Goal: Task Accomplishment & Management: Manage account settings

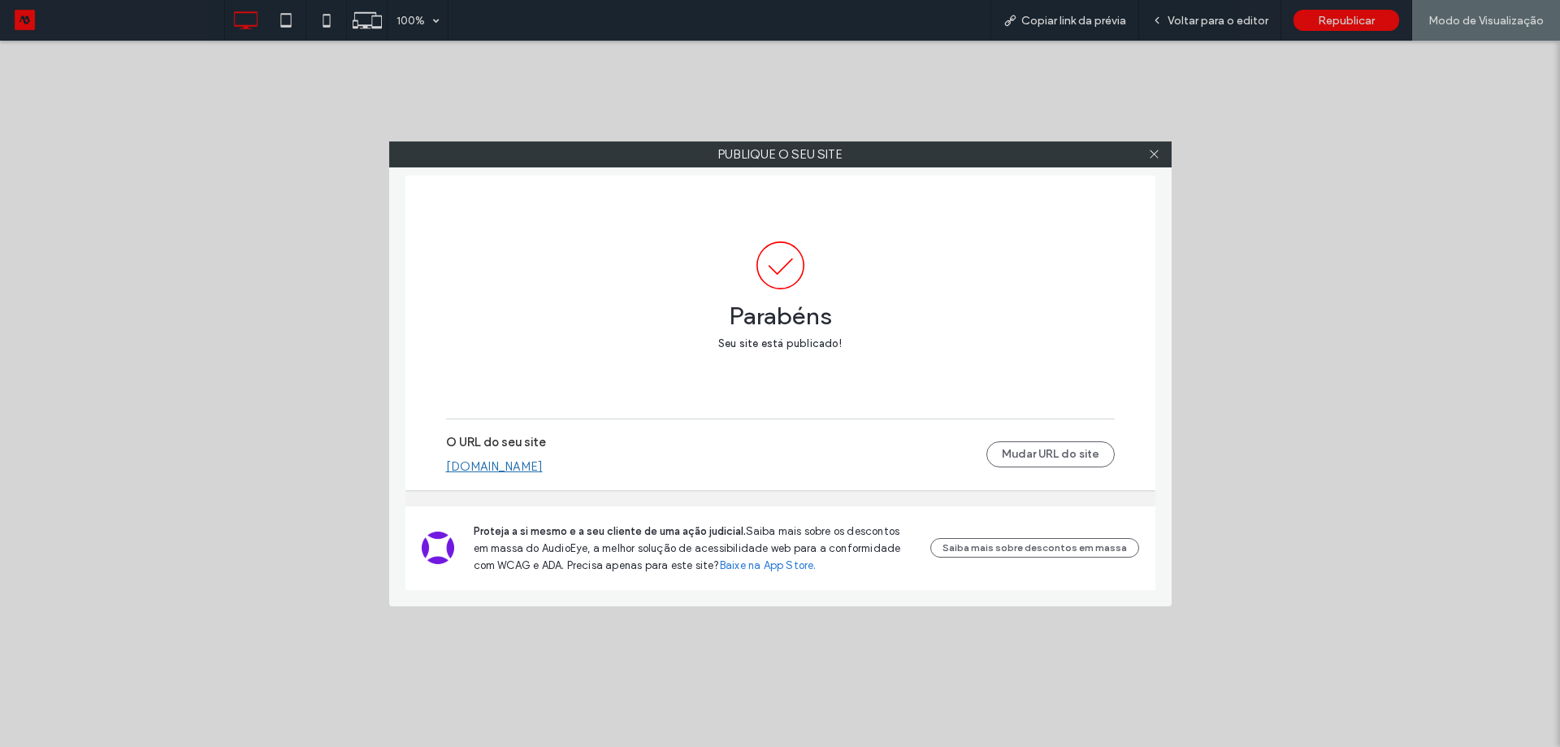
click at [1154, 158] on icon at bounding box center [1154, 154] width 12 height 12
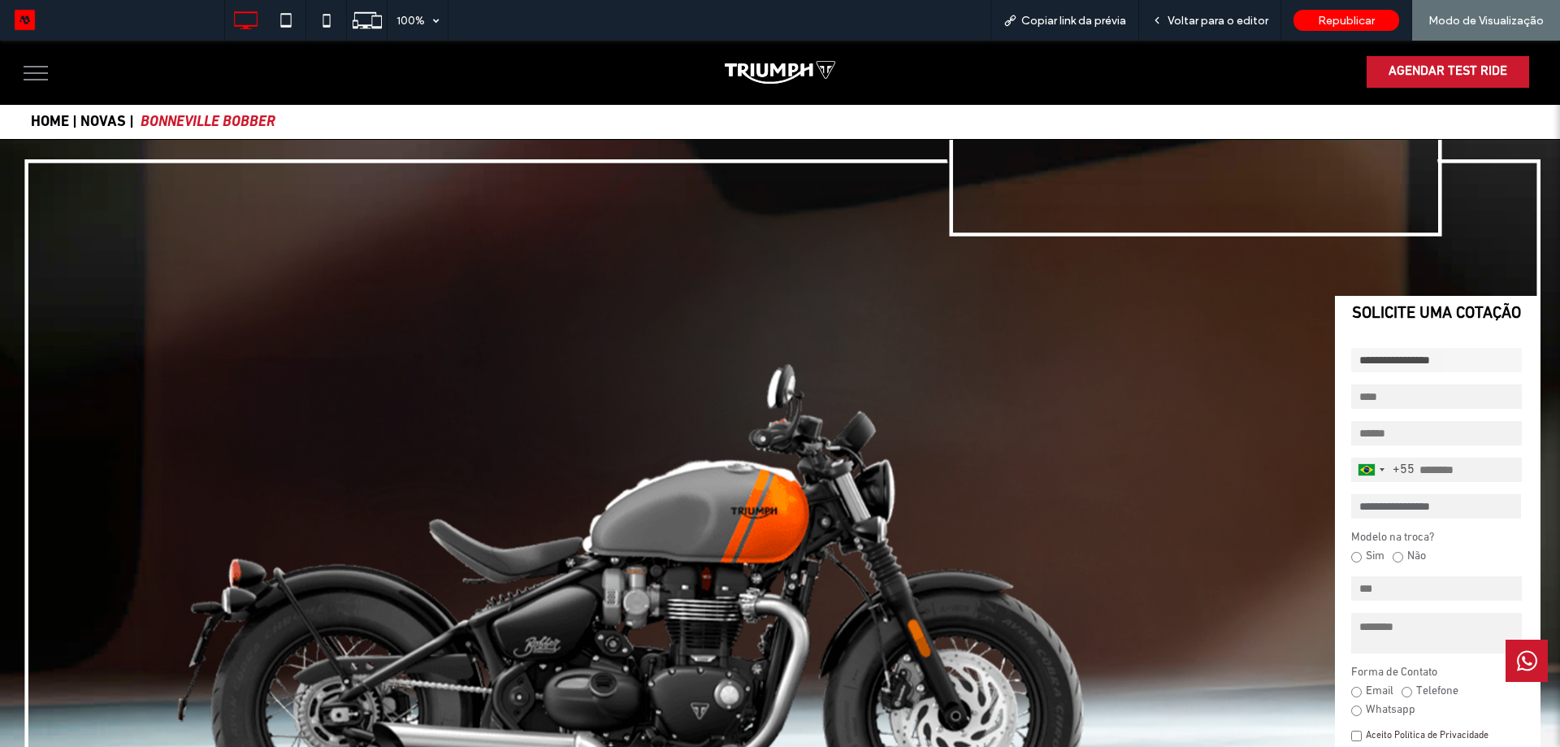
scroll to position [594, 0]
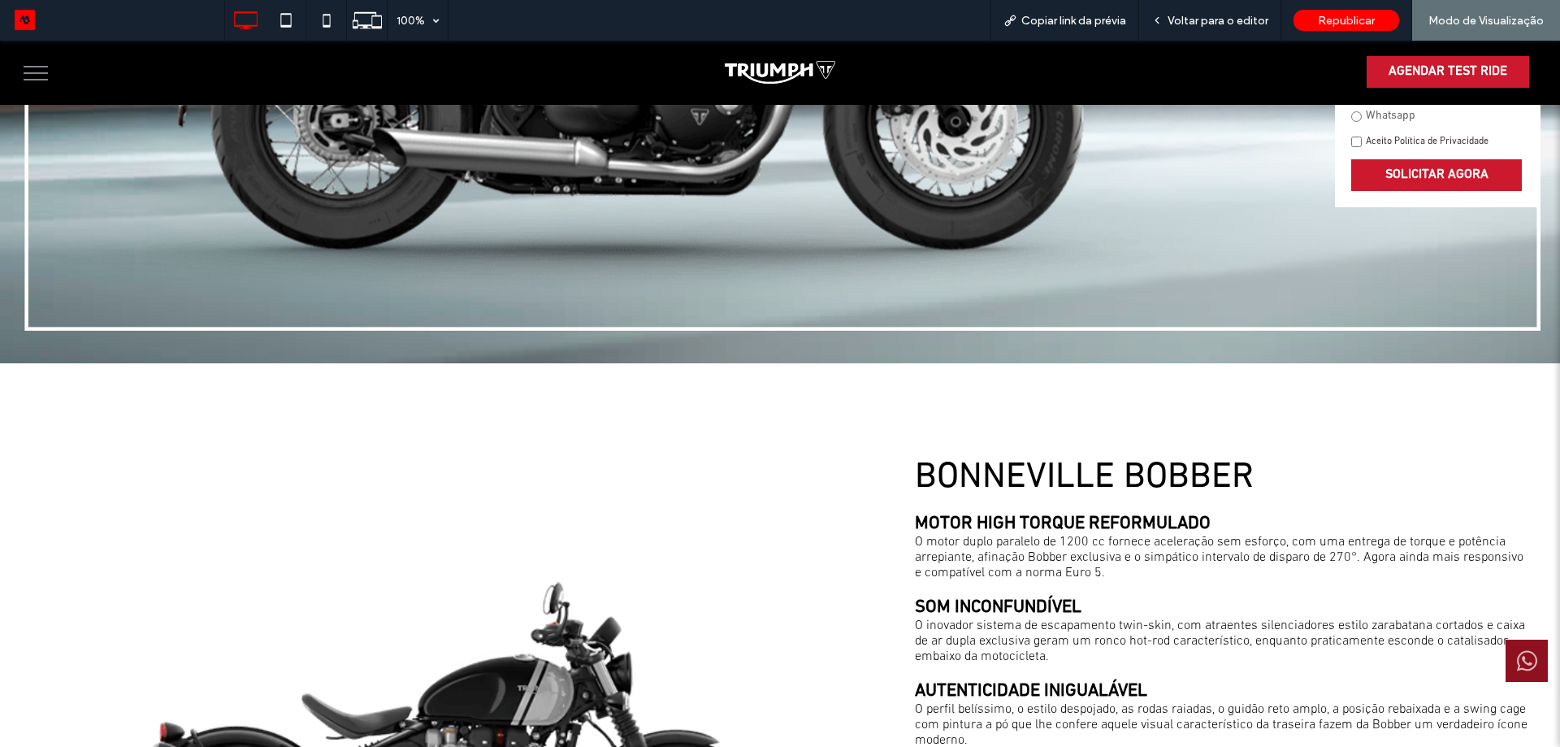
click at [1521, 667] on icon at bounding box center [1527, 661] width 20 height 20
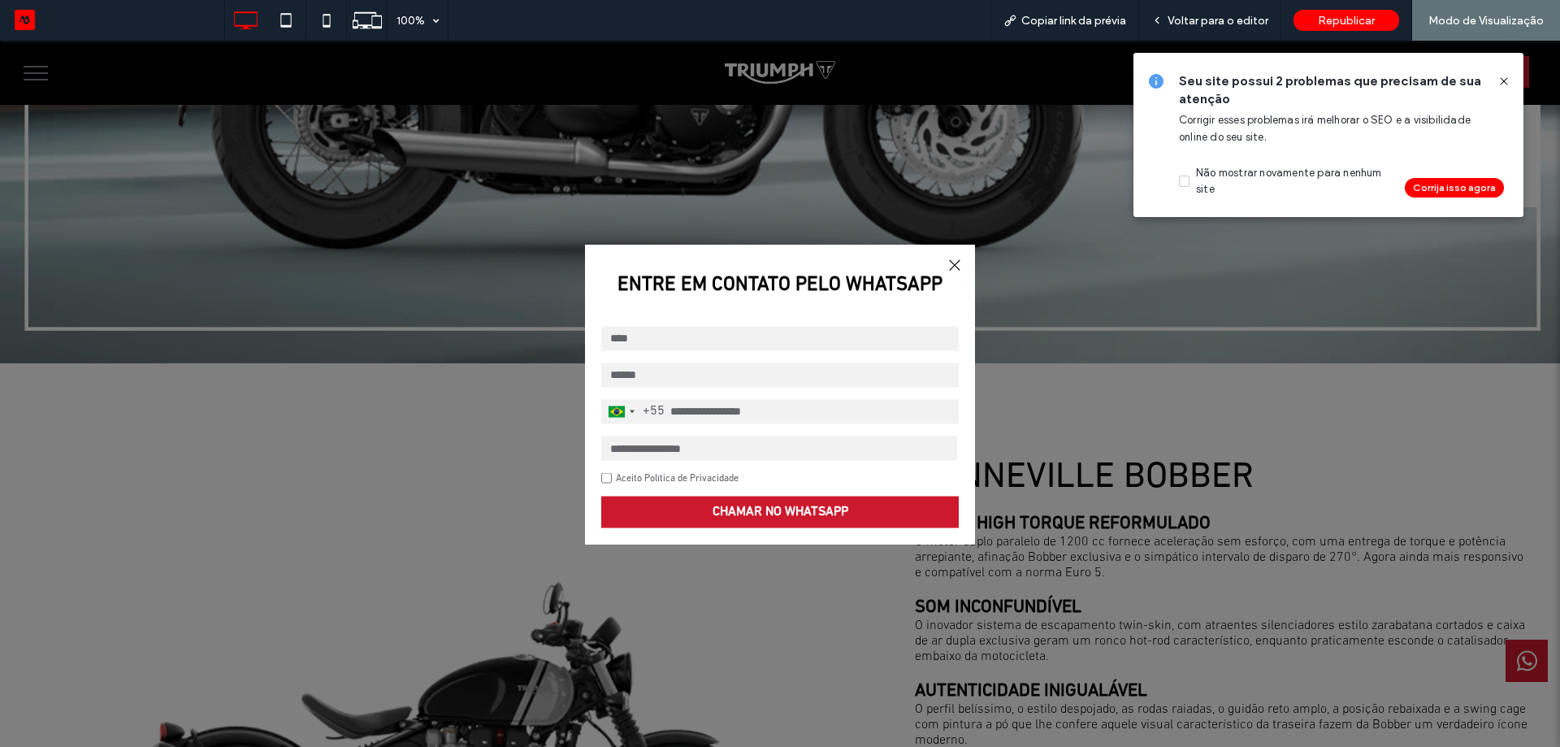
click at [945, 264] on div at bounding box center [954, 265] width 22 height 22
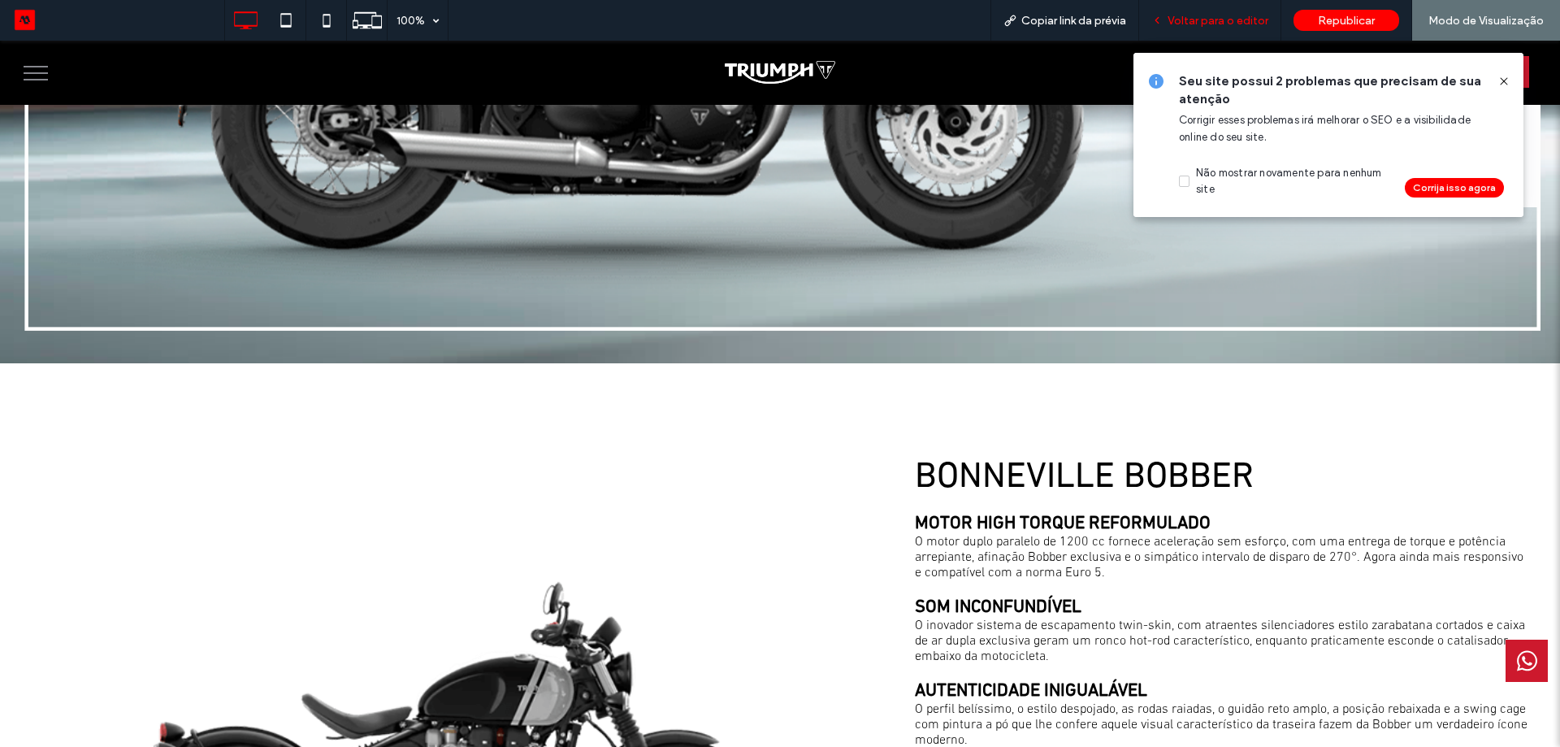
click at [1236, 21] on span "Voltar para o editor" at bounding box center [1218, 21] width 101 height 14
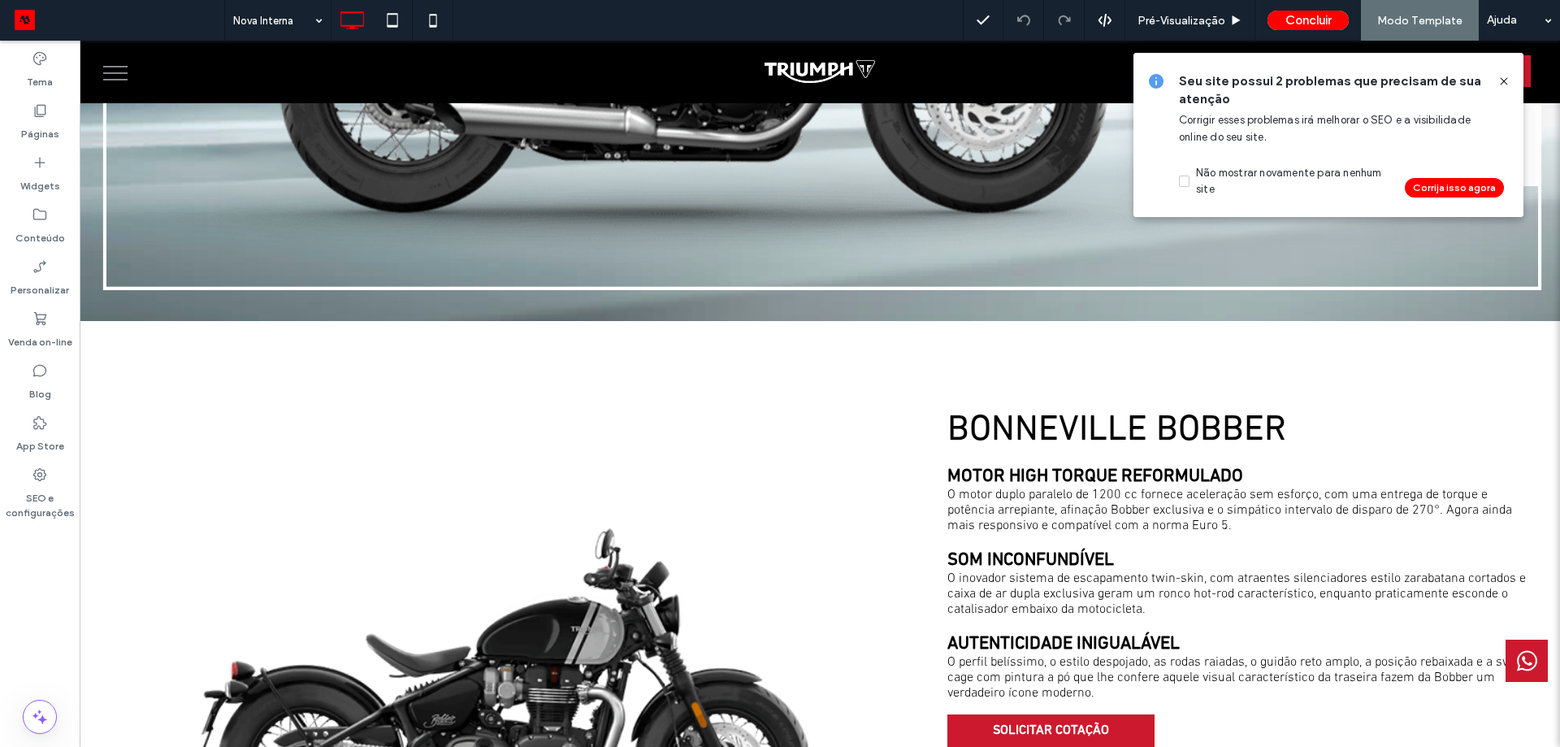
scroll to position [593, 0]
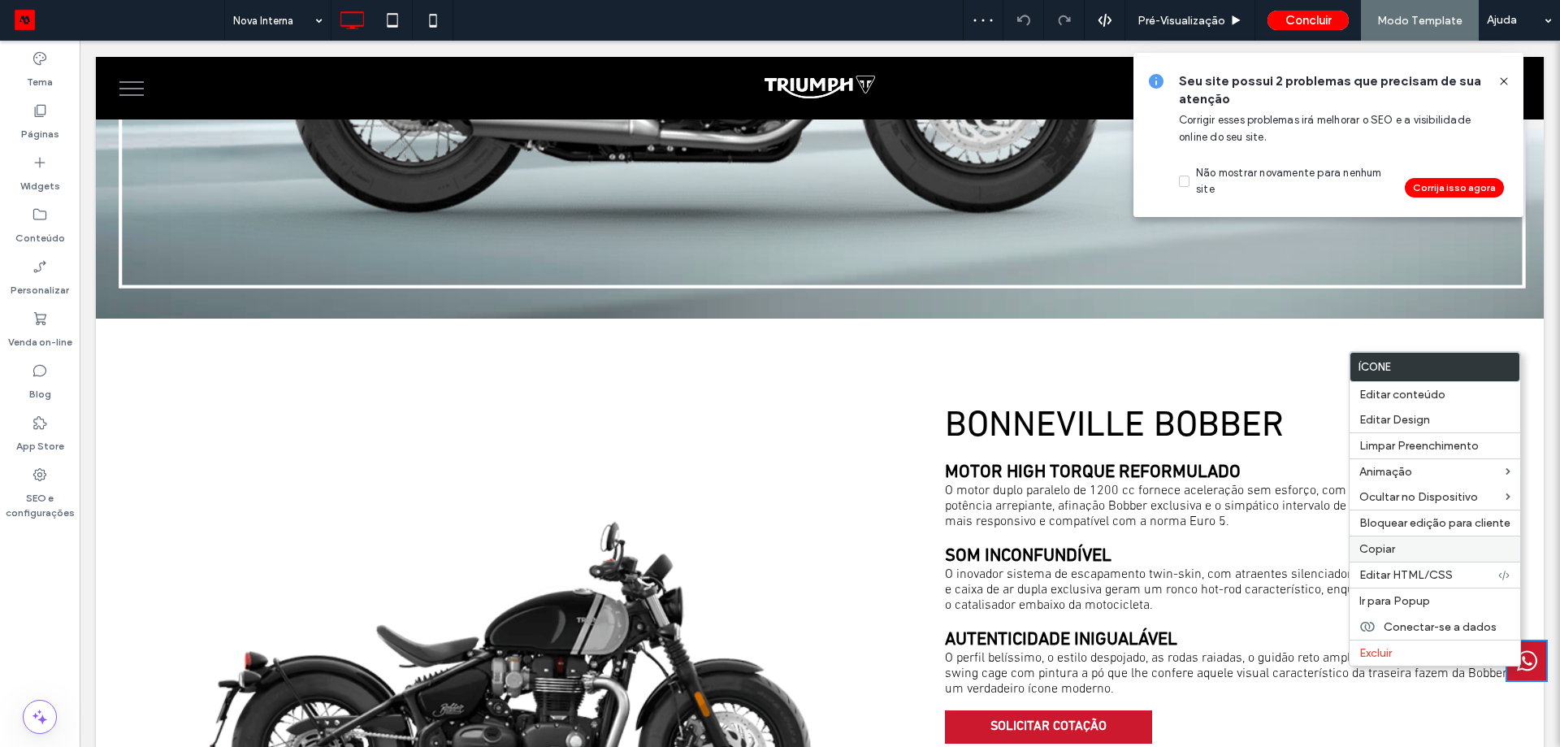
click at [1398, 549] on label "Copiar" at bounding box center [1434, 549] width 151 height 14
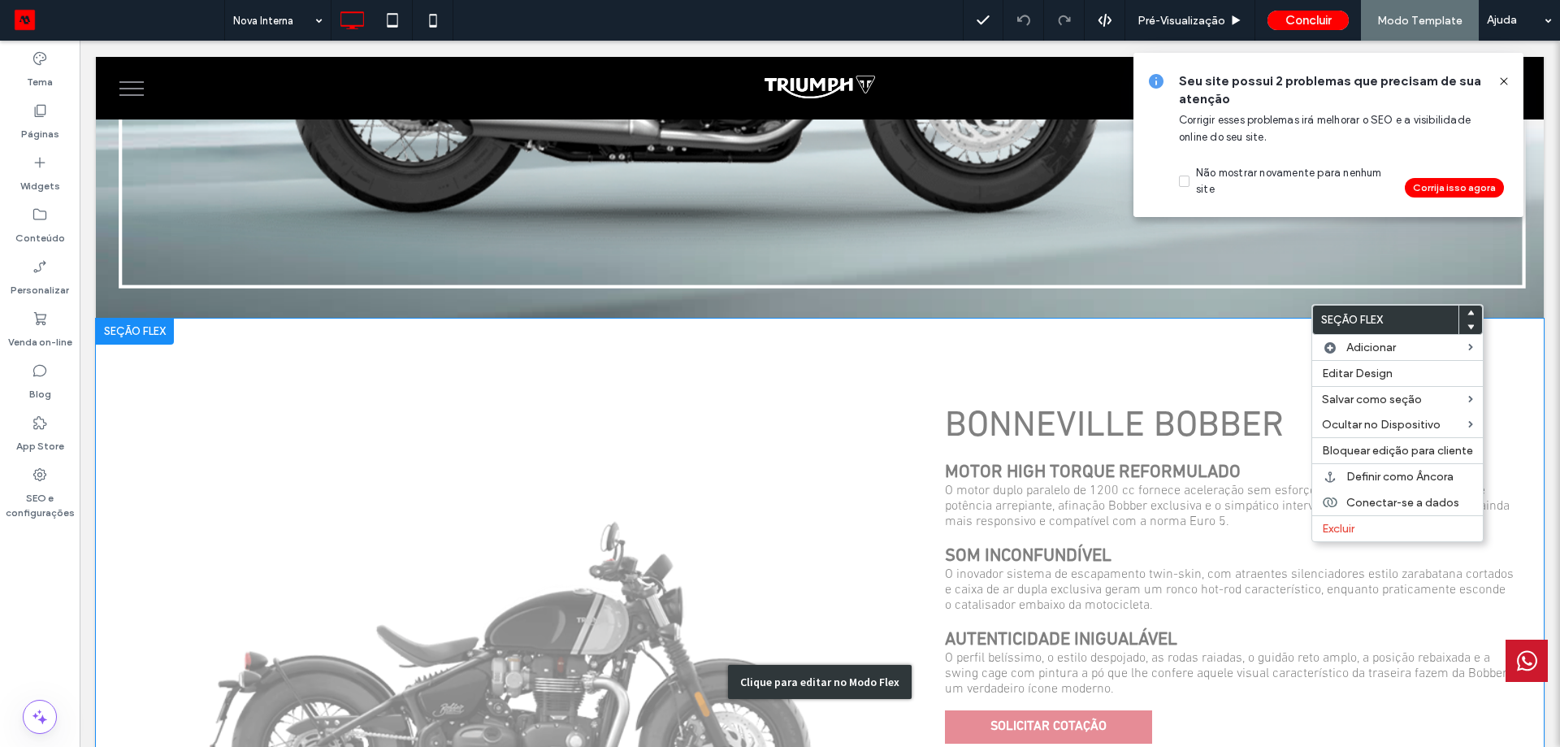
click at [1516, 319] on div "Clique para editar no Modo Flex" at bounding box center [820, 682] width 1448 height 726
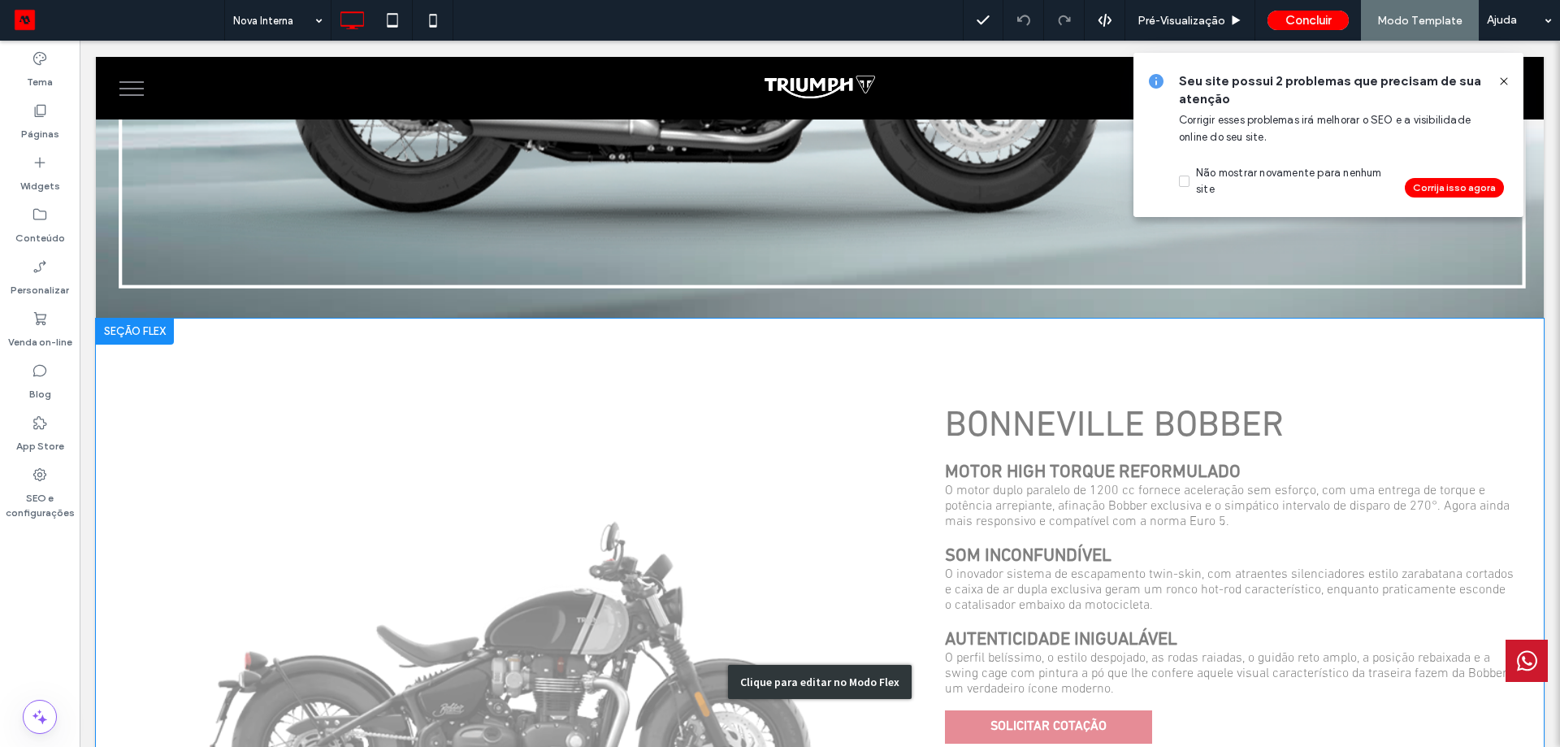
click at [1484, 326] on div "Clique para editar no Modo Flex" at bounding box center [820, 682] width 1448 height 726
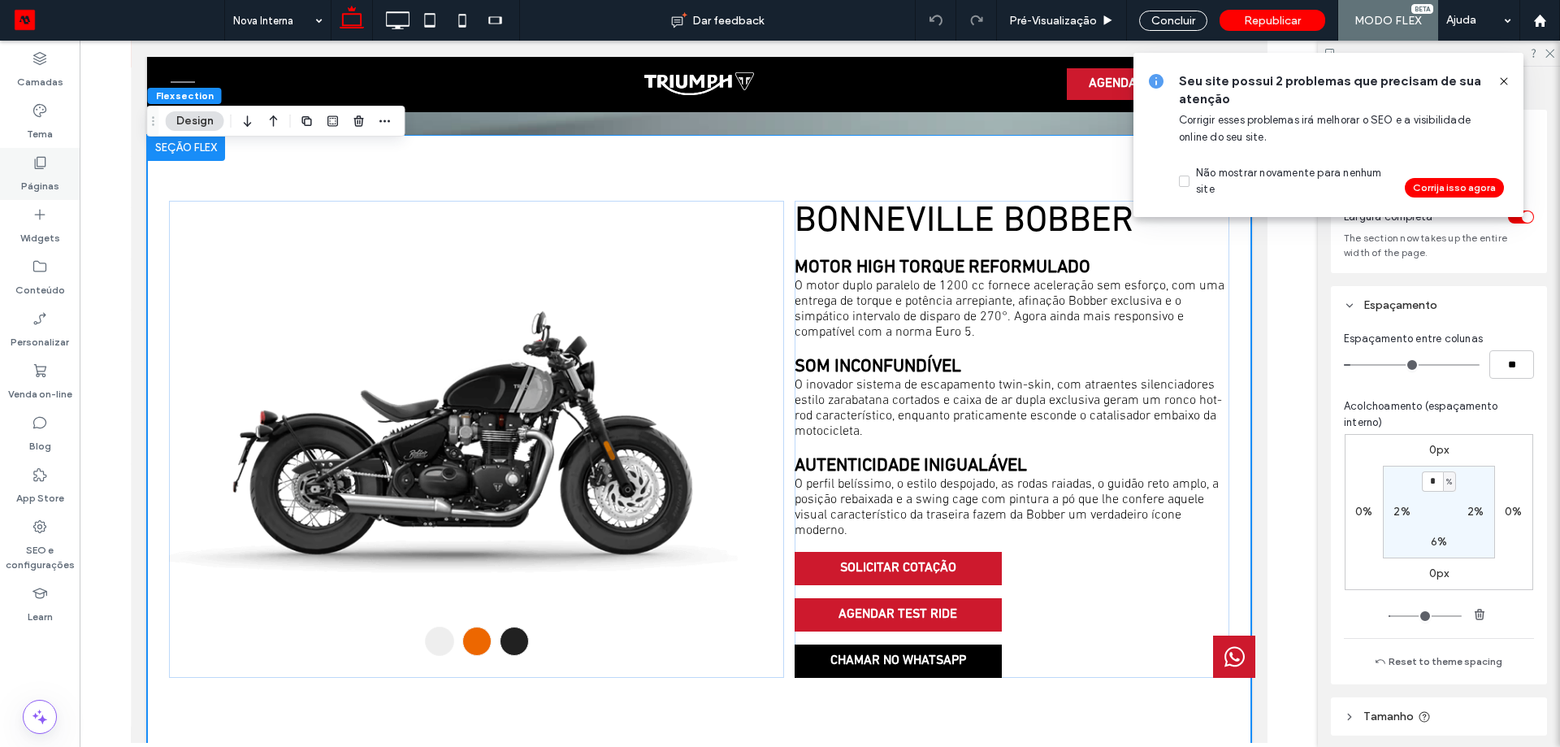
click at [41, 164] on icon at bounding box center [40, 162] width 16 height 16
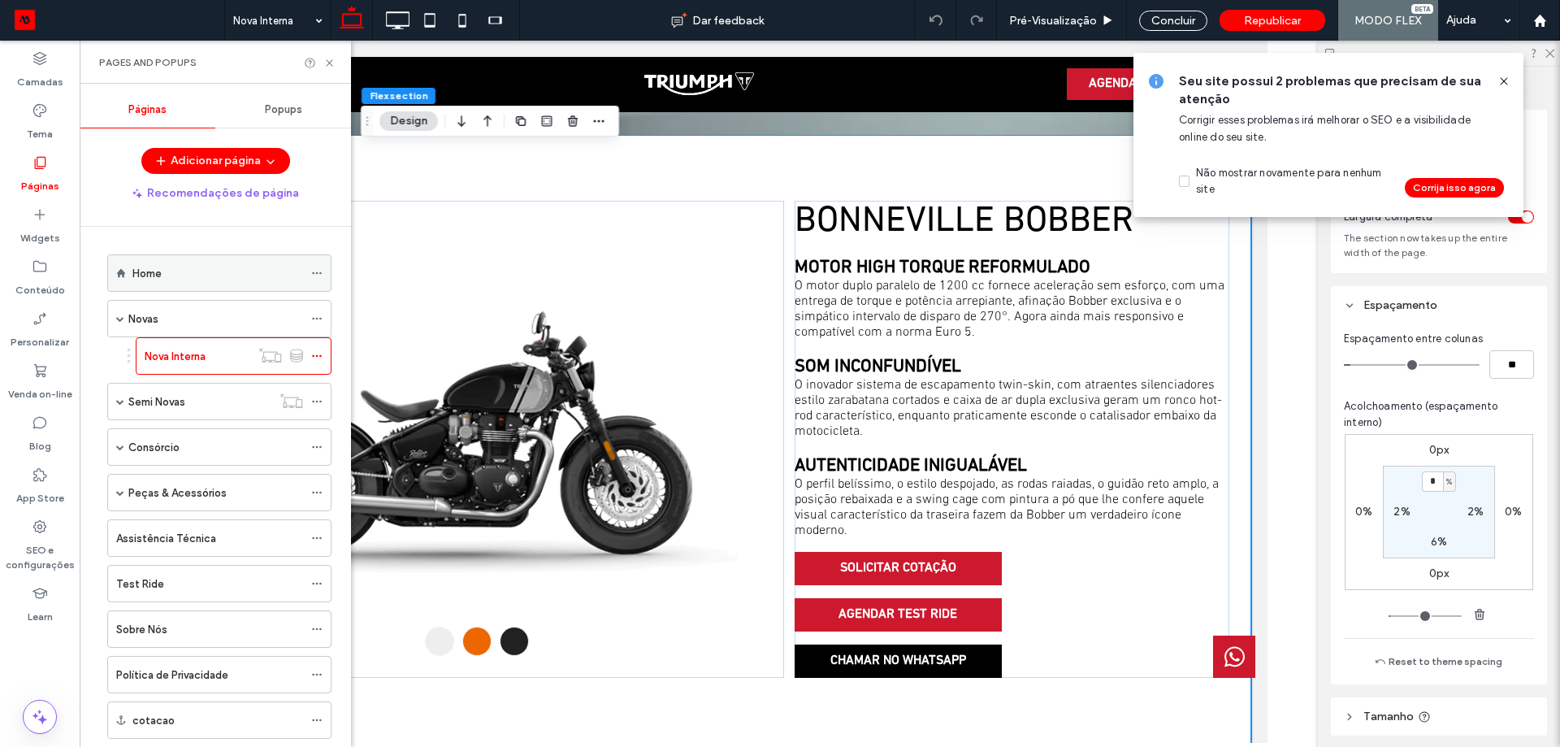
click at [249, 270] on div "Home" at bounding box center [217, 273] width 171 height 17
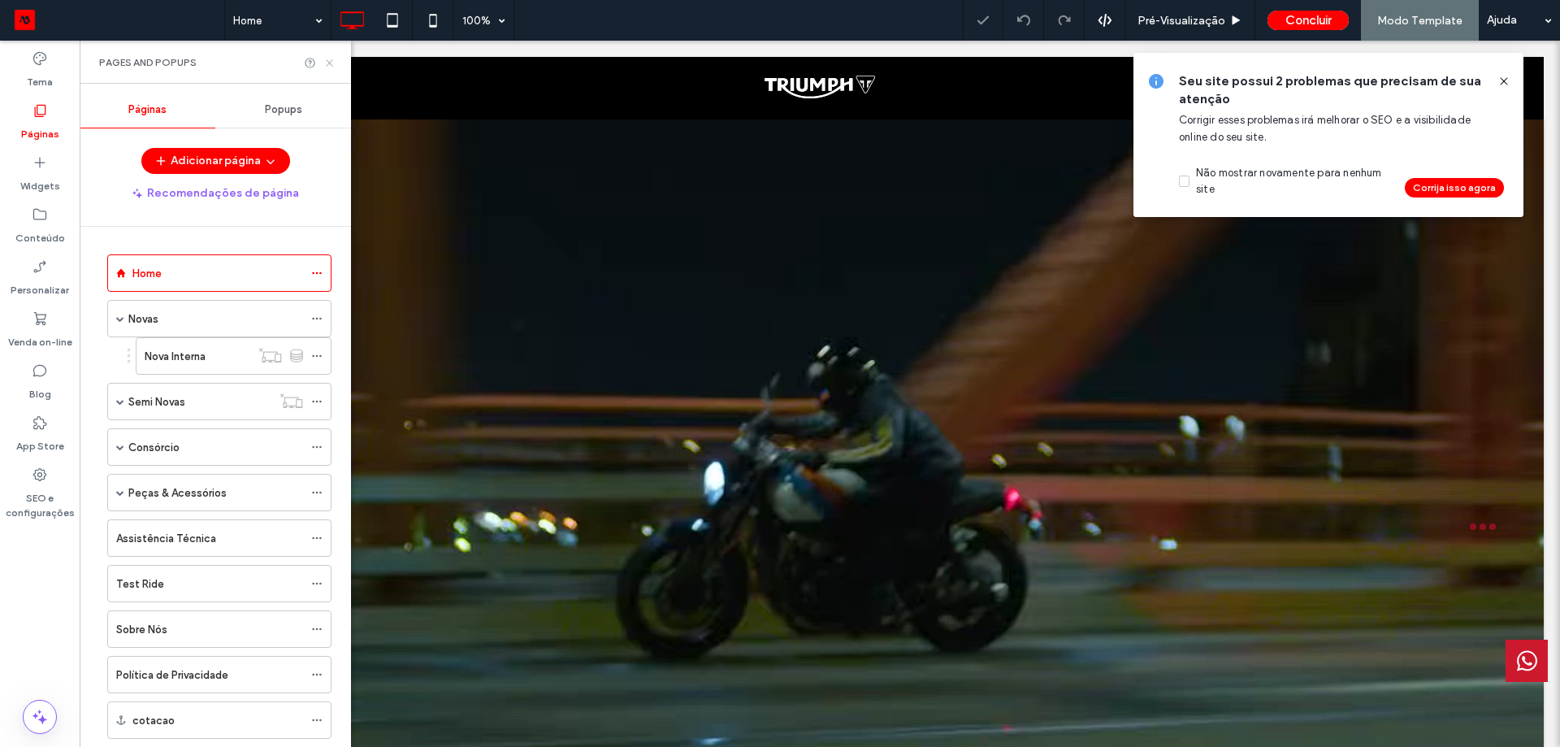
click at [328, 63] on use at bounding box center [329, 62] width 7 height 7
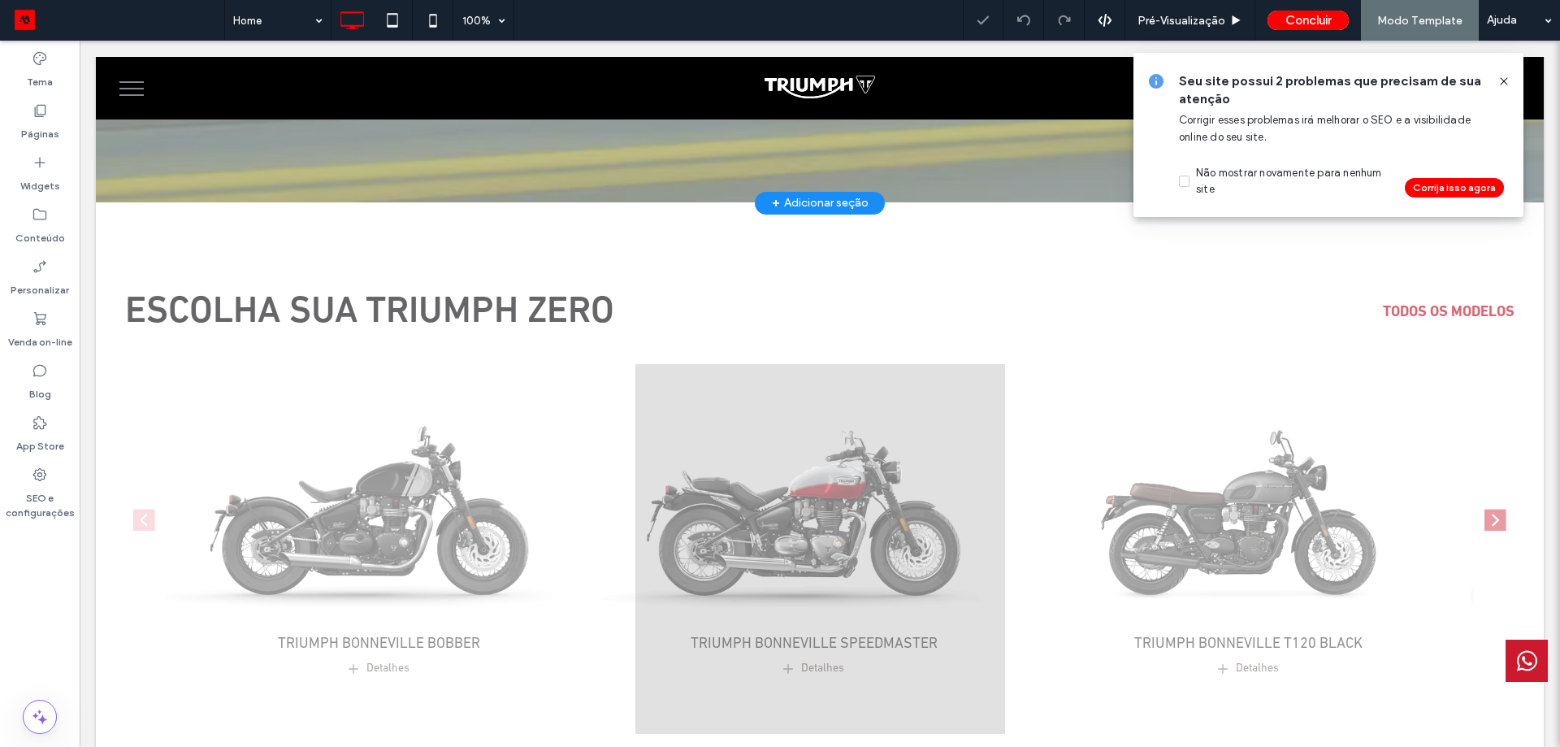
scroll to position [1056, 0]
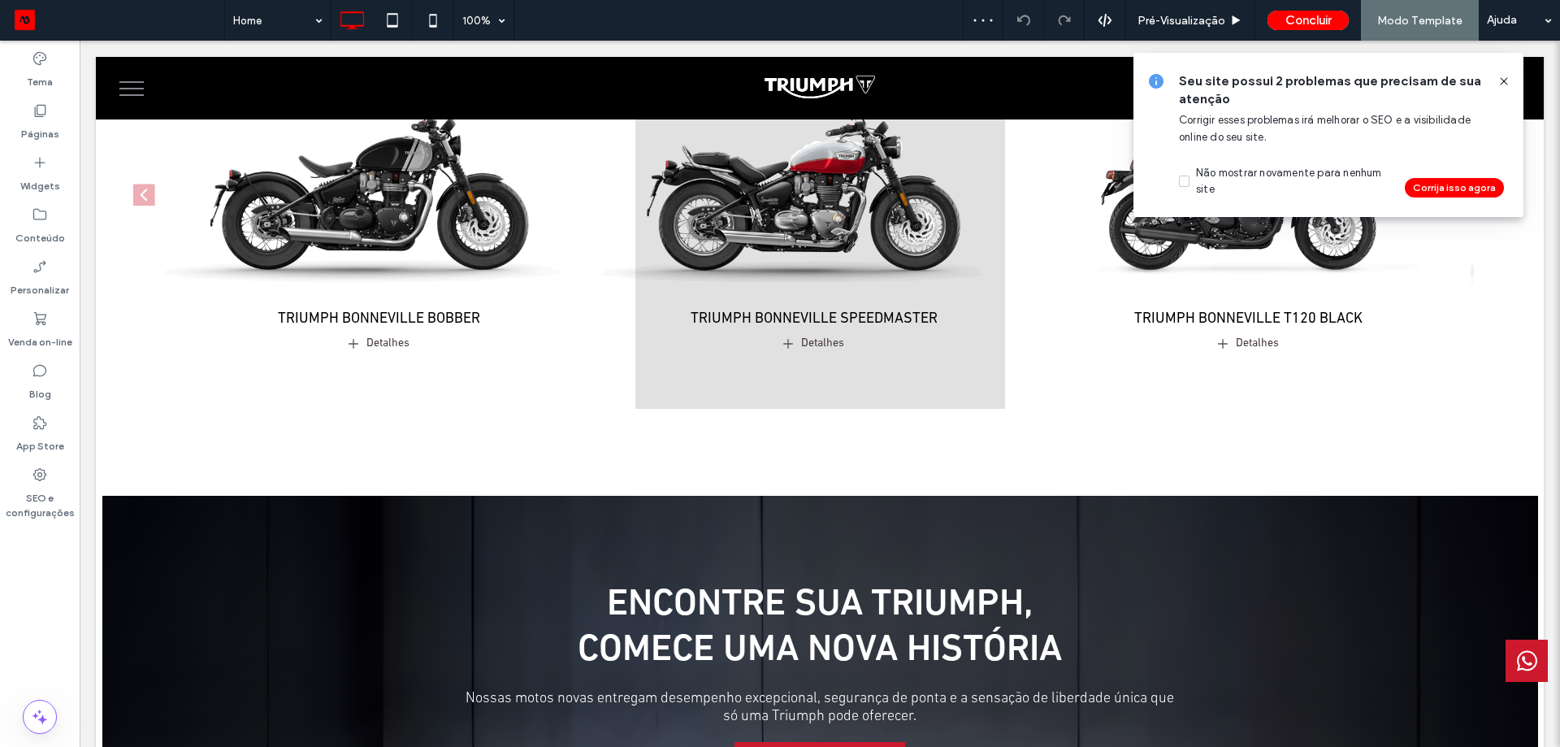
drag, startPoint x: 1341, startPoint y: 415, endPoint x: 1242, endPoint y: 459, distance: 109.1
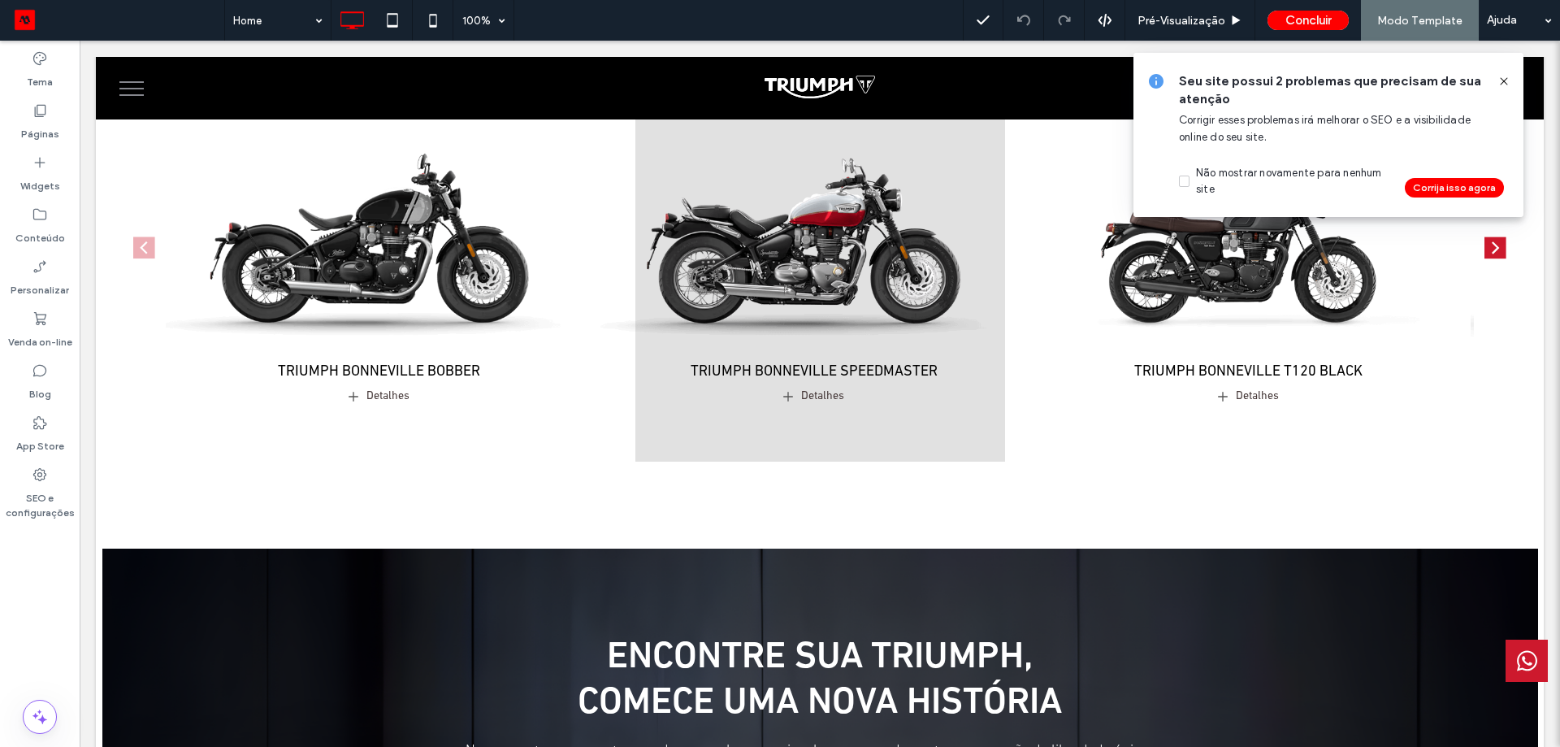
scroll to position [813, 0]
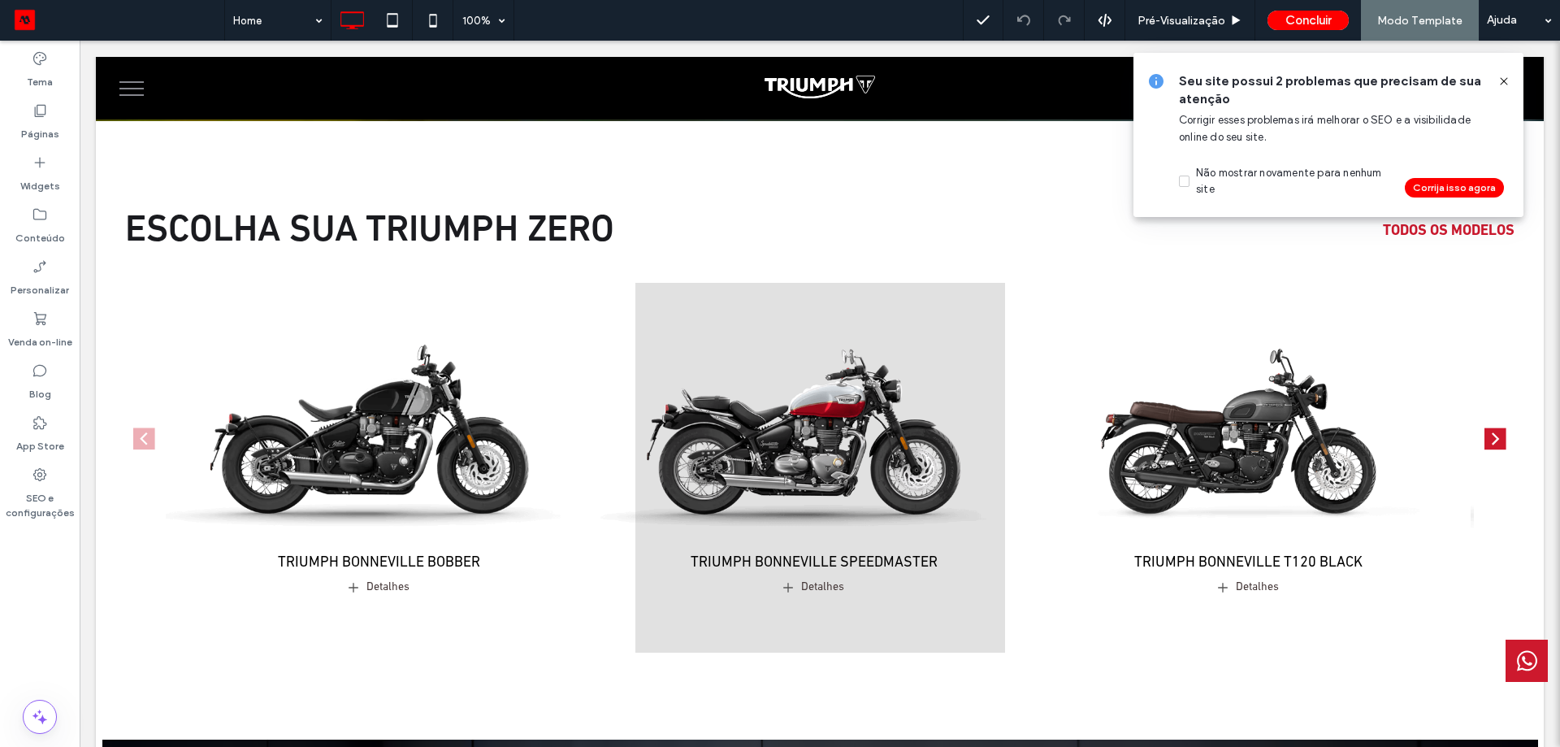
click at [1497, 76] on icon at bounding box center [1503, 81] width 13 height 13
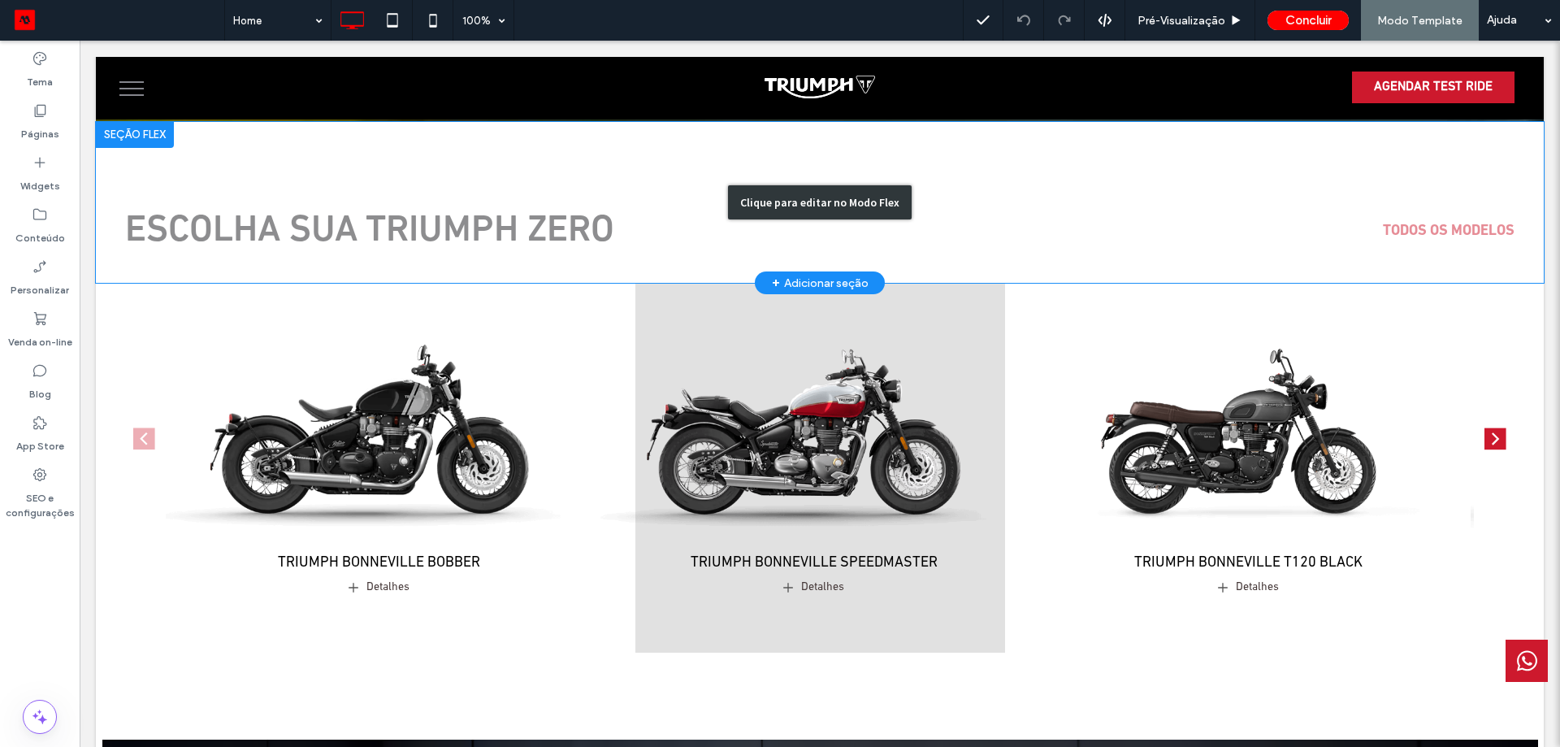
click at [455, 224] on div "Clique para editar no Modo Flex" at bounding box center [820, 203] width 1448 height 162
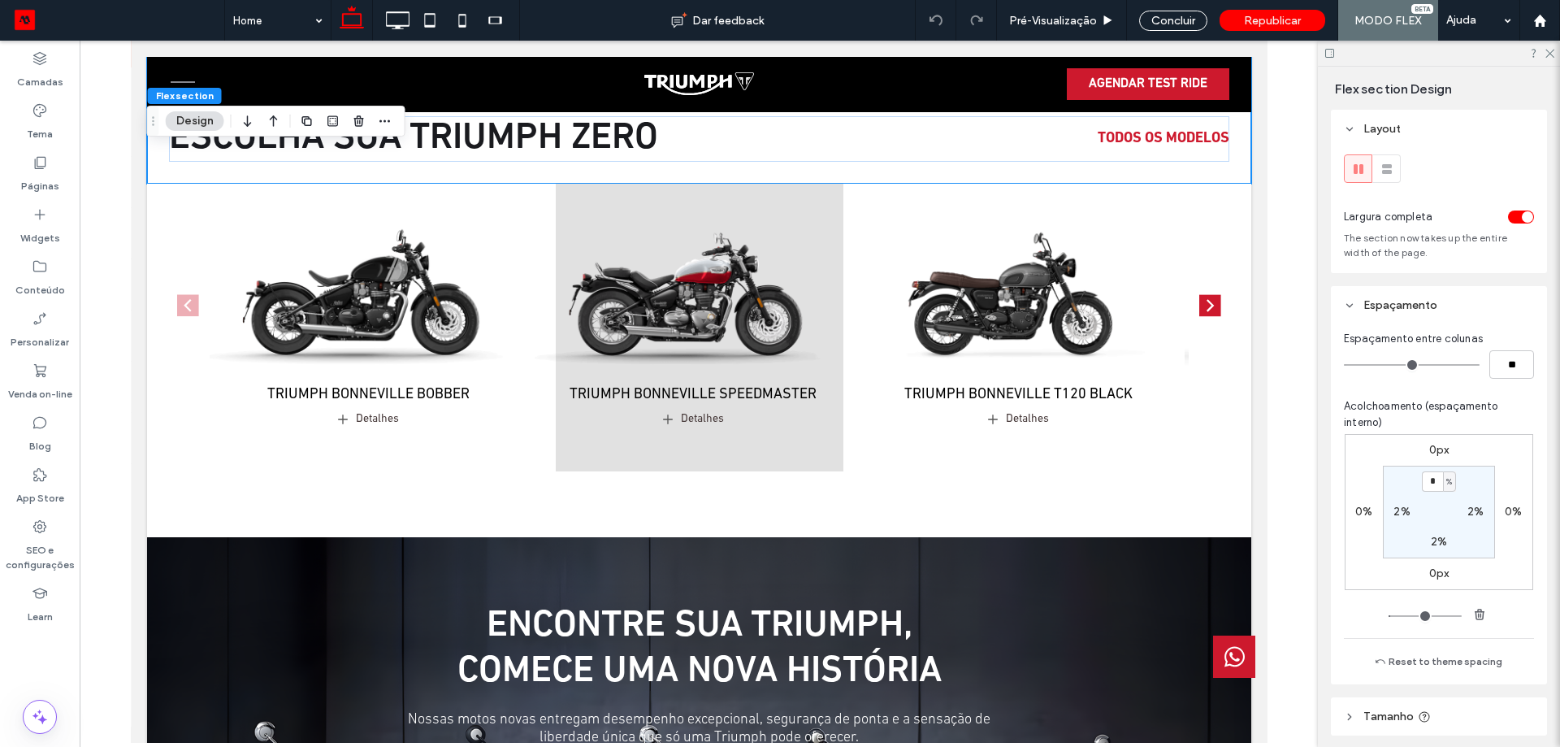
scroll to position [488, 0]
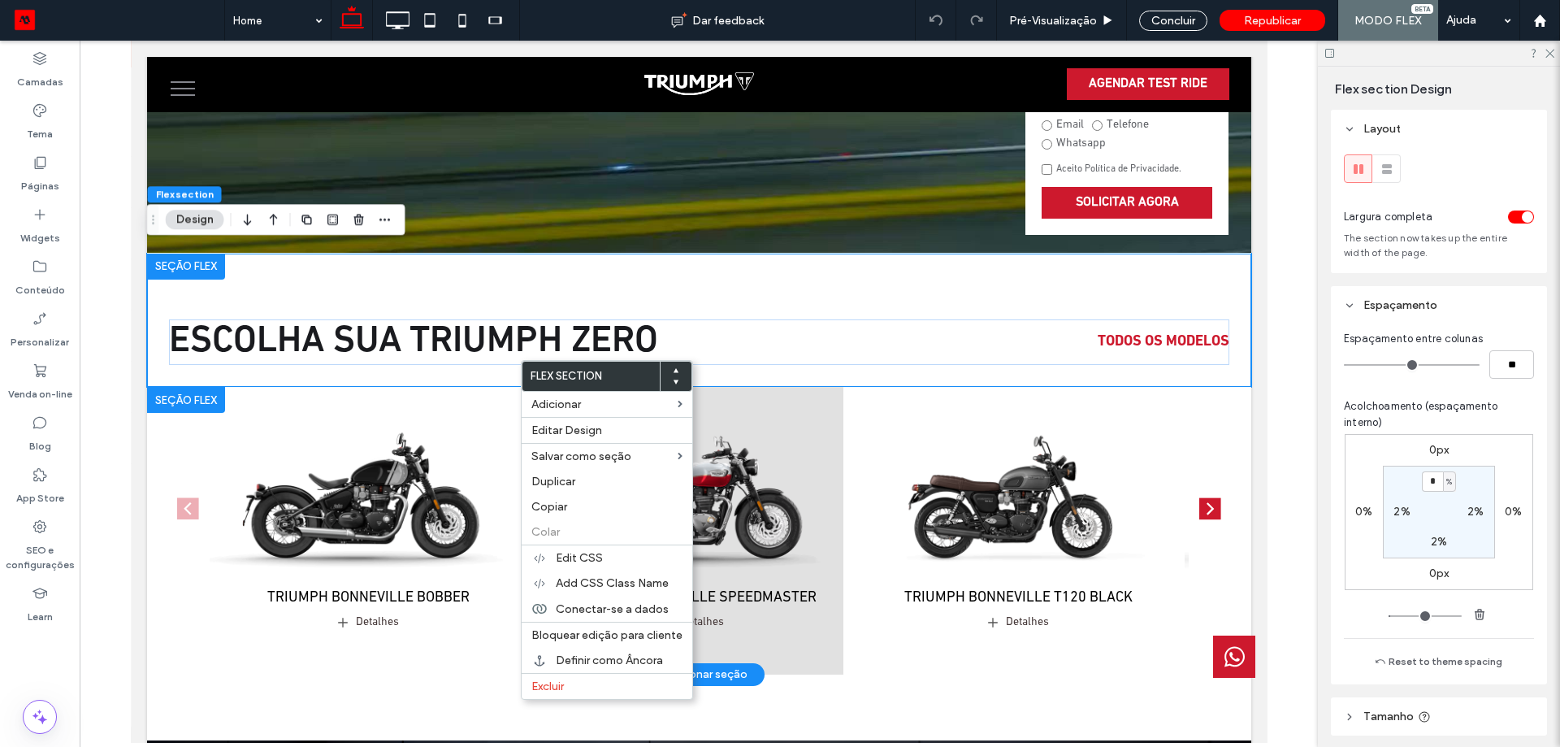
click at [1224, 664] on icon at bounding box center [1234, 656] width 20 height 41
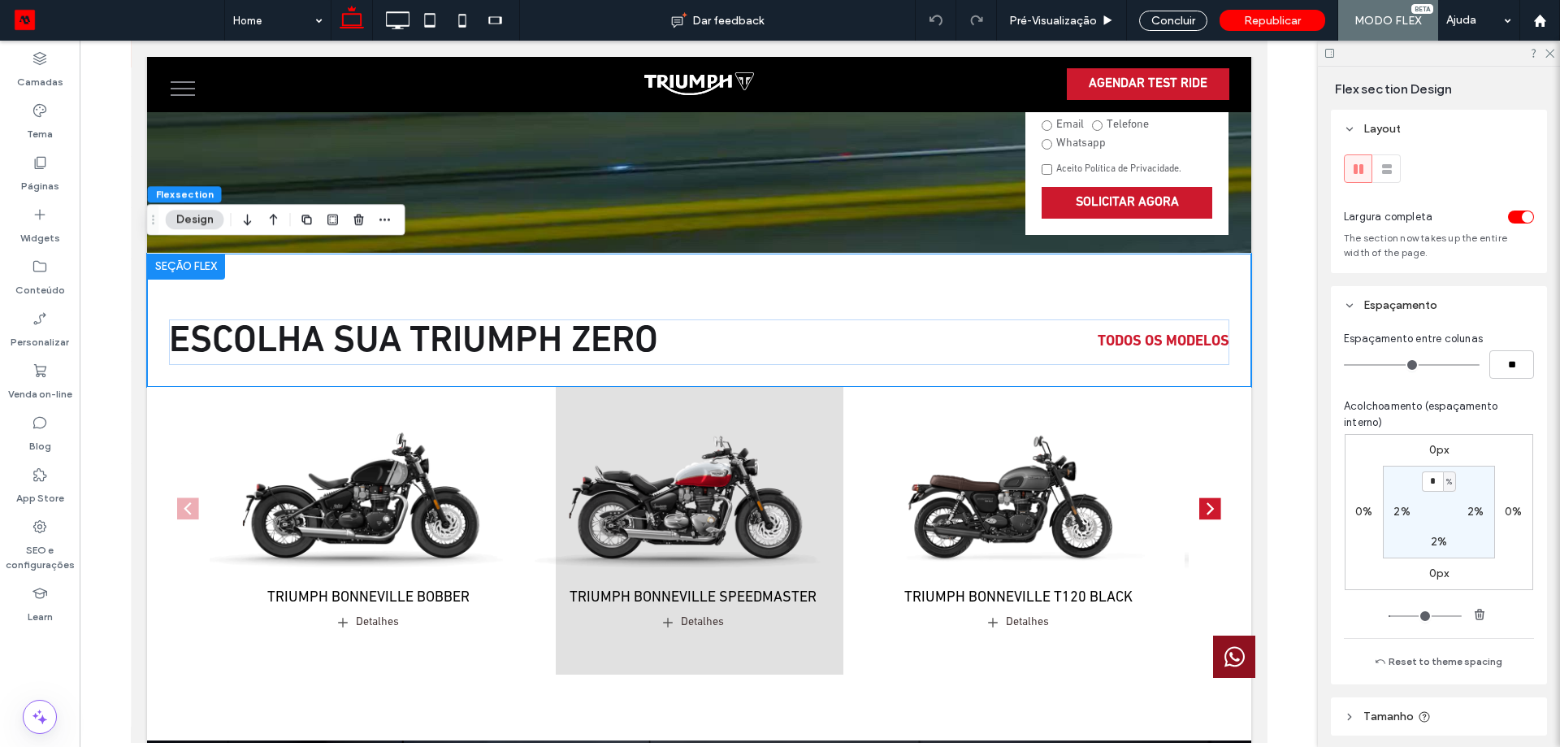
click at [1212, 664] on div at bounding box center [1233, 656] width 42 height 42
drag, startPoint x: 1168, startPoint y: 19, endPoint x: 1136, endPoint y: 618, distance: 599.7
click at [1168, 19] on div "Concluir" at bounding box center [1173, 21] width 68 height 20
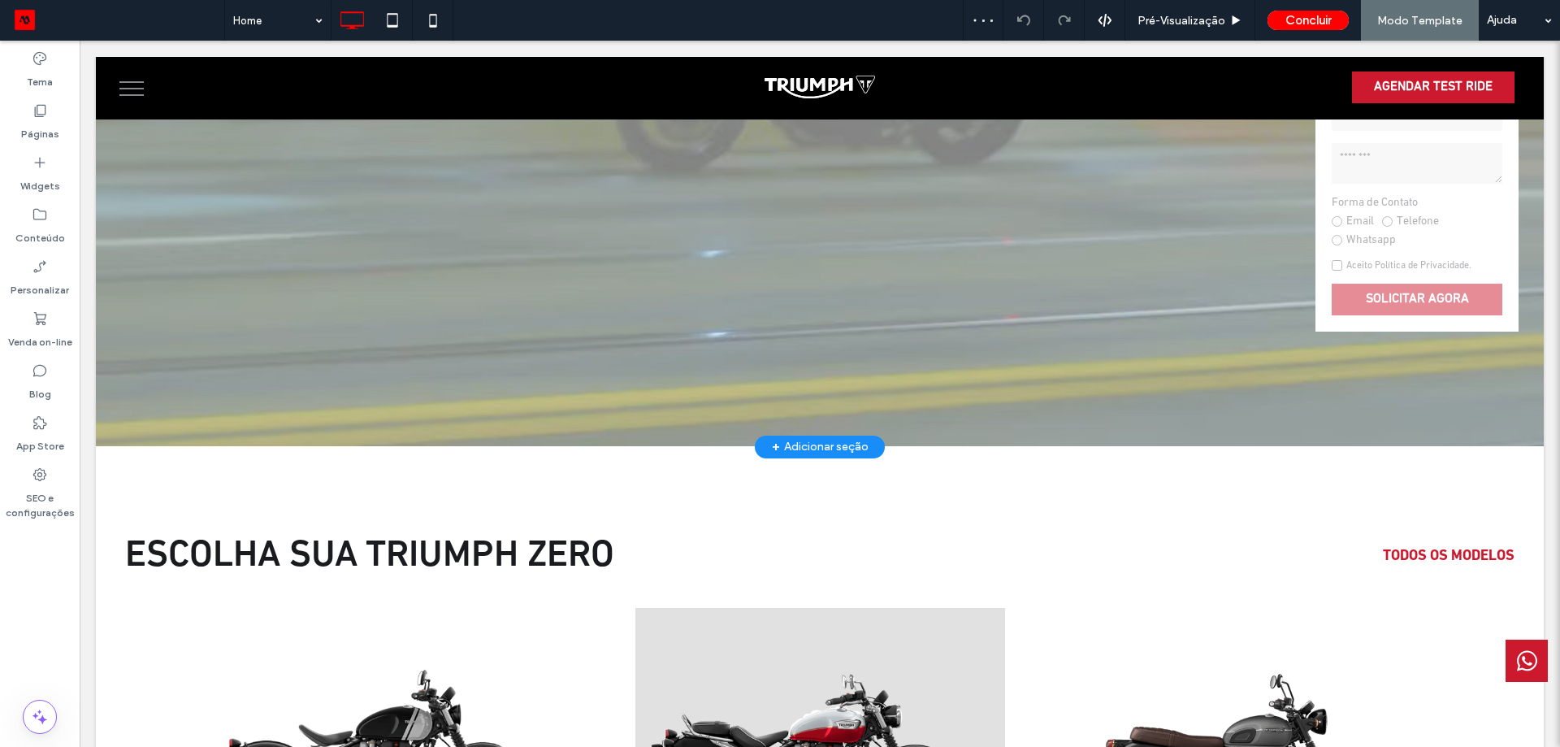
click at [756, 436] on div "+ Adicionar seção" at bounding box center [820, 447] width 130 height 23
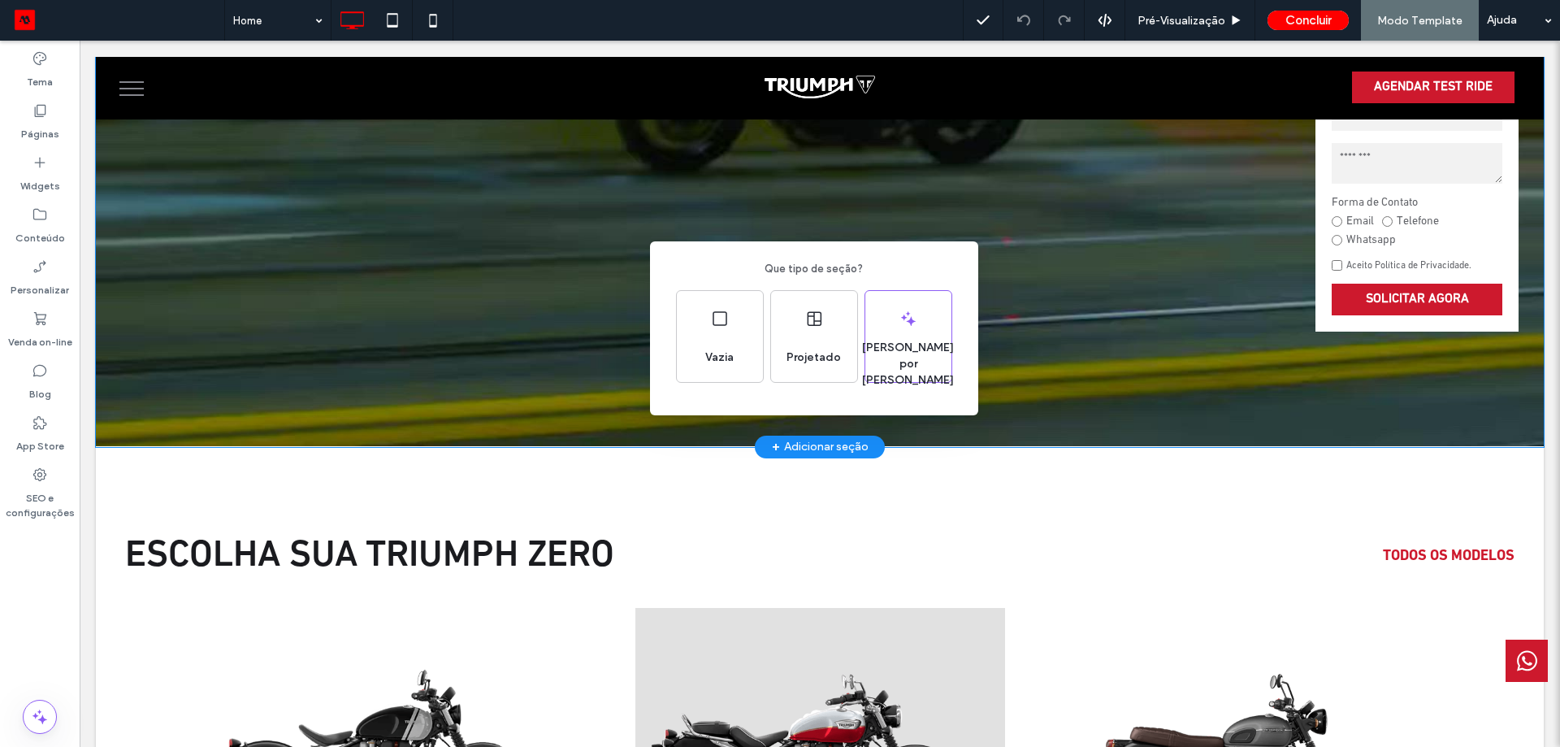
click at [775, 452] on div "Que tipo de seção? Vazia Projetado Gerado por IA" at bounding box center [780, 413] width 1560 height 826
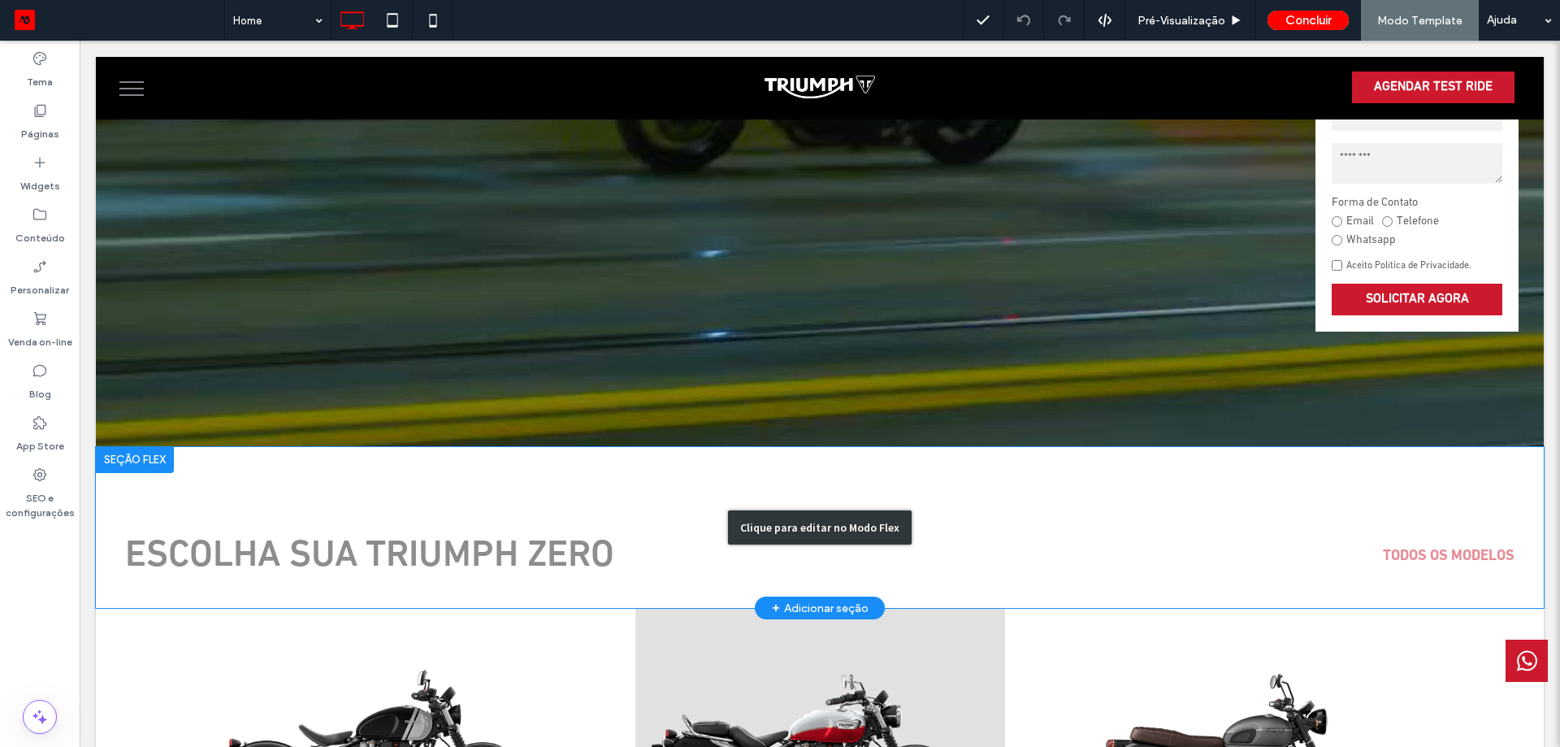
click at [146, 596] on div "Clique para editar no Modo Flex" at bounding box center [820, 528] width 1448 height 162
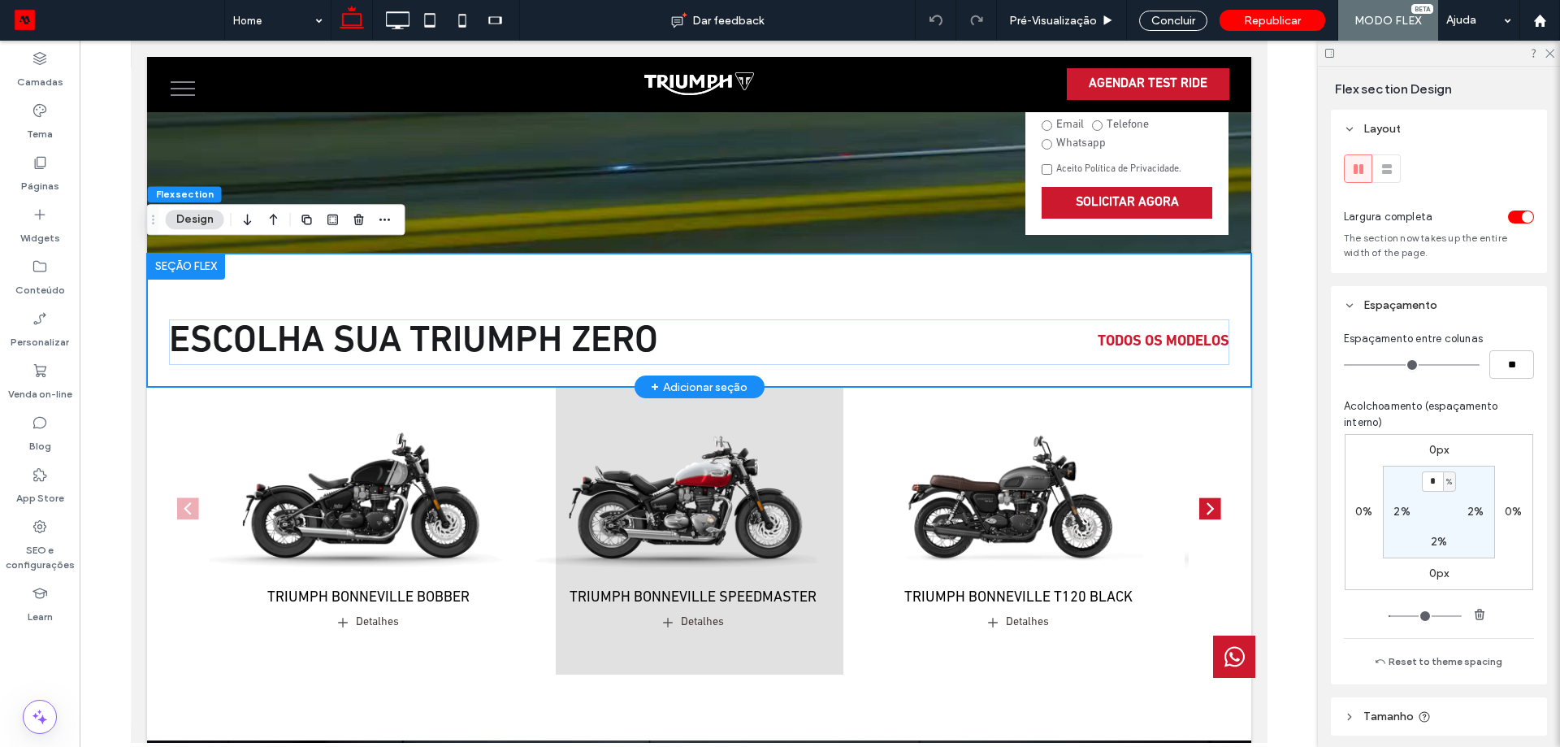
click at [213, 262] on div at bounding box center [185, 267] width 78 height 26
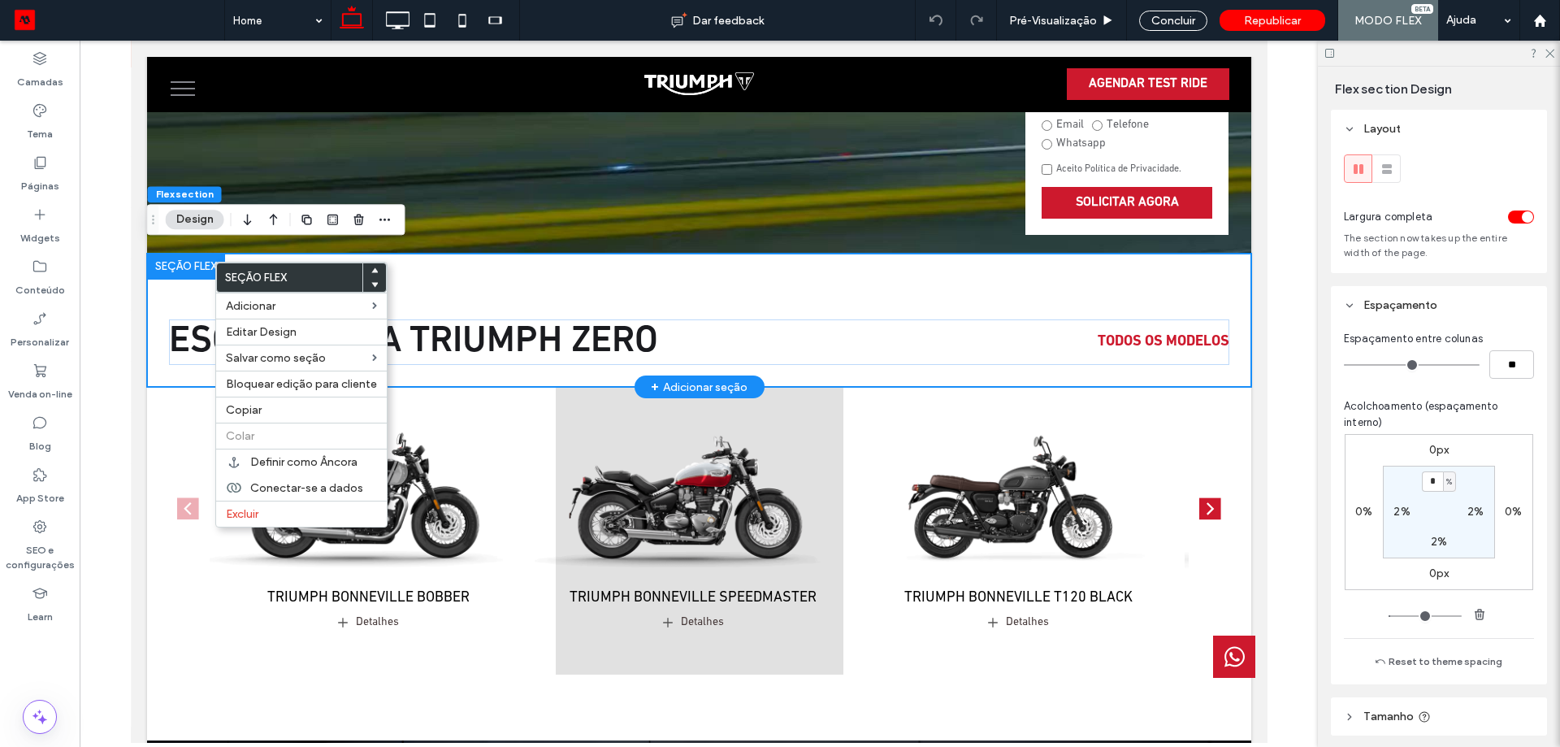
click at [1005, 264] on div "Escolha sua Triumph zero TODOS OS MODELOS" at bounding box center [698, 321] width 1104 height 134
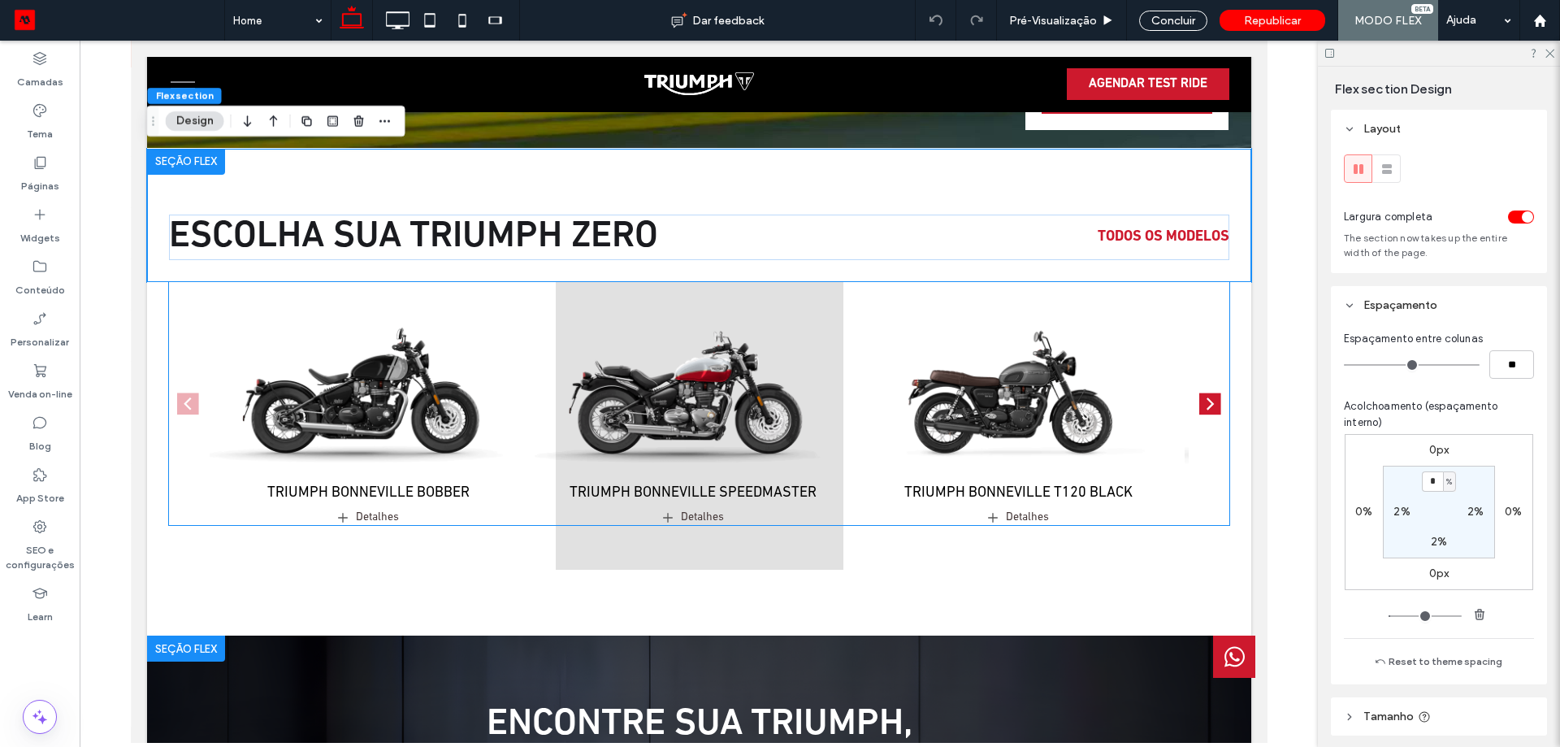
scroll to position [731, 0]
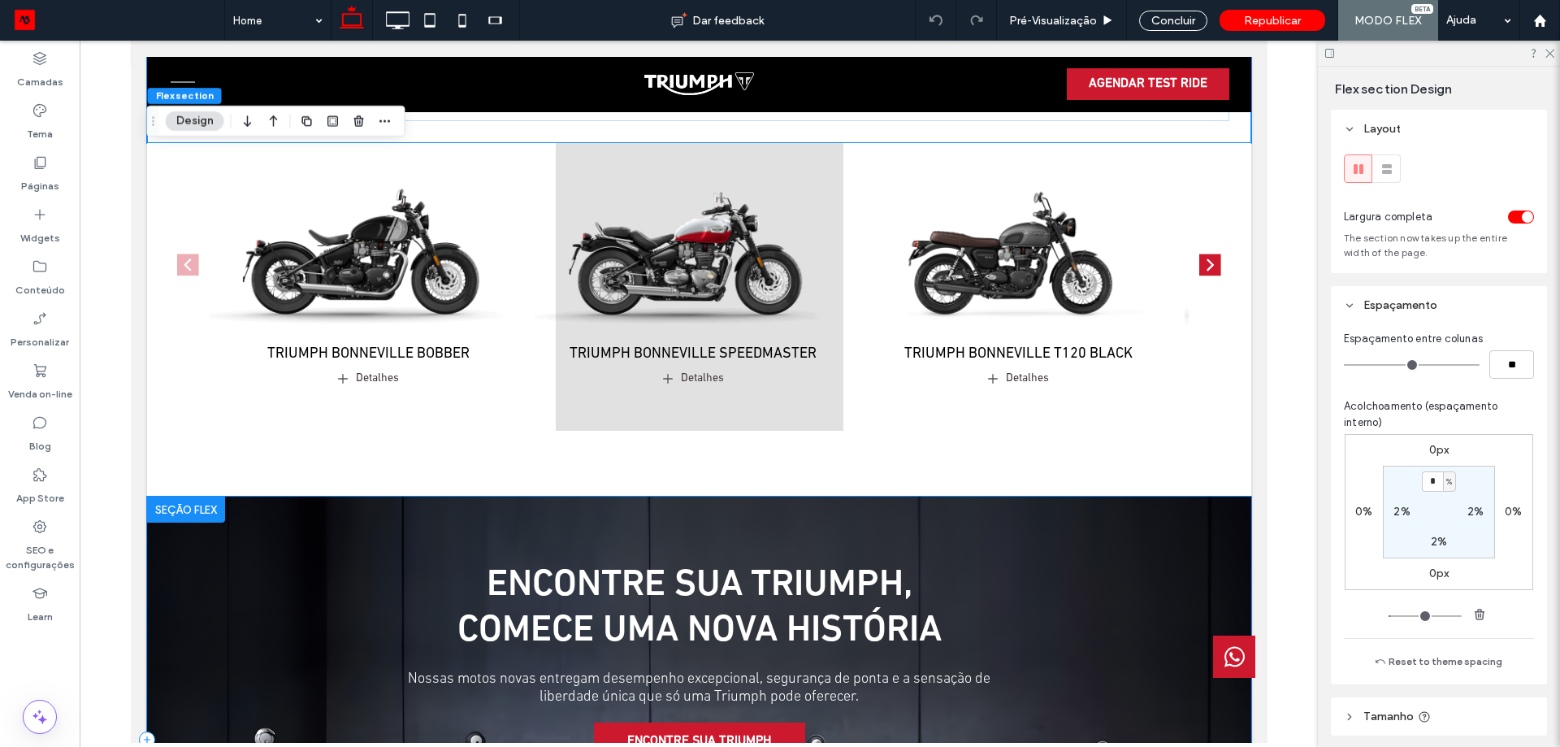
click at [283, 506] on div "Encontre sua Triumph, COMECE UMA NOVA história Nossas motos novas entregam dese…" at bounding box center [698, 738] width 1104 height 485
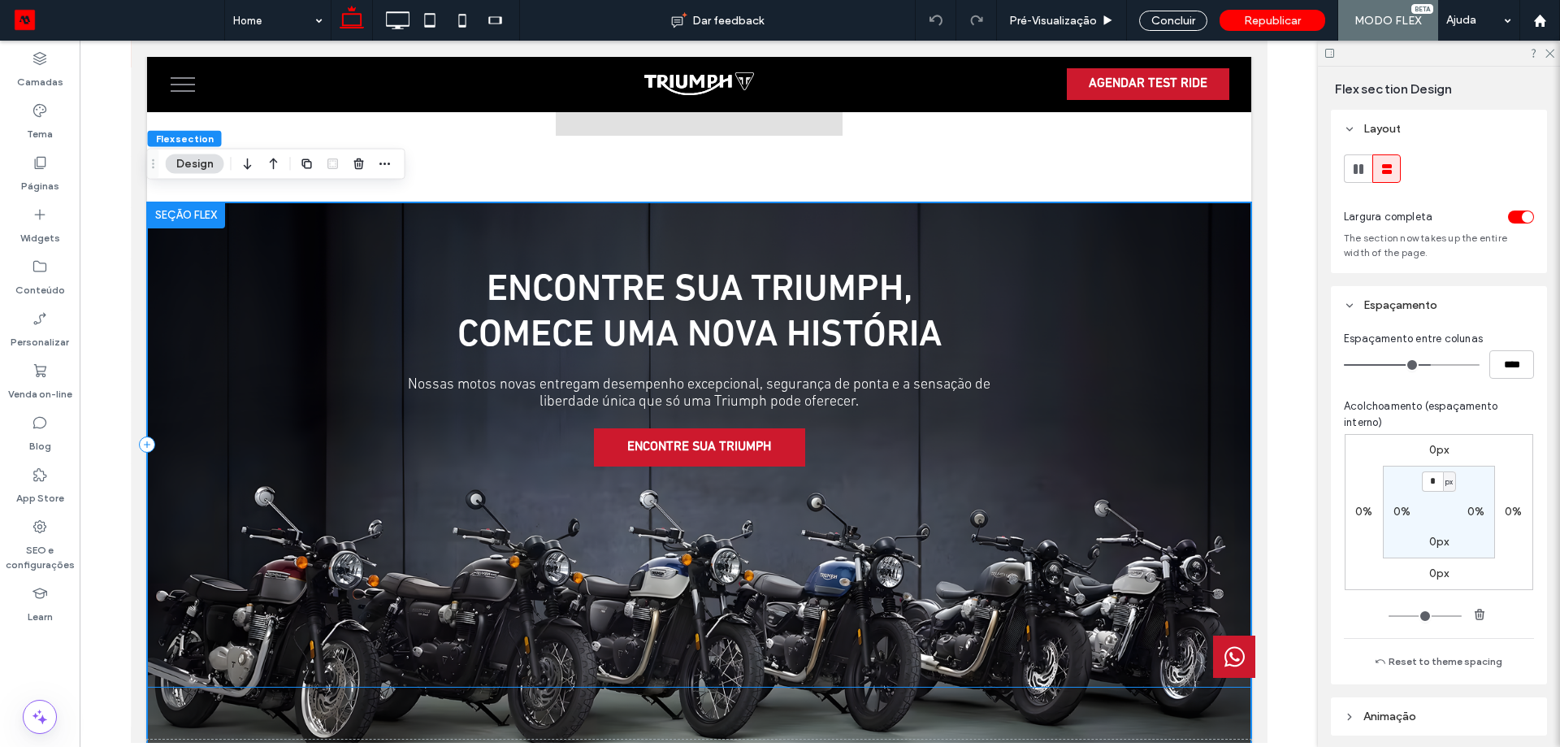
scroll to position [990, 0]
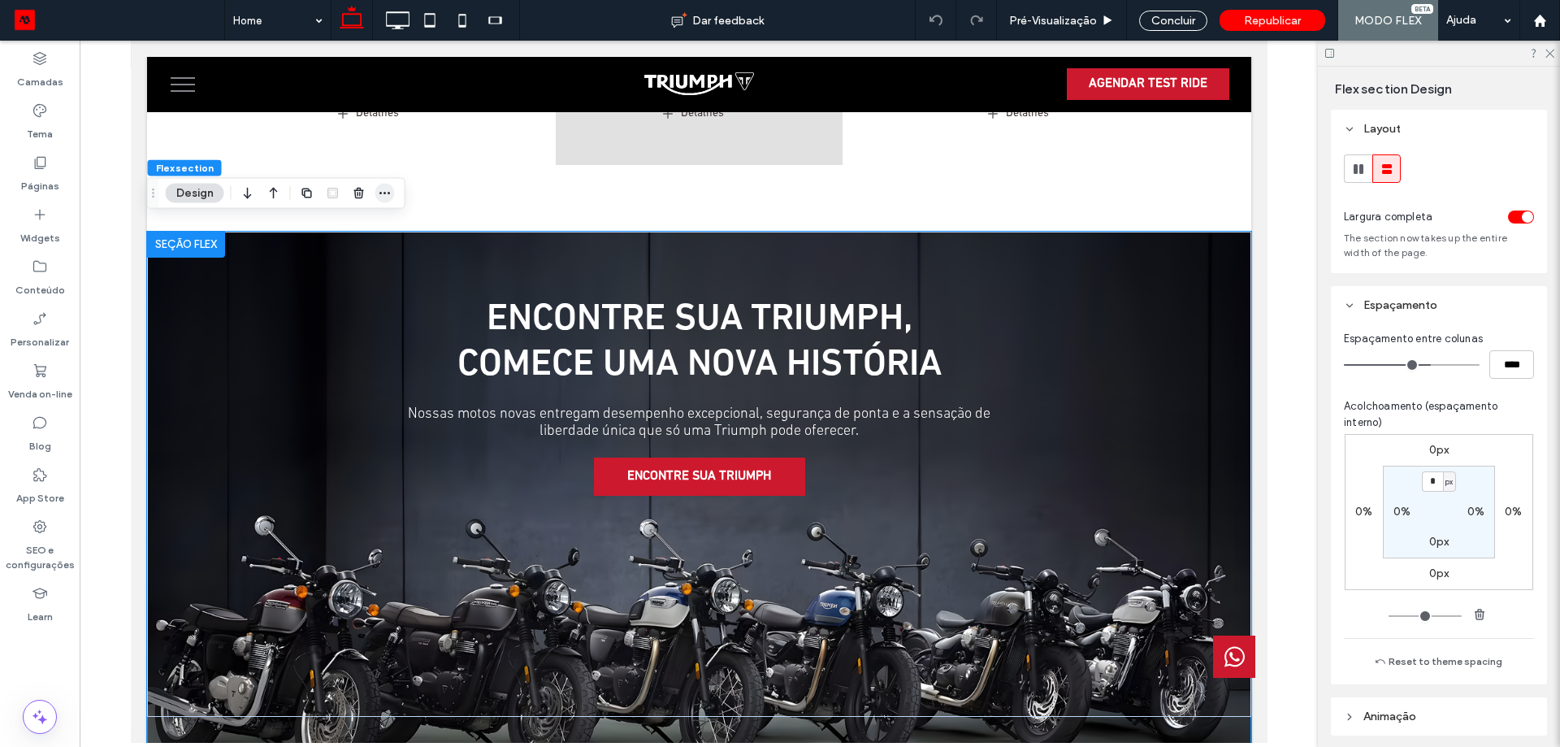
click at [386, 189] on icon "button" at bounding box center [385, 193] width 13 height 13
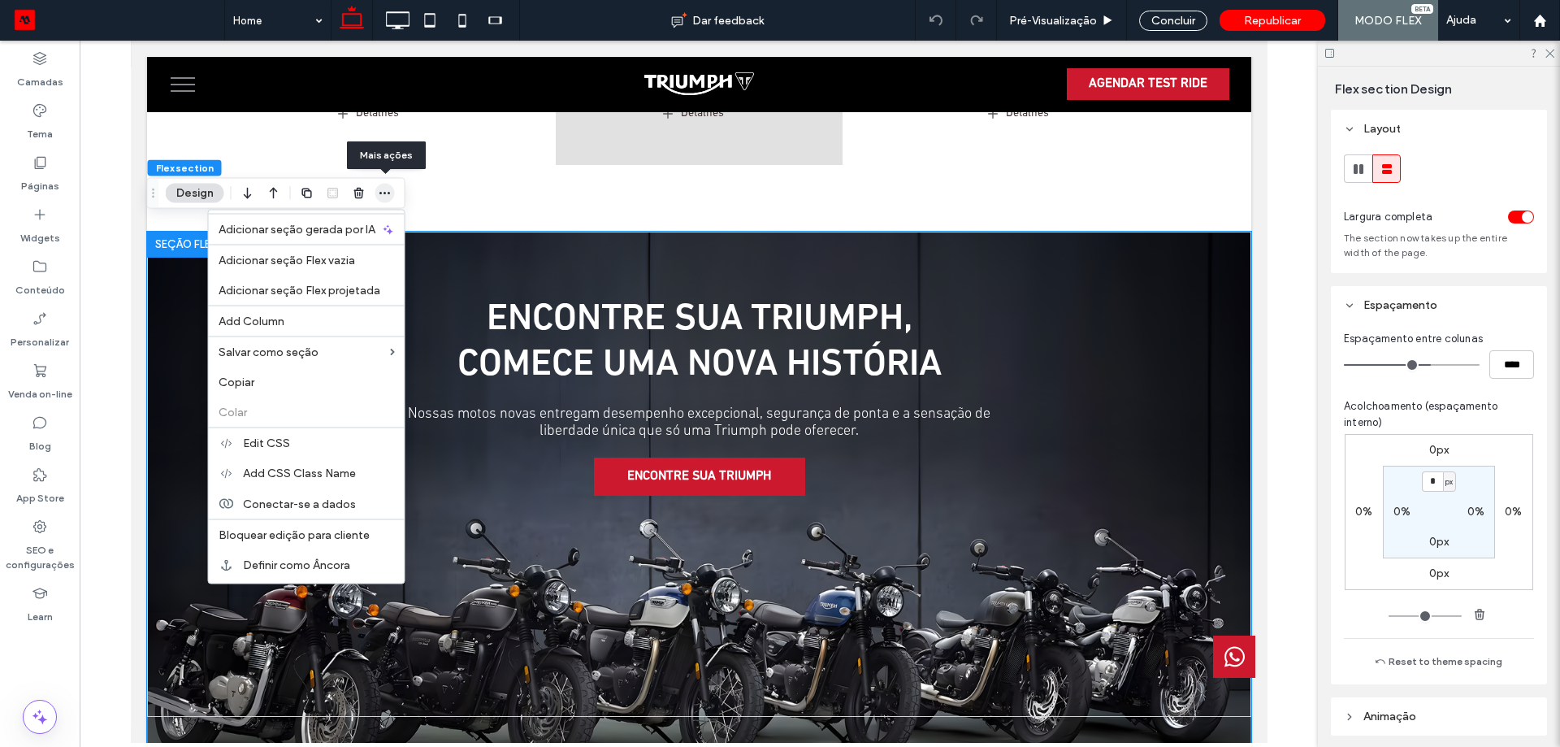
click at [386, 189] on icon "button" at bounding box center [385, 193] width 13 height 13
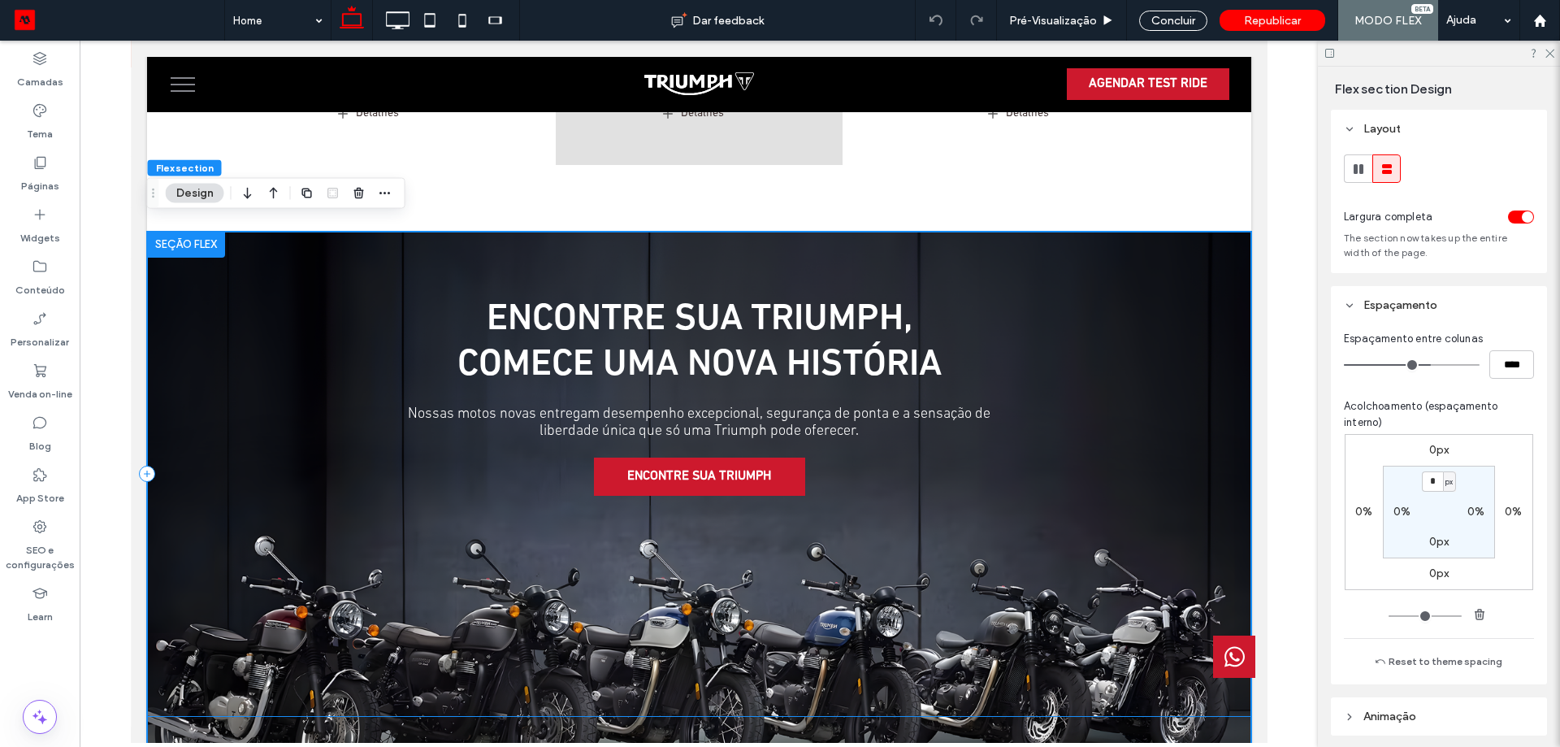
scroll to position [1315, 0]
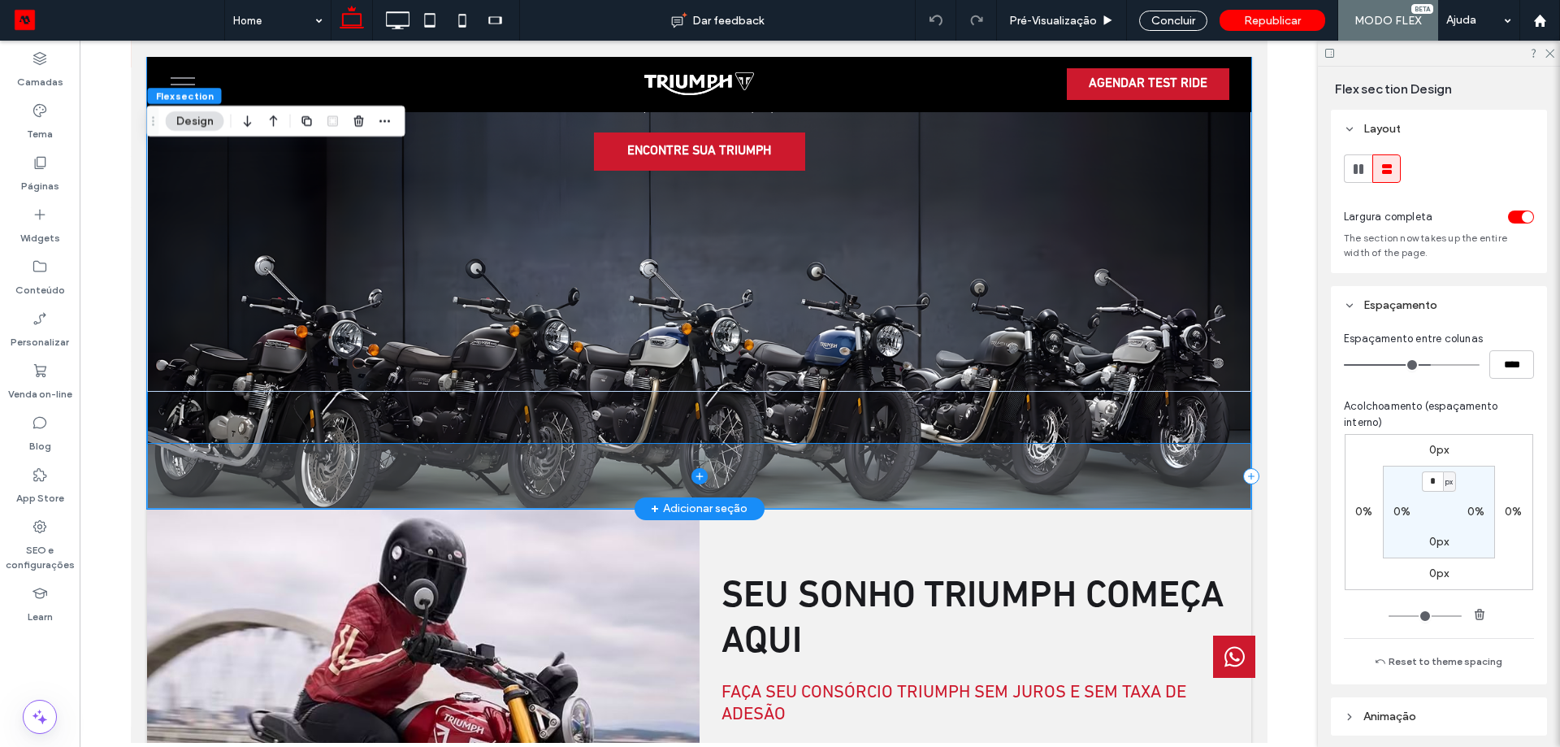
click at [948, 452] on span at bounding box center [698, 476] width 1104 height 65
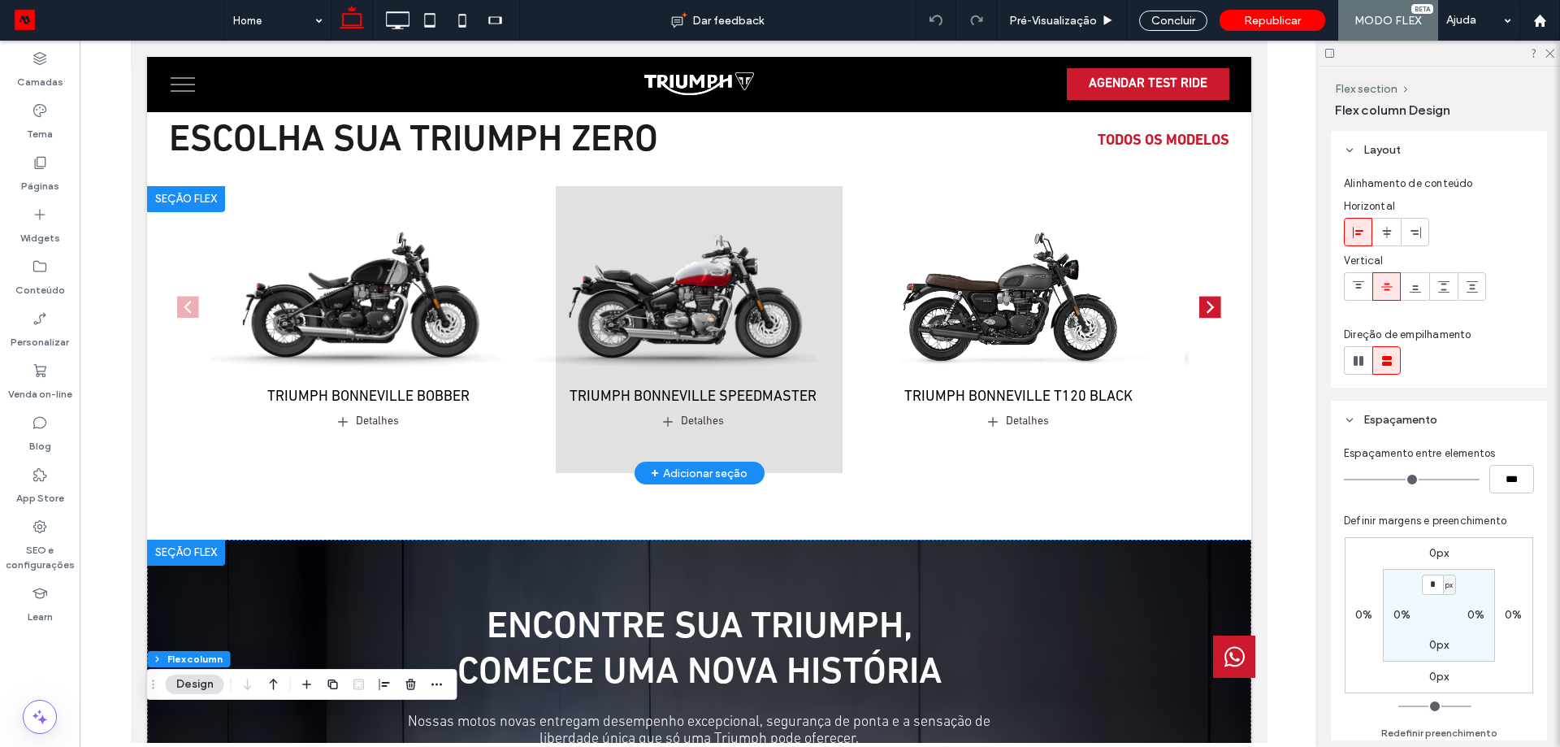
scroll to position [583, 0]
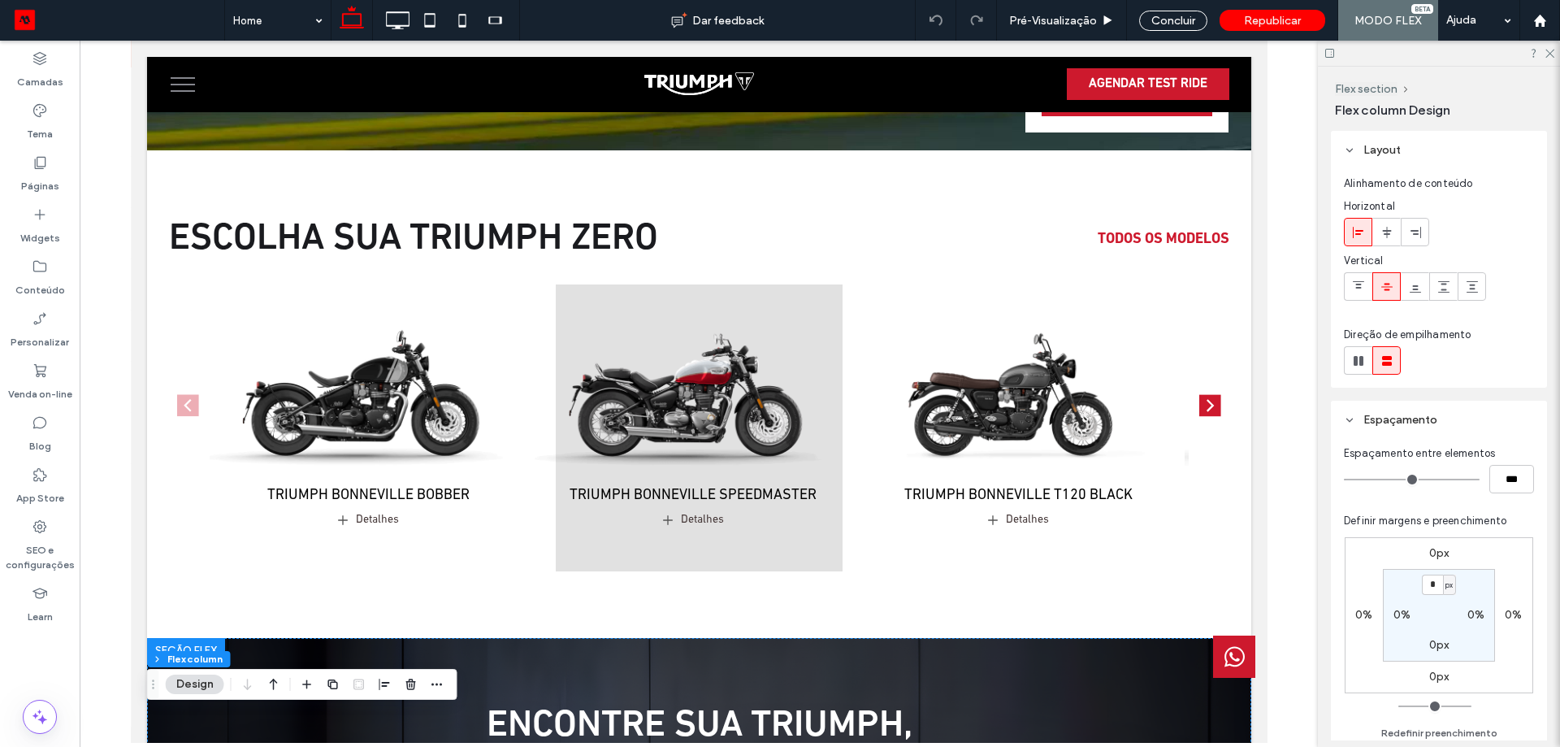
drag, startPoint x: 960, startPoint y: 579, endPoint x: 1241, endPoint y: 651, distance: 289.5
click at [1241, 651] on div at bounding box center [1233, 656] width 42 height 42
drag, startPoint x: 1184, startPoint y: 18, endPoint x: 1009, endPoint y: 198, distance: 251.1
click at [1184, 18] on div "Concluir" at bounding box center [1173, 21] width 68 height 20
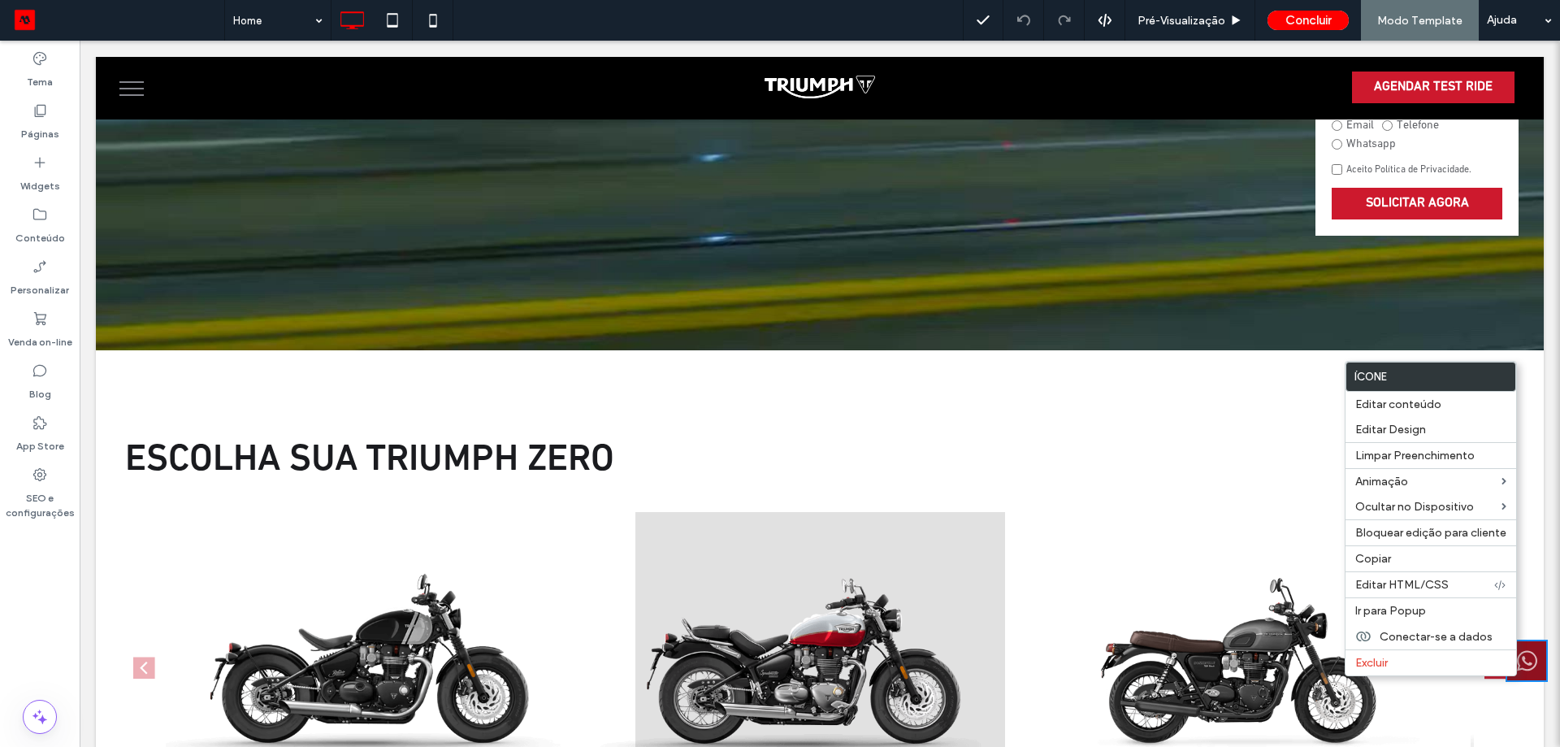
click at [1519, 665] on icon at bounding box center [1527, 660] width 20 height 41
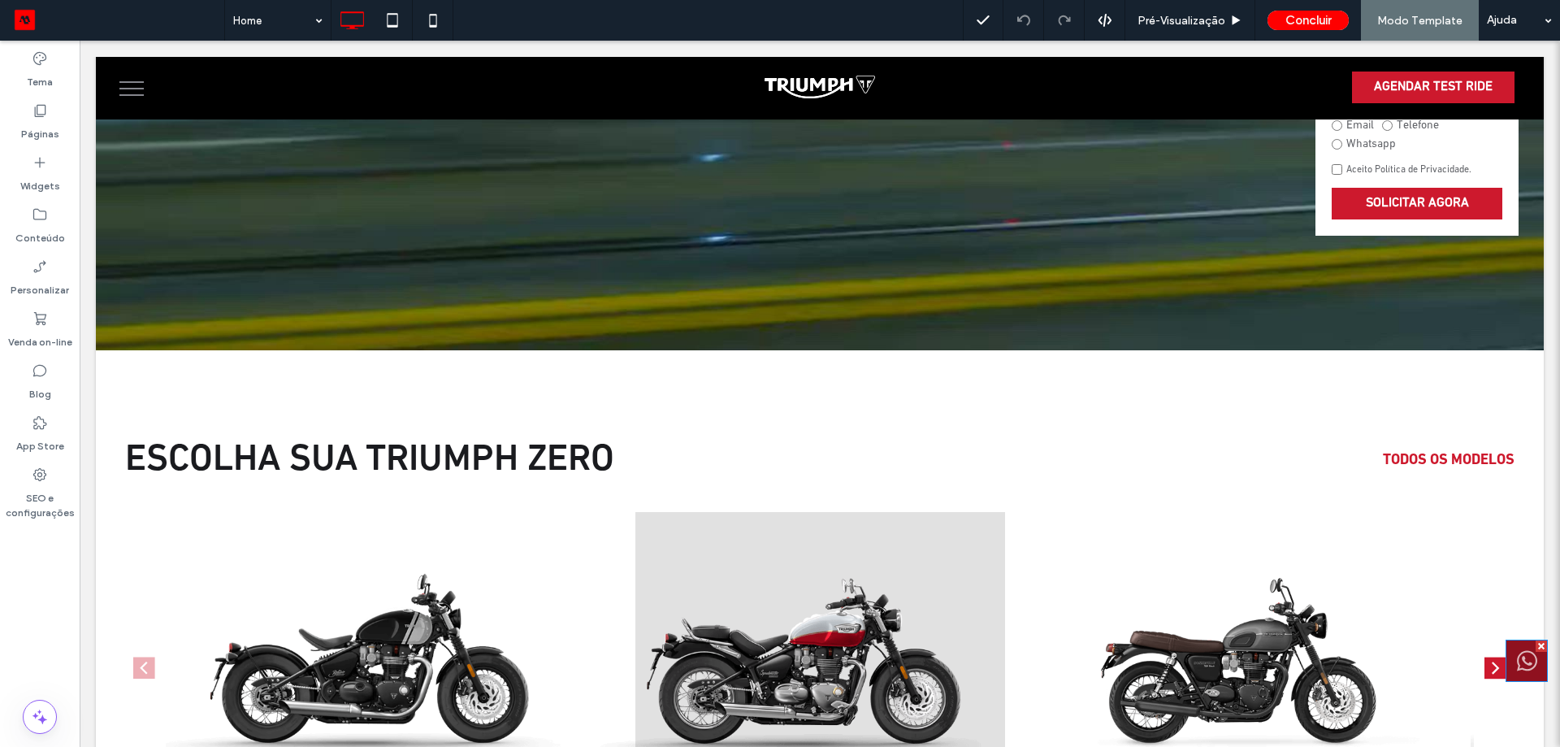
click at [1517, 668] on icon at bounding box center [1527, 660] width 20 height 41
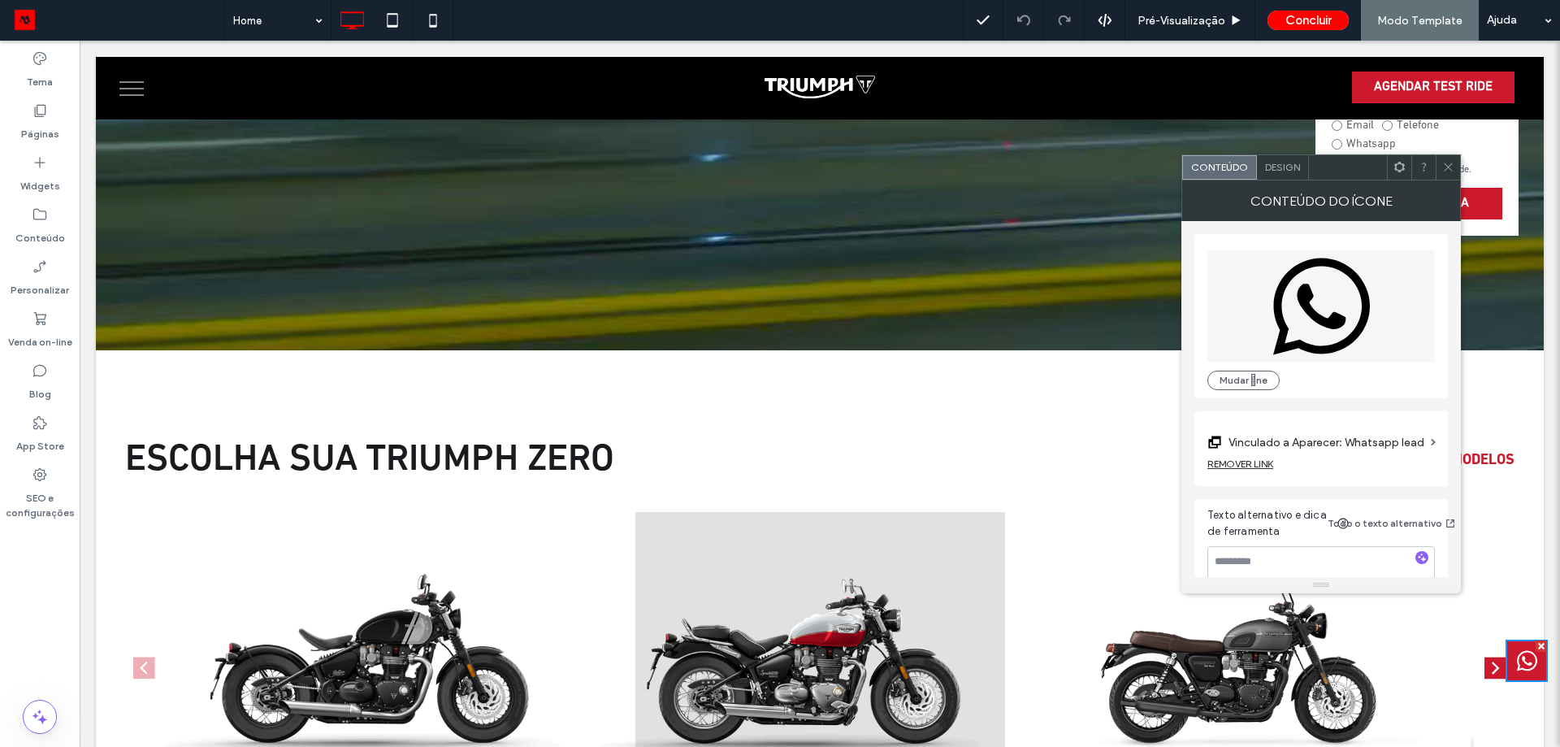
click at [1447, 166] on icon at bounding box center [1448, 167] width 12 height 12
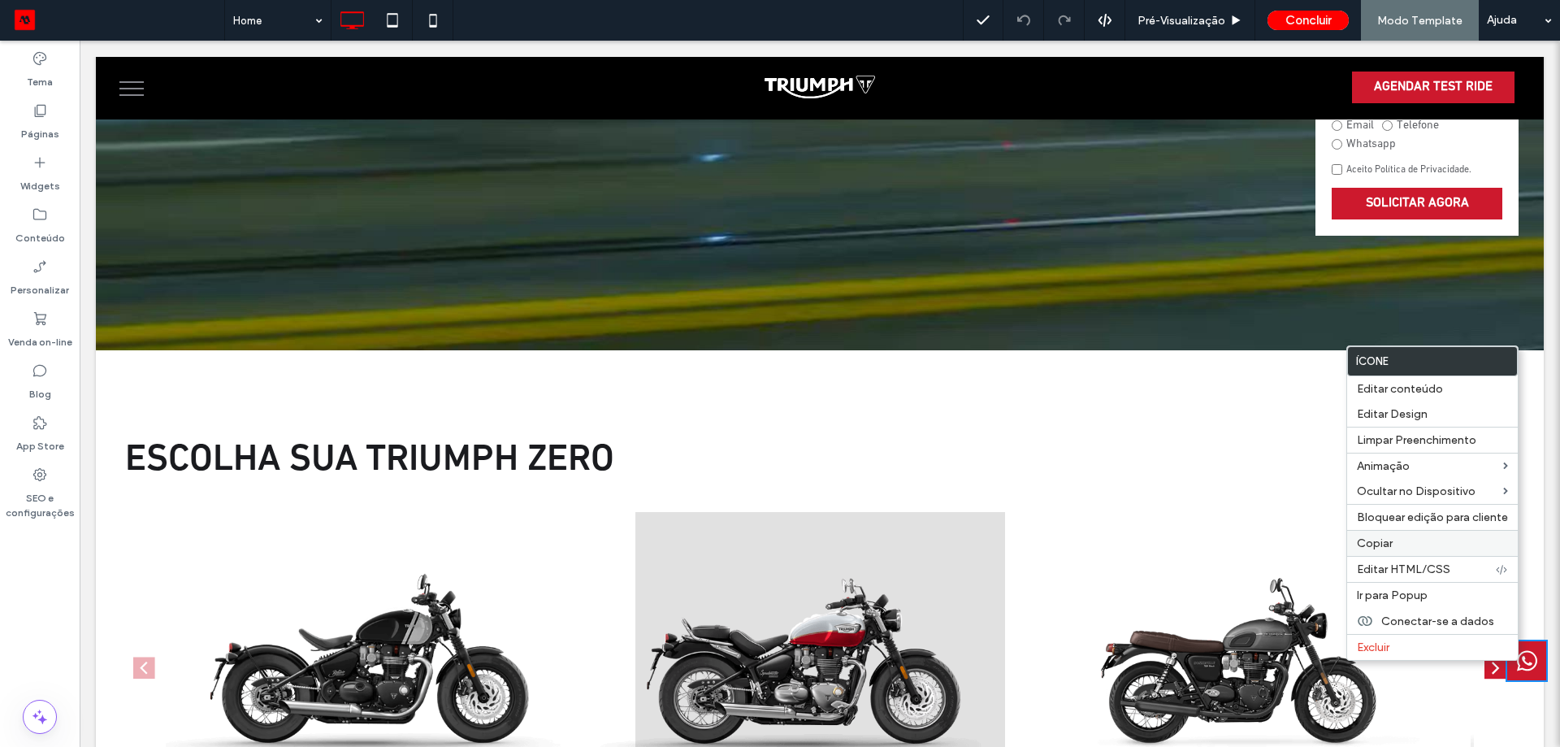
click at [1422, 542] on label "Copiar" at bounding box center [1432, 543] width 151 height 14
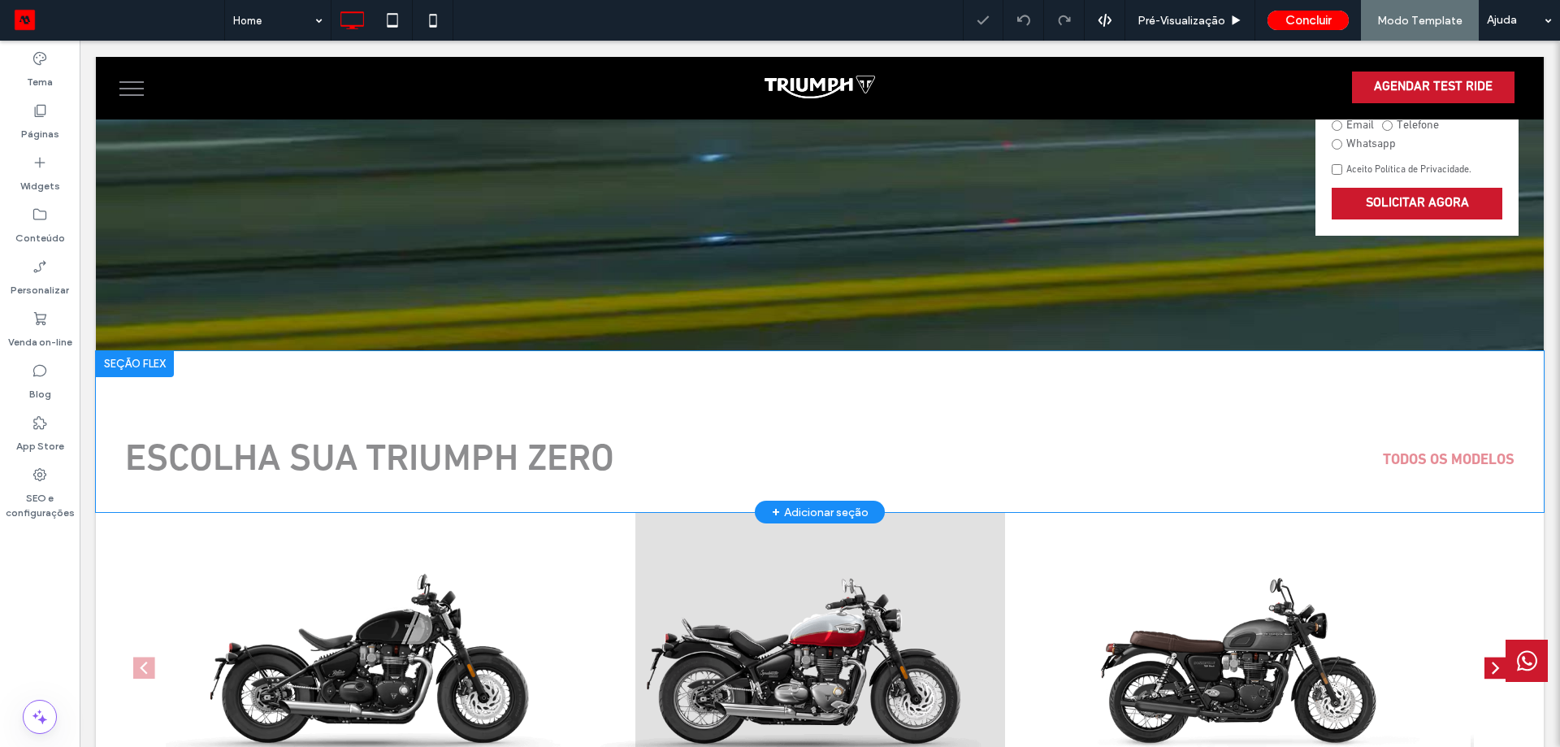
click at [797, 511] on div "+ Adicionar seção" at bounding box center [820, 512] width 97 height 18
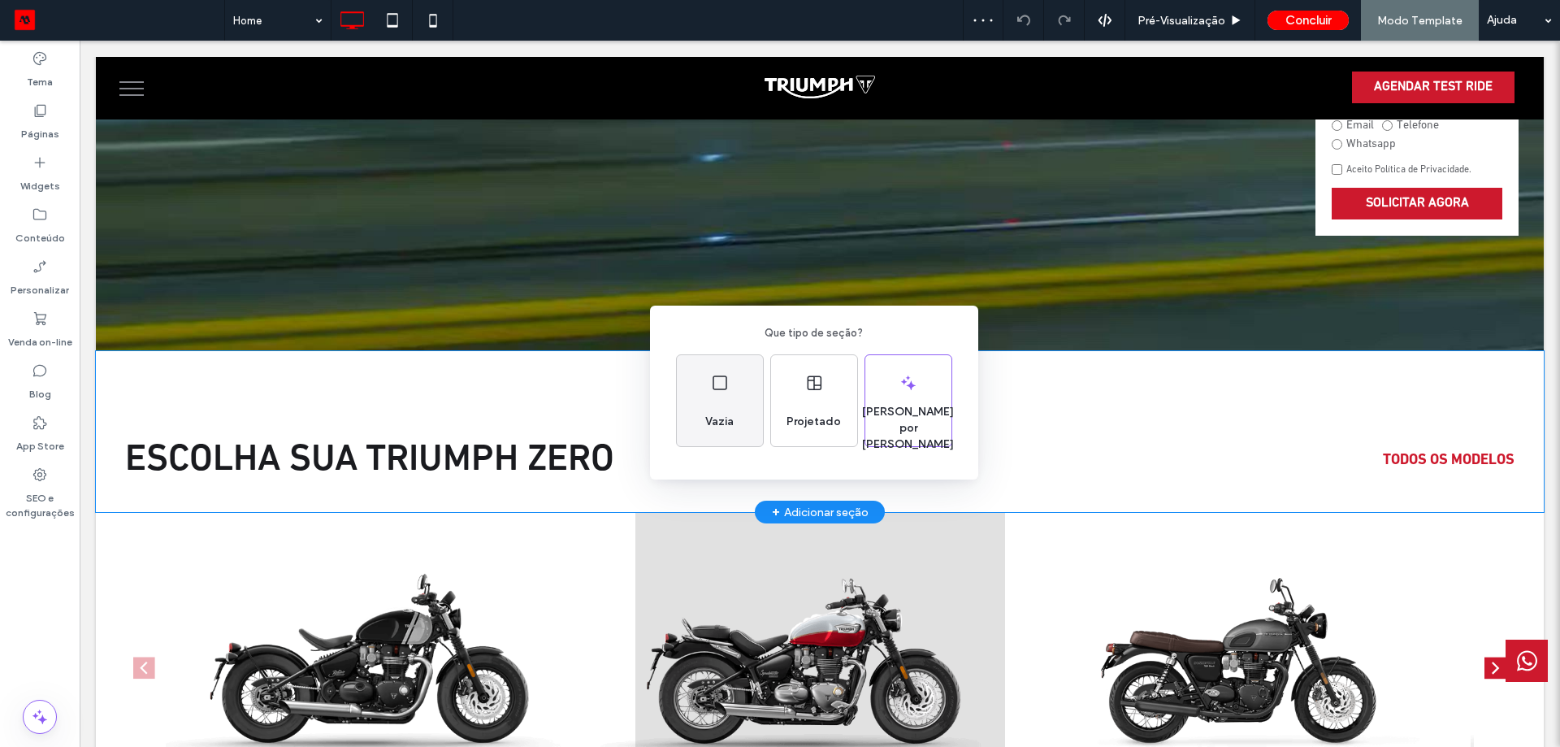
click at [726, 407] on div "Vazia" at bounding box center [719, 422] width 41 height 36
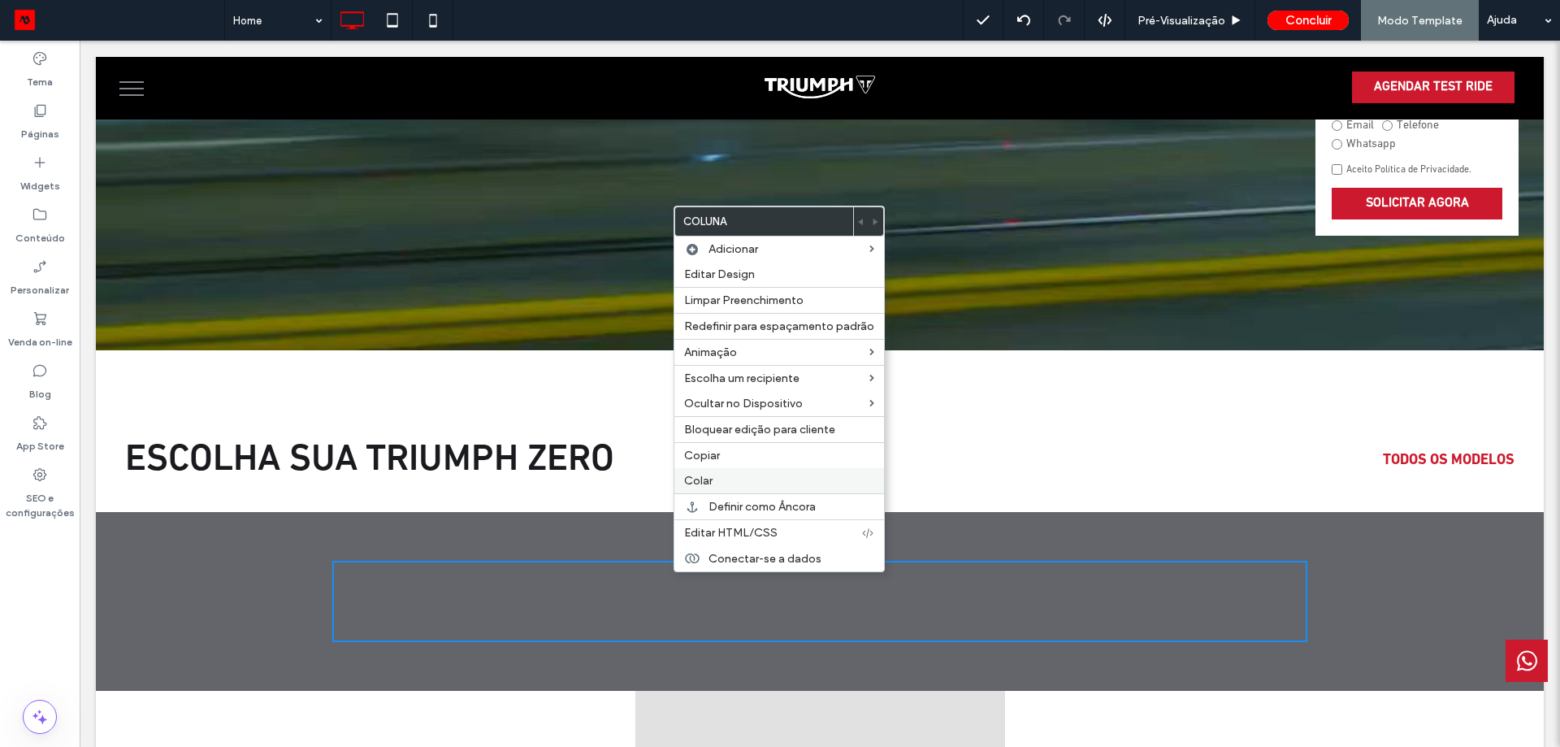
click at [743, 484] on label "Colar" at bounding box center [779, 481] width 190 height 14
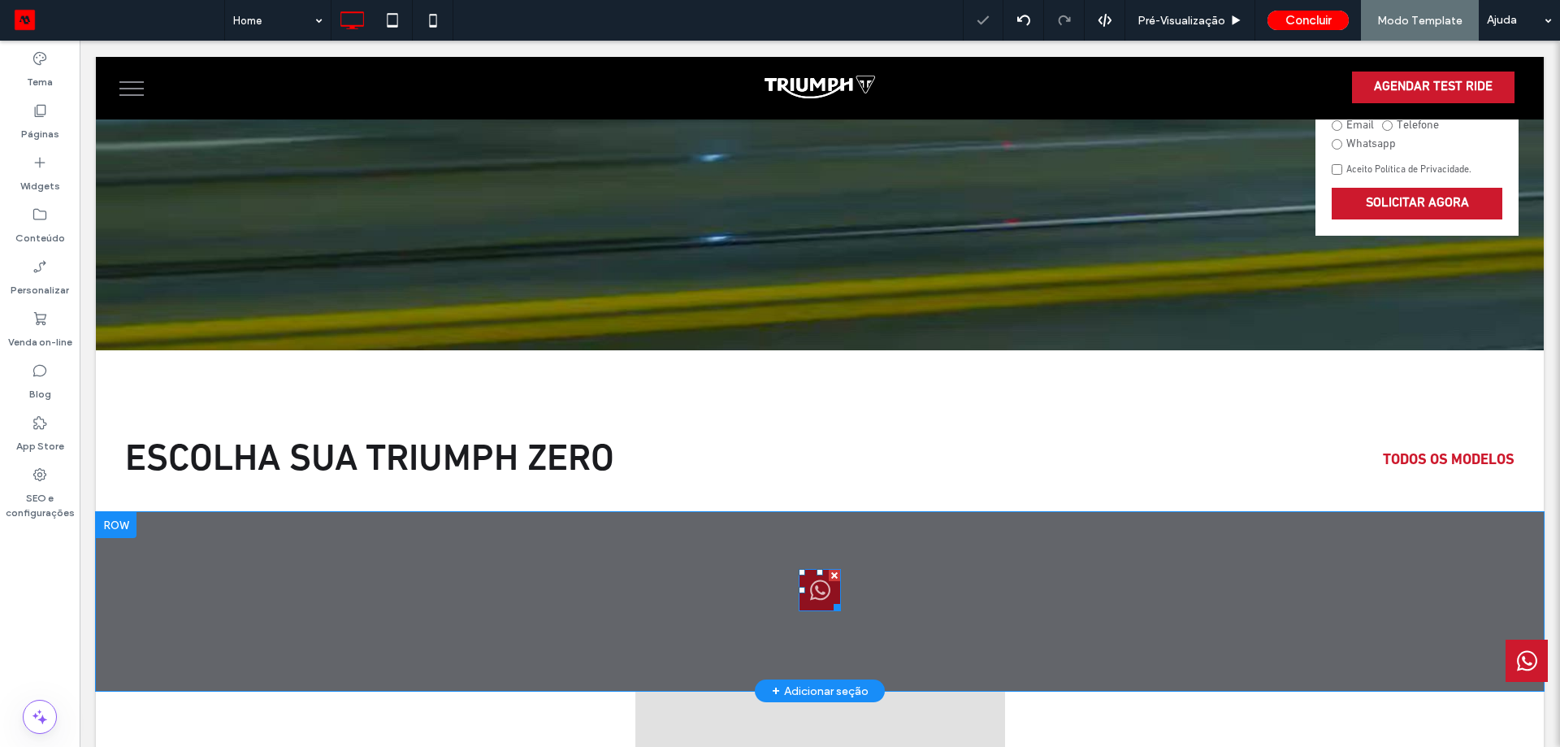
click at [810, 580] on icon at bounding box center [820, 590] width 20 height 20
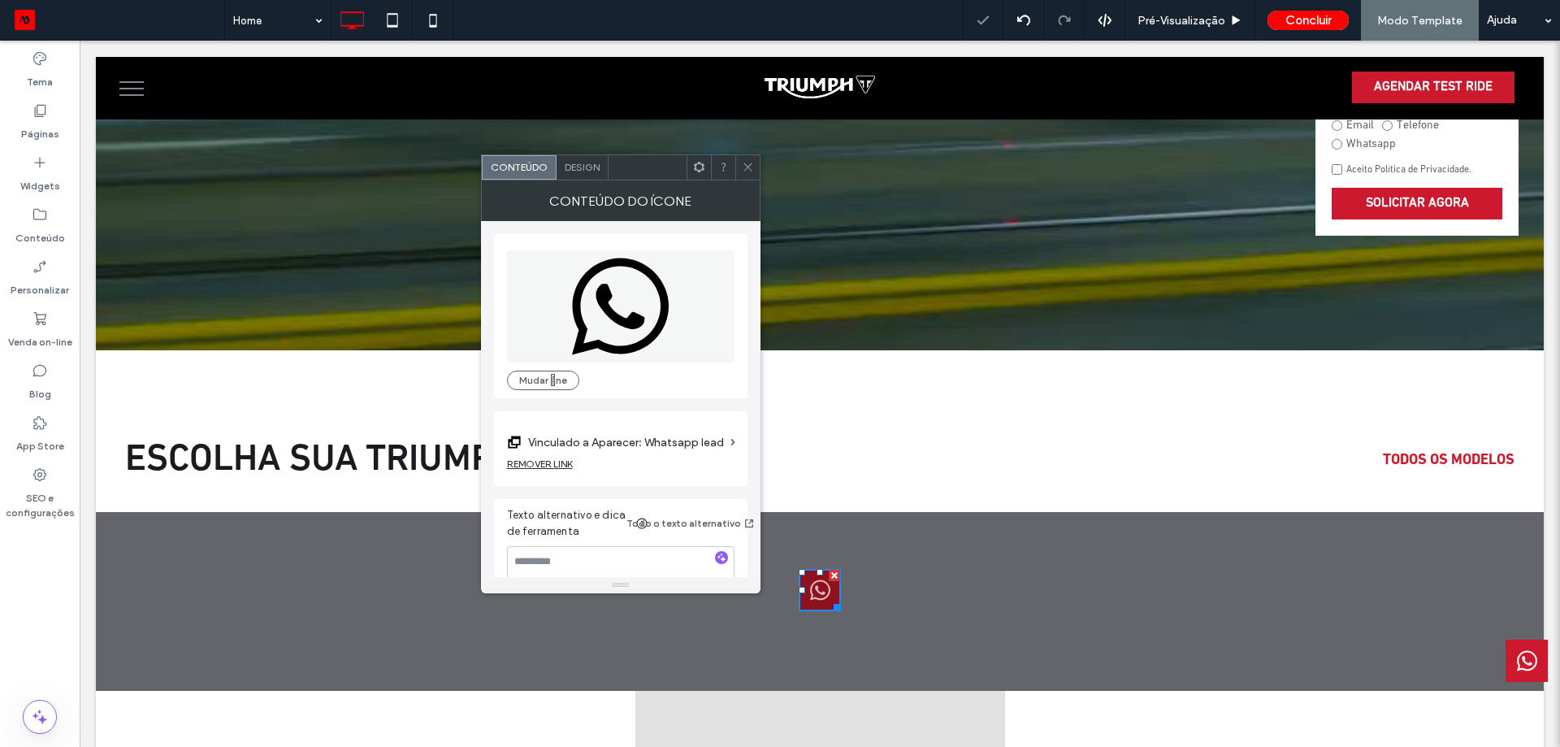
click at [810, 581] on icon at bounding box center [820, 590] width 20 height 20
click at [549, 385] on button "Mudar ne" at bounding box center [543, 381] width 72 height 20
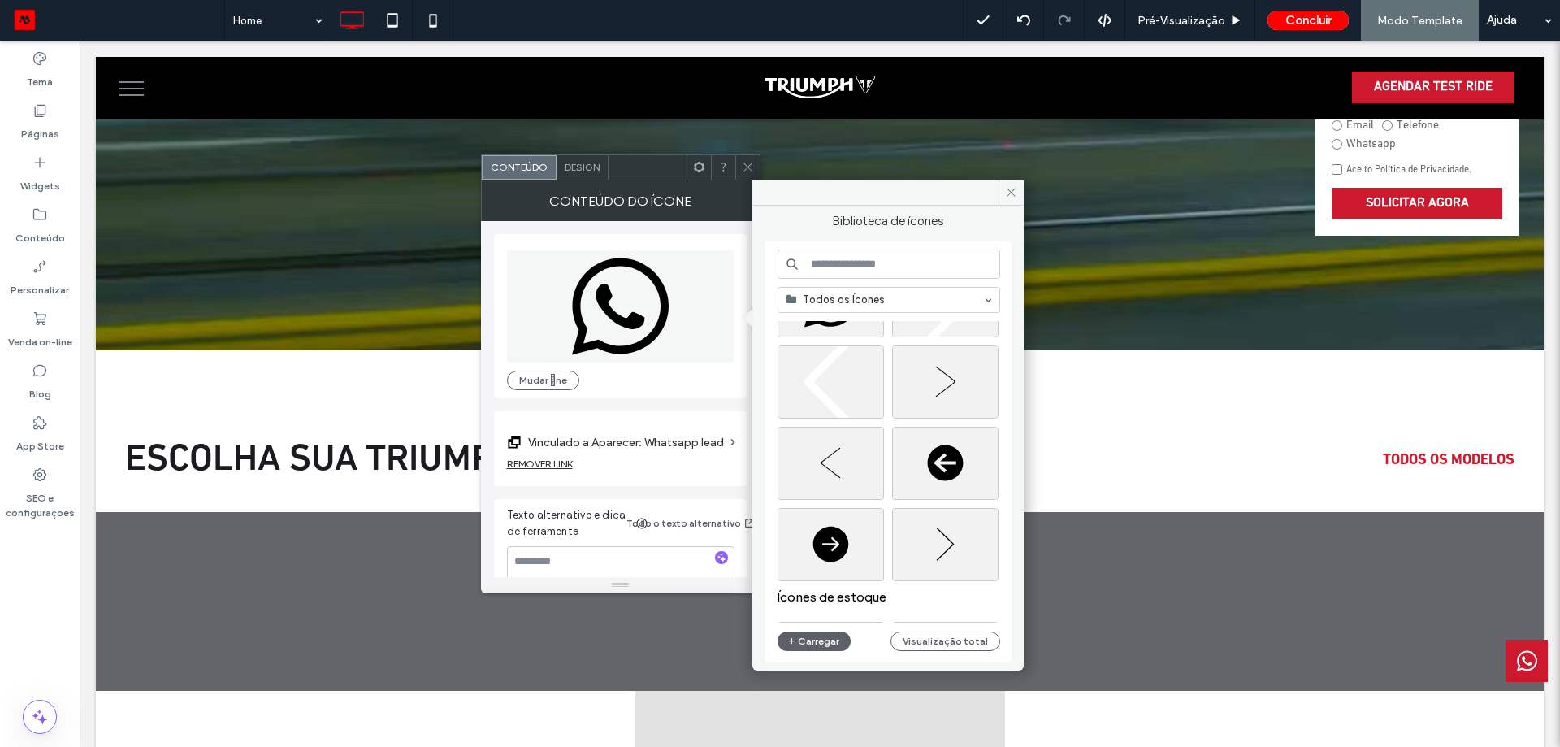
scroll to position [894, 0]
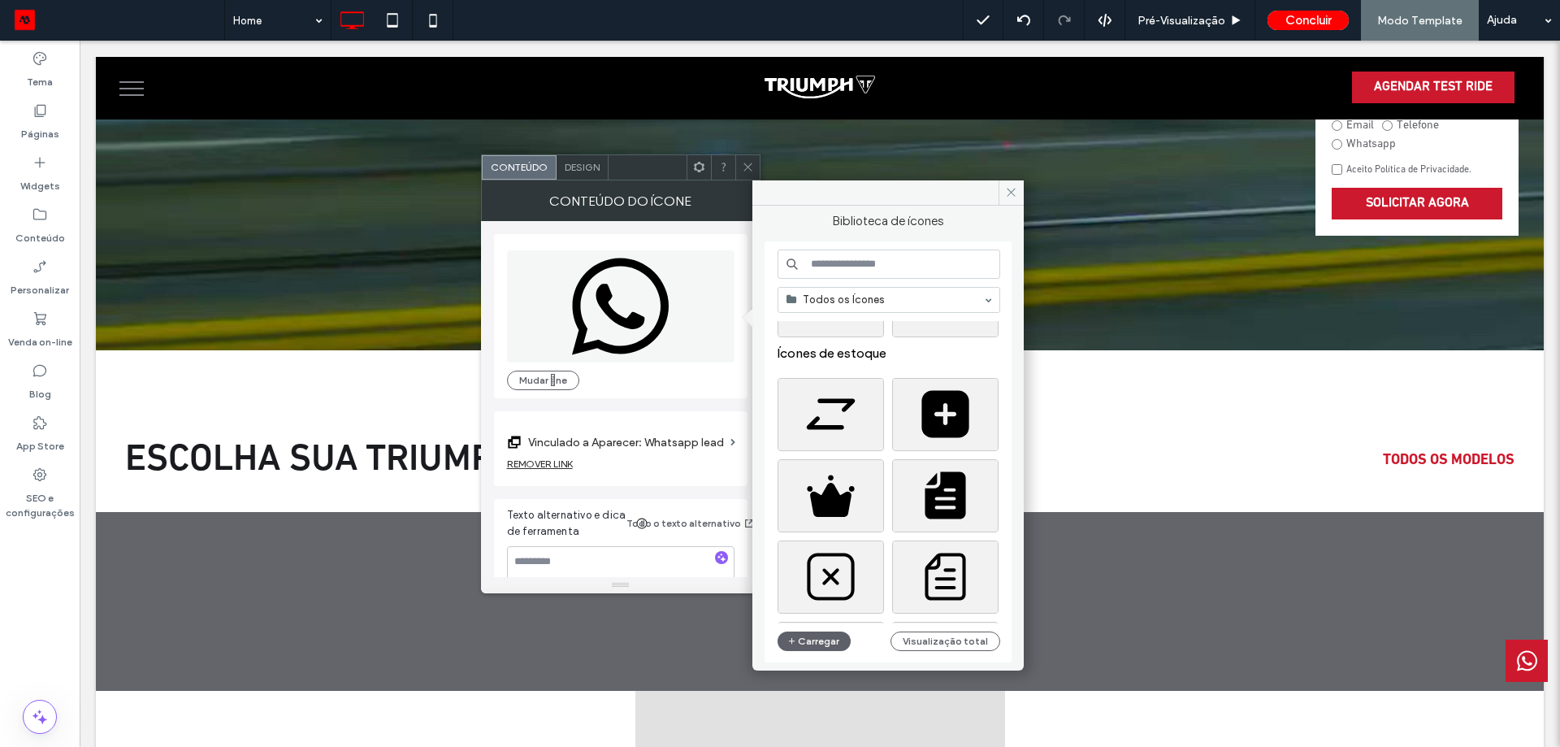
click at [885, 274] on input at bounding box center [889, 263] width 223 height 29
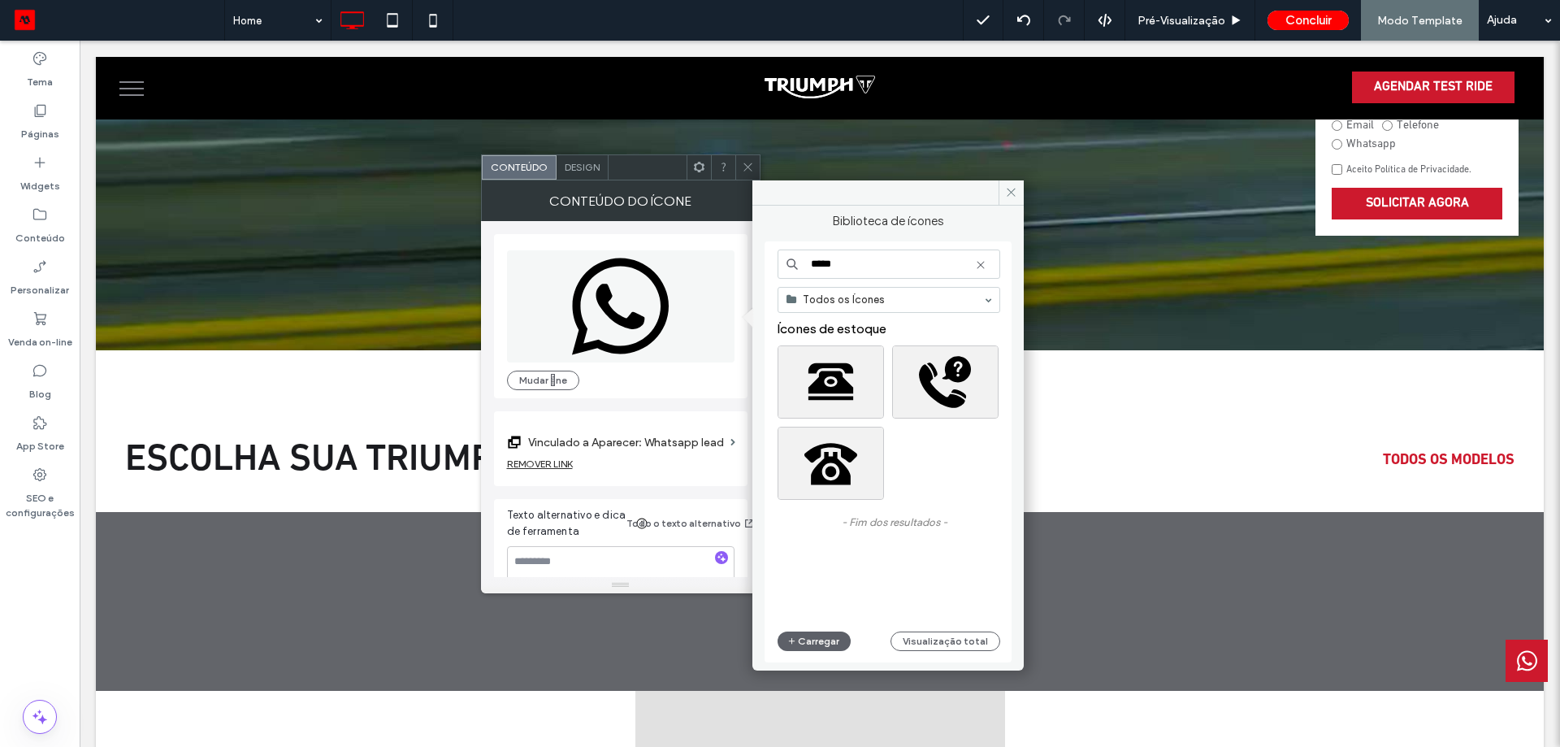
type input "*****"
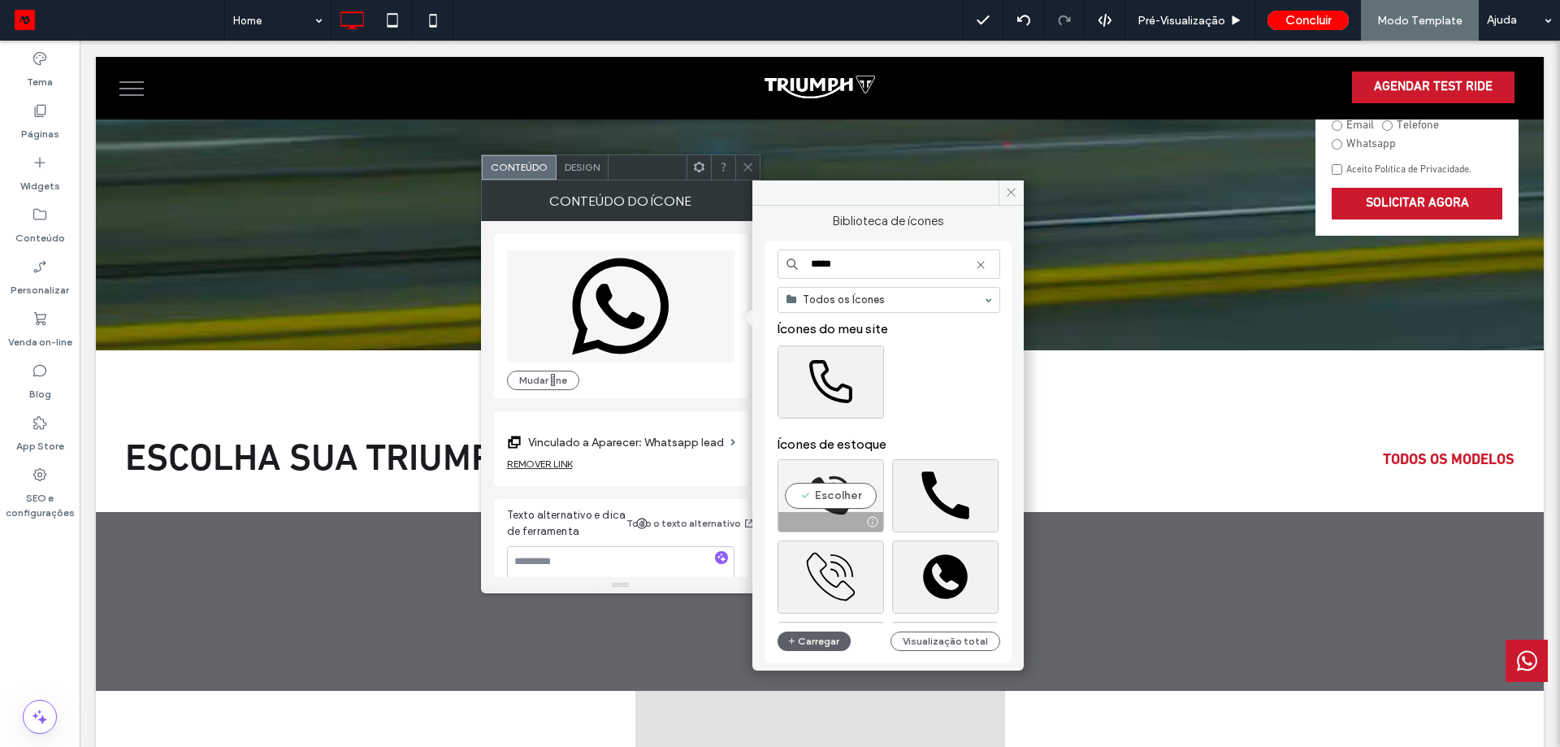
click at [843, 496] on div "Escolher" at bounding box center [831, 495] width 106 height 73
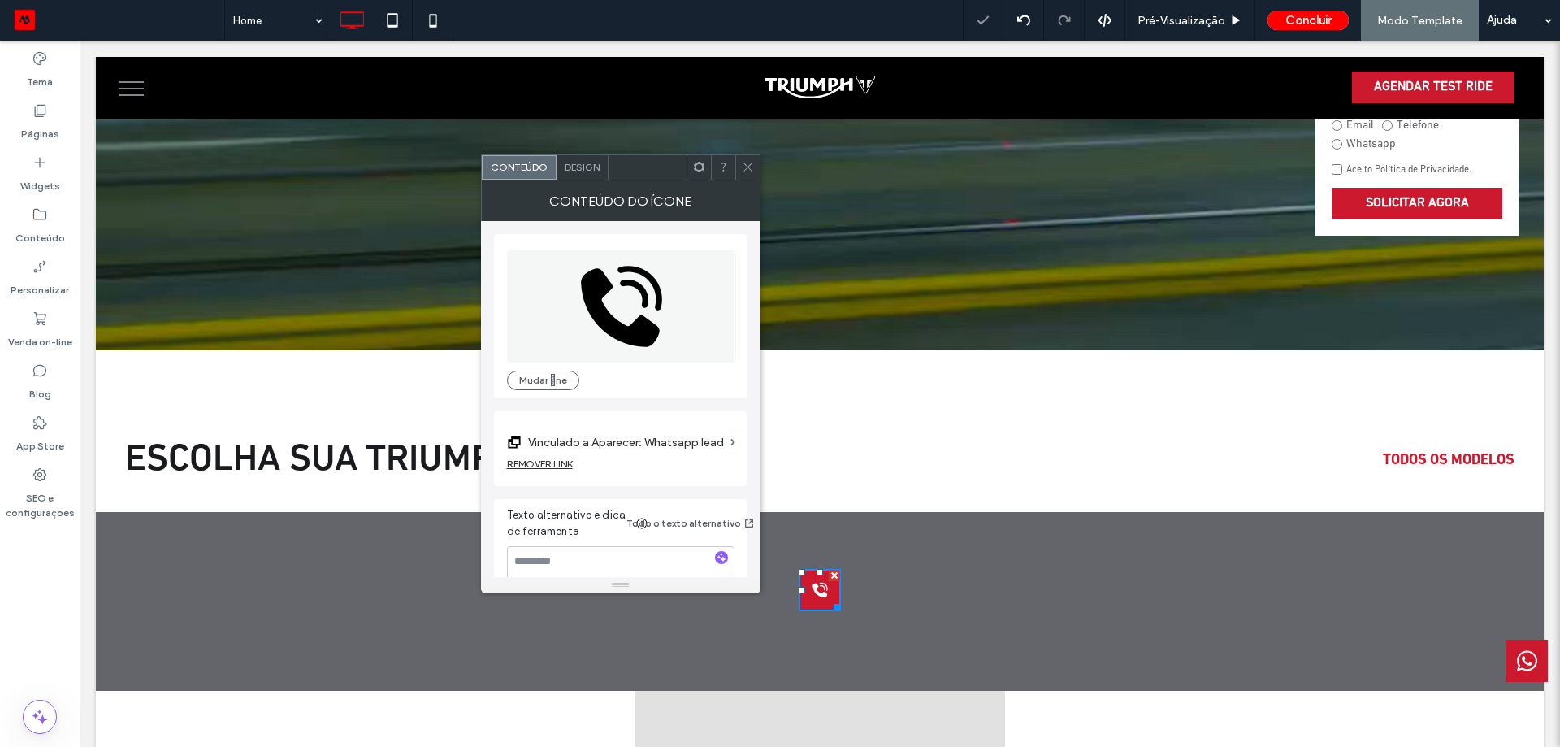
click at [642, 450] on label "Vinculado a Aparecer: Whatsapp lead" at bounding box center [626, 442] width 196 height 30
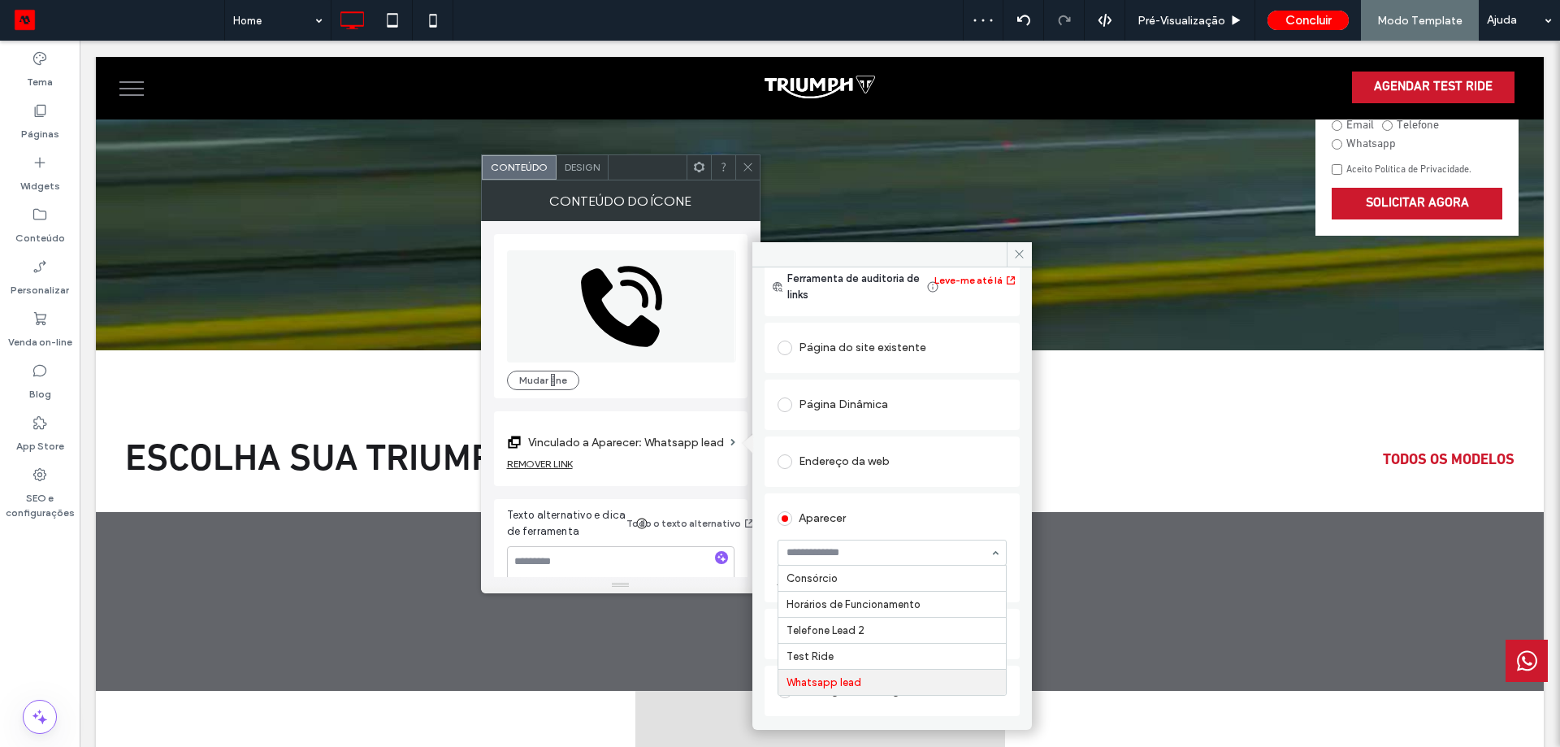
scroll to position [81, 0]
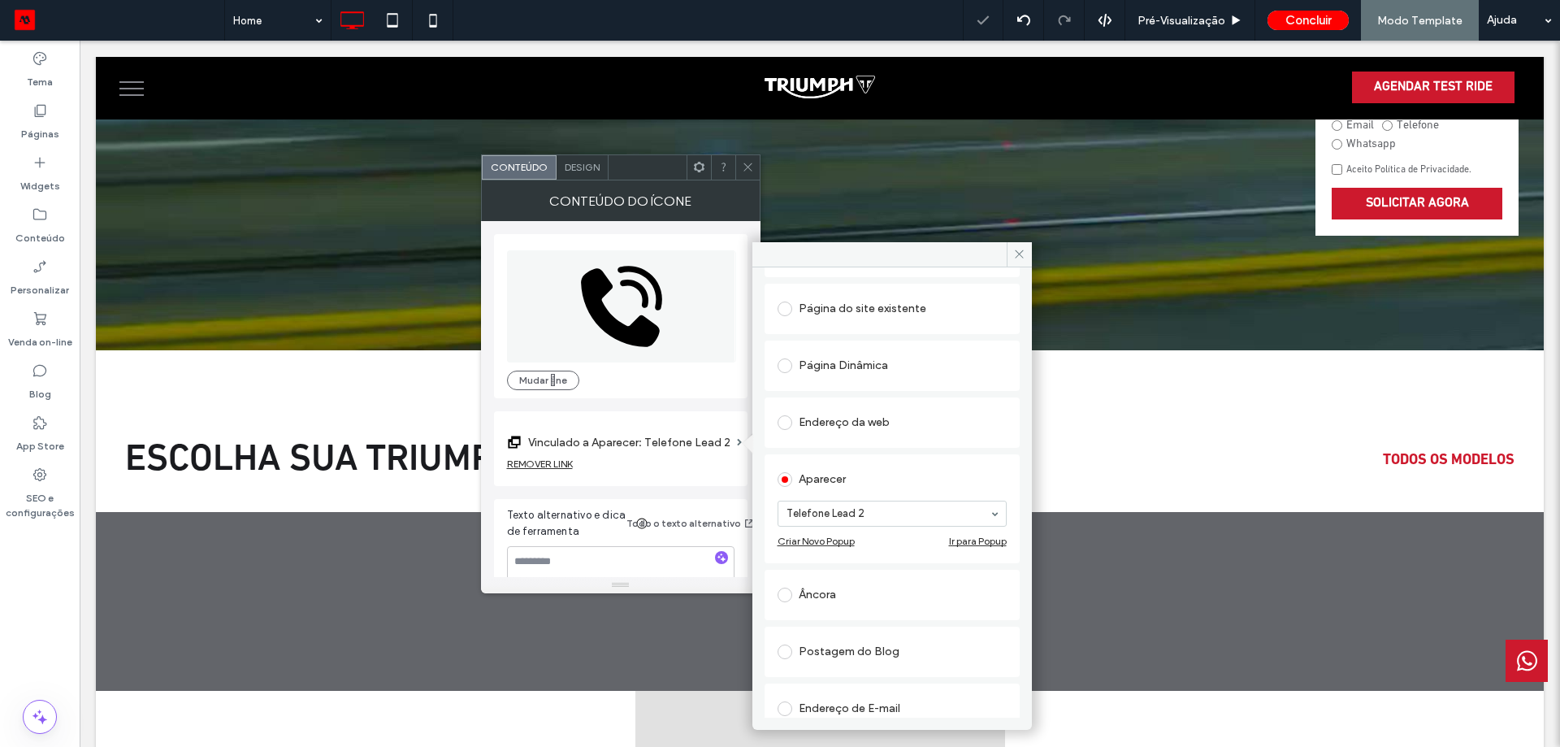
click at [748, 163] on icon at bounding box center [748, 167] width 12 height 12
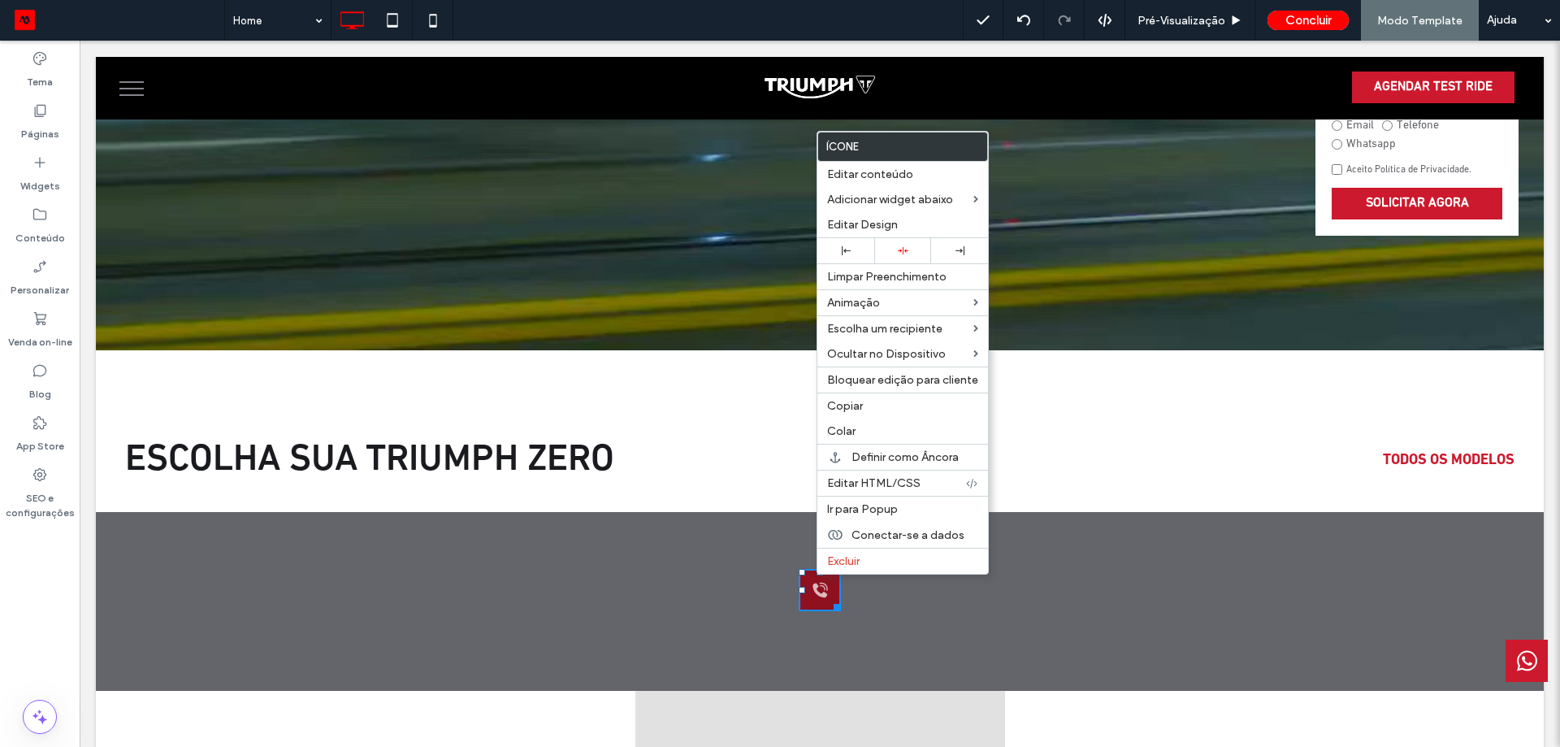
click at [810, 589] on icon at bounding box center [820, 590] width 20 height 41
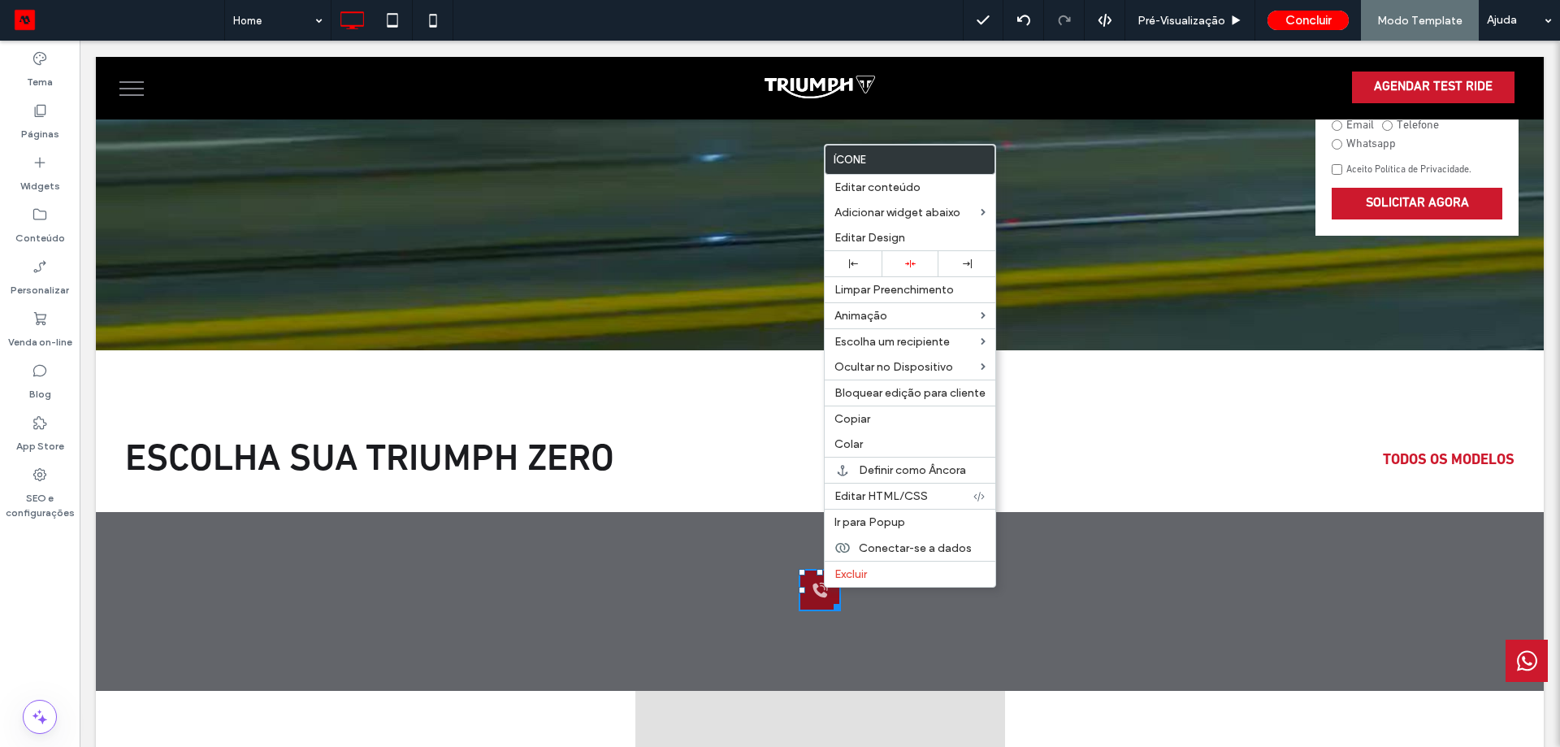
click at [810, 587] on icon at bounding box center [820, 590] width 20 height 41
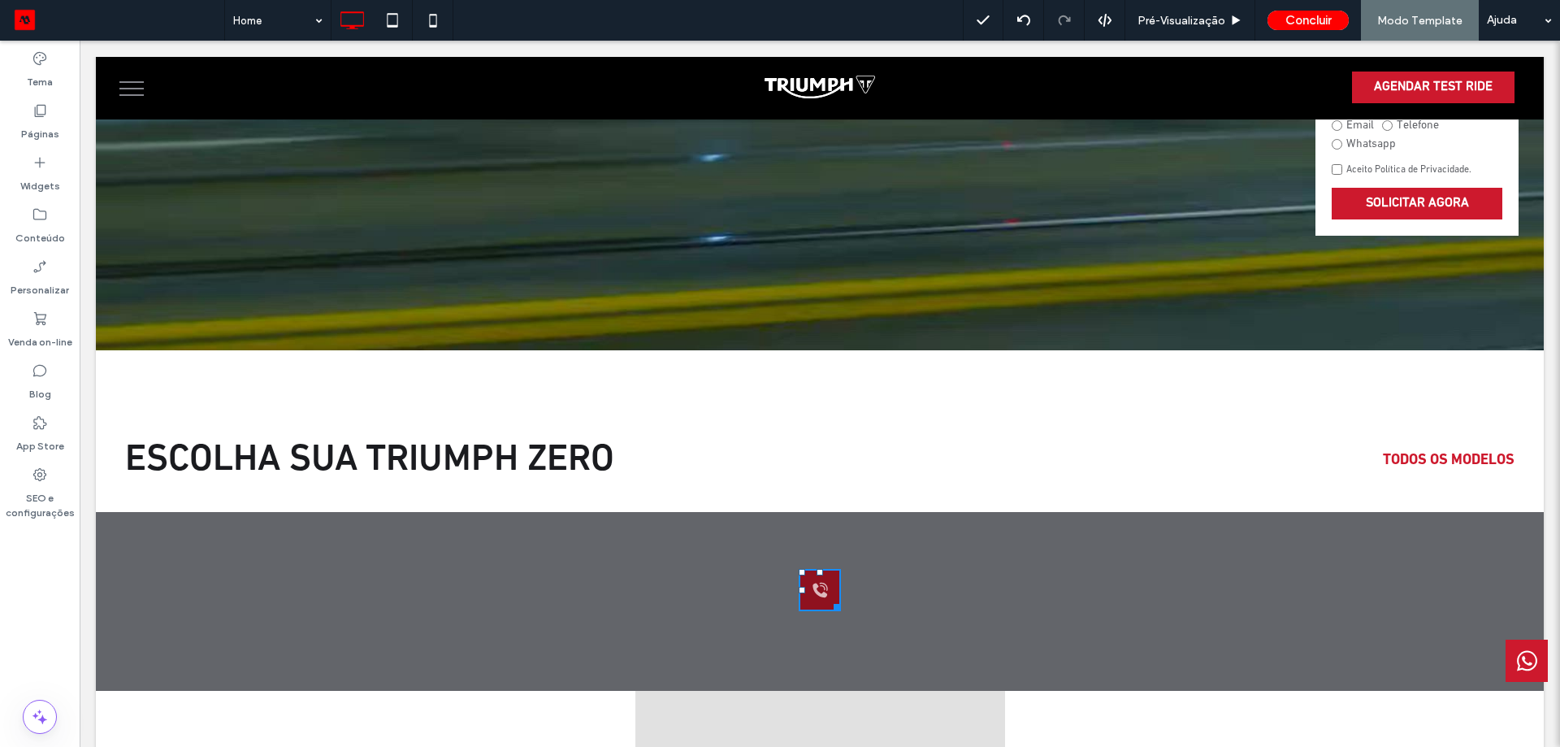
click at [810, 587] on icon at bounding box center [820, 590] width 20 height 41
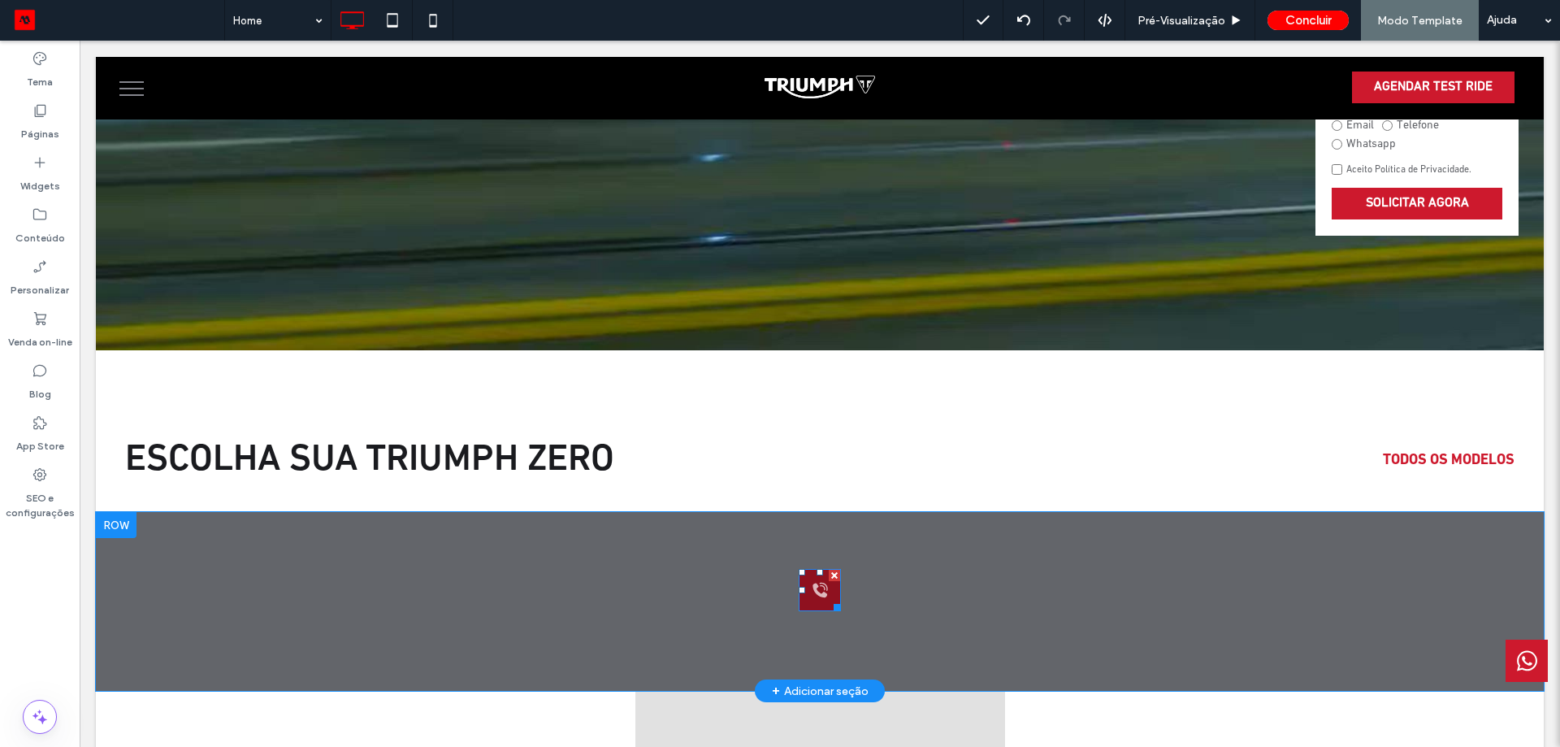
click at [813, 583] on icon at bounding box center [820, 590] width 15 height 15
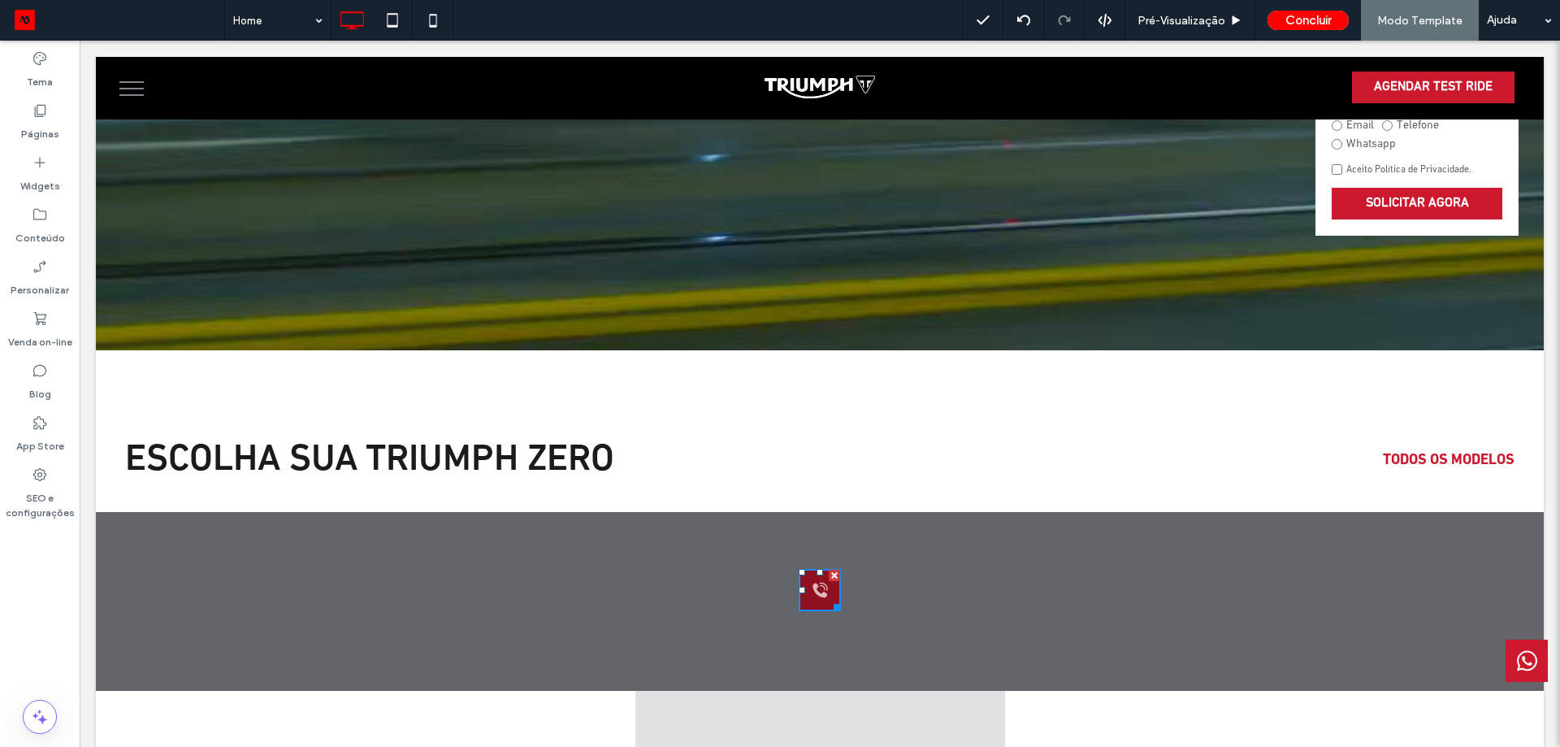
click at [813, 583] on icon at bounding box center [820, 590] width 15 height 15
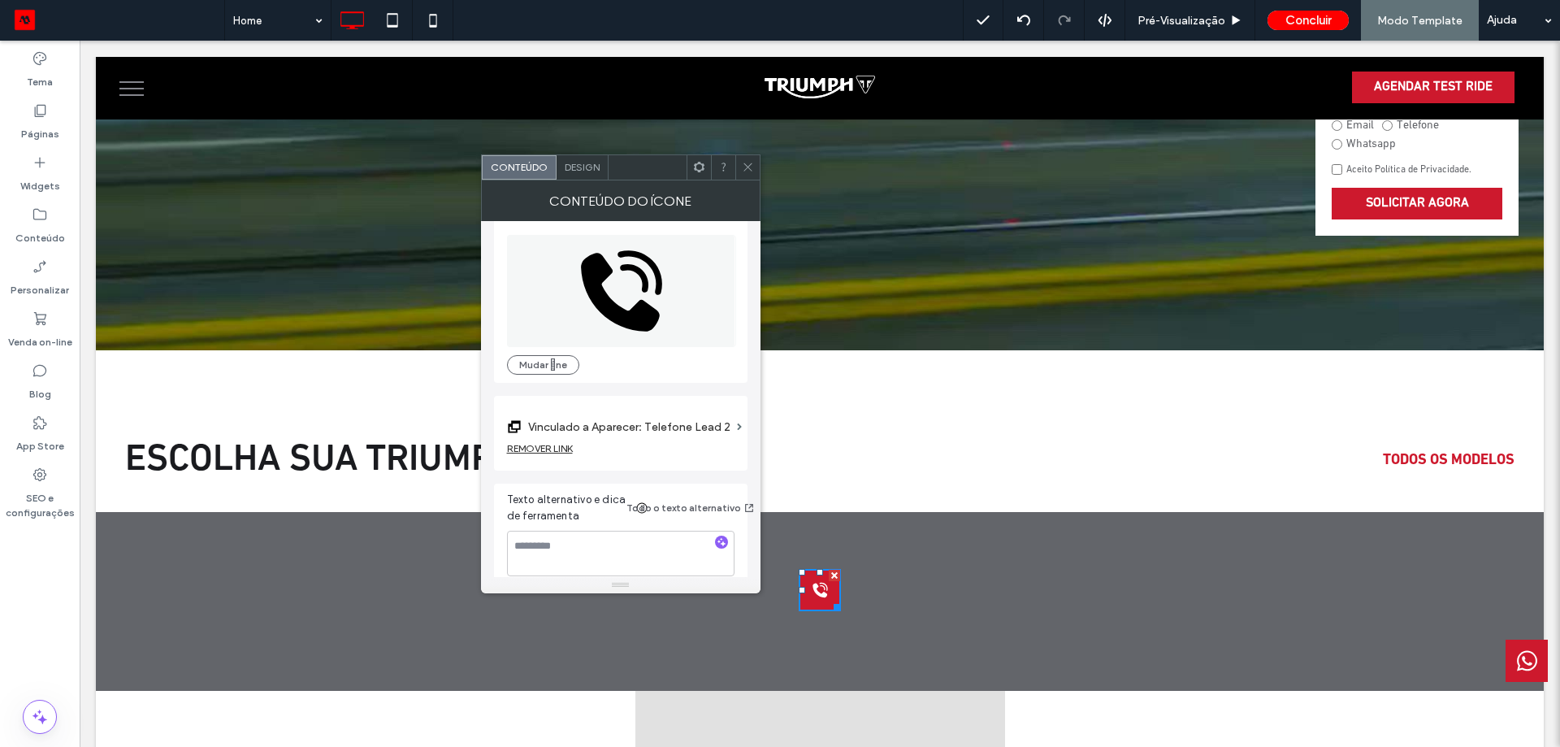
scroll to position [29, 0]
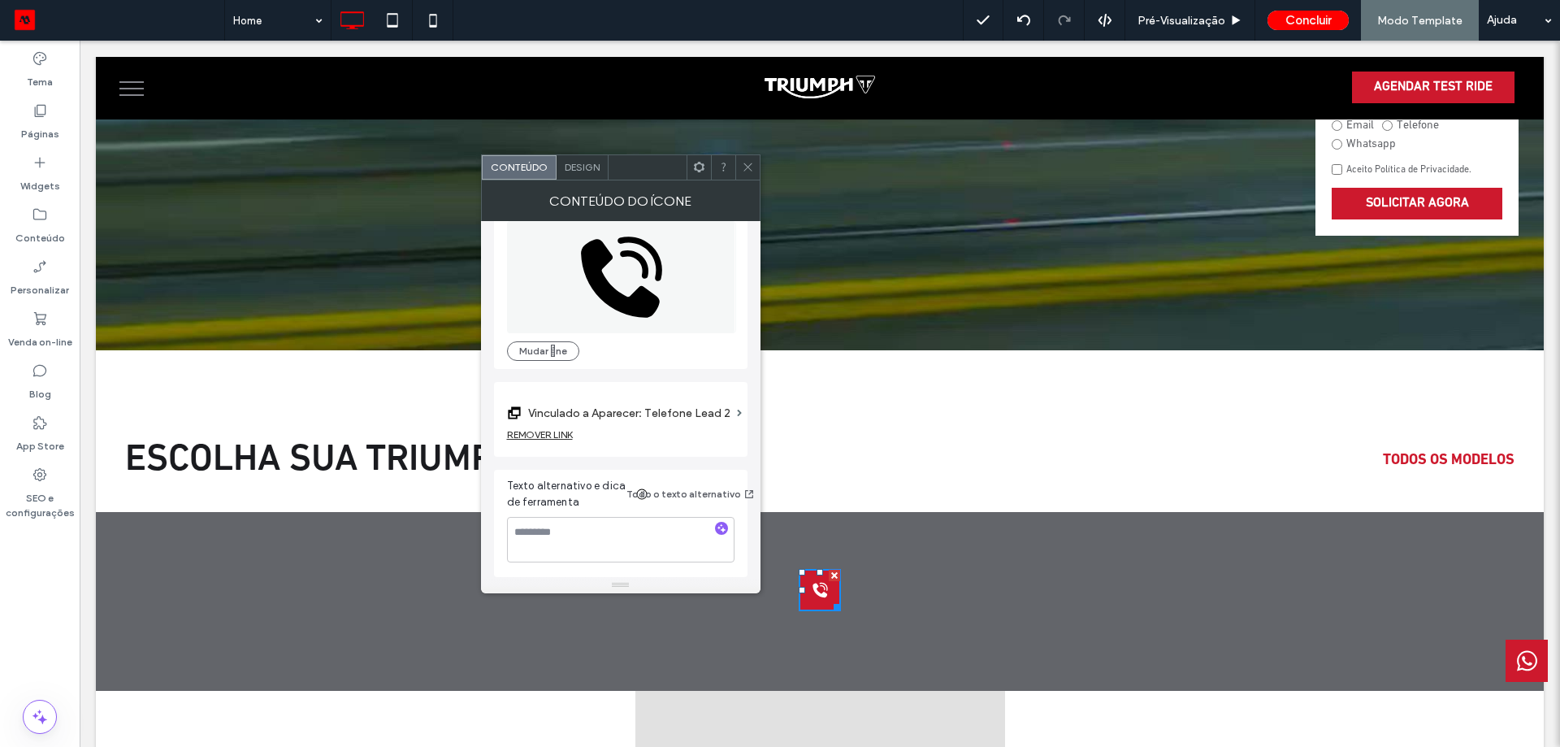
click at [577, 172] on span "Design" at bounding box center [582, 167] width 35 height 12
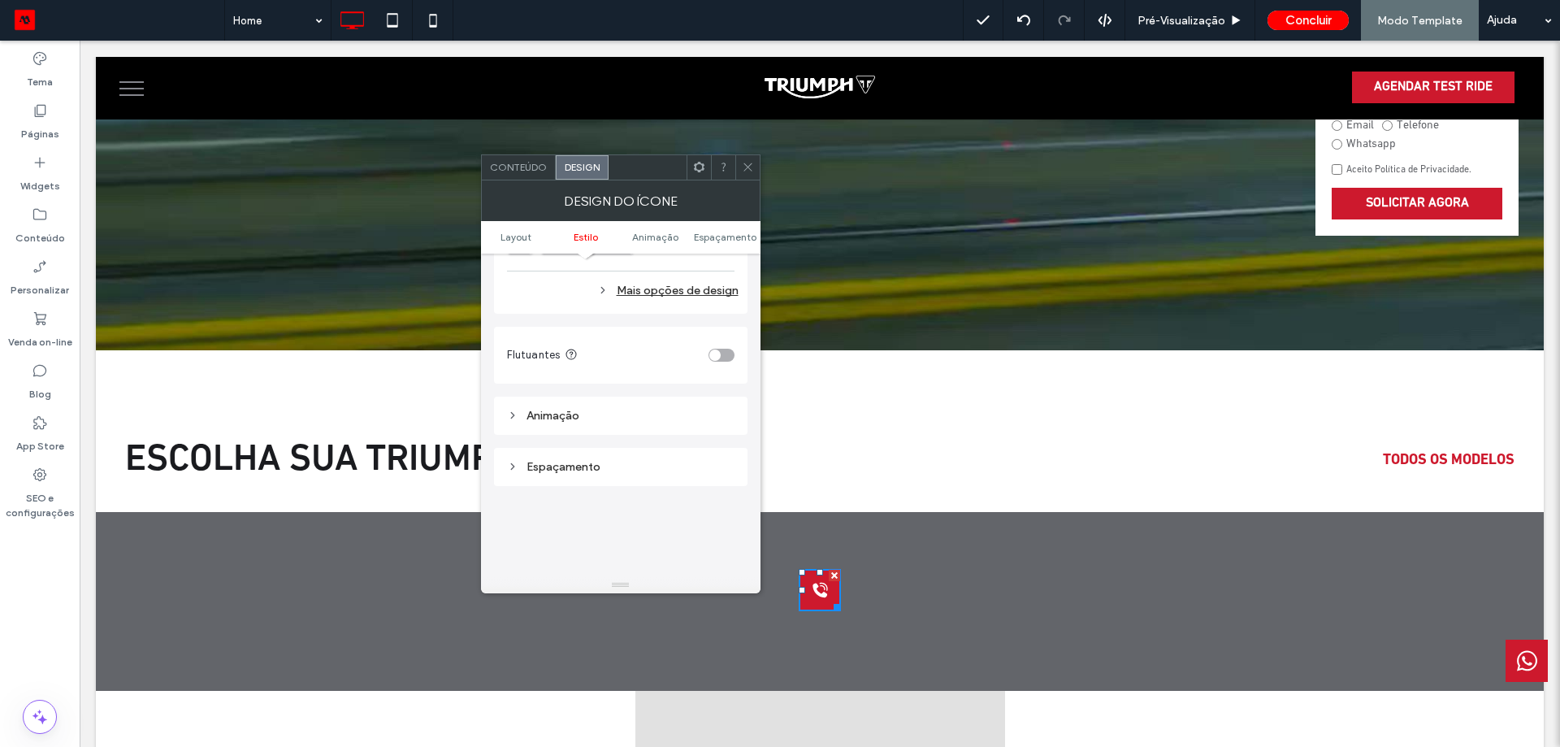
scroll to position [813, 0]
click at [723, 348] on div "toggle" at bounding box center [722, 349] width 26 height 13
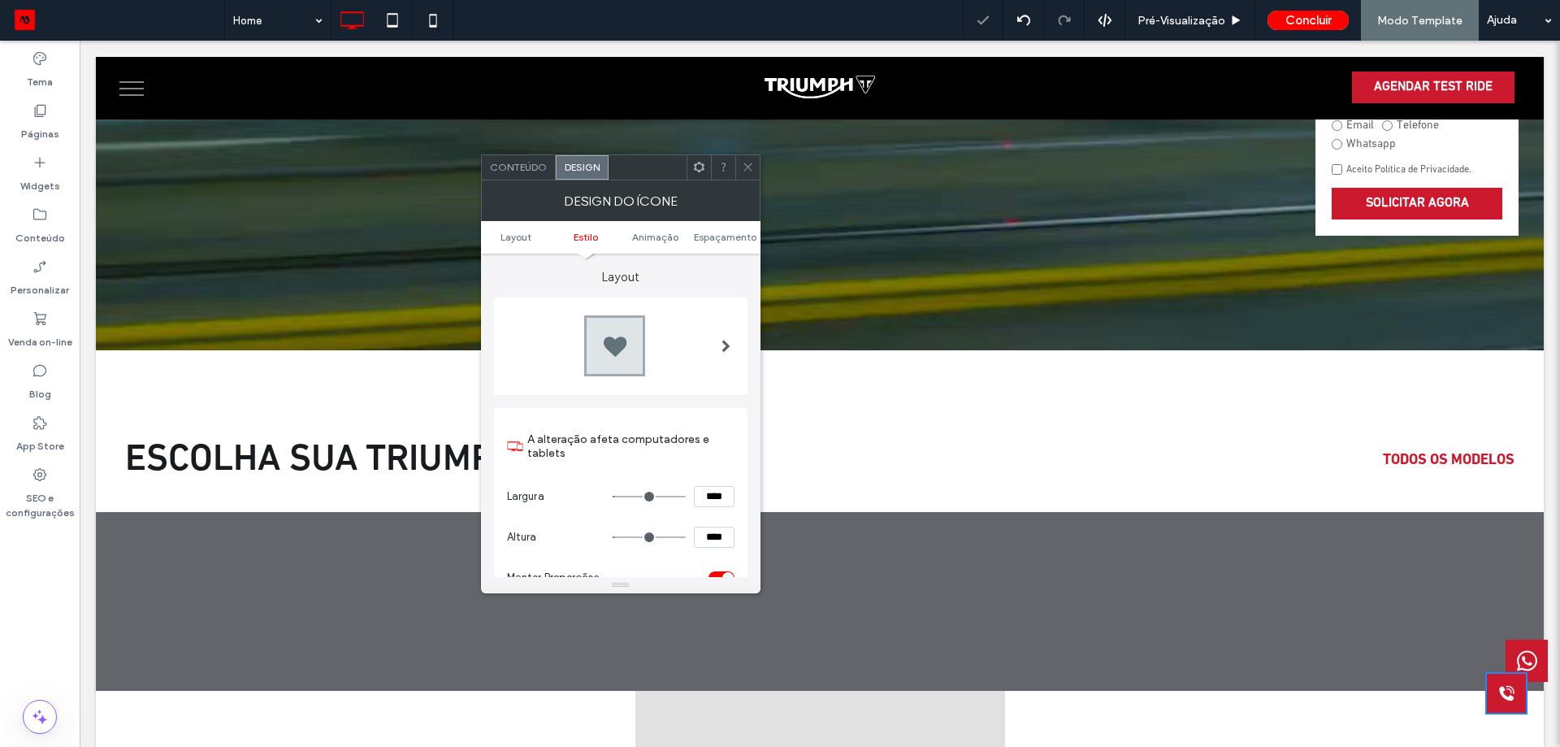
scroll to position [880, 0]
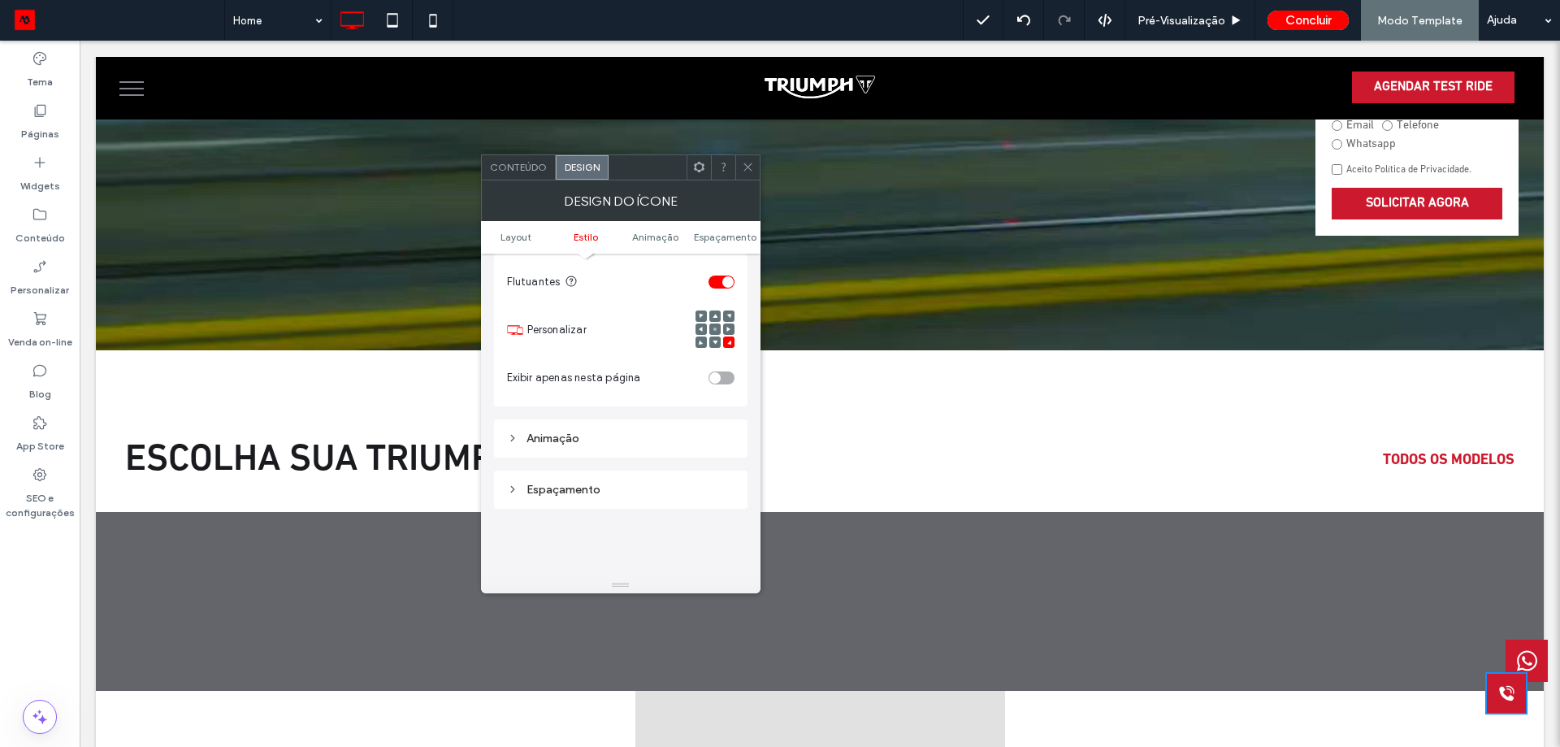
click at [731, 245] on ul "Layout Estilo Animaçāo Espaçamento" at bounding box center [621, 237] width 280 height 33
click at [730, 239] on span "Espaçamento" at bounding box center [725, 237] width 63 height 12
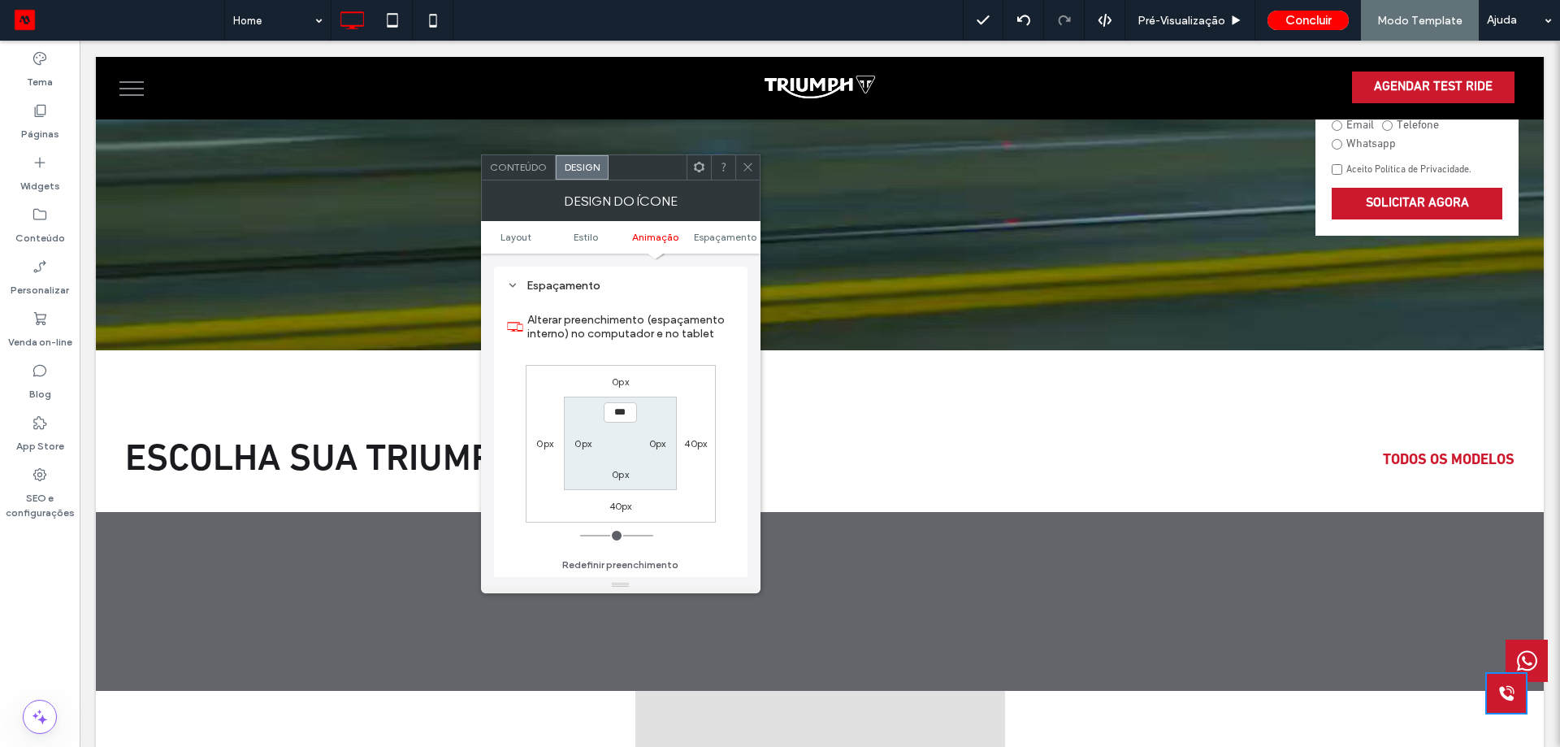
scroll to position [1084, 0]
click at [691, 441] on label "40px" at bounding box center [695, 443] width 23 height 12
type input "**"
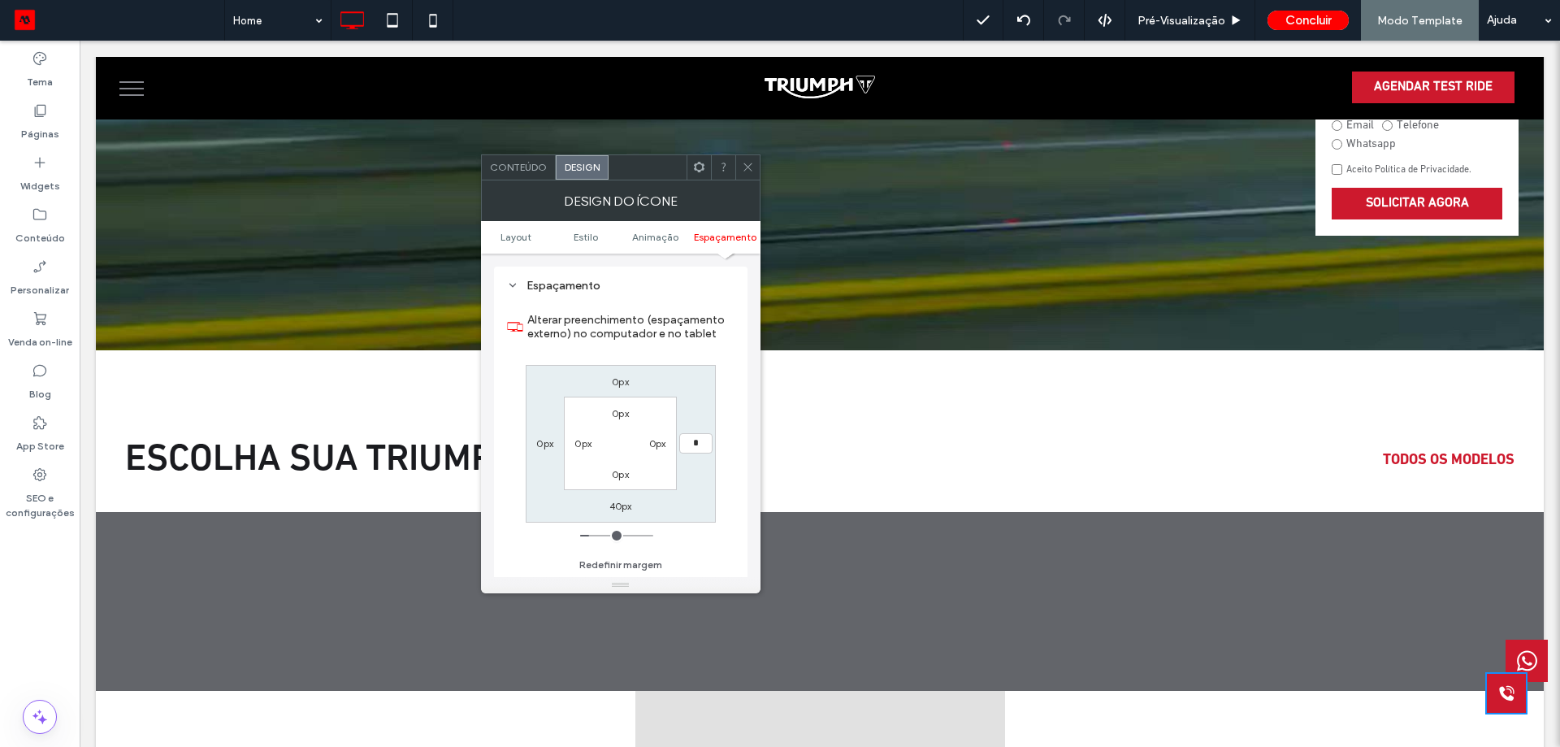
type input "*"
type input "**"
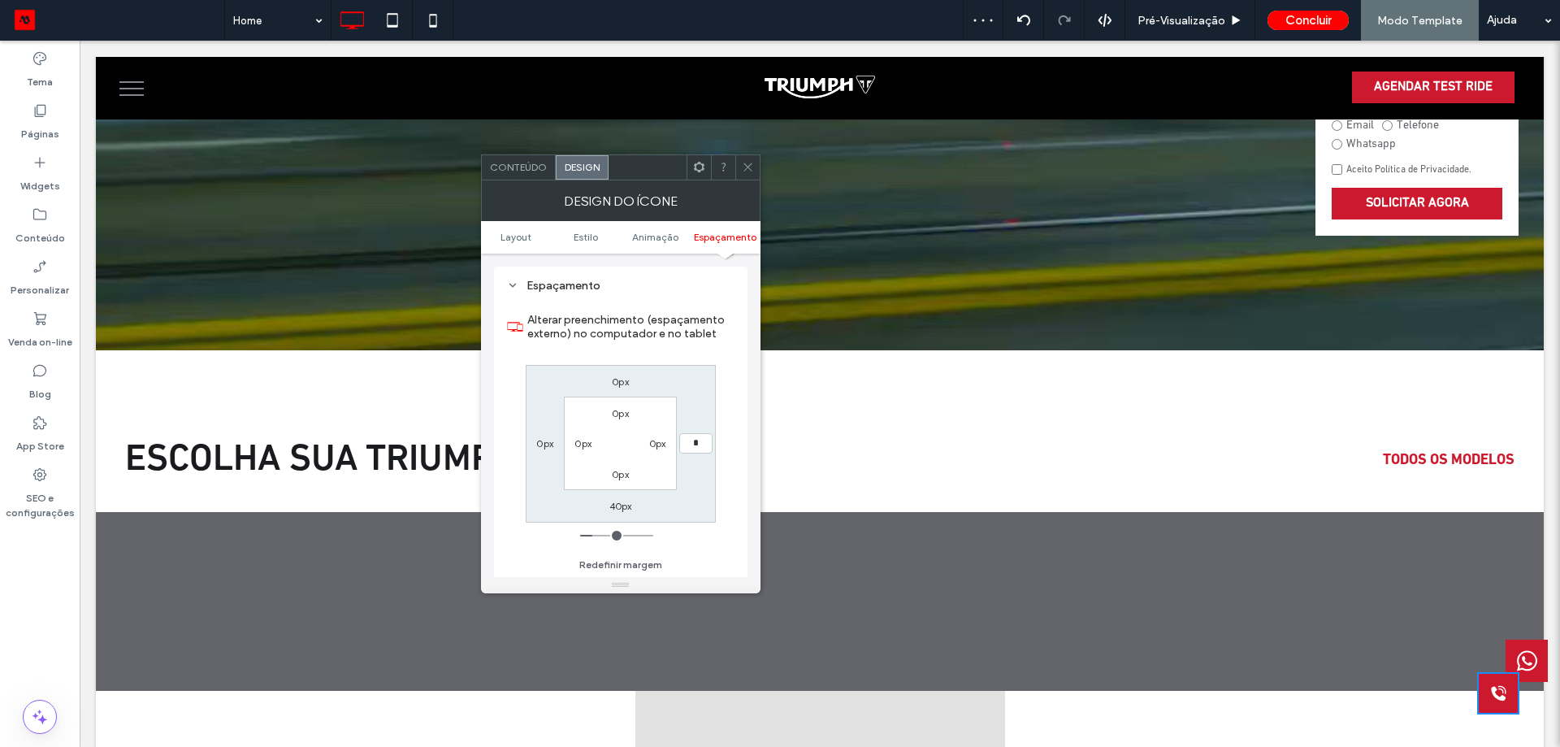
type input "*"
type input "***"
click at [656, 446] on label "0px" at bounding box center [657, 443] width 17 height 12
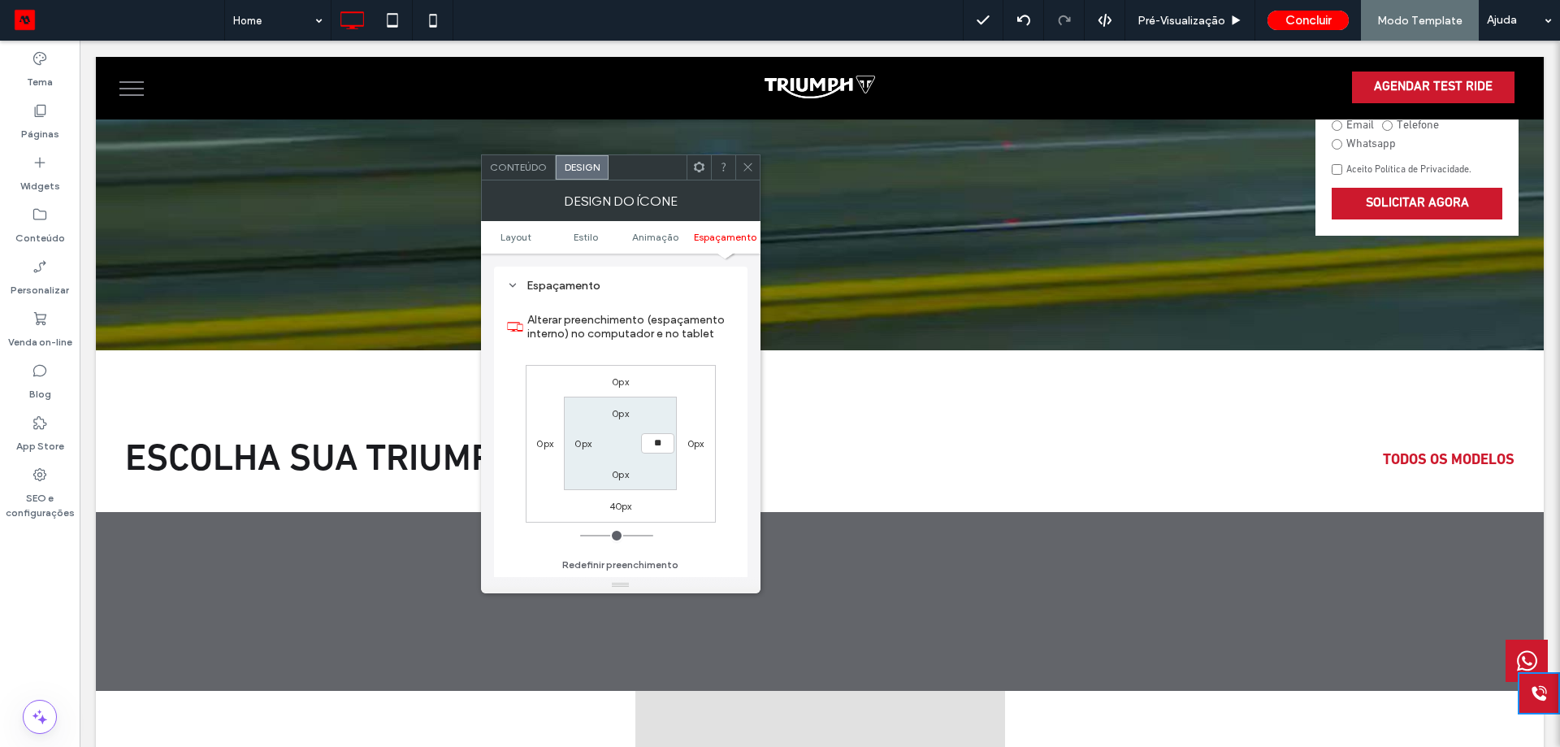
type input "**"
type input "******"
type input "***"
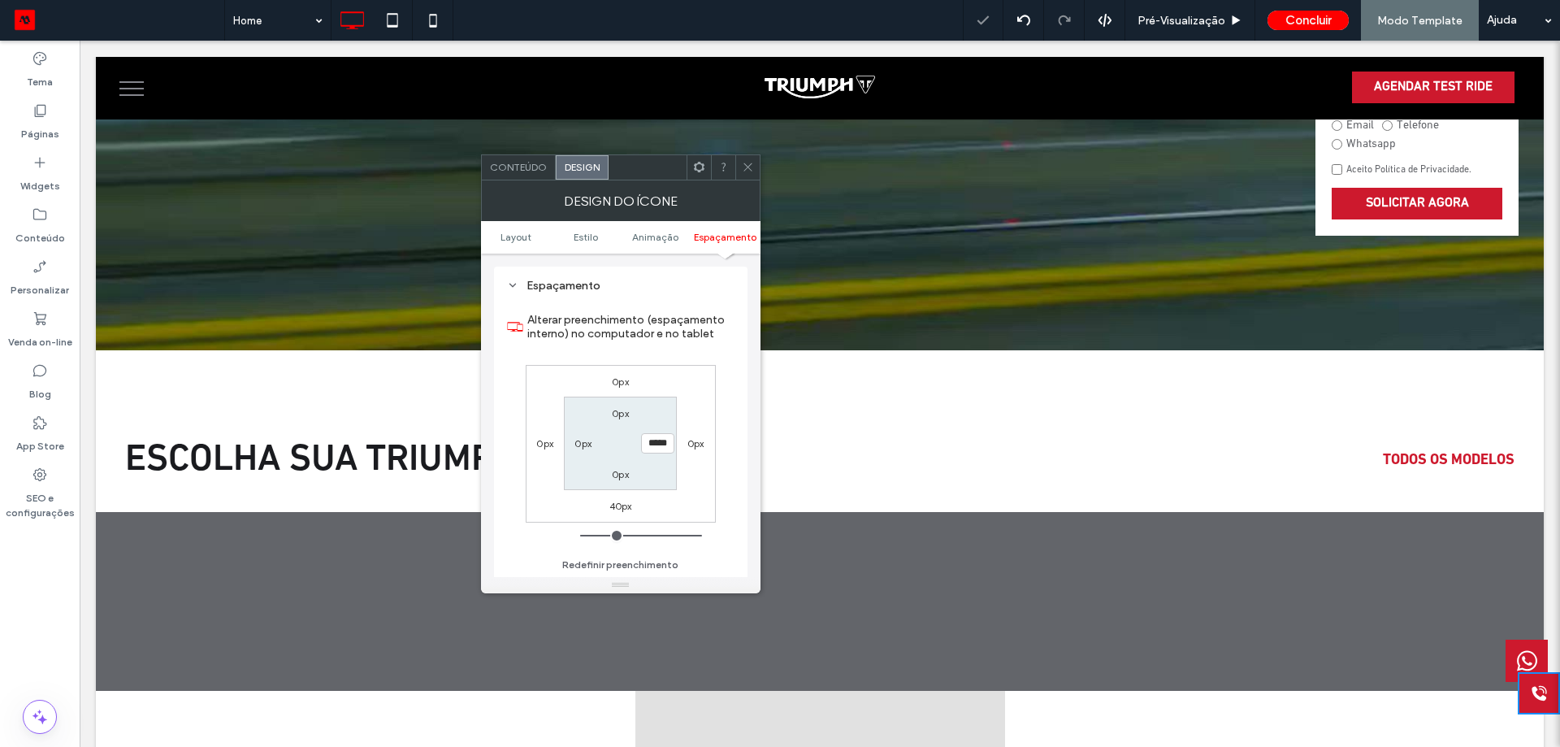
click at [656, 446] on input "*****" at bounding box center [657, 443] width 33 height 20
type input "*"
type input "***"
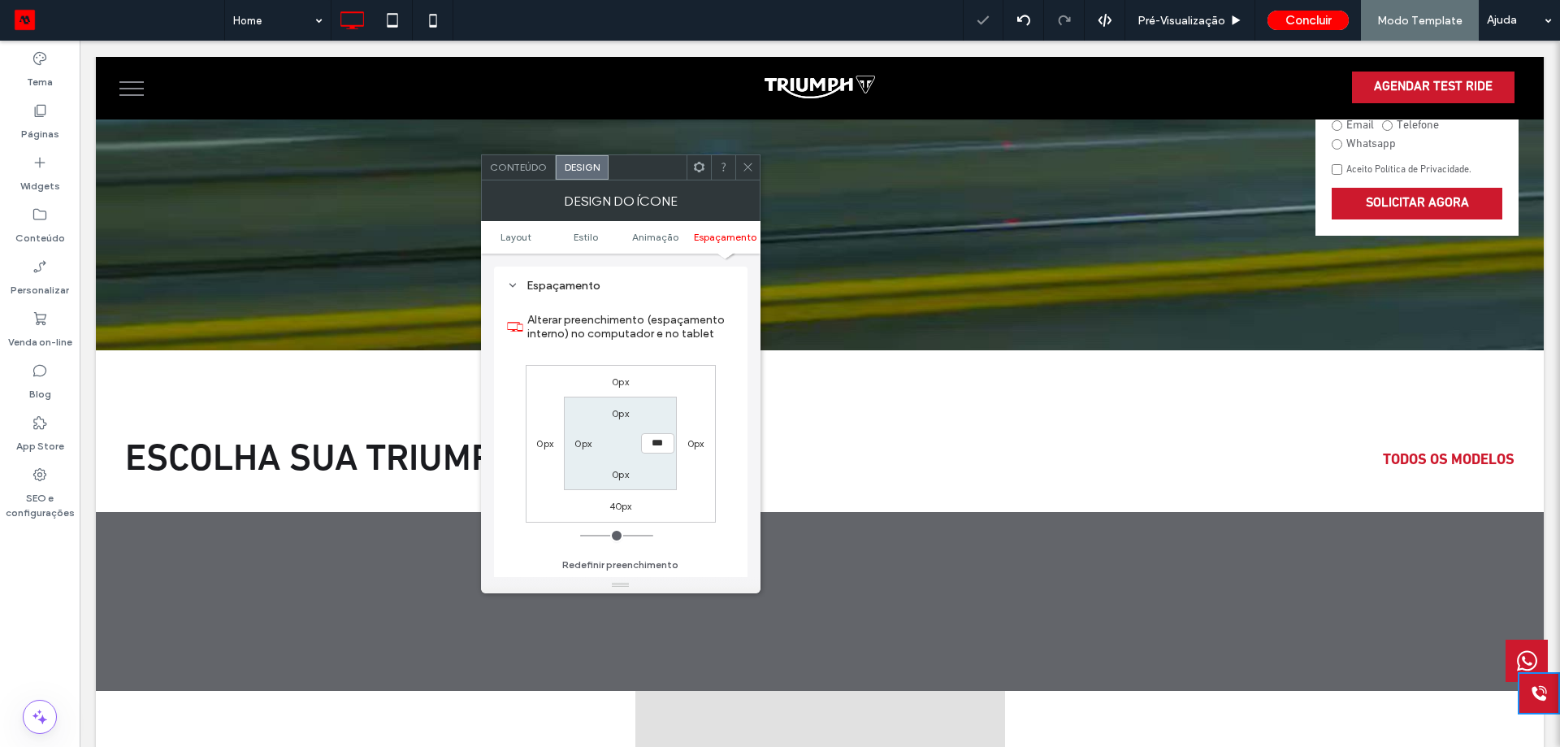
click at [703, 457] on div "0px 0px 40px 0px 0px *** 0px 0px" at bounding box center [621, 444] width 190 height 158
click at [618, 504] on label "40px" at bounding box center [620, 506] width 23 height 12
type input "**"
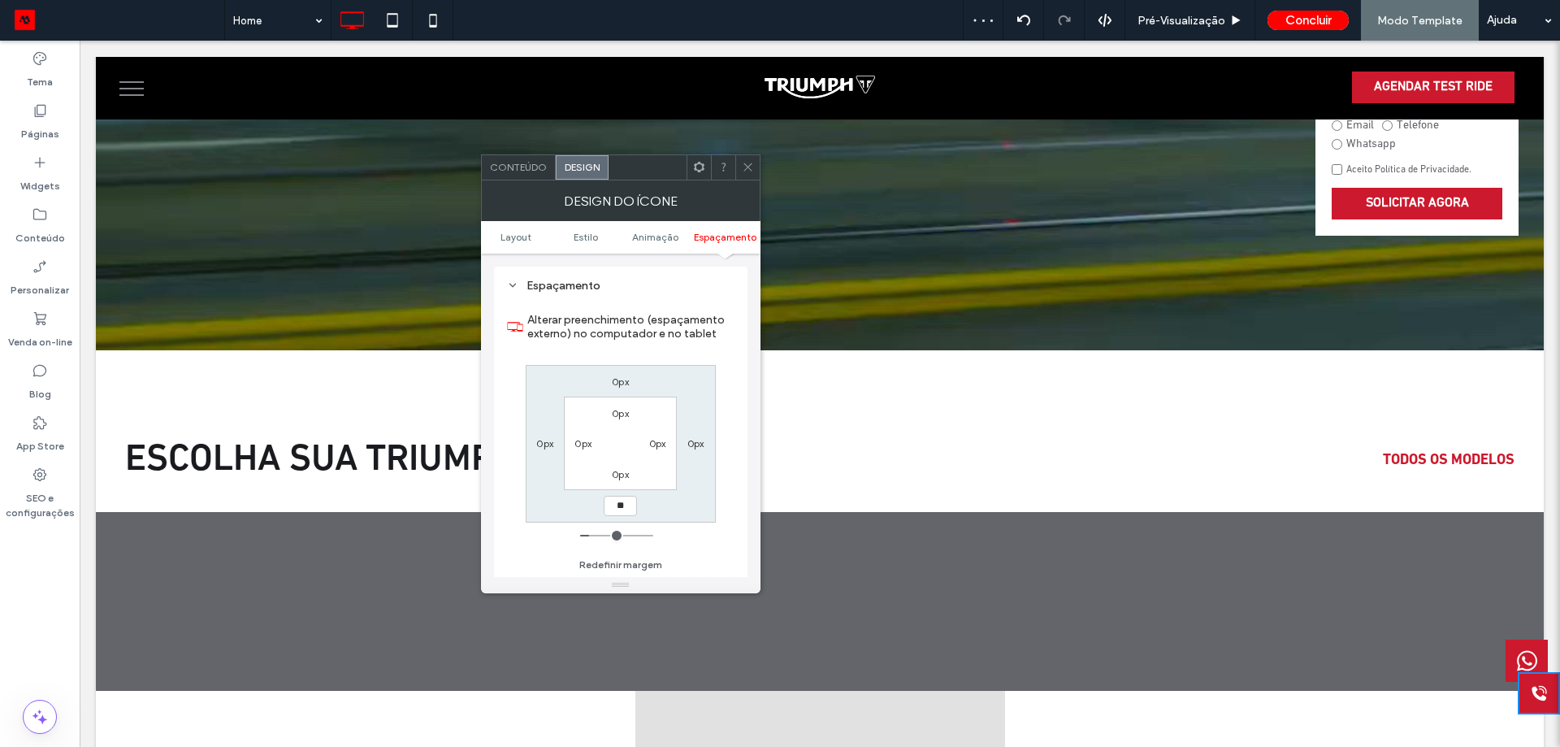
type input "**"
type input "***"
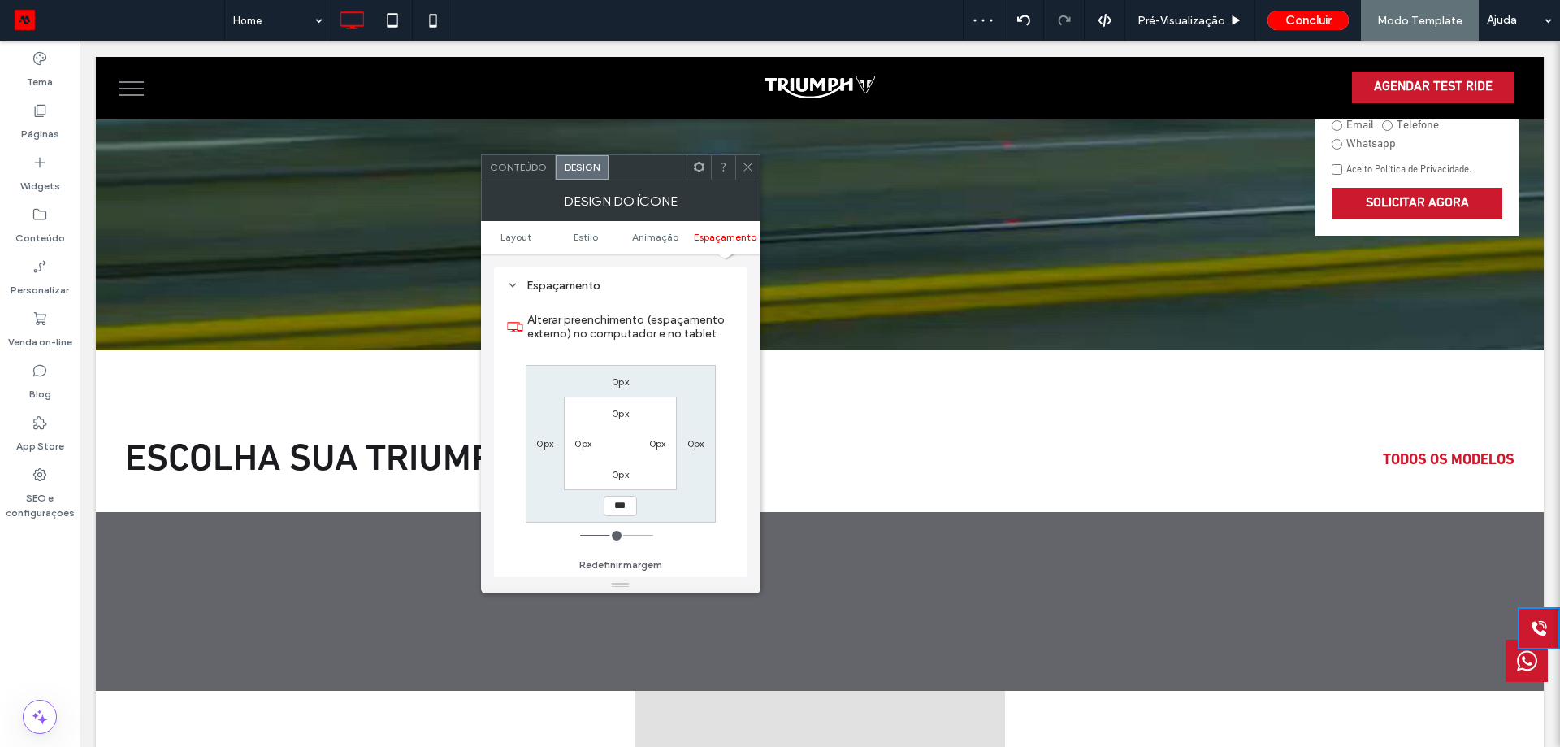
type input "***"
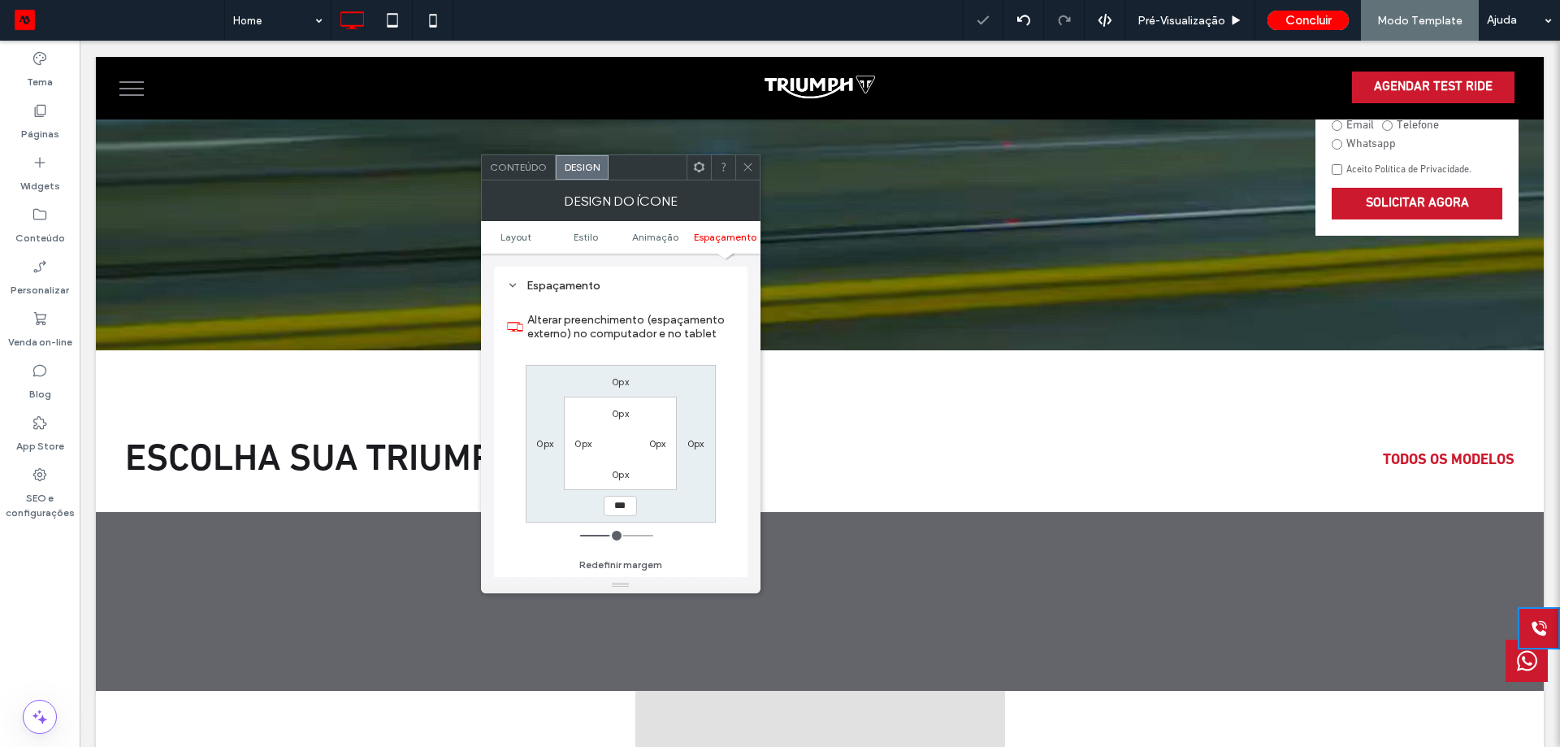
type input "***"
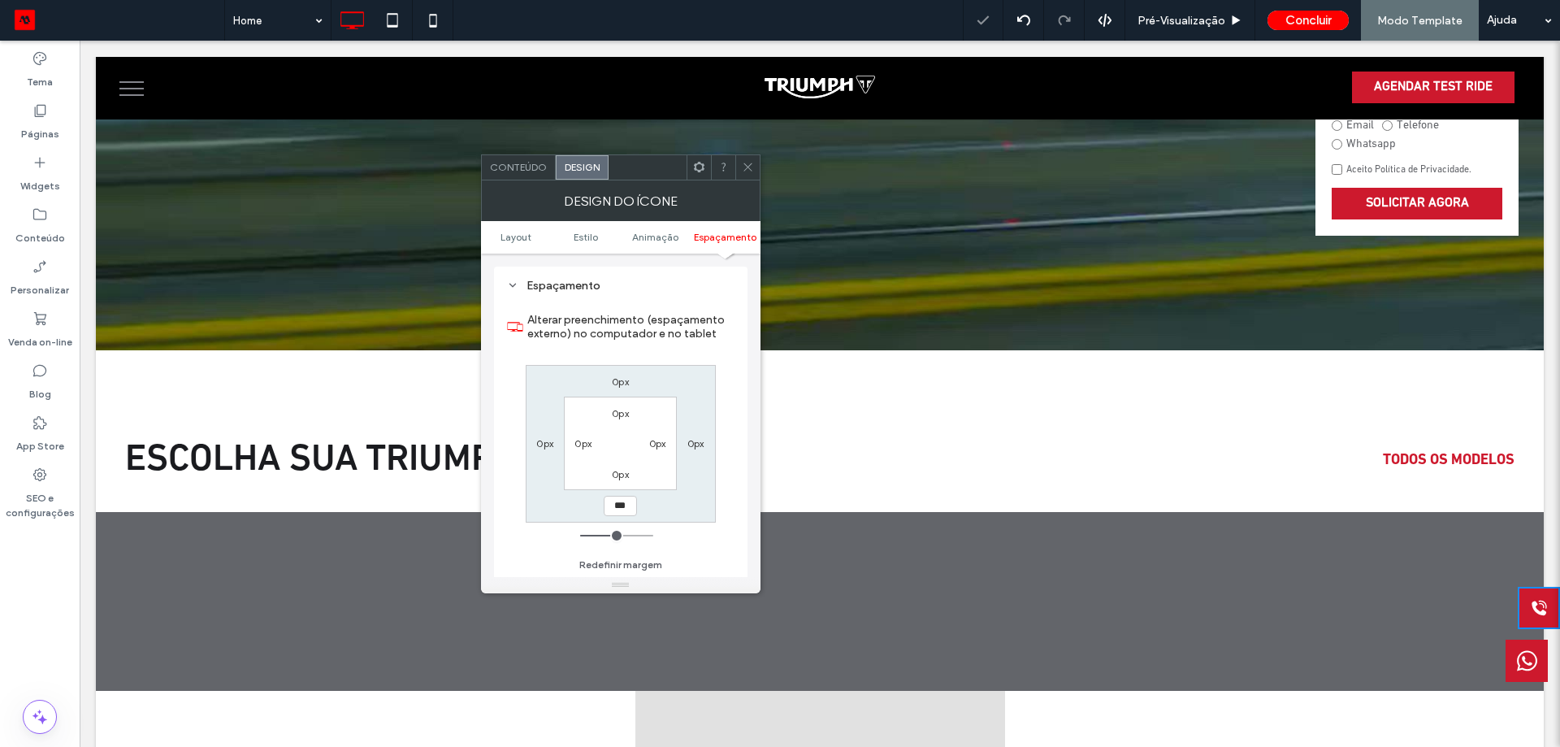
type input "***"
type input "*****"
click at [654, 446] on label "0px" at bounding box center [657, 443] width 17 height 12
type input "*"
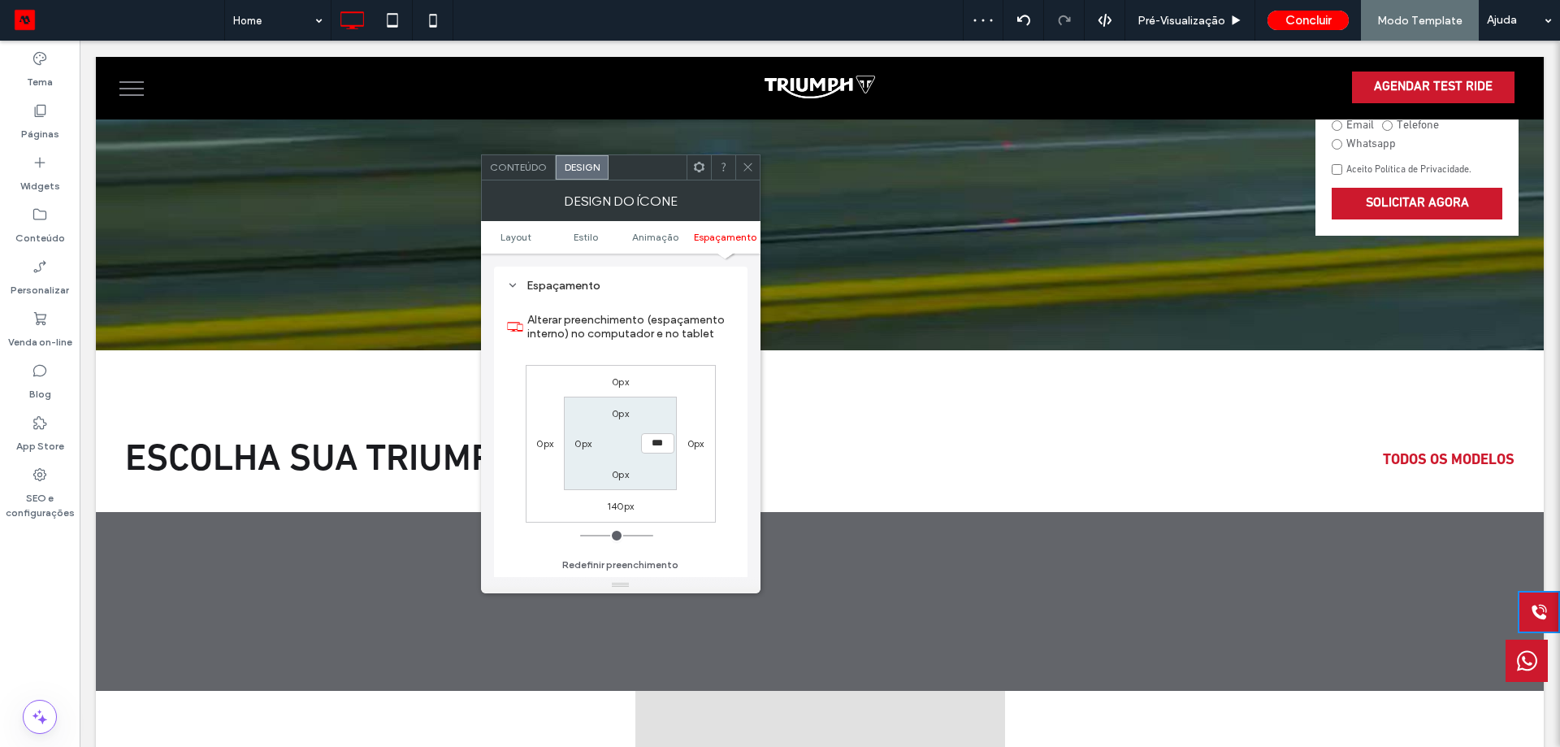
click at [706, 445] on div "0px" at bounding box center [695, 443] width 37 height 16
click at [694, 444] on label "0px" at bounding box center [695, 443] width 17 height 12
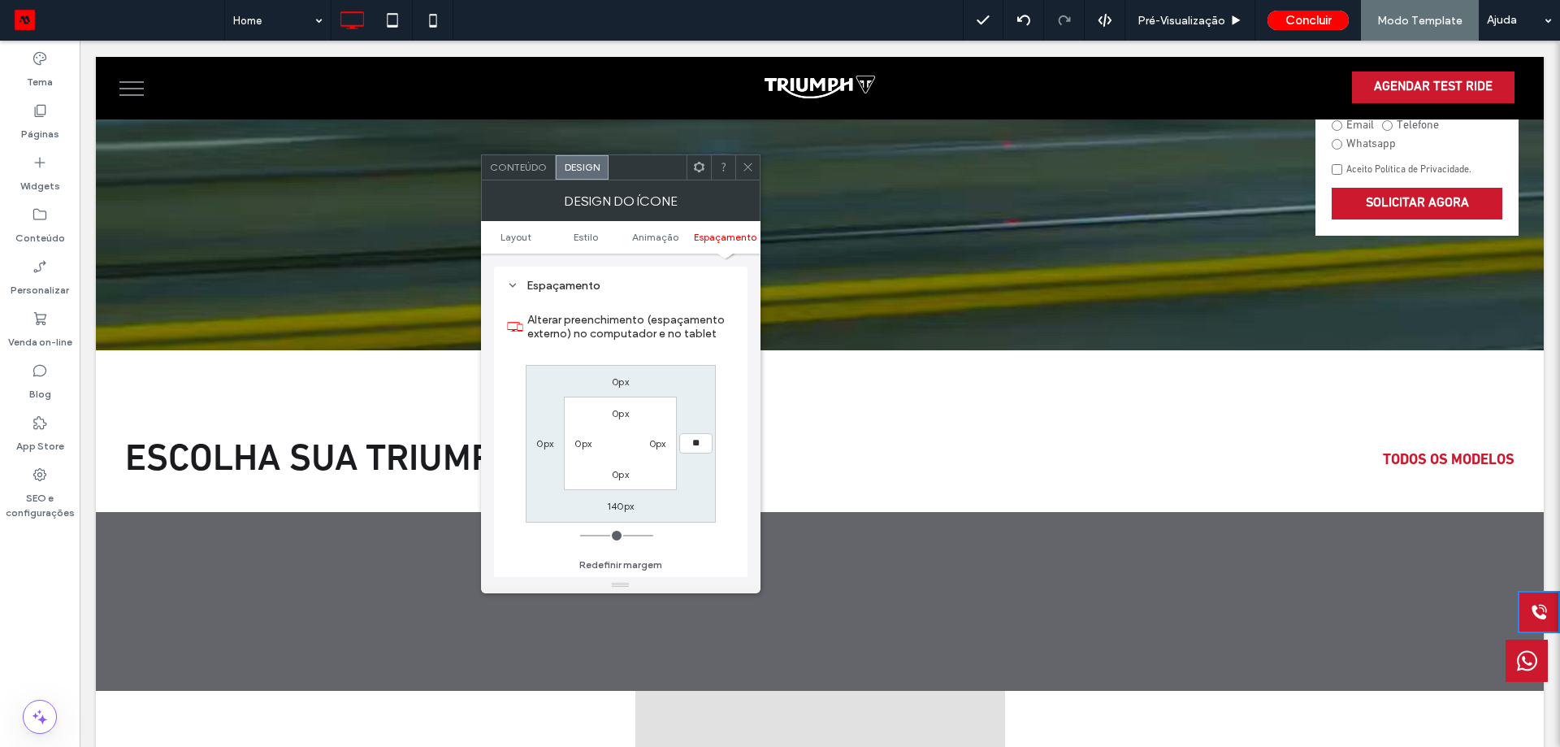
type input "**"
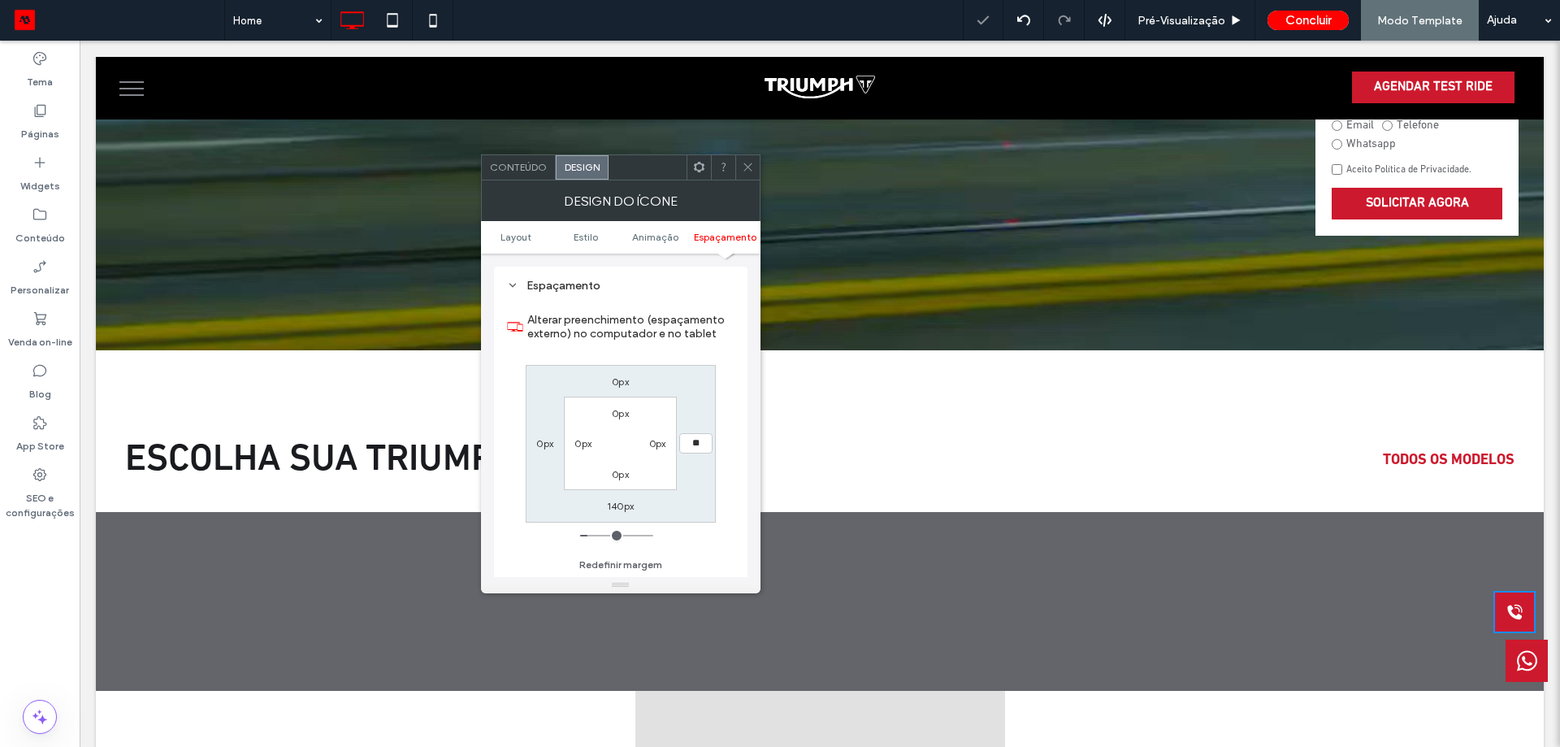
type input "**"
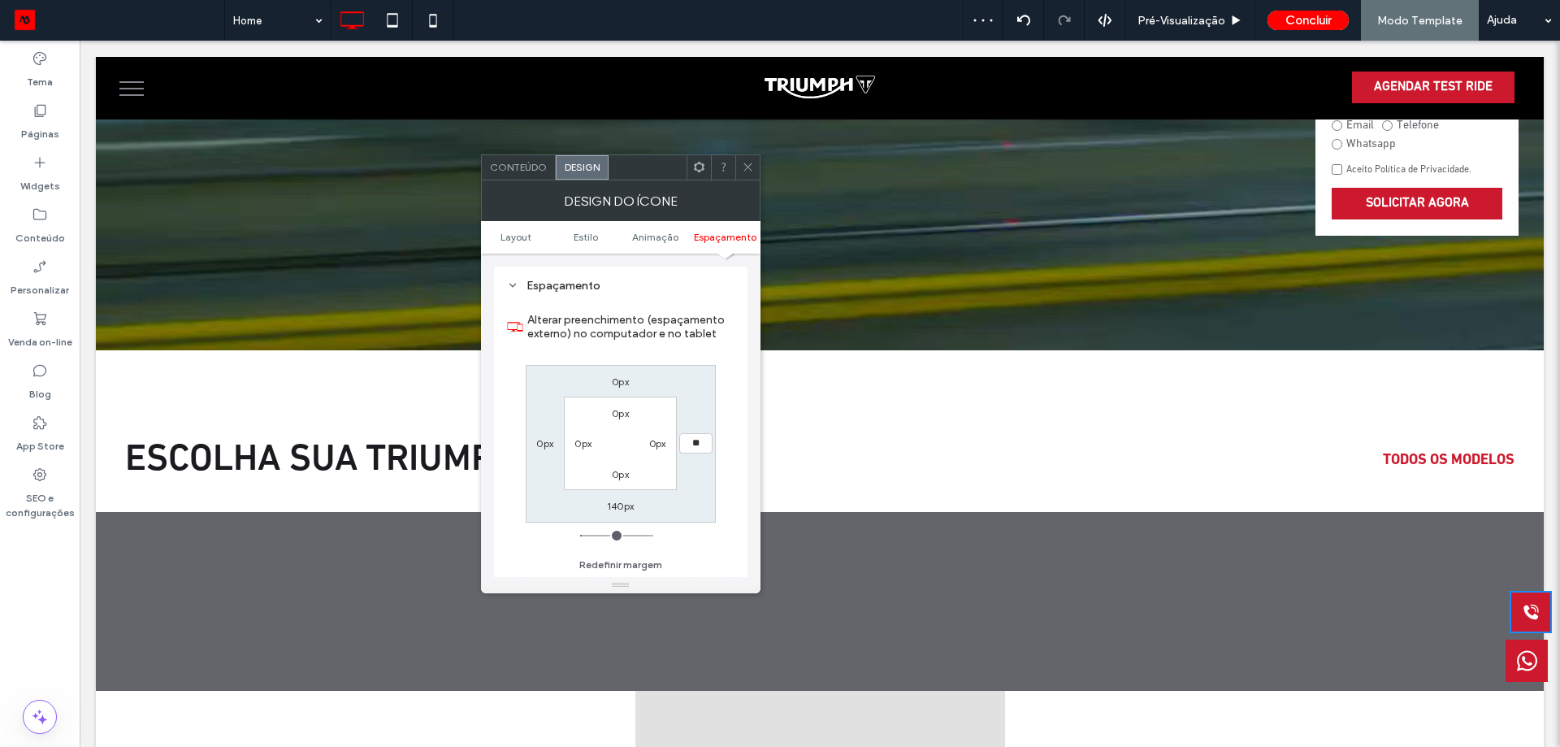
type input "****"
click at [744, 168] on icon at bounding box center [748, 167] width 12 height 12
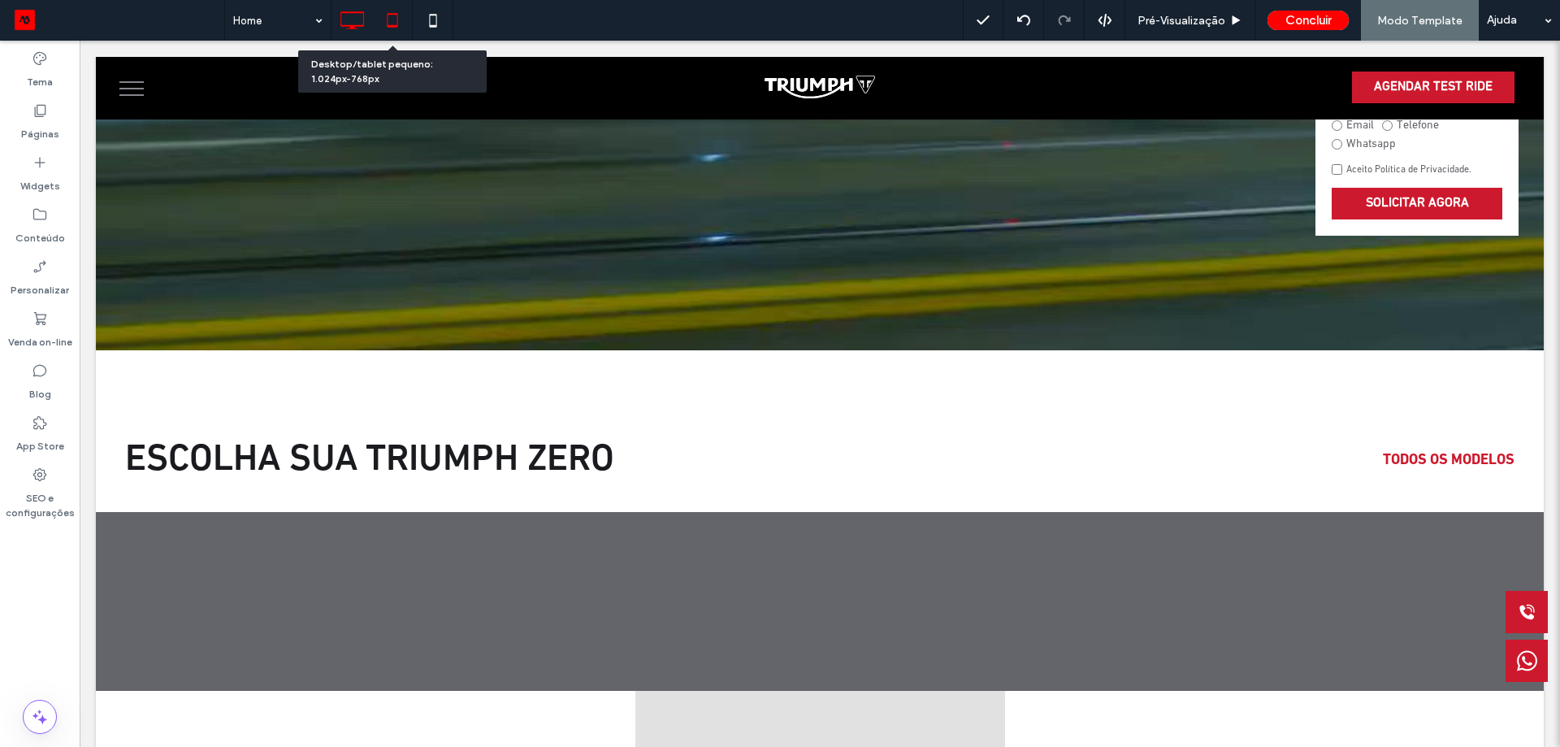
click at [396, 11] on icon at bounding box center [392, 20] width 33 height 33
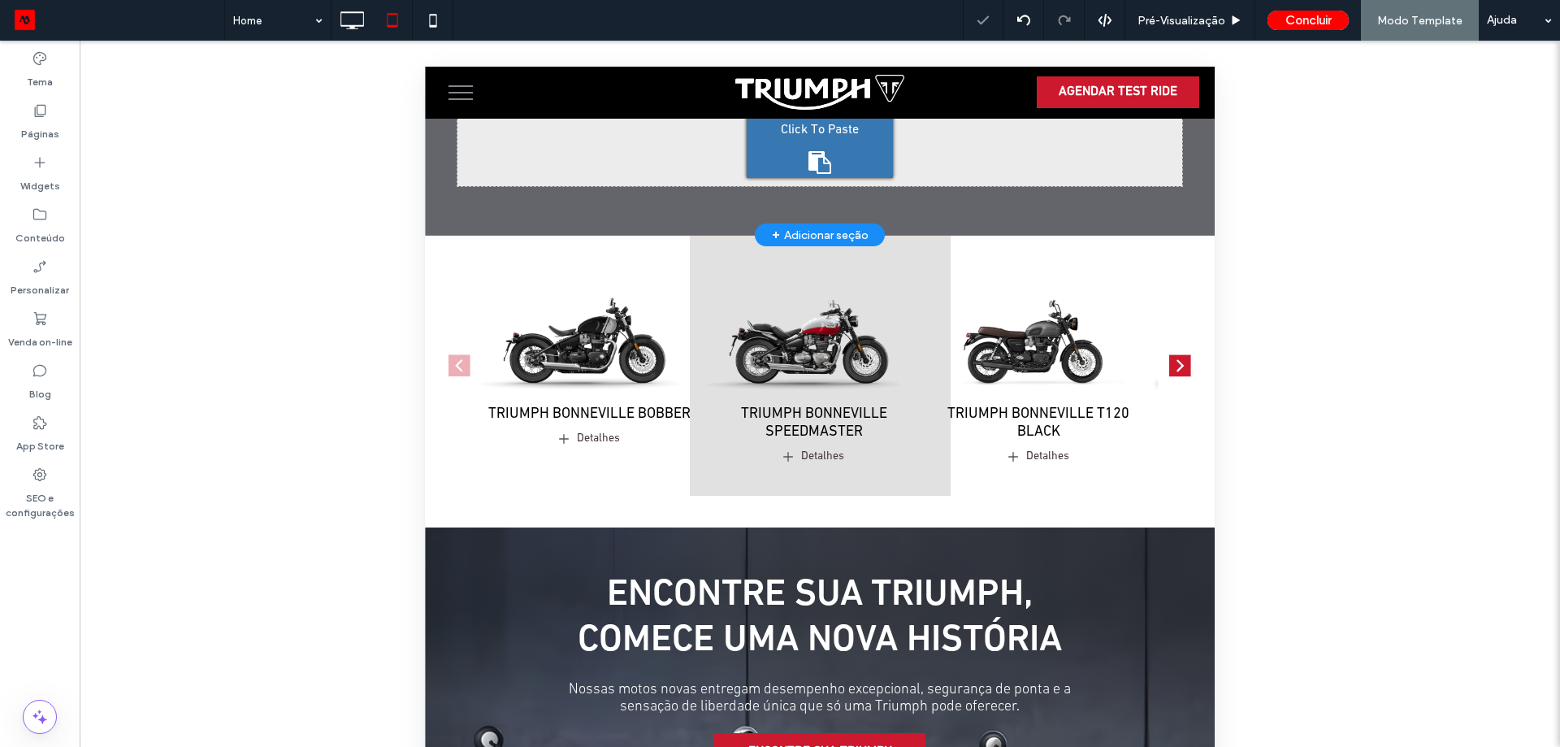
scroll to position [665, 0]
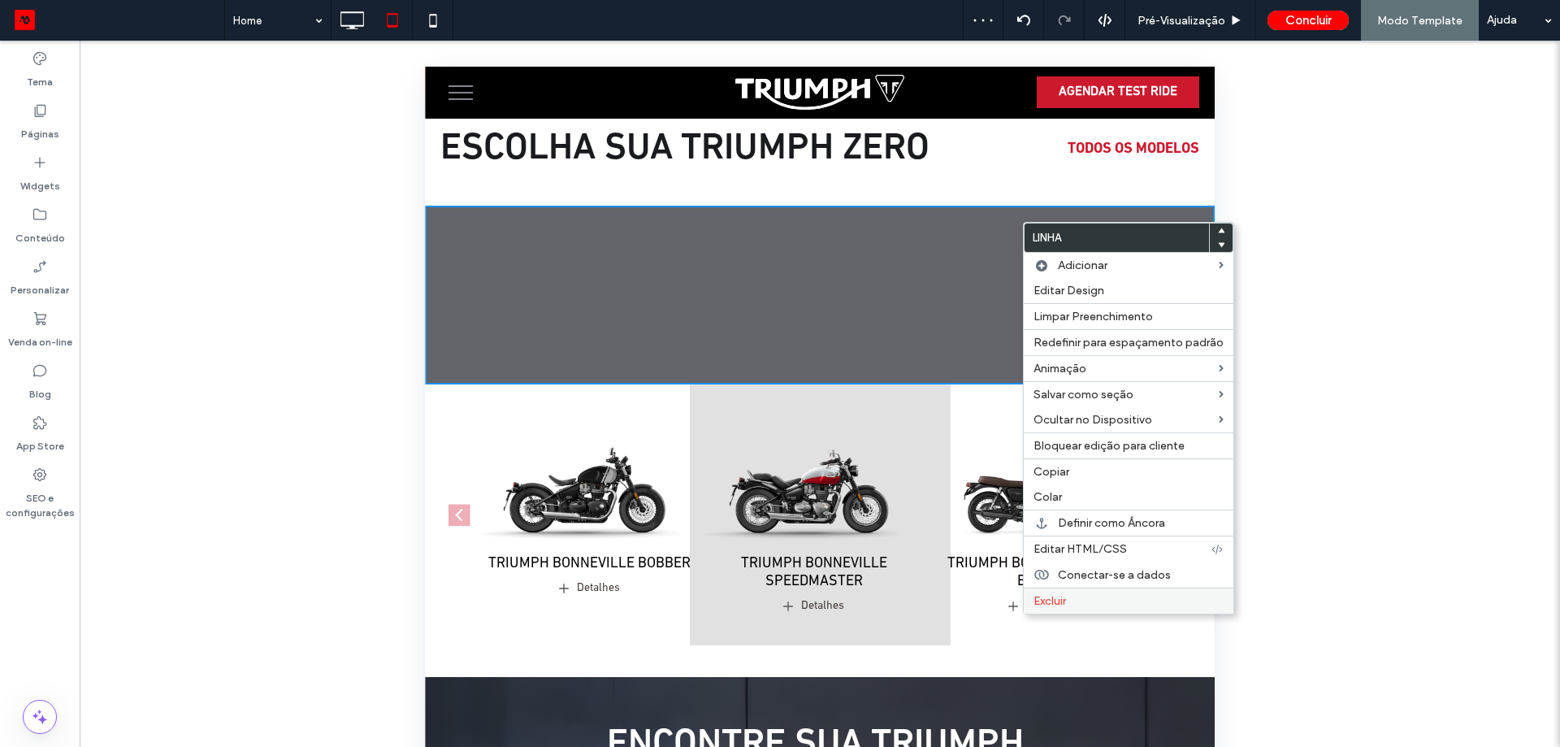
click at [1053, 596] on span "Excluir" at bounding box center [1050, 601] width 33 height 14
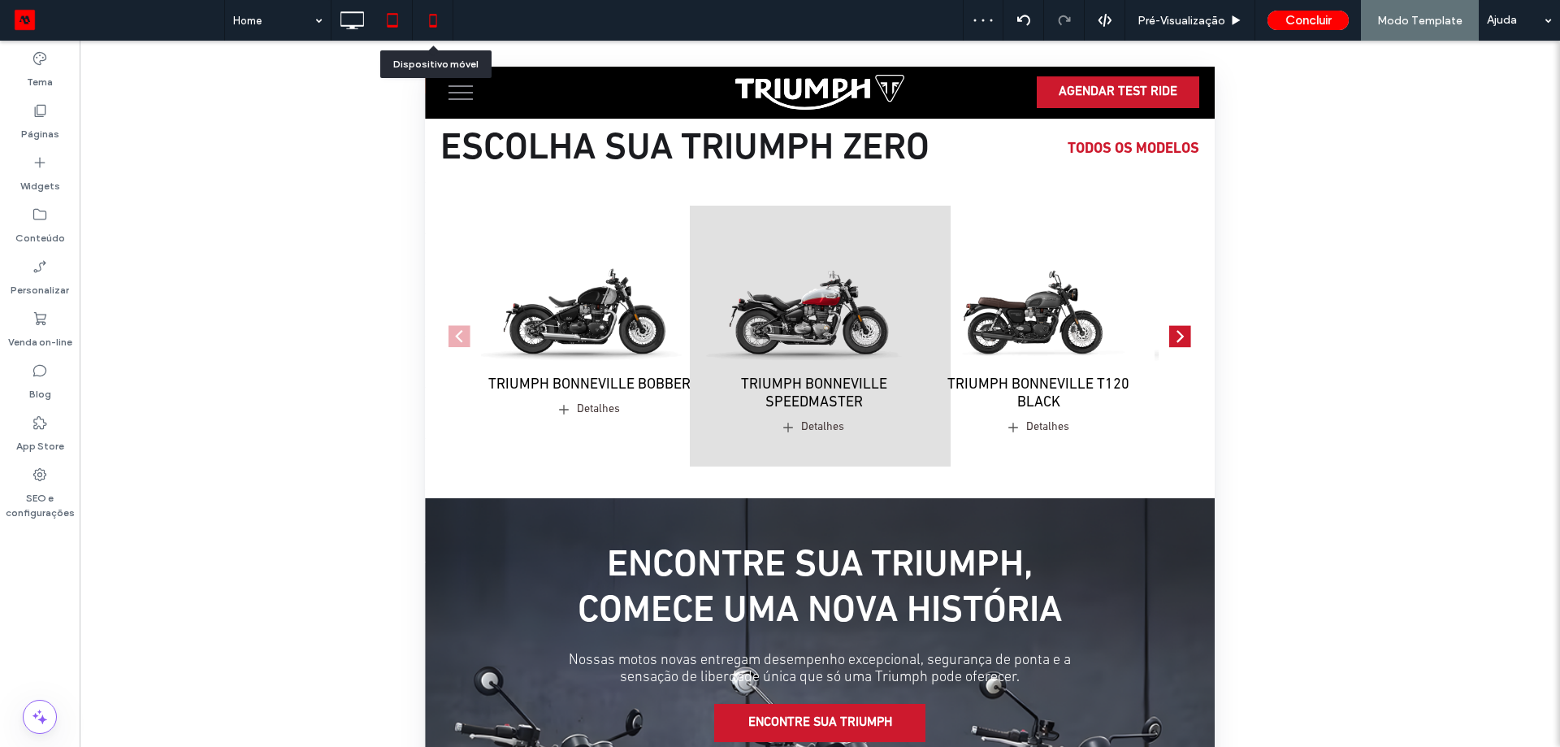
click at [431, 27] on use at bounding box center [432, 20] width 7 height 13
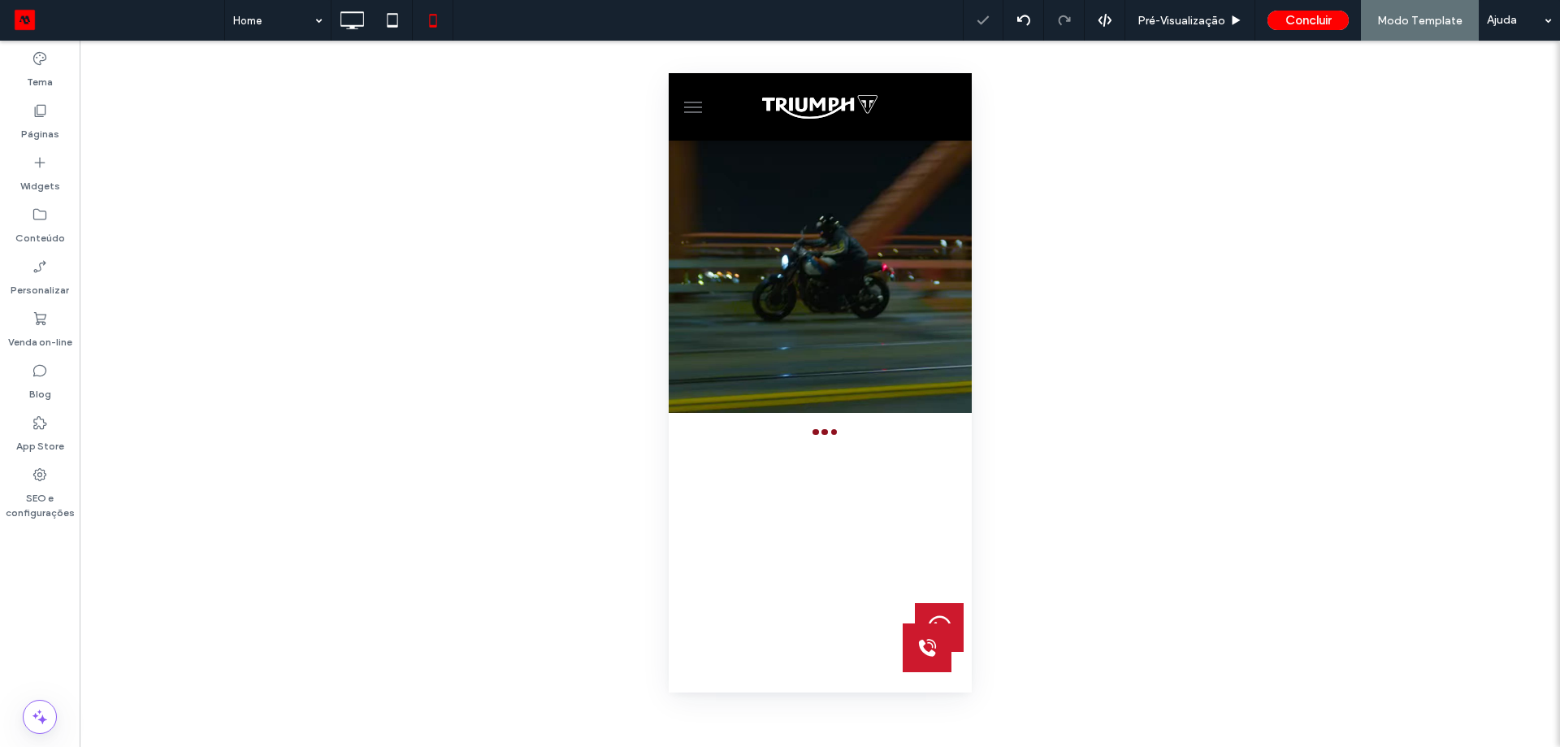
scroll to position [0, 0]
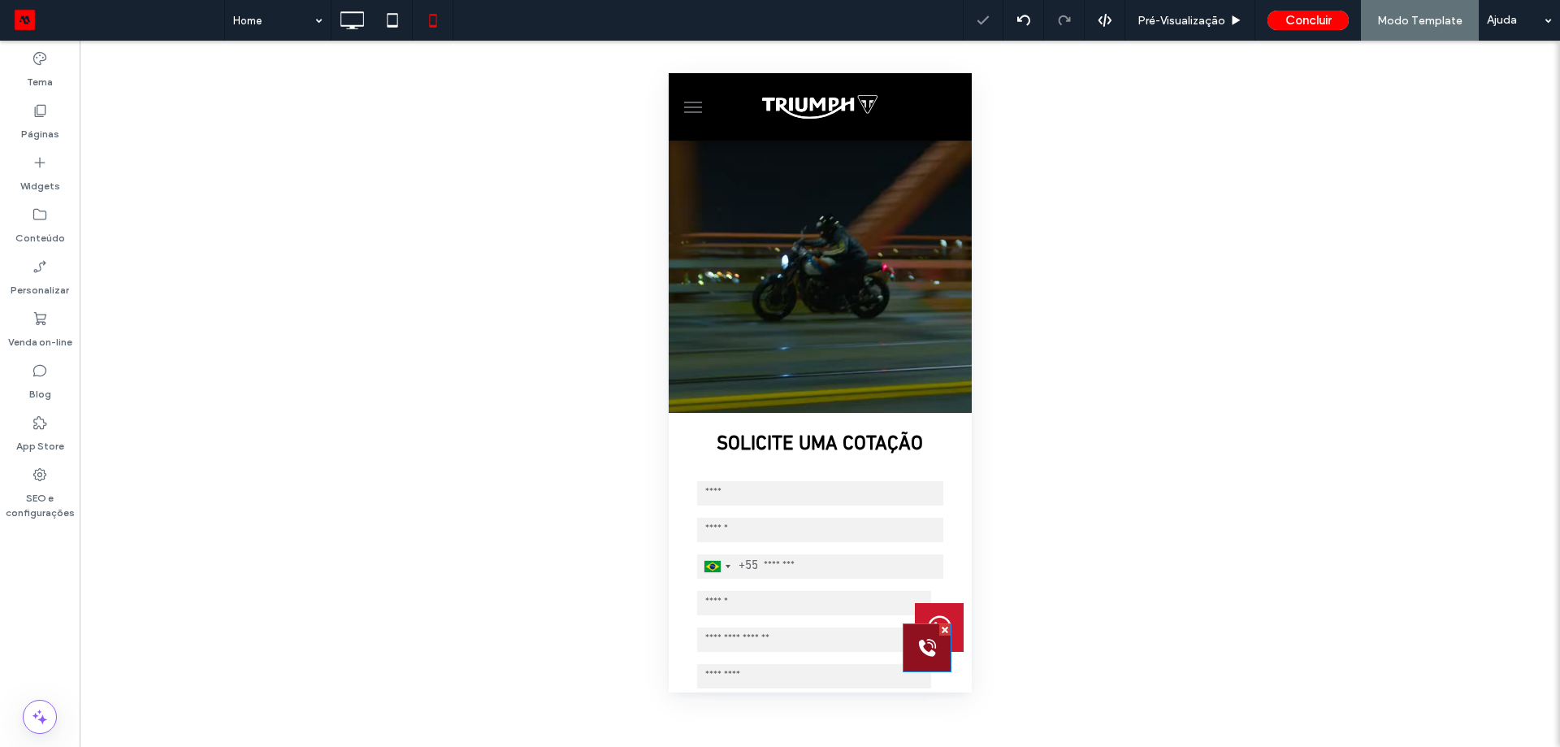
click at [917, 658] on icon at bounding box center [927, 647] width 24 height 47
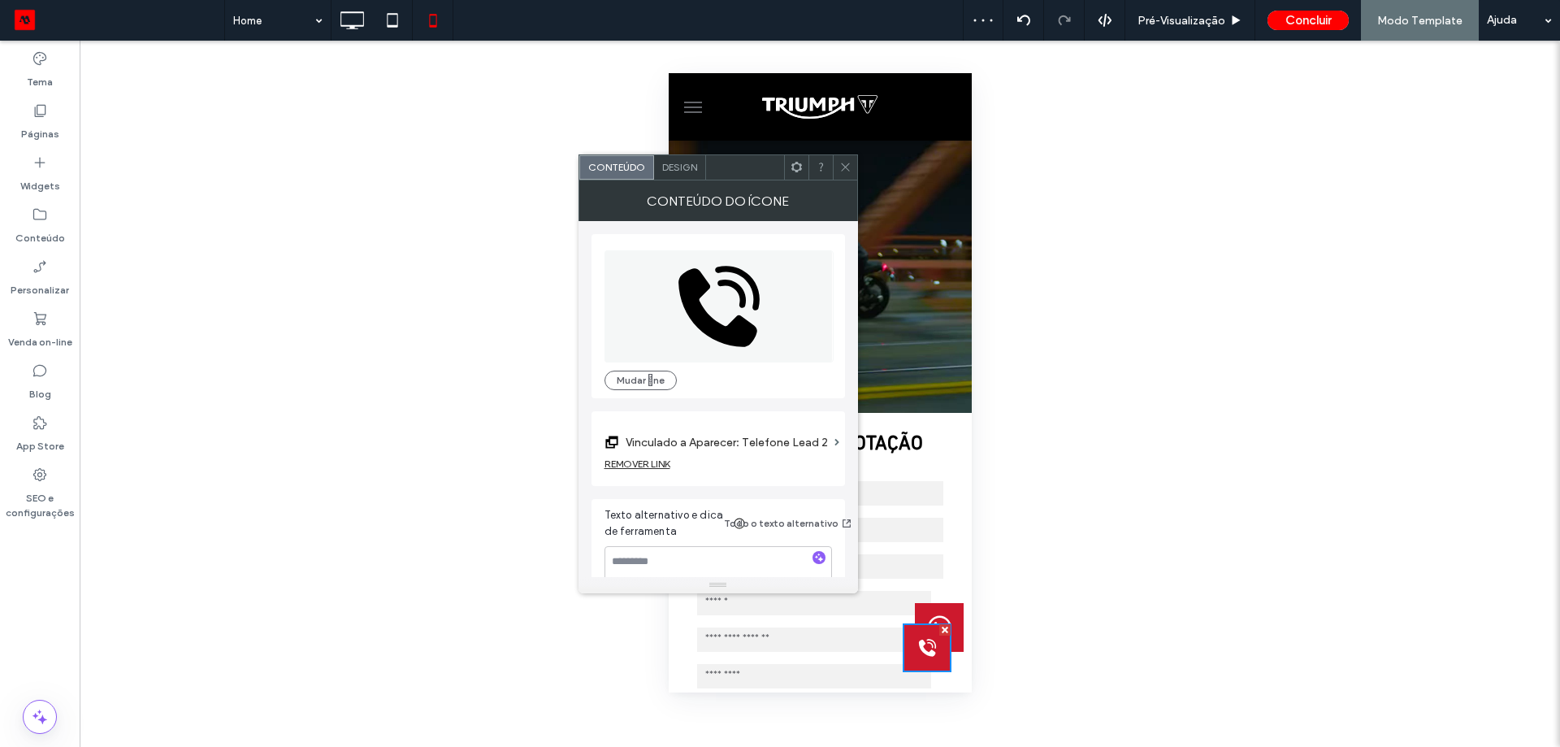
click at [687, 164] on span "Design" at bounding box center [679, 167] width 35 height 12
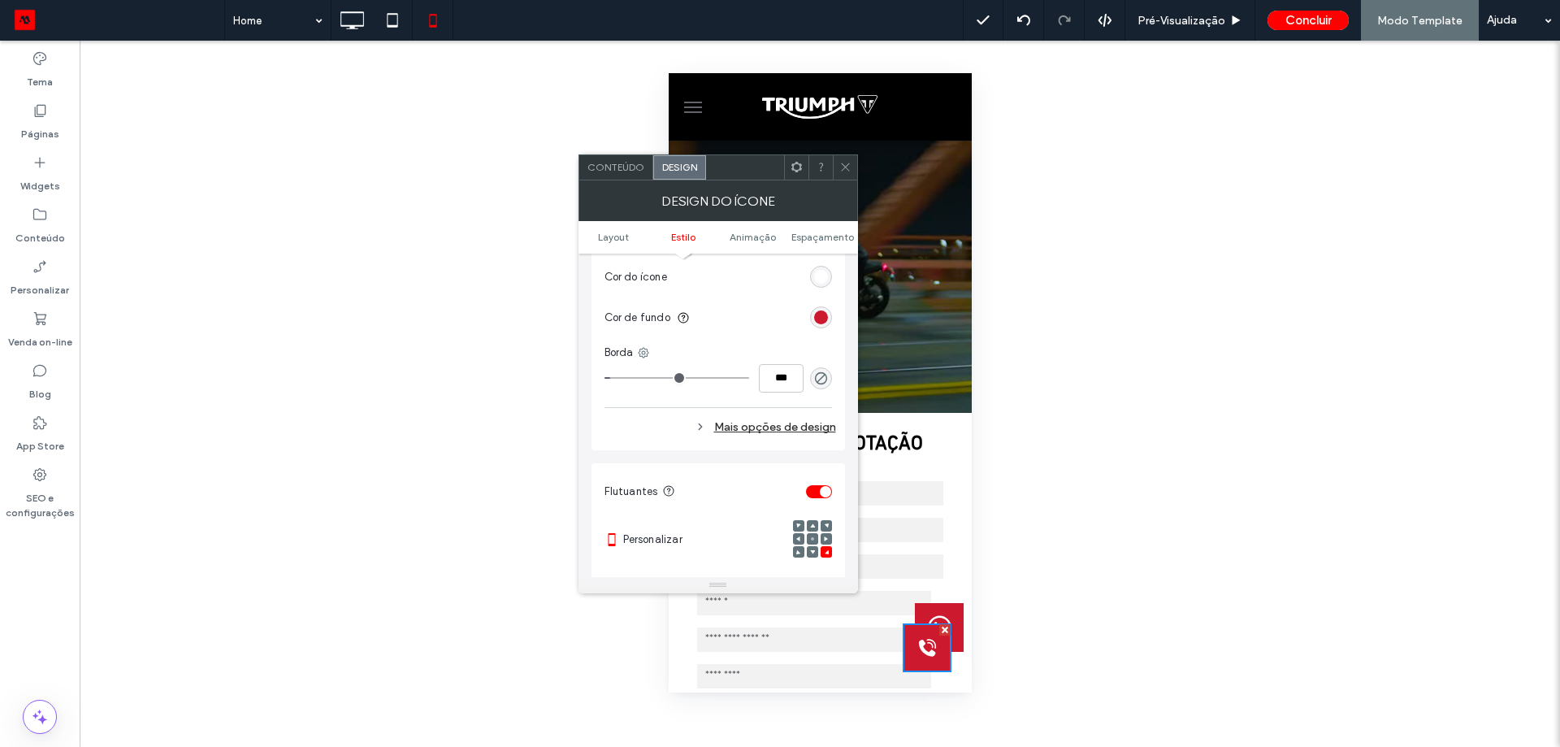
scroll to position [813, 0]
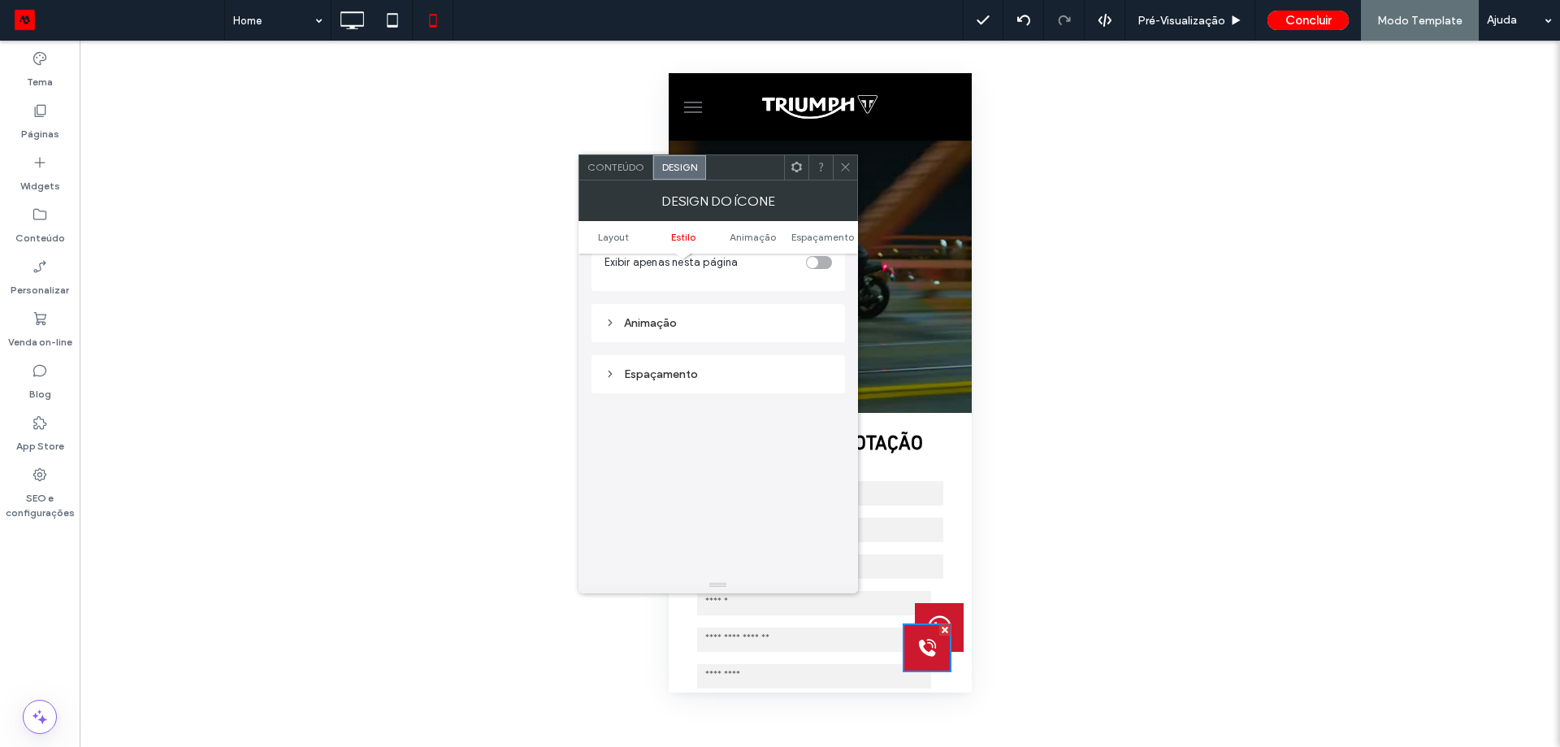
click at [752, 395] on div "Layout A alteração afeta celulares Largura **** Altura **** Manter Proporções E…" at bounding box center [719, 53] width 254 height 1224
click at [757, 371] on div "Espaçamento" at bounding box center [719, 374] width 228 height 14
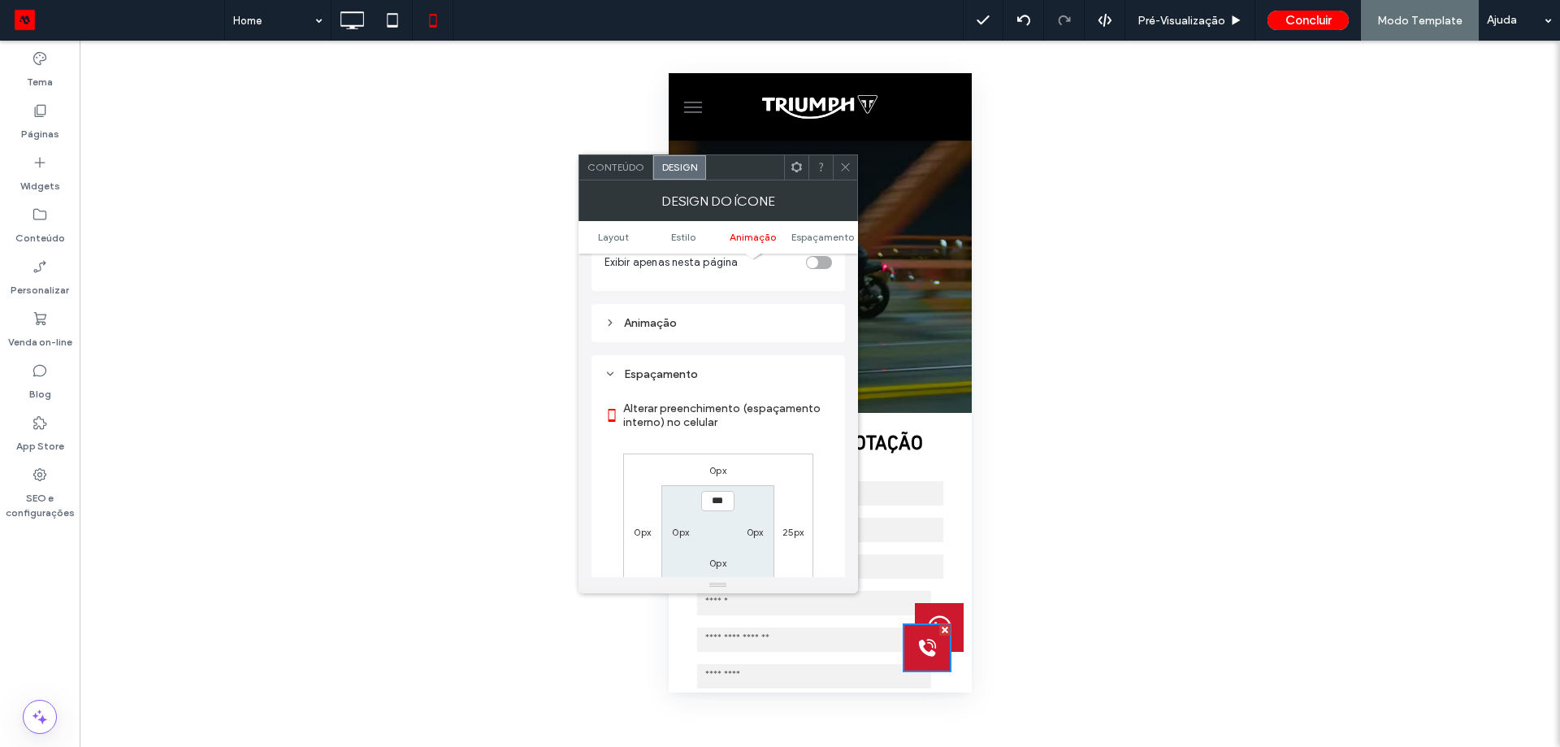
scroll to position [975, 0]
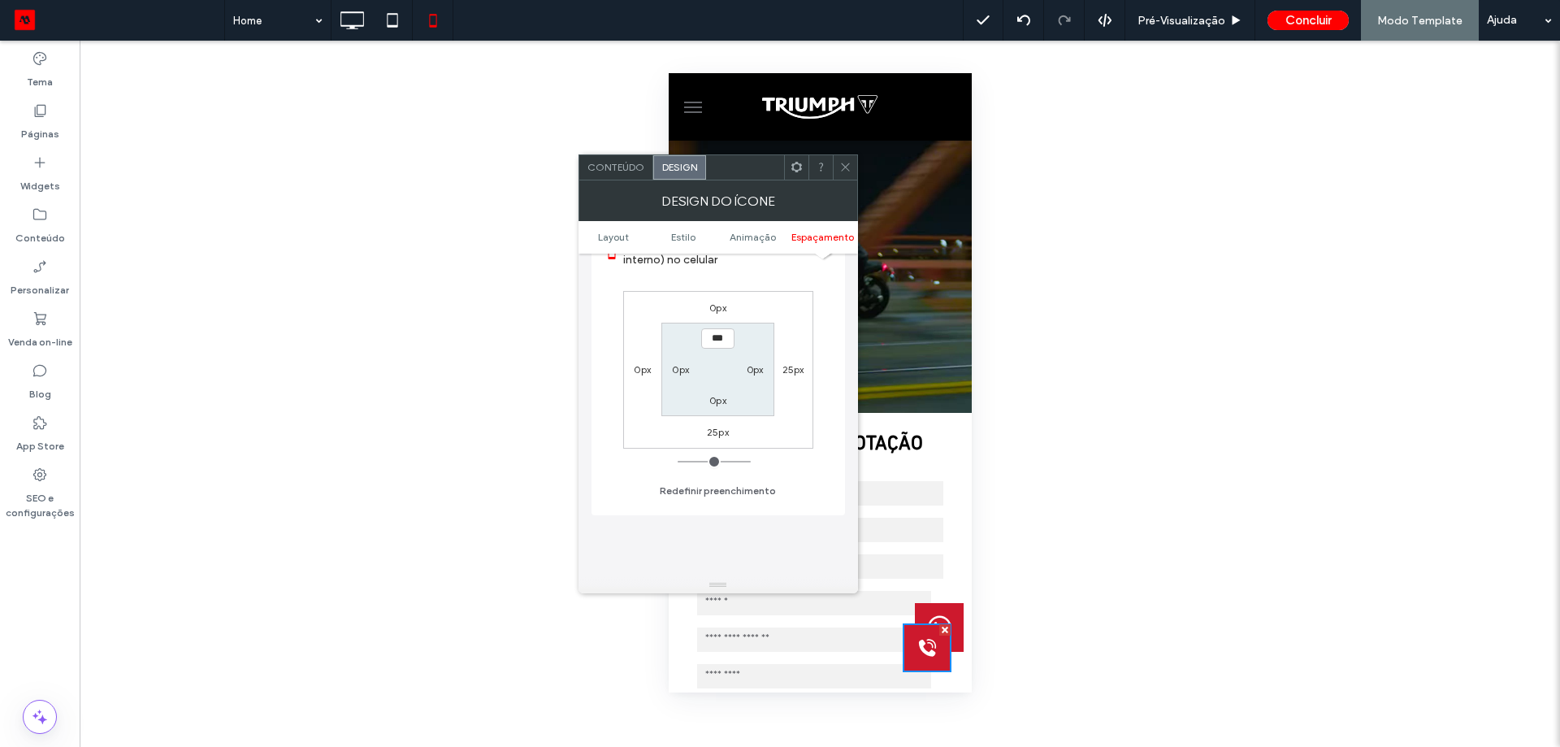
click at [725, 432] on label "25px" at bounding box center [718, 432] width 22 height 12
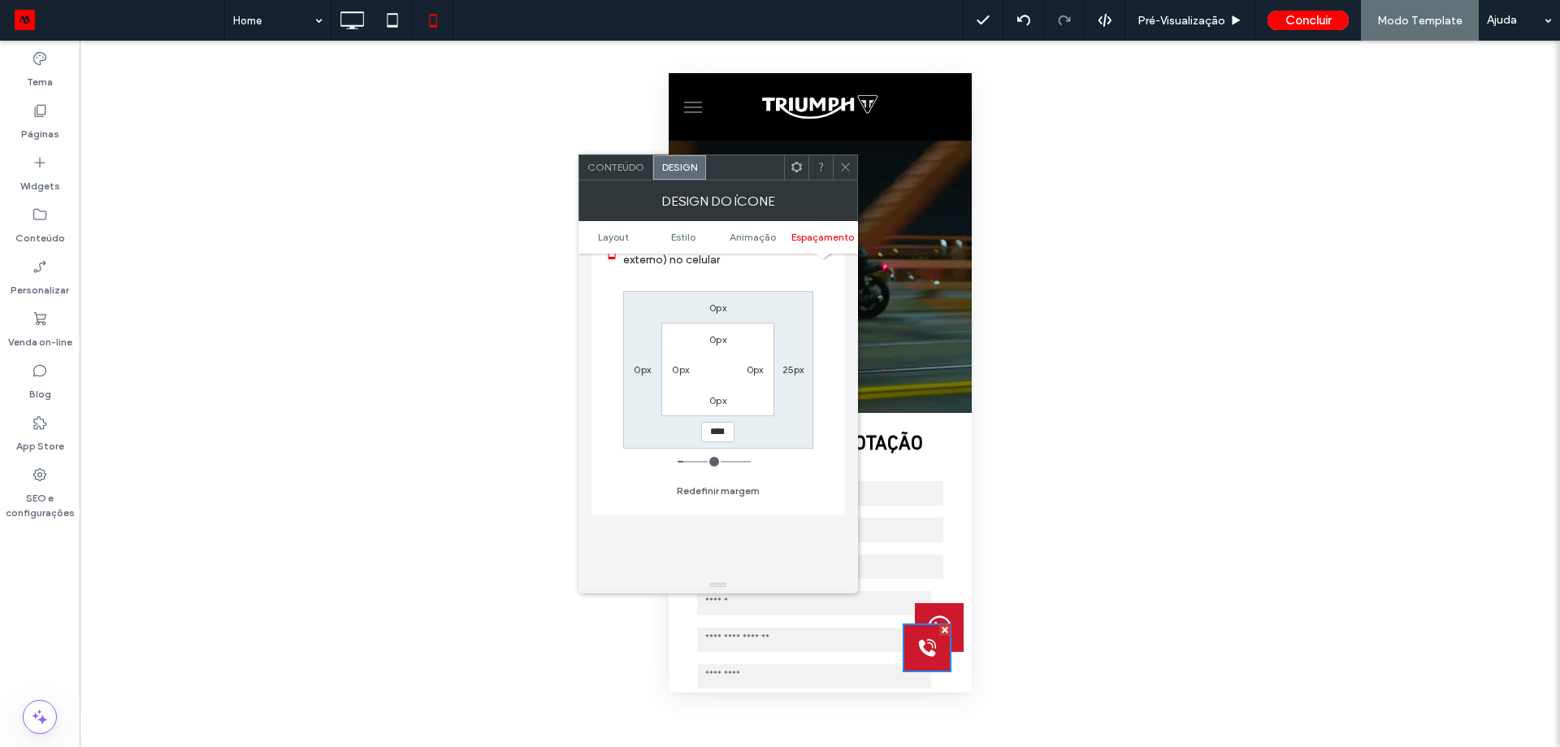
type input "**"
type input "***"
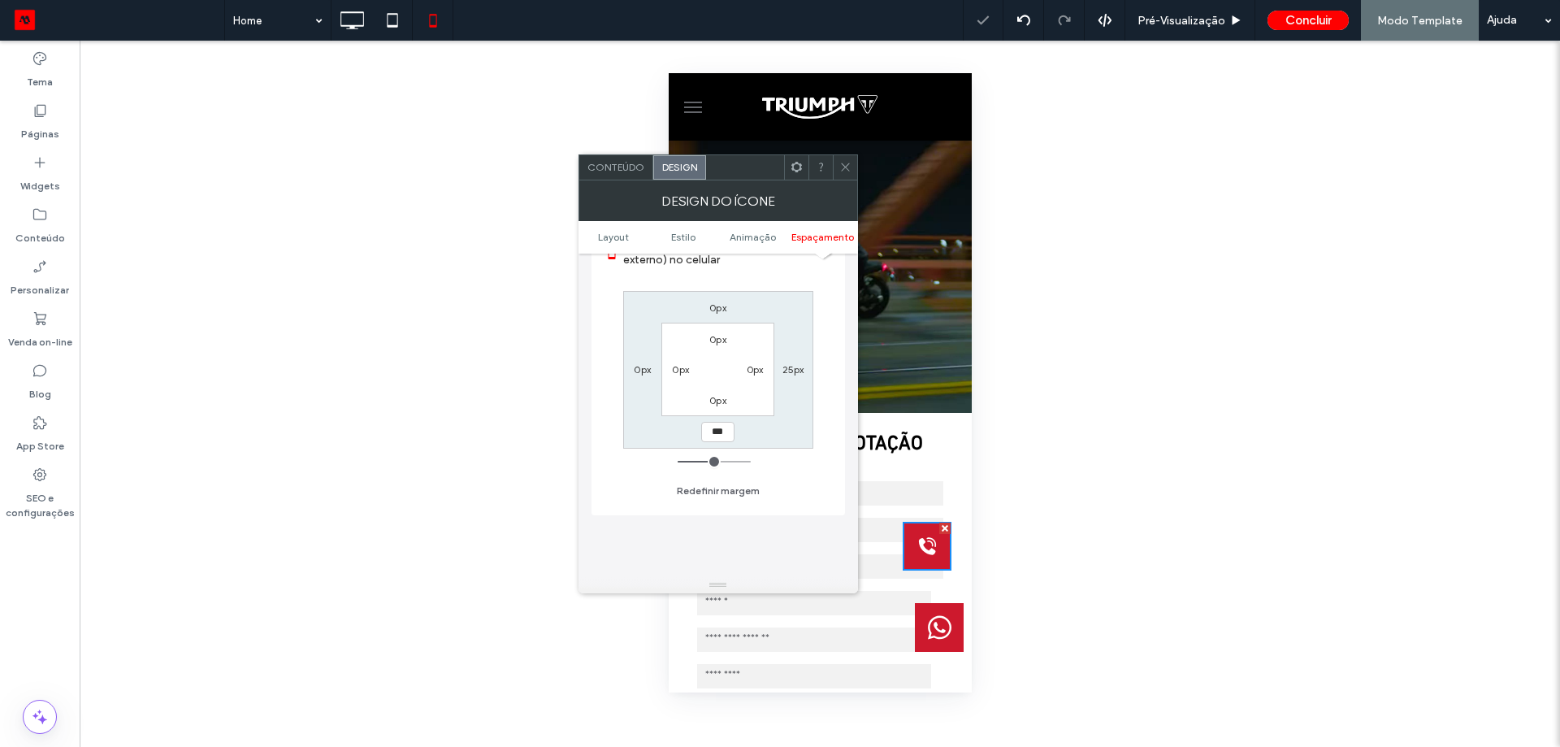
type input "***"
type input "*****"
click at [798, 375] on label "25px" at bounding box center [793, 369] width 22 height 12
type input "**"
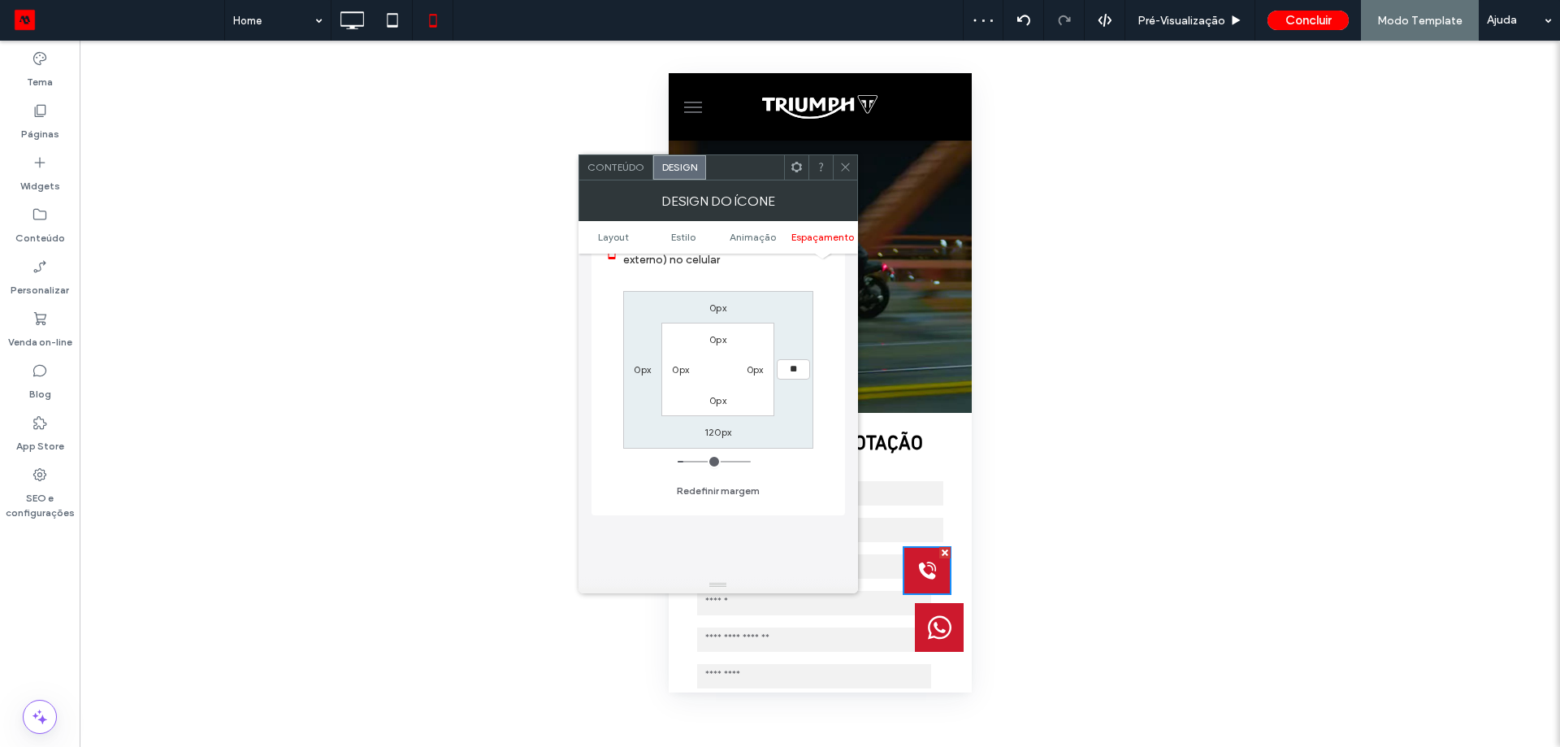
type input "**"
type input "****"
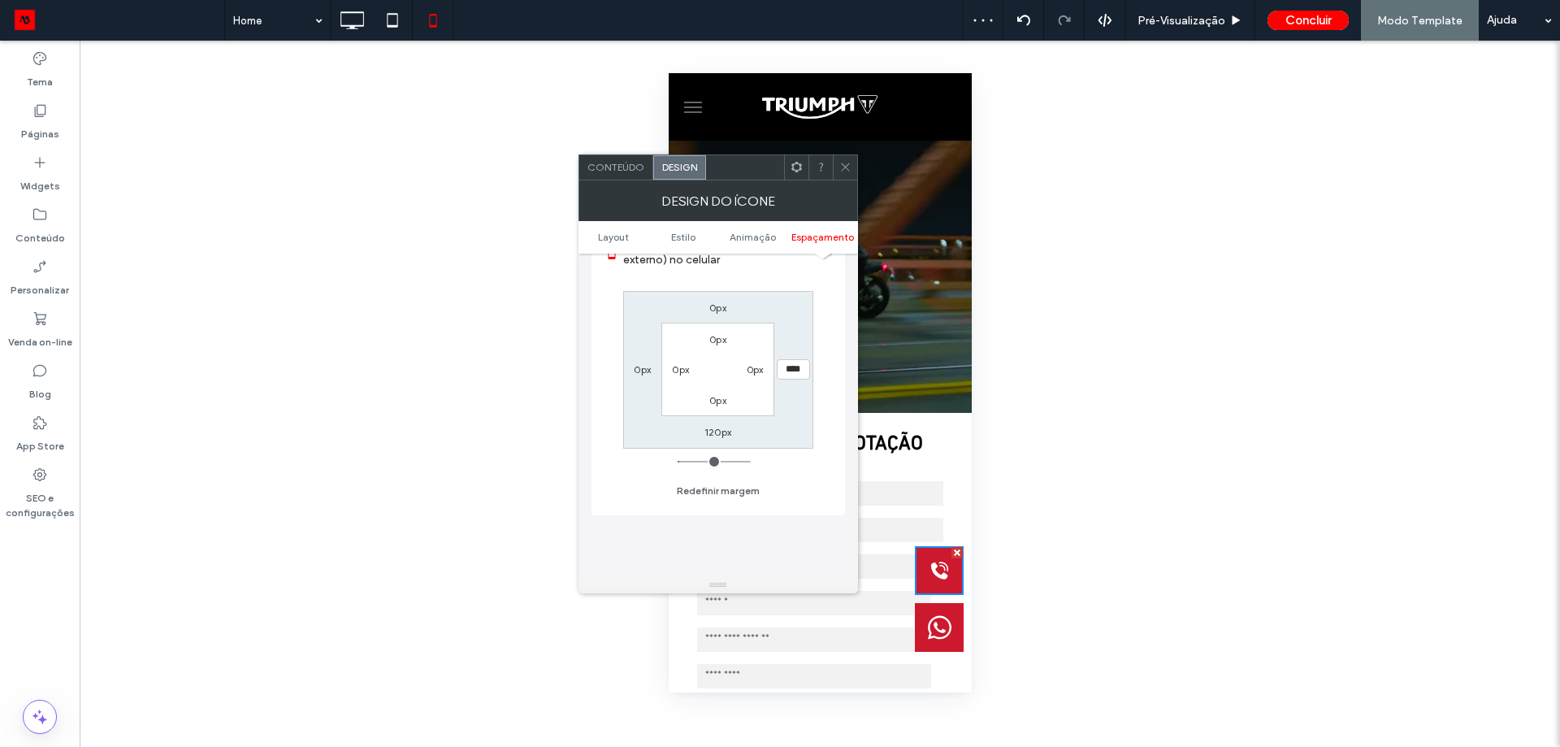
click at [844, 163] on icon at bounding box center [845, 167] width 12 height 12
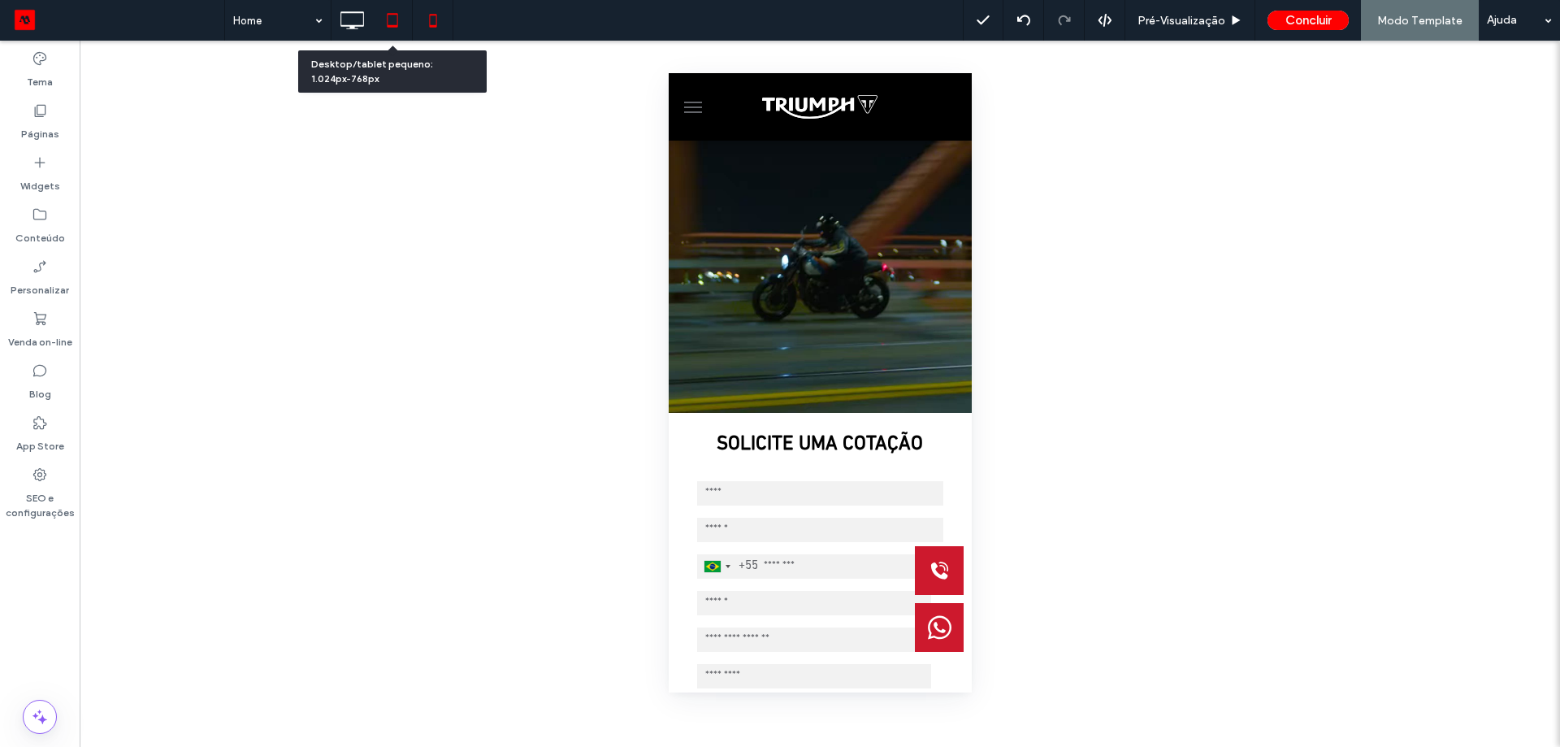
click at [390, 32] on icon at bounding box center [392, 20] width 33 height 33
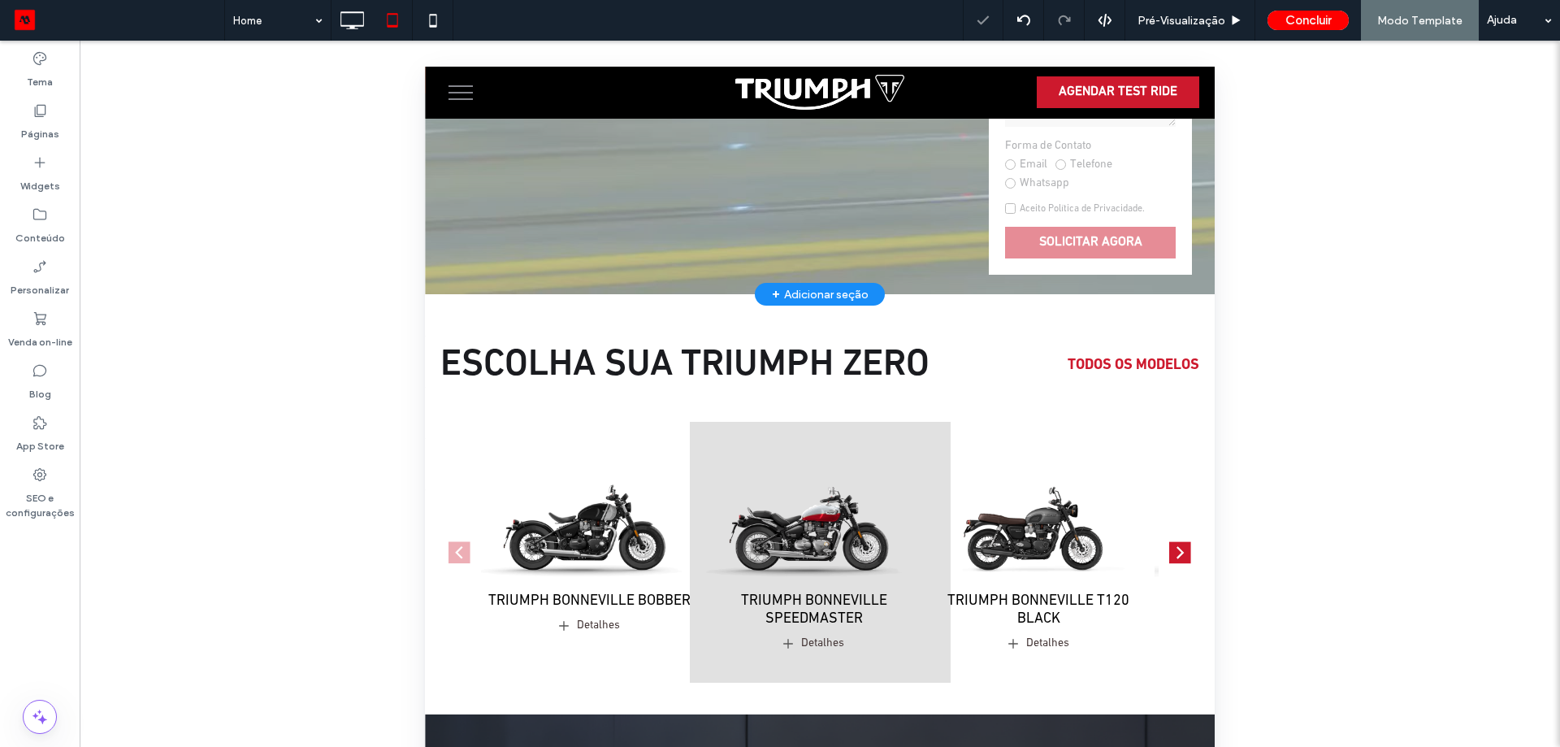
scroll to position [488, 0]
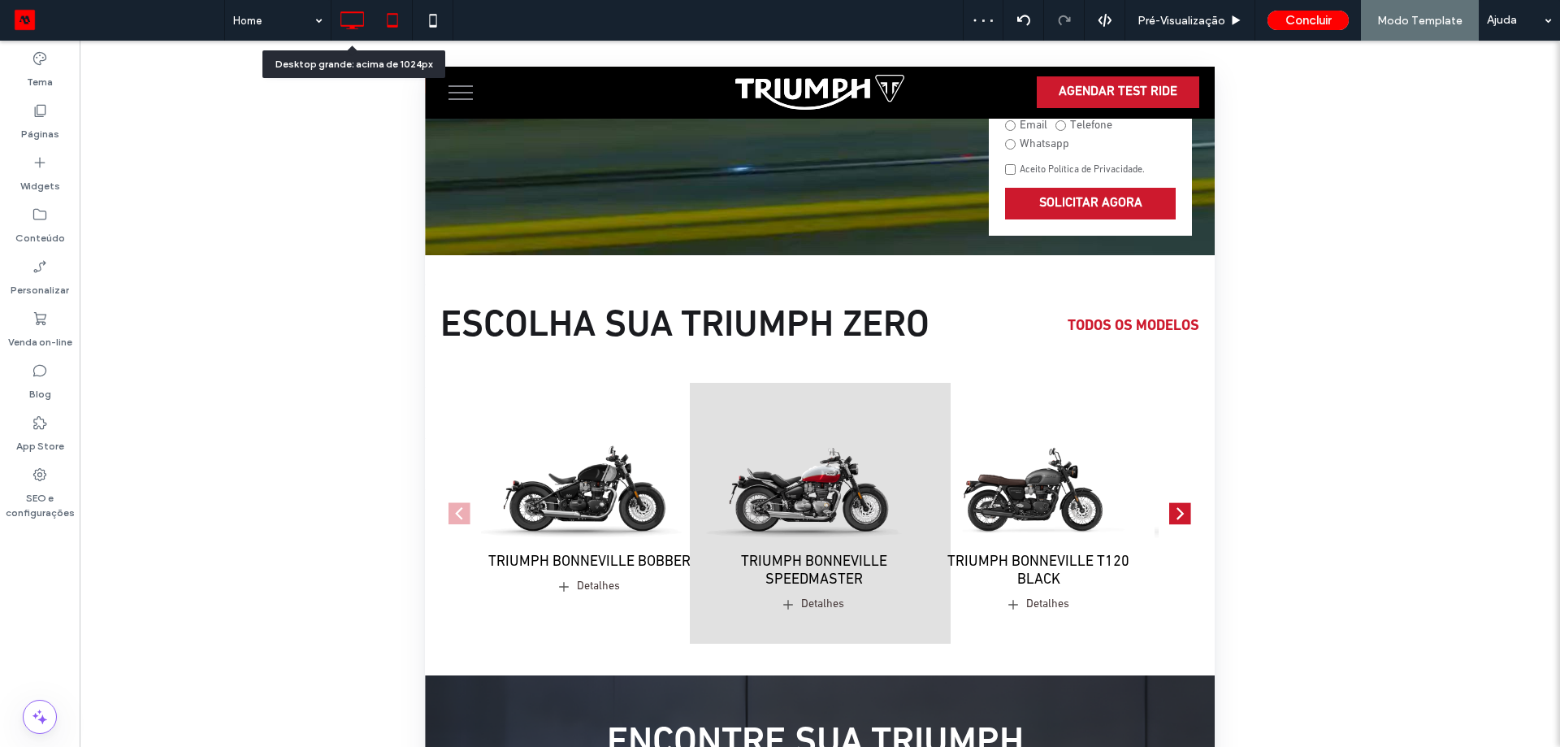
click at [355, 22] on icon at bounding box center [352, 20] width 33 height 33
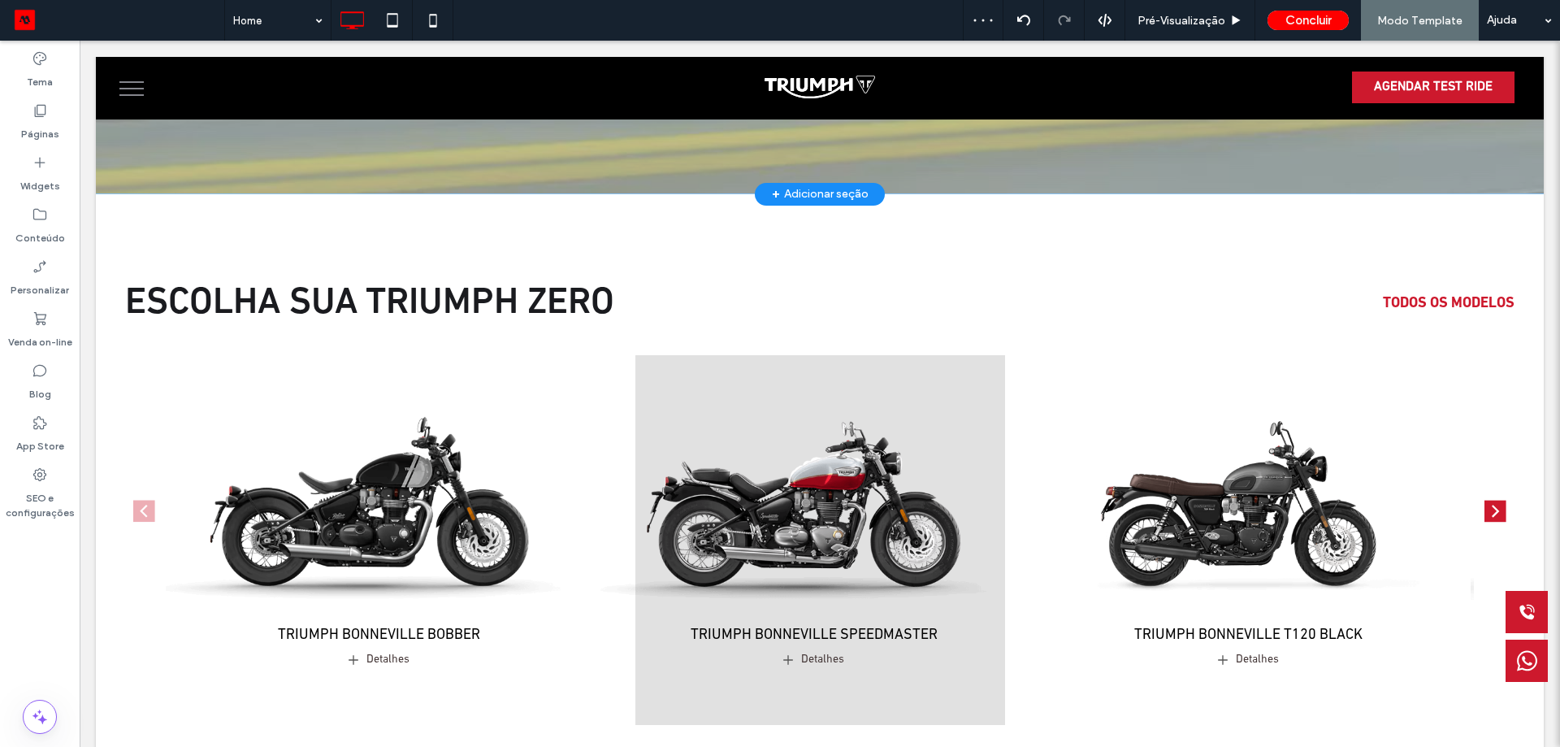
scroll to position [650, 0]
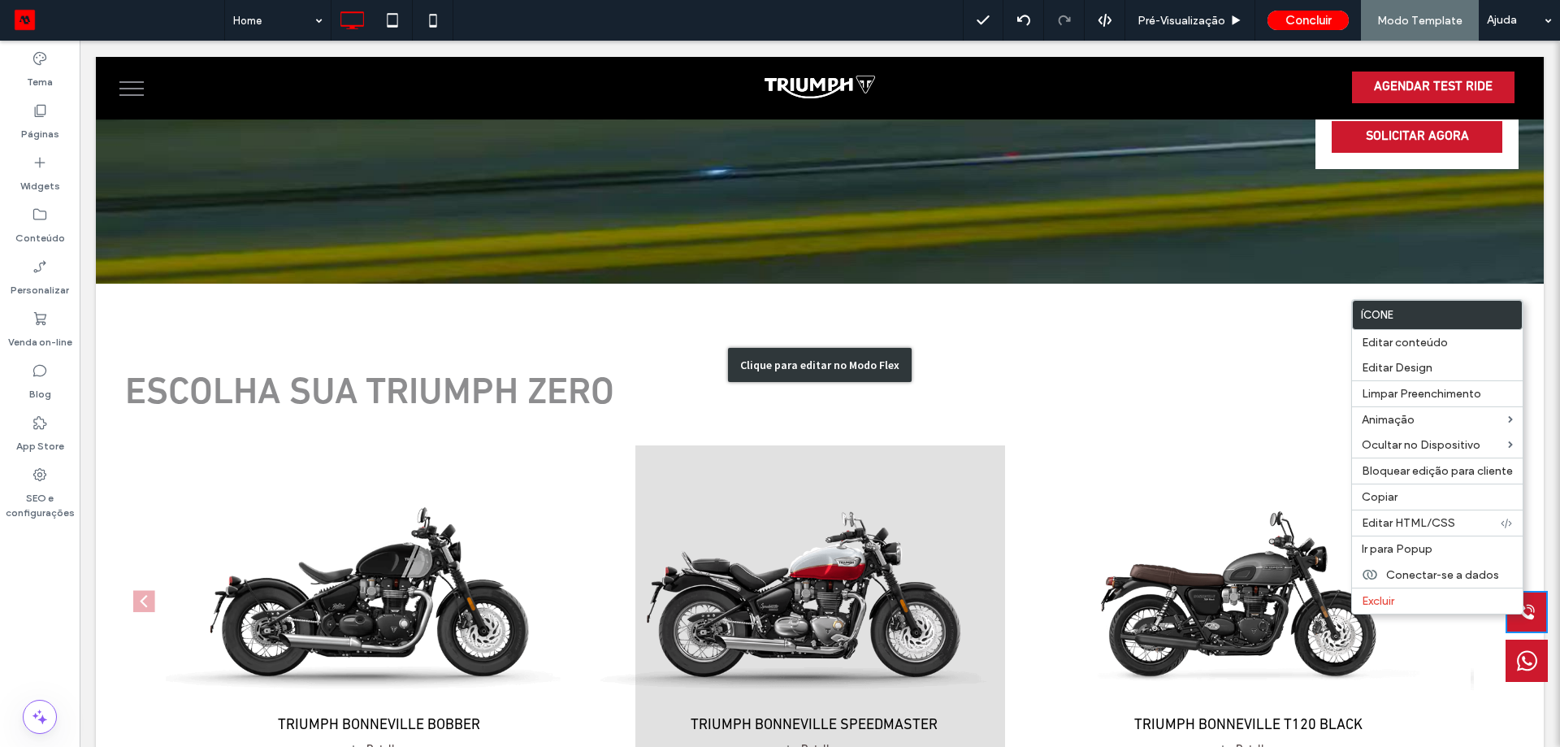
click at [1099, 402] on div "Clique para editar no Modo Flex" at bounding box center [820, 365] width 1448 height 162
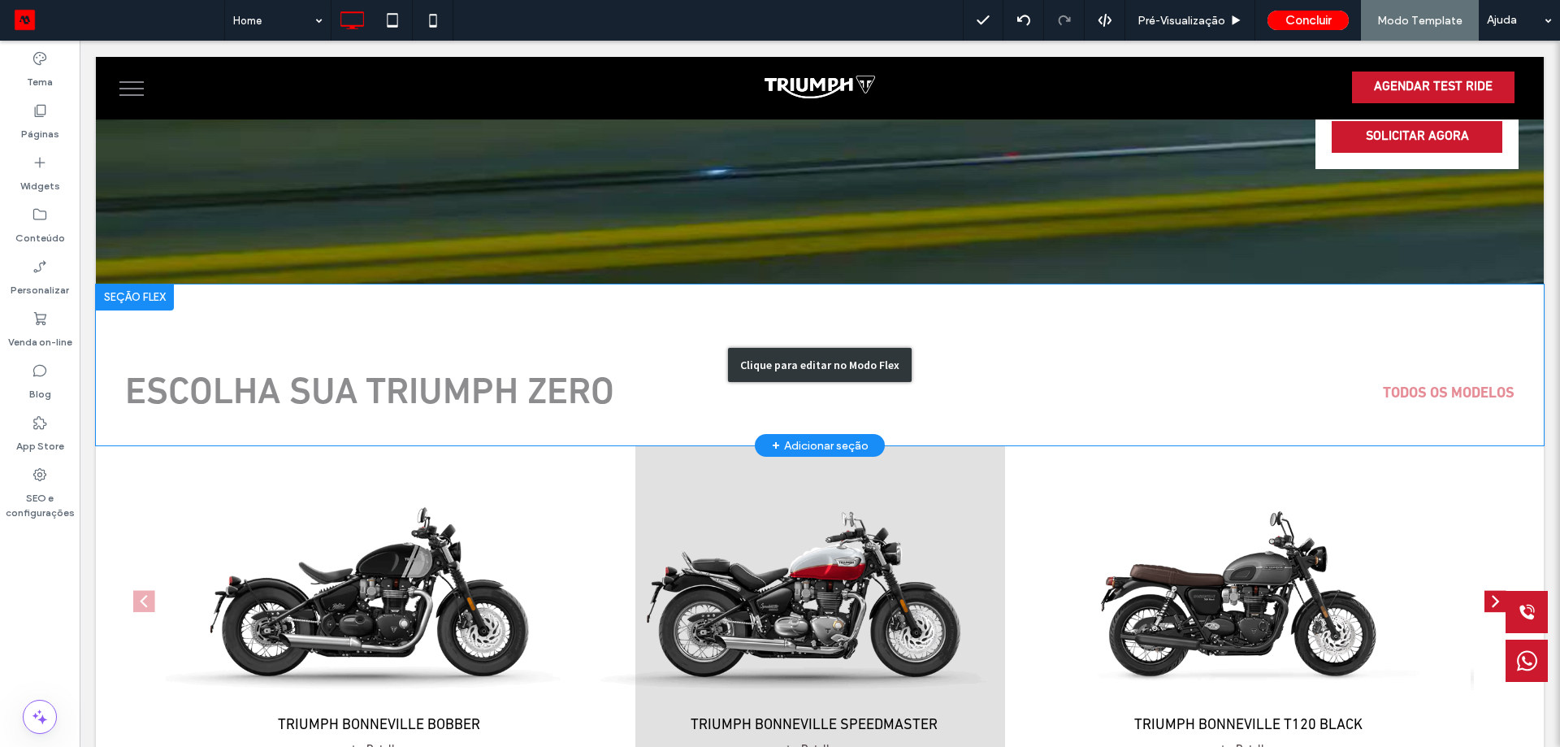
click at [1189, 430] on div "Clique para editar no Modo Flex" at bounding box center [820, 365] width 1448 height 162
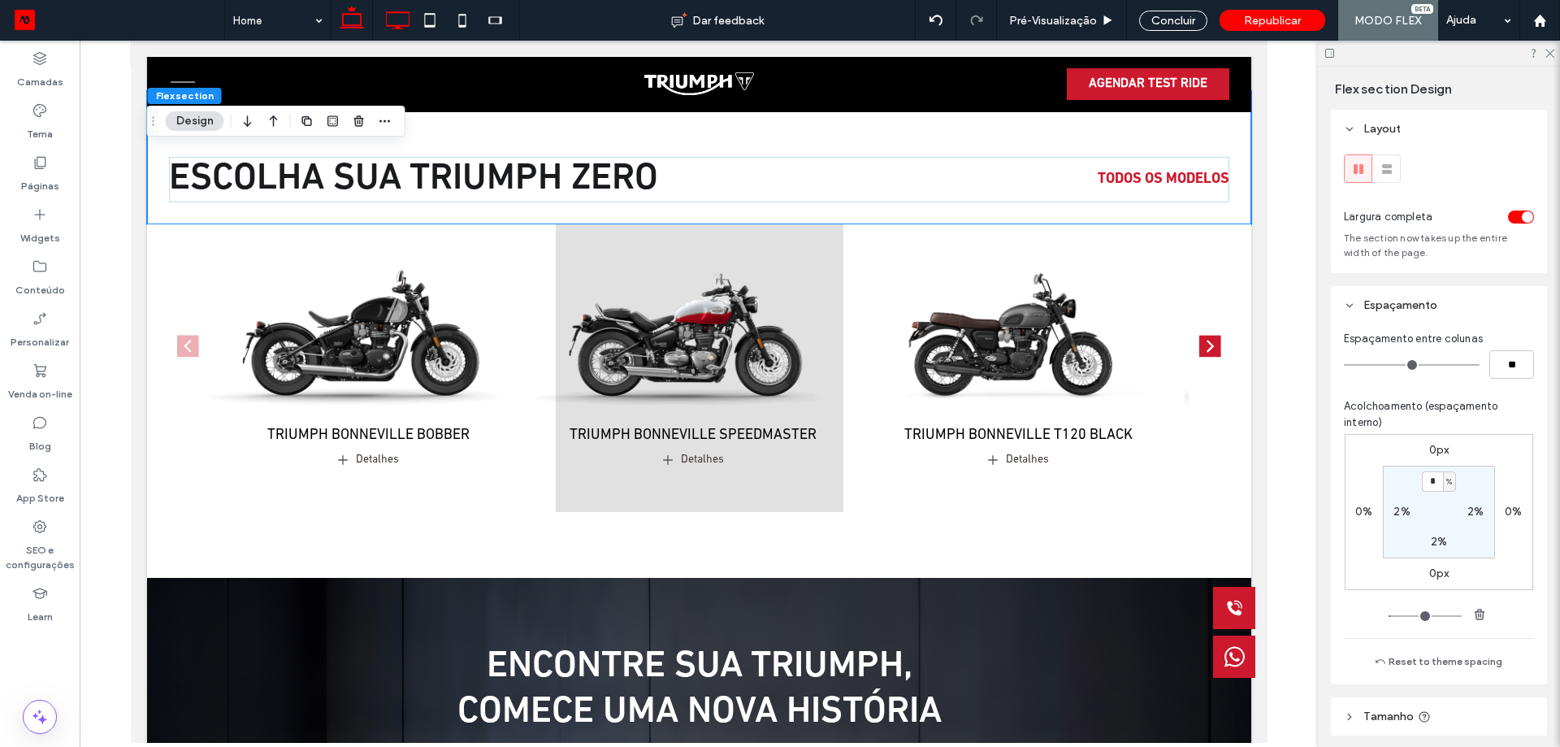
click at [393, 28] on use at bounding box center [399, 20] width 24 height 18
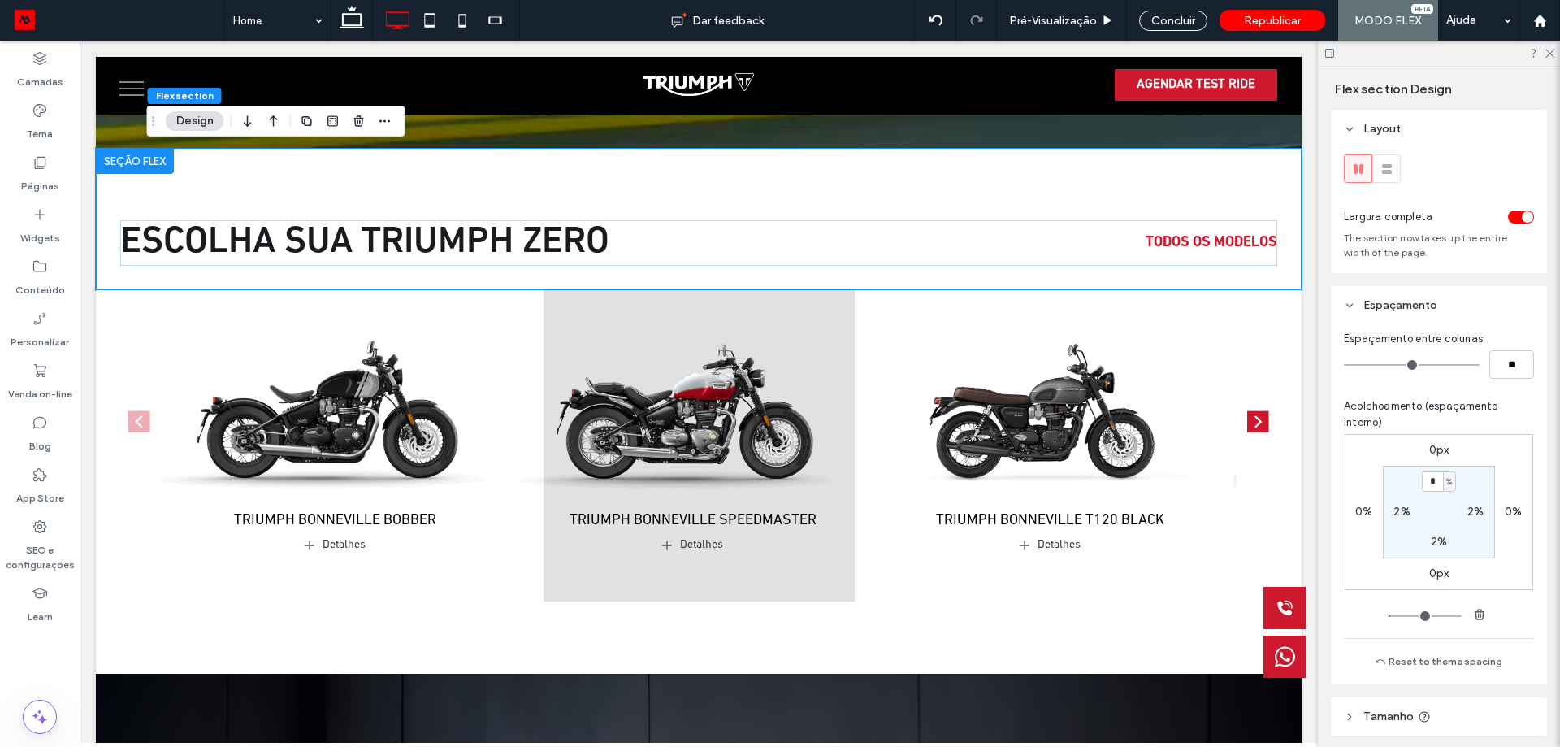
click at [1275, 616] on icon at bounding box center [1285, 607] width 20 height 41
drag, startPoint x: 1086, startPoint y: 20, endPoint x: 1147, endPoint y: 527, distance: 510.7
click at [1086, 20] on span "Pré-Visualizaçāo" at bounding box center [1053, 21] width 88 height 14
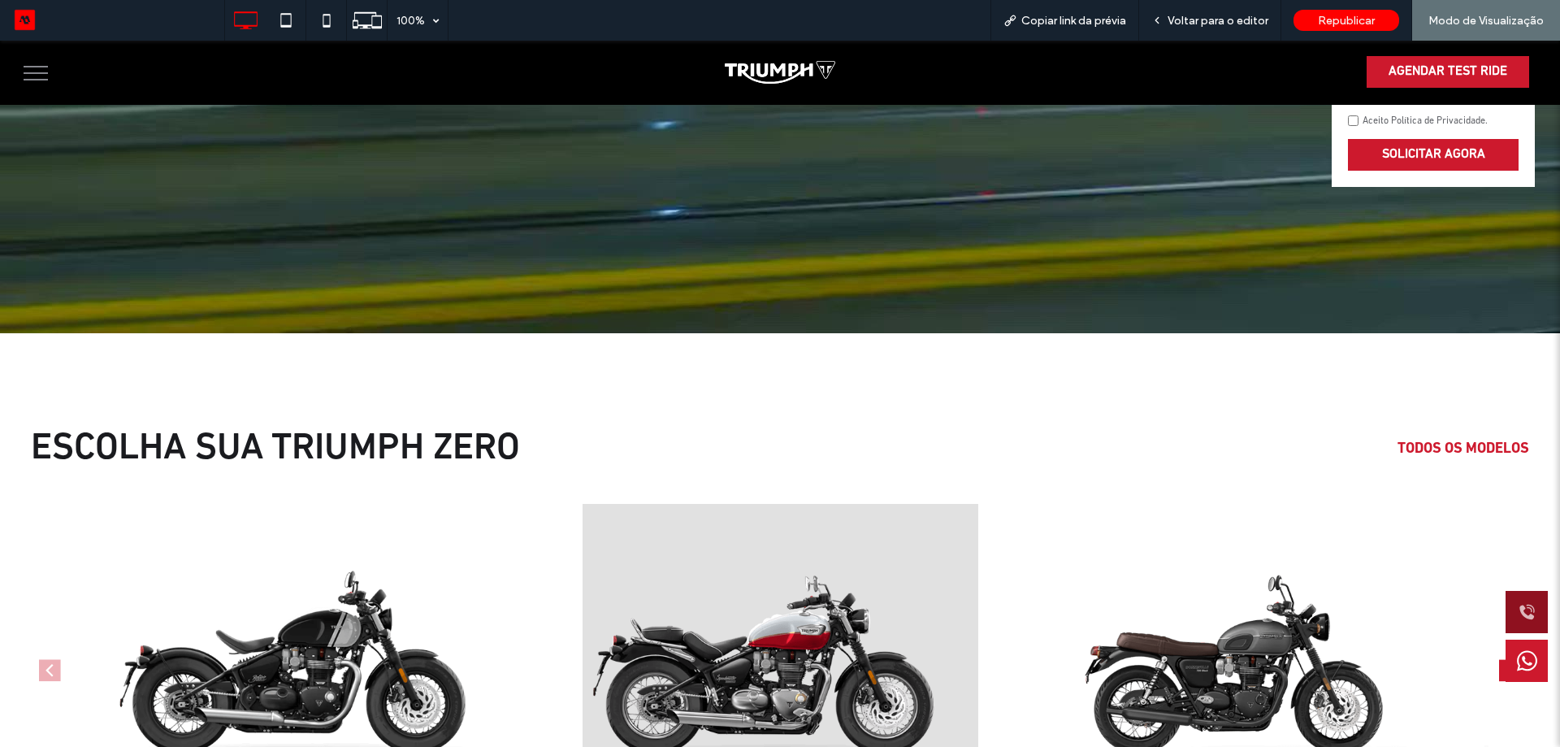
click at [1519, 610] on icon at bounding box center [1526, 612] width 15 height 15
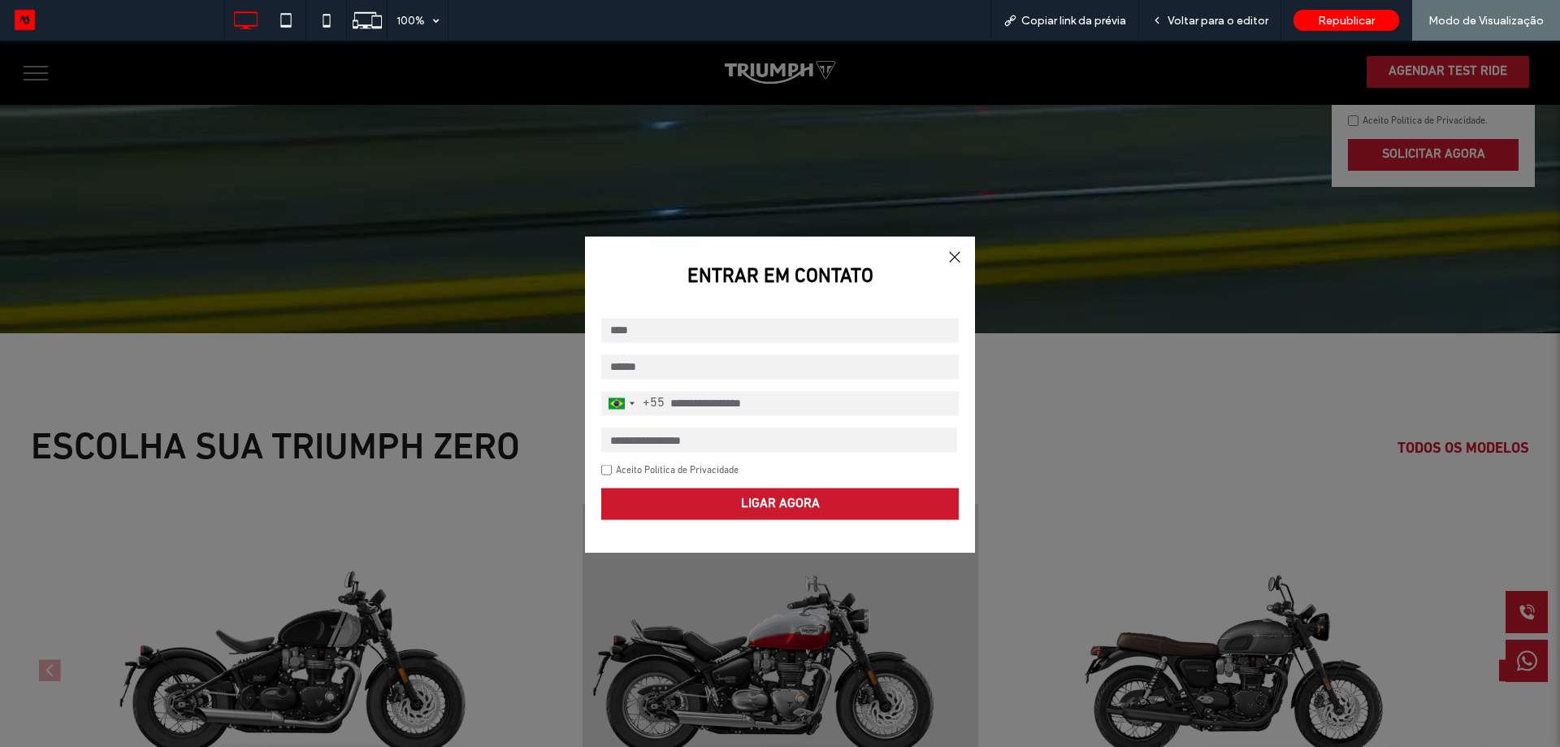
click at [721, 375] on input "email" at bounding box center [780, 366] width 358 height 24
click at [647, 418] on div "**********" at bounding box center [780, 418] width 390 height 234
click at [687, 436] on select "**********" at bounding box center [779, 439] width 356 height 24
select select "*****"
click at [601, 427] on select "**********" at bounding box center [779, 439] width 356 height 24
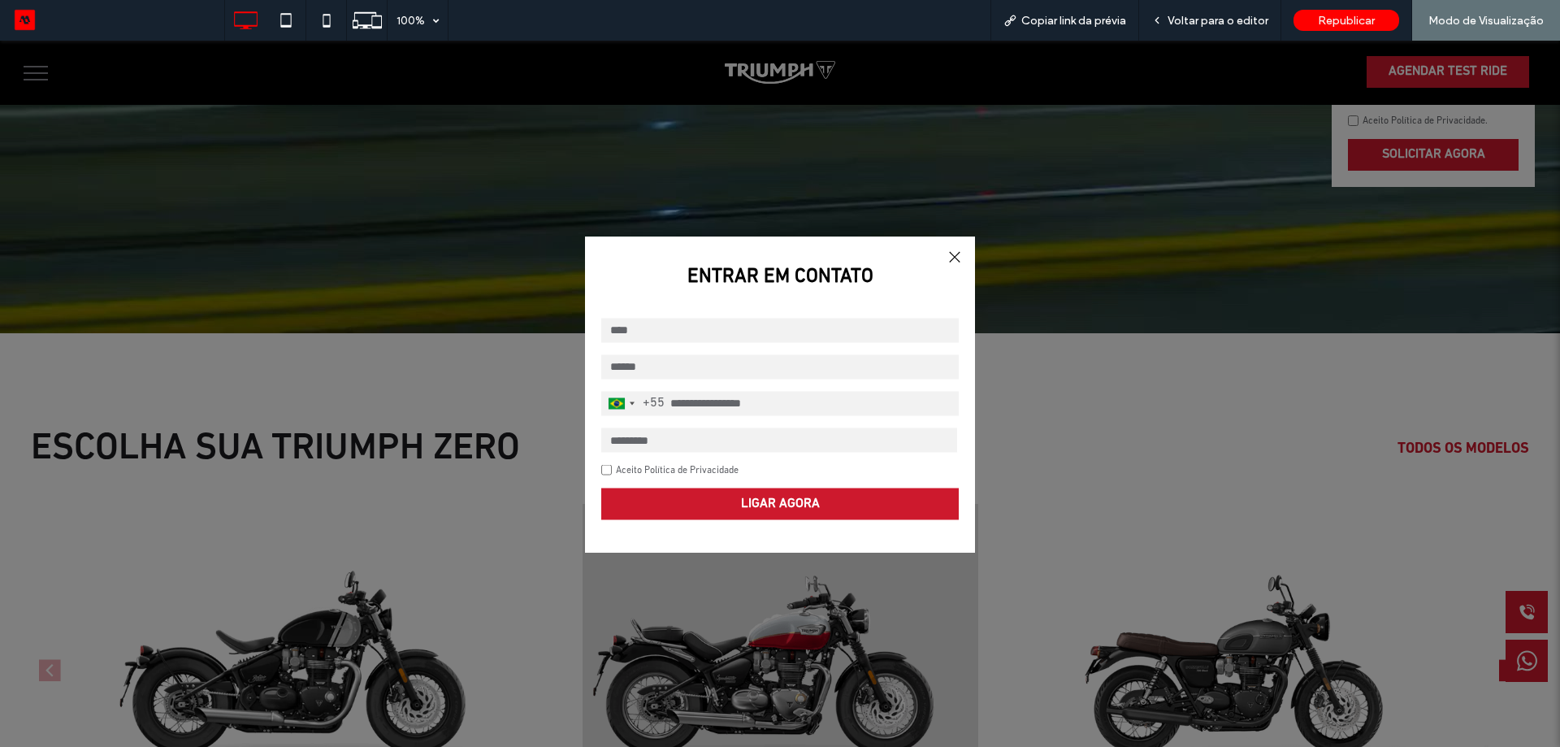
click at [948, 273] on strong "ENTRAR EM CONTATO" at bounding box center [780, 277] width 390 height 50
click at [946, 254] on div at bounding box center [954, 256] width 22 height 22
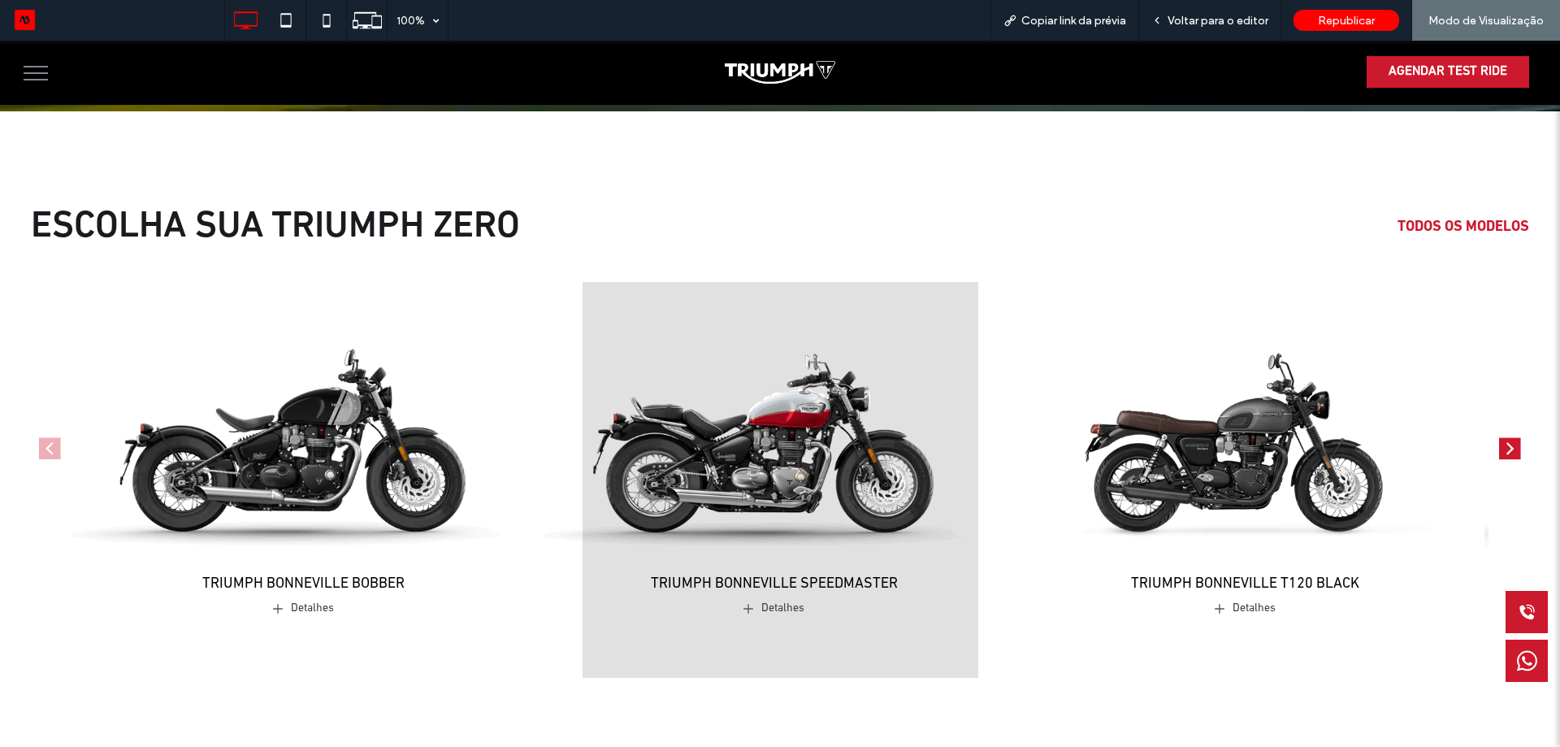
scroll to position [813, 0]
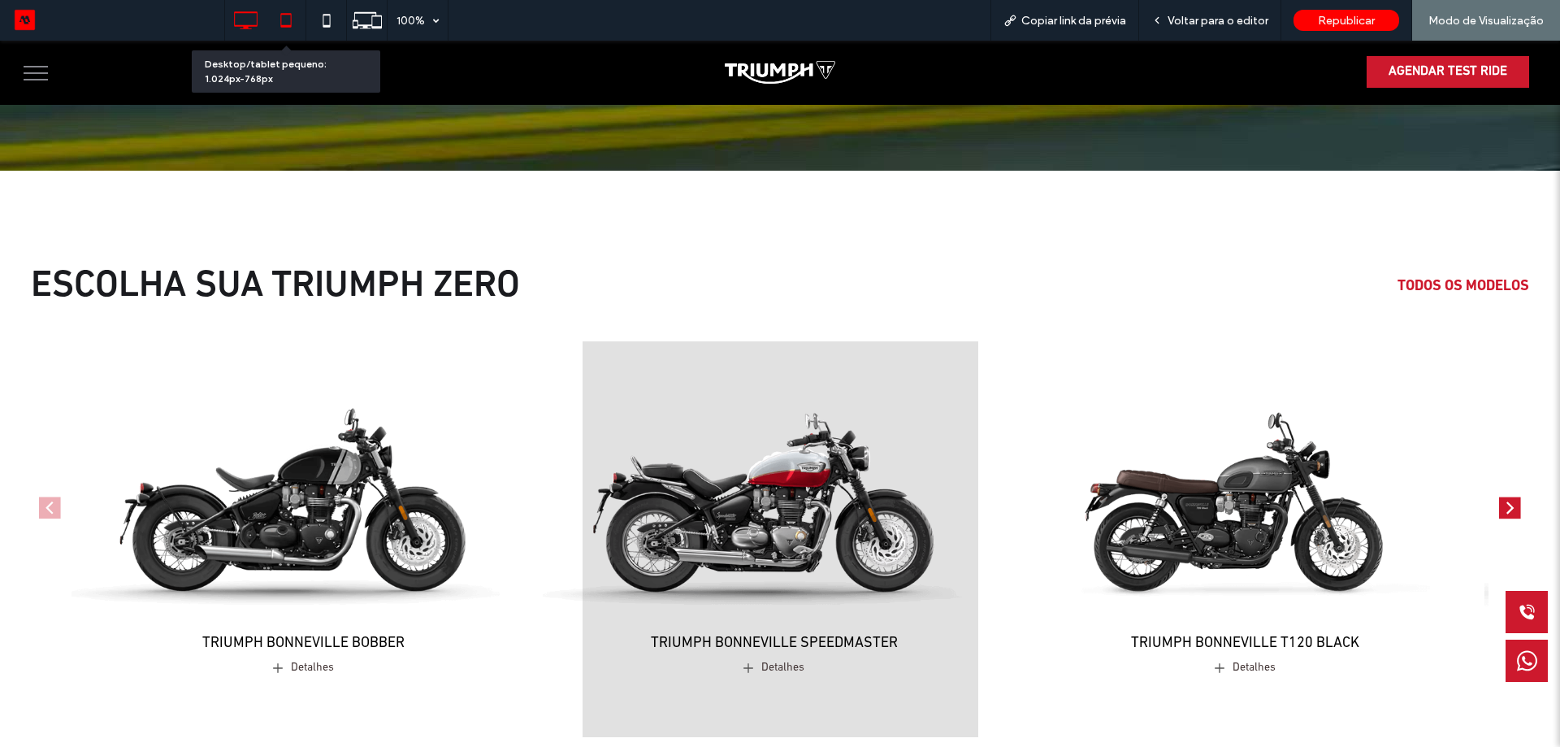
click at [294, 28] on icon at bounding box center [286, 20] width 33 height 33
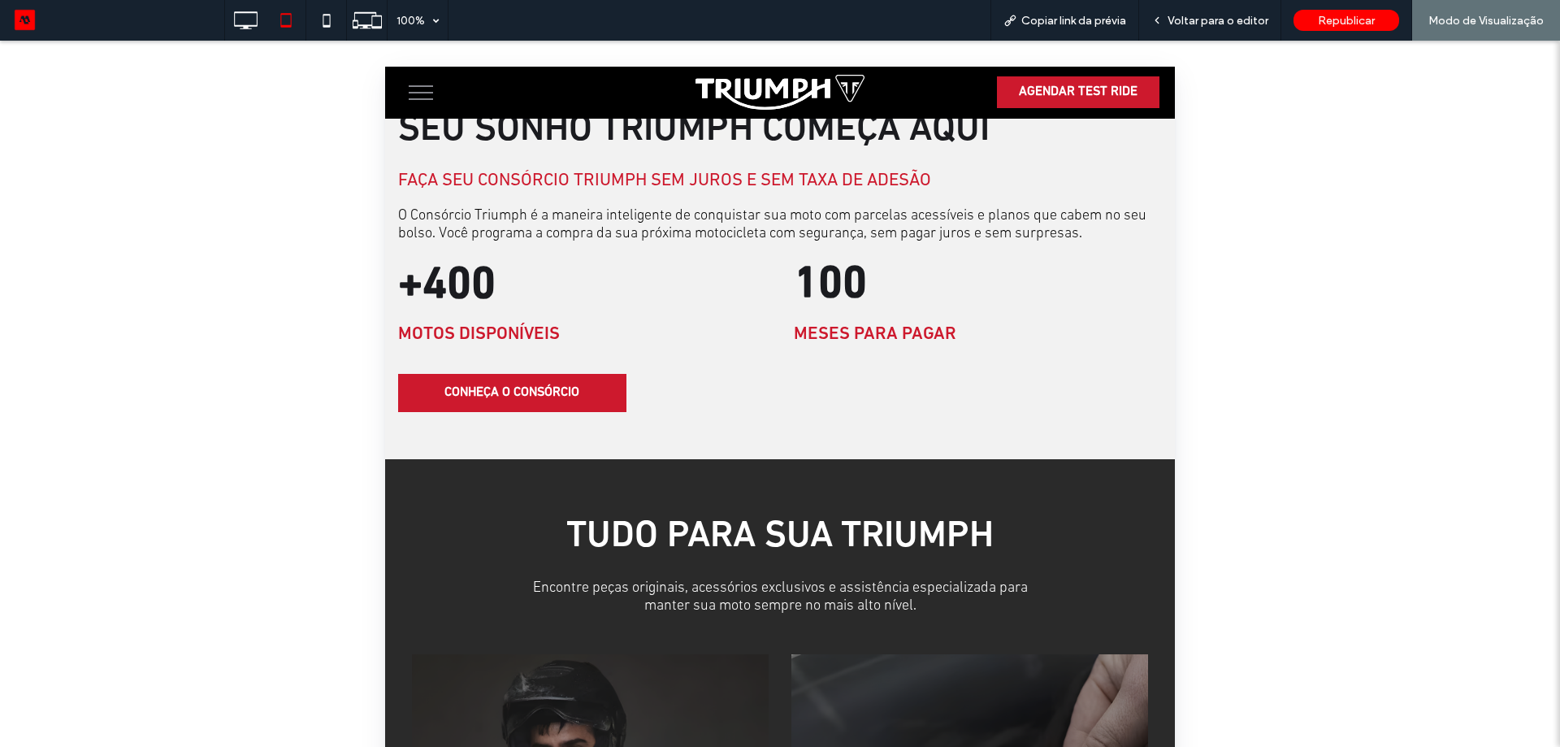
scroll to position [1706, 0]
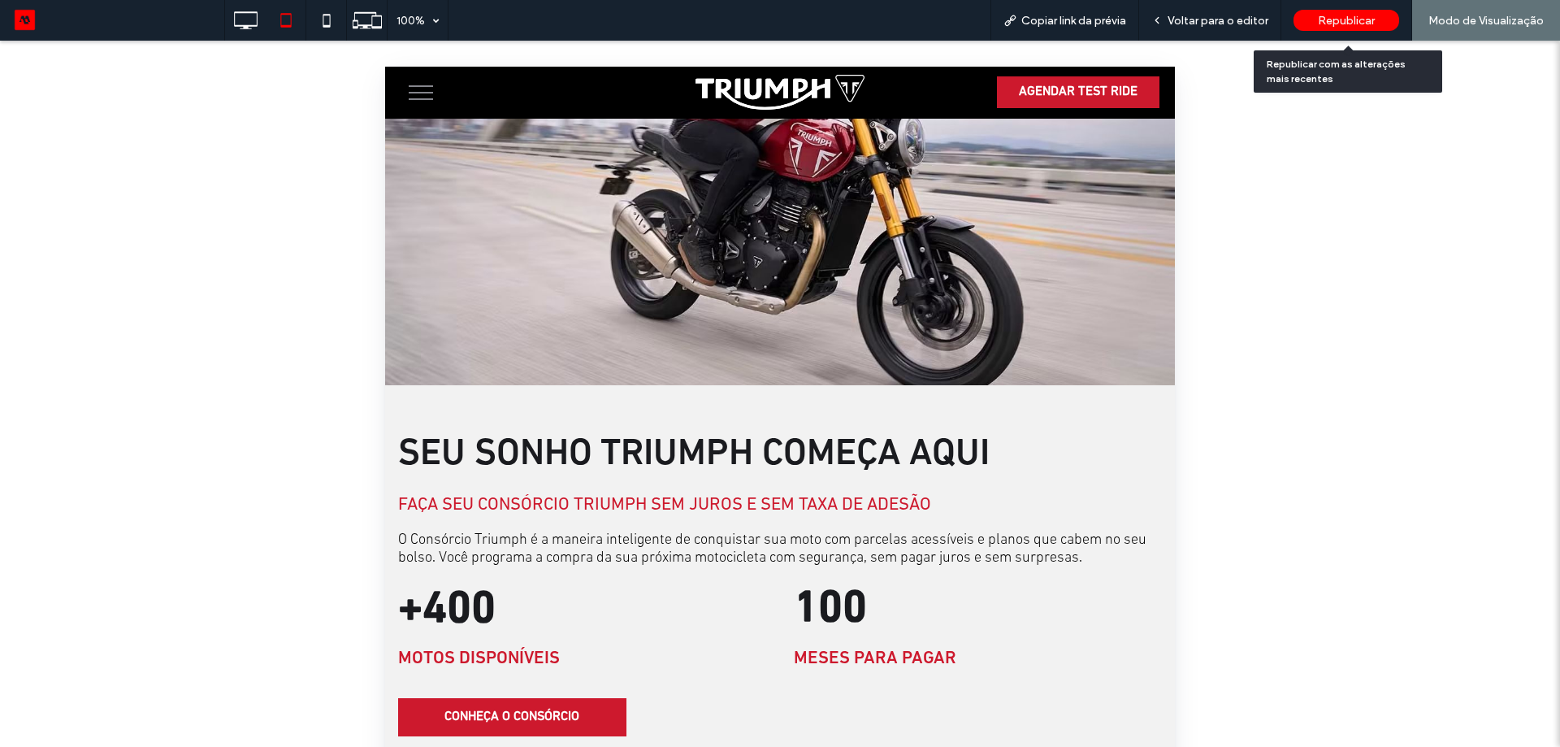
click at [1322, 17] on span "Republicar" at bounding box center [1346, 21] width 57 height 14
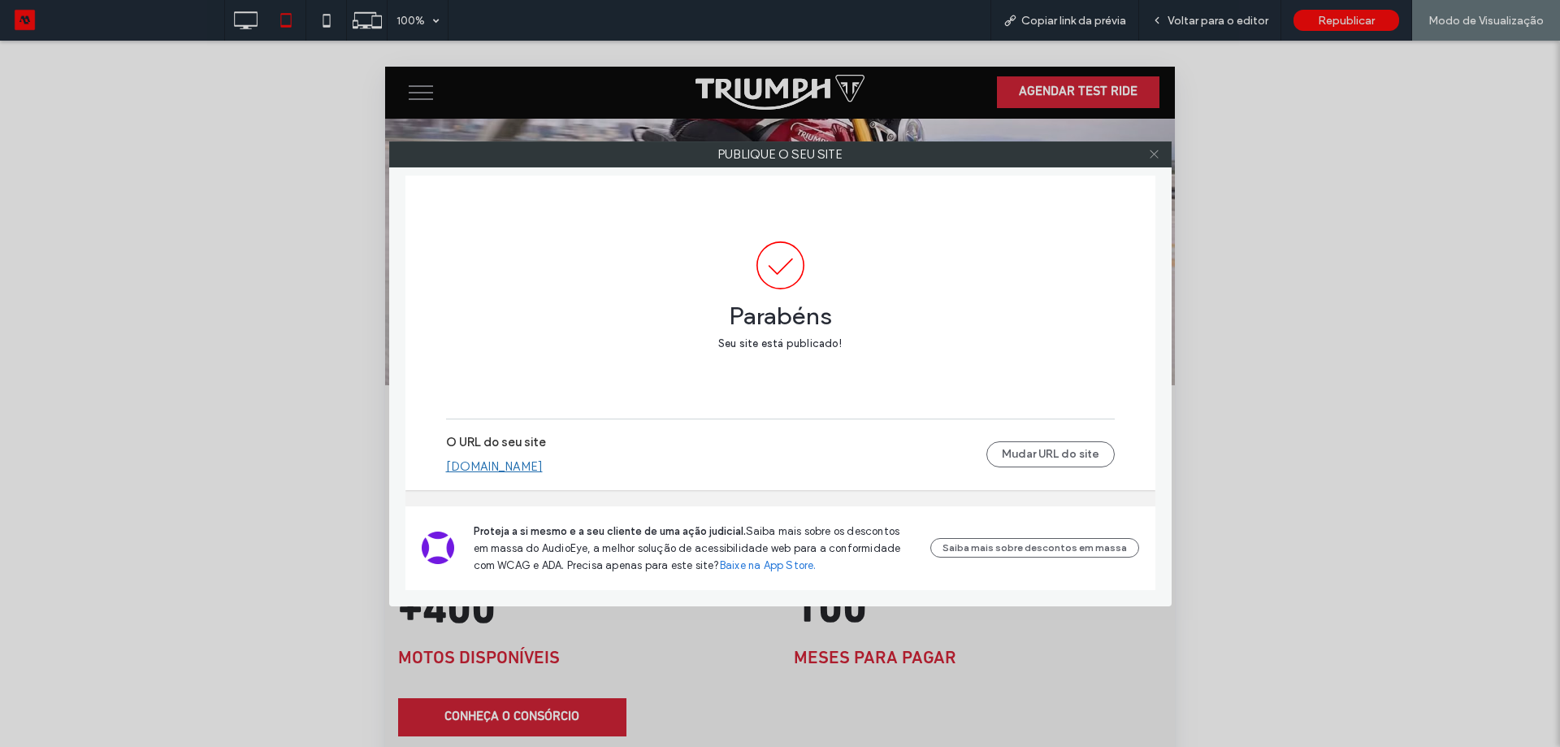
click at [1154, 154] on use at bounding box center [1154, 154] width 8 height 8
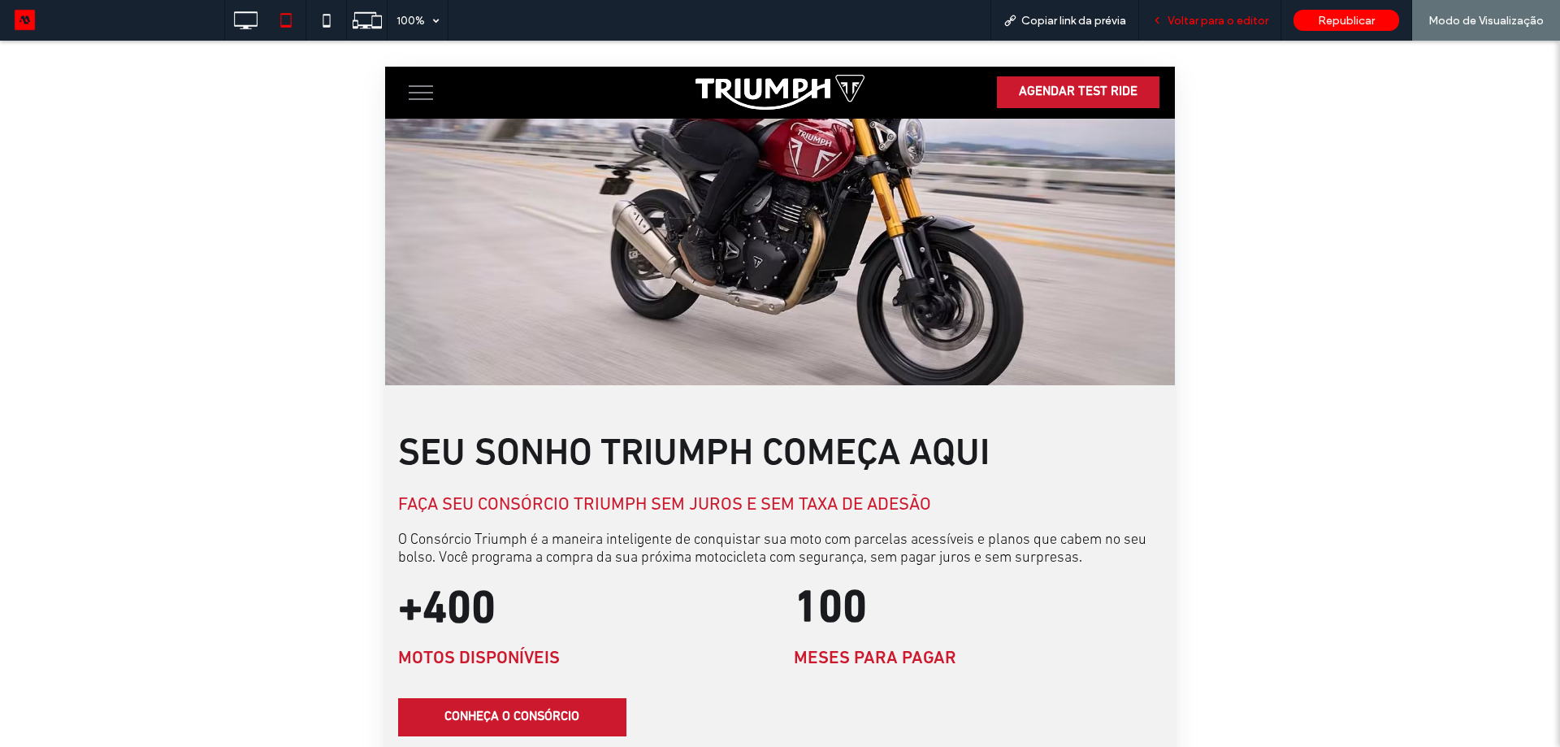
drag, startPoint x: 1211, startPoint y: 18, endPoint x: 20, endPoint y: 2, distance: 1191.3
click at [1211, 18] on span "Voltar para o editor" at bounding box center [1218, 21] width 101 height 14
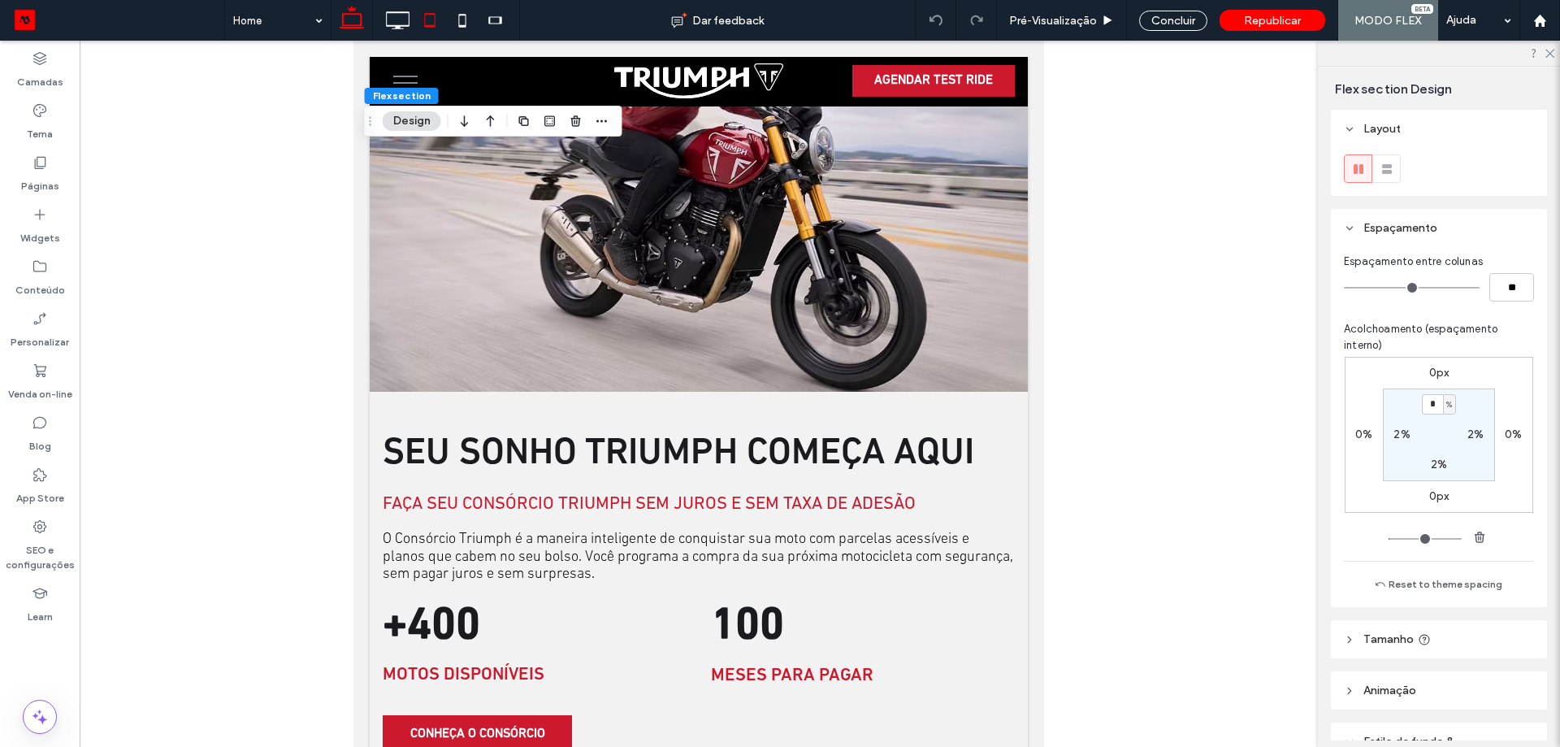
scroll to position [167, 0]
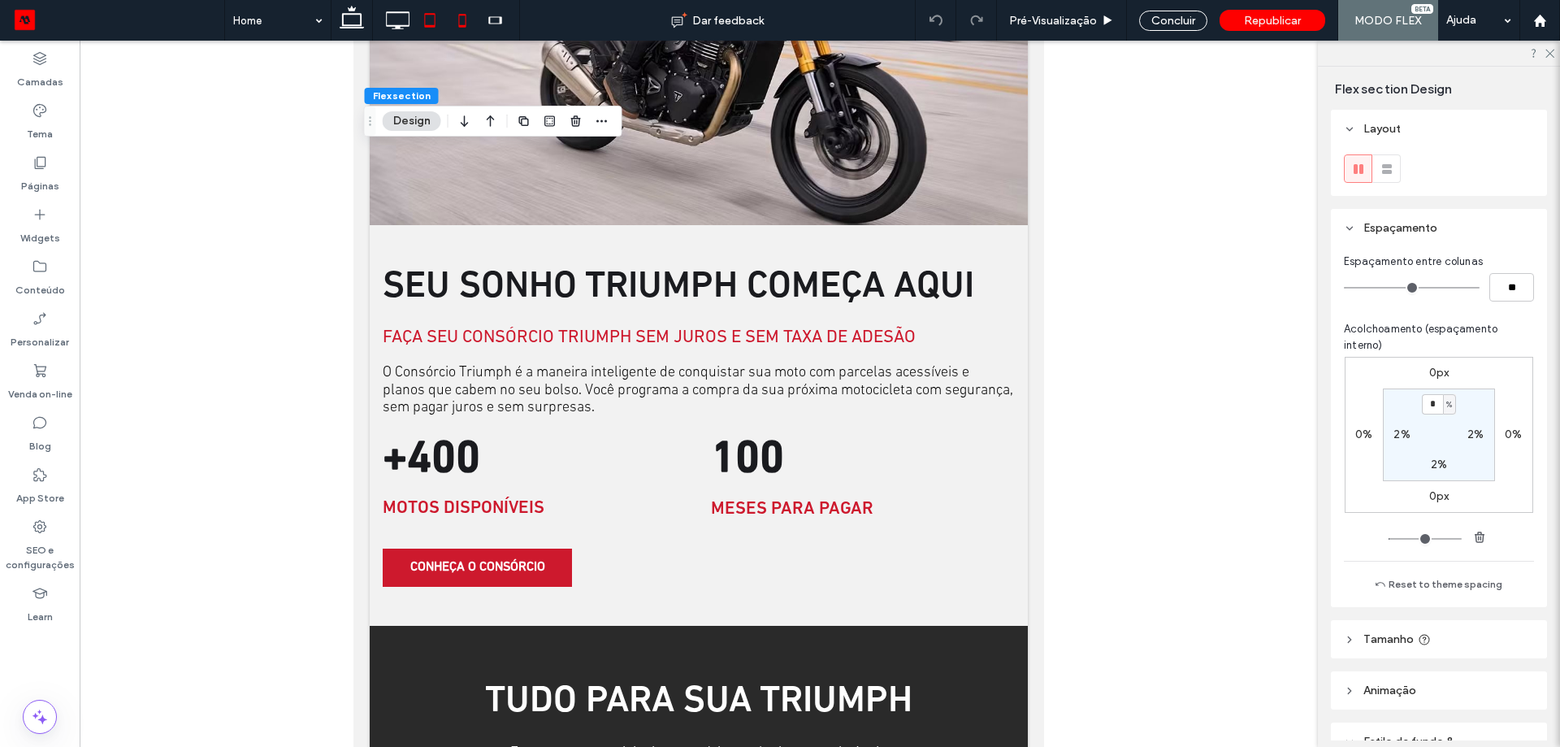
click at [452, 15] on icon at bounding box center [462, 20] width 33 height 33
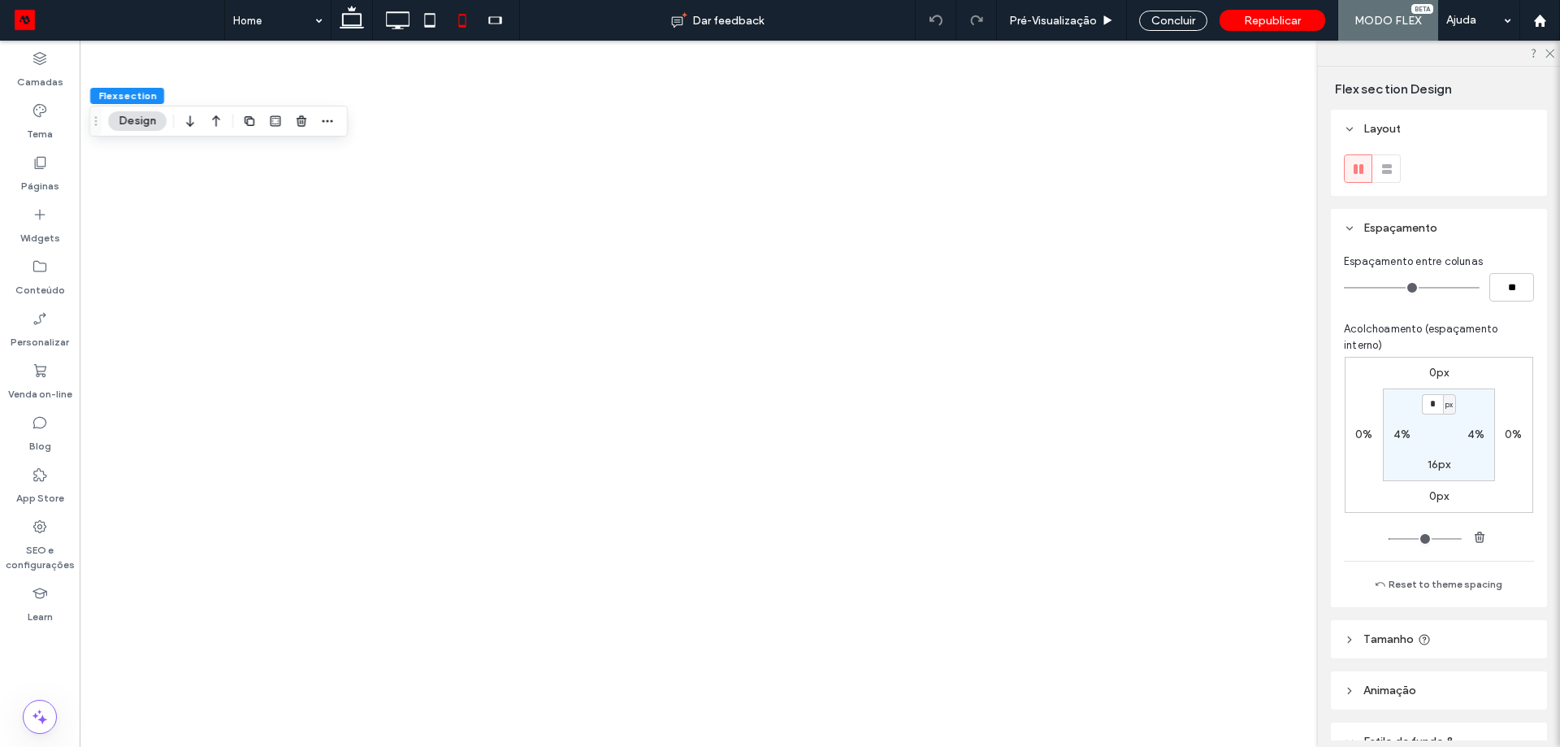
type input "**"
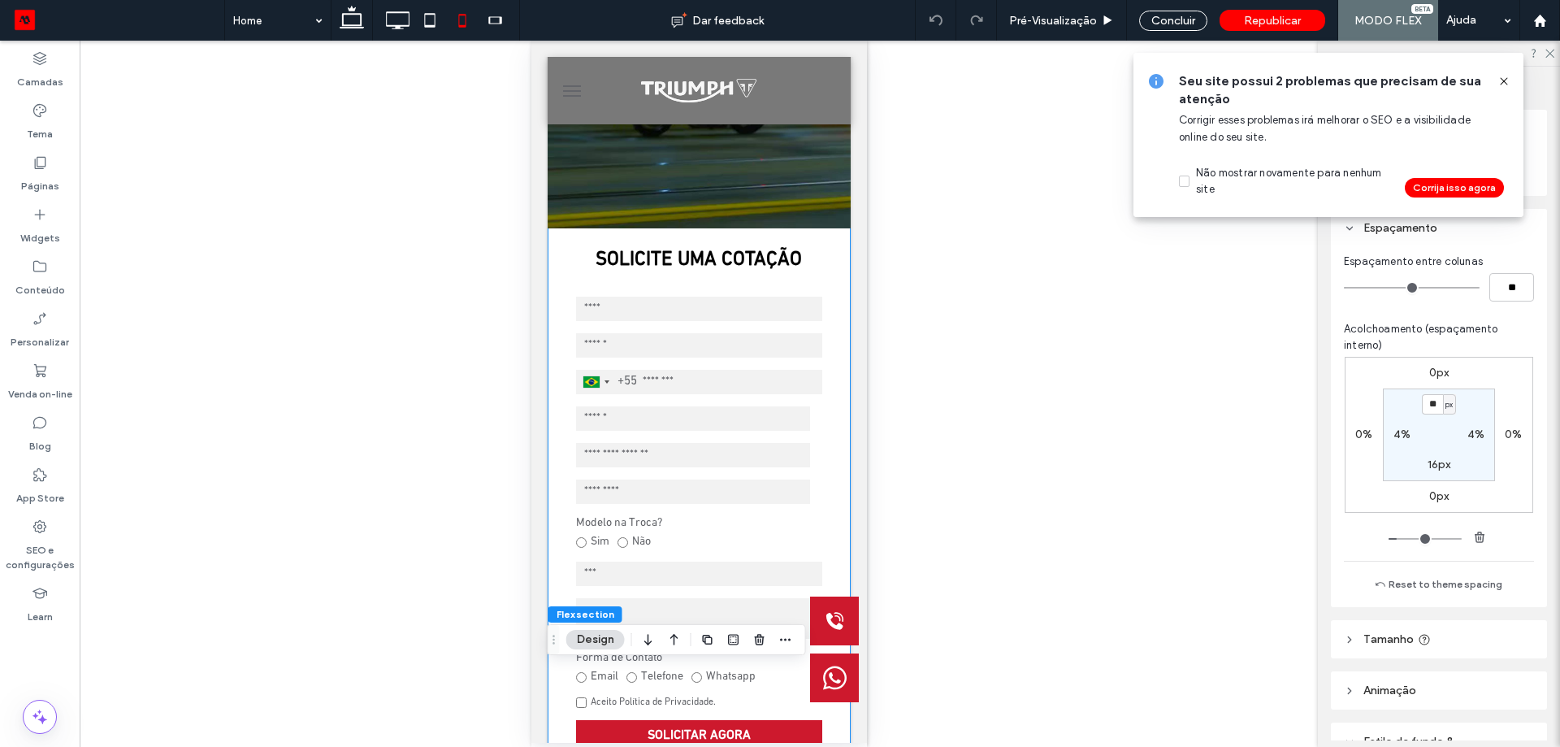
scroll to position [124, 0]
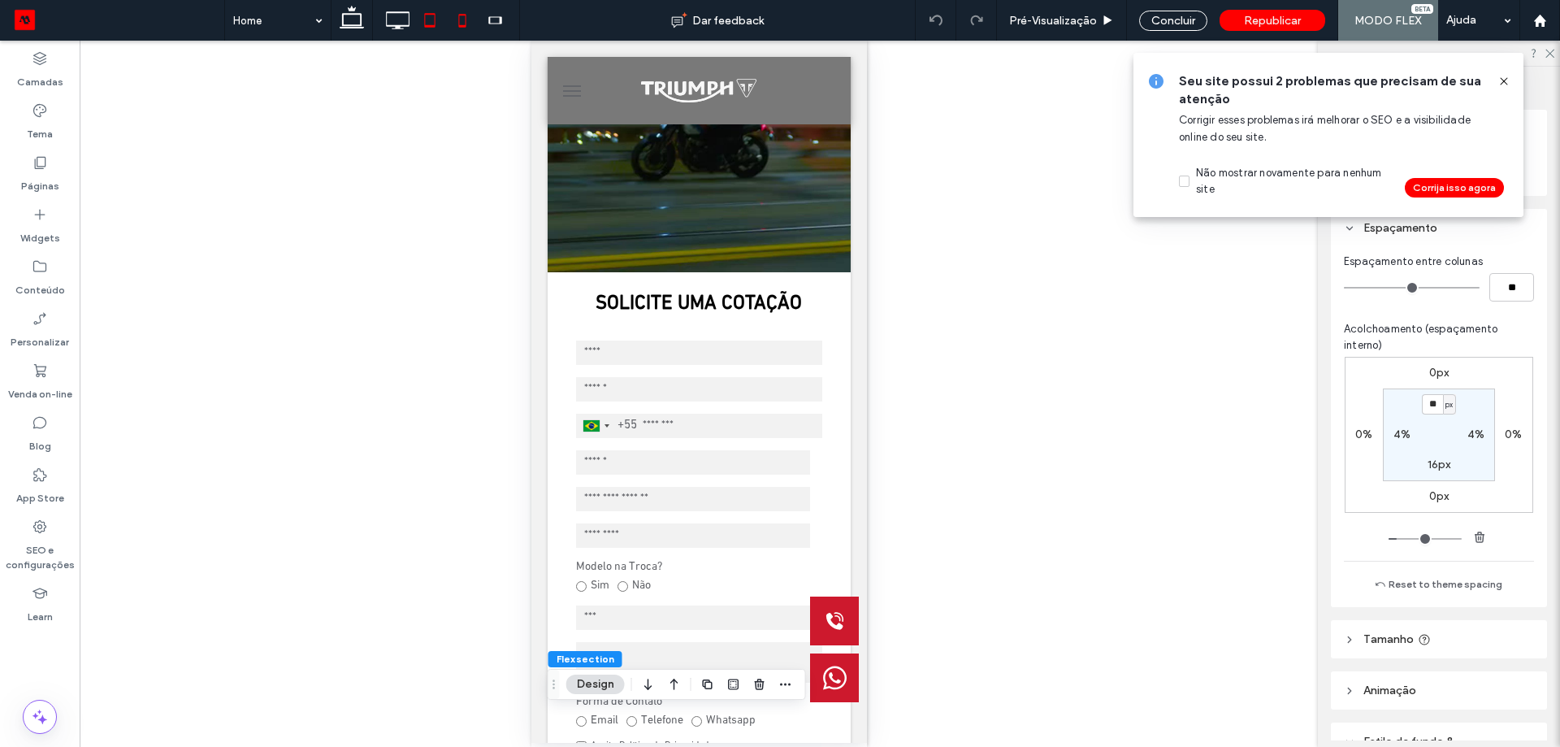
click at [440, 16] on icon at bounding box center [430, 20] width 33 height 33
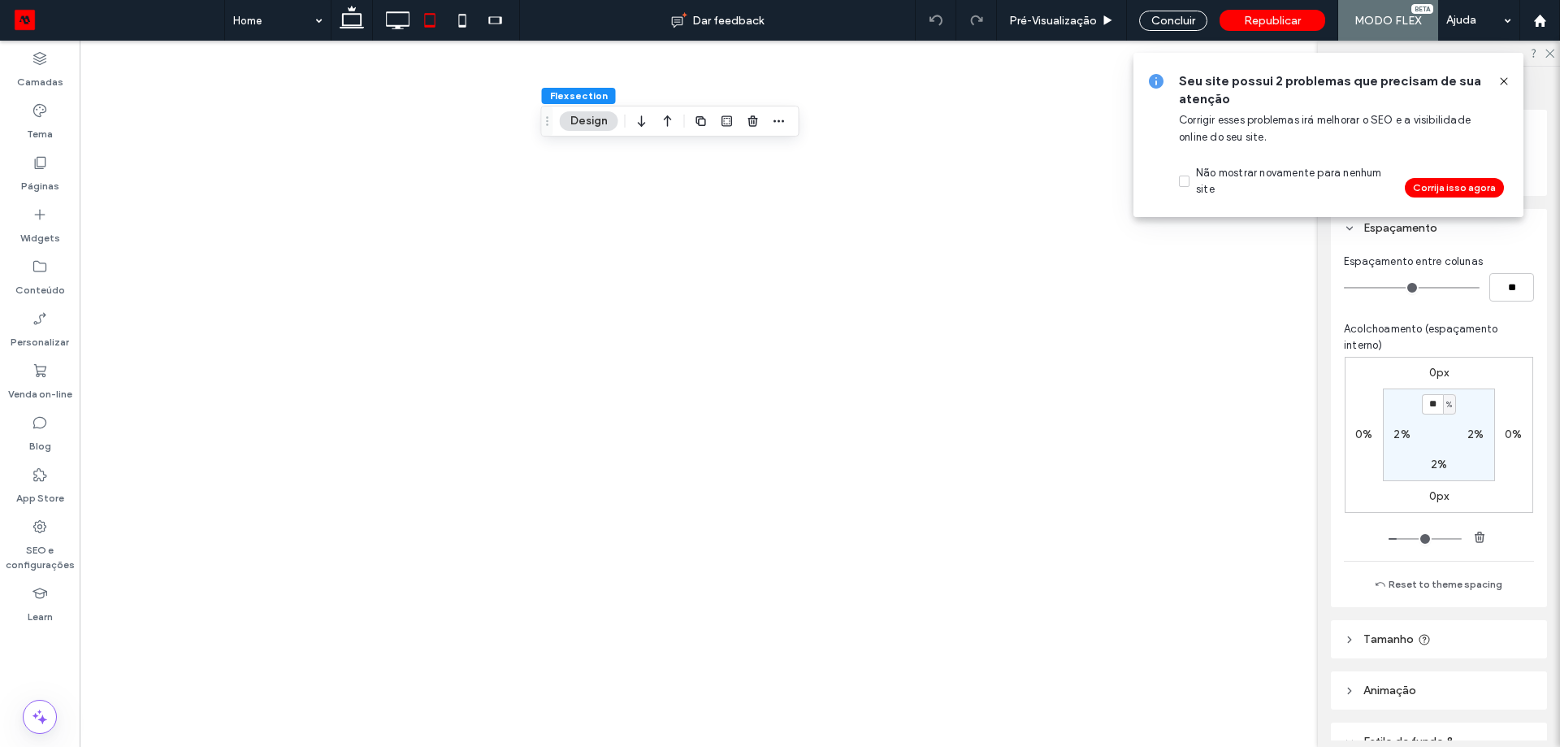
type input "*"
type input "***"
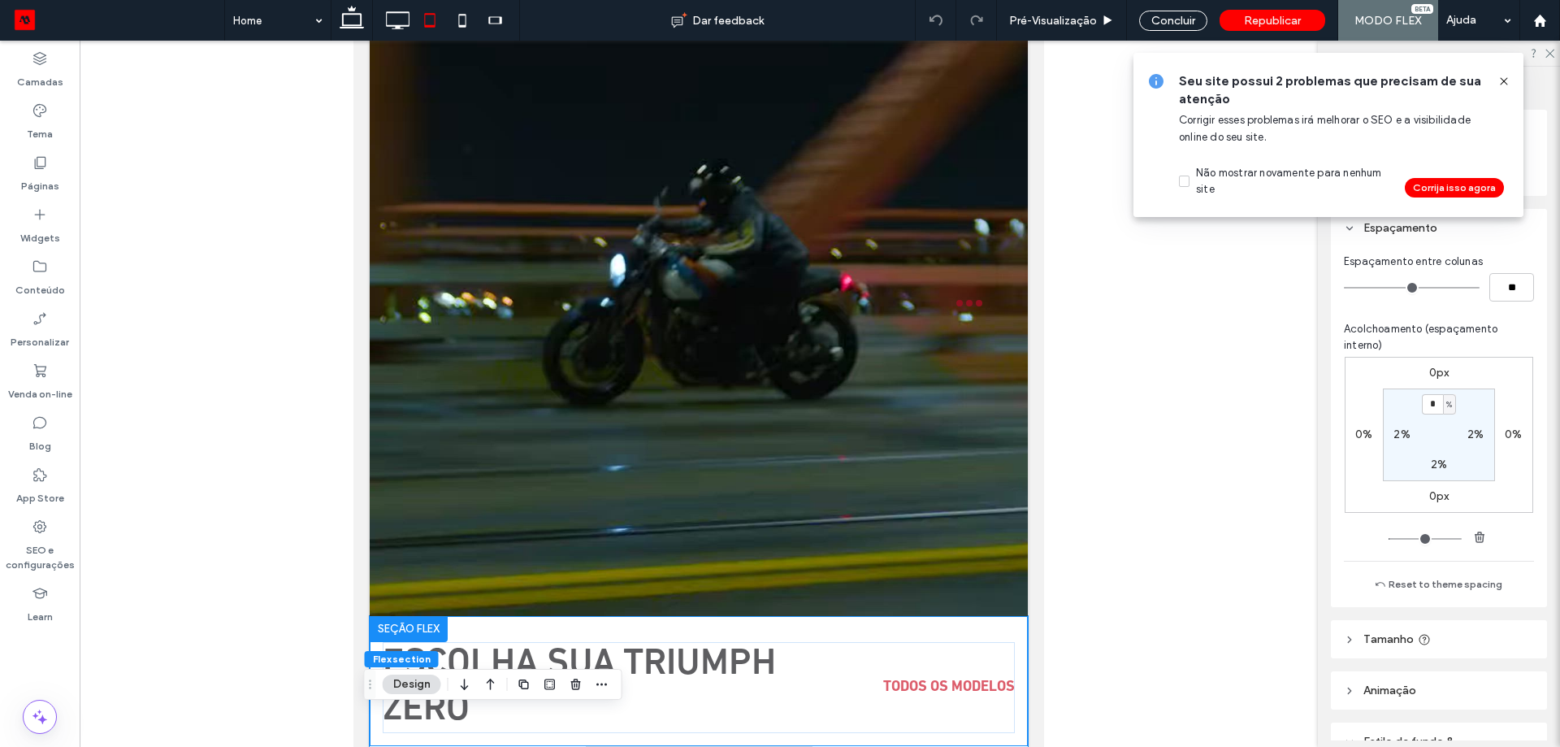
scroll to position [0, 0]
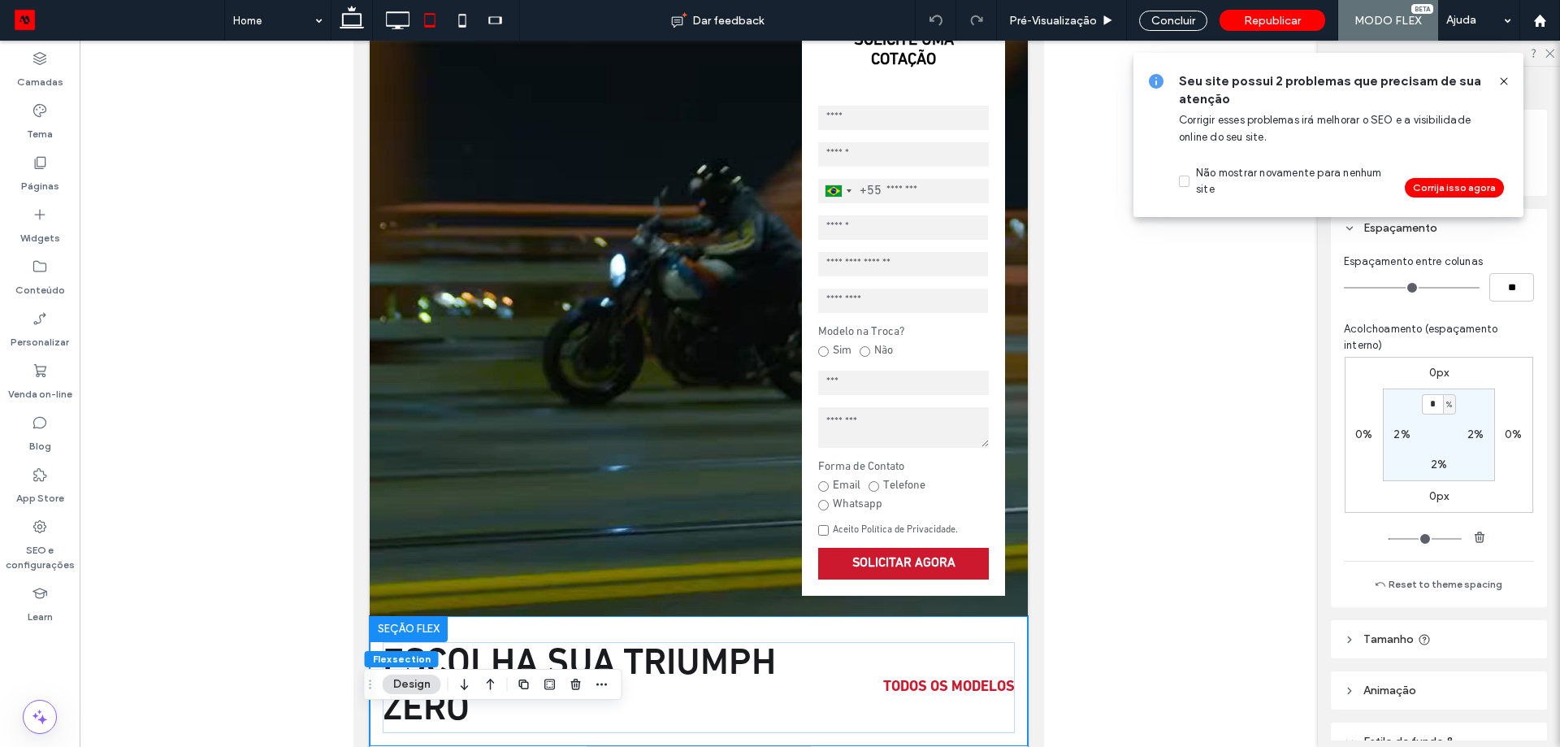
click at [1502, 77] on icon at bounding box center [1503, 81] width 13 height 13
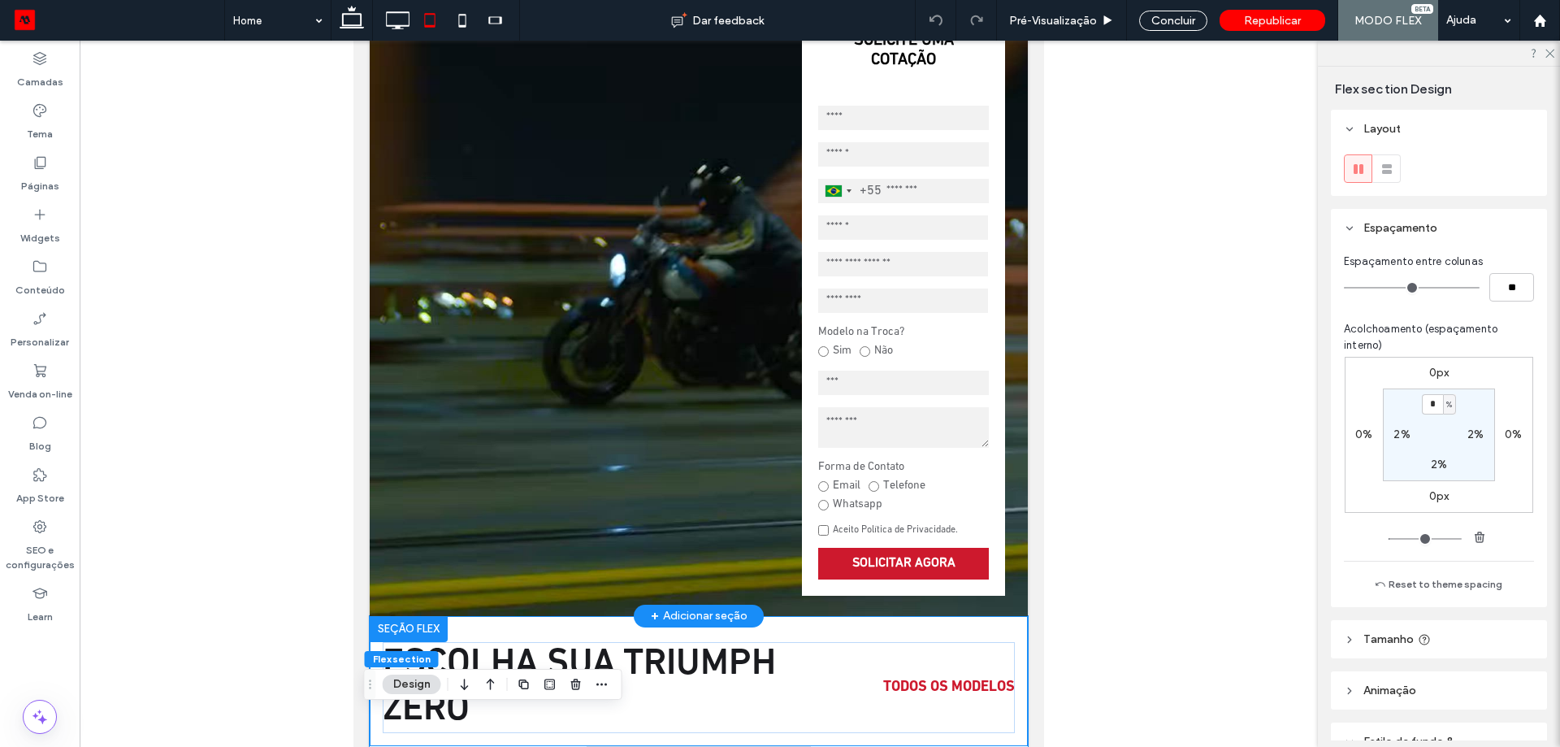
click at [744, 311] on video at bounding box center [699, 304] width 658 height 624
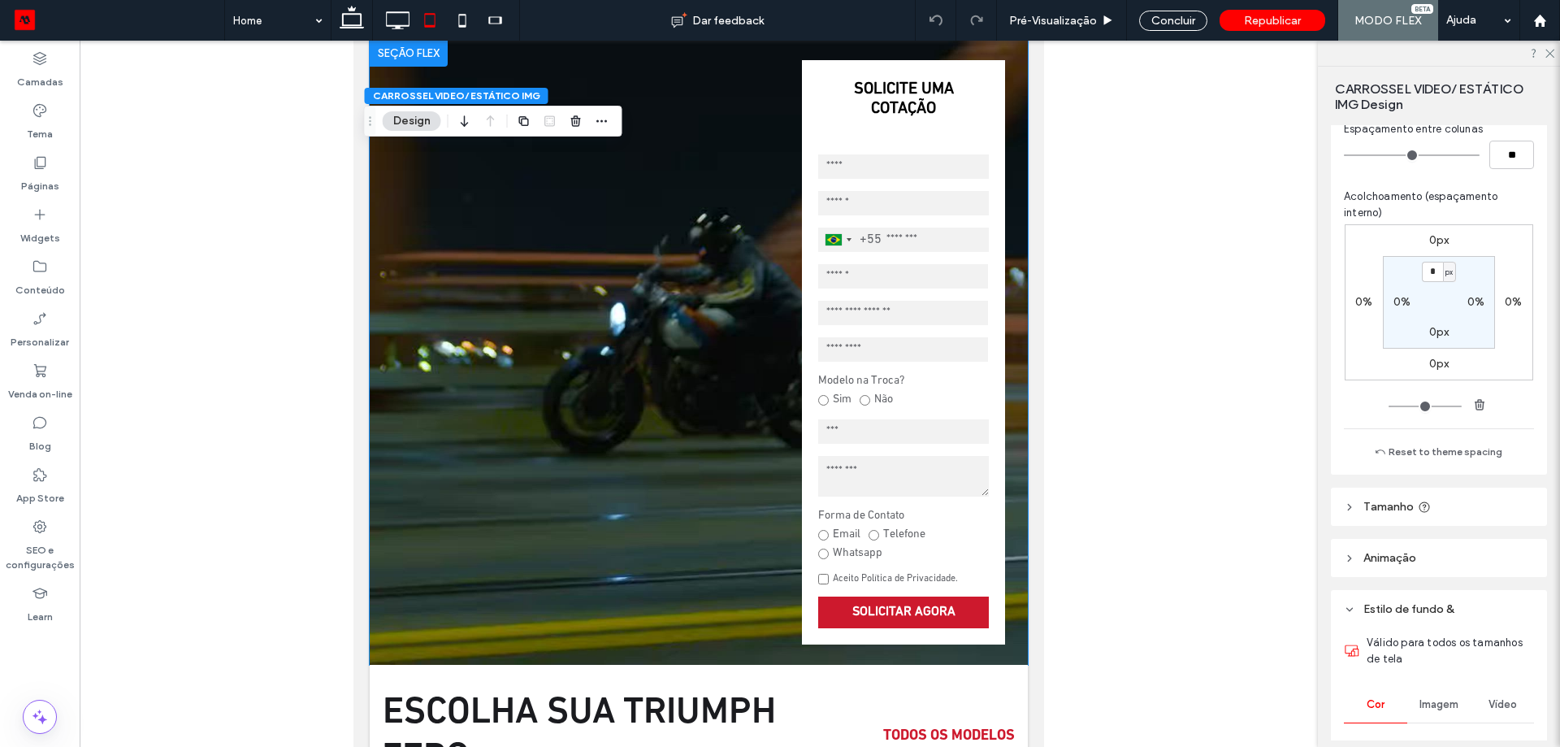
scroll to position [163, 0]
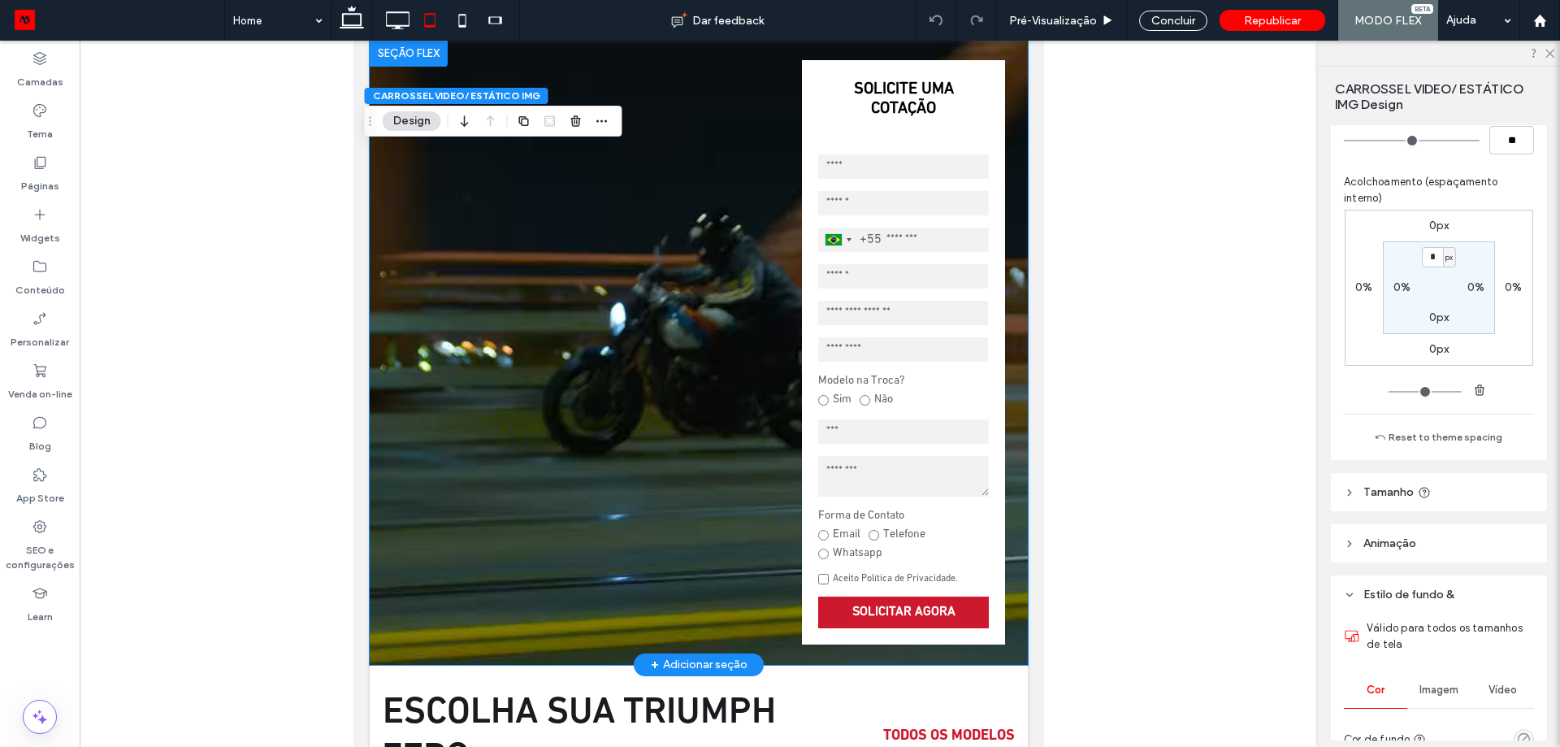
click at [481, 368] on video at bounding box center [699, 353] width 658 height 624
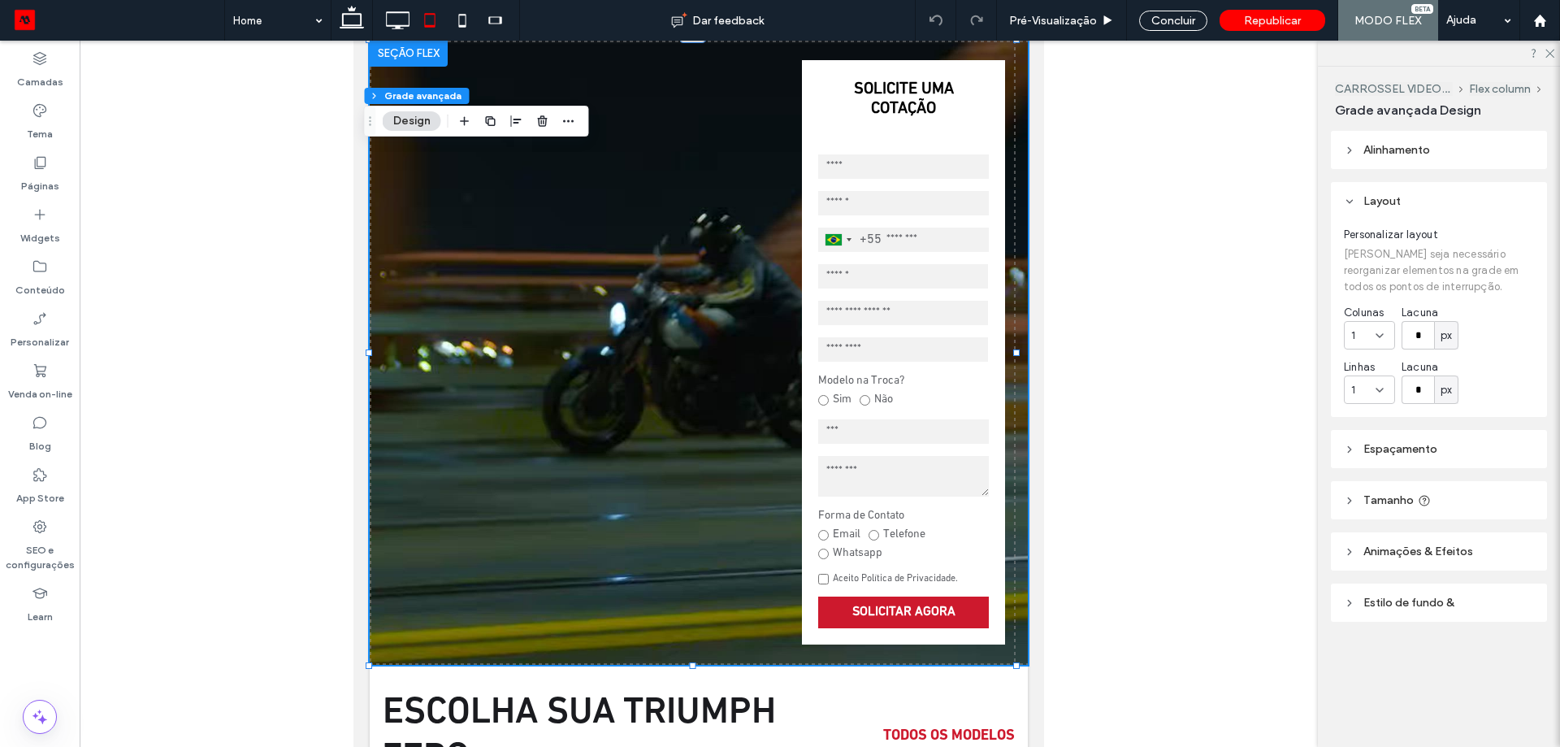
click at [1389, 475] on div "Alinhamento Layout Personalizar layout Talvez seja necessário reorganizar eleme…" at bounding box center [1444, 409] width 227 height 556
click at [1377, 496] on span "Tamanho" at bounding box center [1388, 500] width 50 height 14
click at [1494, 591] on input "*" at bounding box center [1493, 588] width 33 height 28
type input "**"
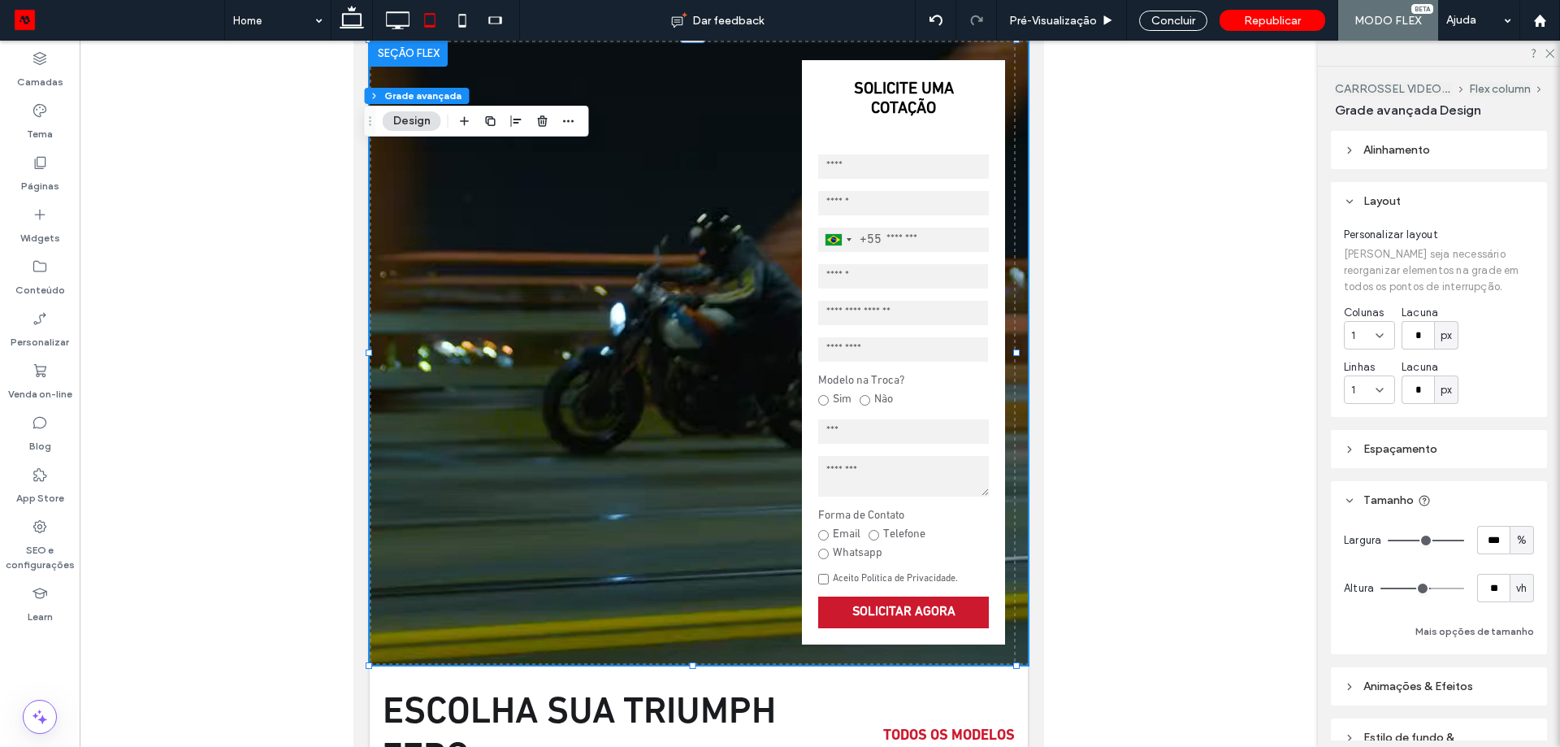
click at [1324, 554] on div "CARROSSEL VIDEO/ ESTÁTICO IMG Flex column Grade avançada Design Alinhamento Lay…" at bounding box center [1439, 407] width 242 height 680
click at [1156, 21] on div "Concluir" at bounding box center [1173, 21] width 68 height 20
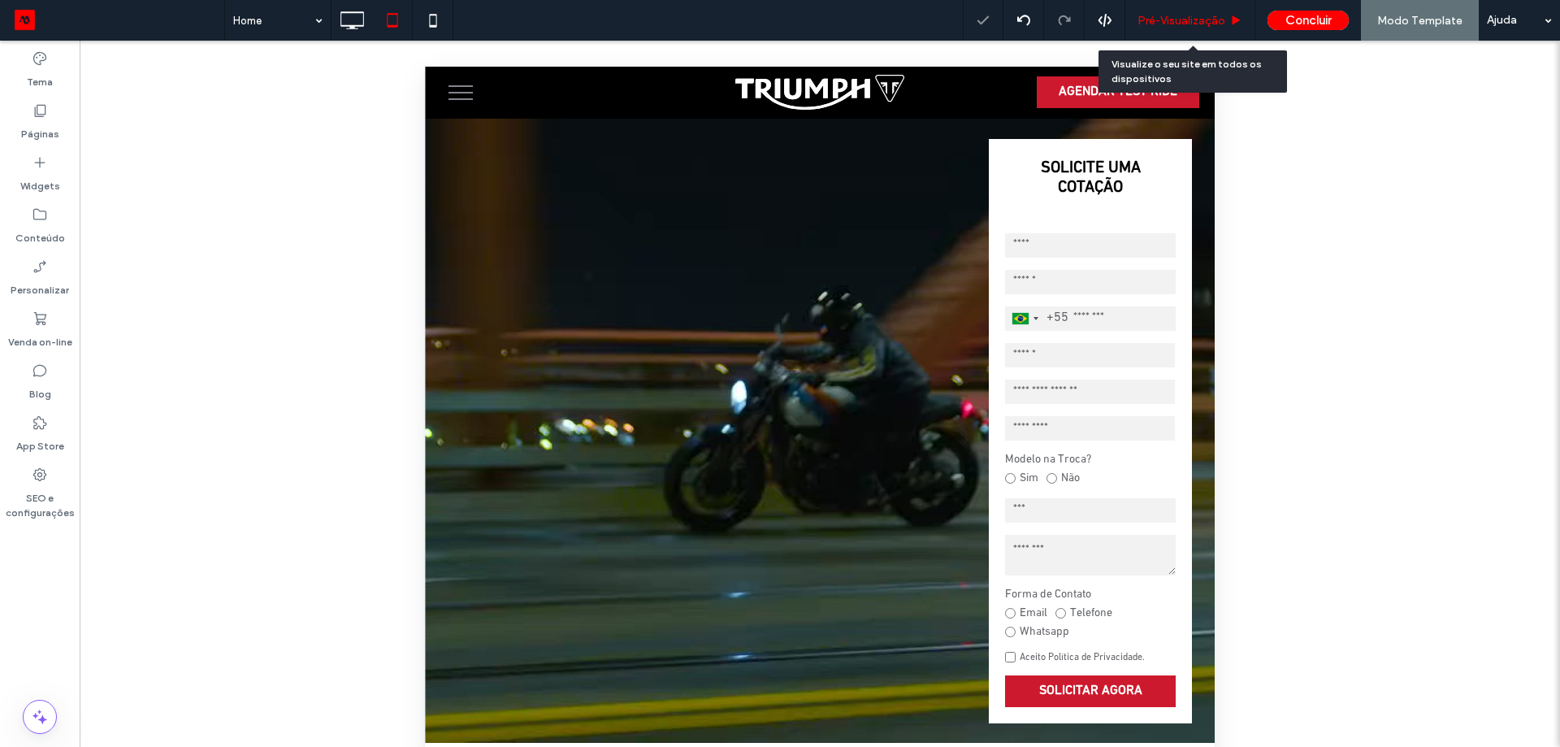
click at [1213, 19] on span "Pré-Visualizaçāo" at bounding box center [1182, 21] width 88 height 14
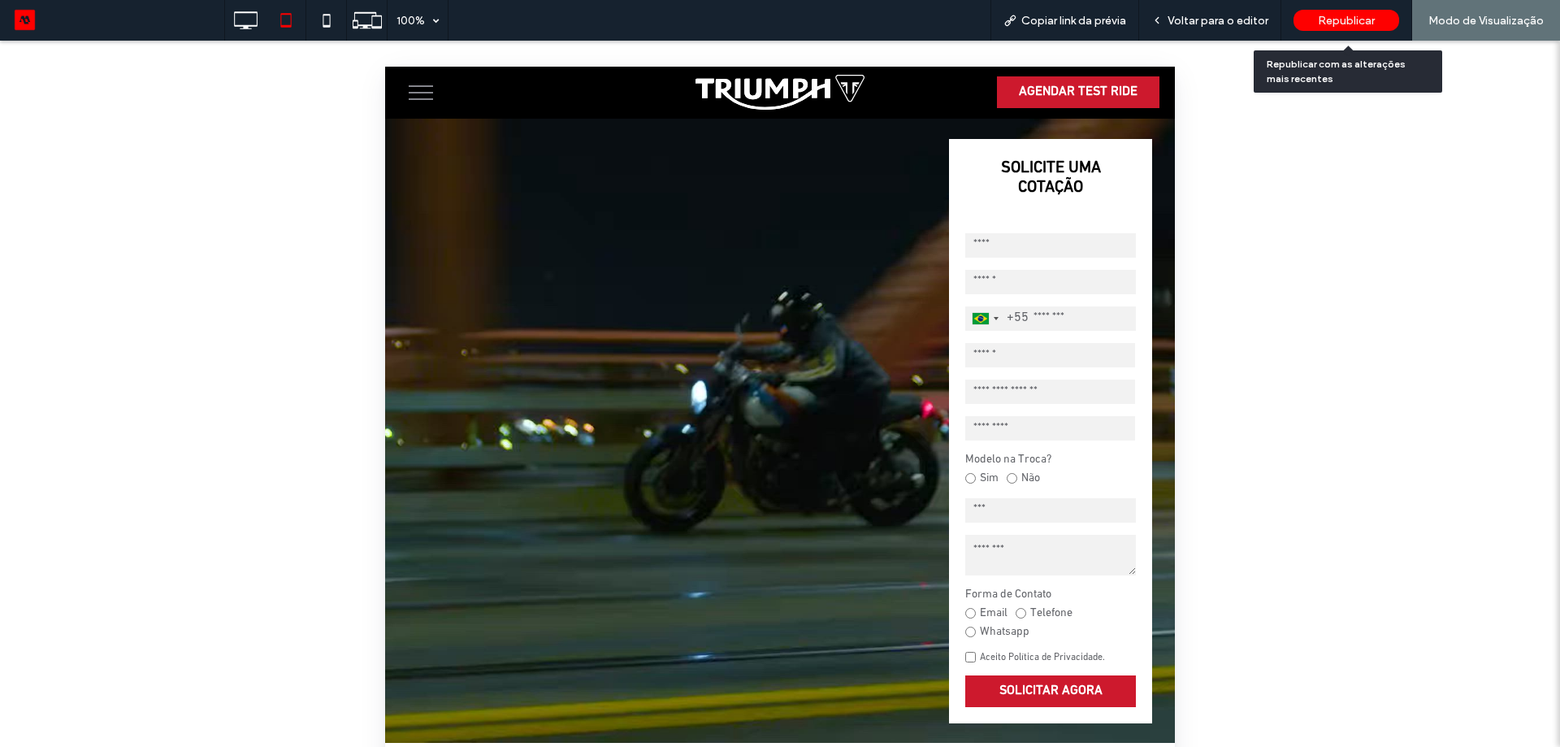
click at [1315, 13] on div "Republicar" at bounding box center [1347, 20] width 106 height 21
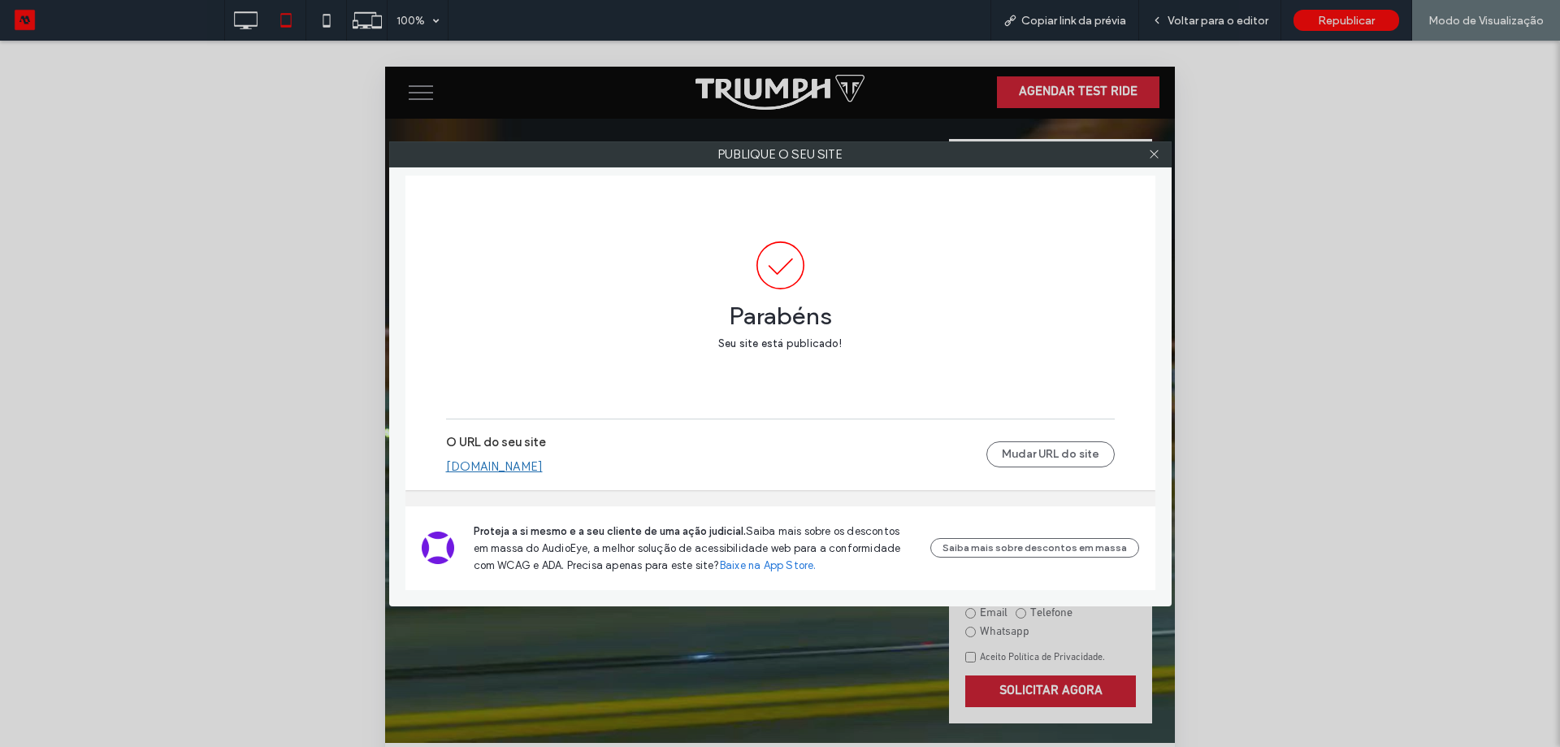
click at [1161, 155] on div at bounding box center [1154, 154] width 24 height 24
drag, startPoint x: 1142, startPoint y: 156, endPoint x: 1151, endPoint y: 158, distance: 9.1
click at [1146, 157] on div at bounding box center [1154, 154] width 24 height 24
drag, startPoint x: 1151, startPoint y: 158, endPoint x: 1122, endPoint y: 157, distance: 29.3
click at [1151, 157] on icon at bounding box center [1154, 154] width 12 height 12
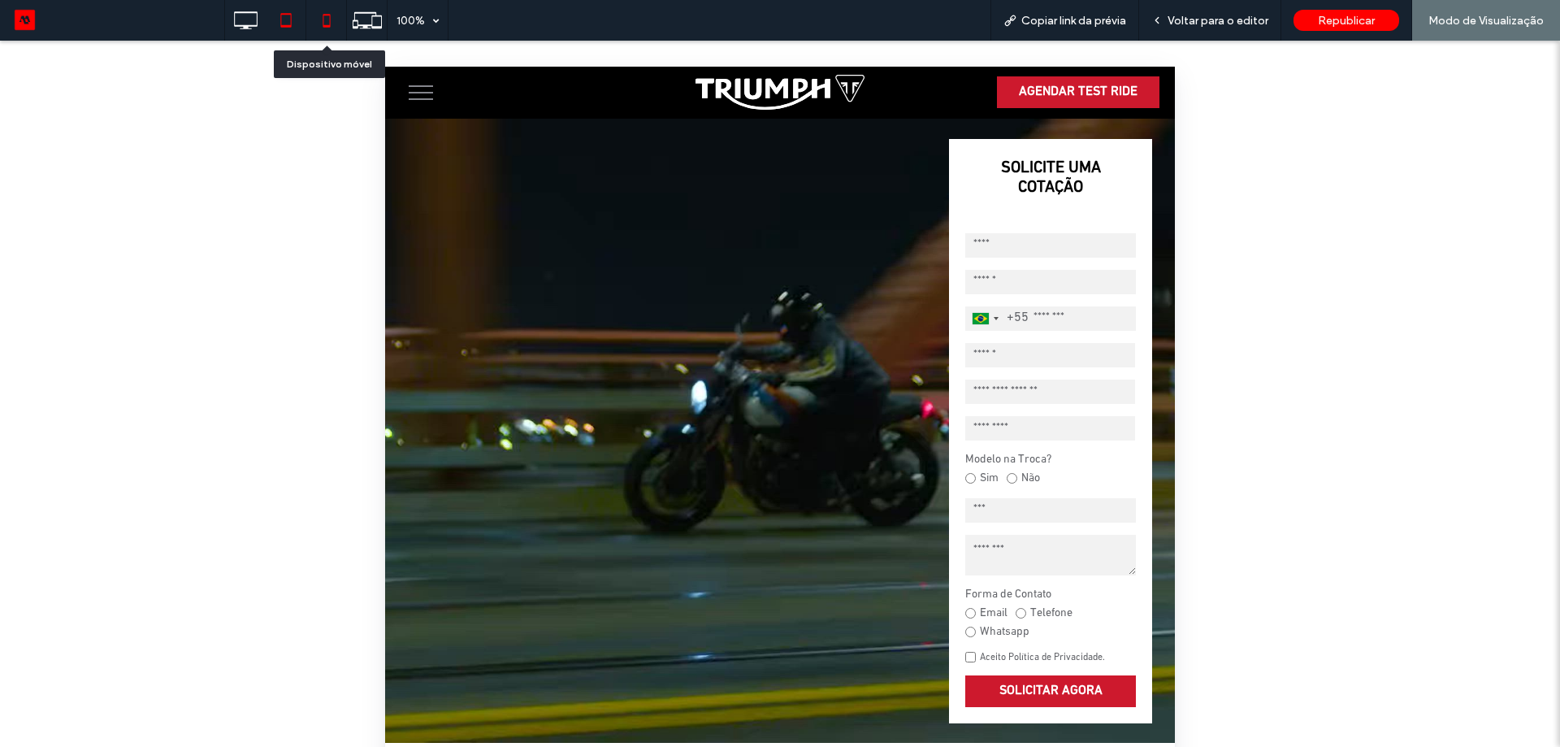
click at [329, 24] on icon at bounding box center [326, 20] width 33 height 33
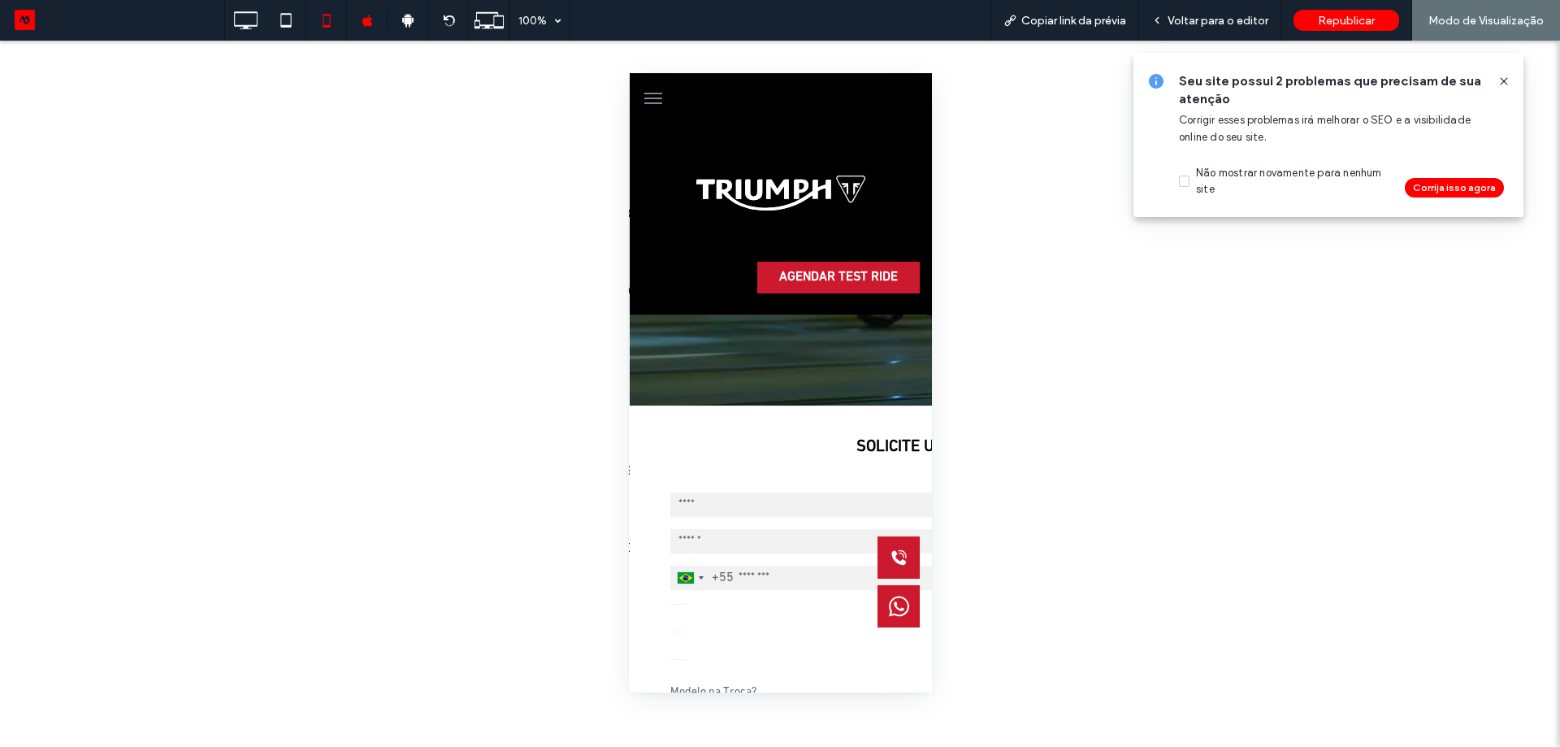
click at [1510, 73] on span at bounding box center [1503, 81] width 13 height 18
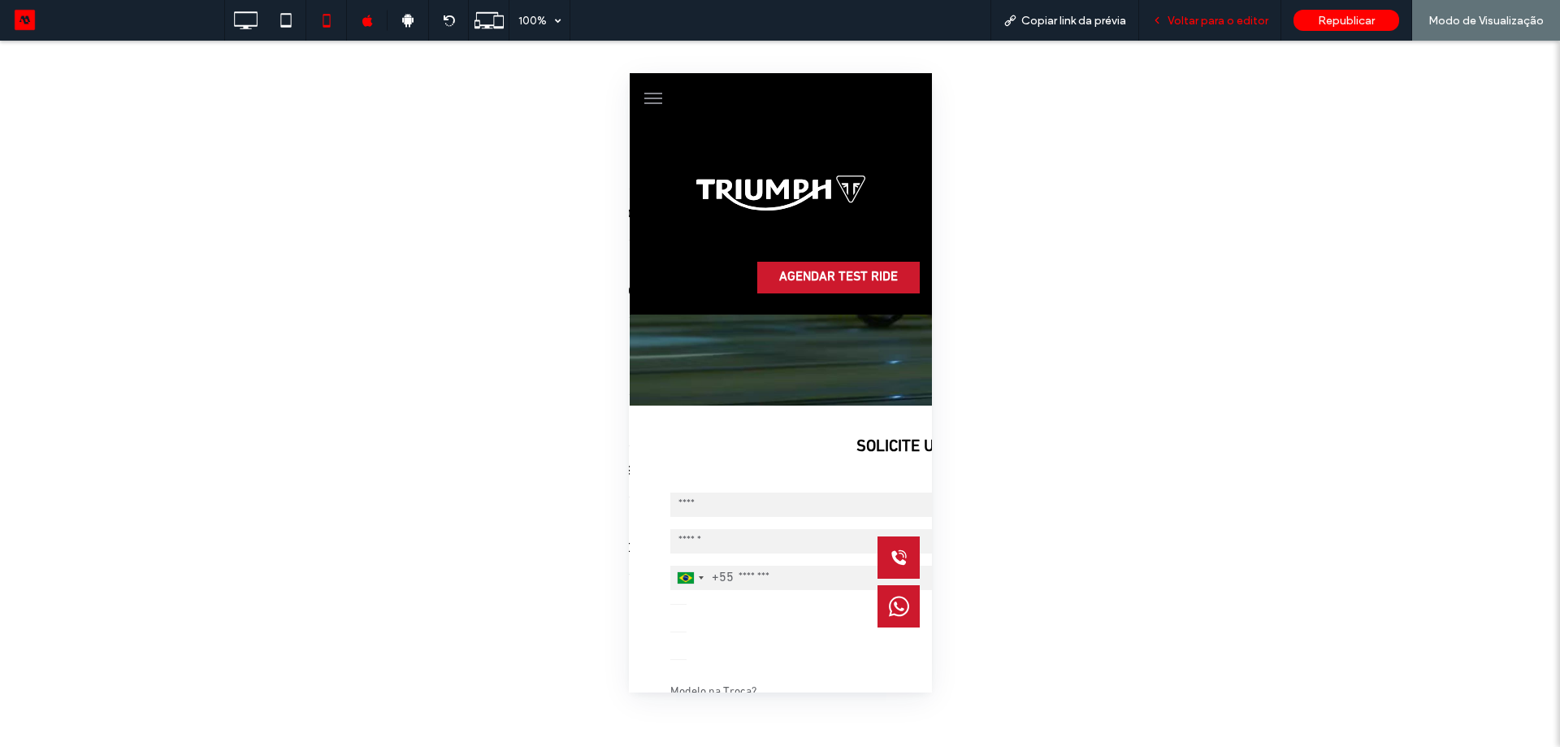
click at [1239, 20] on span "Voltar para o editor" at bounding box center [1218, 21] width 101 height 14
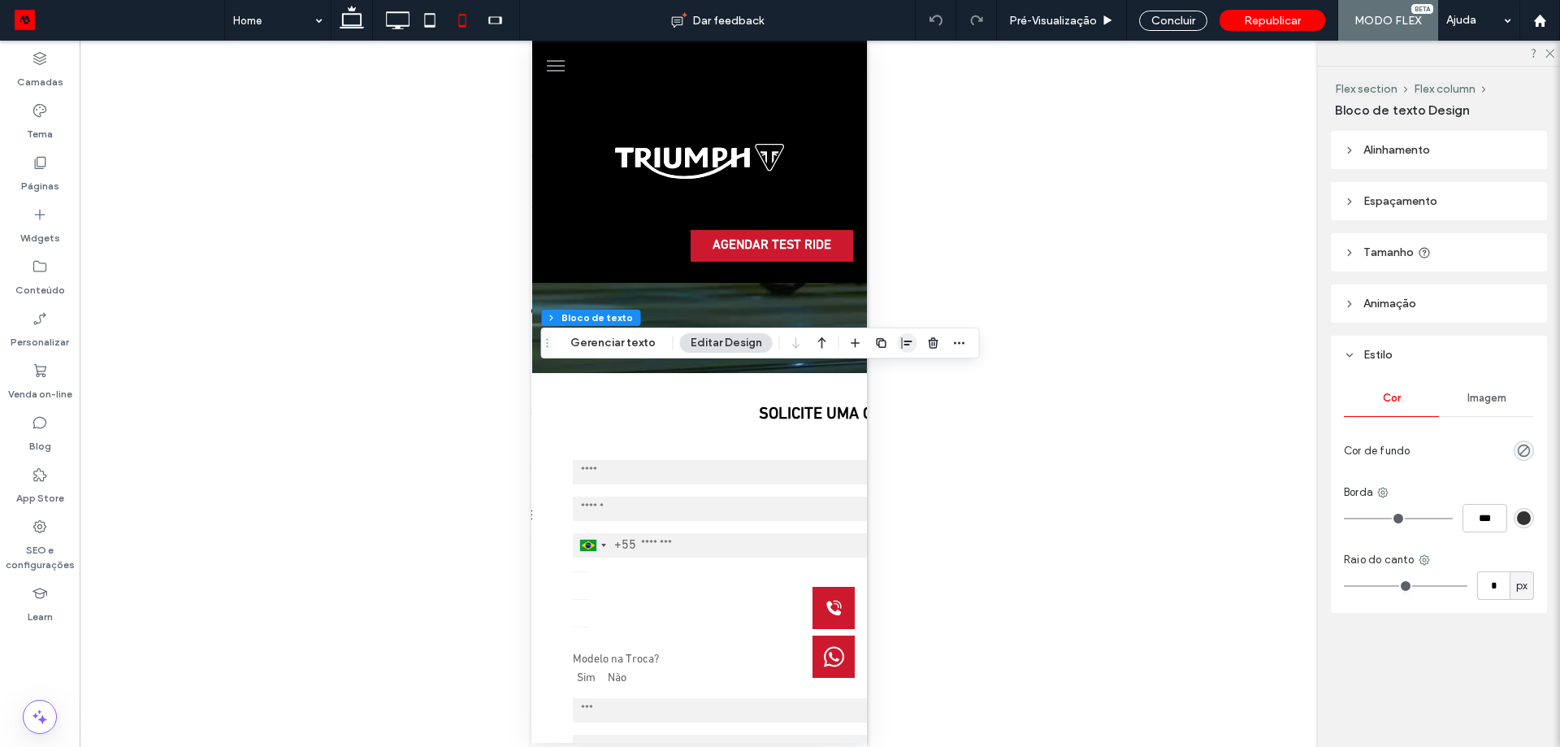
click at [906, 343] on icon "button" at bounding box center [907, 342] width 13 height 13
click at [889, 379] on icon "center" at bounding box center [890, 374] width 13 height 13
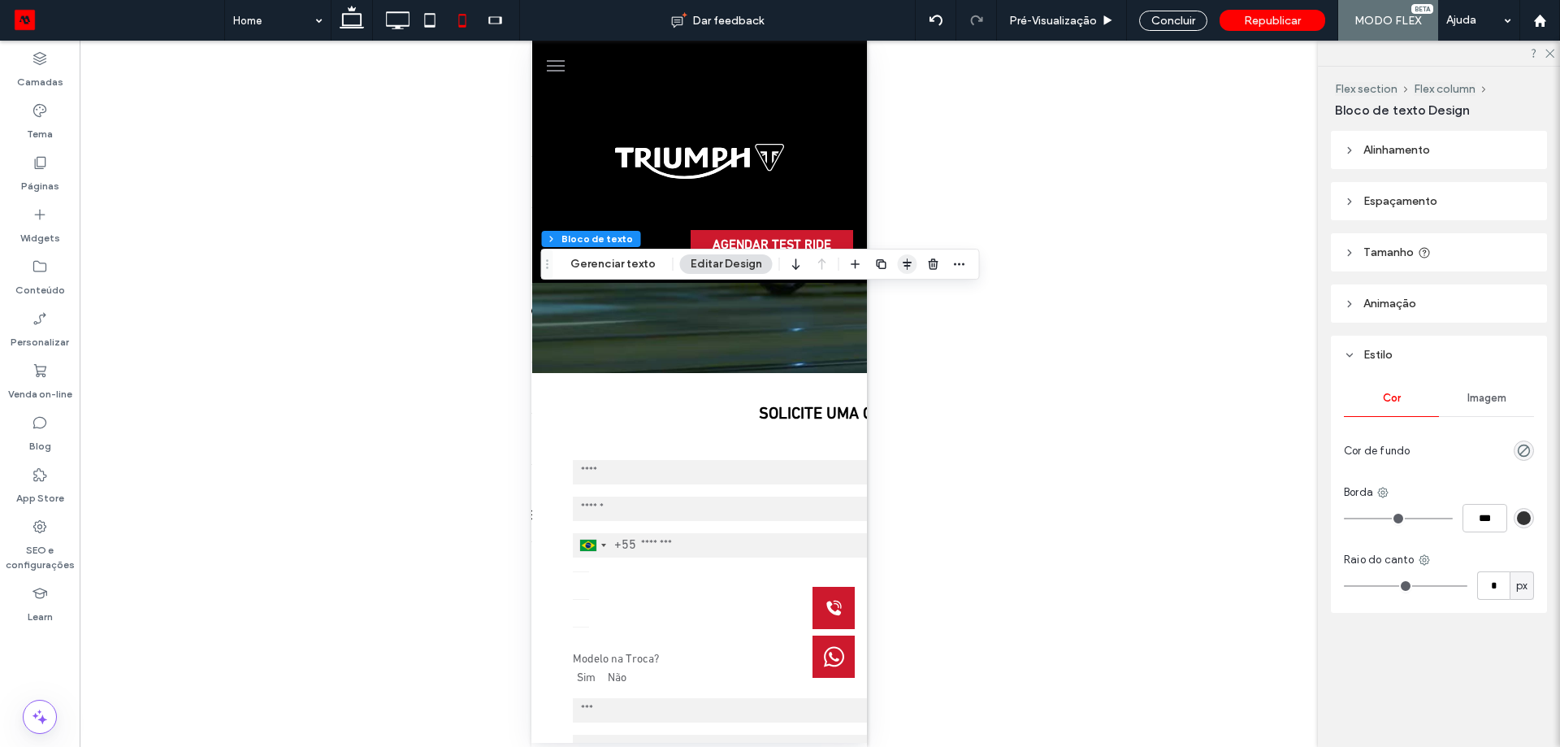
click at [904, 268] on use "button" at bounding box center [907, 263] width 9 height 11
click at [886, 302] on span "center" at bounding box center [891, 296] width 20 height 20
click at [427, 23] on icon at bounding box center [430, 20] width 33 height 33
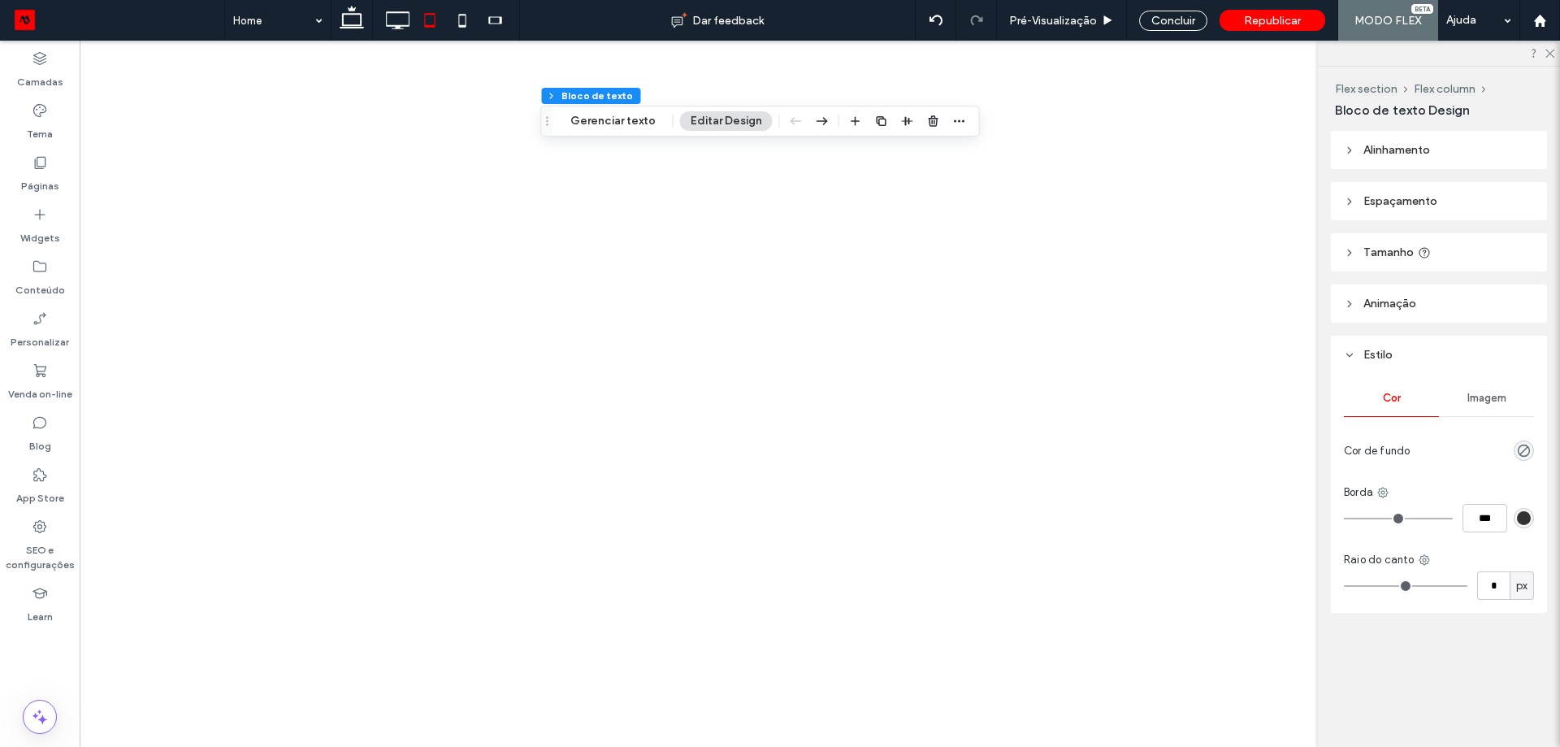
type input "**"
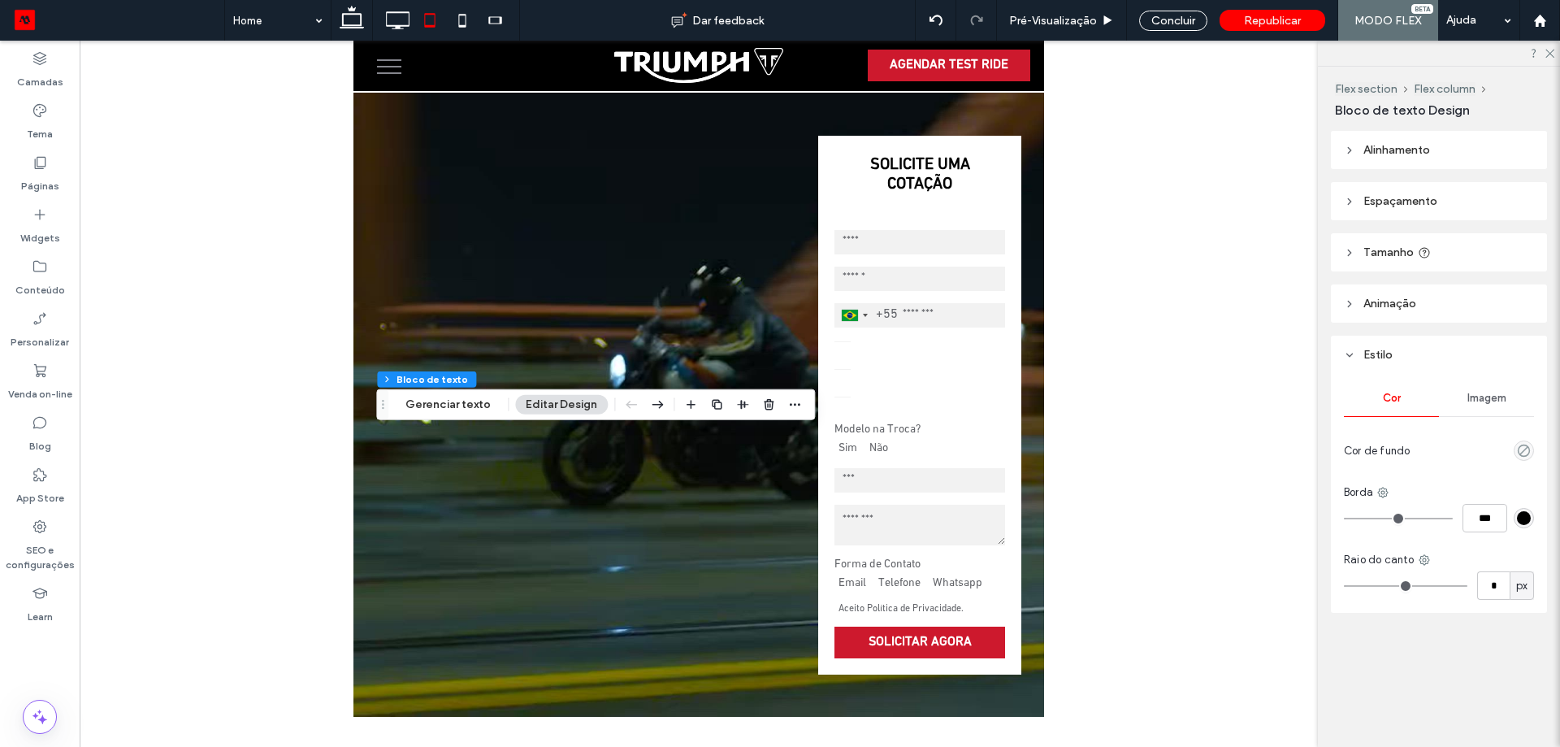
scroll to position [115, 0]
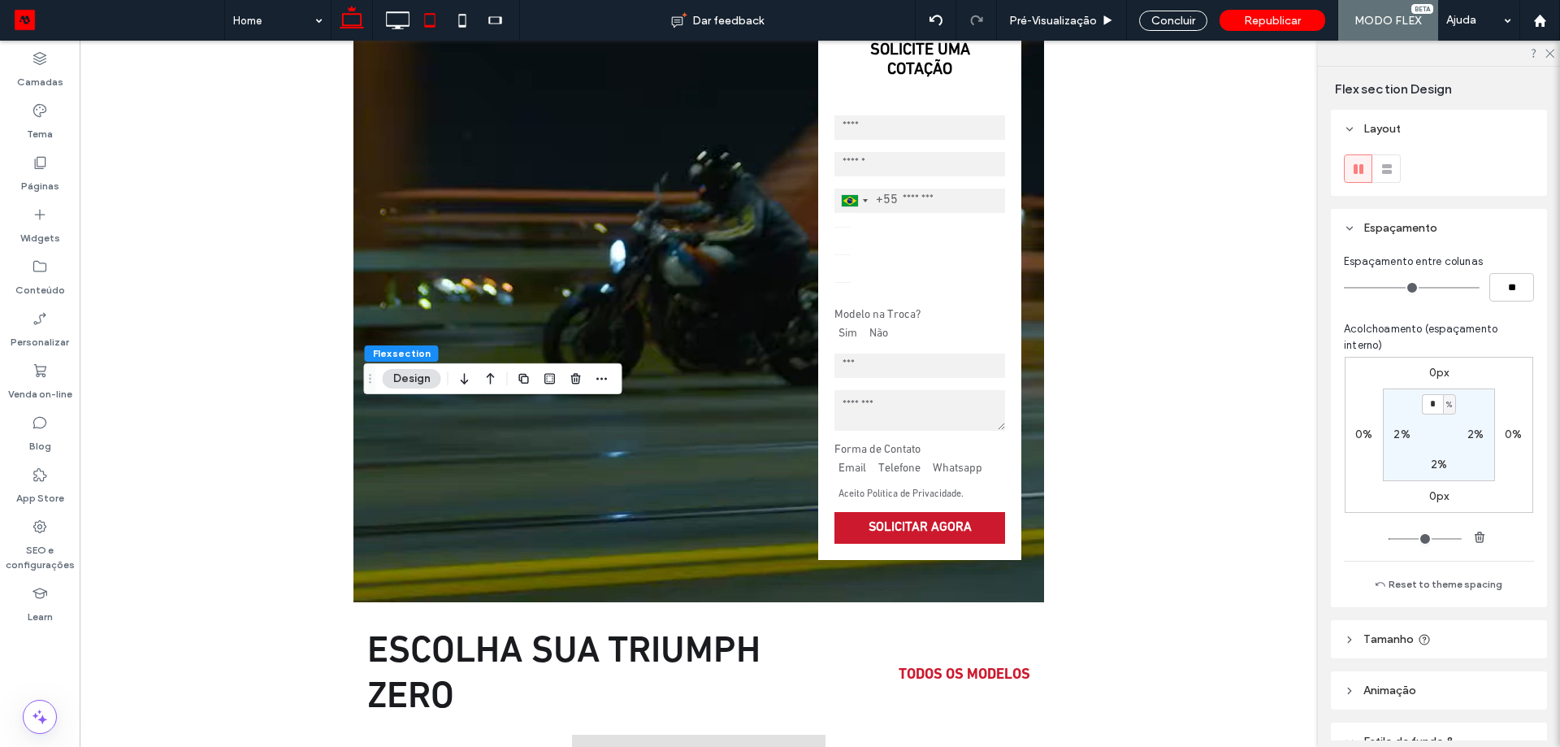
click at [349, 24] on icon at bounding box center [352, 20] width 33 height 33
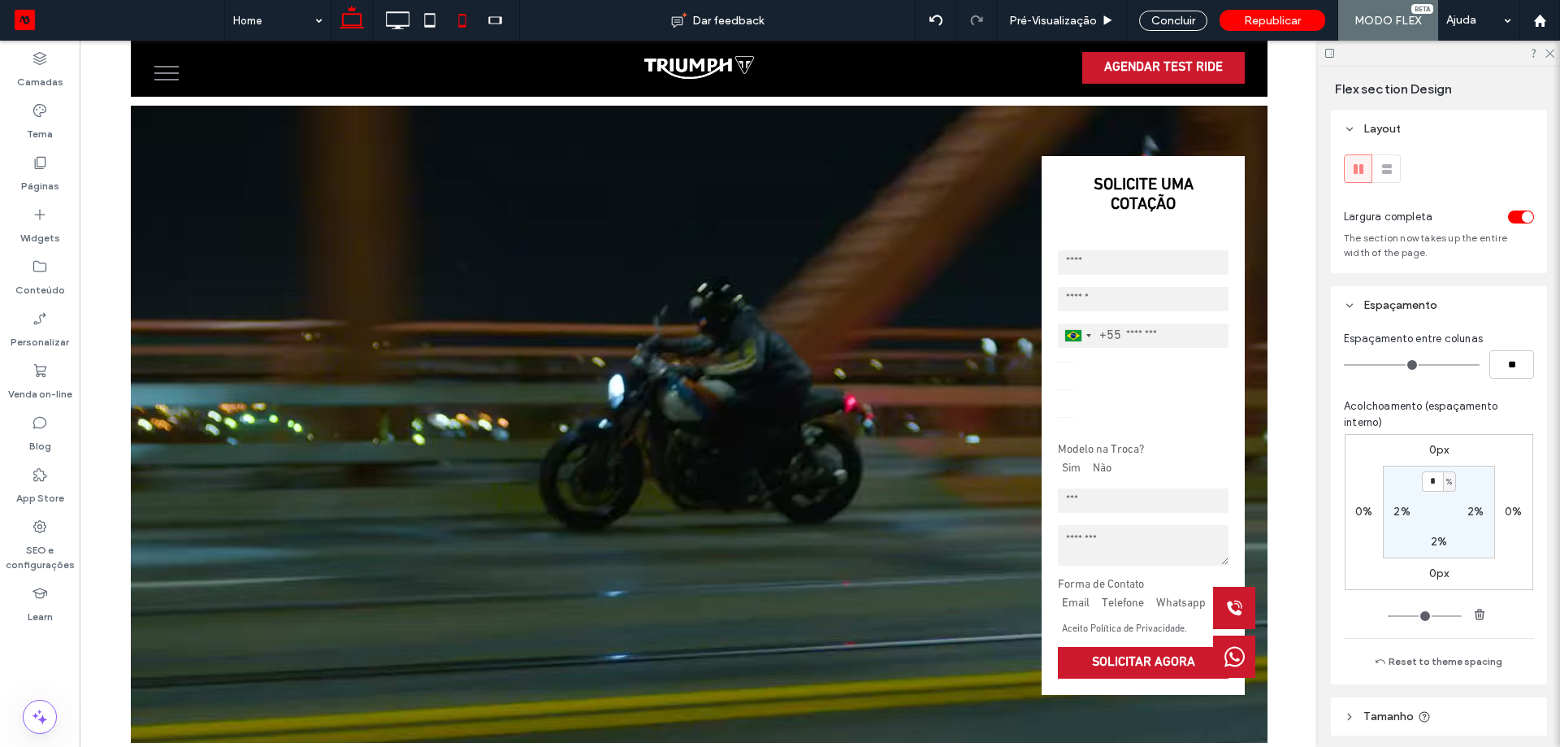
type input "*"
type input "***"
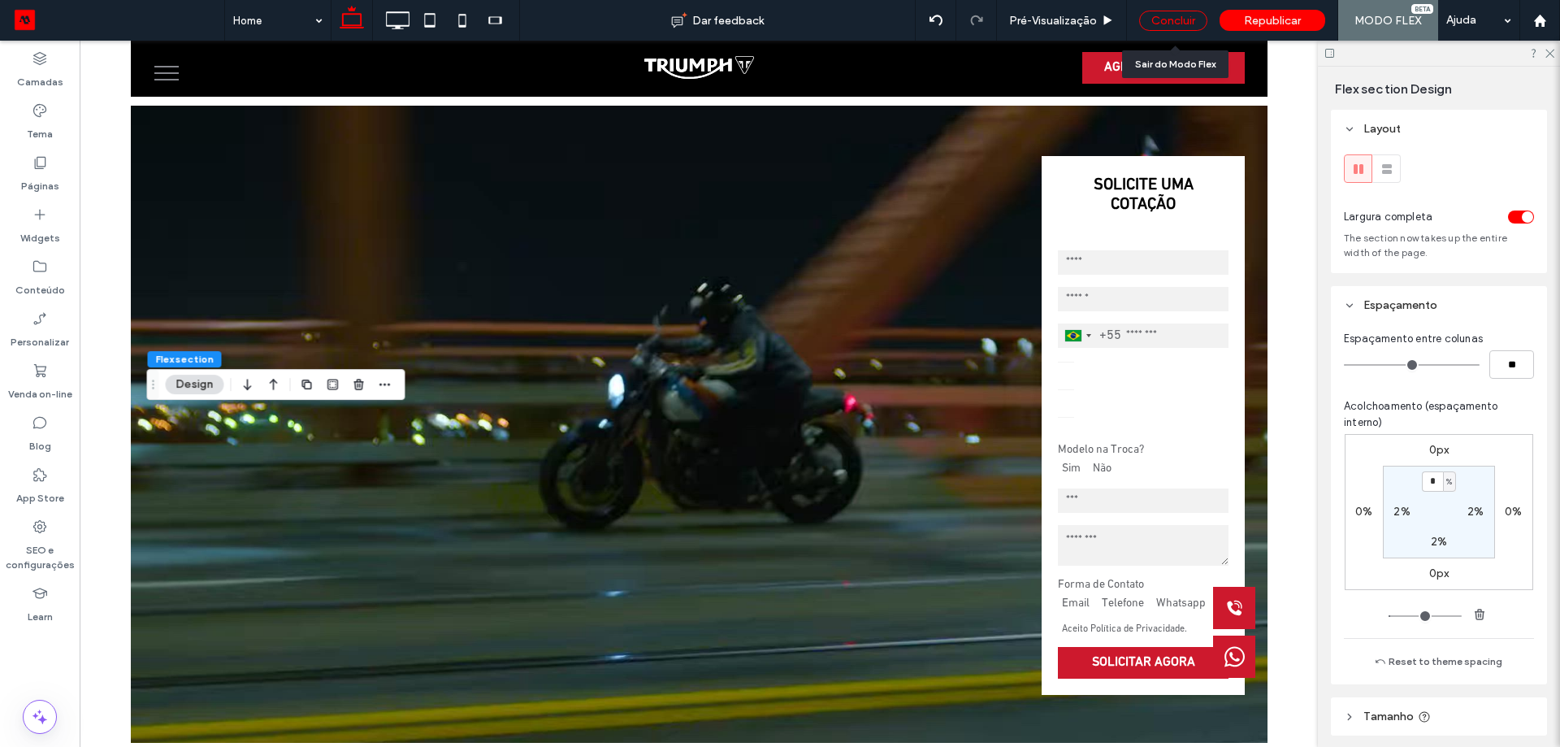
click at [1153, 20] on div "Concluir" at bounding box center [1173, 21] width 68 height 20
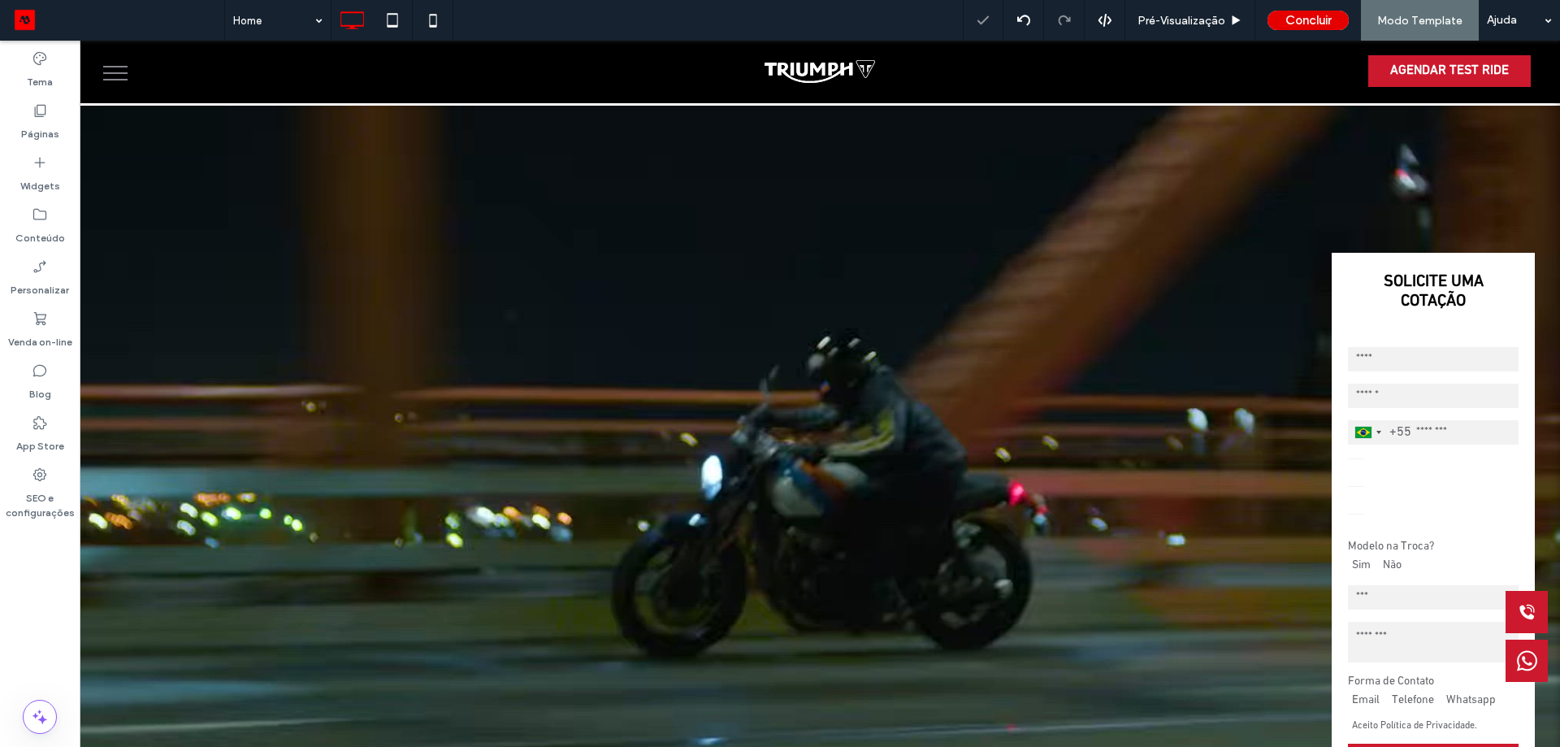
click at [1305, 27] on button "Concluir" at bounding box center [1308, 21] width 81 height 20
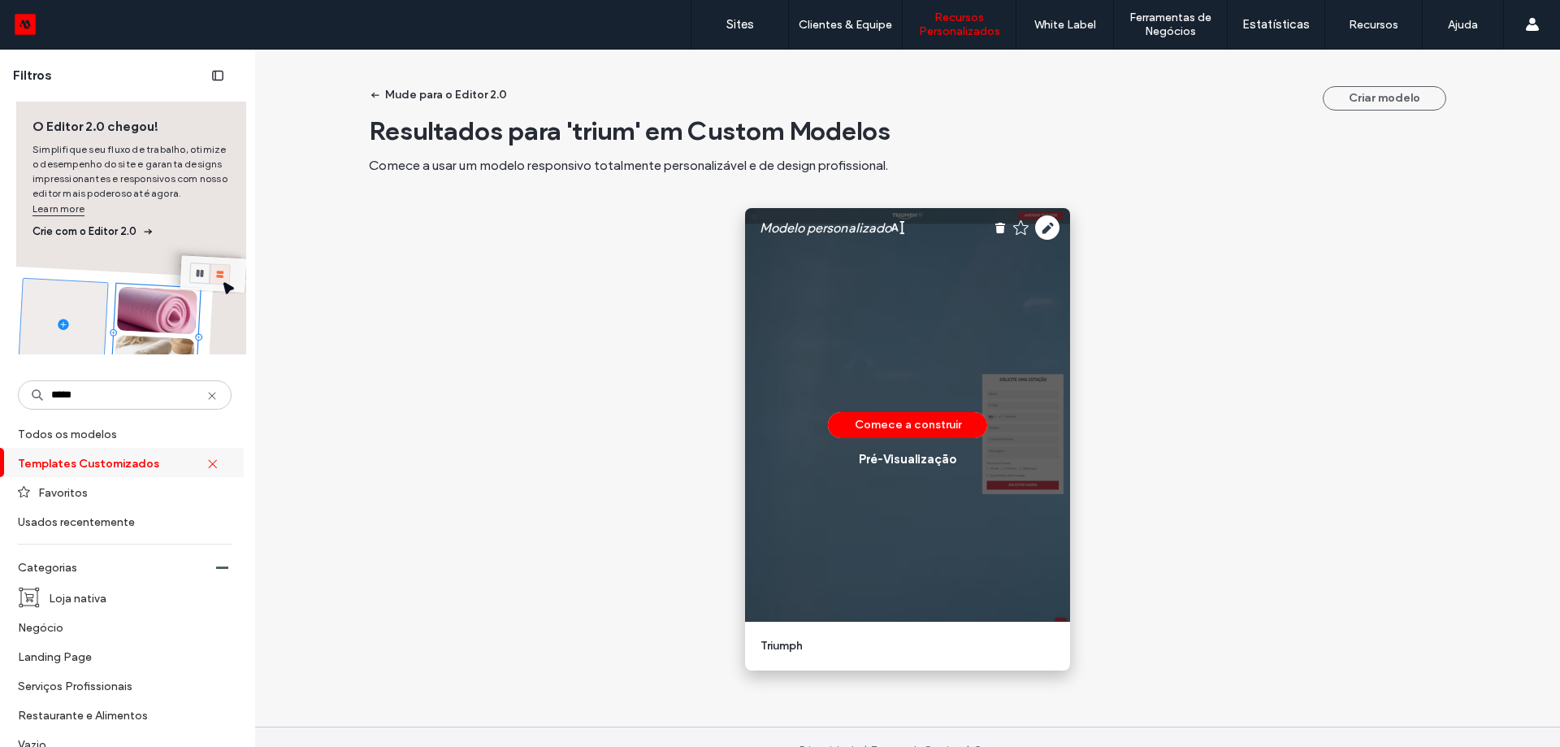
click at [1040, 222] on use at bounding box center [1047, 227] width 24 height 24
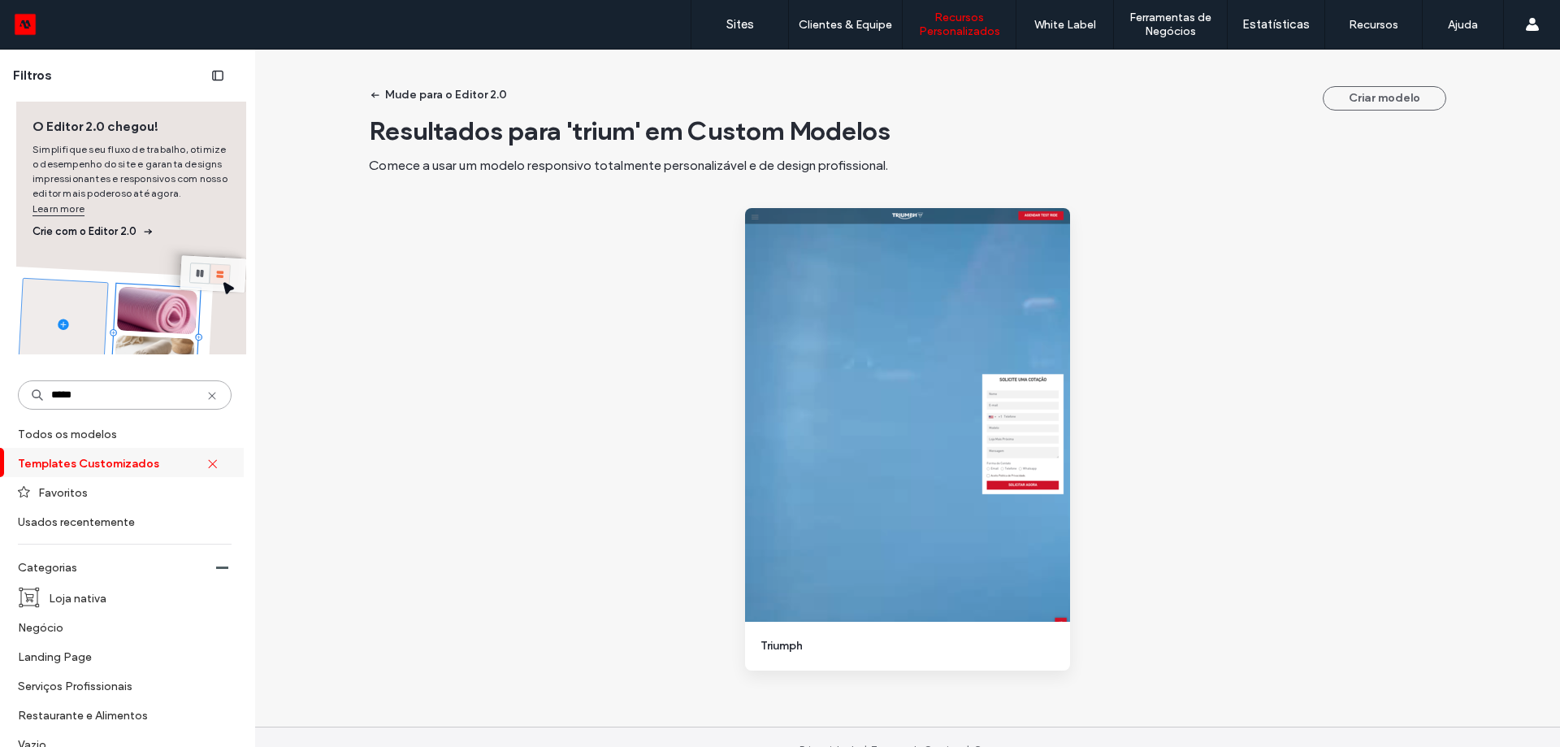
drag, startPoint x: 97, startPoint y: 392, endPoint x: 0, endPoint y: 307, distance: 128.4
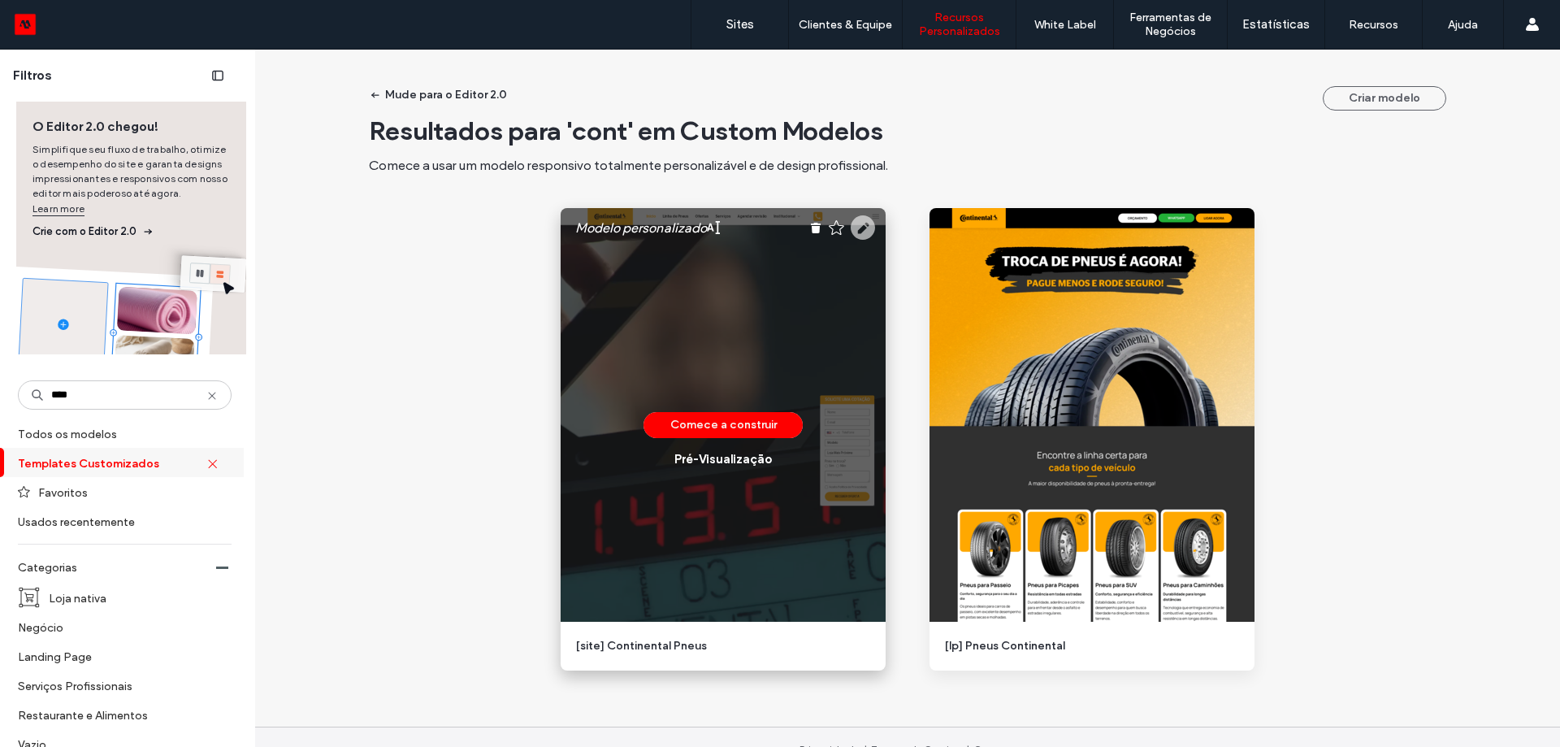
click at [854, 225] on use at bounding box center [863, 227] width 24 height 24
click at [855, 228] on icon at bounding box center [863, 227] width 24 height 24
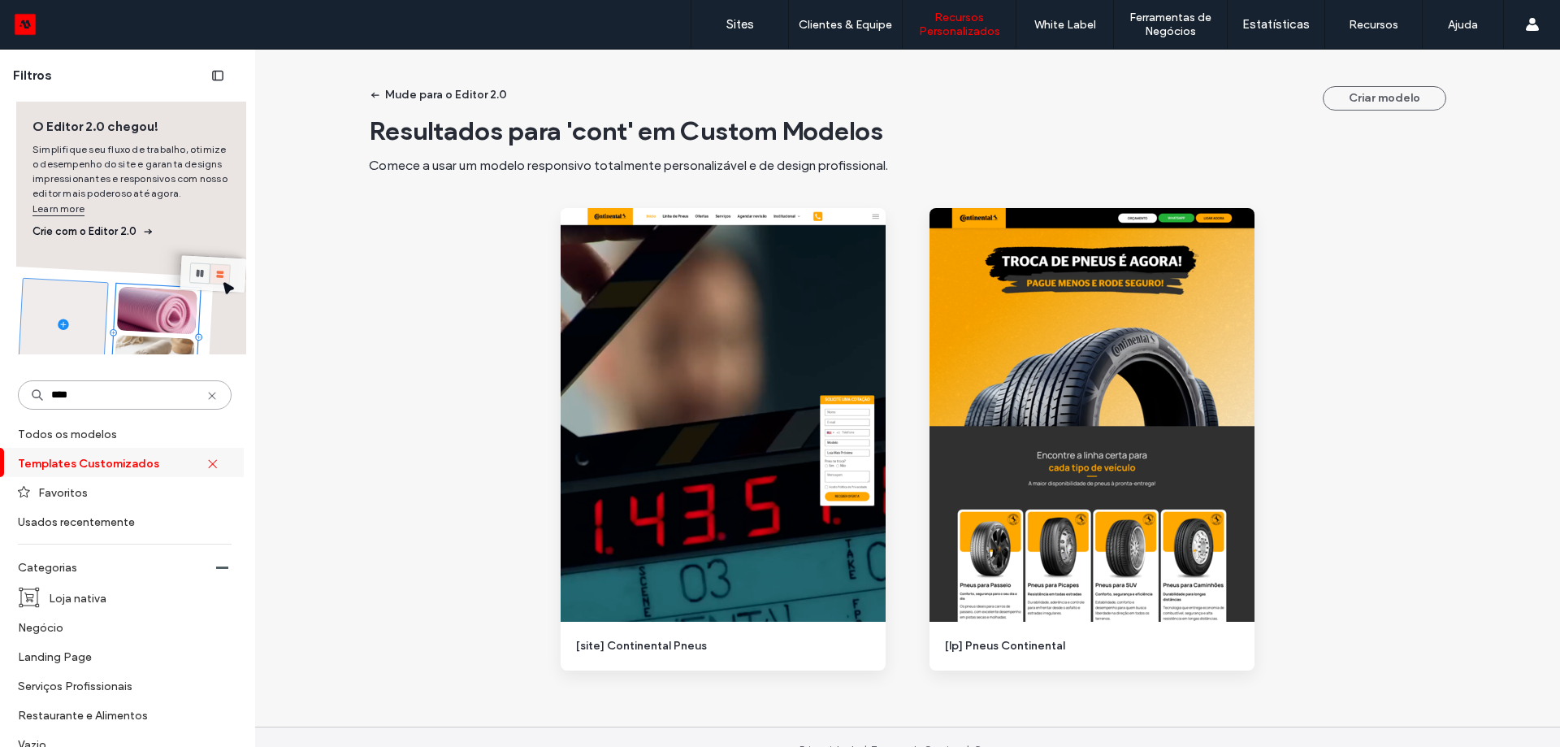
drag, startPoint x: 117, startPoint y: 398, endPoint x: 0, endPoint y: 379, distance: 118.6
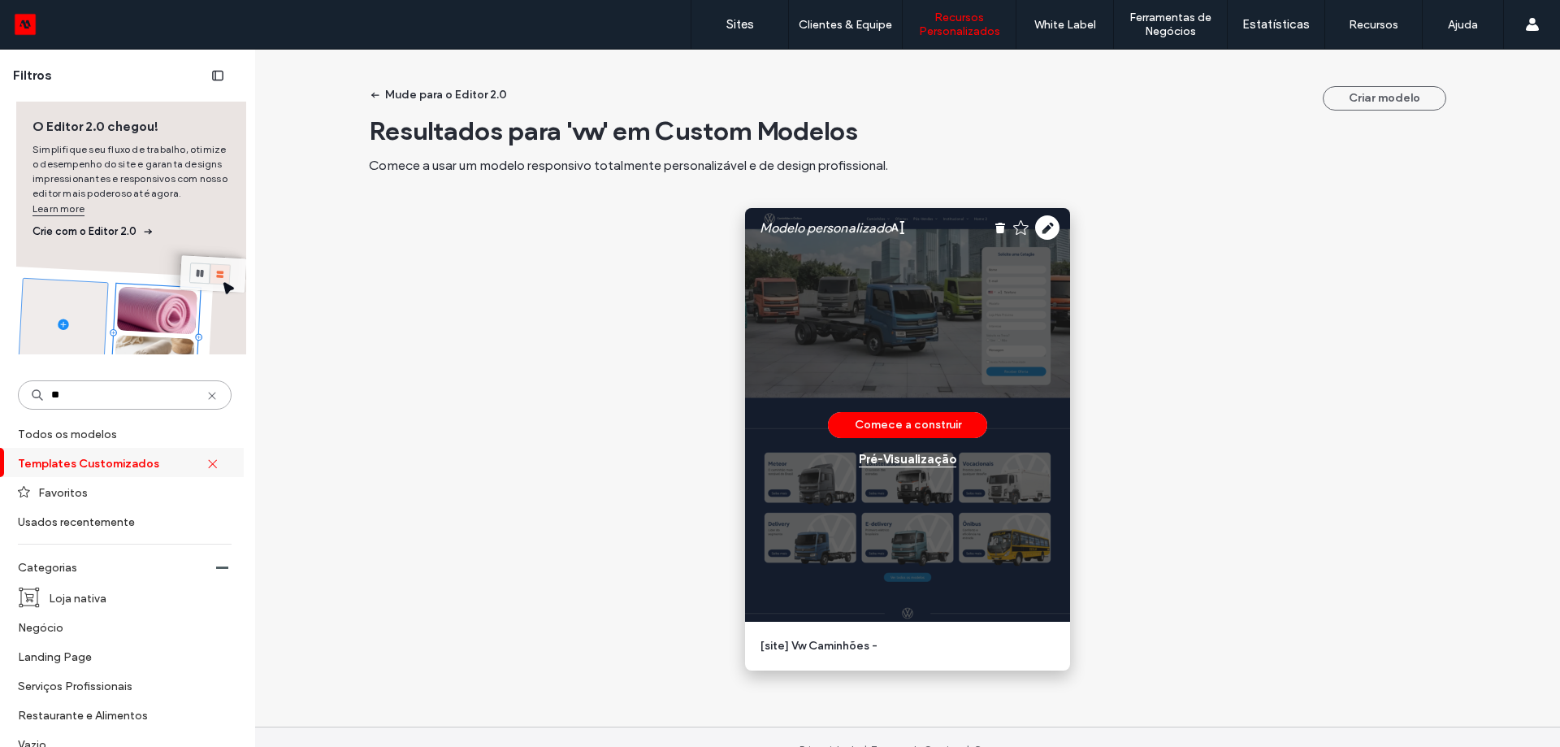
type input "**"
click at [916, 456] on div "Pré-Visualizaçāo" at bounding box center [908, 459] width 98 height 15
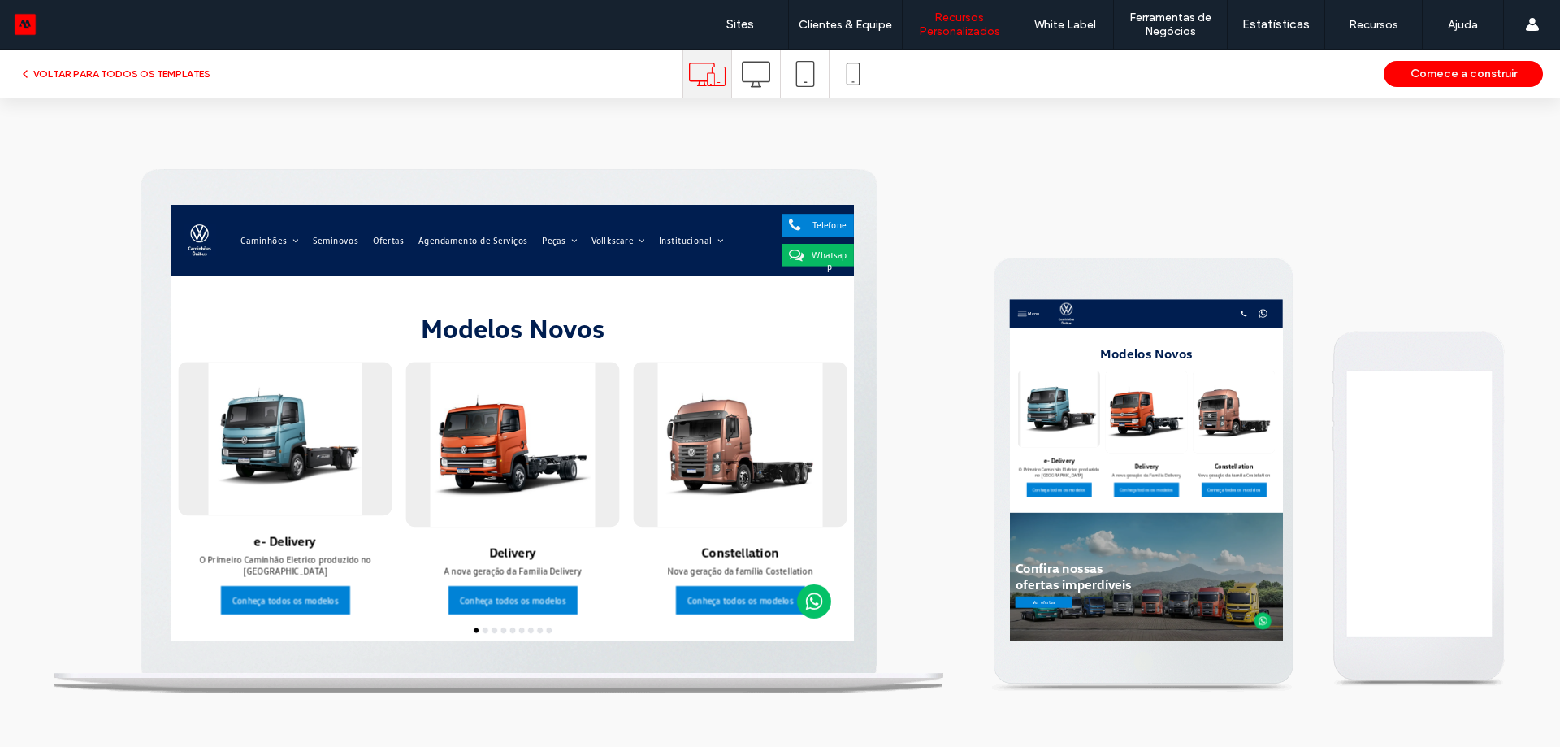
drag, startPoint x: 582, startPoint y: 571, endPoint x: 516, endPoint y: 558, distance: 67.1
click at [516, 558] on div at bounding box center [658, 546] width 306 height 236
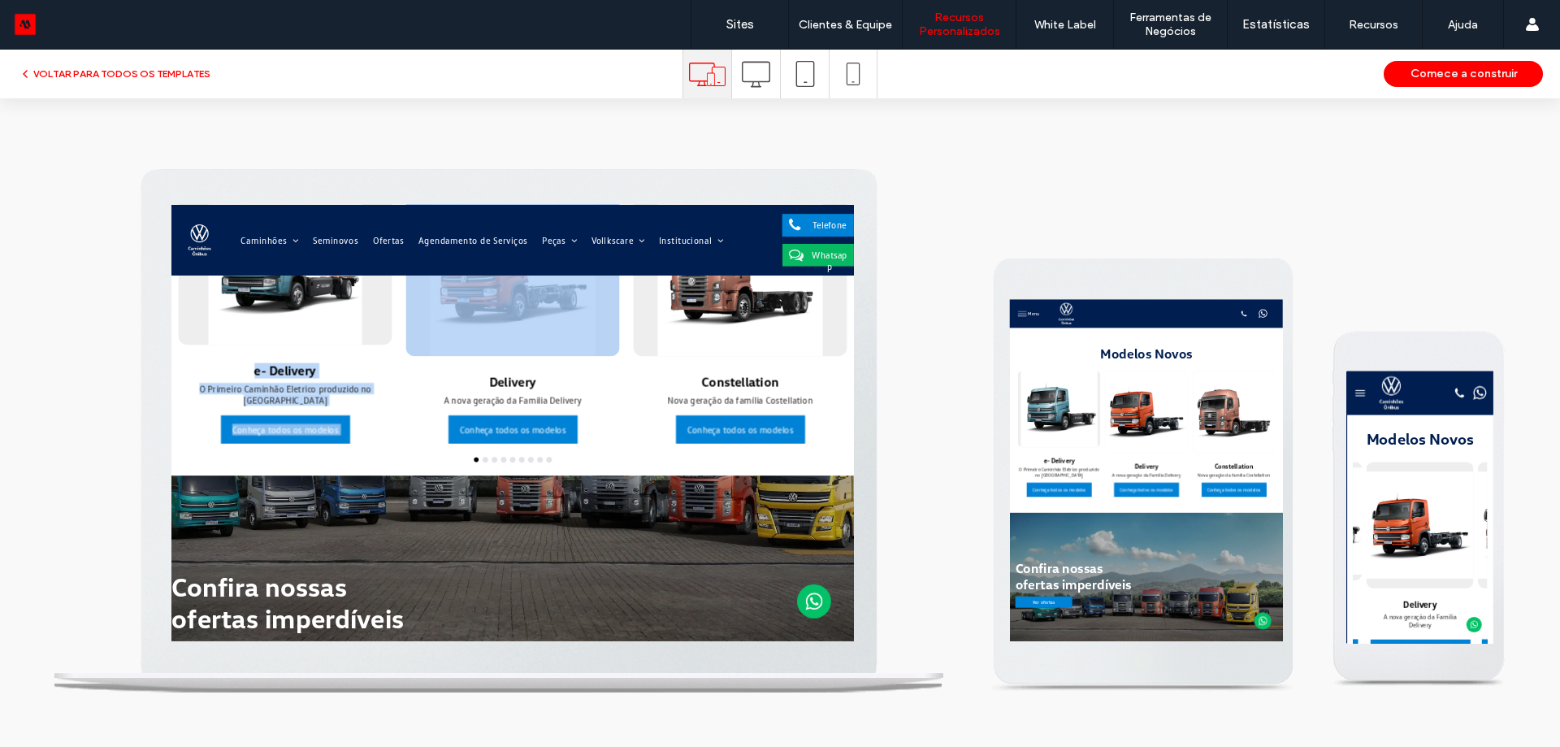
drag, startPoint x: 696, startPoint y: 372, endPoint x: 463, endPoint y: 371, distance: 232.4
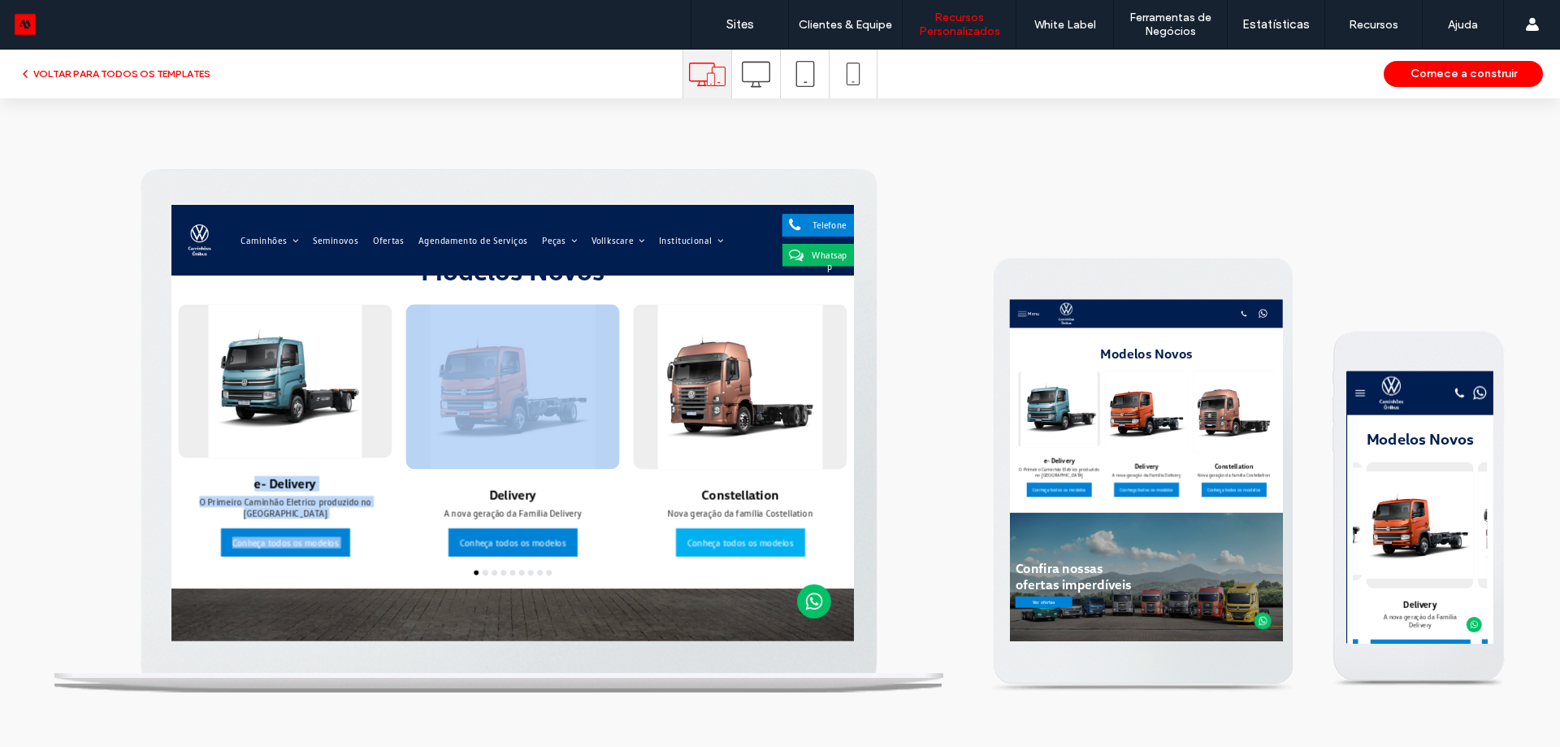
scroll to position [81, 0]
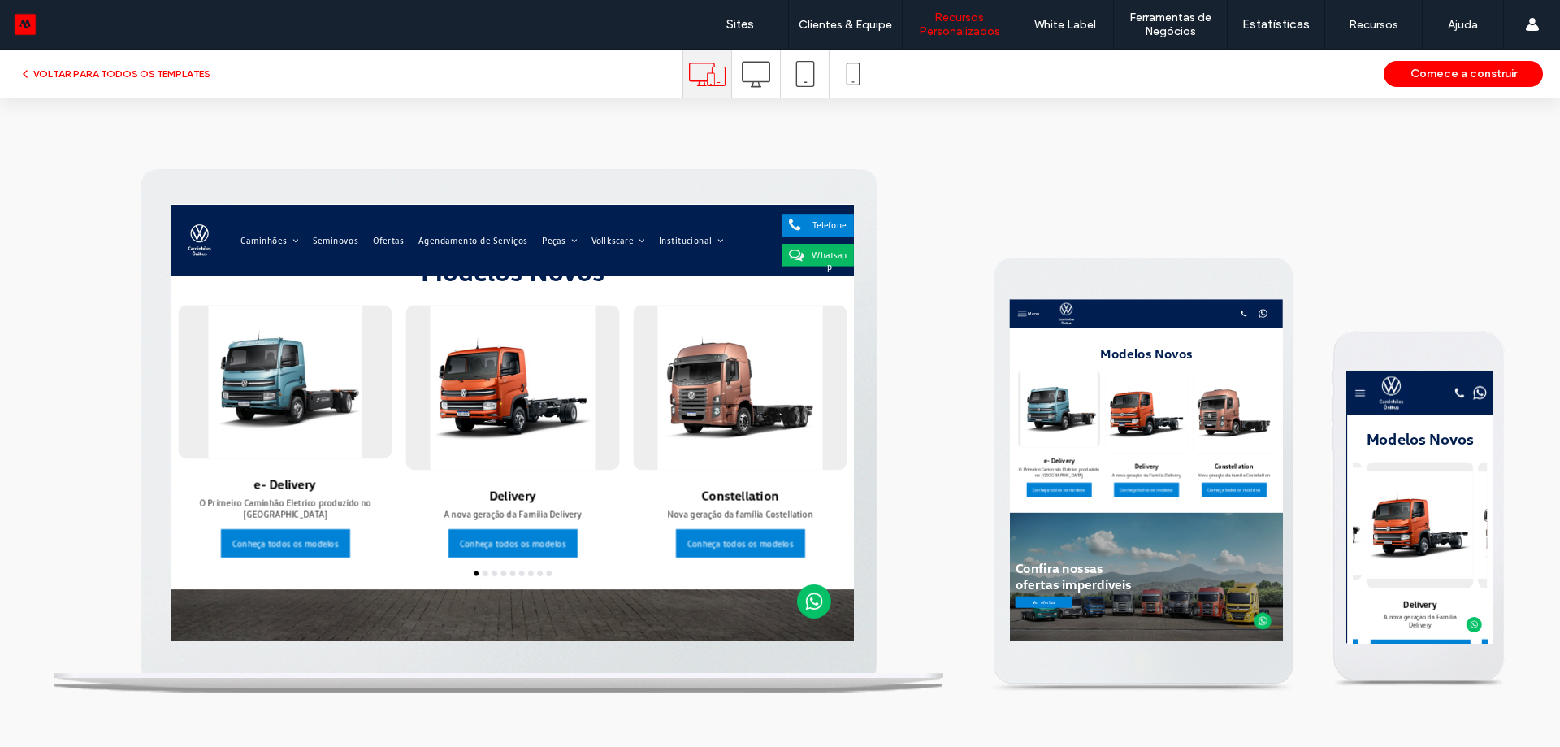
click at [613, 734] on div "e- Delivery O Primeiro Caminhão Eletrico produzido no brasil Conheça todos os m…" at bounding box center [658, 550] width 975 height 406
click at [616, 726] on div "e- Delivery O Primeiro Caminhão Eletrico produzido no brasil Conheça todos os m…" at bounding box center [658, 550] width 975 height 406
click at [616, 729] on button "go to slide 2" at bounding box center [619, 730] width 7 height 7
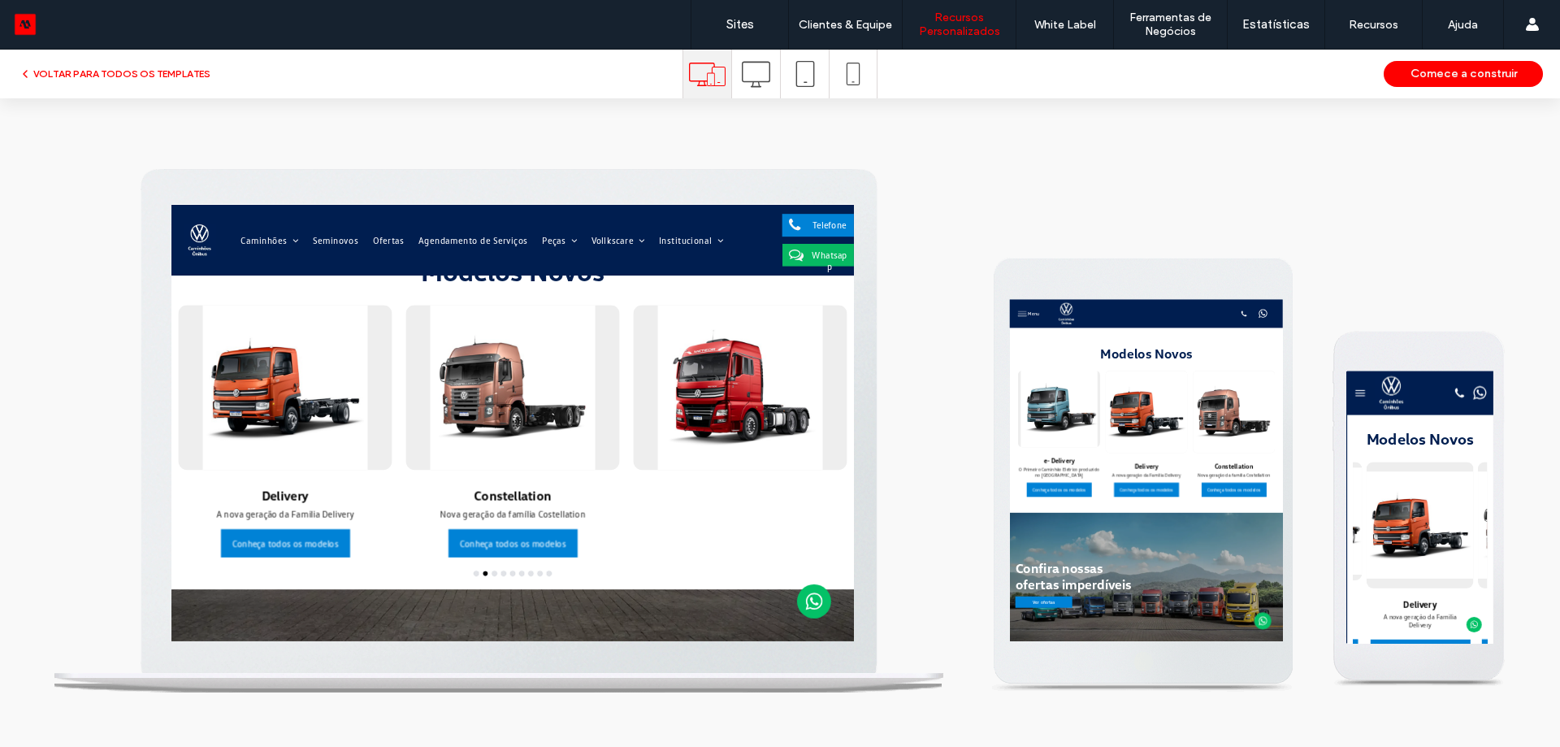
click at [632, 730] on div at bounding box center [658, 730] width 975 height 7
click at [644, 734] on div "e- Delivery O Primeiro Caminhão Eletrico produzido no brasil Conheça todos os m…" at bounding box center [658, 550] width 975 height 406
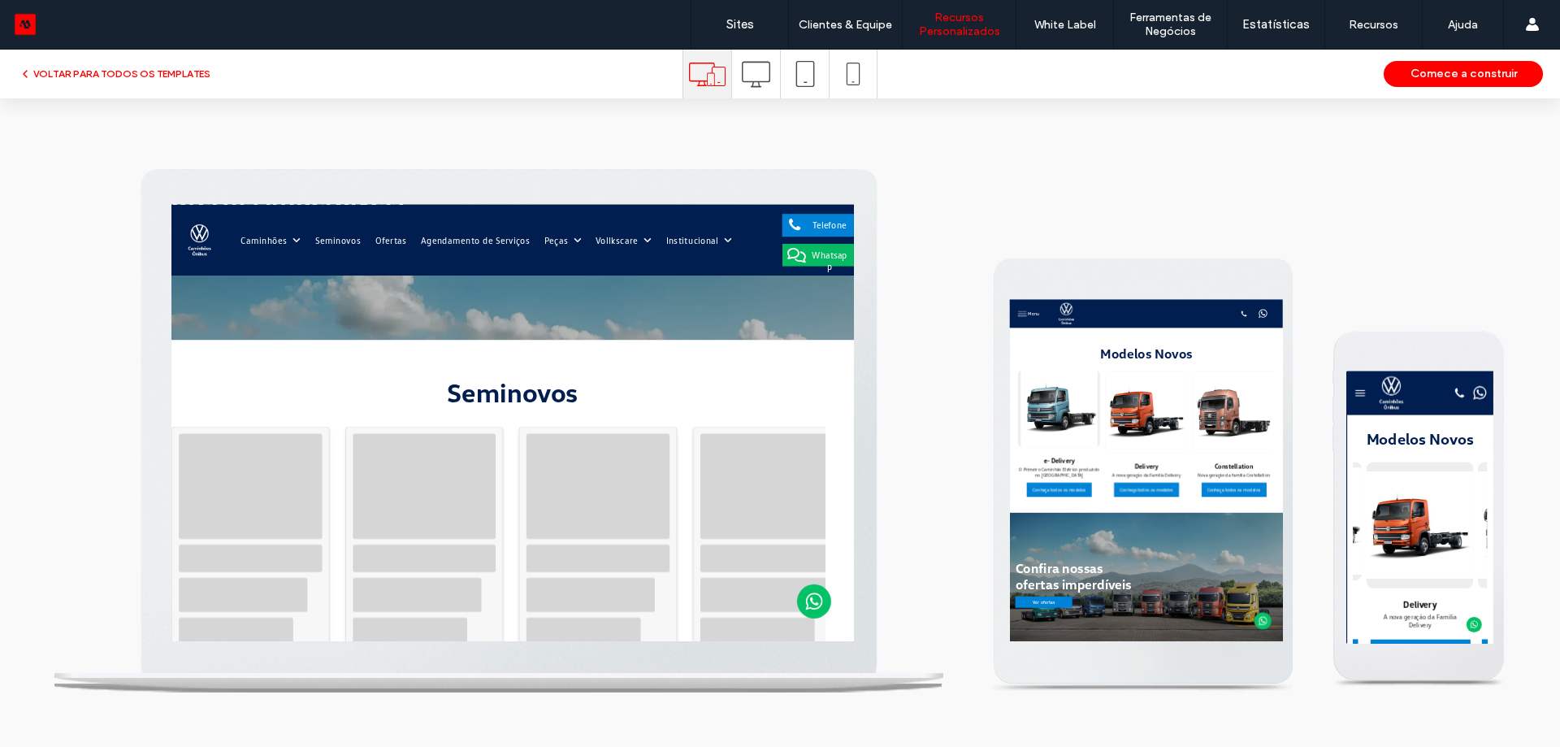
scroll to position [894, 0]
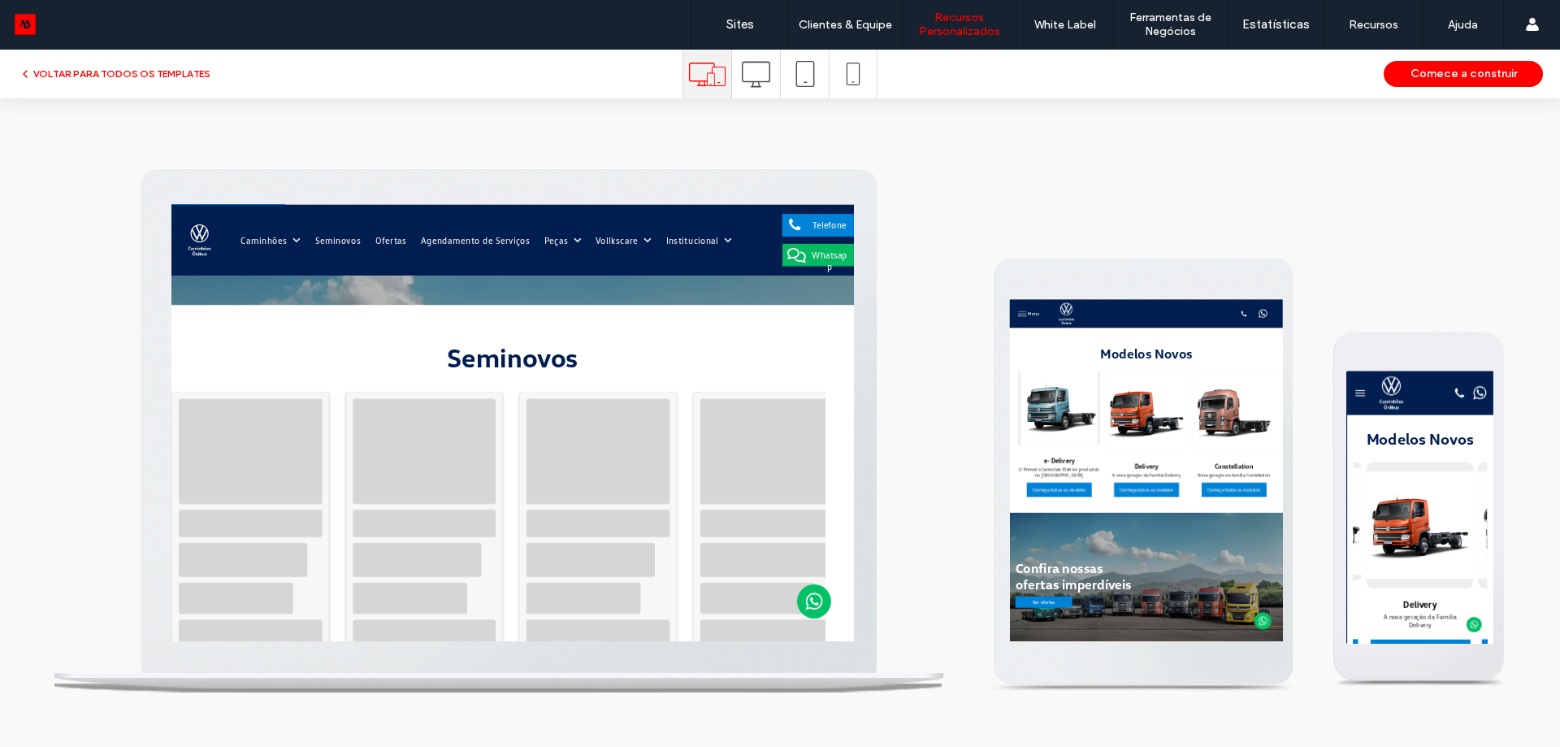
click at [769, 89] on span at bounding box center [756, 74] width 28 height 49
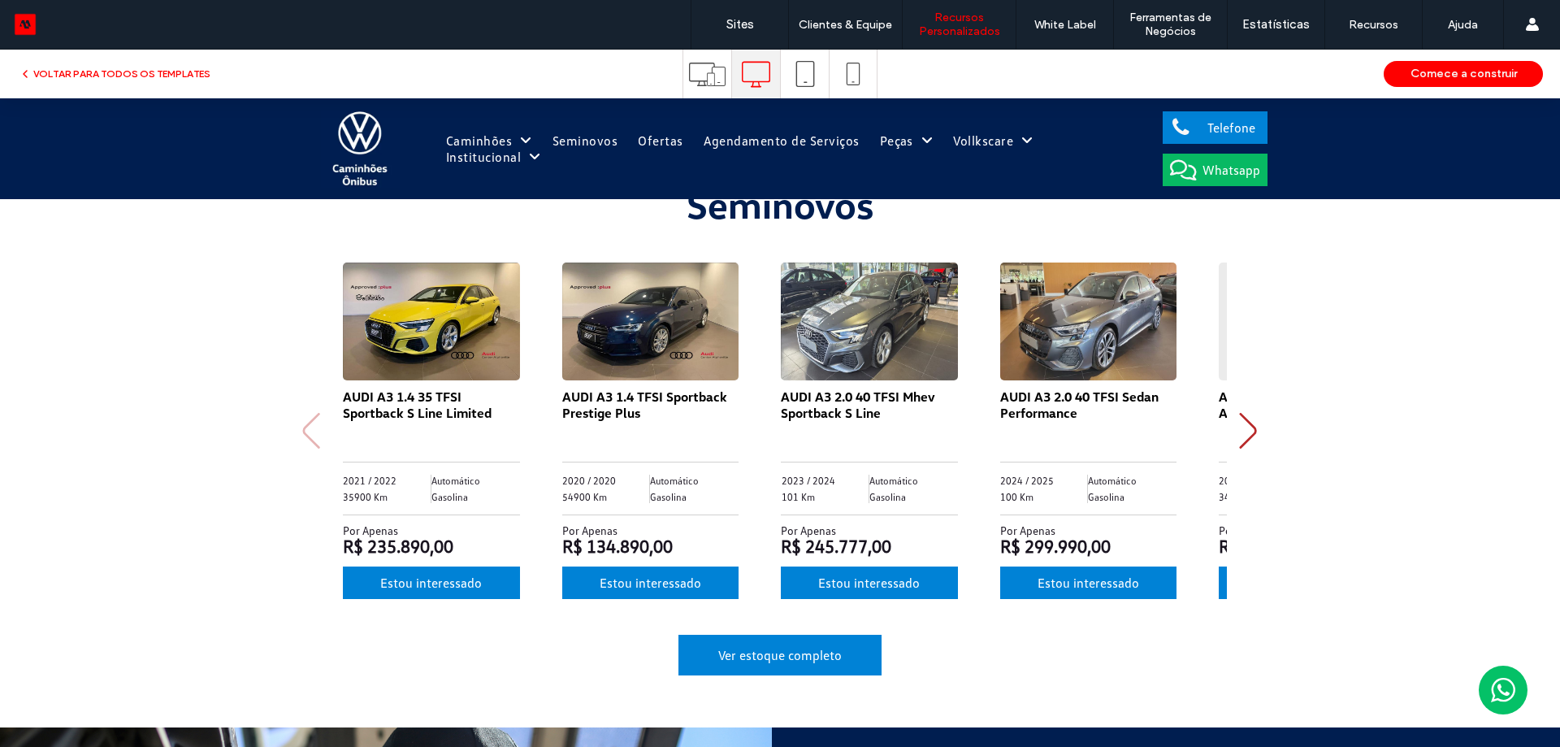
scroll to position [975, 0]
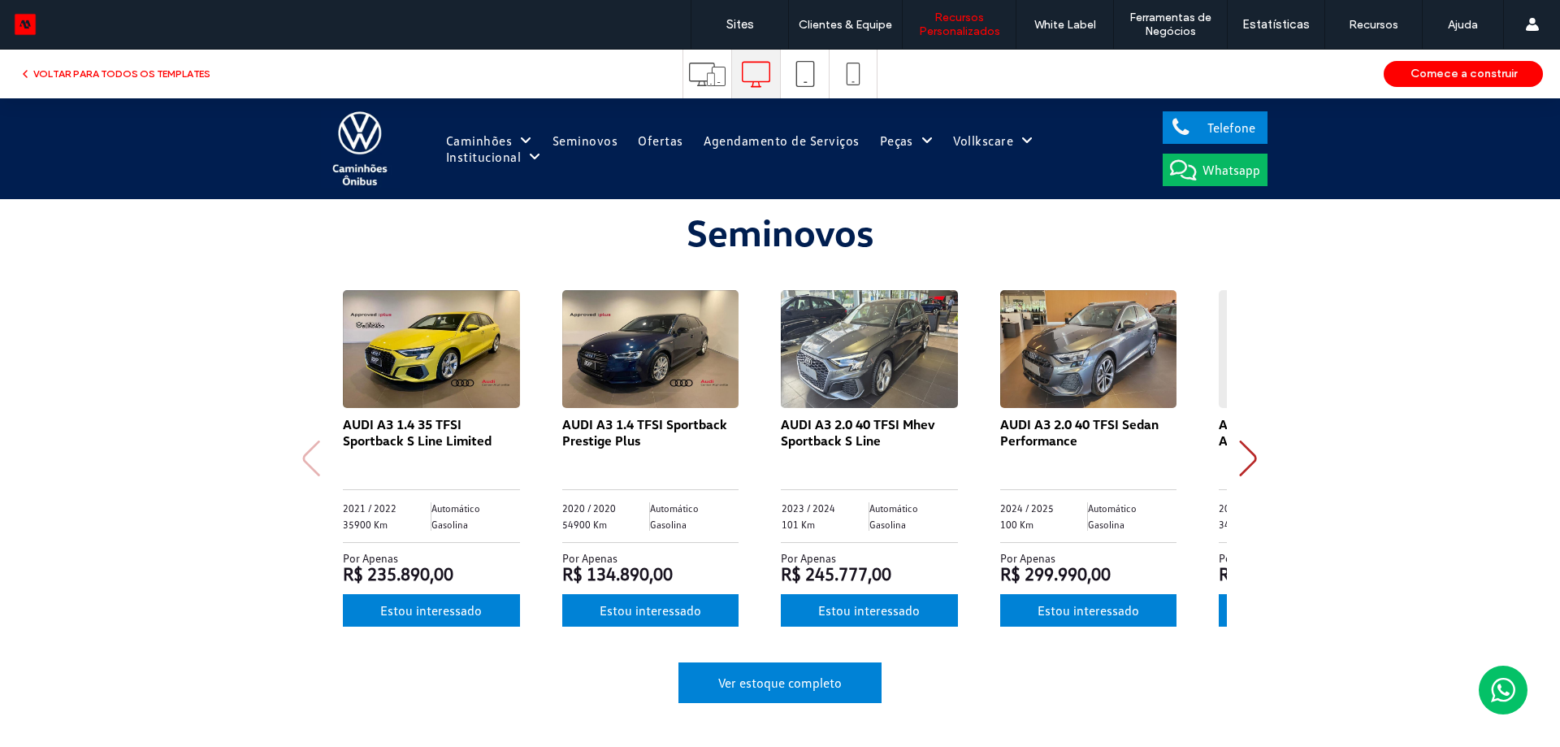
click at [1247, 450] on icon "Next slide" at bounding box center [1248, 458] width 22 height 36
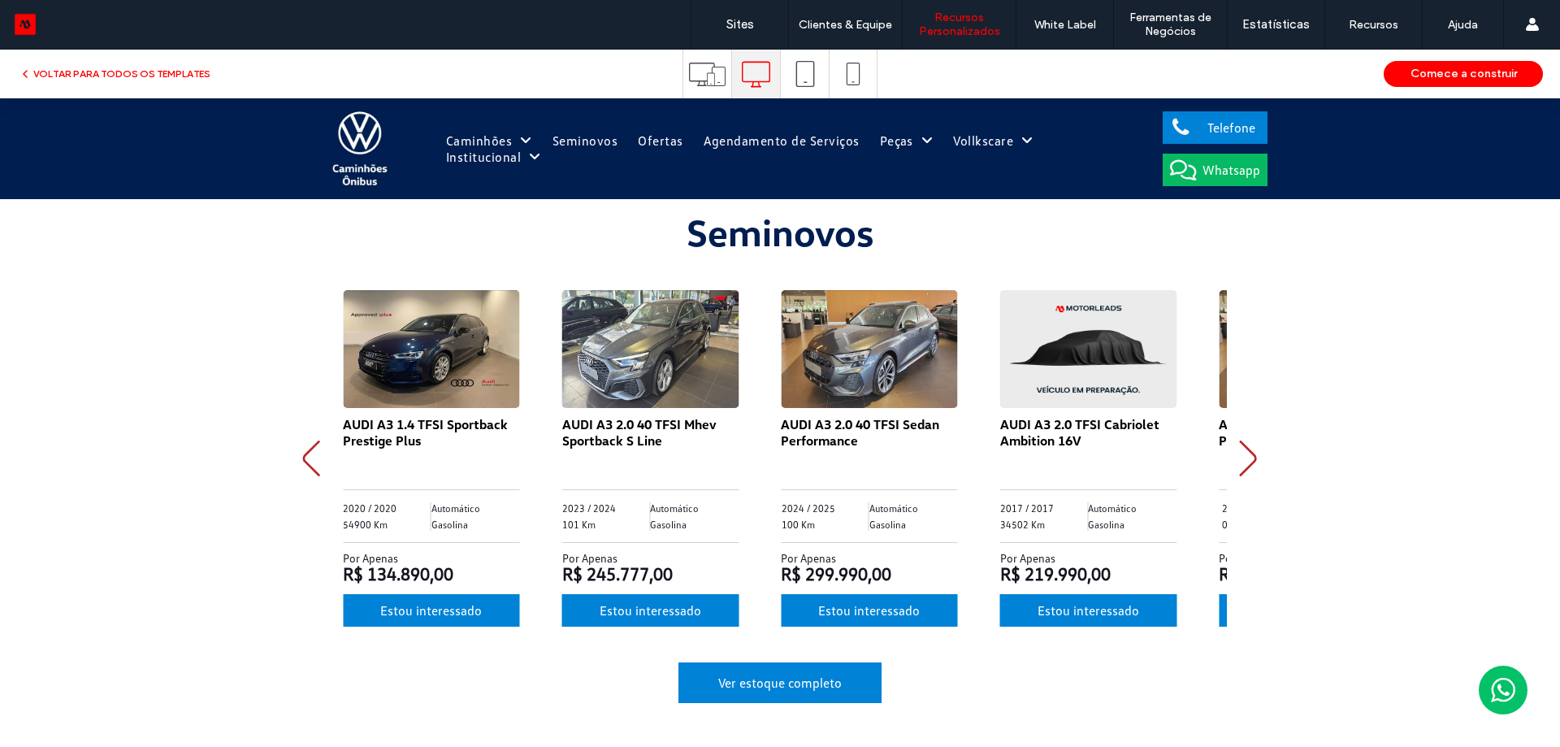
click at [1247, 450] on icon "Next slide" at bounding box center [1248, 458] width 22 height 36
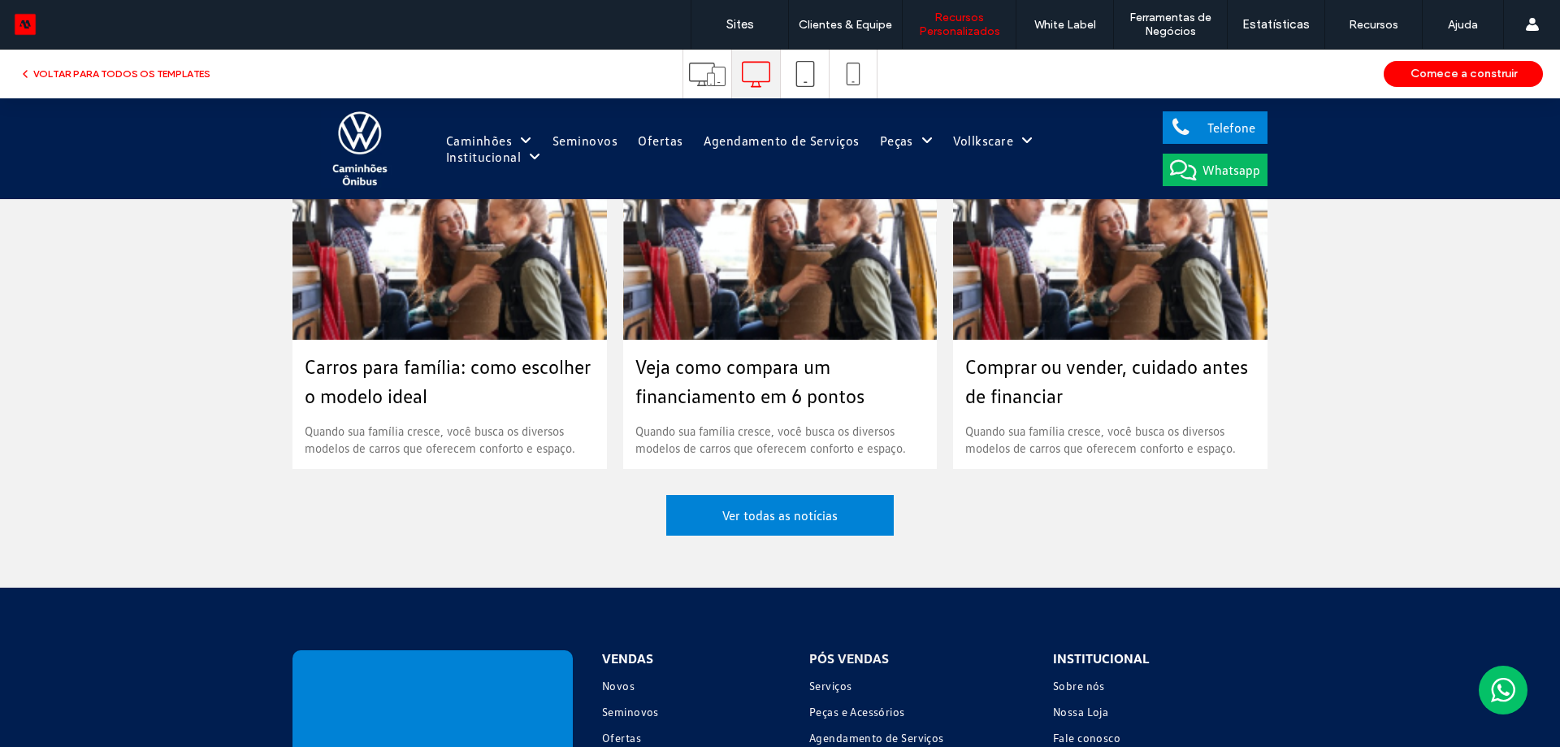
scroll to position [2508, 0]
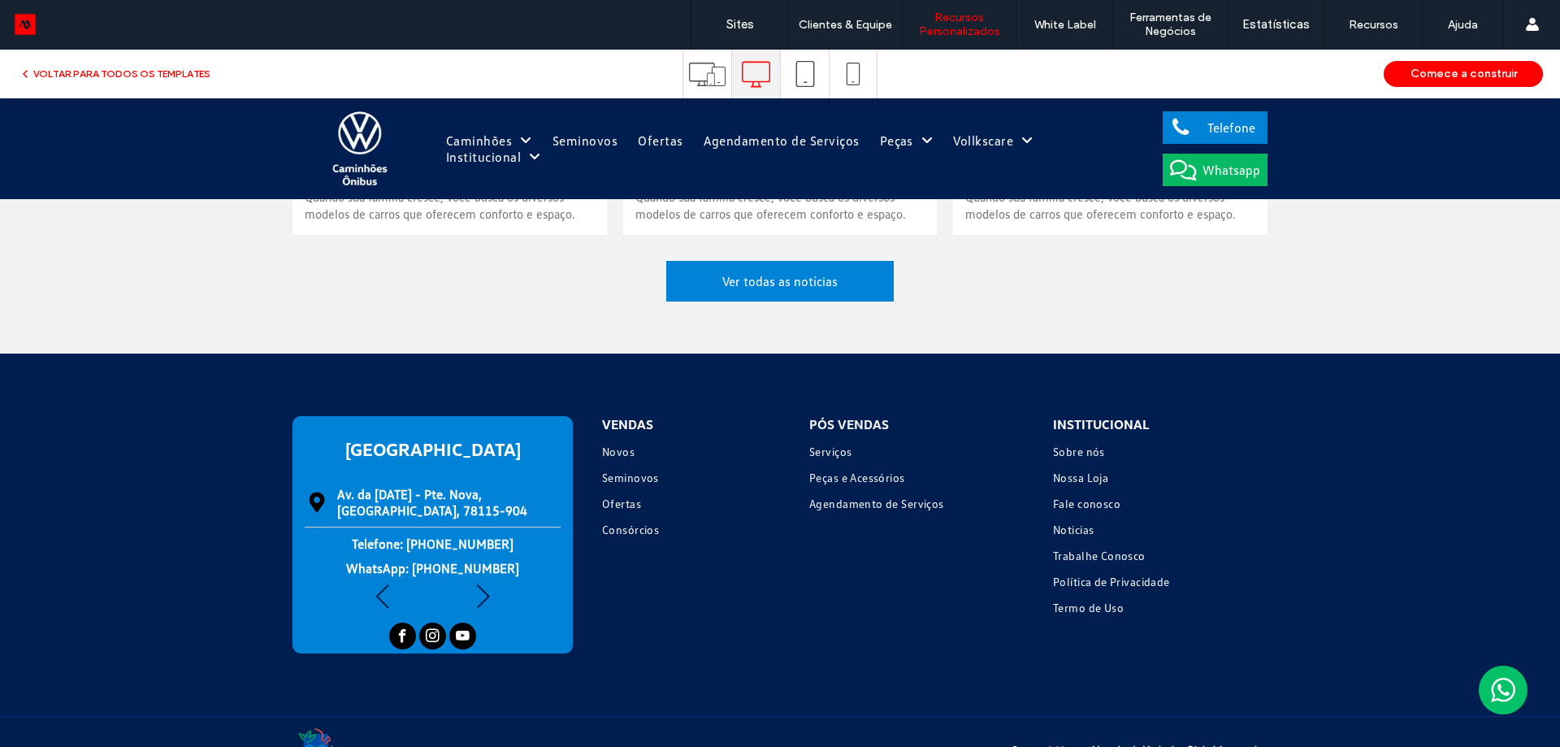
click at [475, 589] on div "Next slide" at bounding box center [483, 597] width 22 height 36
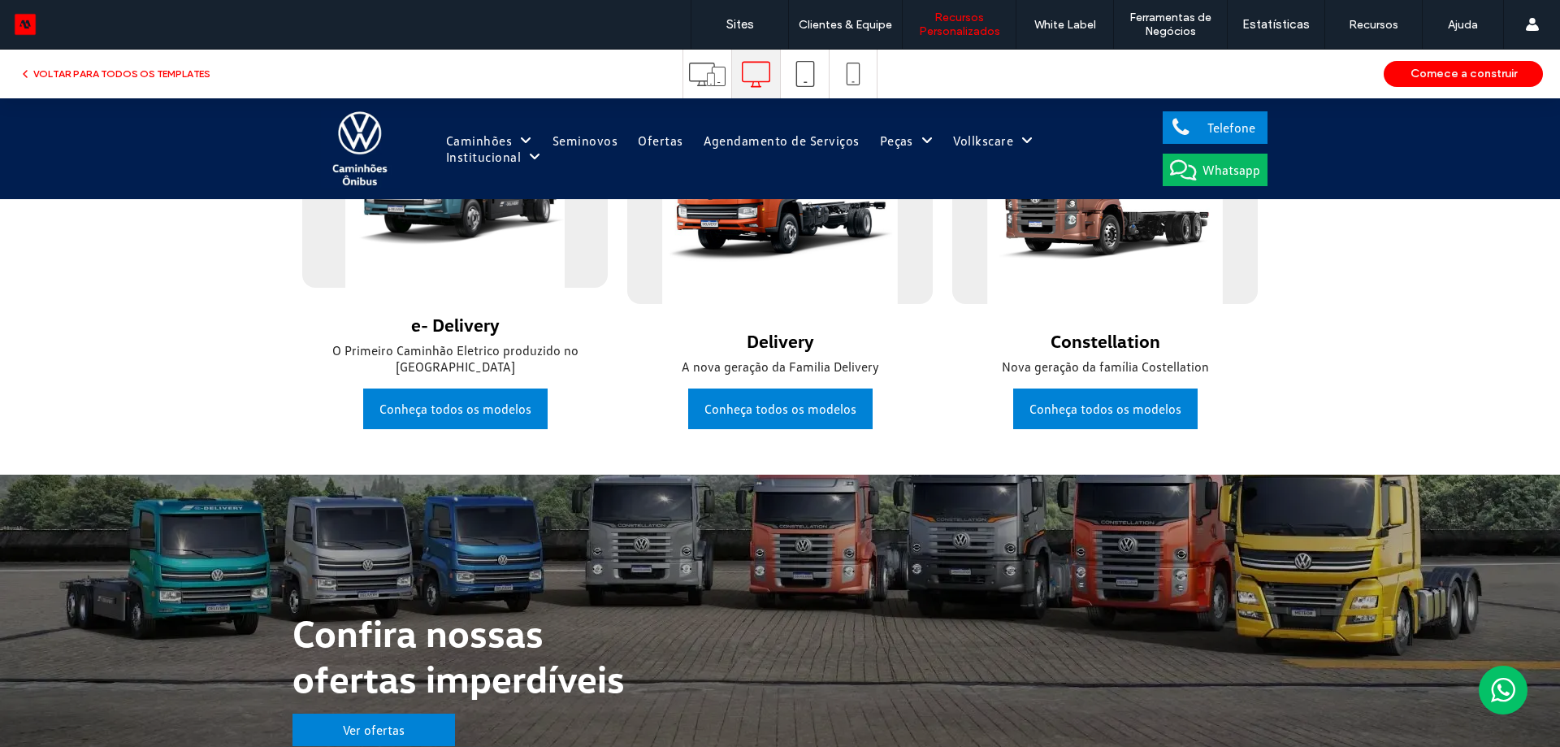
scroll to position [20, 0]
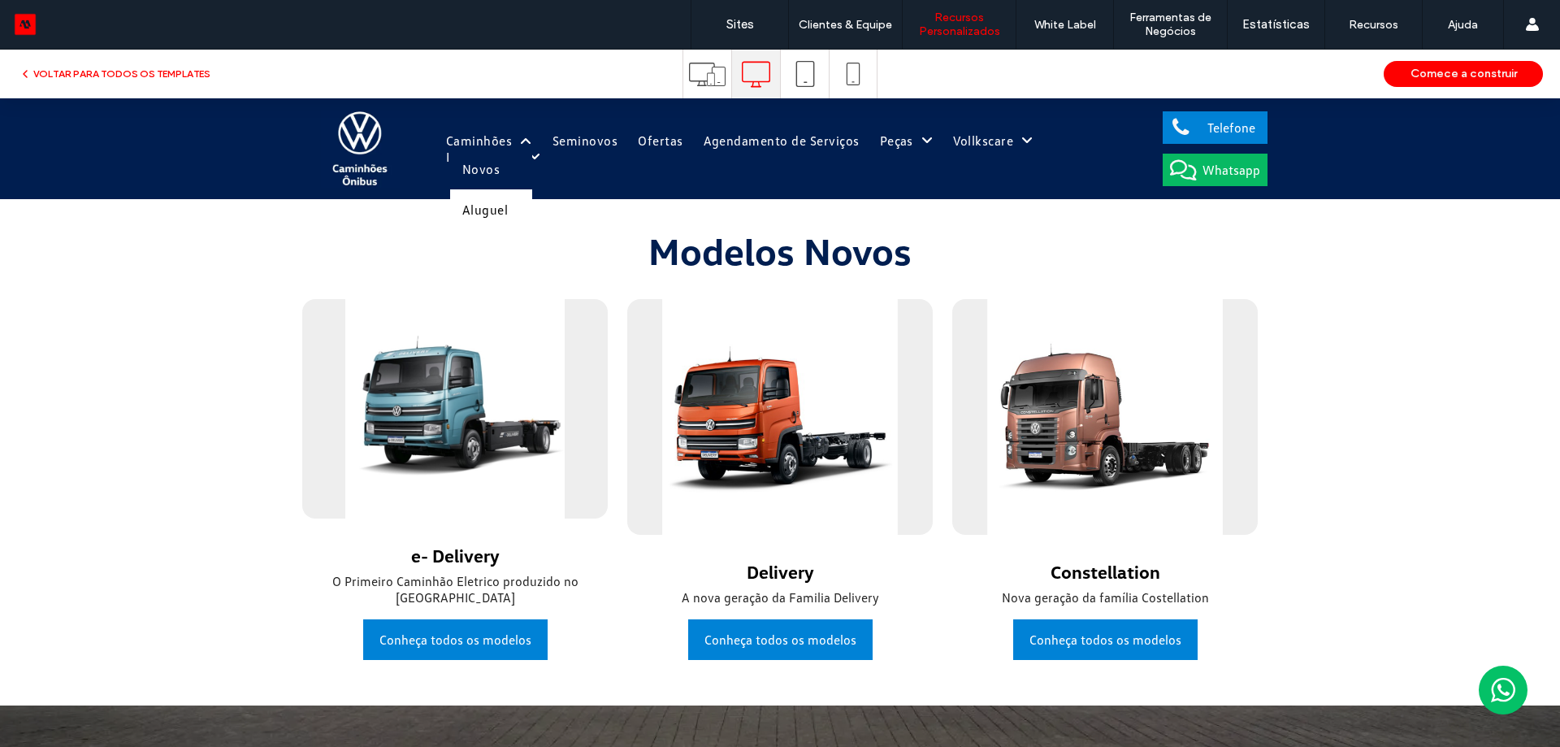
click at [498, 163] on link "Novos" at bounding box center [491, 169] width 82 height 41
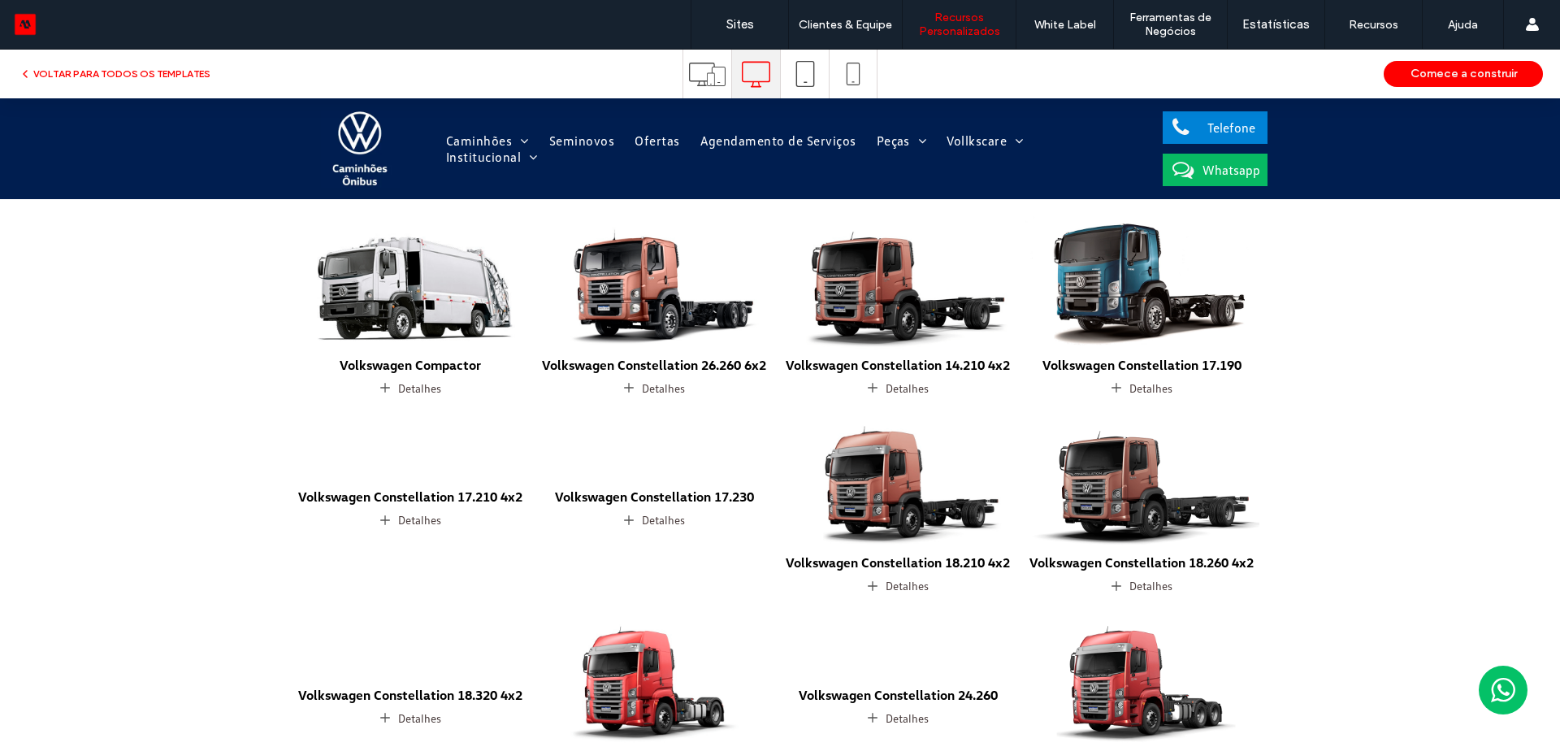
scroll to position [1138, 0]
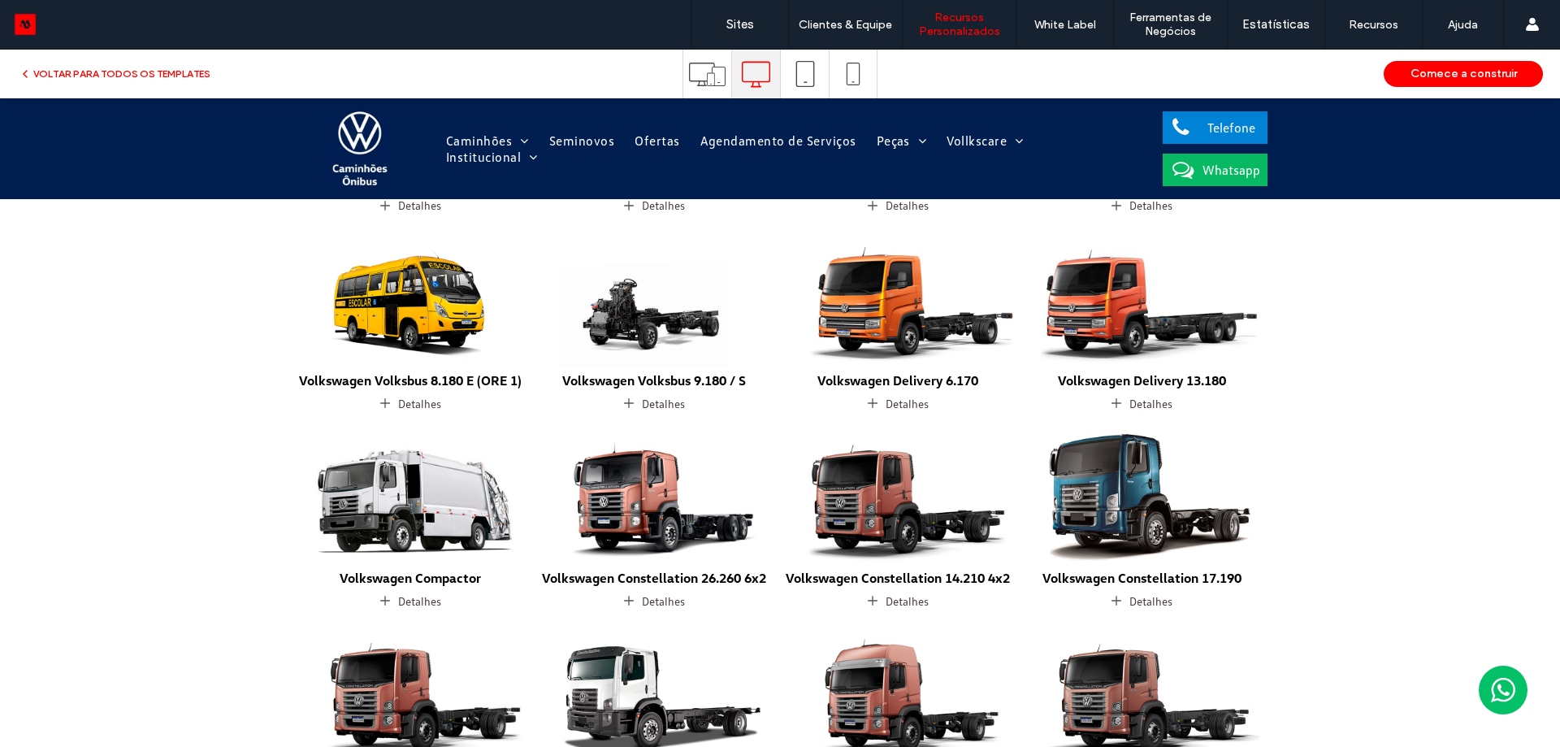
click at [1133, 462] on img at bounding box center [1142, 491] width 248 height 154
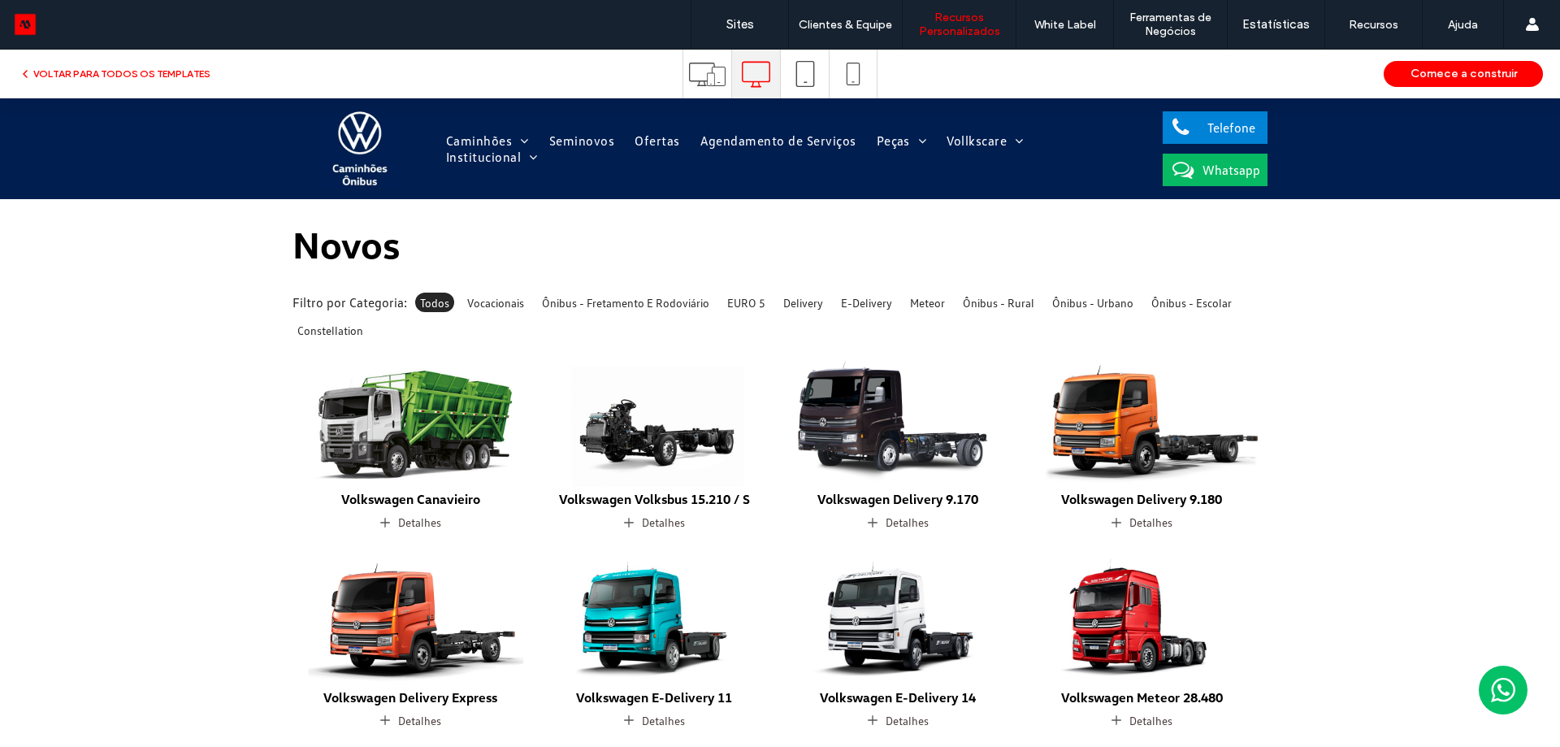
scroll to position [0, 0]
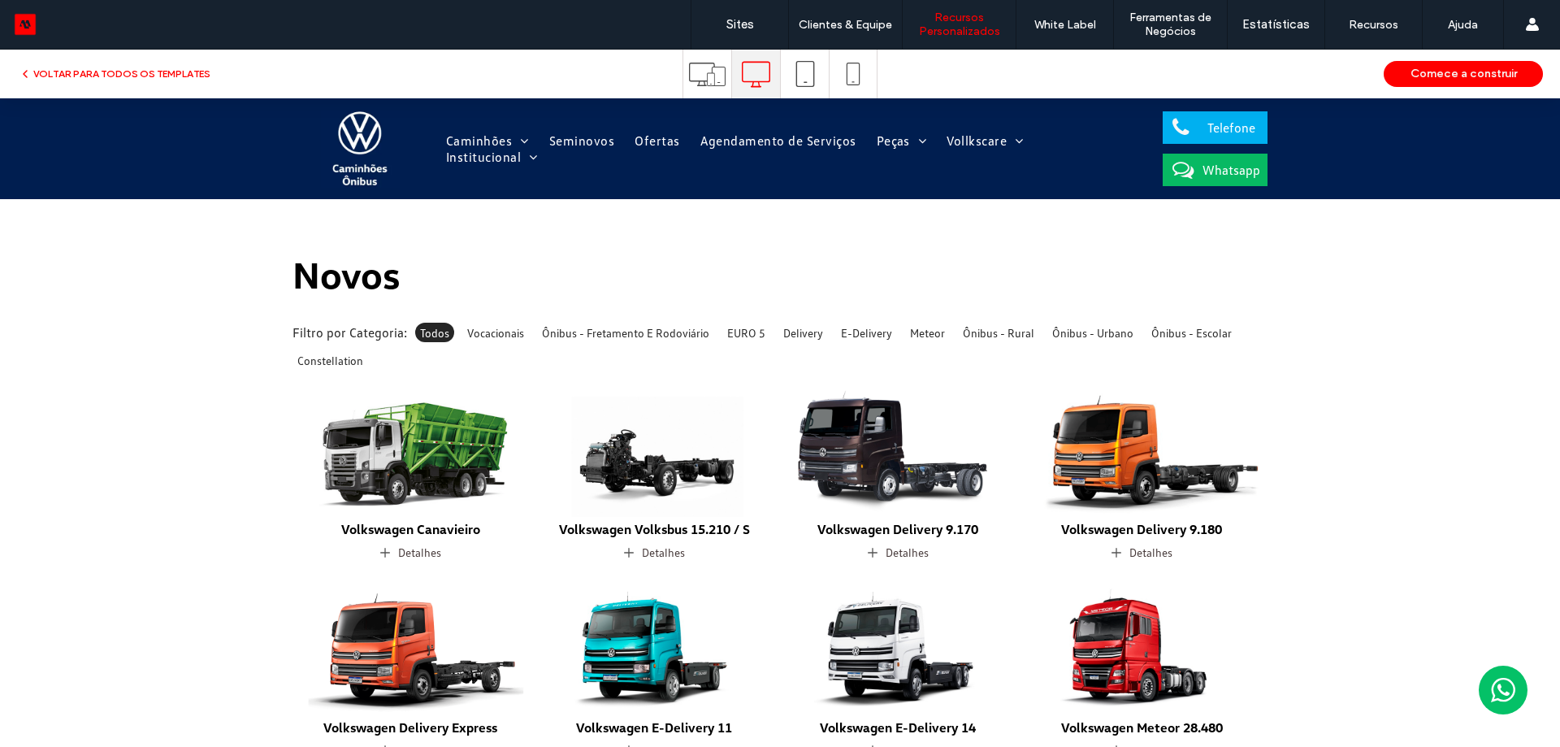
click at [1194, 126] on span at bounding box center [1183, 129] width 41 height 24
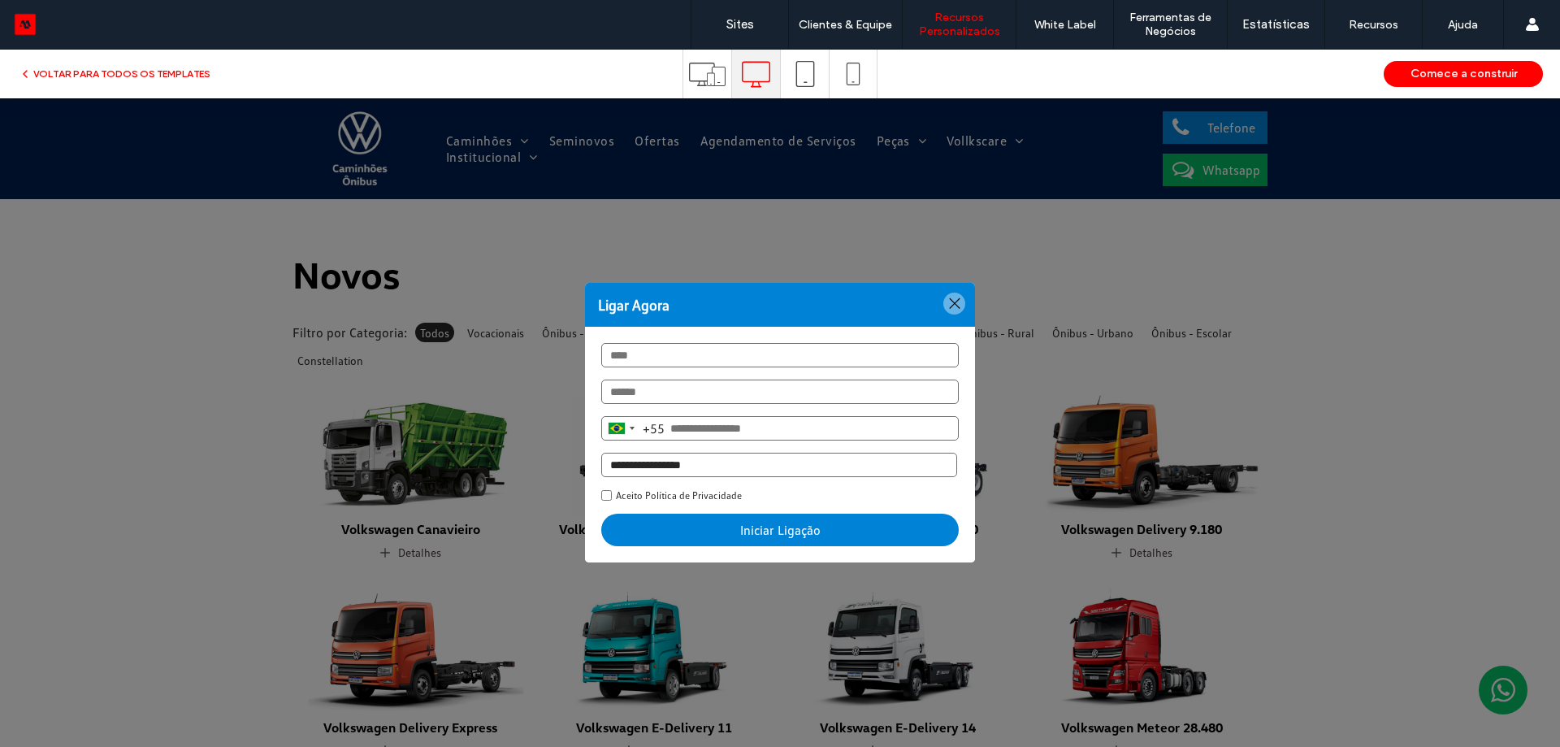
click at [960, 300] on strong "Ligar Agora" at bounding box center [780, 305] width 390 height 44
click at [950, 314] on div "Share by: Ligar Agora Brazil +55 +55 244 results found Afghanistan +93 Albania …" at bounding box center [780, 423] width 390 height 280
drag, startPoint x: 953, startPoint y: 301, endPoint x: 974, endPoint y: 293, distance: 22.4
click at [955, 301] on div at bounding box center [954, 304] width 22 height 22
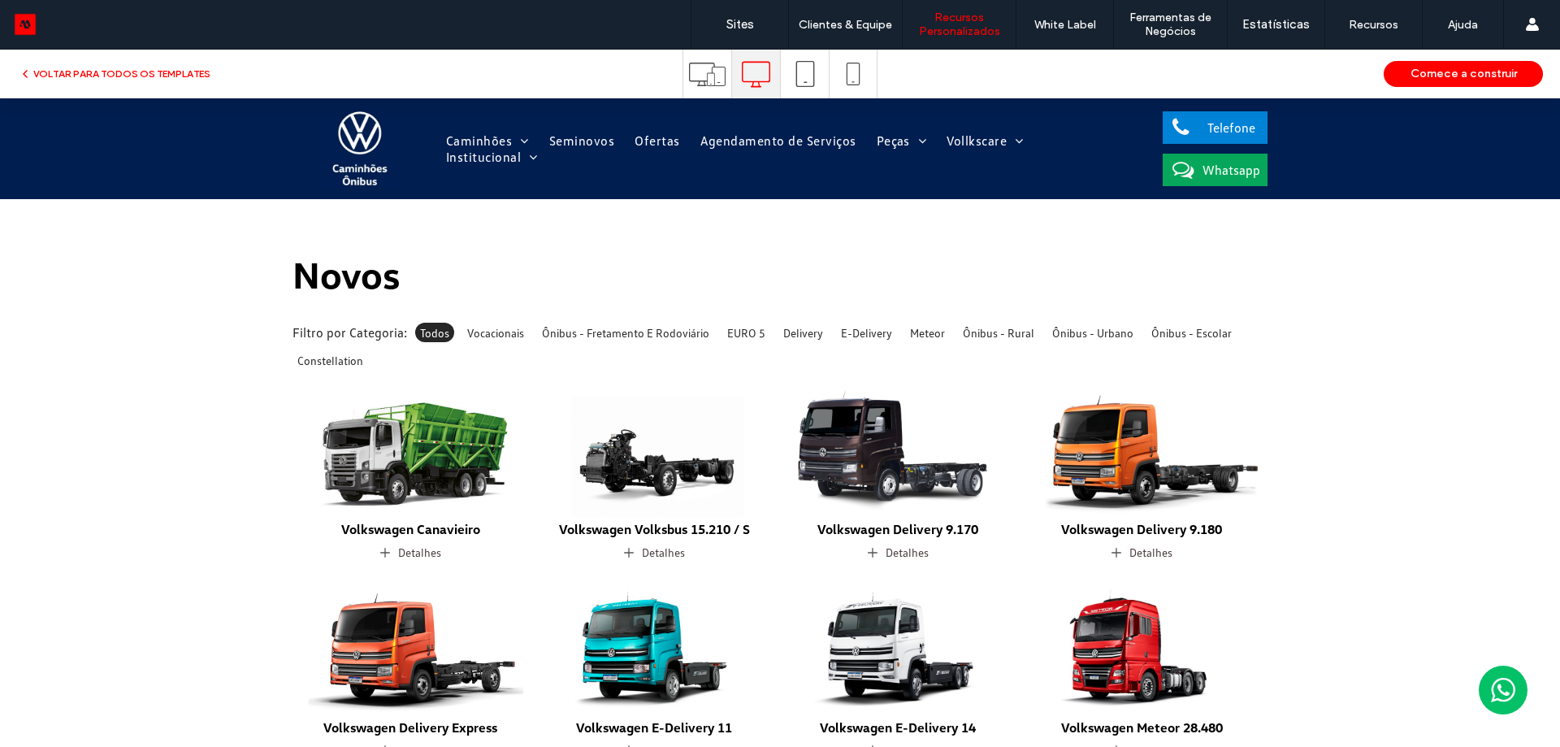
click at [1224, 174] on span "Whatsapp" at bounding box center [1231, 170] width 69 height 33
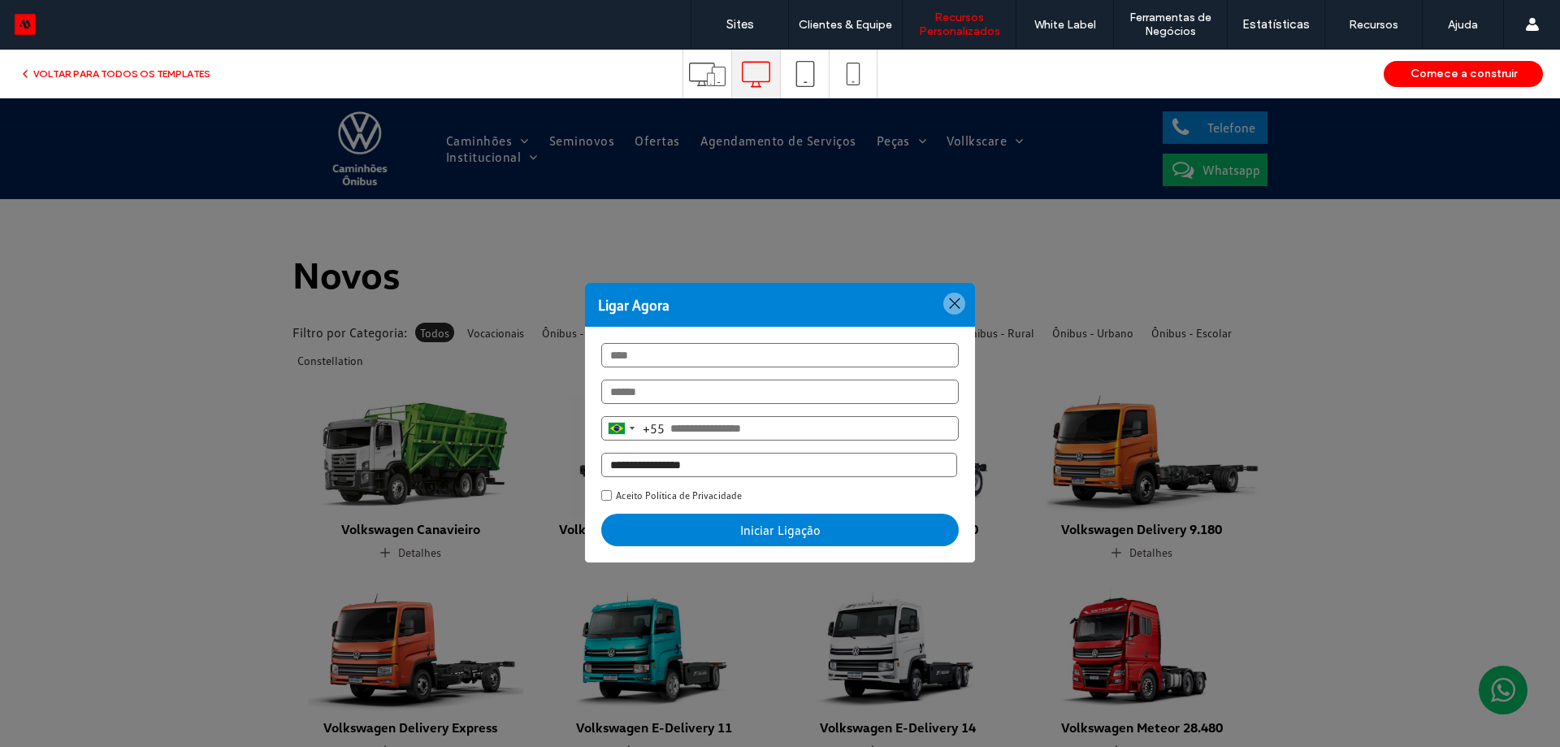
click at [944, 307] on div at bounding box center [954, 304] width 22 height 22
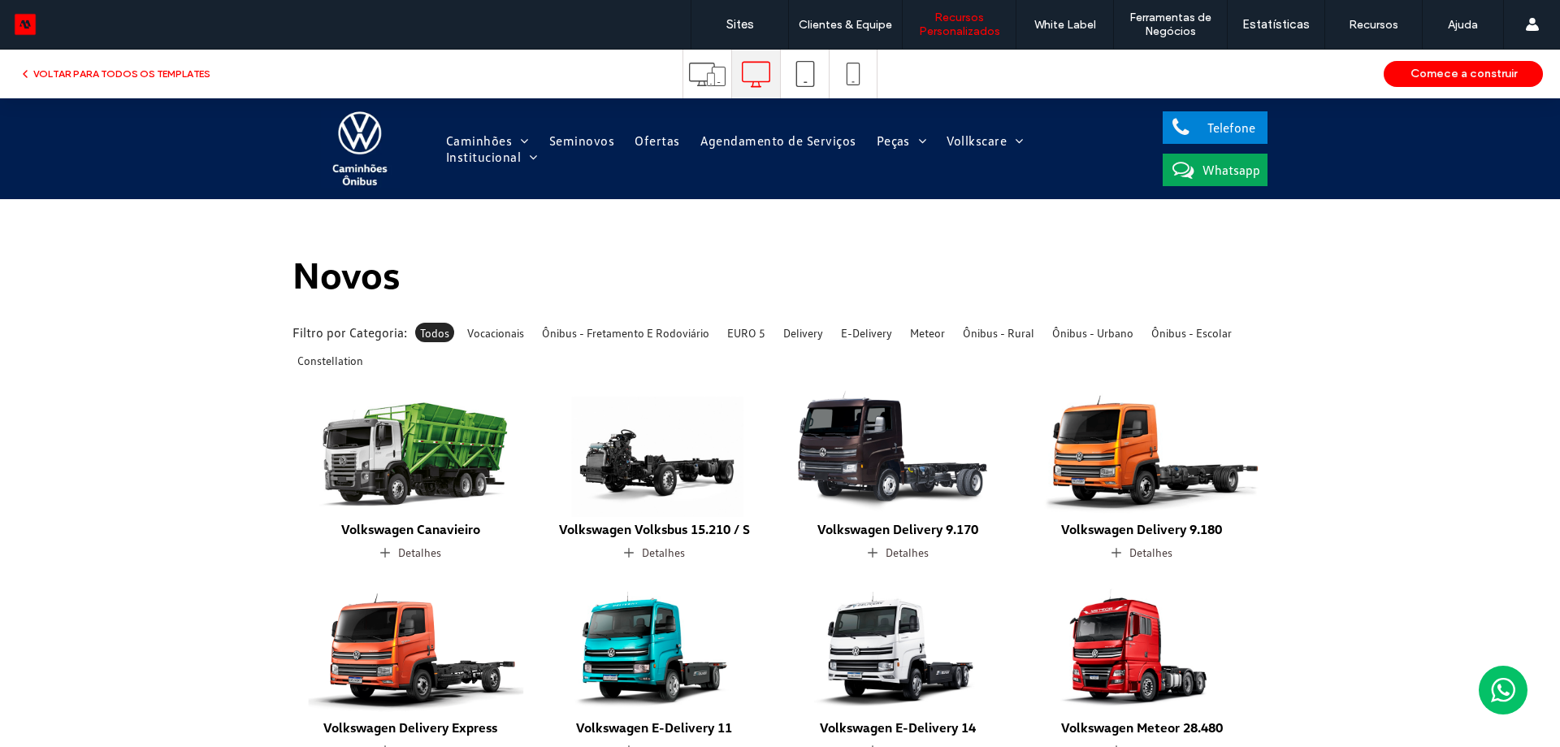
click at [1211, 180] on span "Whatsapp" at bounding box center [1231, 170] width 69 height 33
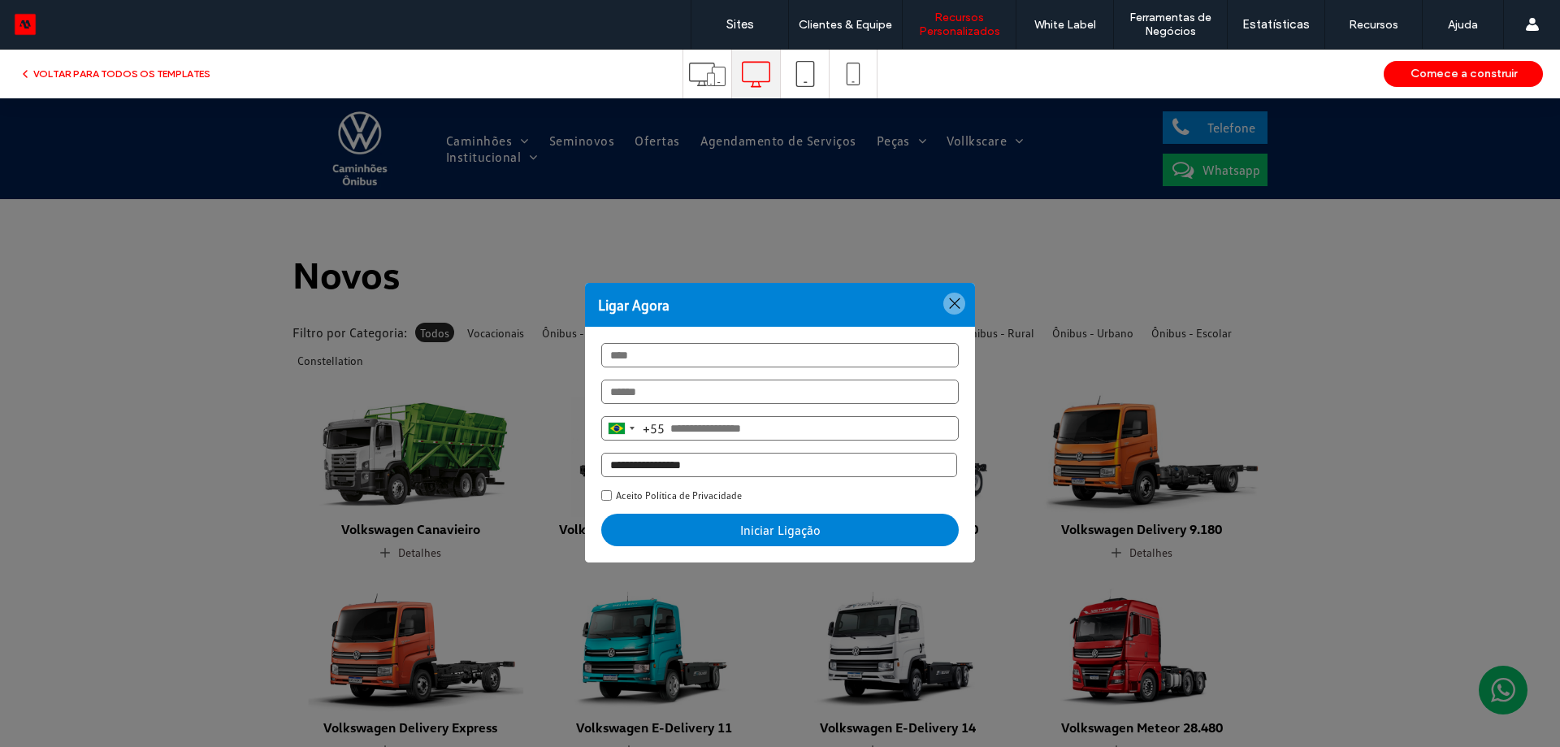
click at [943, 305] on div at bounding box center [954, 304] width 22 height 22
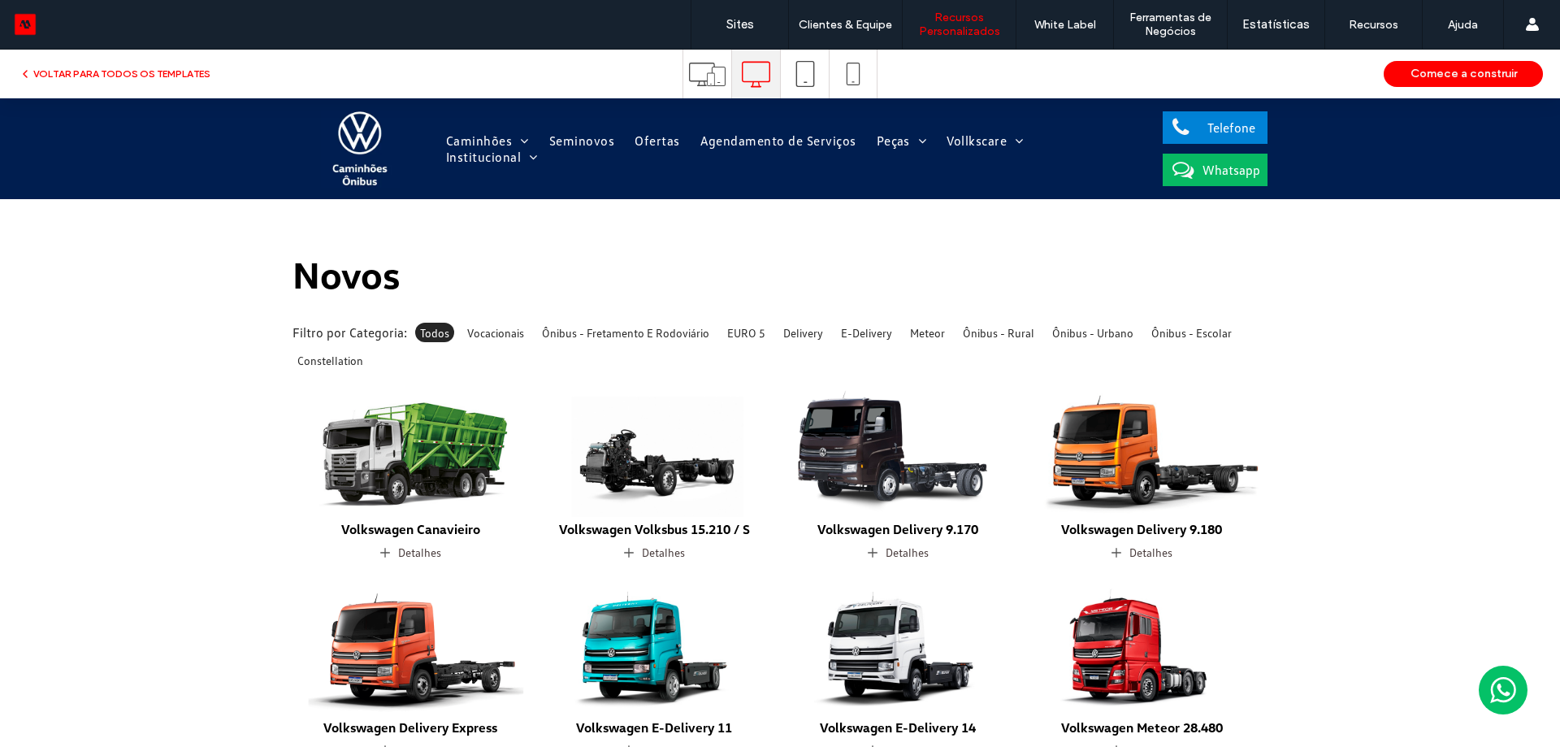
click at [1490, 678] on icon at bounding box center [1503, 690] width 26 height 52
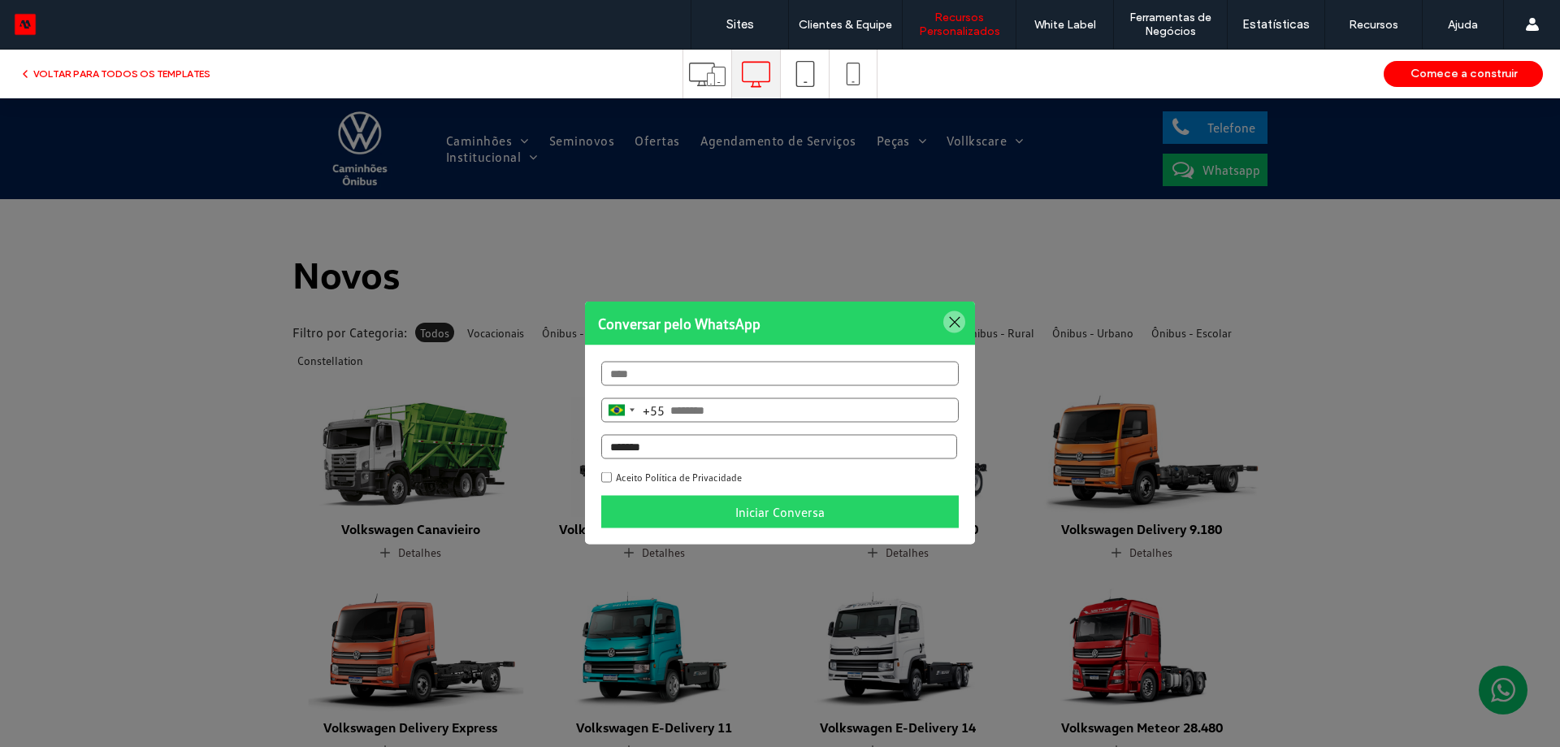
click at [943, 323] on div at bounding box center [954, 322] width 22 height 22
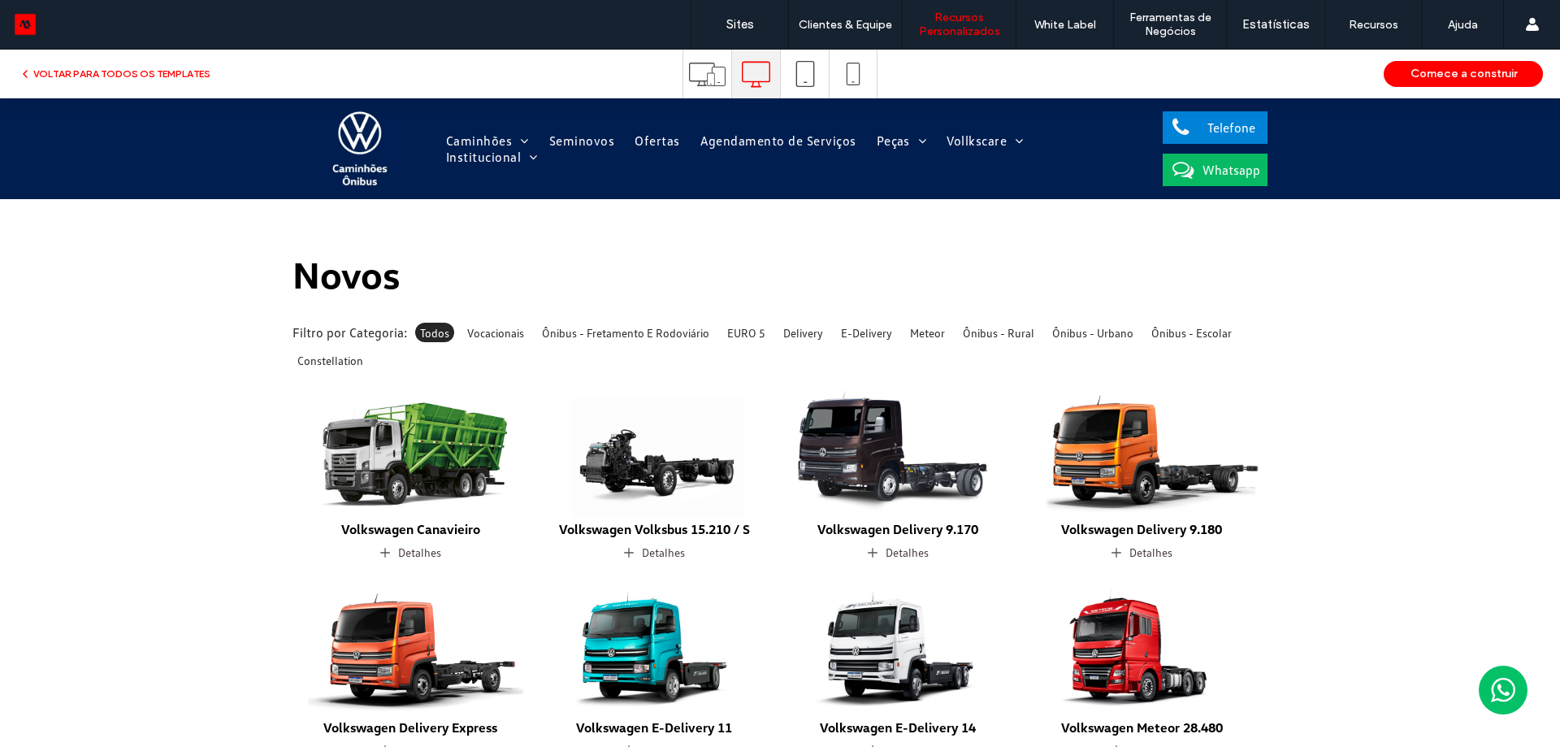
click at [351, 154] on img at bounding box center [360, 149] width 78 height 78
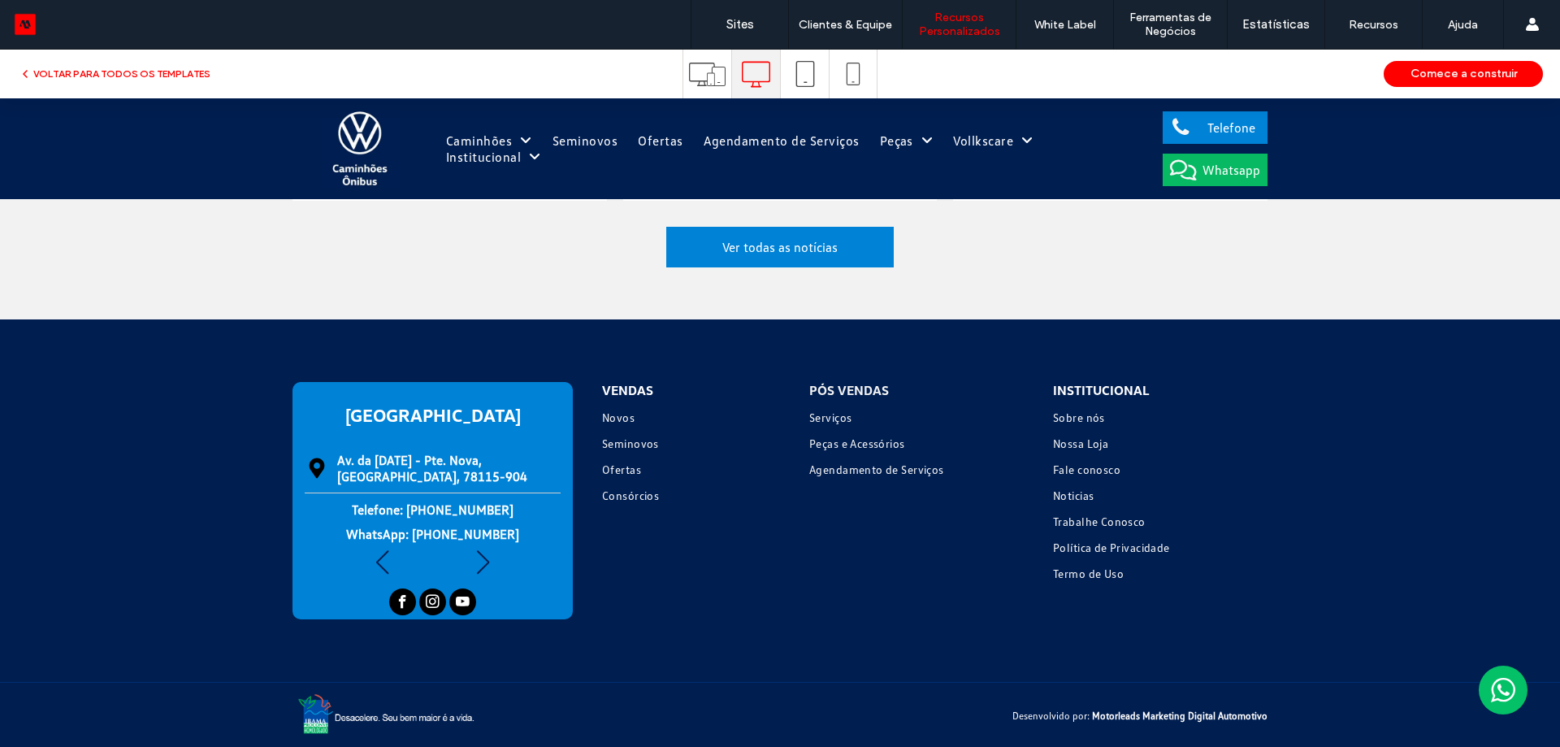
scroll to position [2529, 0]
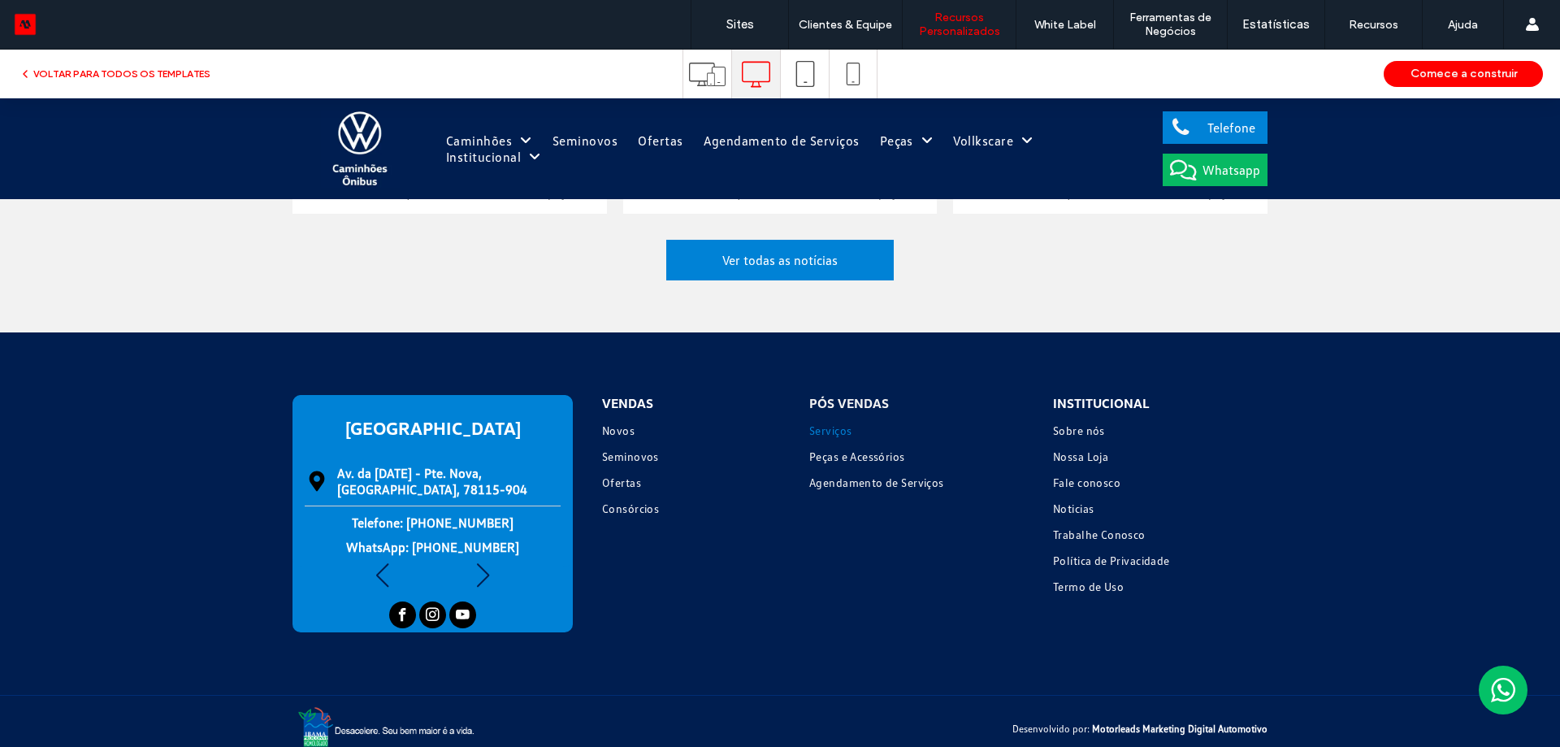
click at [821, 427] on span "Serviços" at bounding box center [830, 430] width 42 height 14
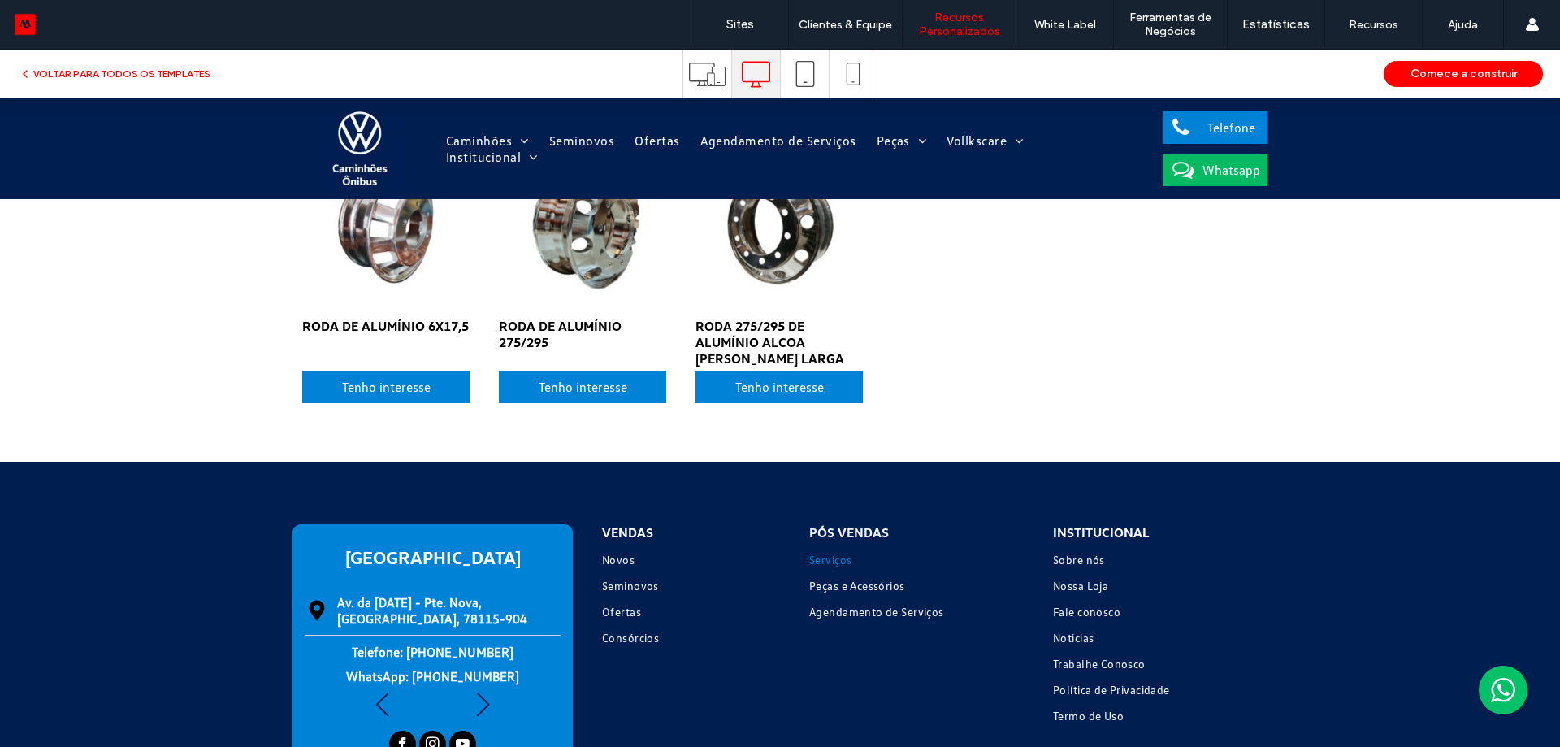
scroll to position [0, 0]
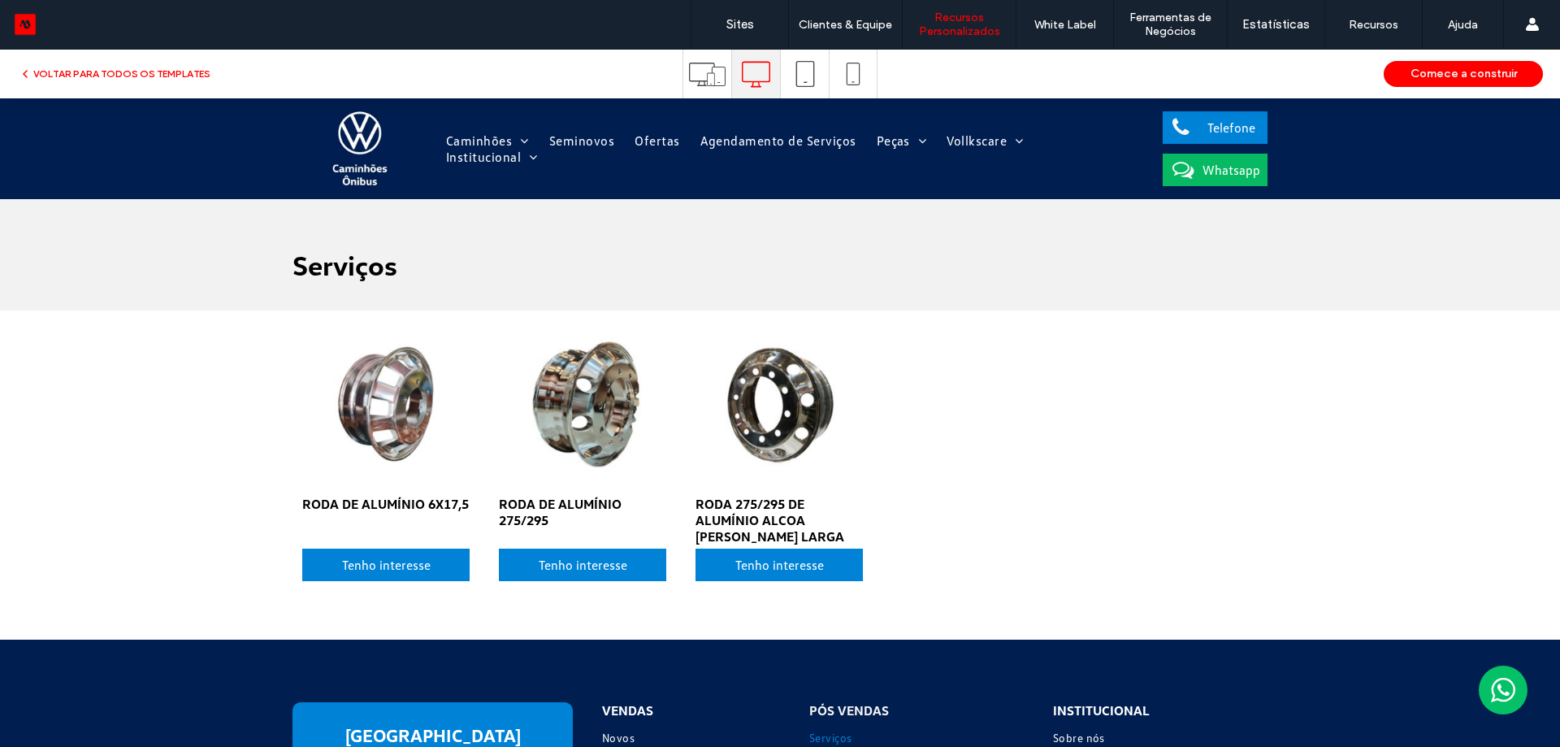
click at [697, 69] on icon at bounding box center [707, 74] width 37 height 37
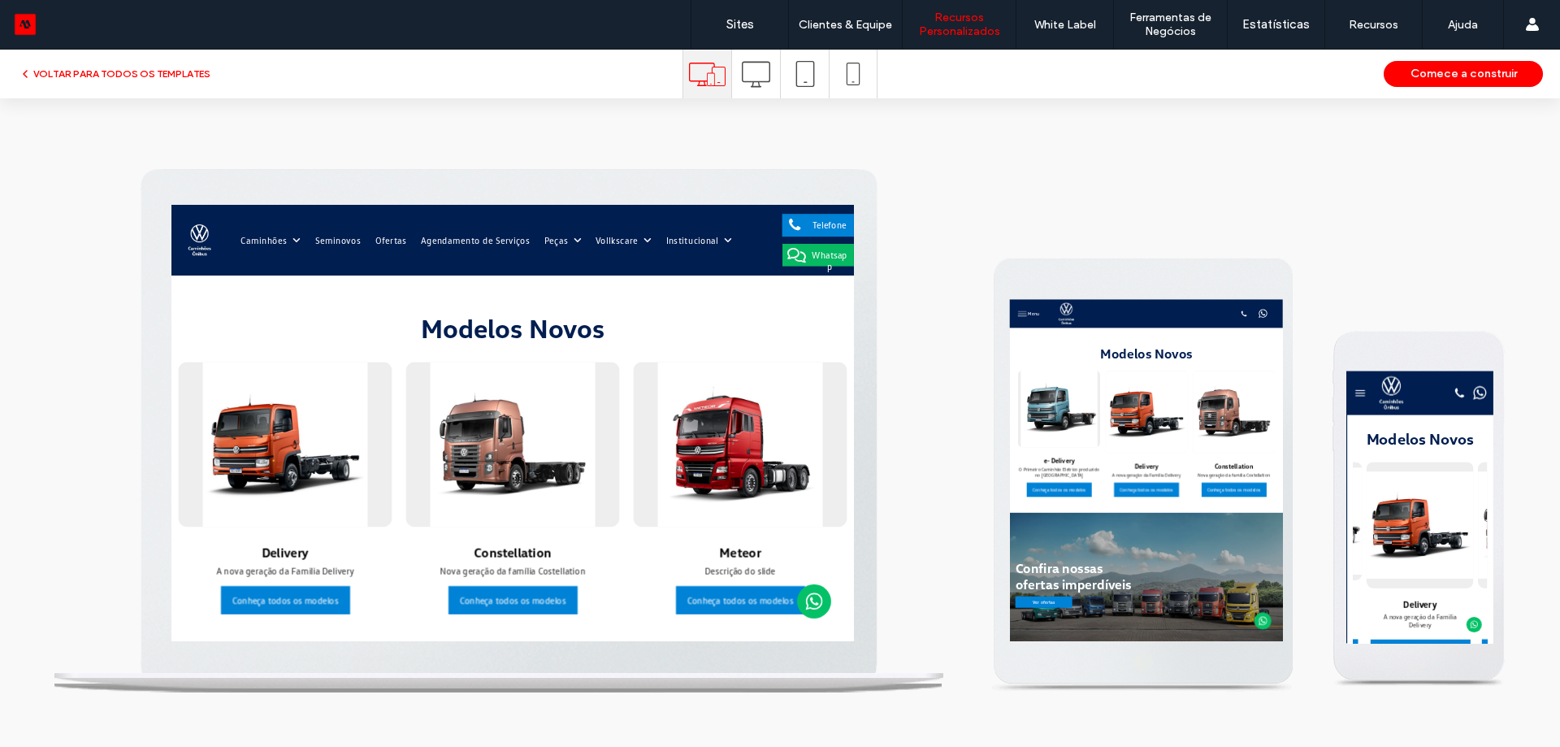
click at [846, 72] on icon at bounding box center [853, 74] width 23 height 23
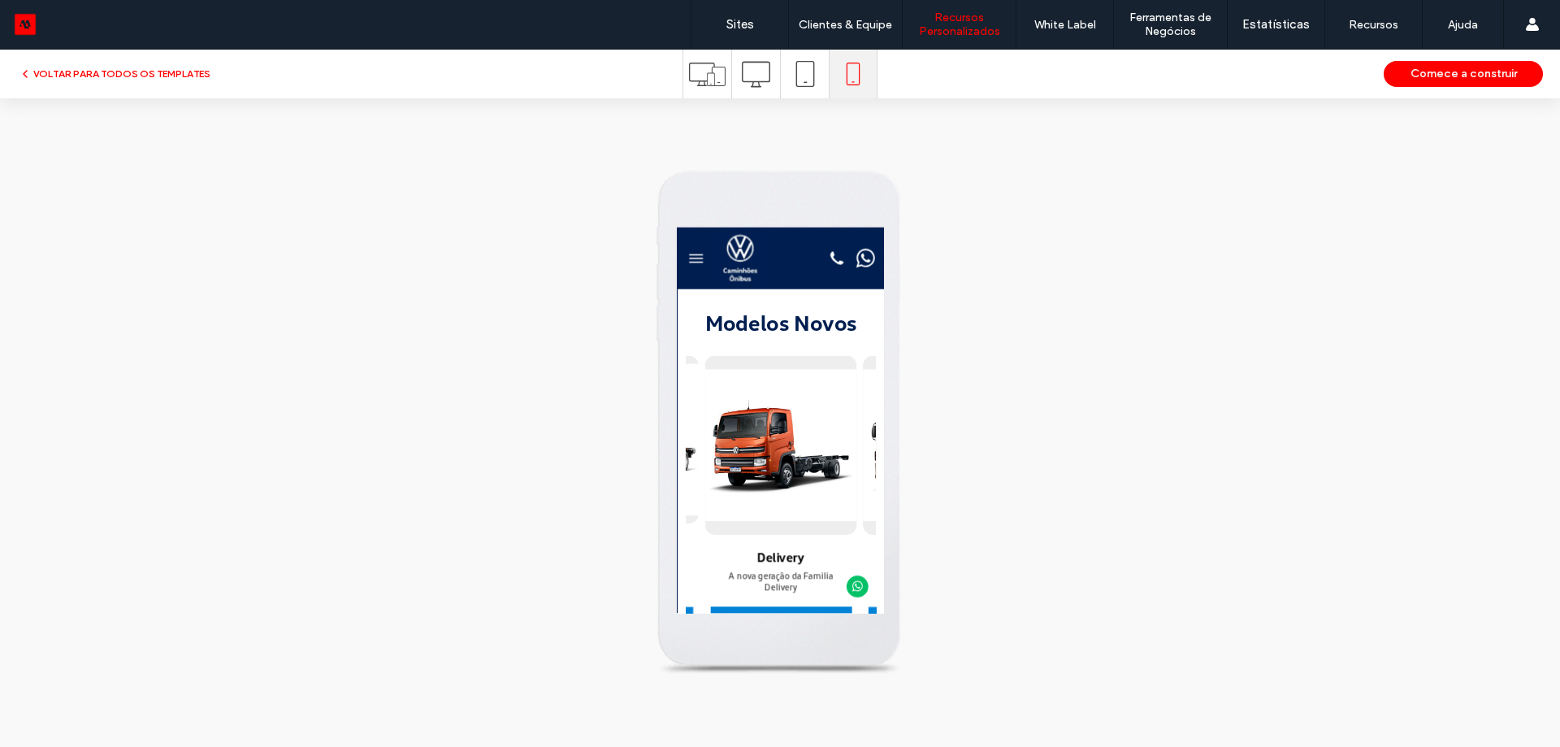
drag, startPoint x: 877, startPoint y: 607, endPoint x: 752, endPoint y: 593, distance: 125.1
click at [752, 593] on div at bounding box center [812, 511] width 198 height 234
drag, startPoint x: 826, startPoint y: 554, endPoint x: 756, endPoint y: 567, distance: 71.9
click at [756, 563] on div at bounding box center [812, 511] width 198 height 234
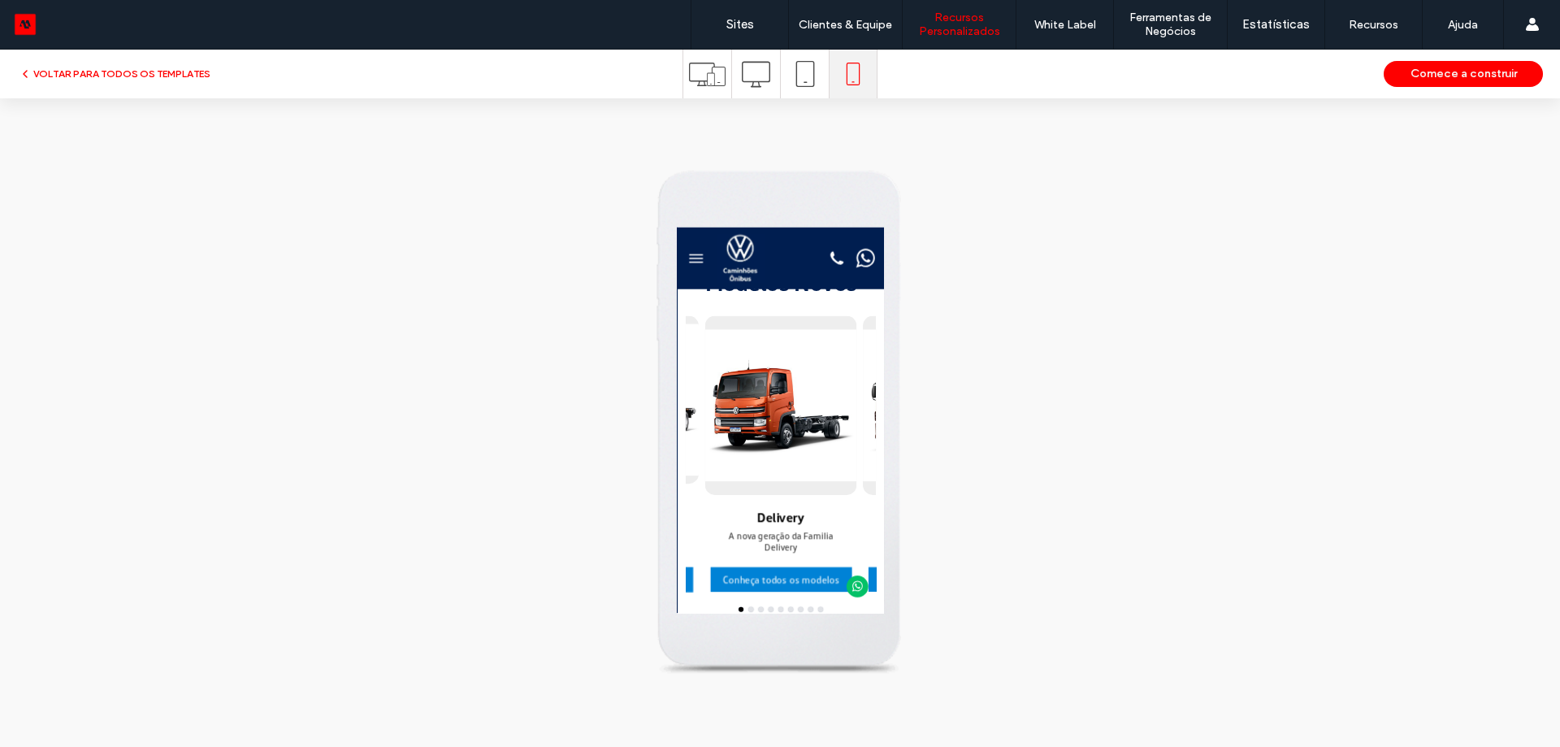
scroll to position [81, 0]
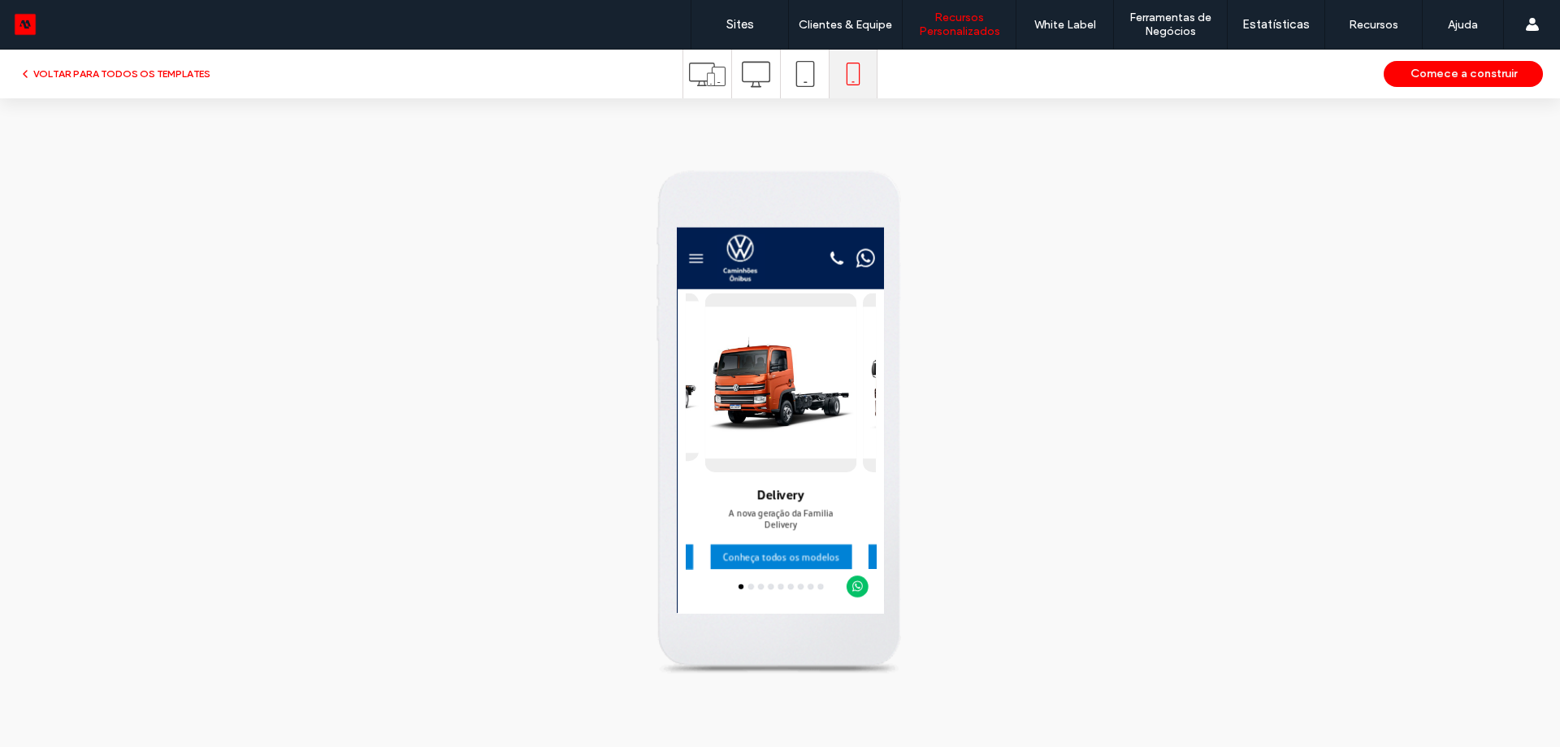
click at [772, 695] on div at bounding box center [811, 696] width 248 height 7
click at [769, 695] on button "go to slide 2" at bounding box center [772, 696] width 7 height 7
click at [785, 693] on div at bounding box center [811, 696] width 248 height 7
click at [709, 256] on button "menu" at bounding box center [701, 267] width 33 height 33
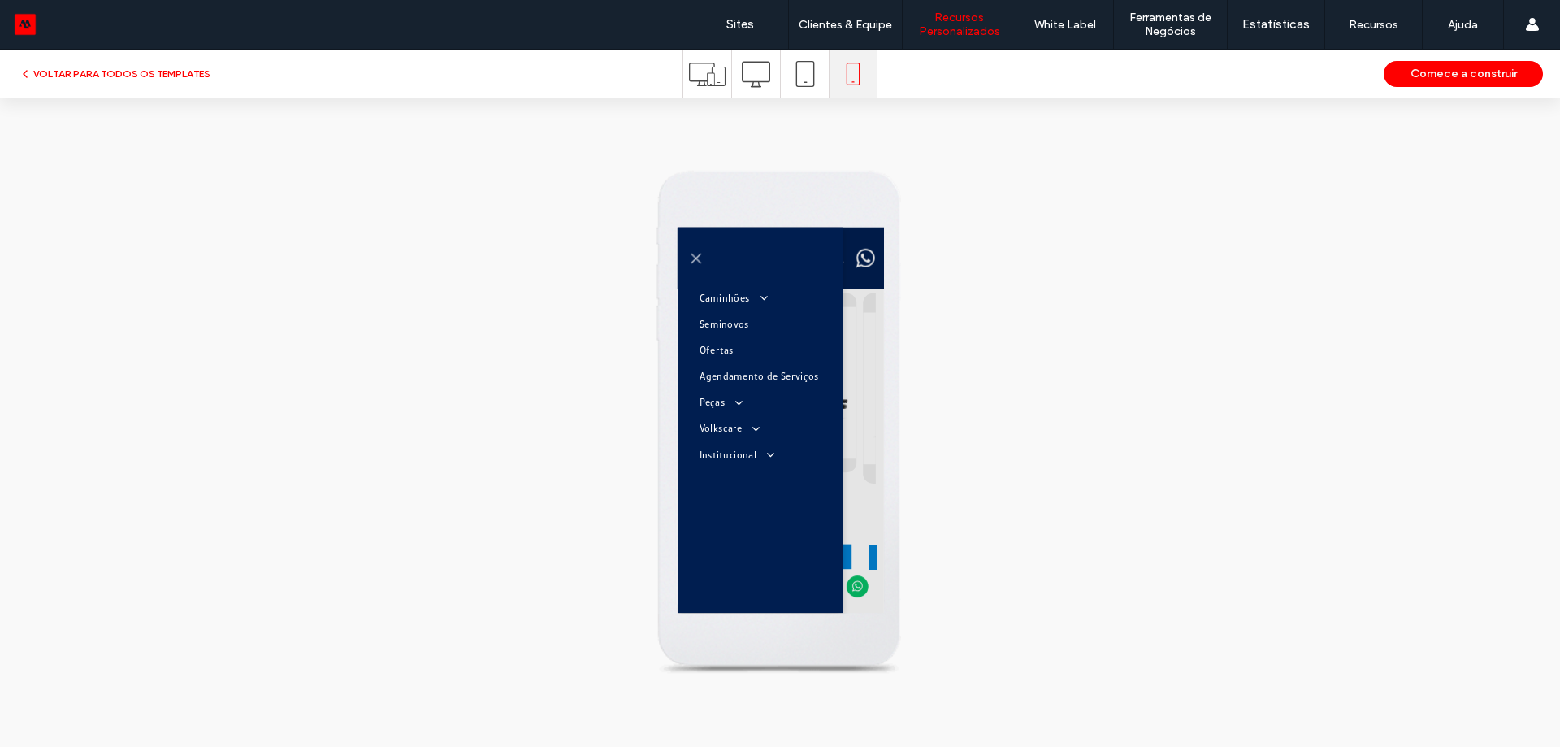
click at [709, 256] on button "menu" at bounding box center [701, 267] width 33 height 33
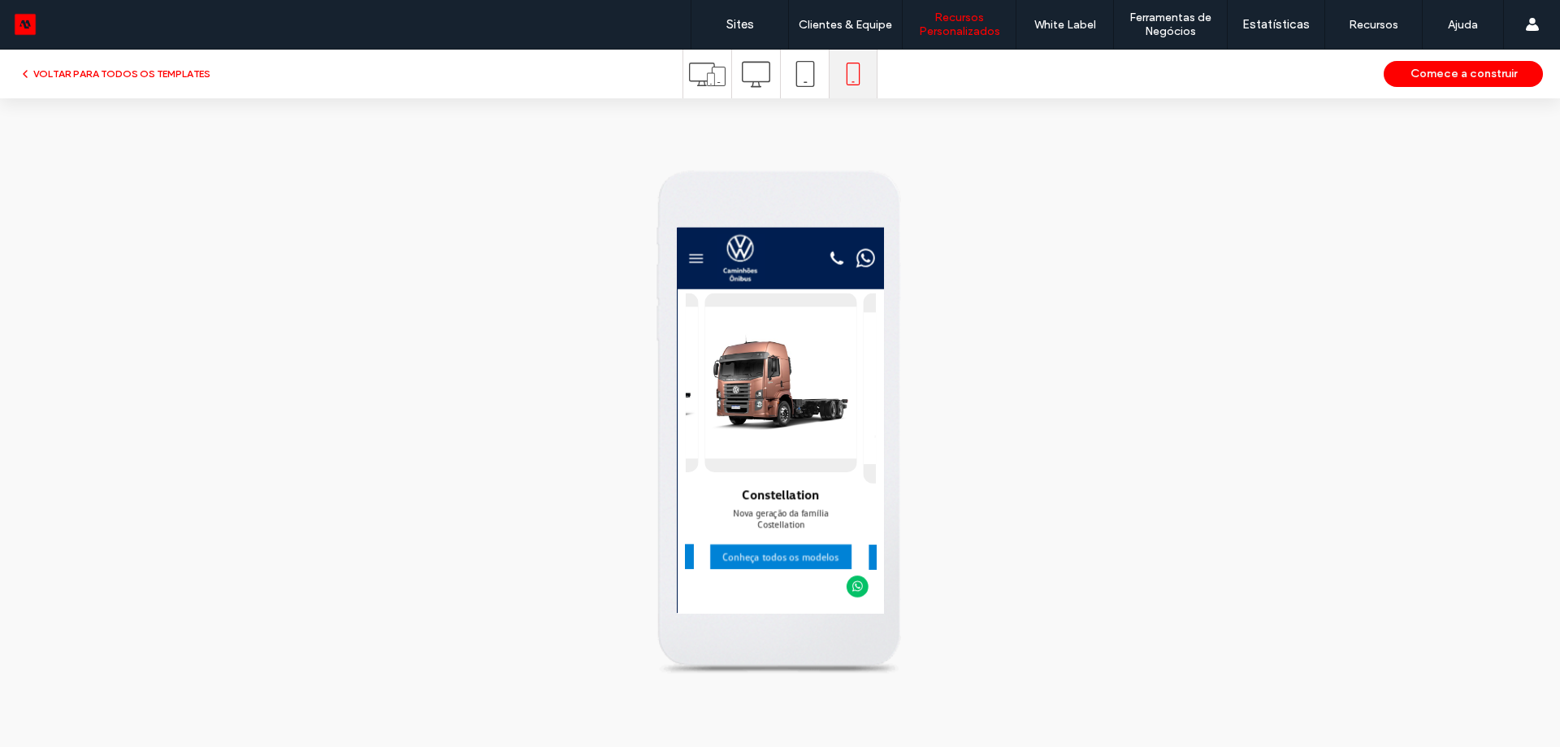
click at [871, 271] on icon at bounding box center [885, 267] width 28 height 28
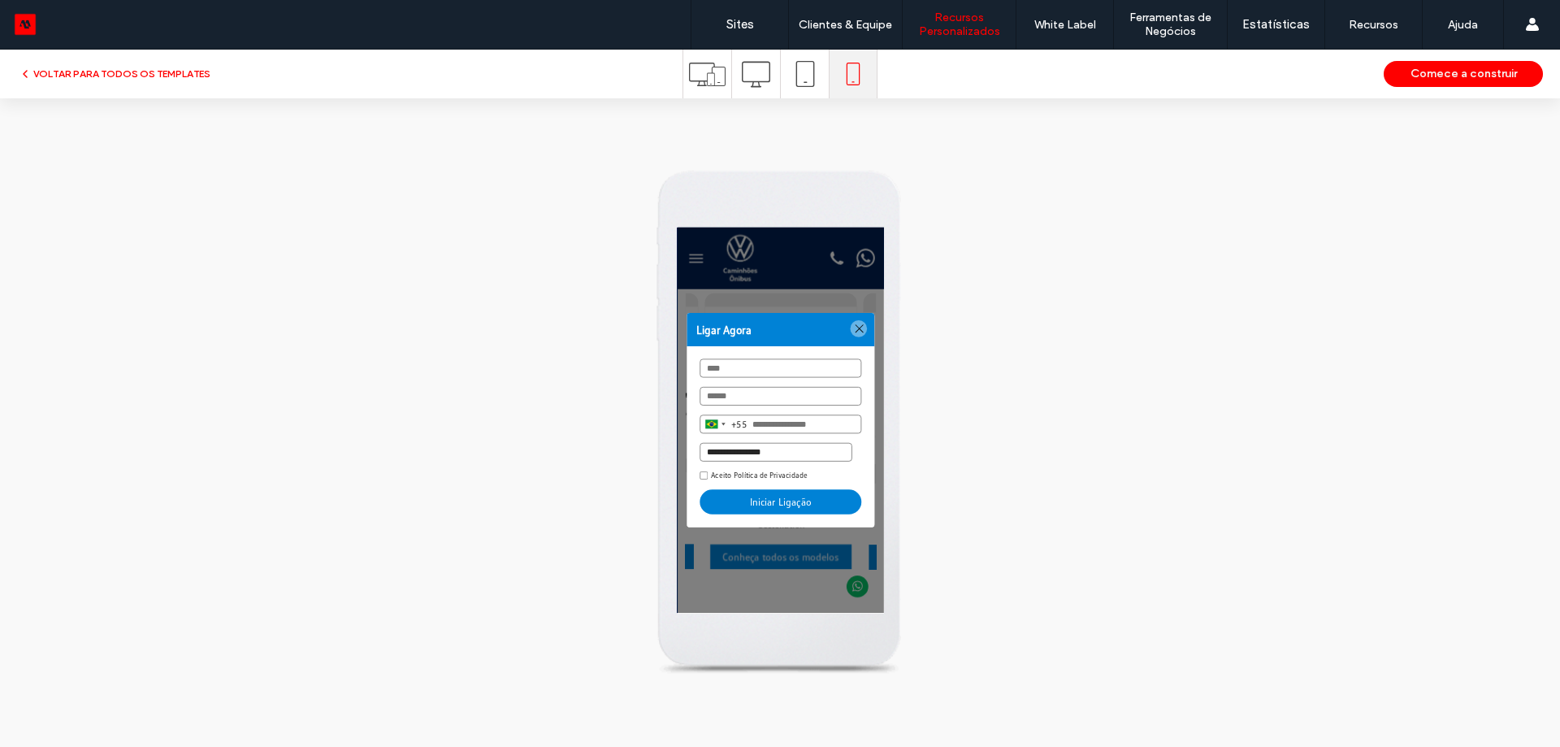
click at [903, 365] on div at bounding box center [914, 360] width 22 height 22
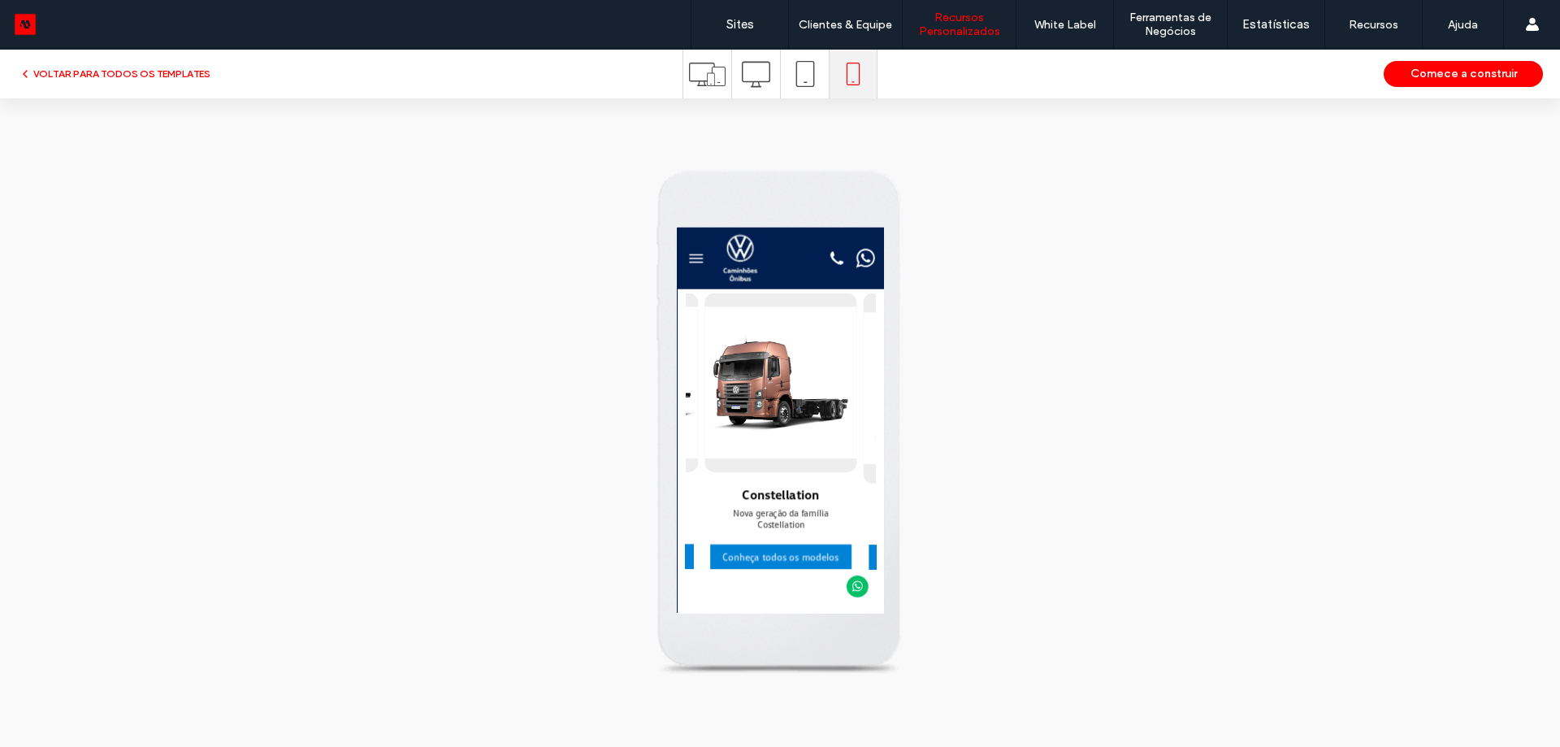
click at [911, 267] on icon at bounding box center [923, 266] width 24 height 24
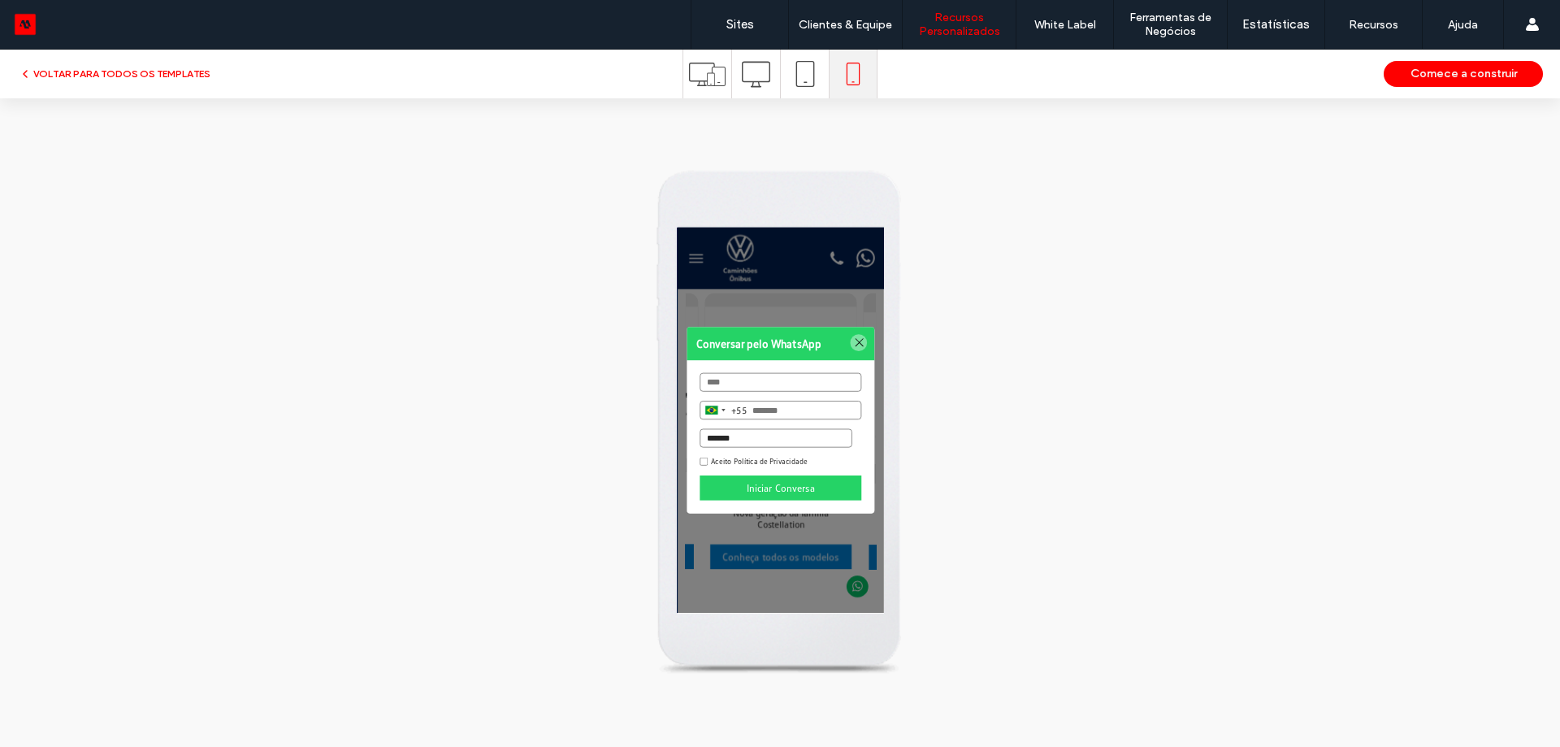
click at [908, 373] on div at bounding box center [914, 377] width 22 height 22
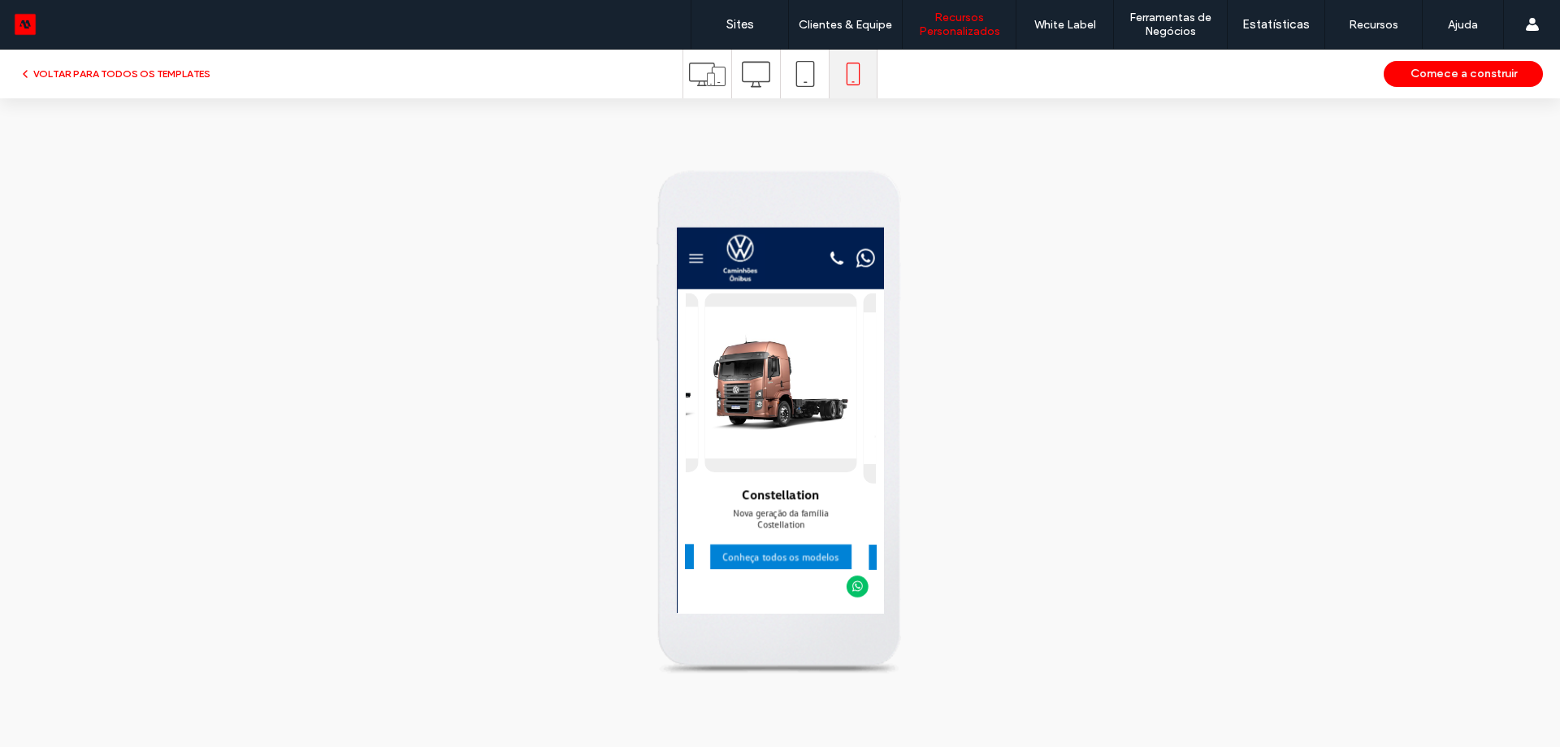
click at [905, 685] on icon at bounding box center [912, 696] width 15 height 28
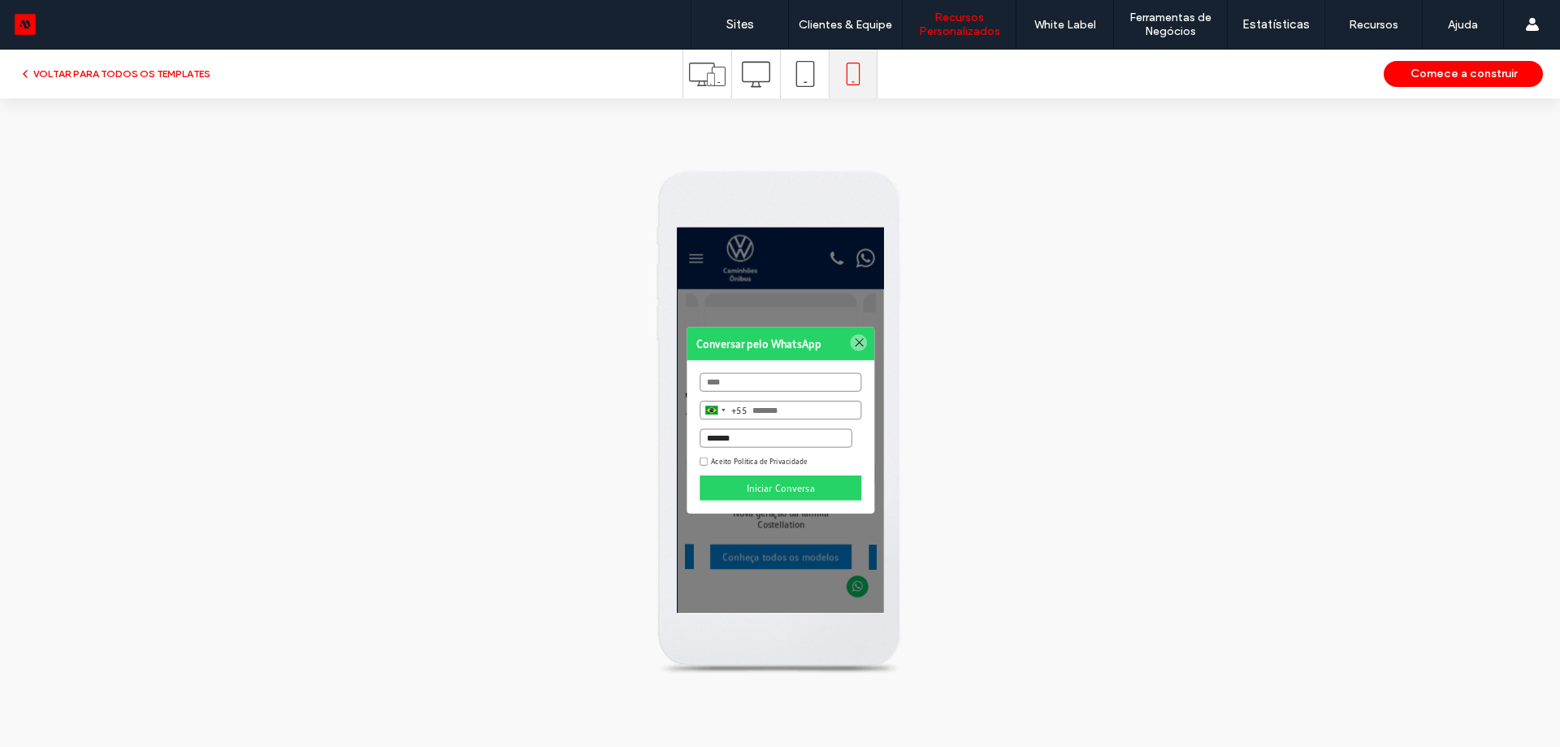
click at [905, 358] on strong "Conversar pelo WhatsApp" at bounding box center [811, 379] width 245 height 44
click at [903, 376] on div at bounding box center [914, 377] width 22 height 22
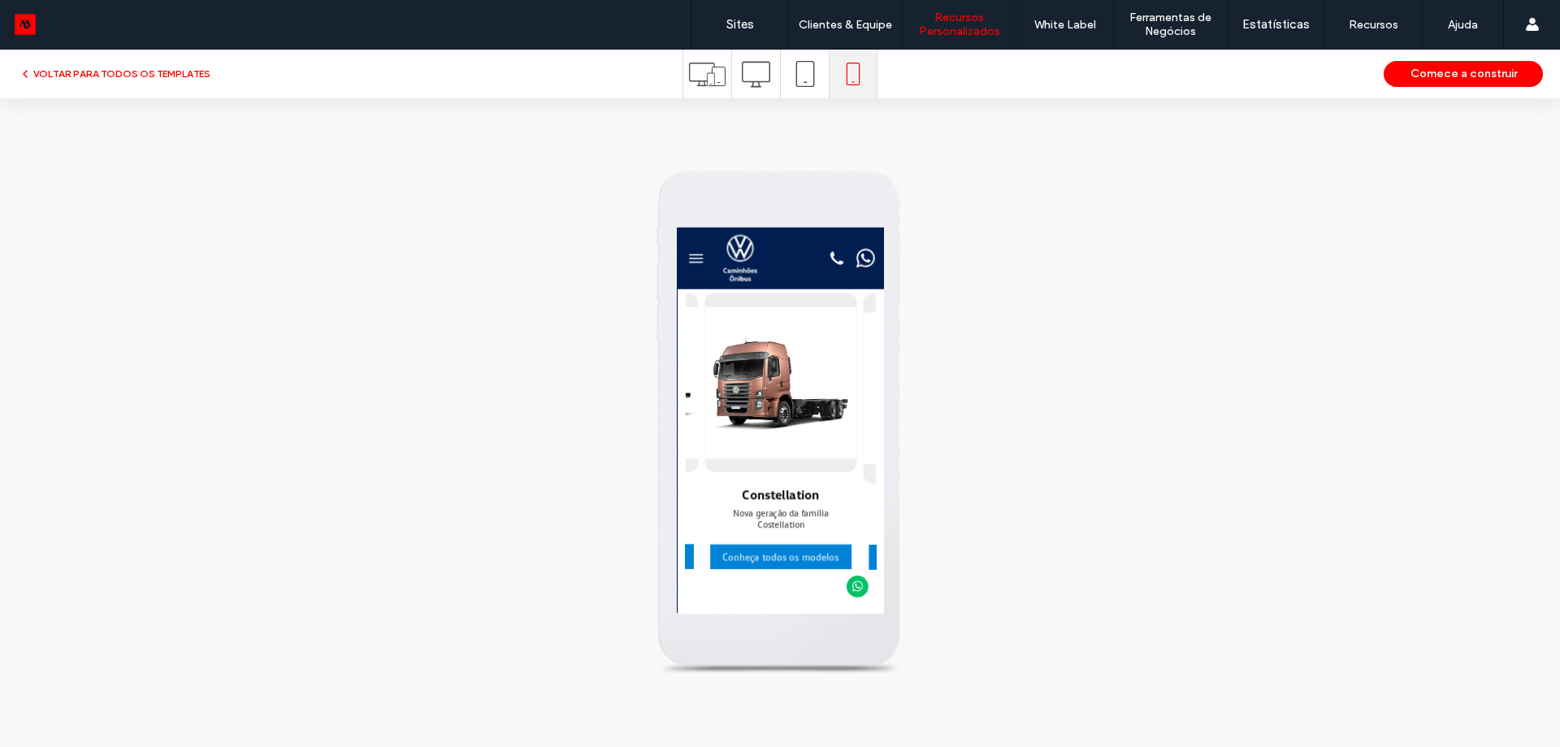
click at [709, 77] on icon at bounding box center [707, 74] width 37 height 37
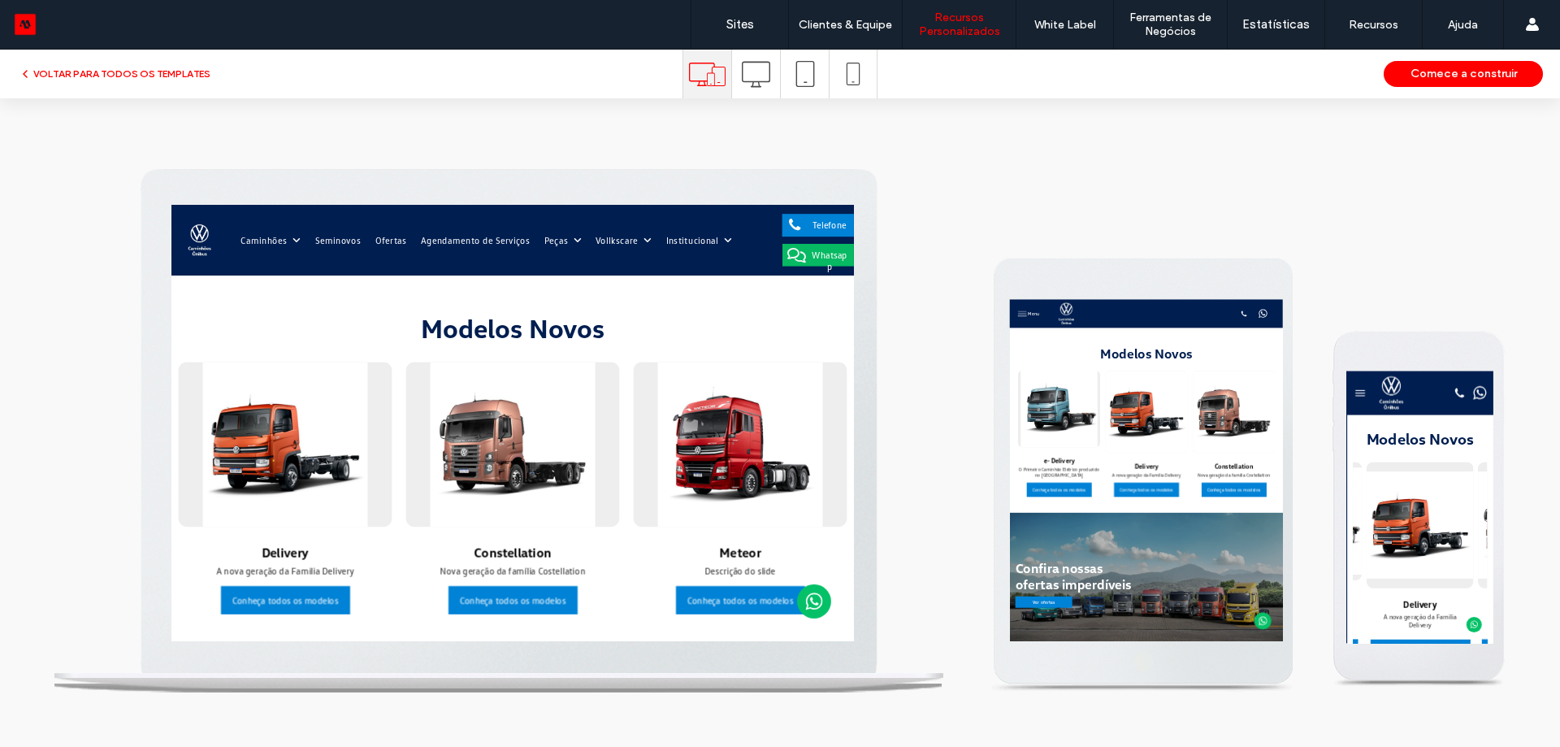
scroll to position [0, 0]
click at [1055, 231] on span at bounding box center [1063, 233] width 21 height 21
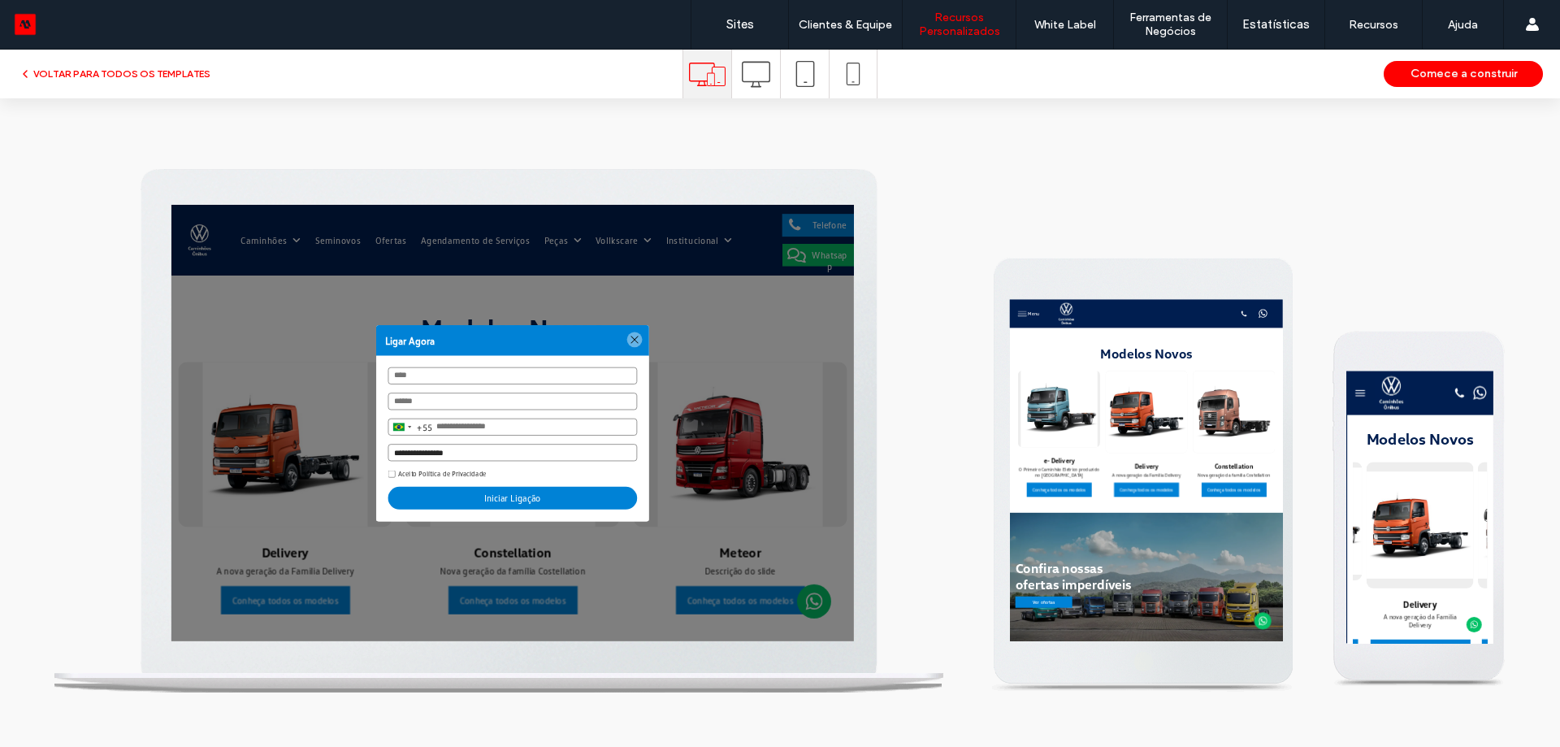
click at [821, 396] on div at bounding box center [832, 396] width 22 height 22
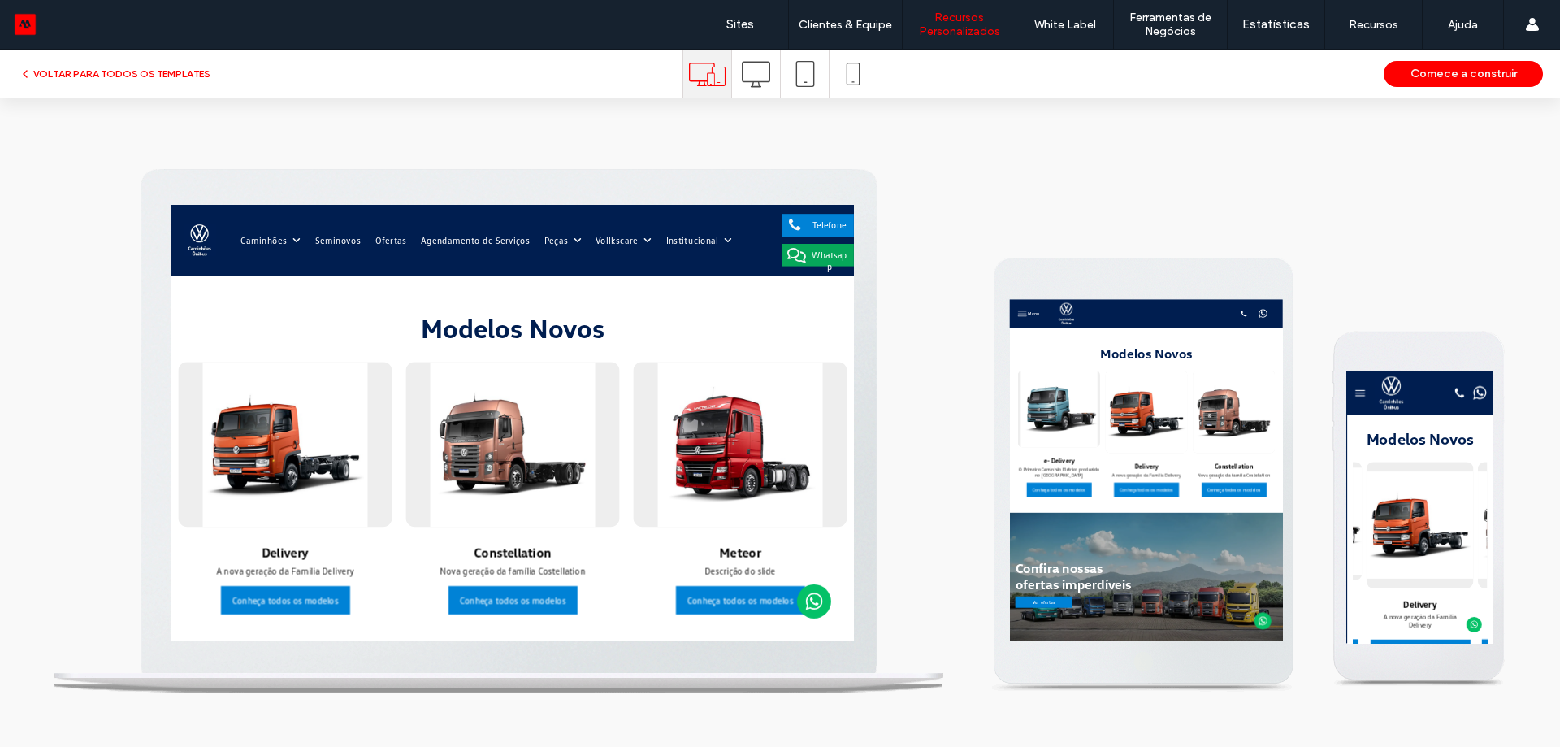
click at [1059, 280] on span at bounding box center [1064, 276] width 27 height 22
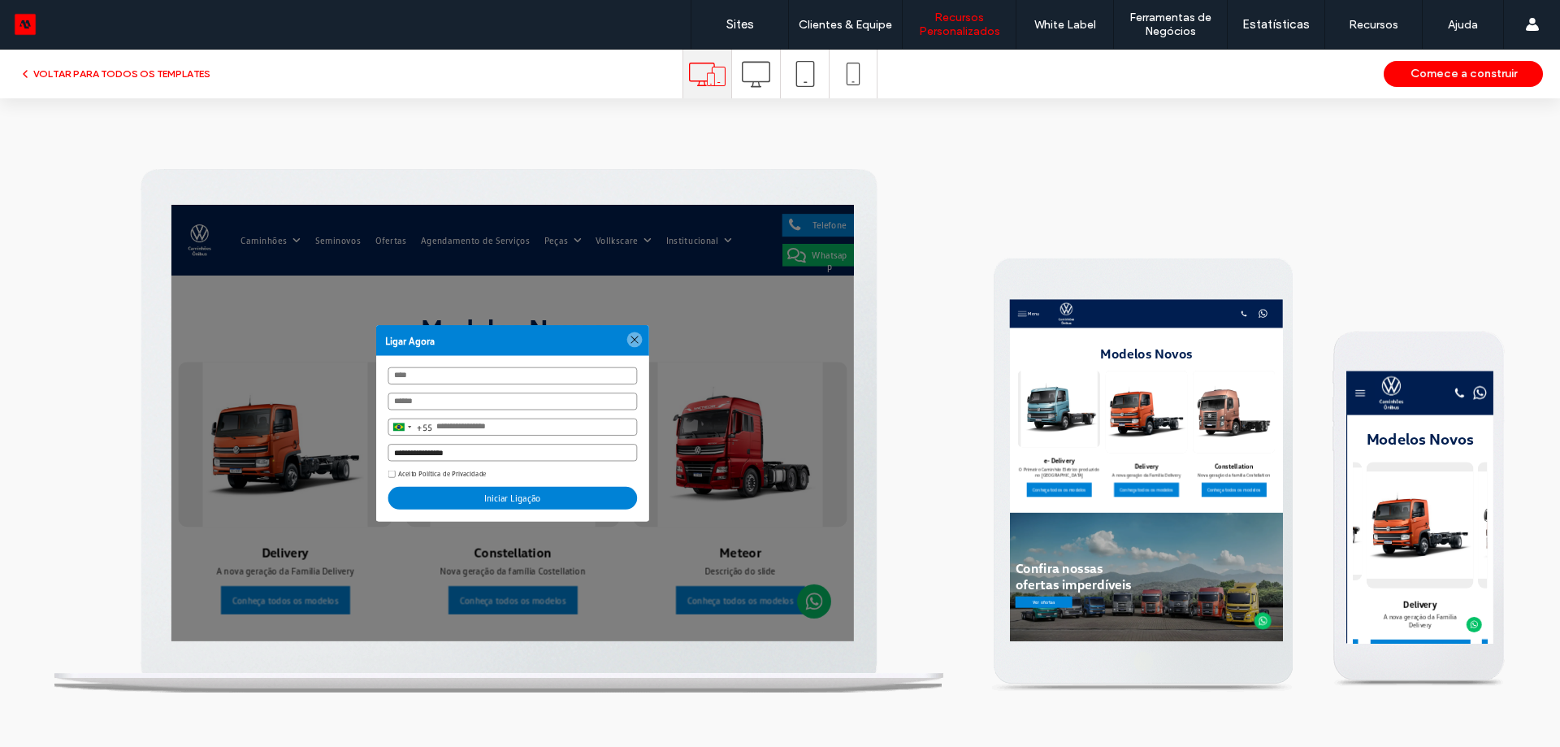
click at [809, 396] on strong "Ligar Agora" at bounding box center [658, 397] width 390 height 44
click at [829, 393] on div at bounding box center [832, 396] width 22 height 22
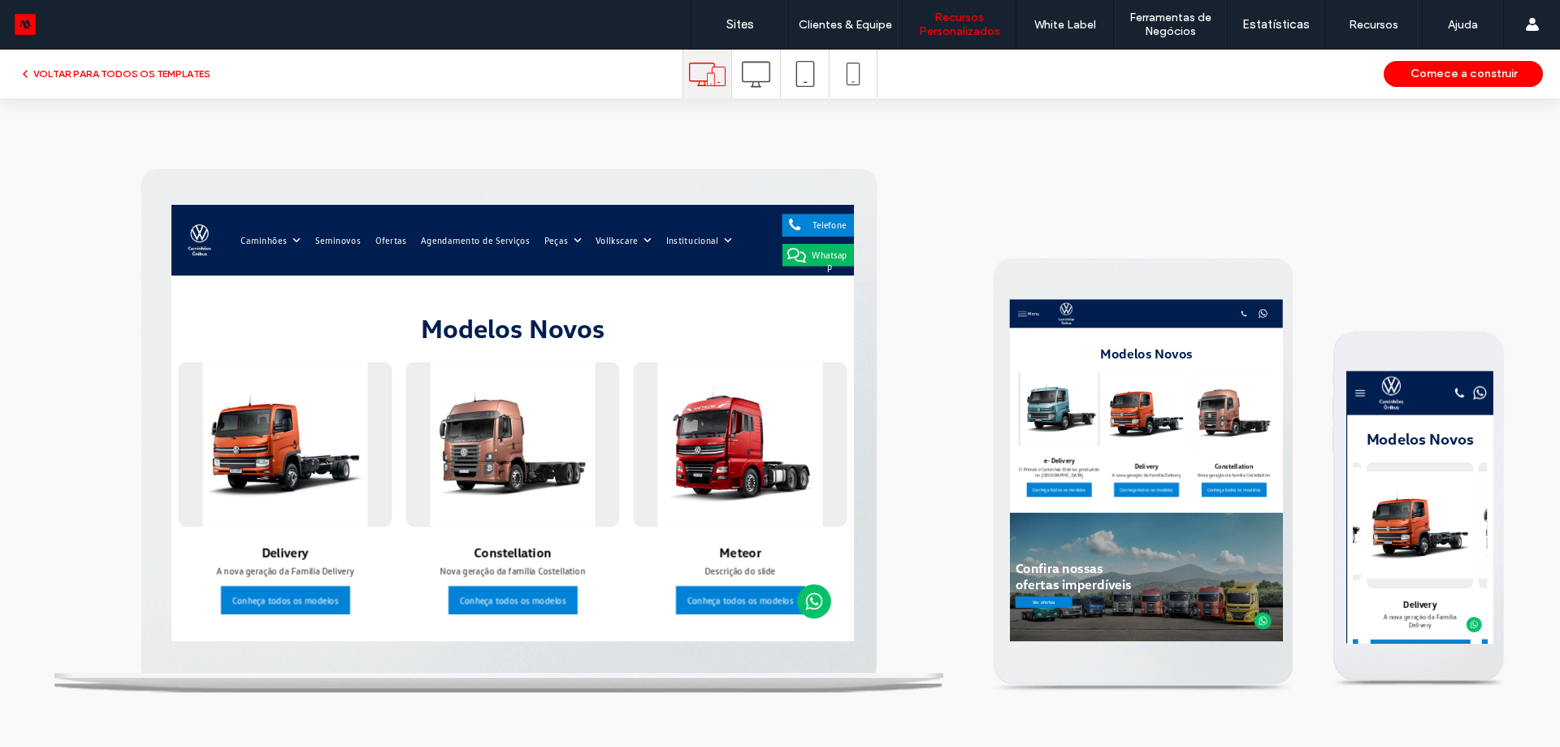
click at [871, 80] on div at bounding box center [853, 74] width 47 height 49
click at [850, 80] on icon at bounding box center [853, 74] width 23 height 23
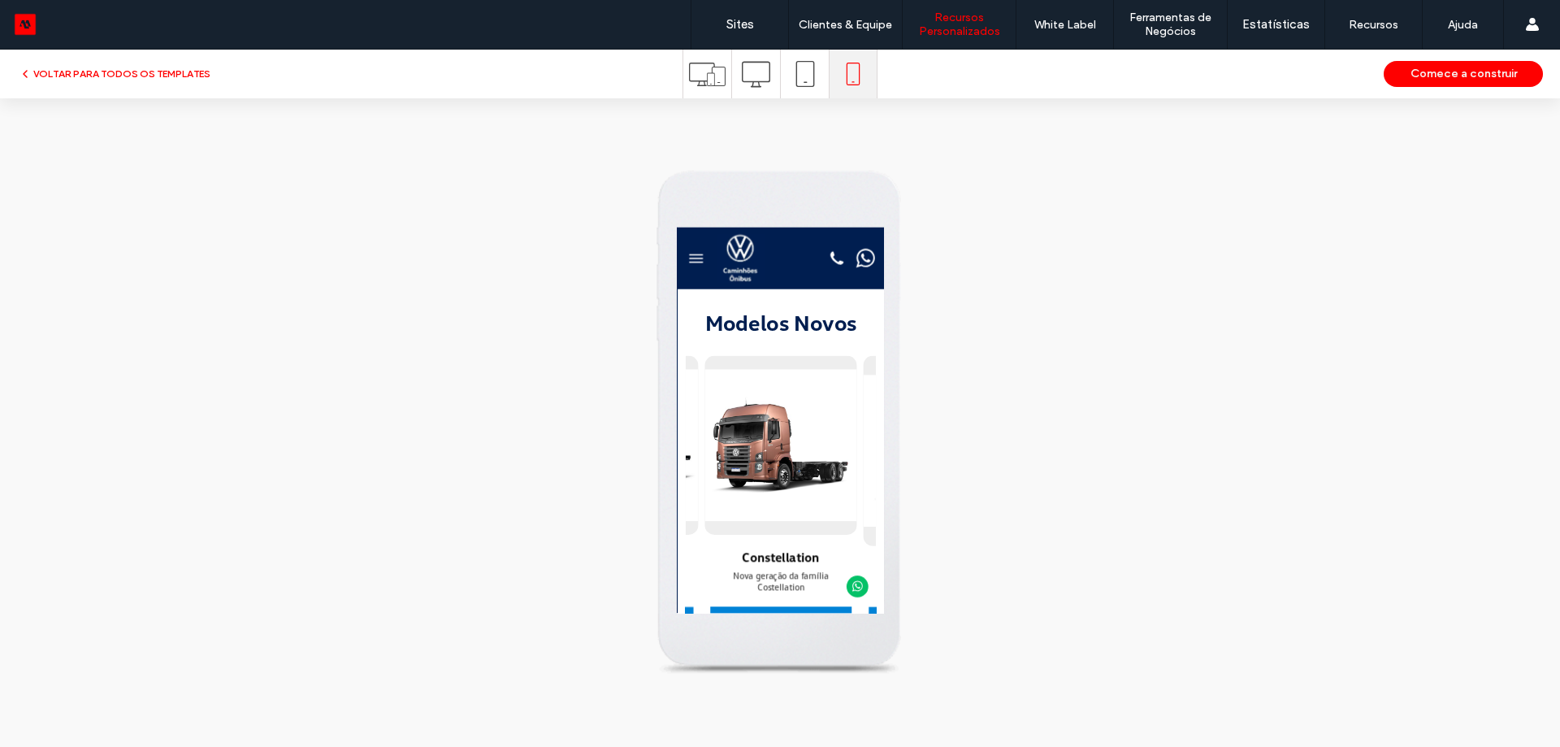
click at [920, 267] on icon at bounding box center [922, 267] width 28 height 28
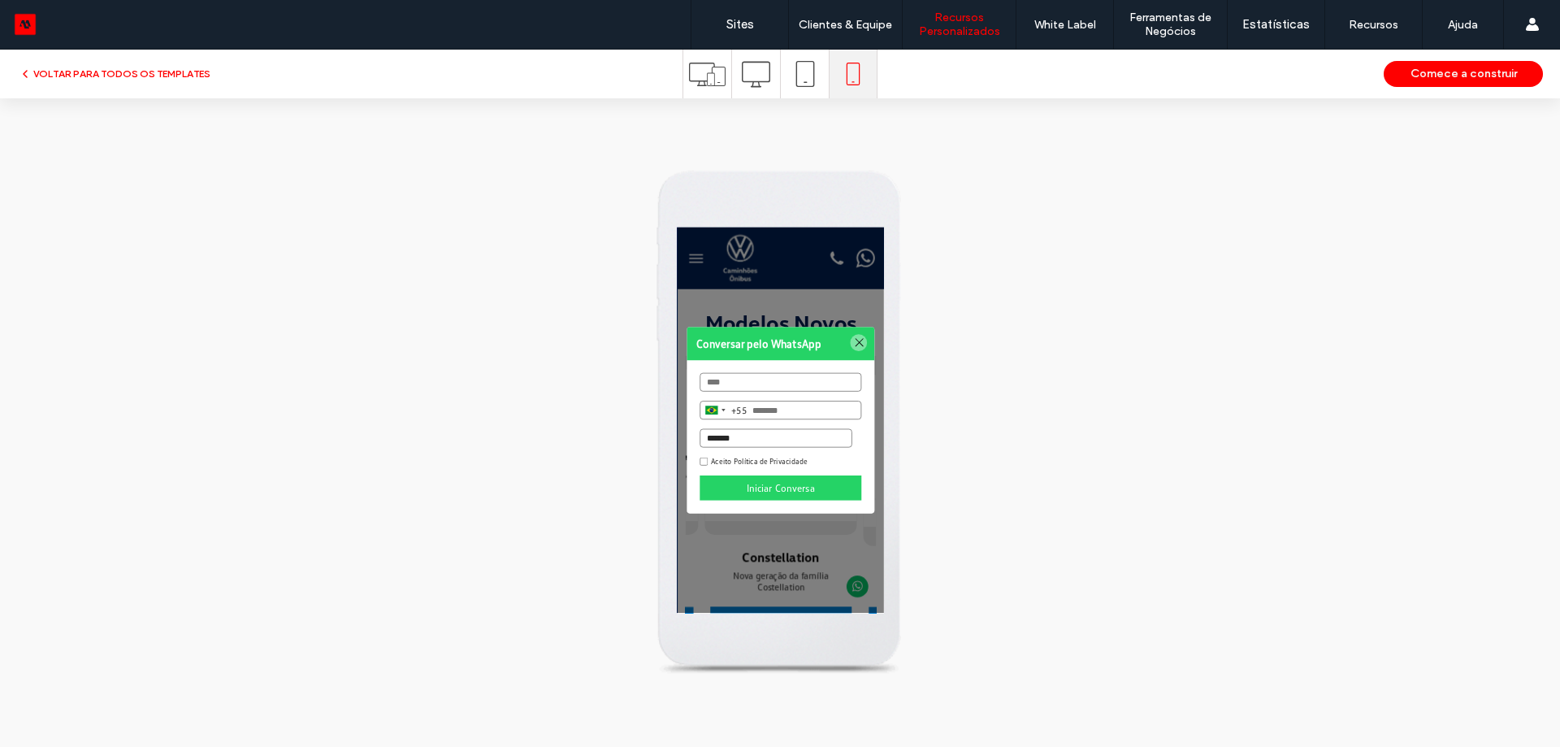
click at [903, 378] on div at bounding box center [914, 377] width 22 height 22
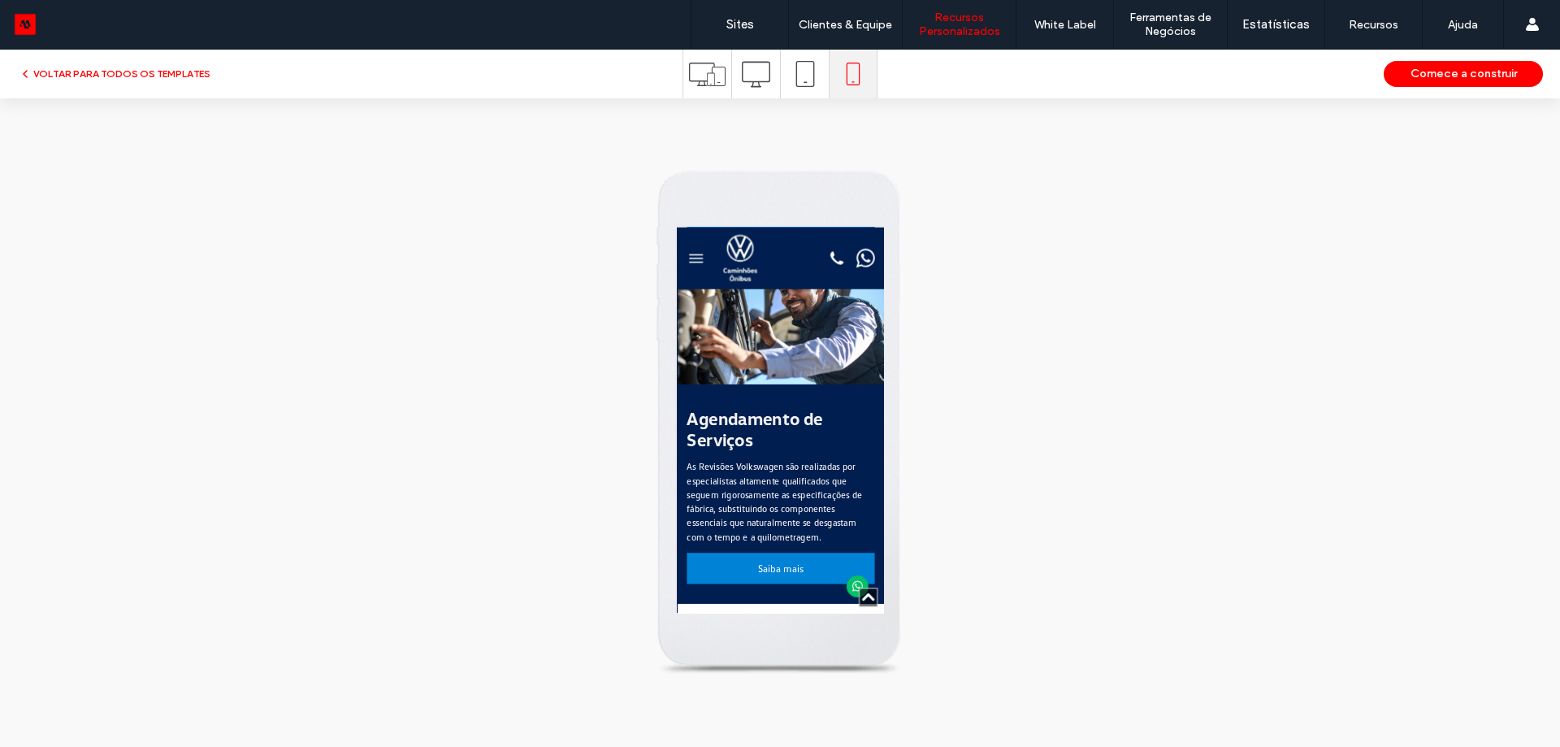
scroll to position [1381, 0]
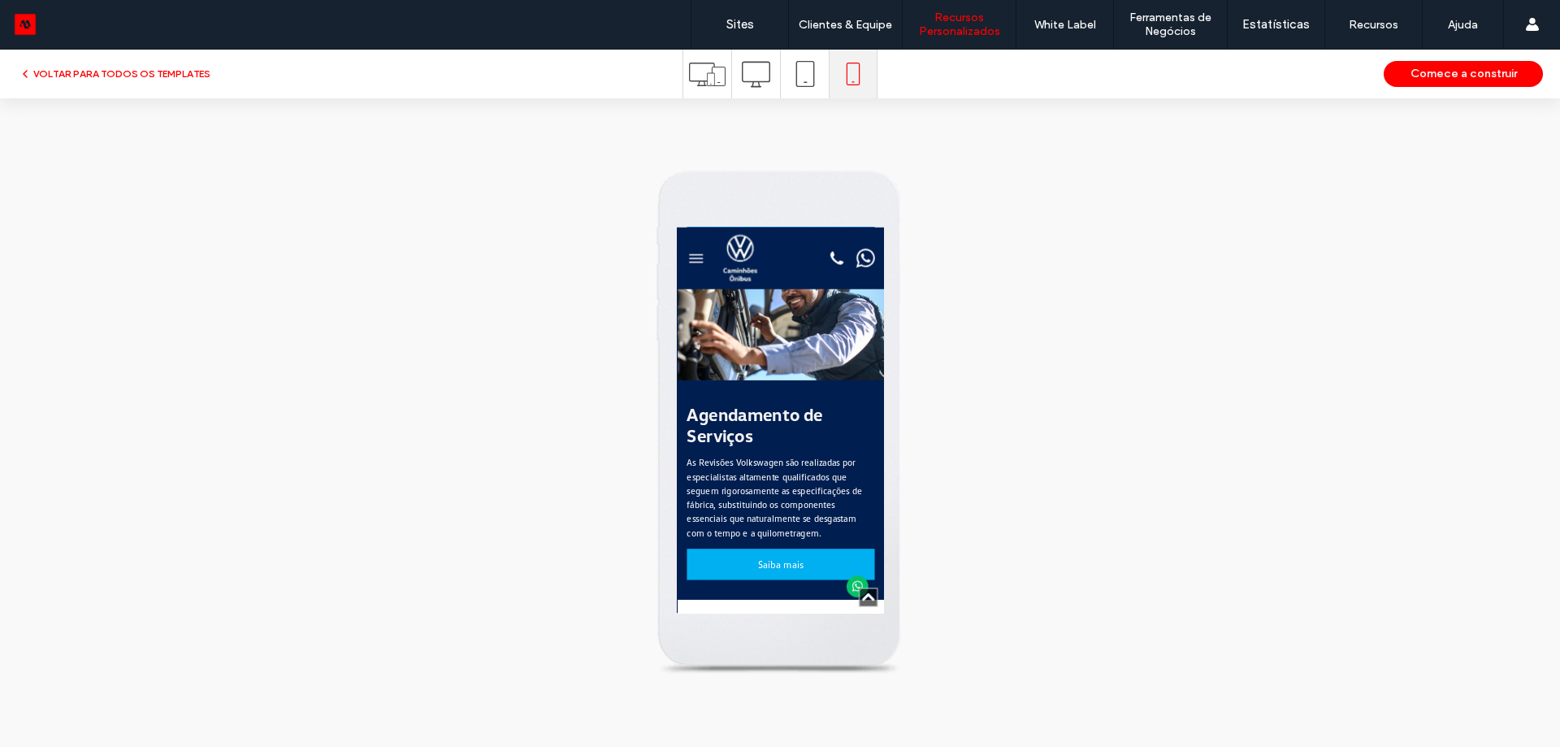
click at [806, 657] on span "Saiba mais" at bounding box center [812, 667] width 60 height 33
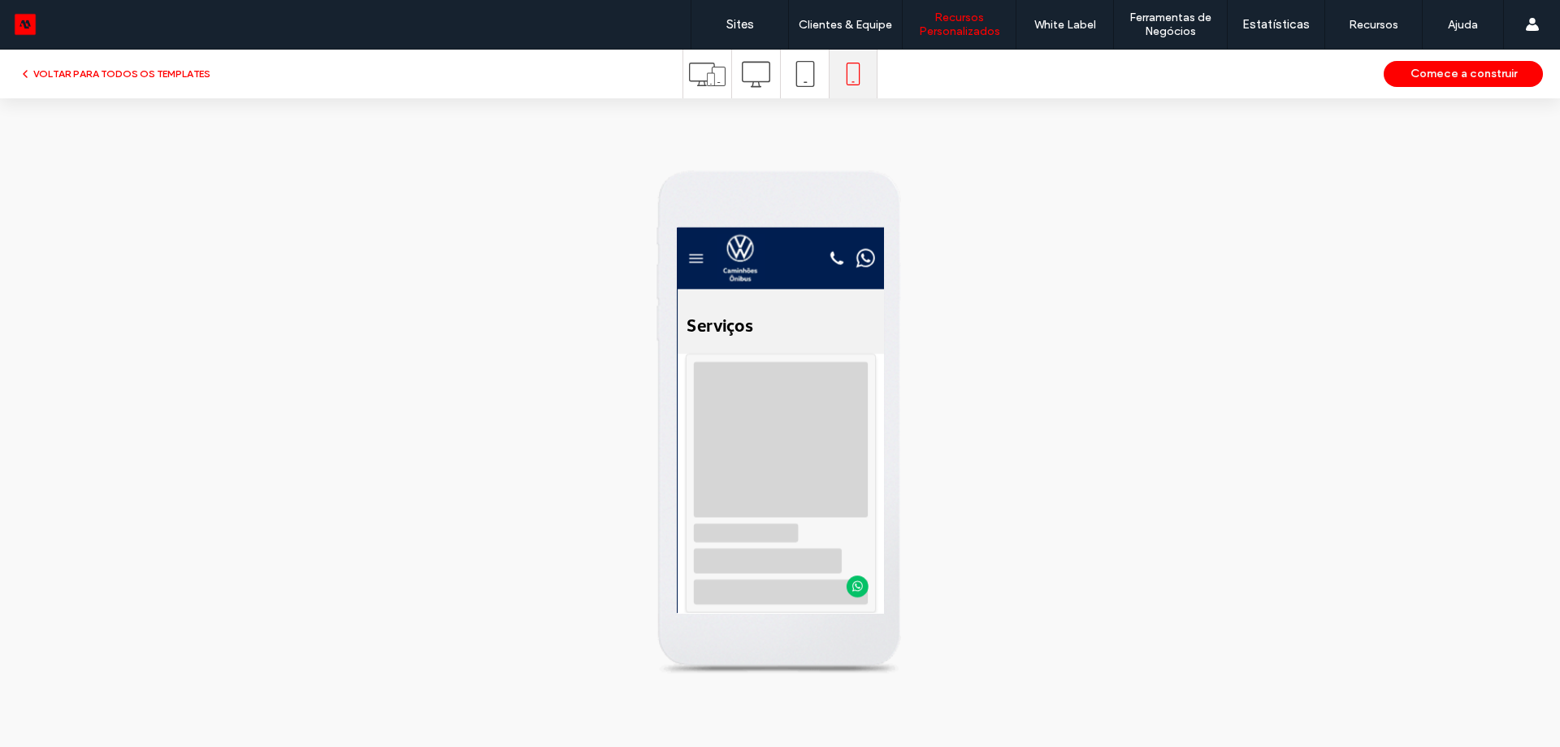
scroll to position [0, 0]
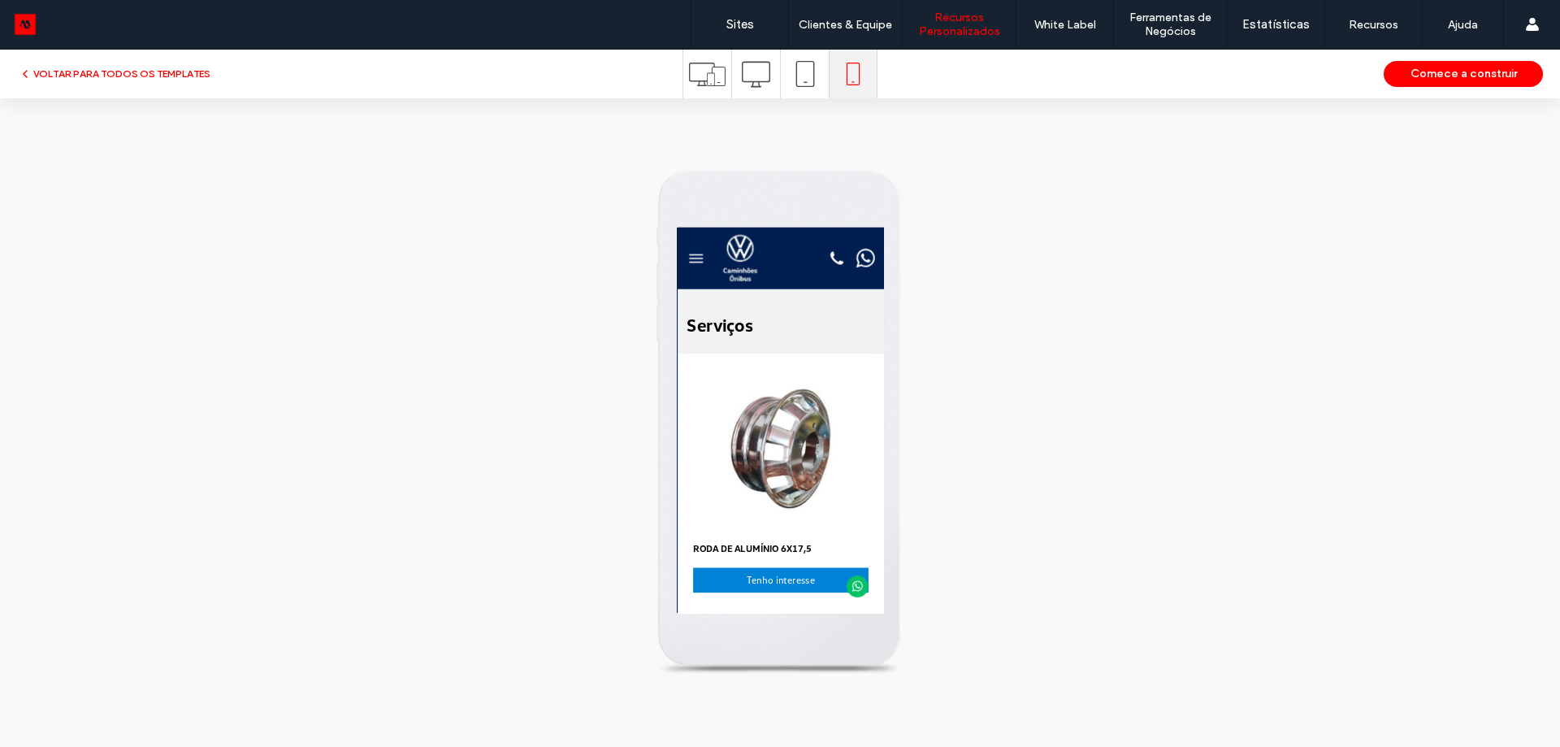
click at [704, 81] on icon at bounding box center [707, 74] width 37 height 37
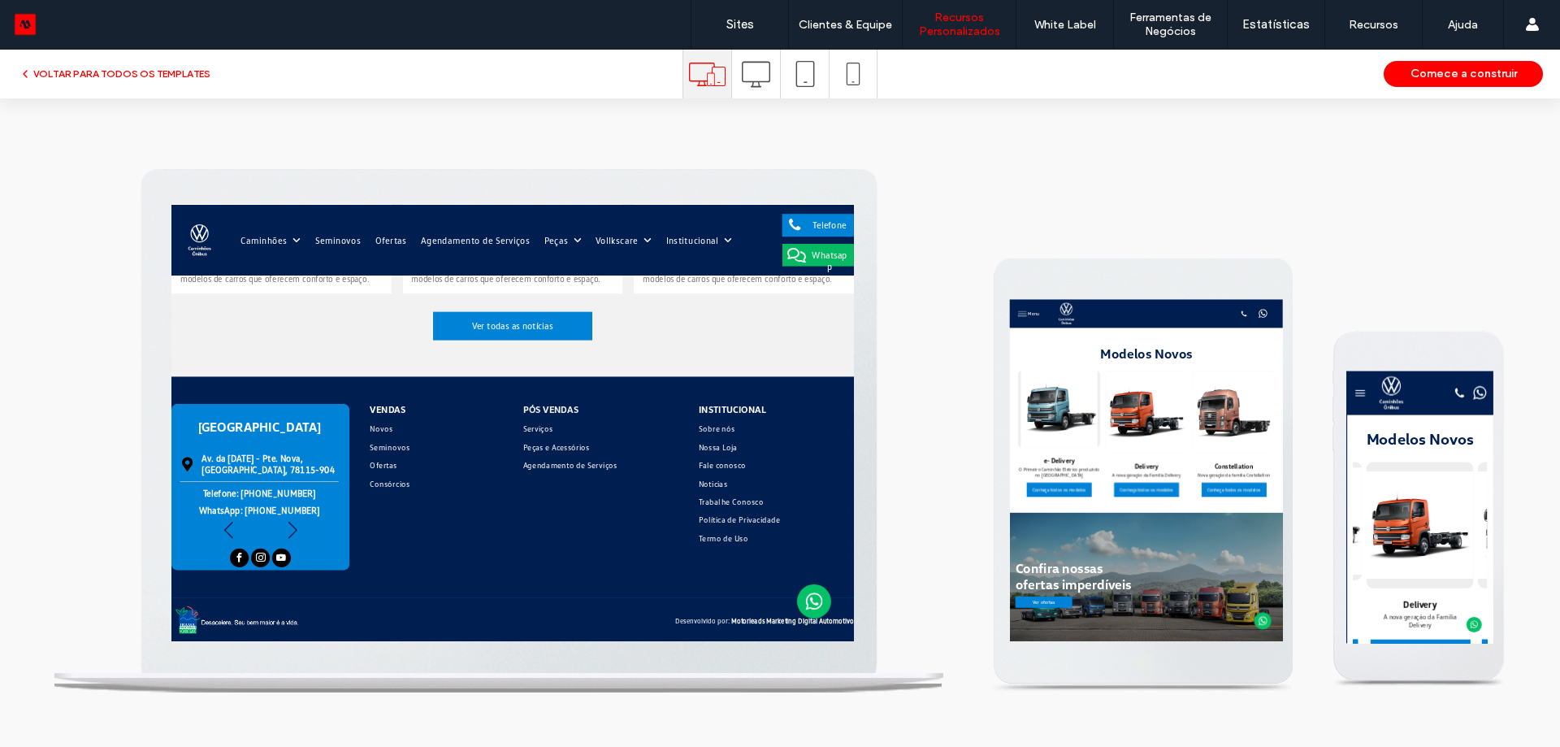
scroll to position [2343, 0]
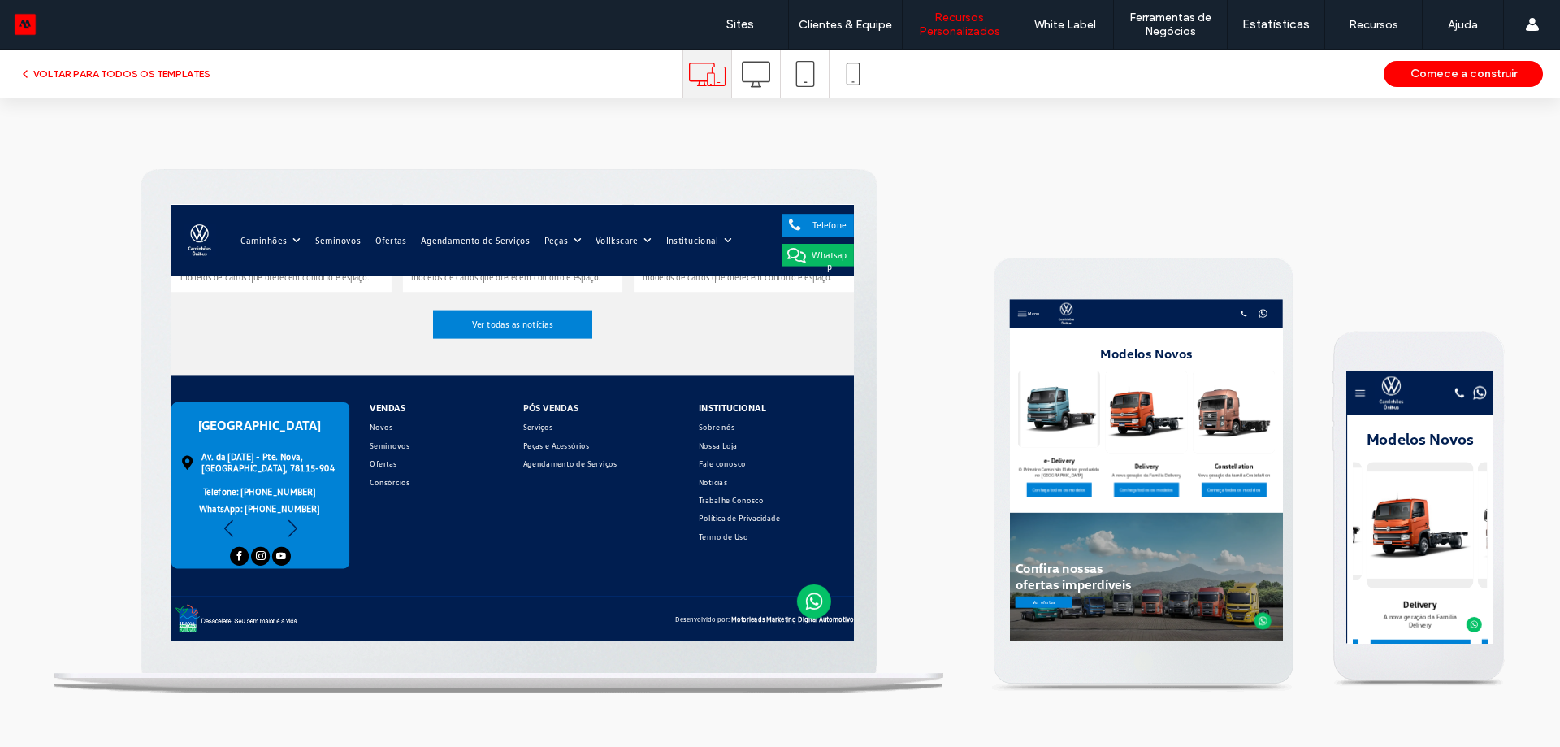
click at [349, 667] on div "Next slide" at bounding box center [344, 666] width 22 height 36
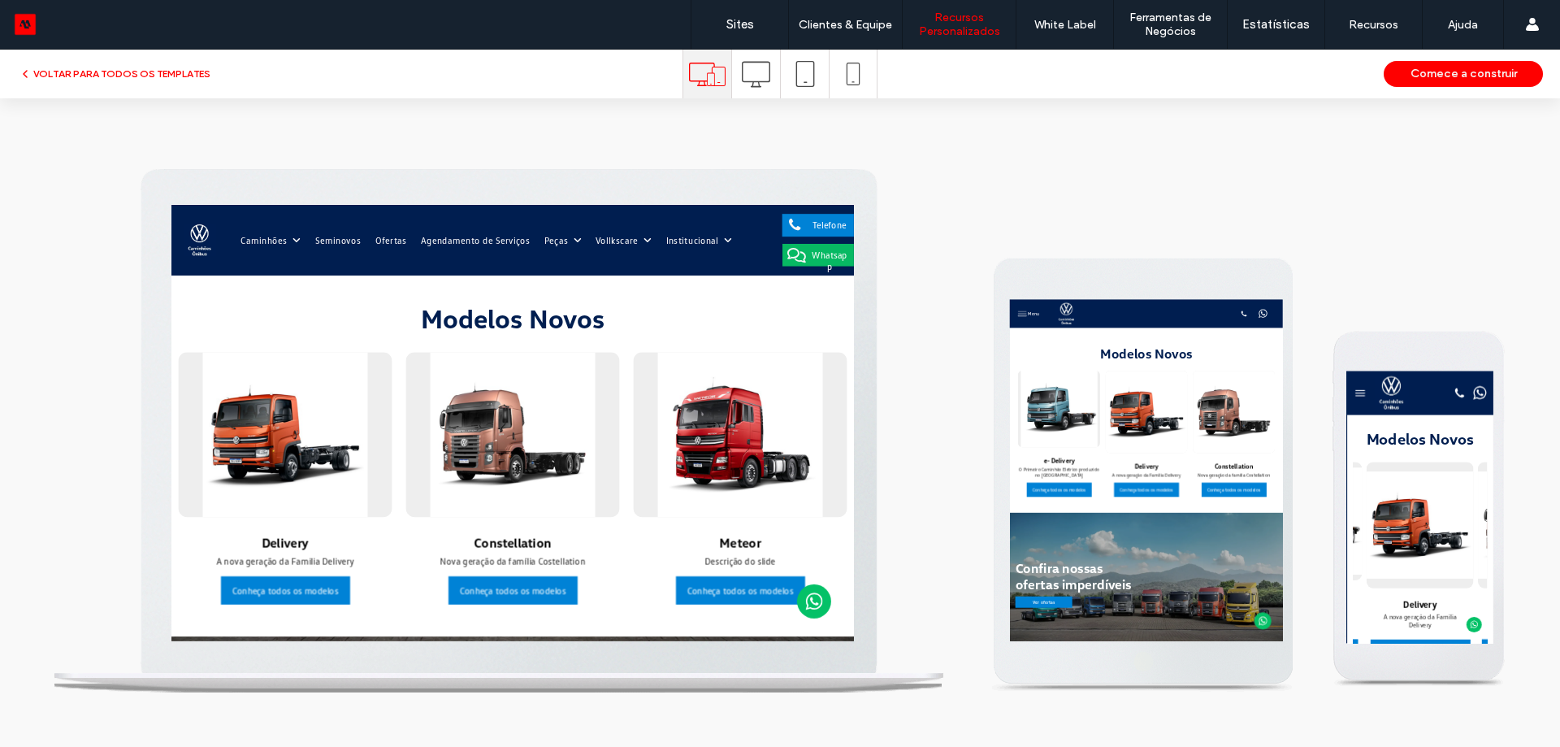
scroll to position [0, 0]
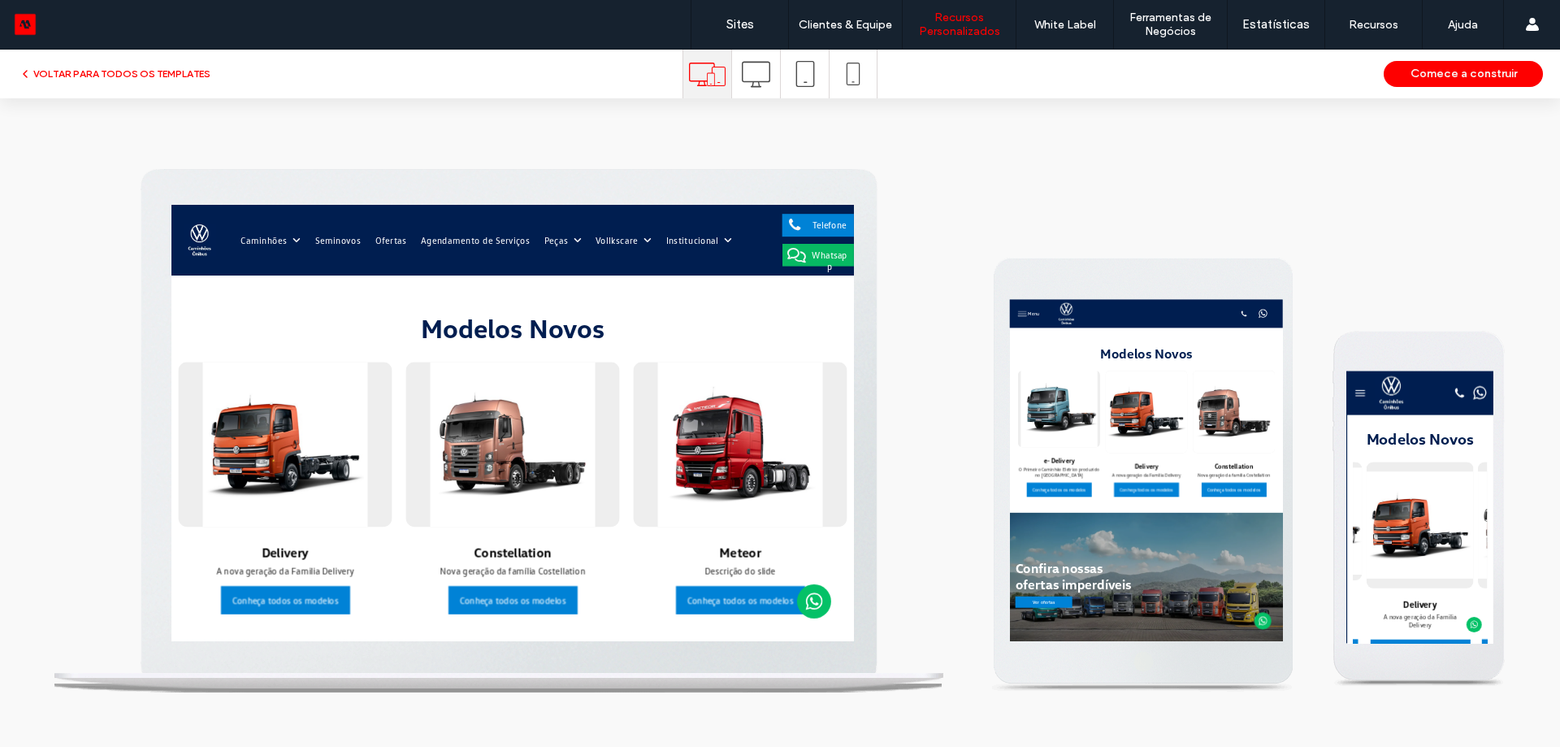
click at [756, 87] on icon at bounding box center [756, 74] width 28 height 28
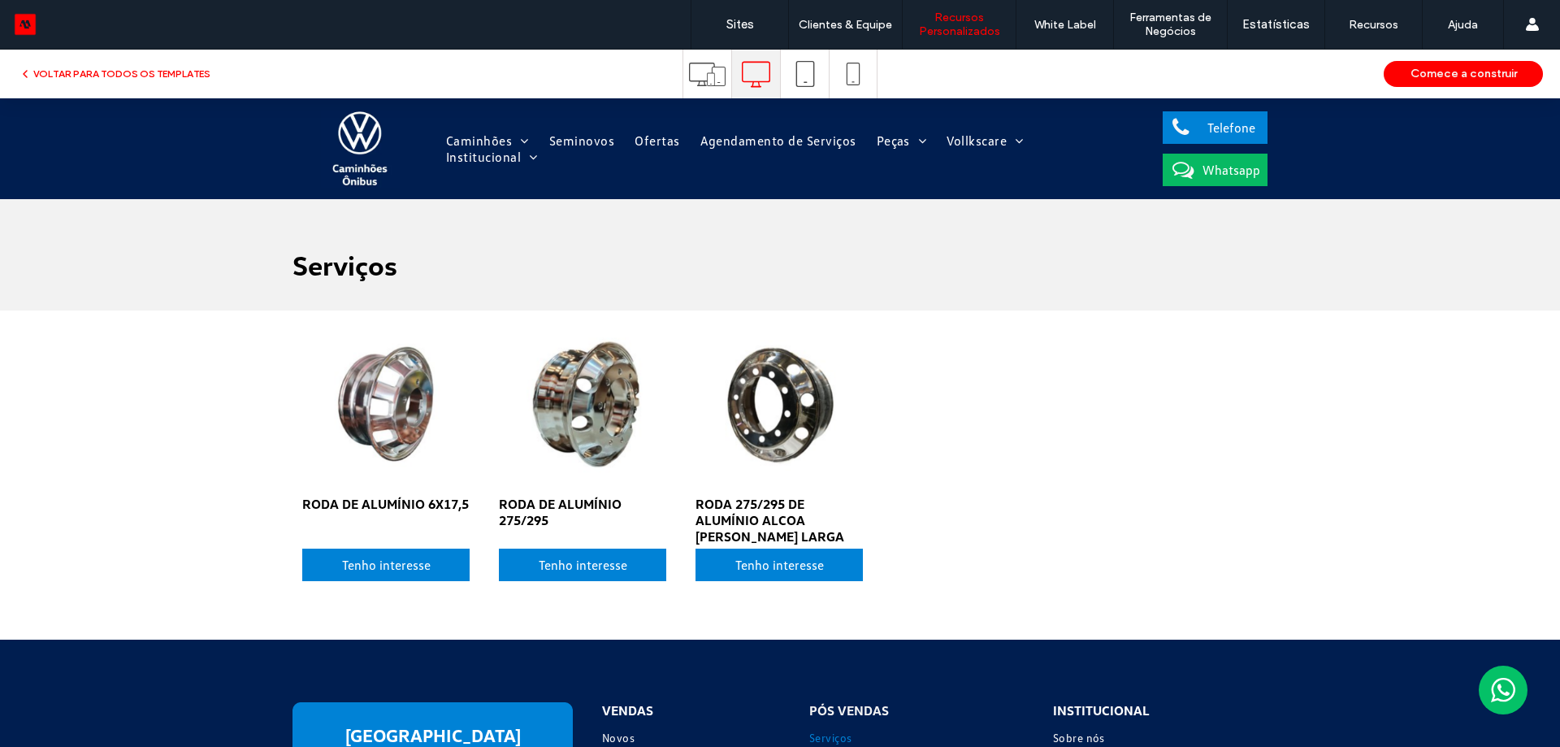
click at [340, 160] on img at bounding box center [360, 149] width 78 height 78
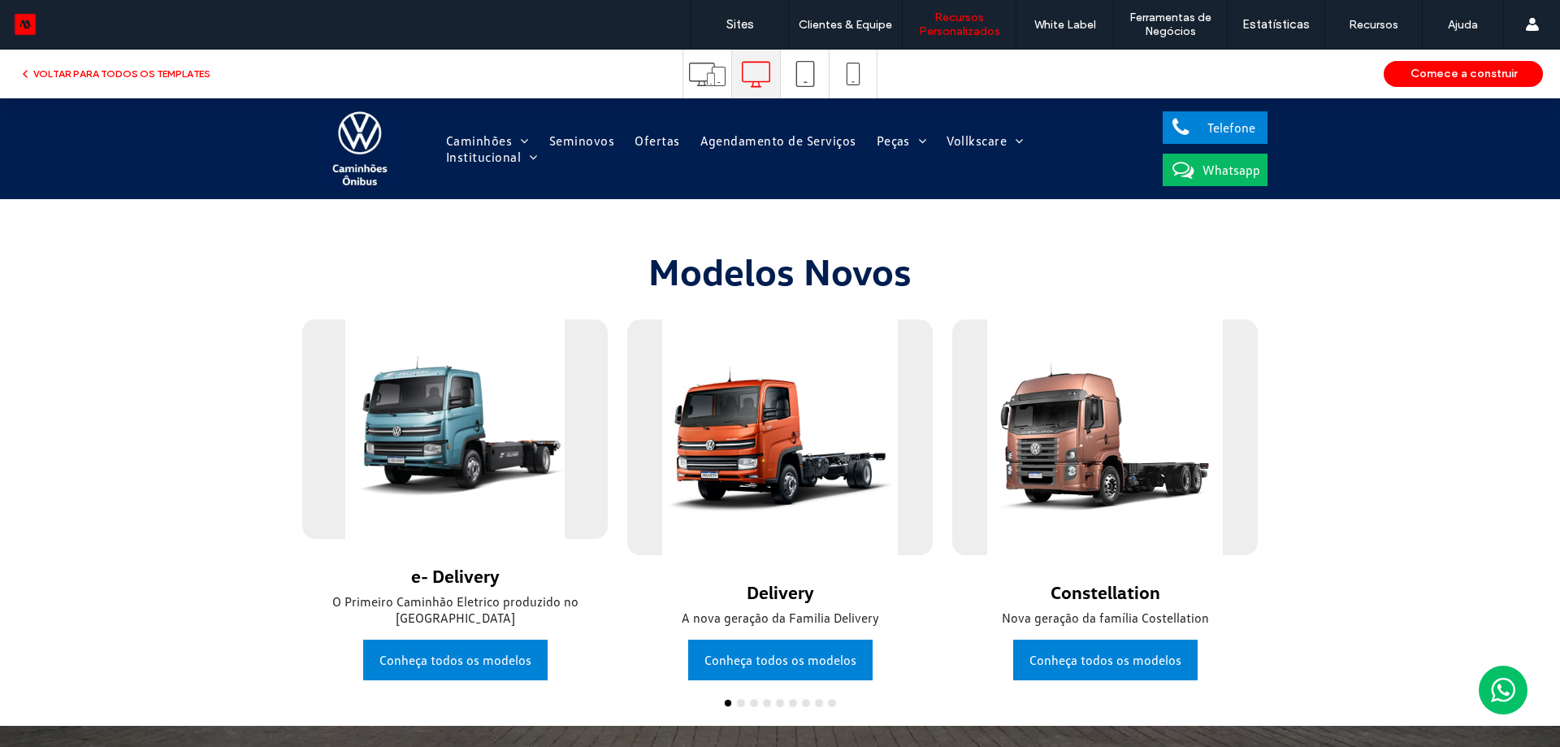
drag, startPoint x: 856, startPoint y: 465, endPoint x: 735, endPoint y: 447, distance: 121.6
click at [735, 448] on div at bounding box center [780, 437] width 306 height 236
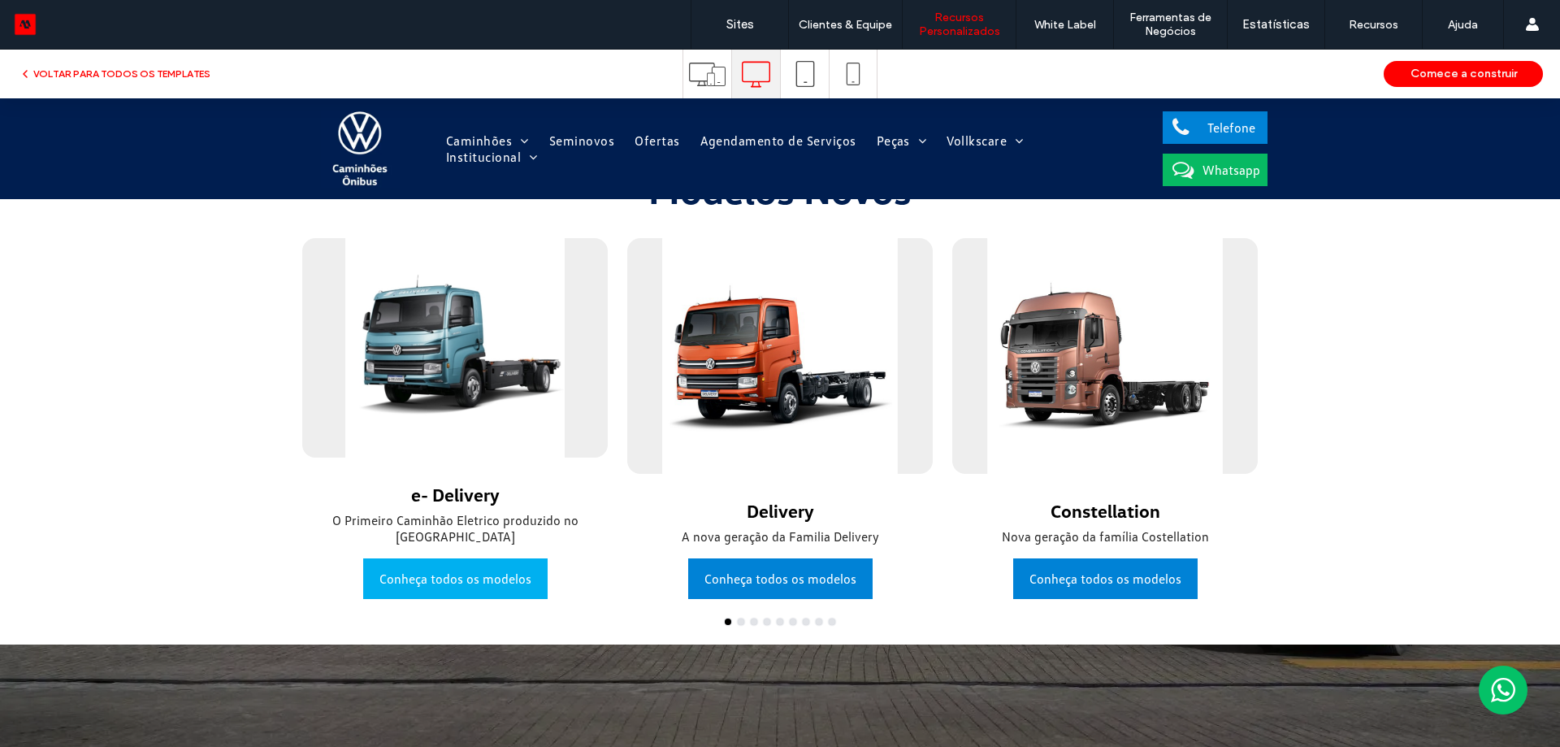
click at [458, 583] on span "Conheça todos os modelos" at bounding box center [455, 578] width 152 height 33
click at [457, 584] on span "Conheça todos os modelos" at bounding box center [455, 578] width 152 height 33
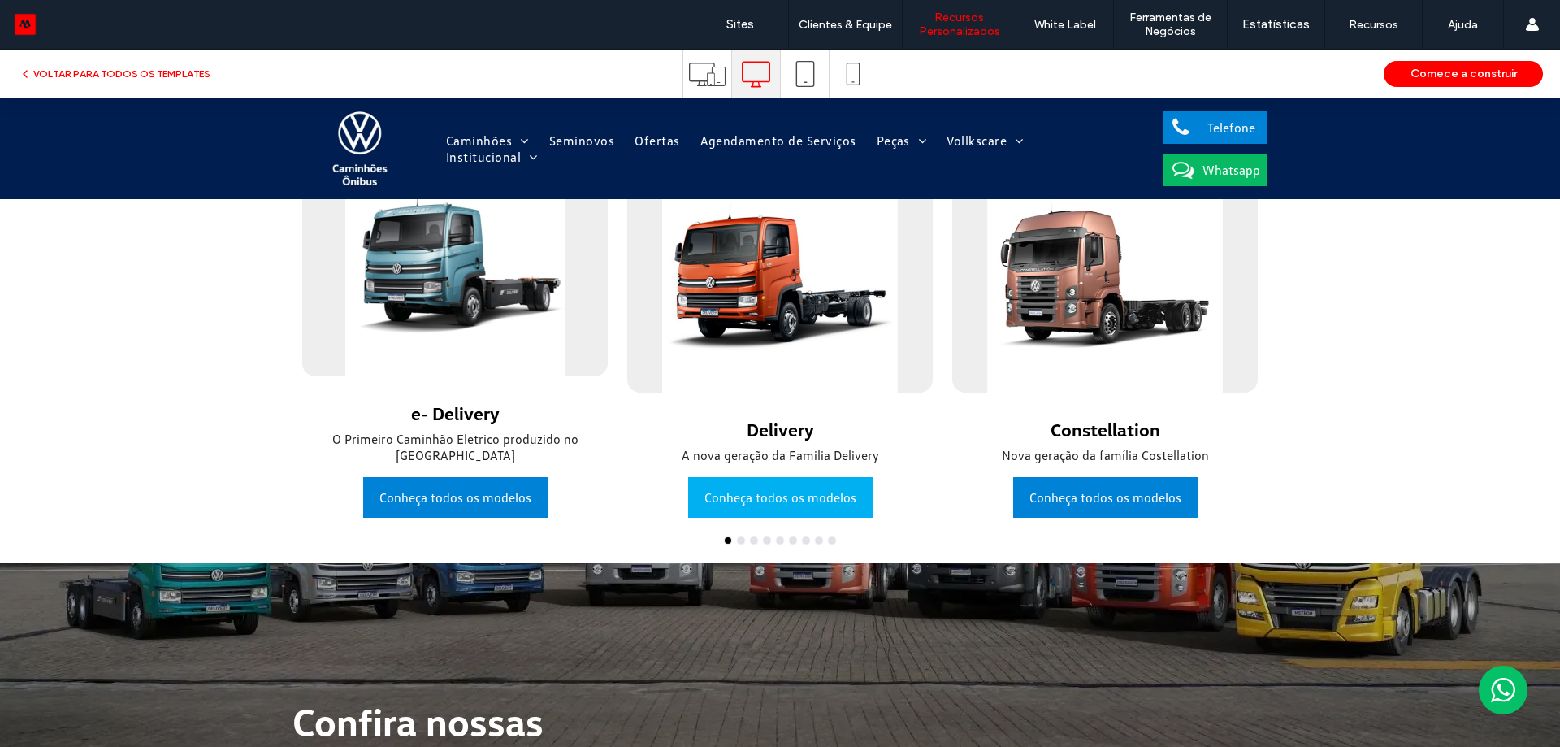
click at [827, 488] on span "Conheça todos os modelos" at bounding box center [780, 497] width 152 height 33
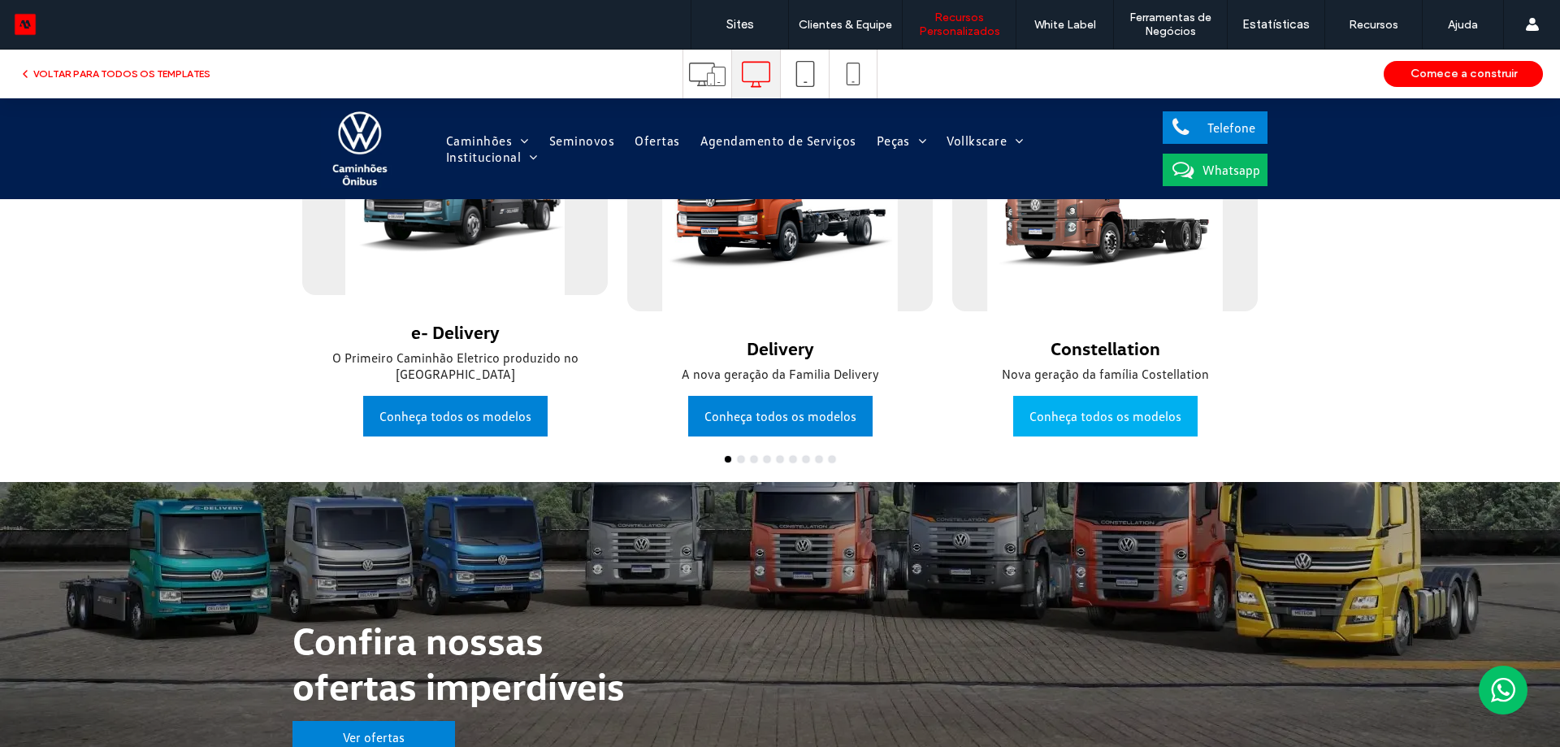
click at [1169, 421] on span "Conheça todos os modelos" at bounding box center [1105, 416] width 152 height 33
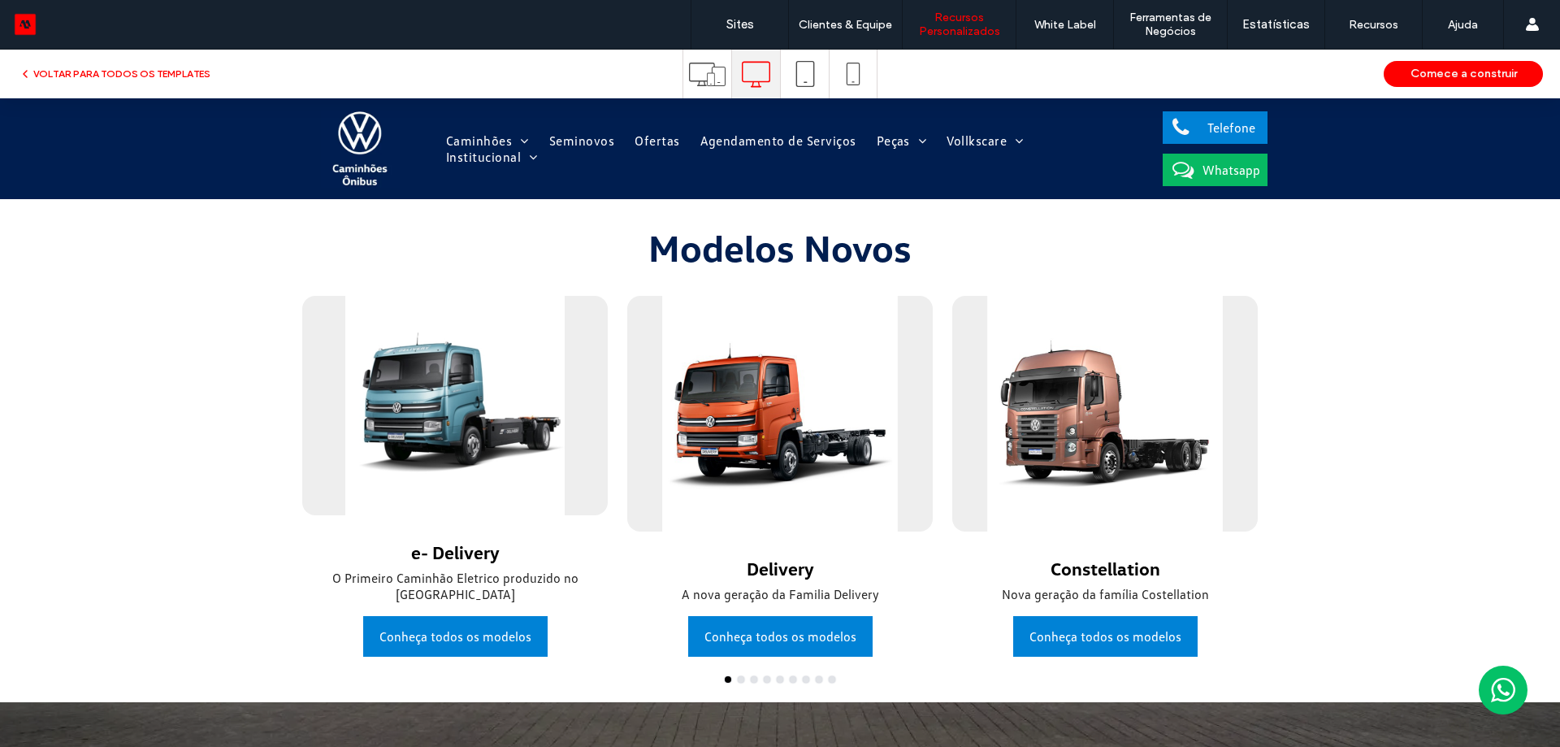
scroll to position [0, 0]
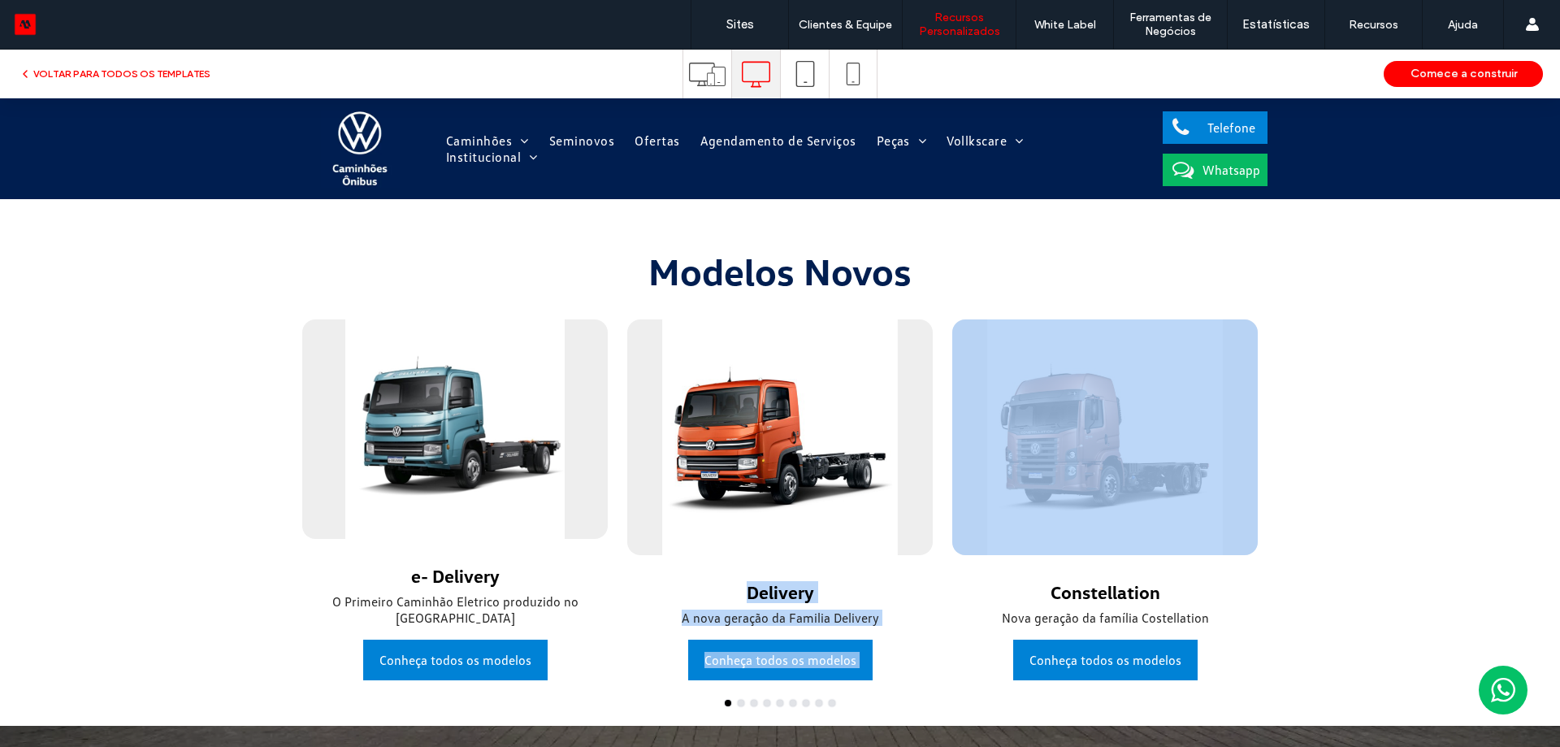
drag, startPoint x: 1140, startPoint y: 426, endPoint x: 697, endPoint y: 410, distance: 443.1
click at [697, 410] on div at bounding box center [780, 437] width 306 height 236
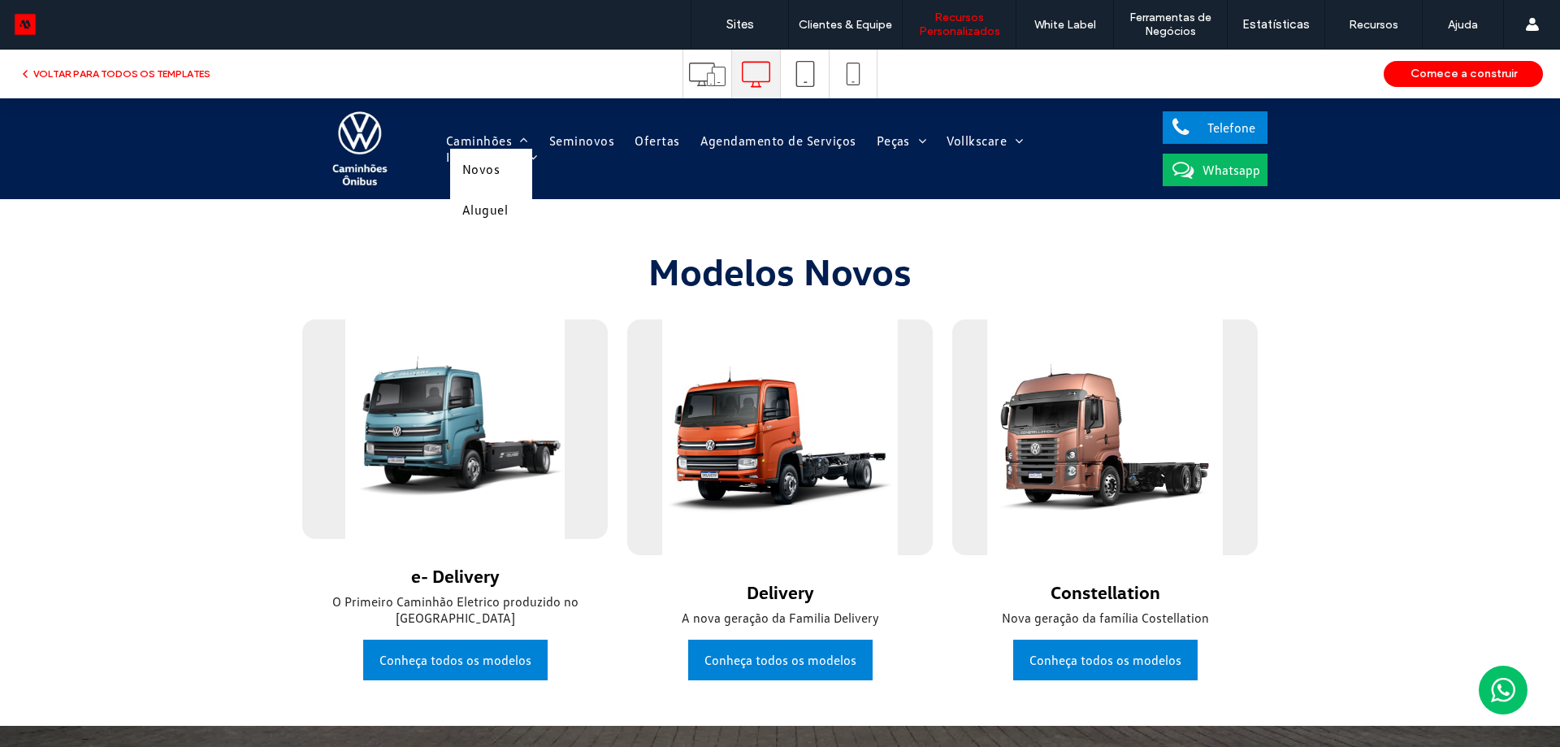
click at [496, 145] on span "Caminhões" at bounding box center [487, 140] width 83 height 16
click at [475, 215] on span "Aluguel" at bounding box center [485, 210] width 46 height 16
click at [33, 65] on span "button" at bounding box center [26, 74] width 15 height 18
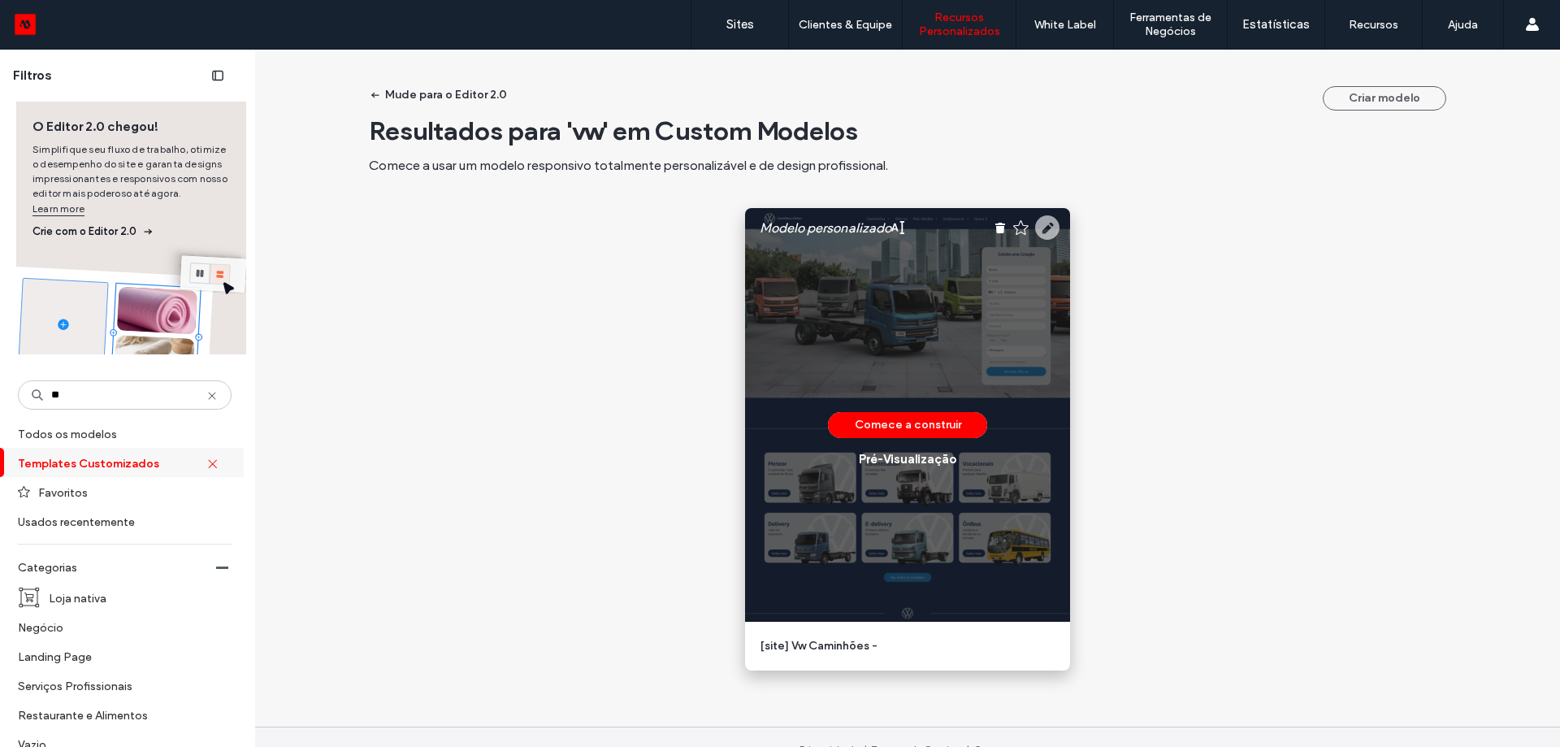
click at [1044, 227] on icon at bounding box center [1047, 227] width 24 height 24
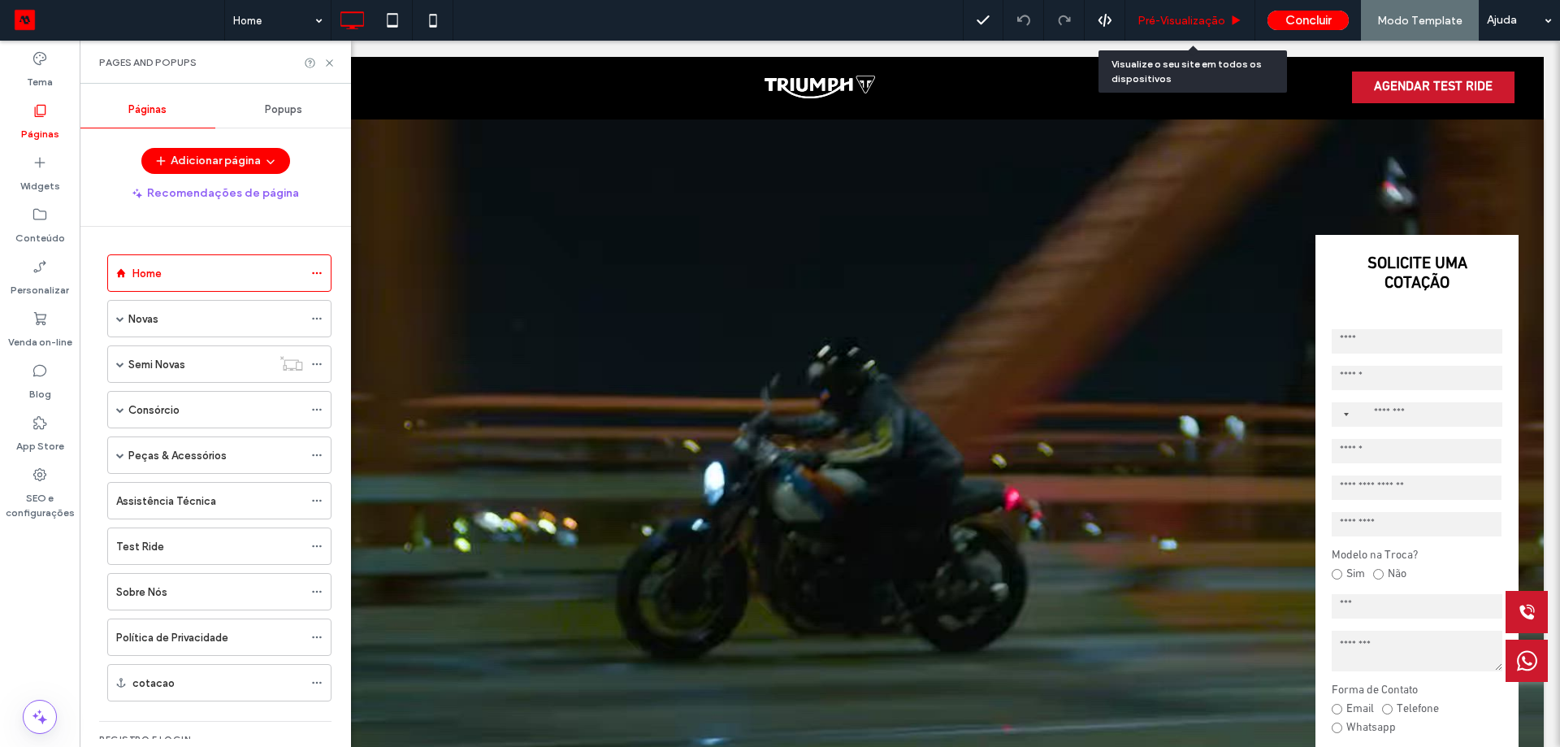
click at [1202, 20] on span "Pré-Visualizaçāo" at bounding box center [1182, 21] width 88 height 14
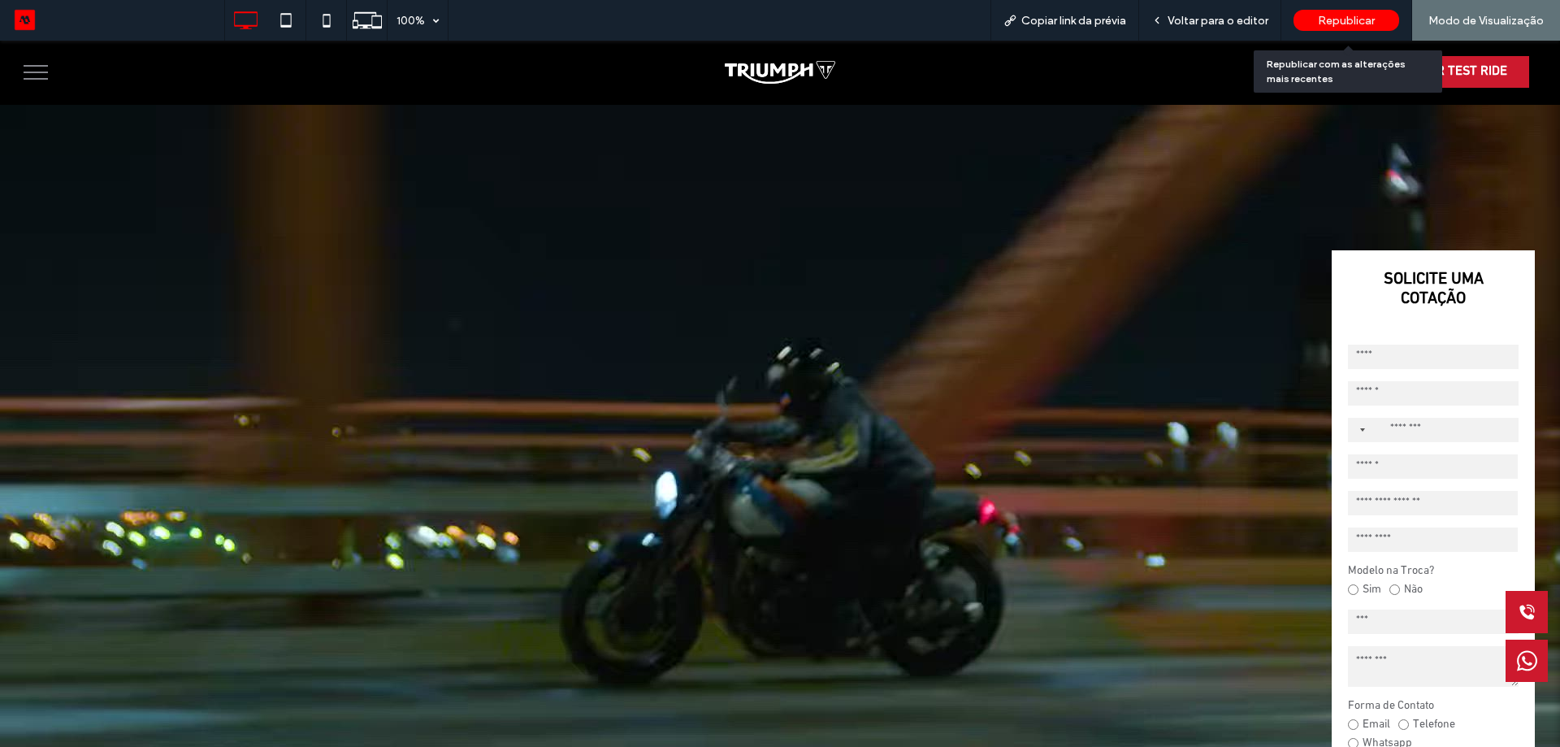
click at [1337, 17] on span "Republicar" at bounding box center [1346, 21] width 57 height 14
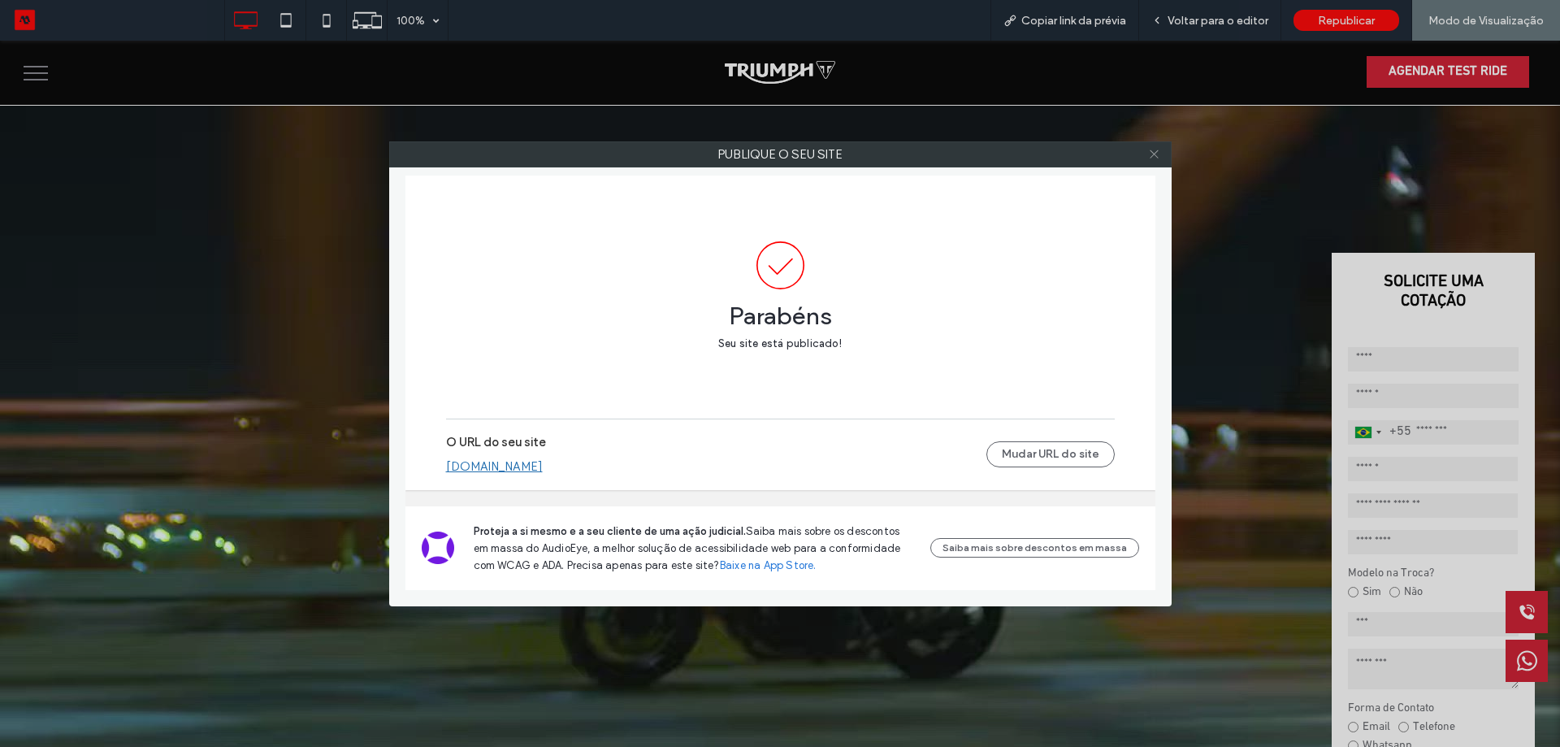
click at [1155, 151] on icon at bounding box center [1154, 154] width 12 height 12
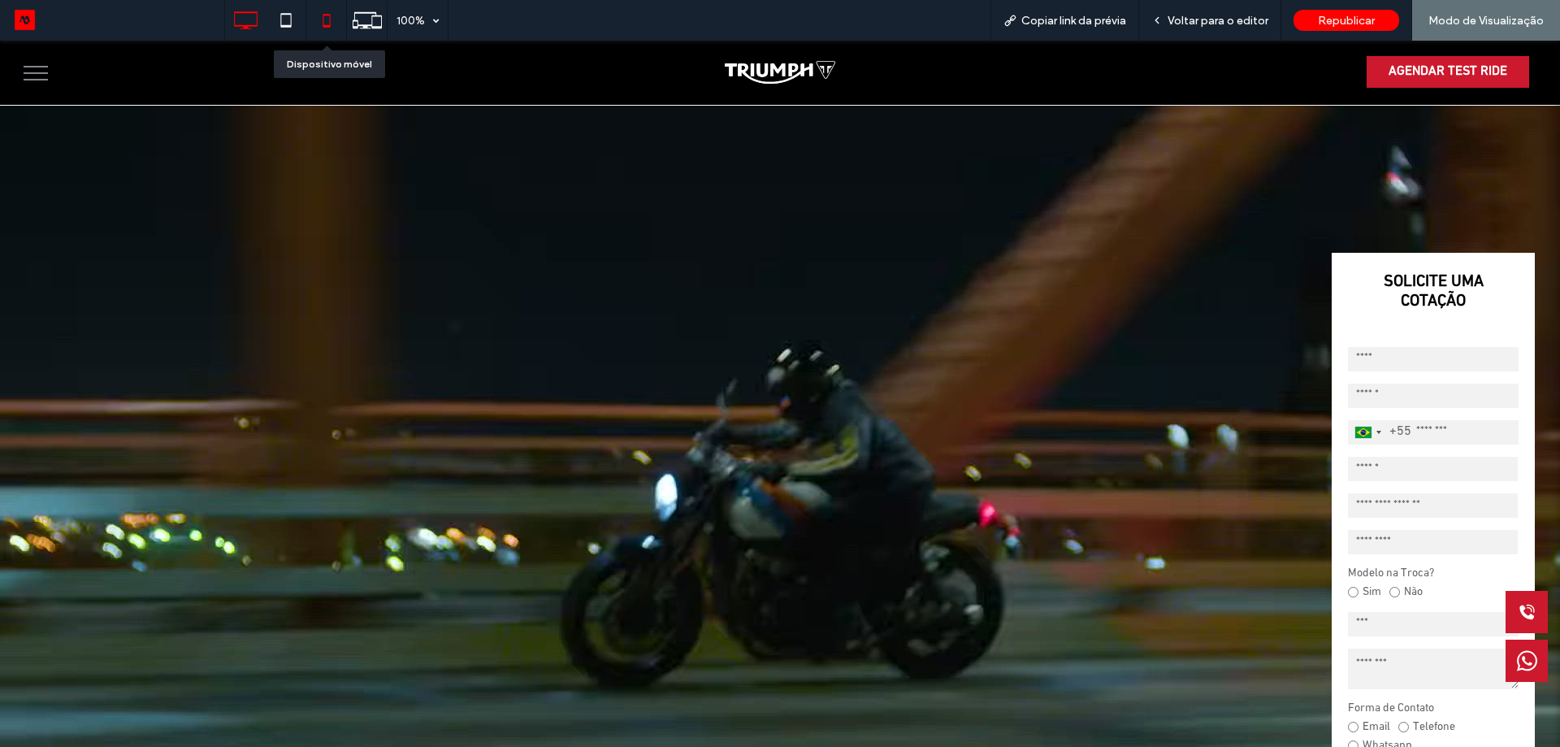
click at [333, 28] on icon at bounding box center [326, 20] width 33 height 33
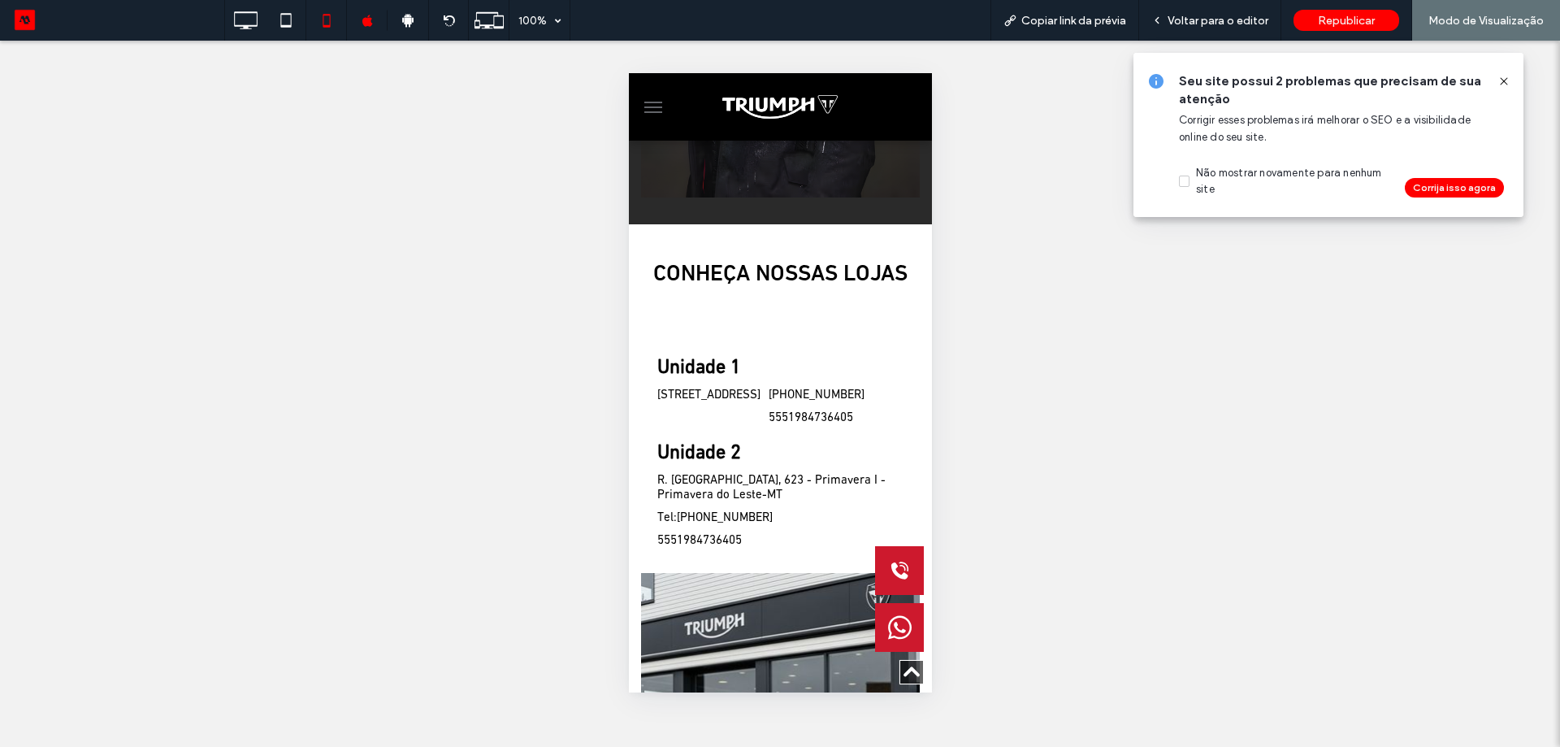
scroll to position [3048, 0]
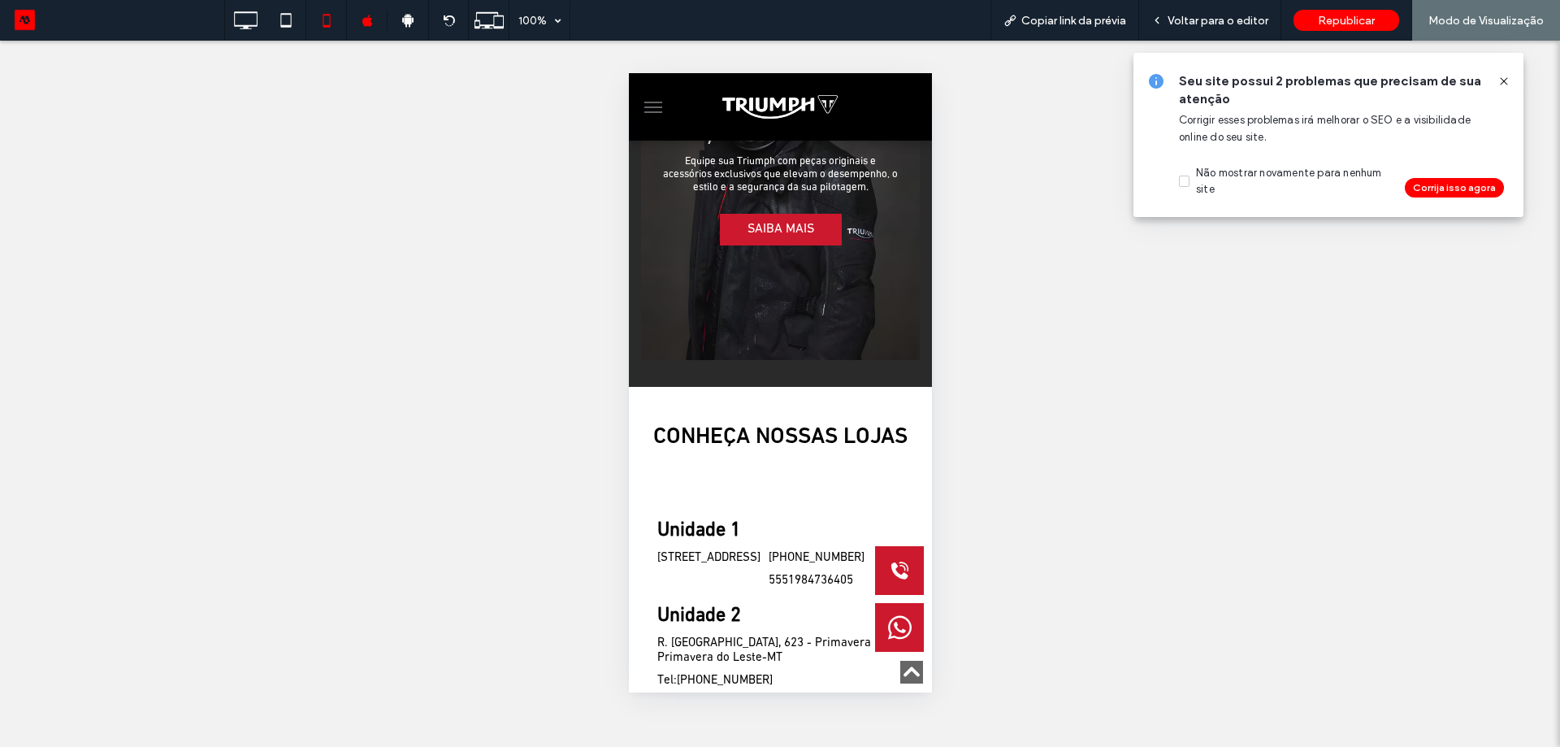
click at [791, 452] on div "CONHEÇA NOSSAS LOJAS Unidade 1 [STREET_ADDRESS] [PHONE_NUMBER] 5551984736405 Un…" at bounding box center [779, 721] width 279 height 596
drag, startPoint x: 1506, startPoint y: 76, endPoint x: 1475, endPoint y: 80, distance: 31.1
click at [1505, 76] on icon at bounding box center [1503, 81] width 13 height 13
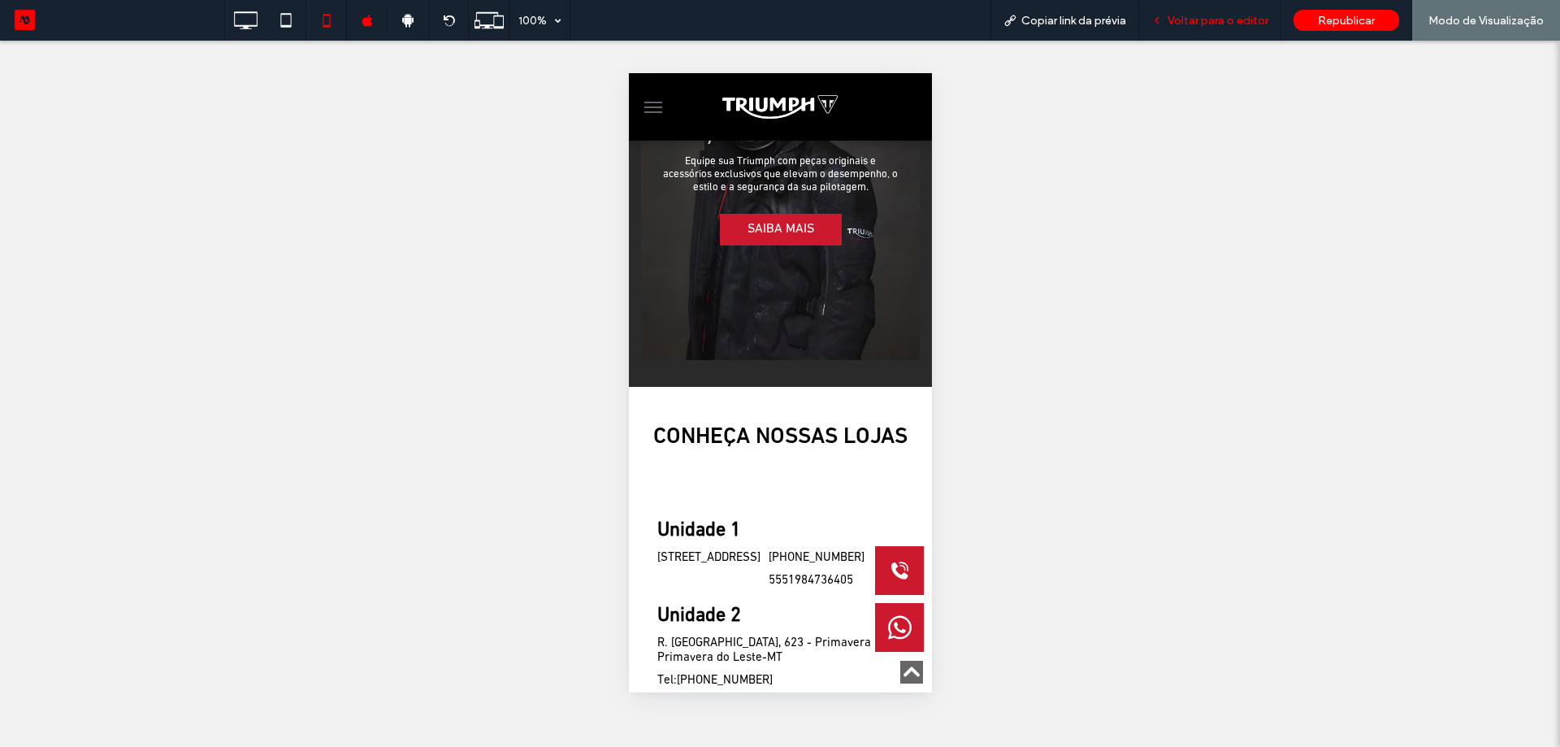
click at [1215, 15] on span "Voltar para o editor" at bounding box center [1218, 21] width 101 height 14
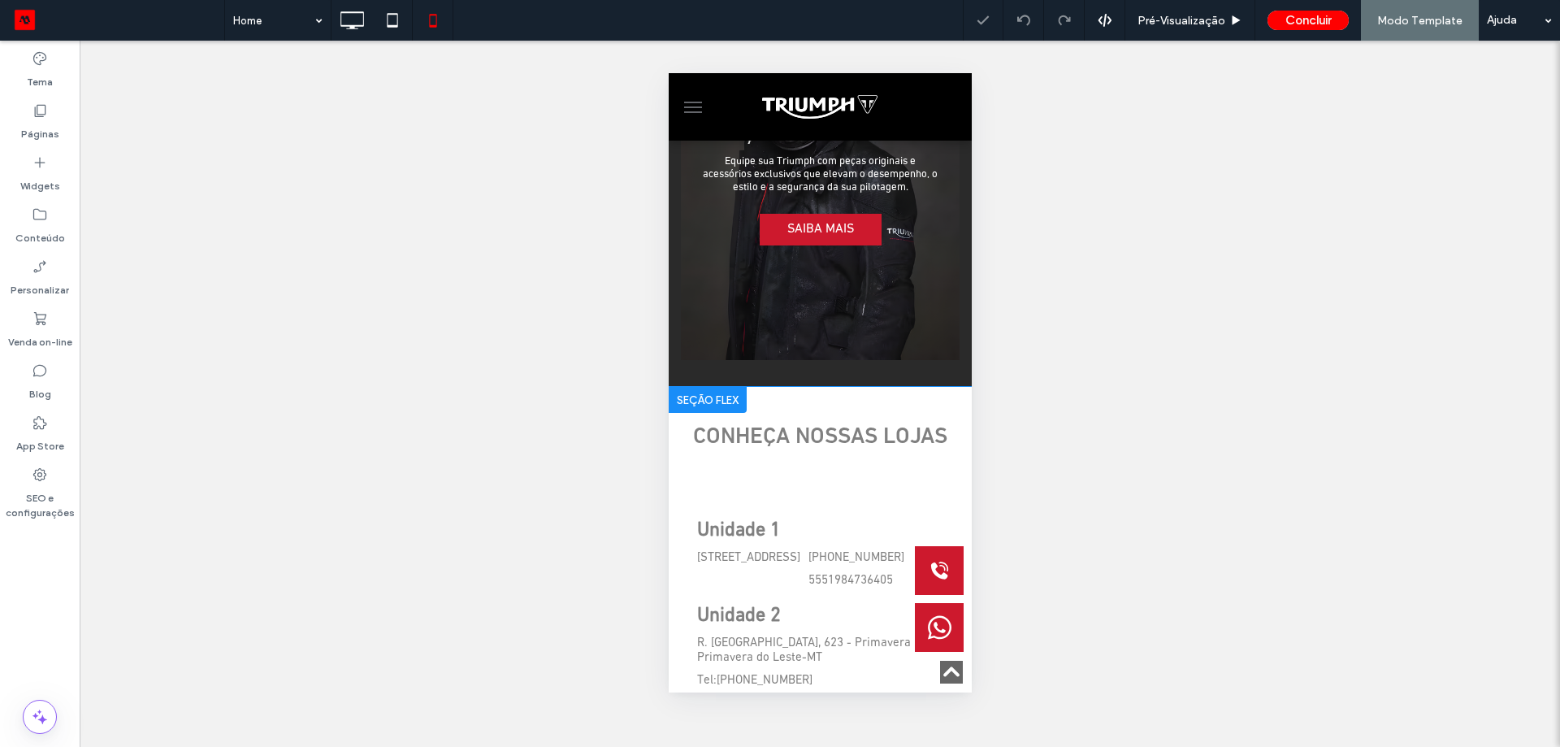
click at [787, 444] on div "Clique para editar no Modo Flex" at bounding box center [819, 722] width 303 height 670
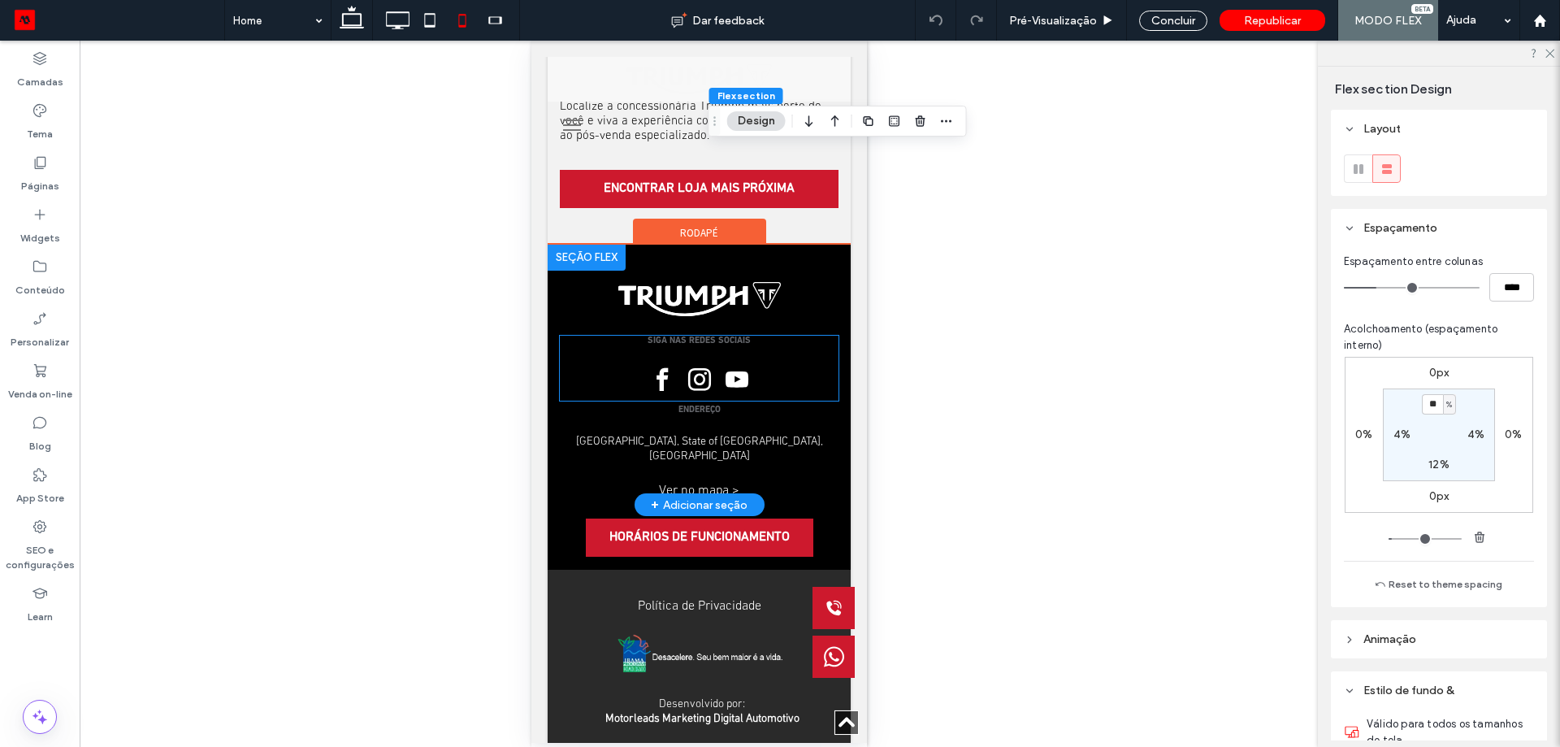
type input "**"
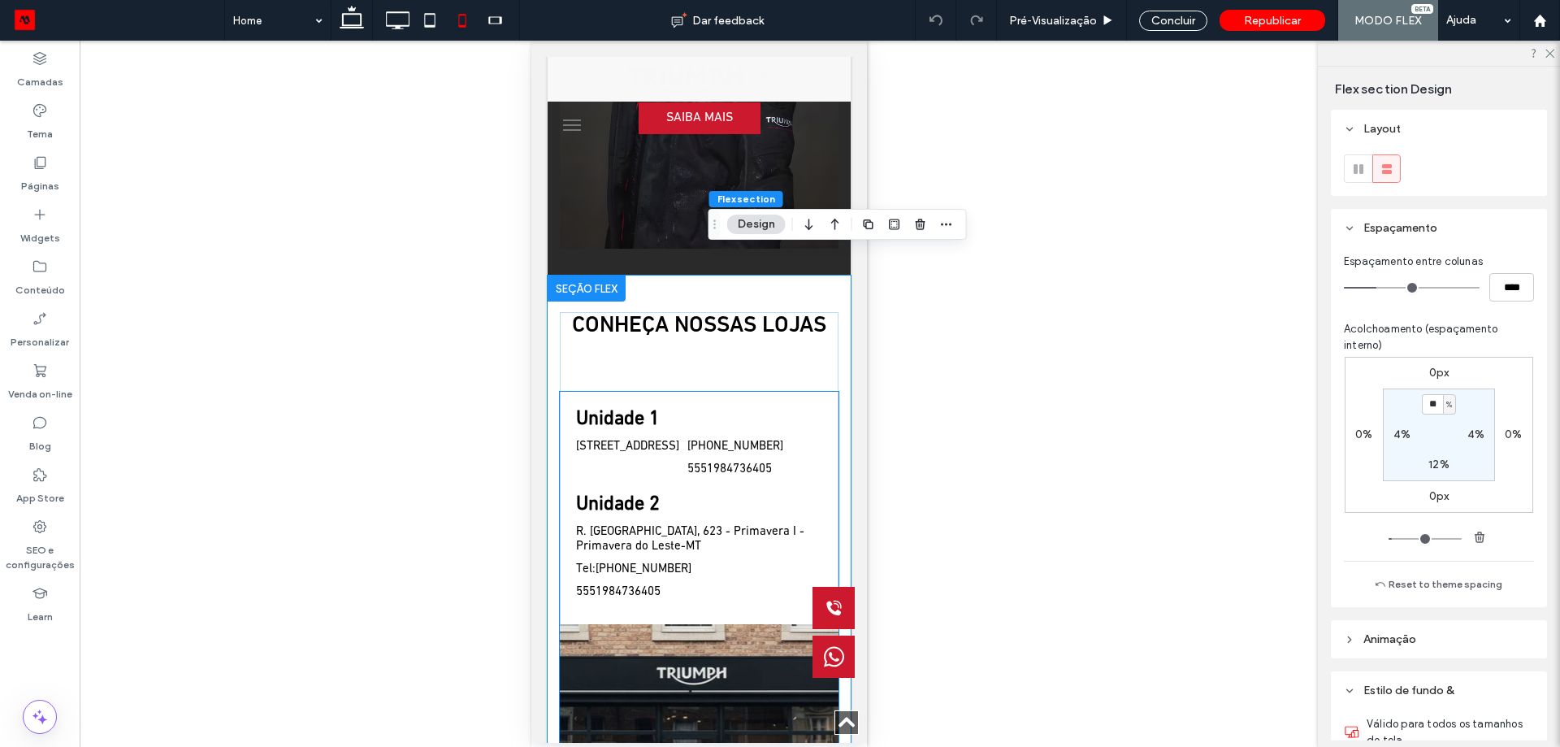
scroll to position [3210, 0]
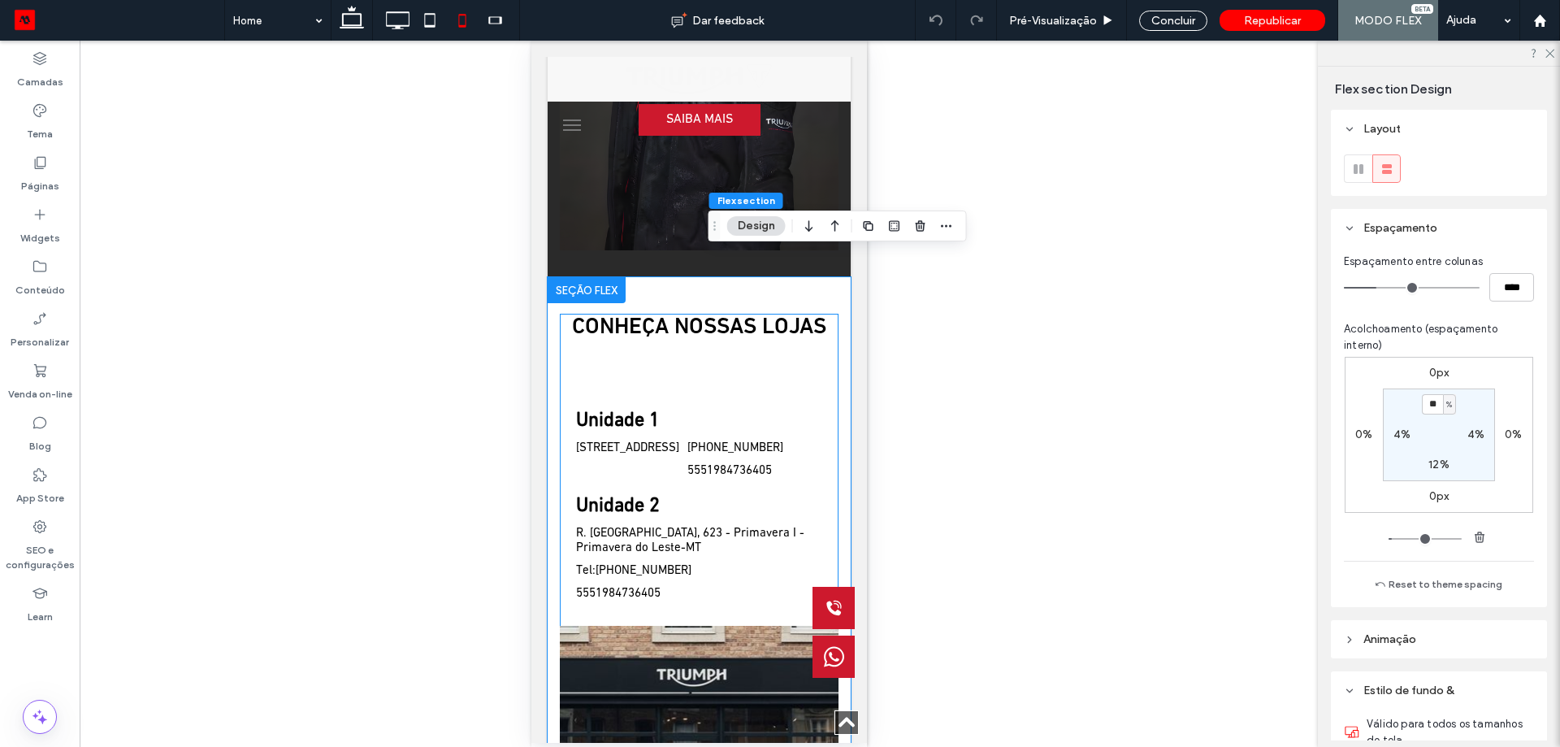
click at [796, 351] on div "CONHEÇA NOSSAS LOJAS Unidade 1 [STREET_ADDRESS] [PHONE_NUMBER] 5551984736405 Un…" at bounding box center [698, 612] width 279 height 596
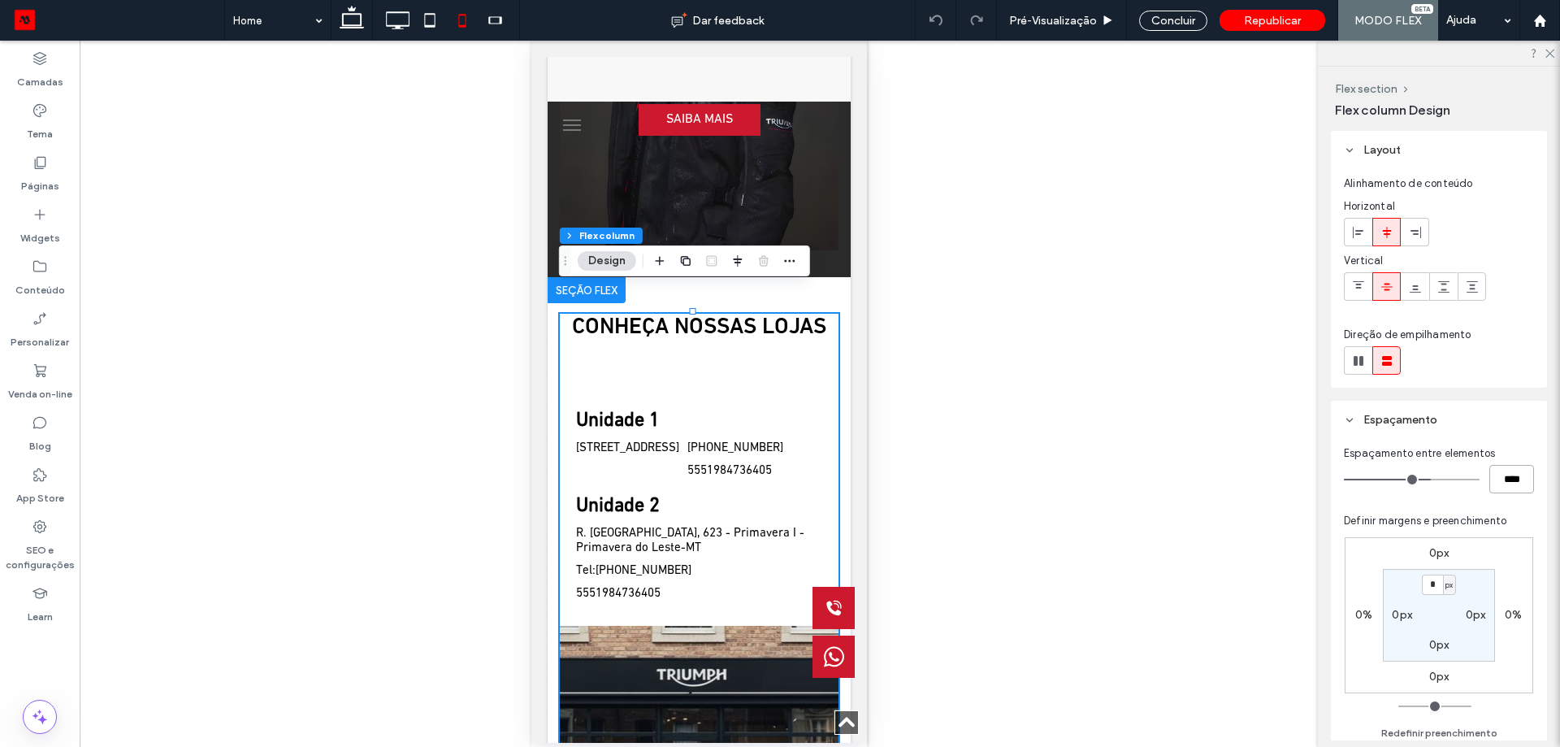
click at [1506, 477] on input "****" at bounding box center [1511, 479] width 45 height 28
type input "**"
type input "****"
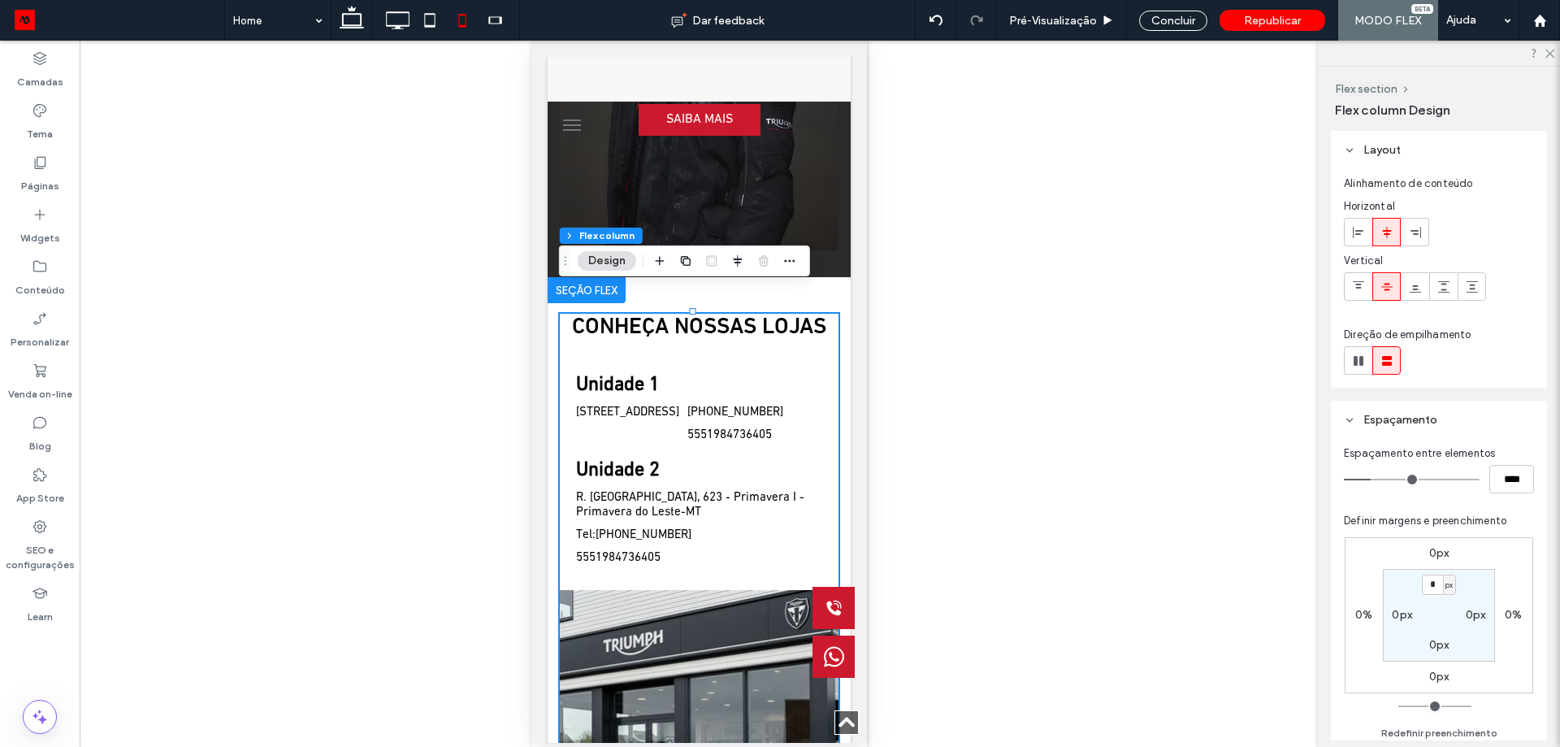
click at [819, 277] on div "CONHEÇA NOSSAS LOJAS Unidade 1 [STREET_ADDRESS] [PHONE_NUMBER] 5551984736405 Un…" at bounding box center [698, 594] width 303 height 634
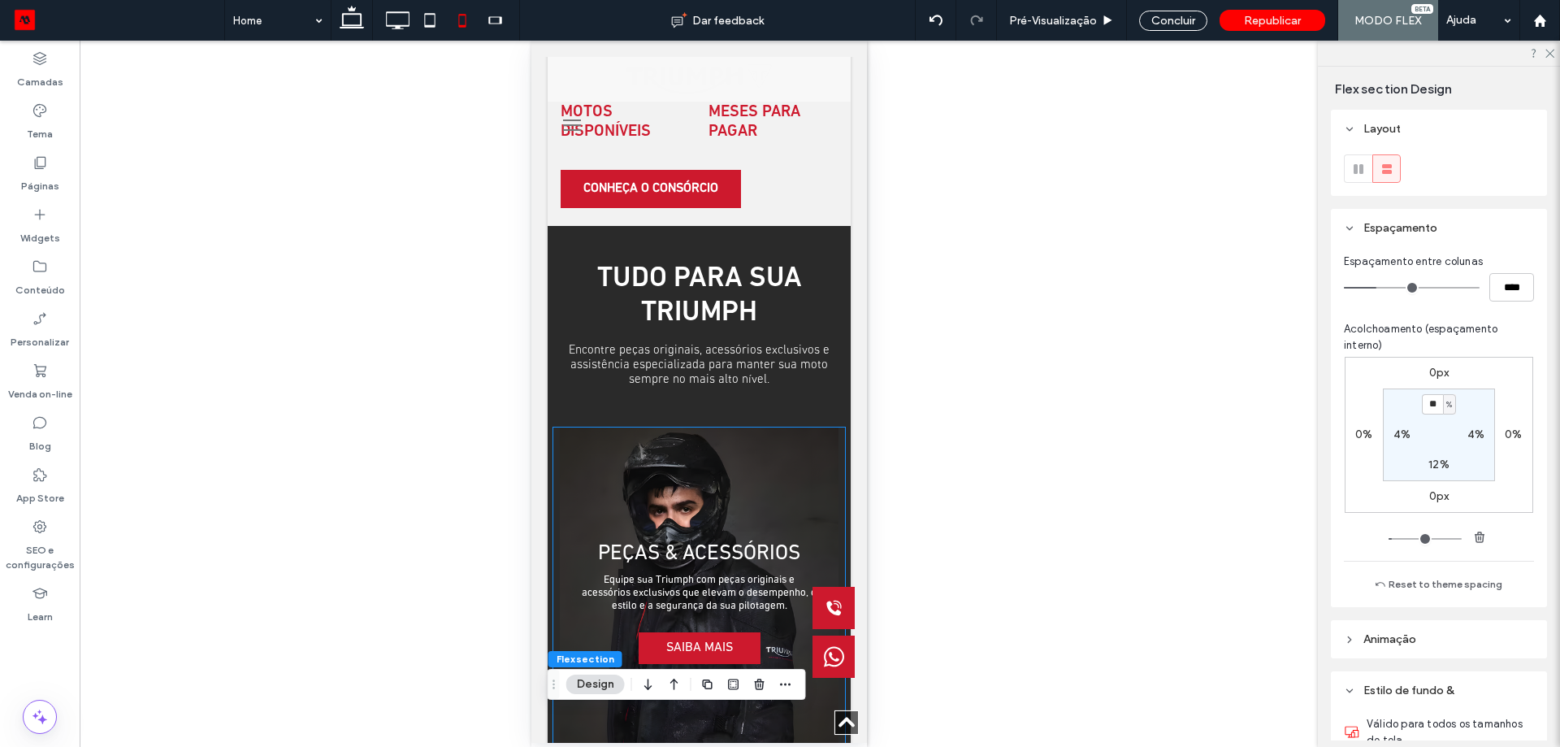
scroll to position [2642, 0]
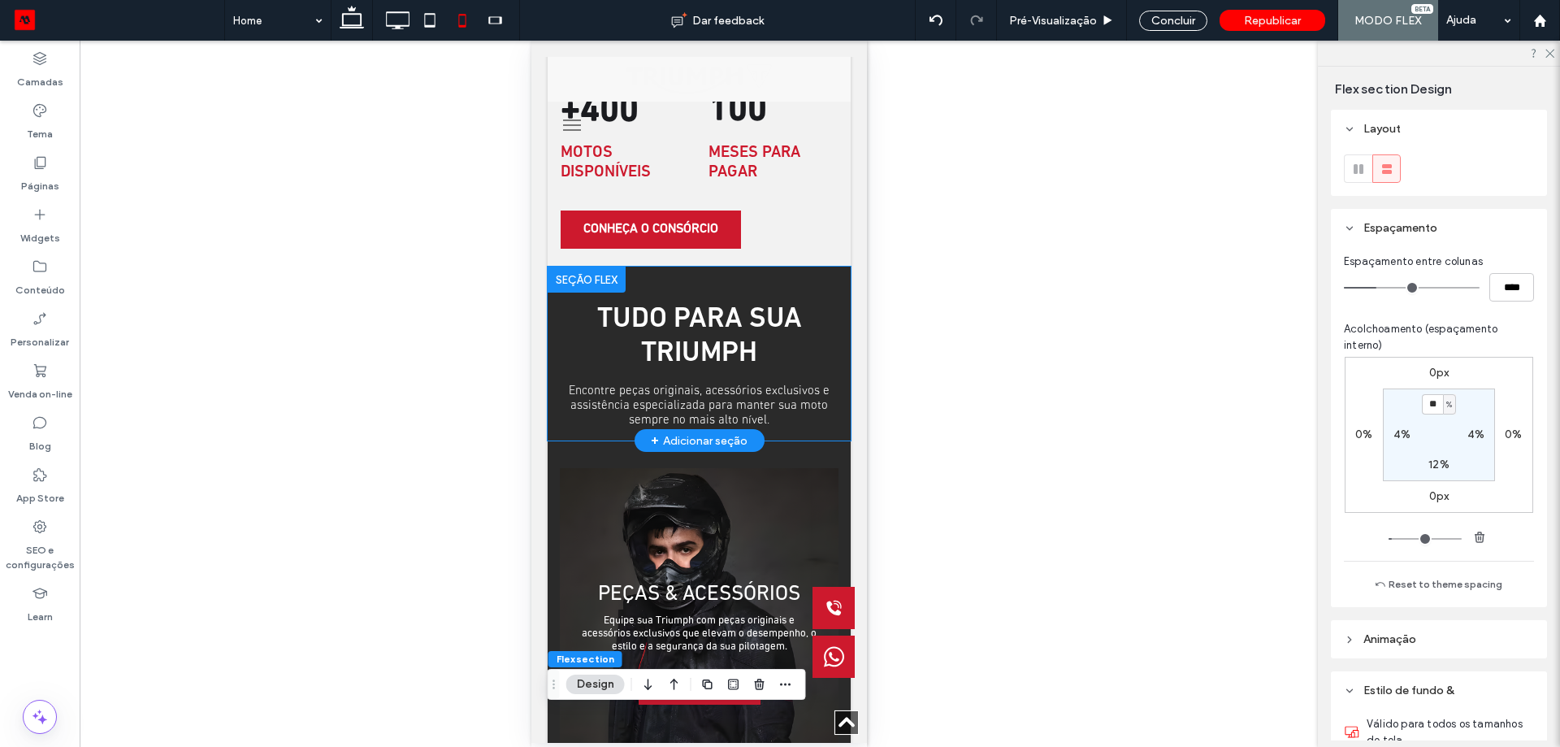
click at [772, 271] on div "Tudo para sua Triumph Encontre peças originais, acessórios exclusivos e assistê…" at bounding box center [698, 354] width 303 height 174
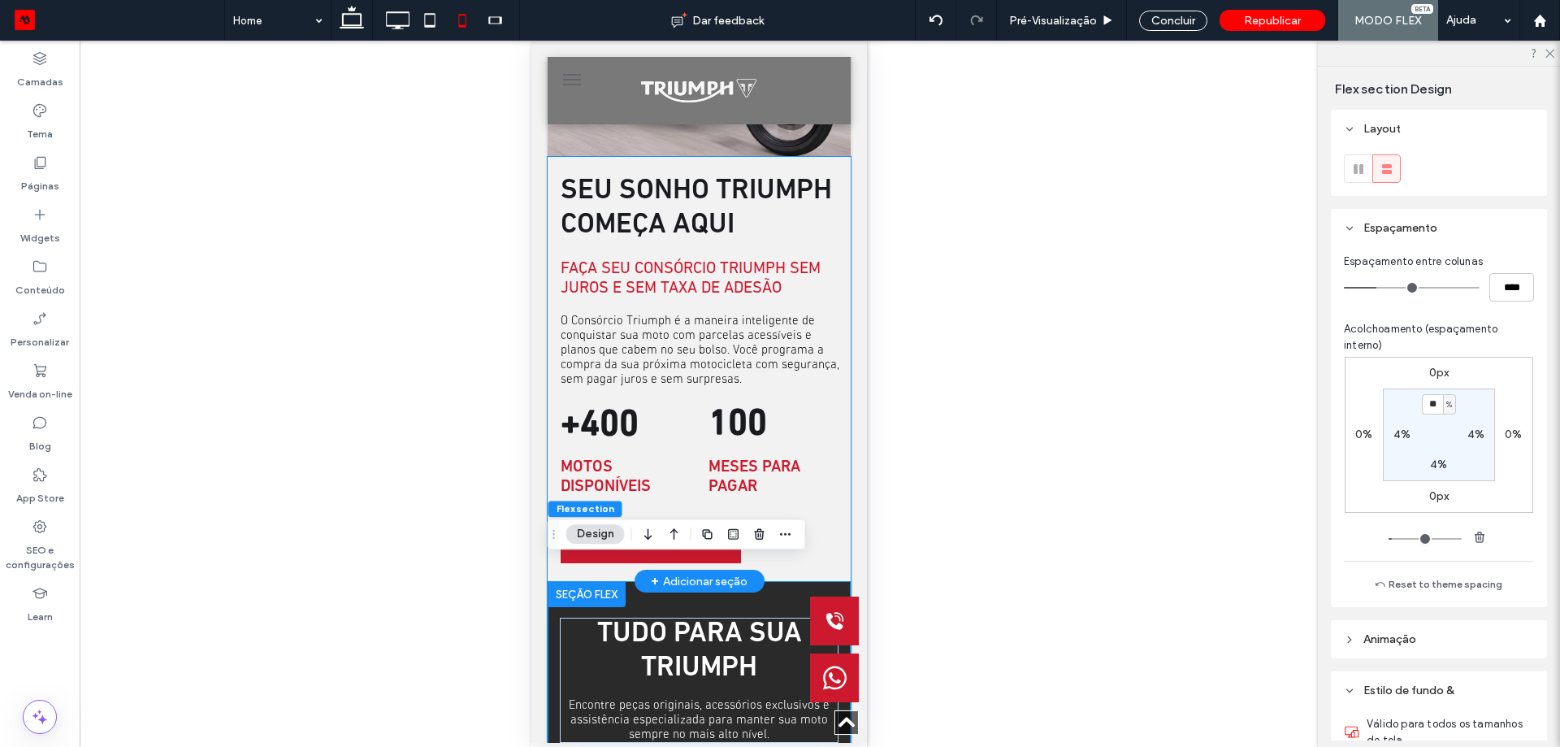
scroll to position [1910, 0]
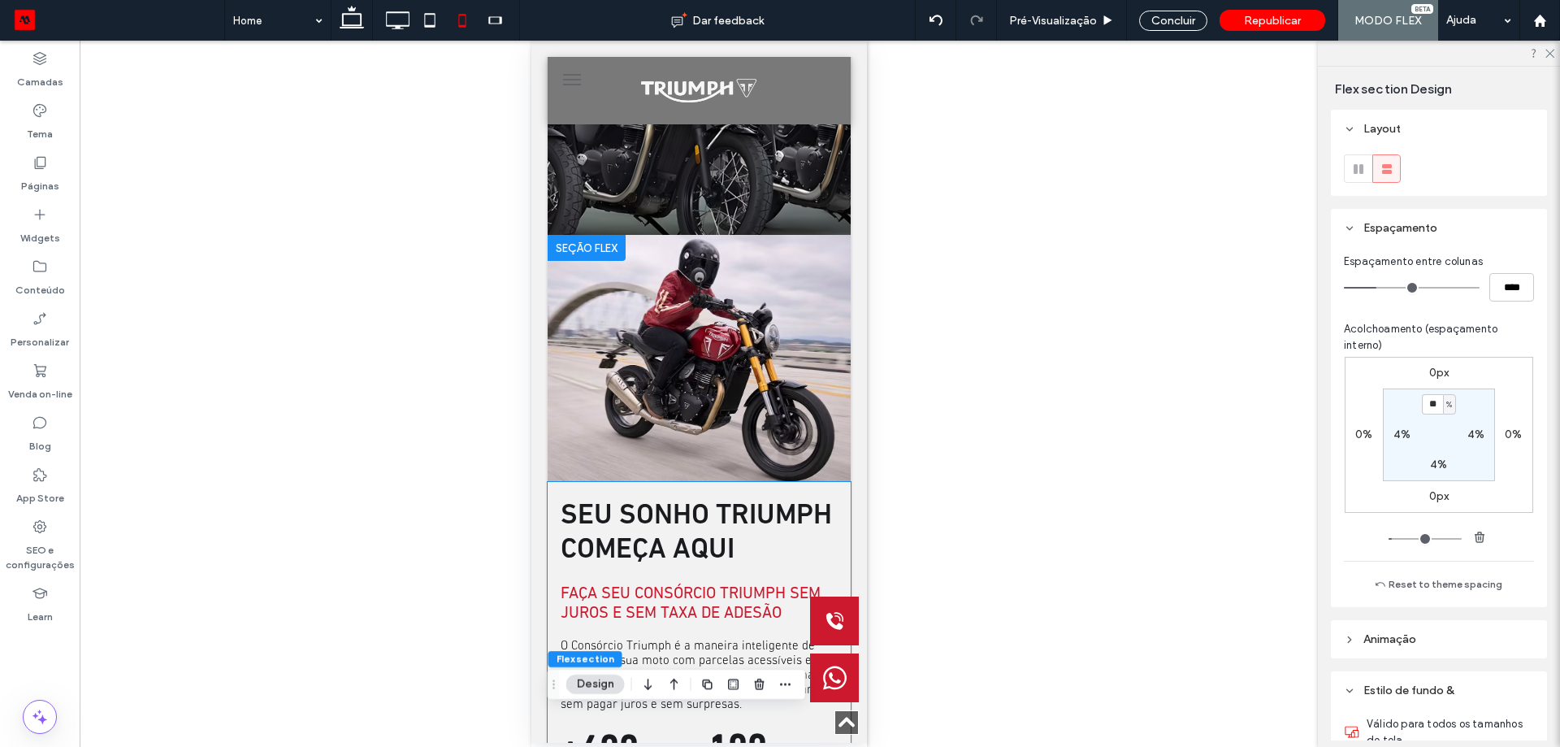
click at [709, 482] on div "Seu sonho Triumph começa aqui FAÇA SEU CONSÓRCIO TRIUMPH SEM JUROS E SEM TAXA D…" at bounding box center [698, 694] width 303 height 425
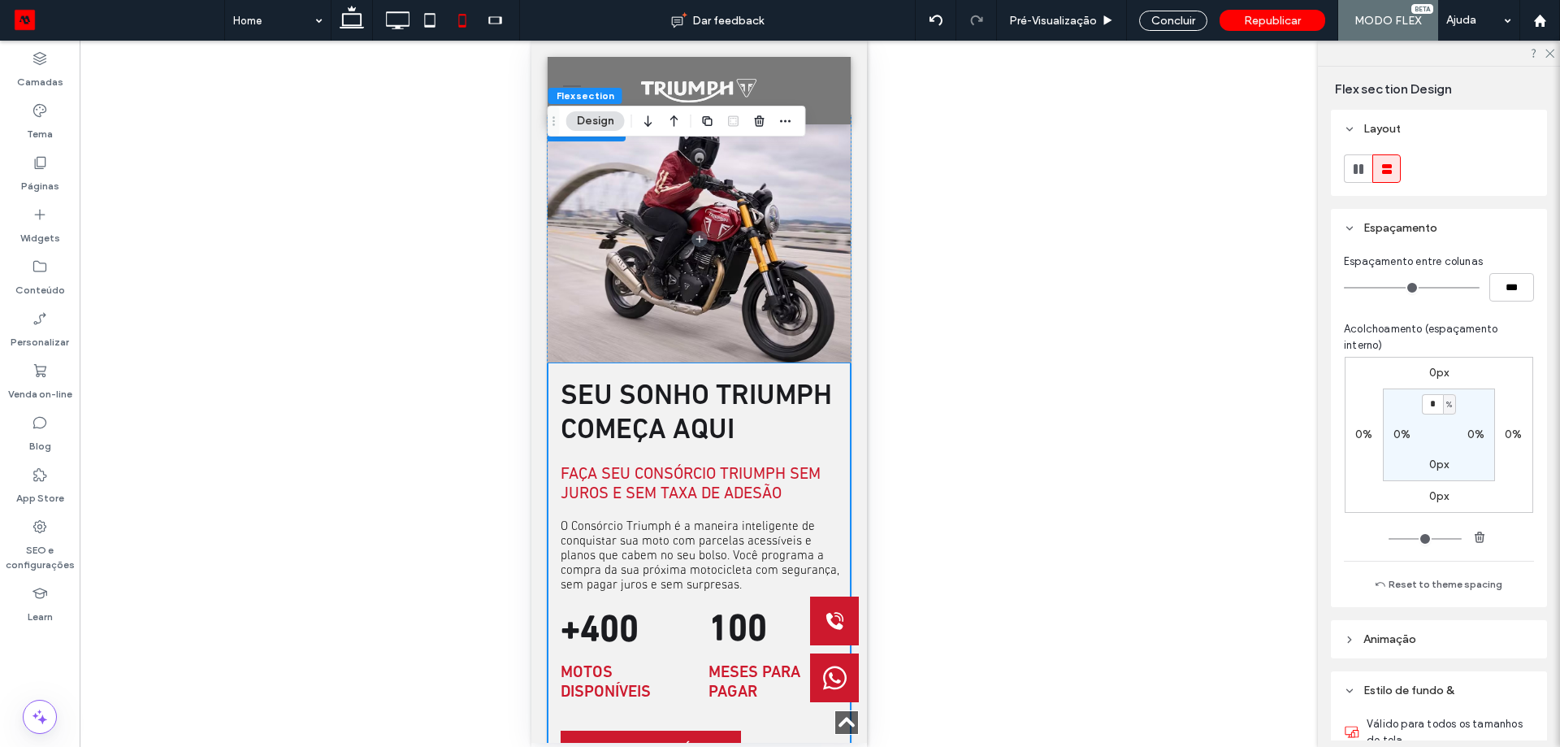
scroll to position [2053, 0]
type input "**"
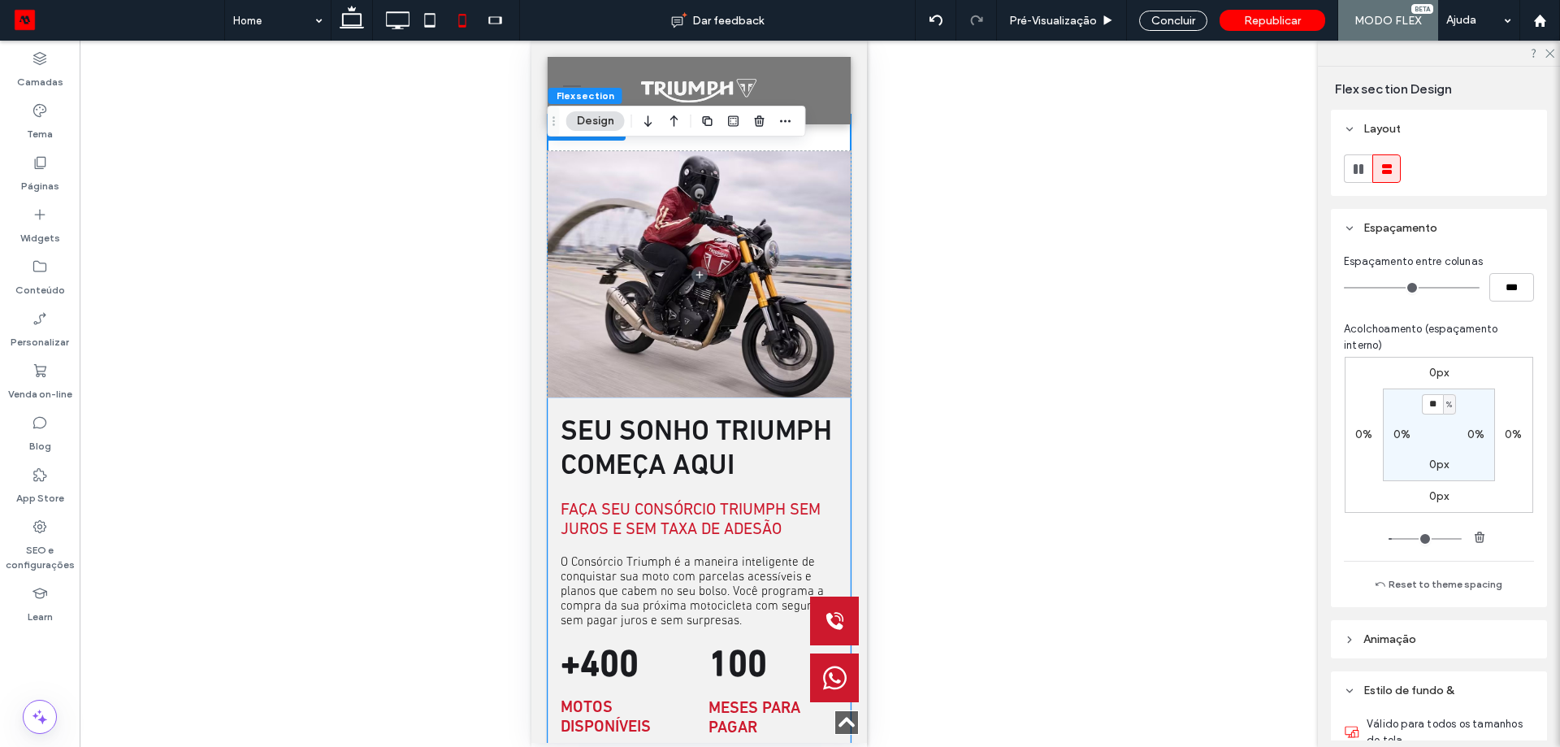
drag, startPoint x: 1437, startPoint y: 407, endPoint x: 1346, endPoint y: 407, distance: 91.8
click at [1358, 410] on div "0px 0% 0px 0% ** % 0% 0px 0%" at bounding box center [1439, 435] width 189 height 156
type input "*"
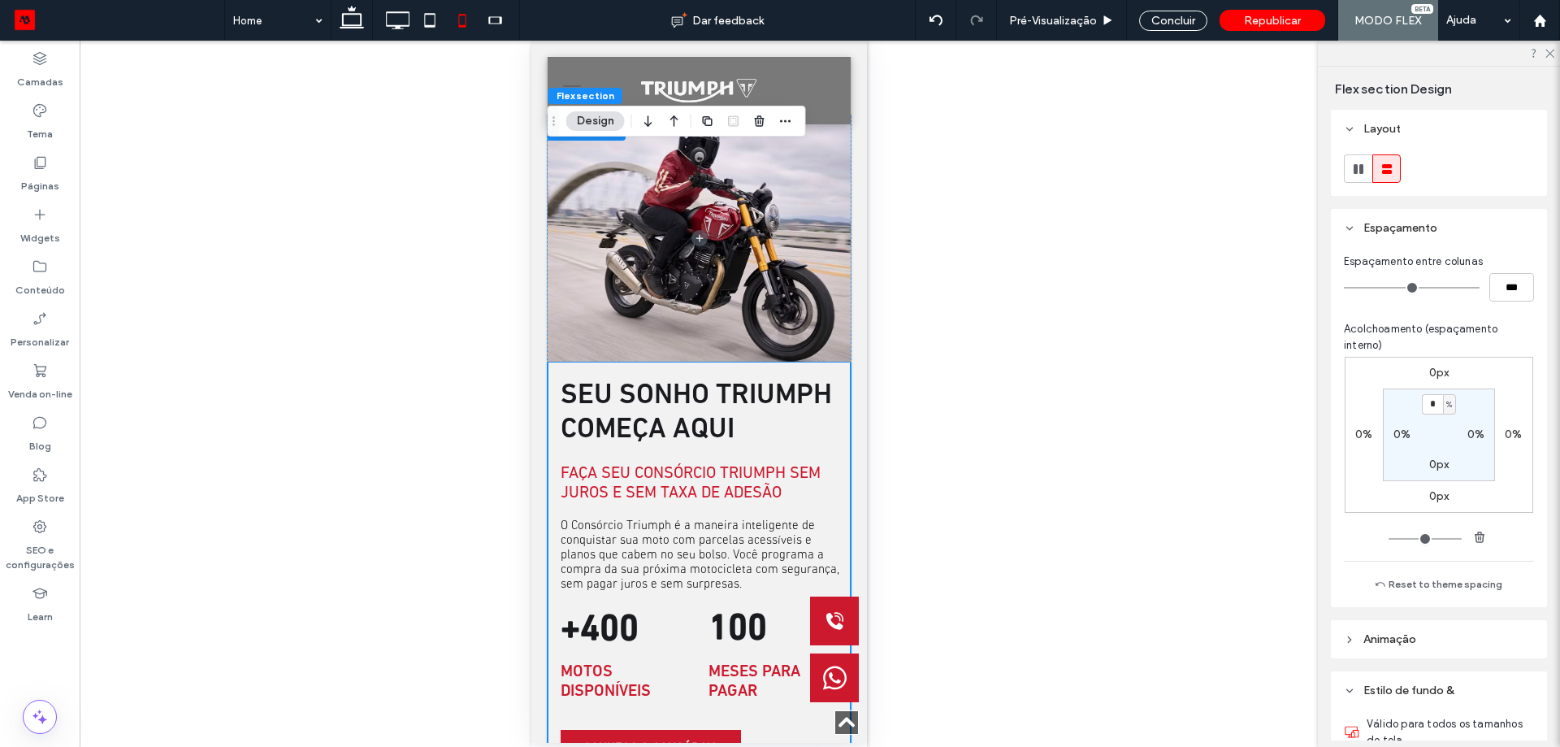
click at [818, 432] on div "Seu sonho Triumph começa aqui FAÇA SEU CONSÓRCIO TRIUMPH SEM JUROS E SEM TAXA D…" at bounding box center [698, 574] width 303 height 425
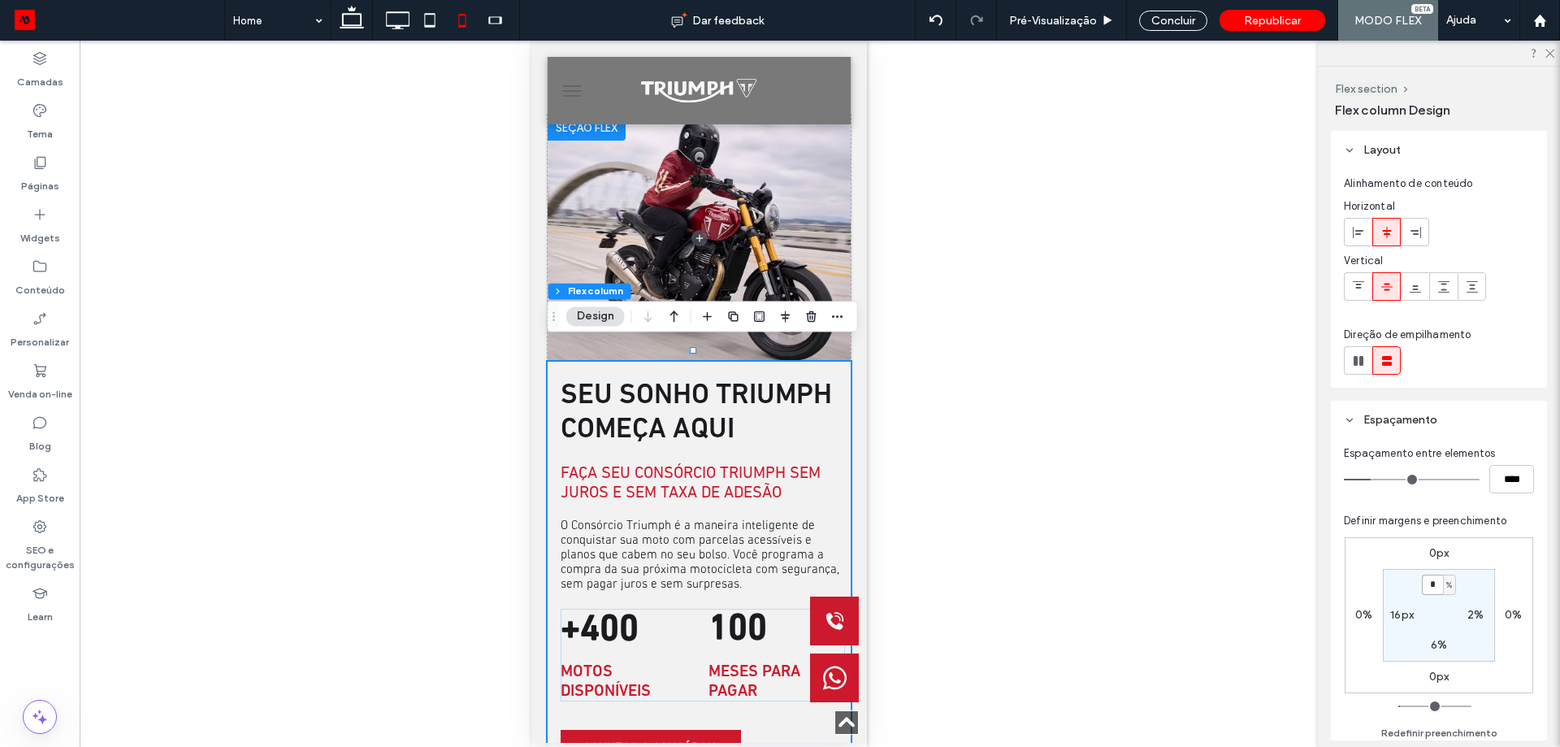
click at [1435, 591] on input "*" at bounding box center [1432, 584] width 21 height 20
type input "**"
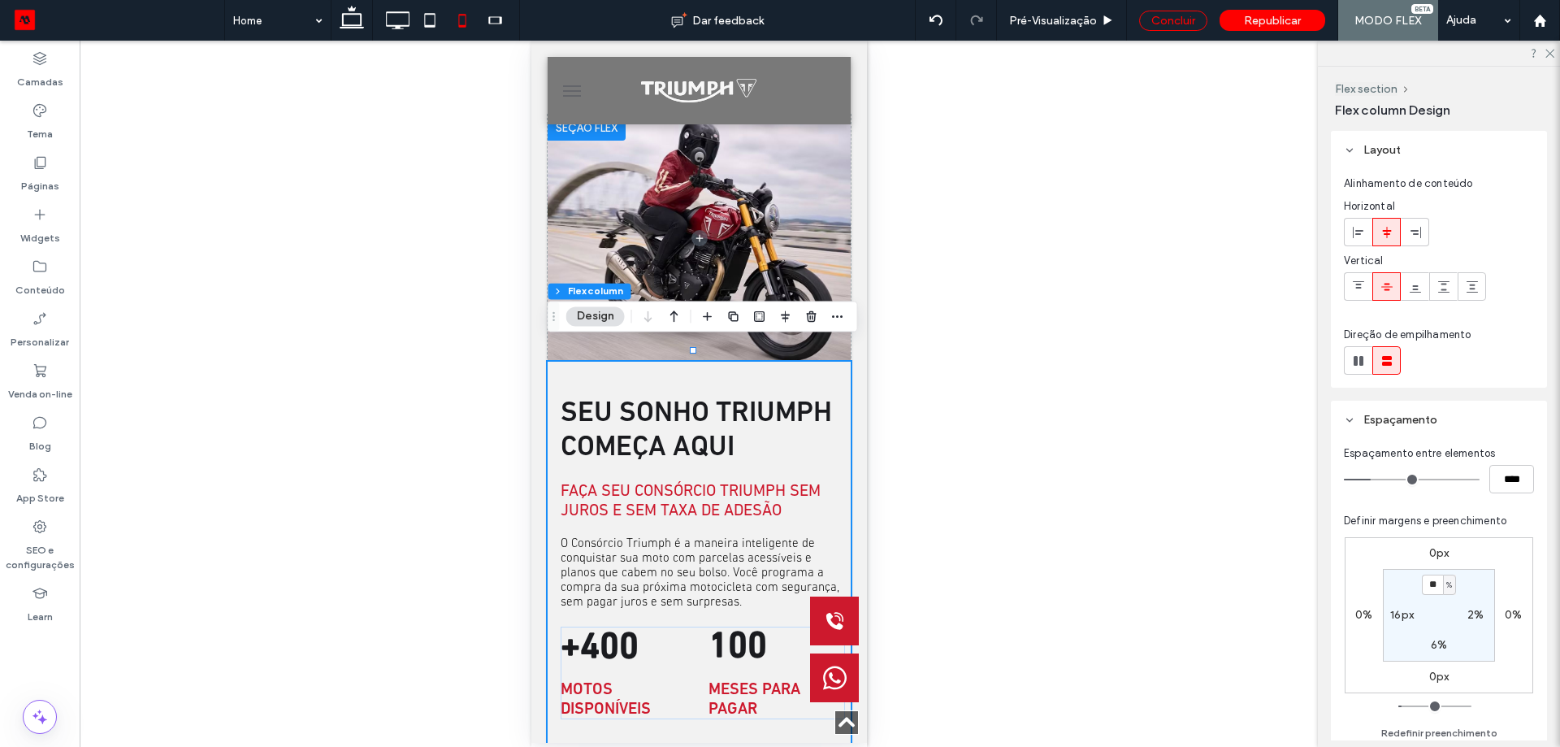
click at [1178, 30] on div "Concluir" at bounding box center [1173, 21] width 68 height 20
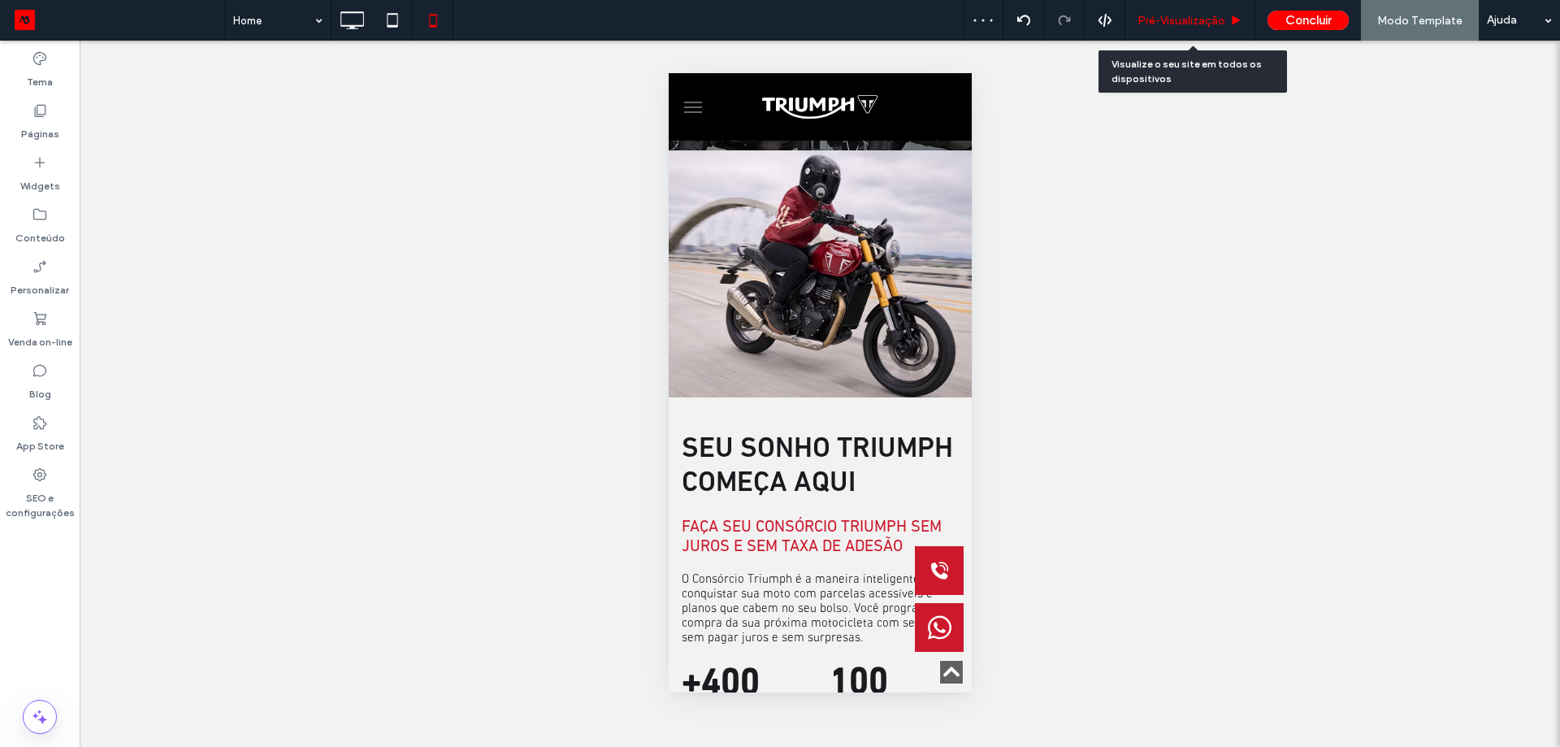
click at [1190, 29] on div "Pré-Visualizaçāo" at bounding box center [1190, 20] width 130 height 41
click at [1193, 23] on span "Pré-Visualizaçāo" at bounding box center [1182, 21] width 88 height 14
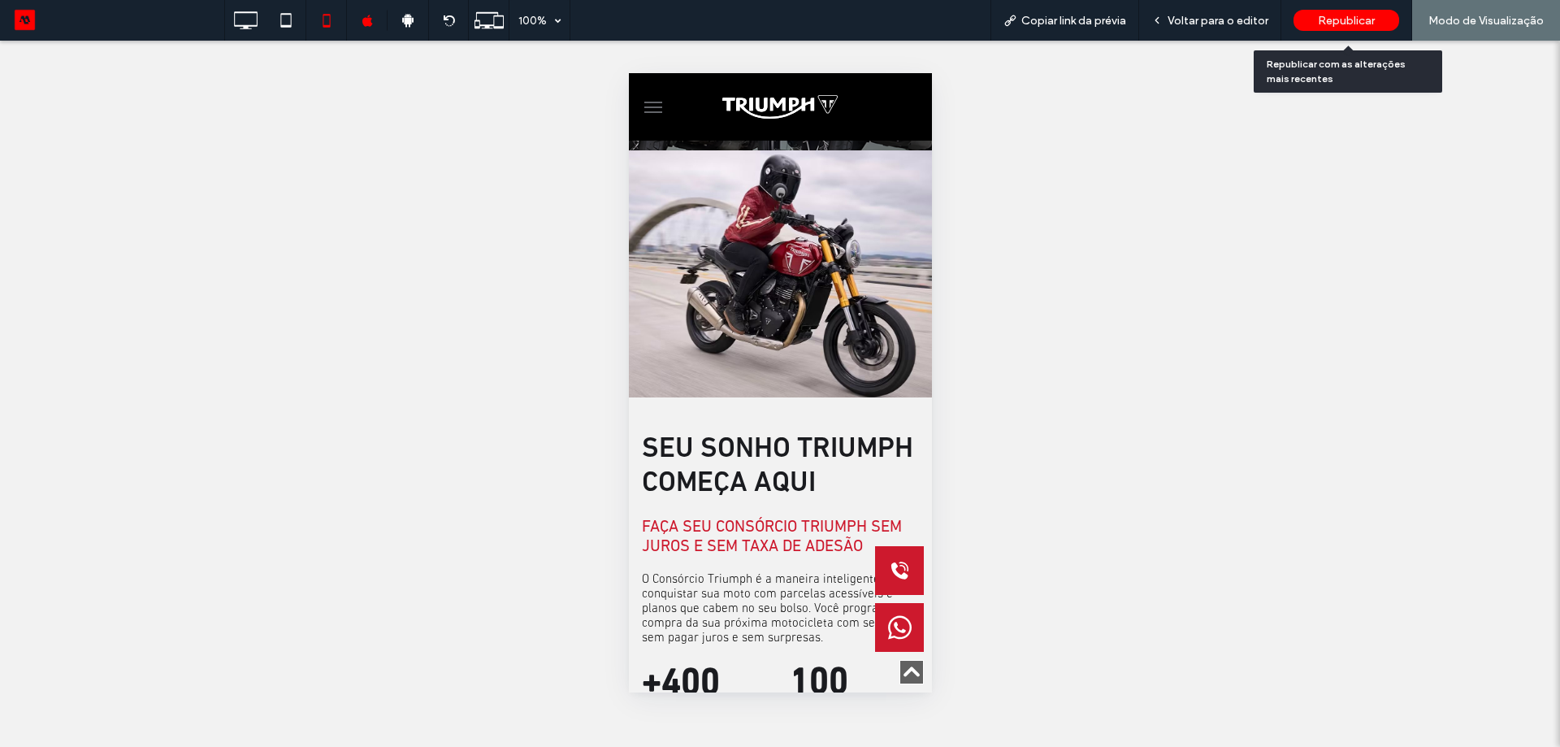
click at [1346, 22] on span "Republicar" at bounding box center [1346, 21] width 57 height 14
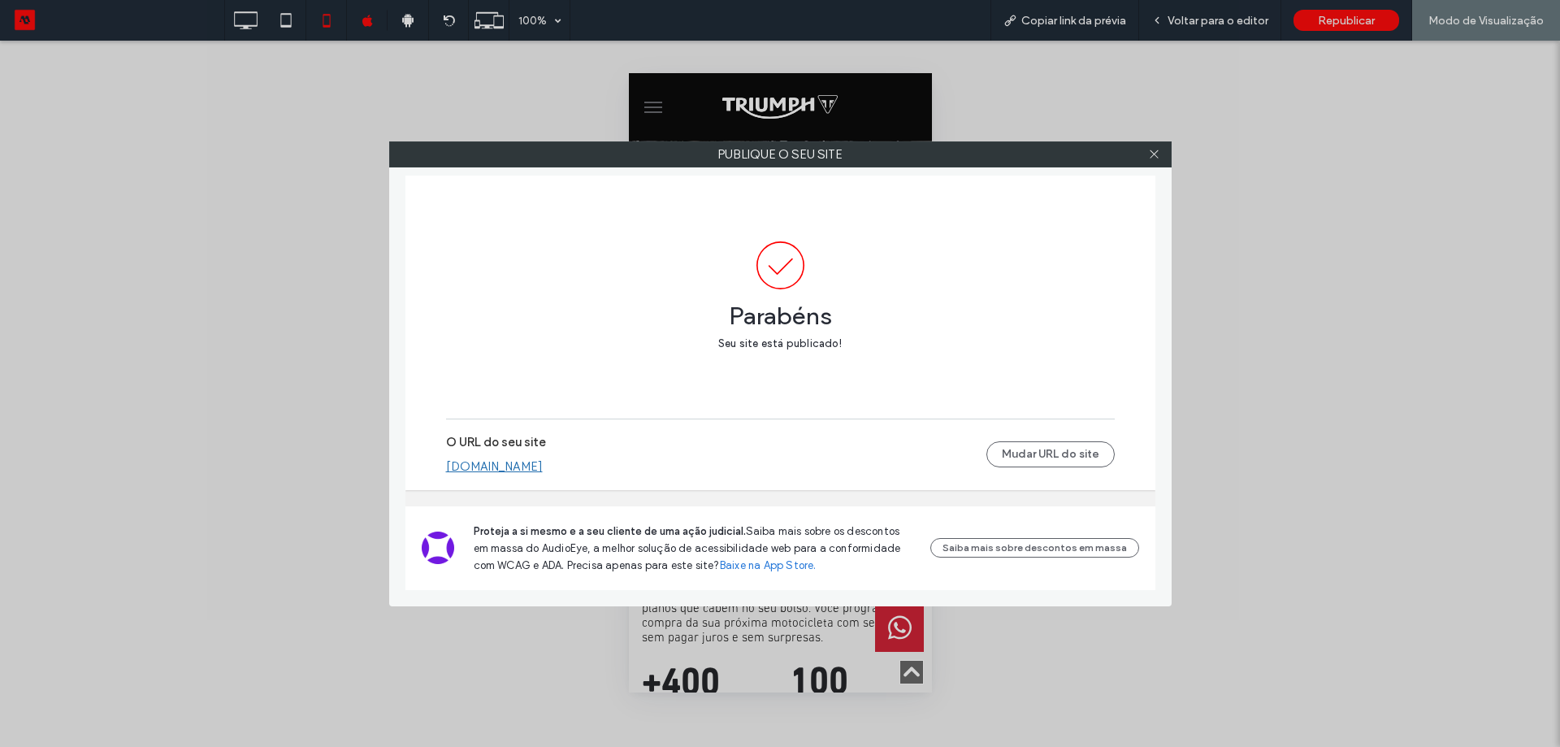
click at [1164, 157] on div at bounding box center [1154, 154] width 24 height 24
click at [1164, 154] on div at bounding box center [1154, 154] width 24 height 24
click at [1154, 154] on use at bounding box center [1154, 154] width 8 height 8
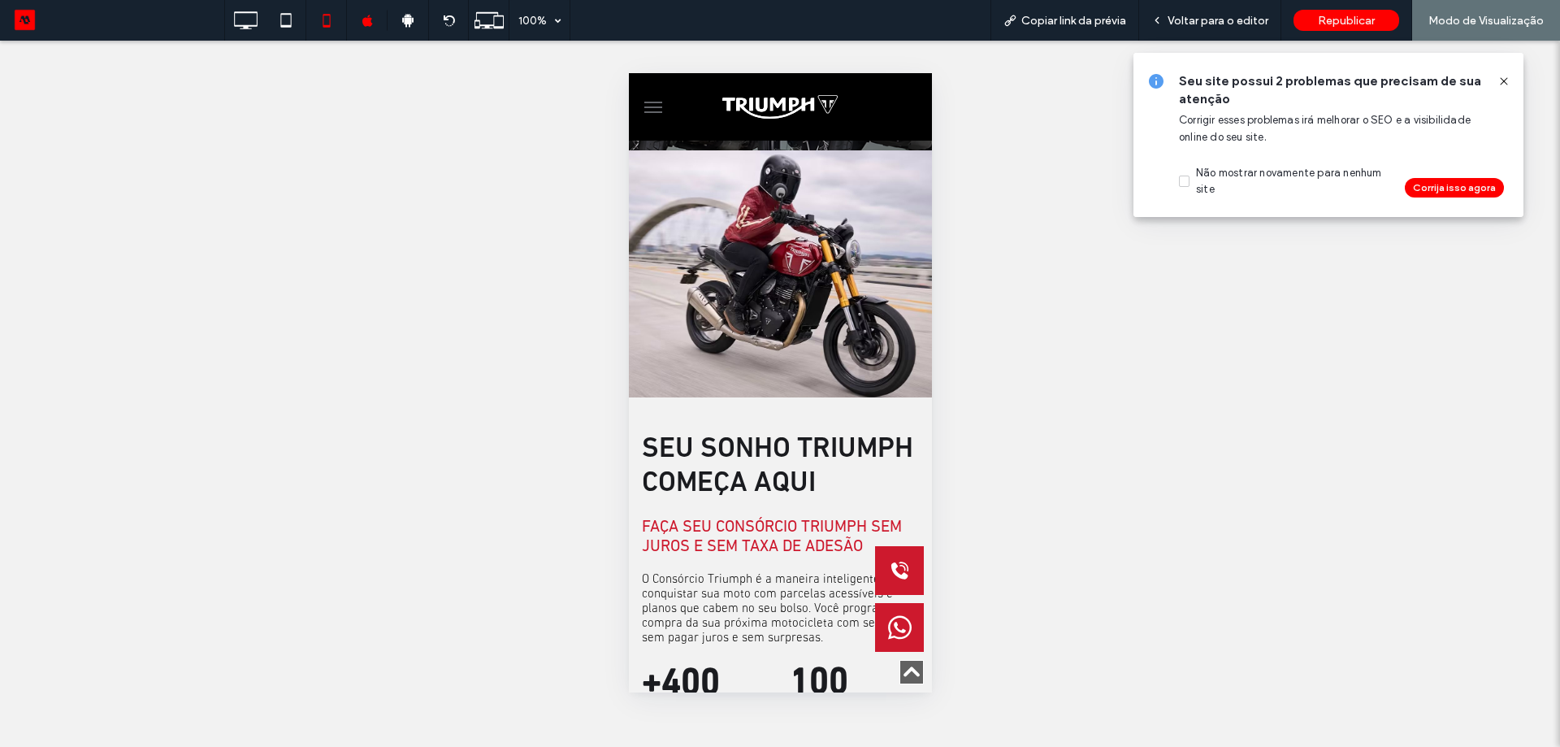
click at [1501, 73] on span at bounding box center [1503, 81] width 13 height 18
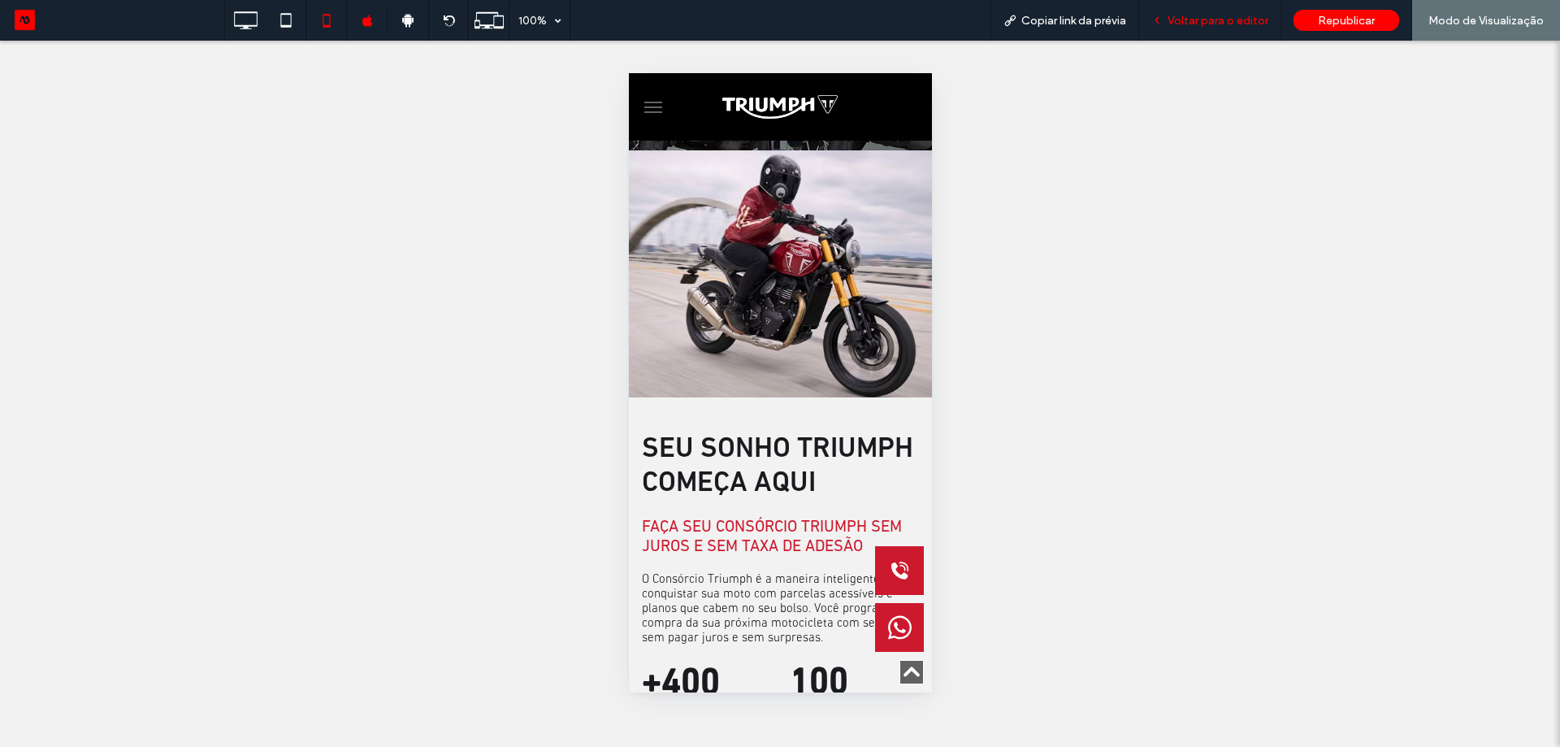
click at [1244, 20] on span "Voltar para o editor" at bounding box center [1218, 21] width 101 height 14
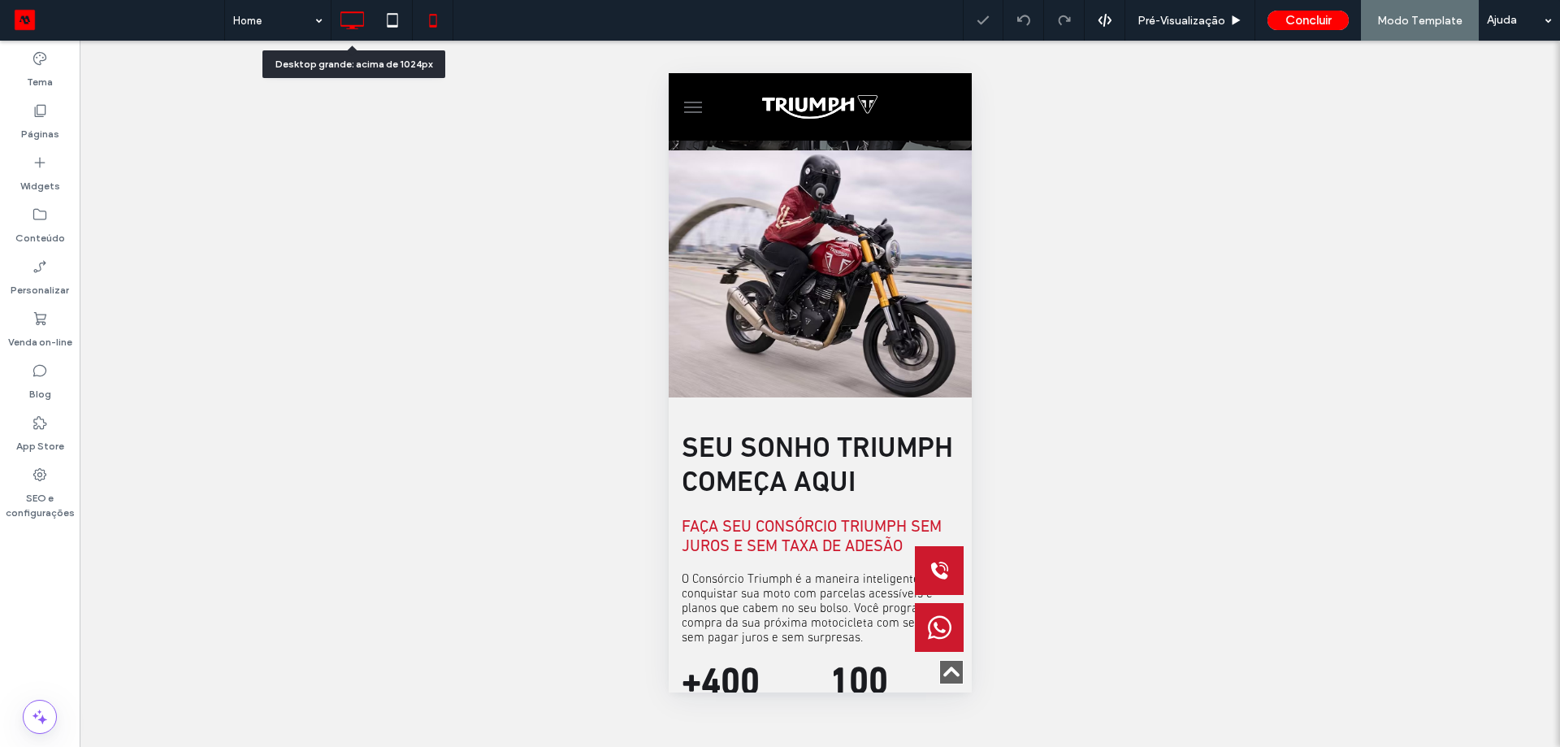
click at [370, 31] on div at bounding box center [352, 20] width 41 height 33
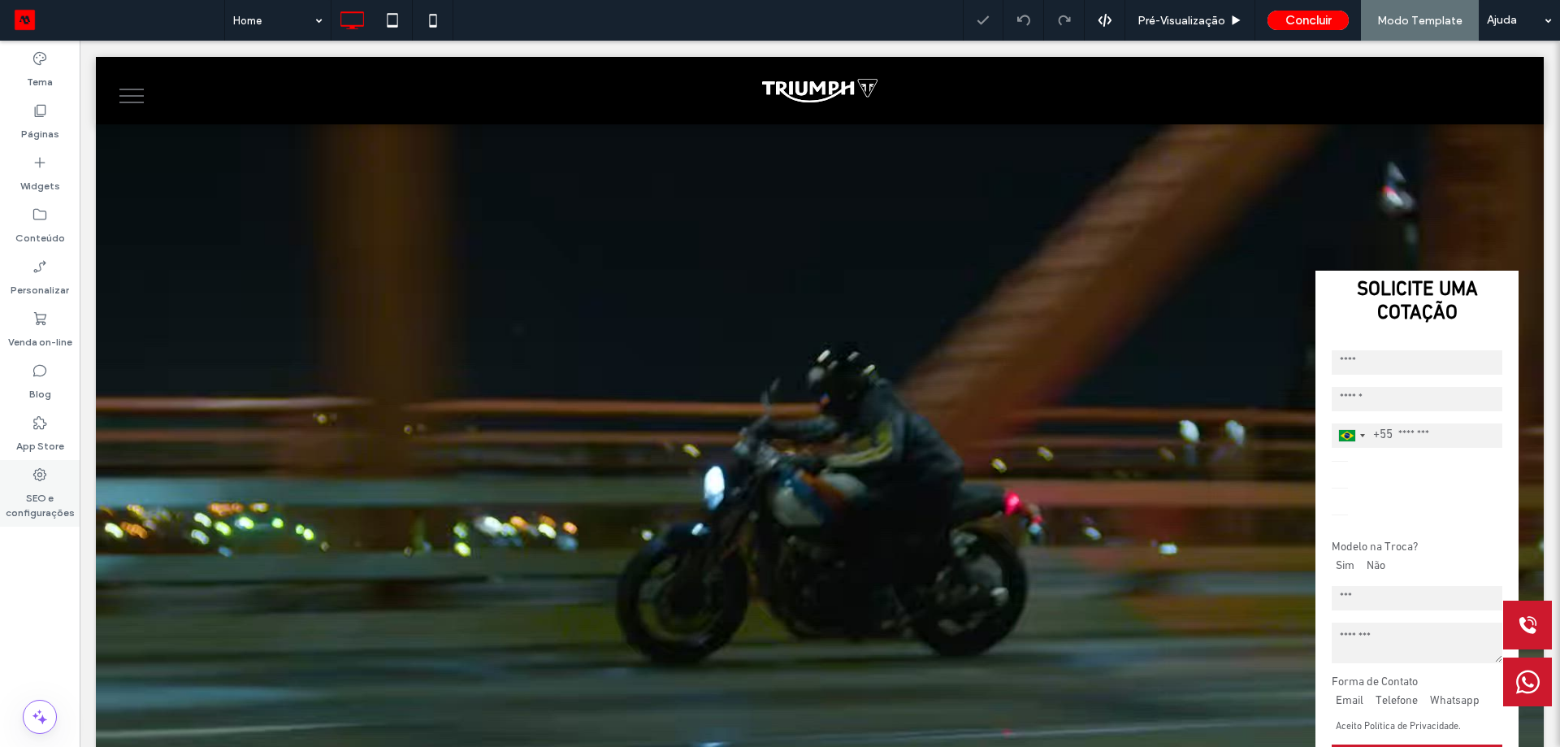
click at [37, 492] on label "SEO e configurações" at bounding box center [40, 501] width 80 height 37
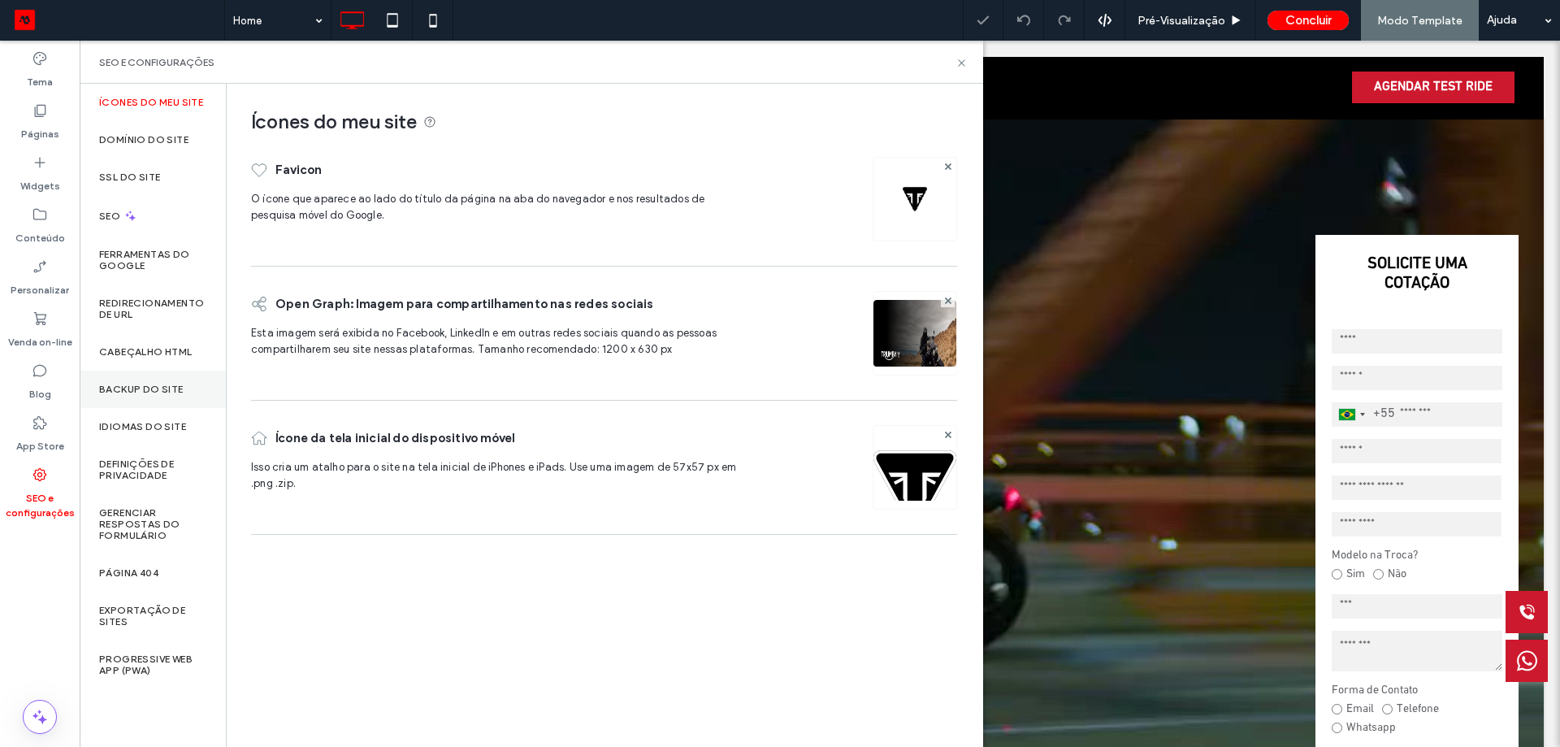
click at [158, 385] on label "Backup do Site" at bounding box center [141, 389] width 85 height 11
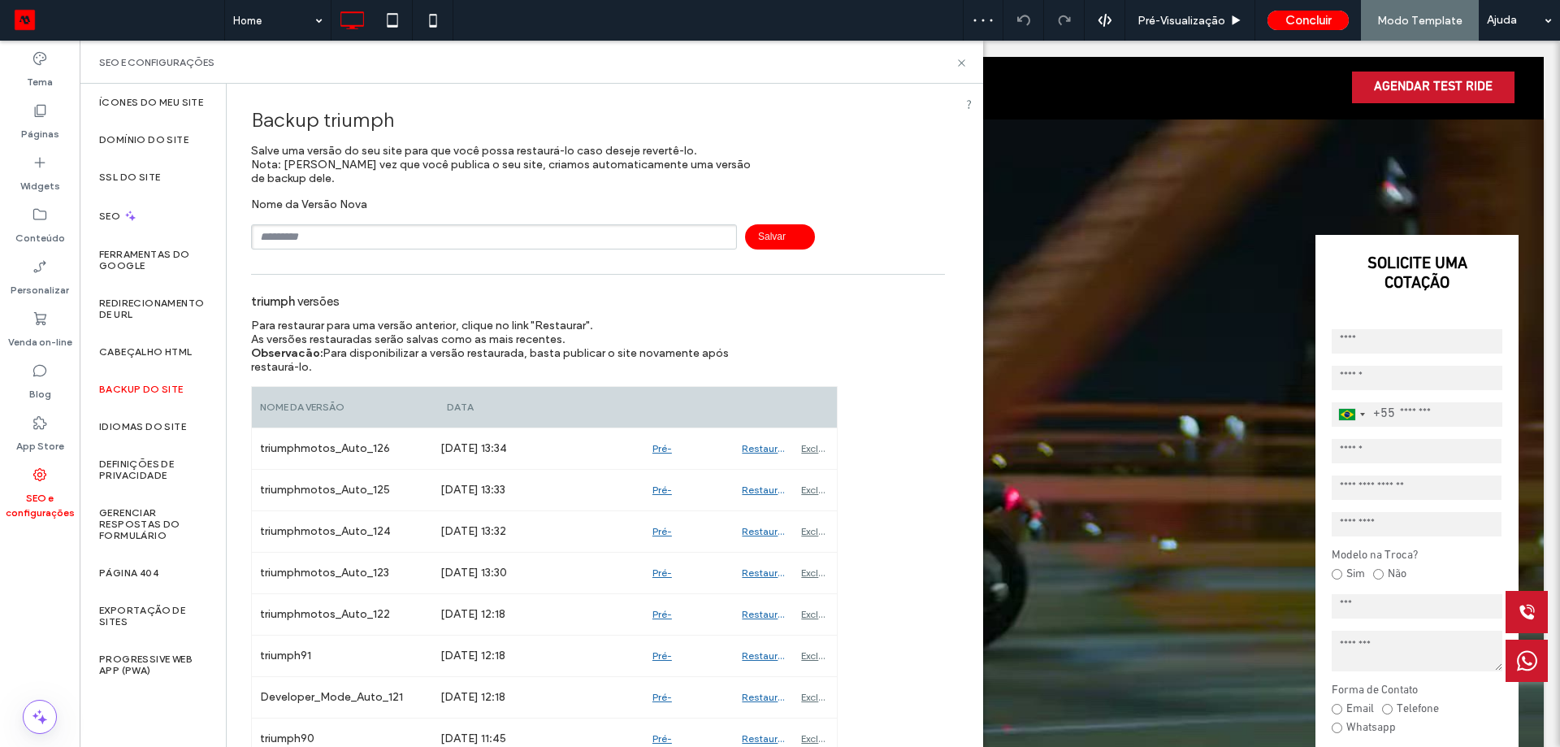
click at [300, 236] on input "text" at bounding box center [494, 236] width 486 height 25
click at [785, 237] on span "Salvar" at bounding box center [780, 236] width 70 height 25
type input "*********"
click at [755, 231] on span "Salvar" at bounding box center [780, 236] width 70 height 25
click at [962, 59] on icon at bounding box center [962, 63] width 12 height 12
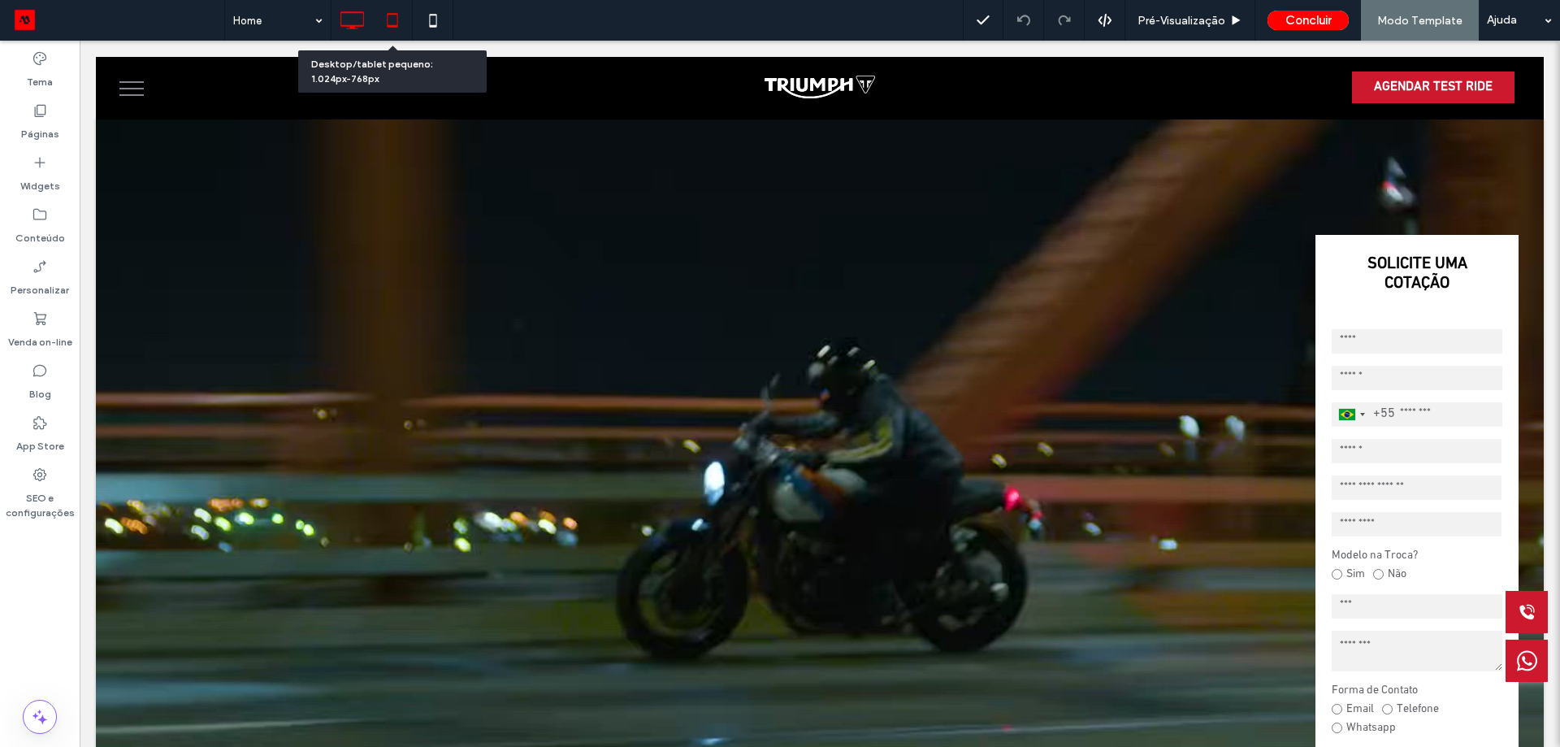
click at [381, 26] on icon at bounding box center [392, 20] width 33 height 33
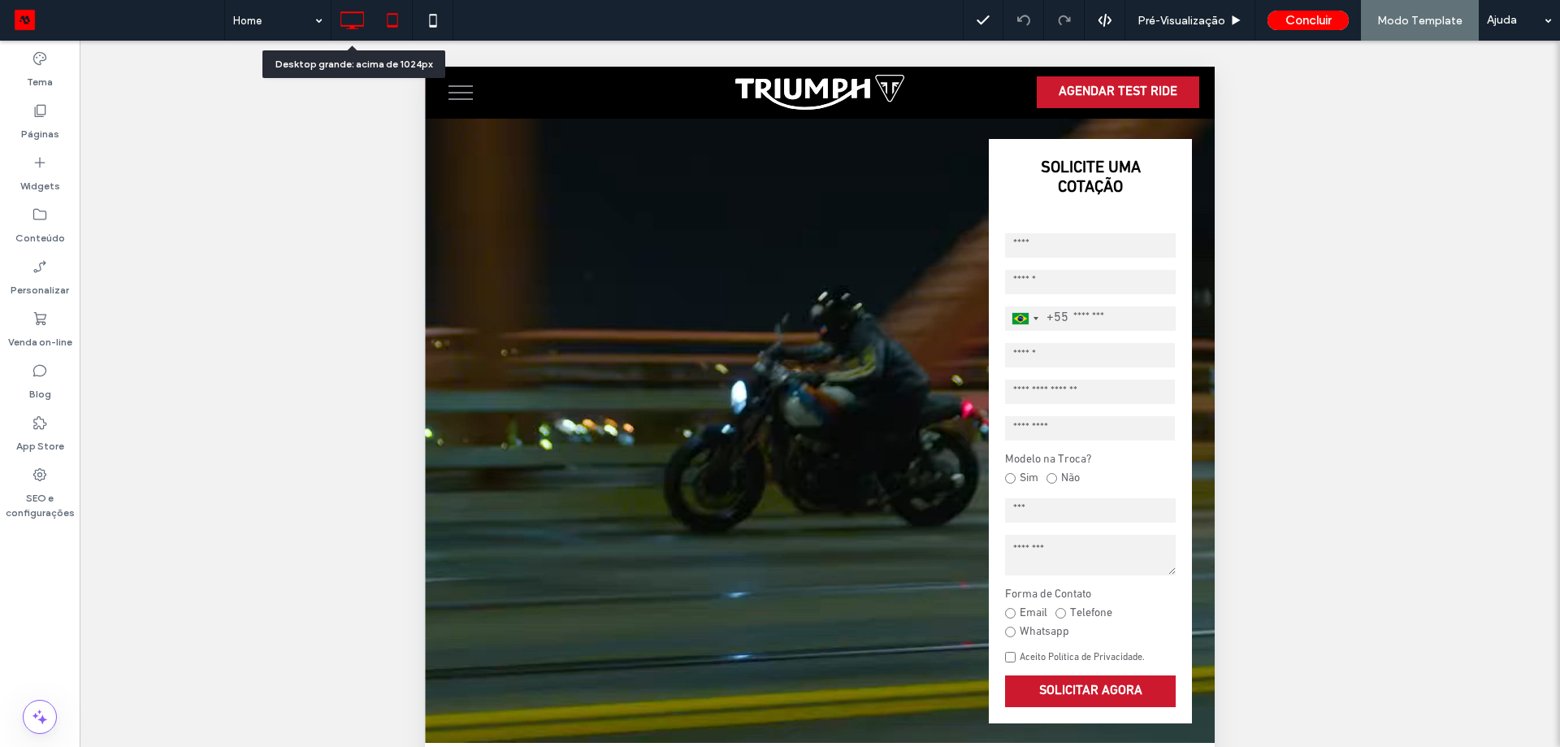
click at [341, 19] on use at bounding box center [353, 20] width 24 height 18
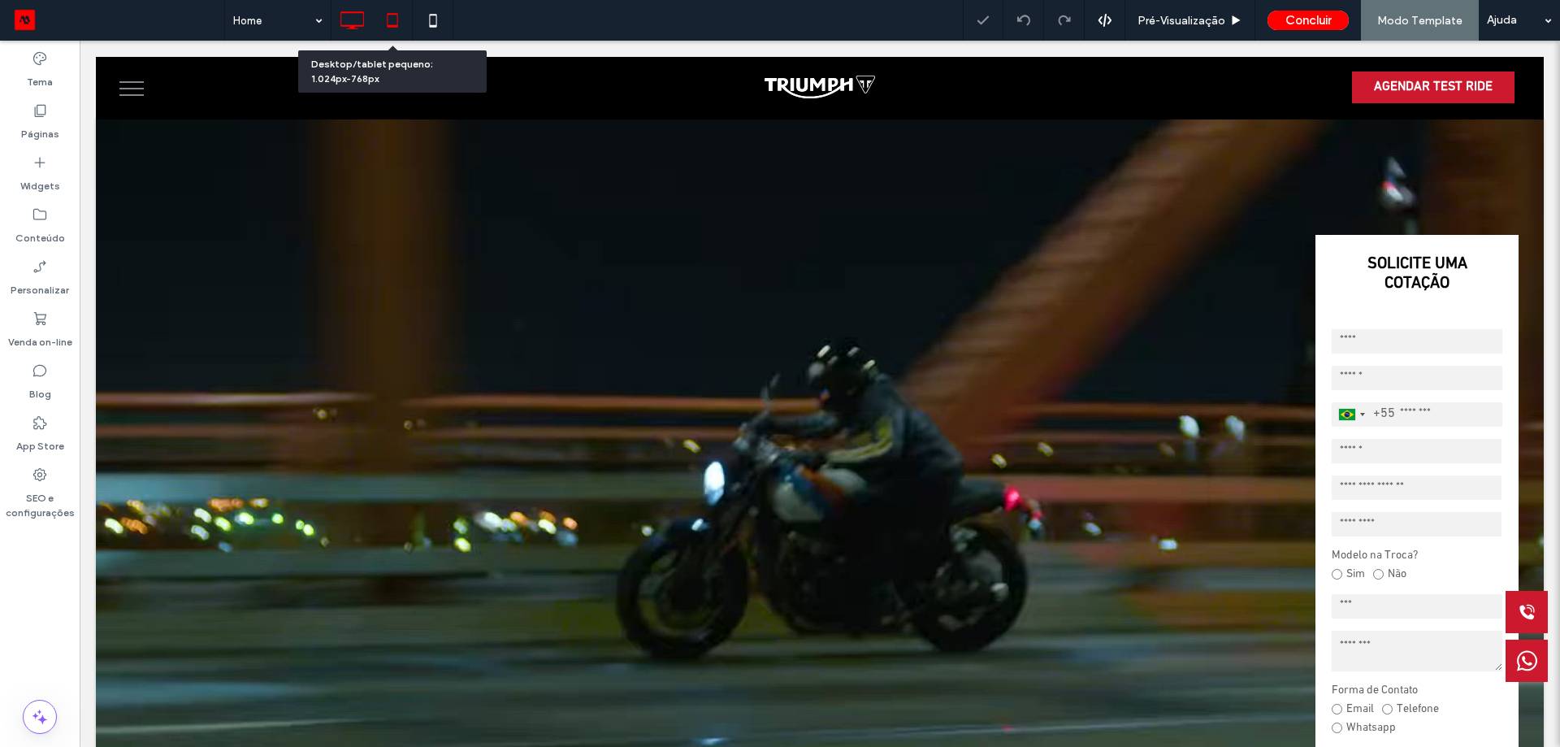
click at [379, 19] on icon at bounding box center [392, 20] width 33 height 33
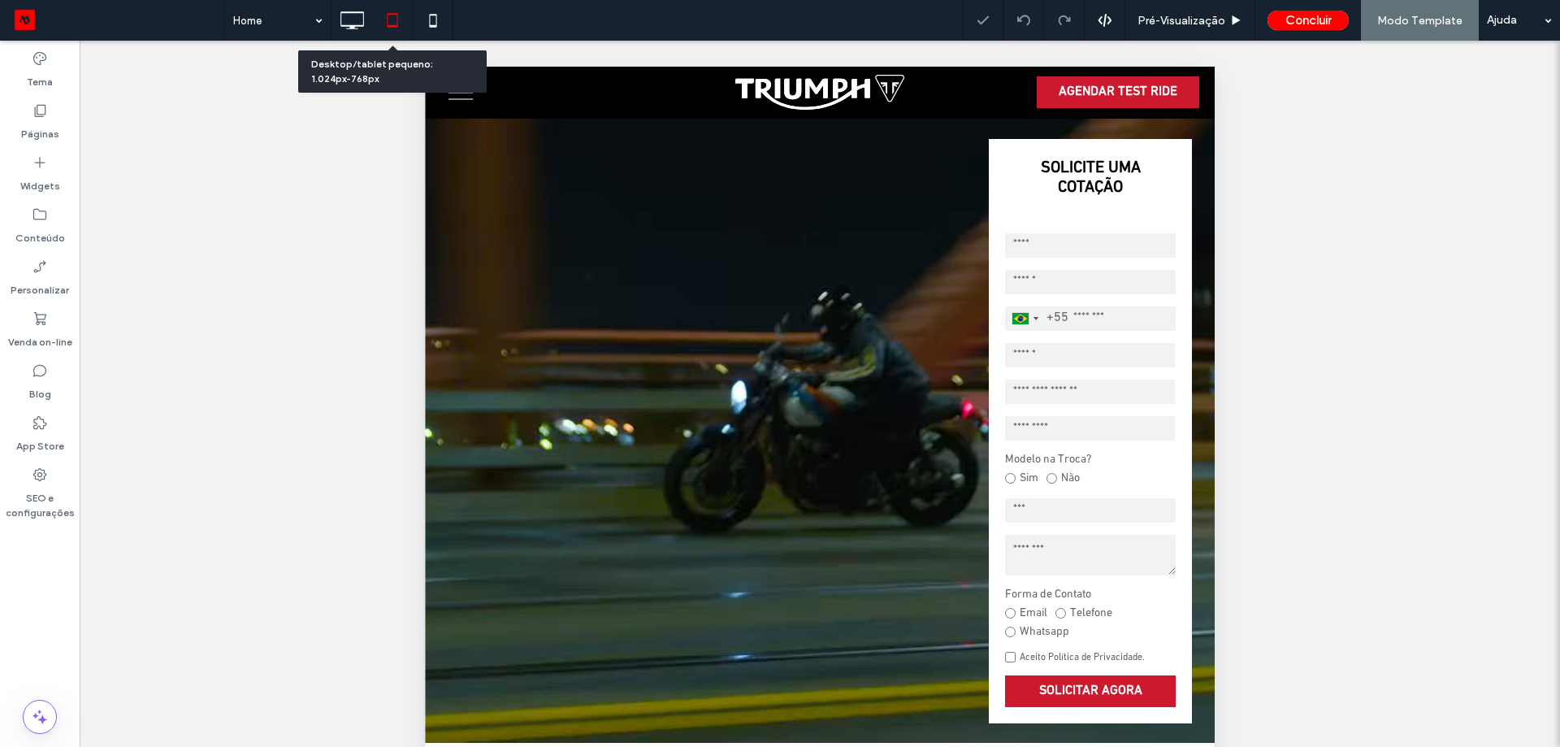
click at [408, 20] on icon at bounding box center [392, 20] width 33 height 33
click at [431, 20] on icon at bounding box center [433, 20] width 33 height 33
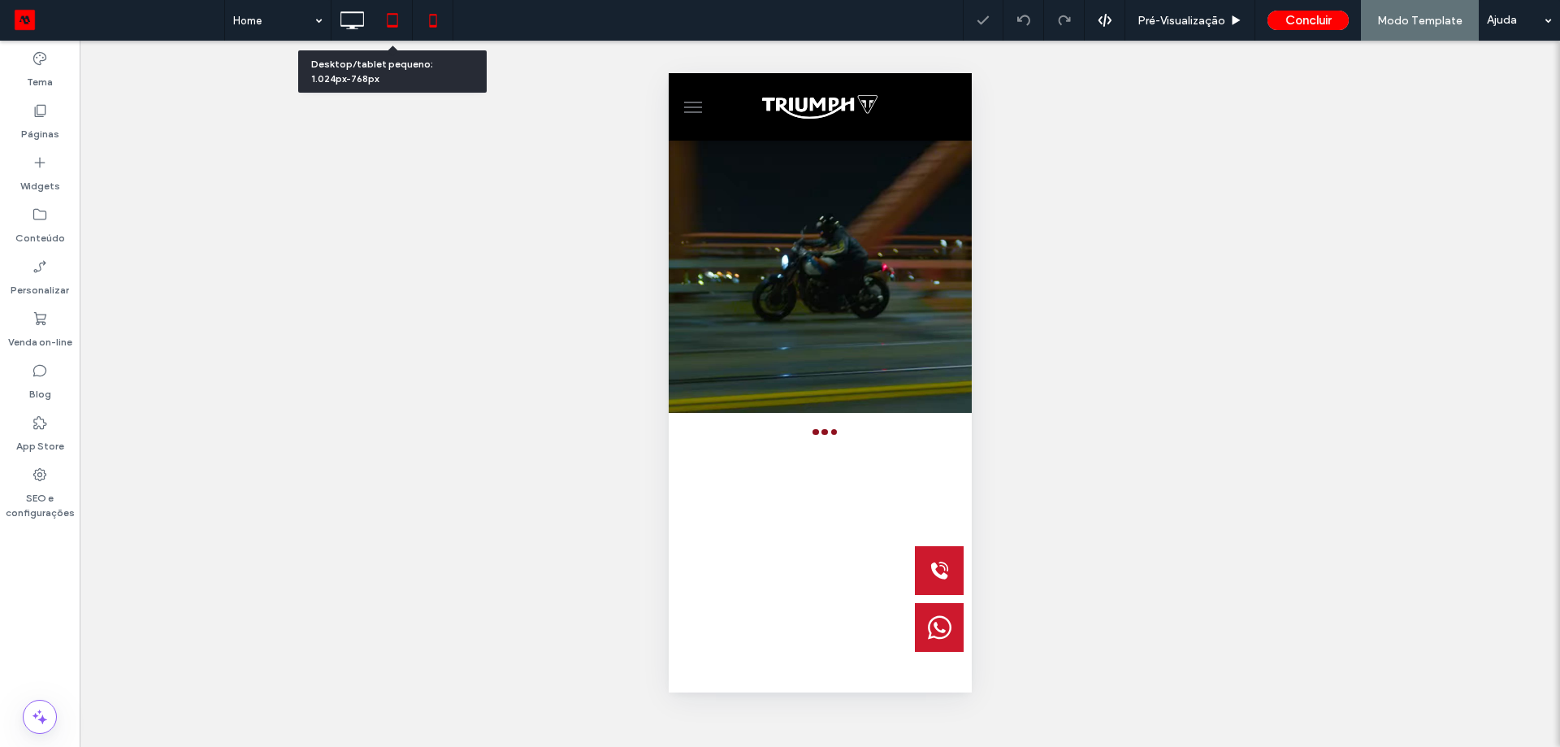
click at [388, 20] on icon at bounding box center [392, 20] width 33 height 33
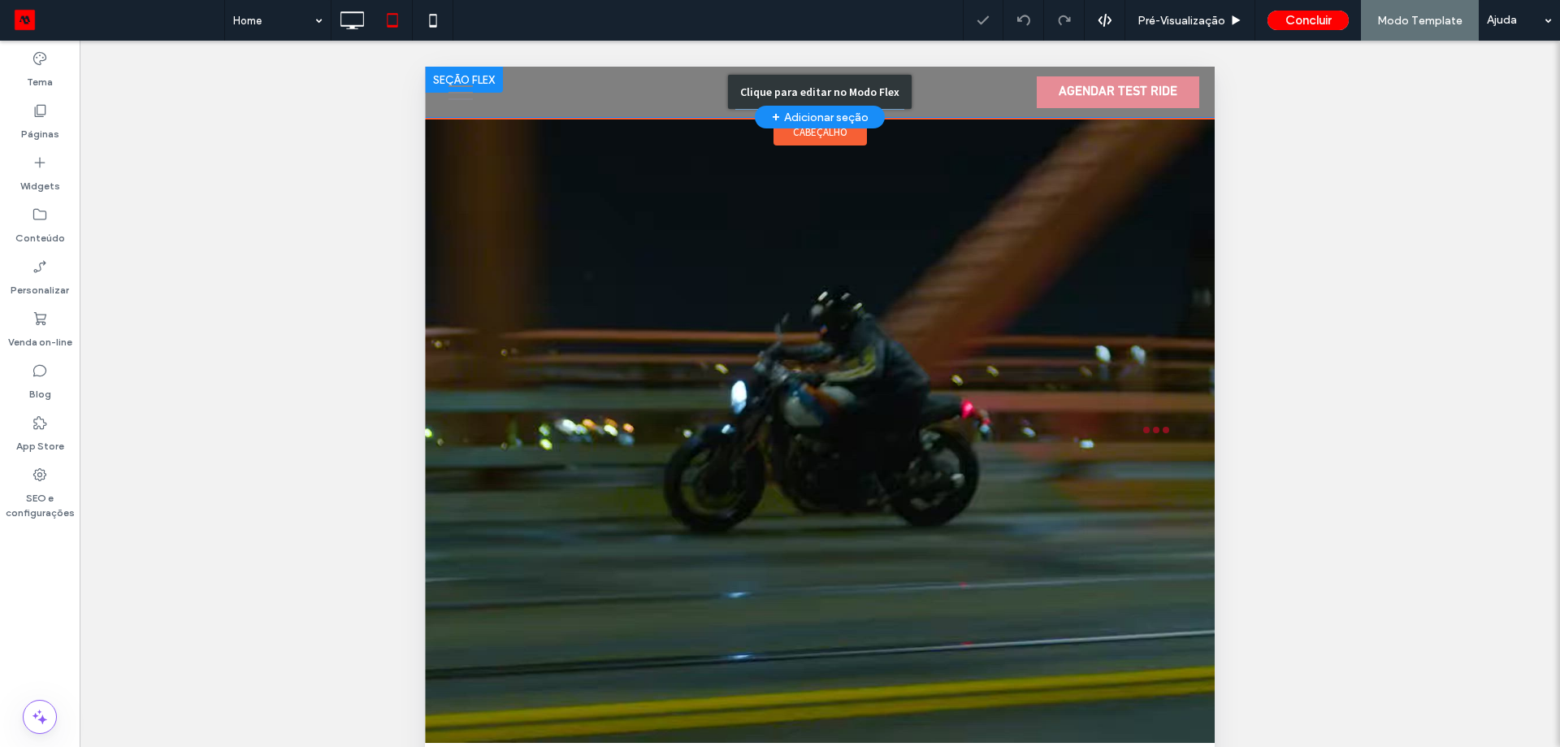
click at [794, 77] on div "Clique para editar no Modo Flex" at bounding box center [820, 92] width 184 height 34
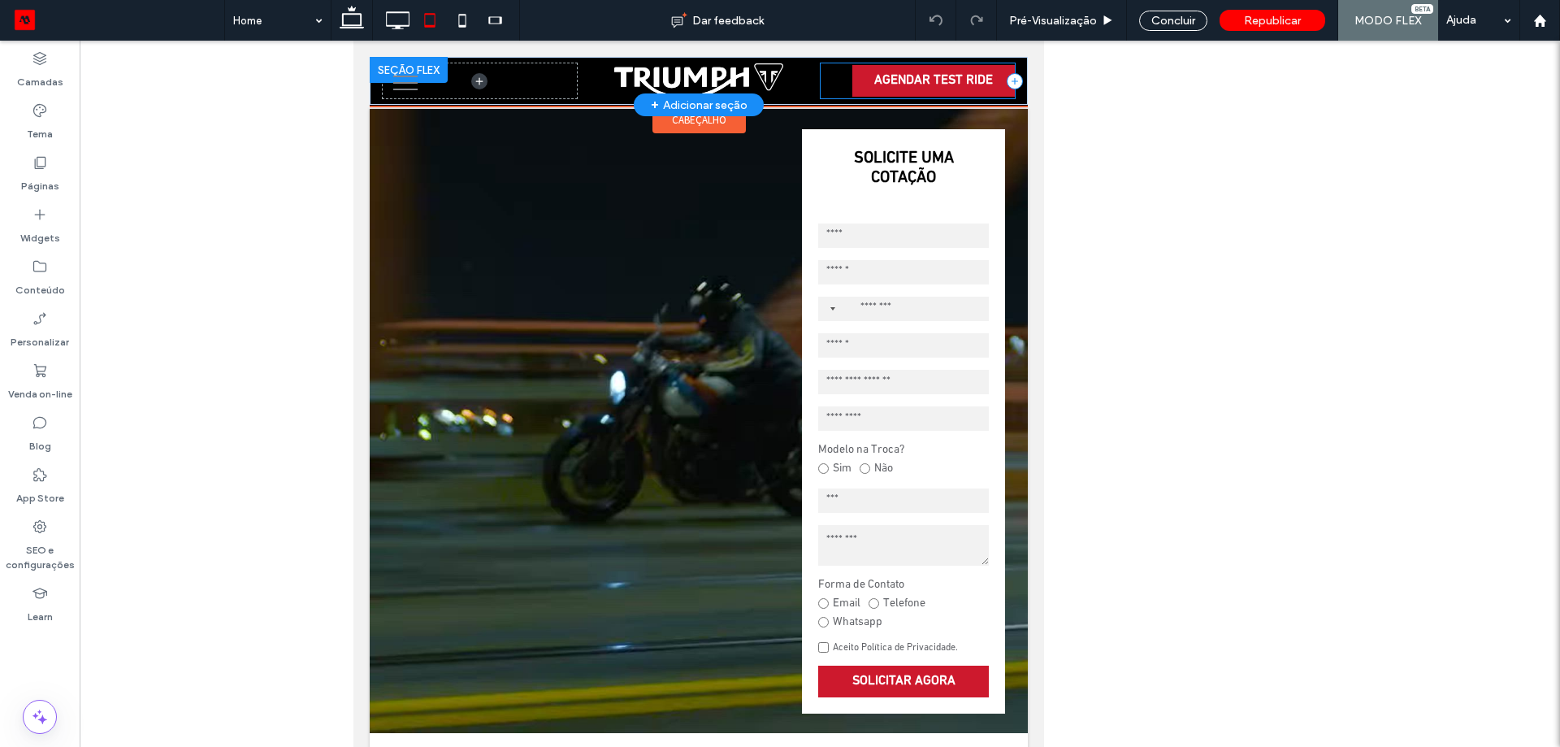
click at [833, 86] on div "AGENDAR TEST RIDE" at bounding box center [917, 80] width 193 height 35
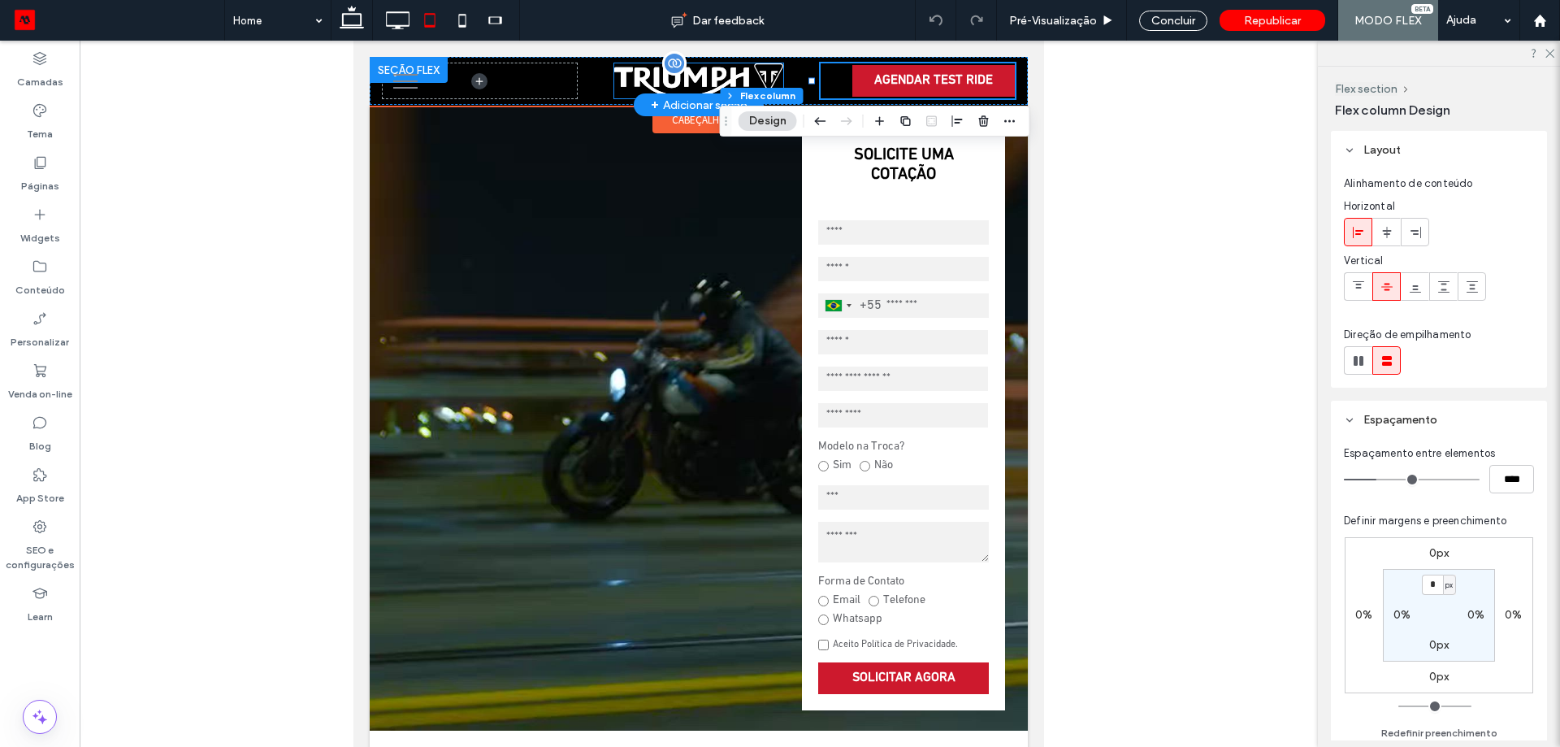
click at [751, 76] on img at bounding box center [698, 80] width 169 height 35
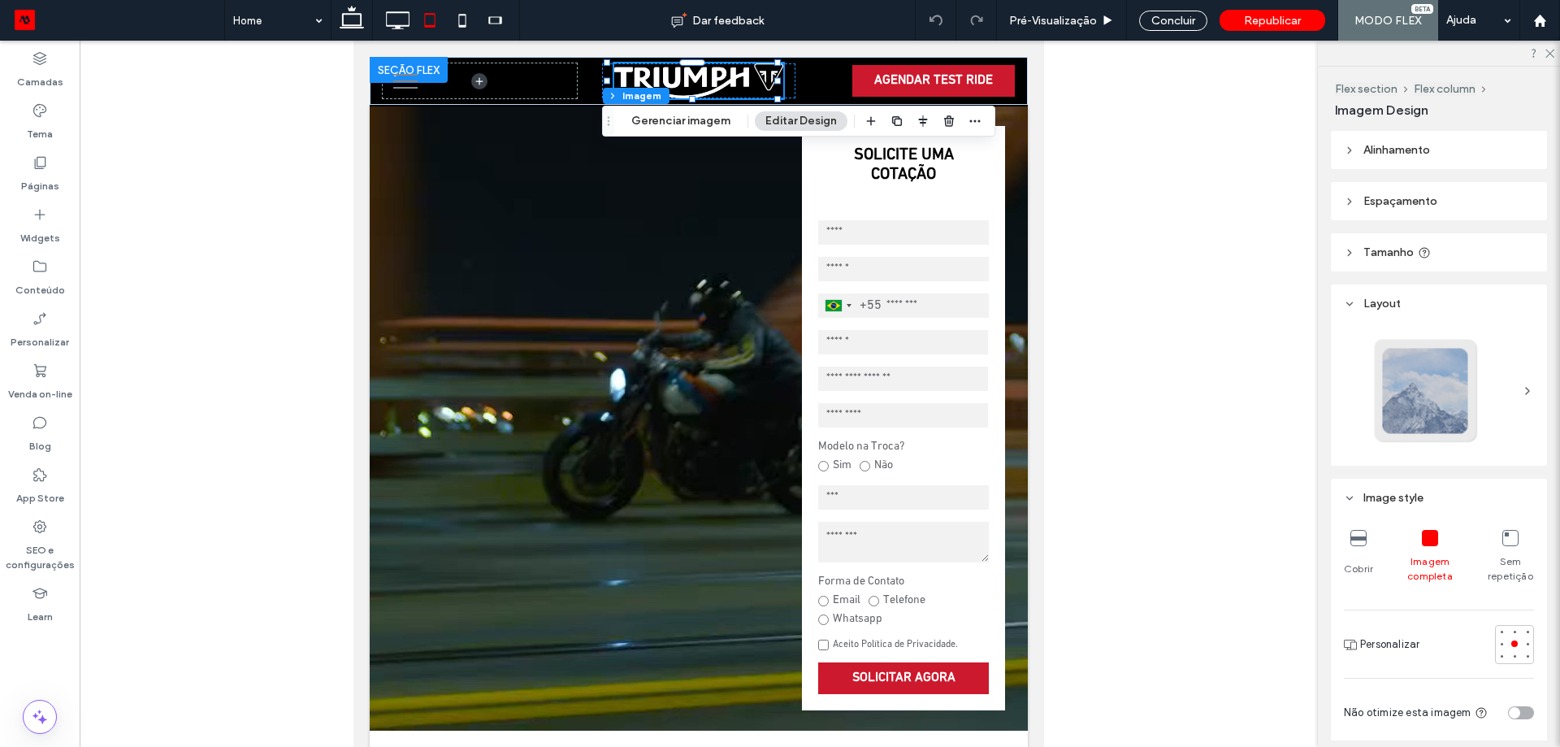
click at [1385, 248] on span "Tamanho" at bounding box center [1388, 252] width 50 height 14
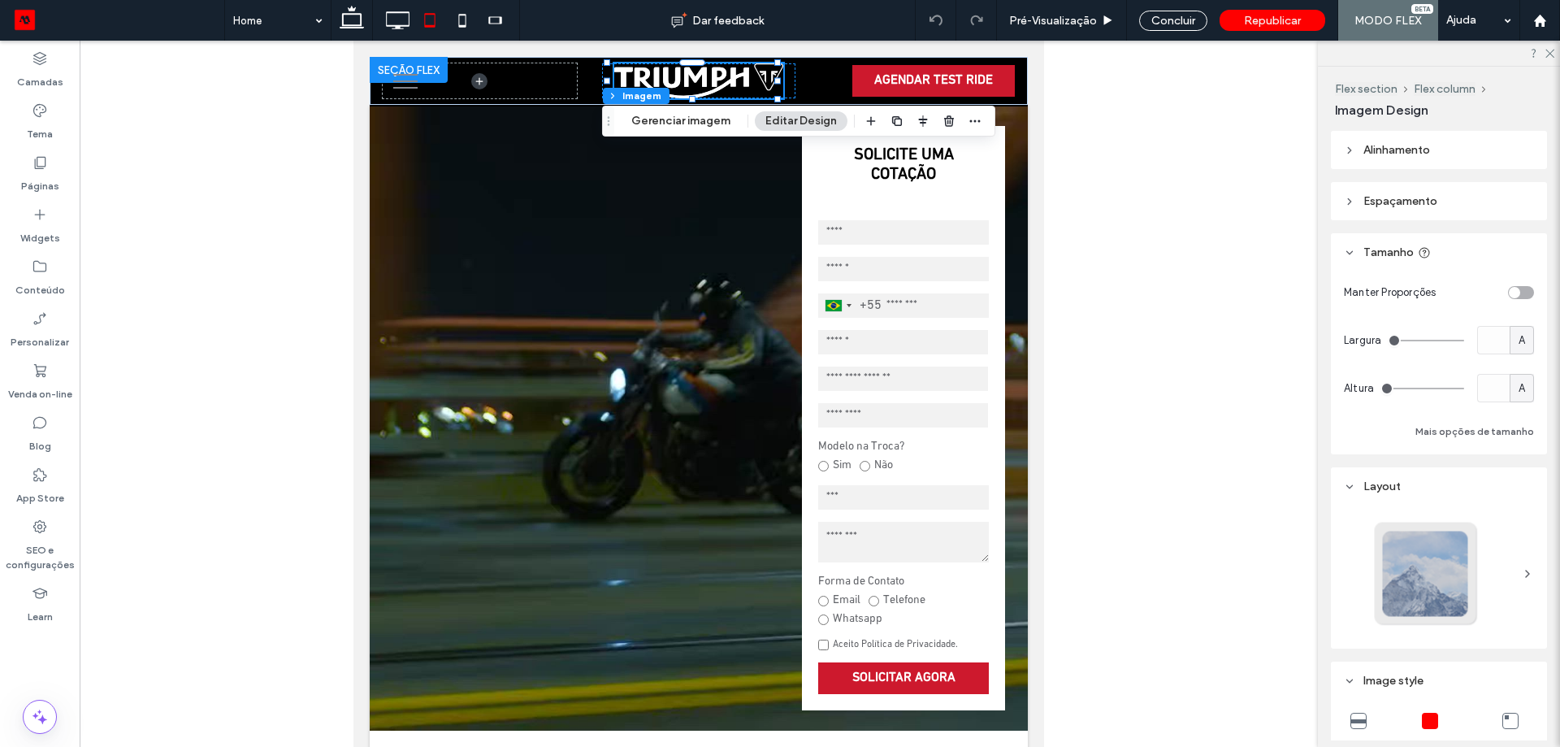
click at [1511, 288] on div "toggle" at bounding box center [1514, 292] width 11 height 11
click at [1511, 288] on div "toggle" at bounding box center [1521, 292] width 26 height 13
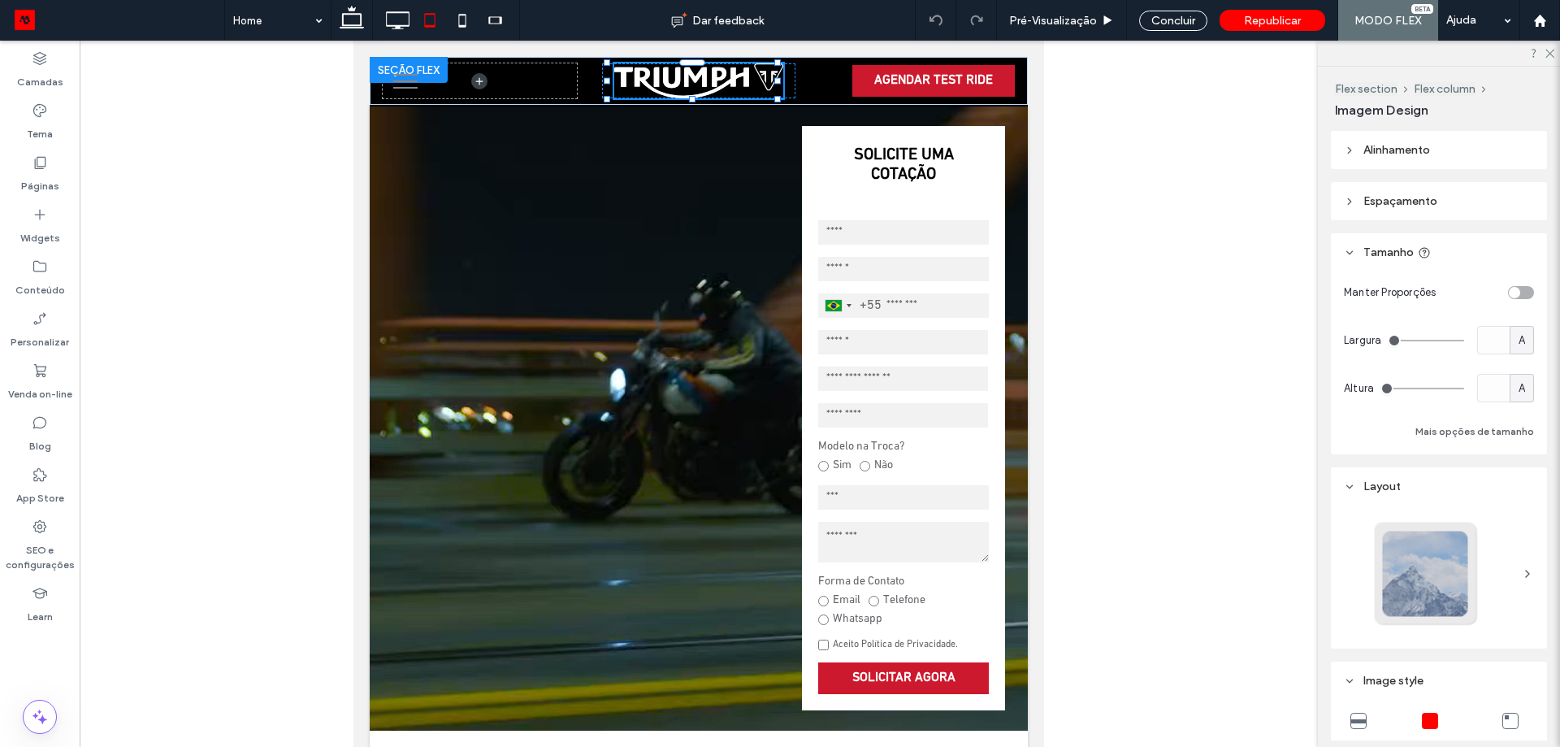
type input "**"
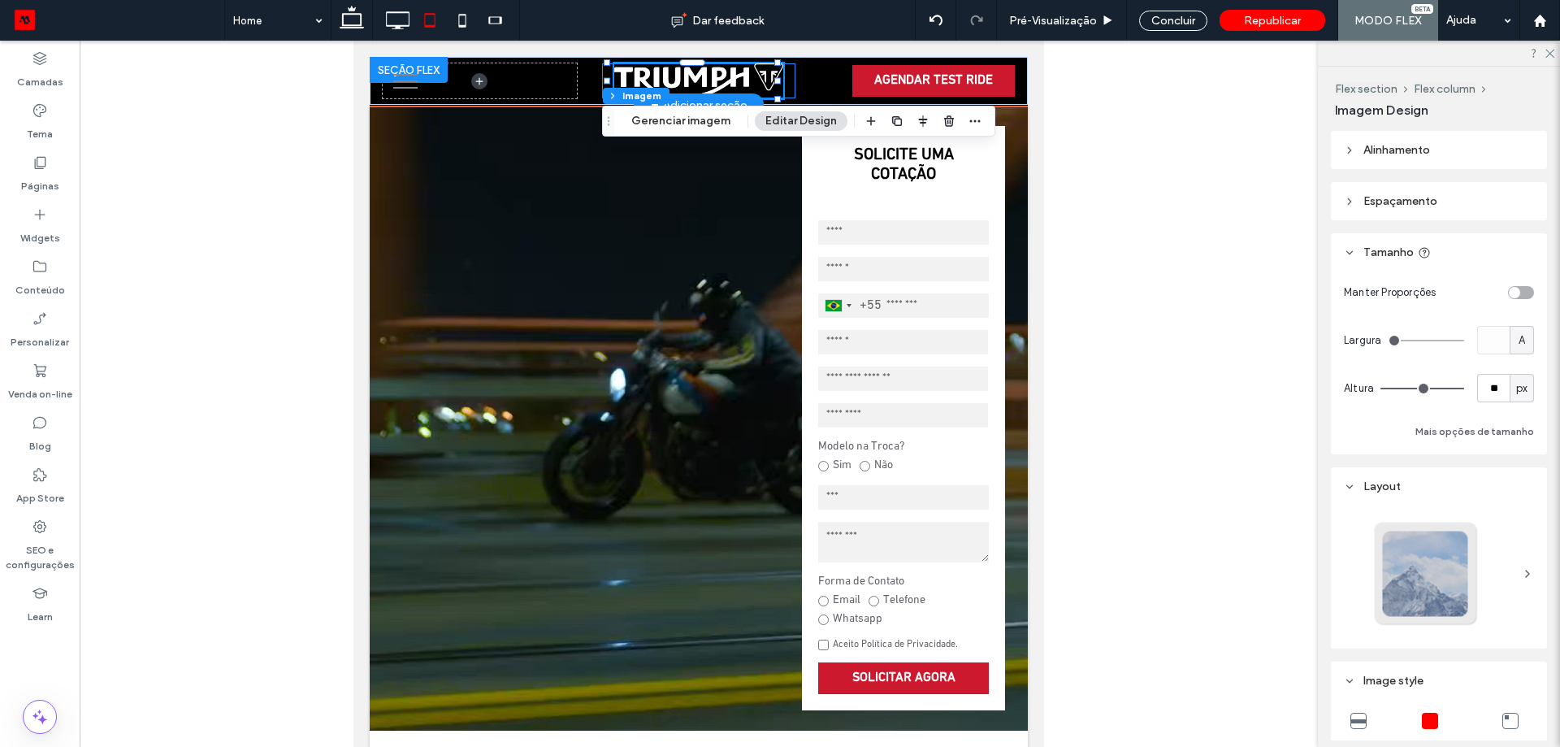
click at [779, 80] on div at bounding box center [777, 81] width 7 height 7
type input "***"
click at [787, 79] on div at bounding box center [698, 80] width 193 height 35
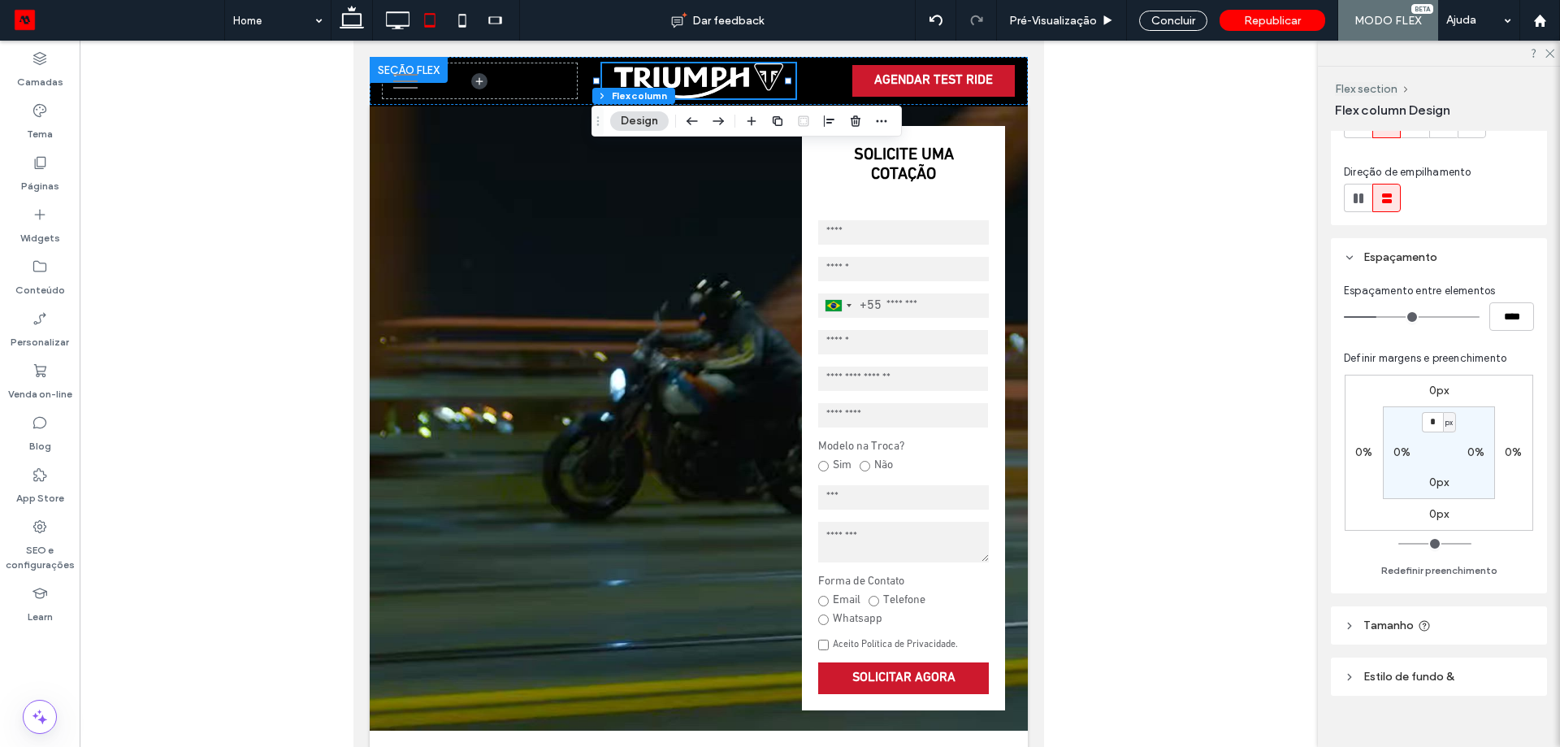
scroll to position [183, 0]
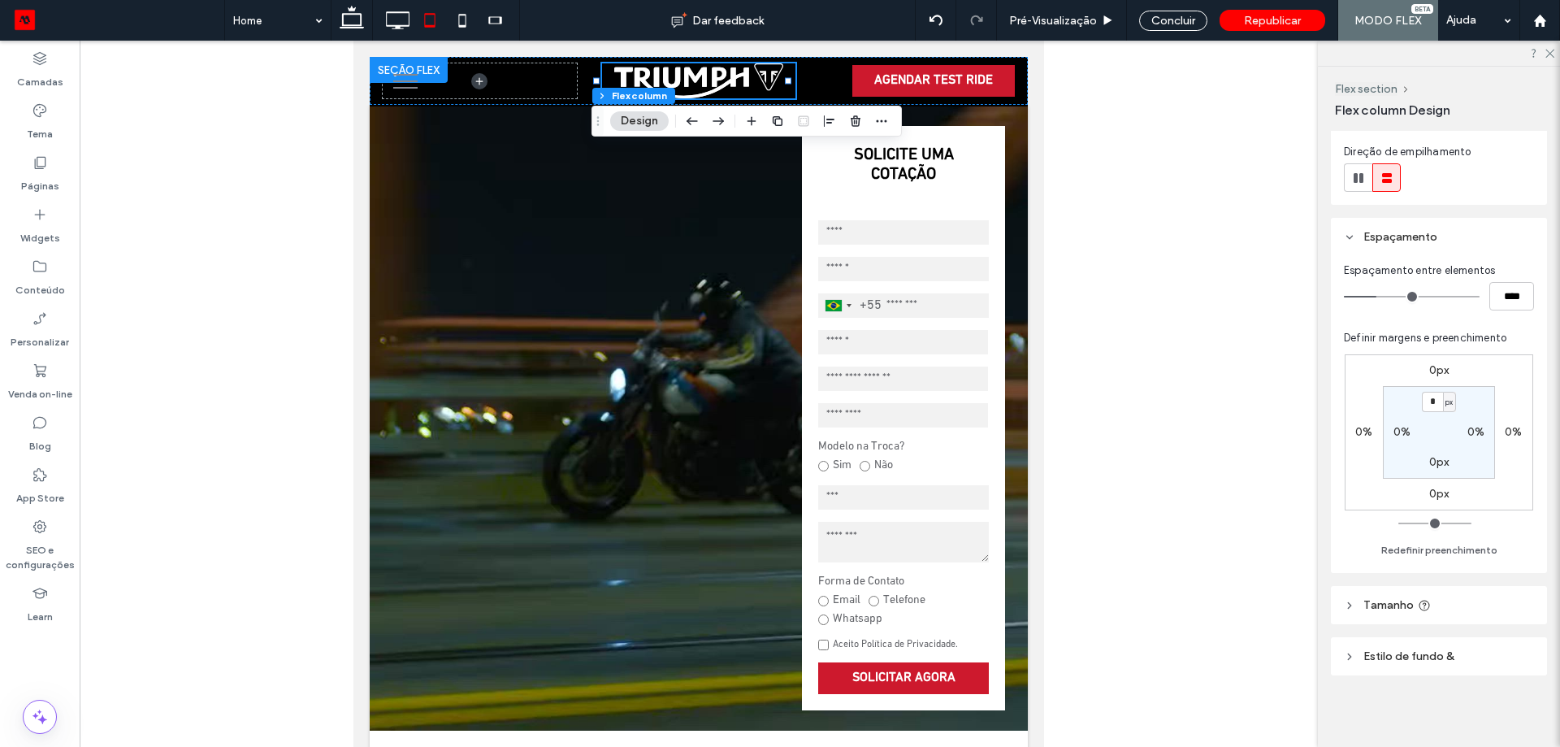
drag, startPoint x: 1385, startPoint y: 626, endPoint x: 1385, endPoint y: 615, distance: 10.6
click at [1385, 625] on div "Layout Alinhamento de conteúdo Horizontal Vertical Direção de empilhamento Espa…" at bounding box center [1444, 435] width 227 height 609
click at [1386, 600] on span "Tamanho" at bounding box center [1388, 605] width 50 height 14
drag, startPoint x: 1509, startPoint y: 651, endPoint x: 1536, endPoint y: 638, distance: 30.5
click at [1508, 651] on input "*****" at bounding box center [1511, 645] width 45 height 28
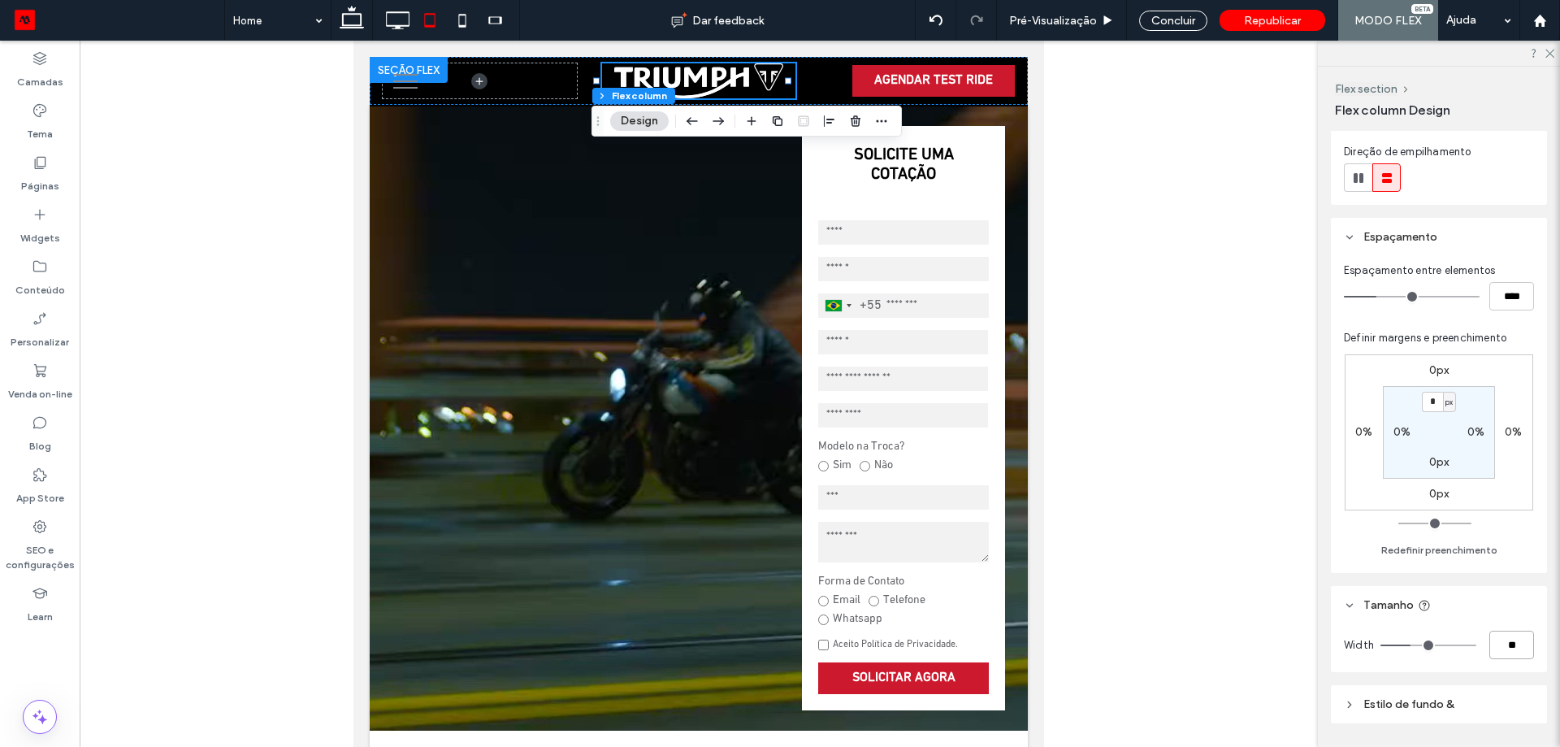
type input "**"
type input "***"
click at [826, 123] on icon "button" at bounding box center [829, 121] width 13 height 13
click at [827, 152] on use "center" at bounding box center [829, 152] width 9 height 11
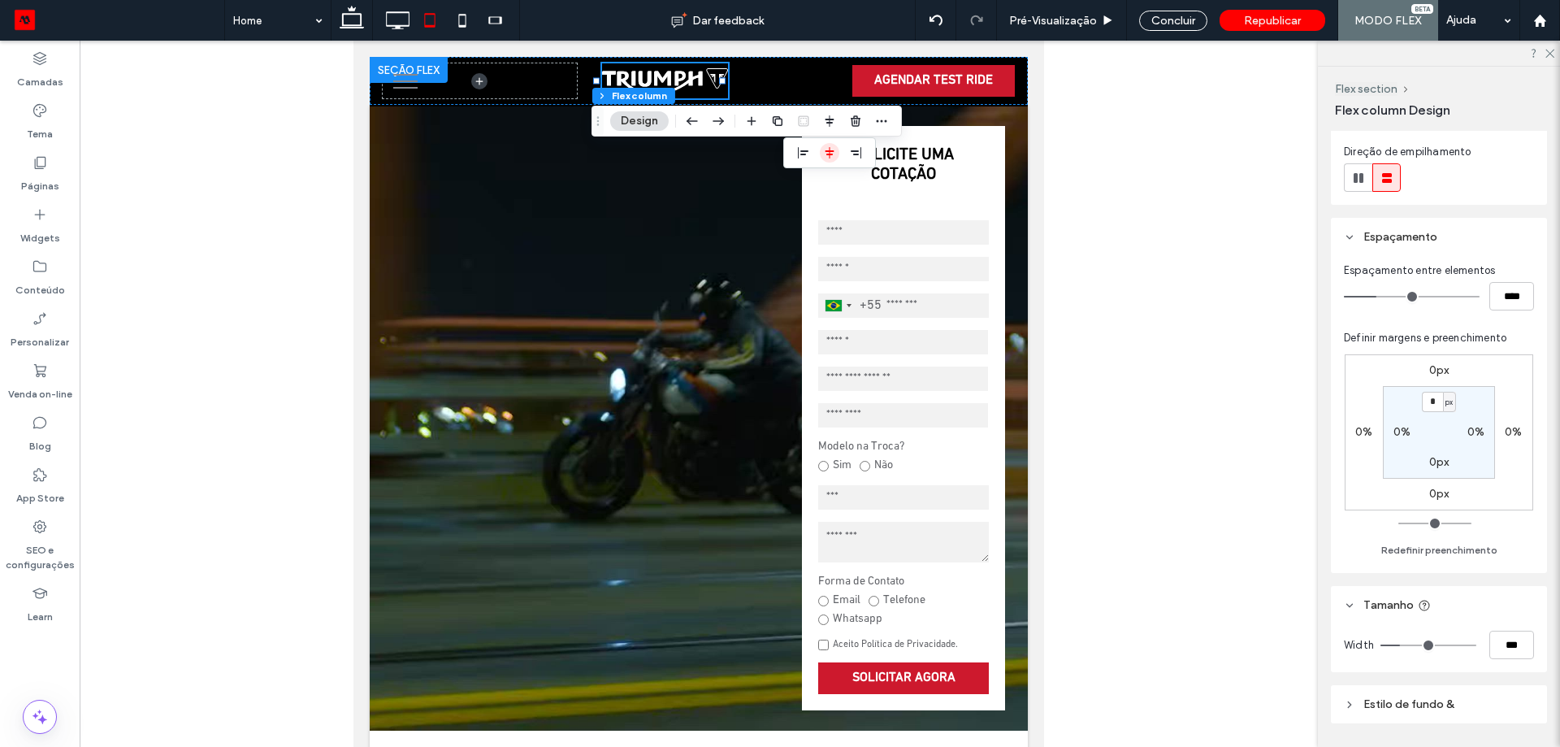
click at [835, 153] on icon "center" at bounding box center [829, 152] width 13 height 13
click at [1090, 158] on div at bounding box center [699, 559] width 1238 height 1036
click at [942, 24] on use at bounding box center [935, 20] width 13 height 11
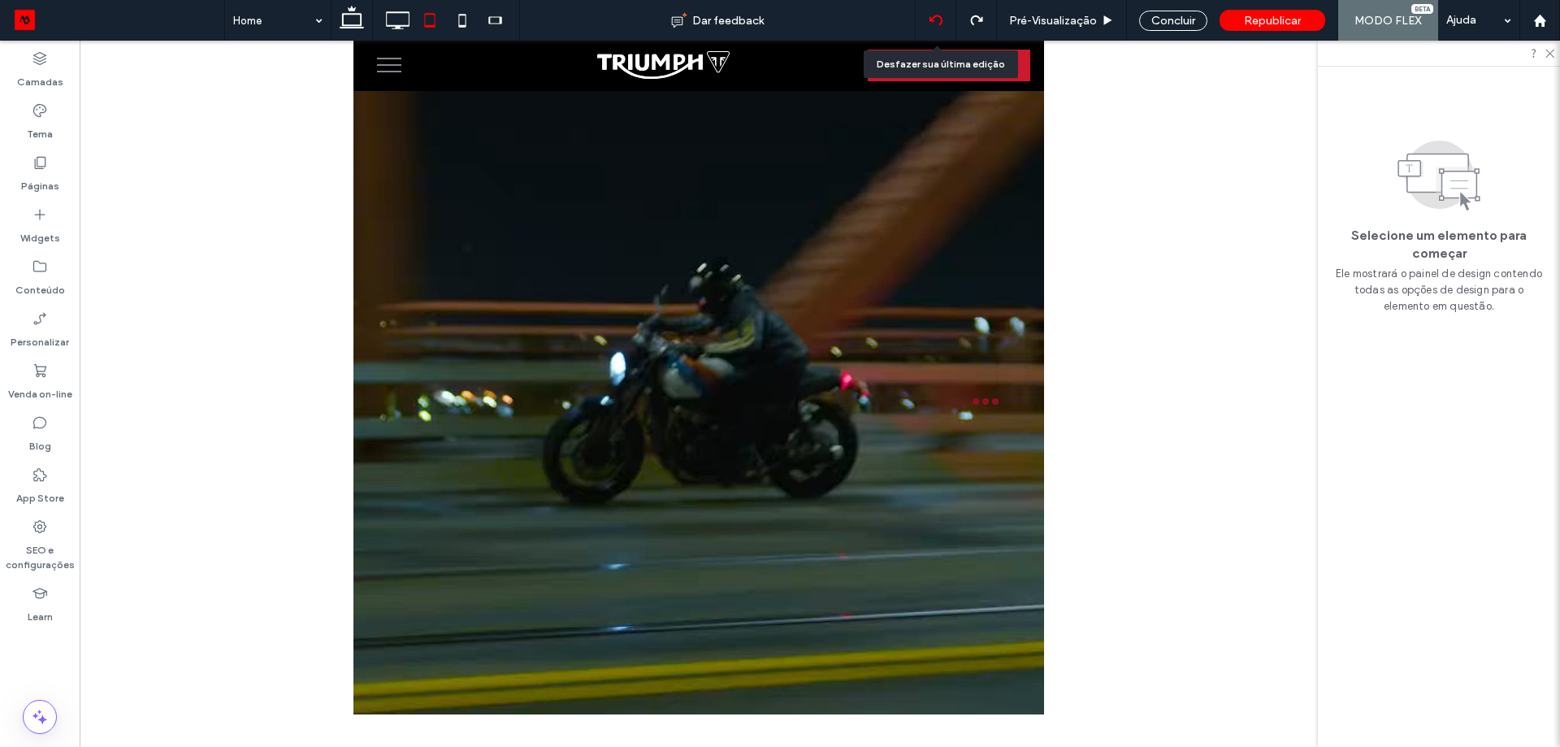
scroll to position [0, 0]
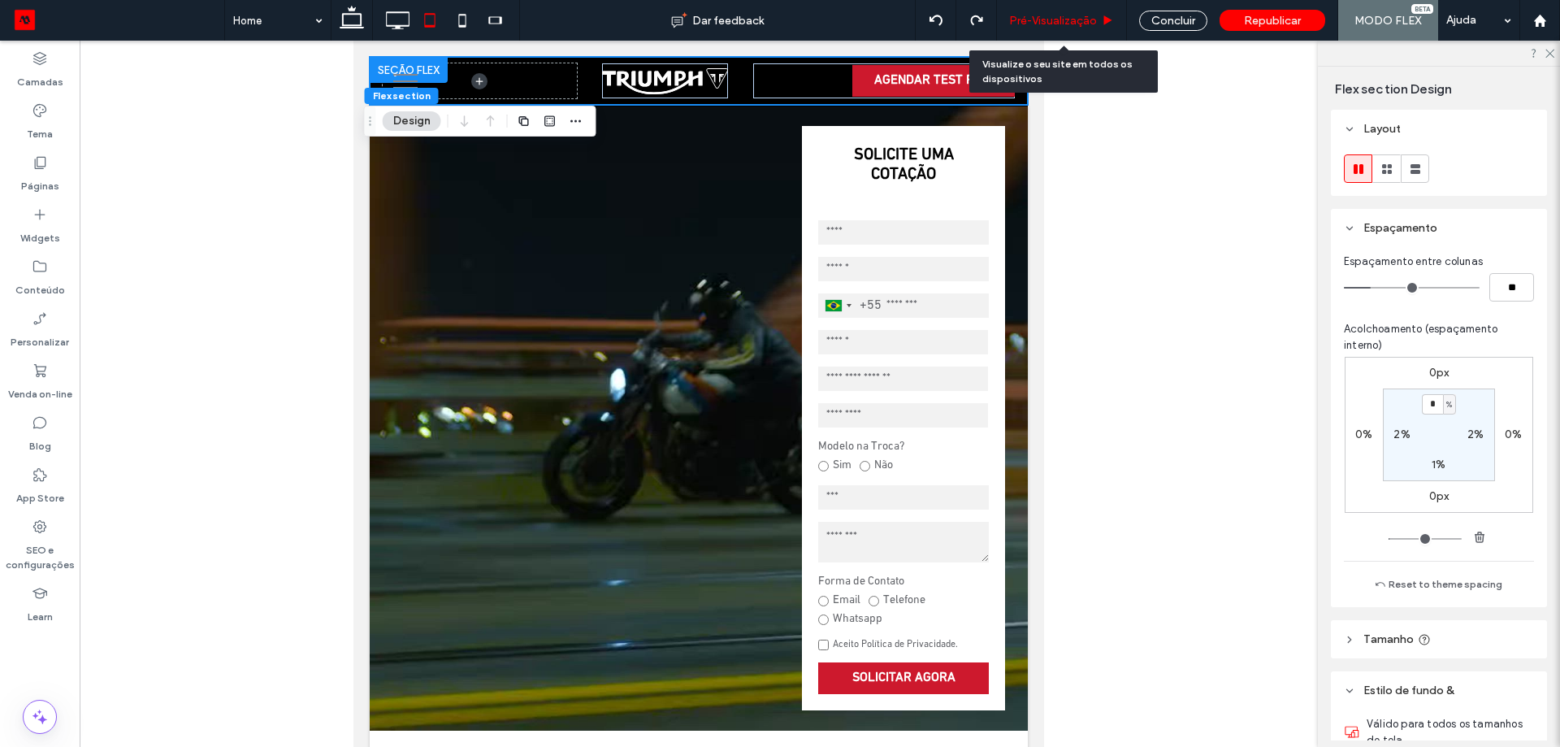
click at [1034, 23] on span "Pré-Visualizaçāo" at bounding box center [1053, 21] width 88 height 14
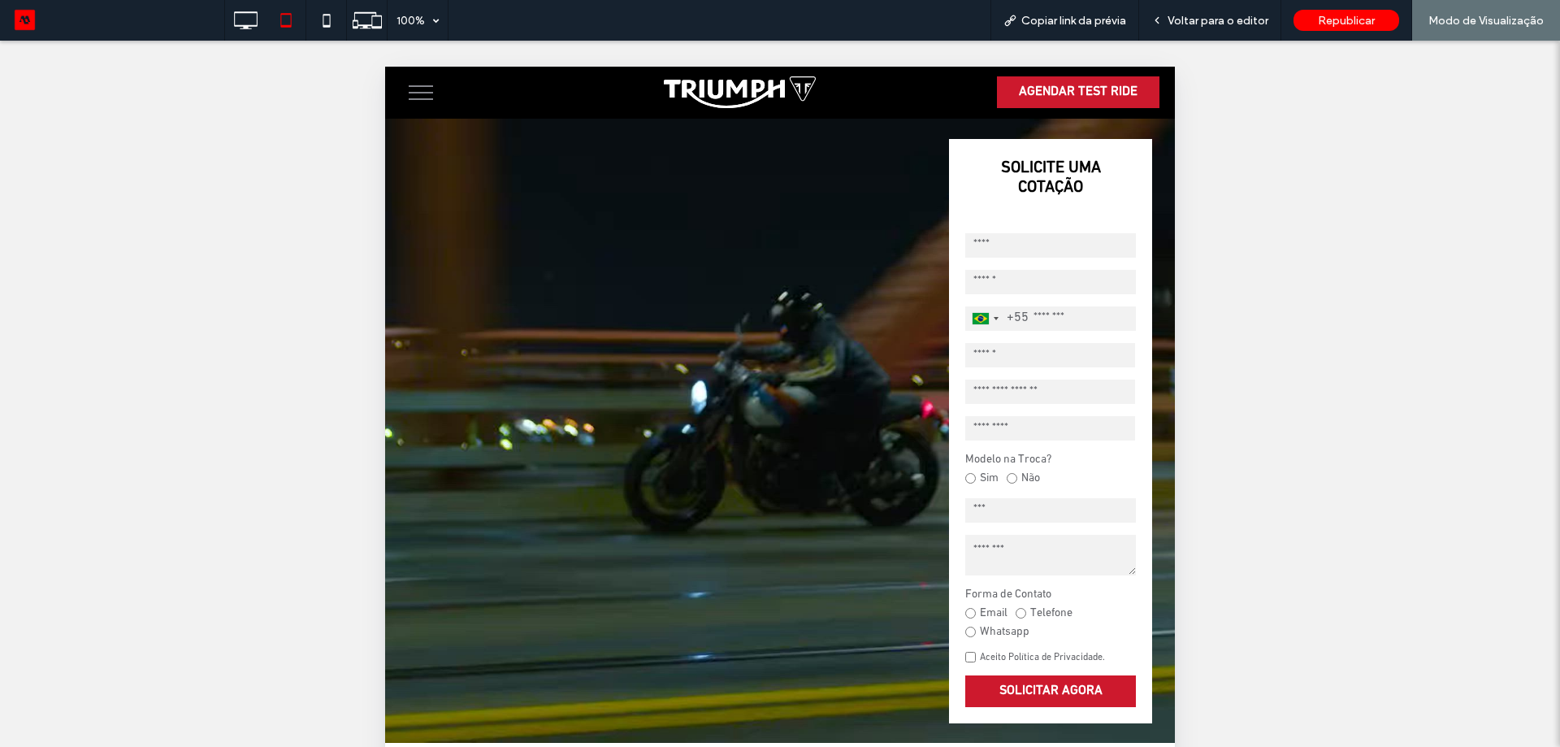
click at [427, 93] on span "menu" at bounding box center [421, 93] width 24 height 2
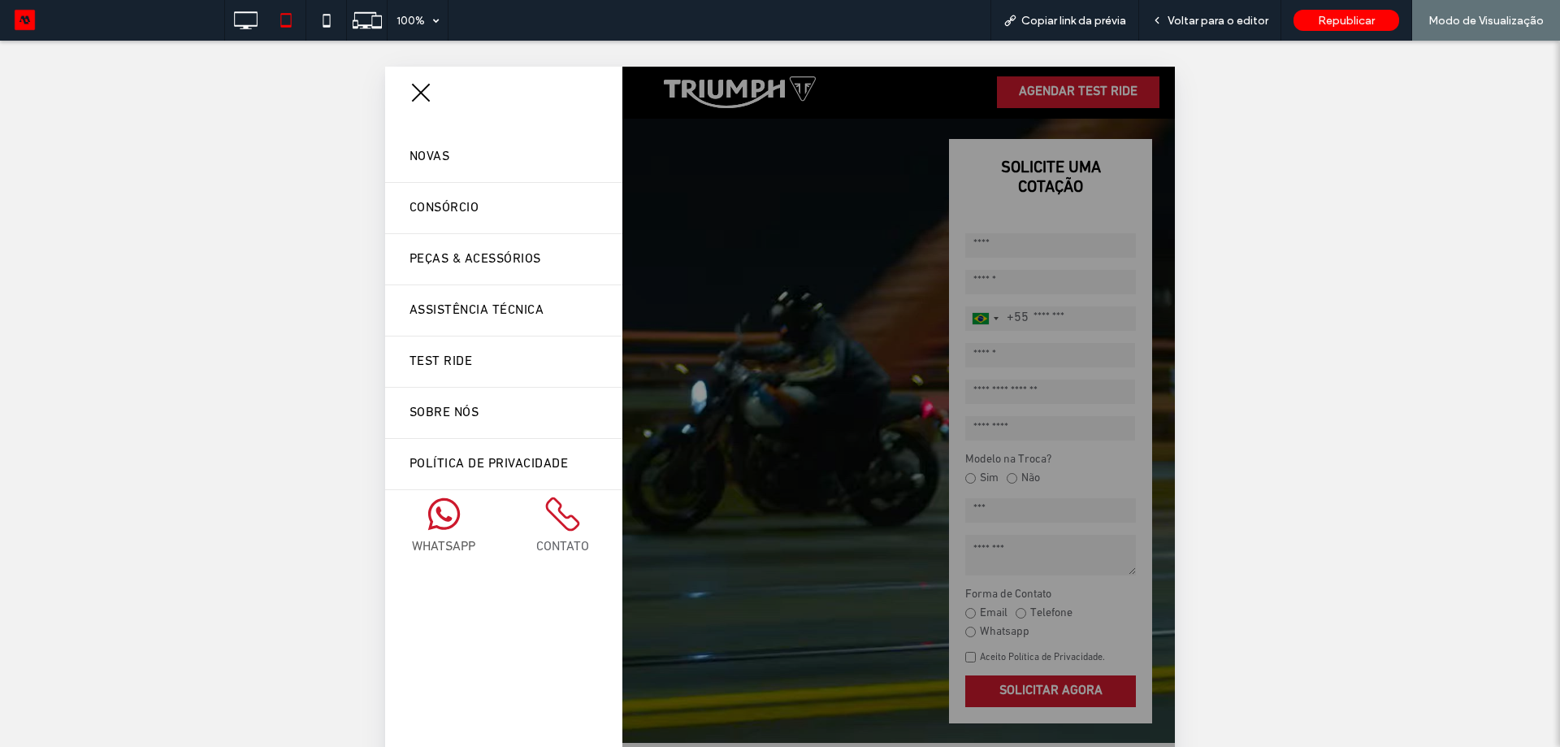
click at [424, 97] on span "menu" at bounding box center [421, 93] width 19 height 19
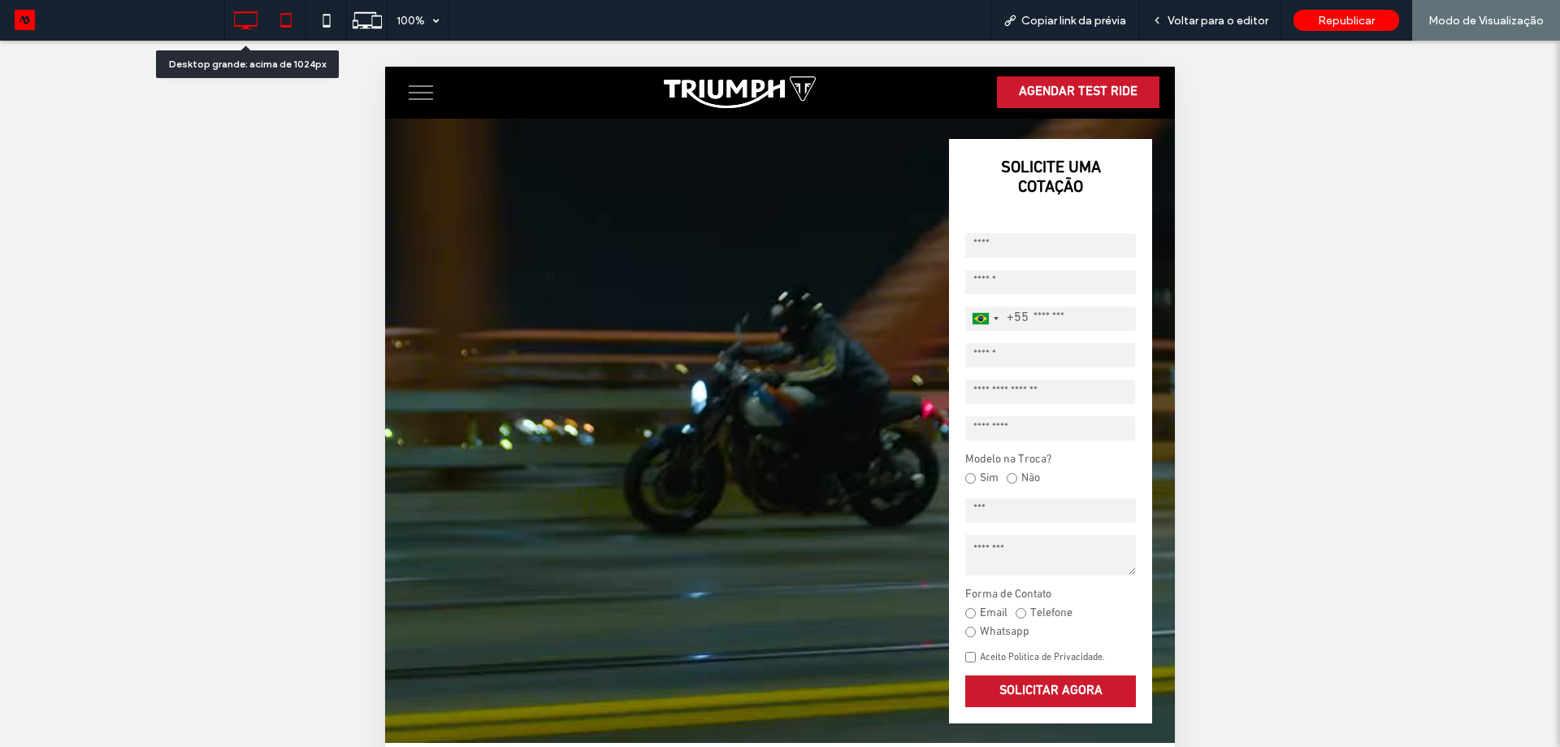
click at [259, 35] on icon at bounding box center [245, 20] width 33 height 33
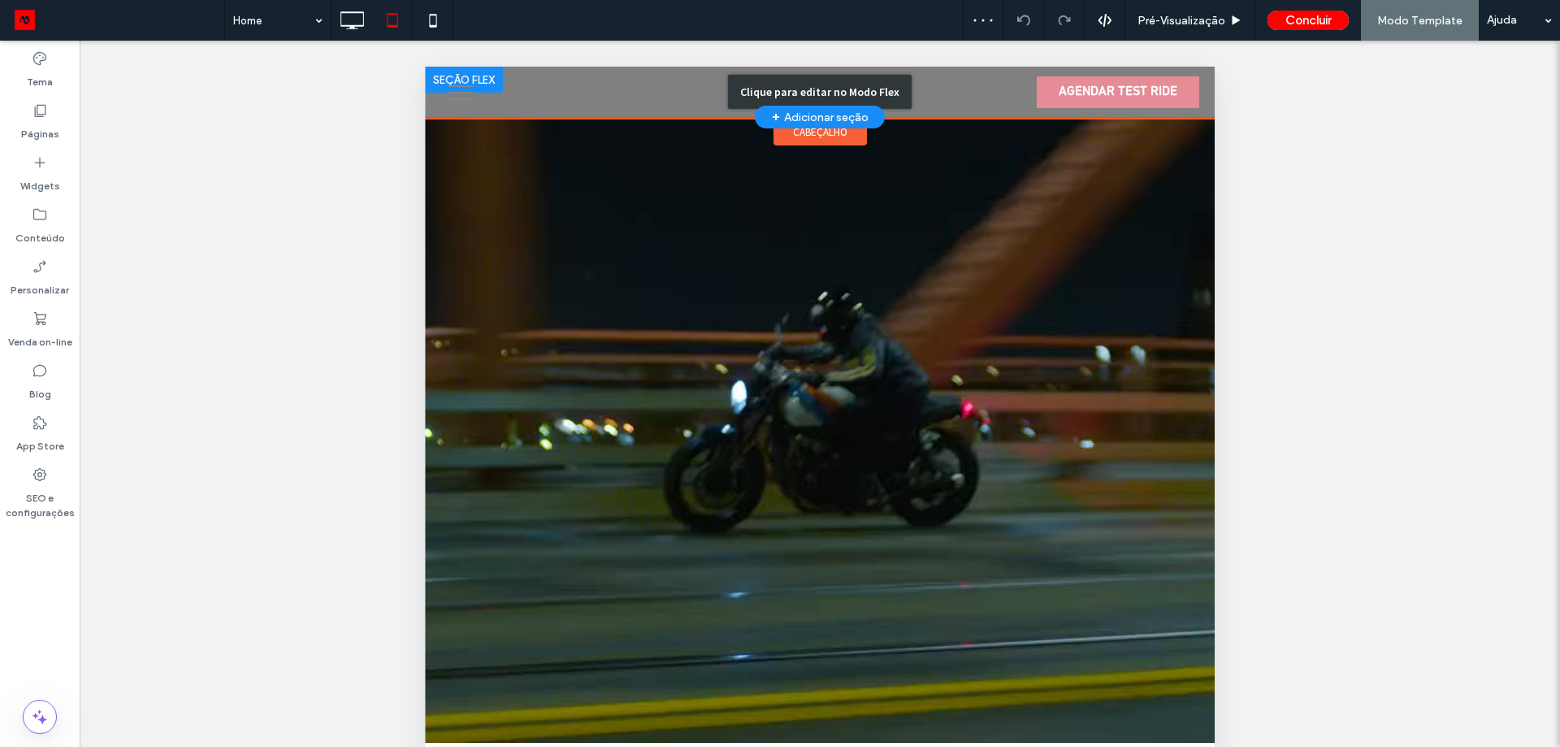
click at [786, 82] on div "Clique para editar no Modo Flex" at bounding box center [820, 92] width 184 height 34
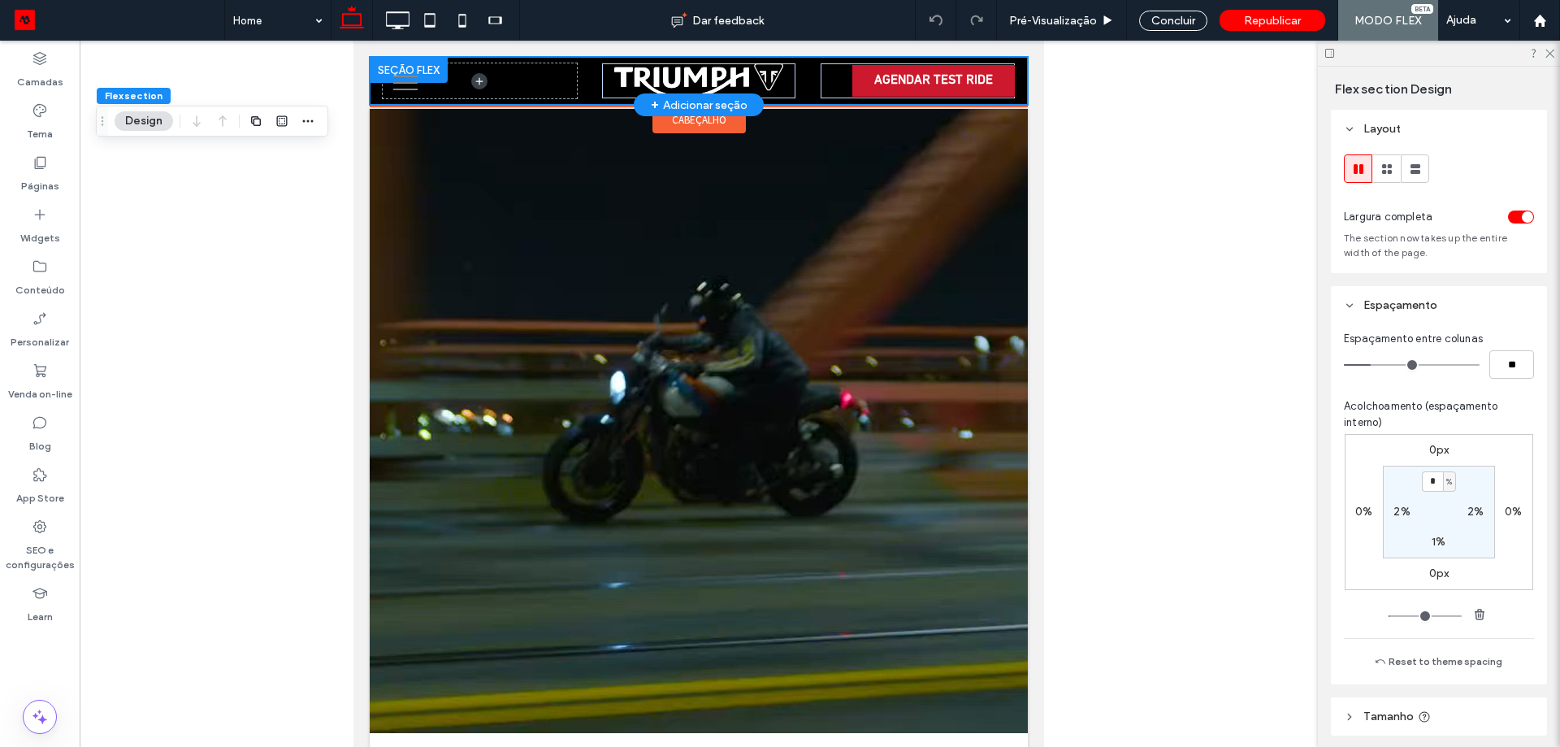
type input "**"
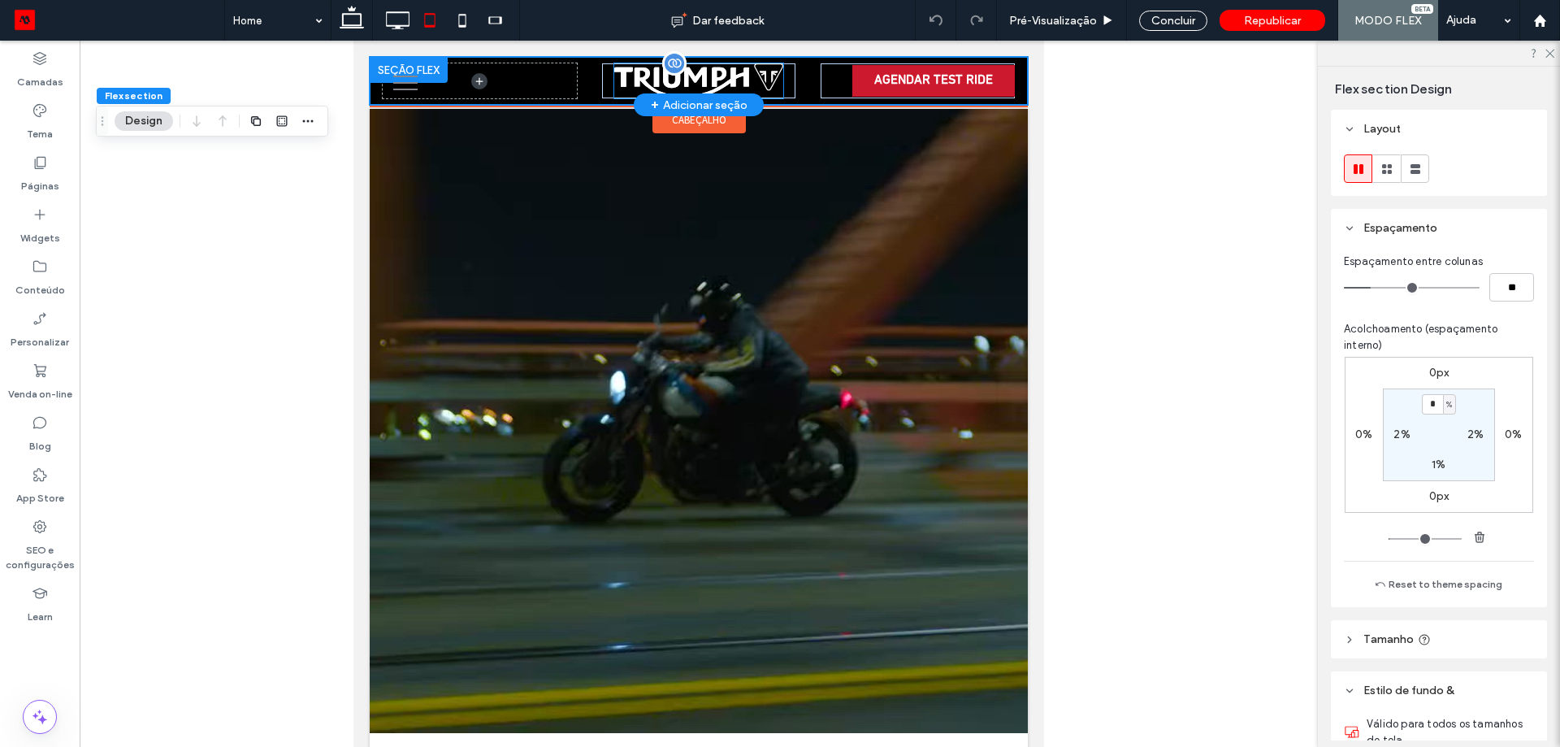
click at [720, 79] on img at bounding box center [698, 80] width 169 height 35
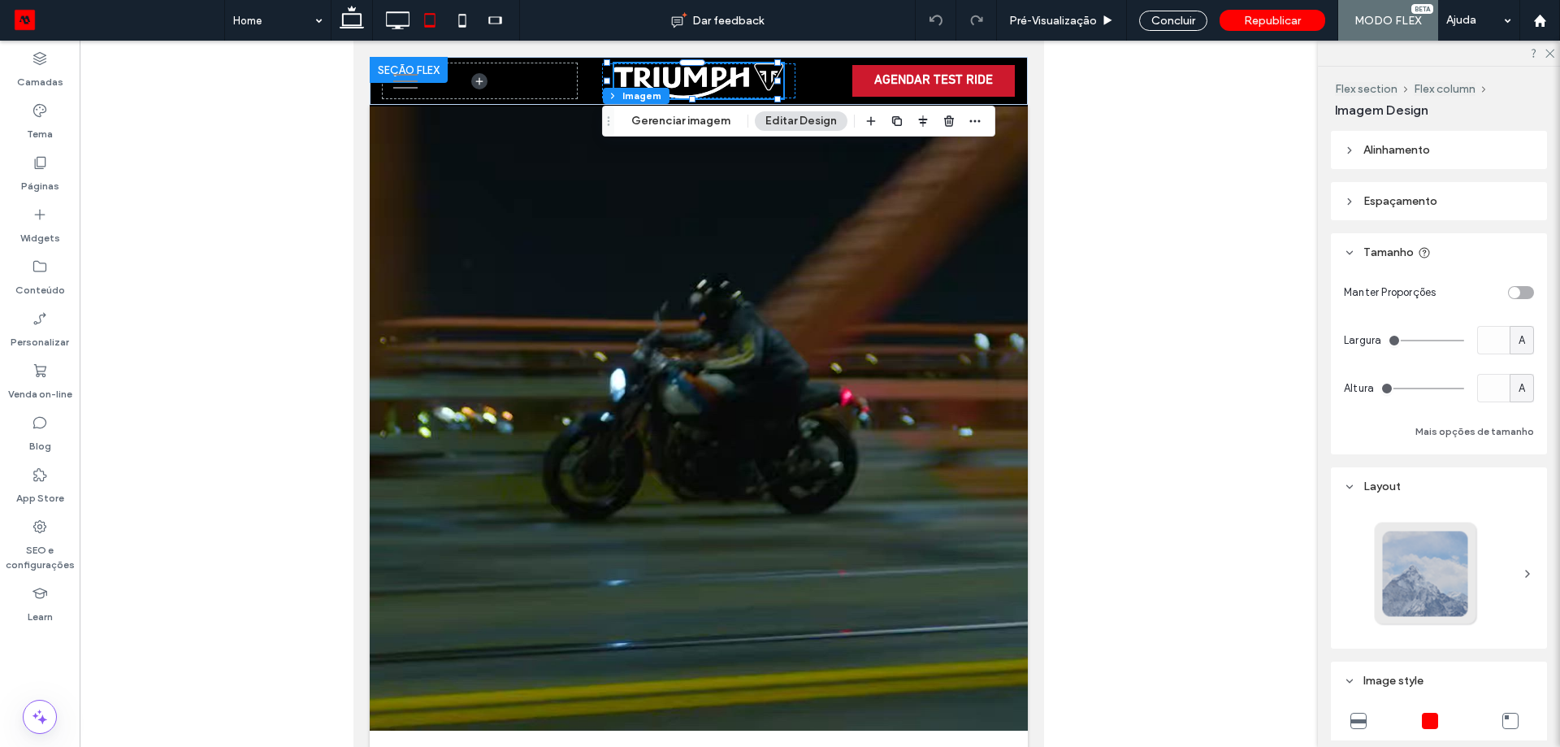
click at [1514, 392] on div "A" at bounding box center [1522, 388] width 16 height 16
click at [1515, 423] on span "px" at bounding box center [1513, 417] width 11 height 16
type input "**"
click at [1492, 393] on input "**" at bounding box center [1493, 388] width 33 height 28
type input "**"
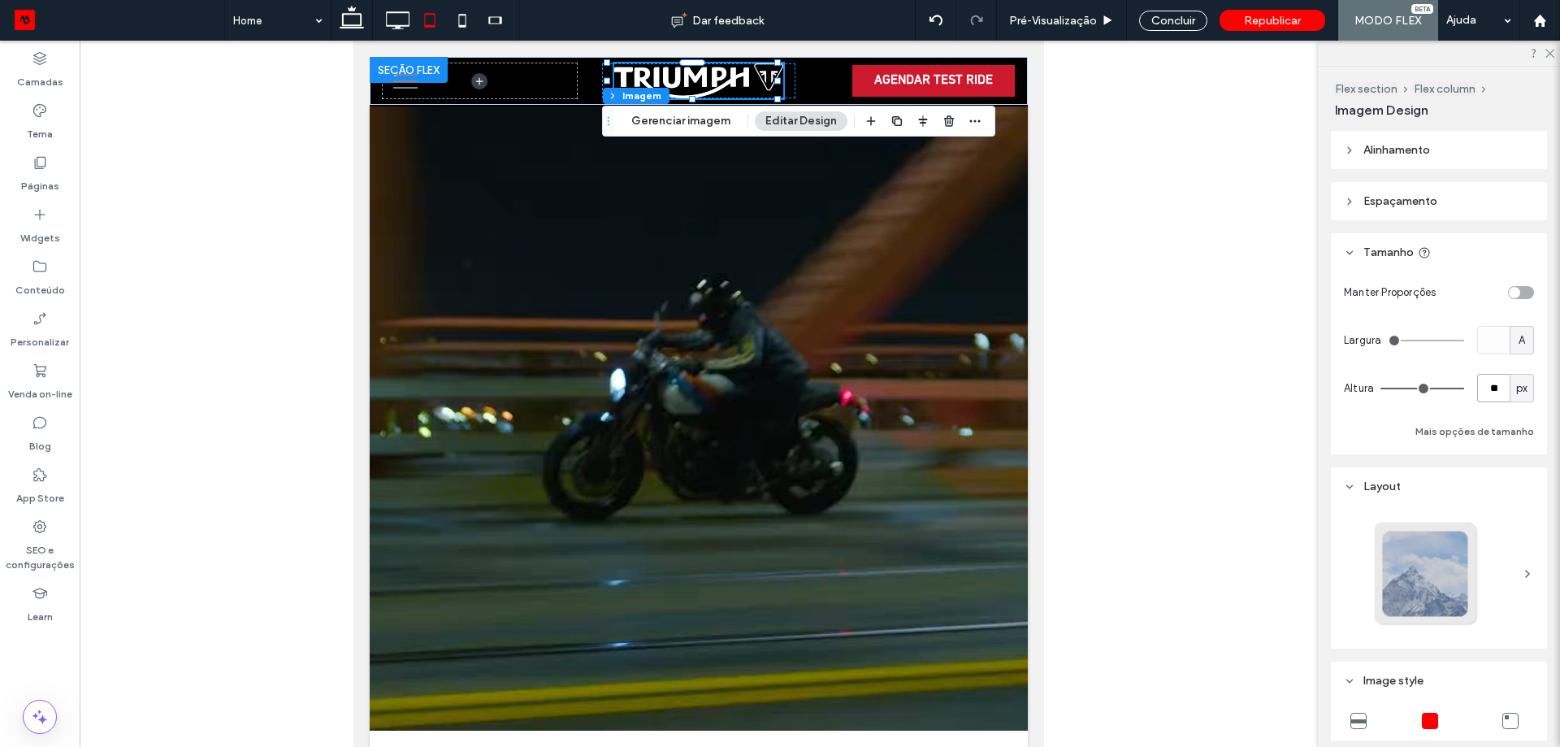
type input "**"
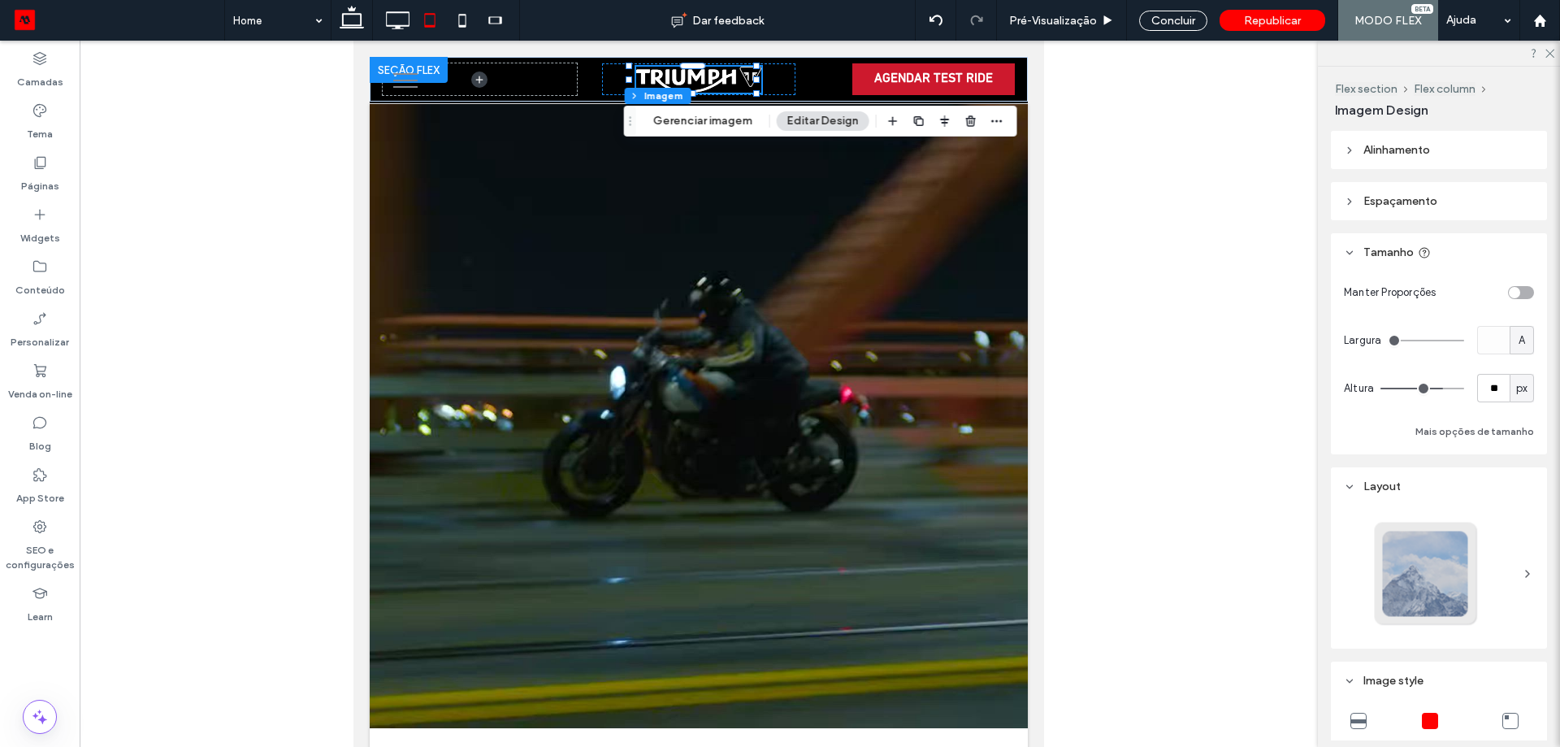
click at [1083, 171] on div at bounding box center [699, 559] width 1238 height 1036
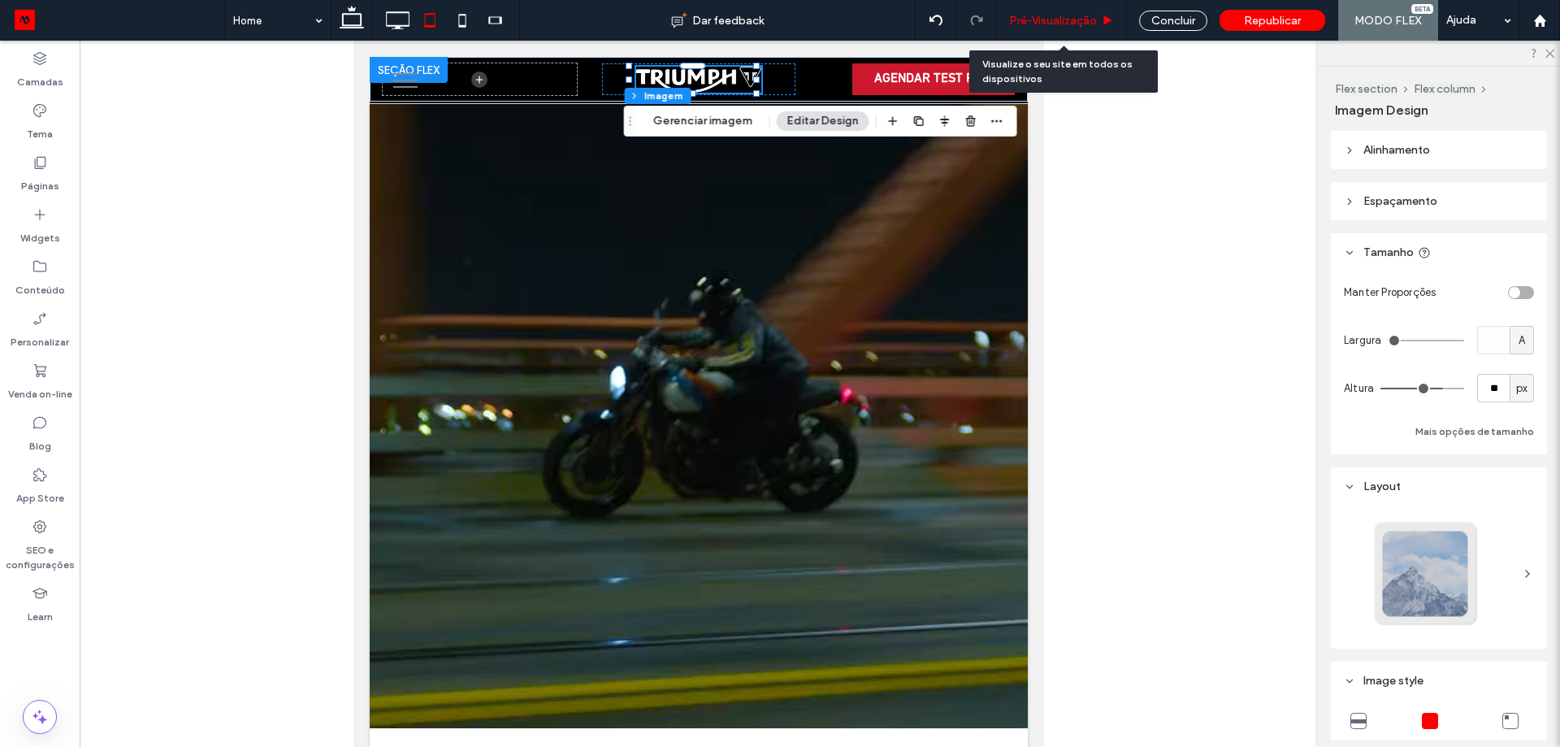
click at [1059, 18] on span "Pré-Visualizaçāo" at bounding box center [1053, 21] width 88 height 14
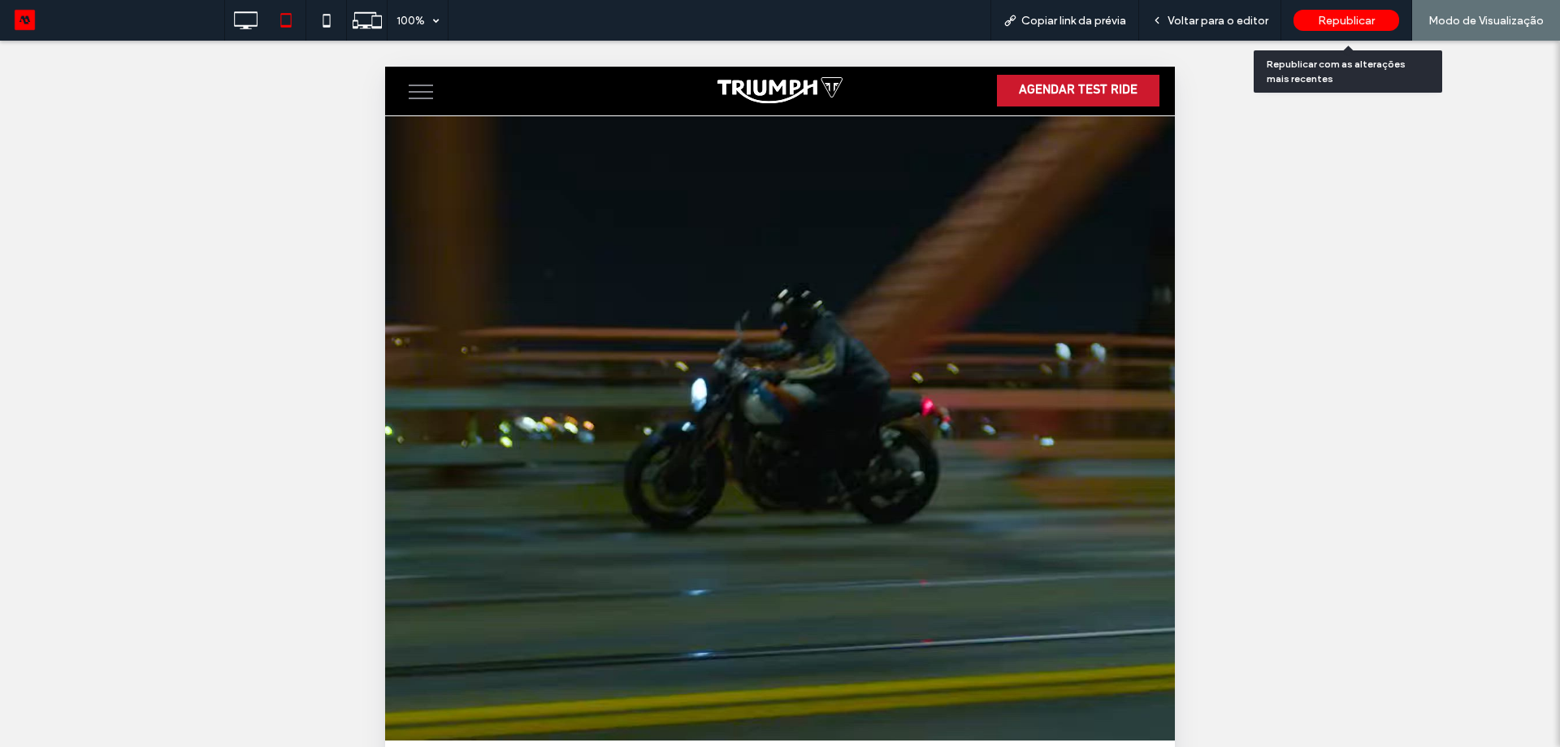
click at [1346, 27] on span "Republicar" at bounding box center [1346, 21] width 57 height 14
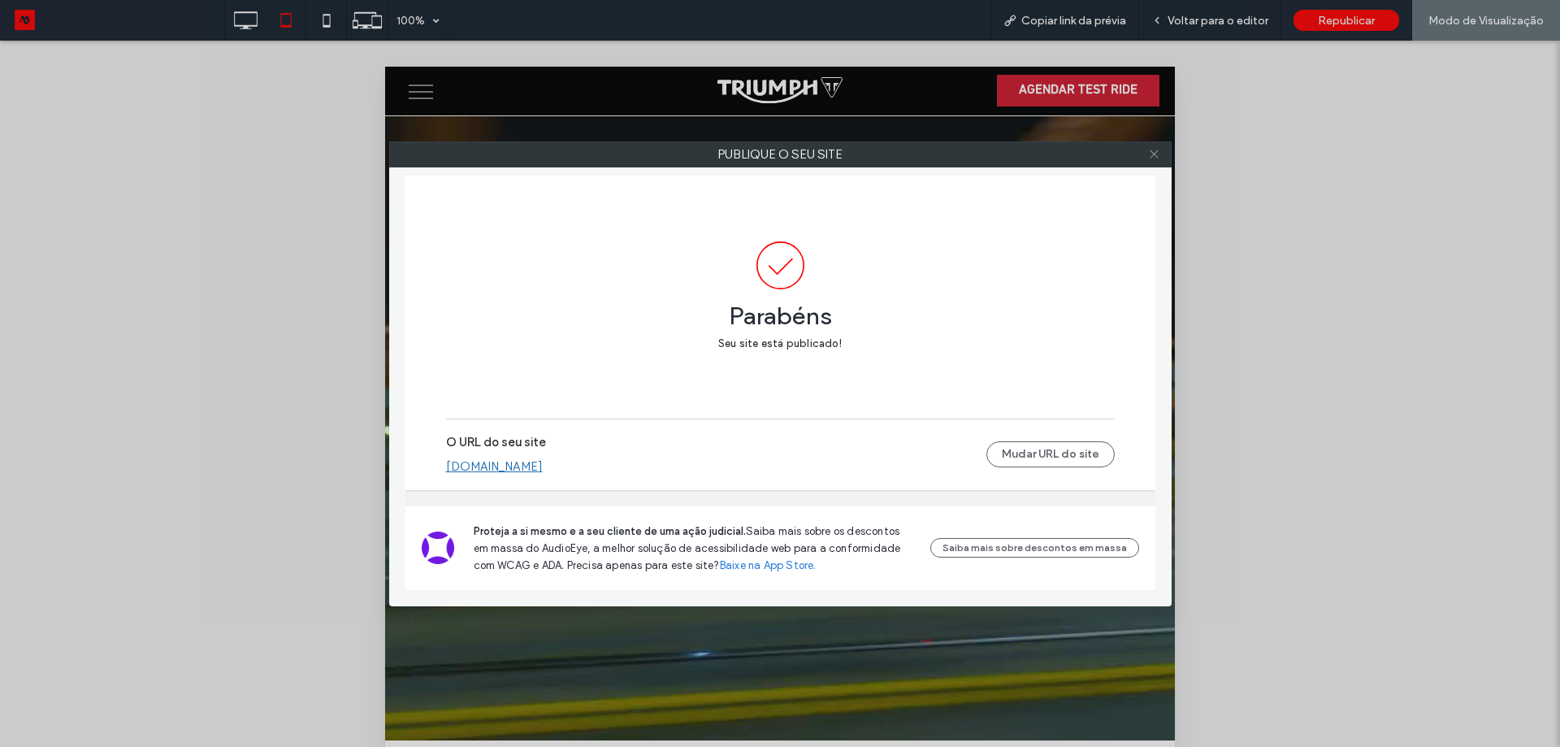
click at [1150, 153] on icon at bounding box center [1154, 154] width 12 height 12
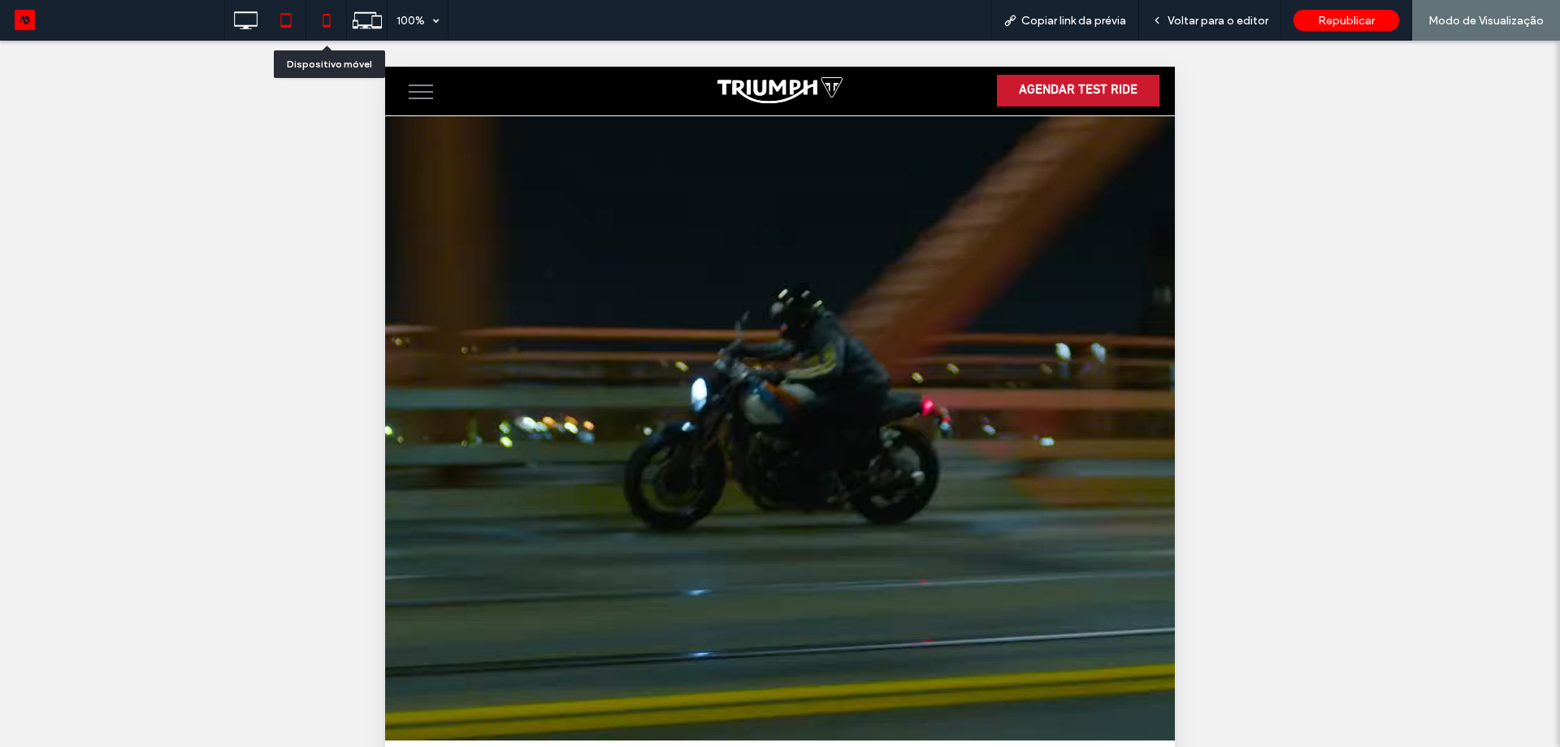
click at [331, 23] on icon at bounding box center [326, 20] width 33 height 33
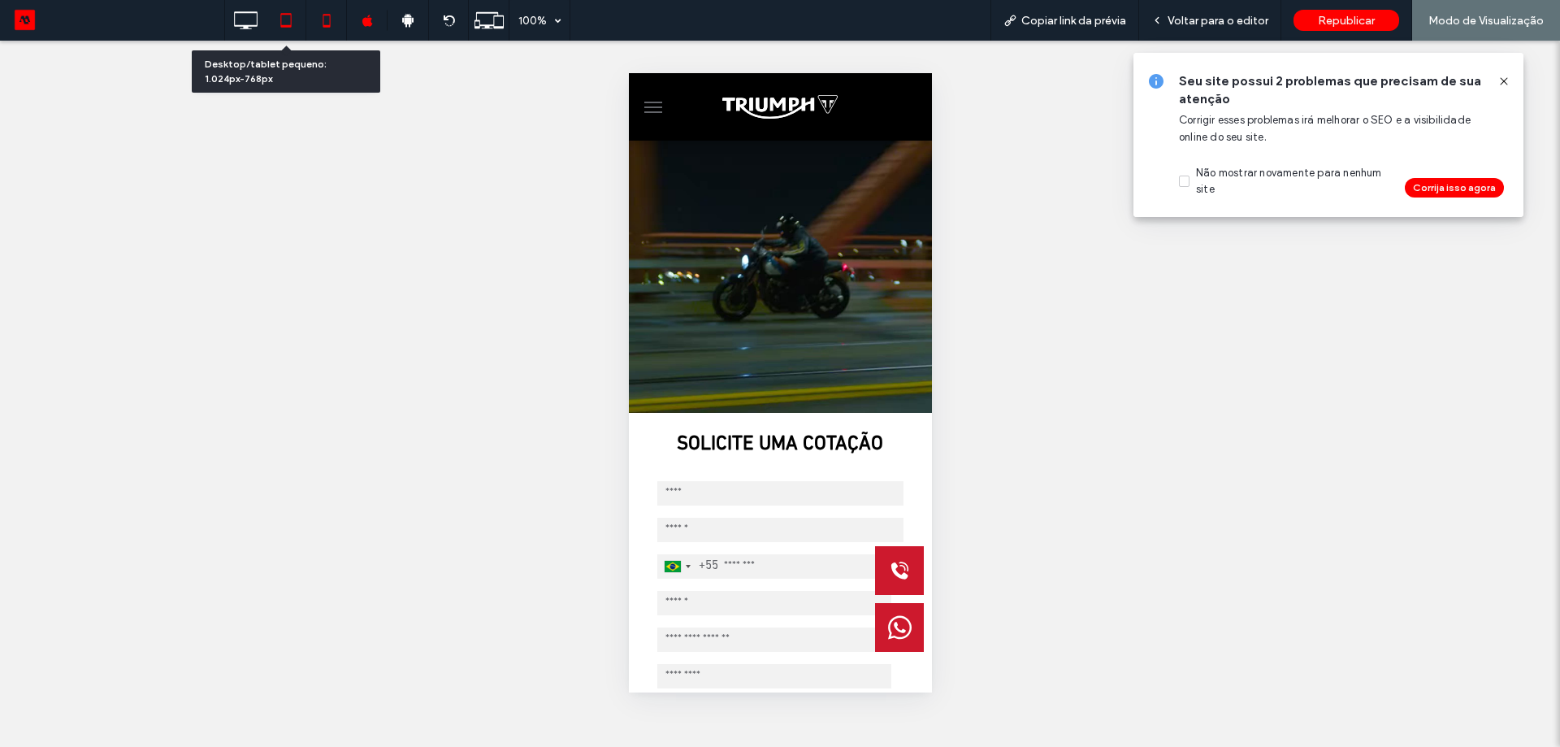
click at [268, 33] on div at bounding box center [286, 20] width 40 height 33
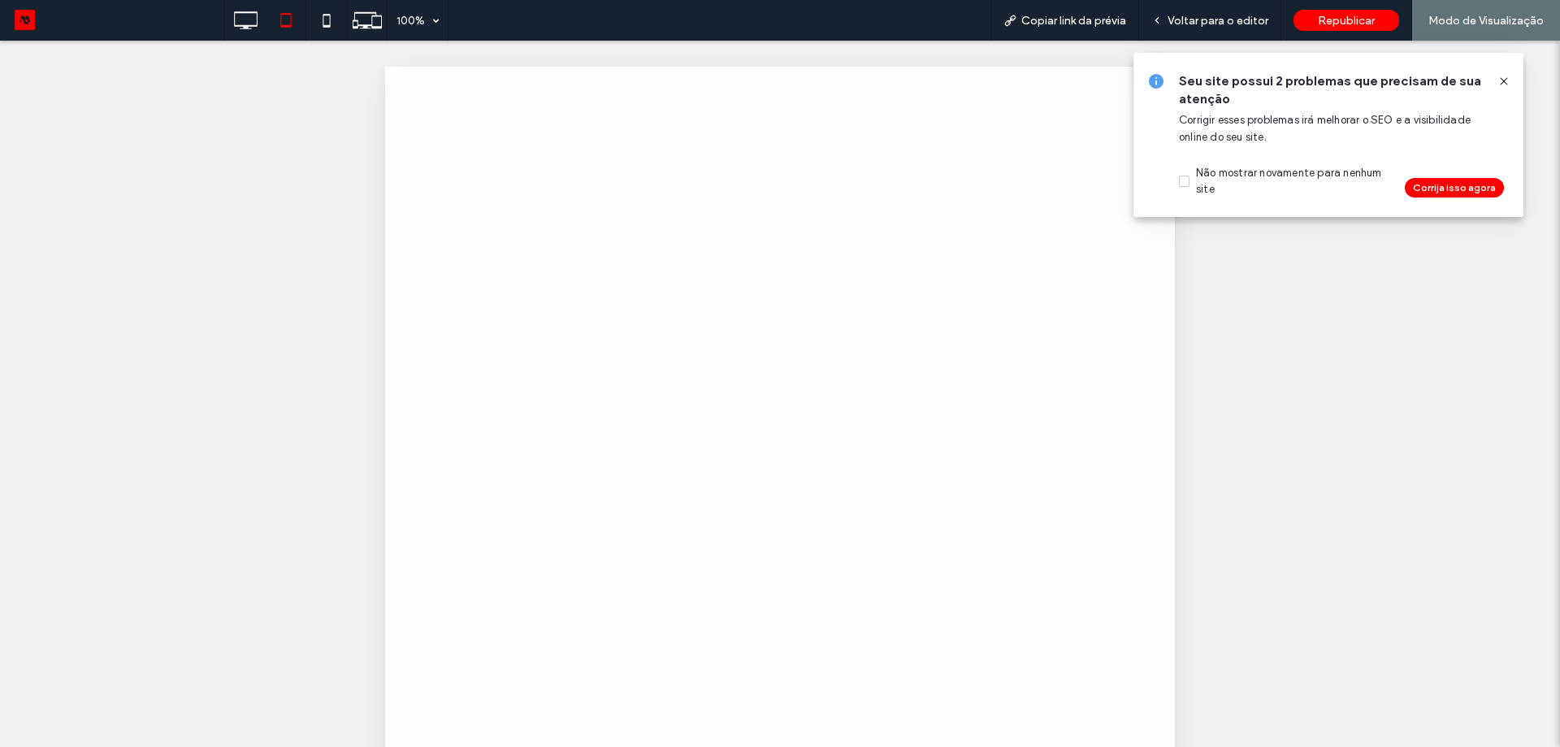
click at [249, 30] on div at bounding box center [780, 373] width 1560 height 747
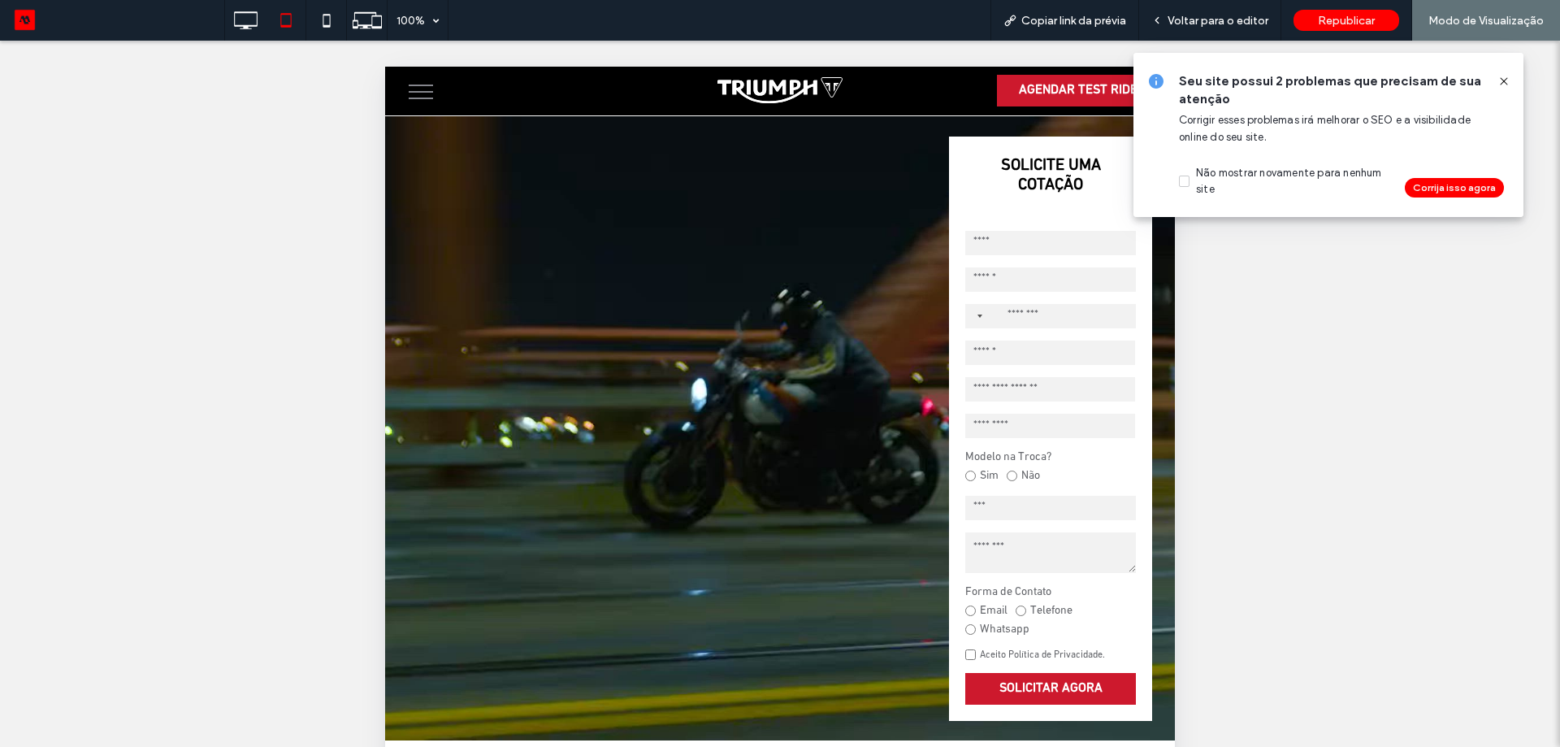
click at [1498, 84] on icon at bounding box center [1503, 81] width 13 height 13
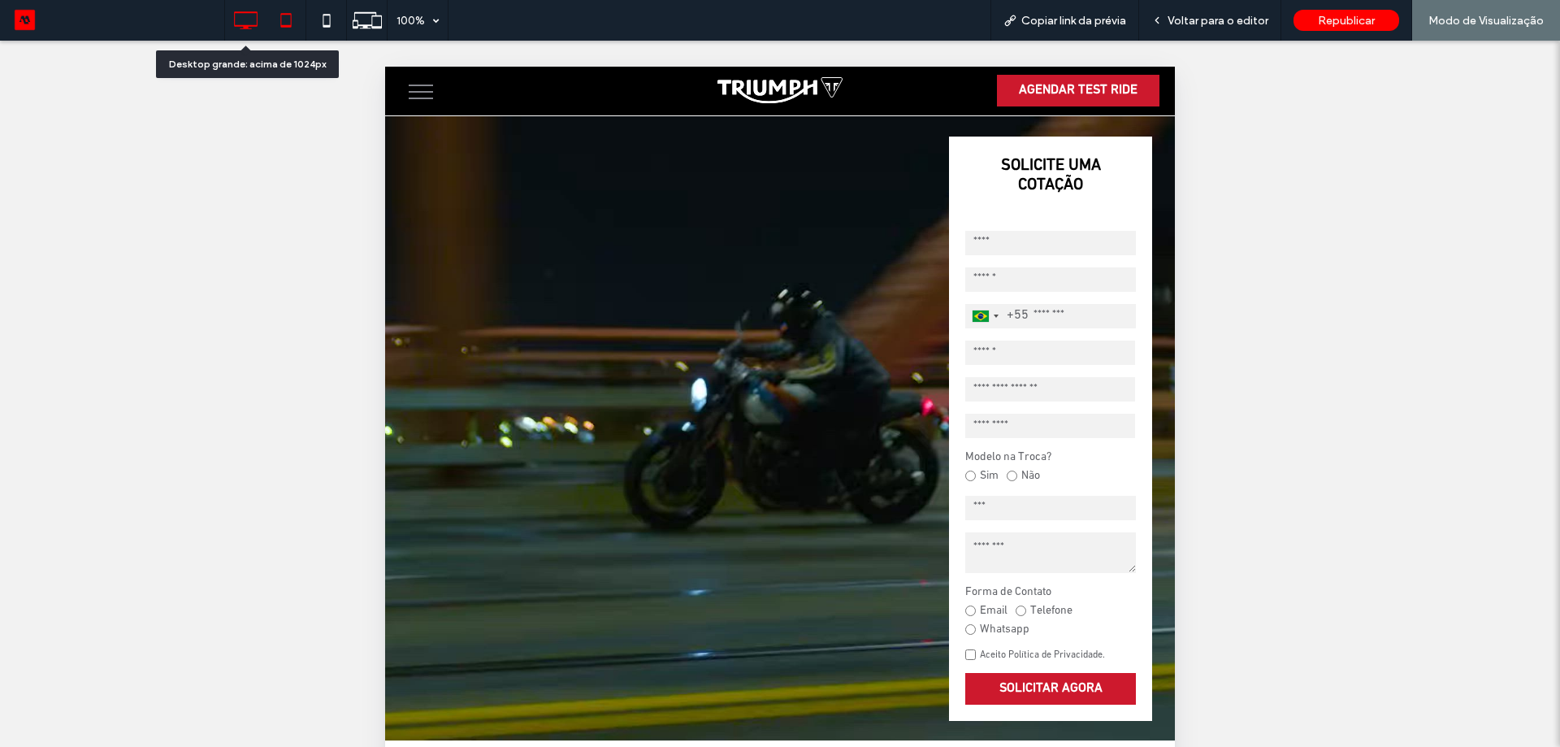
click at [250, 28] on use at bounding box center [247, 20] width 24 height 18
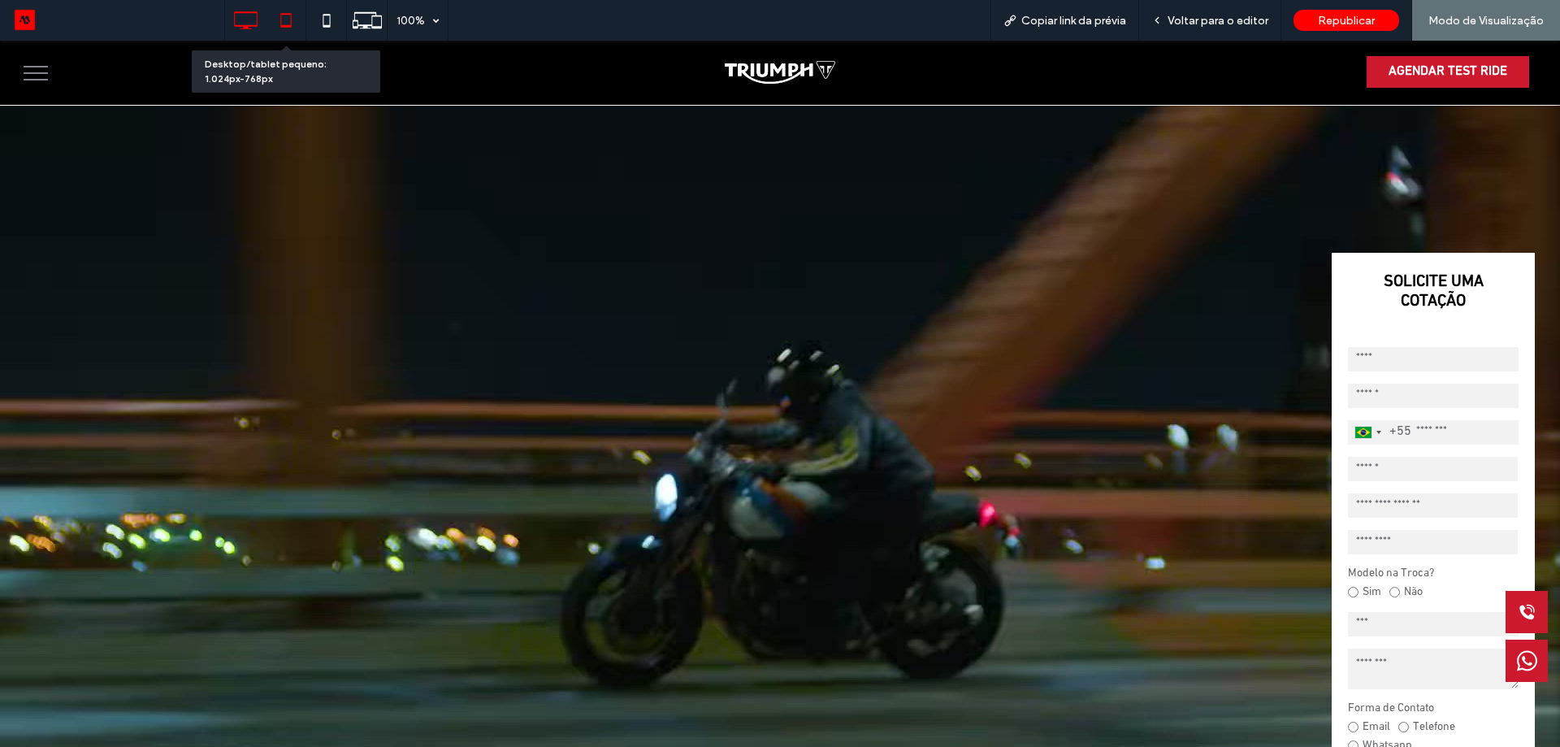
click at [288, 18] on icon at bounding box center [286, 20] width 33 height 33
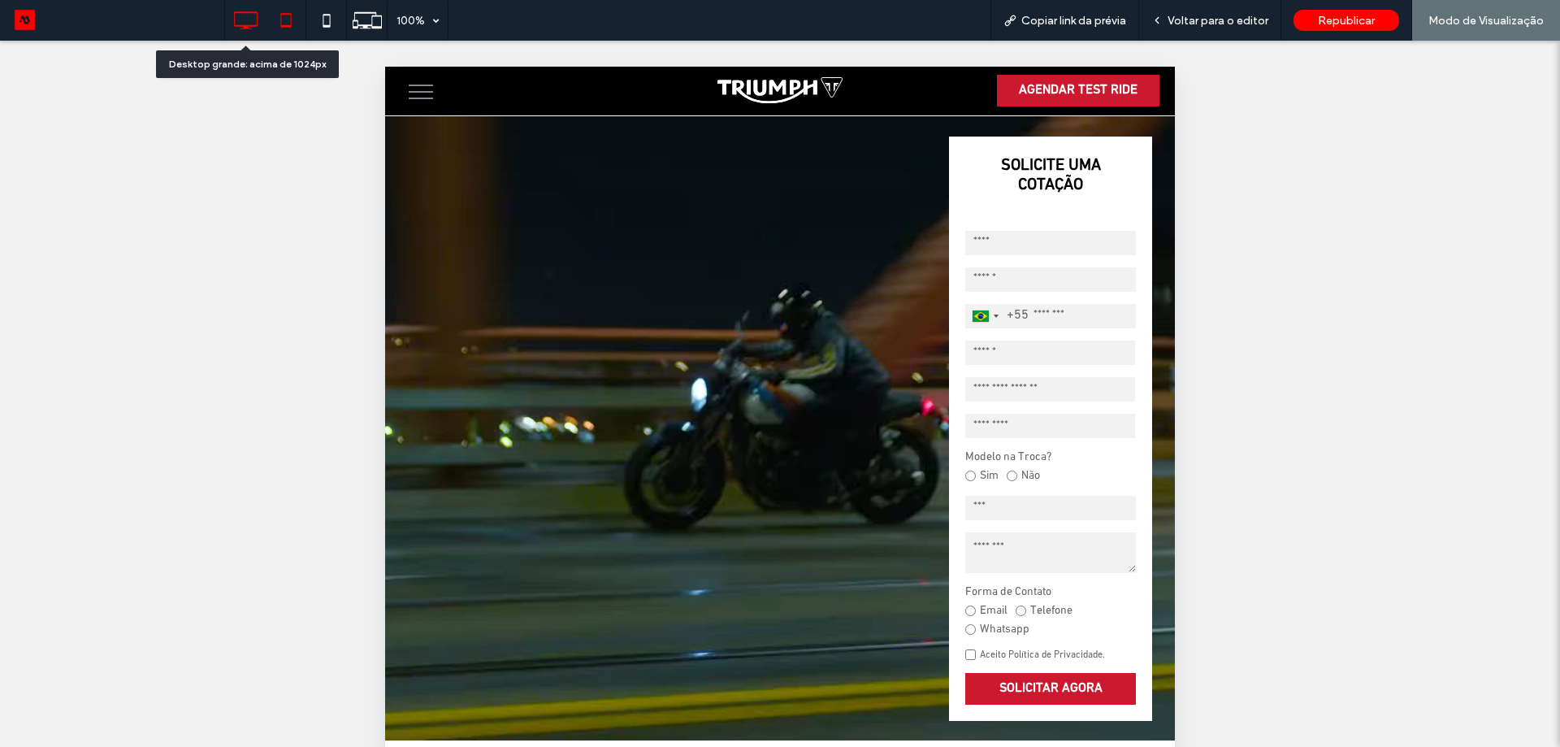
click at [249, 23] on icon at bounding box center [245, 20] width 33 height 33
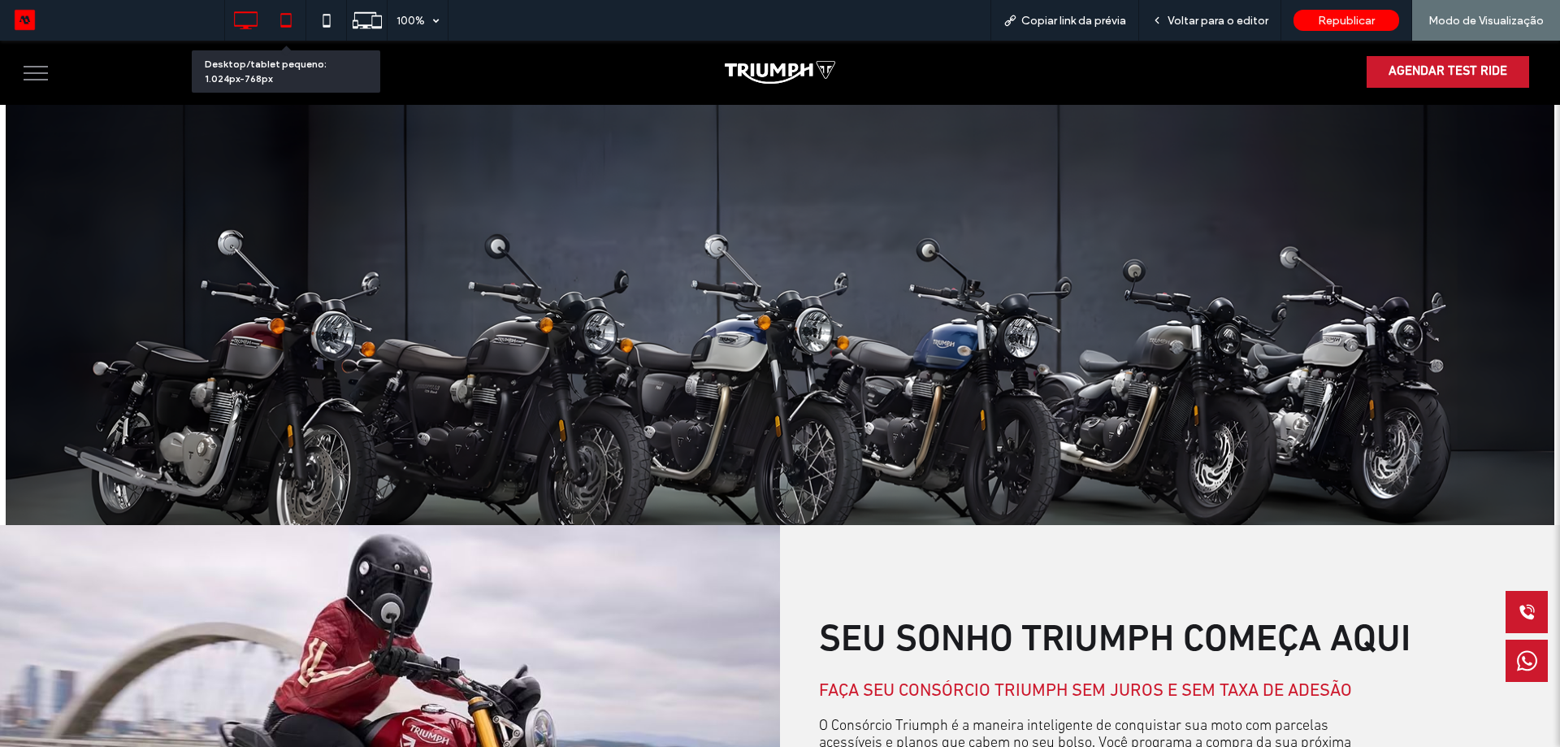
click at [279, 20] on icon at bounding box center [286, 20] width 33 height 33
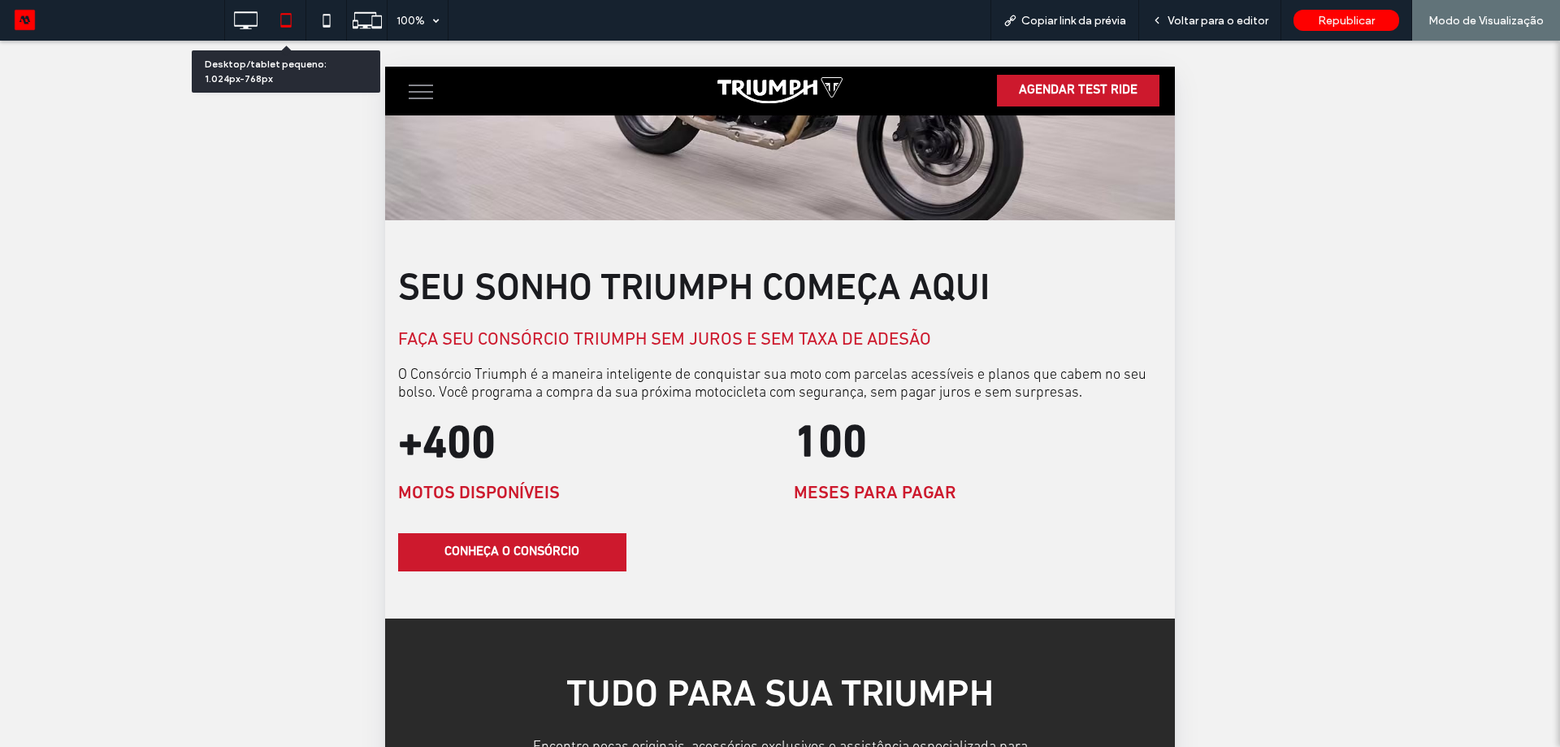
scroll to position [1732, 0]
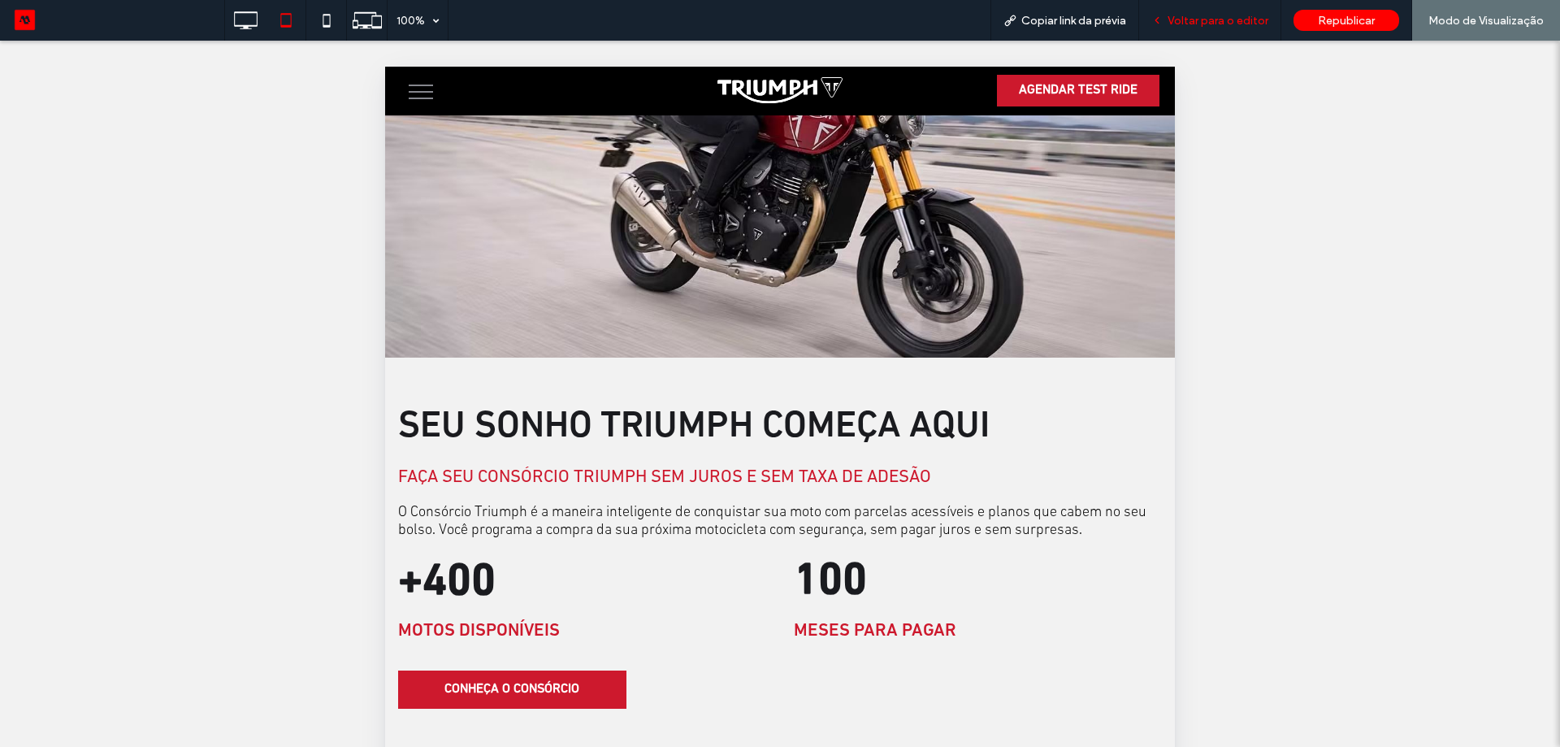
click at [1236, 18] on span "Voltar para o editor" at bounding box center [1218, 21] width 101 height 14
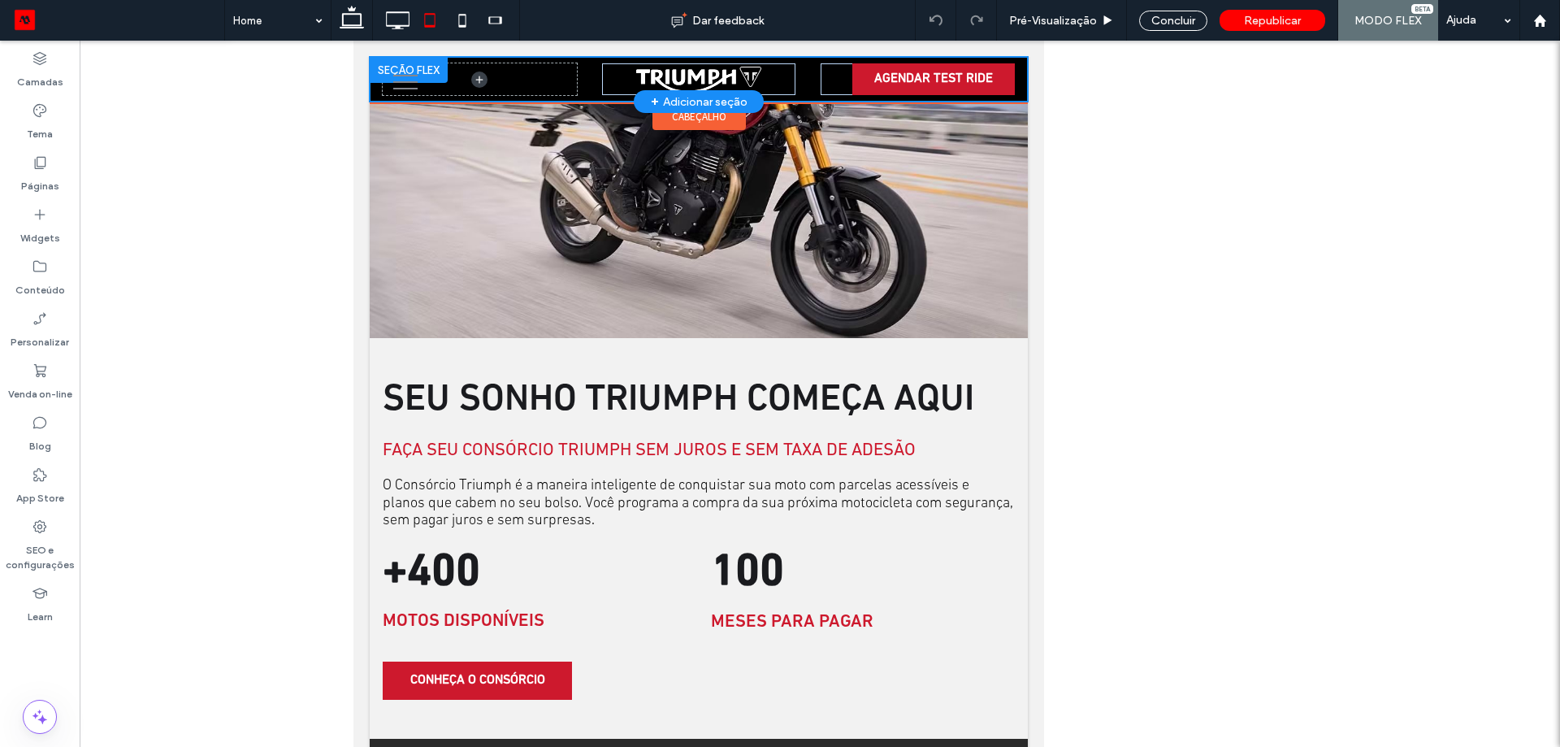
scroll to position [1706, 0]
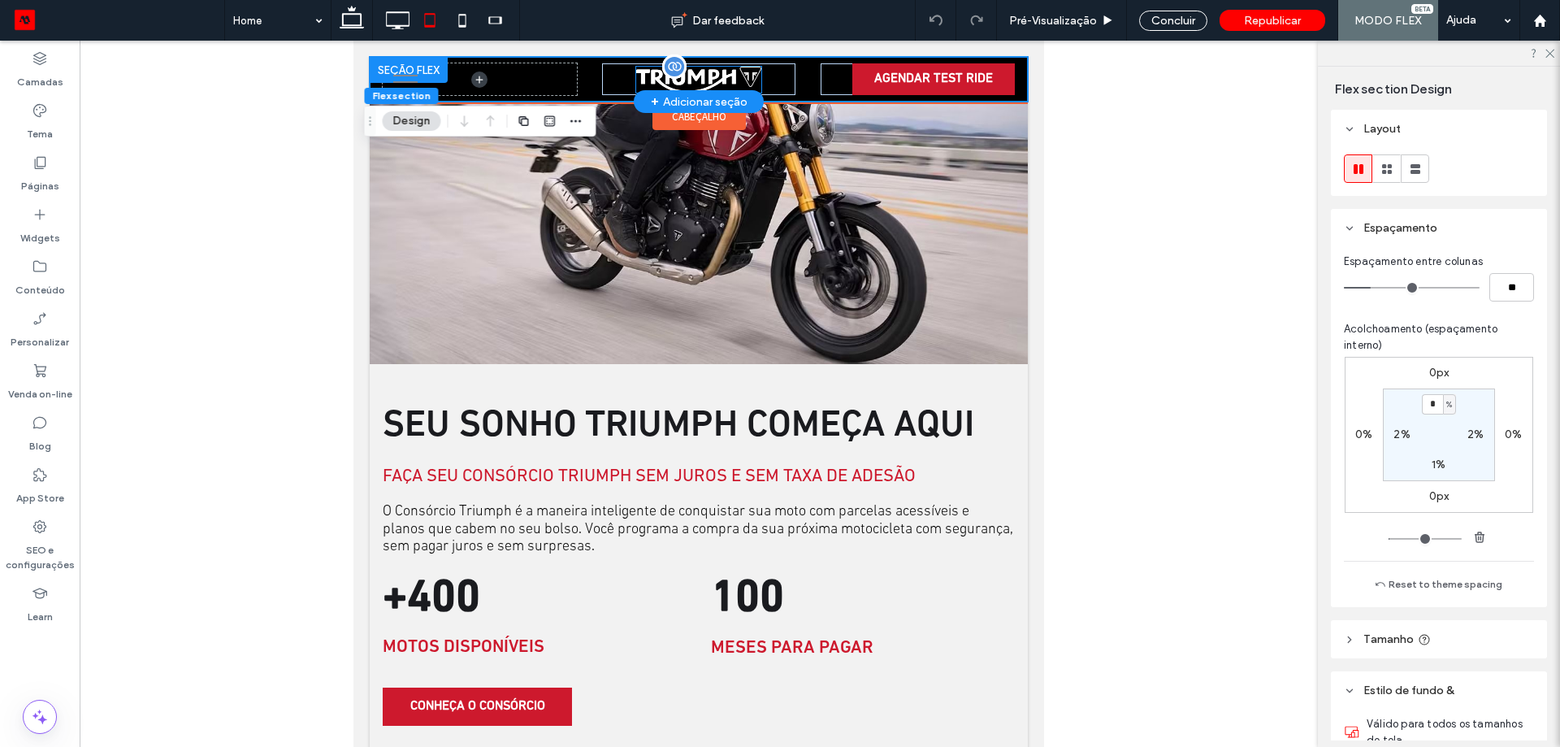
click at [696, 85] on img at bounding box center [699, 80] width 126 height 26
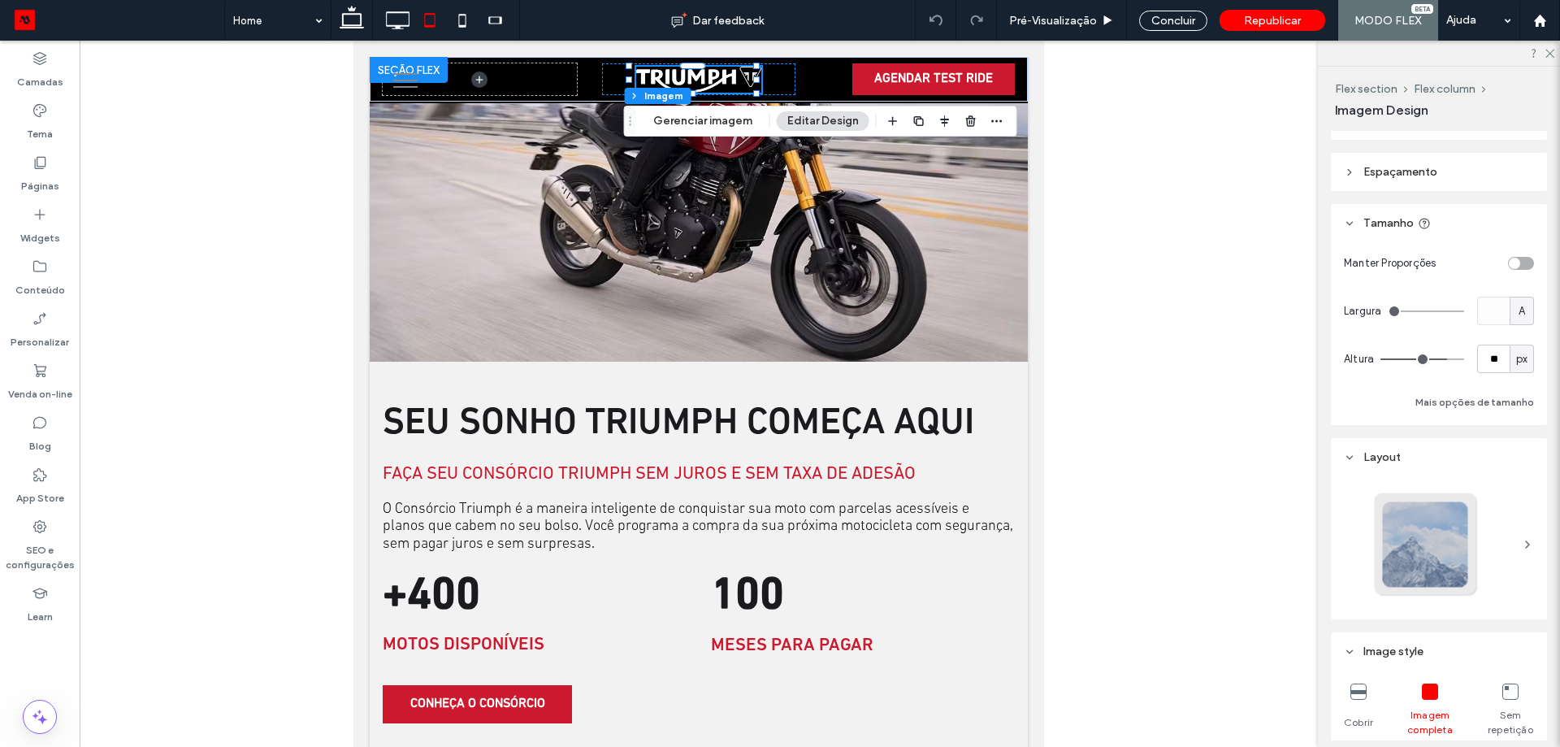
scroll to position [81, 0]
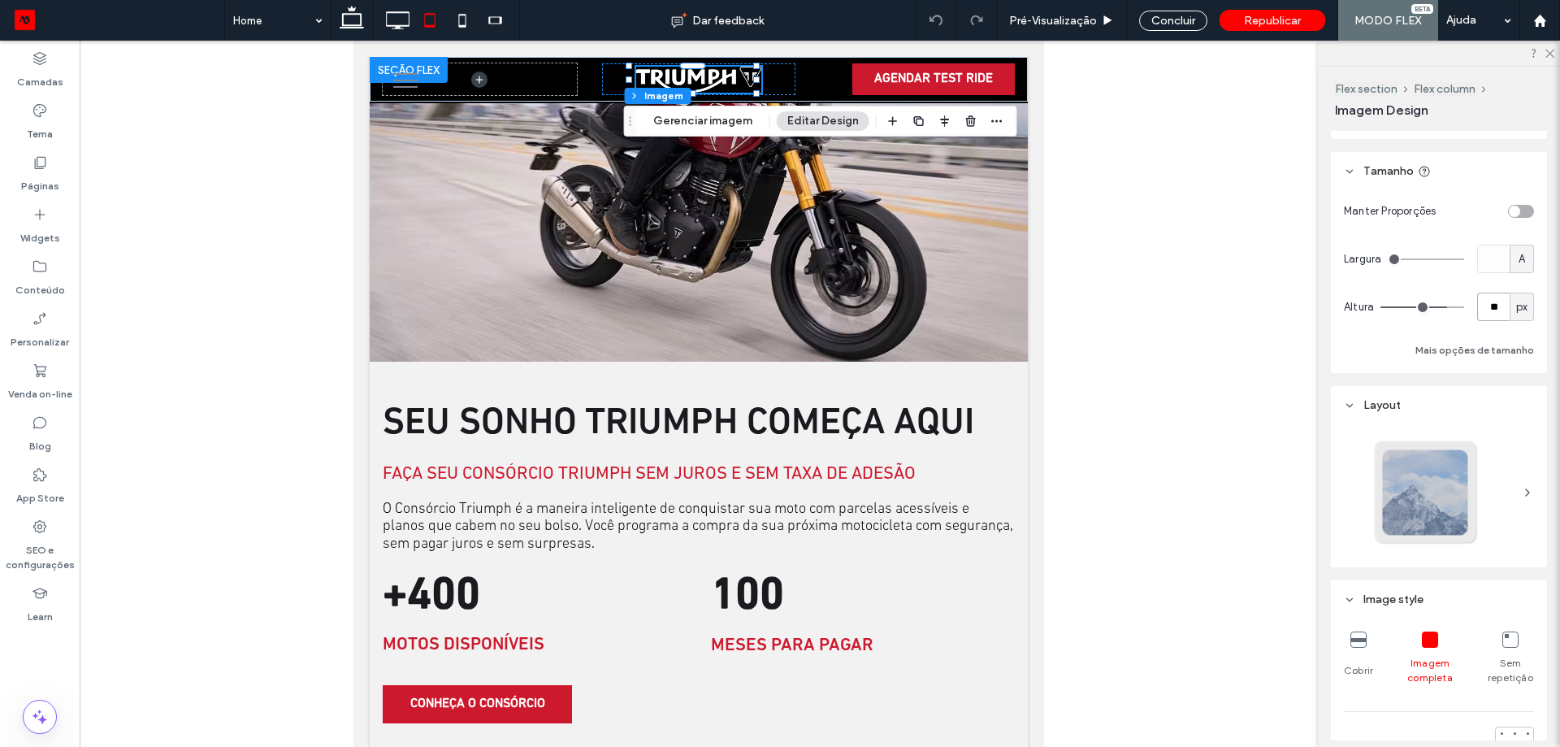
click at [1483, 307] on input "**" at bounding box center [1493, 307] width 33 height 28
type input "**"
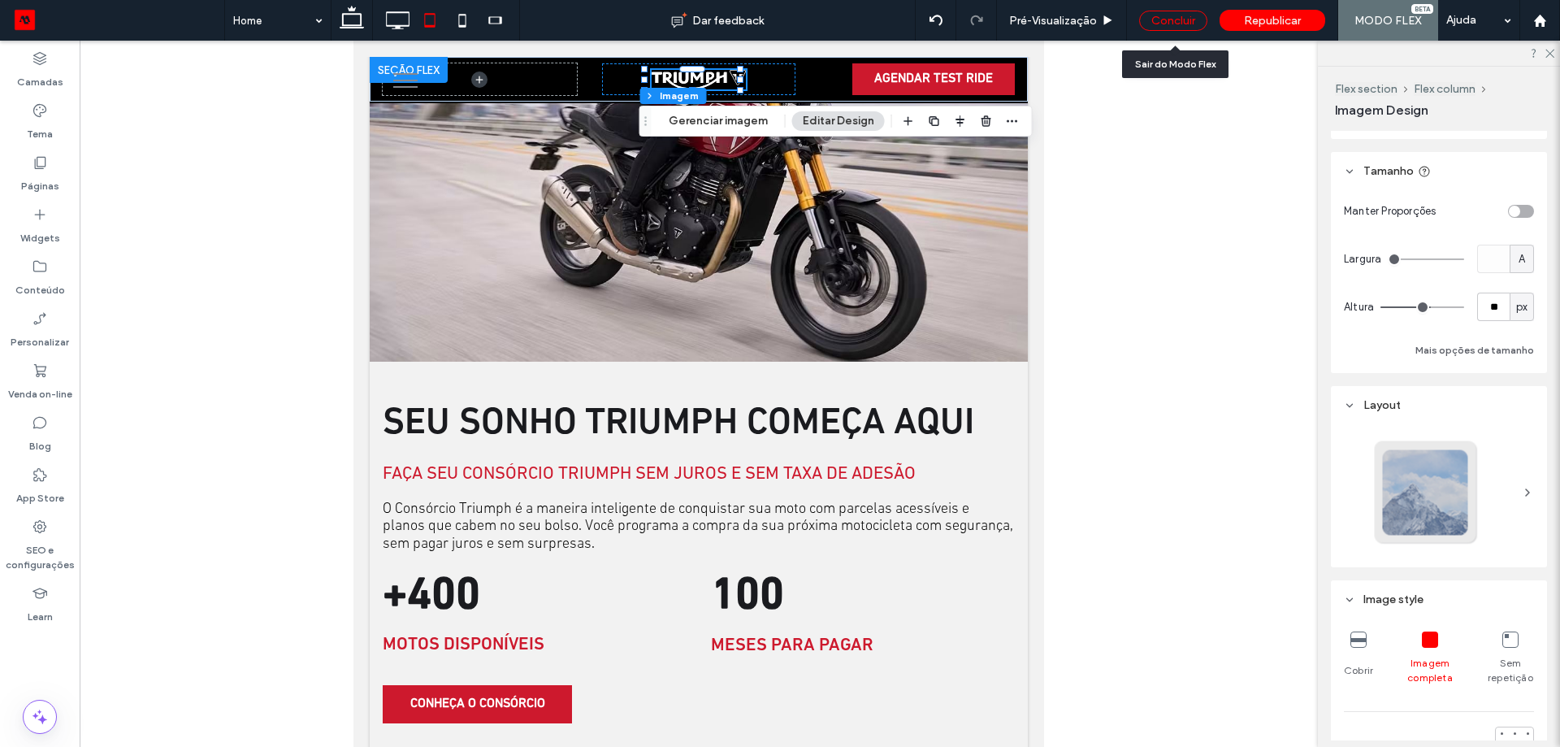
click at [1168, 20] on div "Concluir" at bounding box center [1173, 21] width 68 height 20
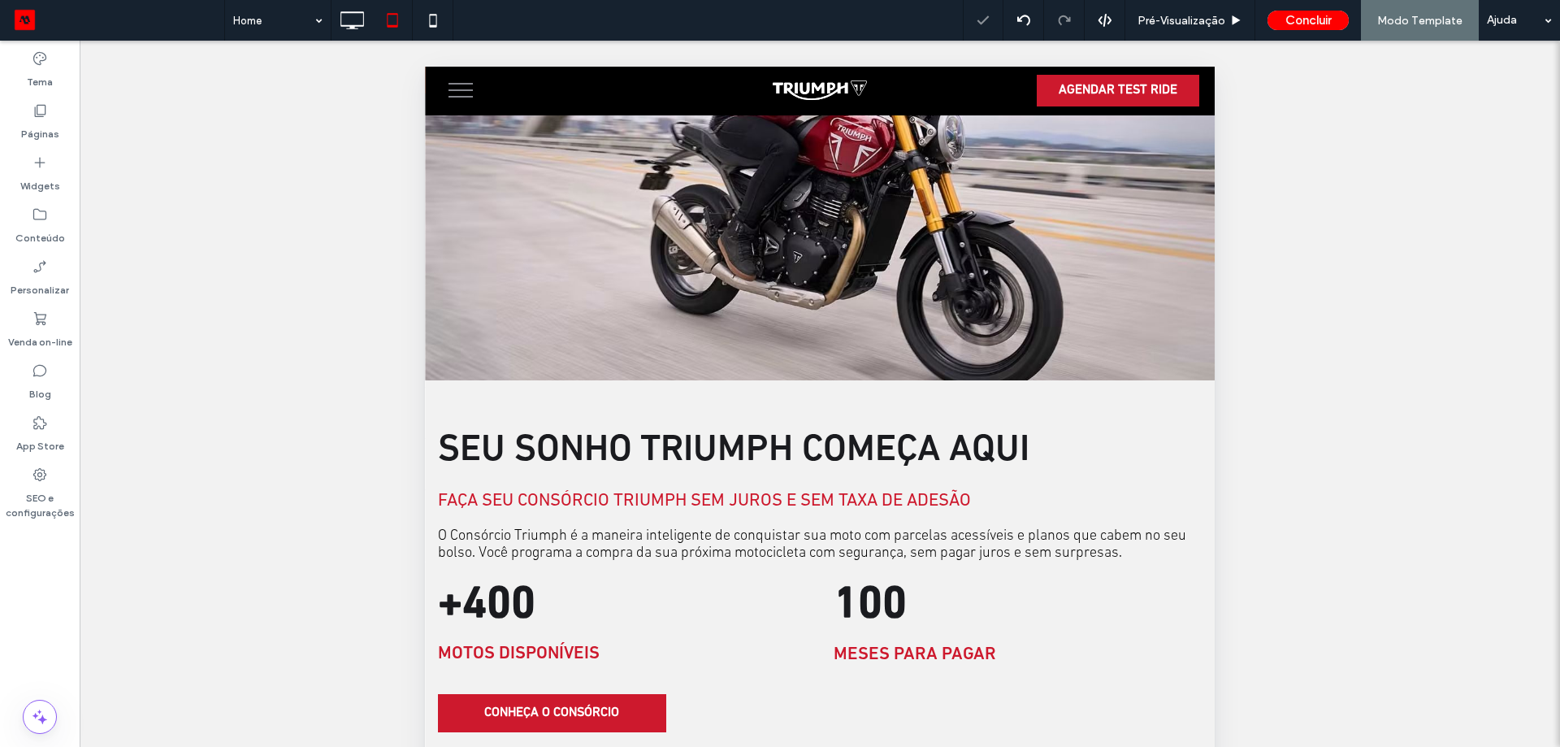
scroll to position [1706, 0]
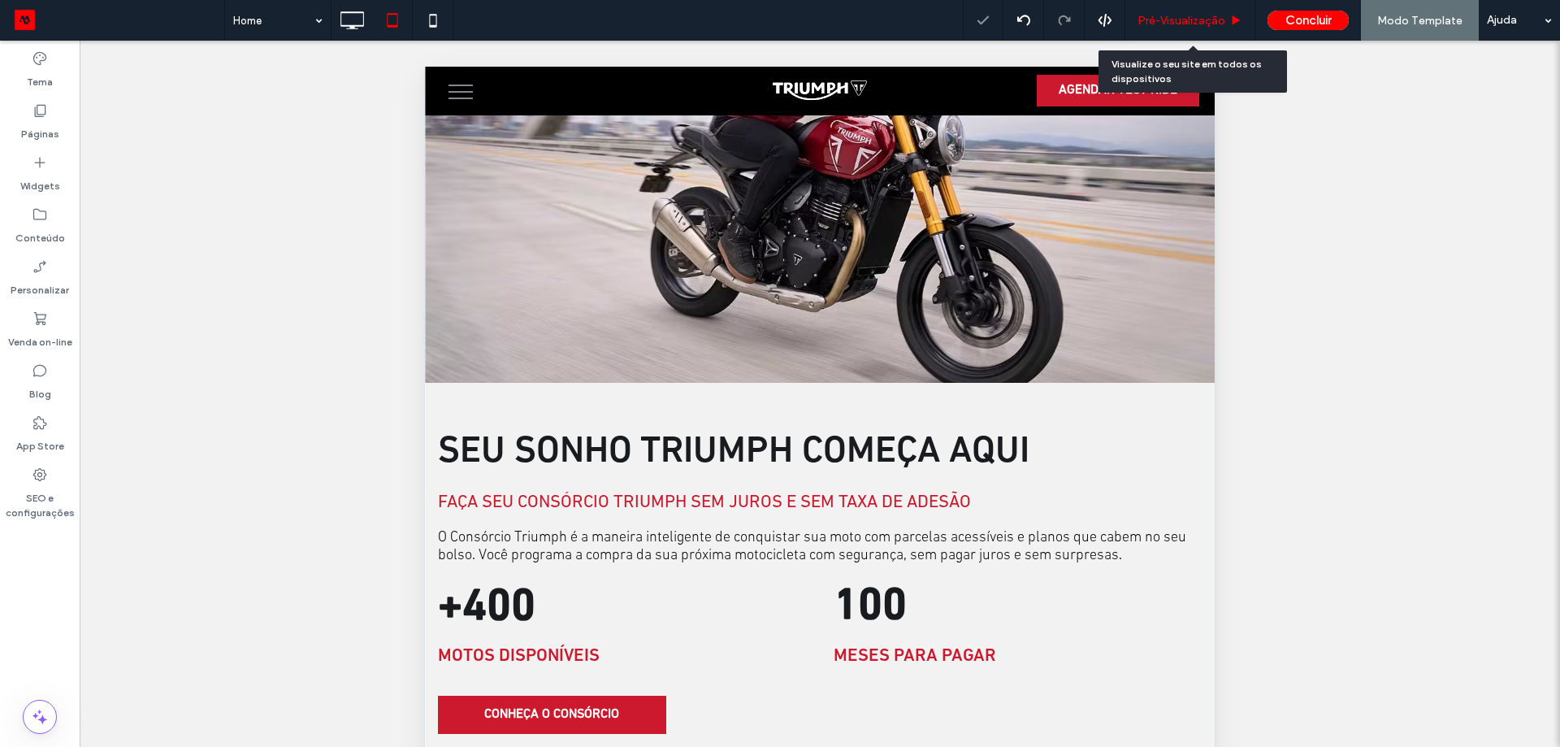
click at [1190, 16] on span "Pré-Visualizaçāo" at bounding box center [1182, 21] width 88 height 14
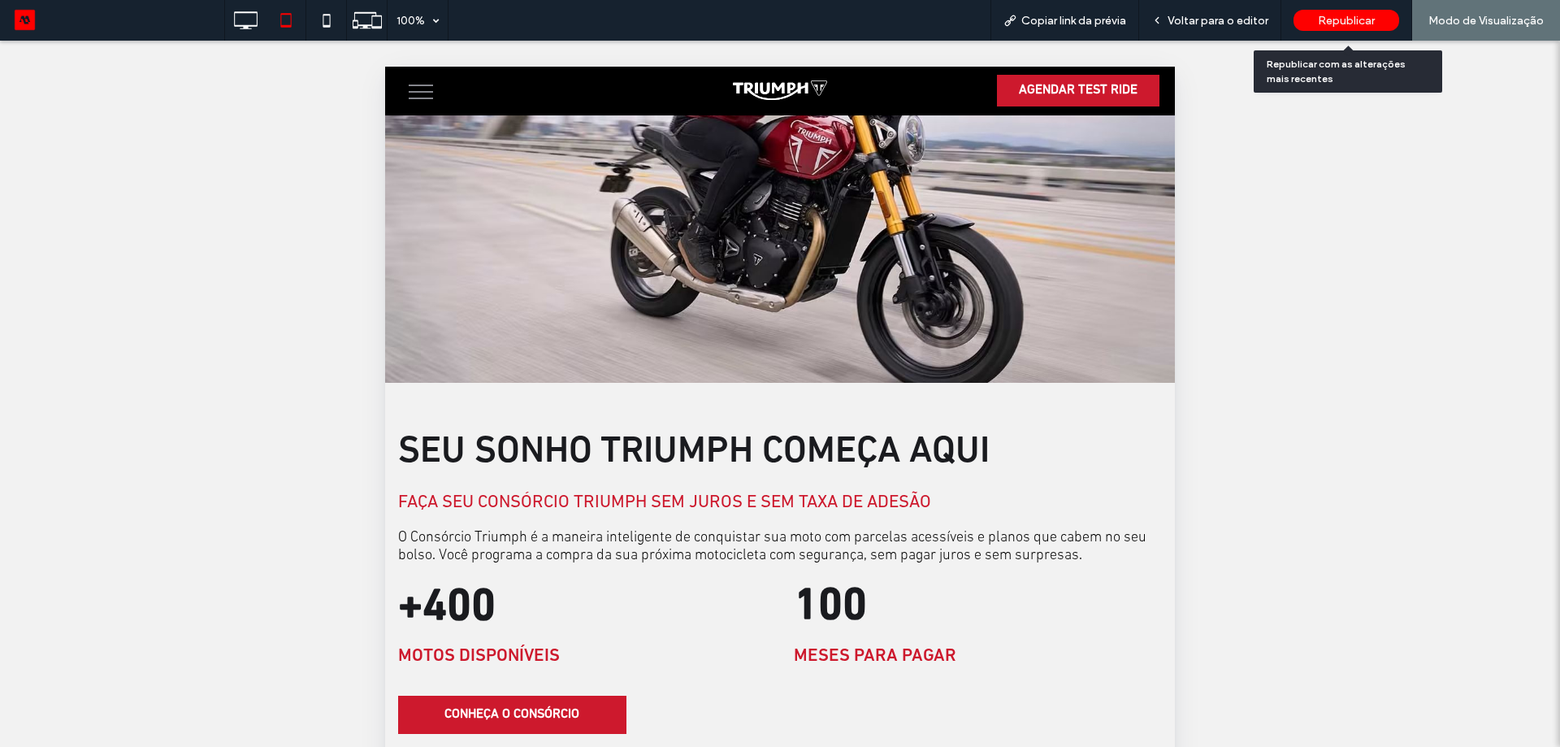
click at [1348, 20] on span "Republicar" at bounding box center [1346, 21] width 57 height 14
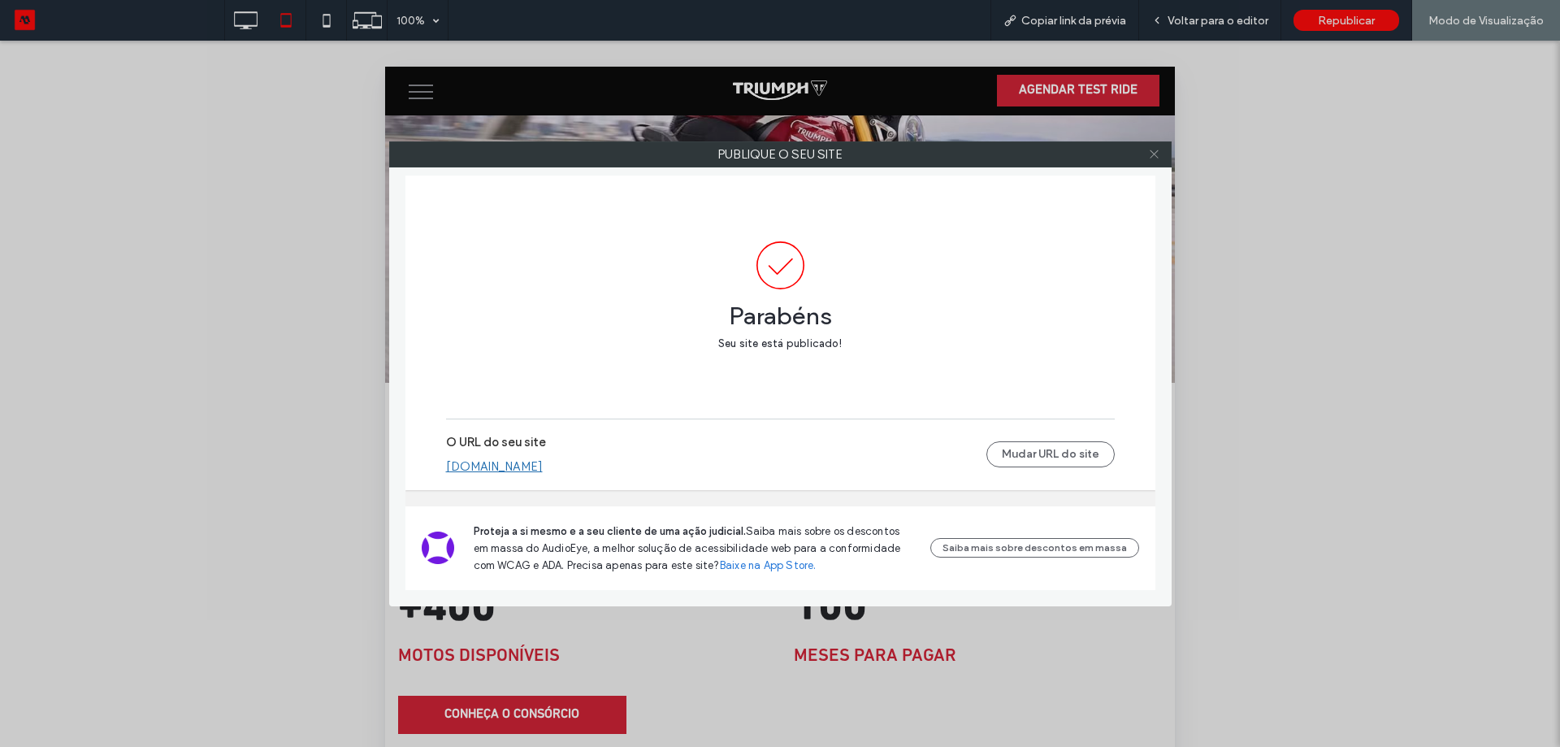
click at [1152, 154] on icon at bounding box center [1154, 154] width 12 height 12
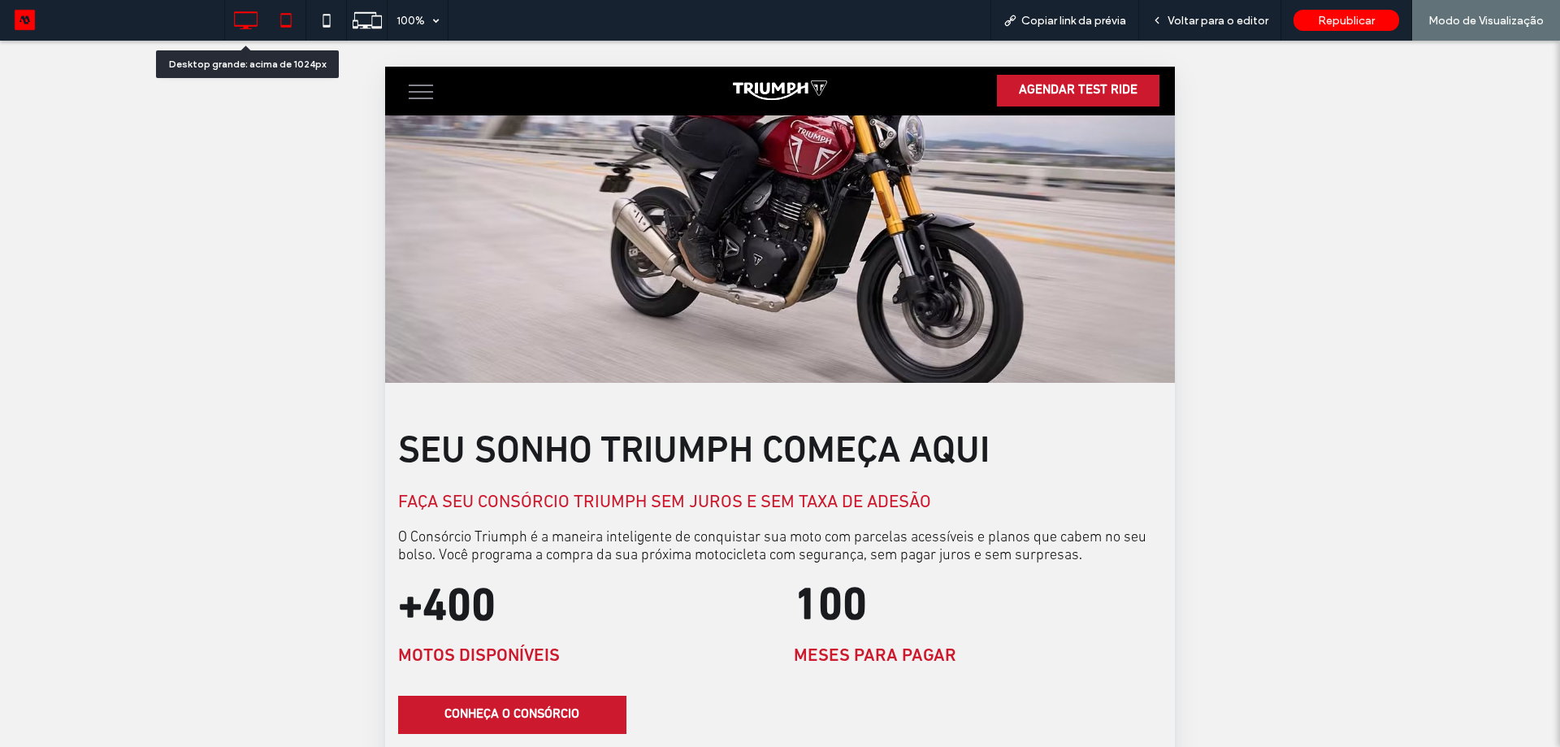
click at [229, 22] on icon at bounding box center [245, 20] width 33 height 33
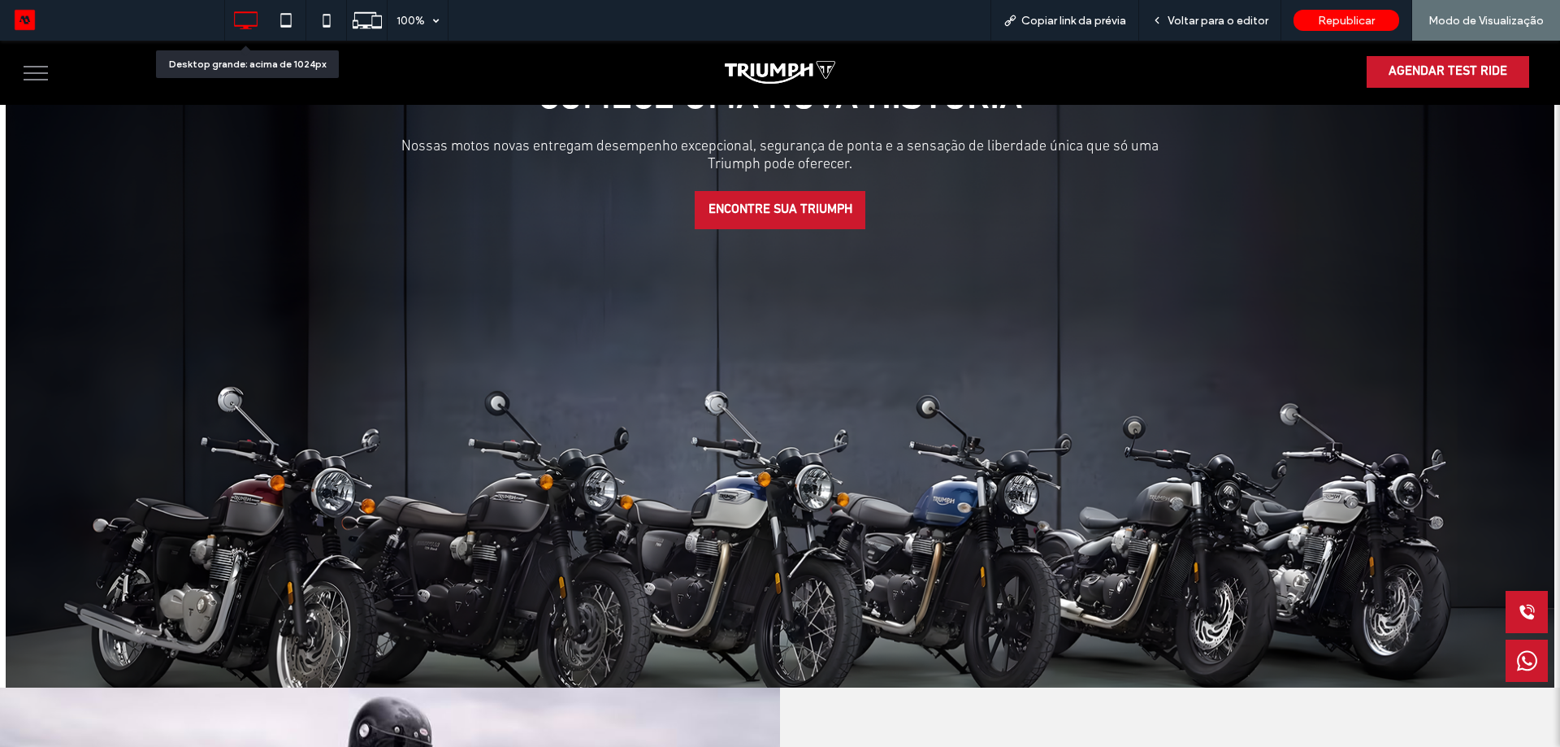
scroll to position [1843, 0]
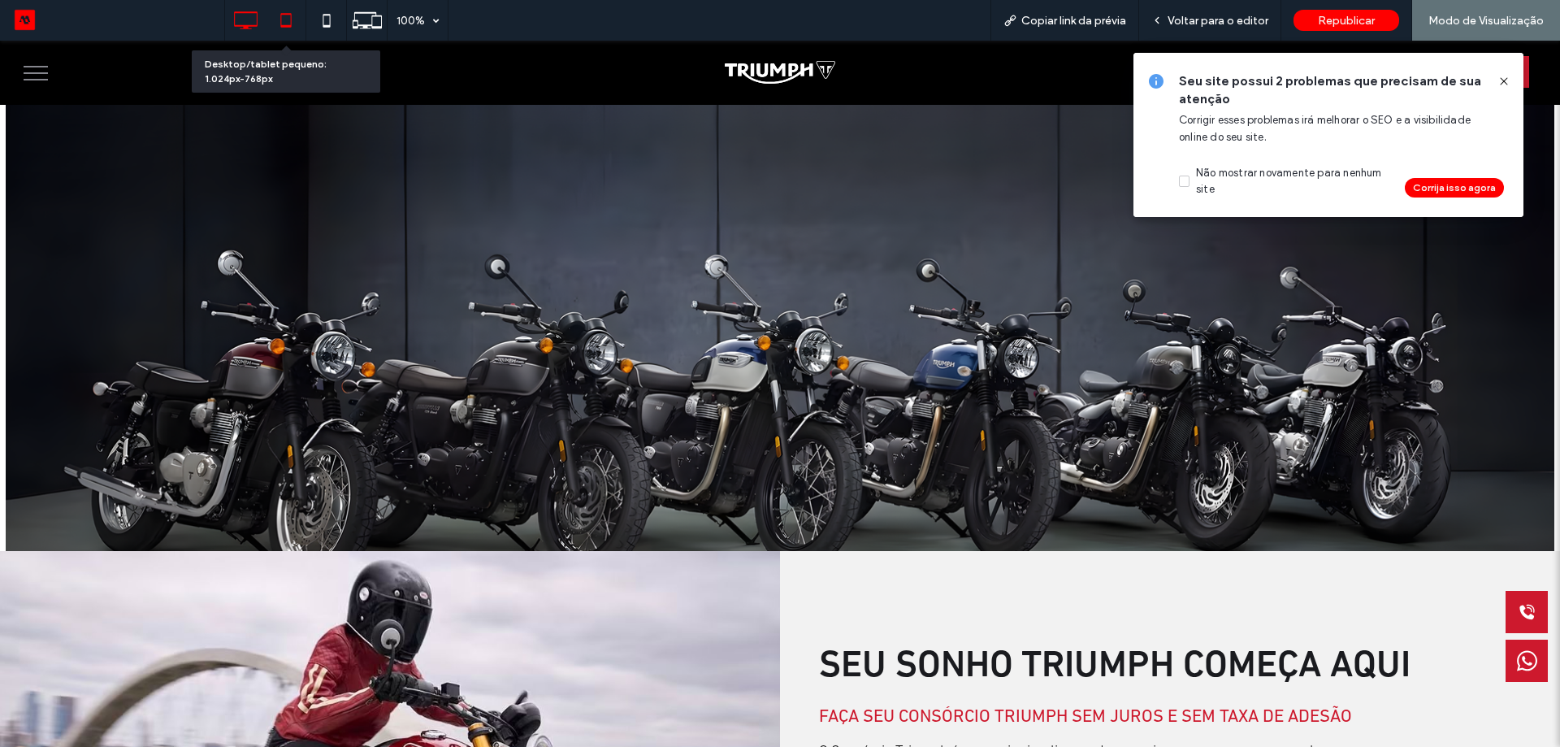
click at [268, 22] on div at bounding box center [286, 20] width 40 height 33
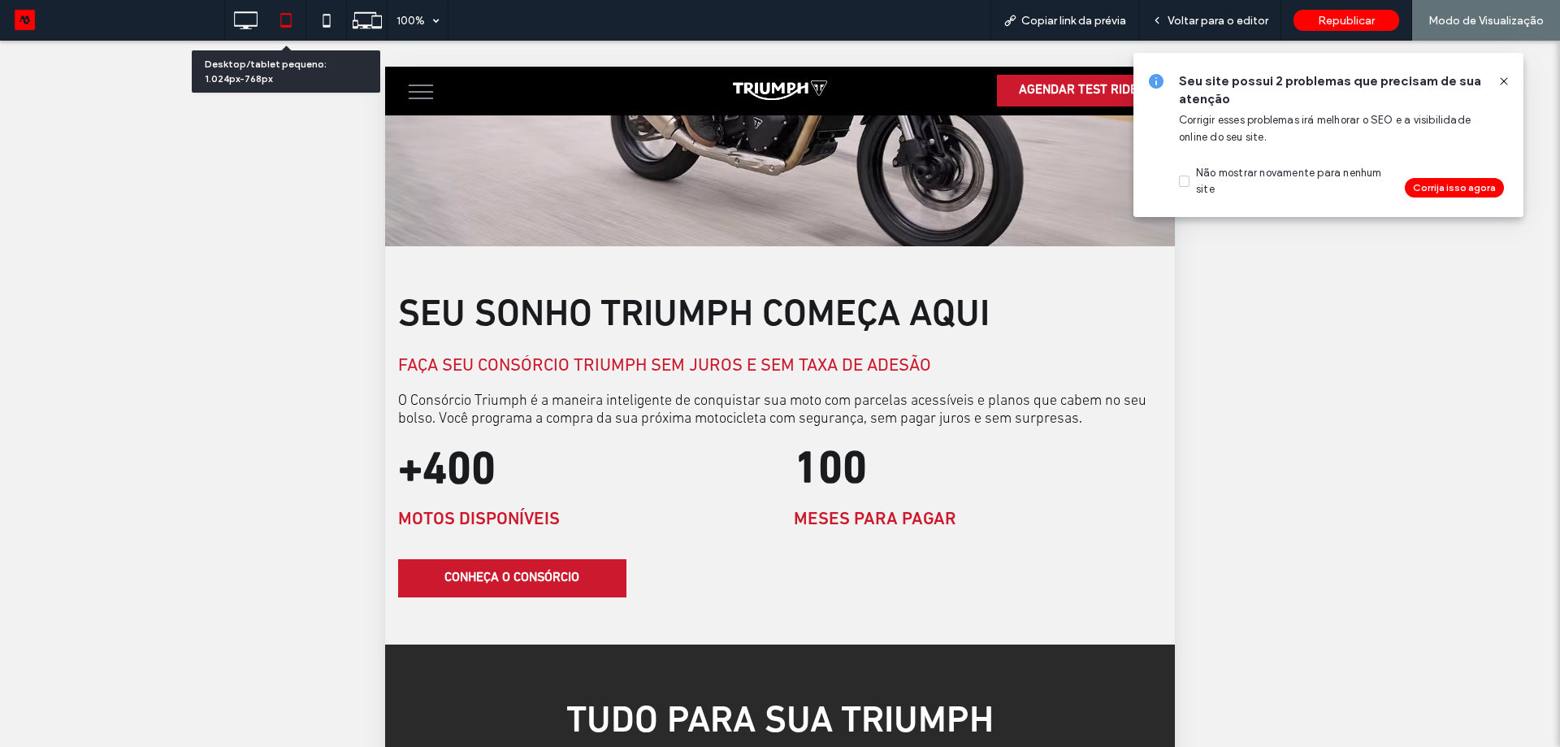
scroll to position [1706, 0]
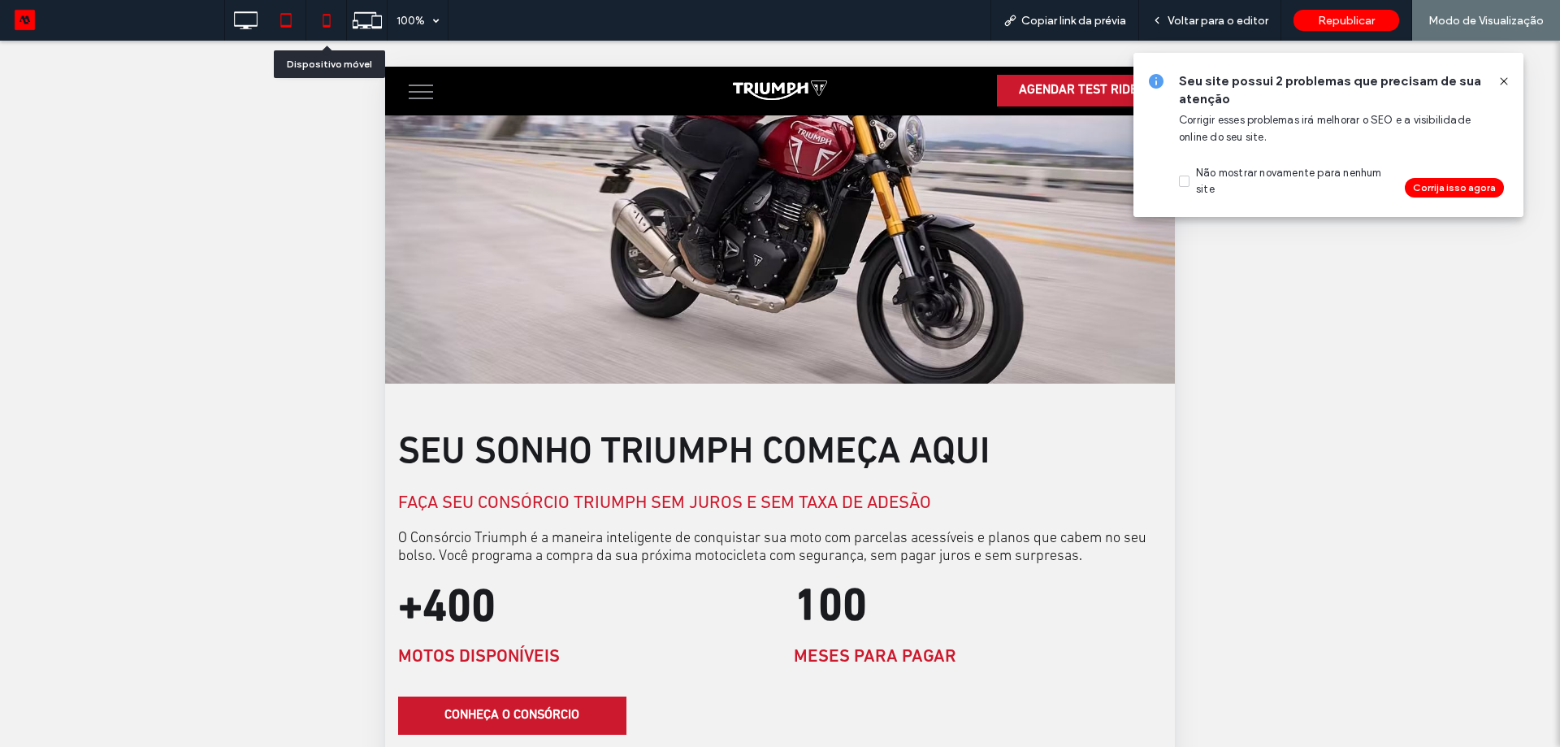
click at [320, 24] on icon at bounding box center [326, 20] width 33 height 33
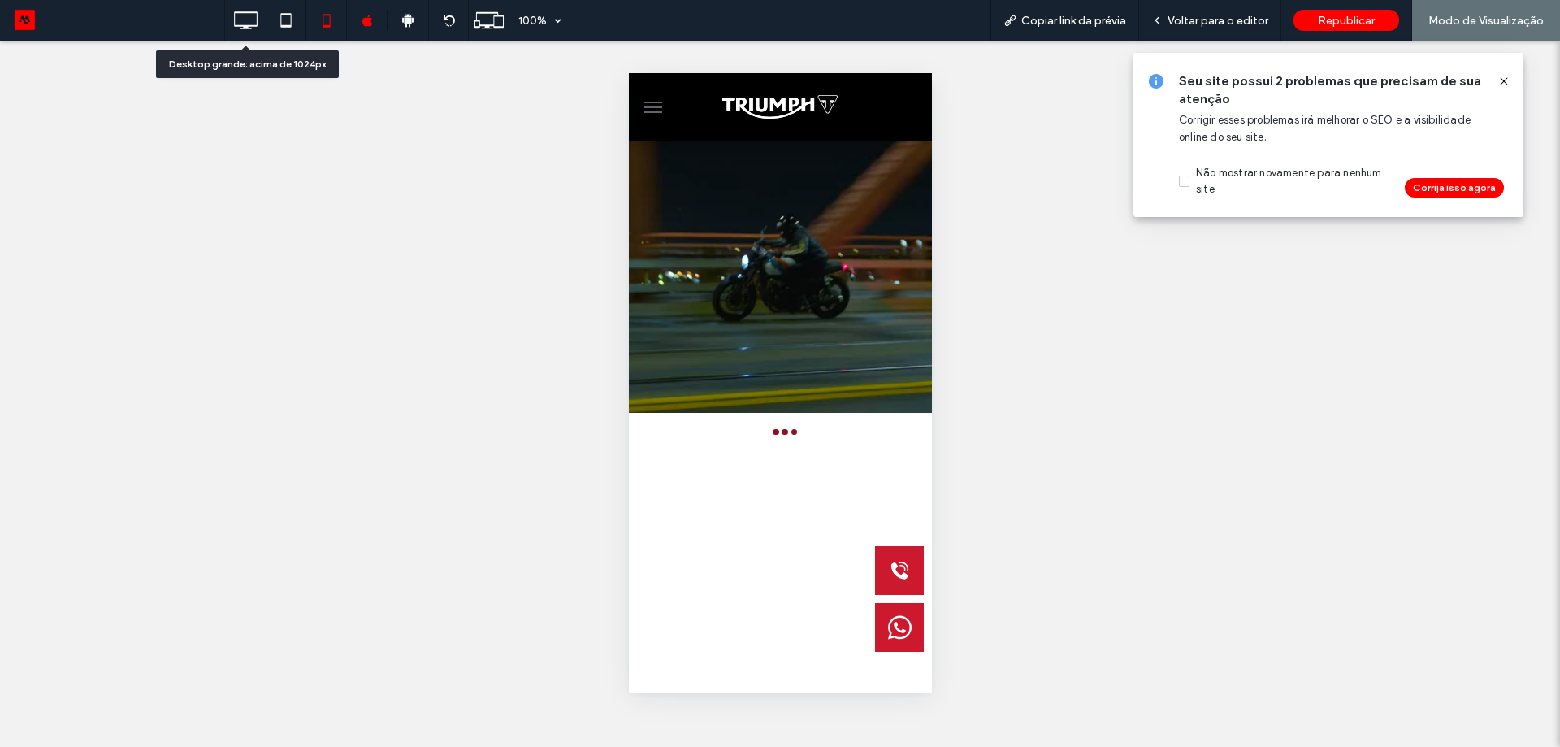
scroll to position [0, 0]
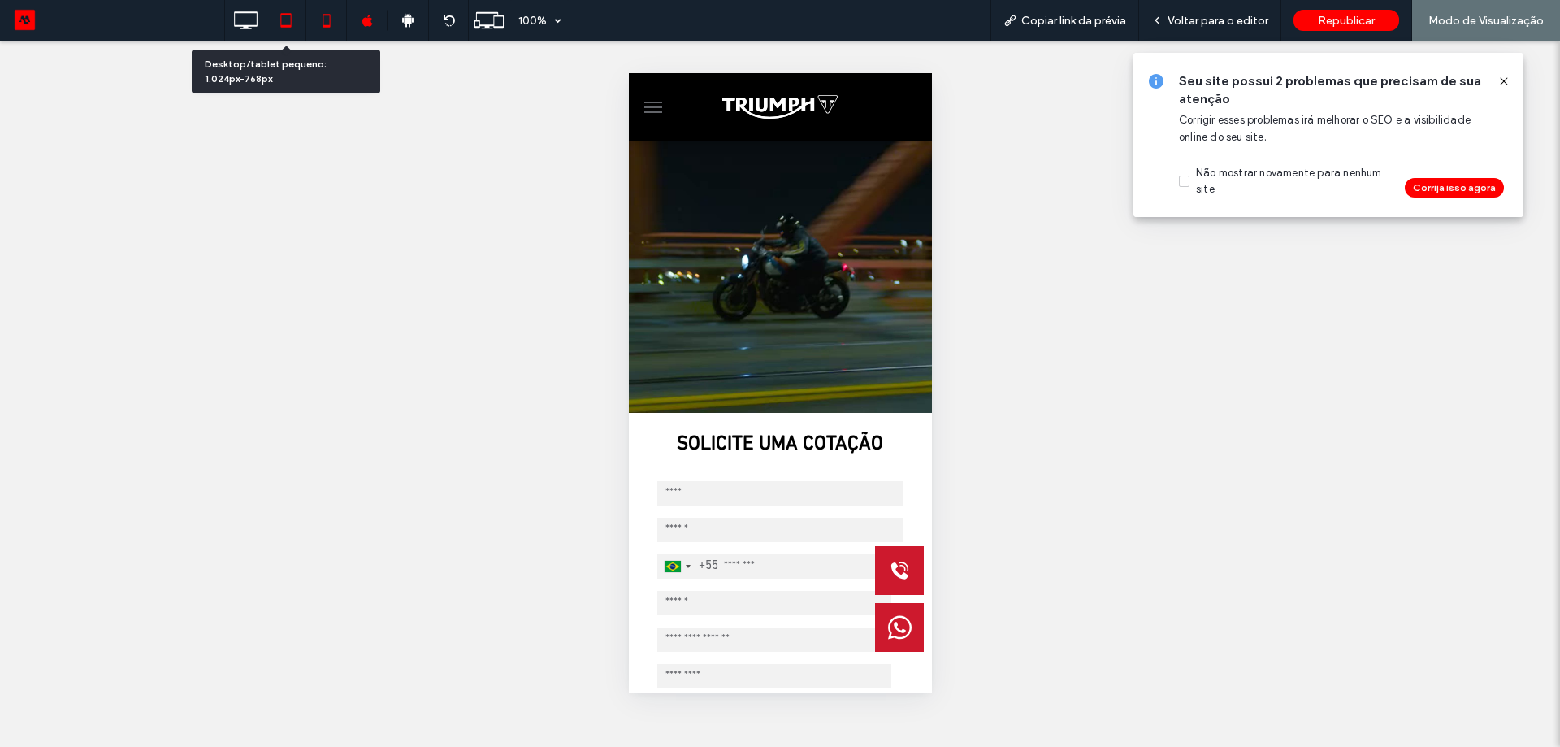
click at [277, 30] on icon at bounding box center [286, 20] width 33 height 33
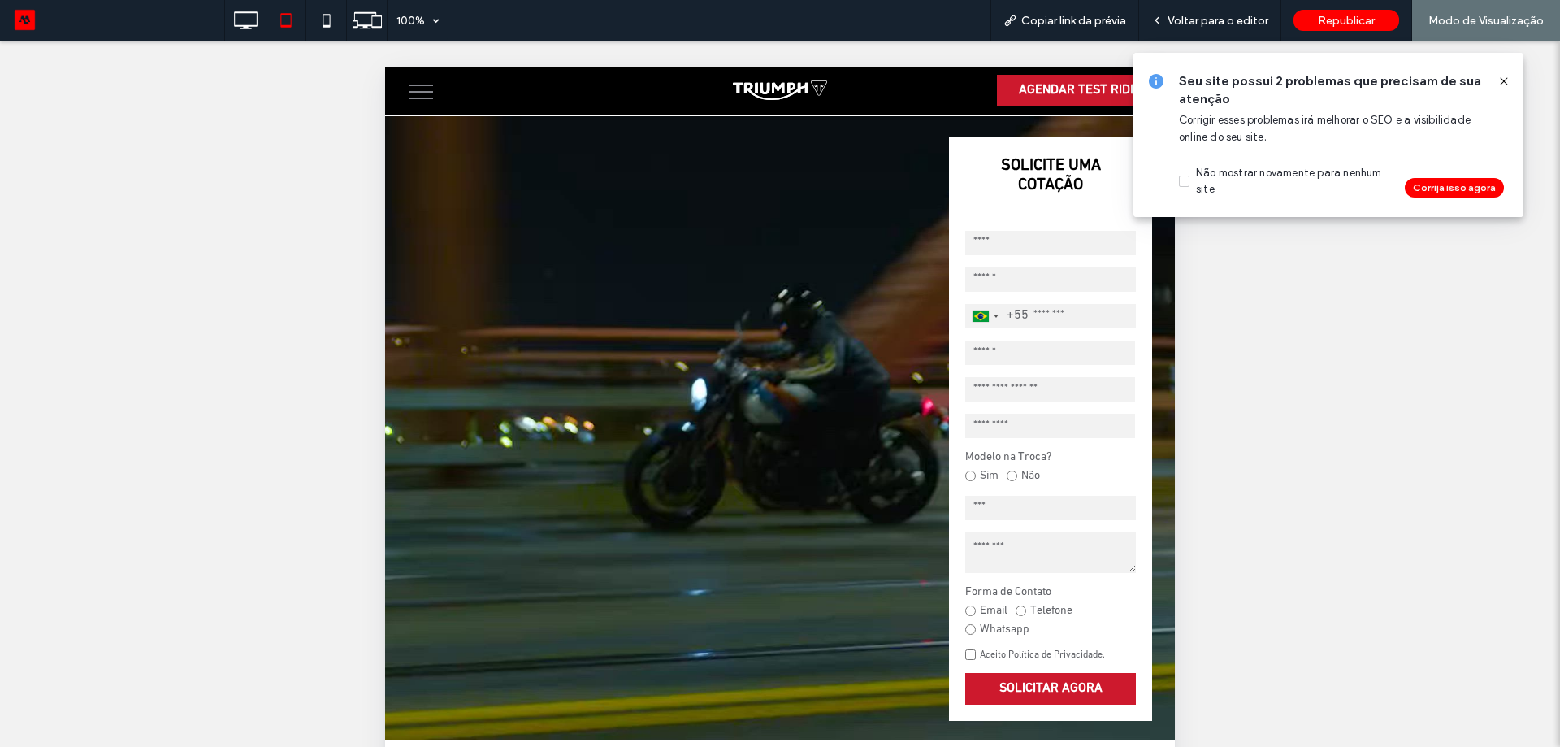
click at [790, 98] on img at bounding box center [780, 90] width 94 height 20
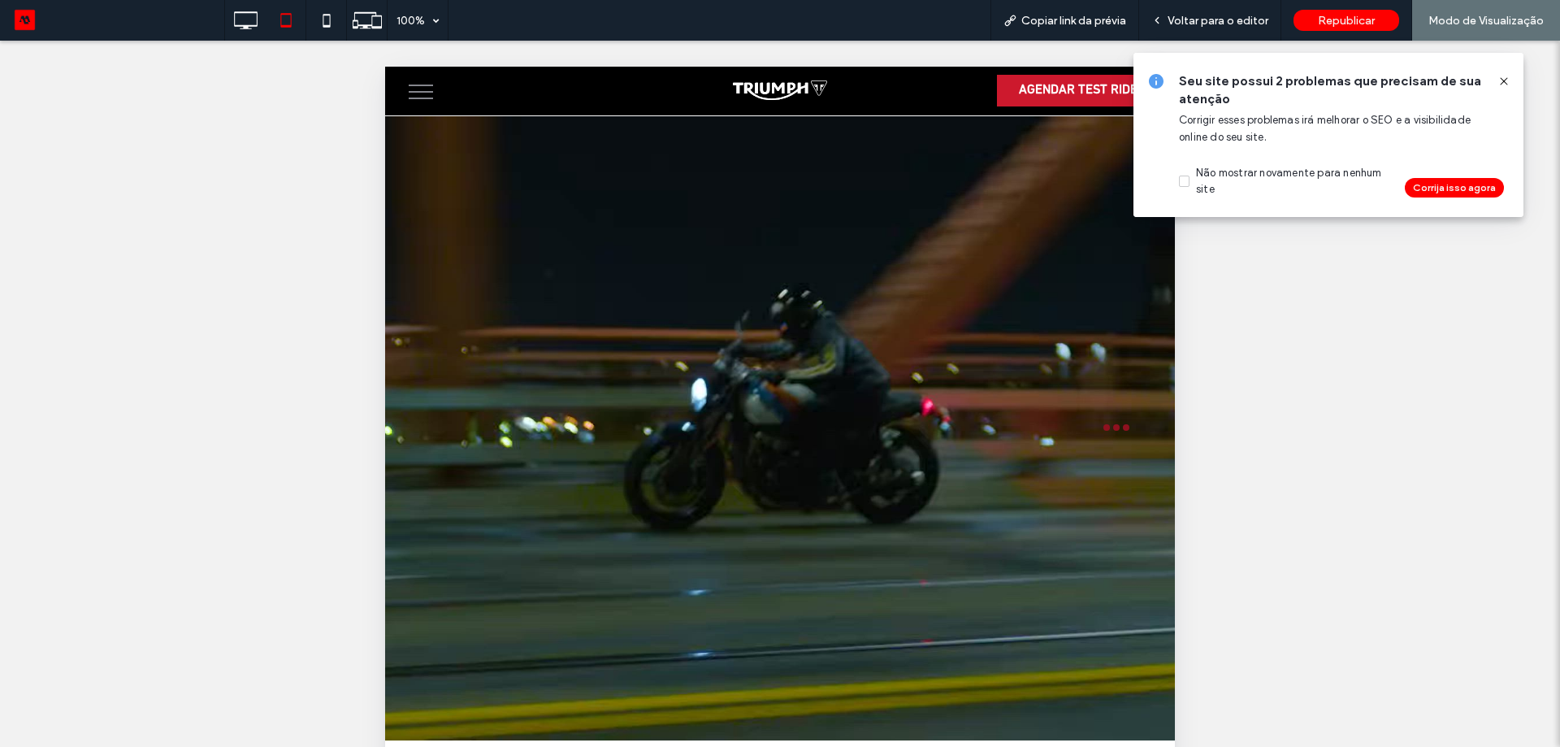
click at [778, 87] on img at bounding box center [780, 90] width 94 height 20
click at [1504, 76] on icon at bounding box center [1503, 81] width 13 height 13
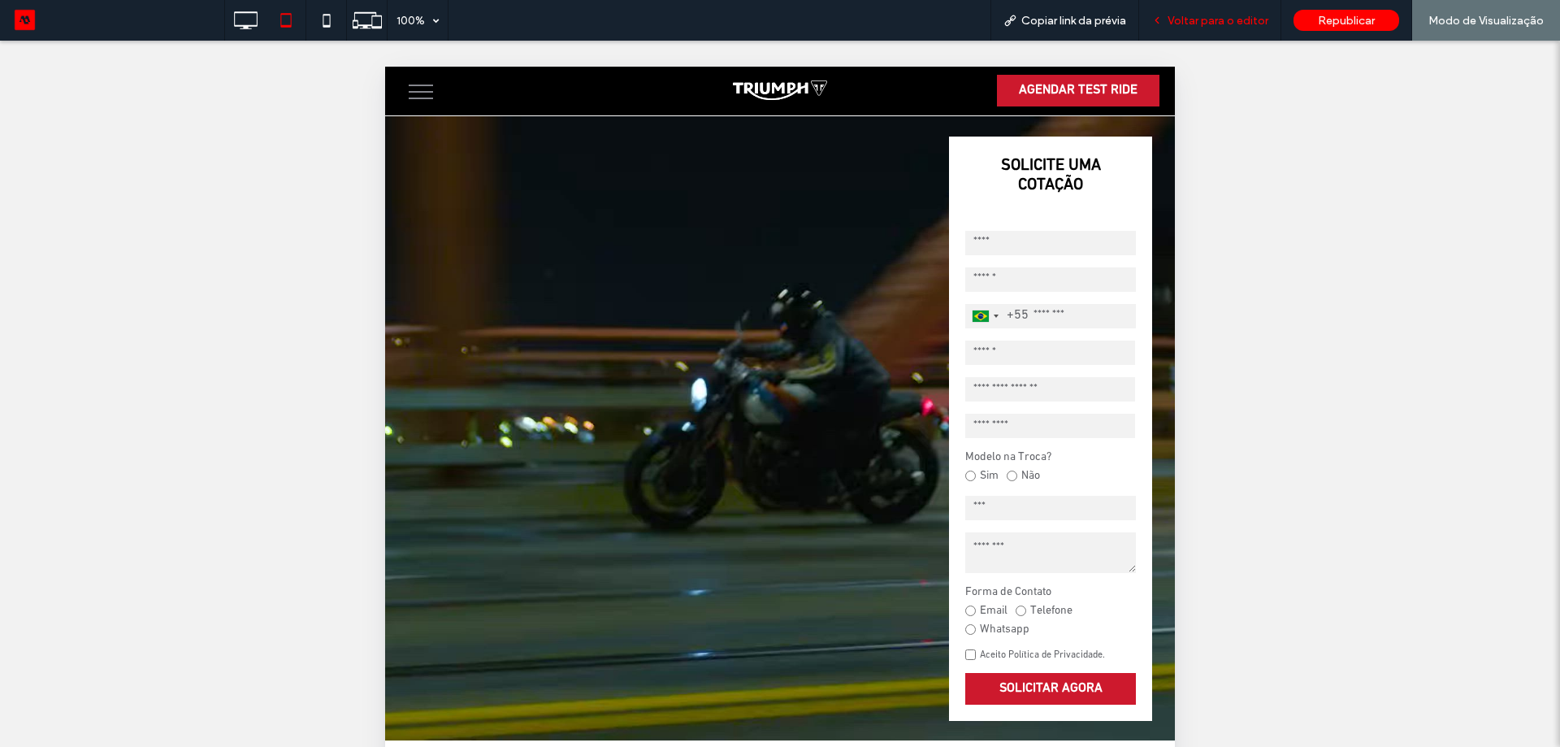
click at [1231, 24] on span "Voltar para o editor" at bounding box center [1218, 21] width 101 height 14
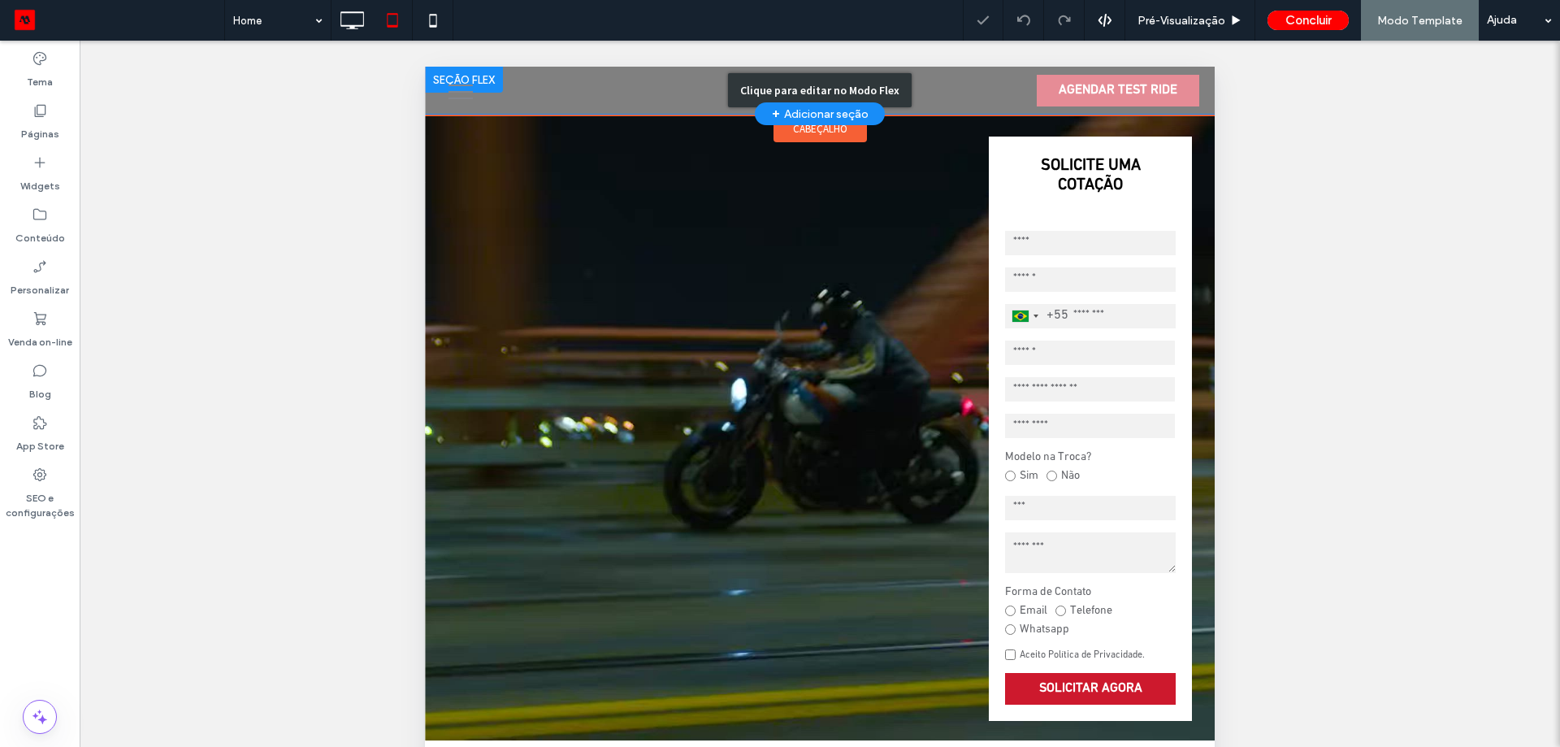
click at [793, 85] on div "Clique para editar no Modo Flex" at bounding box center [820, 90] width 184 height 34
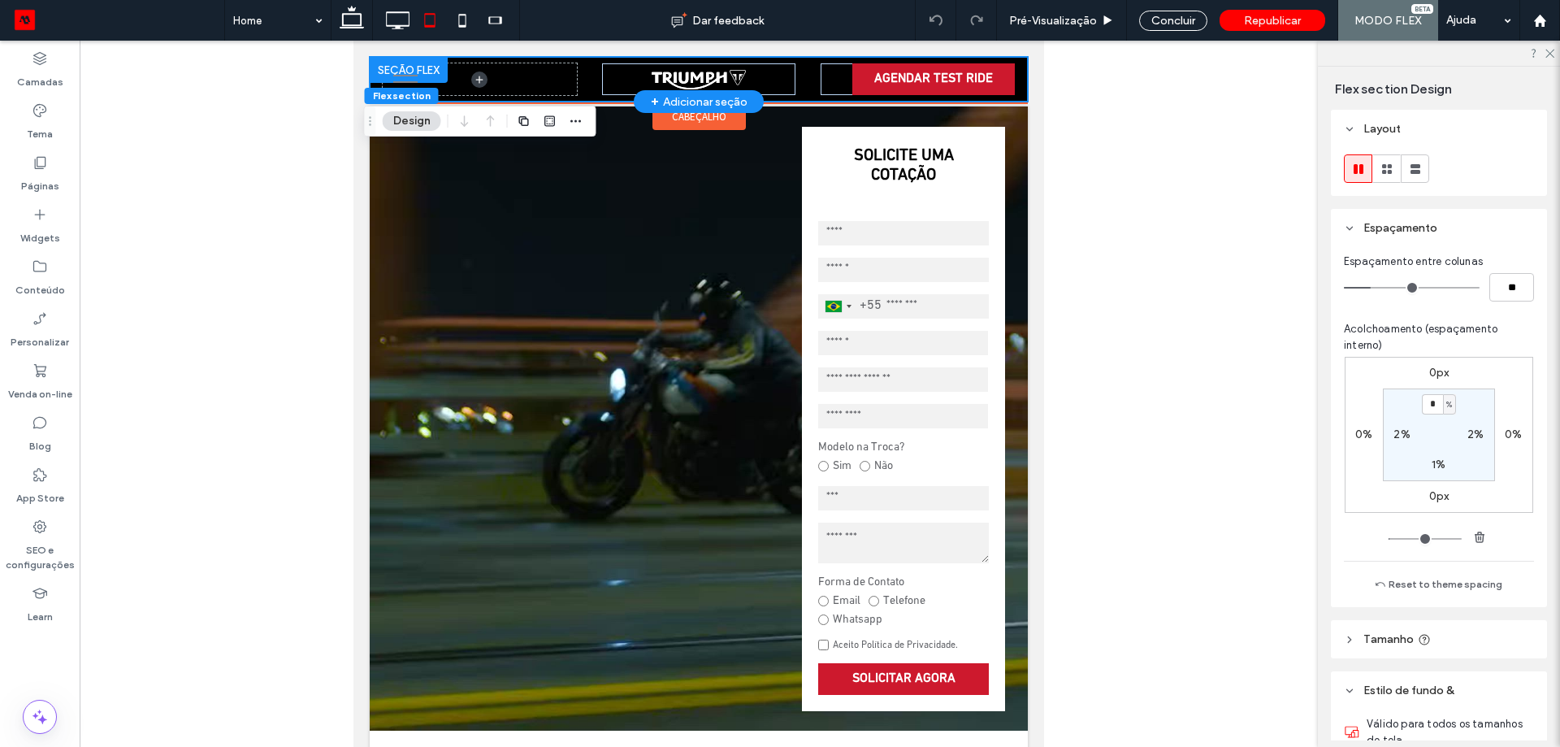
click at [793, 81] on div "AGENDAR TEST RIDE" at bounding box center [699, 79] width 658 height 45
click at [746, 73] on div at bounding box center [698, 79] width 193 height 32
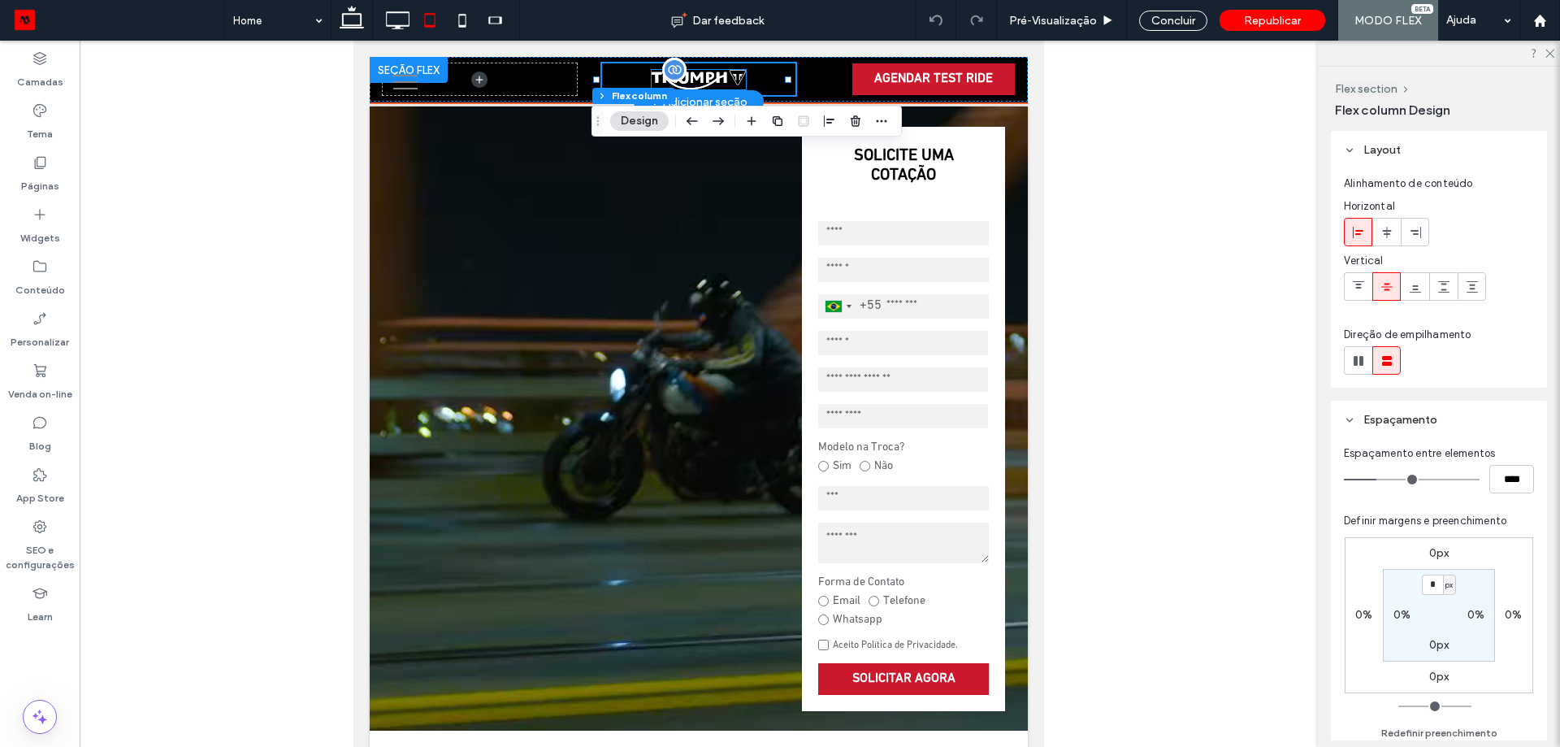
click at [709, 76] on img at bounding box center [699, 80] width 94 height 20
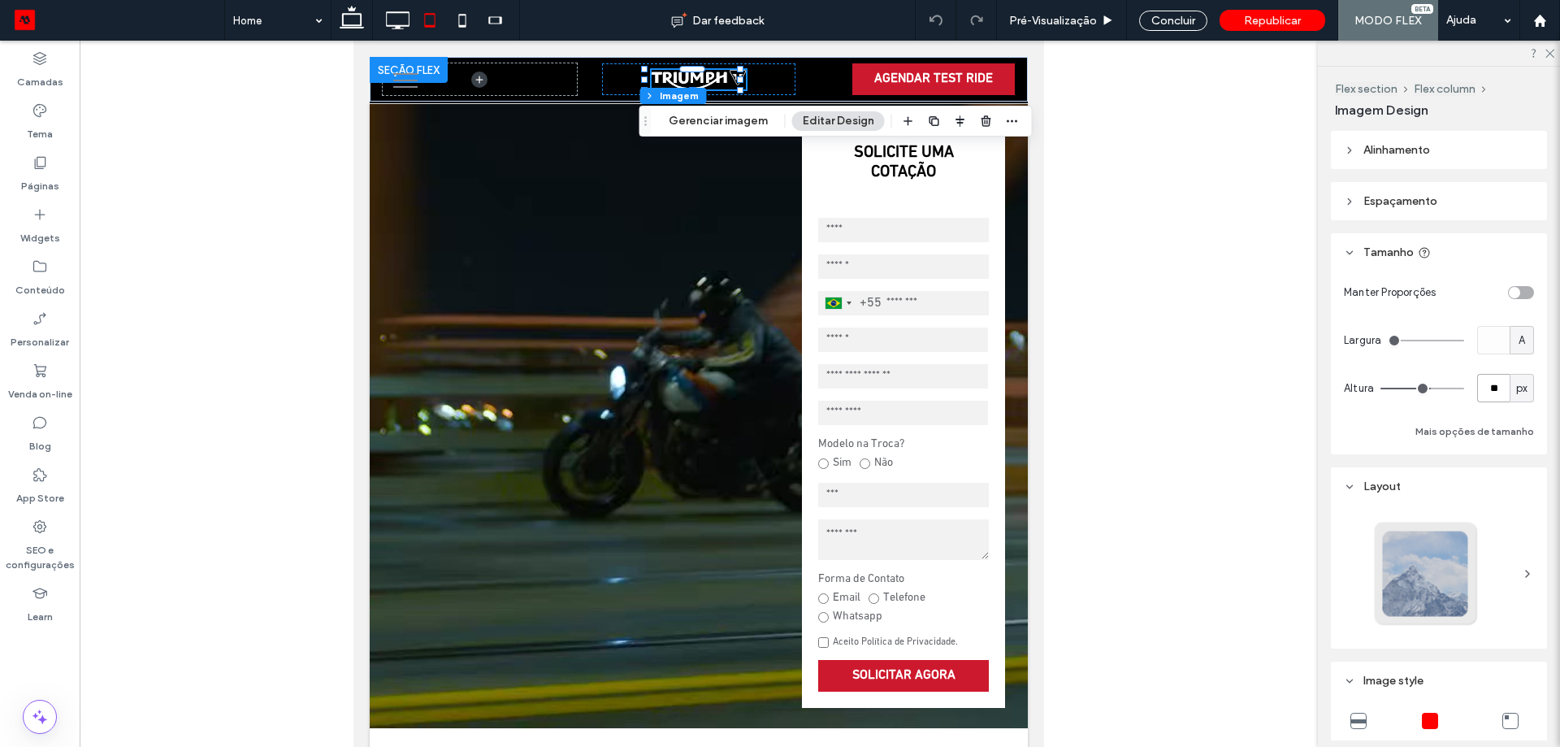
click at [1494, 384] on input "**" at bounding box center [1493, 388] width 33 height 28
type input "**"
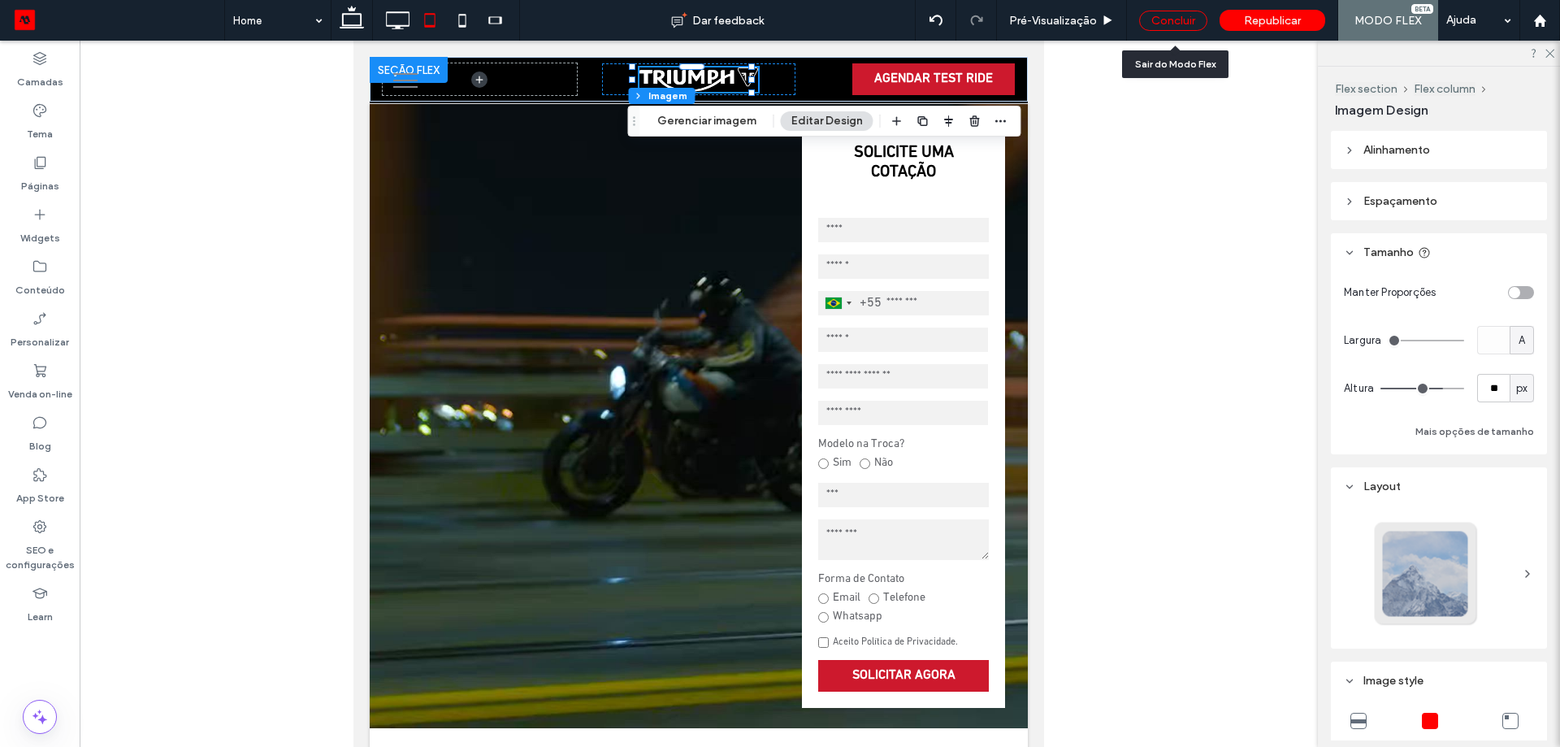
click at [1172, 24] on div "Concluir" at bounding box center [1173, 21] width 68 height 20
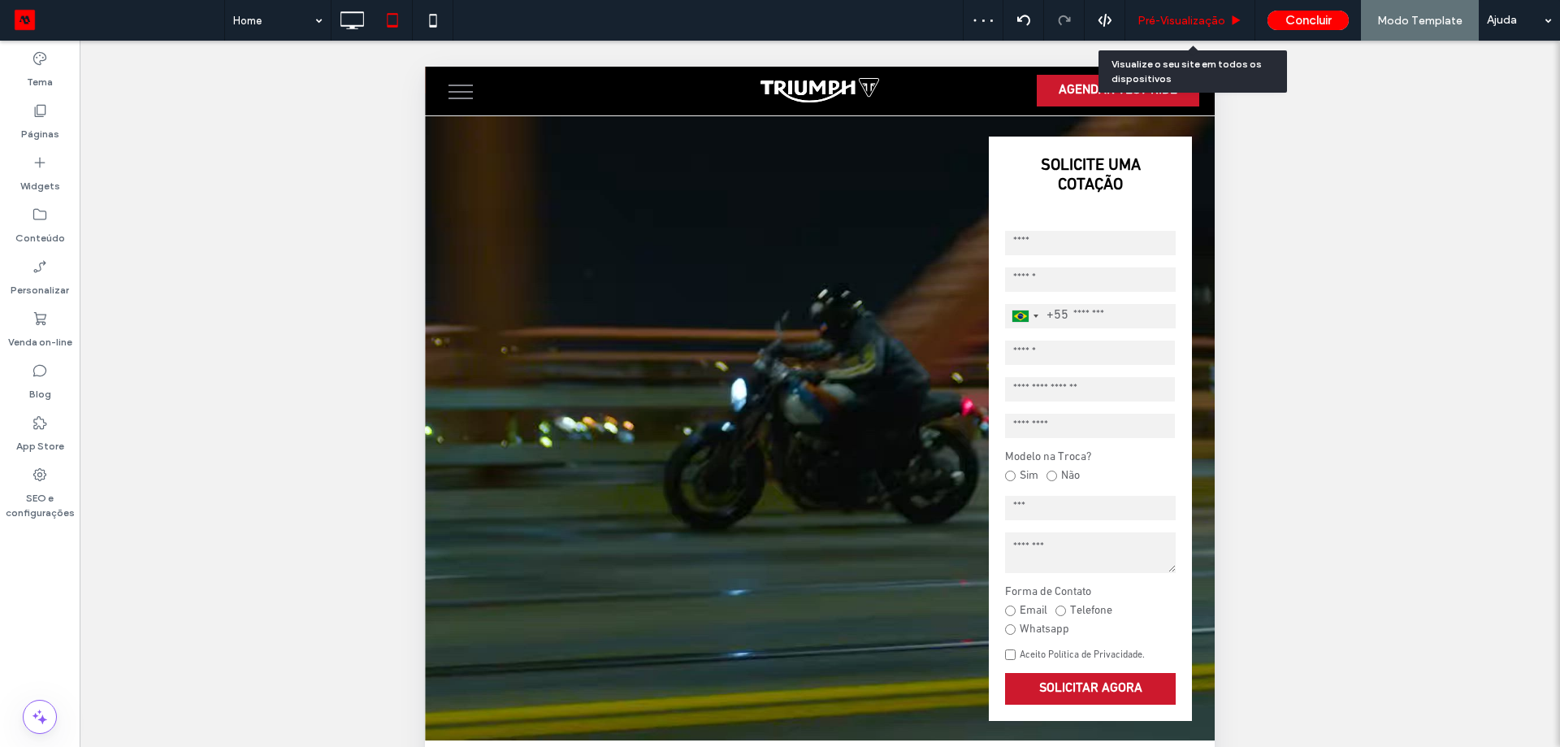
click at [1211, 20] on span "Pré-Visualizaçāo" at bounding box center [1182, 21] width 88 height 14
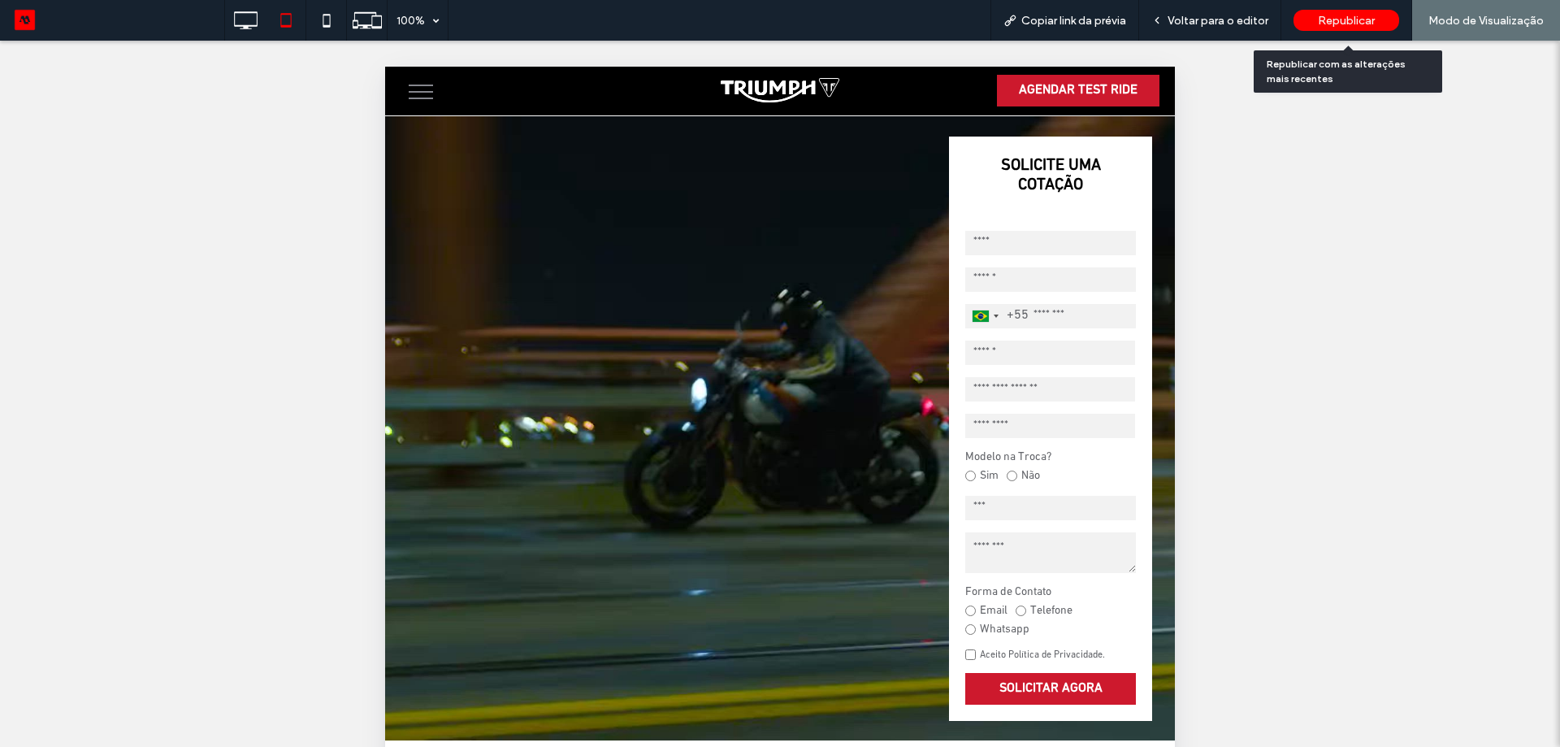
click at [1321, 25] on span "Republicar" at bounding box center [1346, 21] width 57 height 14
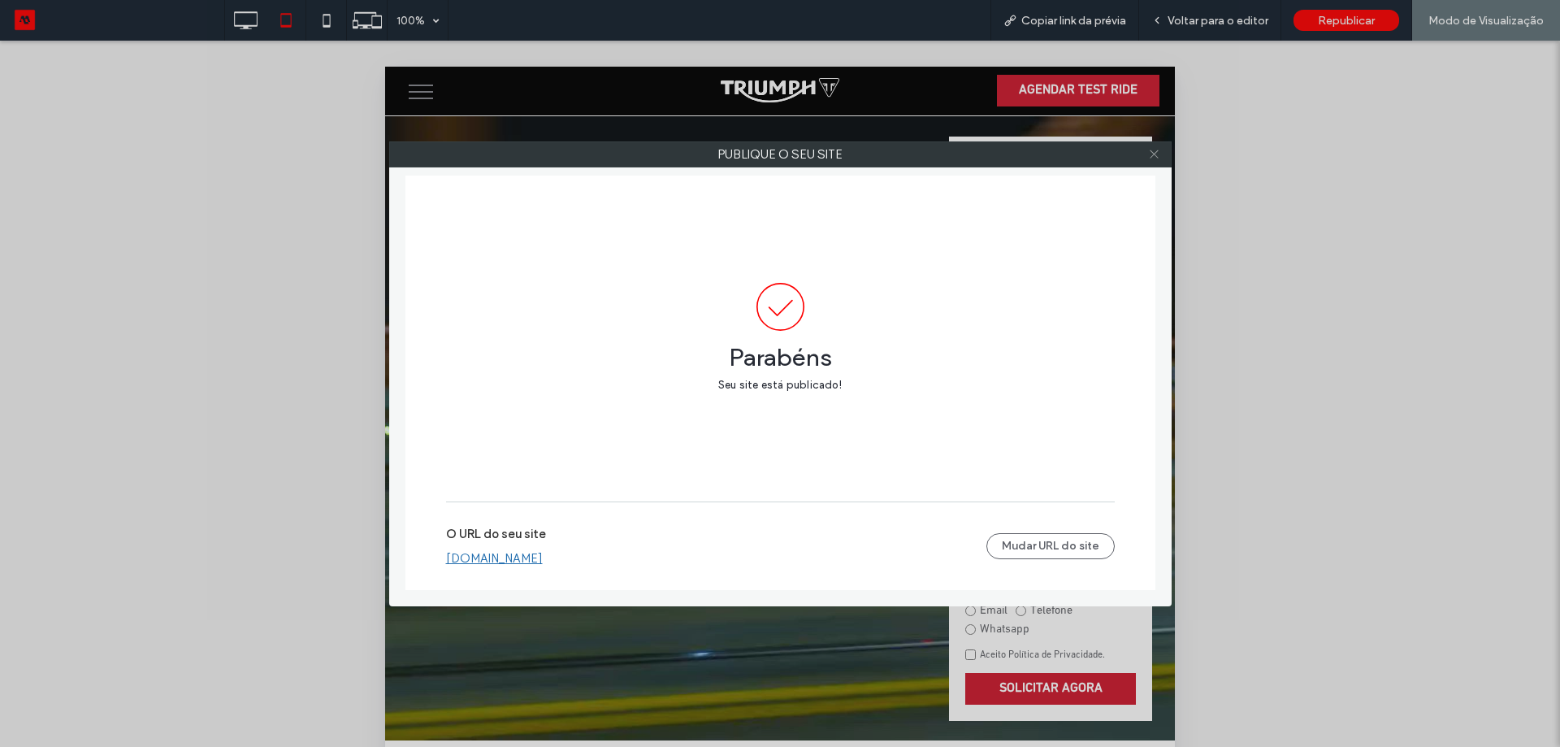
click at [1152, 150] on icon at bounding box center [1154, 154] width 12 height 12
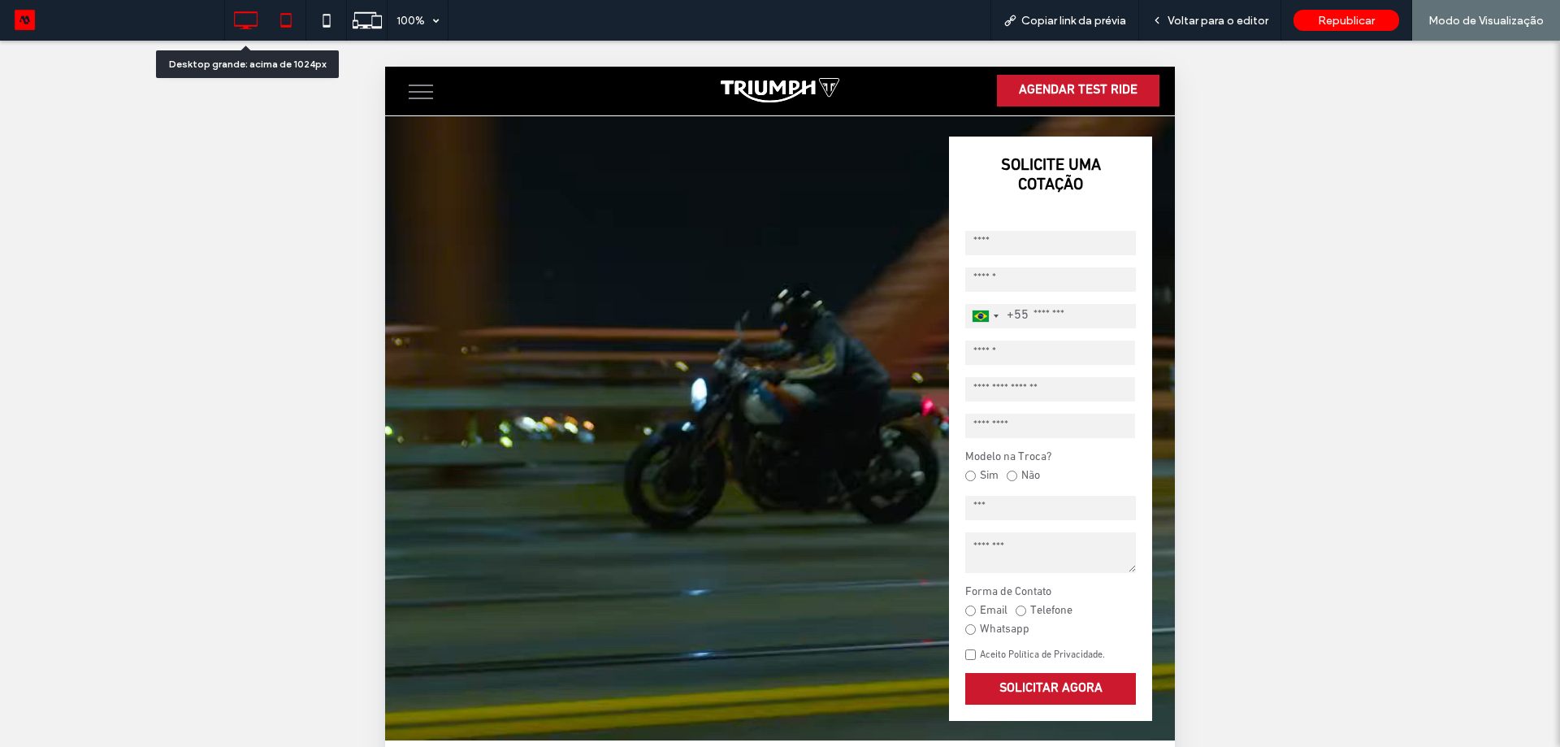
click at [249, 20] on icon at bounding box center [245, 20] width 33 height 33
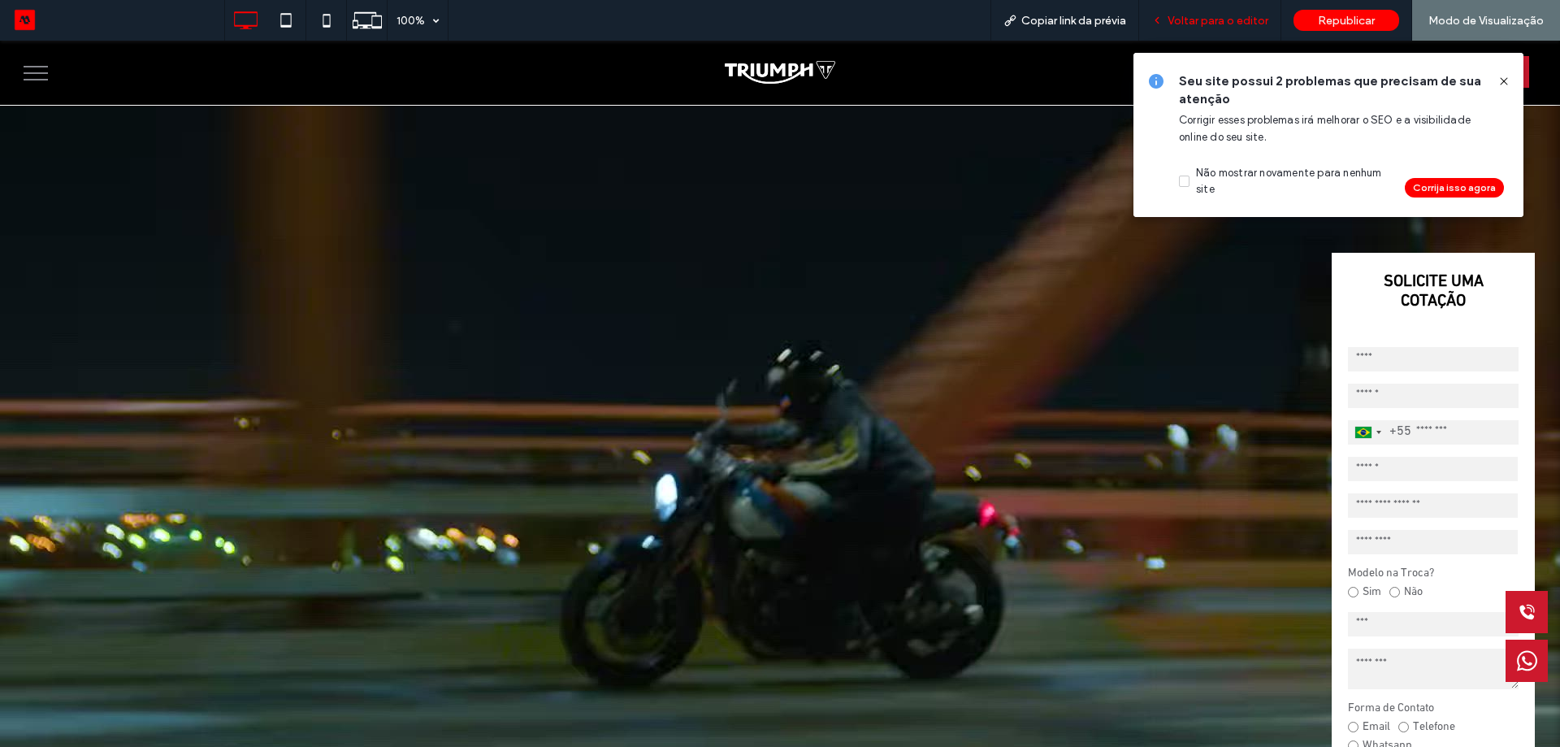
click at [1227, 20] on span "Voltar para o editor" at bounding box center [1218, 21] width 101 height 14
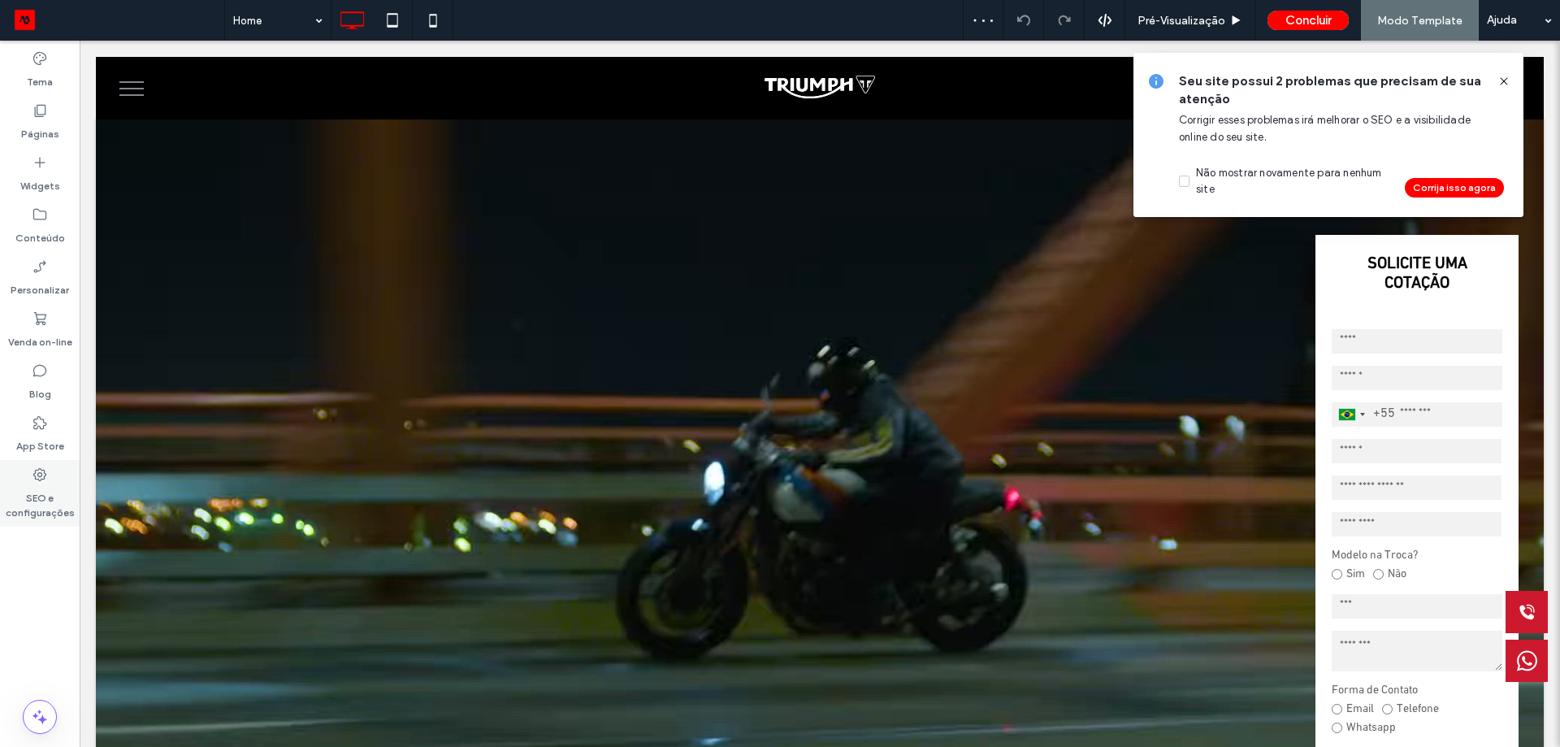
click at [40, 476] on use at bounding box center [39, 474] width 13 height 13
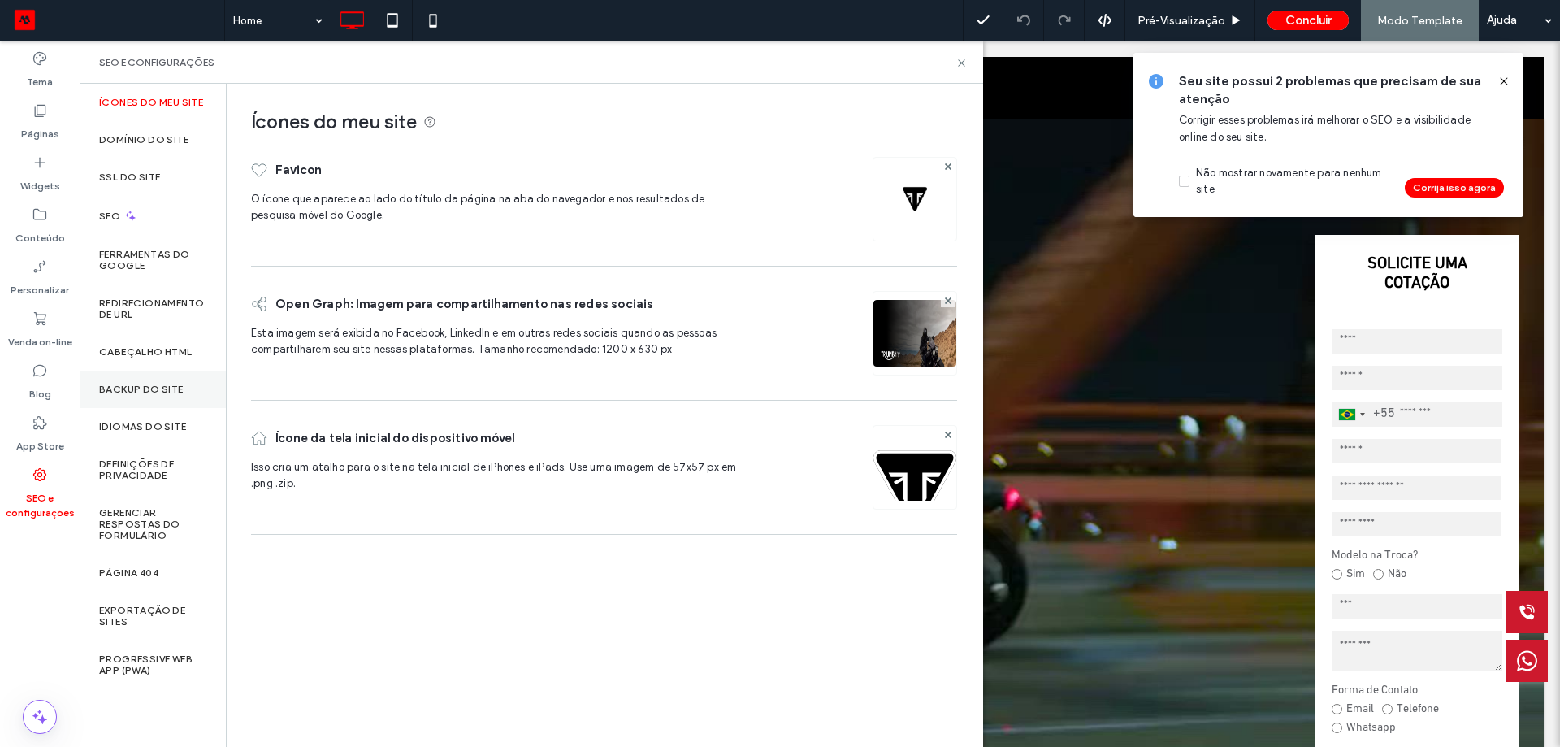
click at [139, 406] on div "Backup do Site" at bounding box center [153, 389] width 146 height 37
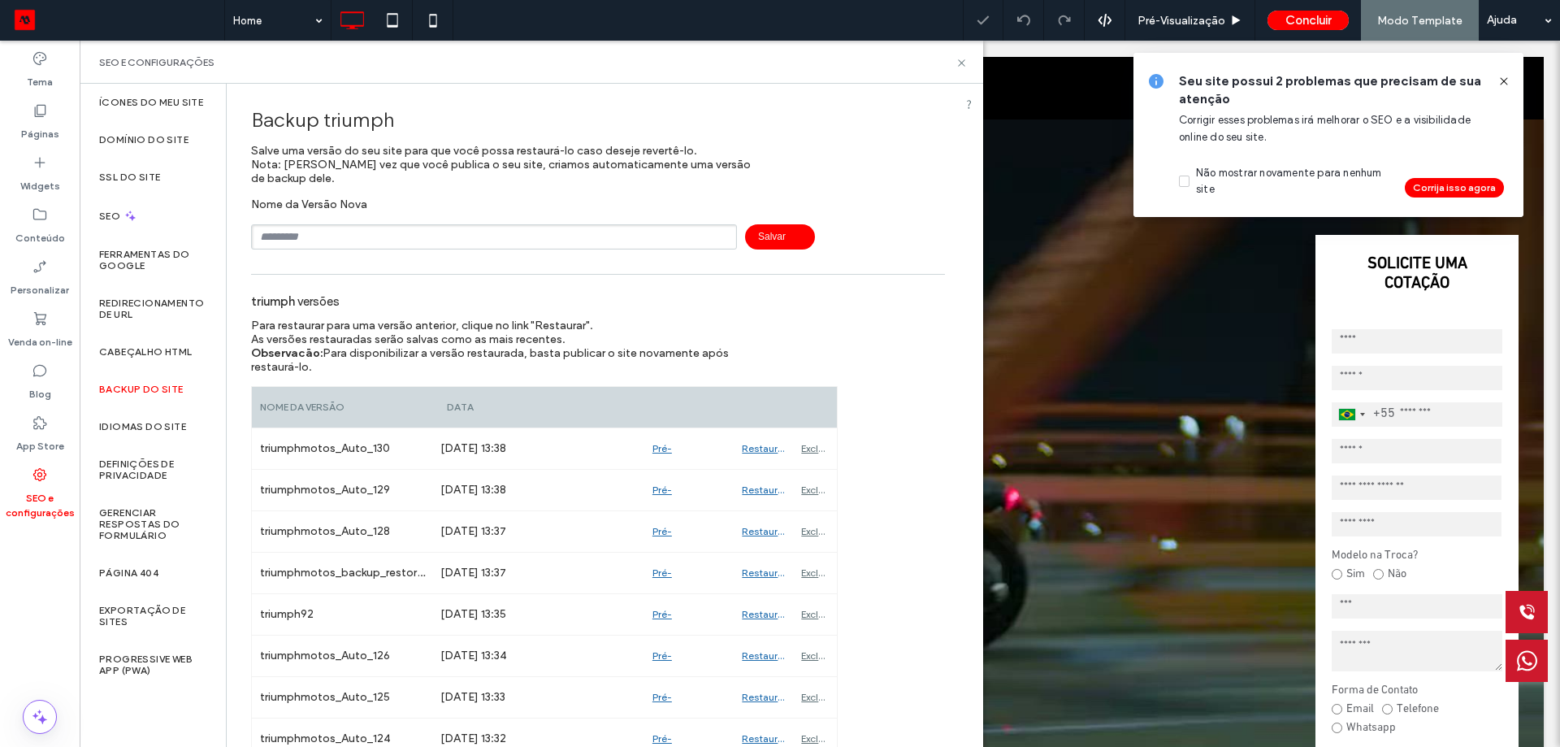
click at [358, 238] on input "text" at bounding box center [494, 236] width 486 height 25
type input "*********"
click at [753, 244] on span "Salvar" at bounding box center [780, 236] width 70 height 25
click at [963, 66] on icon at bounding box center [962, 63] width 12 height 12
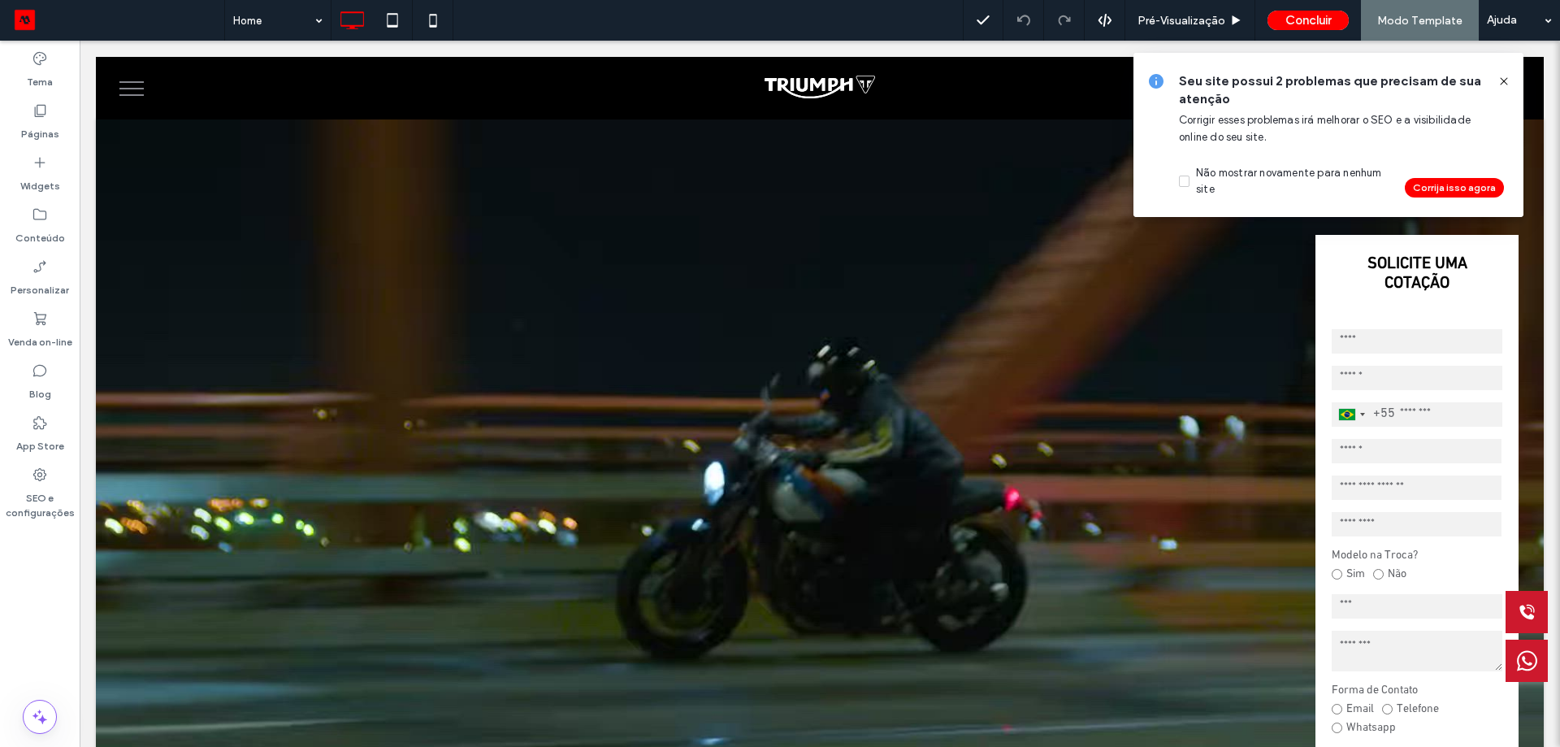
click at [1503, 79] on icon at bounding box center [1503, 81] width 13 height 13
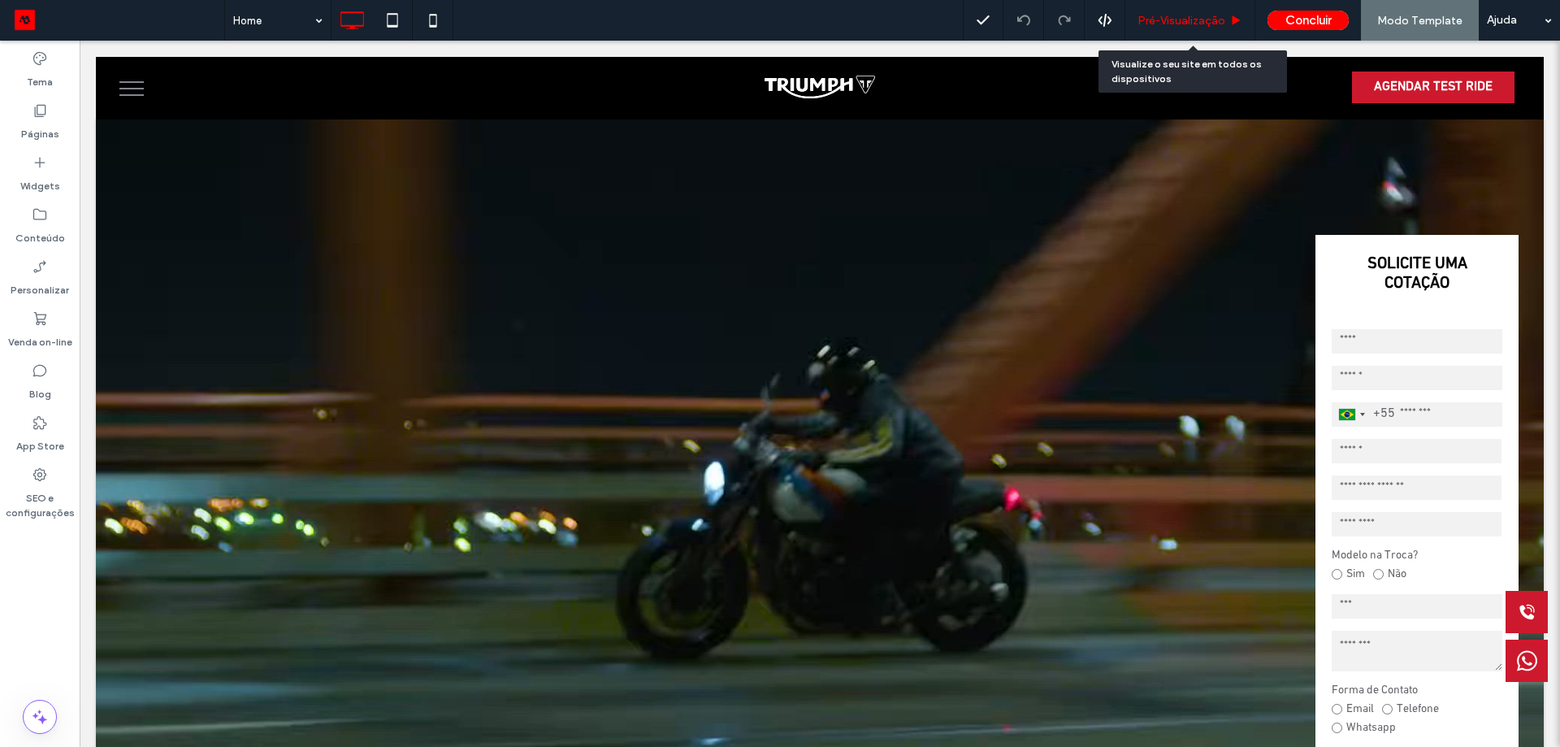
click at [1207, 17] on span "Pré-Visualizaçāo" at bounding box center [1182, 21] width 88 height 14
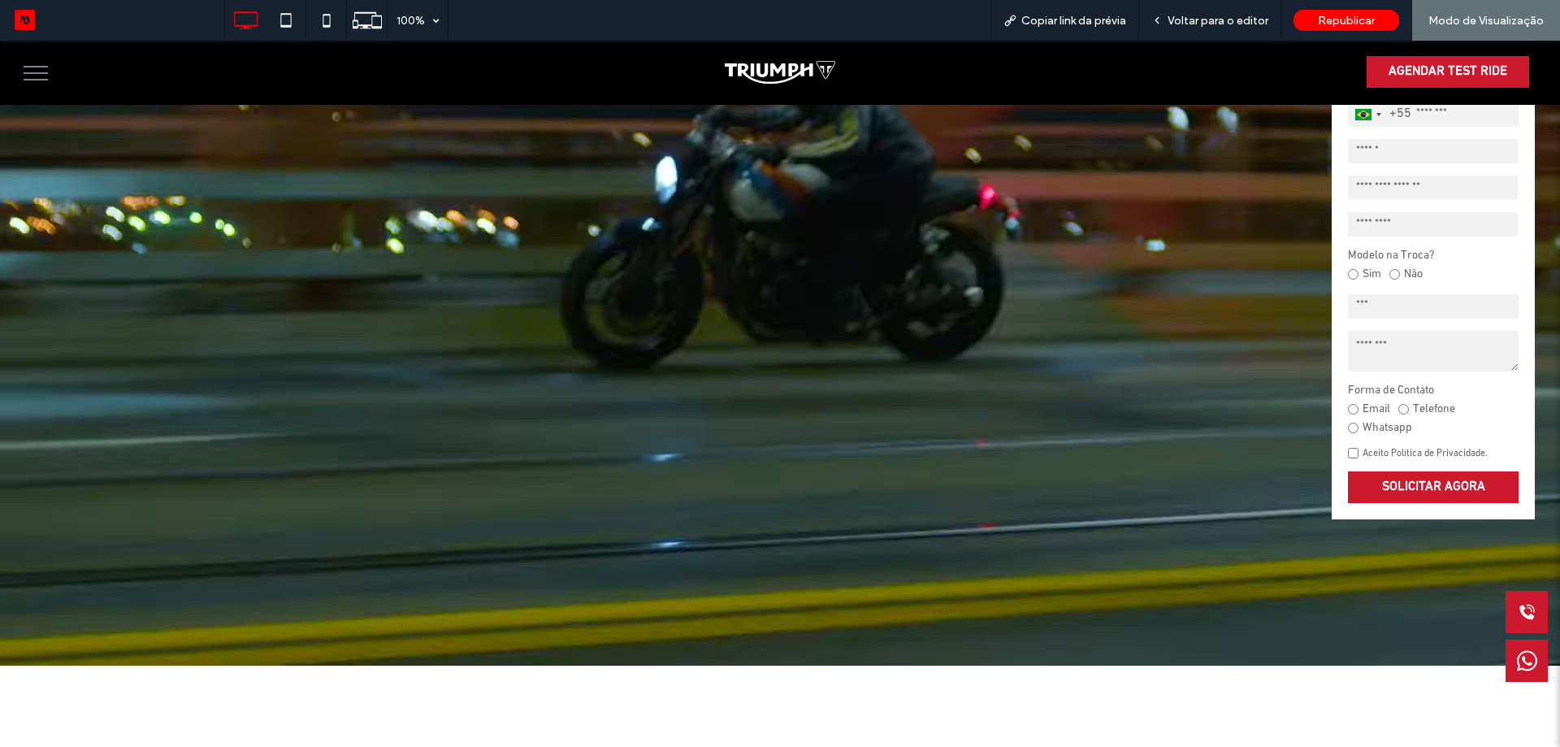
scroll to position [325, 0]
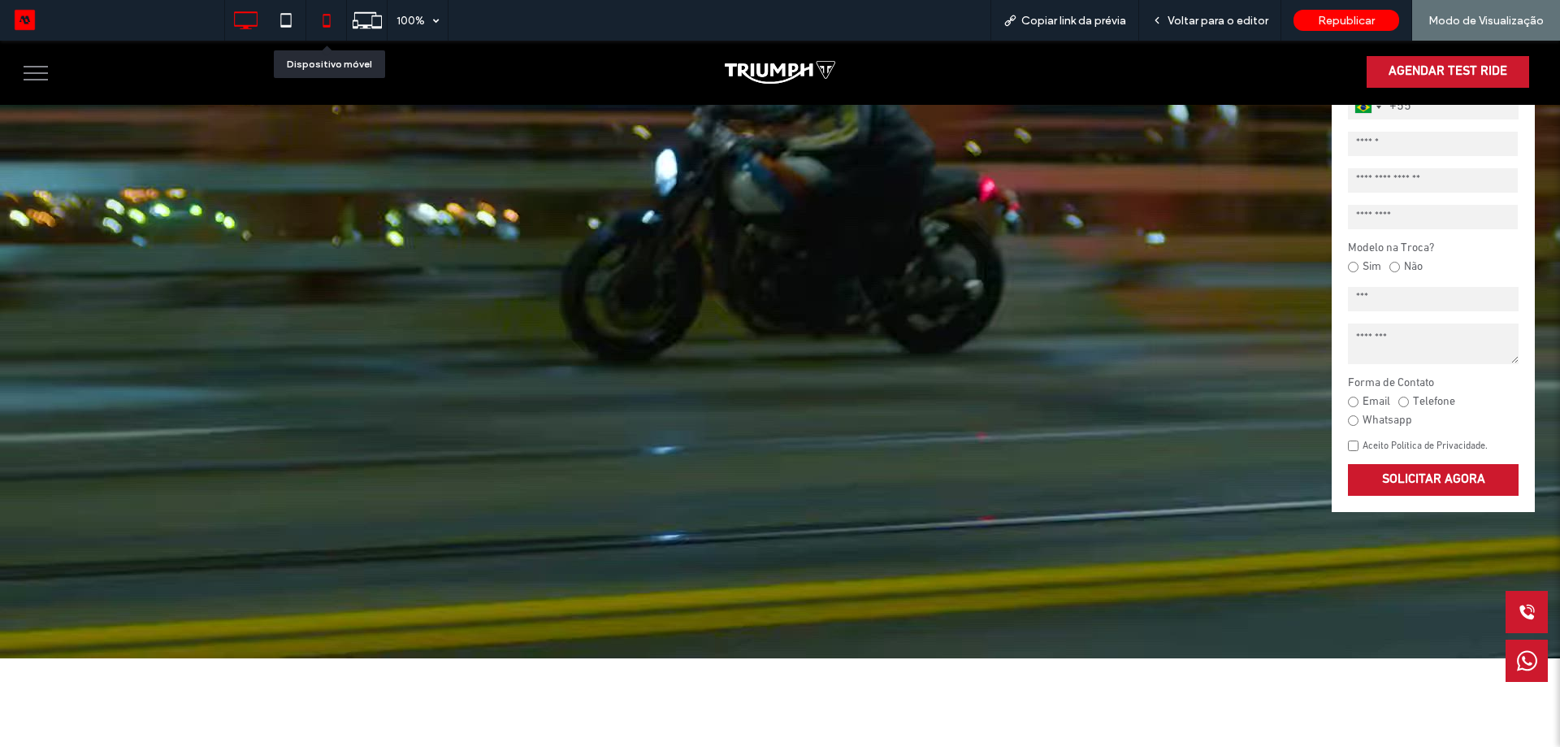
click at [332, 21] on icon at bounding box center [326, 20] width 33 height 33
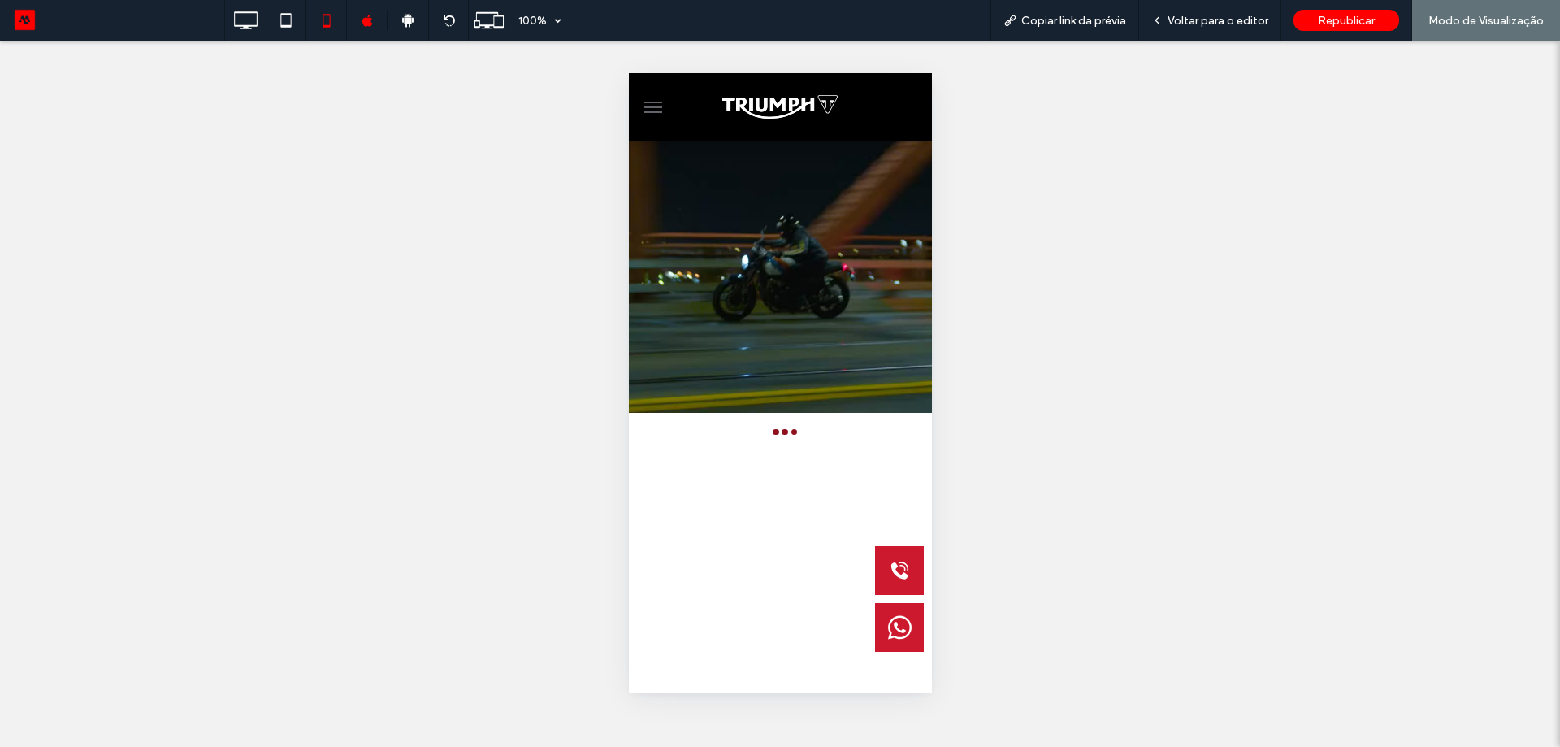
scroll to position [0, 0]
click at [651, 106] on span "menu" at bounding box center [653, 107] width 18 height 2
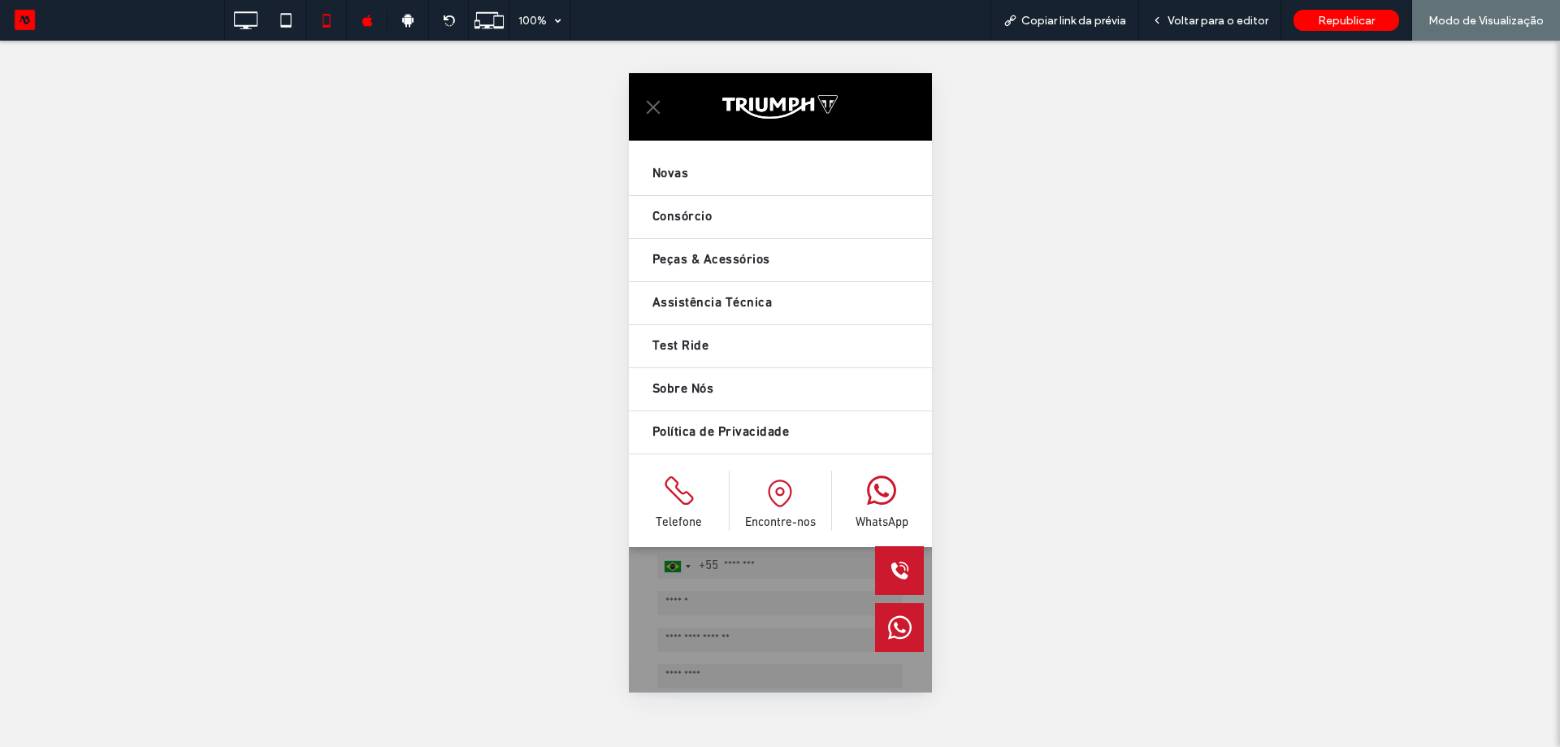
click at [651, 106] on span "menu" at bounding box center [653, 107] width 14 height 14
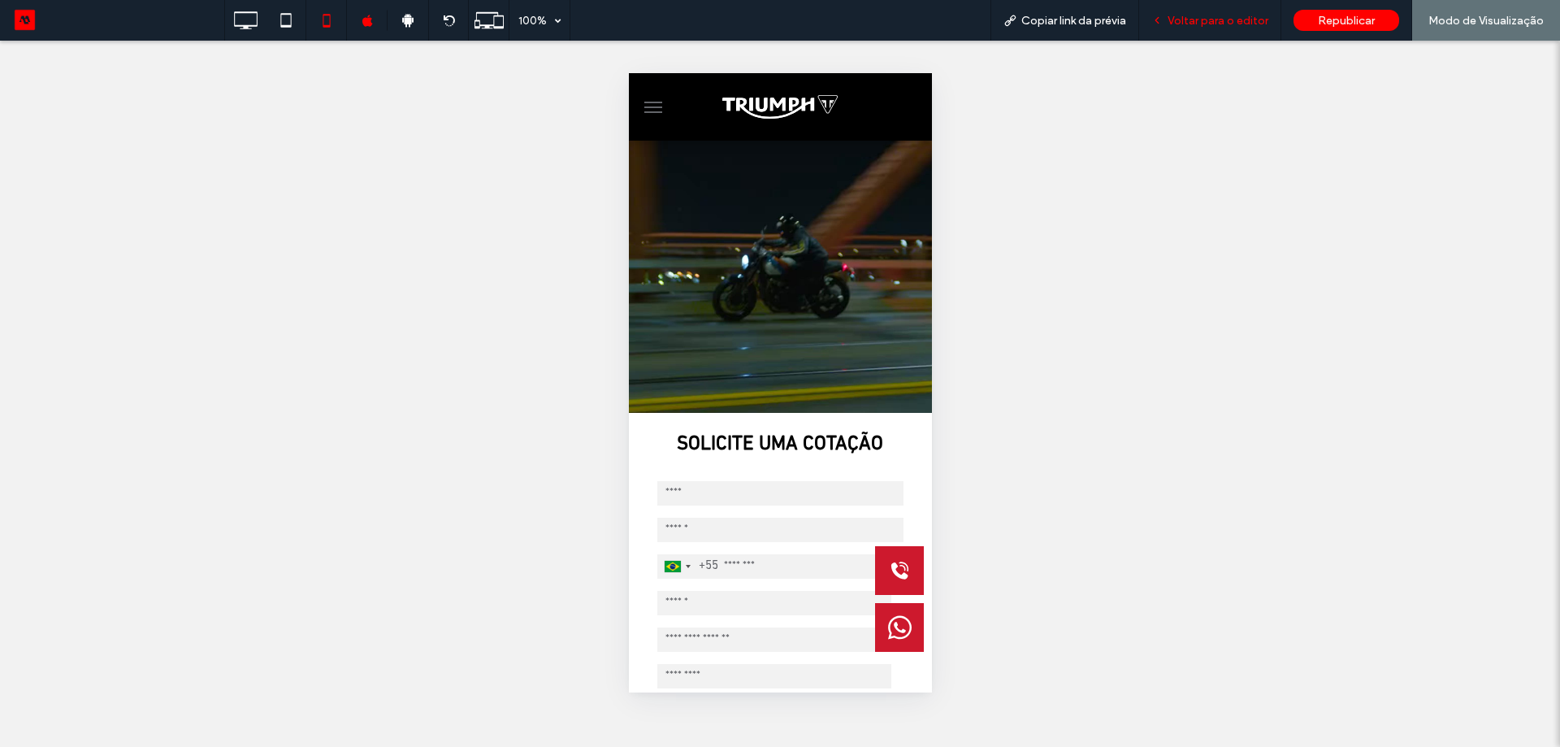
click at [1267, 22] on span "Voltar para o editor" at bounding box center [1218, 21] width 101 height 14
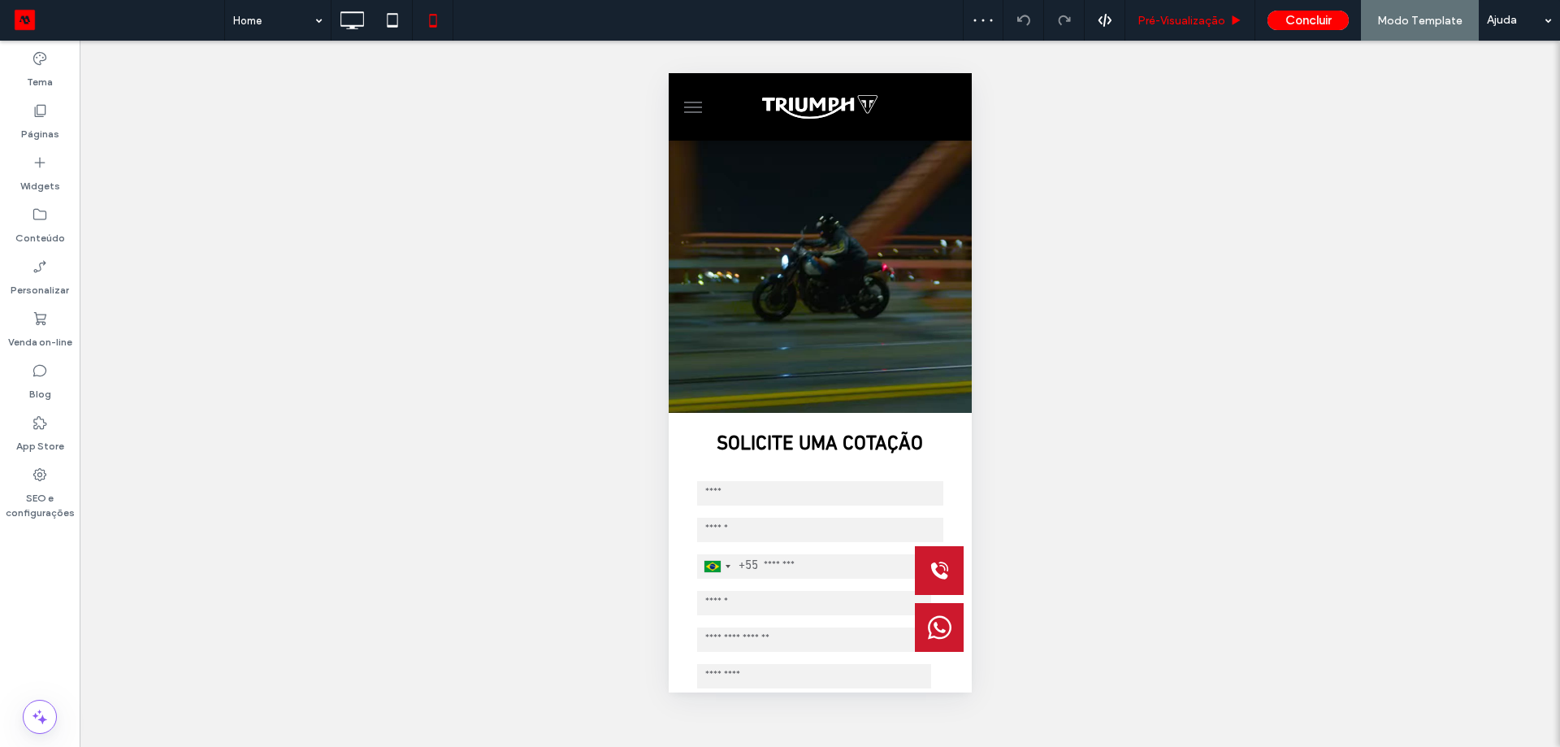
click at [1161, 17] on span "Pré-Visualizaçāo" at bounding box center [1182, 21] width 88 height 14
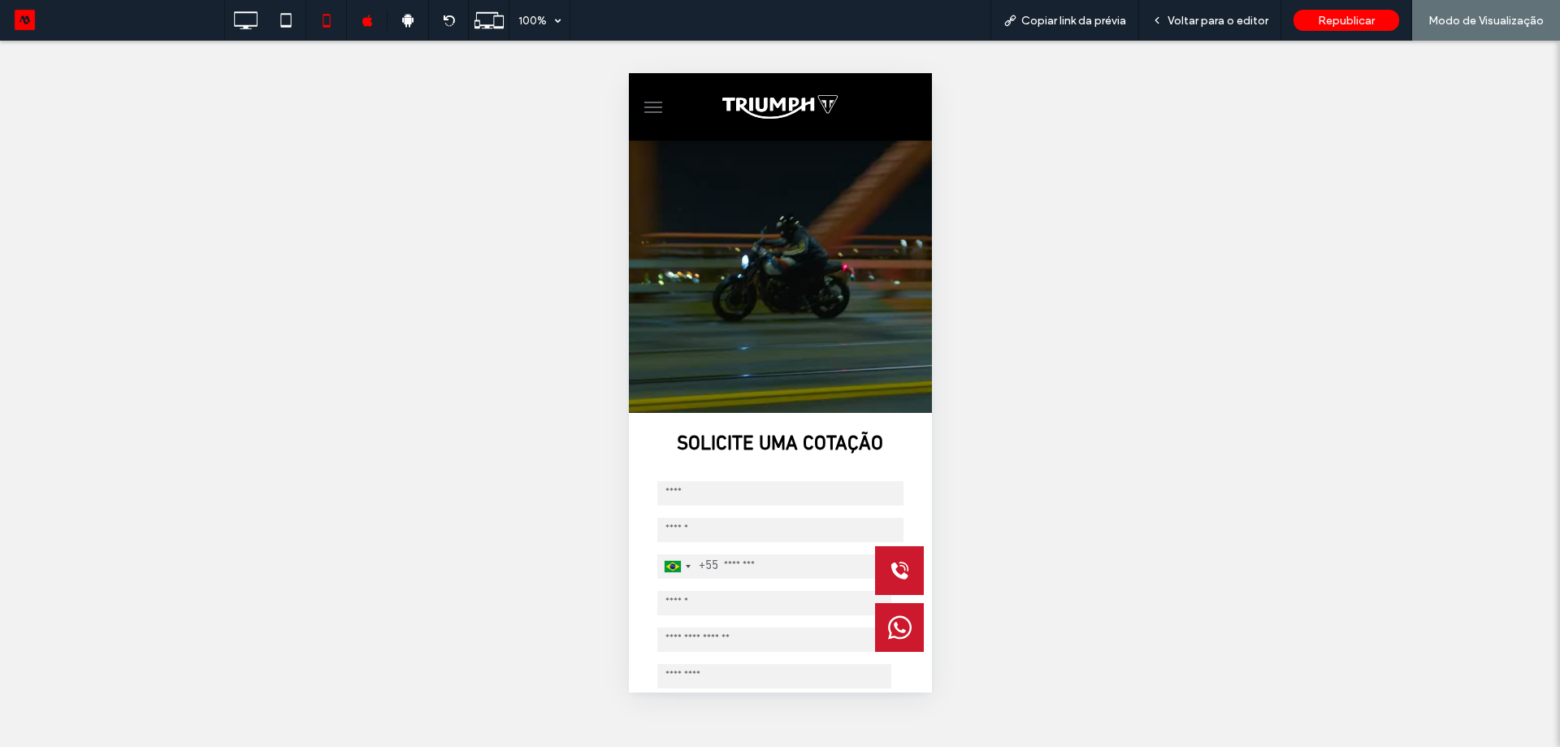
click at [655, 106] on span "menu" at bounding box center [653, 107] width 18 height 2
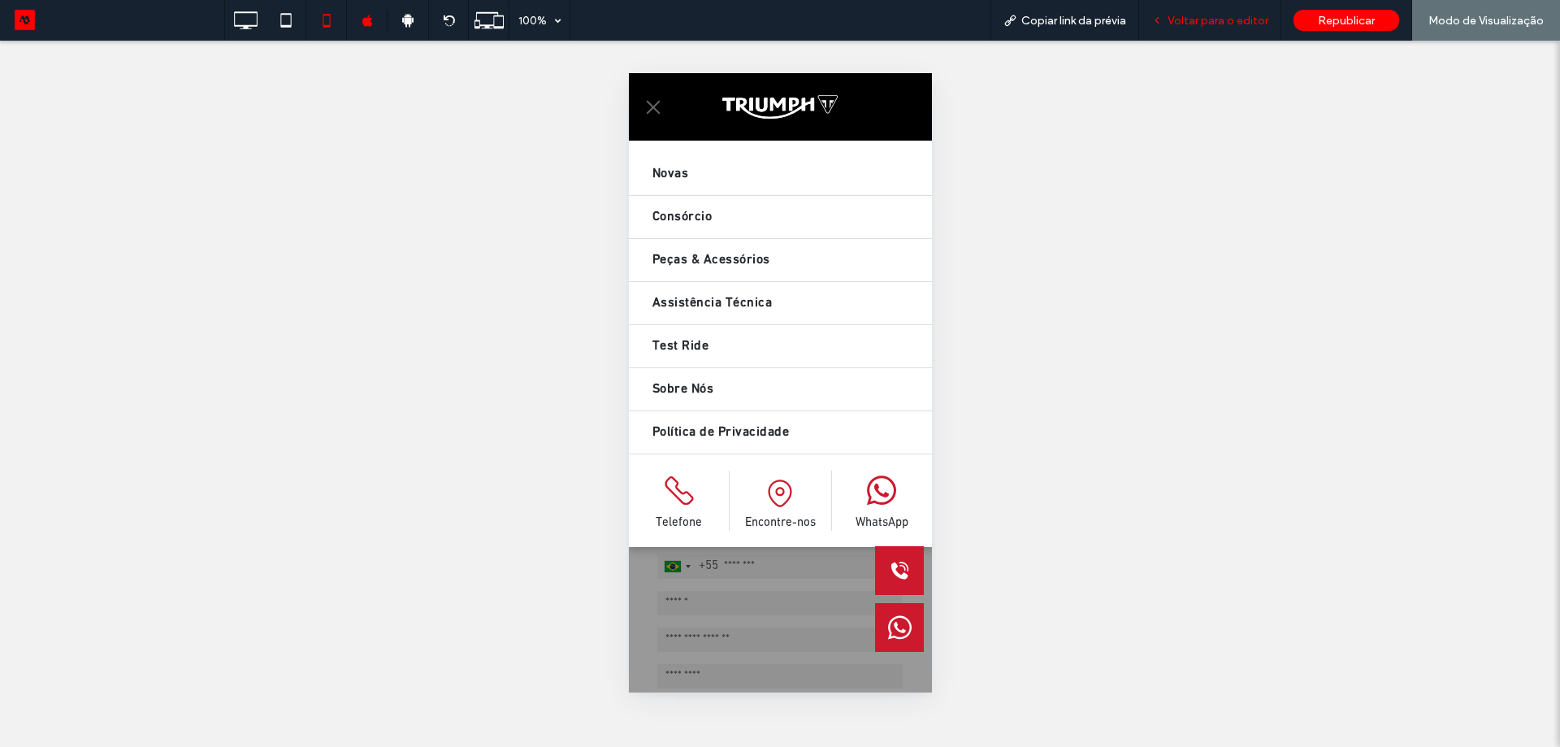
drag, startPoint x: 1203, startPoint y: 19, endPoint x: 236, endPoint y: 33, distance: 967.8
click at [1203, 19] on span "Voltar para o editor" at bounding box center [1218, 21] width 101 height 14
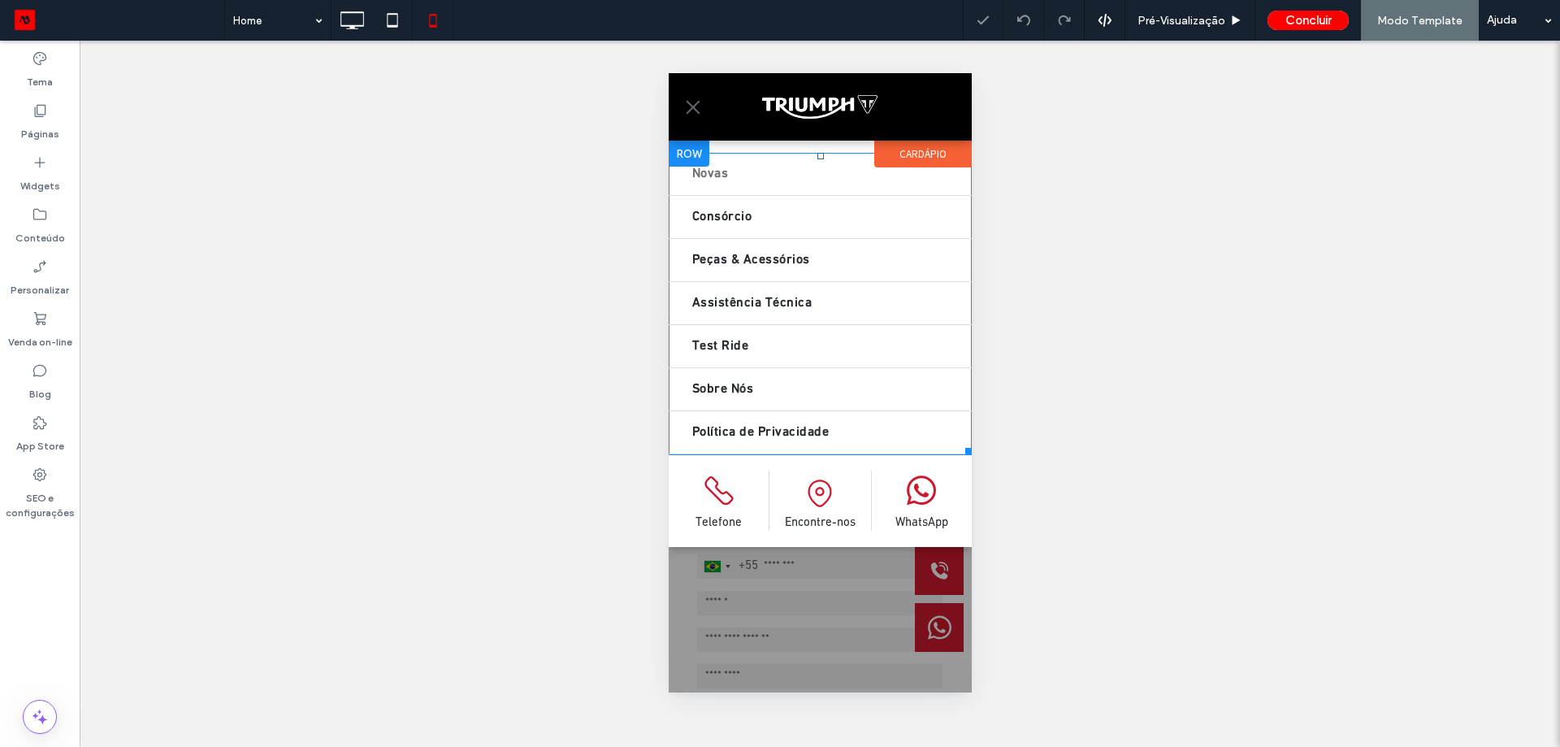
click at [772, 187] on link "Novas" at bounding box center [819, 174] width 303 height 42
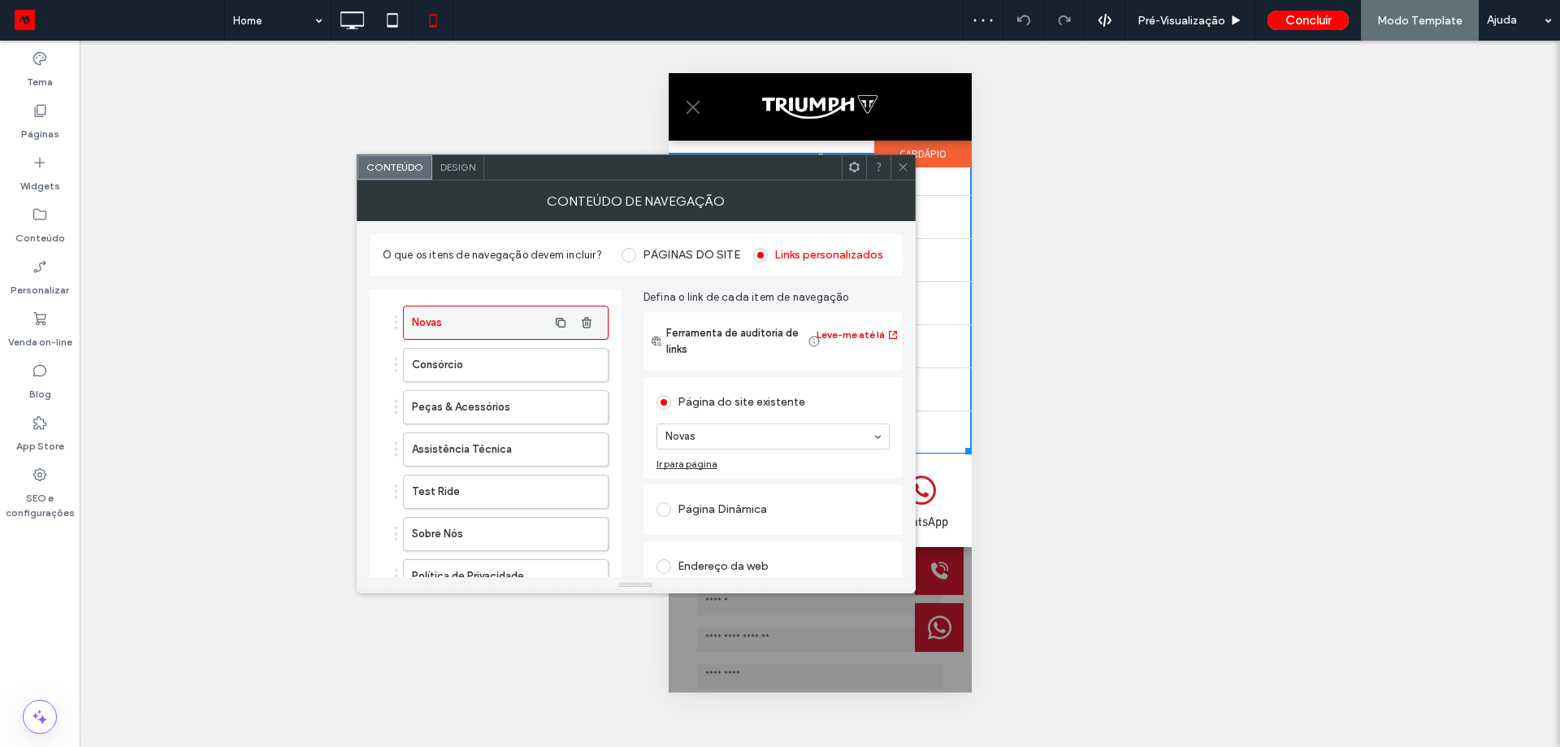
drag, startPoint x: 484, startPoint y: 324, endPoint x: 473, endPoint y: 326, distance: 11.5
click at [473, 326] on label "Novas" at bounding box center [480, 322] width 136 height 33
click at [25, 112] on div "Páginas" at bounding box center [40, 122] width 80 height 52
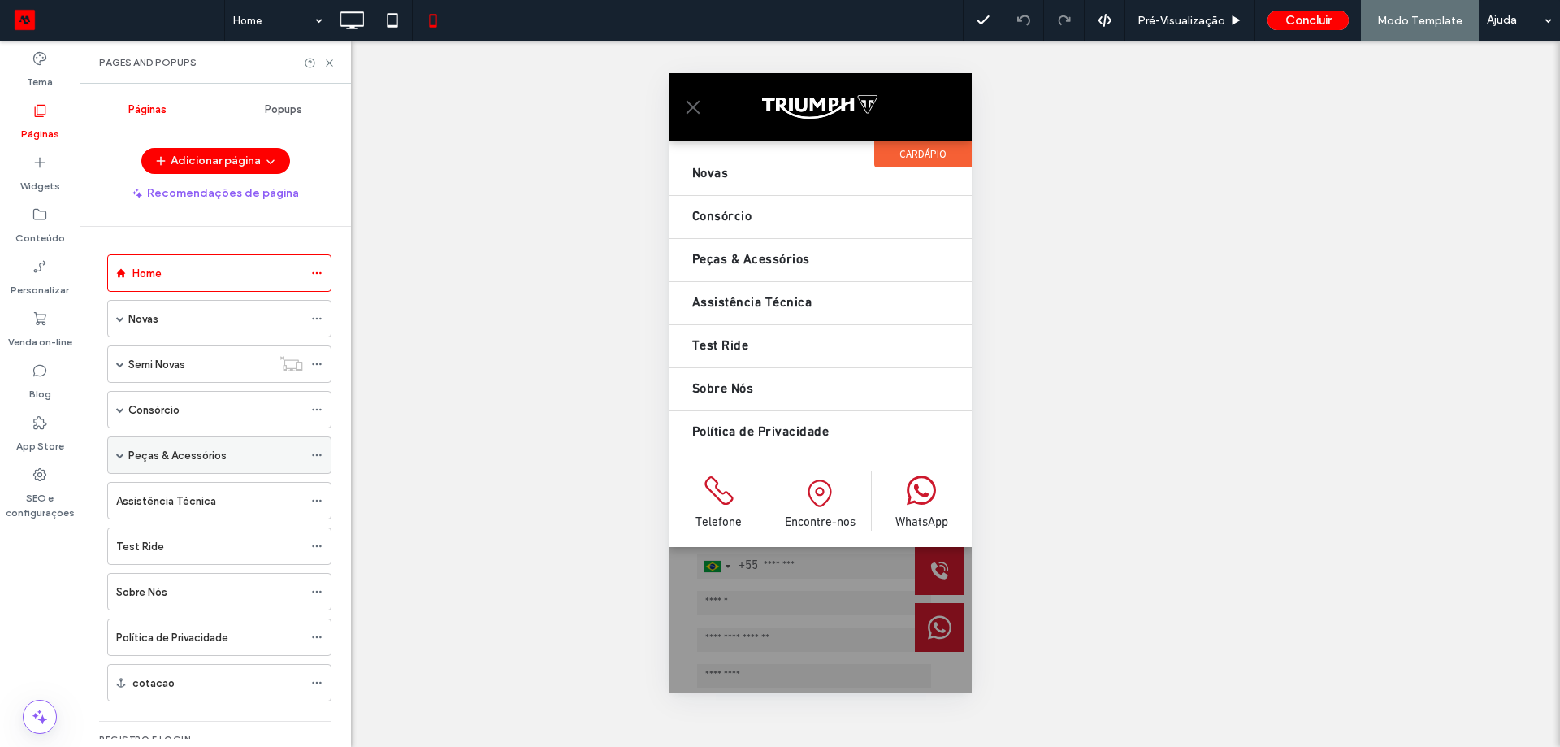
click at [284, 462] on div "Peças & Acessórios" at bounding box center [215, 455] width 175 height 17
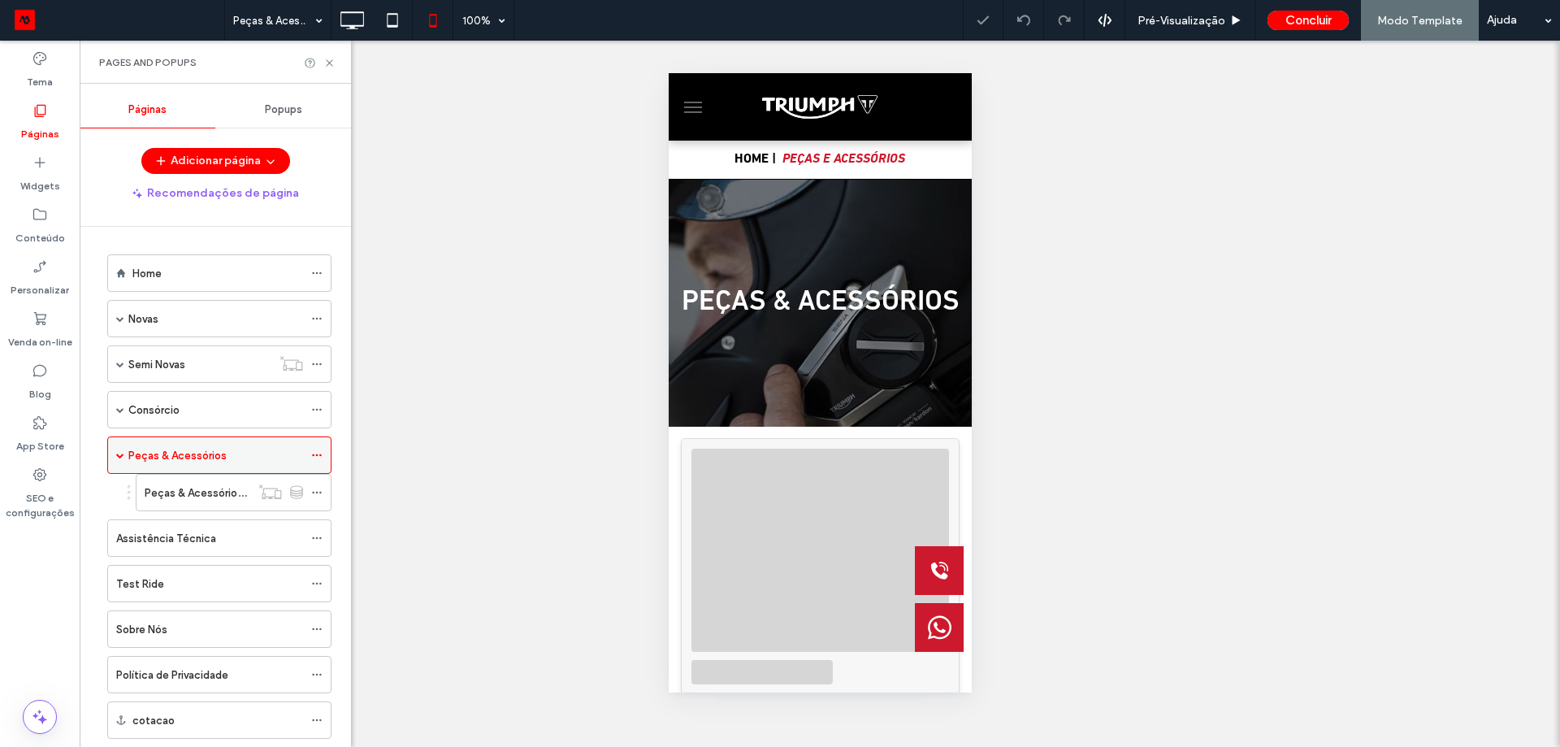
click at [319, 457] on icon at bounding box center [316, 454] width 11 height 11
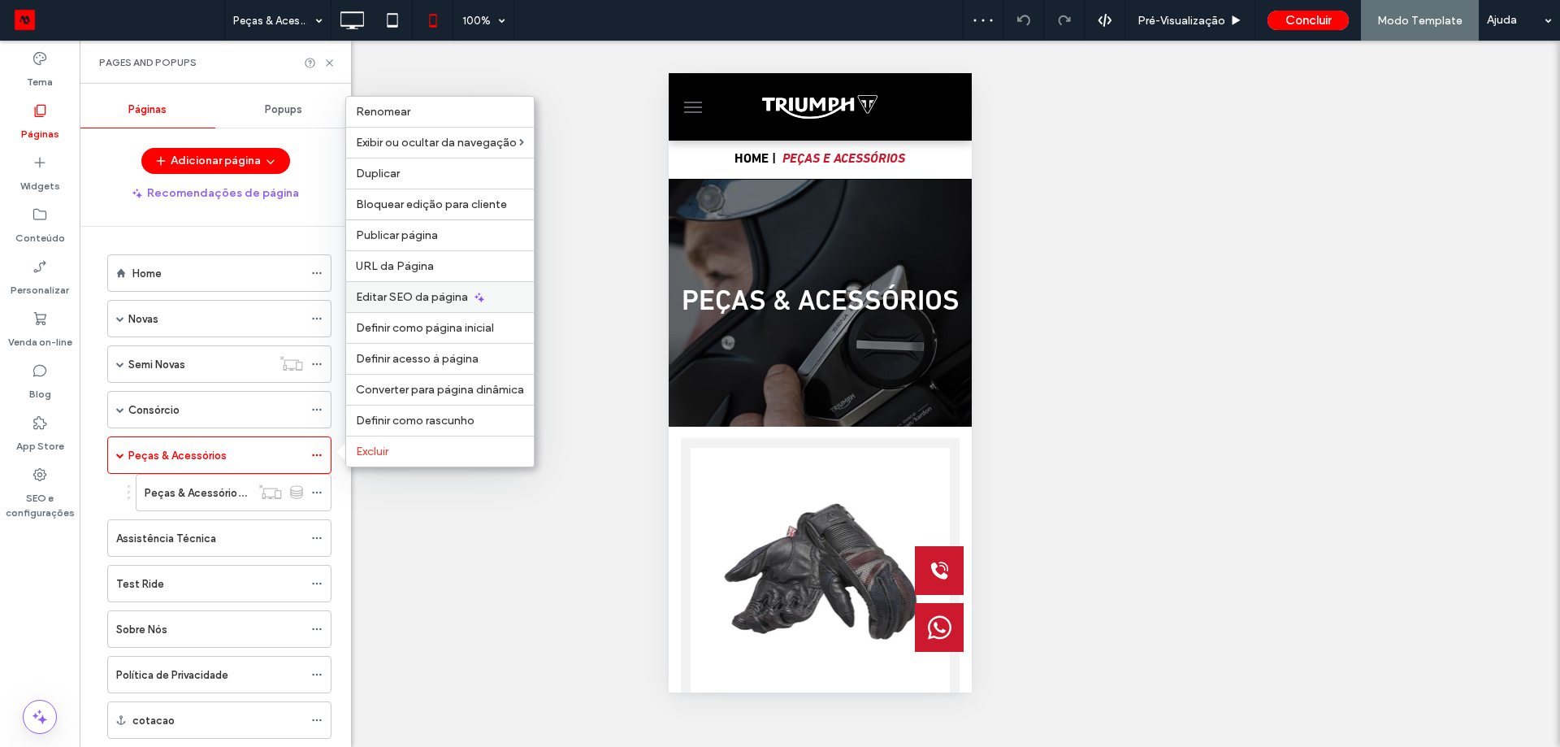
click at [406, 304] on div "Editar SEO da página" at bounding box center [440, 296] width 188 height 31
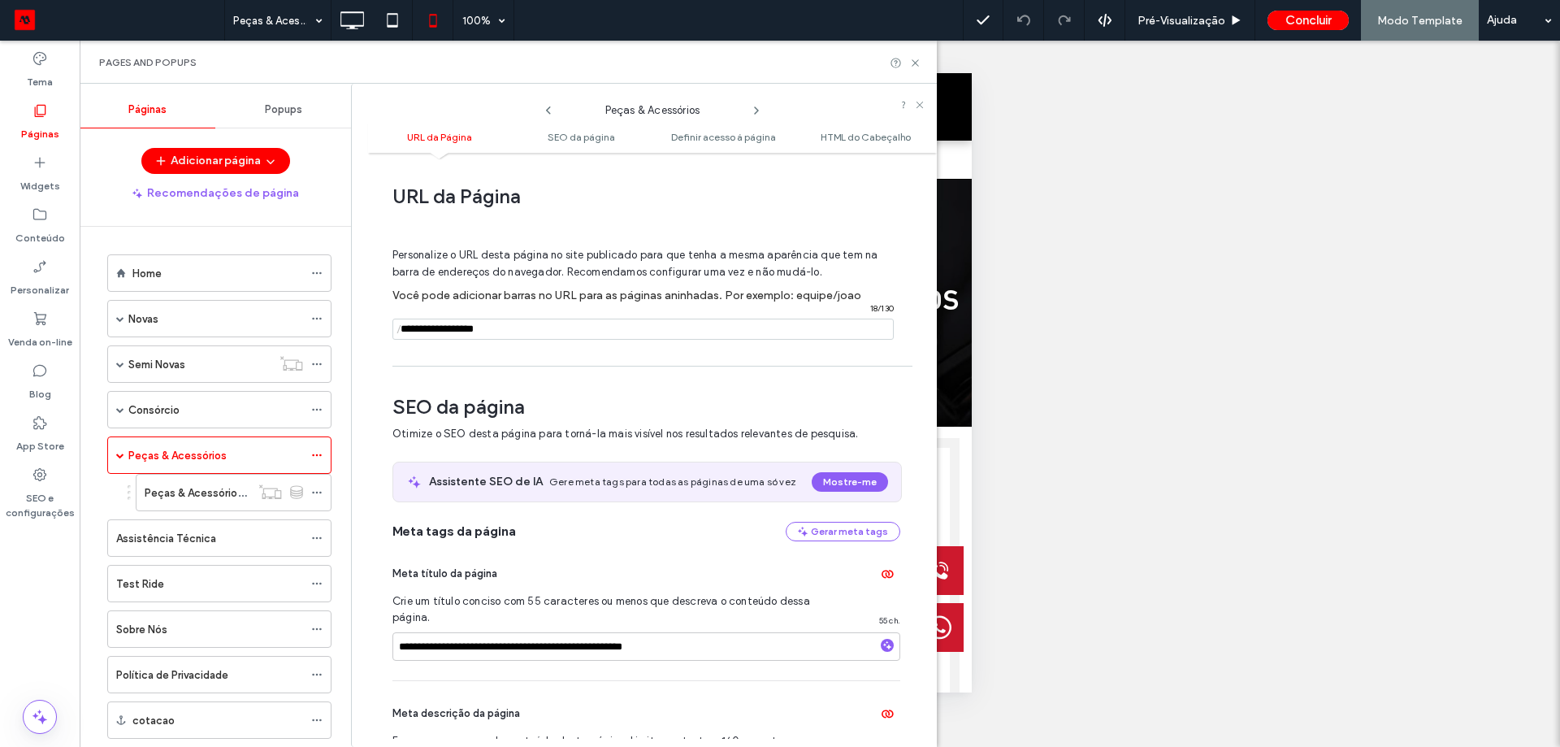
click at [440, 327] on input "notEmpty" at bounding box center [642, 329] width 501 height 21
type input "**********"
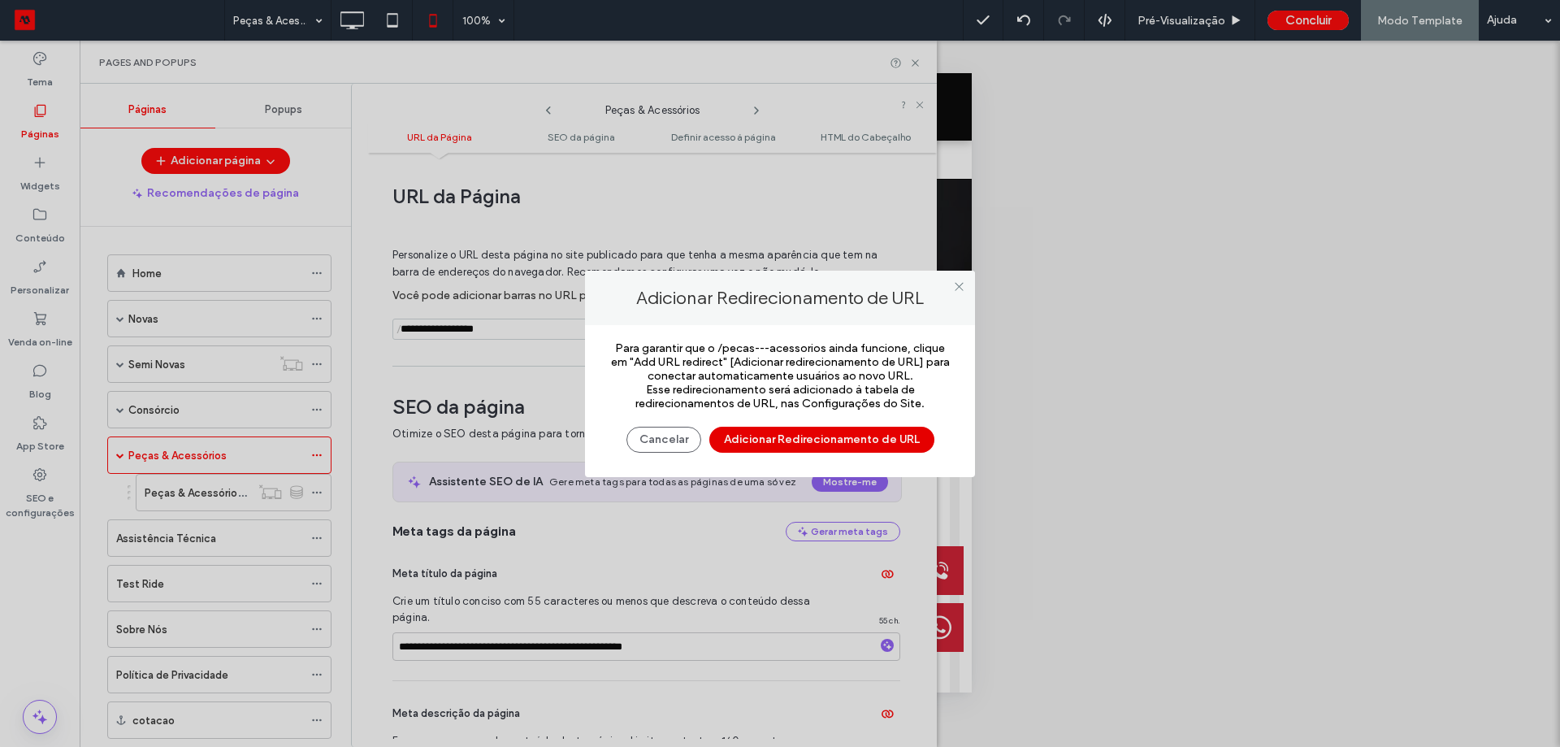
click at [735, 438] on button "Adicionar Redirecionamento de URL" at bounding box center [821, 440] width 225 height 26
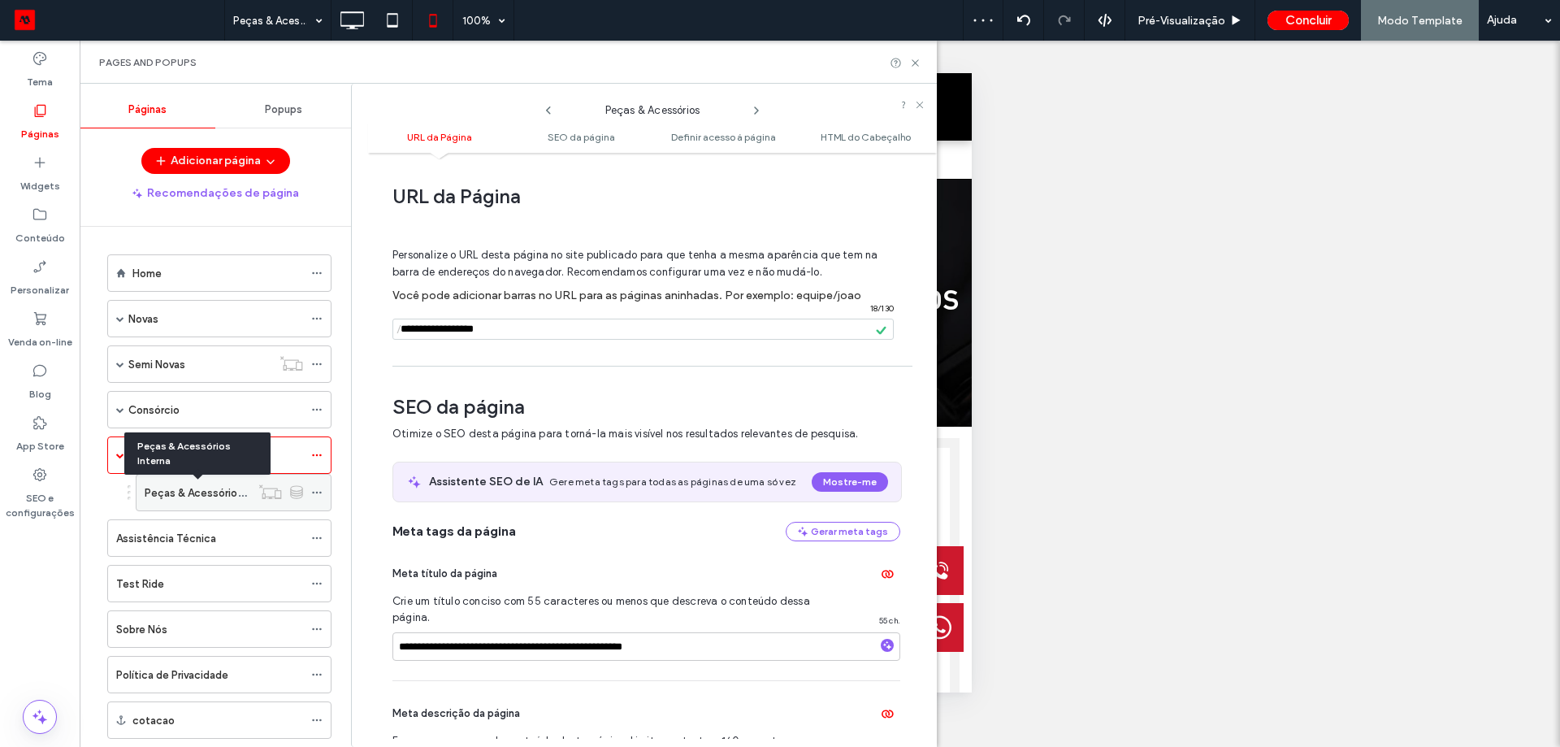
click at [206, 495] on label "Peças & Acessórios Interna" at bounding box center [212, 493] width 135 height 28
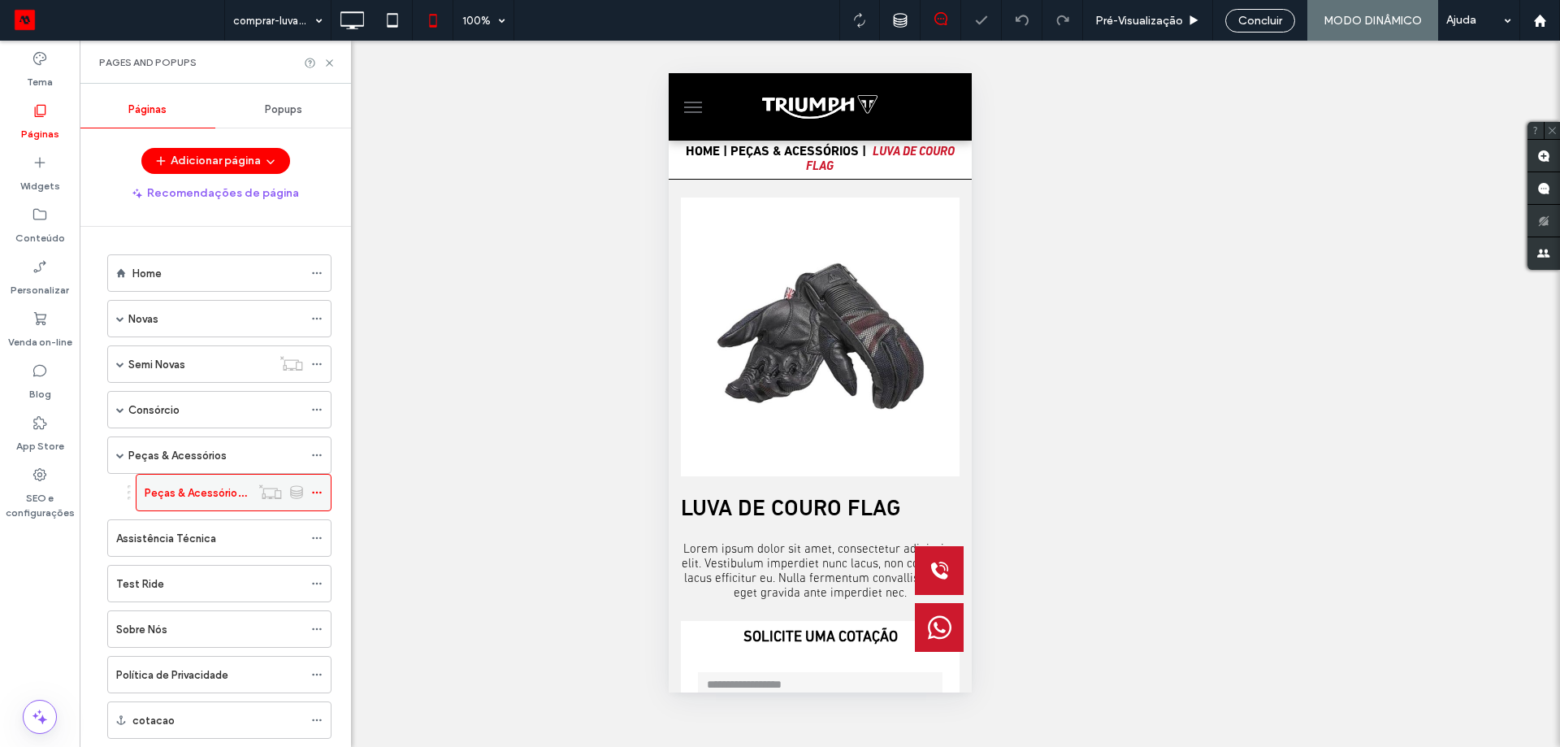
click at [319, 495] on icon at bounding box center [316, 492] width 11 height 11
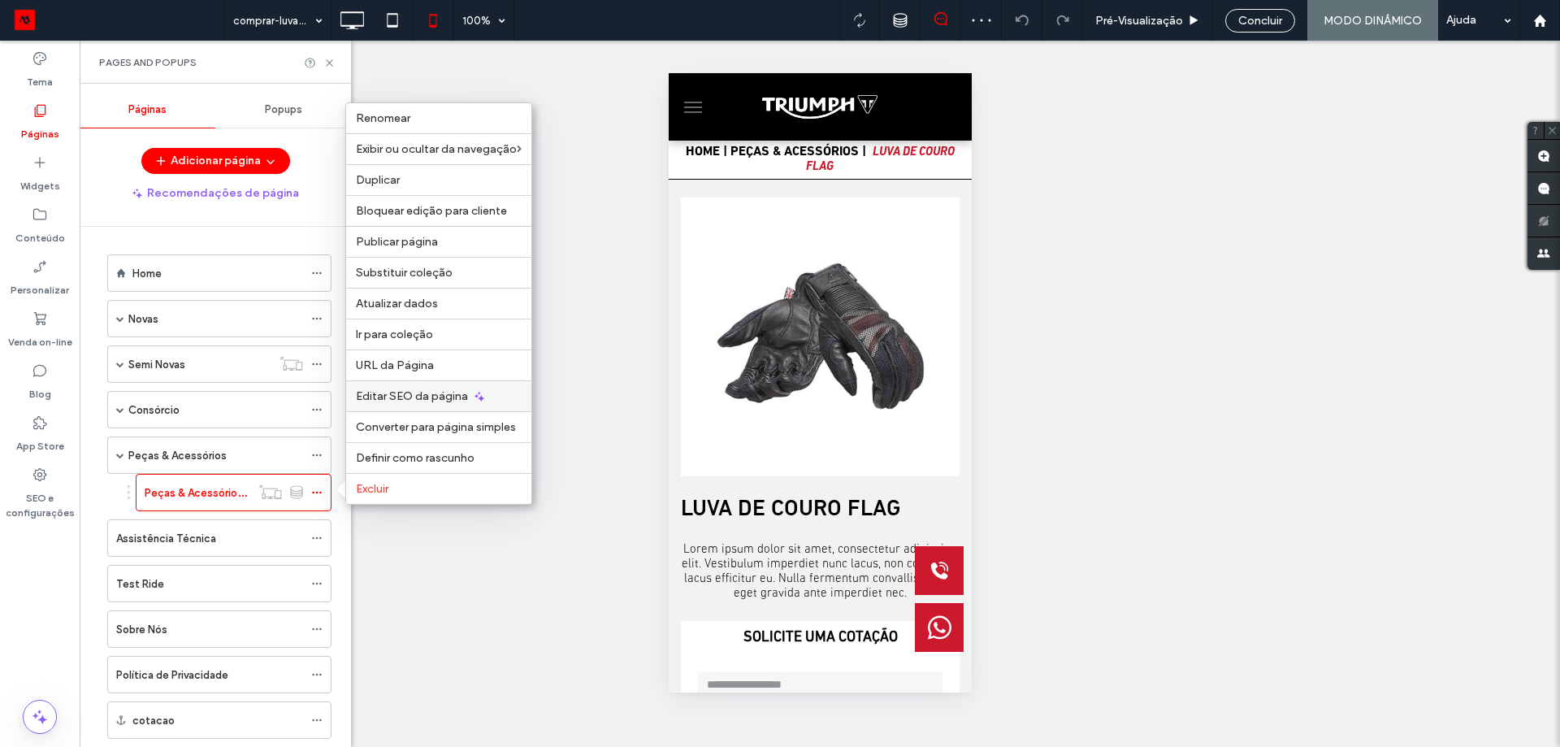
click at [440, 402] on span "Editar SEO da página" at bounding box center [412, 396] width 112 height 14
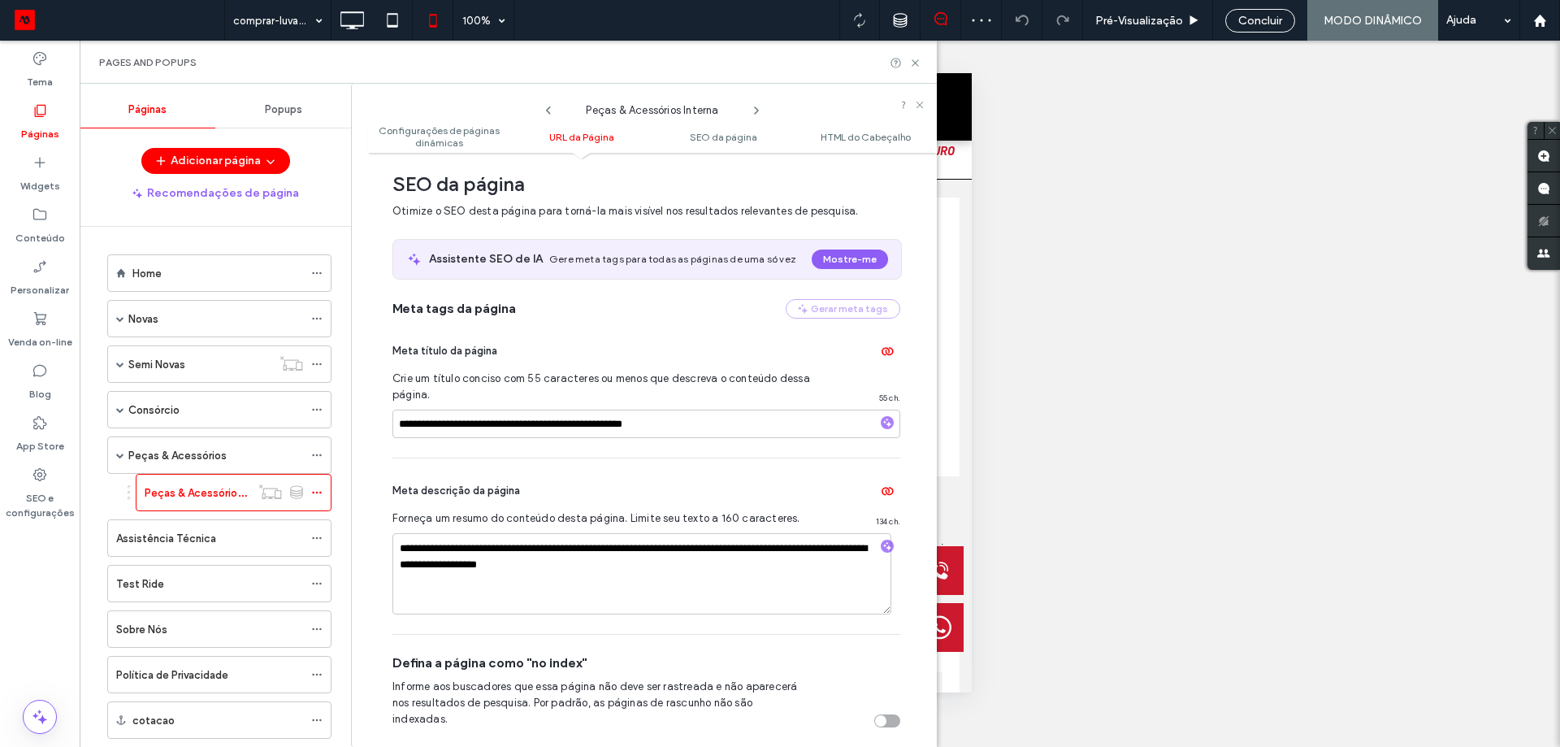
scroll to position [293, 0]
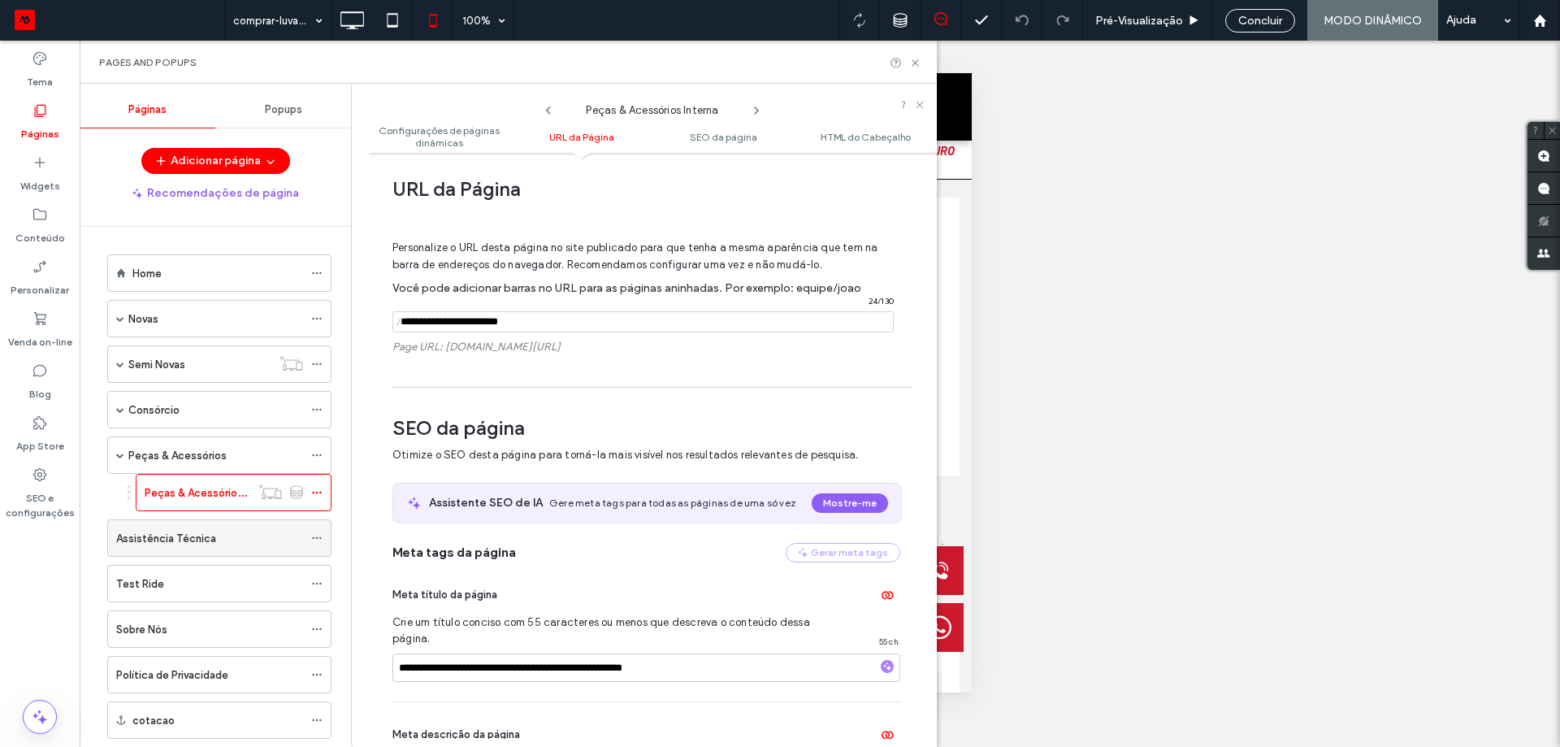
click at [230, 535] on div "Assistência Técnica" at bounding box center [209, 538] width 187 height 17
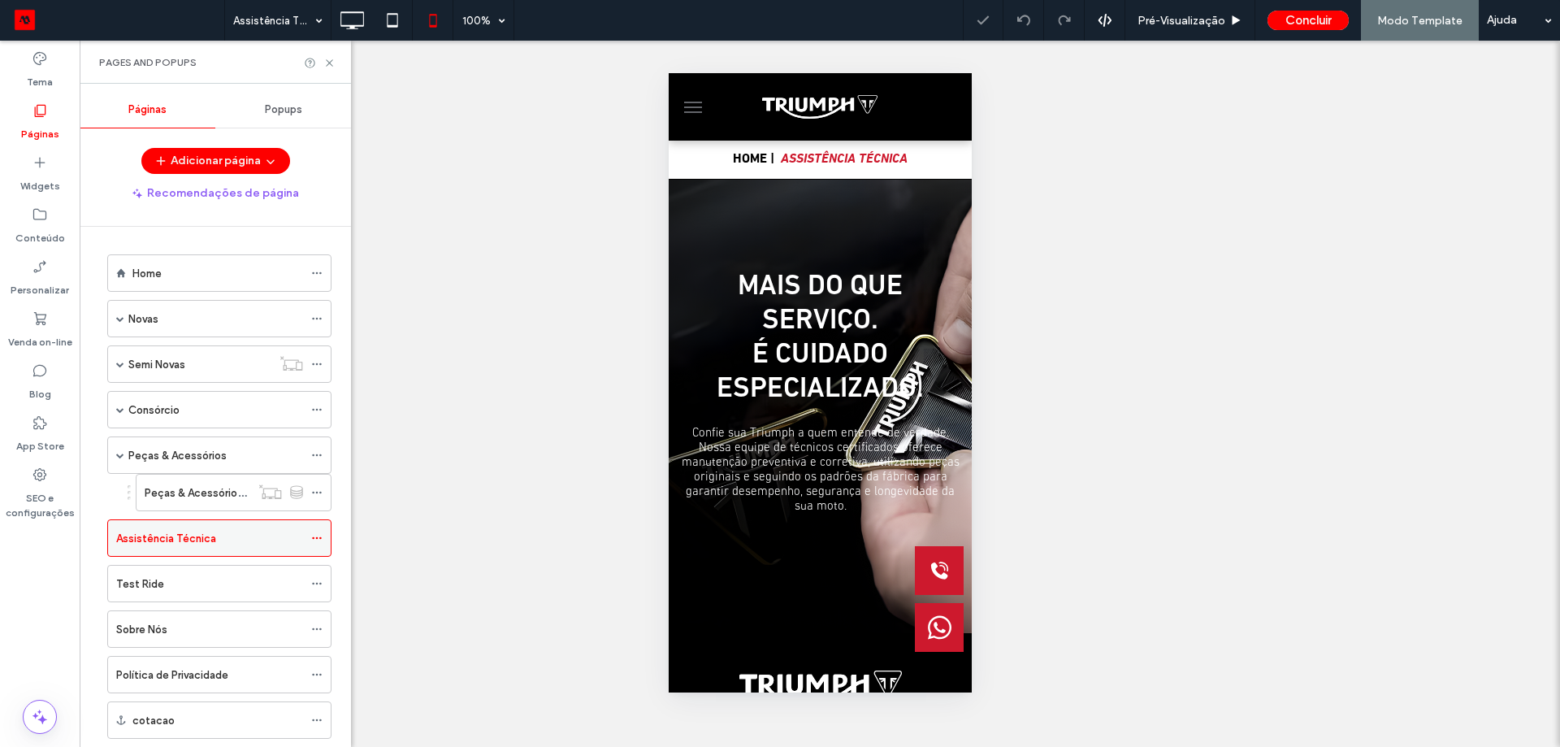
scroll to position [0, 0]
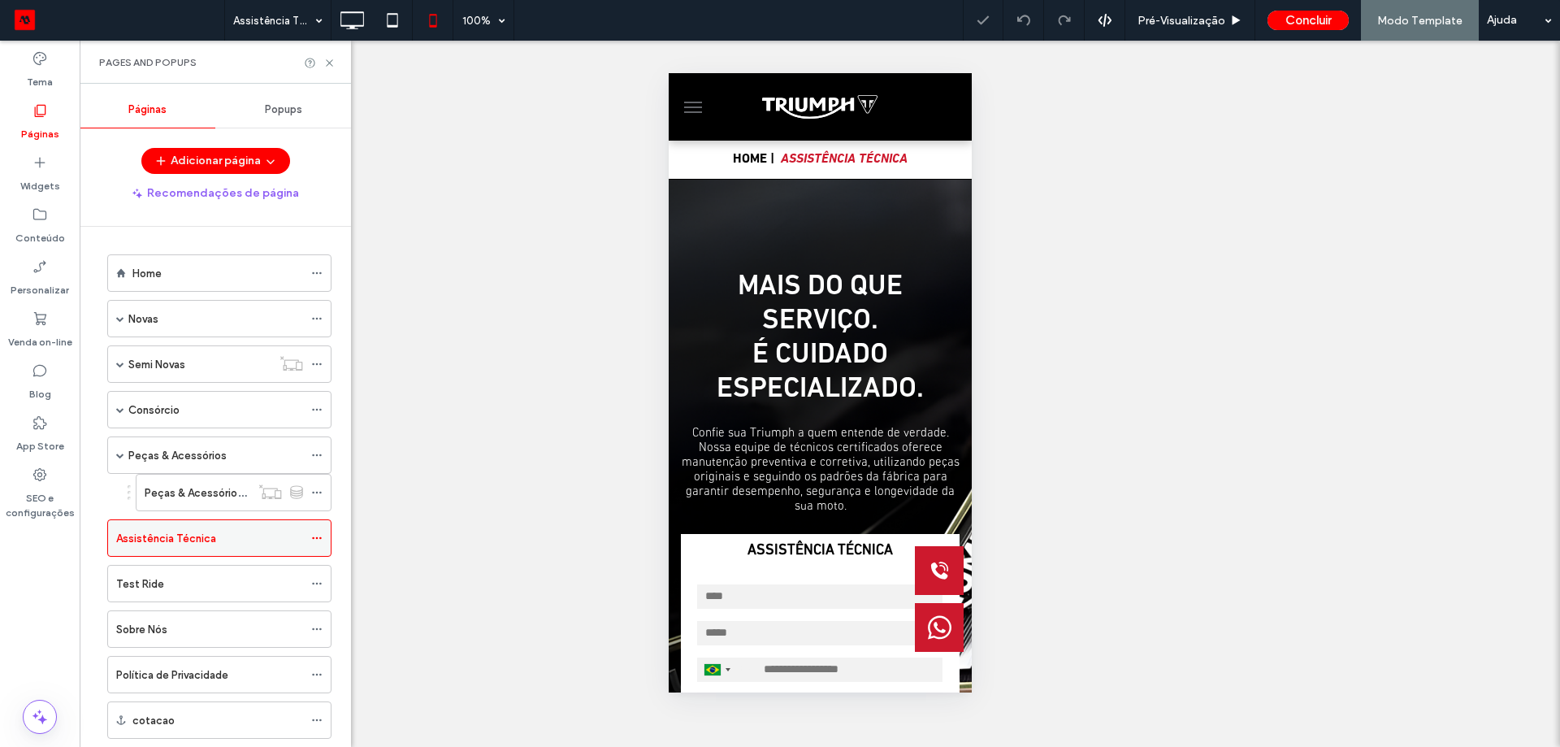
click at [313, 538] on use at bounding box center [316, 538] width 9 height 2
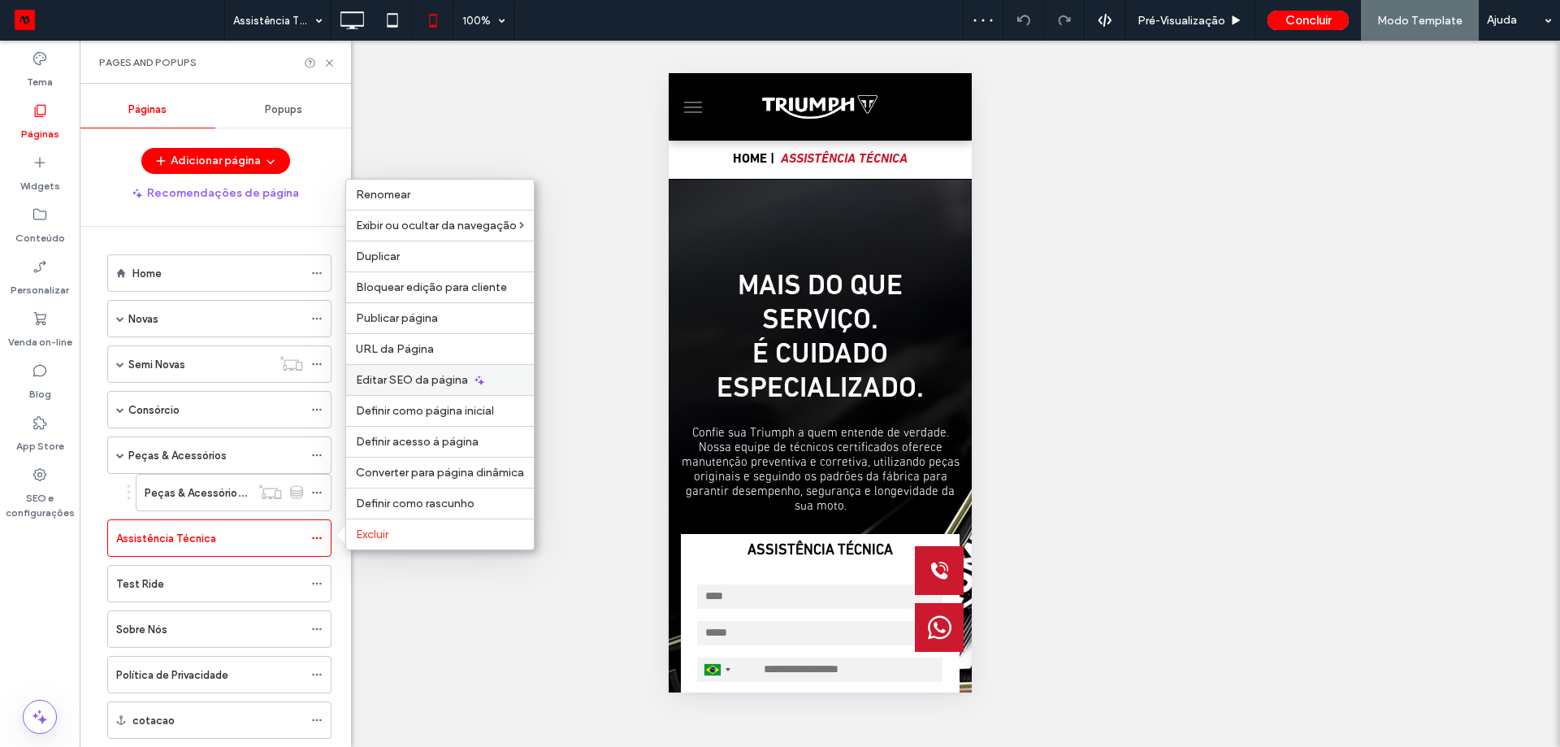
click at [401, 382] on span "Editar SEO da página" at bounding box center [412, 380] width 112 height 14
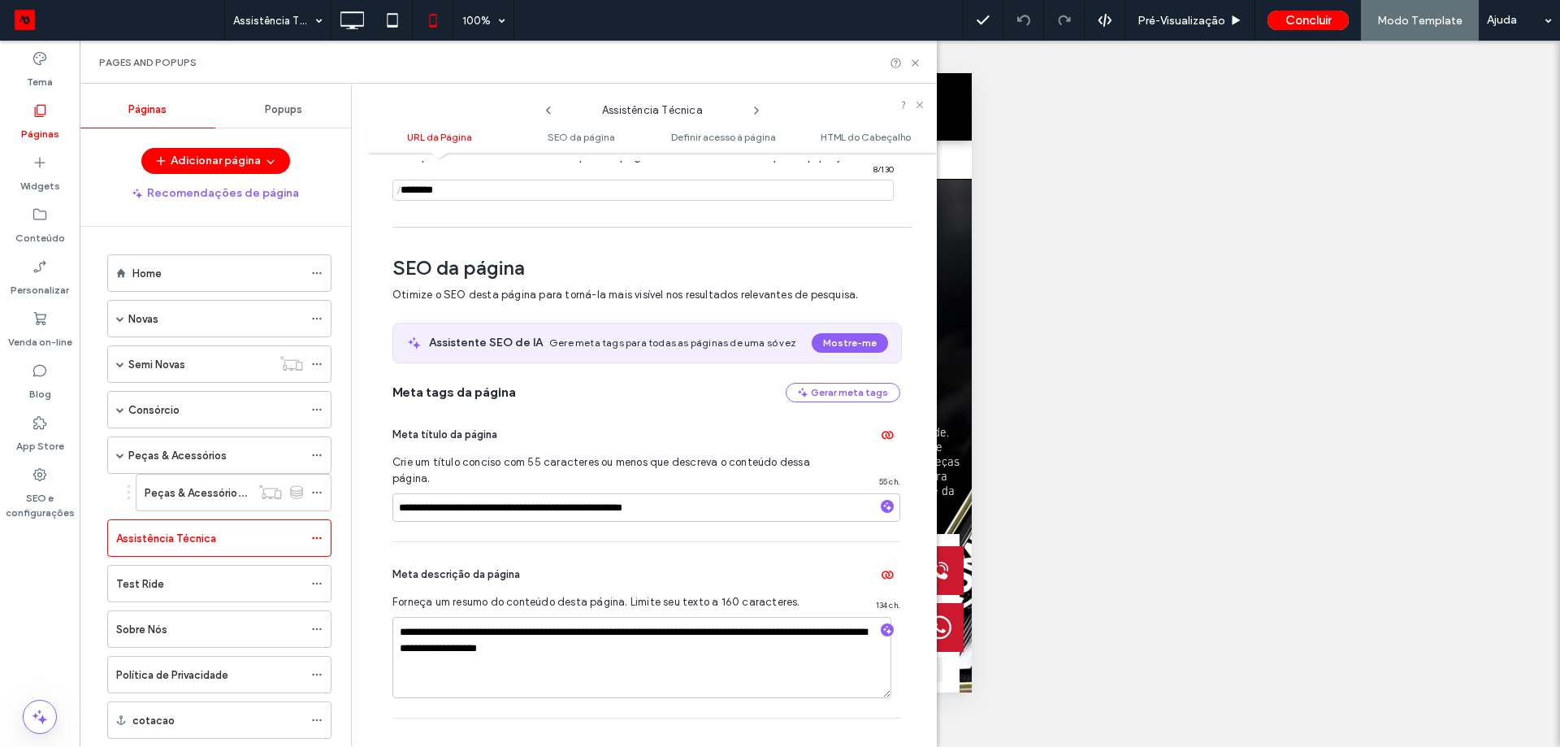
scroll to position [60, 0]
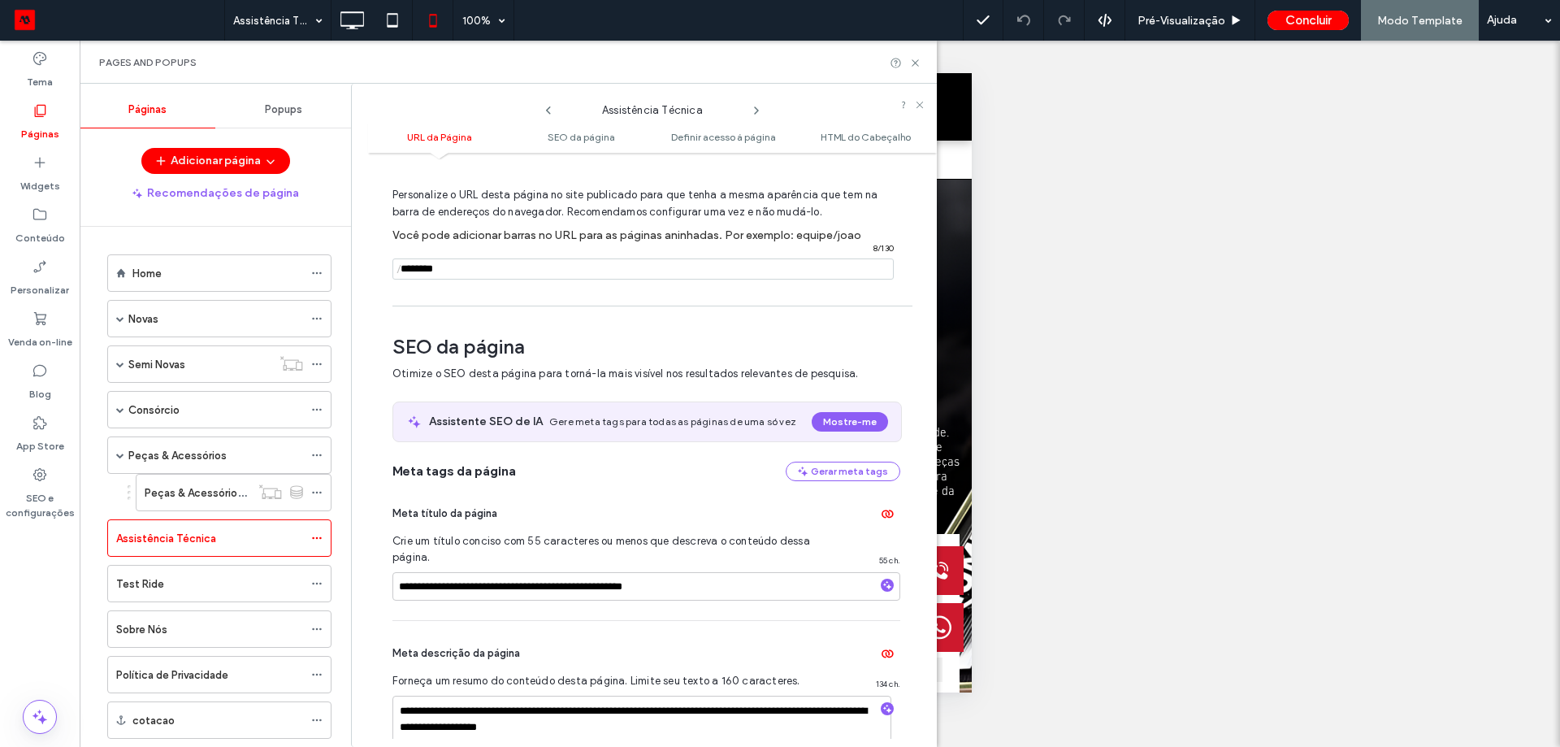
drag, startPoint x: 504, startPoint y: 272, endPoint x: 398, endPoint y: 293, distance: 107.7
click at [398, 293] on div "Personalize o URL desta página no site publicado para que tenha a mesma aparênc…" at bounding box center [646, 226] width 508 height 142
type input "**********"
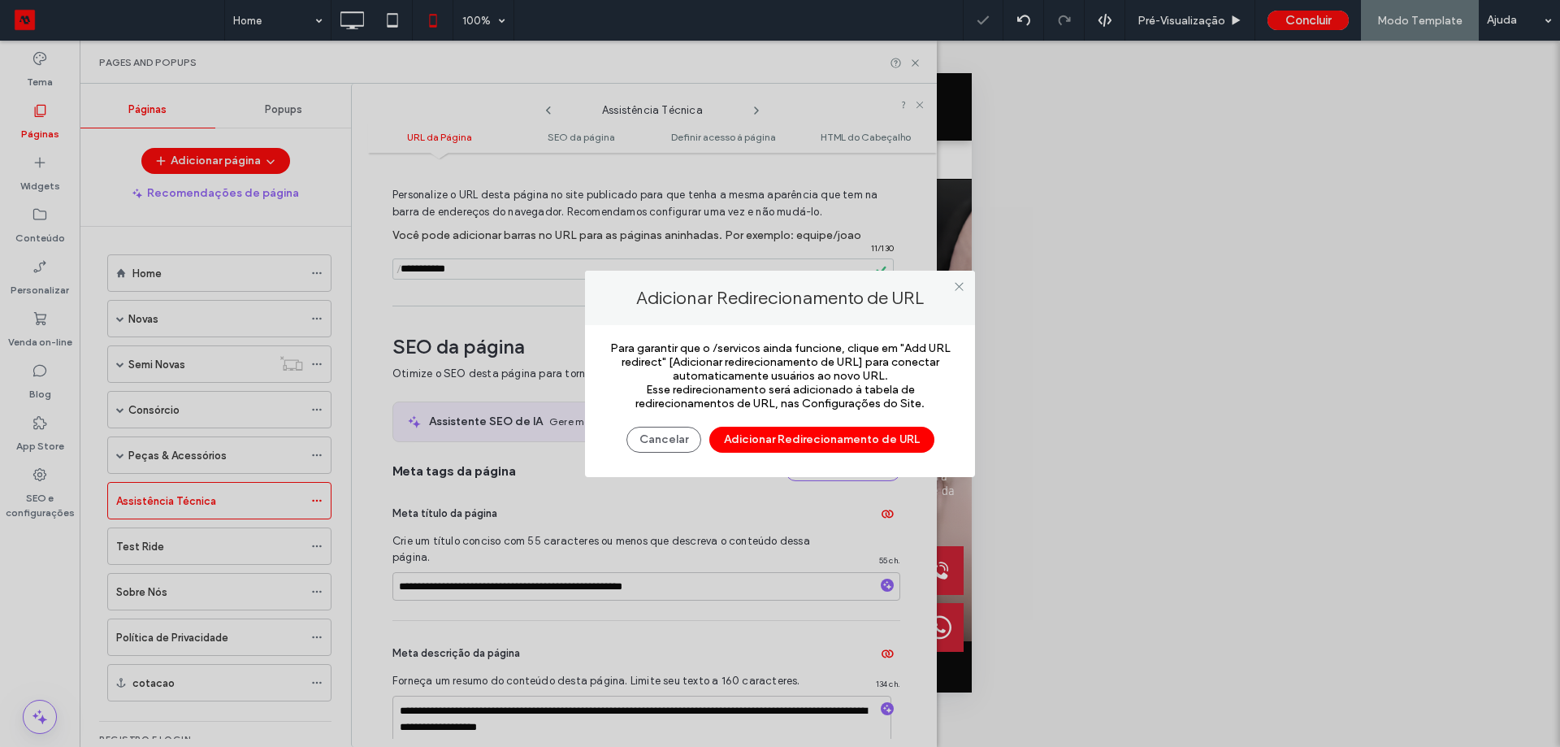
scroll to position [0, 0]
click at [764, 449] on button "Adicionar Redirecionamento de URL" at bounding box center [821, 440] width 225 height 26
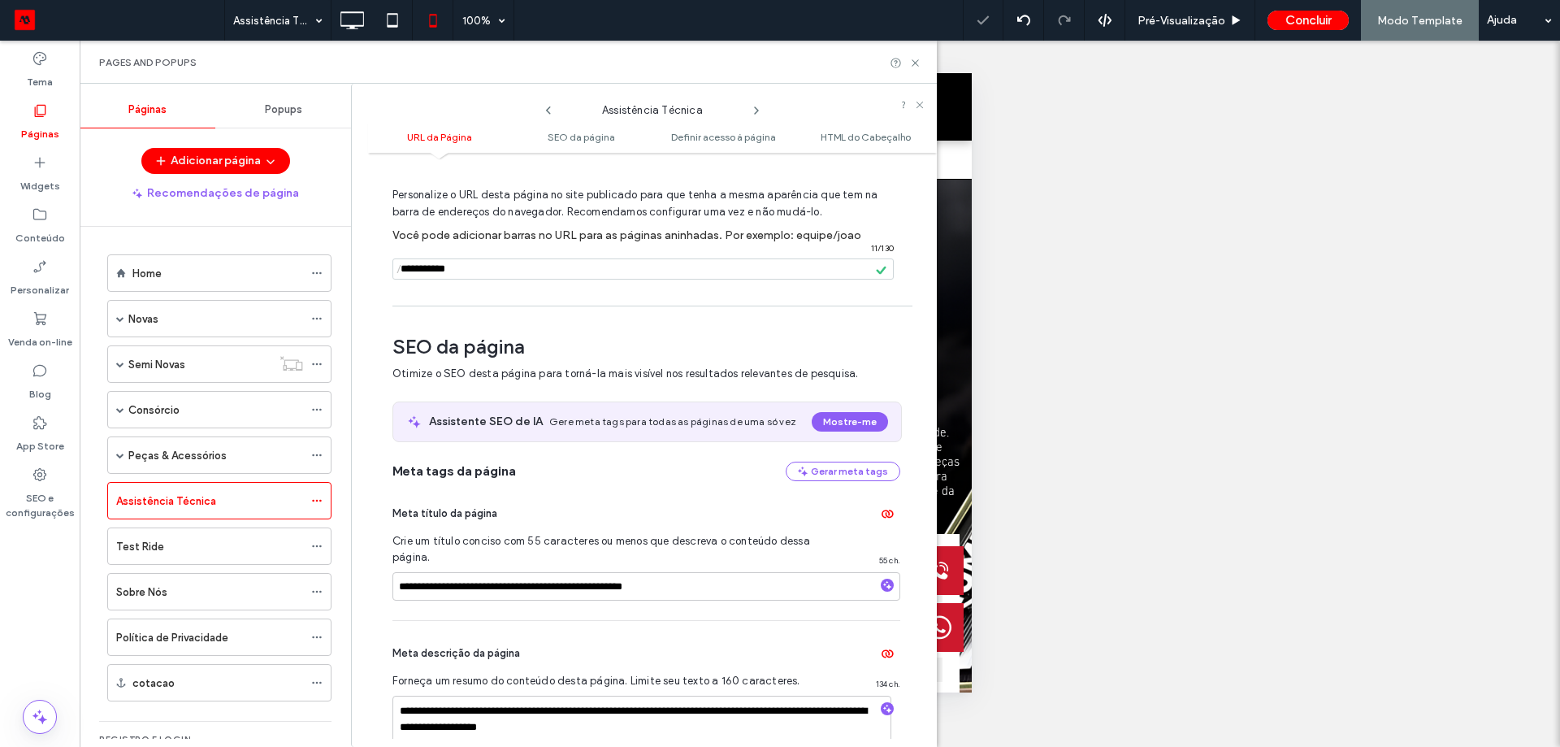
click at [239, 553] on div "Test Ride" at bounding box center [209, 546] width 187 height 17
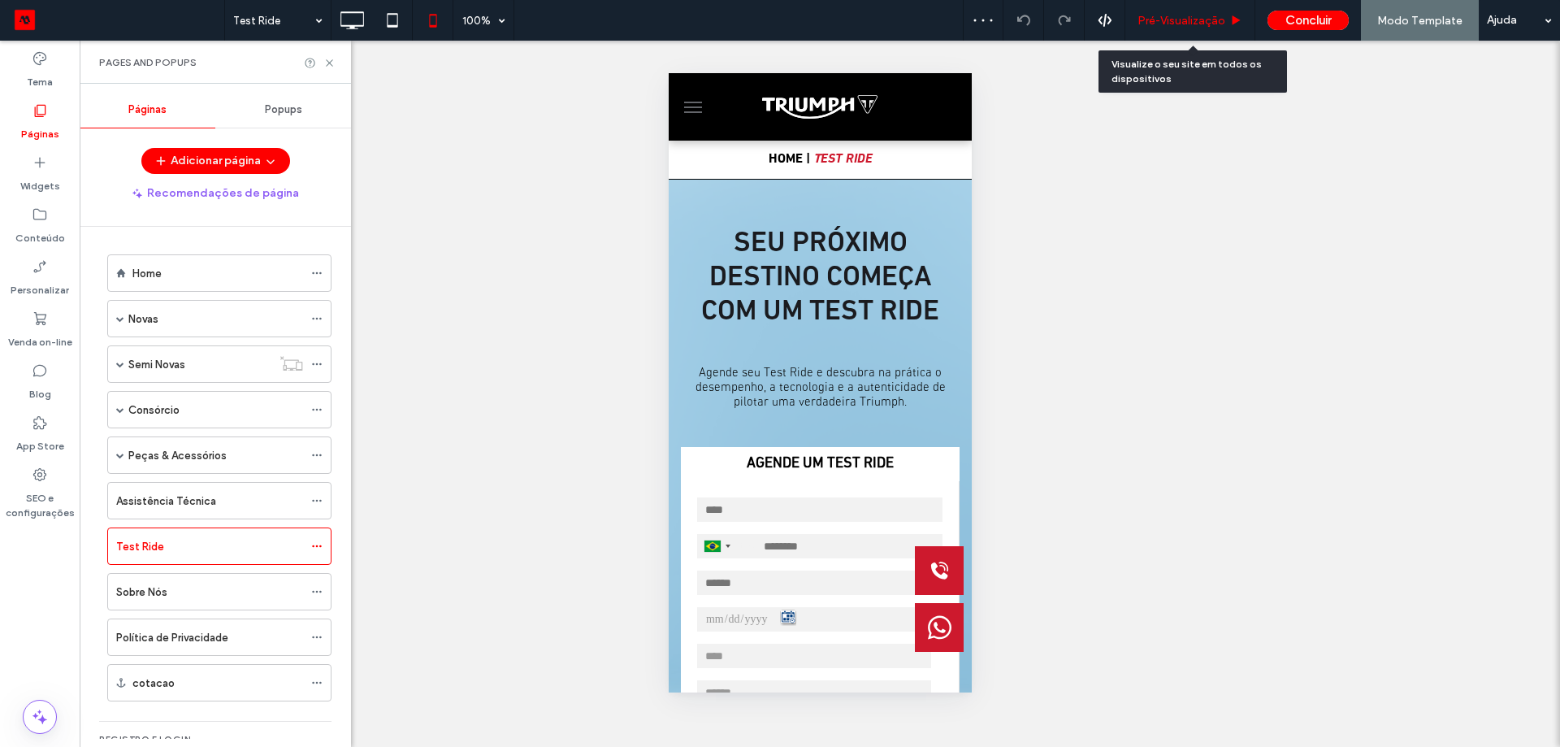
click at [1171, 7] on div "Pré-Visualizaçāo" at bounding box center [1190, 20] width 130 height 41
click at [1168, 18] on span "Pré-Visualizaçāo" at bounding box center [1182, 21] width 88 height 14
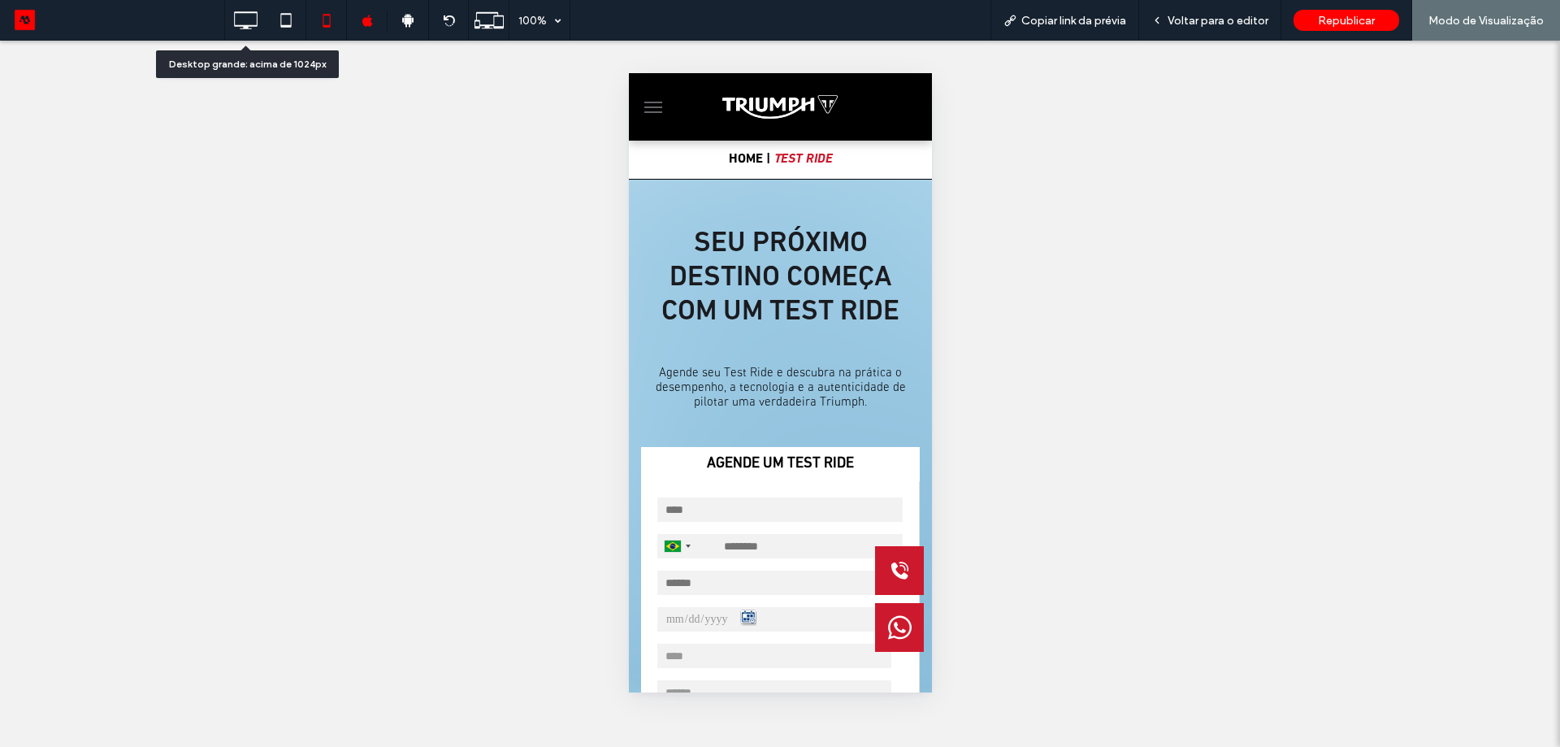
drag, startPoint x: 249, startPoint y: 26, endPoint x: 262, endPoint y: 24, distance: 13.9
click at [249, 25] on use at bounding box center [247, 20] width 24 height 18
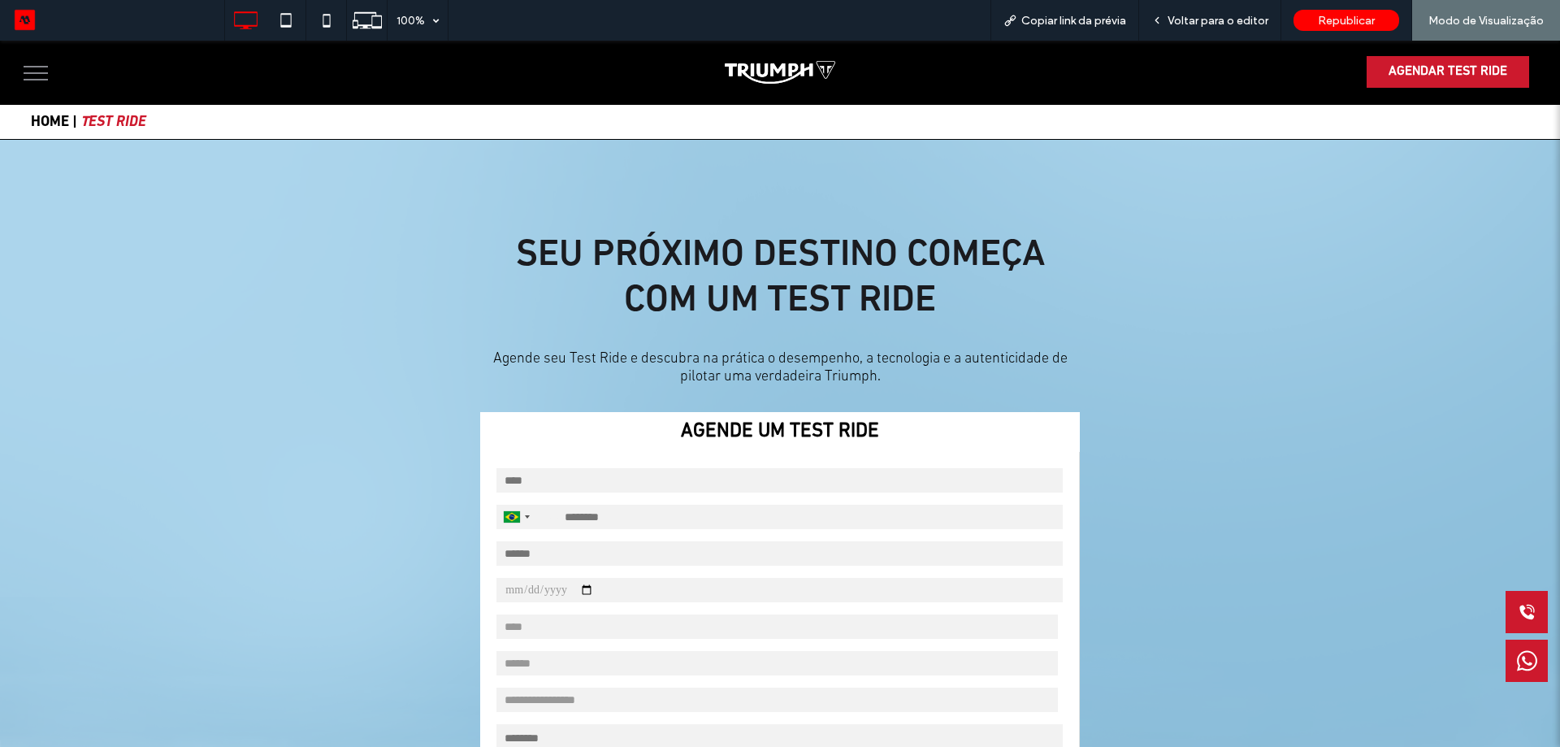
click at [42, 84] on button "menu" at bounding box center [36, 73] width 42 height 42
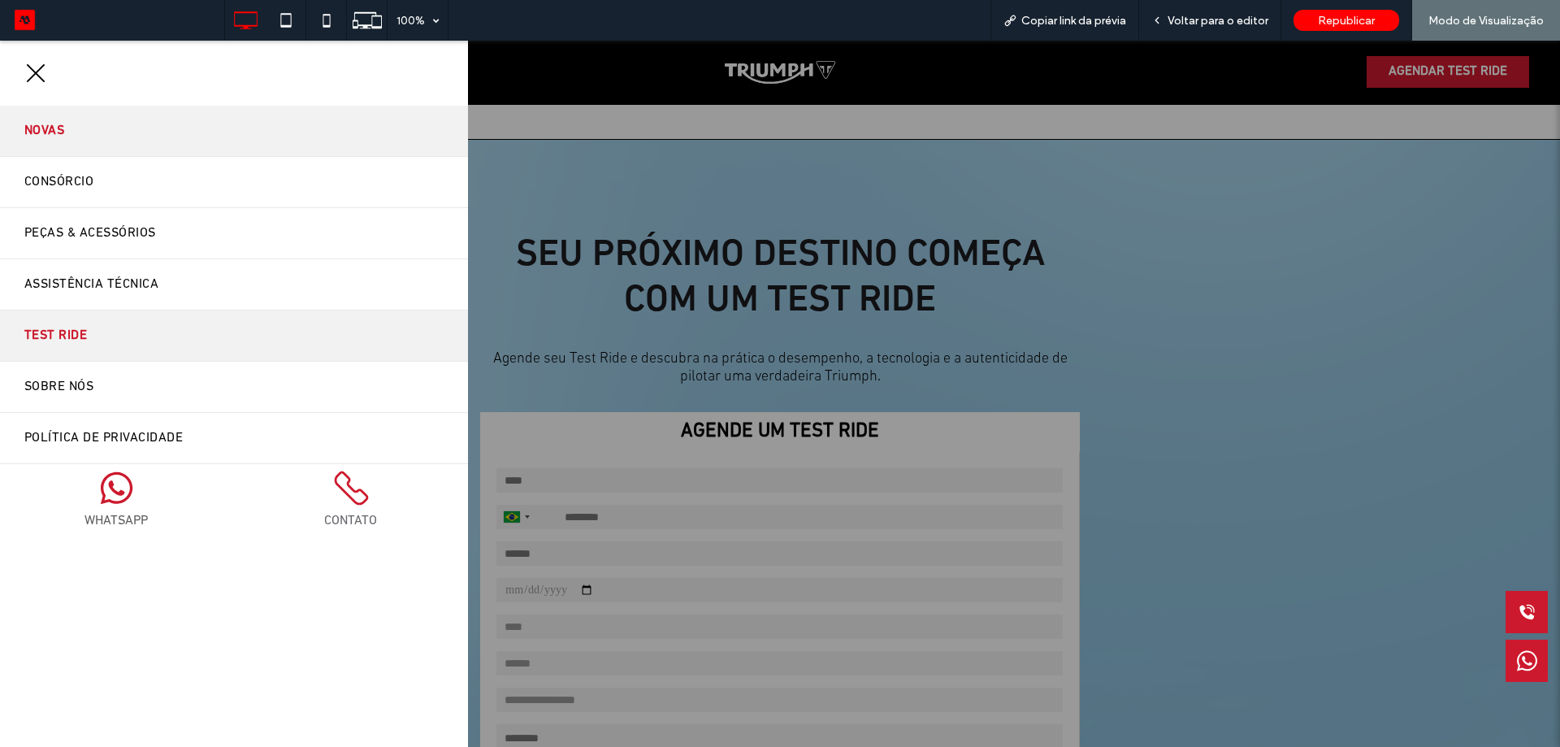
click at [112, 139] on link "Novas" at bounding box center [234, 131] width 468 height 50
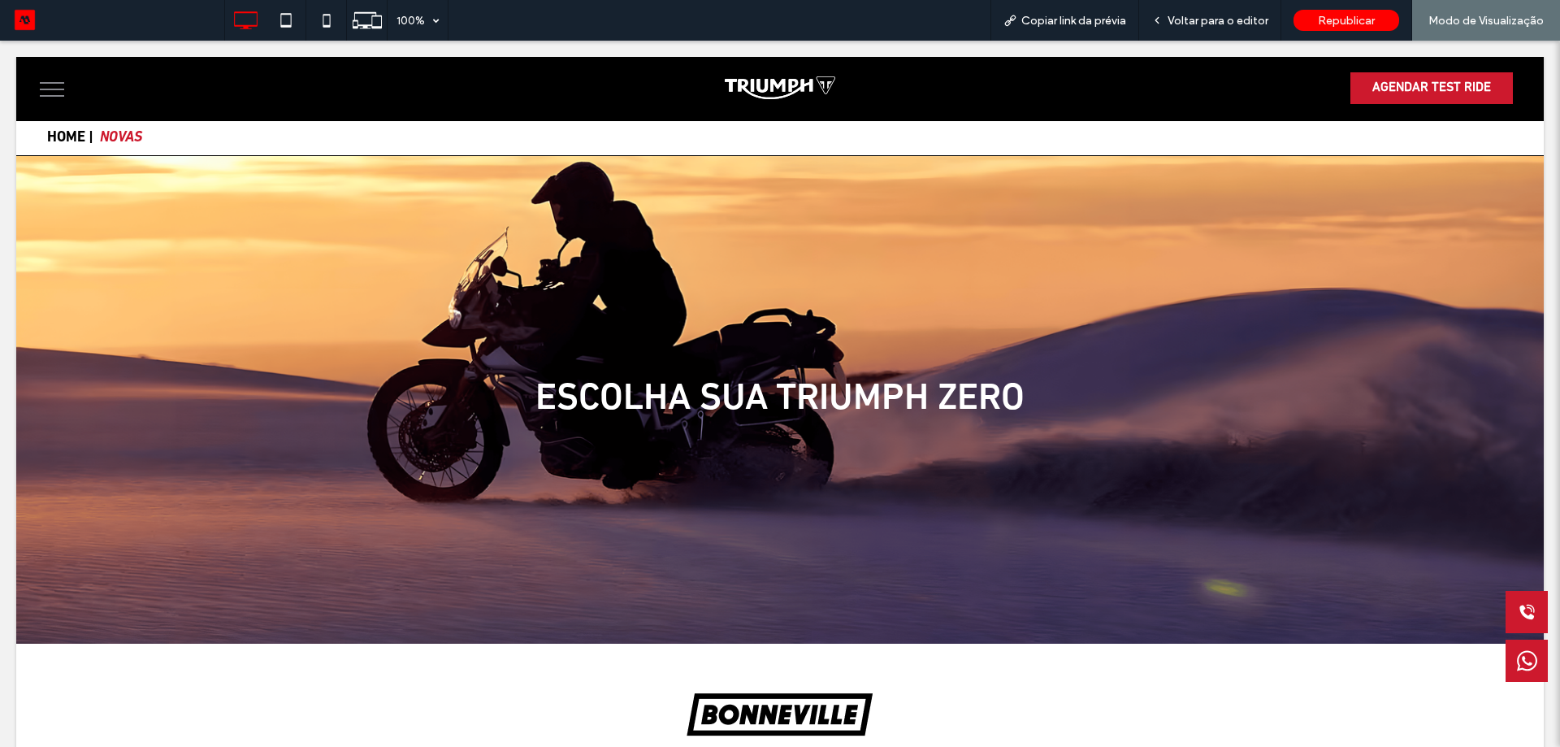
click at [48, 84] on button "menu" at bounding box center [52, 89] width 42 height 42
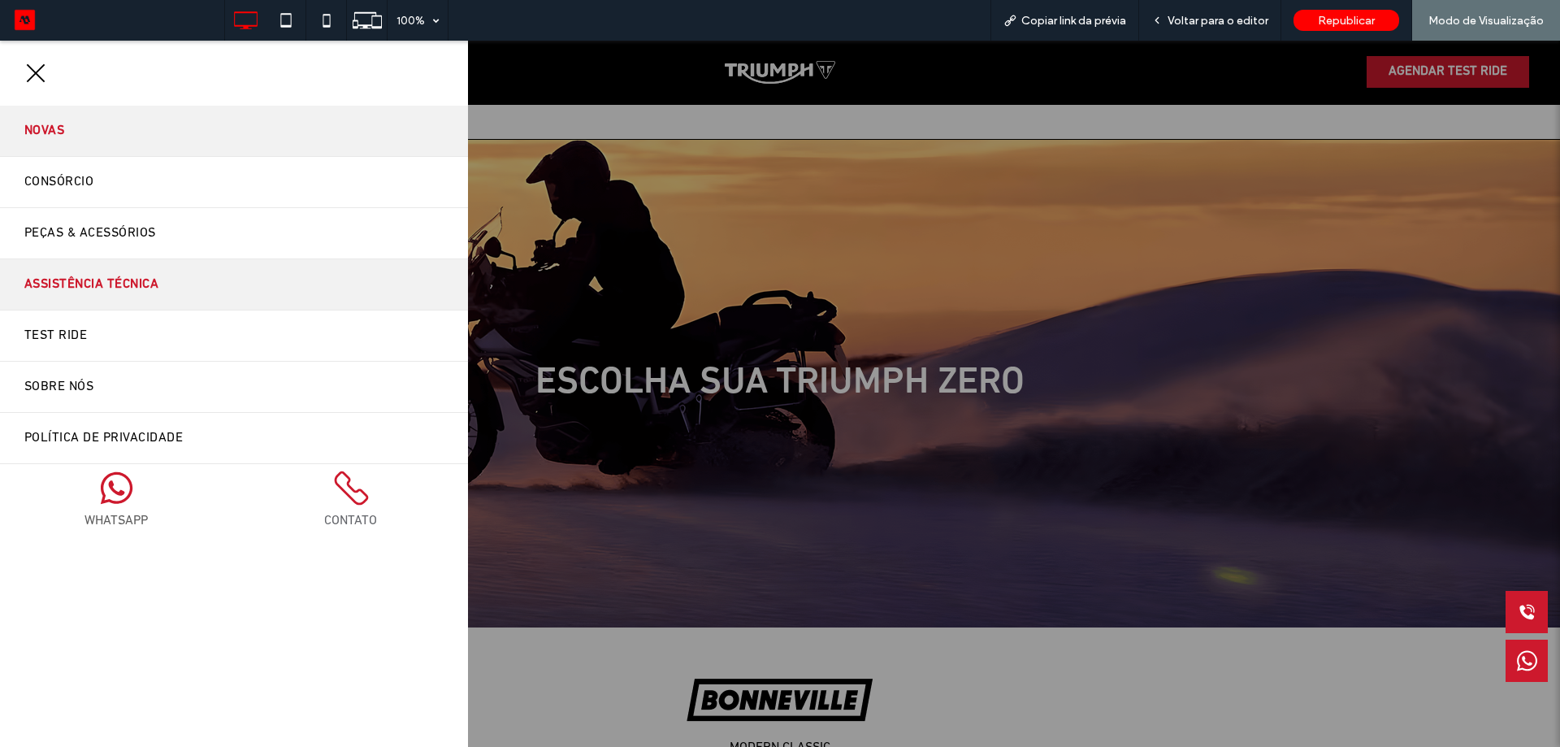
click at [113, 291] on span "Assistência Técnica" at bounding box center [91, 284] width 134 height 26
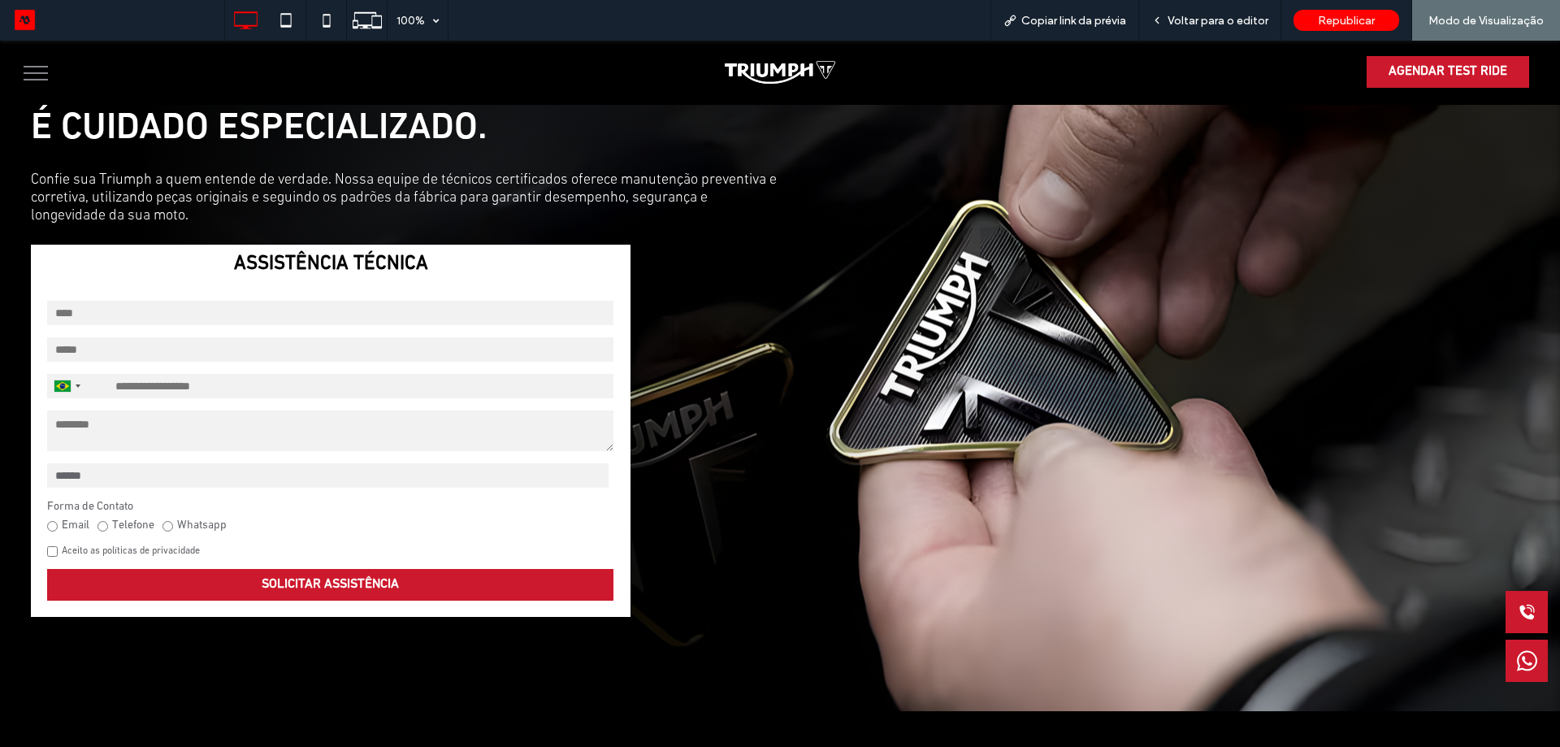
scroll to position [325, 0]
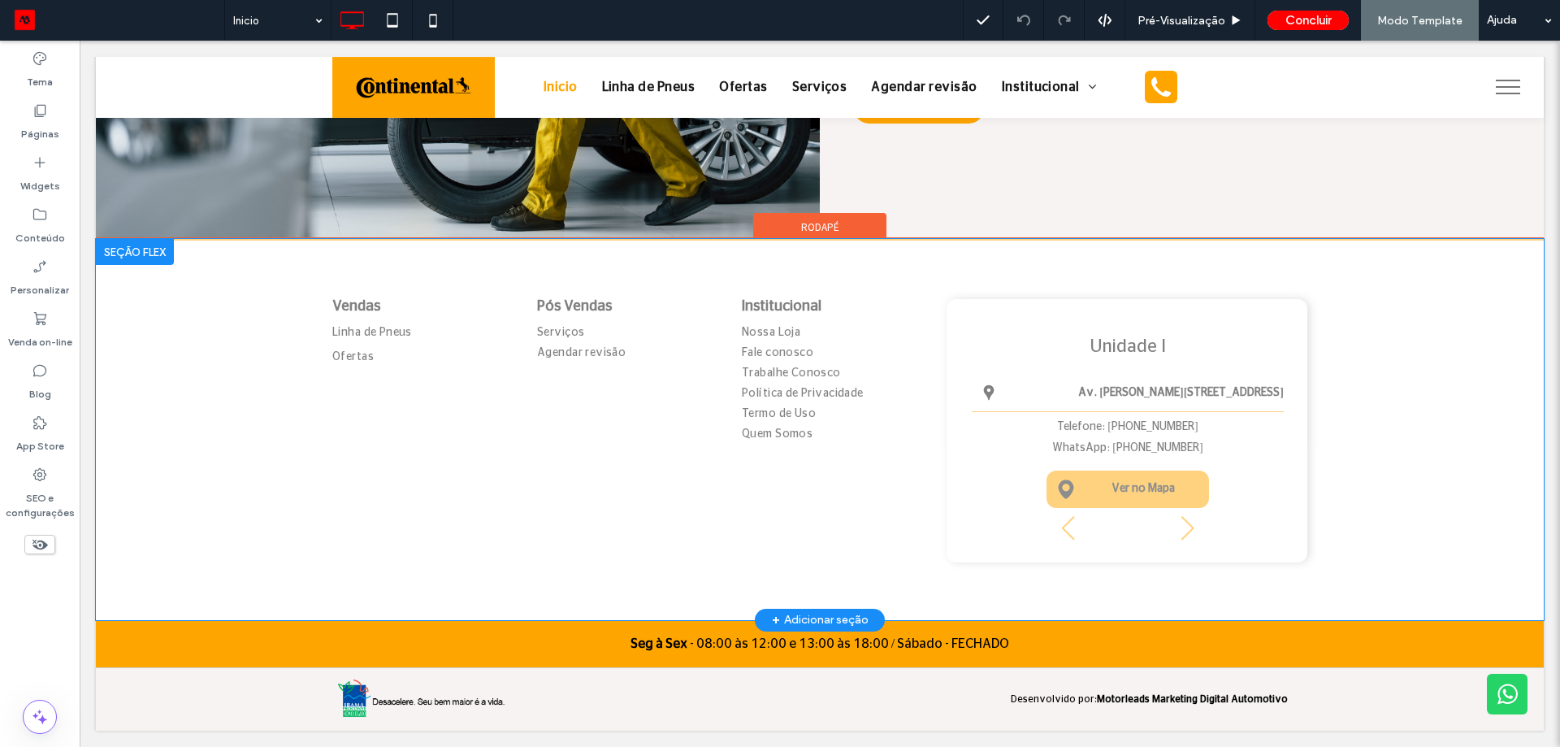
scroll to position [2438, 0]
click at [1078, 483] on div "Clique para editar no Modo Flex" at bounding box center [820, 429] width 1448 height 381
click at [1079, 483] on link "Ver no Mapa" at bounding box center [1128, 488] width 163 height 37
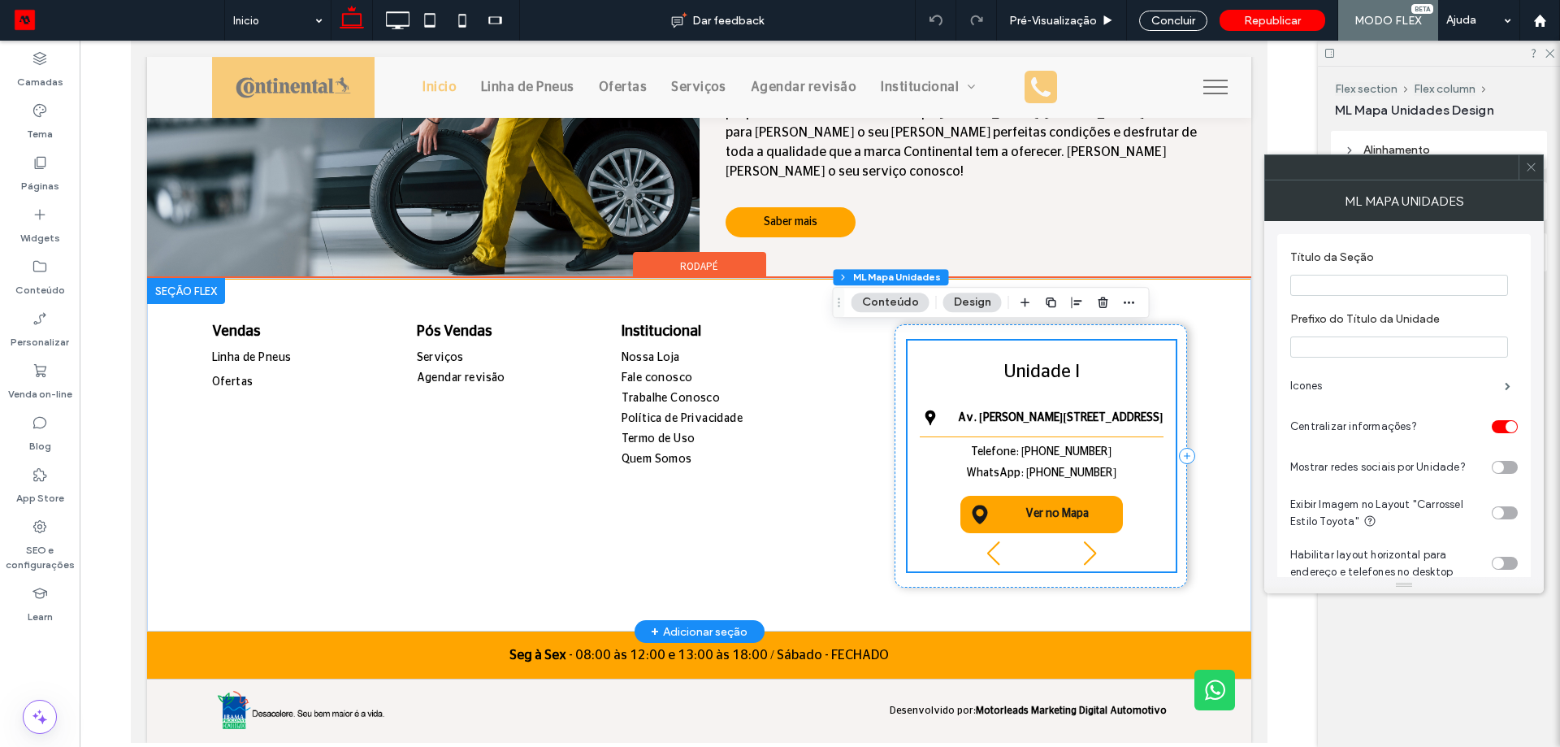
scroll to position [1982, 0]
click at [1017, 509] on link "Ver no Mapa" at bounding box center [1041, 514] width 163 height 37
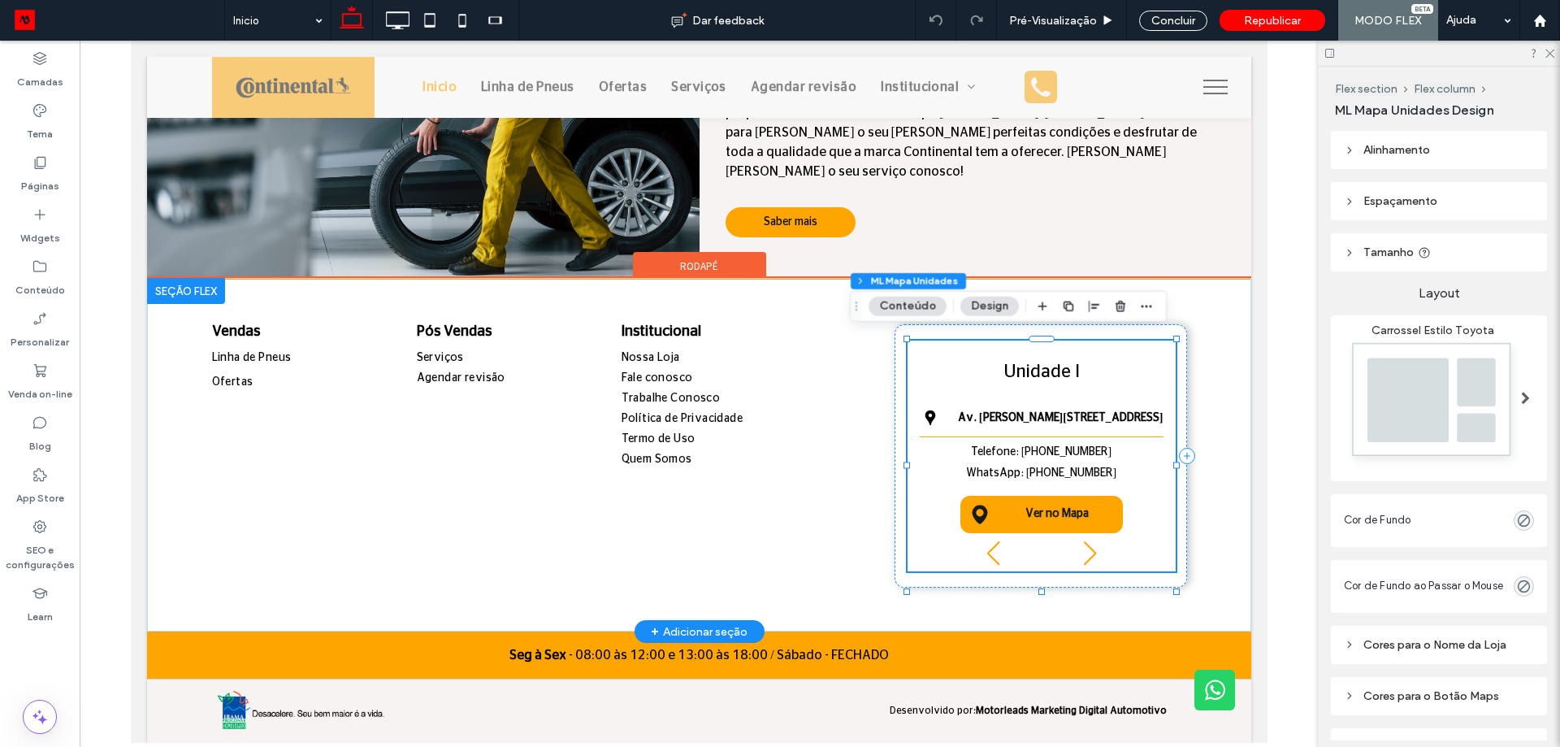
click at [1017, 509] on link "Ver no Mapa" at bounding box center [1041, 514] width 163 height 37
click at [1011, 531] on link "Ver no Mapa" at bounding box center [1041, 514] width 163 height 37
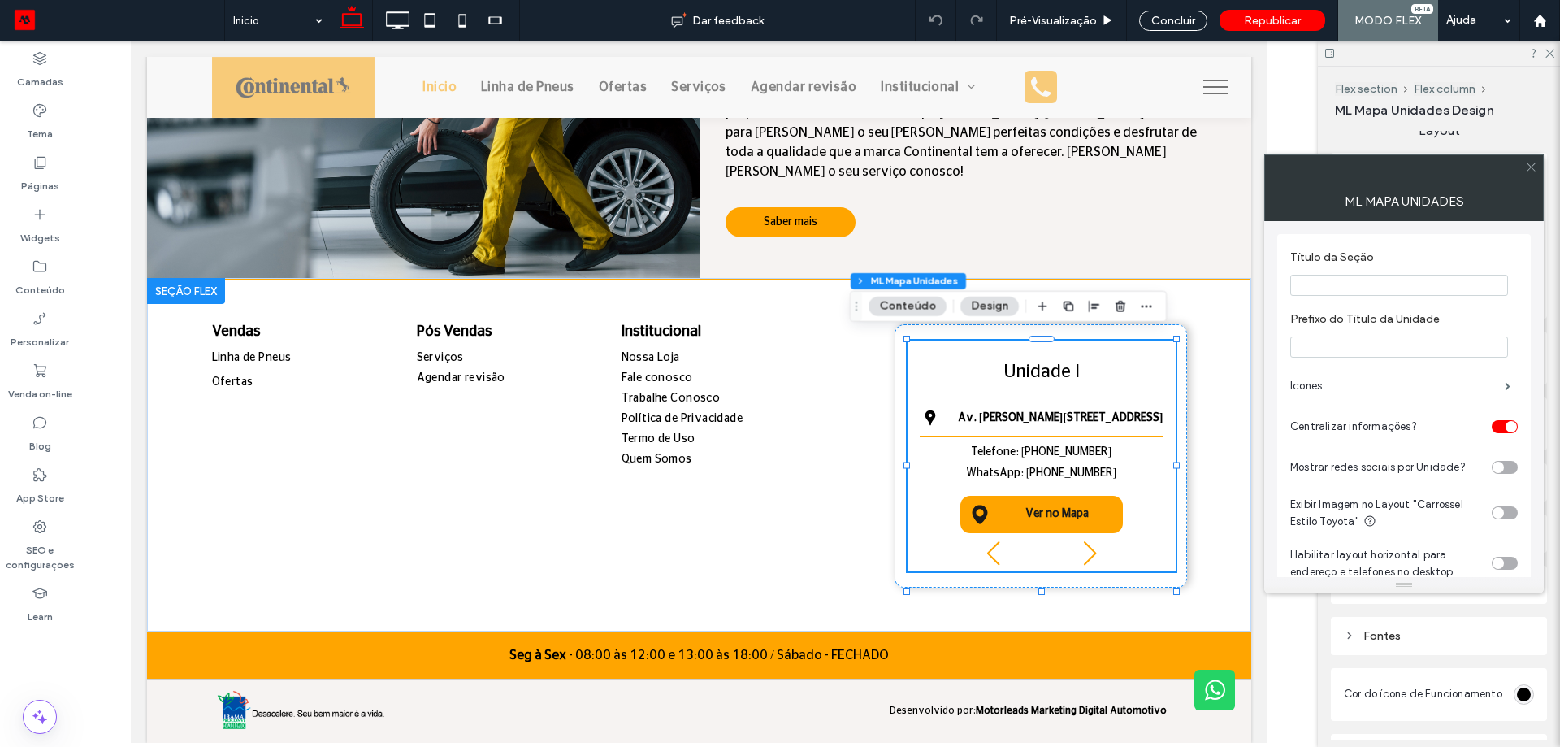
scroll to position [244, 0]
click at [1534, 187] on div "ML Mapa Unidades" at bounding box center [1404, 200] width 280 height 41
click at [1537, 173] on div at bounding box center [1531, 167] width 24 height 24
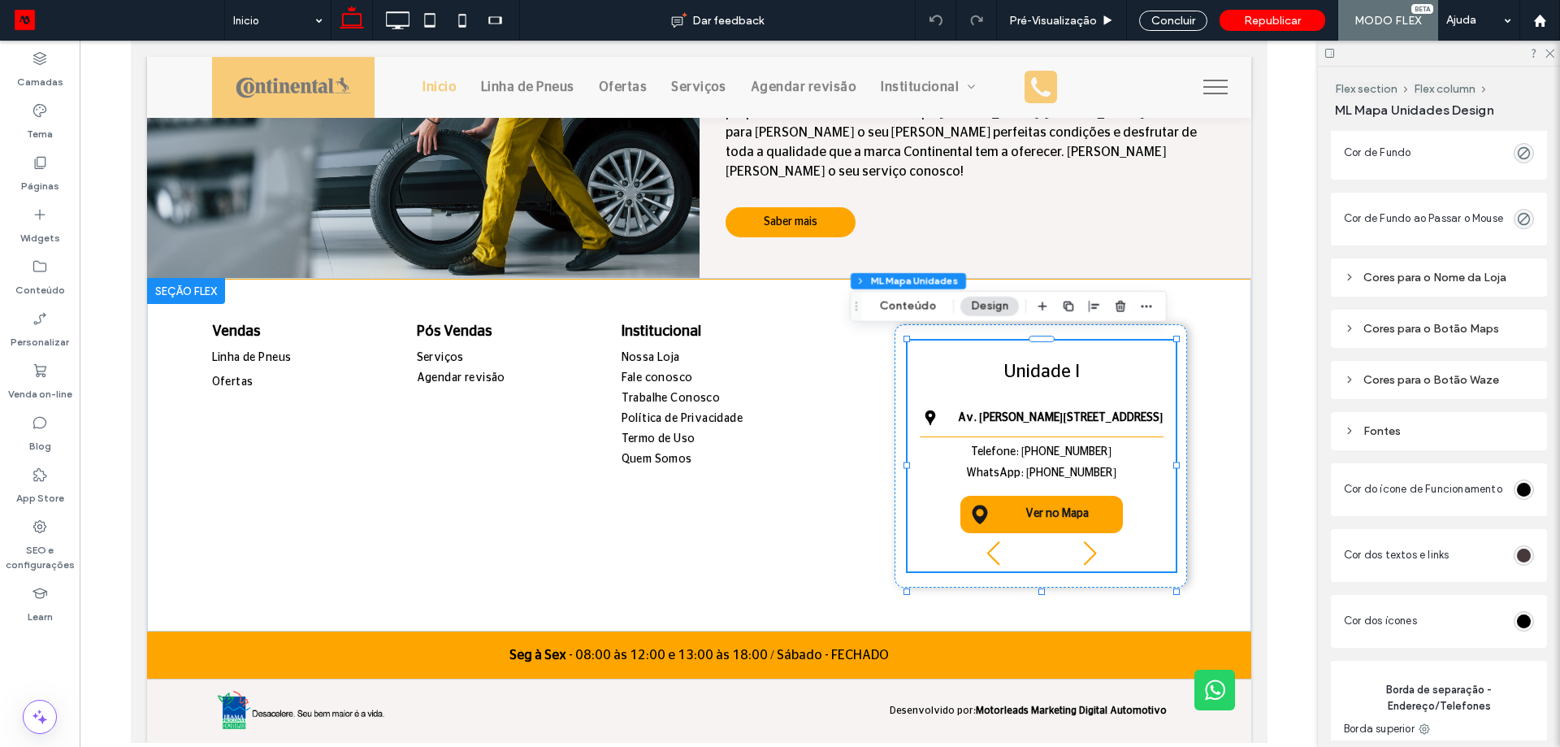
scroll to position [502, 0]
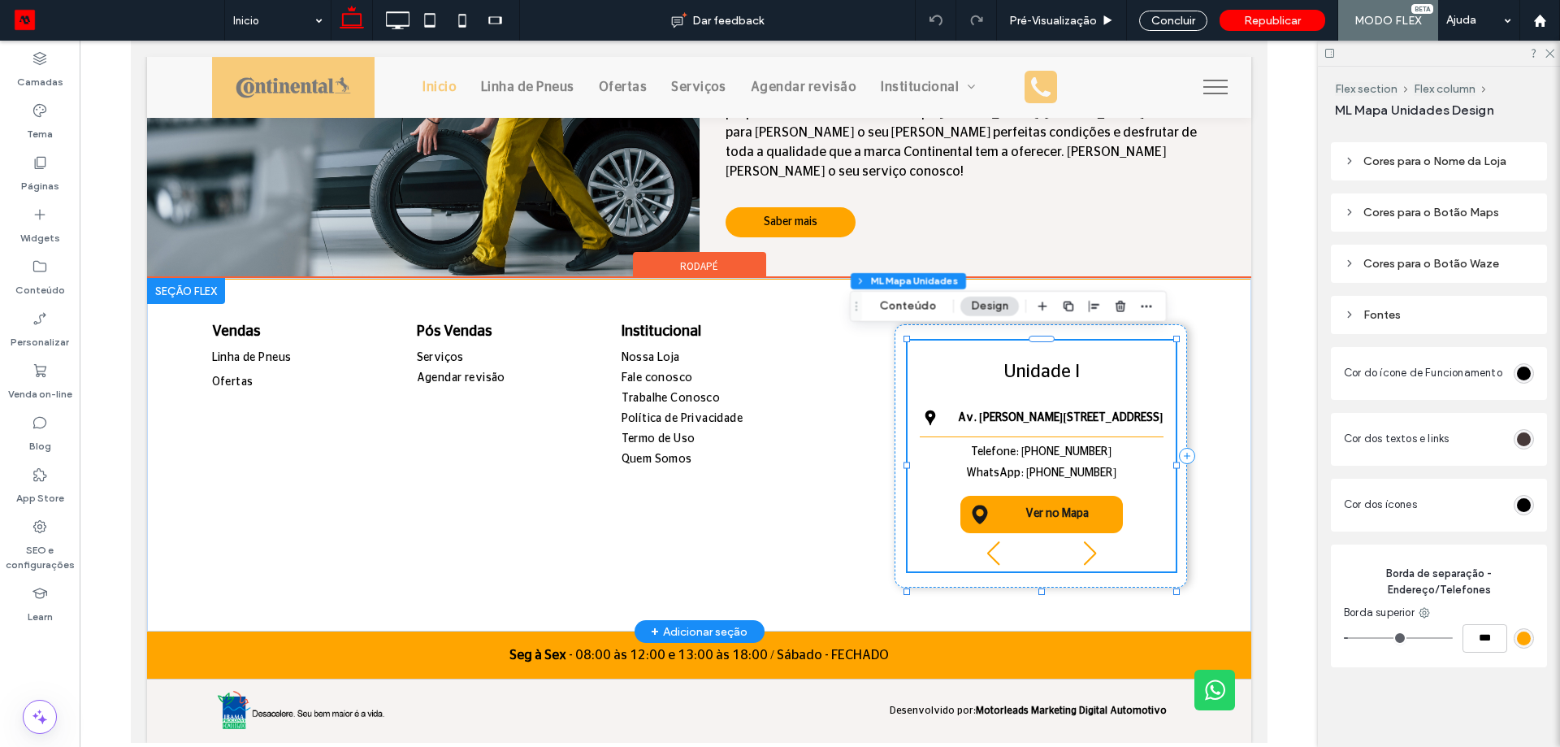
click at [1060, 533] on link "Ver no Mapa" at bounding box center [1041, 514] width 163 height 37
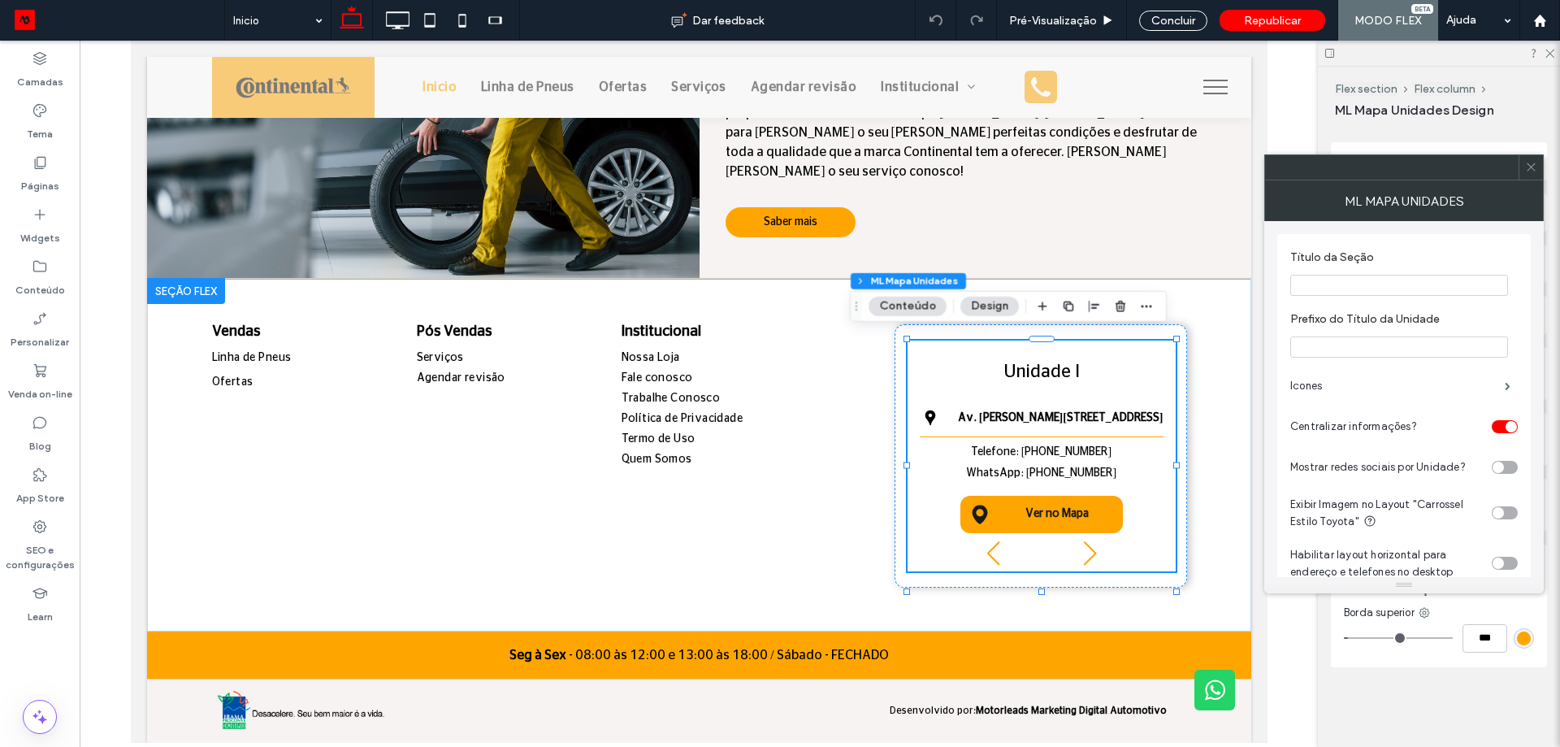
click at [1532, 172] on icon at bounding box center [1531, 167] width 12 height 12
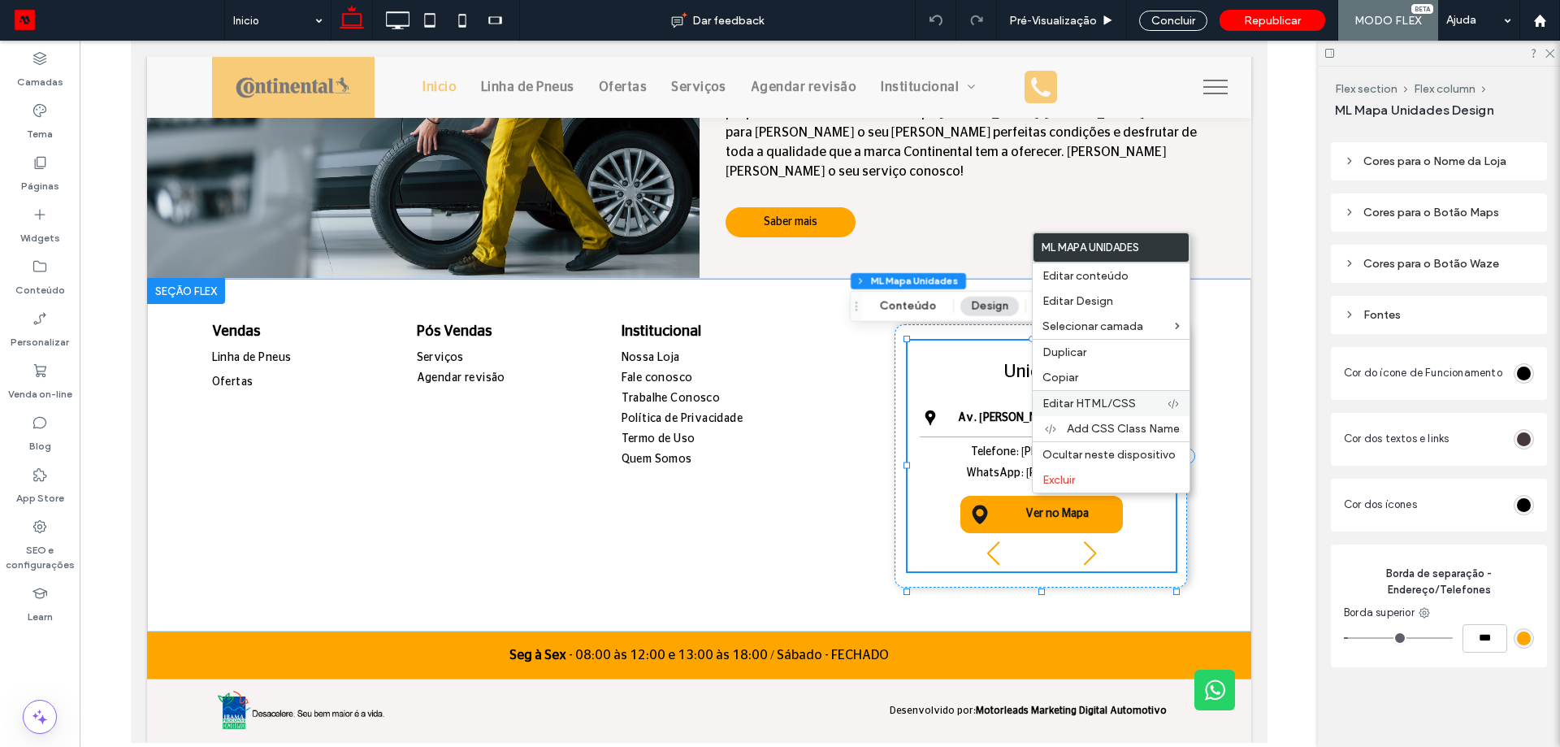
click at [1112, 410] on div "Editar HTML/CSS" at bounding box center [1111, 403] width 157 height 26
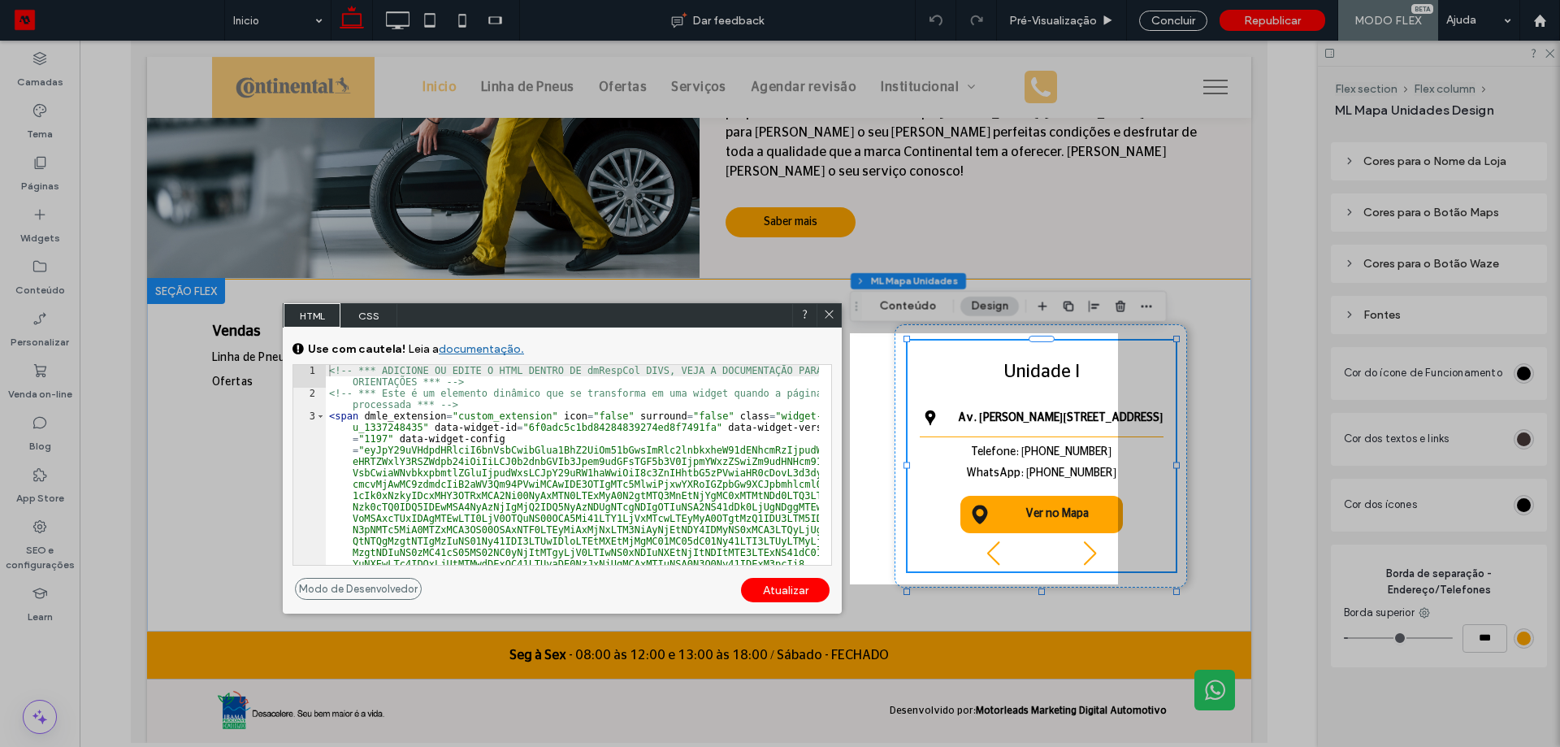
click at [339, 314] on span "HTML" at bounding box center [312, 315] width 57 height 24
click at [363, 315] on span "CSS" at bounding box center [368, 315] width 57 height 24
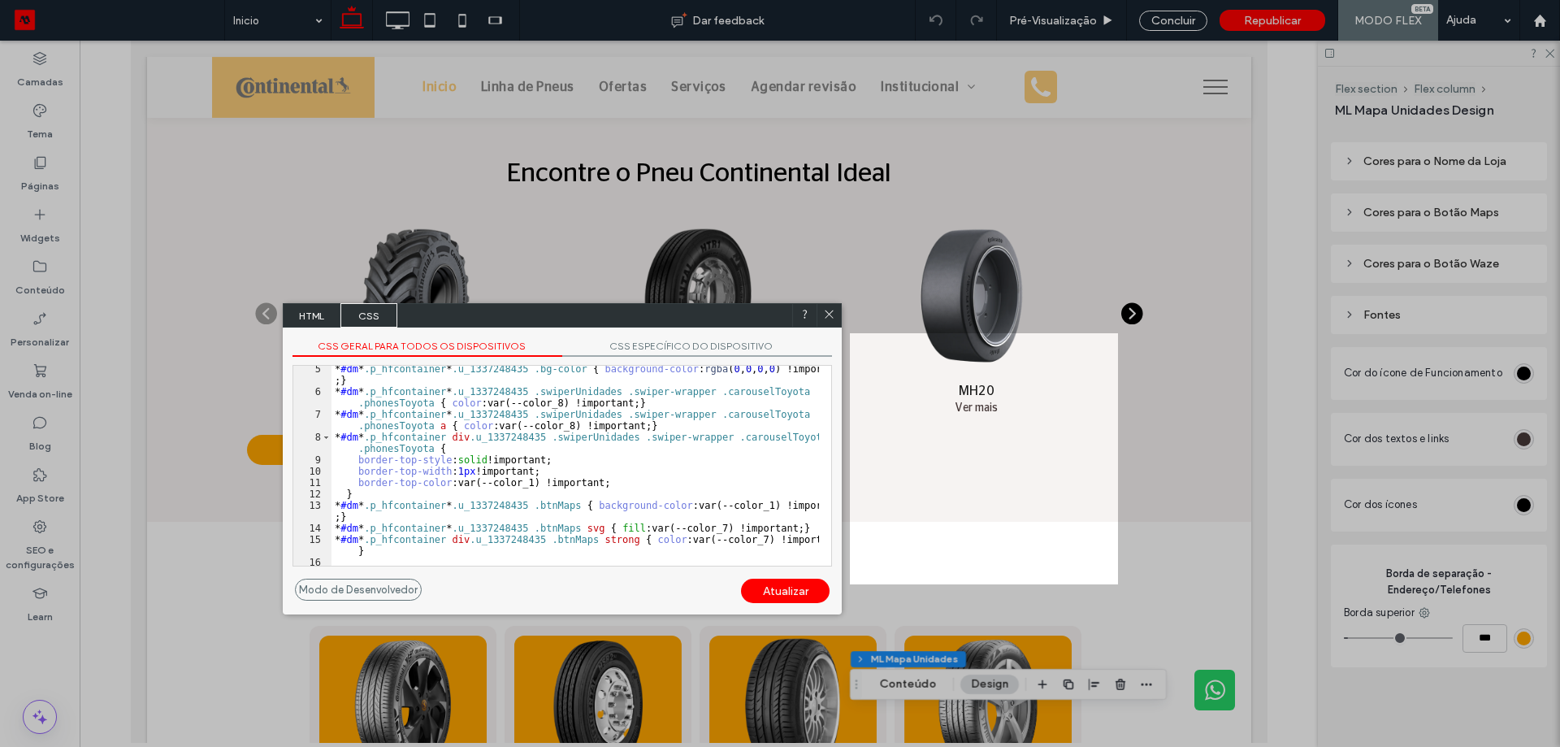
scroll to position [50, 0]
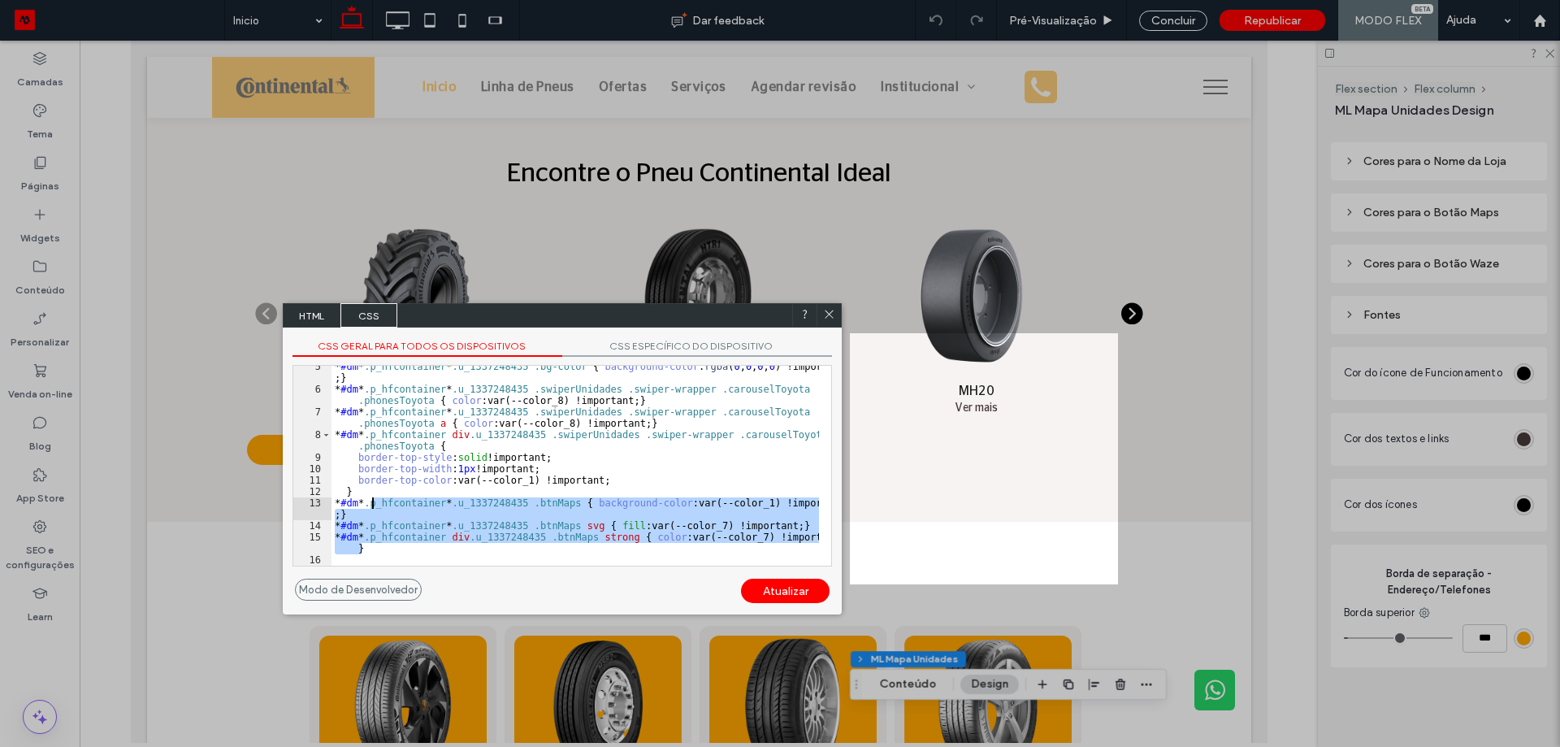
drag, startPoint x: 499, startPoint y: 547, endPoint x: 372, endPoint y: 500, distance: 135.2
click at [372, 500] on div "* #dm * .p_hfcontainer * .u_1337248435 .bg-color { background-color : rgba ( 0 …" at bounding box center [576, 478] width 488 height 234
click at [659, 500] on div "* #dm * .p_hfcontainer * .u_1337248435 .bg-color { background-color : rgba ( 0 …" at bounding box center [576, 466] width 488 height 200
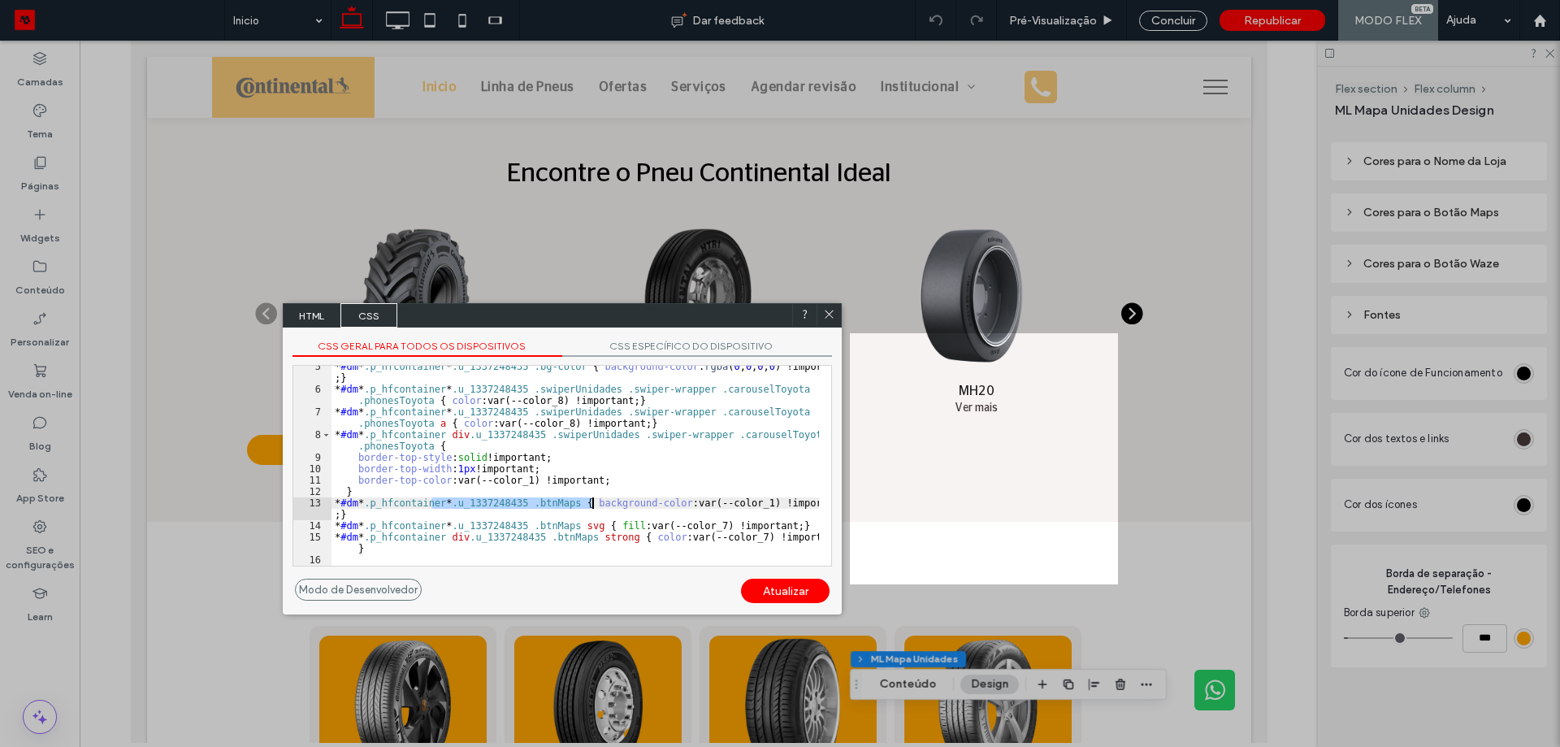
drag, startPoint x: 433, startPoint y: 500, endPoint x: 592, endPoint y: 502, distance: 158.5
click at [592, 502] on div "* #dm * .p_hfcontainer * .u_1337248435 .bg-color { background-color : rgba ( 0 …" at bounding box center [576, 478] width 488 height 234
drag, startPoint x: 392, startPoint y: 530, endPoint x: 449, endPoint y: 525, distance: 57.1
click at [449, 525] on div "* #dm * .p_hfcontainer * .u_1337248435 .bg-color { background-color : rgba ( 0 …" at bounding box center [576, 478] width 488 height 234
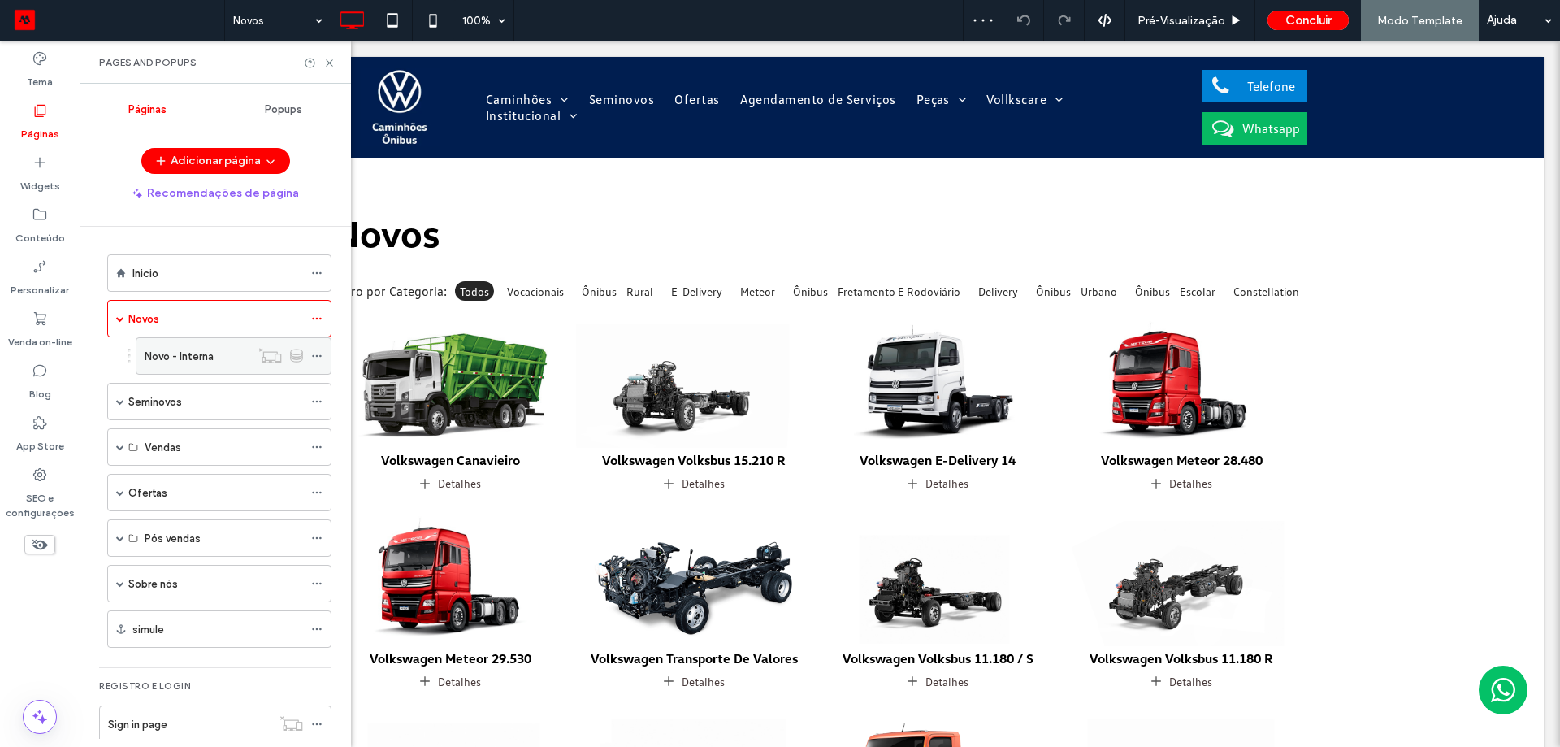
click at [180, 358] on label "Novo - Interna" at bounding box center [179, 356] width 69 height 28
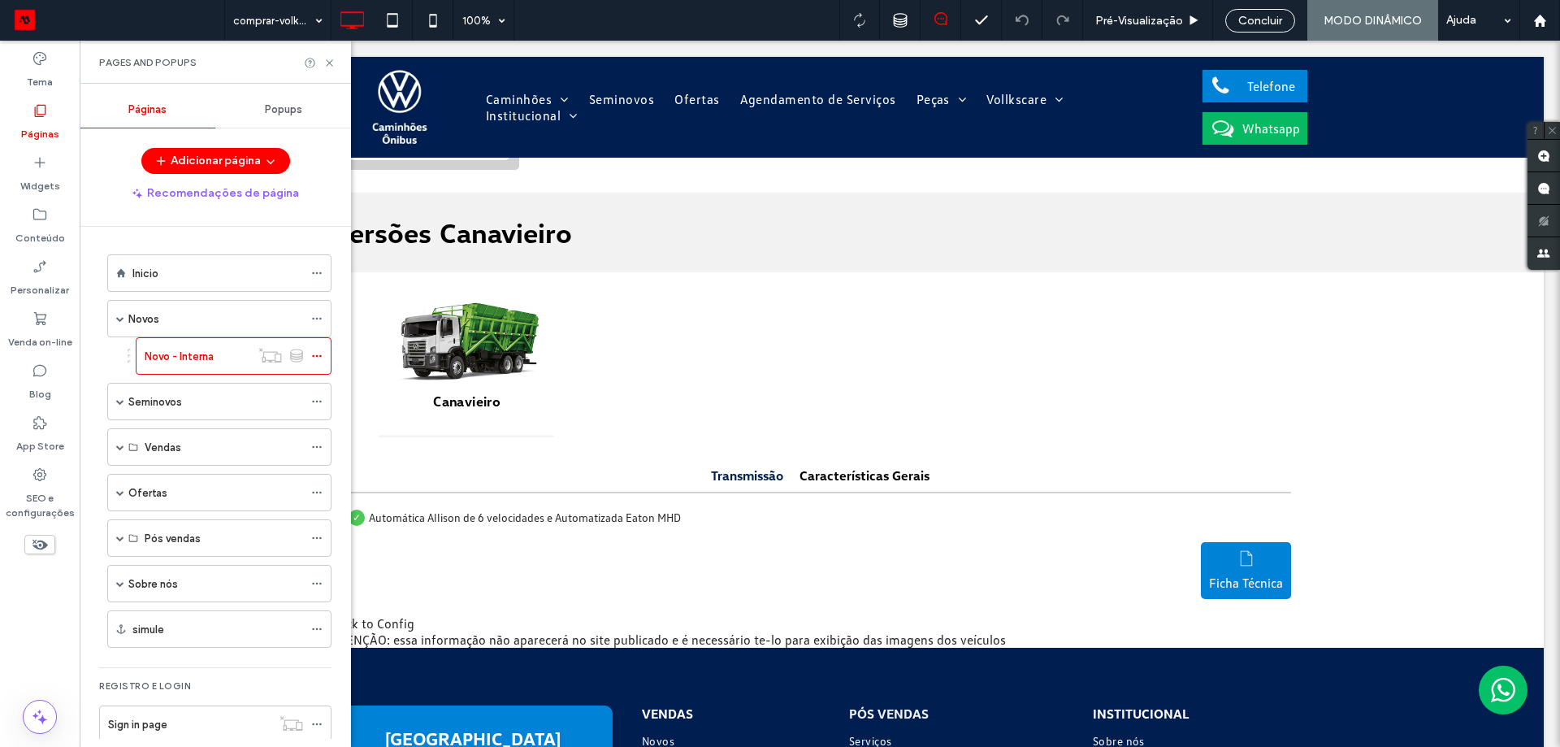
scroll to position [1432, 0]
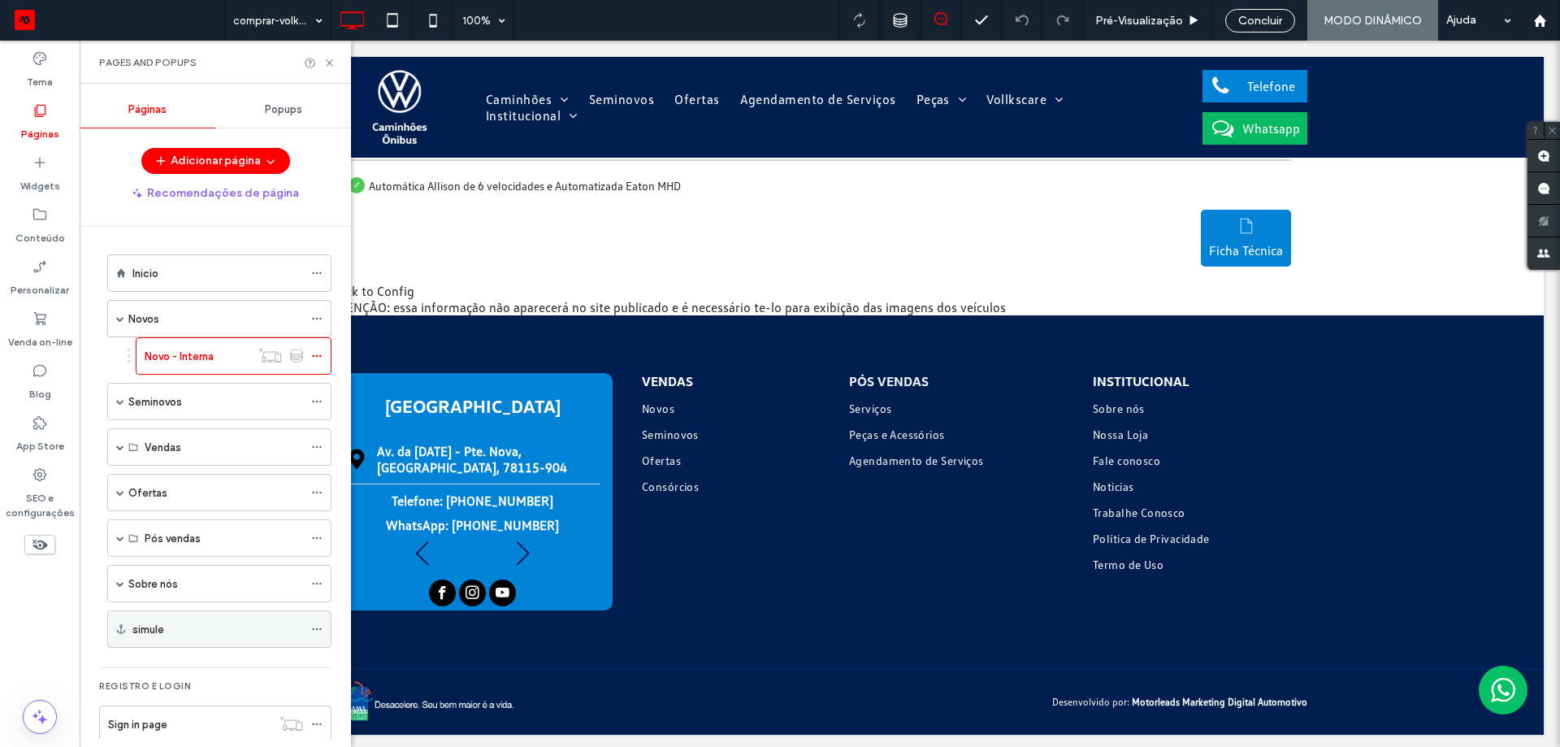
click at [160, 620] on label "simule" at bounding box center [148, 629] width 32 height 28
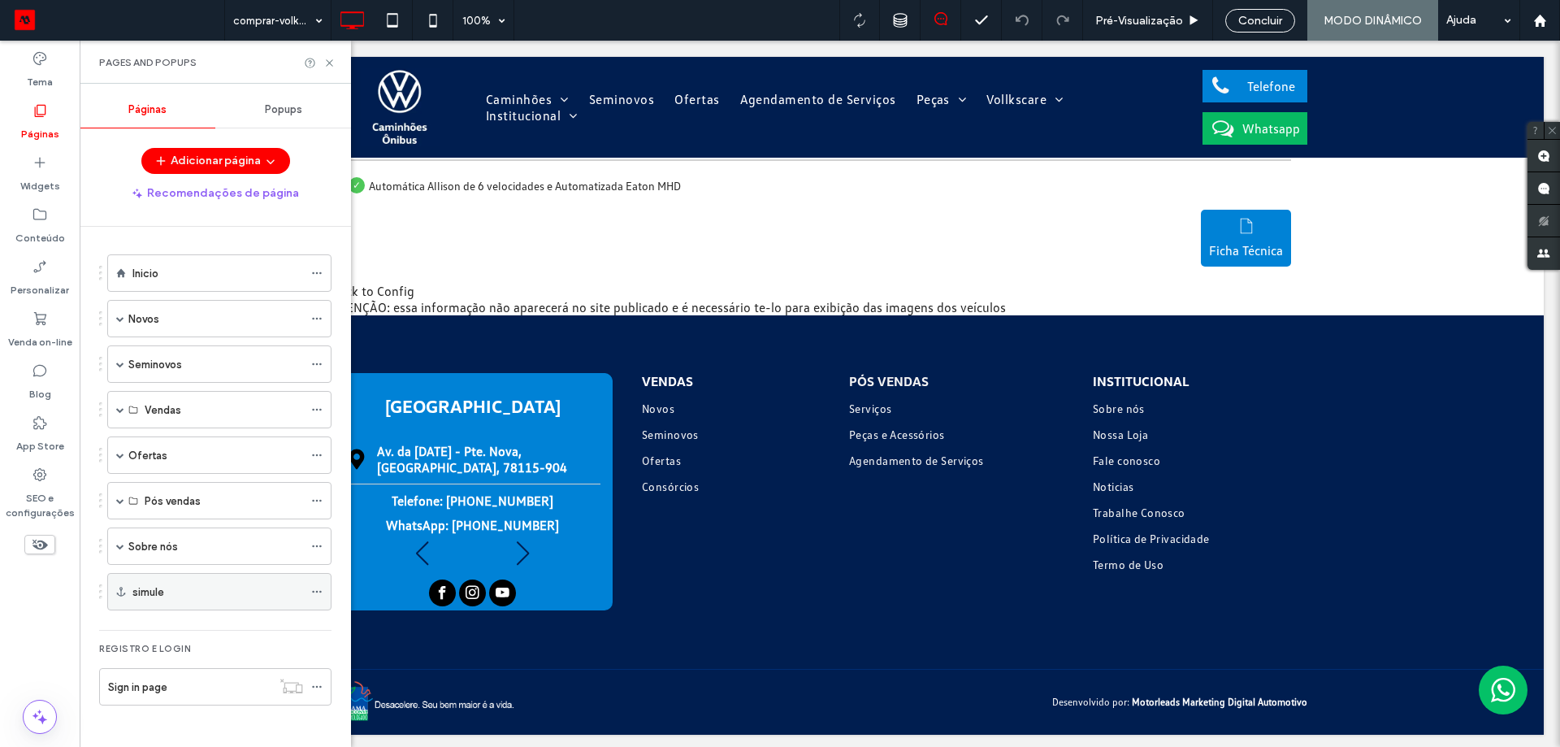
click at [167, 601] on div "simule" at bounding box center [217, 592] width 171 height 36
click at [191, 559] on div "Sobre nós" at bounding box center [215, 546] width 175 height 36
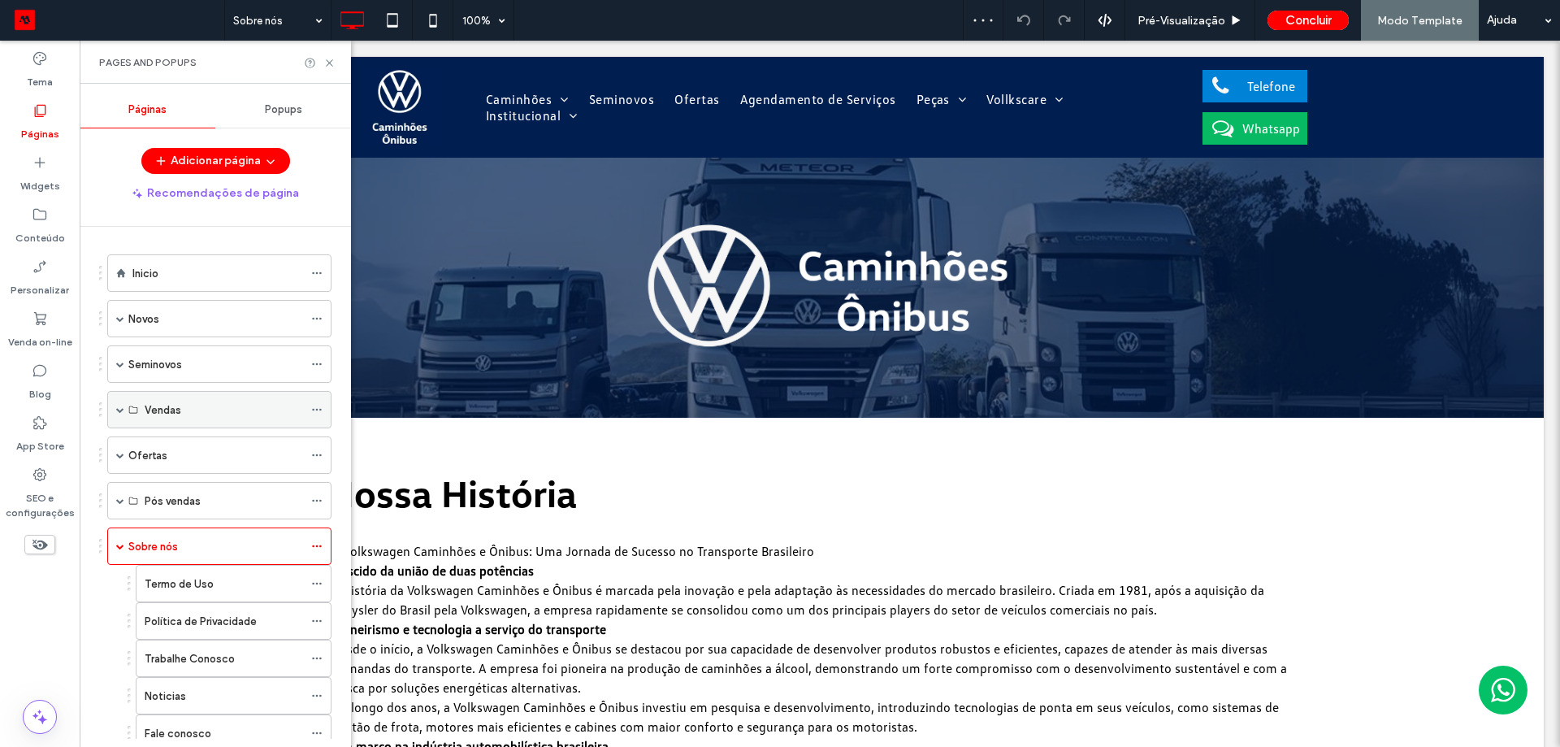
click at [122, 405] on span at bounding box center [120, 409] width 8 height 8
click at [125, 449] on div "Ofertas" at bounding box center [219, 454] width 224 height 37
click at [122, 497] on span at bounding box center [120, 500] width 8 height 8
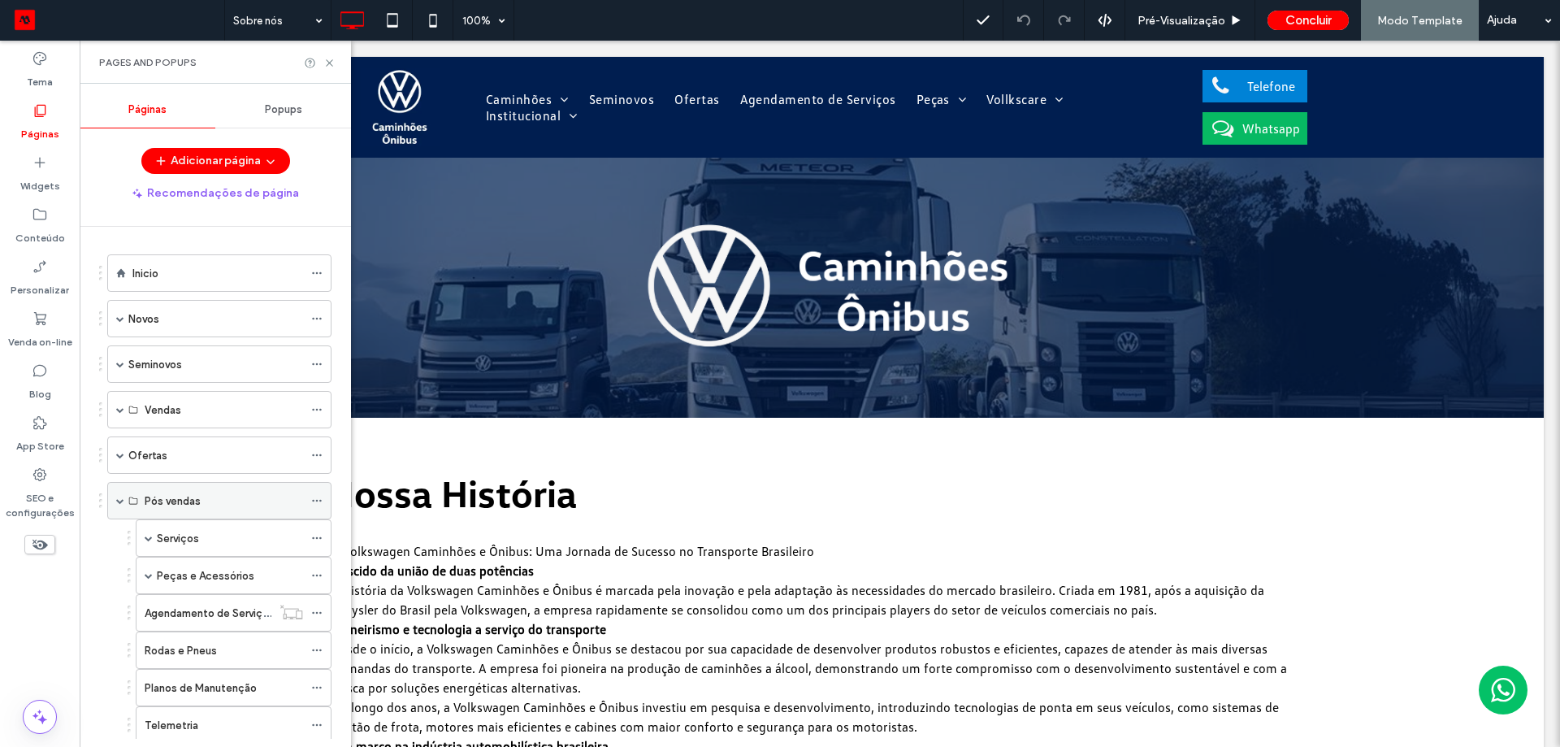
click at [122, 497] on span at bounding box center [120, 500] width 8 height 8
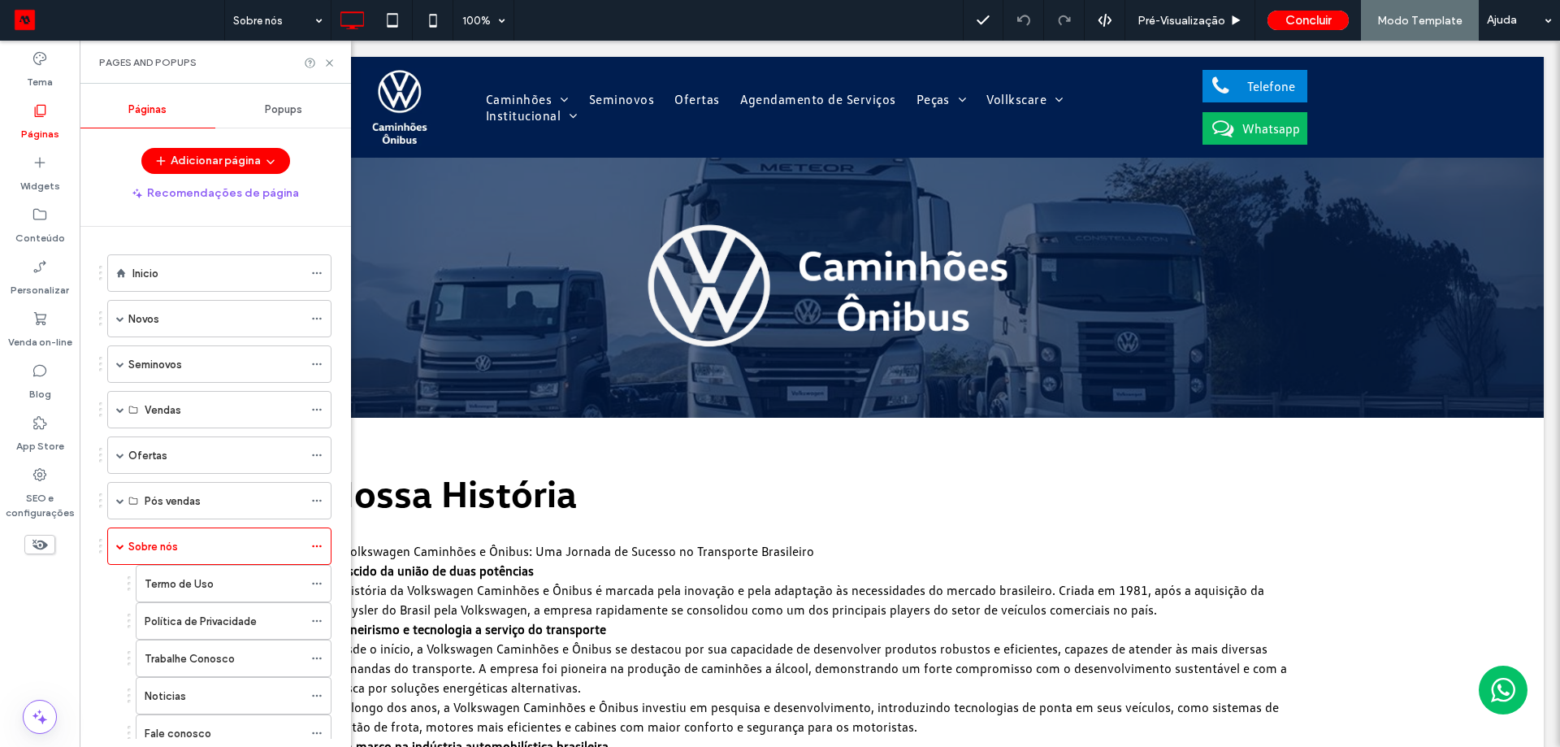
click at [301, 107] on div "Popups" at bounding box center [283, 110] width 136 height 36
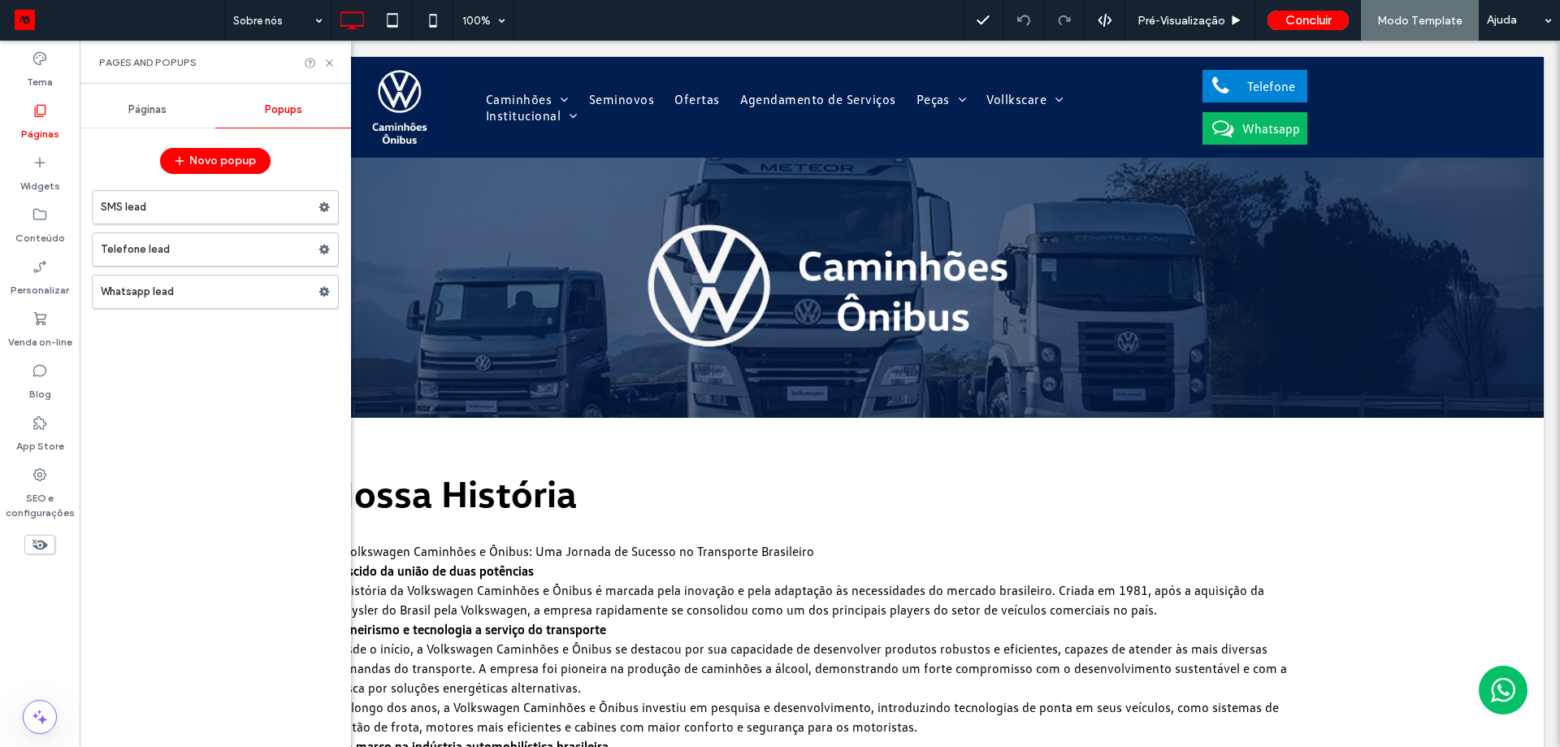
click at [158, 111] on span "Páginas" at bounding box center [147, 109] width 38 height 13
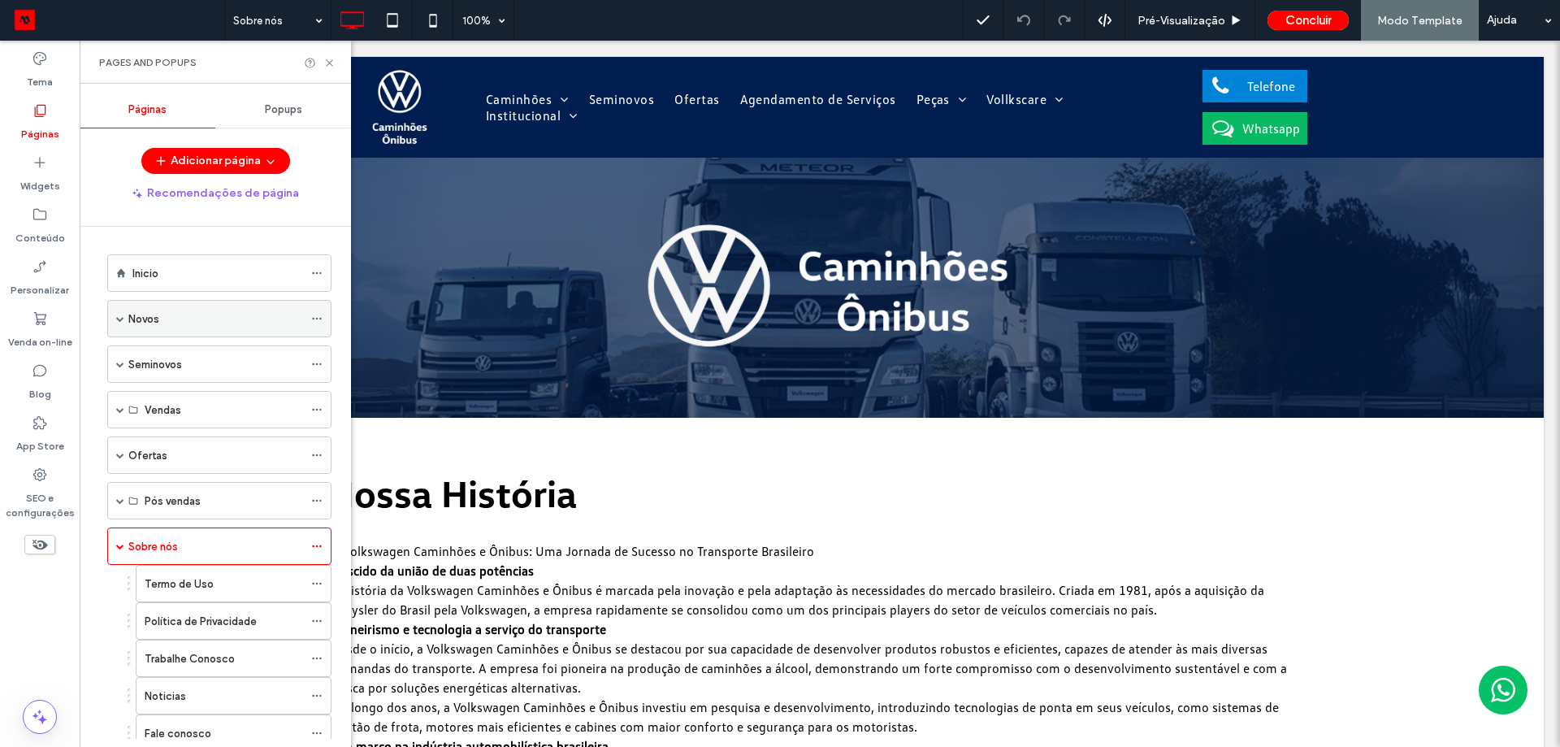
click at [118, 319] on span at bounding box center [120, 318] width 8 height 8
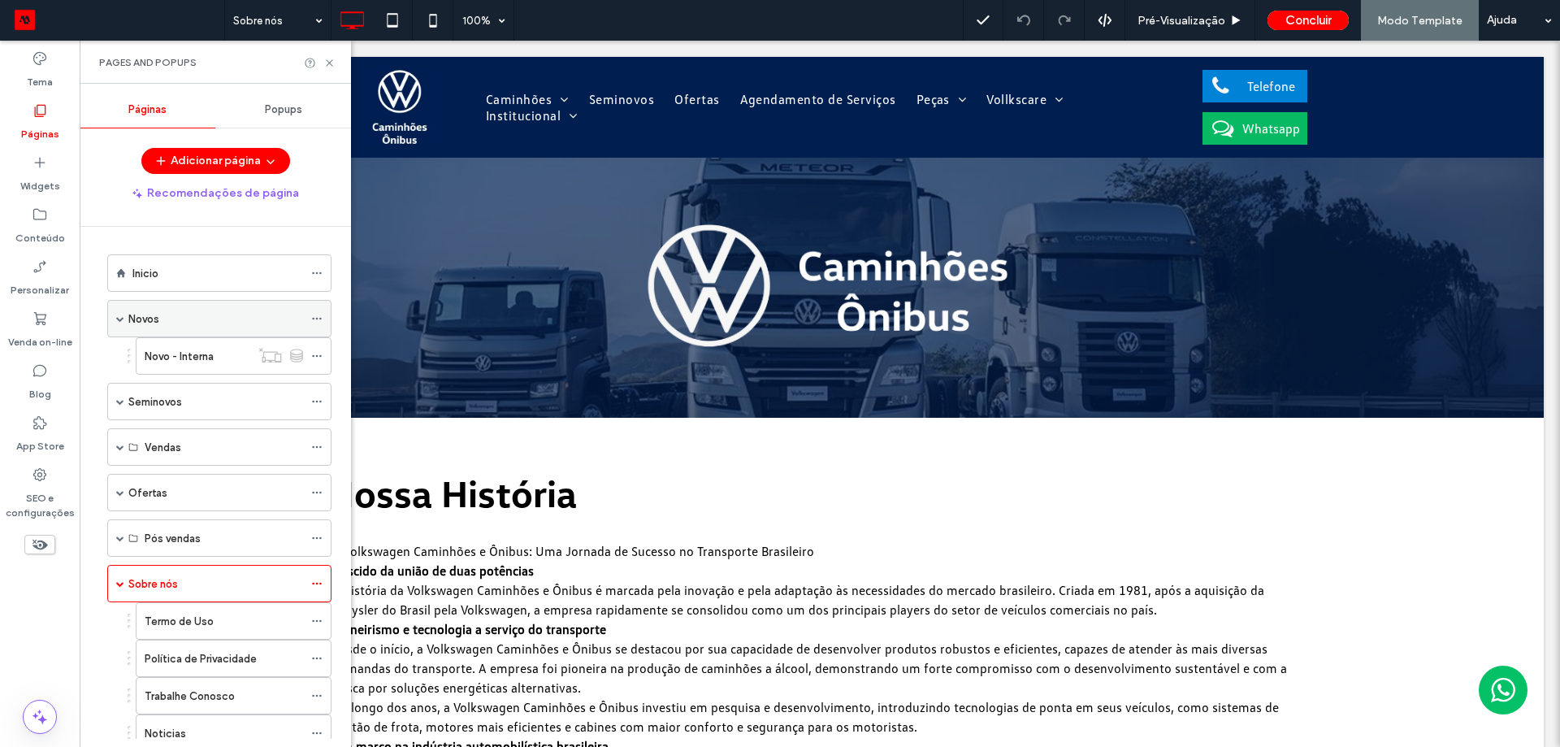
click at [118, 319] on span at bounding box center [120, 318] width 8 height 8
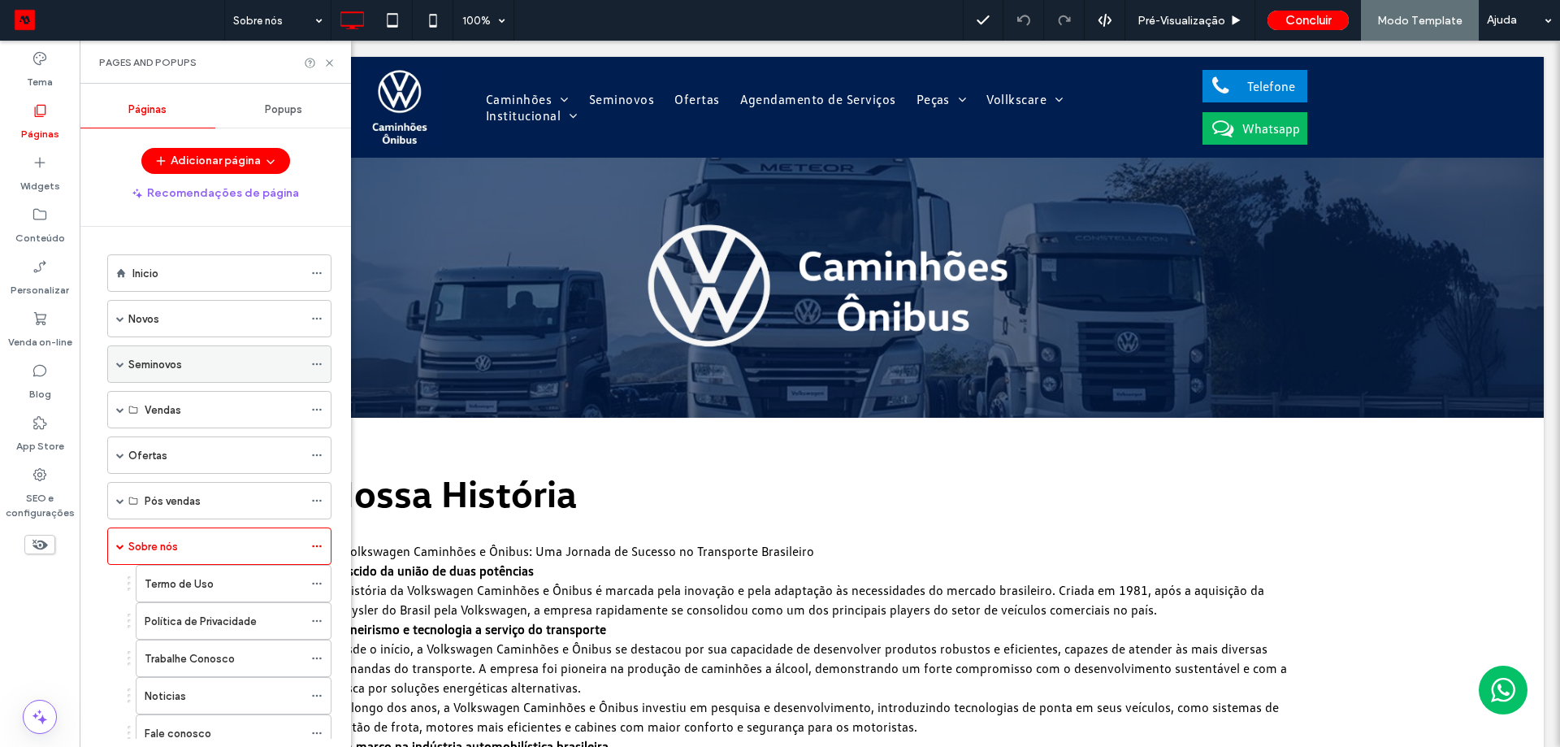
click at [124, 365] on div "Seminovos" at bounding box center [219, 363] width 224 height 37
click at [124, 364] on span at bounding box center [120, 364] width 8 height 8
click at [121, 410] on span at bounding box center [120, 409] width 8 height 8
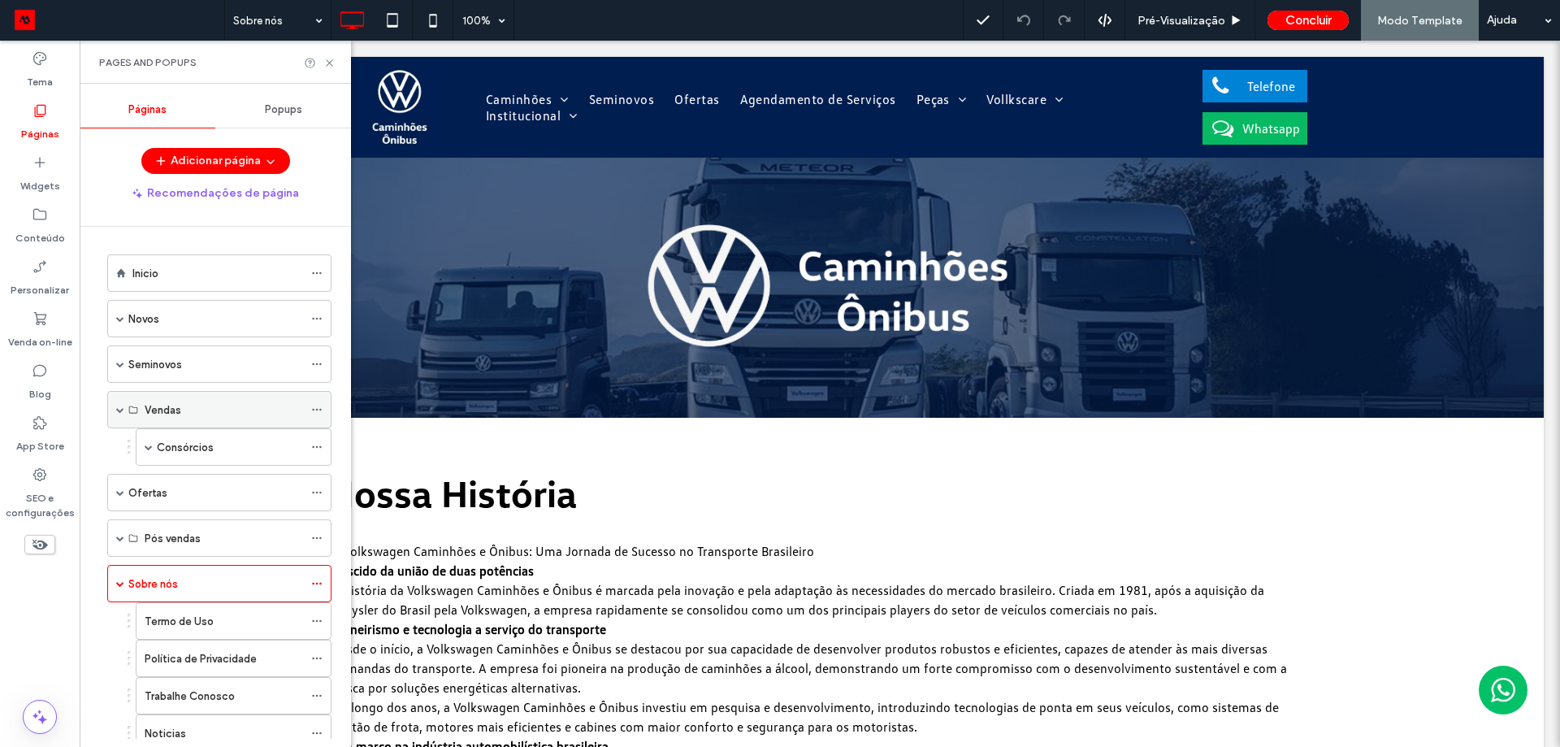
click at [121, 410] on span at bounding box center [120, 409] width 8 height 8
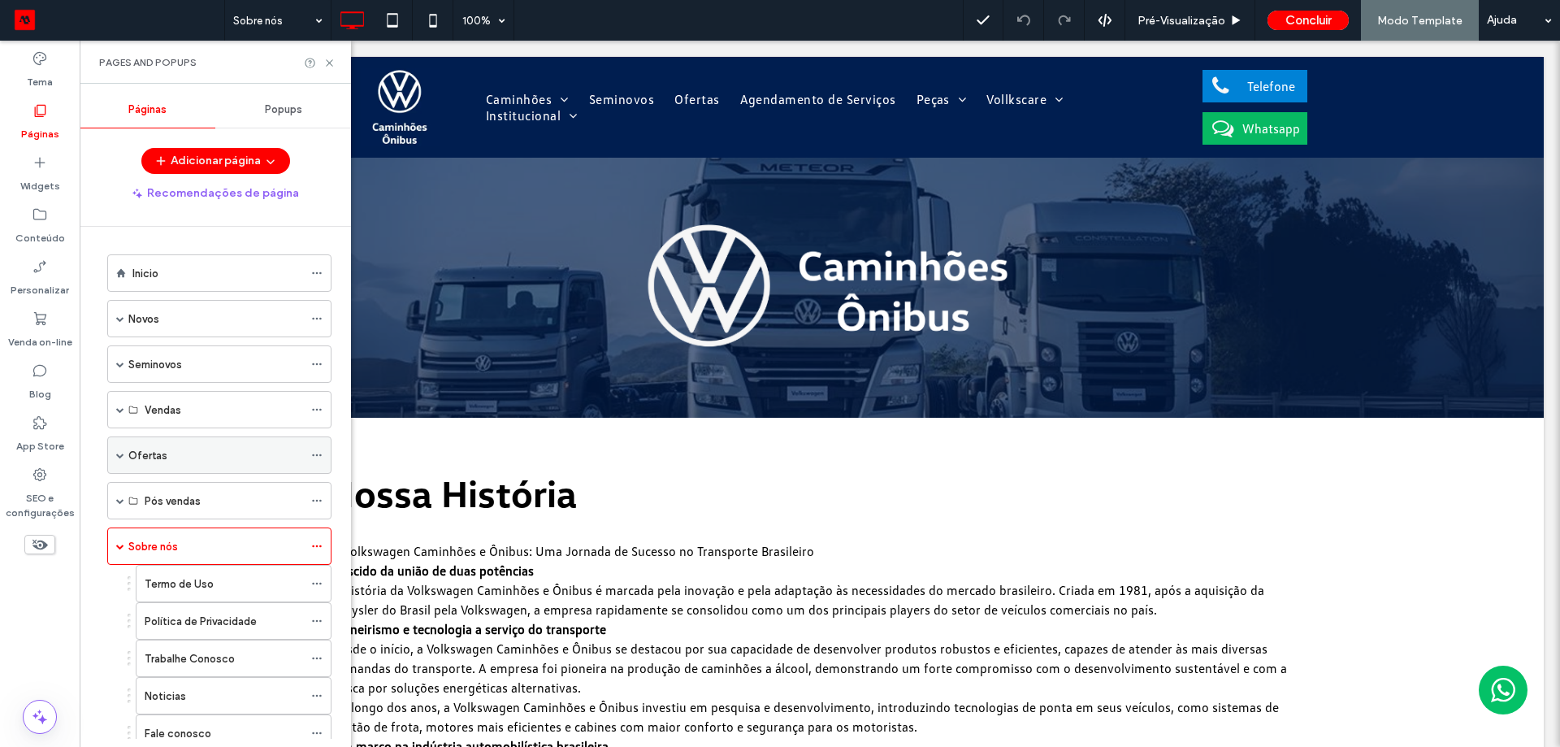
click at [126, 450] on div "Ofertas" at bounding box center [219, 454] width 224 height 37
click at [120, 458] on span at bounding box center [120, 455] width 8 height 8
click at [126, 494] on div "Pós vendas" at bounding box center [219, 500] width 224 height 37
click at [117, 505] on span at bounding box center [120, 501] width 8 height 36
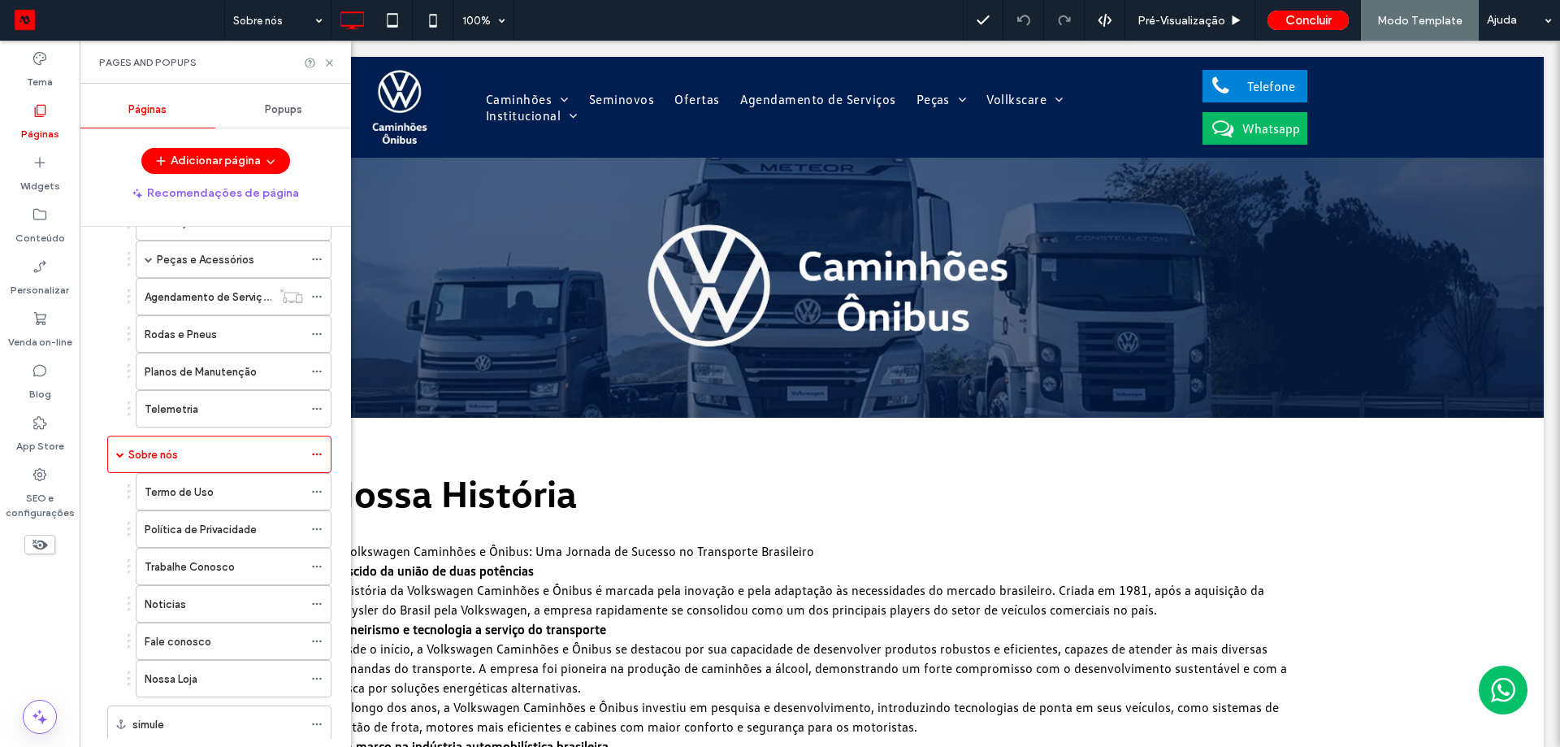
scroll to position [436, 0]
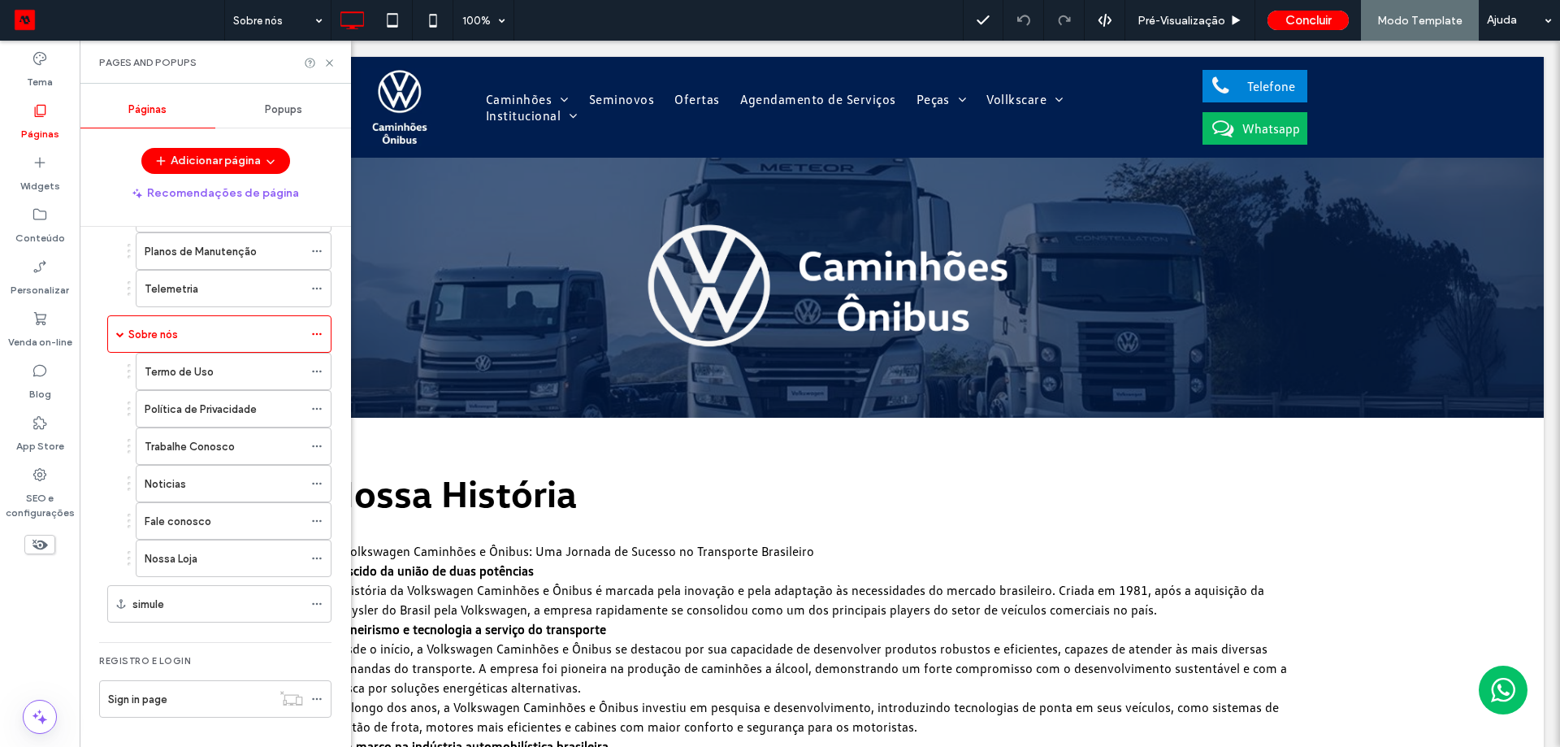
click at [157, 597] on label "simule" at bounding box center [148, 604] width 32 height 28
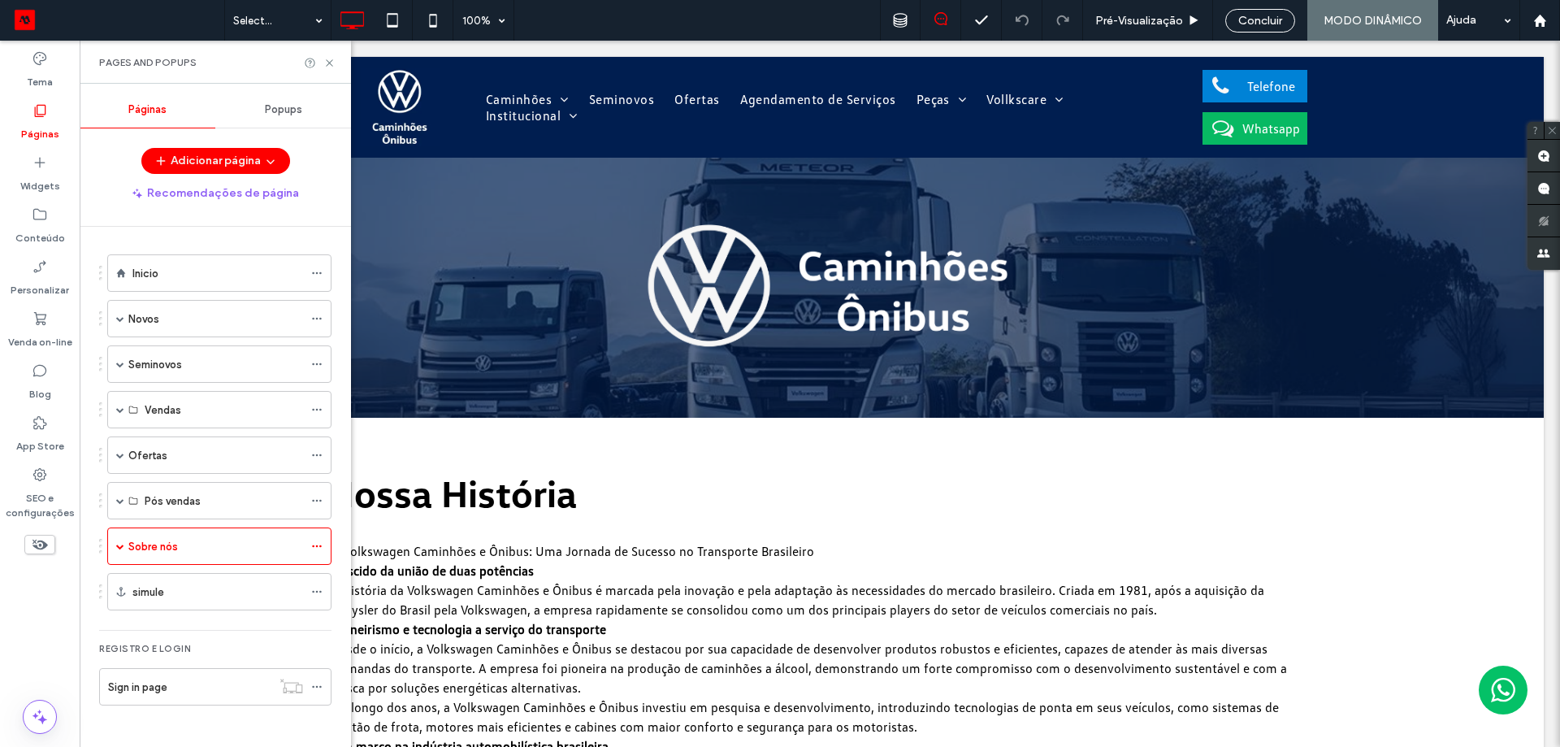
scroll to position [0, 0]
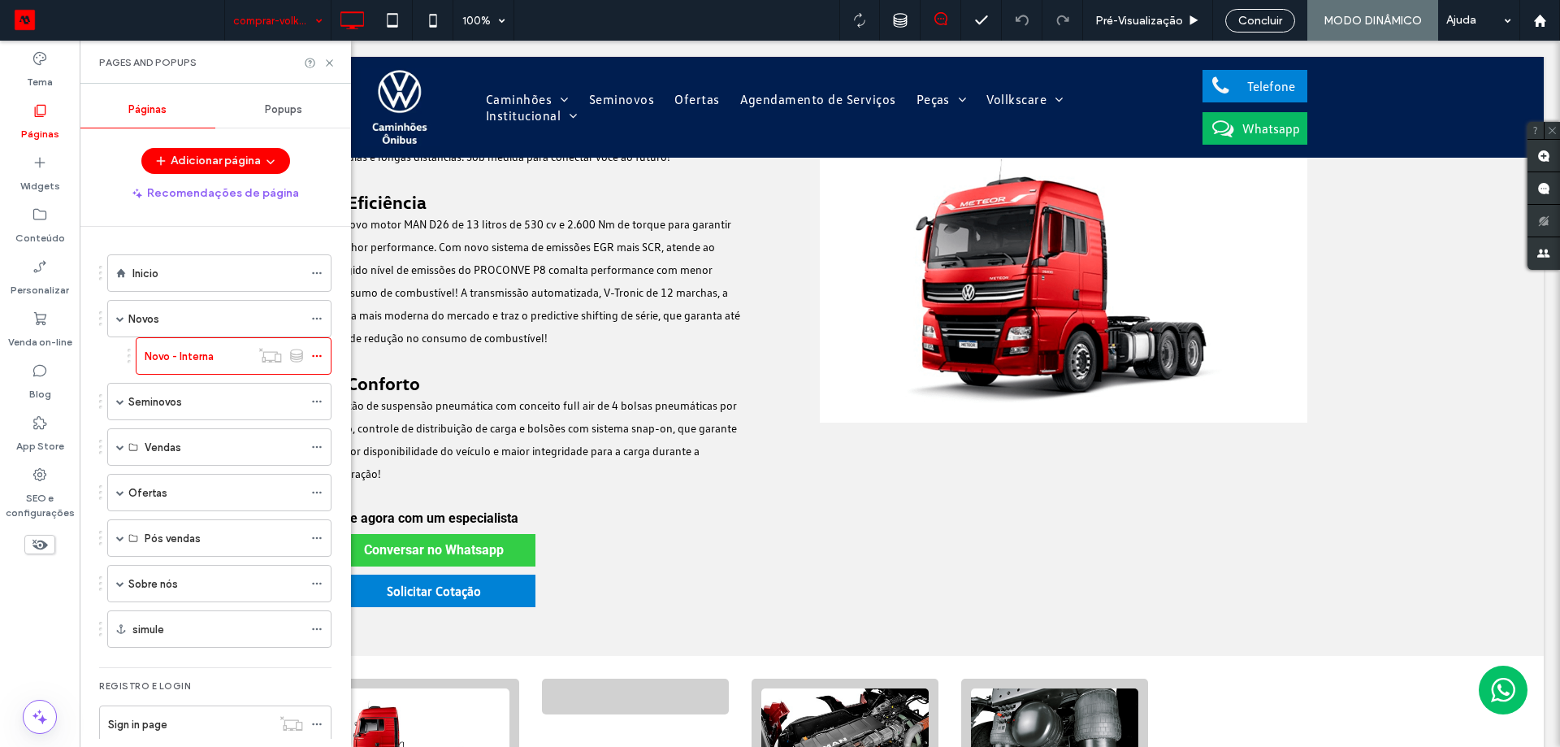
scroll to position [731, 0]
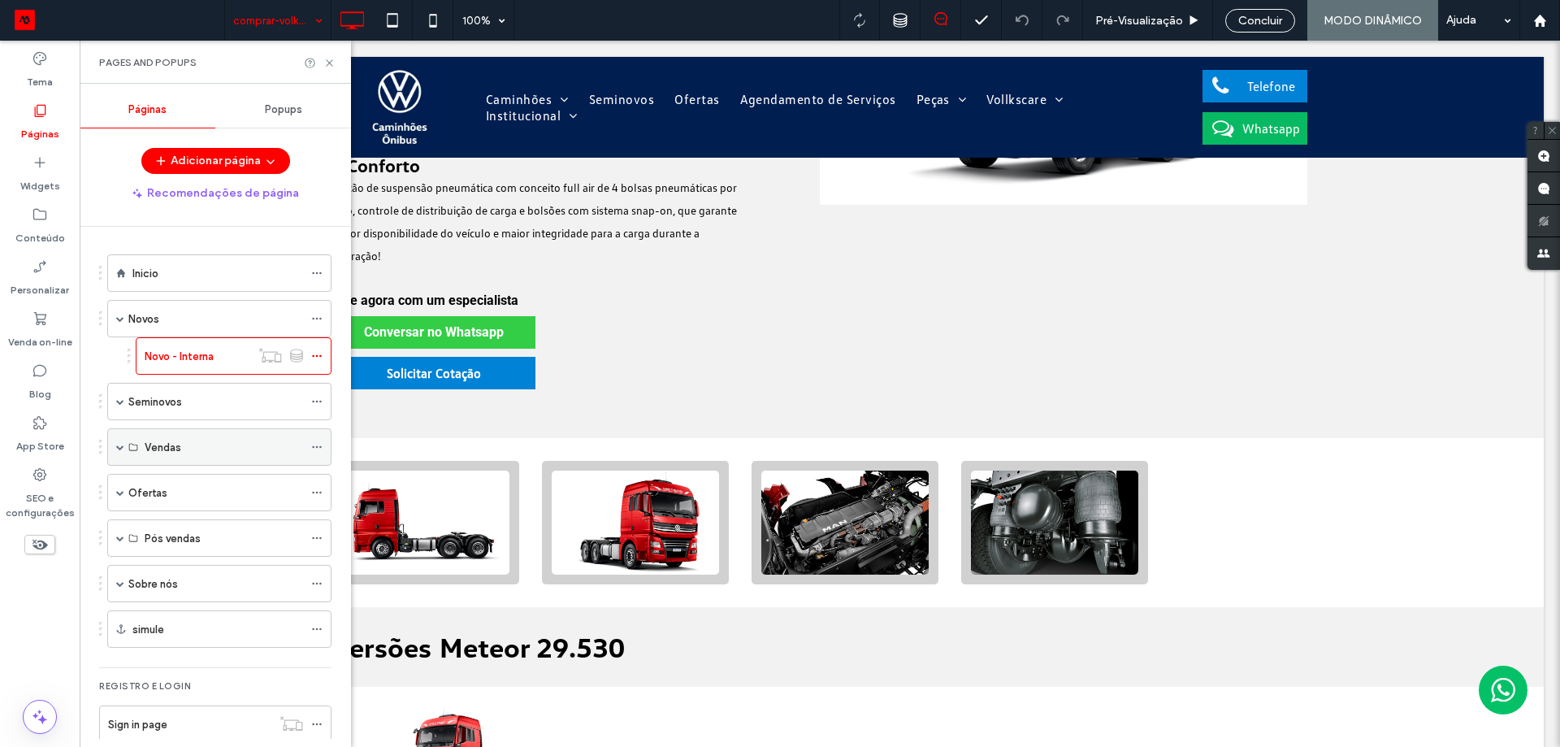
click at [206, 449] on div "Vendas" at bounding box center [224, 447] width 158 height 17
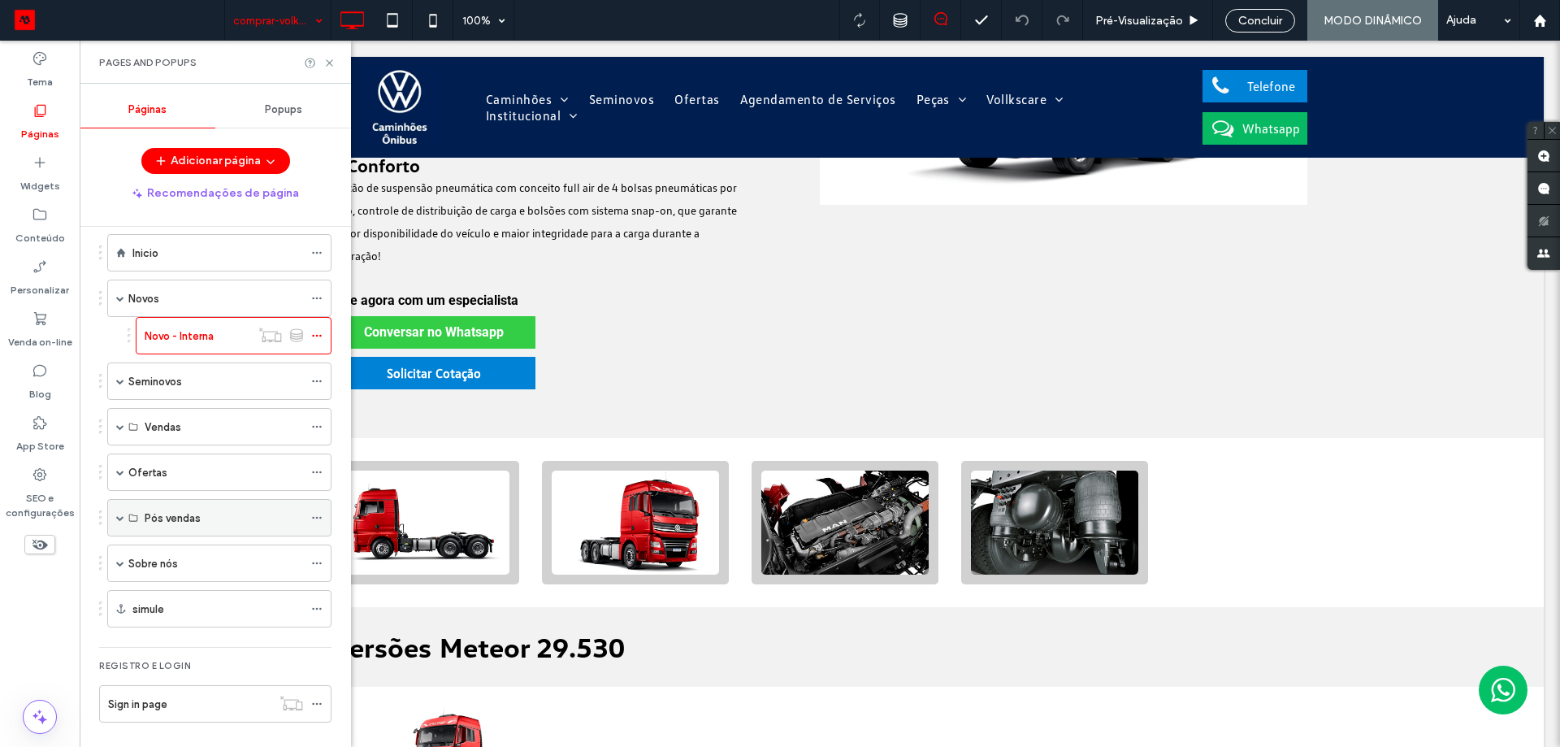
scroll to position [25, 0]
click at [128, 373] on div "Seminovos" at bounding box center [219, 376] width 224 height 37
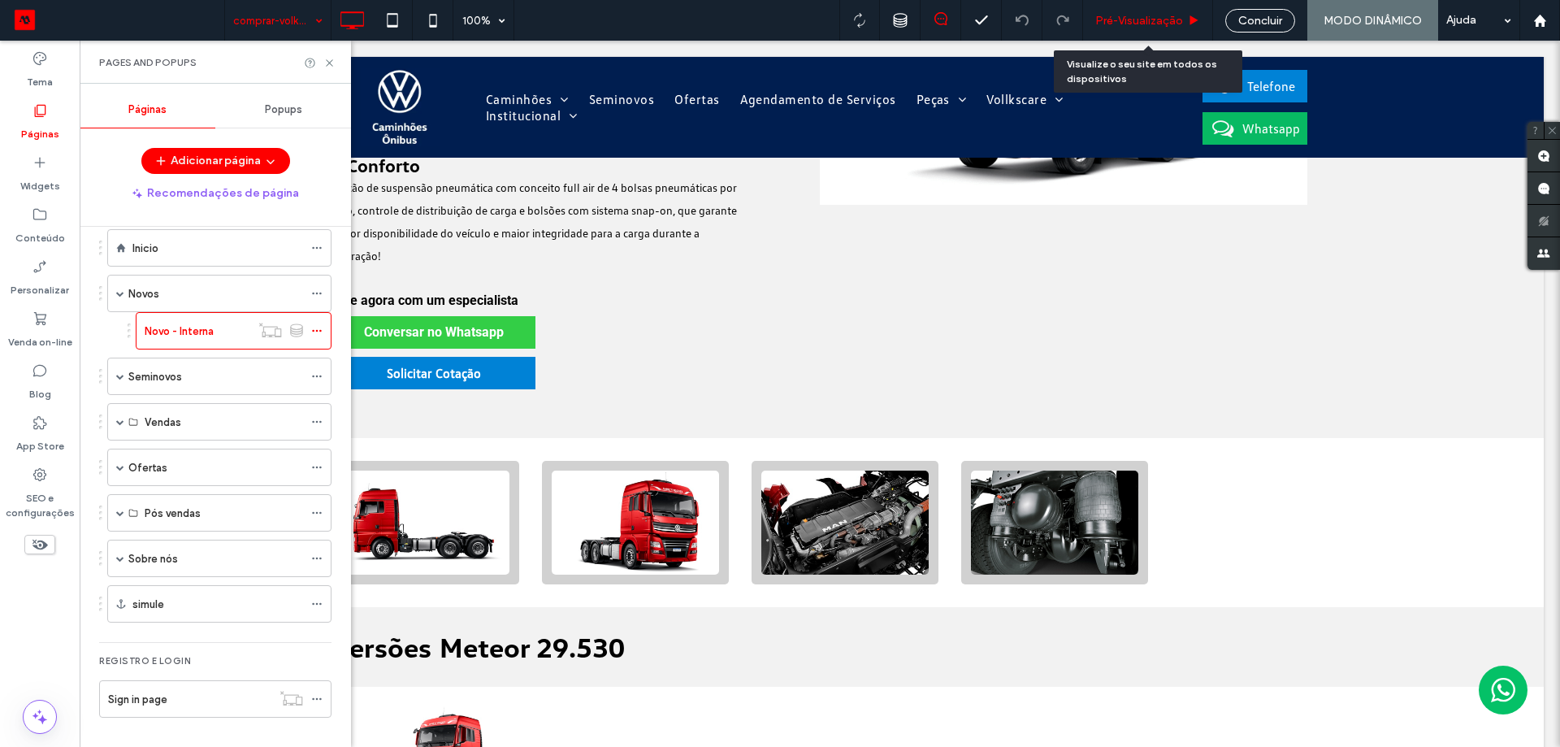
click at [1127, 18] on span "Pré-Visualizaçāo" at bounding box center [1139, 21] width 88 height 14
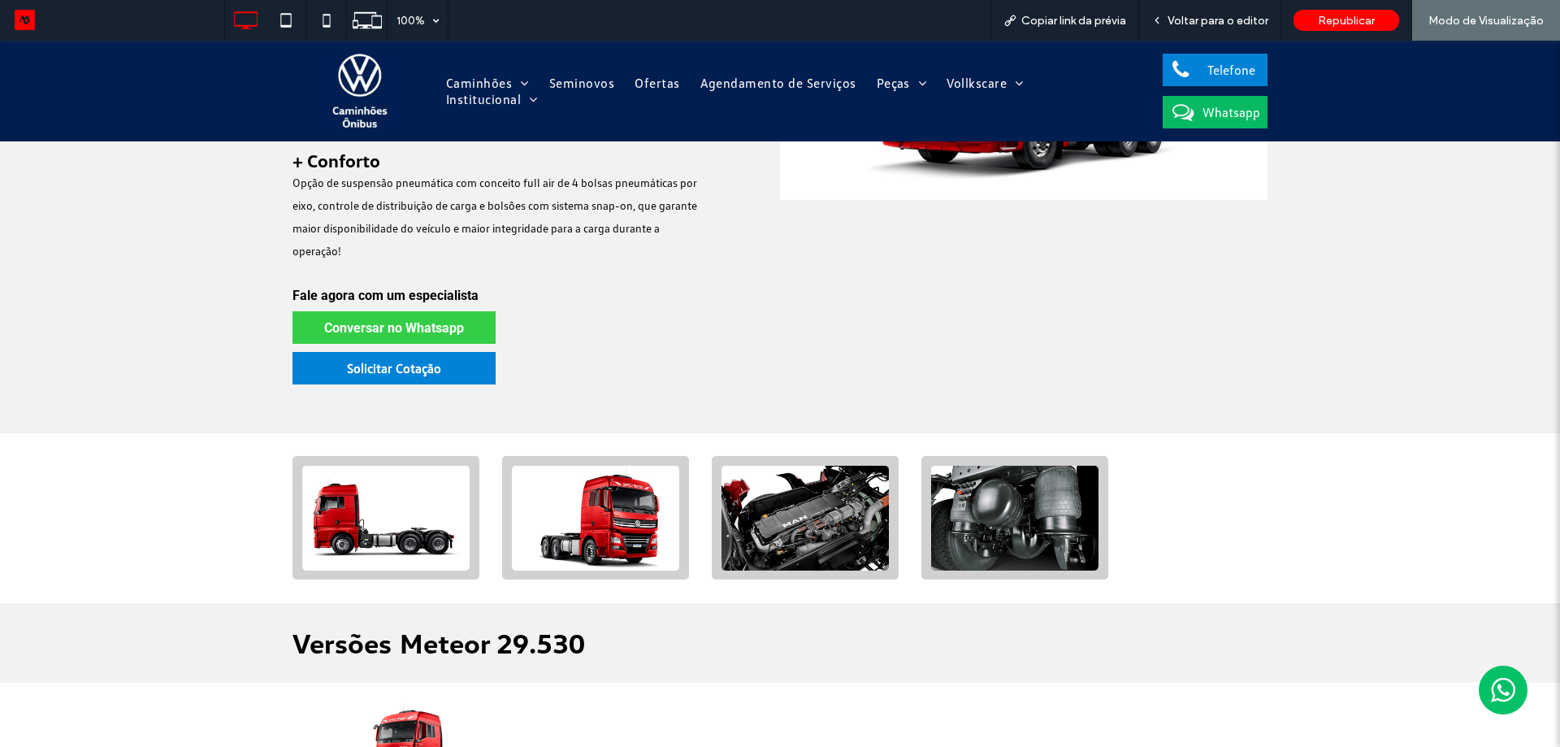
scroll to position [753, 0]
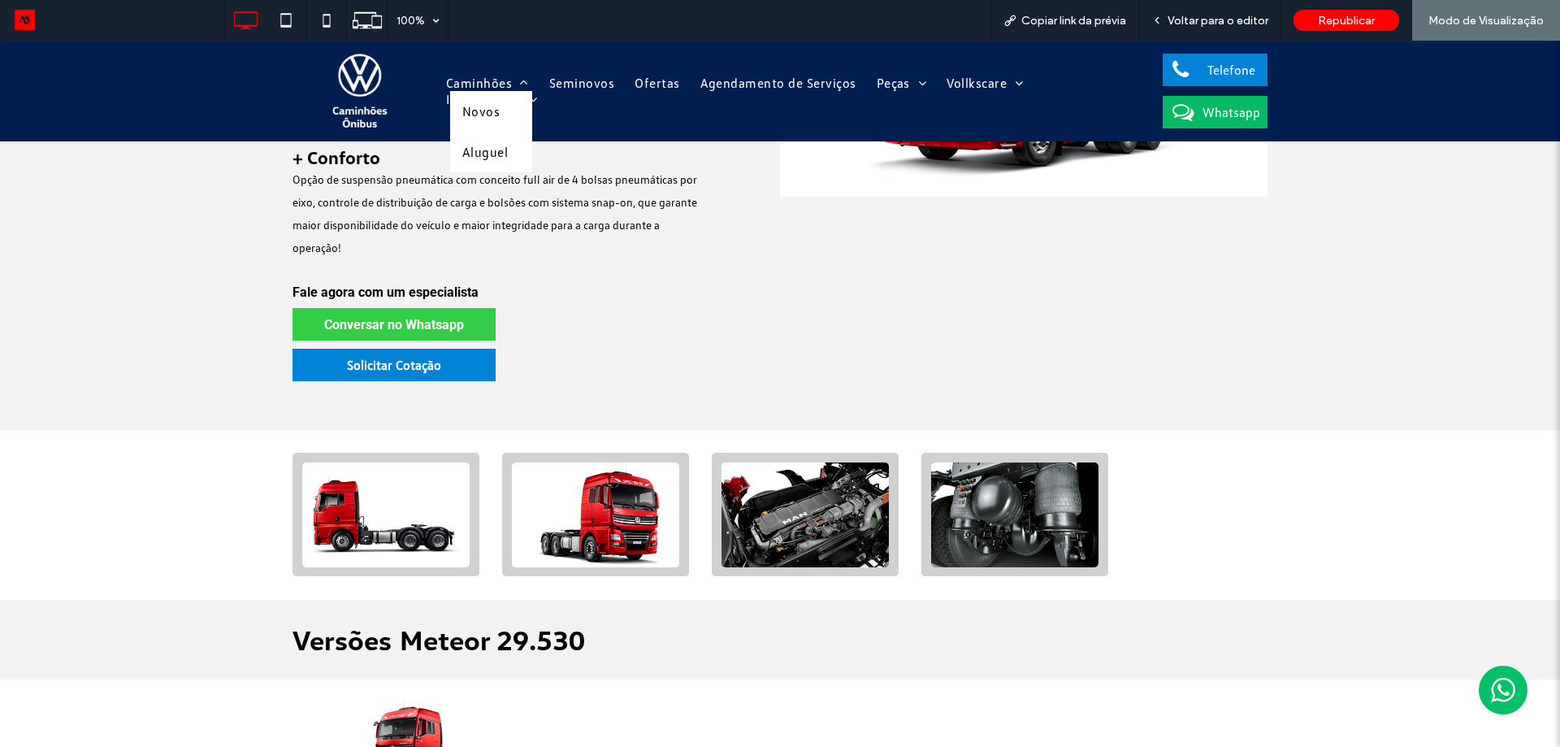
click at [501, 91] on span "Caminhões" at bounding box center [487, 83] width 83 height 16
click at [475, 160] on span "Aluguel" at bounding box center [485, 152] width 46 height 16
click at [490, 154] on span "Aluguel" at bounding box center [485, 152] width 46 height 16
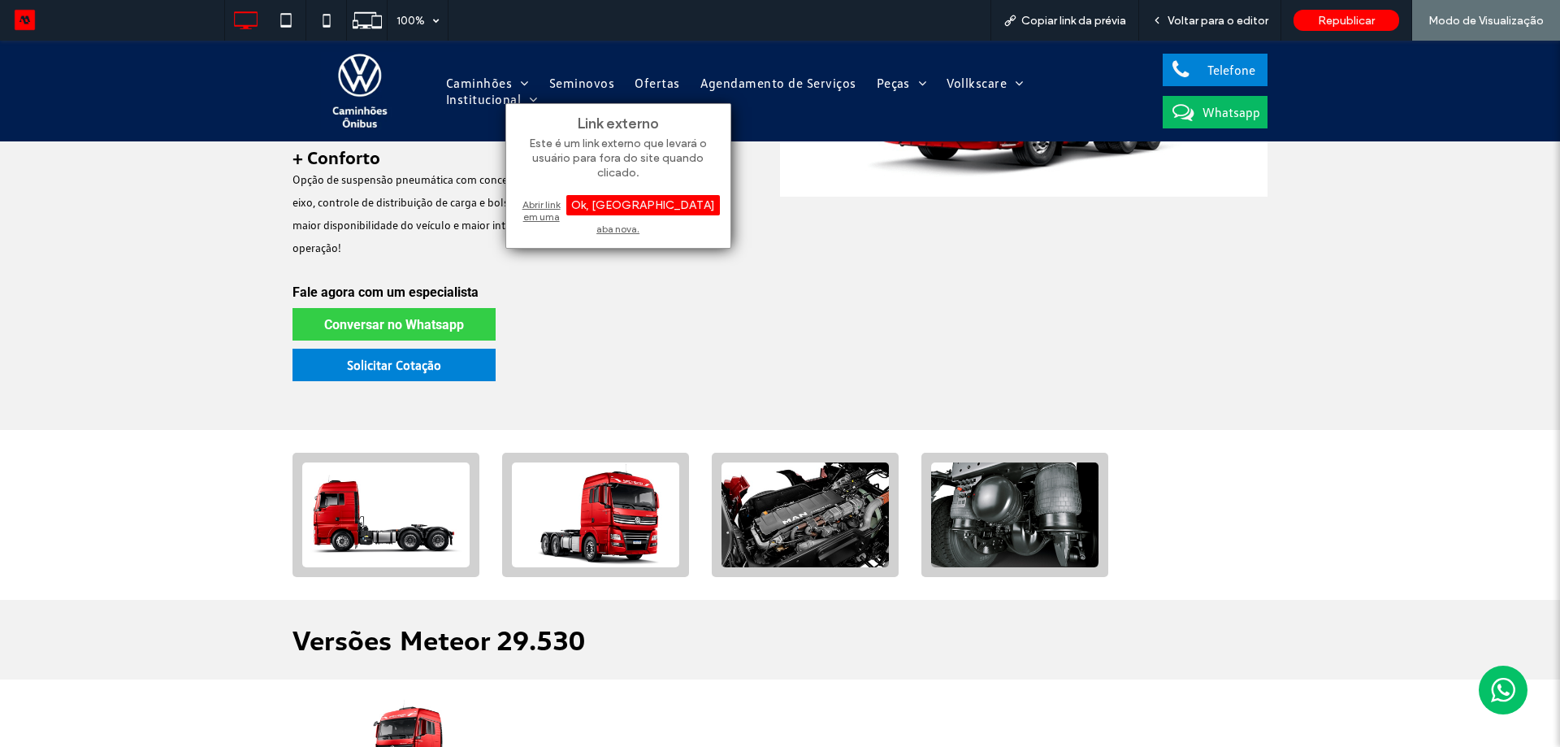
click at [574, 206] on div "Abrir link em uma aba nova." at bounding box center [618, 216] width 203 height 41
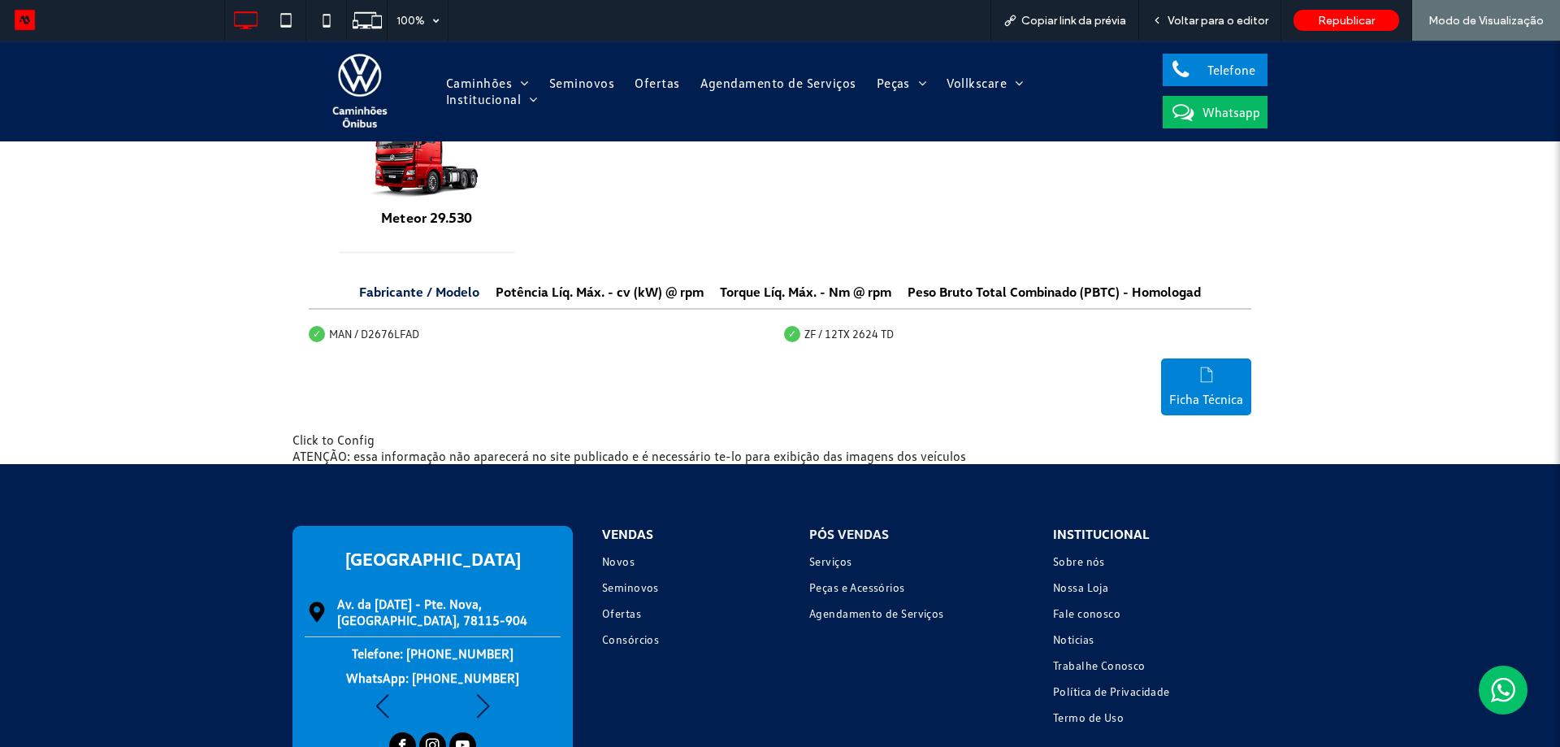
scroll to position [1484, 0]
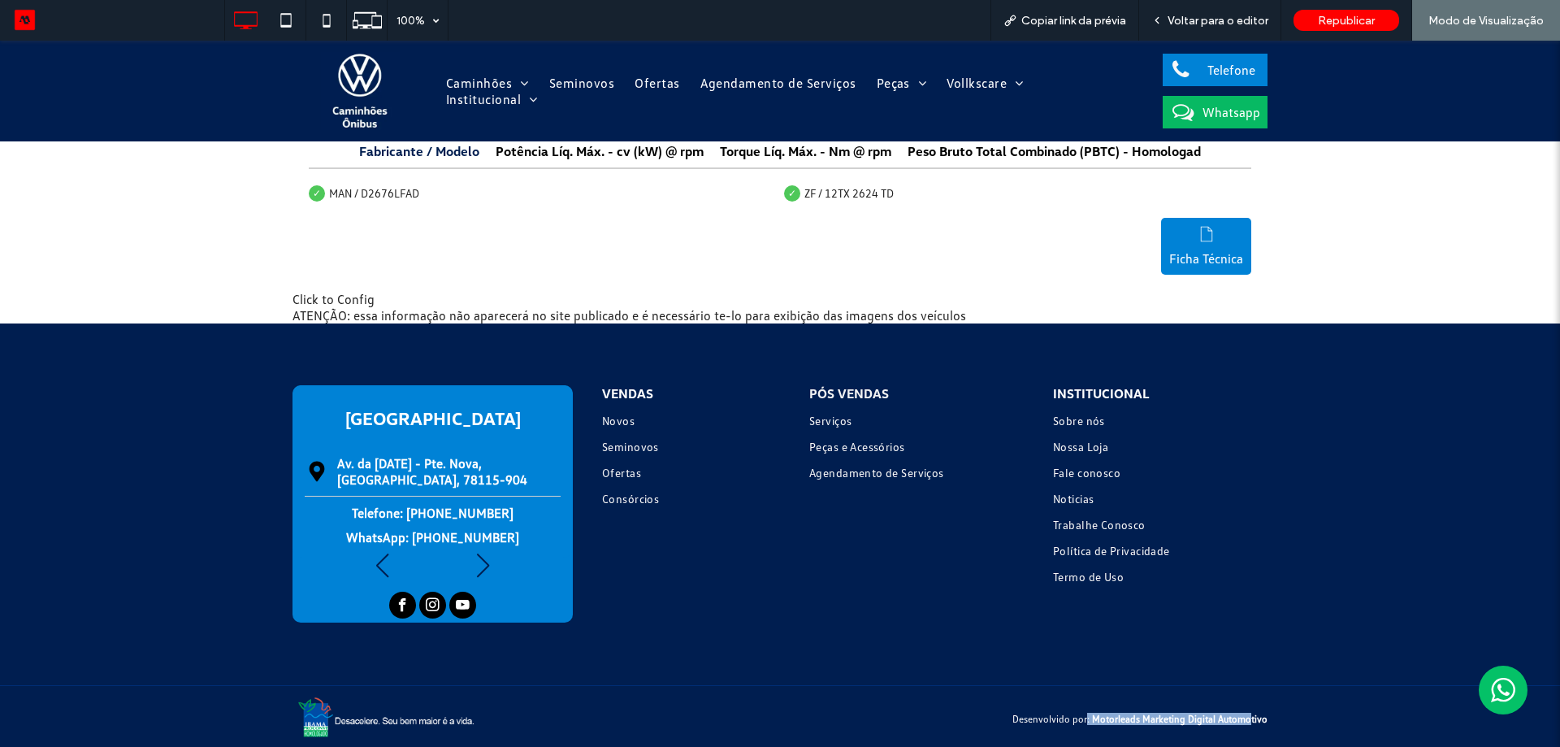
drag, startPoint x: 1125, startPoint y: 715, endPoint x: 1272, endPoint y: 706, distance: 148.2
click at [1263, 707] on div "Desenvolvido por: Motorleads Marketing Digital Automotivo" at bounding box center [780, 718] width 1560 height 66
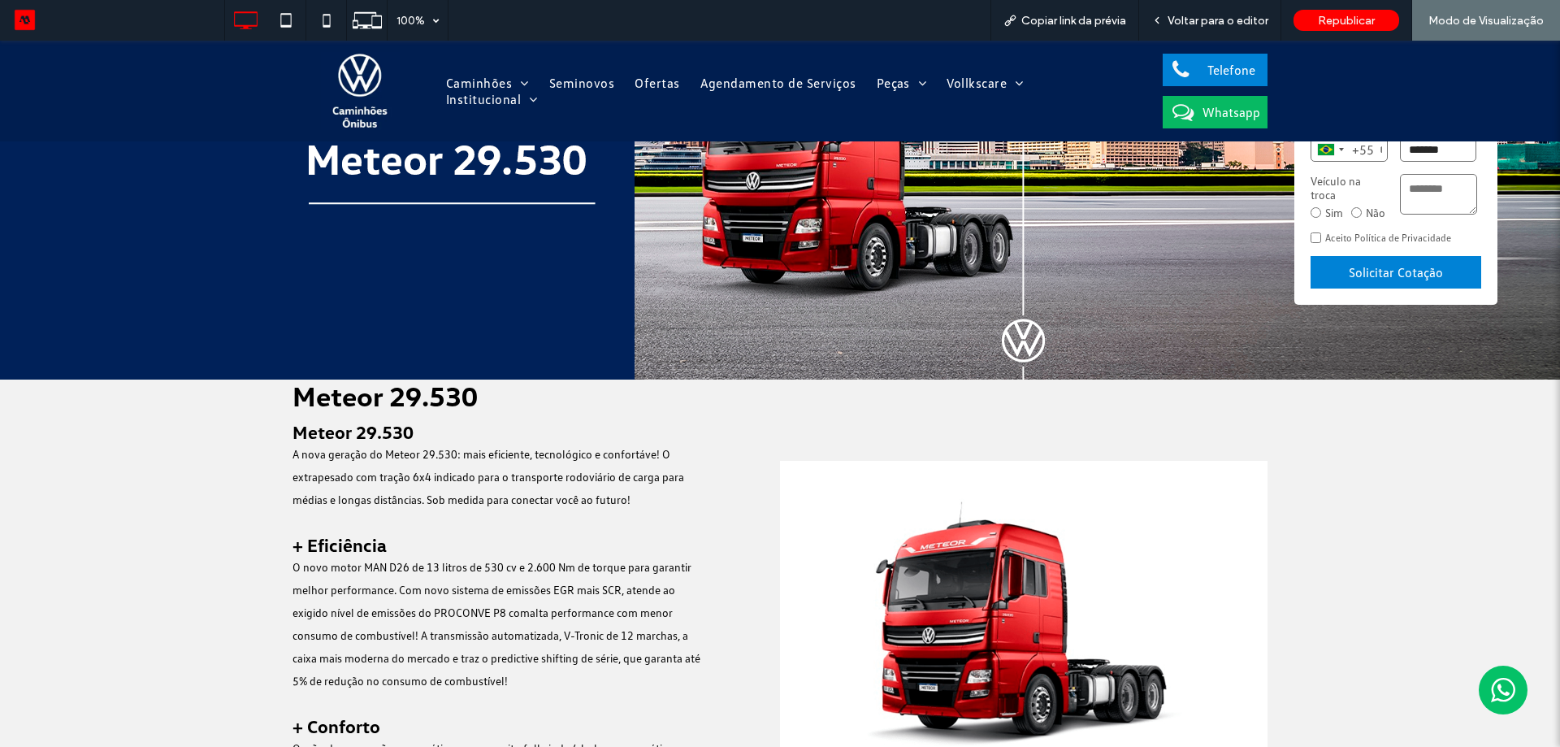
scroll to position [0, 0]
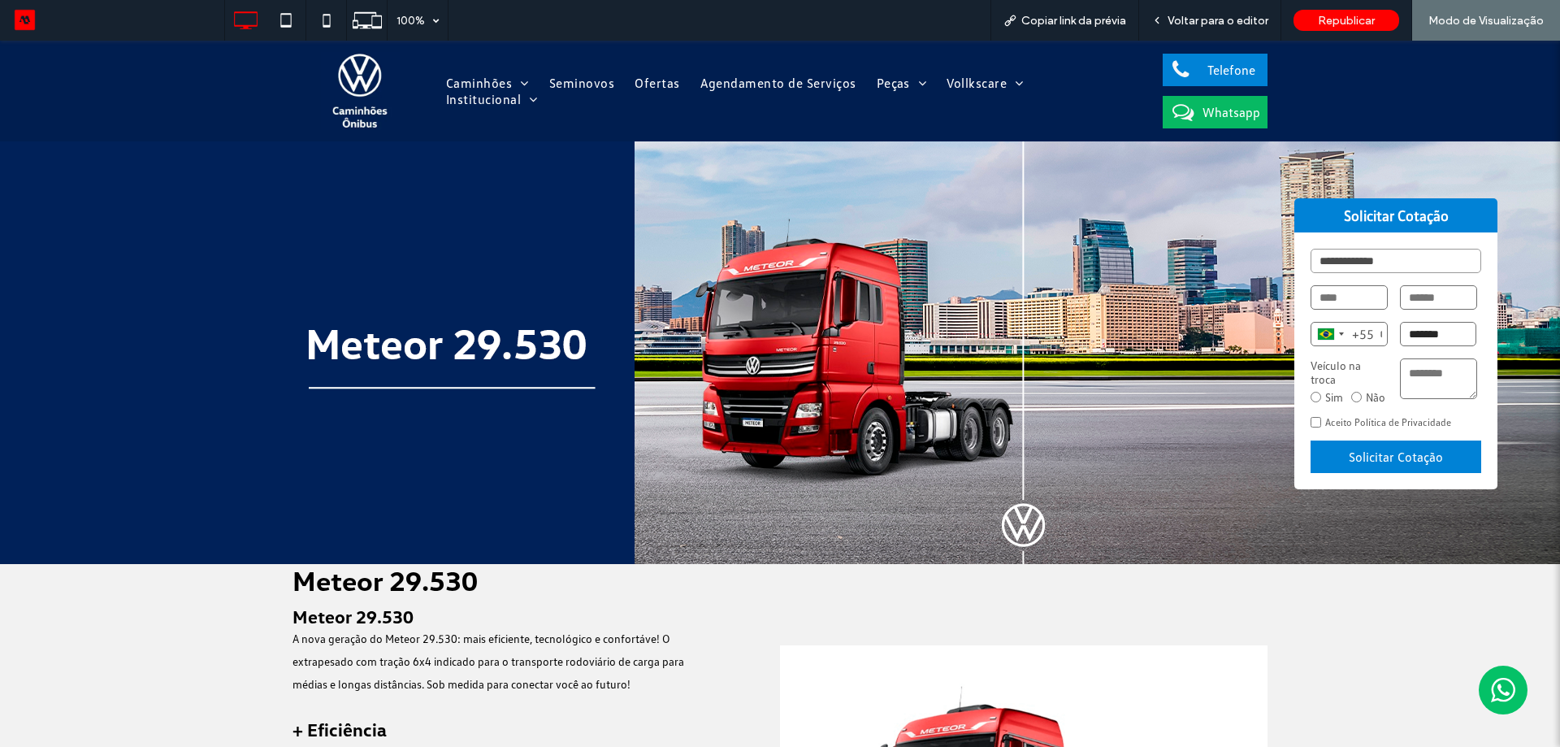
drag, startPoint x: 323, startPoint y: 89, endPoint x: 343, endPoint y: 125, distance: 41.8
click at [323, 89] on img at bounding box center [360, 91] width 78 height 78
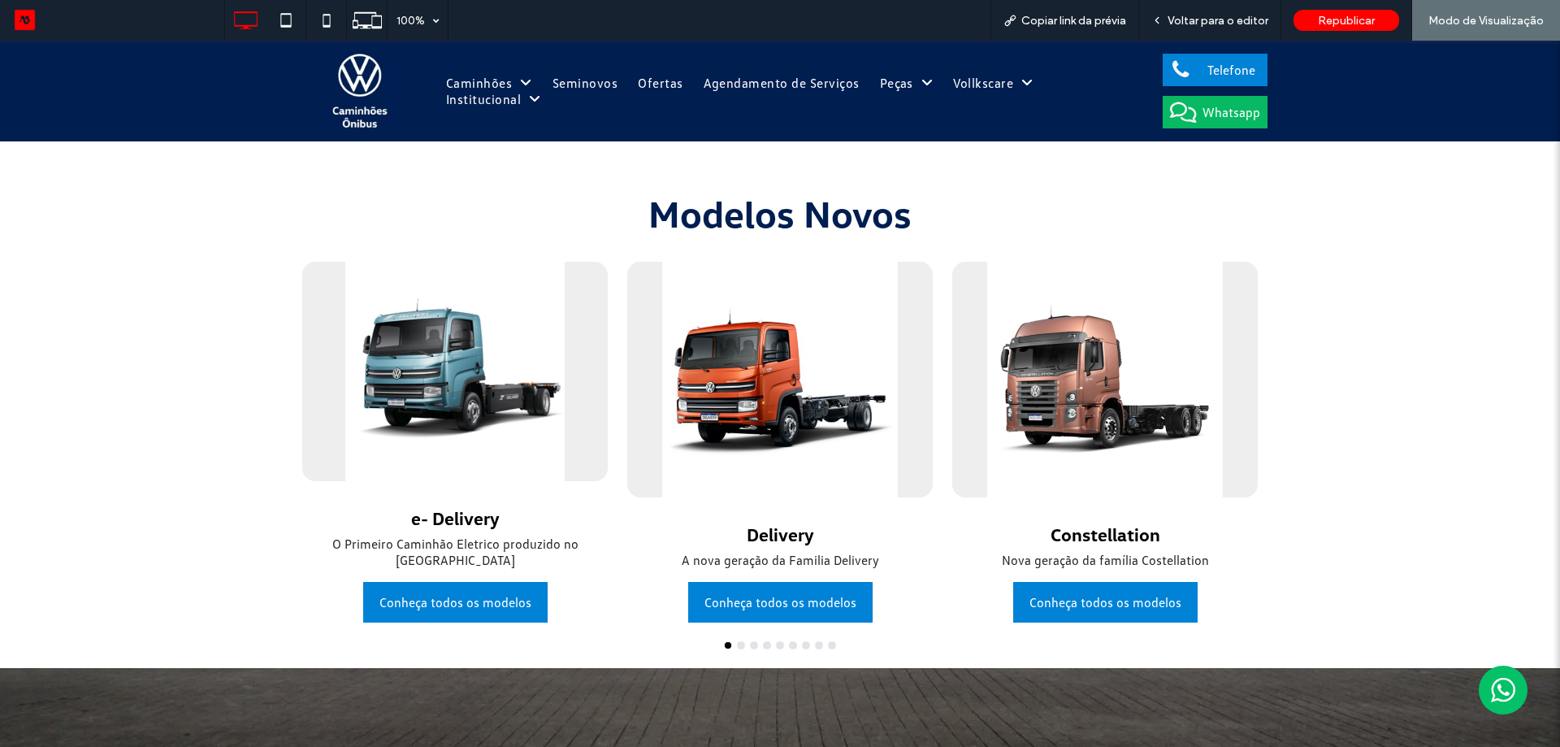
click at [844, 414] on div at bounding box center [780, 380] width 306 height 236
click at [1194, 21] on span "Voltar para o editor" at bounding box center [1218, 21] width 101 height 14
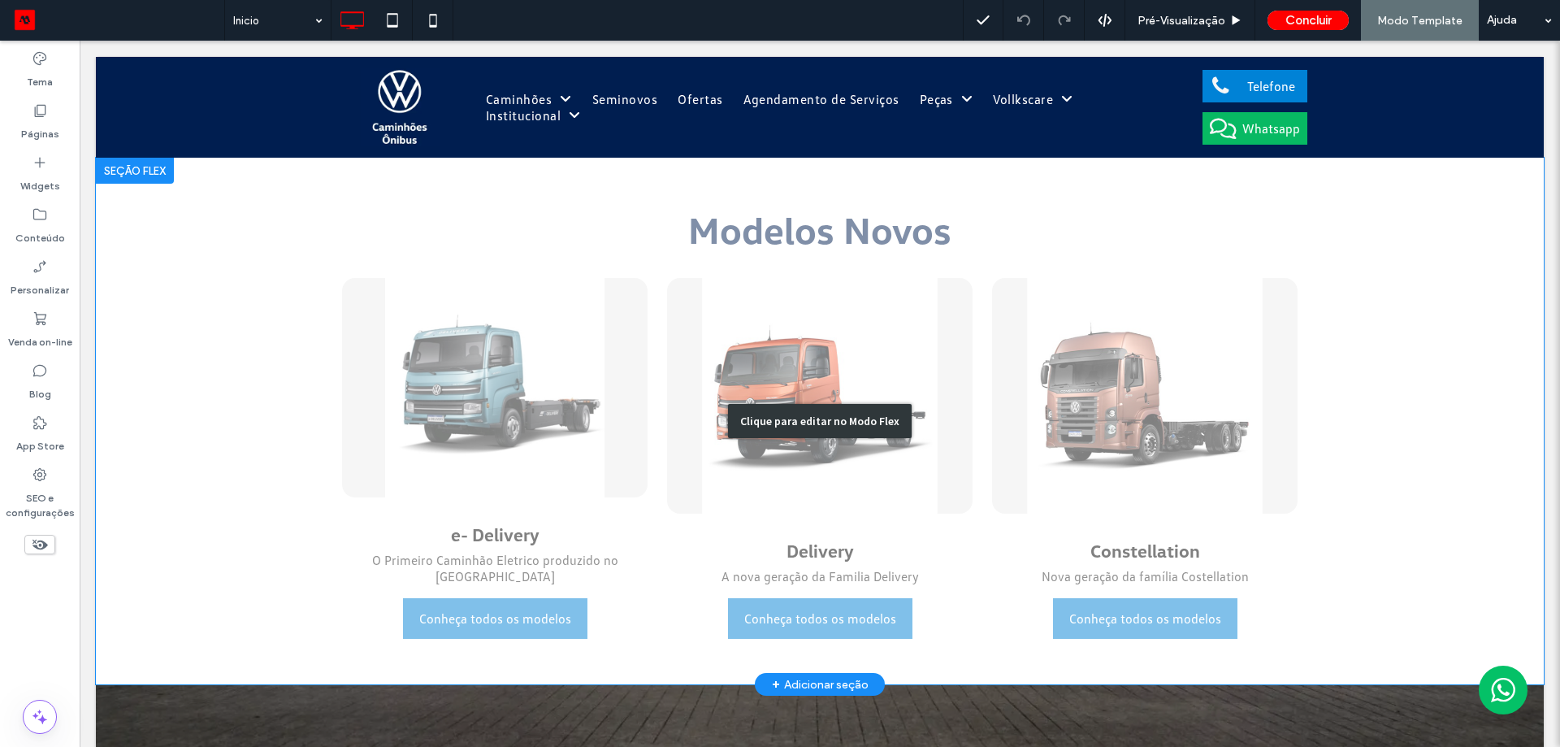
click at [565, 379] on div "Clique para editar no Modo Flex" at bounding box center [820, 421] width 1448 height 527
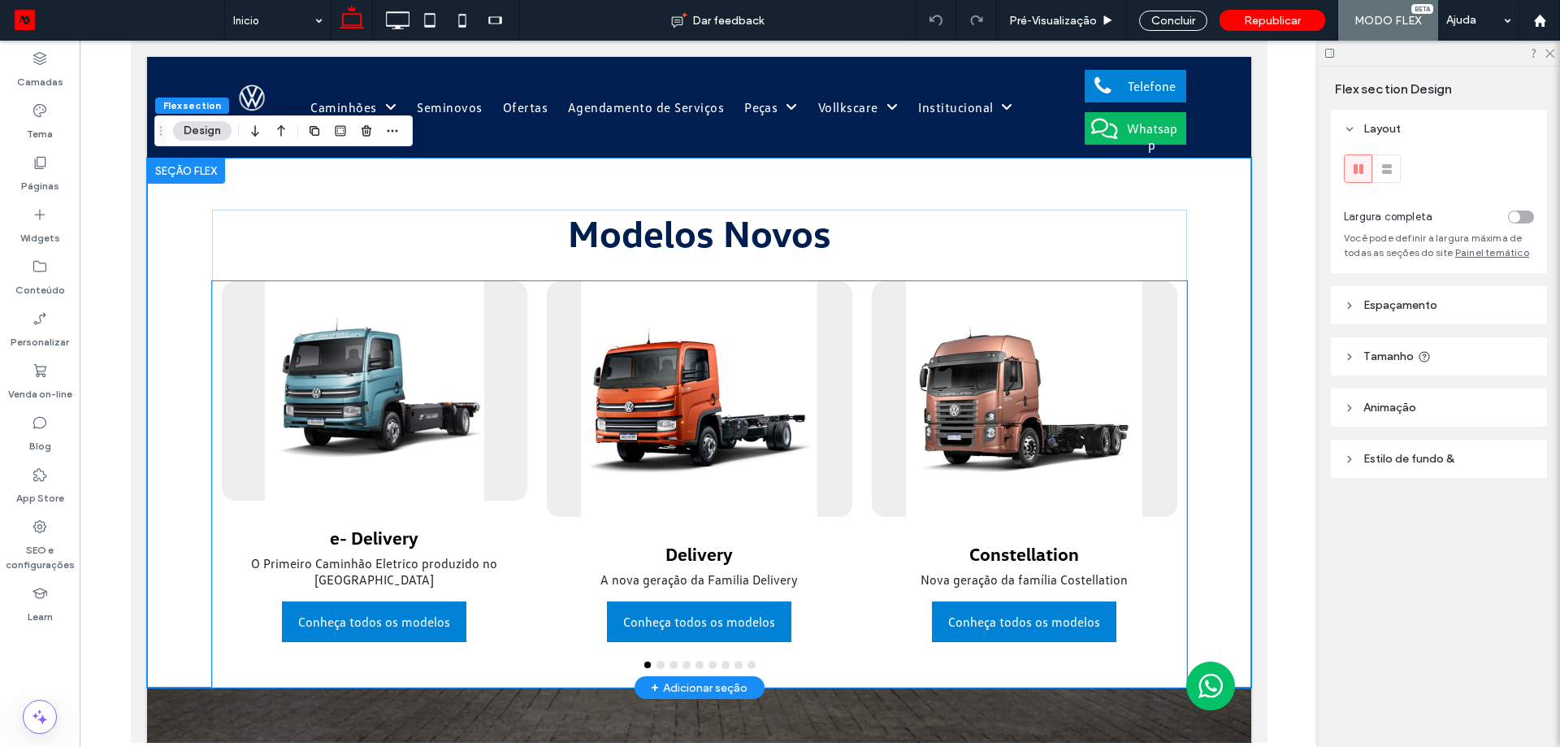
click at [445, 396] on div at bounding box center [374, 390] width 306 height 219
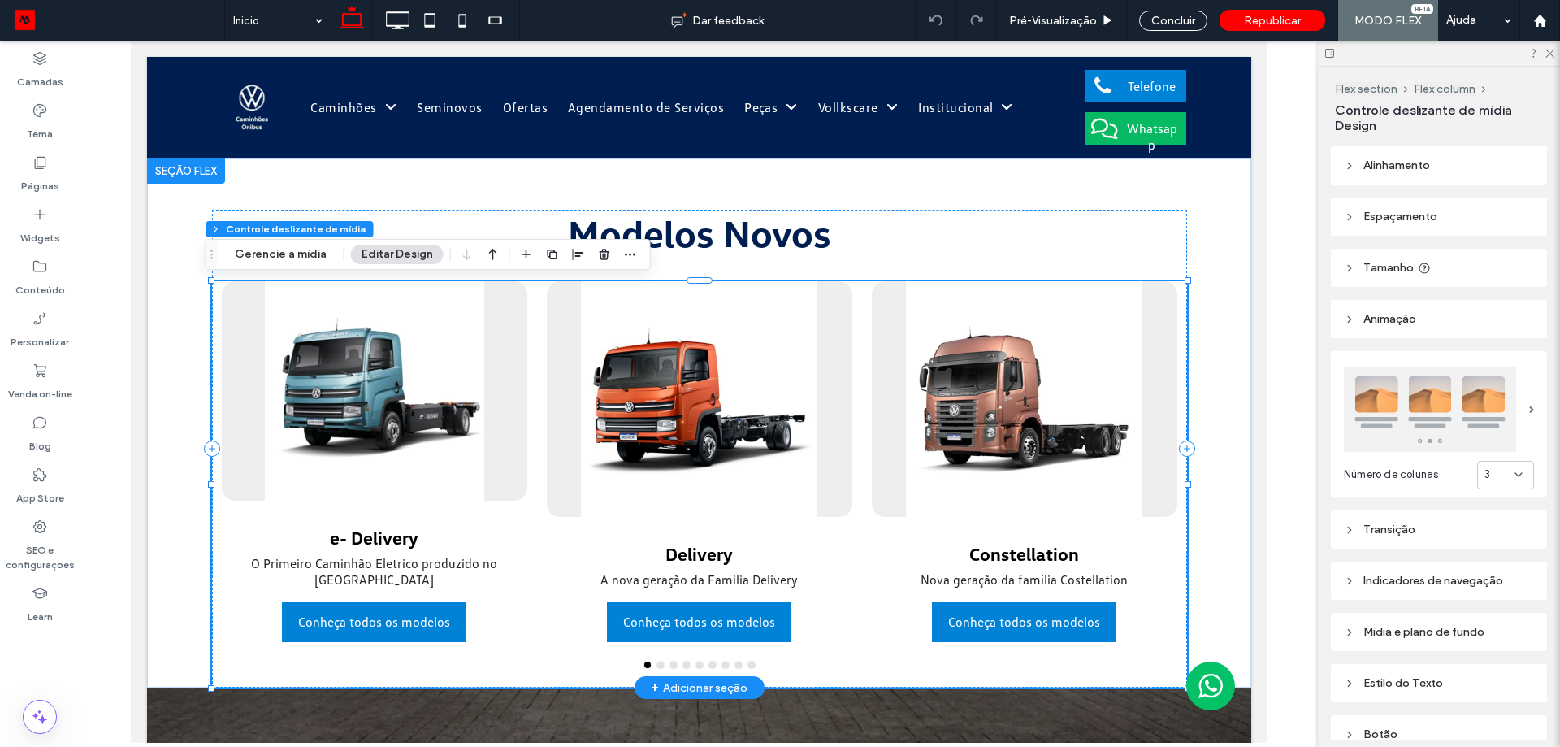
click at [445, 396] on div at bounding box center [374, 390] width 306 height 219
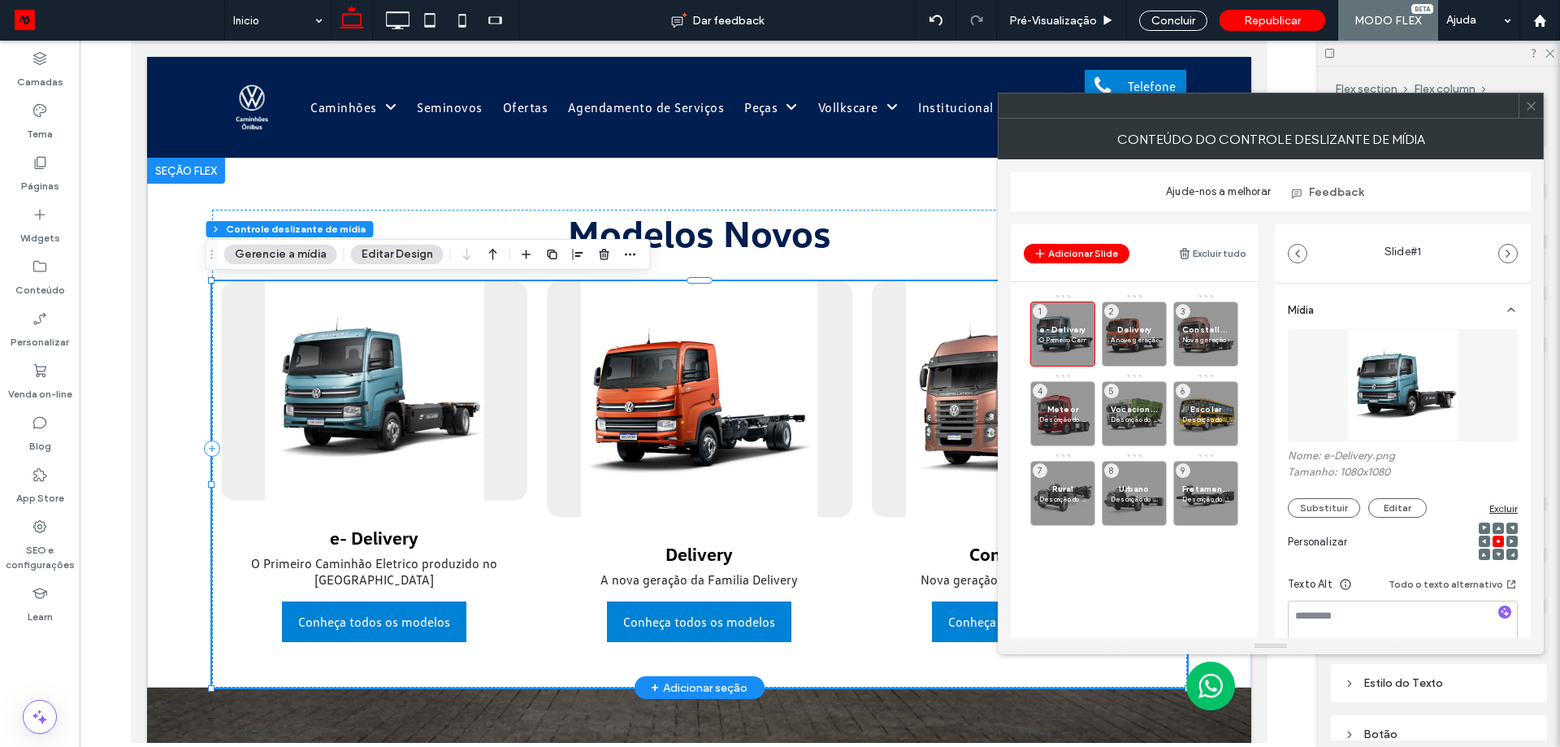
click at [1534, 98] on span at bounding box center [1531, 105] width 12 height 24
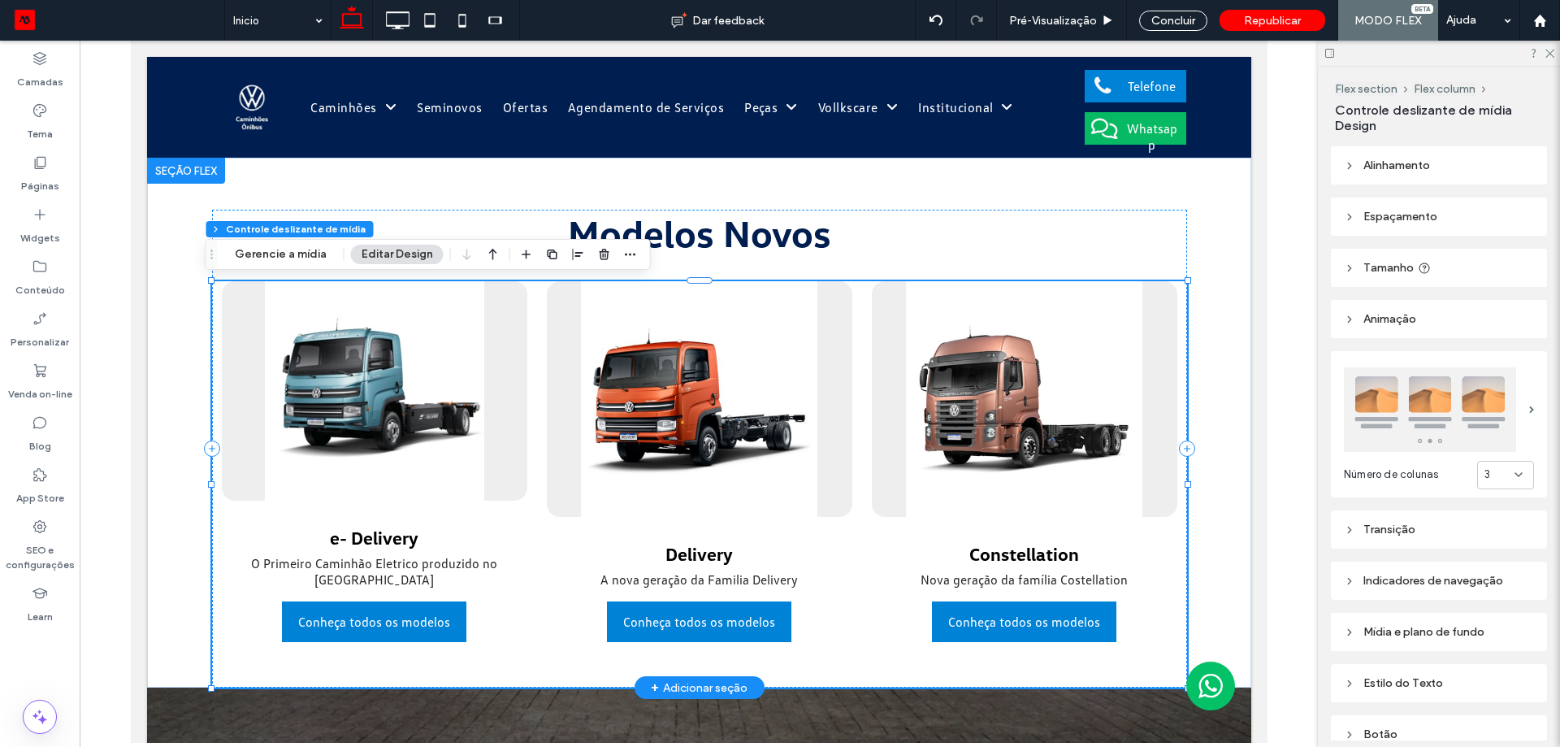
scroll to position [125, 0]
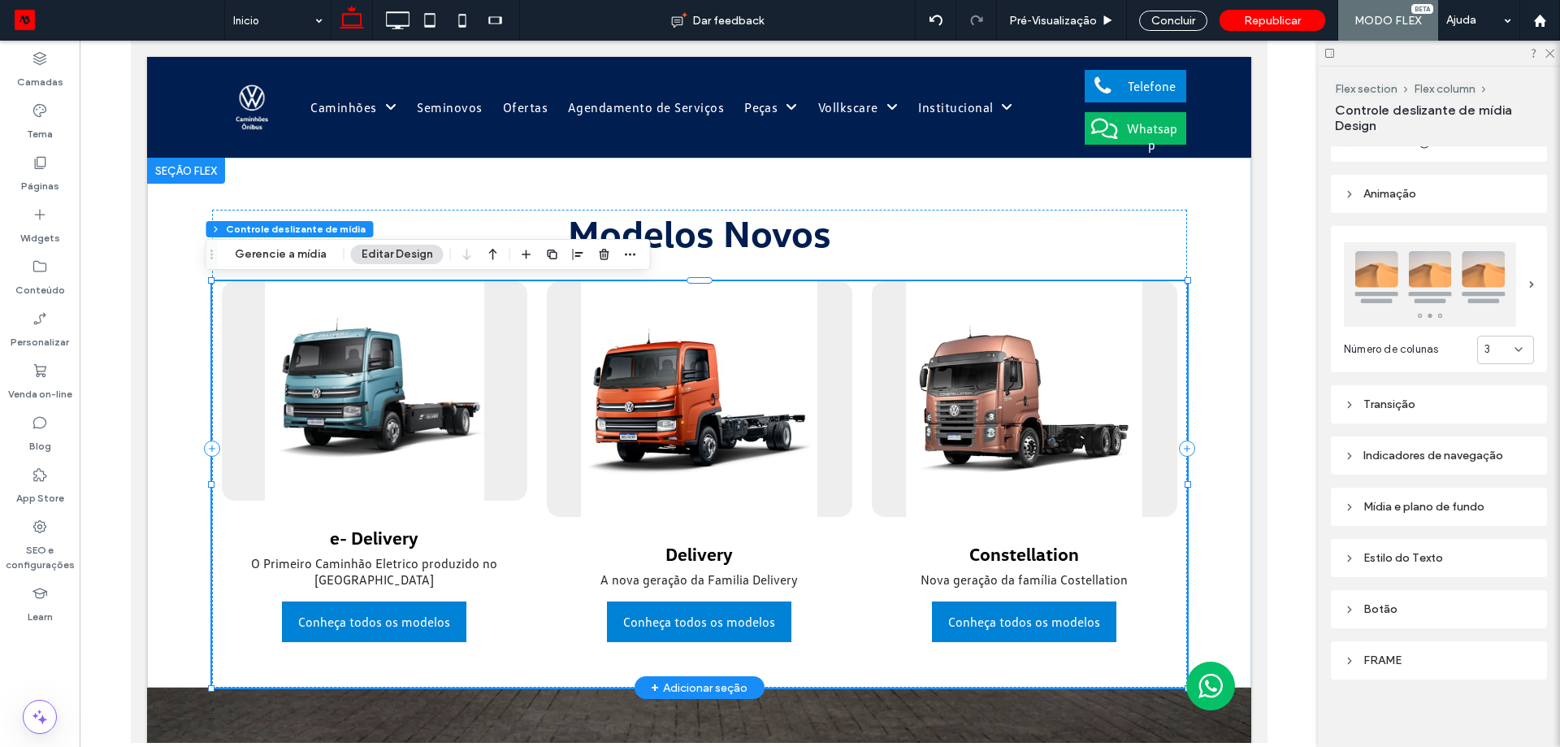
click at [1380, 266] on img at bounding box center [1430, 284] width 172 height 85
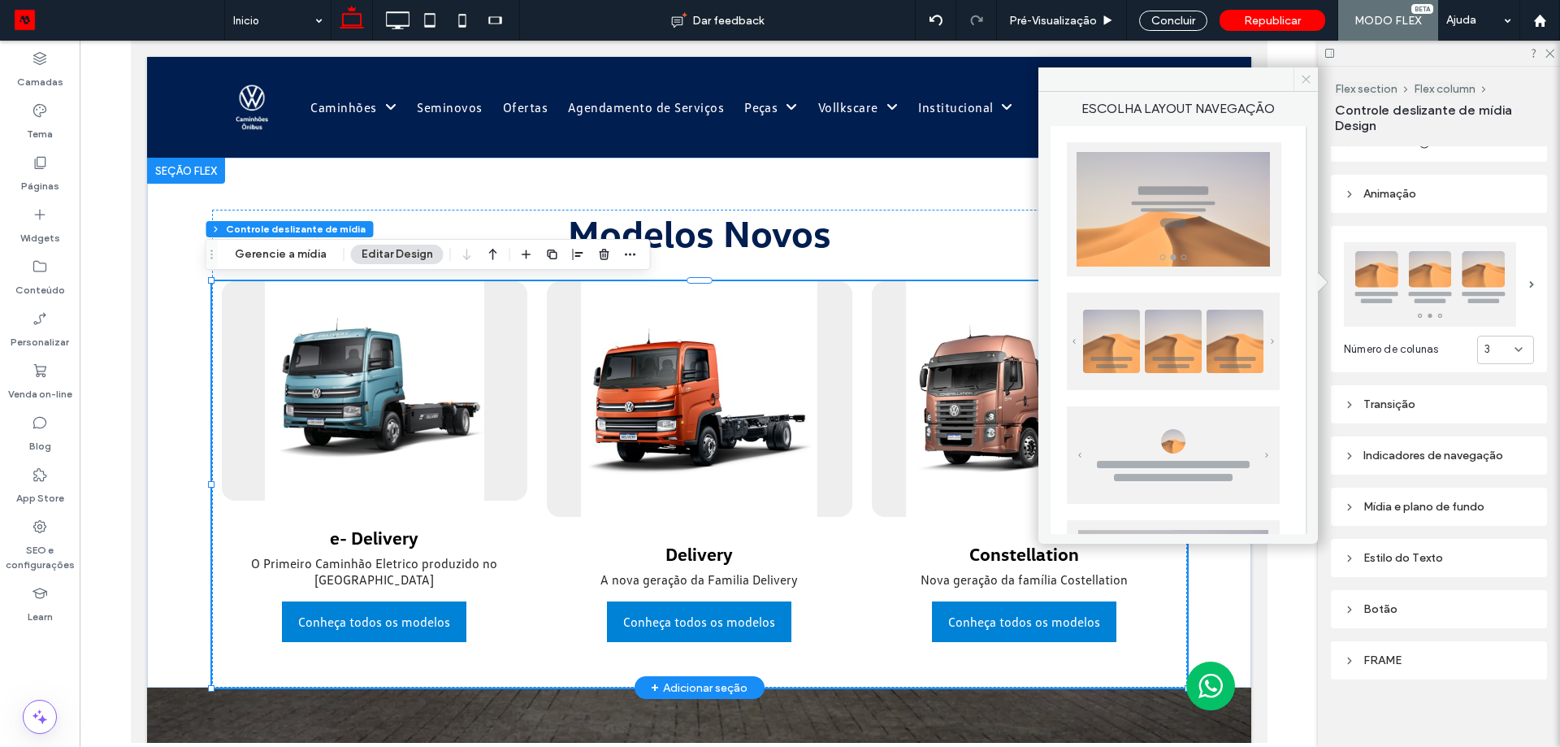
click at [1305, 76] on icon at bounding box center [1306, 79] width 12 height 12
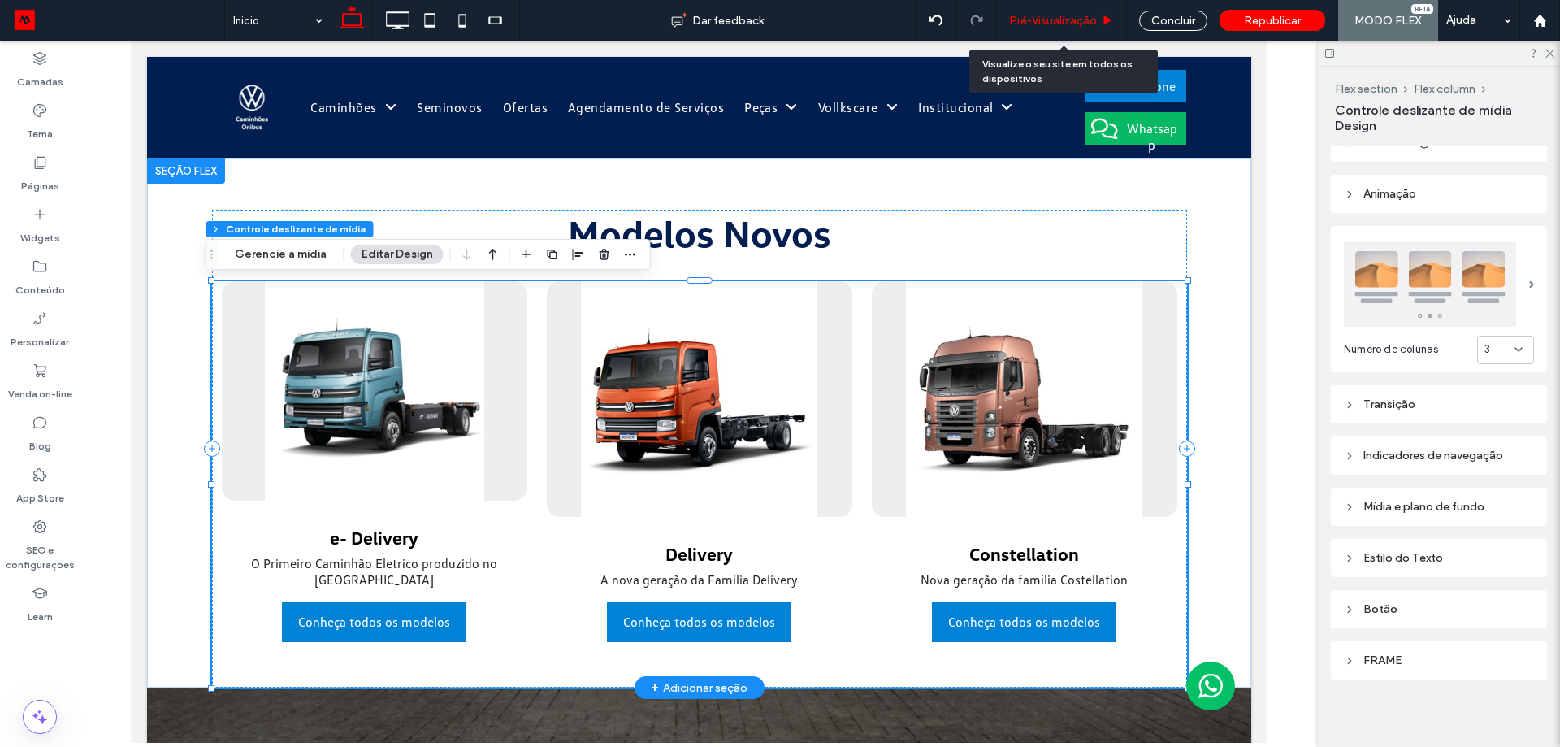
drag, startPoint x: 1063, startPoint y: 22, endPoint x: 974, endPoint y: 553, distance: 537.9
click at [1063, 22] on span "Pré-Visualizaçāo" at bounding box center [1053, 21] width 88 height 14
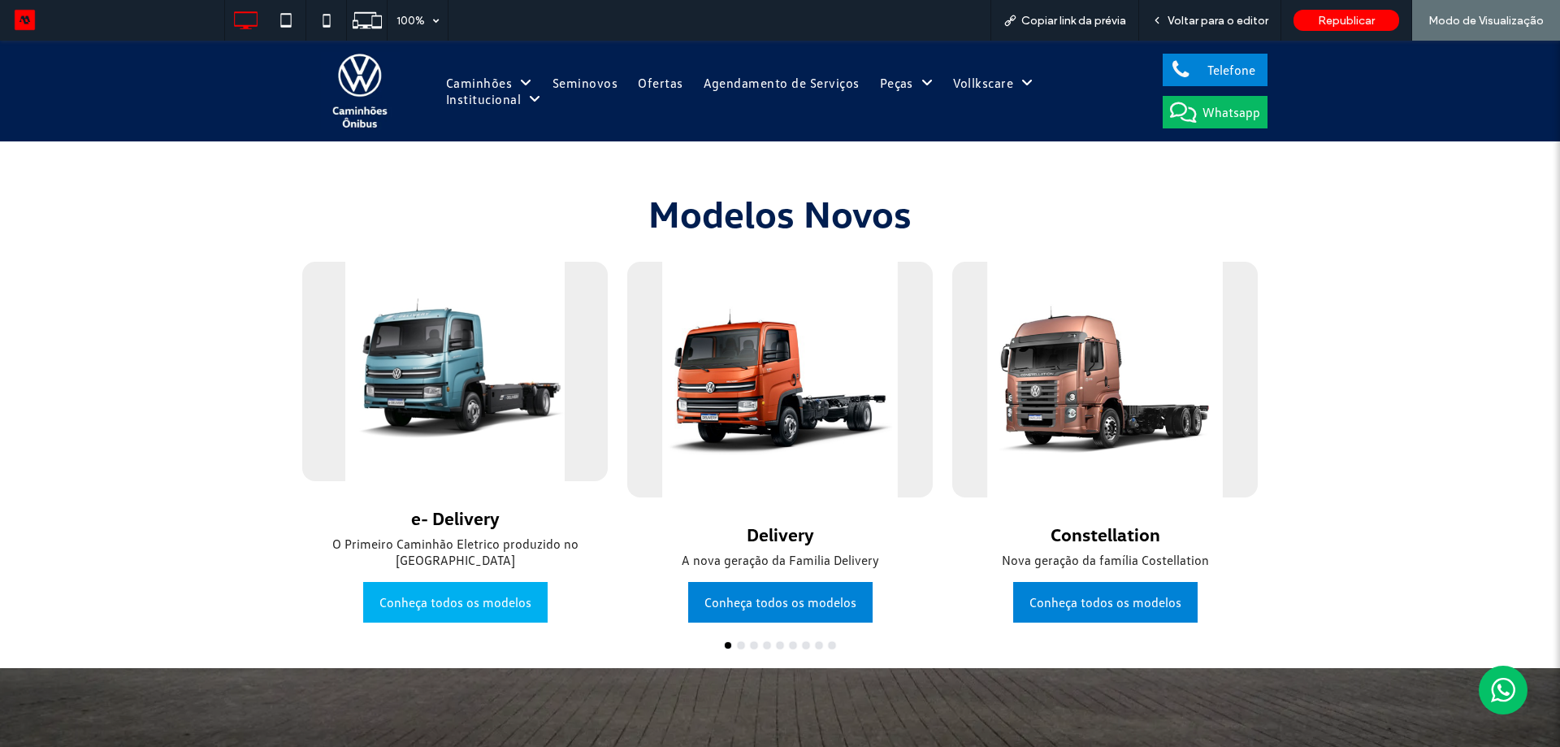
click at [474, 612] on span "Conheça todos os modelos" at bounding box center [455, 602] width 152 height 33
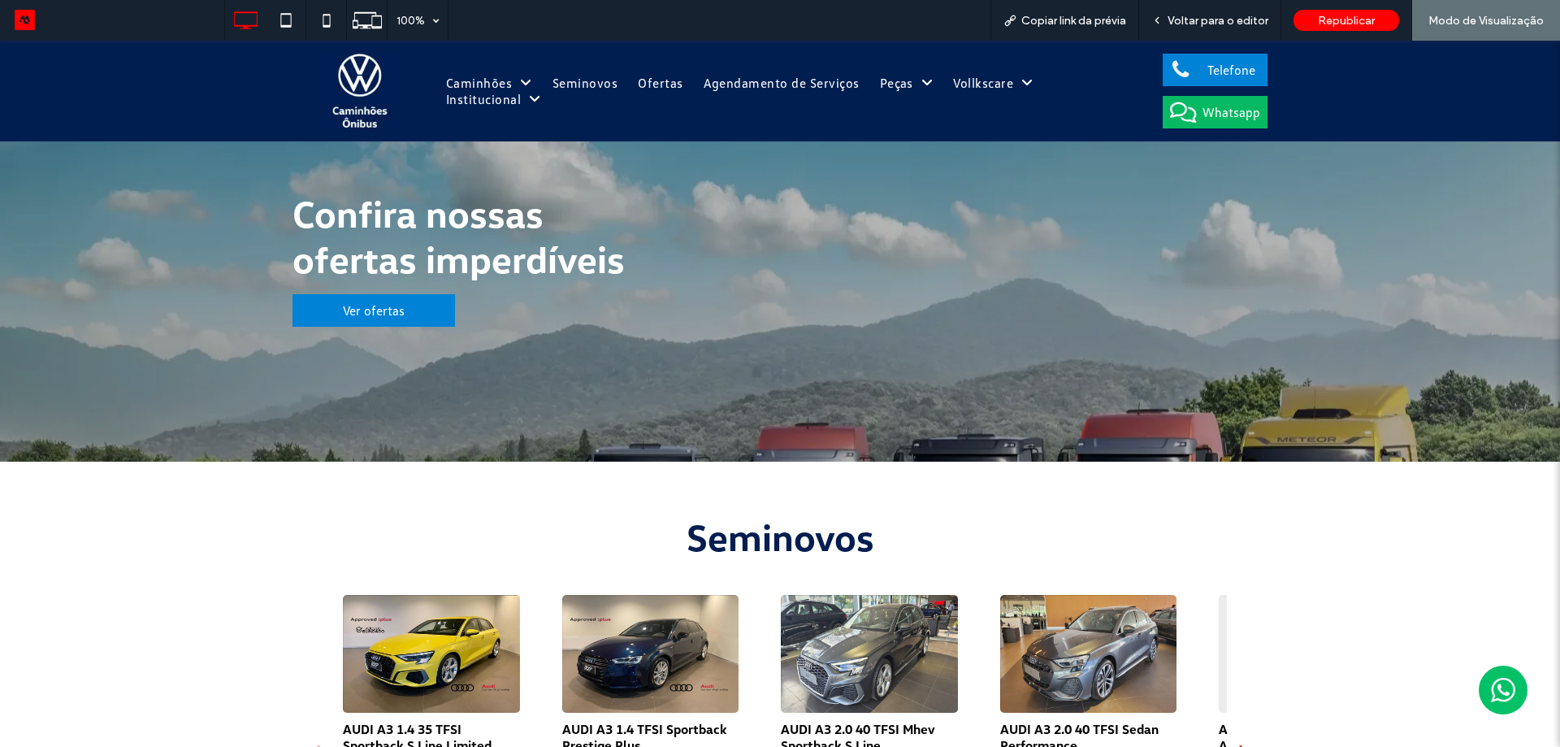
scroll to position [650, 0]
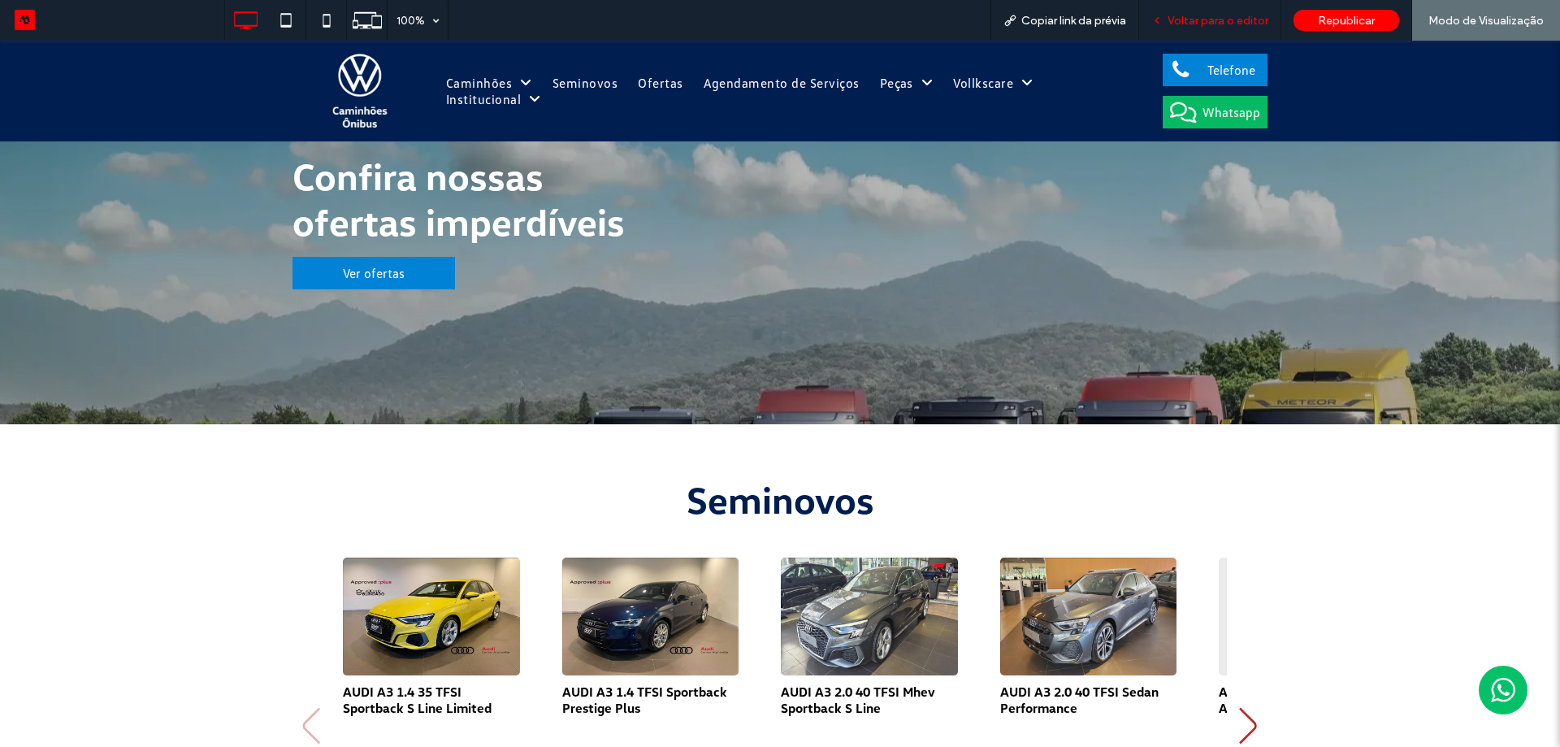
click at [1205, 24] on span "Voltar para o editor" at bounding box center [1218, 21] width 101 height 14
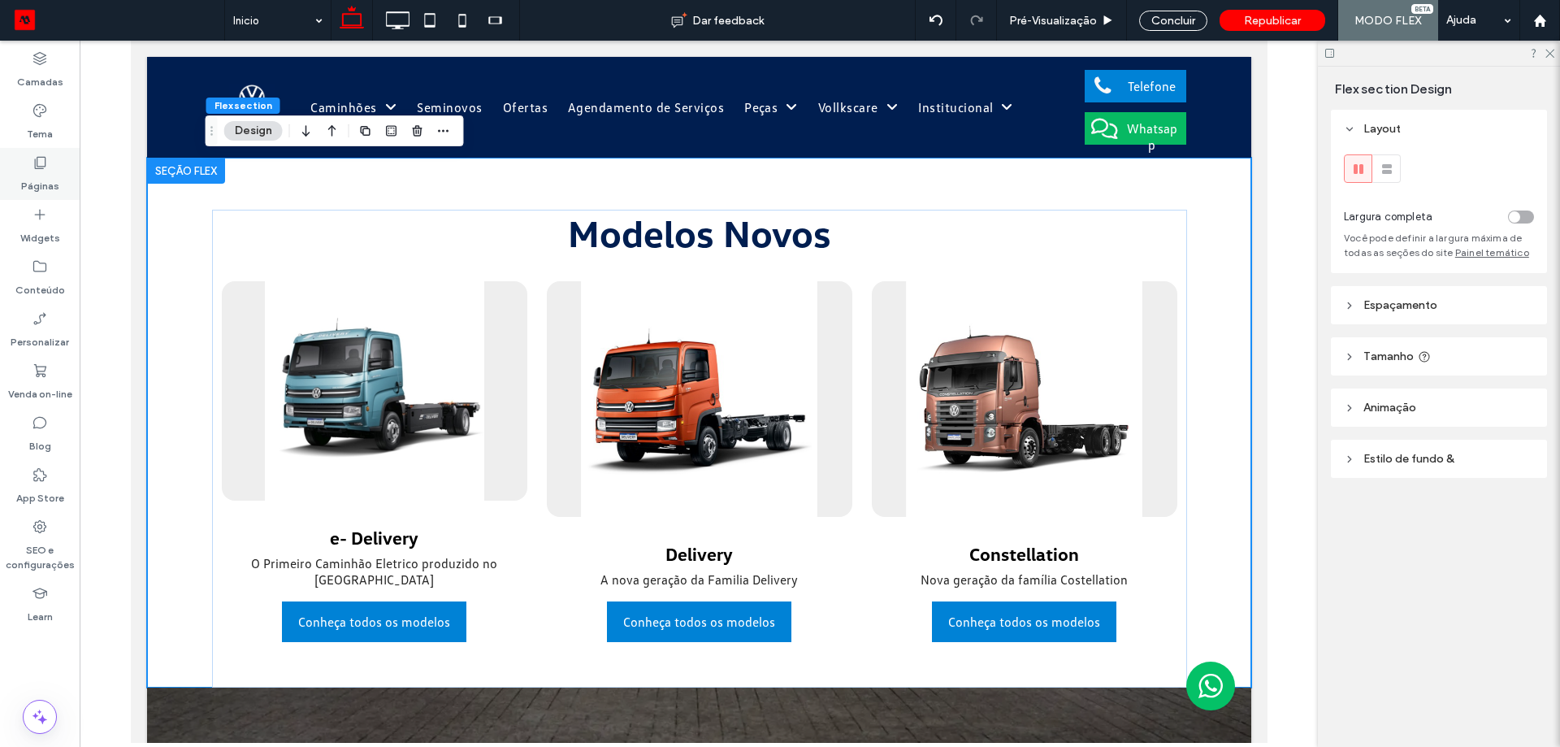
click at [24, 133] on div "Tema" at bounding box center [40, 122] width 80 height 52
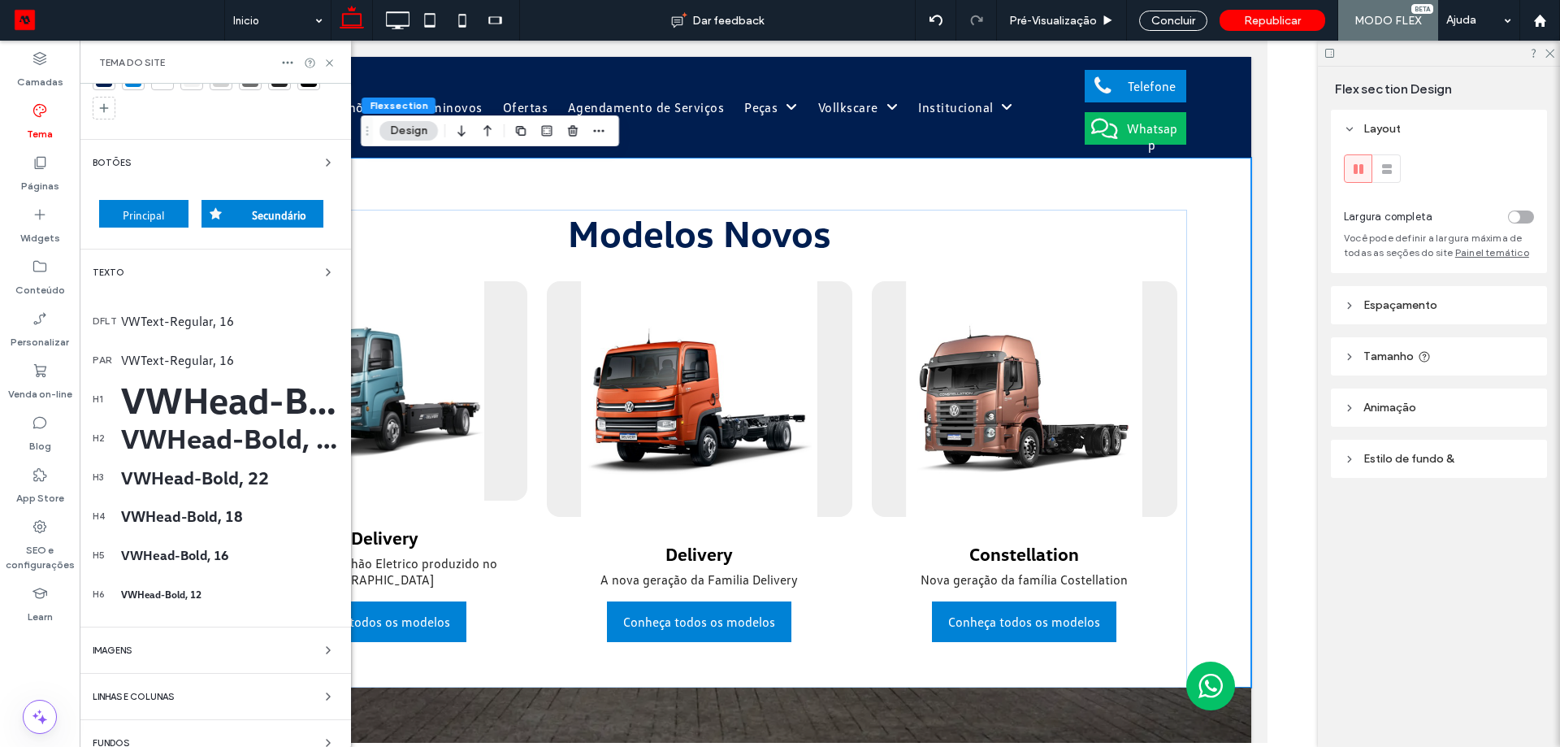
scroll to position [134, 0]
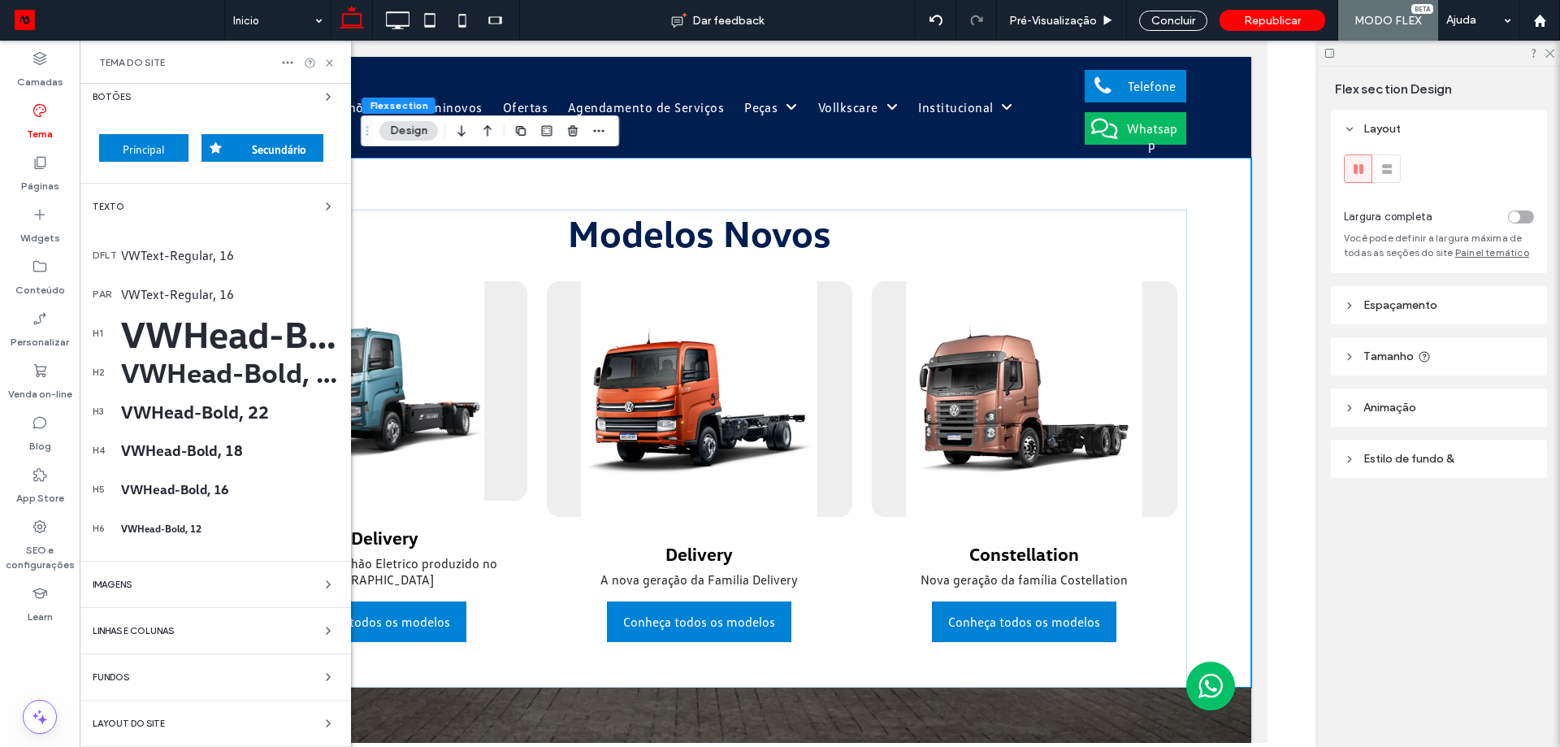
click at [271, 593] on div "Cores Botões Principal Secundário Texto dflt VWText-Regular, 16 par VWText-Regu…" at bounding box center [215, 348] width 271 height 797
click at [273, 579] on div "Imagens" at bounding box center [215, 584] width 245 height 20
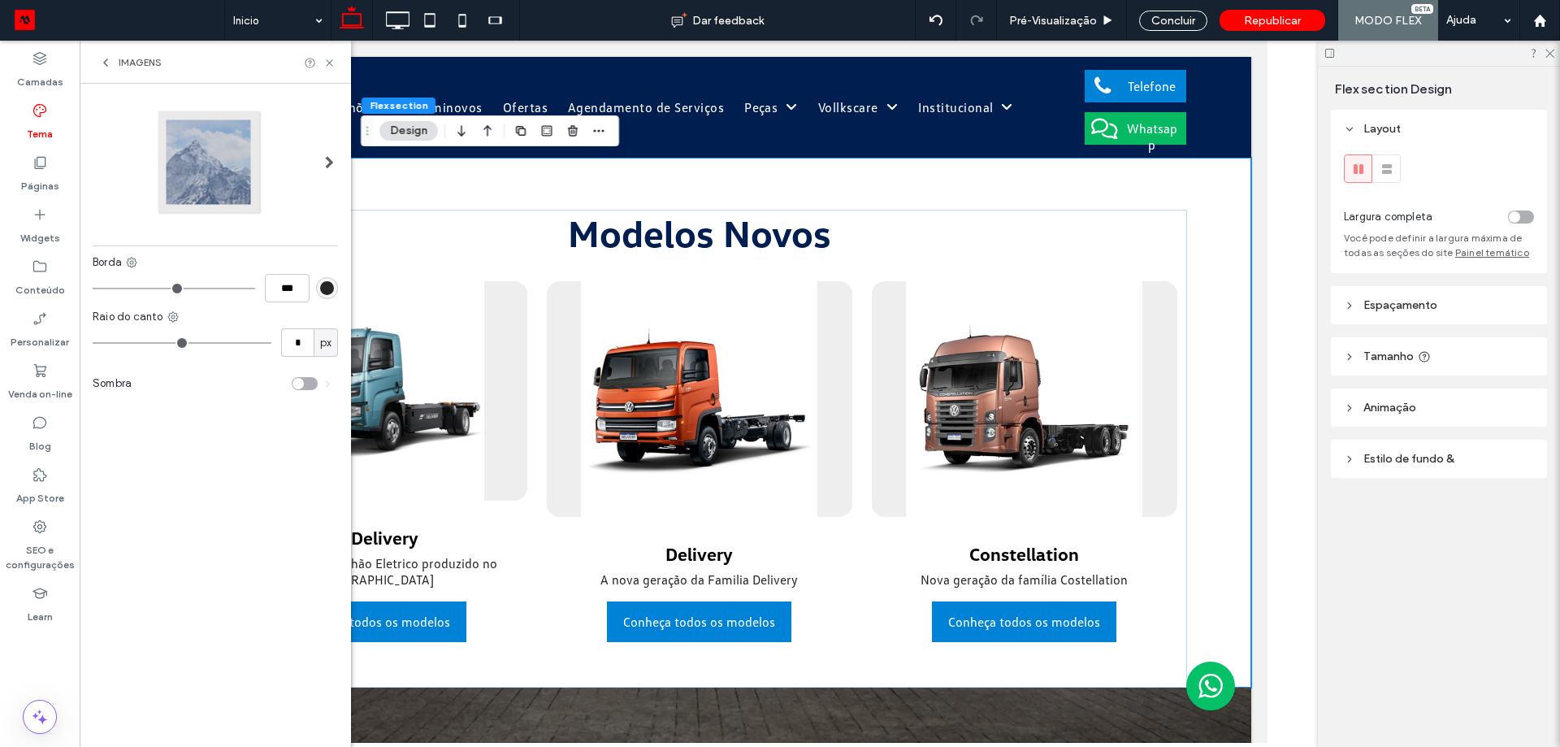
click at [270, 579] on div "Borda *** Raio do canto * px Sombra Cores Botões Principal Secundário Texto dfl…" at bounding box center [215, 415] width 271 height 663
click at [98, 58] on div "Imagens" at bounding box center [215, 62] width 271 height 43
click at [120, 72] on div "Imagens" at bounding box center [215, 62] width 271 height 43
click at [112, 72] on div "Imagens" at bounding box center [215, 62] width 271 height 43
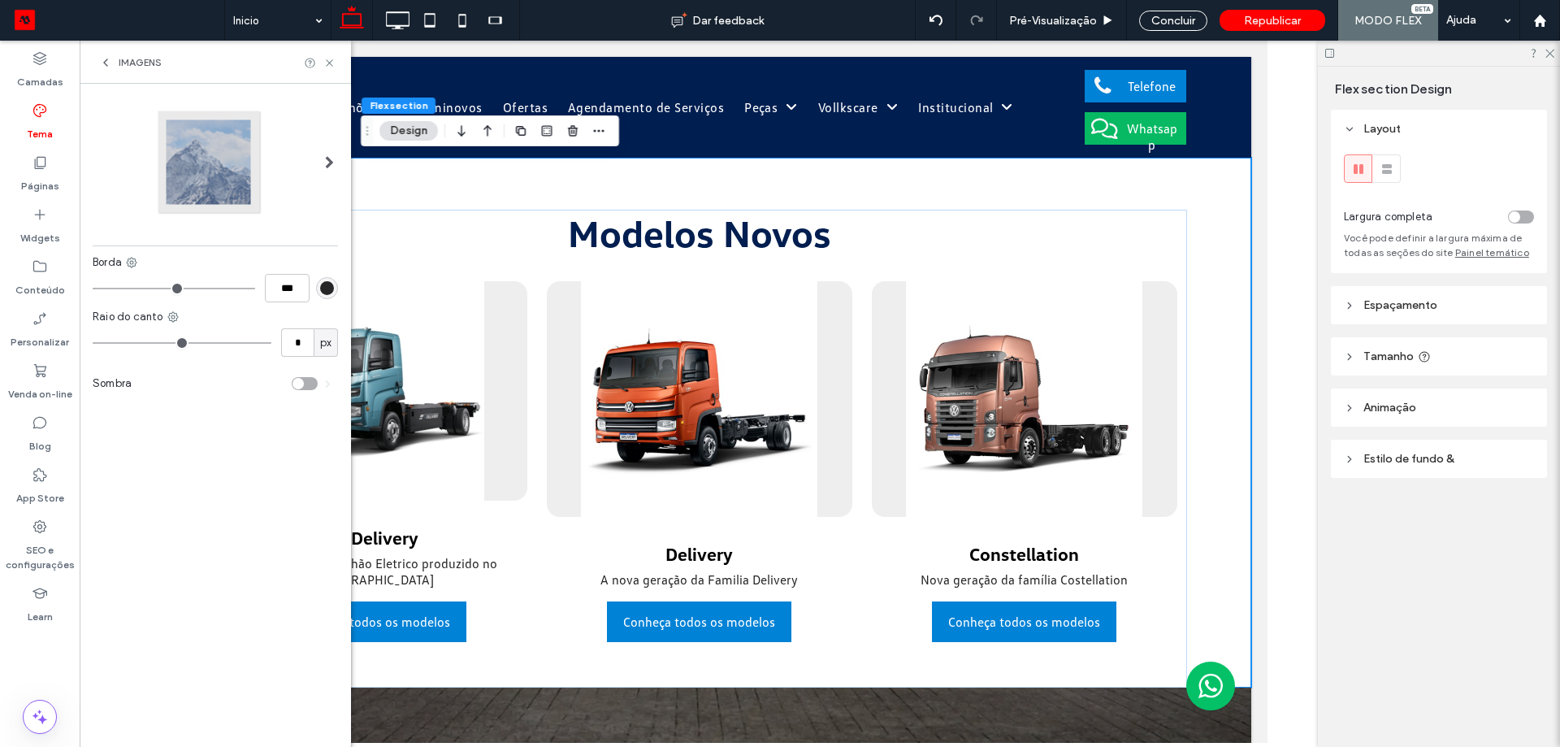
click at [111, 67] on icon at bounding box center [105, 62] width 13 height 13
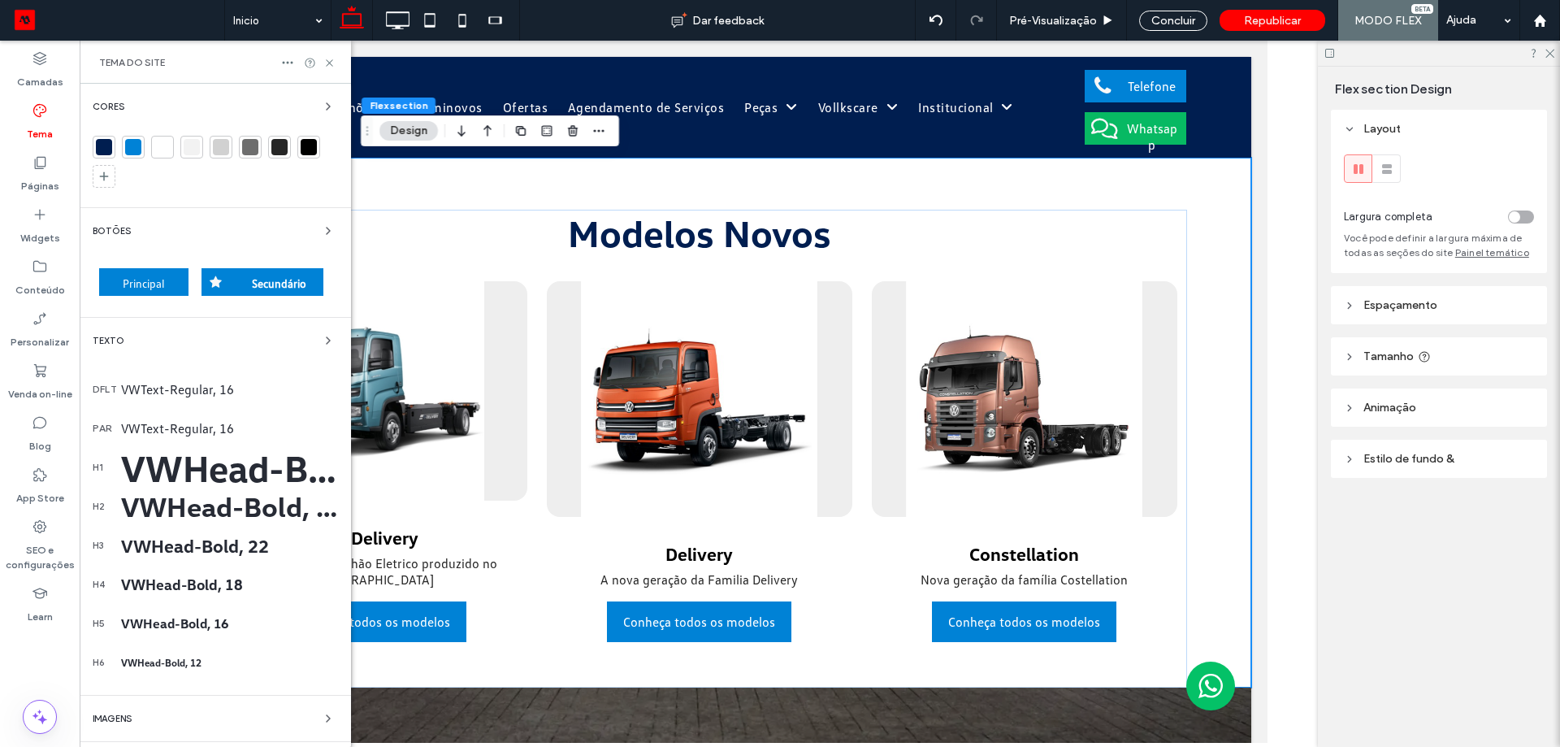
scroll to position [134, 0]
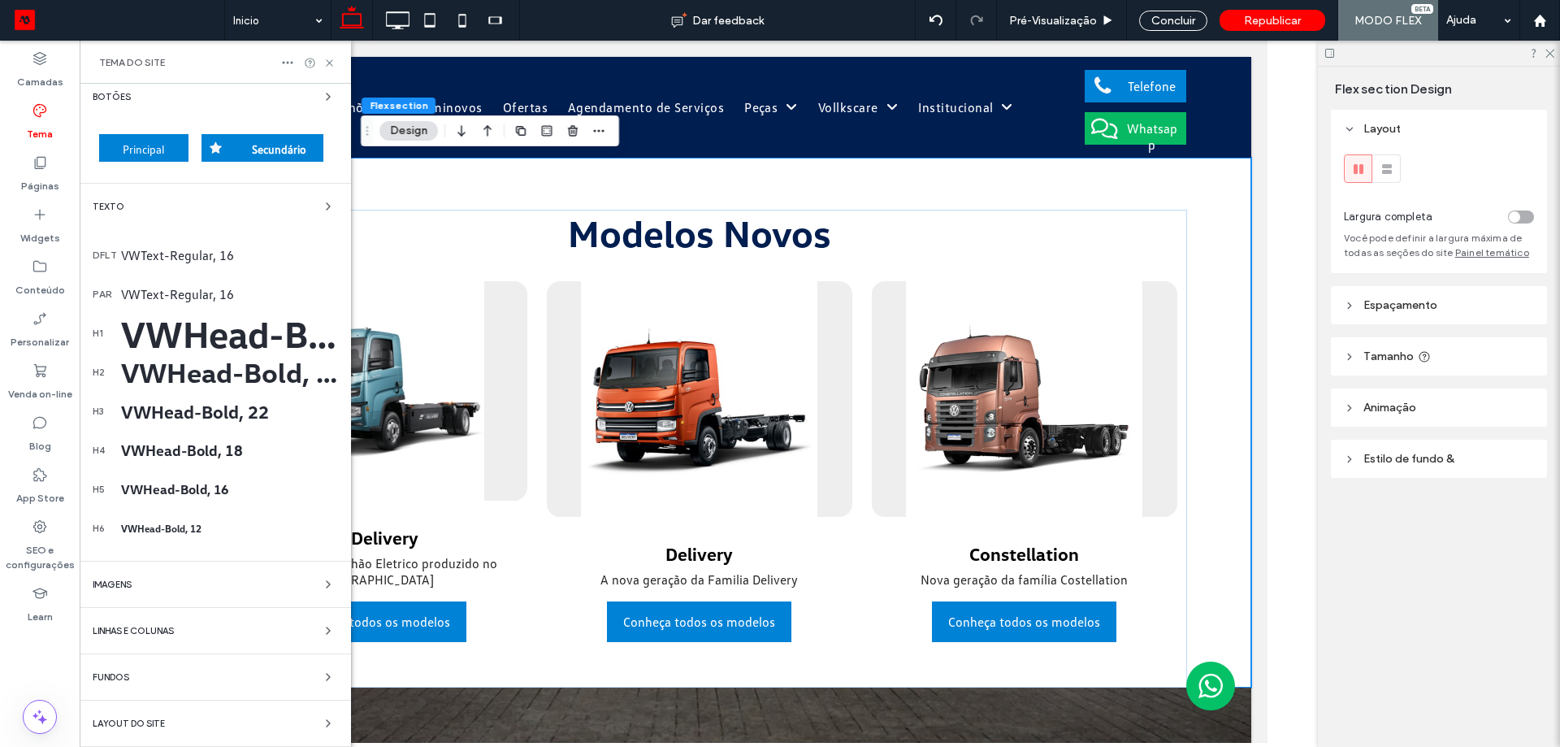
click at [187, 617] on div "Cores Botões Principal Secundário Texto dflt VWText-Regular, 16 par VWText-Regu…" at bounding box center [215, 348] width 271 height 797
click at [185, 628] on div "Linhas e colunas" at bounding box center [215, 631] width 245 height 20
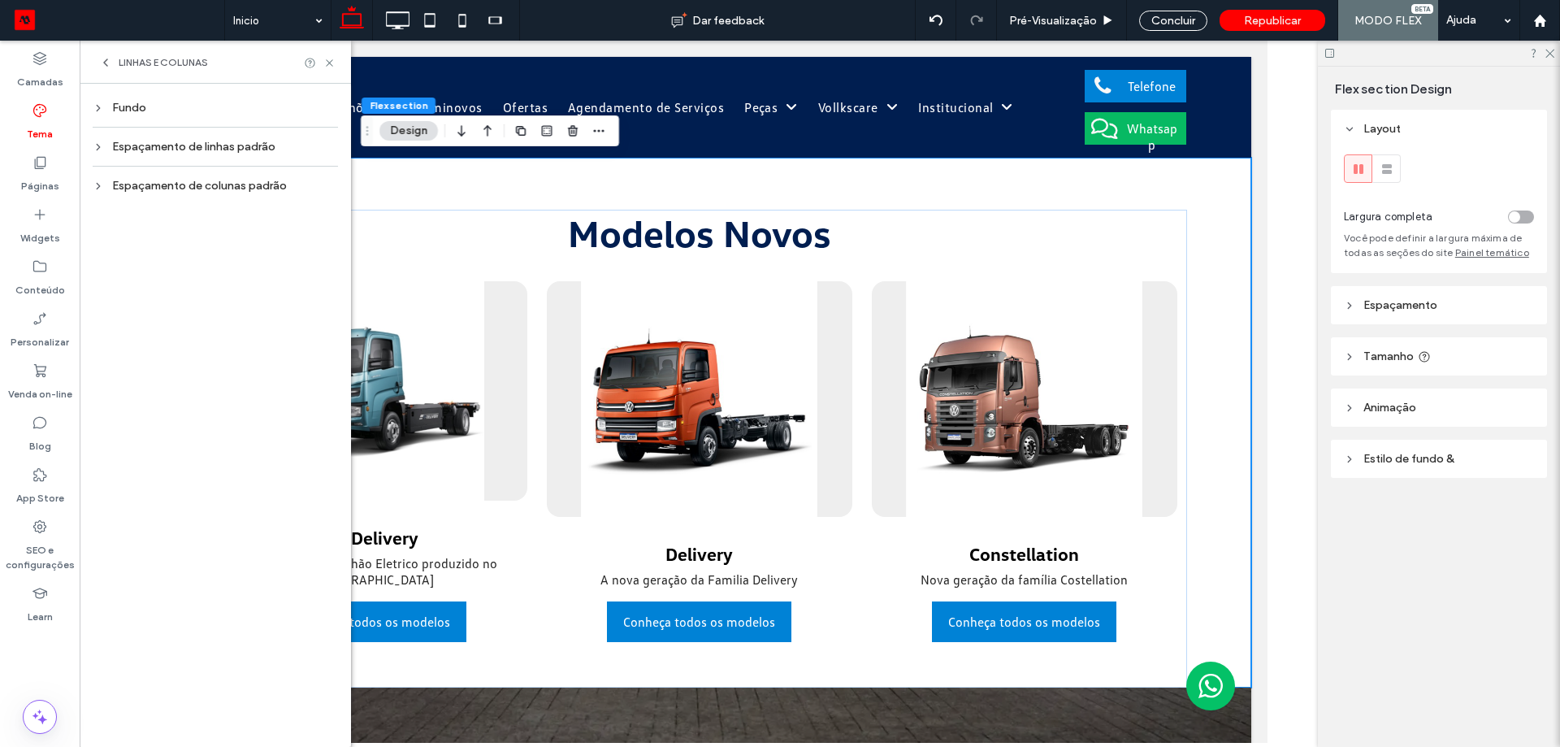
scroll to position [0, 0]
click at [213, 150] on div "Espaçamento de linhas padrão" at bounding box center [215, 147] width 245 height 14
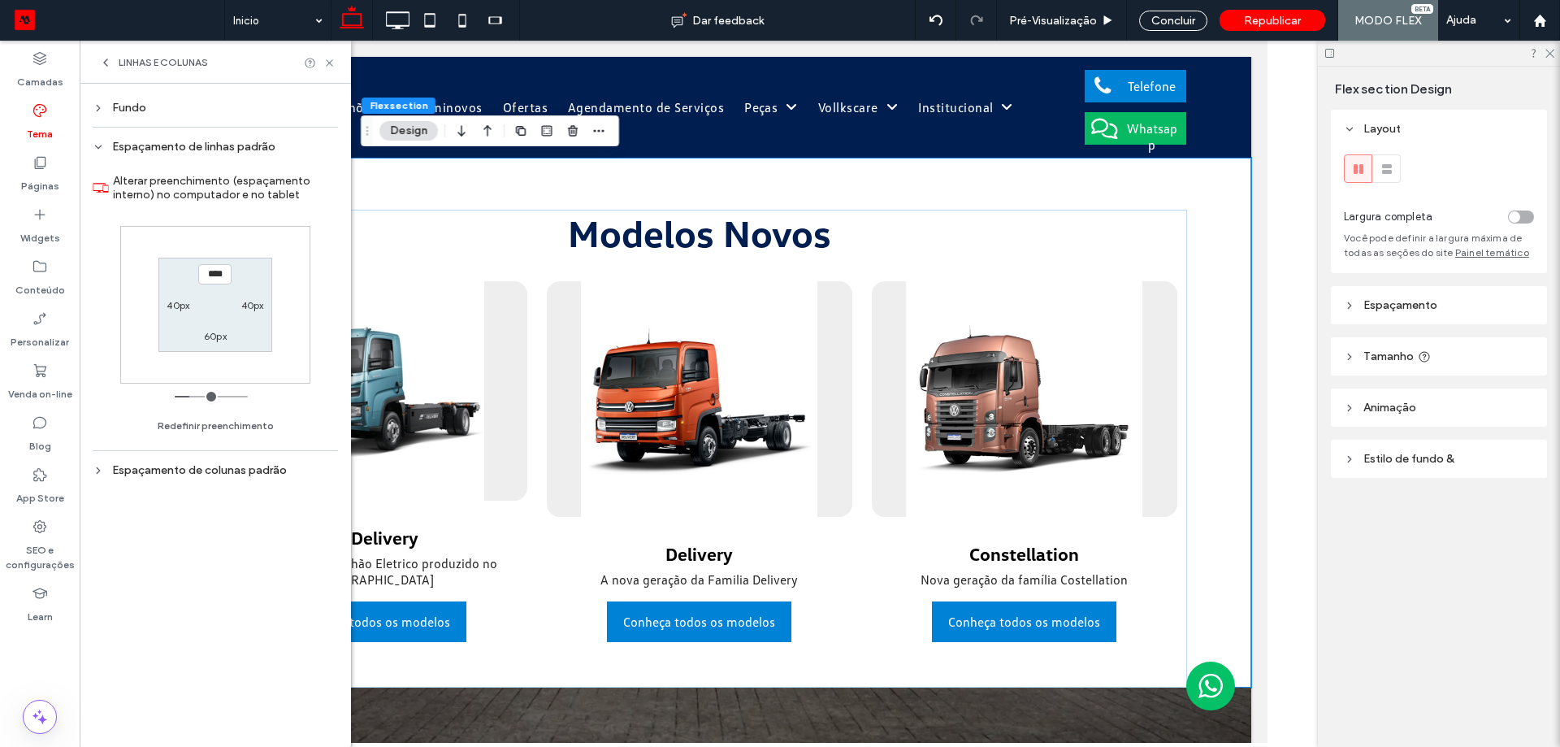
click at [213, 150] on div "Espaçamento de linhas padrão" at bounding box center [215, 147] width 245 height 14
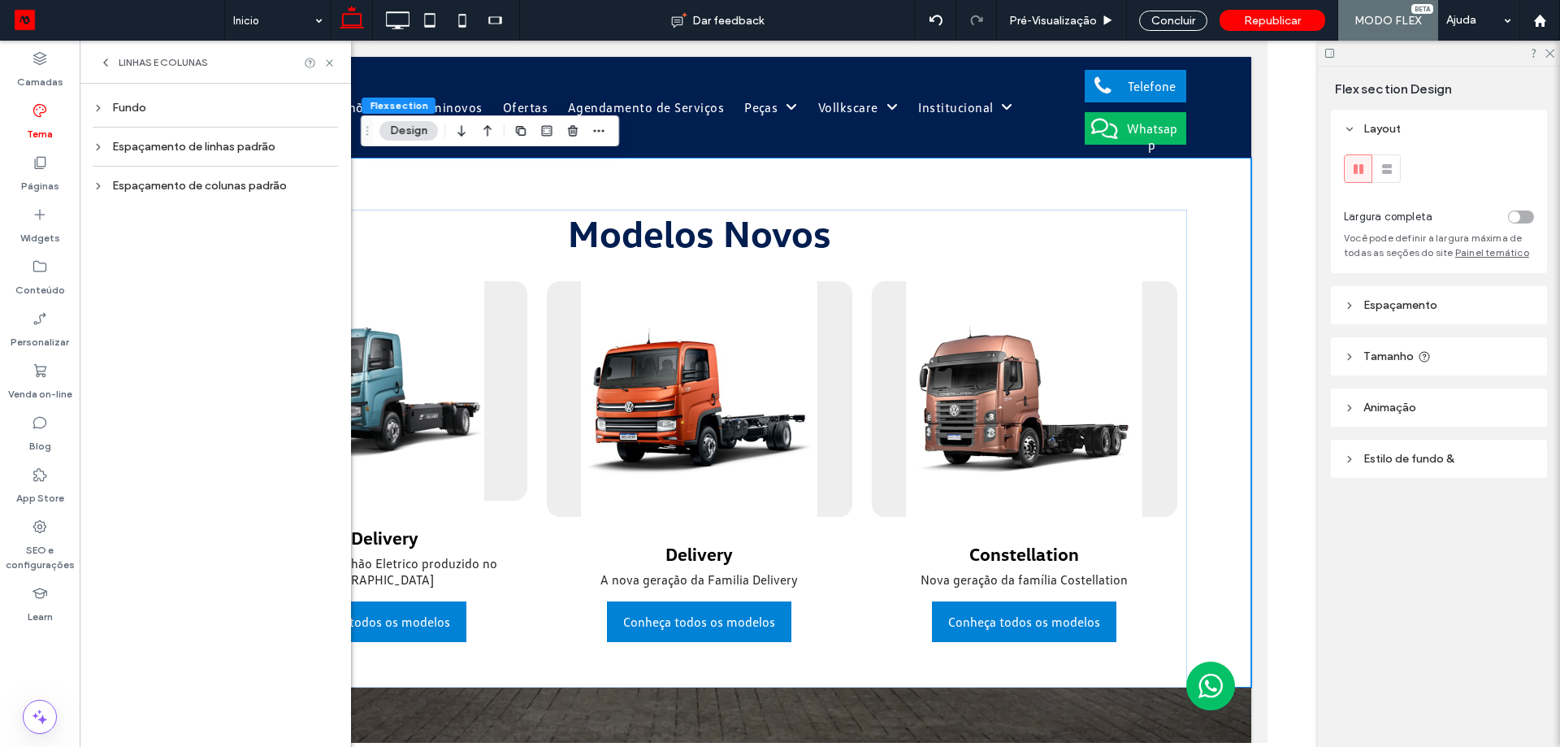
click at [201, 180] on div "Espaçamento de colunas padrão" at bounding box center [215, 186] width 245 height 14
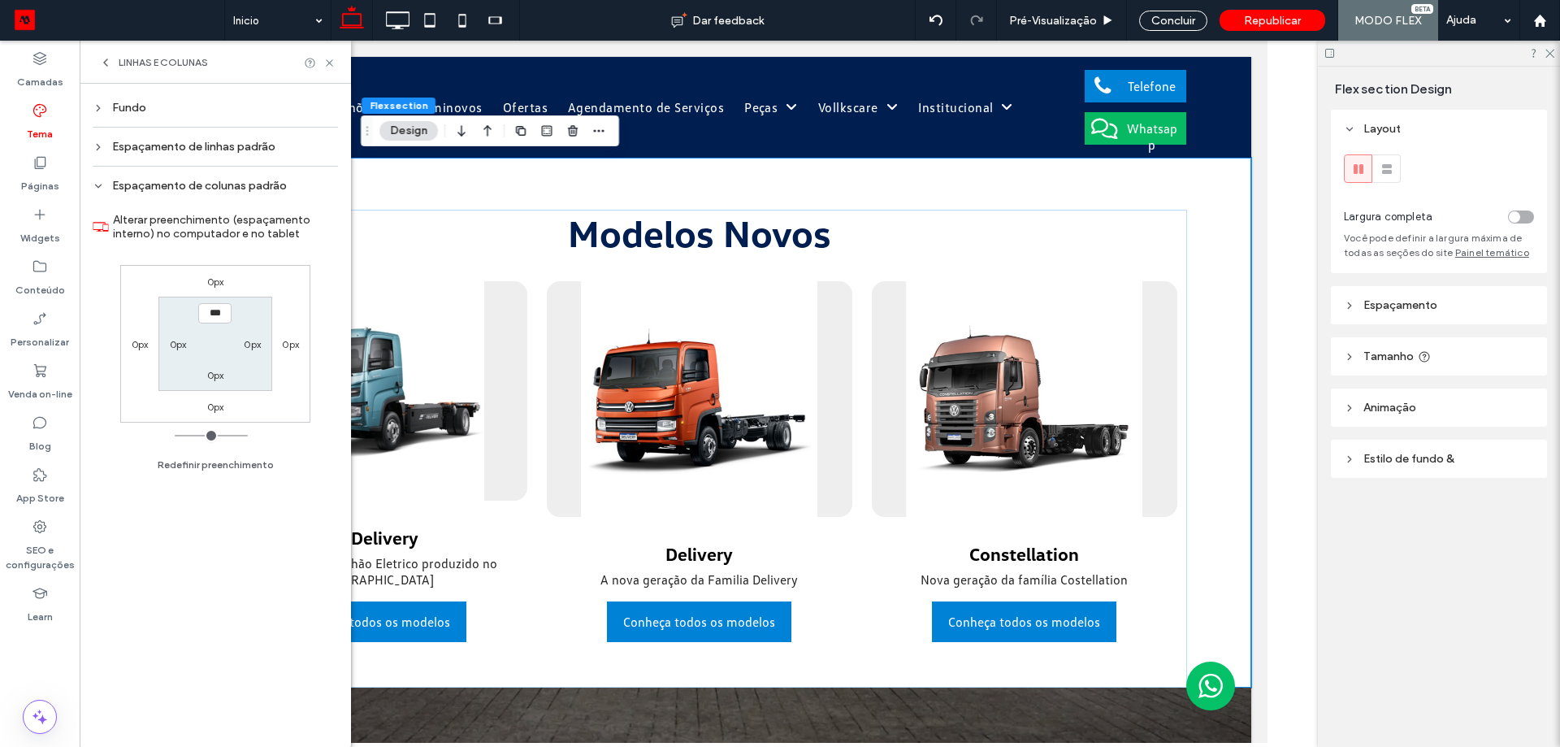
click at [201, 180] on div "Espaçamento de colunas padrão" at bounding box center [215, 186] width 245 height 14
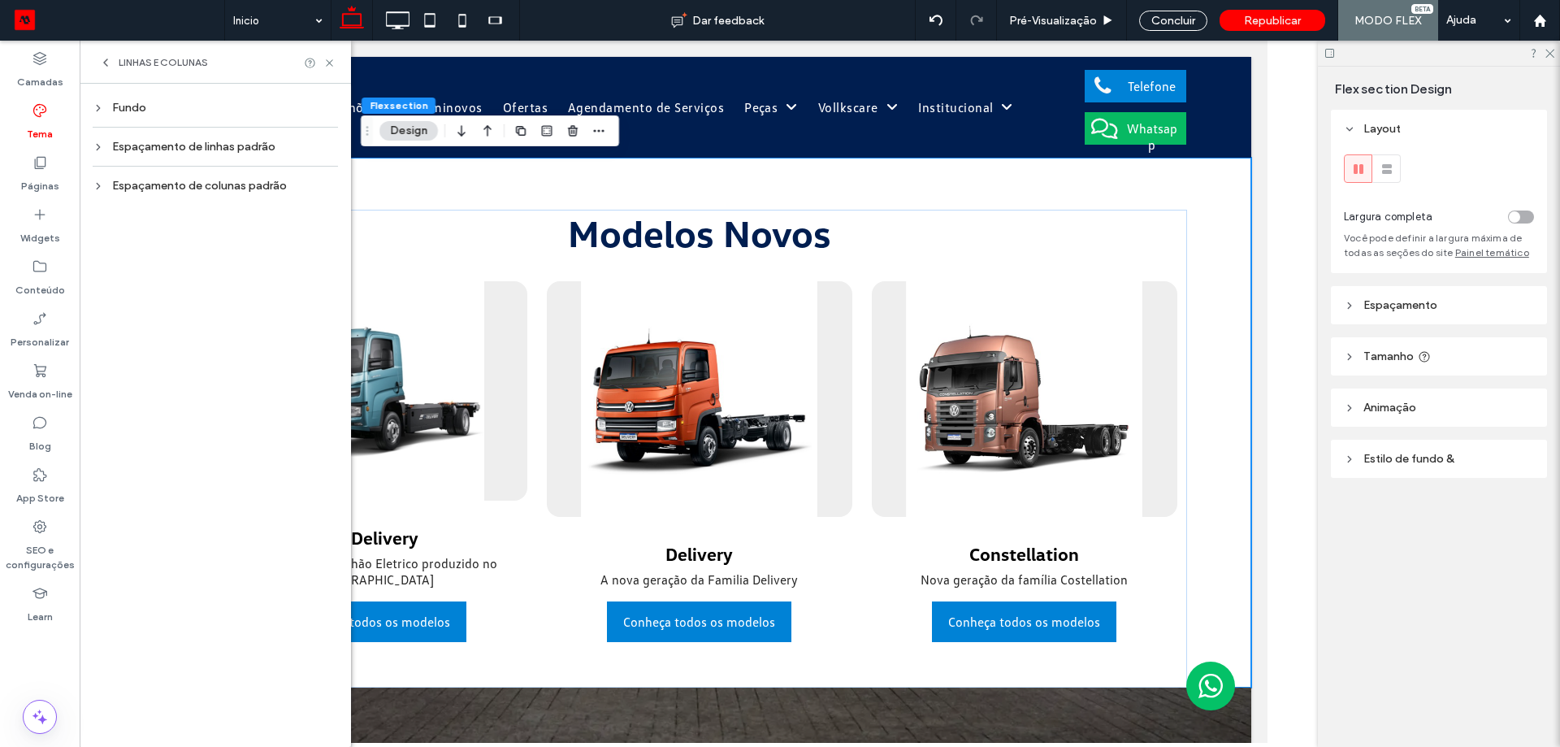
click at [111, 64] on icon at bounding box center [105, 62] width 13 height 13
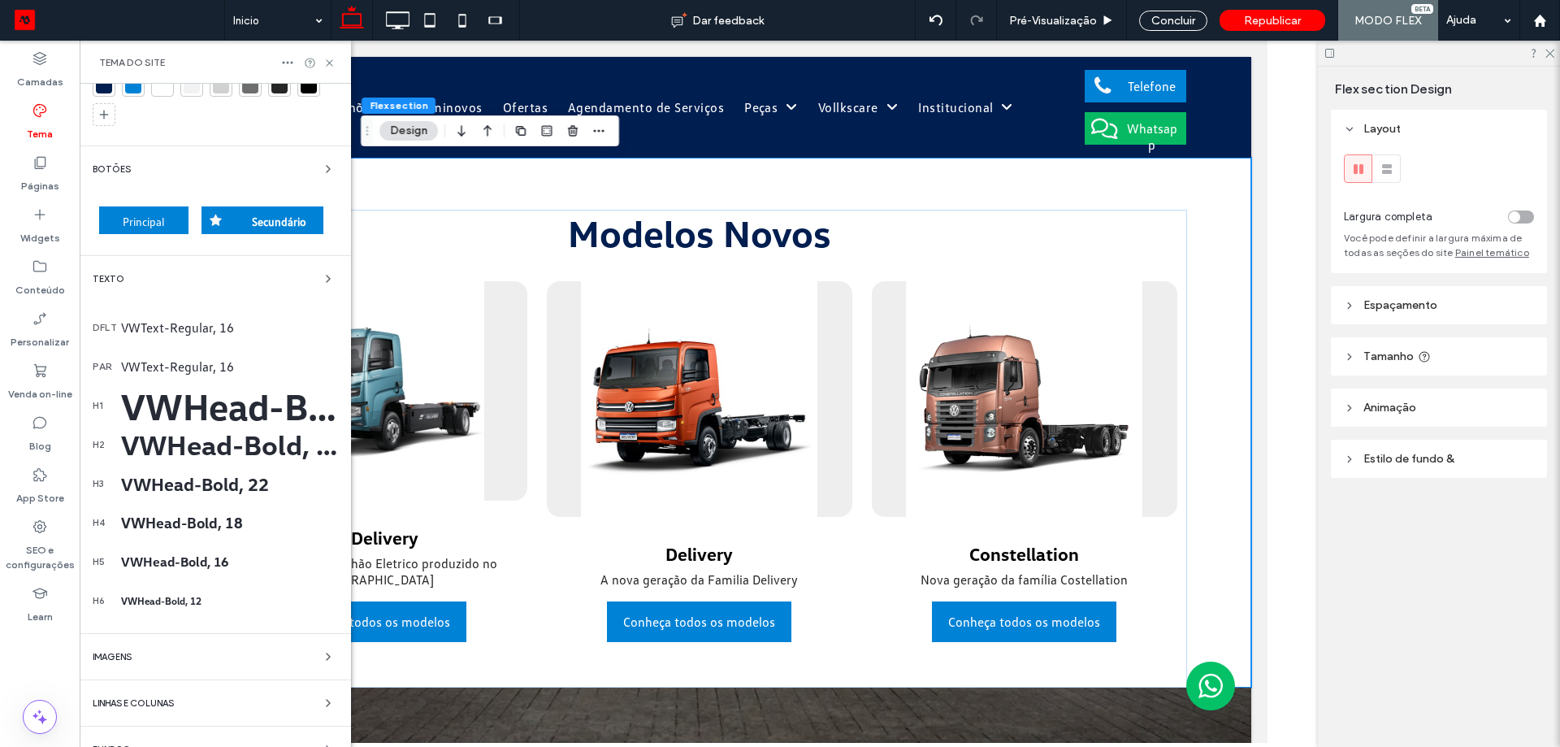
scroll to position [134, 0]
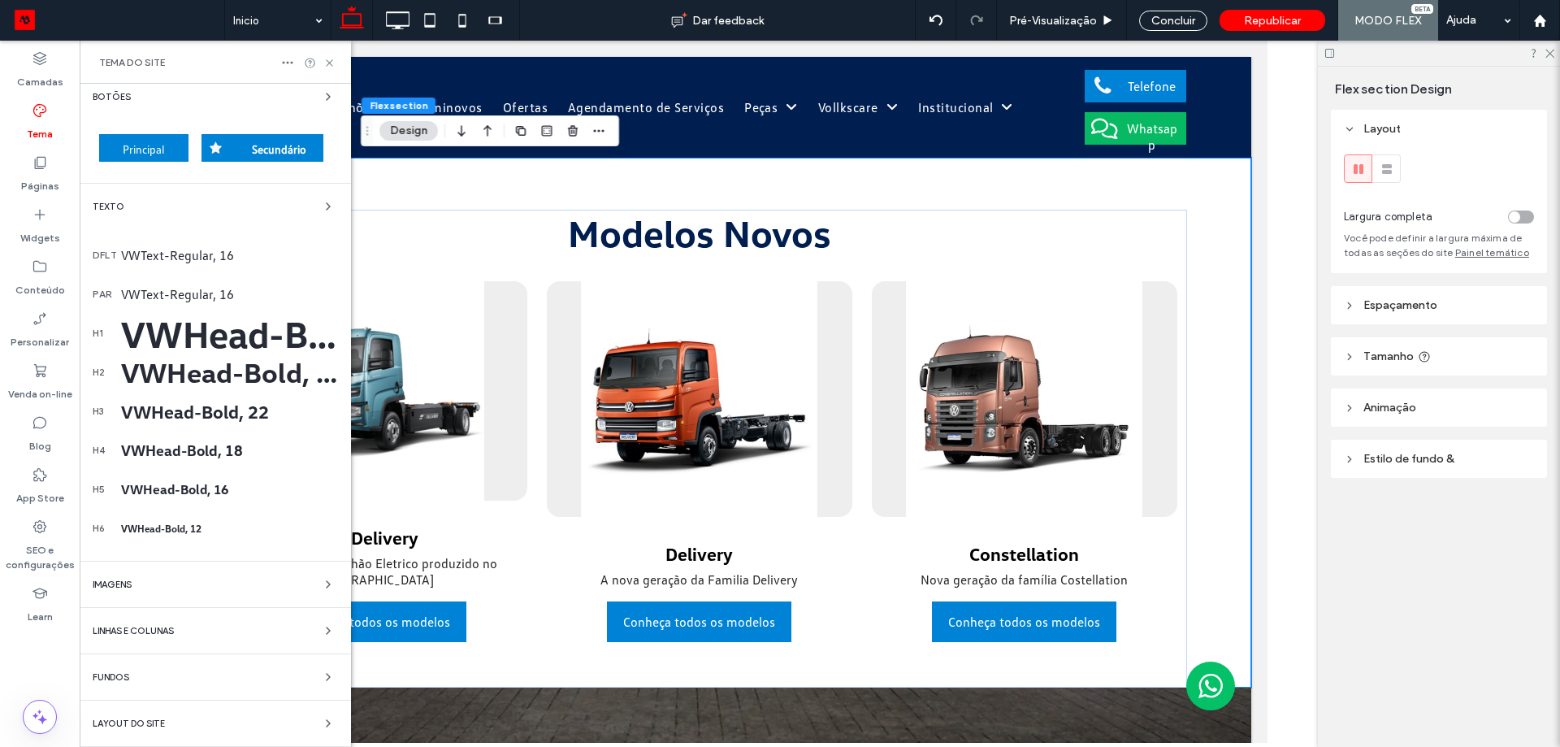
click at [180, 682] on div "Fundos" at bounding box center [215, 677] width 245 height 20
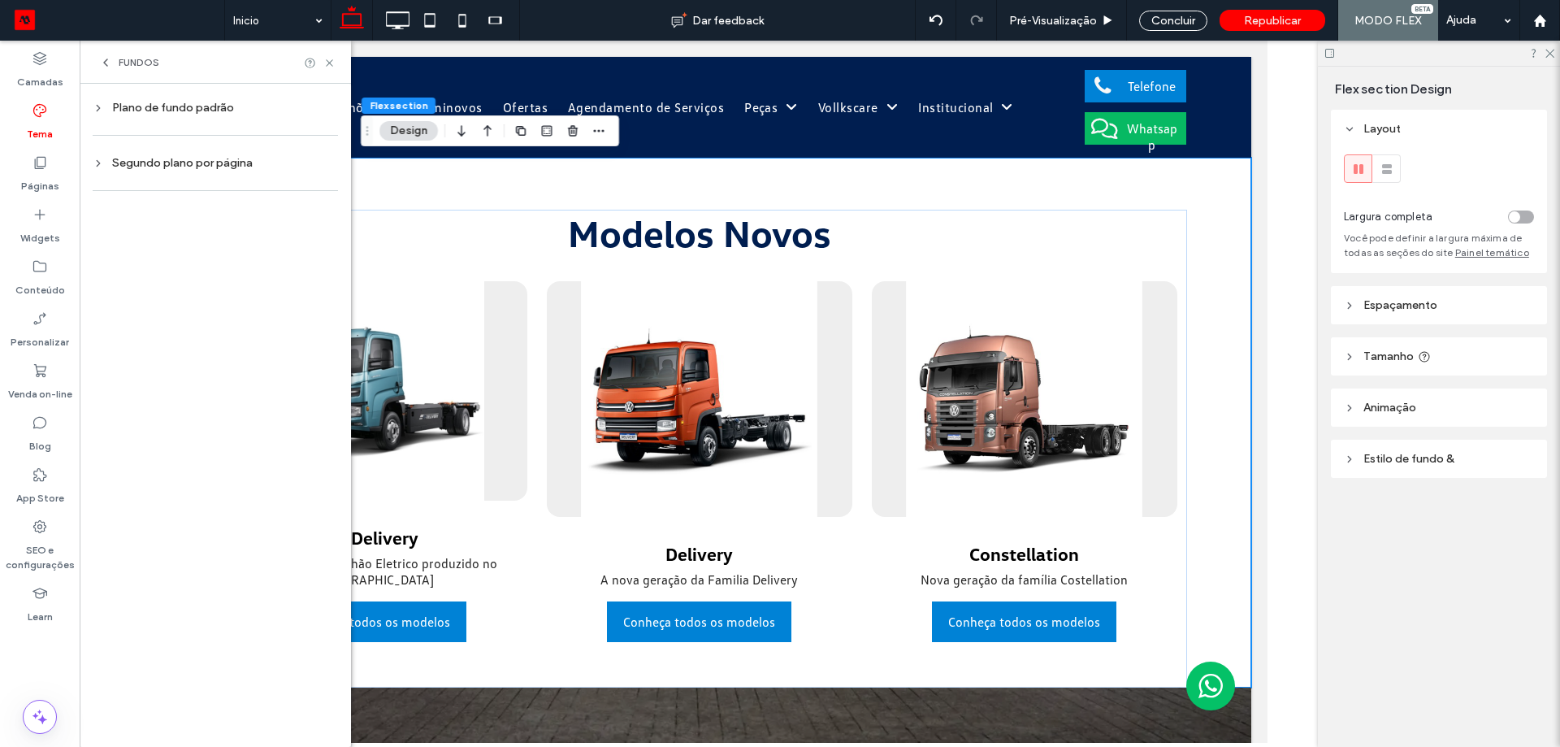
scroll to position [0, 0]
click at [103, 59] on icon at bounding box center [105, 62] width 13 height 13
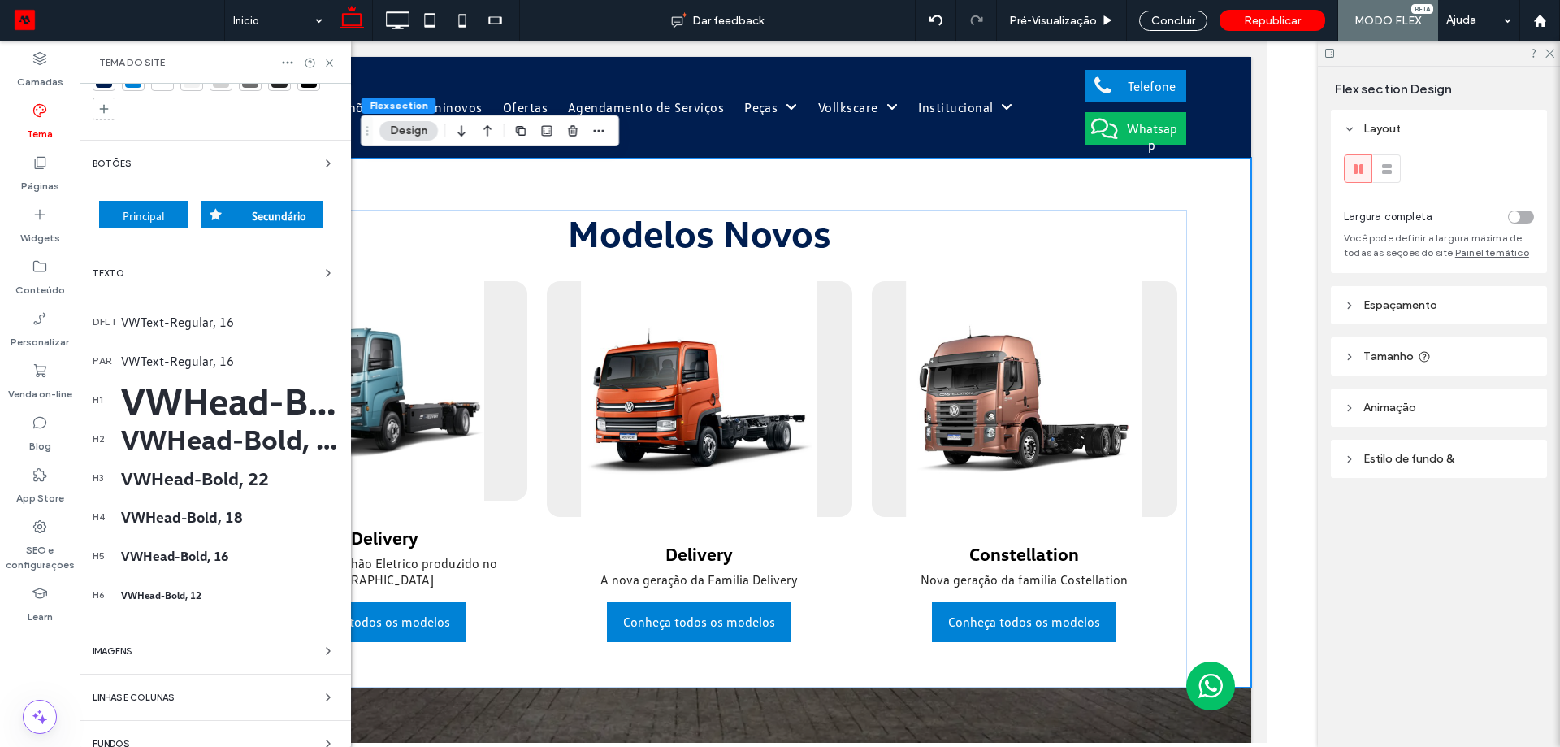
scroll to position [134, 0]
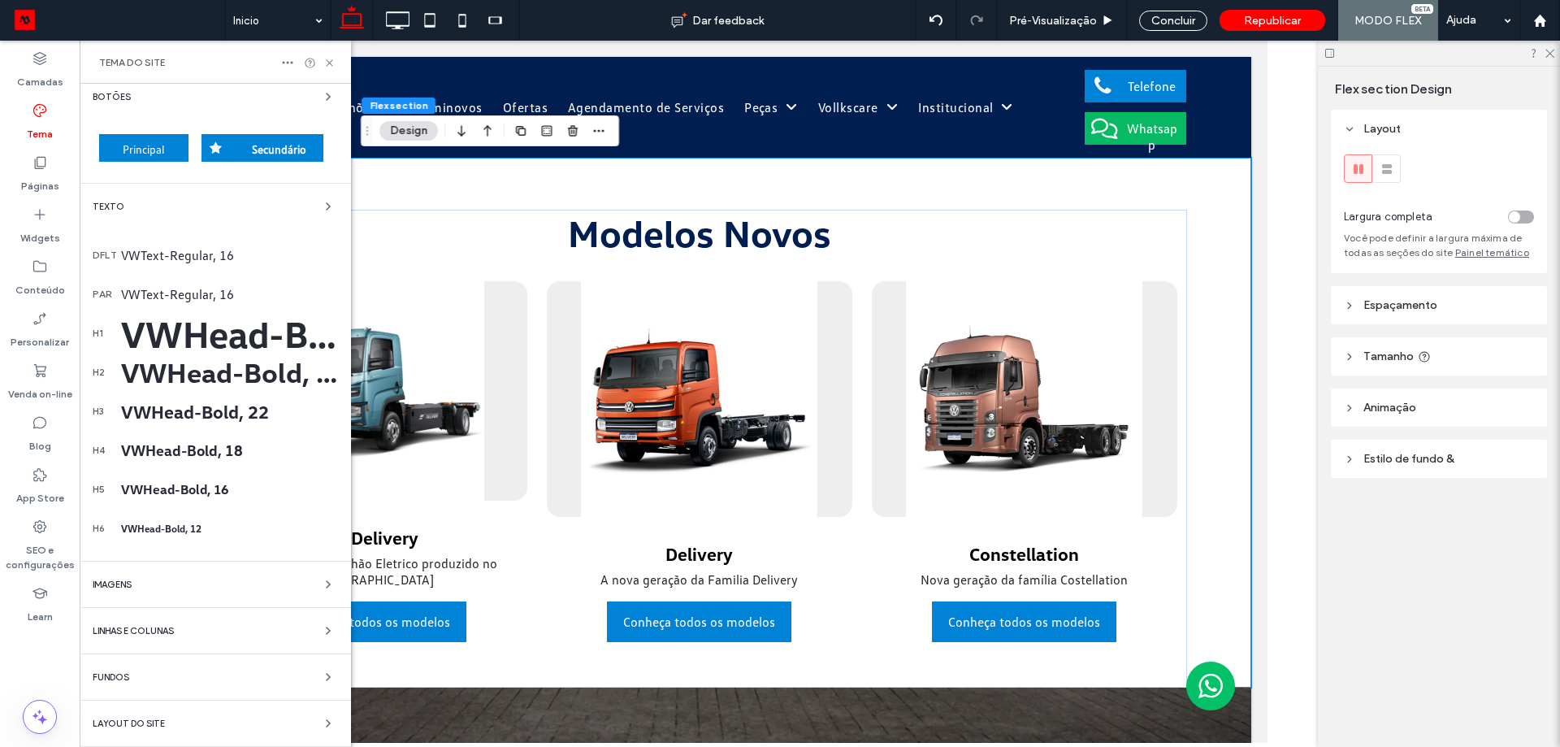
click at [195, 718] on div "Layout do Site" at bounding box center [215, 723] width 245 height 20
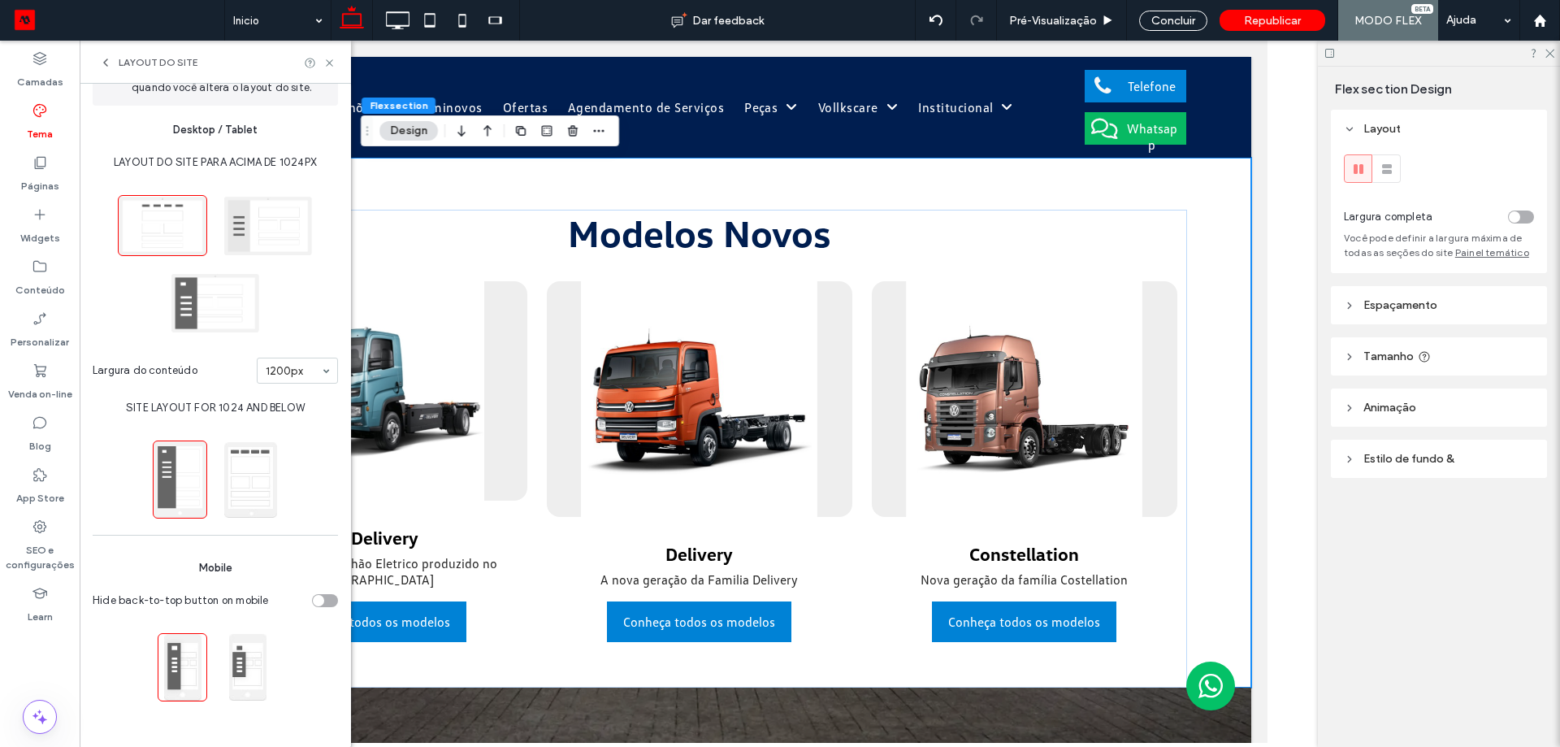
scroll to position [43, 0]
click at [323, 53] on div "Layout do Site" at bounding box center [215, 62] width 271 height 43
click at [329, 60] on icon at bounding box center [329, 63] width 12 height 12
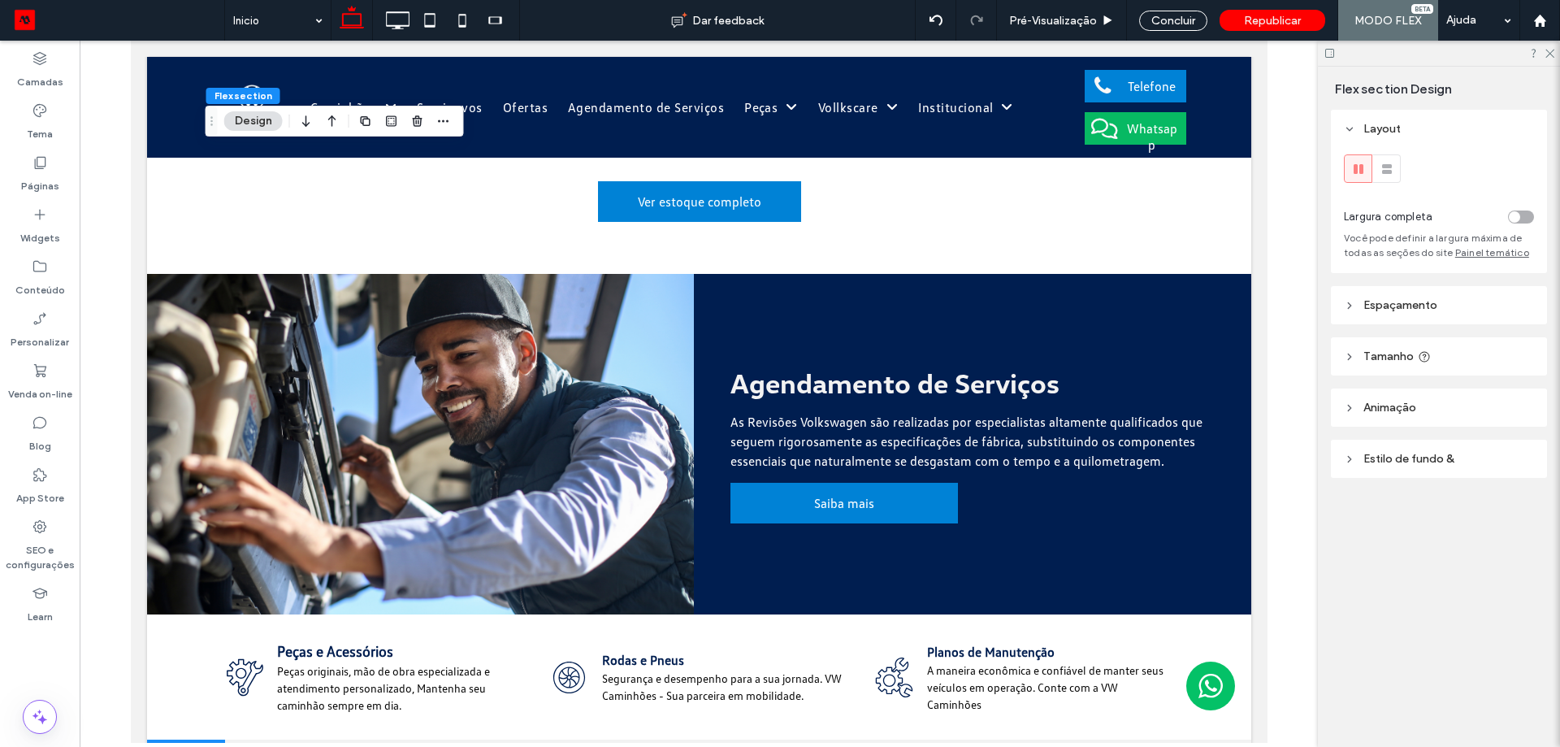
scroll to position [1788, 0]
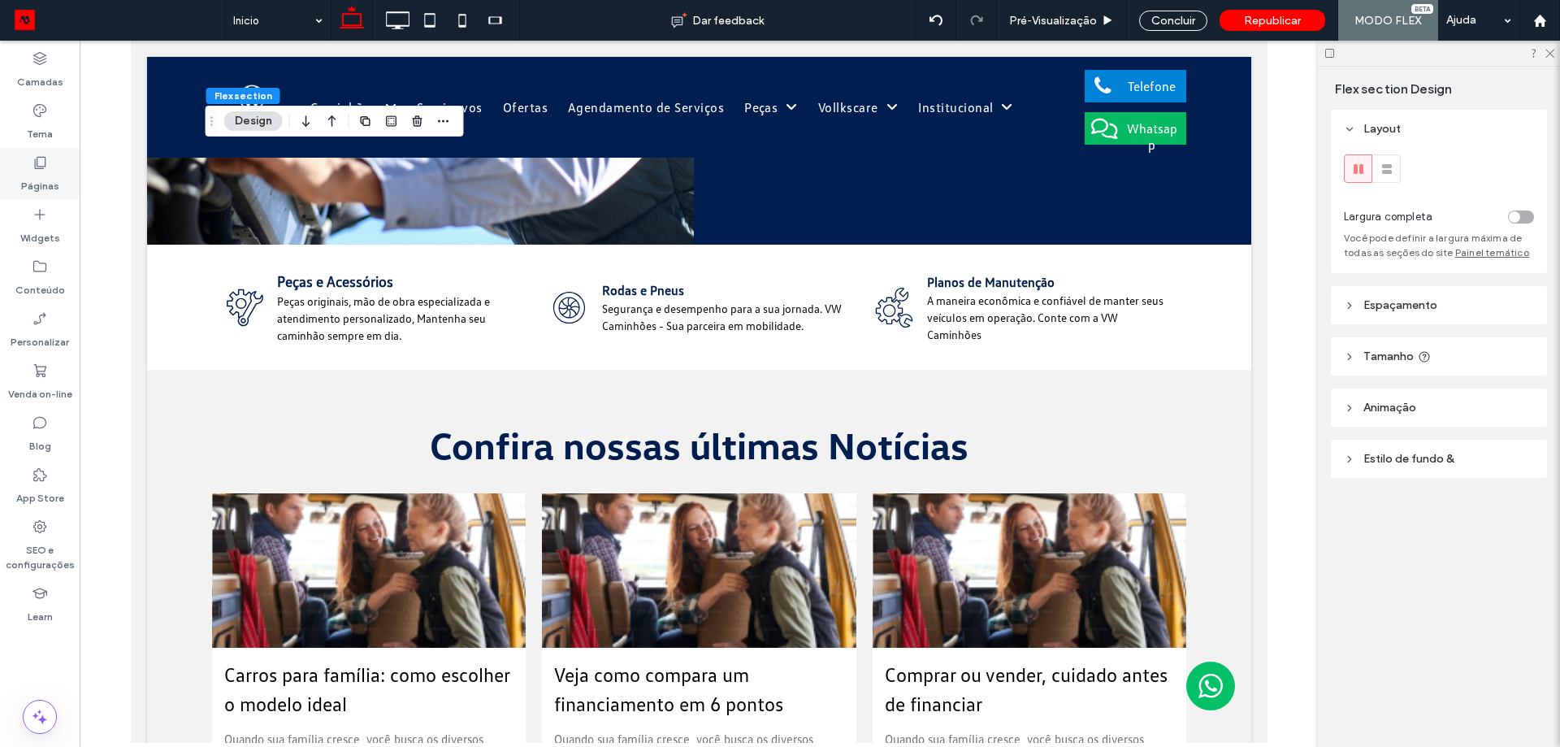
click at [58, 181] on label "Páginas" at bounding box center [40, 182] width 38 height 23
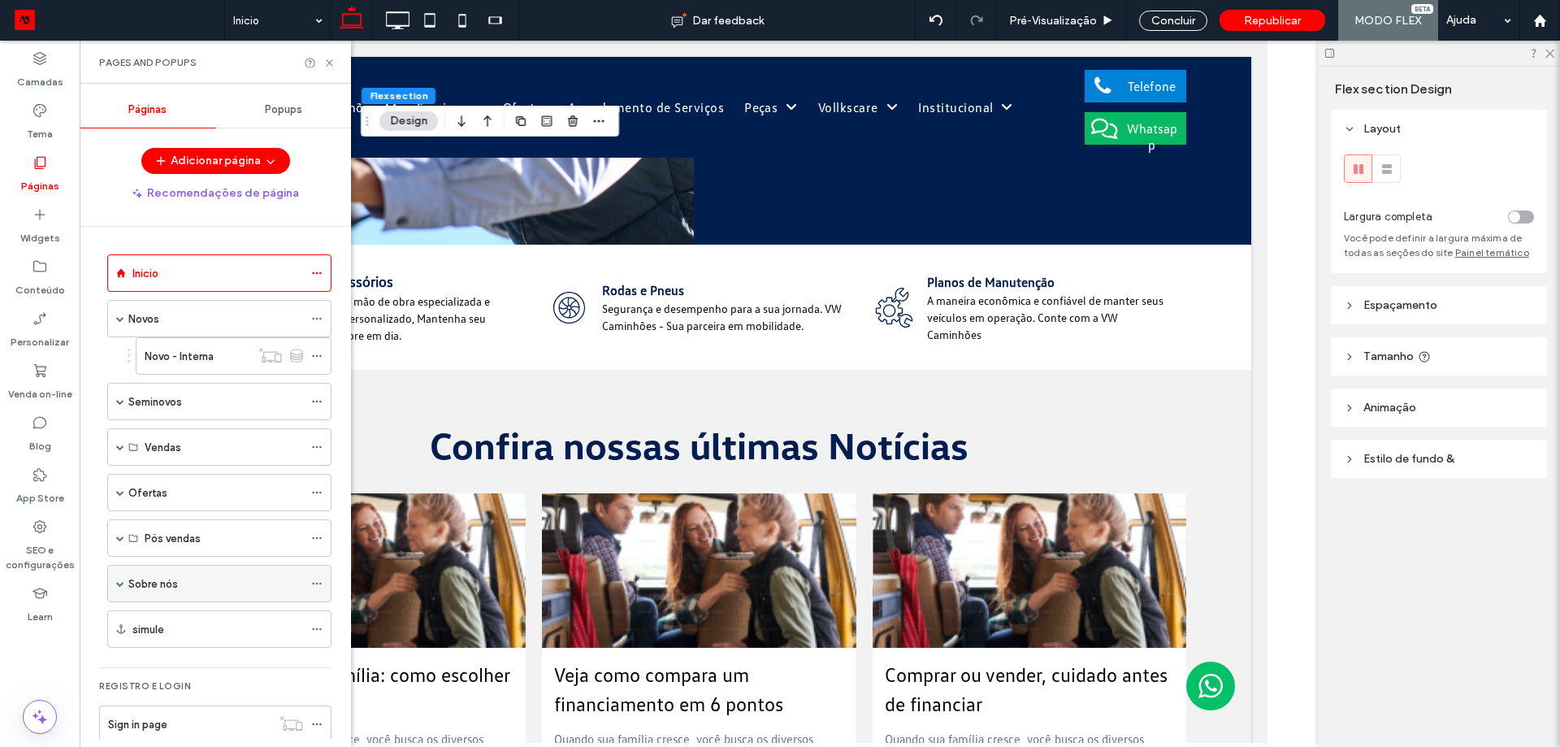
click at [228, 570] on div "Sobre nós" at bounding box center [215, 584] width 175 height 36
click at [0, 0] on div at bounding box center [0, 0] width 0 height 0
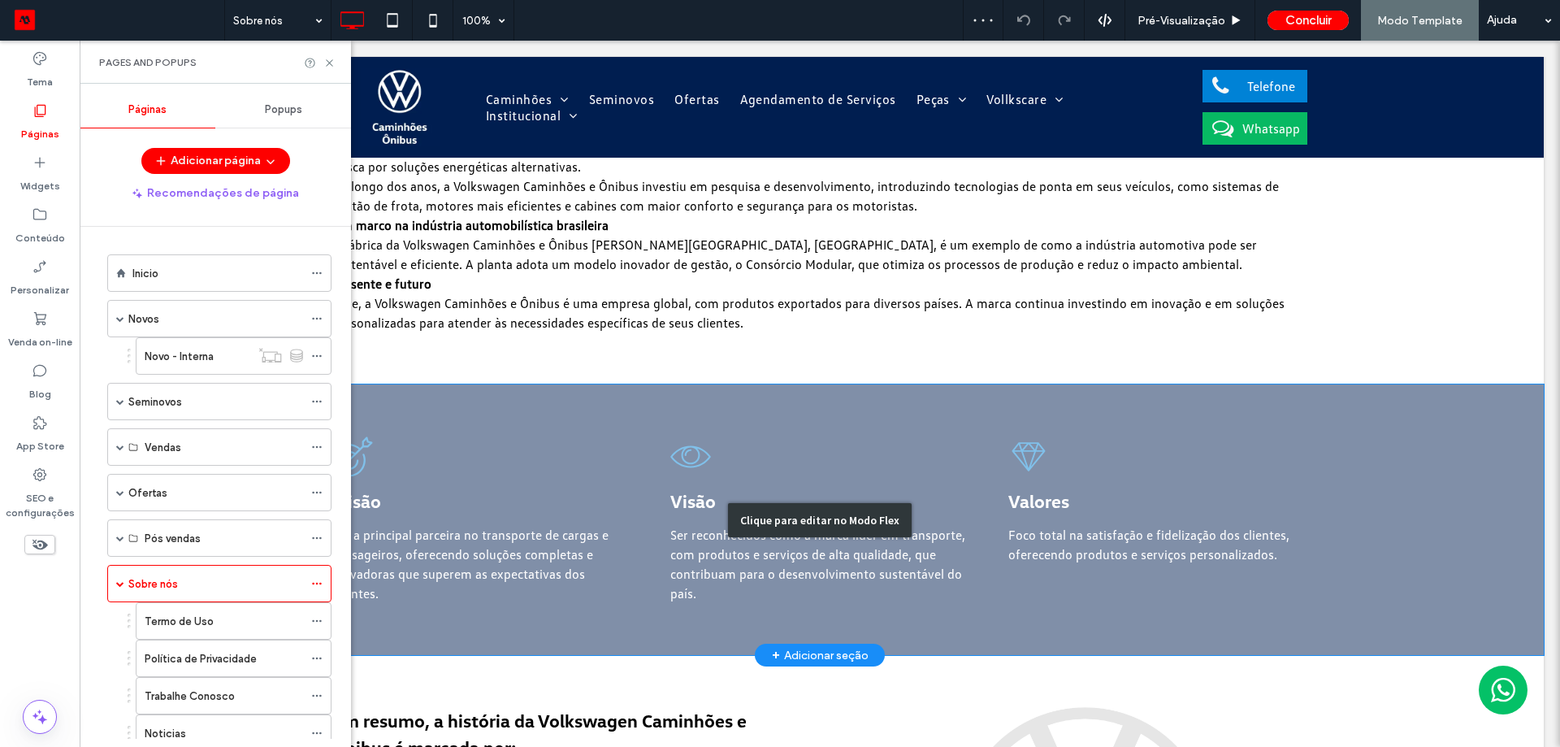
scroll to position [813, 0]
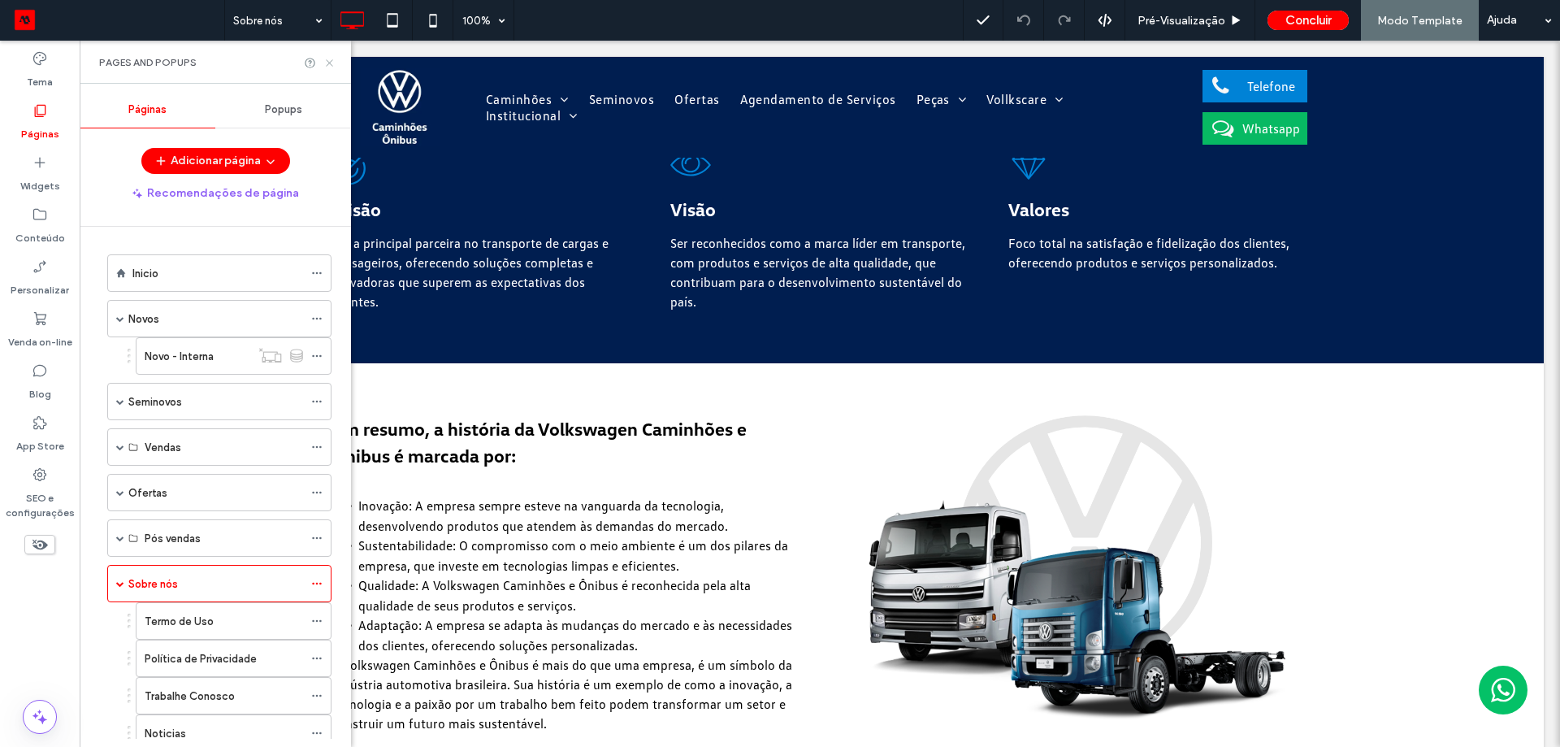
click at [327, 65] on use at bounding box center [329, 62] width 7 height 7
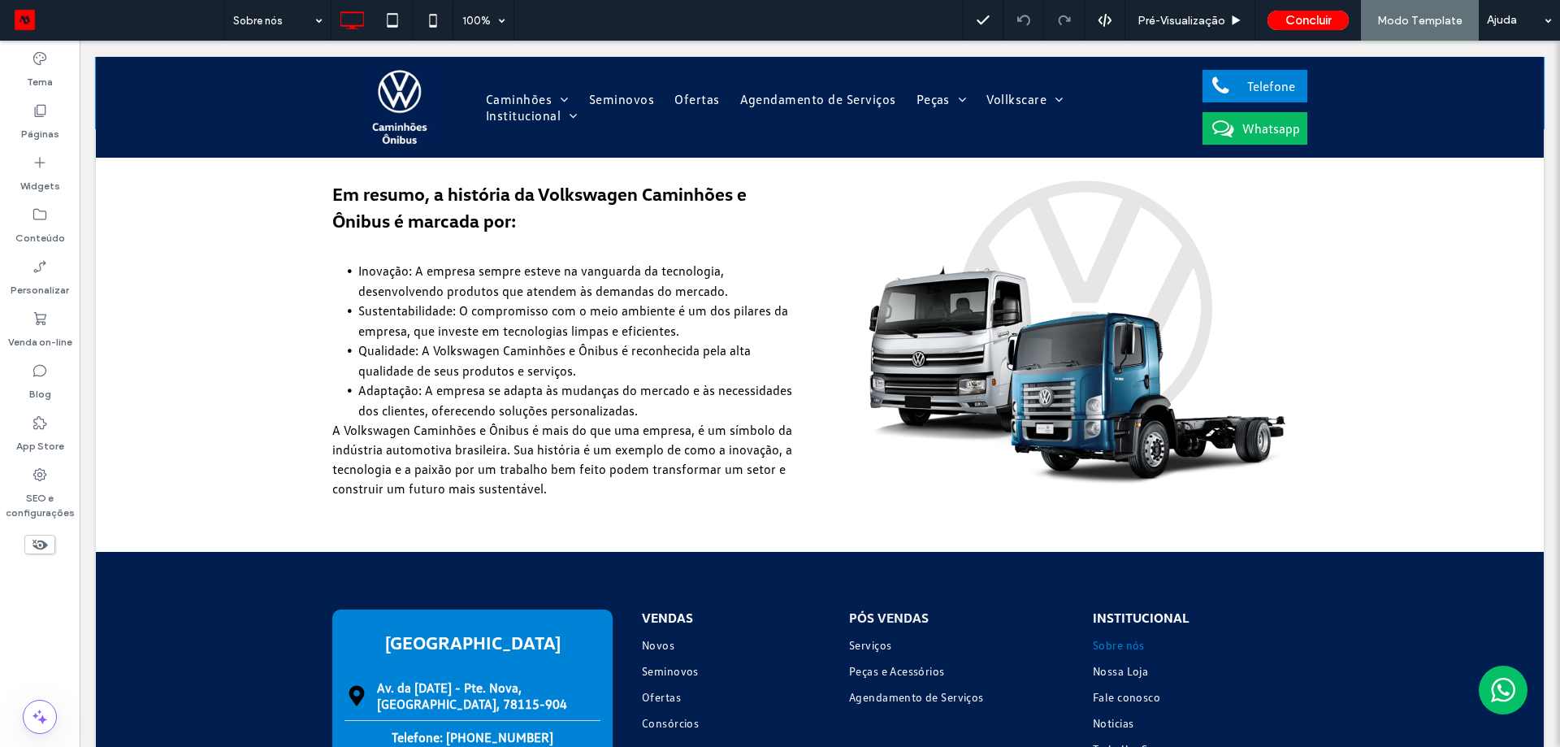
scroll to position [1056, 0]
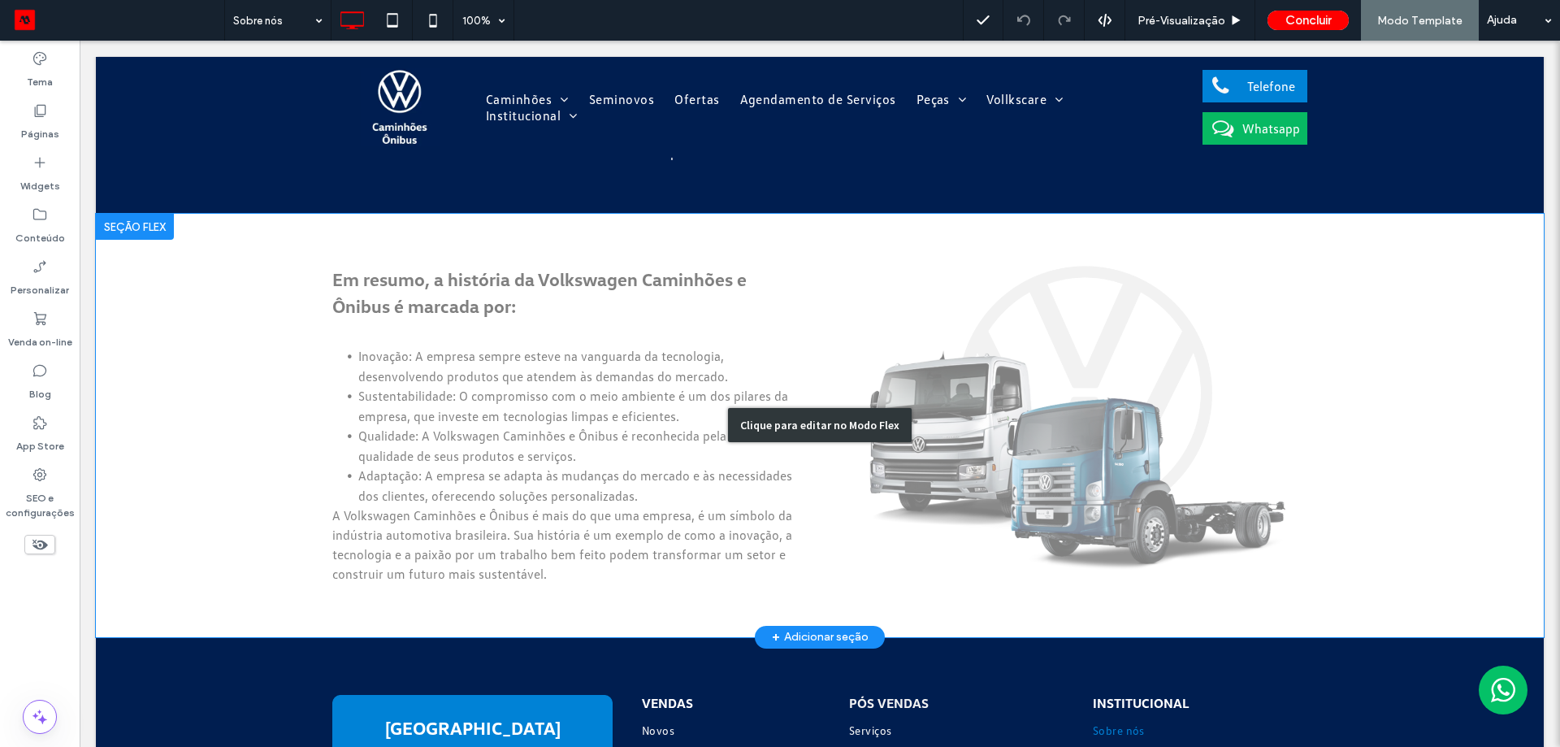
click at [1168, 410] on div "Clique para editar no Modo Flex" at bounding box center [820, 425] width 1448 height 423
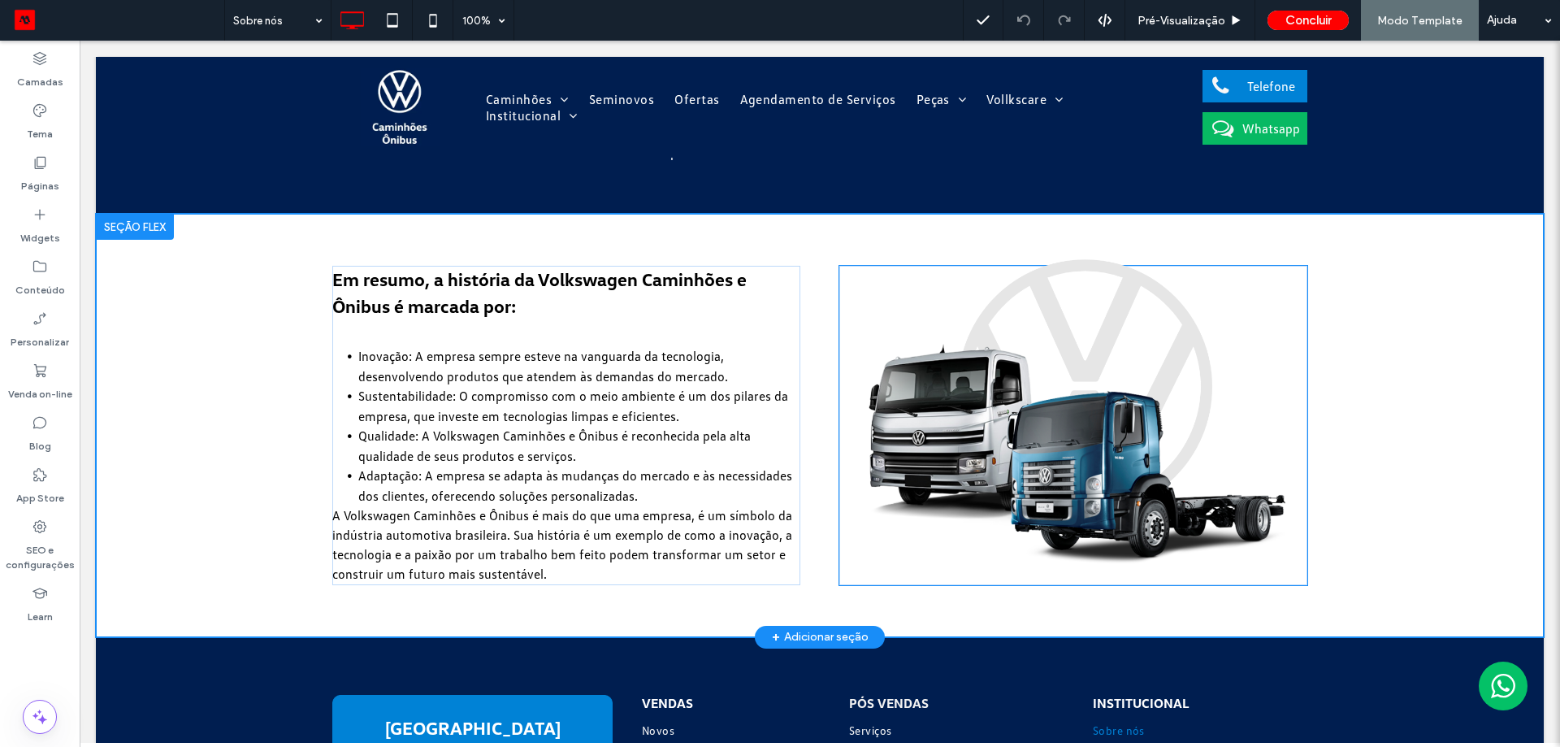
scroll to position [986, 0]
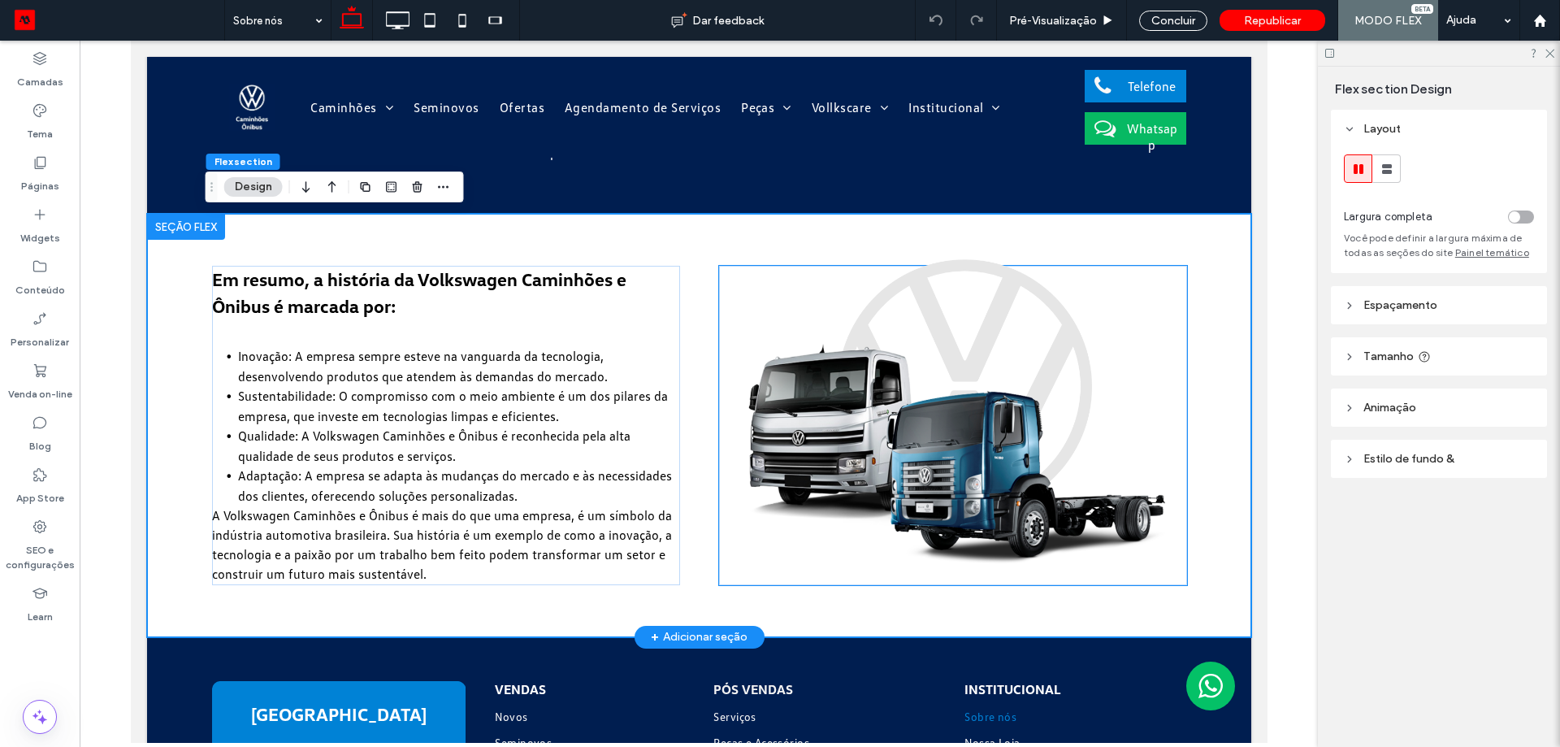
click at [999, 387] on img at bounding box center [952, 418] width 468 height 319
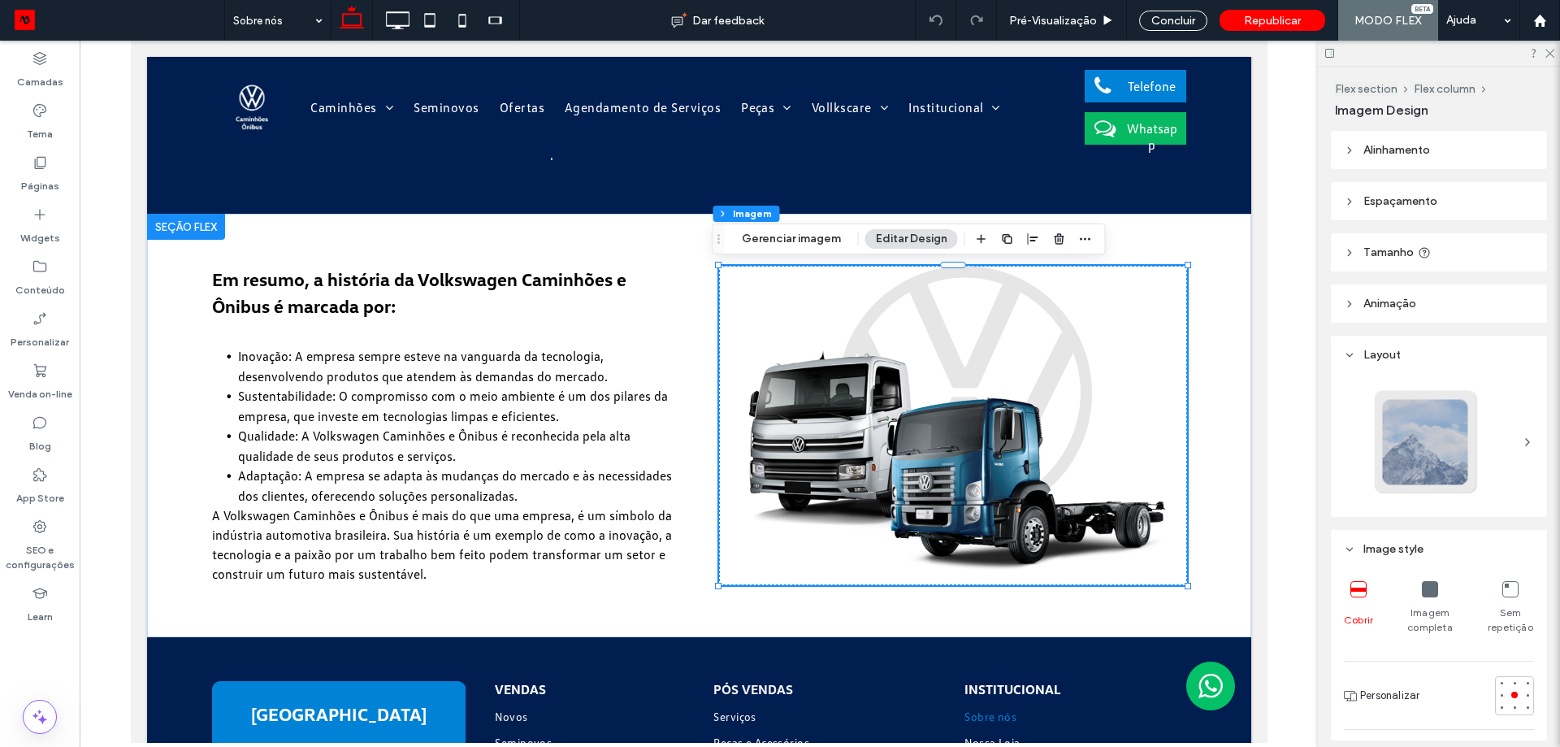
click at [1425, 592] on icon at bounding box center [1430, 589] width 16 height 16
click at [1354, 591] on icon at bounding box center [1358, 589] width 16 height 16
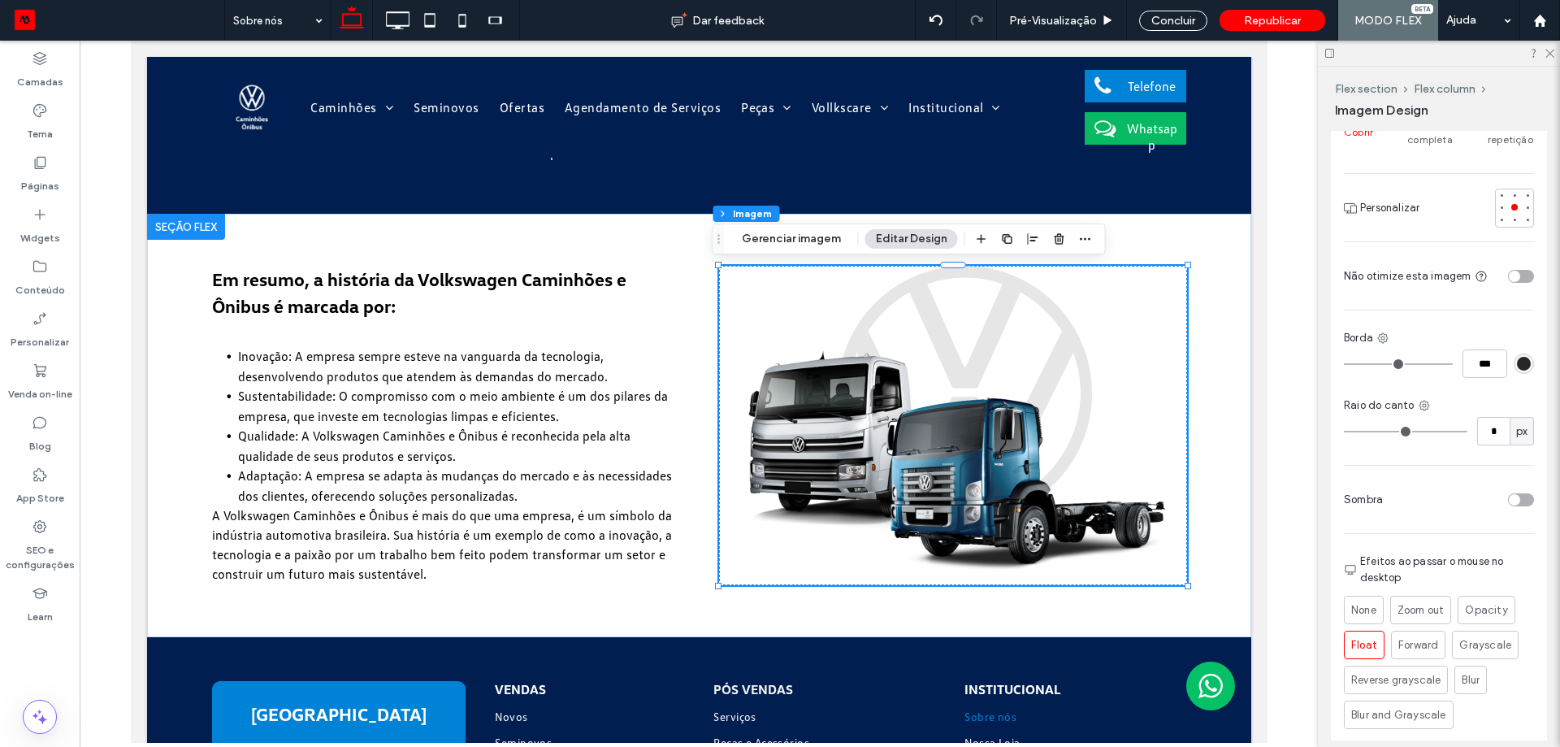
scroll to position [163, 0]
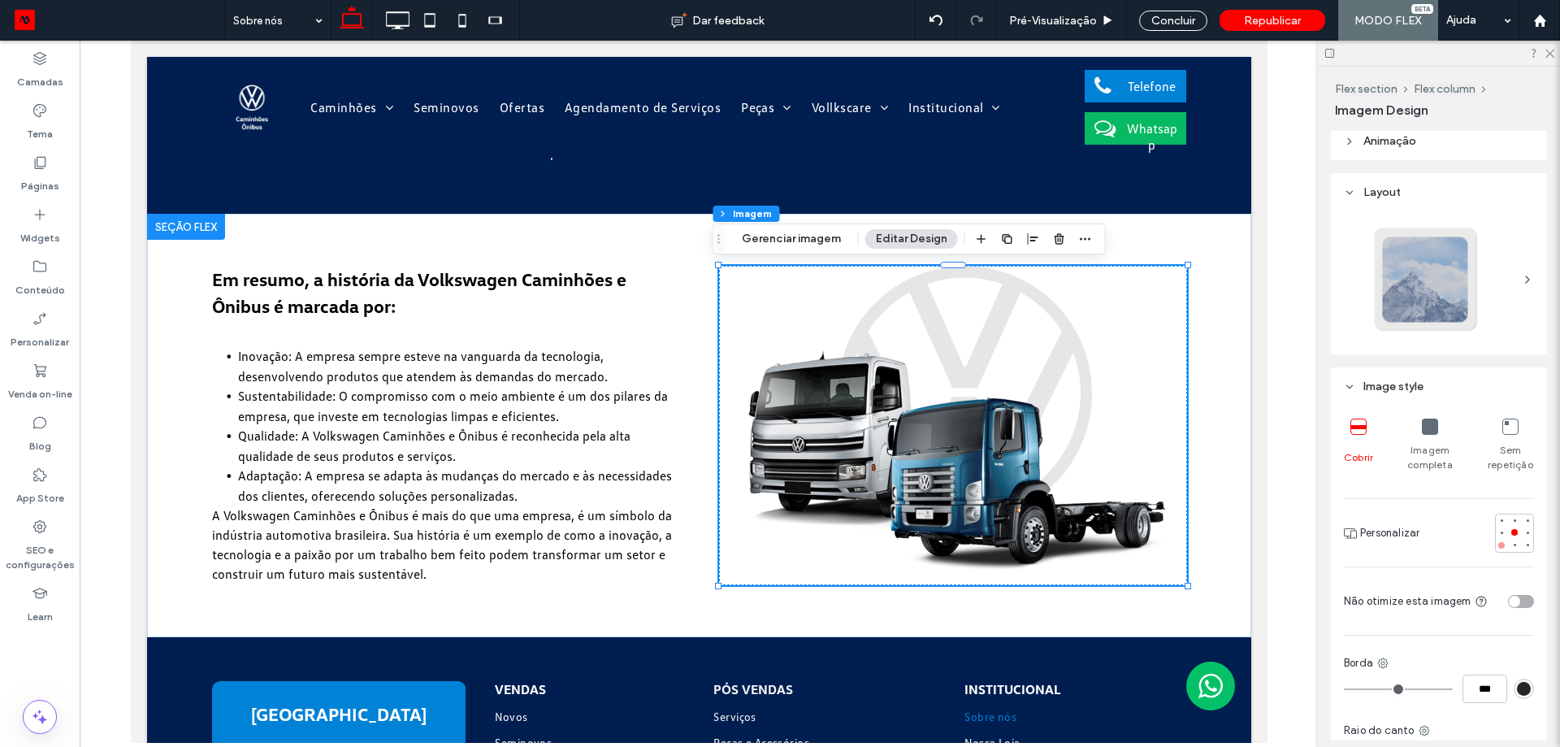
click at [1496, 549] on div at bounding box center [1501, 545] width 11 height 11
click at [1509, 536] on div at bounding box center [1514, 532] width 11 height 11
click at [46, 167] on icon at bounding box center [40, 162] width 16 height 16
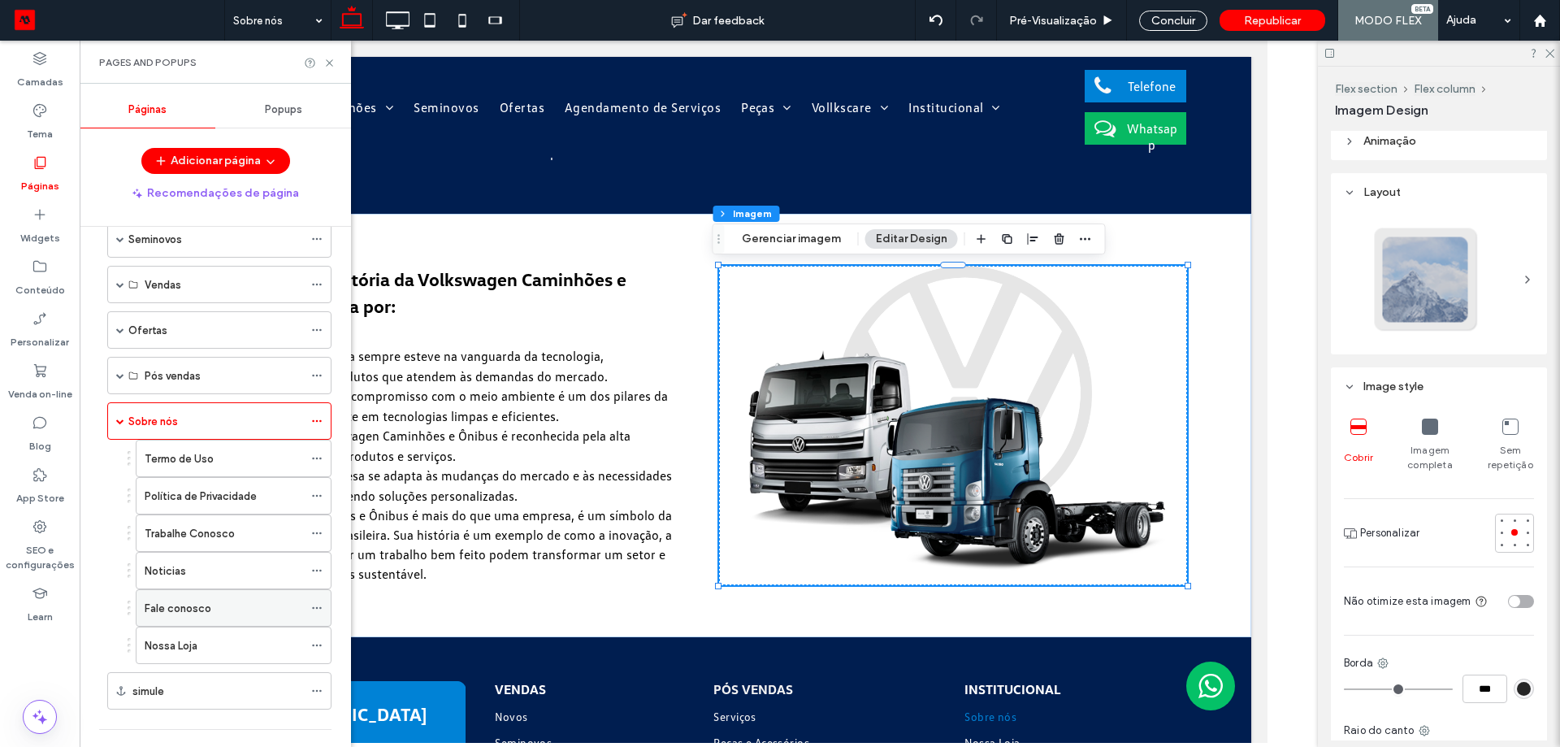
click at [234, 604] on div "Fale conosco" at bounding box center [224, 608] width 158 height 17
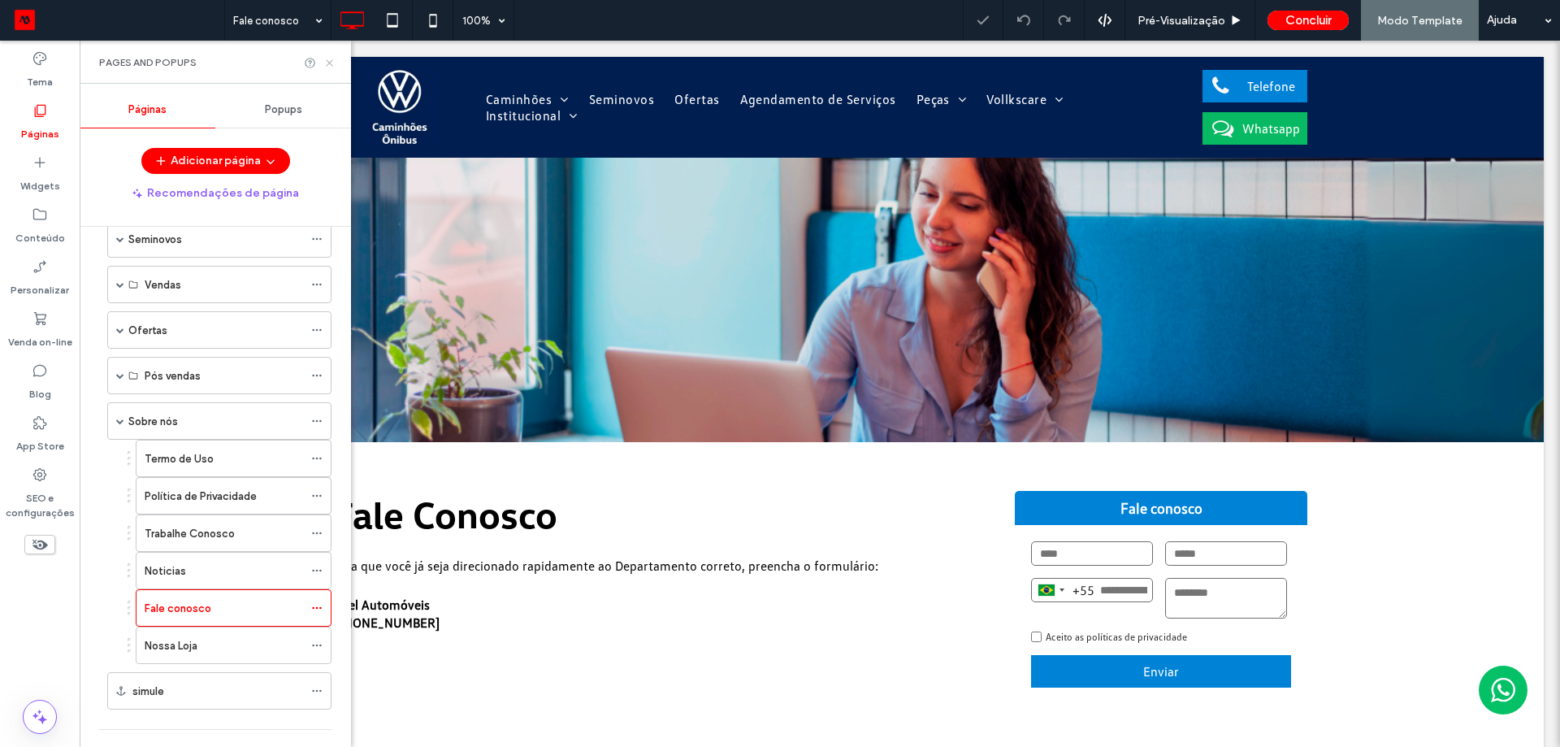
click at [326, 65] on icon at bounding box center [329, 63] width 12 height 12
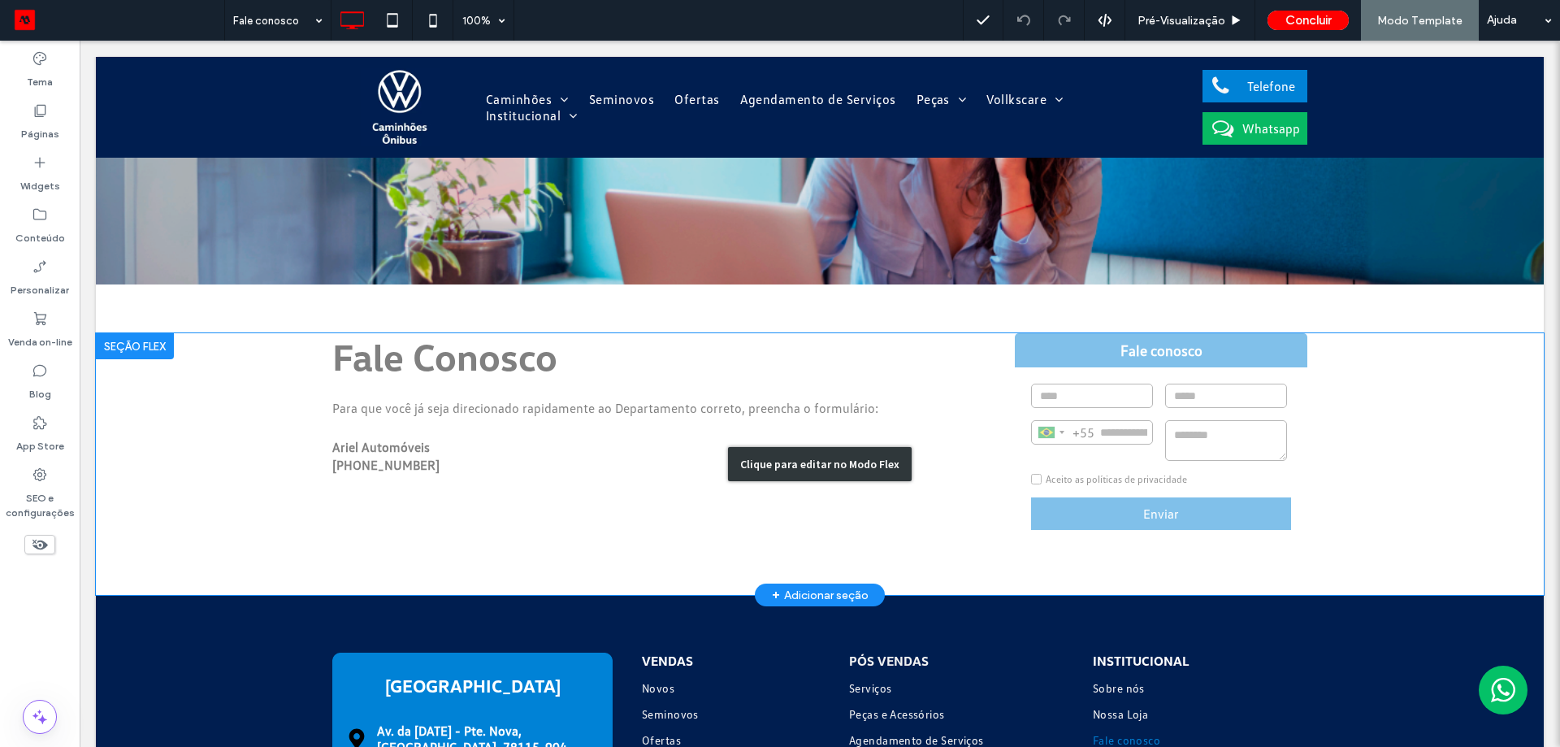
scroll to position [35, 0]
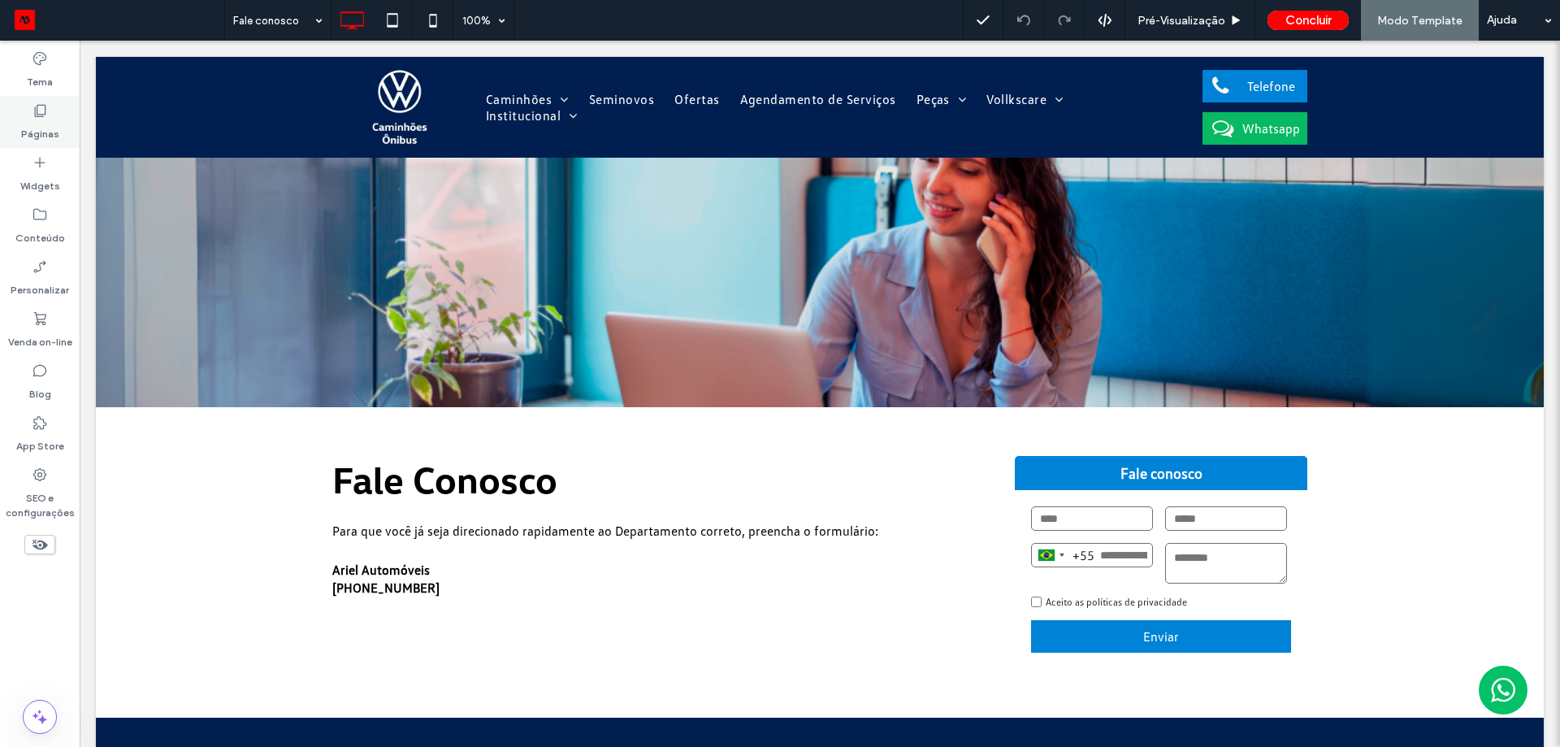
click at [49, 124] on label "Páginas" at bounding box center [40, 130] width 38 height 23
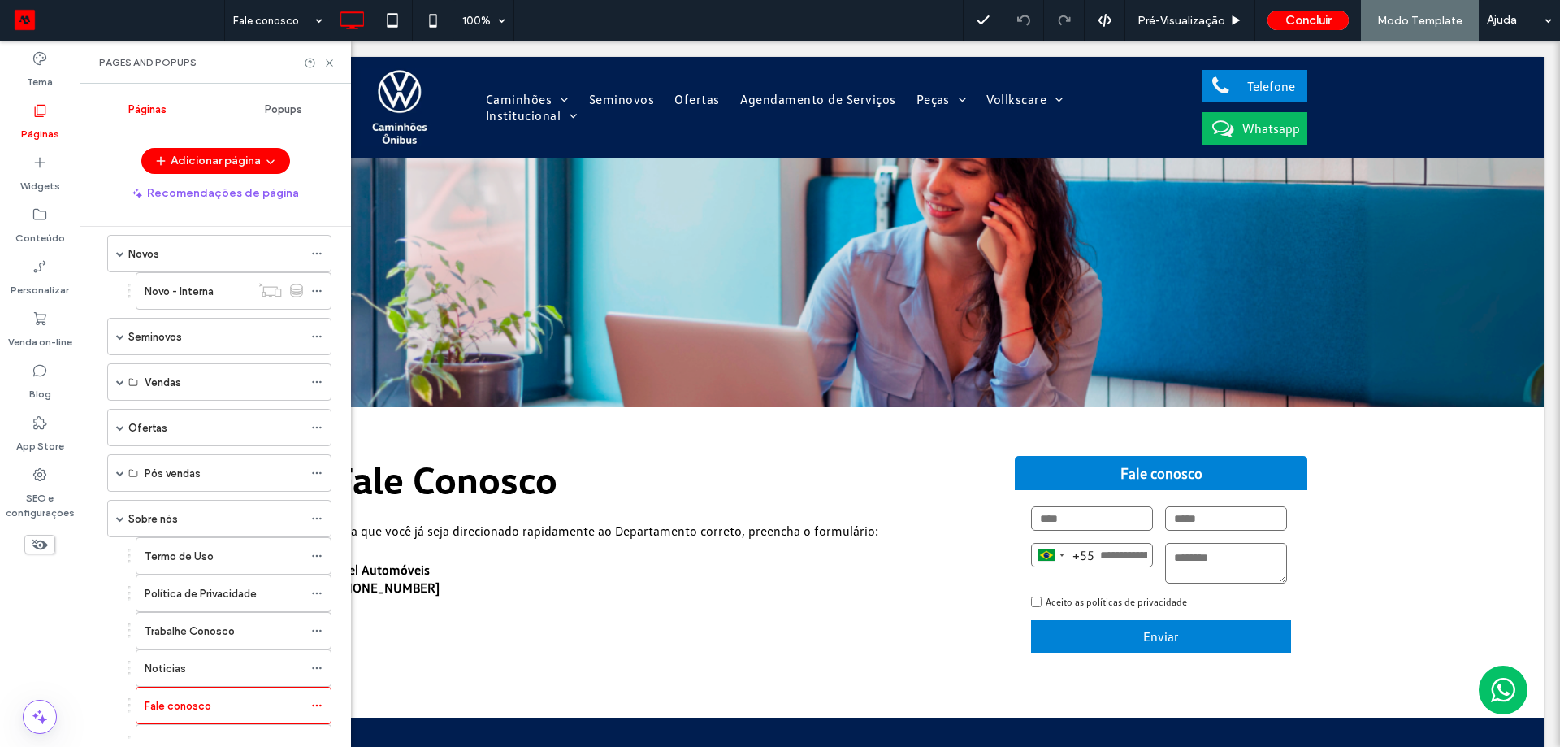
scroll to position [163, 0]
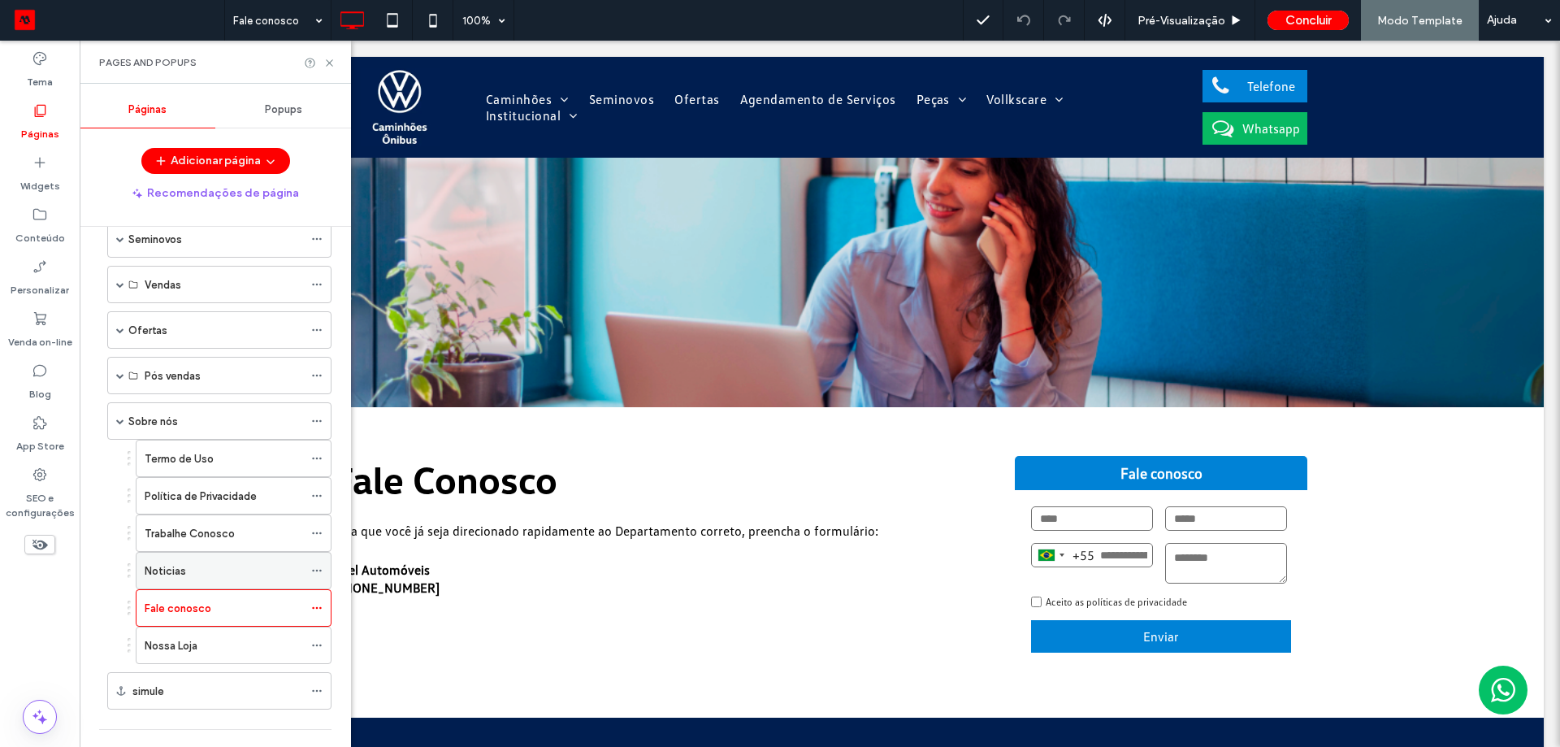
click at [221, 574] on div "Noticias" at bounding box center [224, 570] width 158 height 17
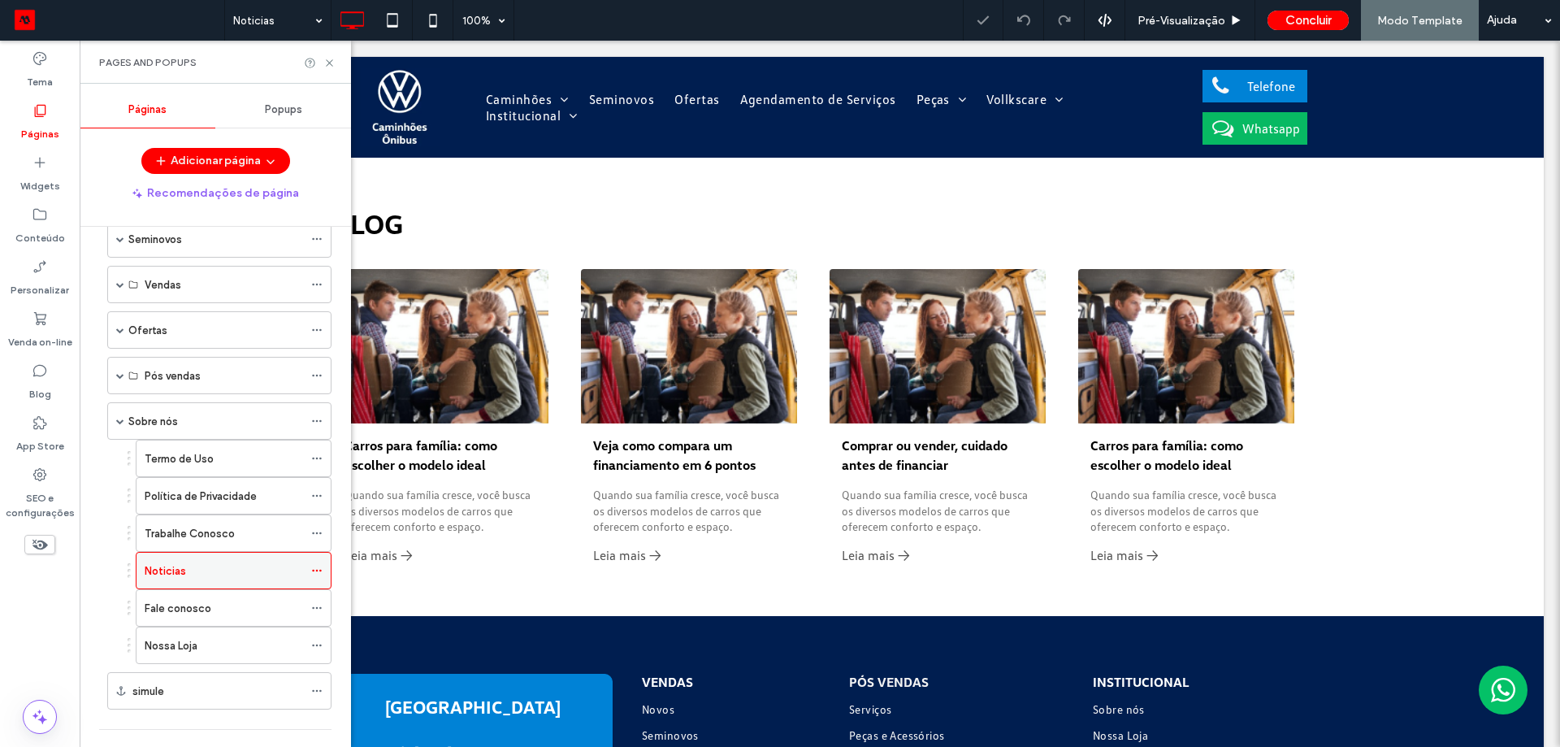
scroll to position [249, 0]
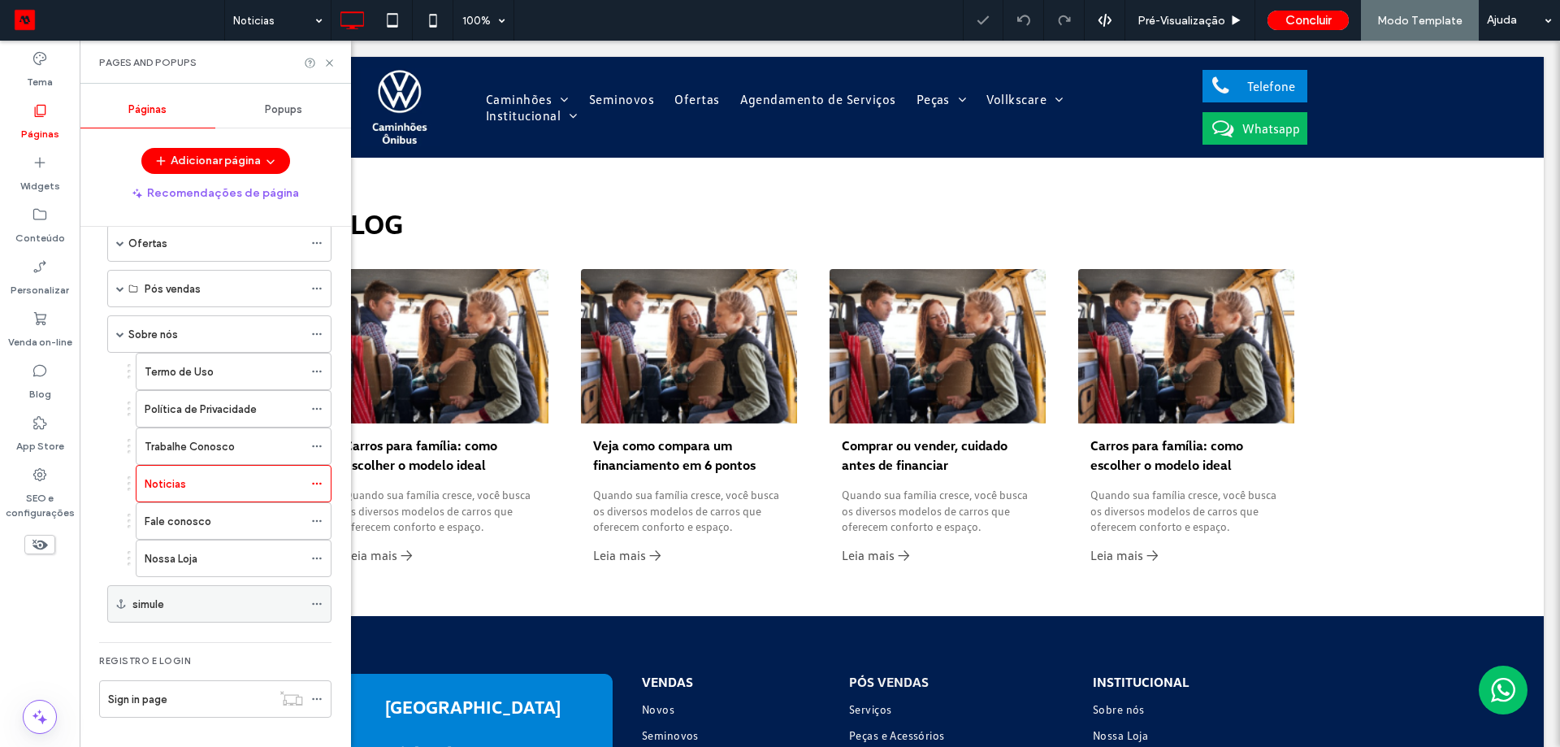
click at [206, 597] on div "simule" at bounding box center [217, 604] width 171 height 17
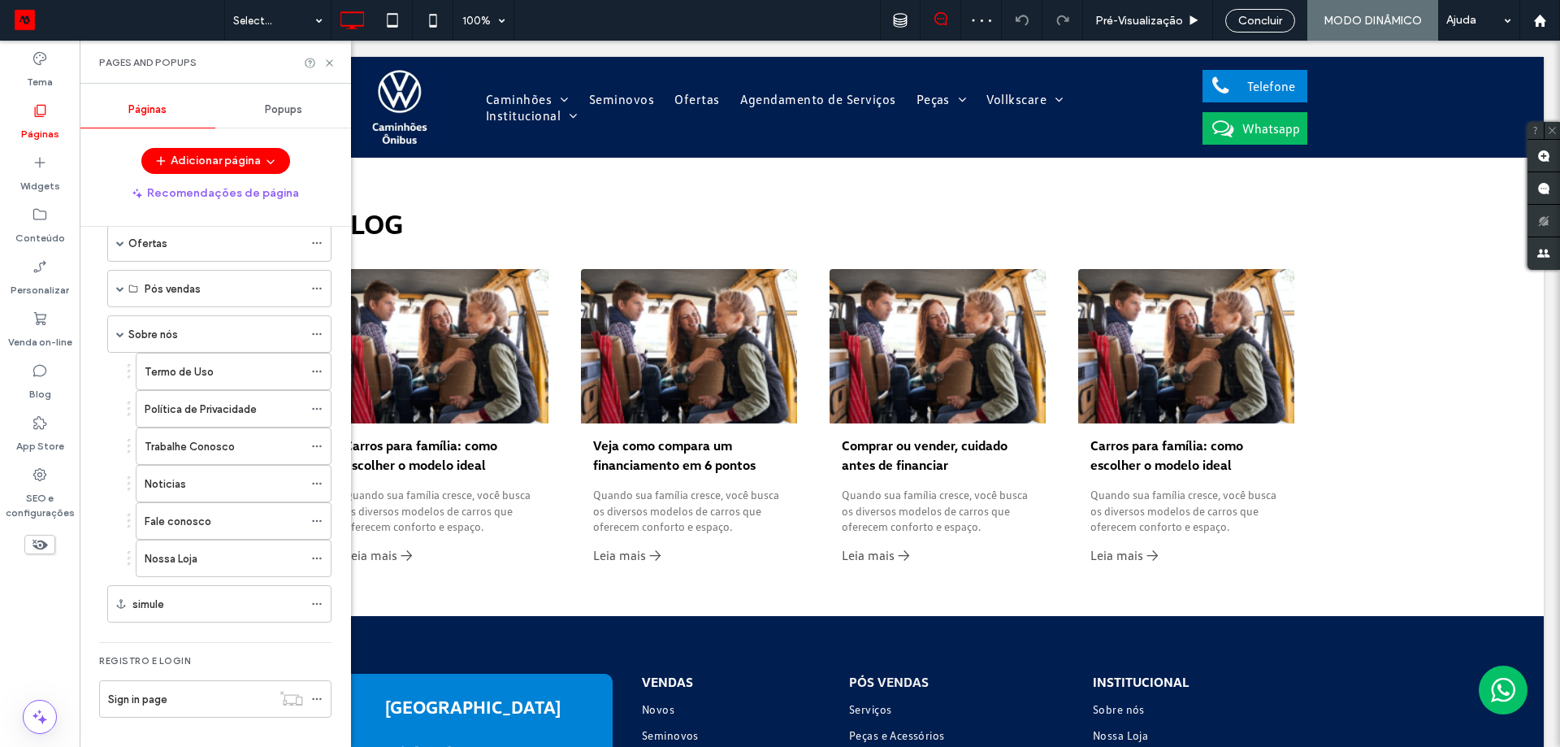
scroll to position [0, 0]
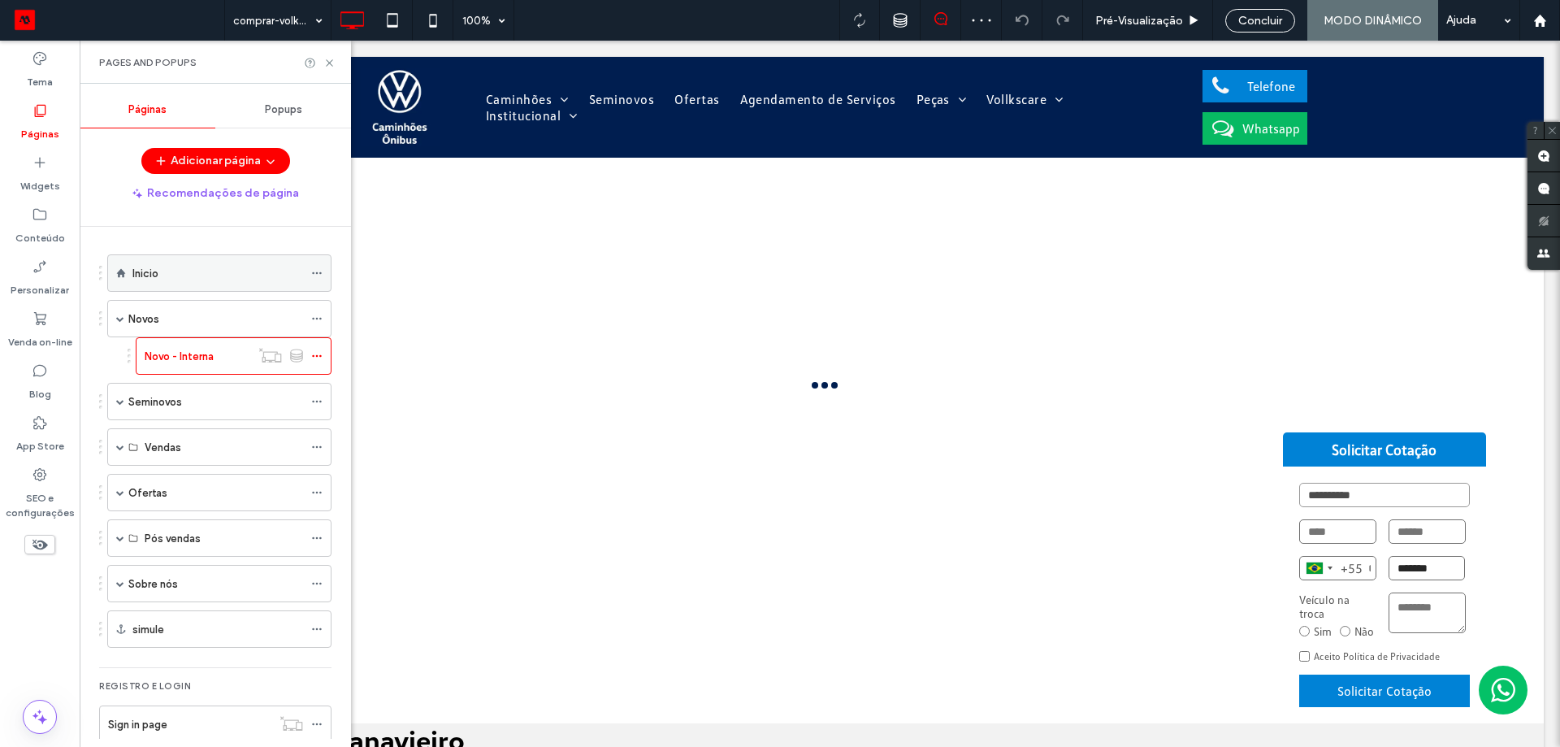
click at [267, 268] on div "Inicio" at bounding box center [217, 273] width 171 height 17
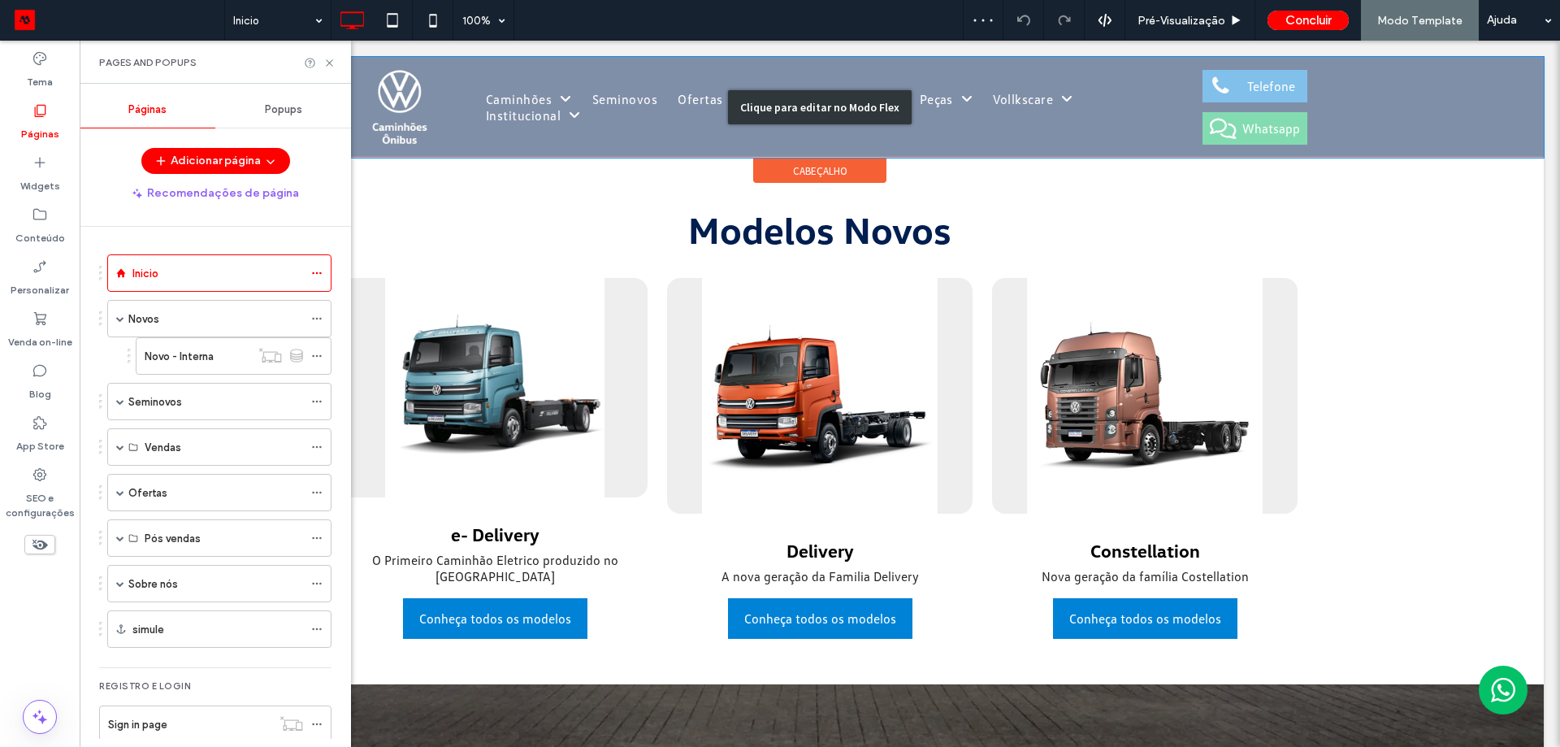
click at [511, 106] on div "Clique para editar no Modo Flex" at bounding box center [820, 107] width 1448 height 101
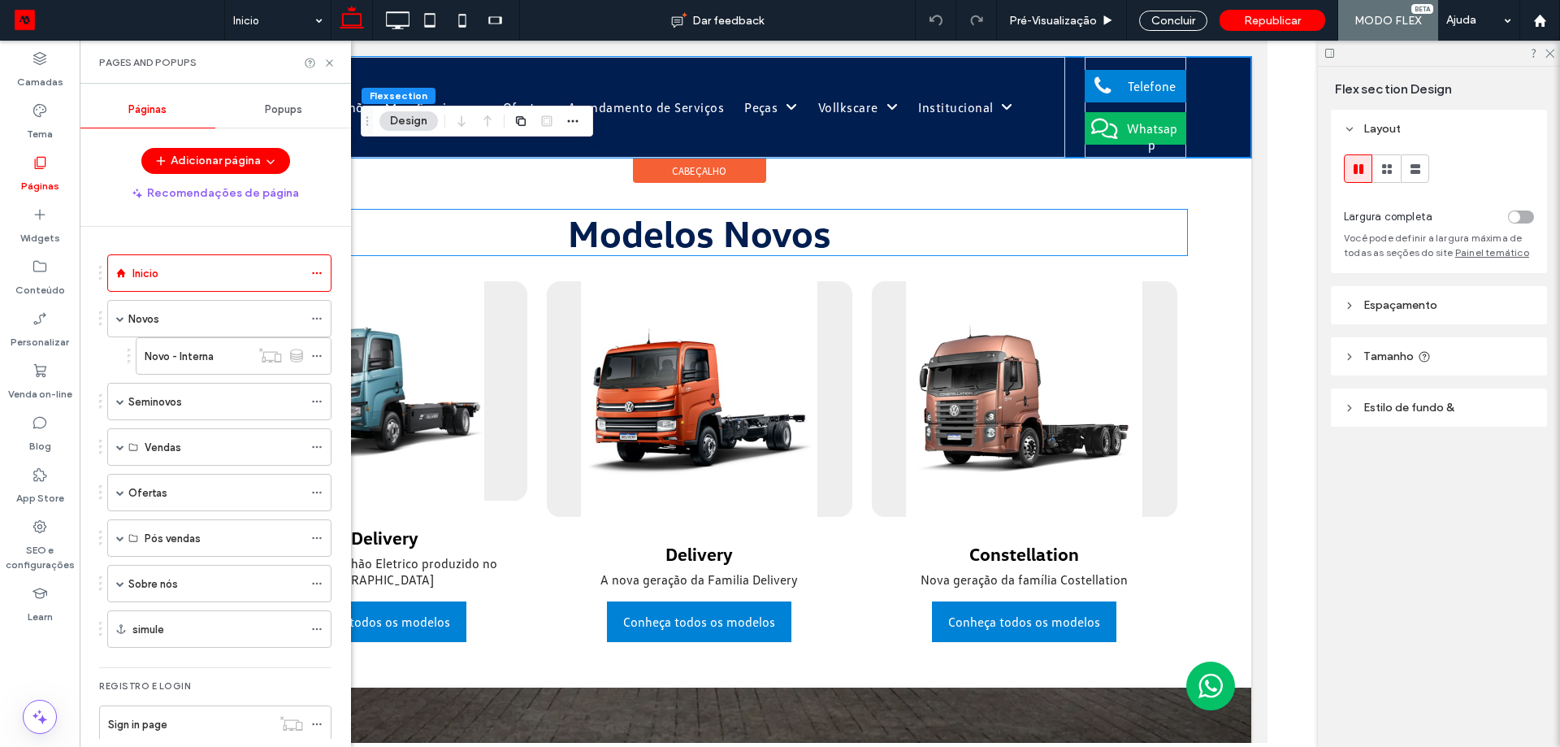
drag, startPoint x: 490, startPoint y: 213, endPoint x: 323, endPoint y: 76, distance: 216.5
click at [490, 213] on h1 "Modelos Novos" at bounding box center [698, 233] width 975 height 46
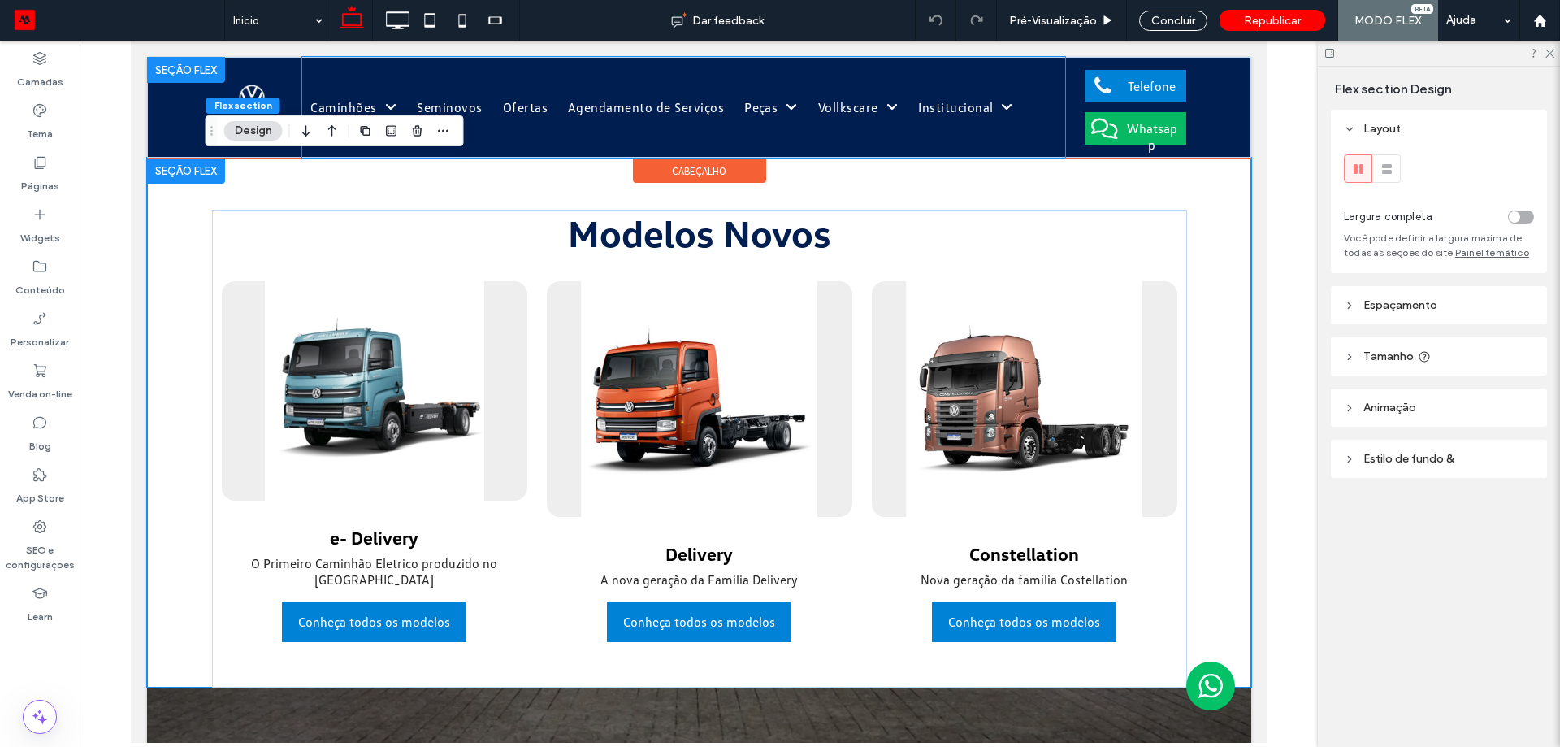
click at [483, 85] on div "Caminhões Novos Aluguel Seminovos Ofertas Agendamento de Serviços Peças Peças e…" at bounding box center [682, 107] width 762 height 101
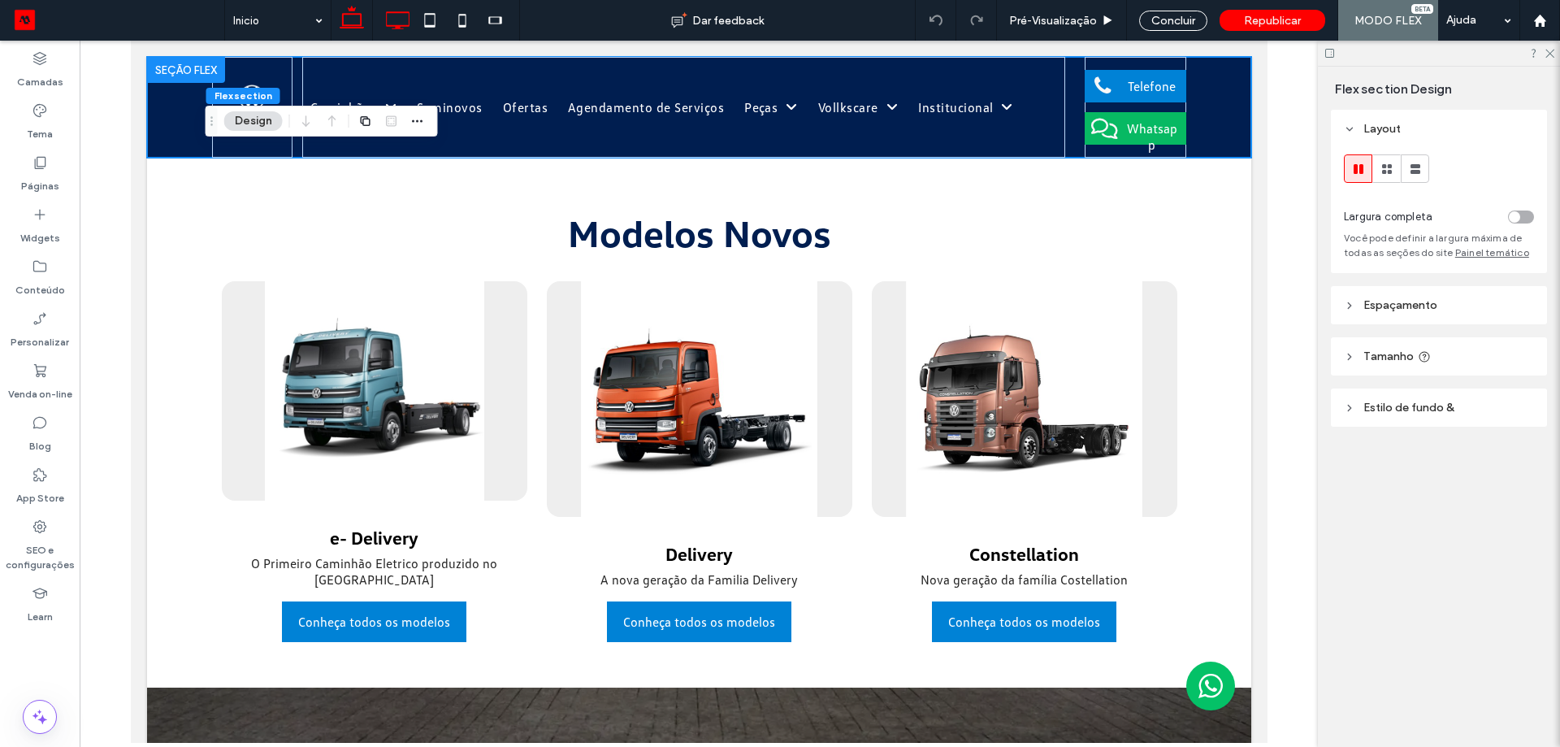
click at [404, 21] on icon at bounding box center [397, 20] width 33 height 33
type input "**"
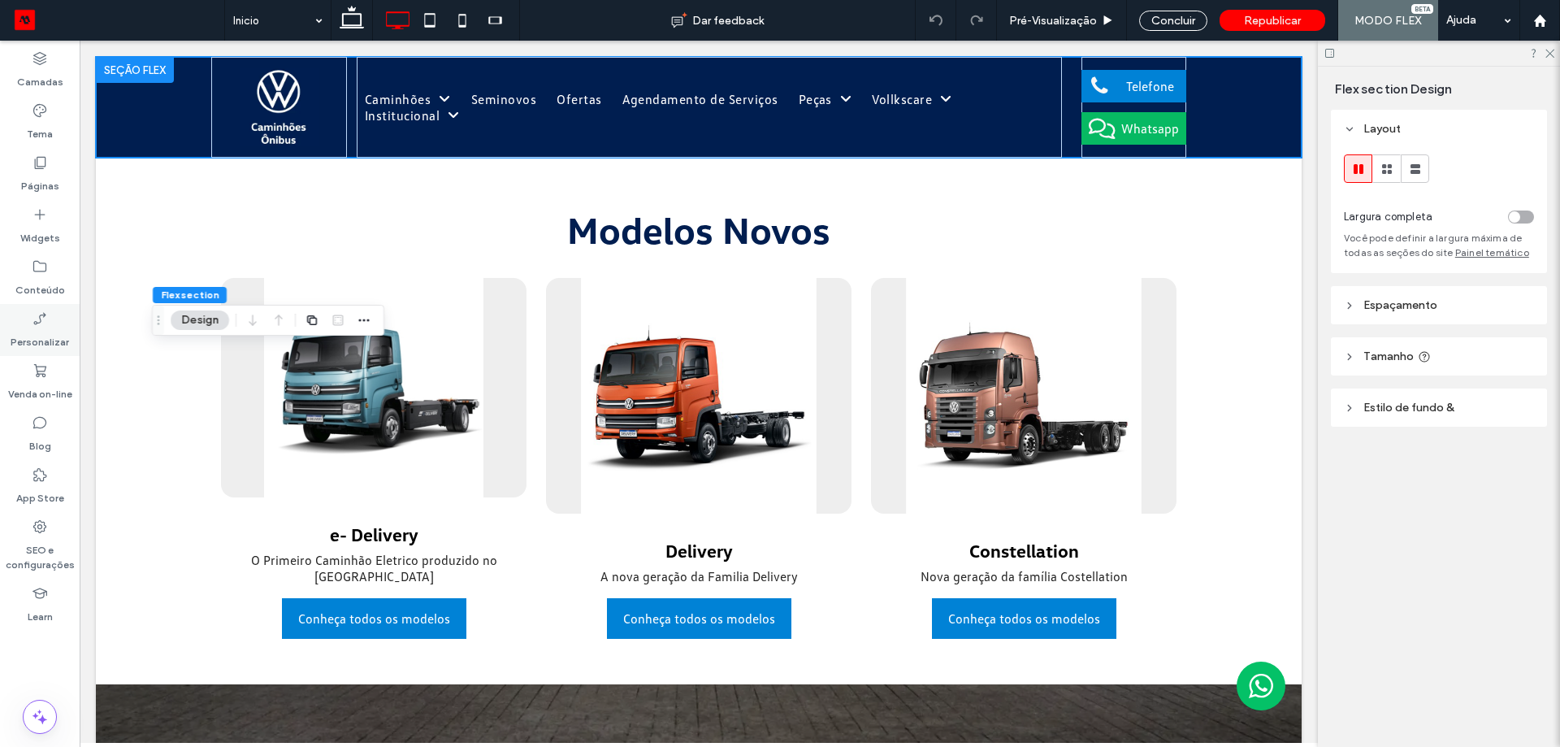
drag, startPoint x: 265, startPoint y: 119, endPoint x: 77, endPoint y: 335, distance: 285.6
click at [77, 335] on div "Camadas Tema Páginas Widgets Conteúdo Personalizar Venda on-line Blog App Store…" at bounding box center [780, 394] width 1560 height 706
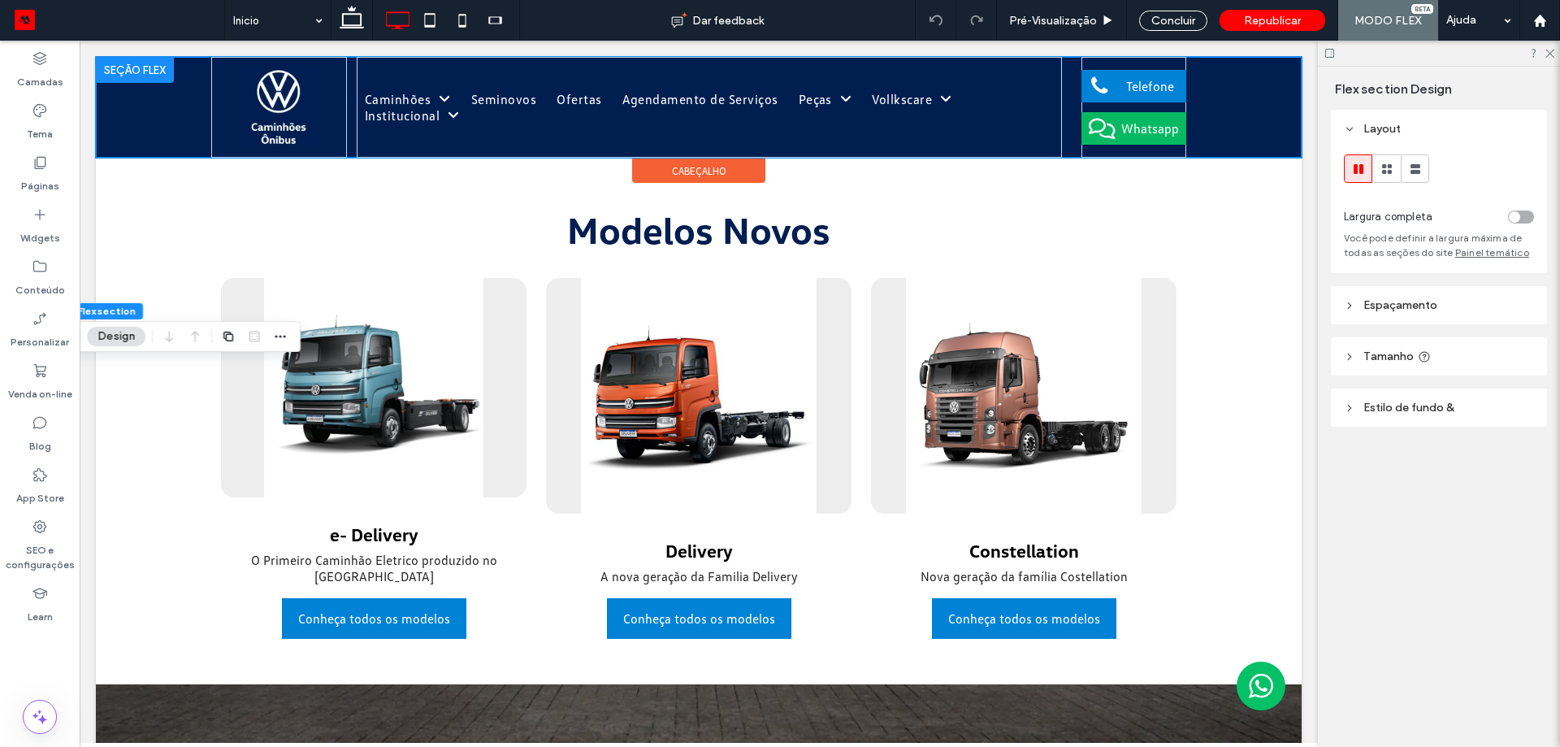
click at [1240, 121] on div "Caminhões Novos Aluguel Seminovos Ofertas Agendamento de Serviços Peças Peças e…" at bounding box center [699, 107] width 1206 height 101
click at [1430, 304] on span "Espaçamento" at bounding box center [1400, 305] width 74 height 14
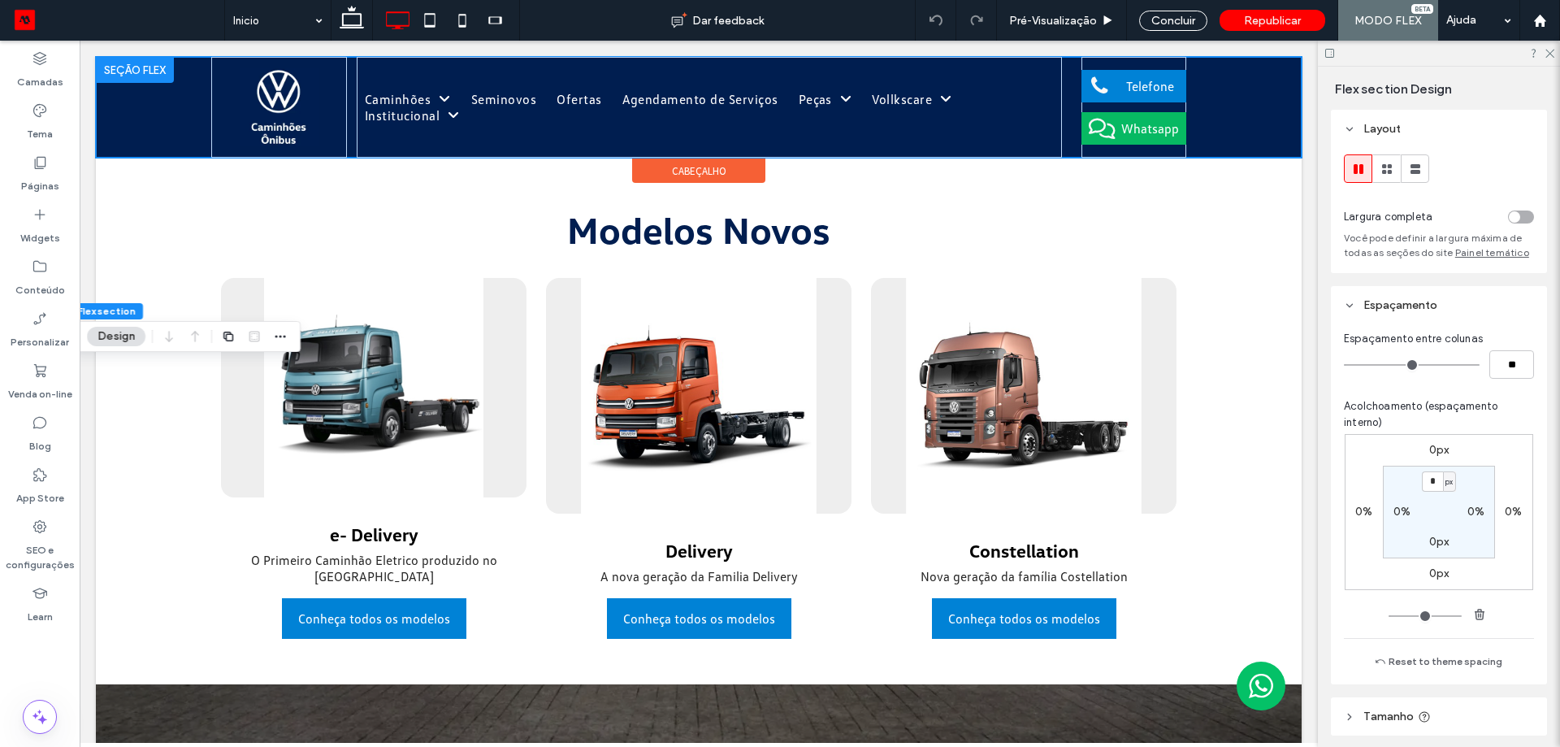
click at [1224, 90] on div "Caminhões Novos Aluguel Seminovos Ofertas Agendamento de Serviços Peças Peças e…" at bounding box center [699, 107] width 1206 height 101
click at [1067, 76] on div "Caminhões Novos Aluguel Seminovos Ofertas Agendamento de Serviços Peças Peças e…" at bounding box center [698, 107] width 975 height 101
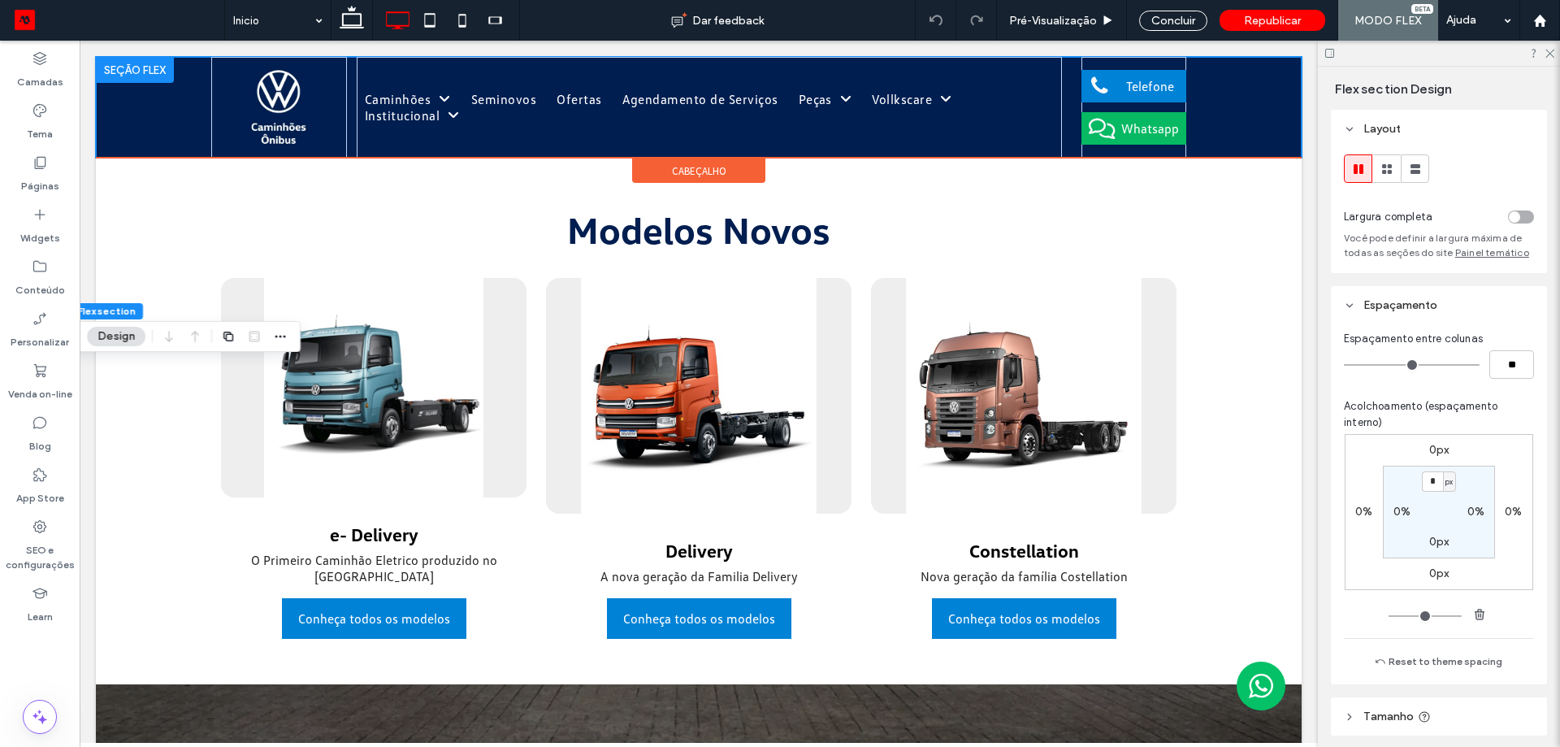
click at [734, 170] on div "cabeçalho" at bounding box center [698, 170] width 133 height 24
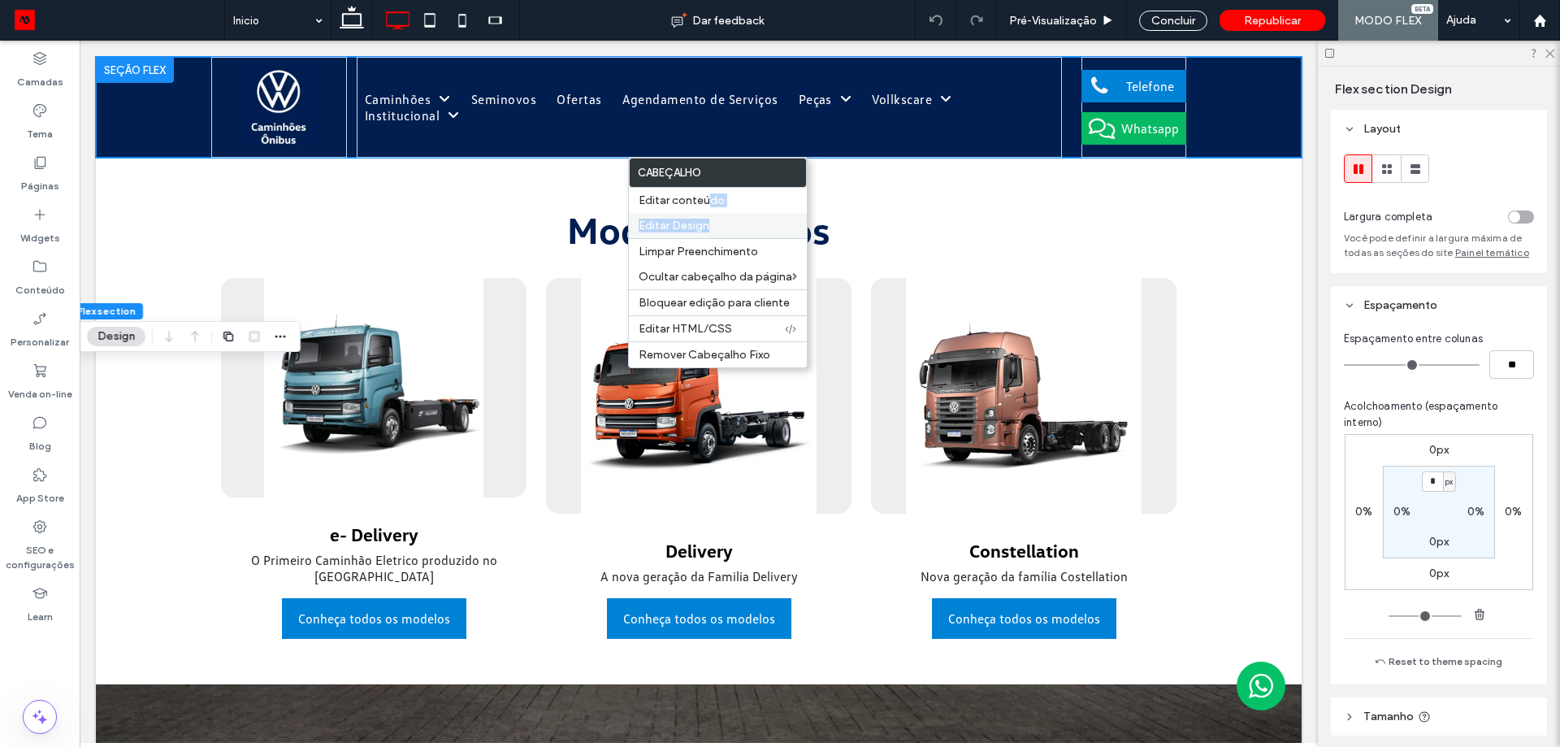
drag, startPoint x: 710, startPoint y: 210, endPoint x: 719, endPoint y: 223, distance: 15.1
click at [719, 223] on div "Cabeçalho Editar conteúdo Editar Design Limpar Preenchimento Ocultar cabeçalho …" at bounding box center [718, 262] width 180 height 211
click at [719, 223] on label "Editar Design" at bounding box center [718, 226] width 158 height 14
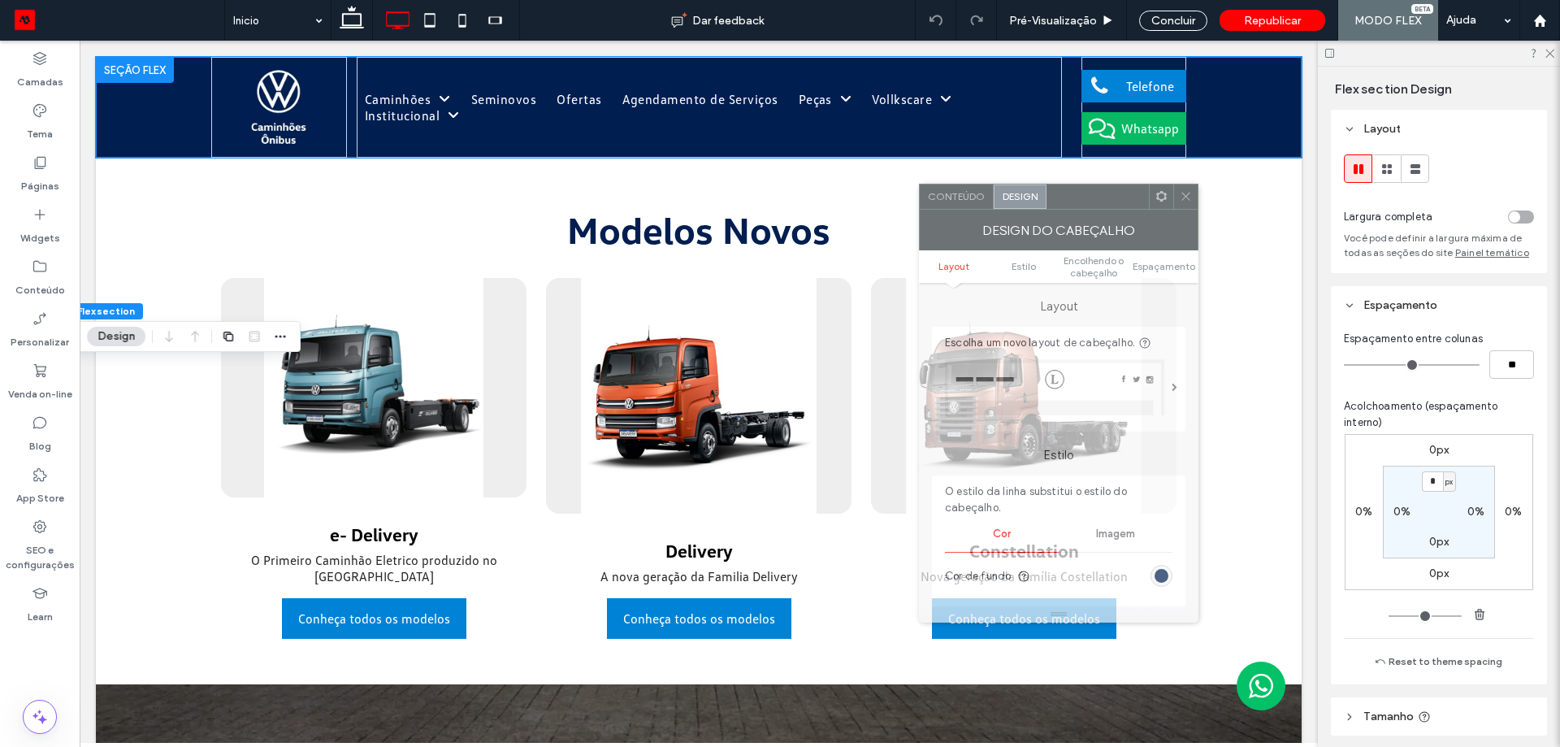
drag, startPoint x: 348, startPoint y: 170, endPoint x: 1133, endPoint y: 205, distance: 786.5
click at [1133, 205] on div at bounding box center [1098, 196] width 102 height 24
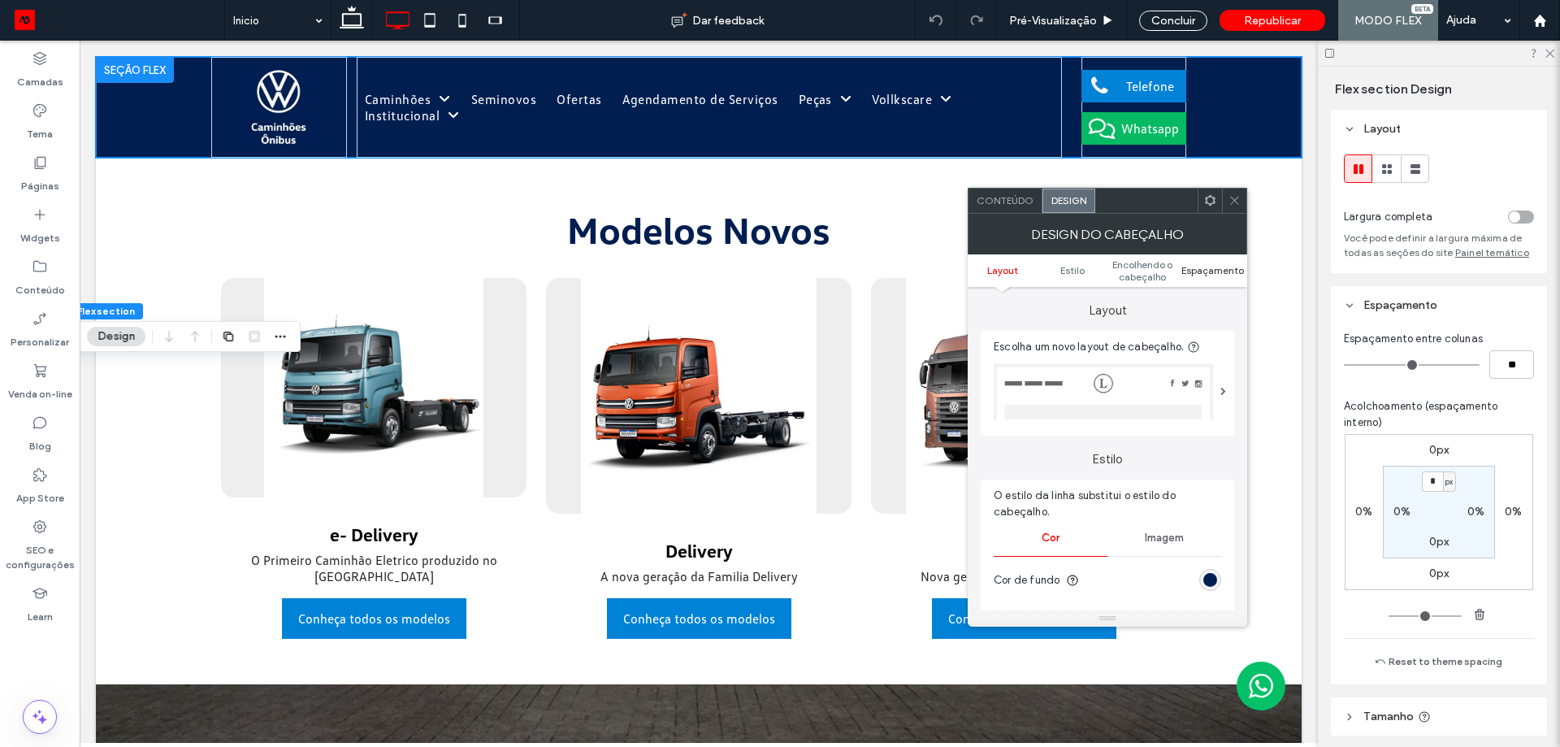
click at [1217, 272] on span "Espaçamento" at bounding box center [1212, 270] width 63 height 12
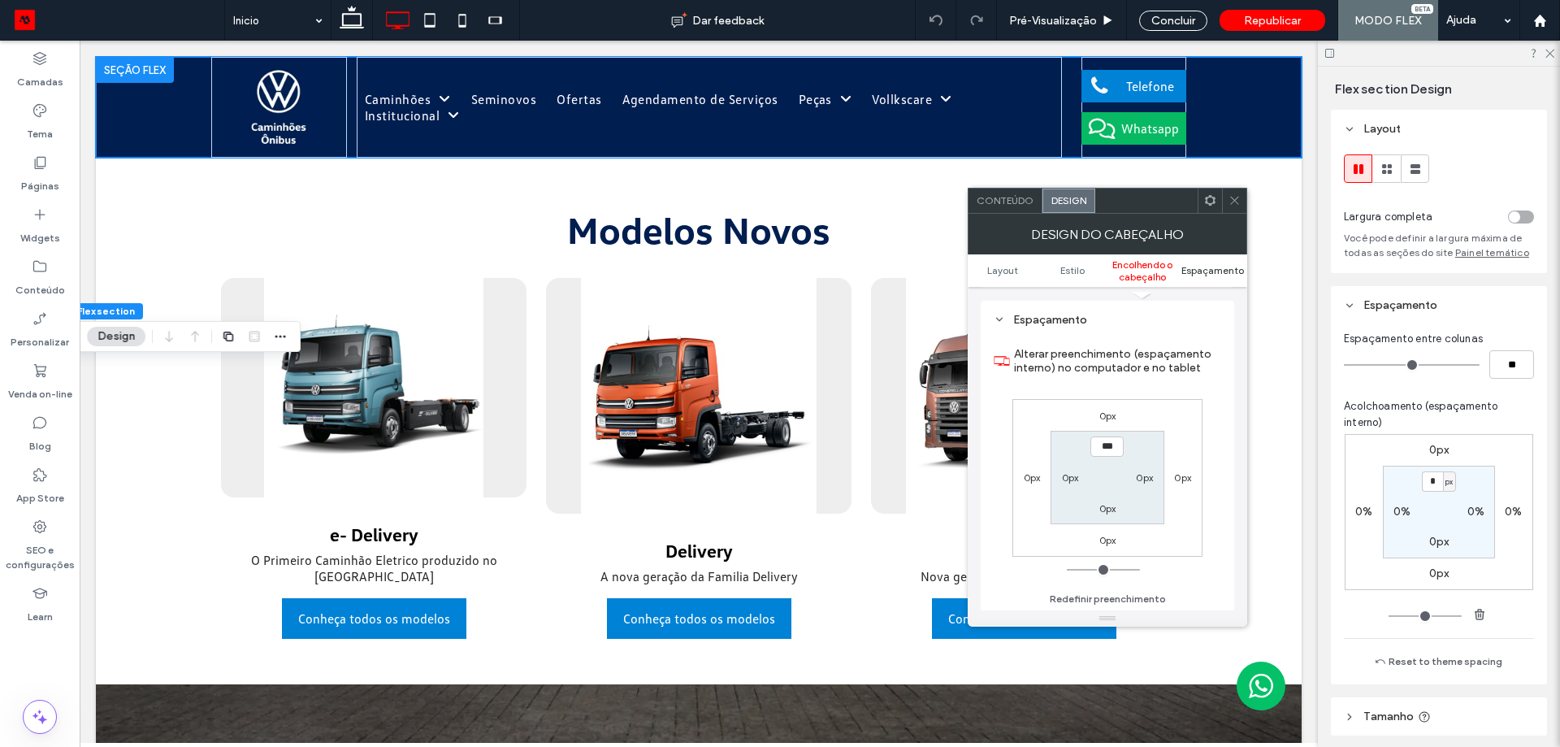
scroll to position [596, 0]
click at [1153, 276] on span "Encolhendo o cabeçalho" at bounding box center [1142, 270] width 70 height 24
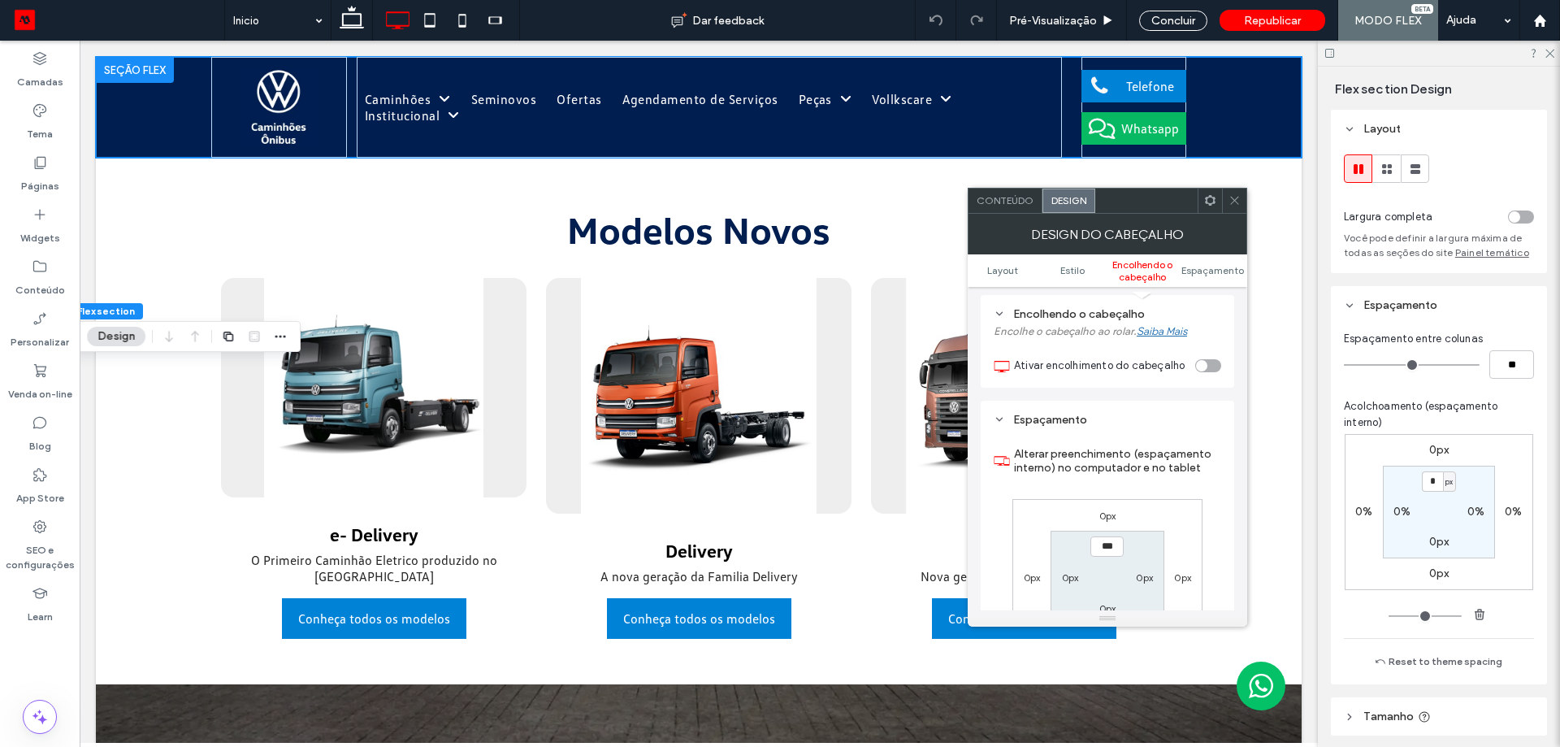
scroll to position [544, 0]
click at [1078, 276] on ul "Layout Estilo Encolhendo o cabeçalho Espaçamento" at bounding box center [1108, 270] width 280 height 33
click at [1073, 267] on span "Estilo" at bounding box center [1072, 270] width 24 height 12
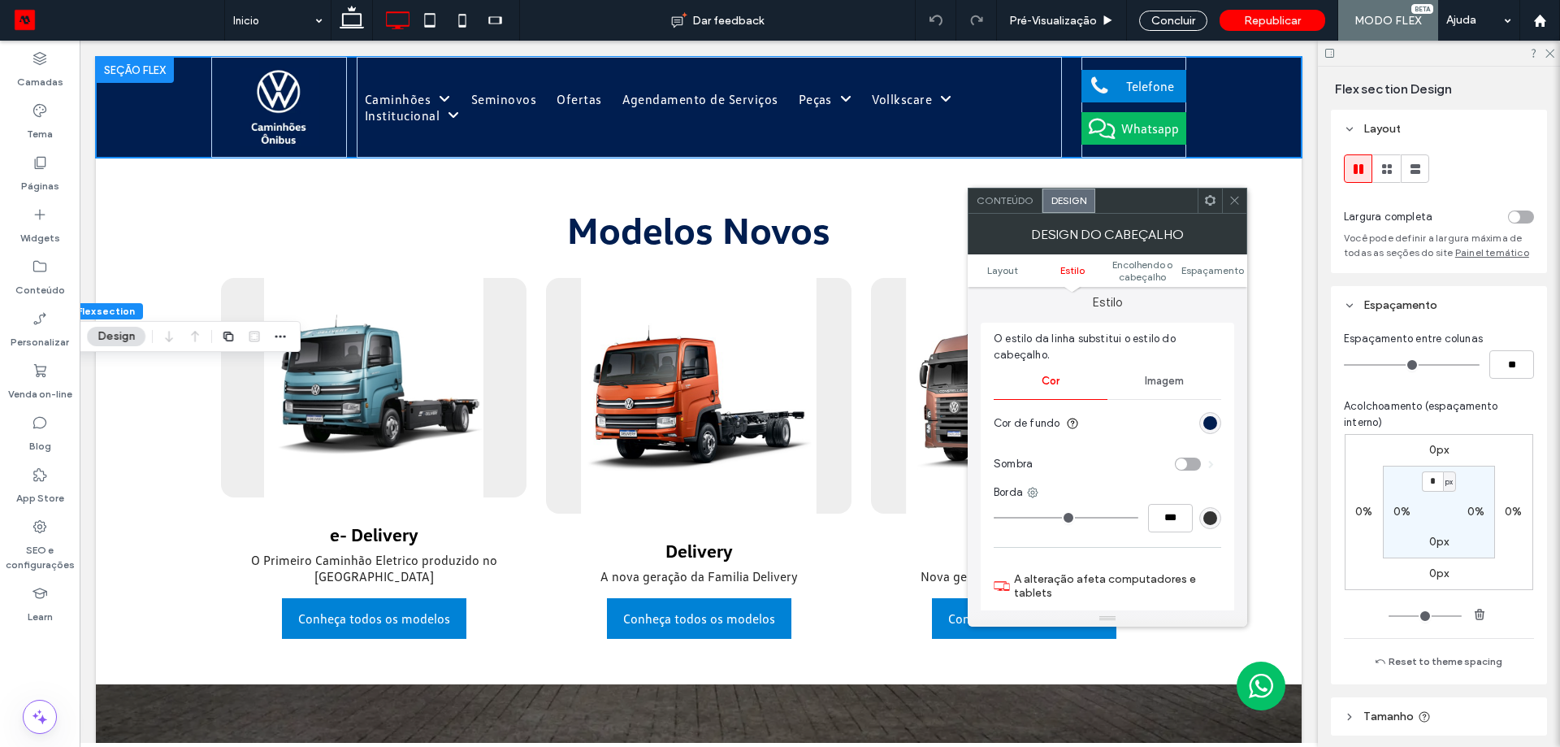
scroll to position [149, 0]
click at [1018, 268] on link "Layout" at bounding box center [1003, 270] width 70 height 12
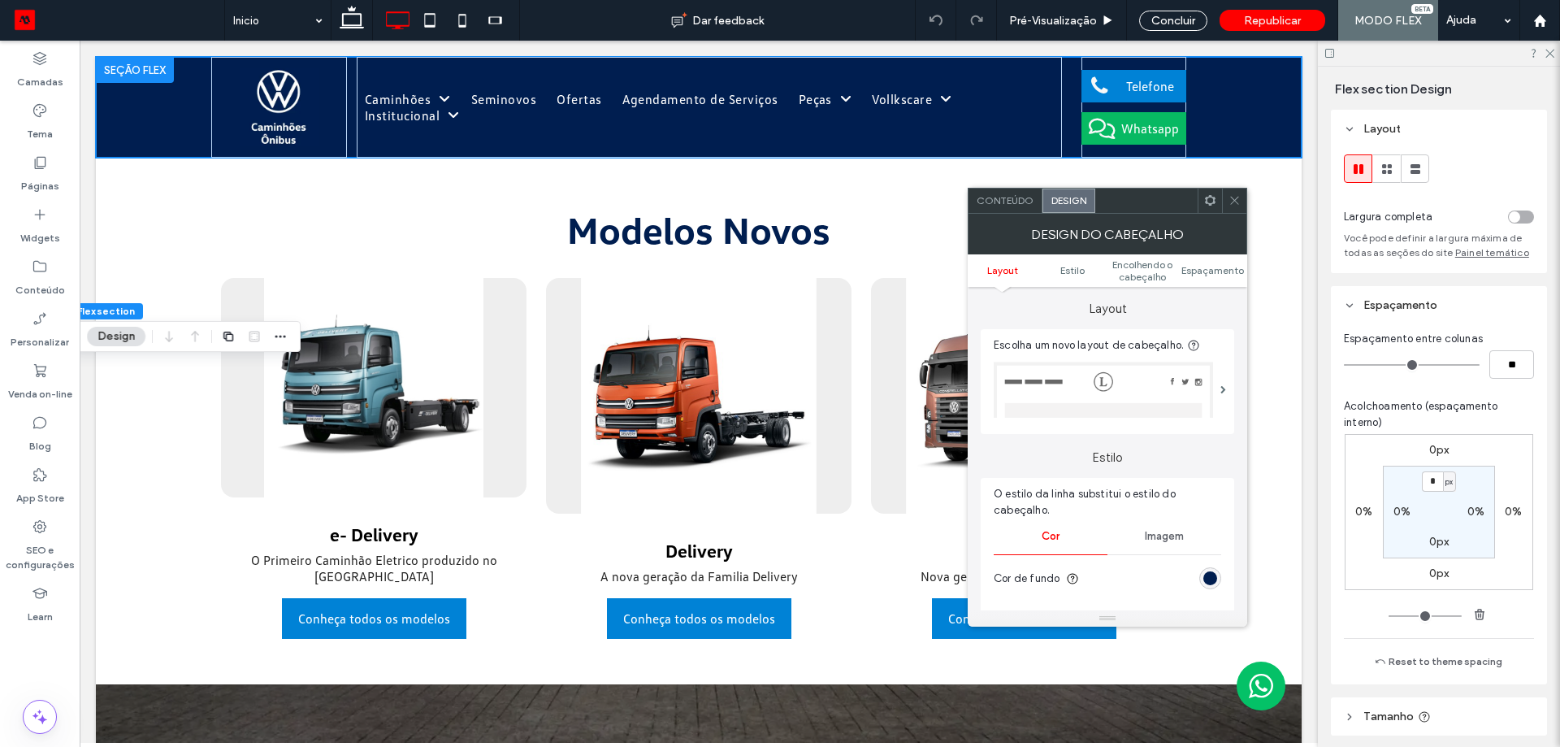
scroll to position [0, 0]
click at [1237, 210] on span at bounding box center [1235, 201] width 12 height 24
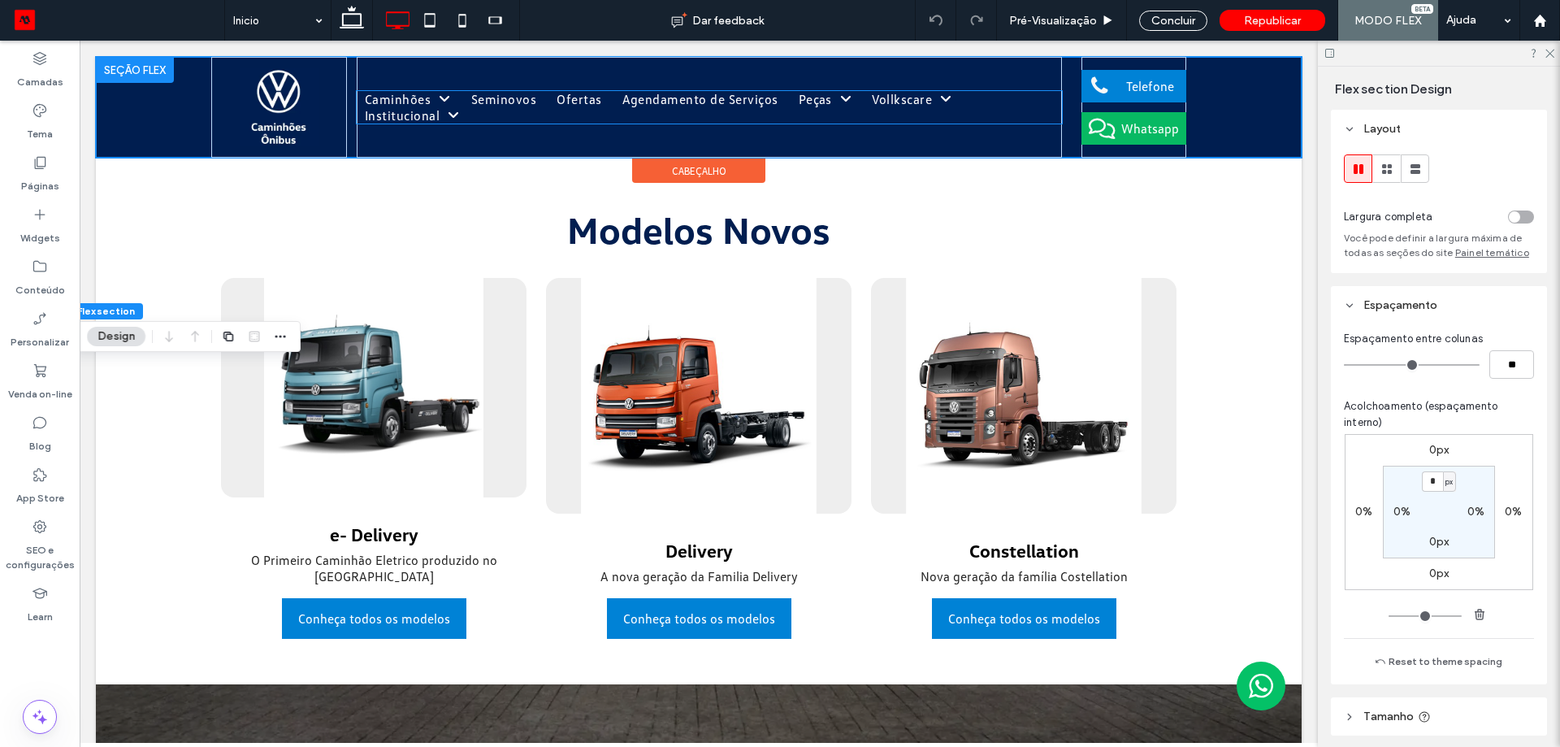
click at [494, 102] on span "Seminovos" at bounding box center [503, 99] width 65 height 16
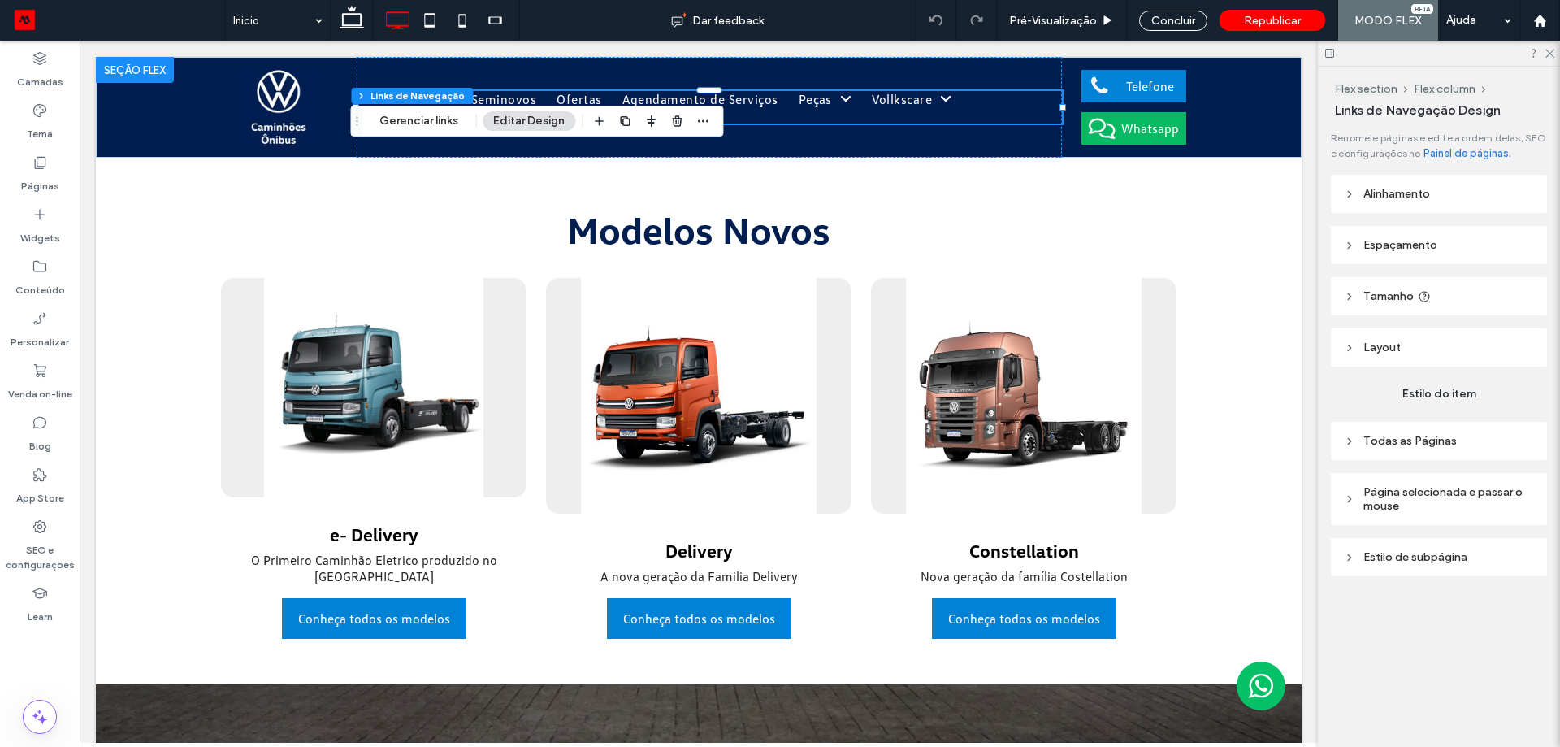
click at [1399, 296] on span "Tamanho" at bounding box center [1388, 296] width 50 height 14
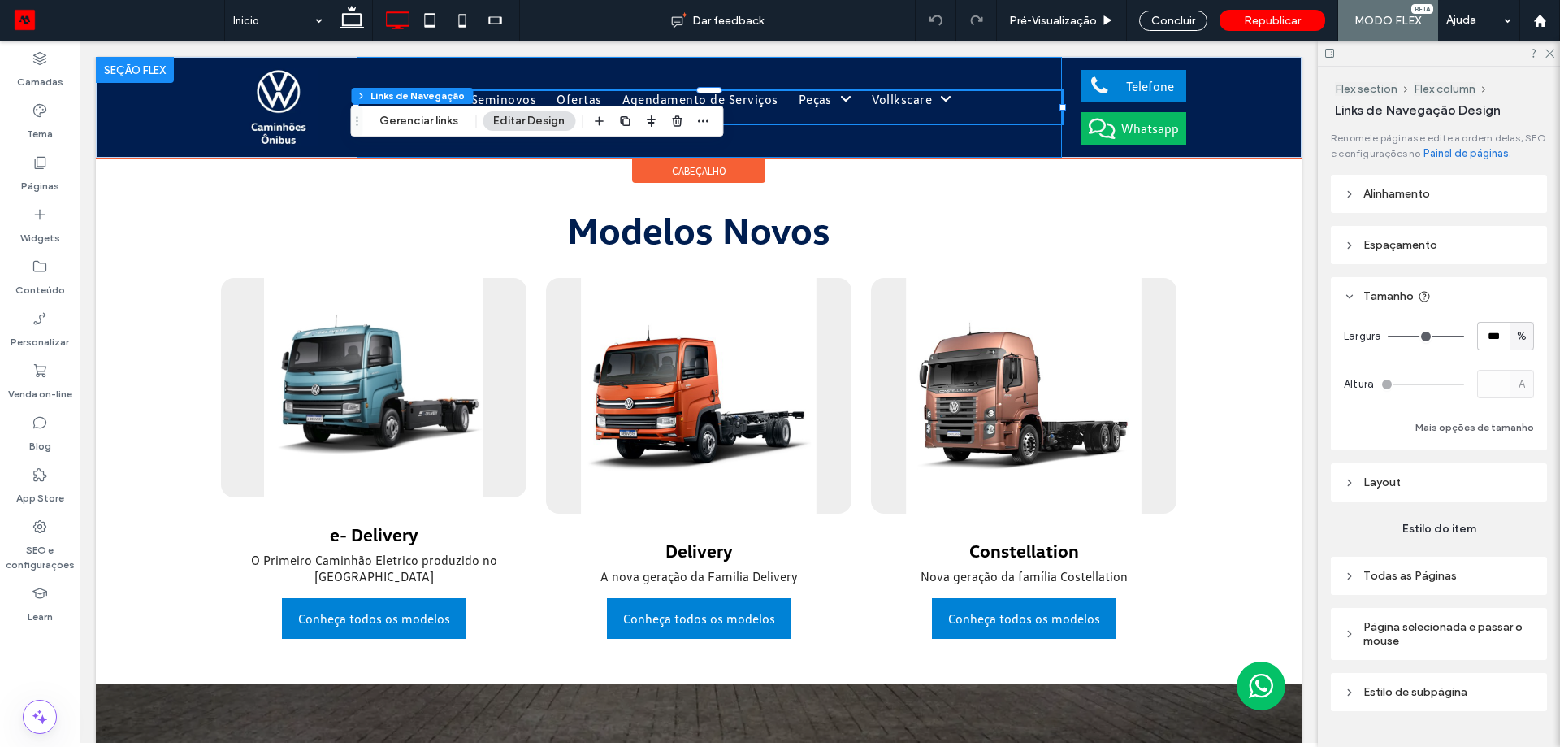
click at [1045, 78] on div "Caminhões Novos Aluguel Seminovos Ofertas Agendamento de Serviços Peças Peças e…" at bounding box center [709, 107] width 705 height 101
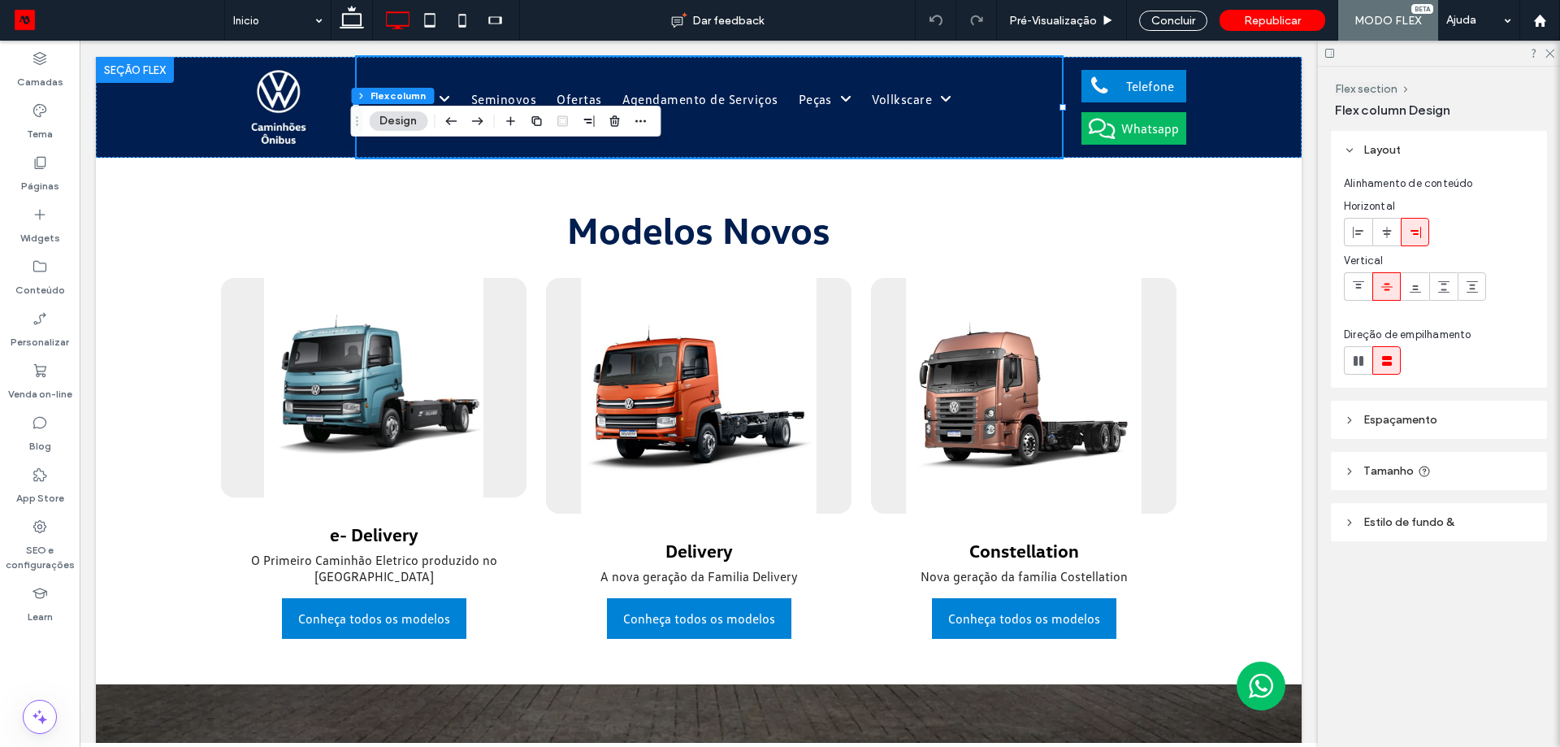
click at [1401, 413] on span "Espaçamento" at bounding box center [1400, 420] width 74 height 14
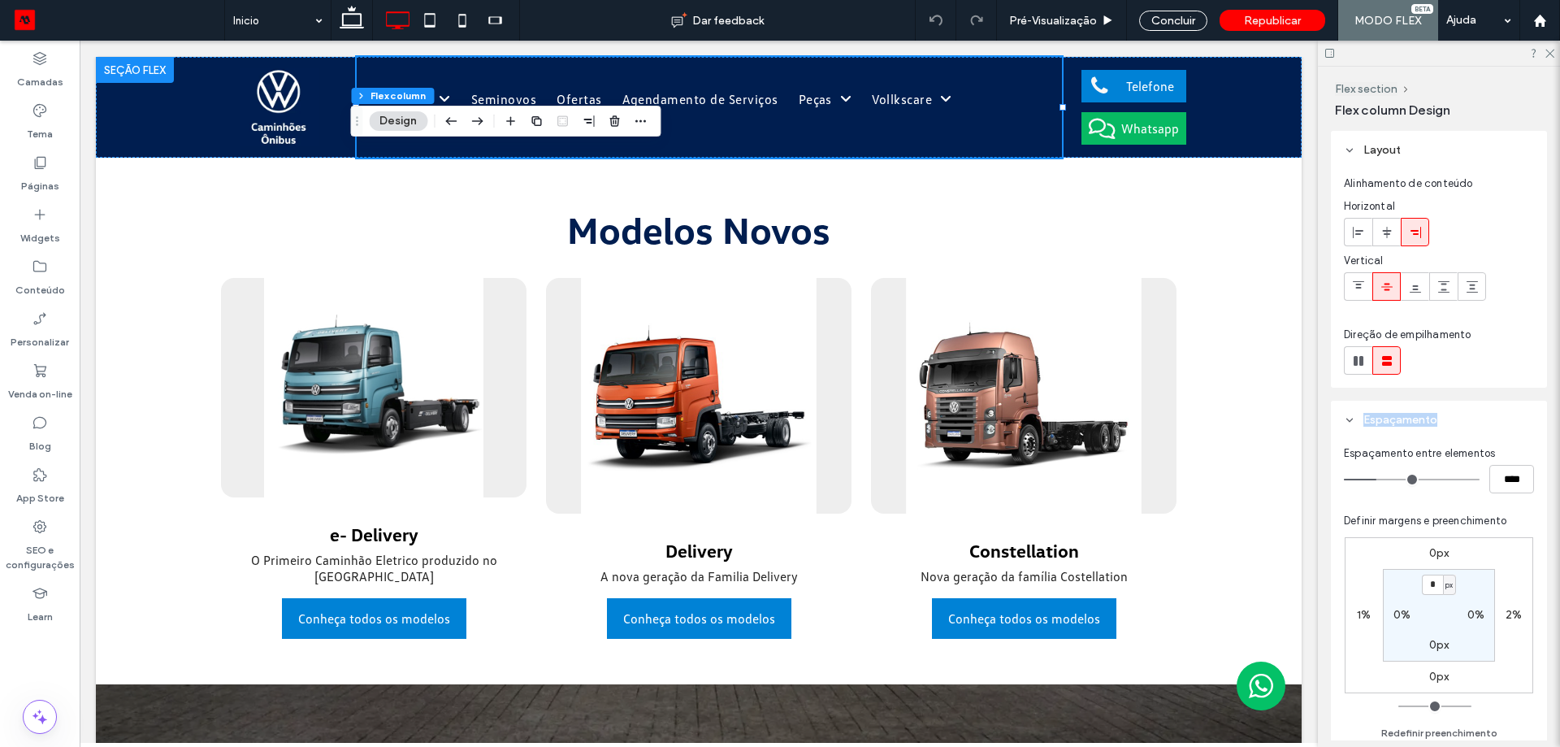
click at [1402, 413] on span "Espaçamento" at bounding box center [1400, 420] width 74 height 14
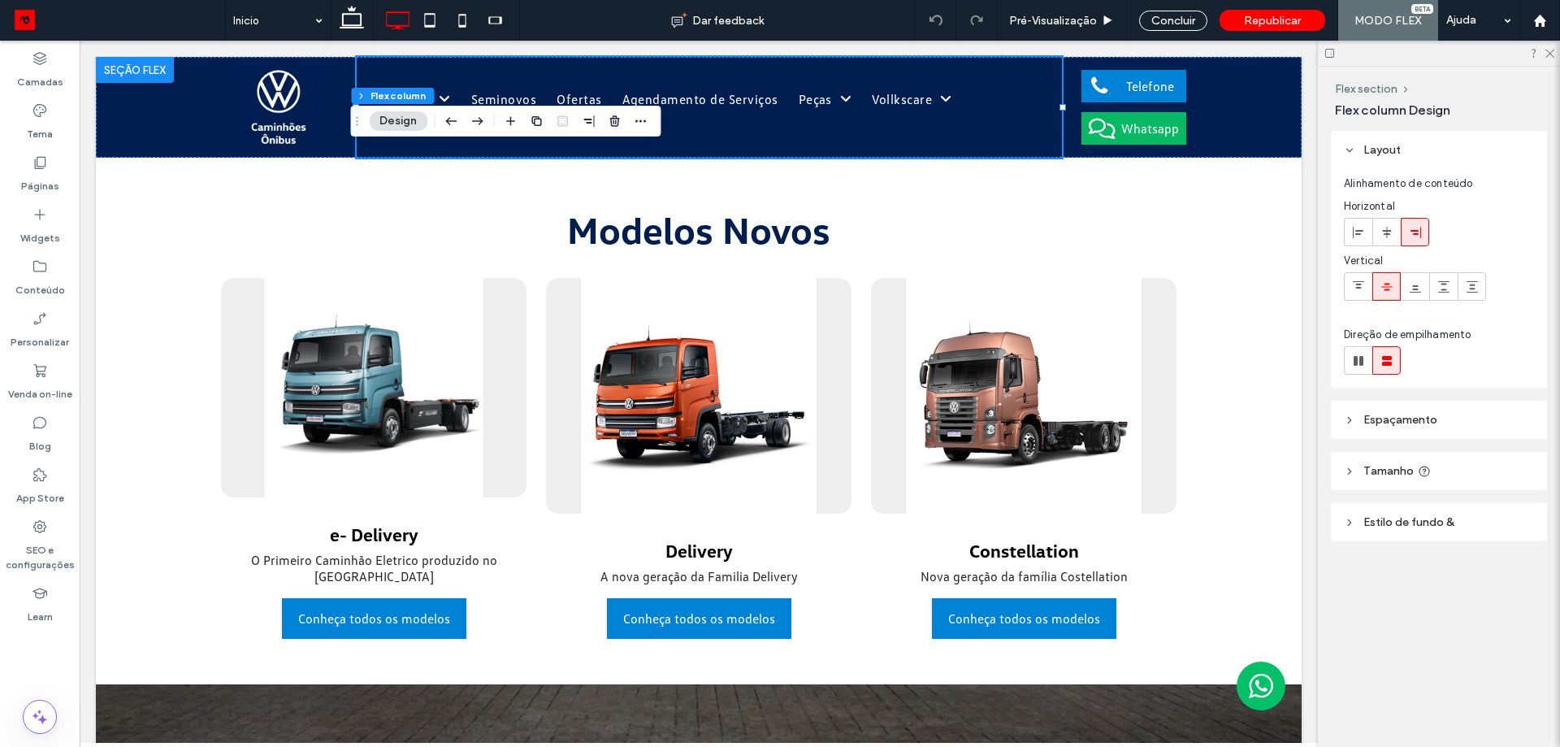
click at [1394, 463] on header "Tamanho" at bounding box center [1439, 471] width 216 height 38
type input "**"
type input "***"
click at [1453, 511] on input "range" at bounding box center [1428, 511] width 96 height 2
type input "**"
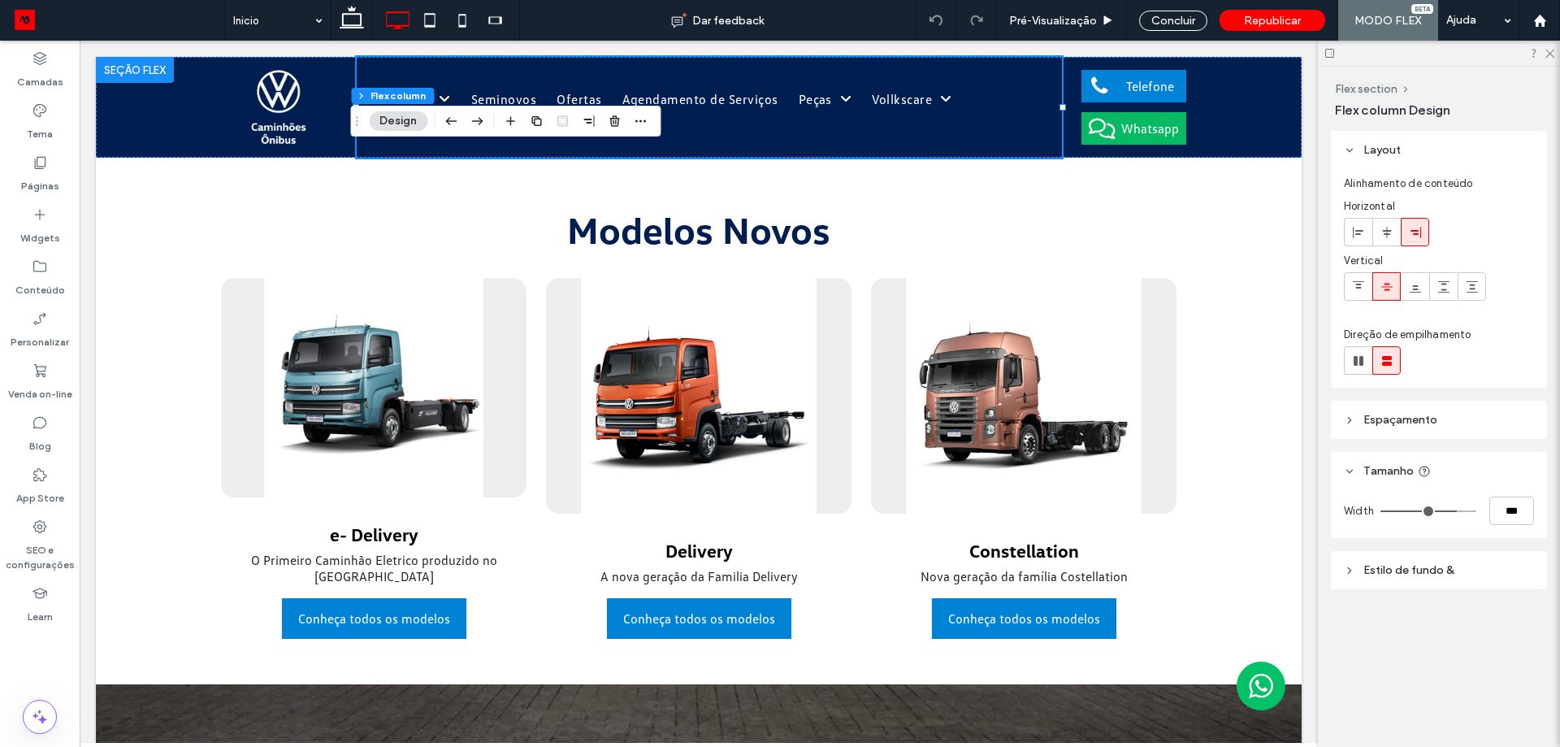
type input "*****"
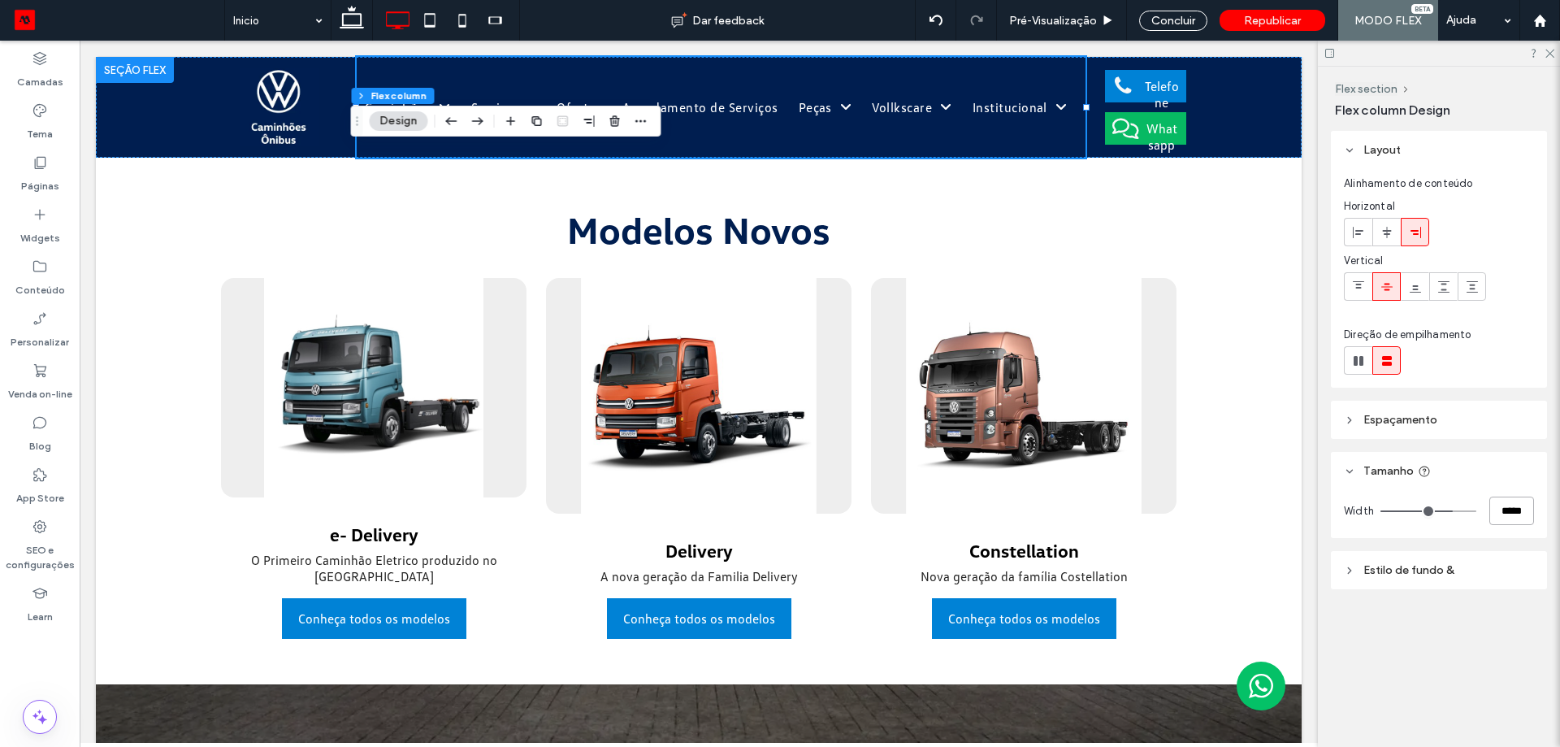
click at [1518, 507] on input "*****" at bounding box center [1511, 510] width 45 height 28
type input "**"
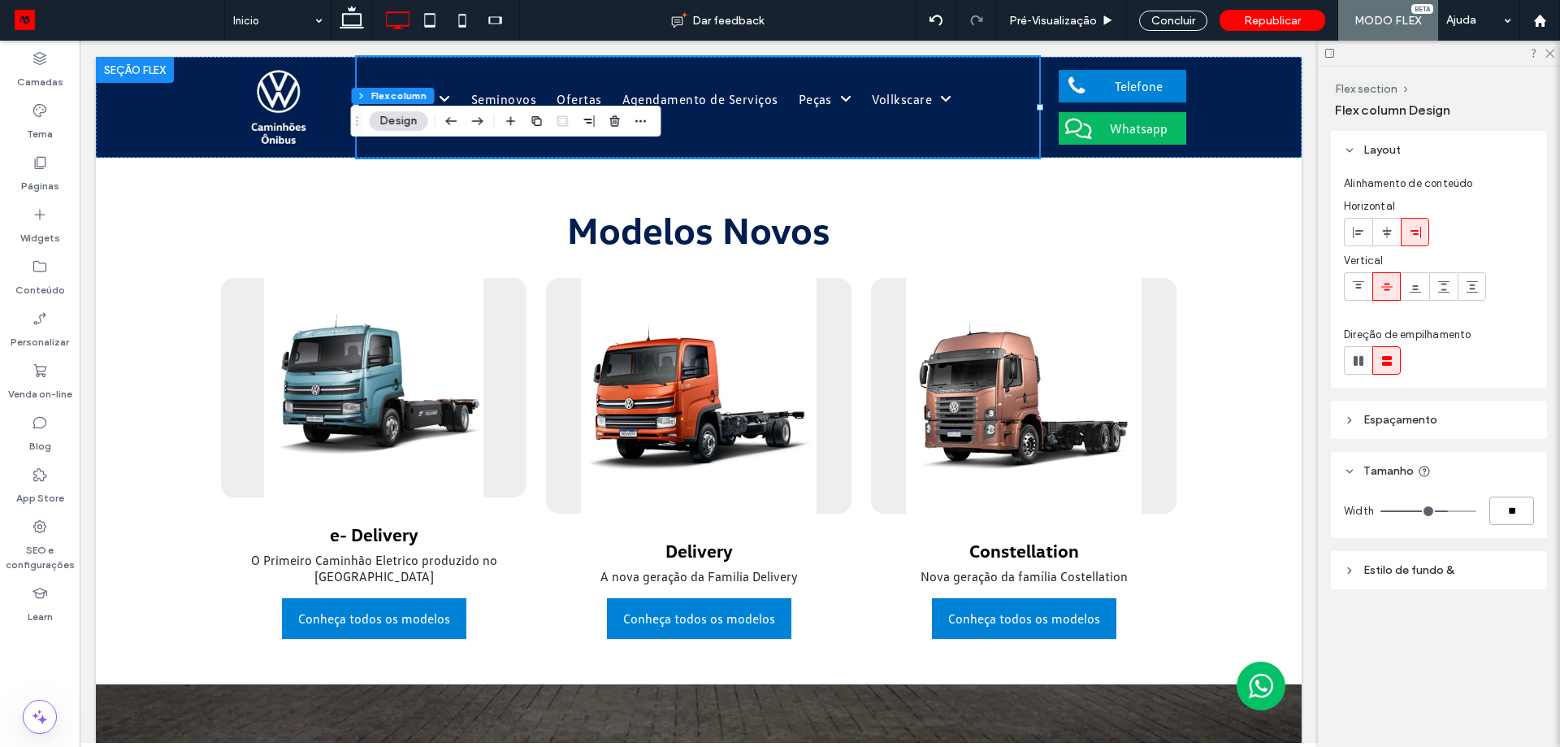
type input "**"
type input "*****"
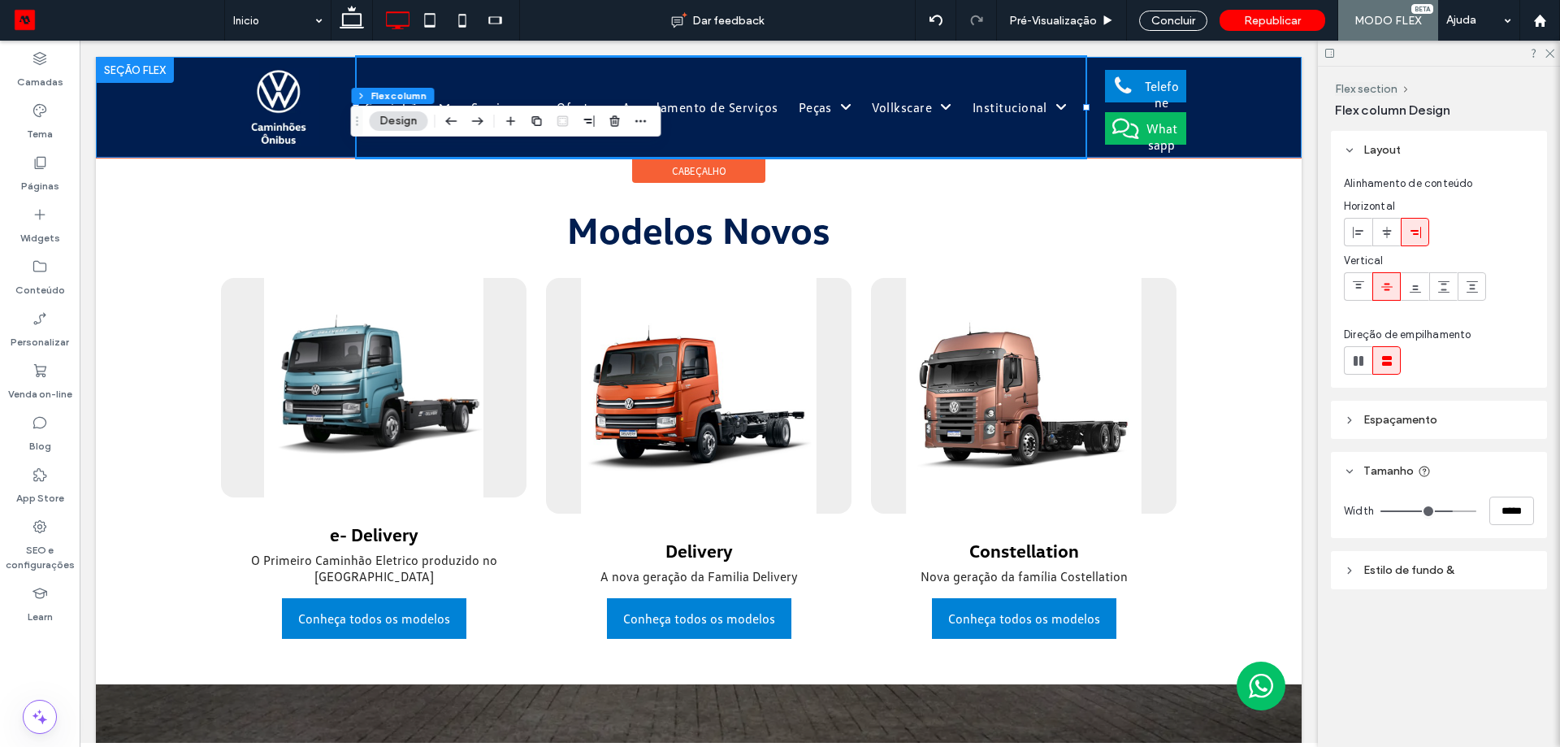
click at [1210, 103] on div "Caminhões Novos [GEOGRAPHIC_DATA] [GEOGRAPHIC_DATA] Ofertas Agendamento de Serv…" at bounding box center [699, 107] width 1206 height 101
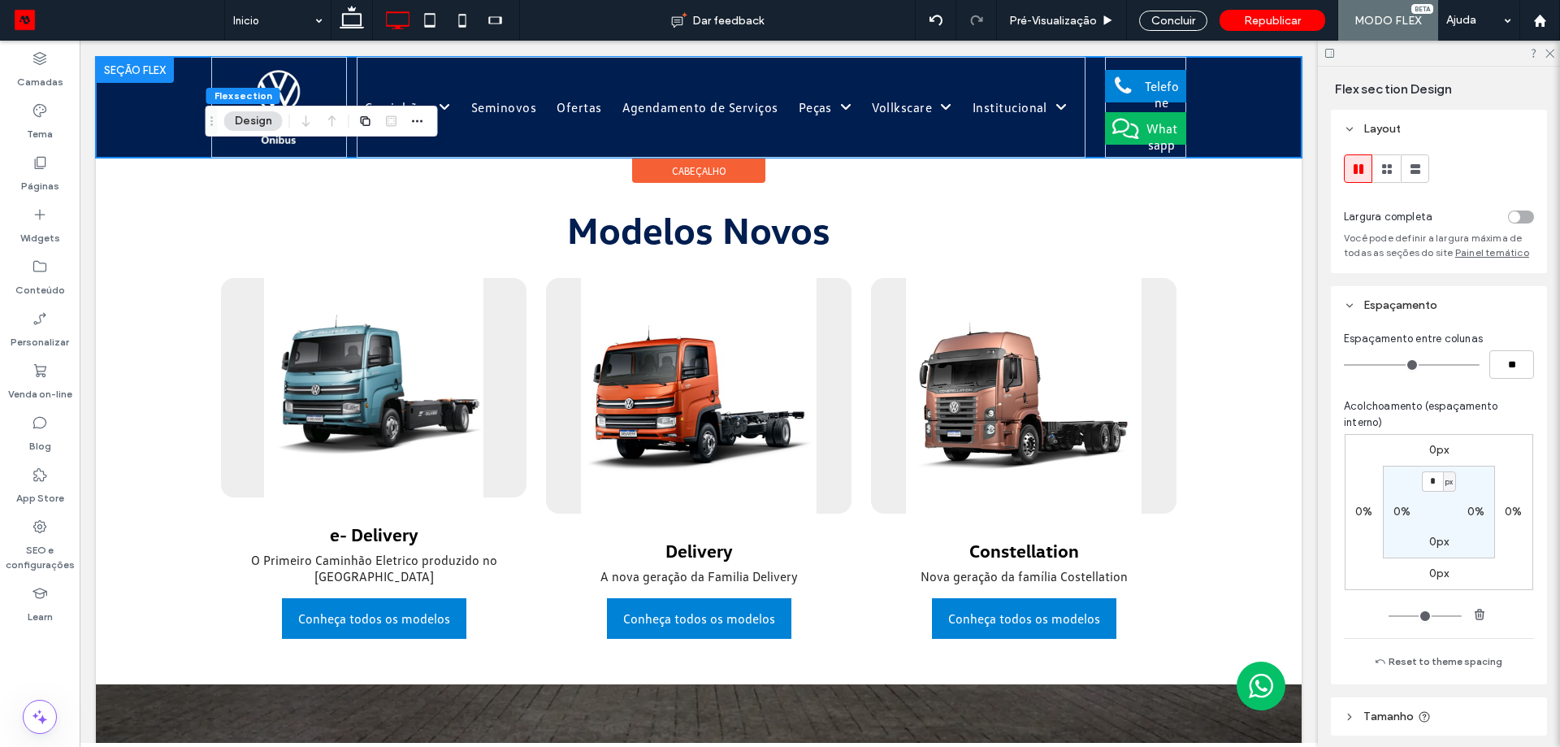
click at [1090, 87] on div "Caminhões Novos [GEOGRAPHIC_DATA] [GEOGRAPHIC_DATA] Ofertas Agendamento de Serv…" at bounding box center [698, 107] width 975 height 101
click at [1120, 69] on div "Telefone Whatsapp" at bounding box center [1145, 107] width 81 height 101
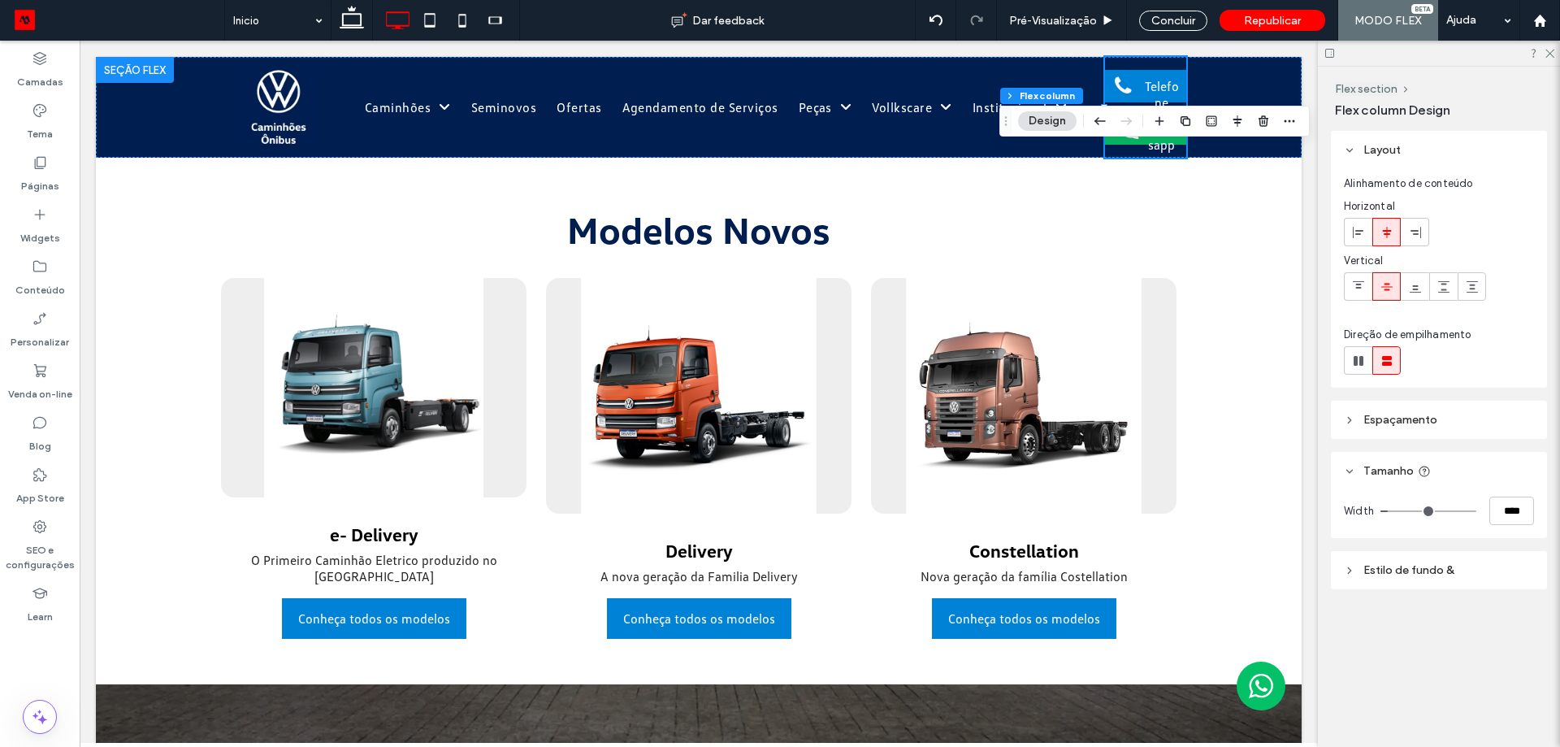
type input "**"
type input "***"
type input "**"
type input "***"
type input "**"
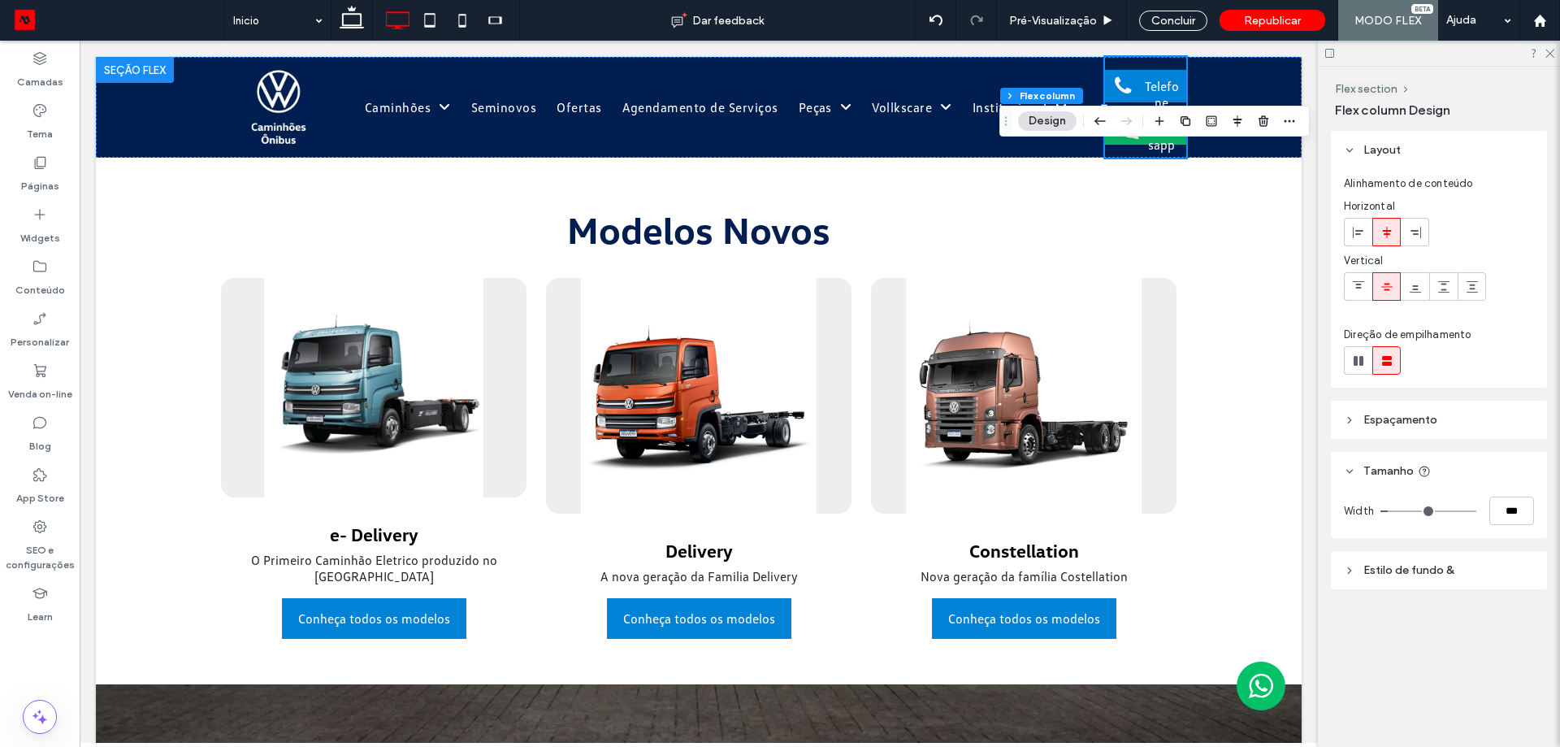
type input "***"
type input "**"
type input "***"
type input "**"
type input "***"
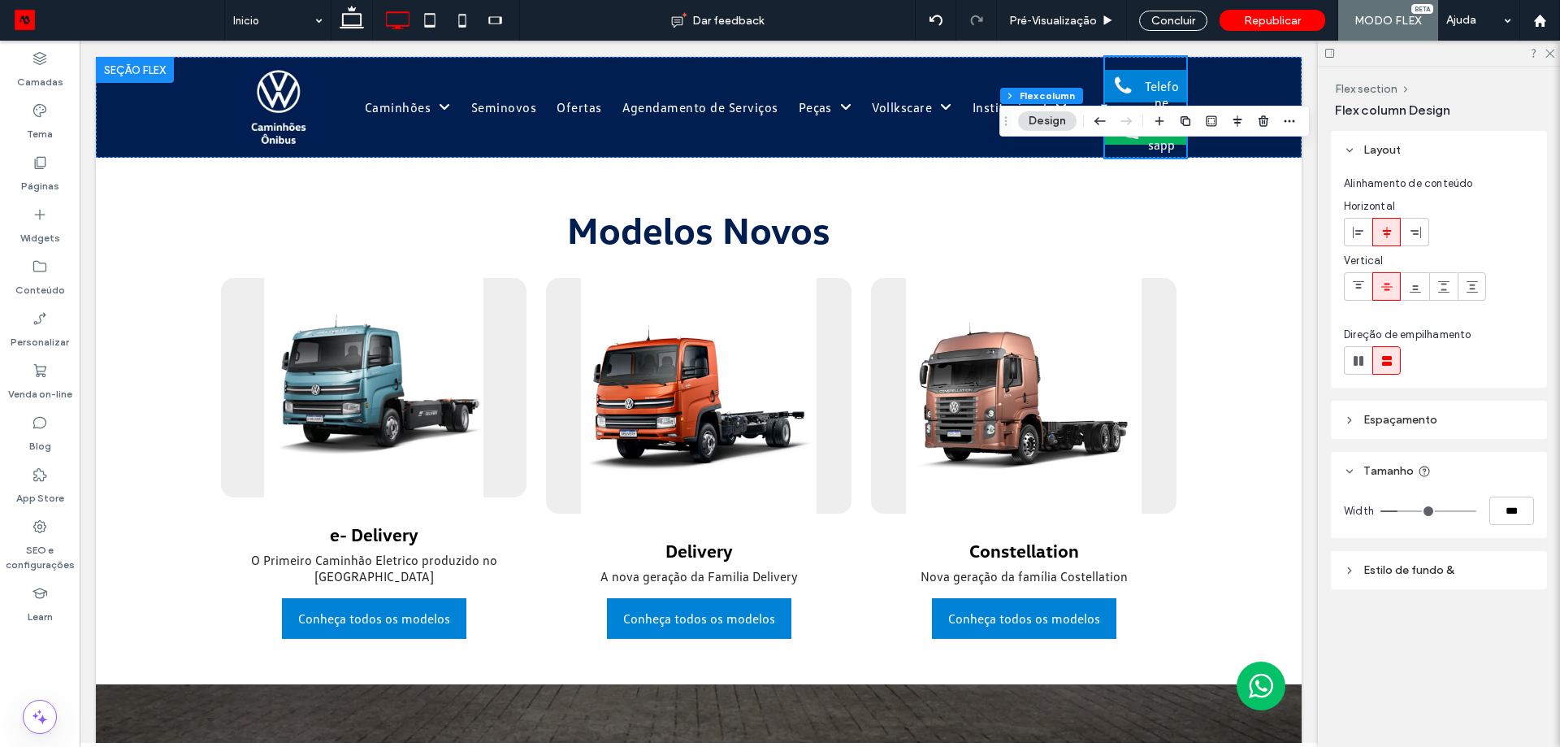
click at [1402, 510] on input "range" at bounding box center [1428, 511] width 96 height 2
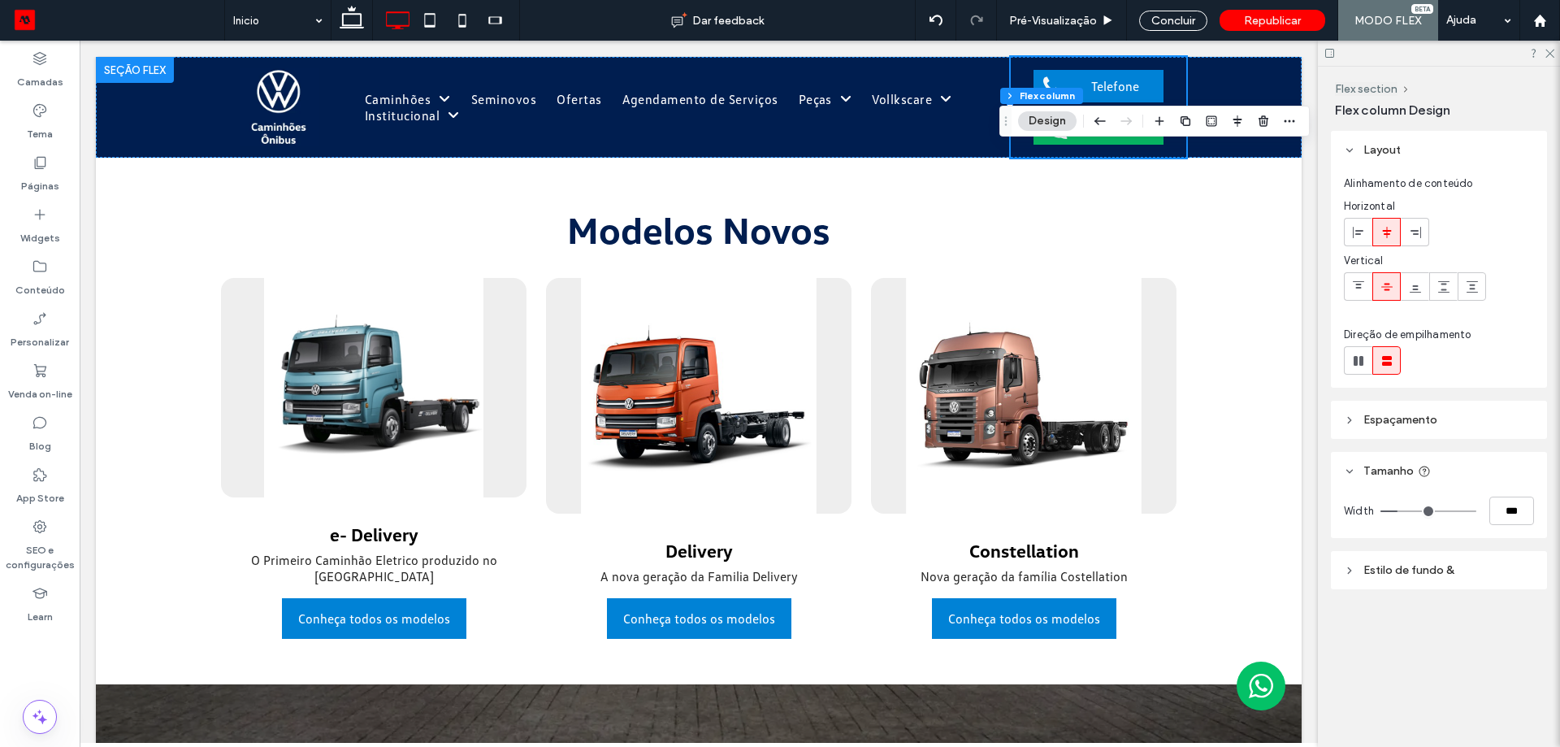
type input "**"
click at [1398, 510] on input "range" at bounding box center [1428, 511] width 96 height 2
type input "***"
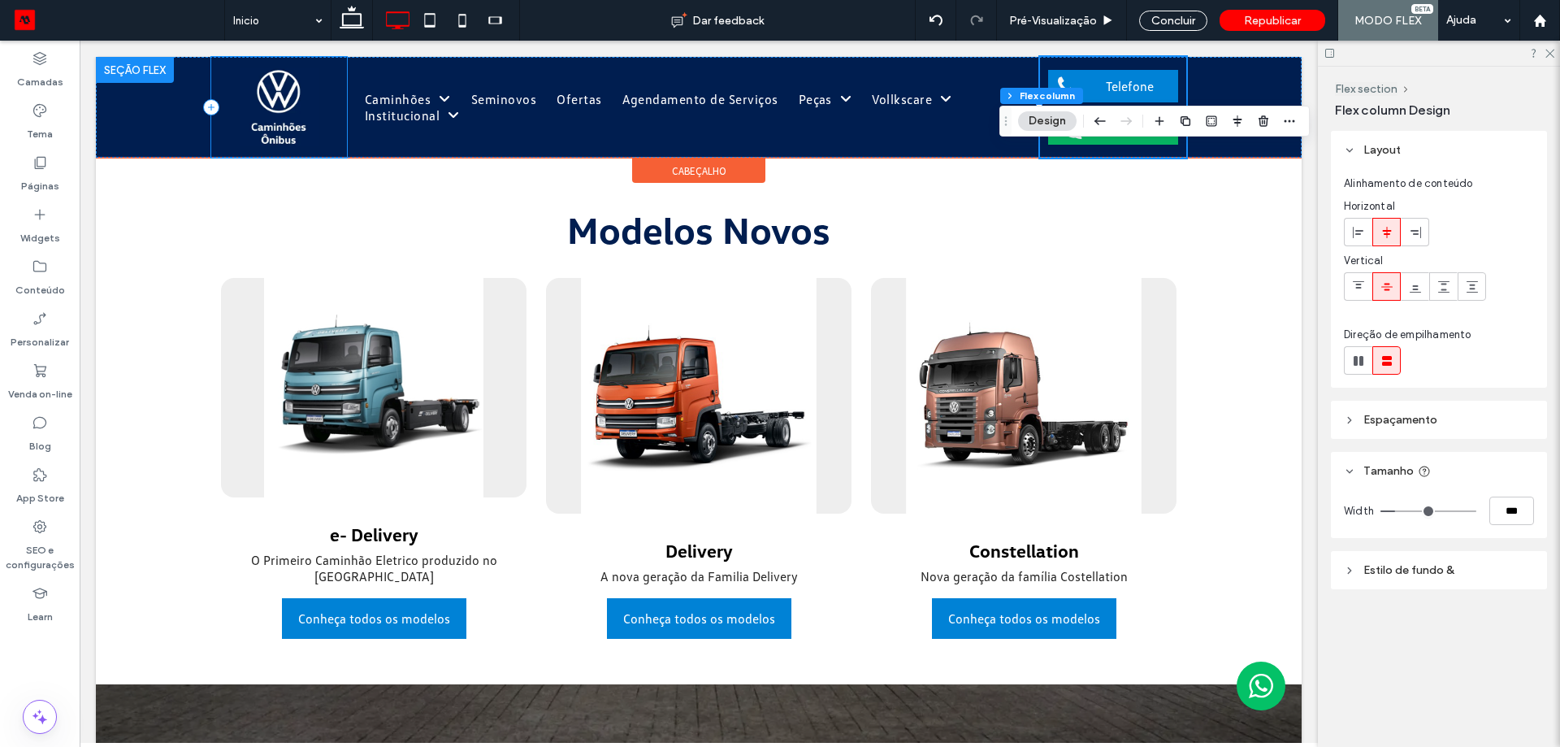
click at [325, 96] on div at bounding box center [279, 107] width 136 height 101
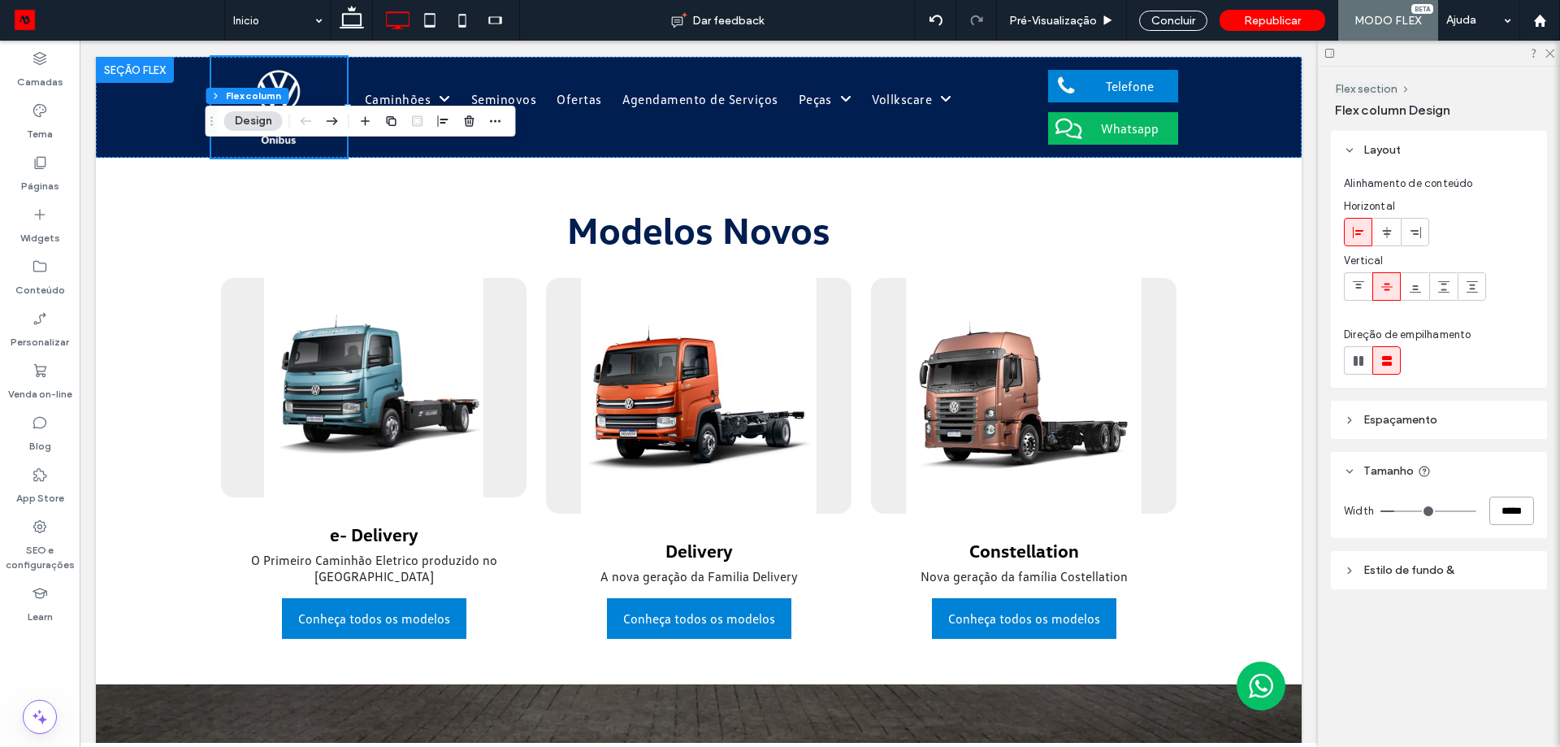
click at [1505, 514] on input "*****" at bounding box center [1511, 510] width 45 height 28
type input "**"
type input "***"
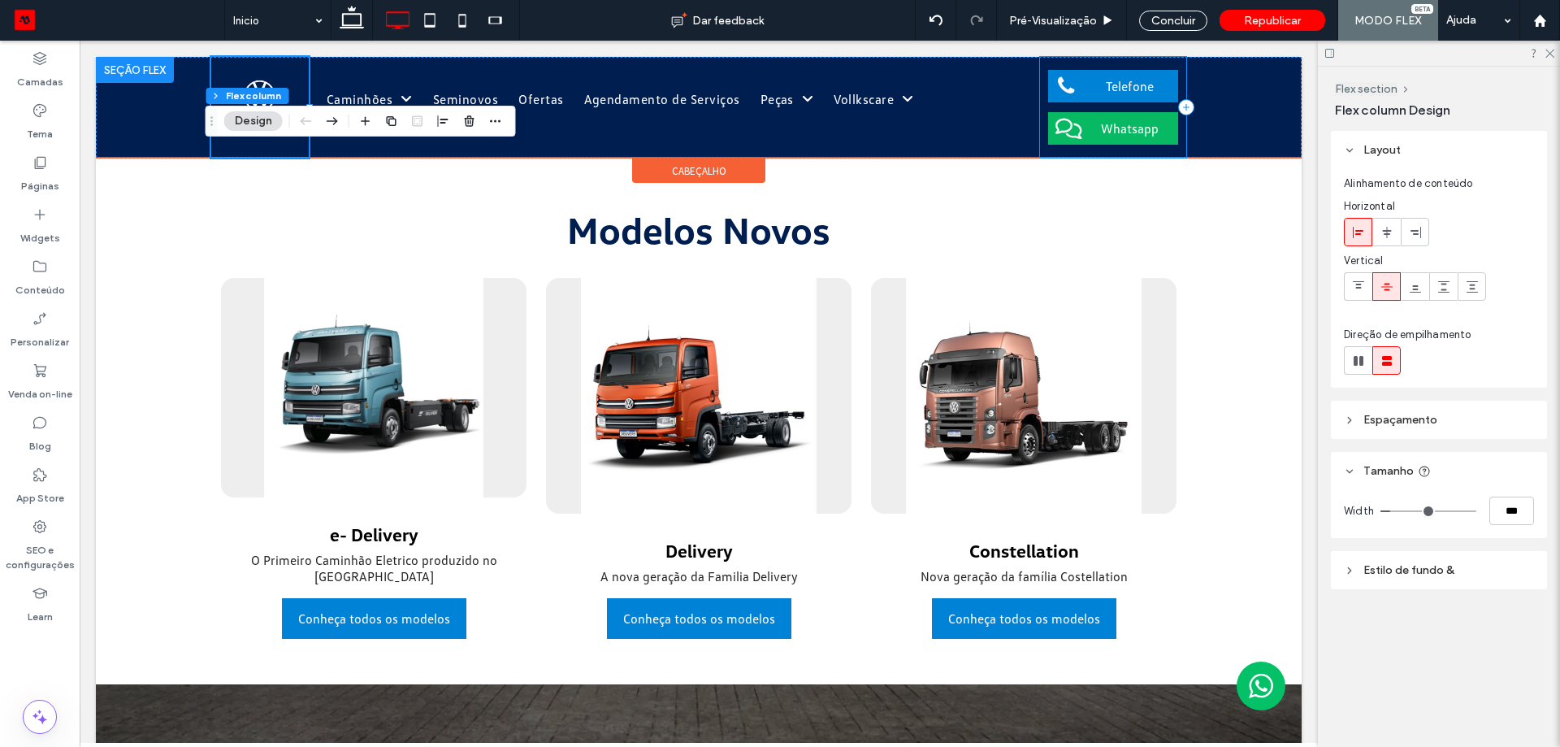
click at [1151, 106] on div "Telefone Whatsapp" at bounding box center [1113, 107] width 146 height 101
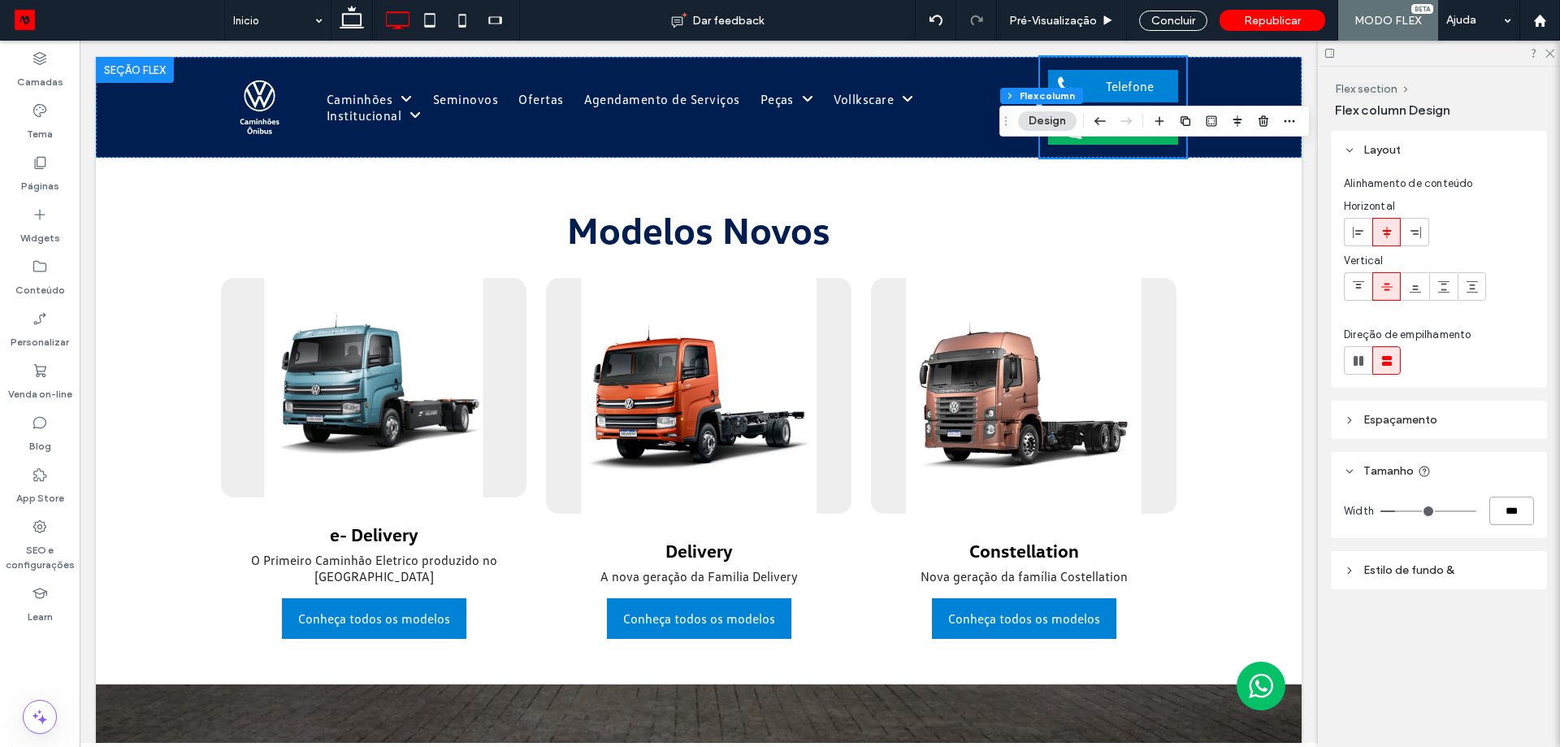
click at [1517, 505] on input "***" at bounding box center [1511, 510] width 45 height 28
type input "***"
type input "**"
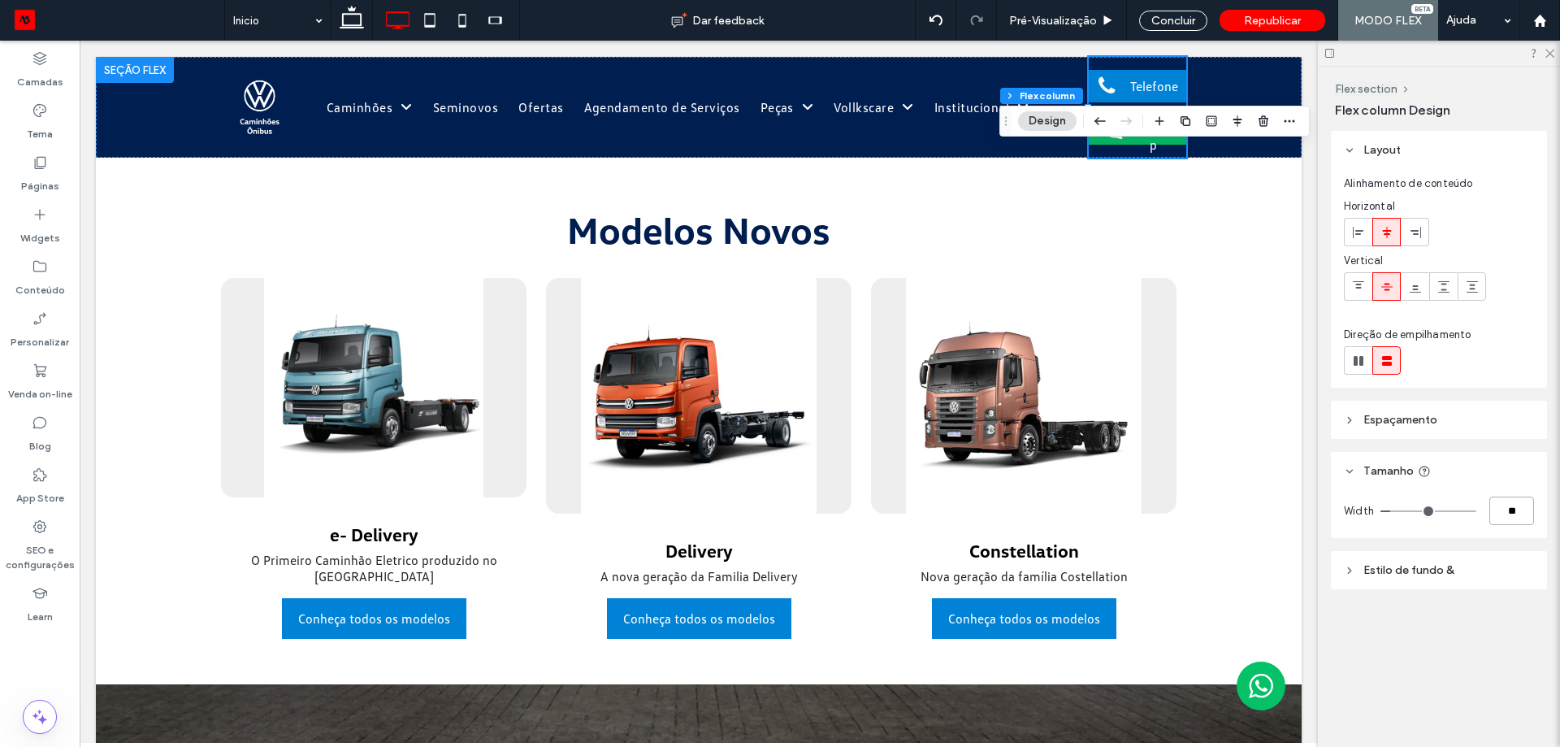
type input "***"
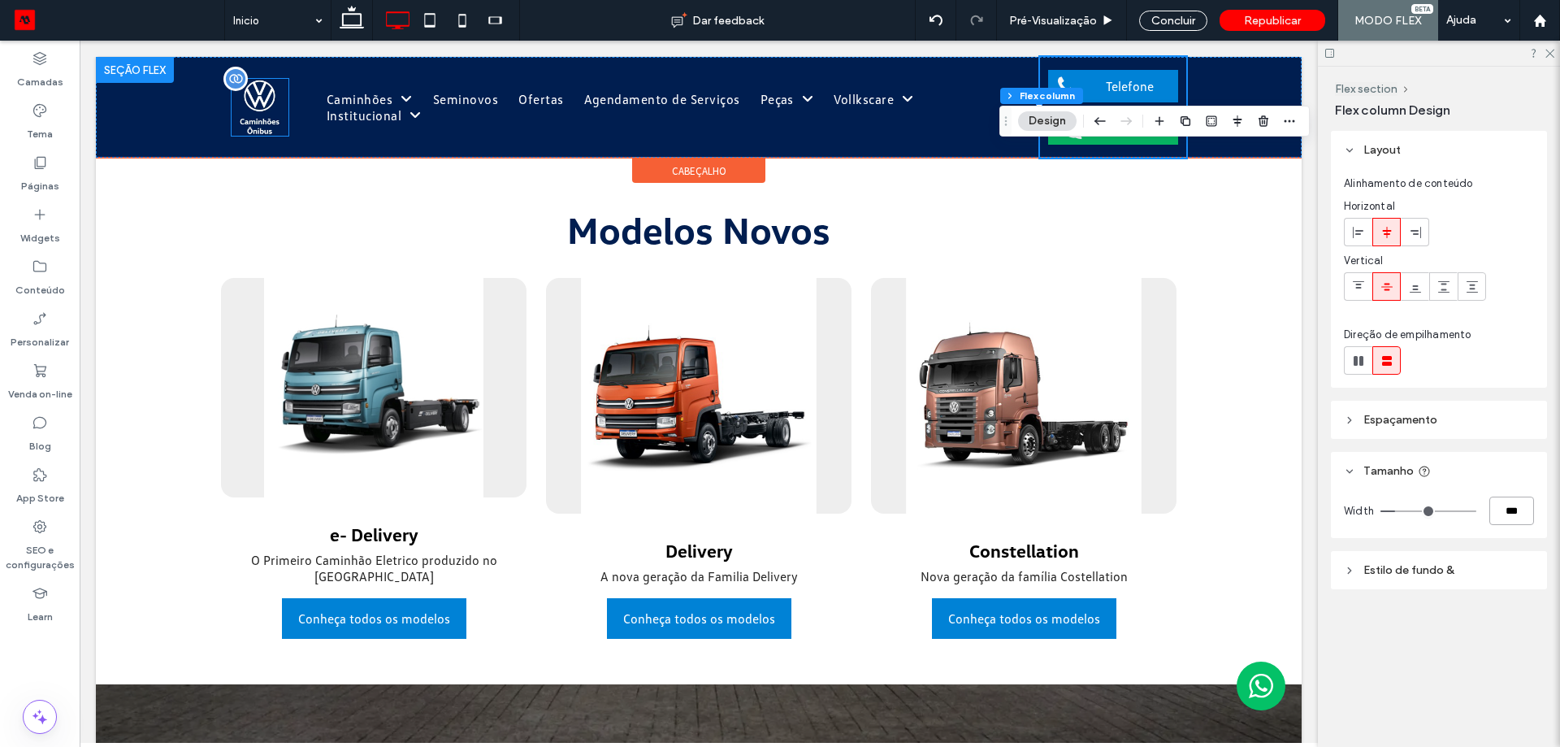
click at [250, 102] on img at bounding box center [260, 107] width 56 height 56
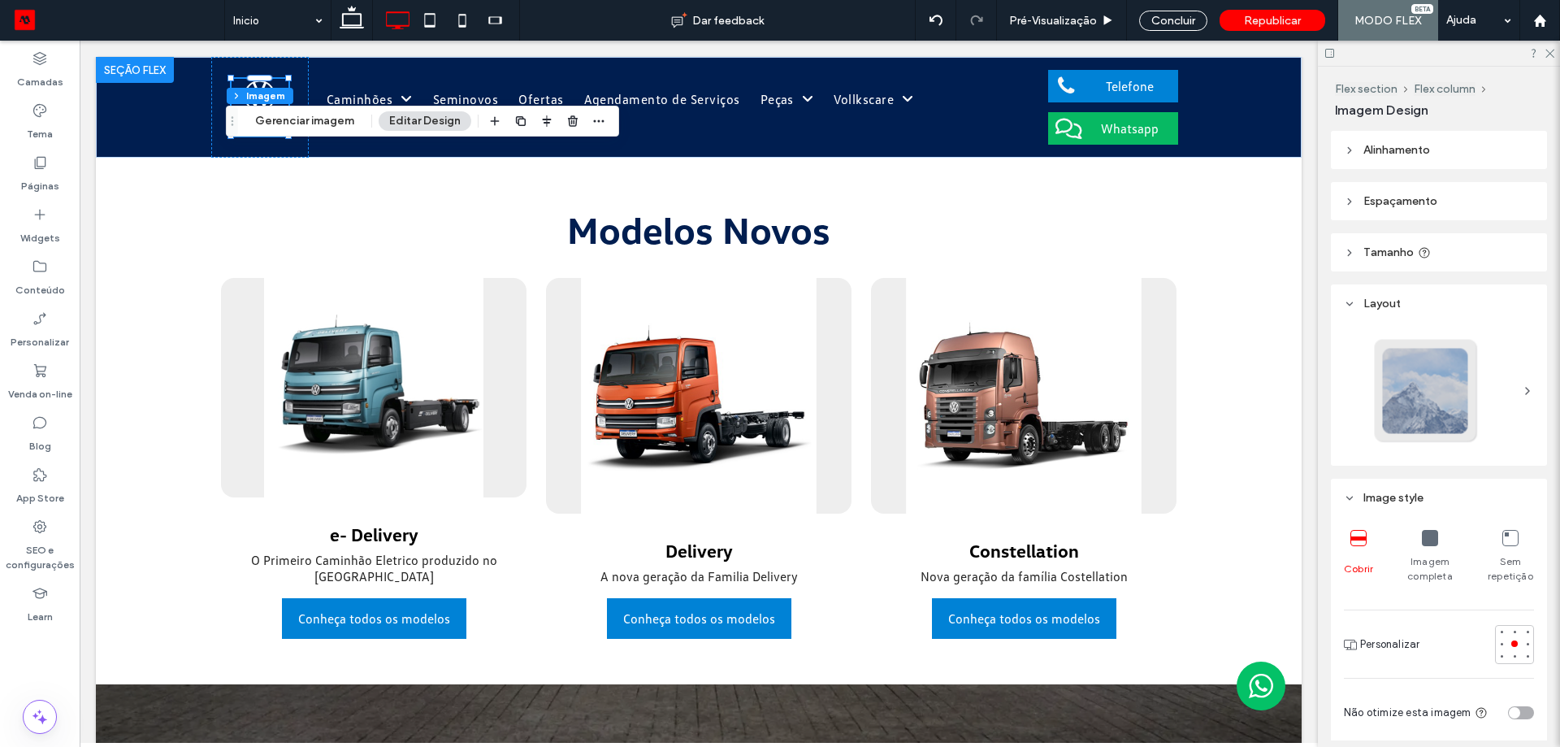
click at [1406, 257] on span "Tamanho" at bounding box center [1388, 252] width 50 height 14
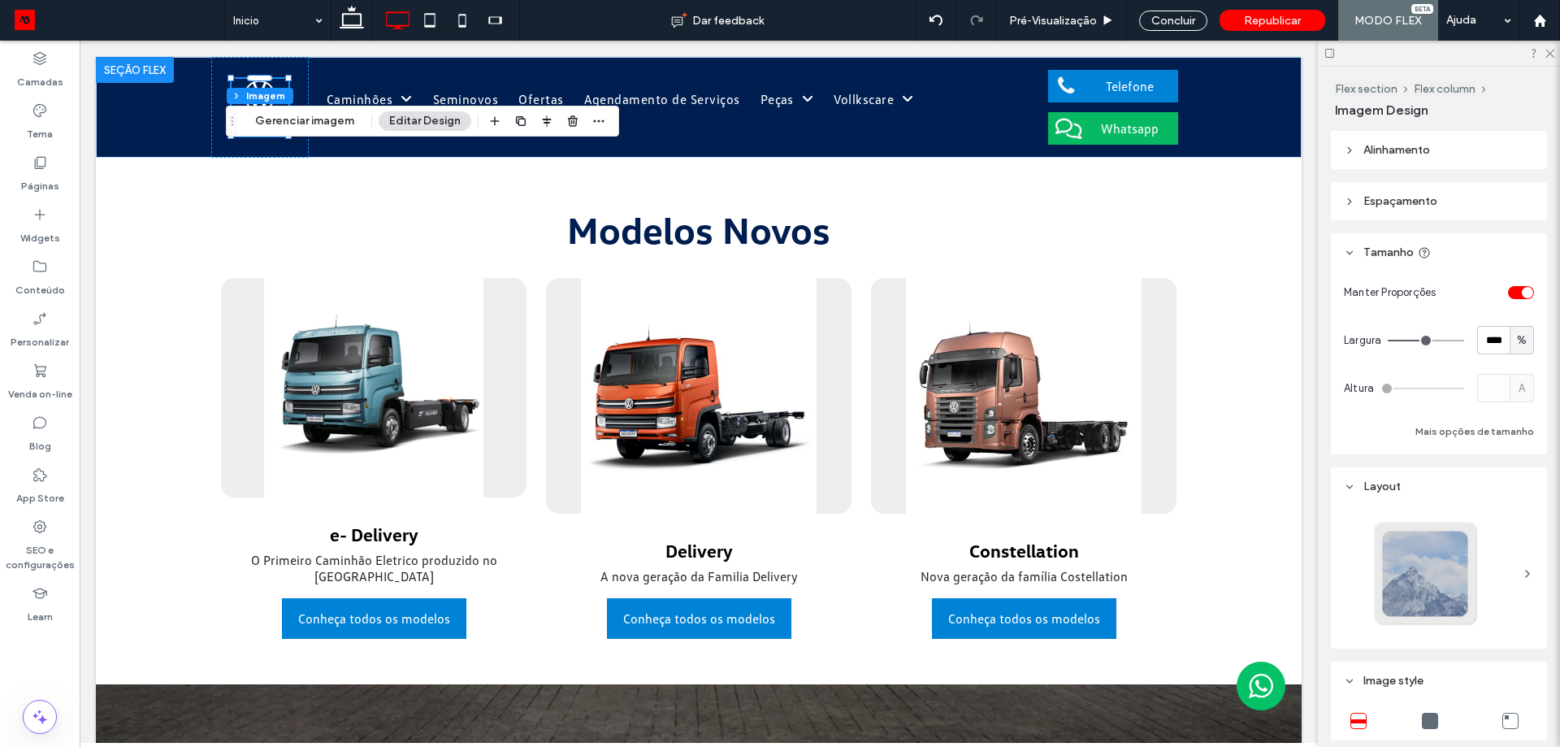
type input "**"
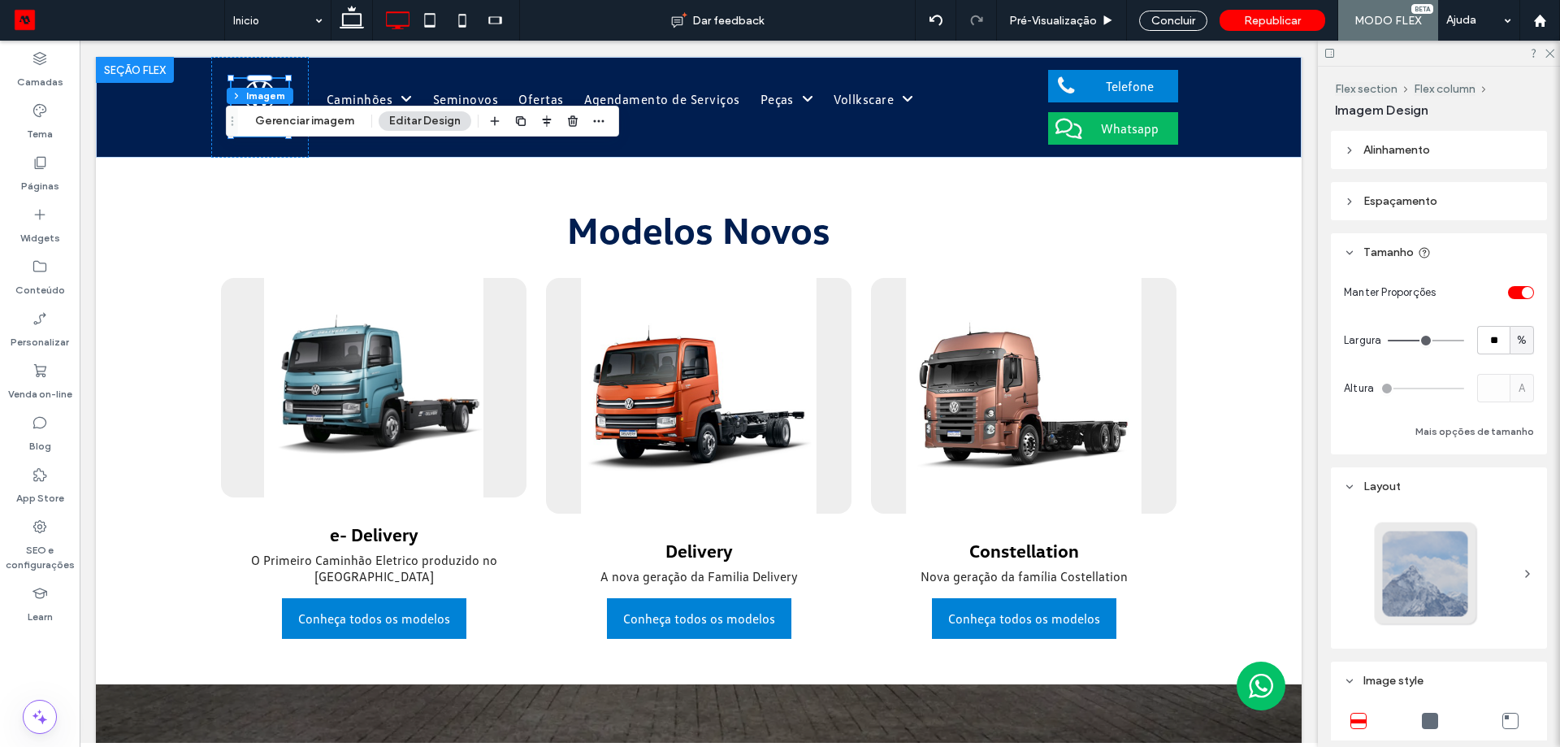
type input "**"
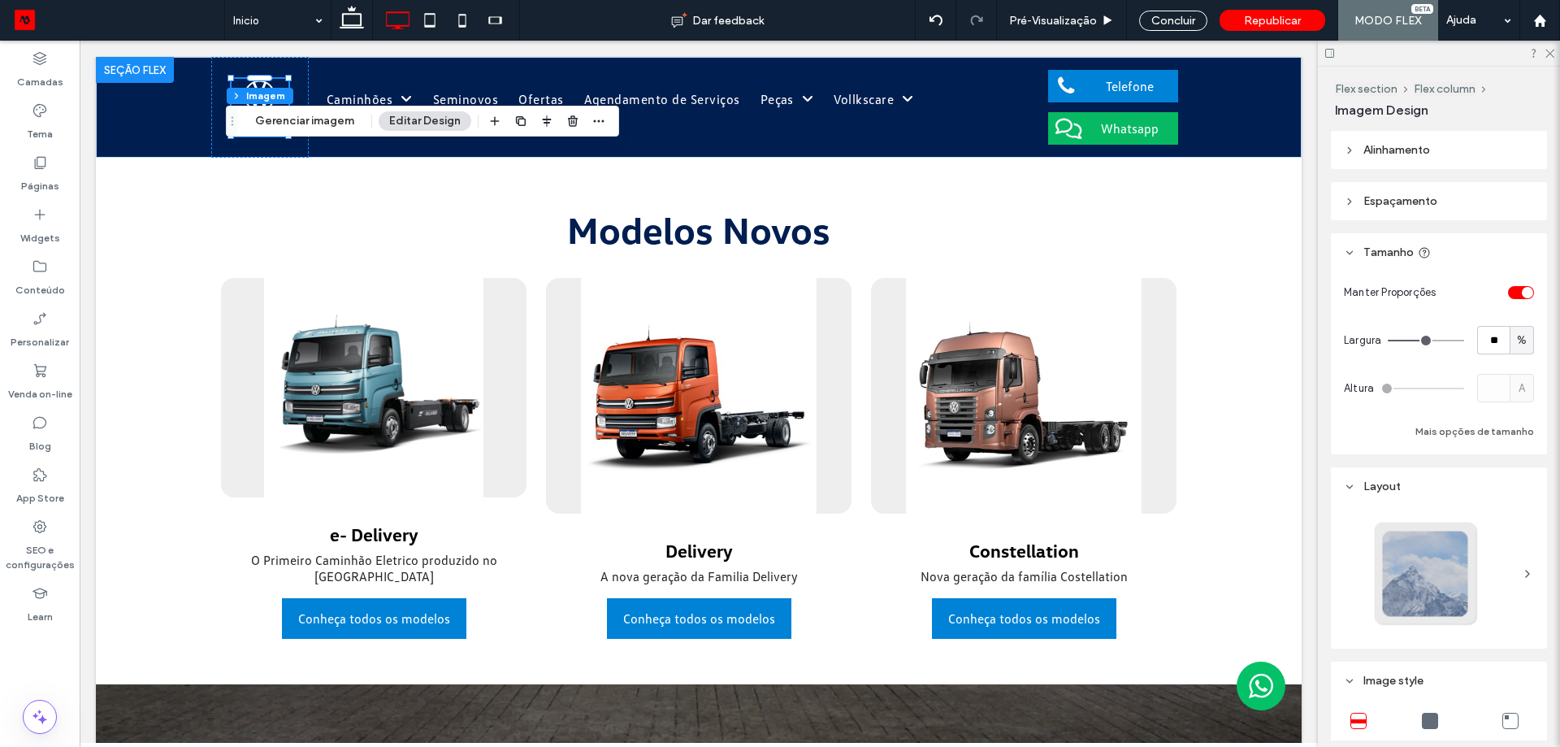
type input "**"
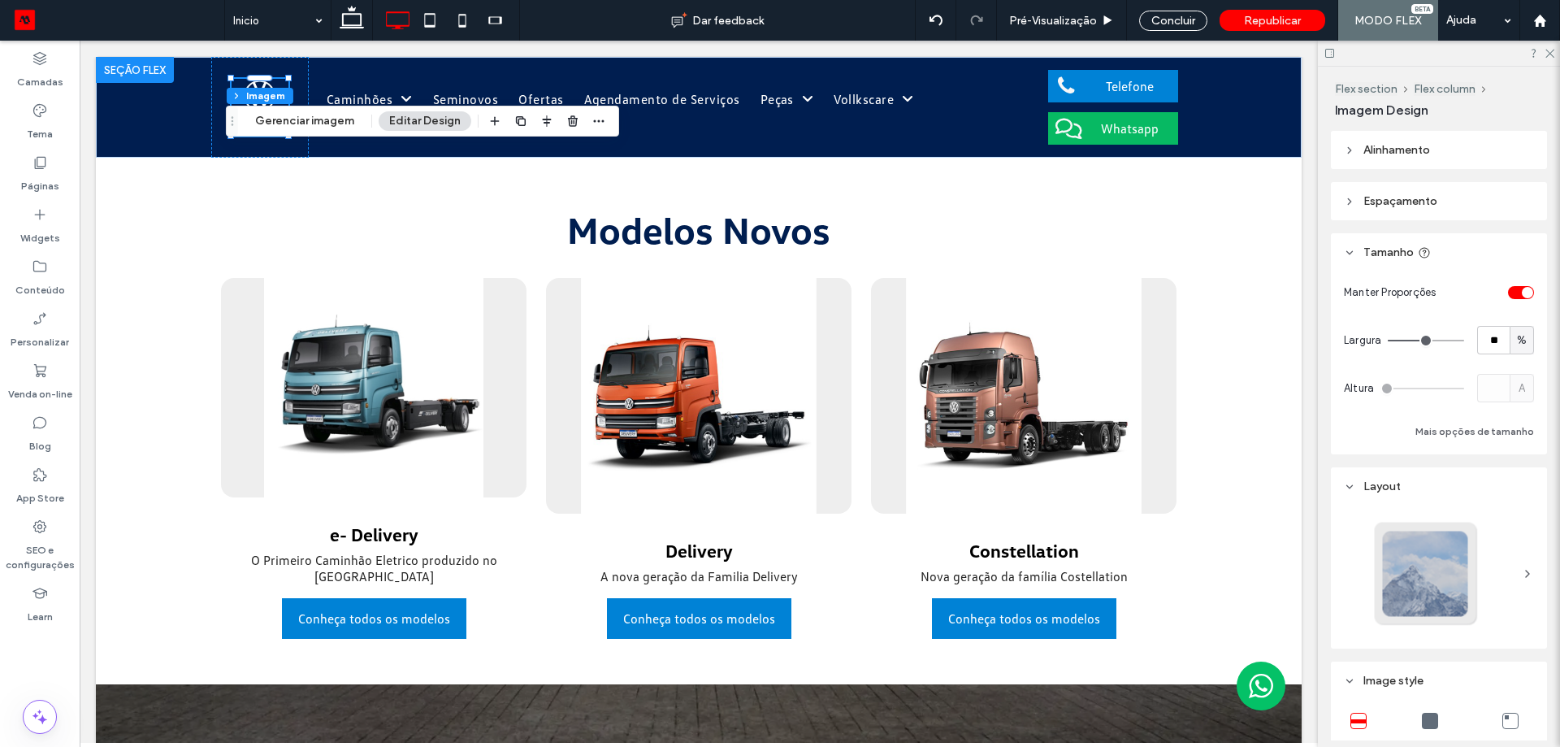
type input "**"
drag, startPoint x: 1429, startPoint y: 340, endPoint x: 1437, endPoint y: 340, distance: 8.2
click at [1437, 340] on input "range" at bounding box center [1426, 341] width 76 height 2
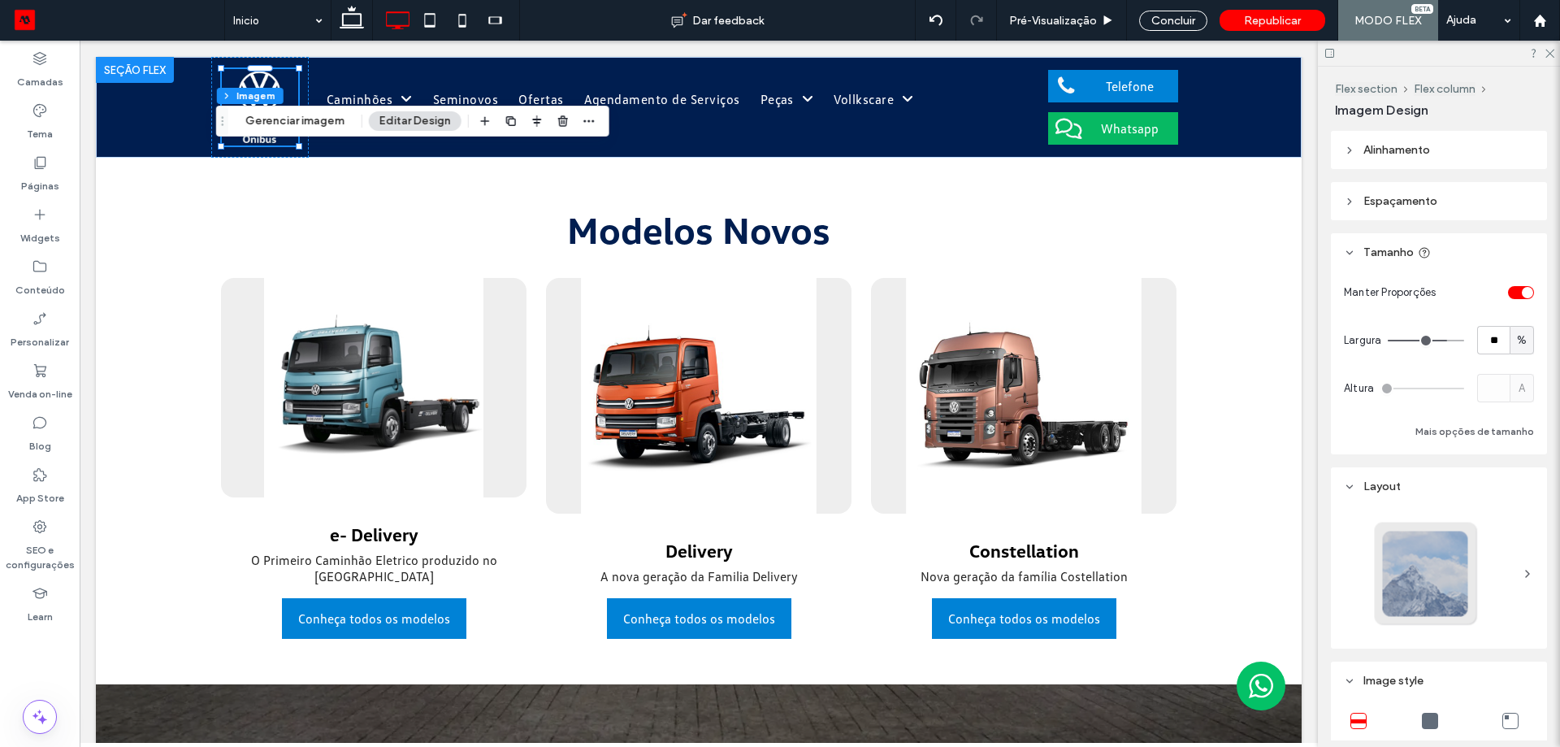
type input "**"
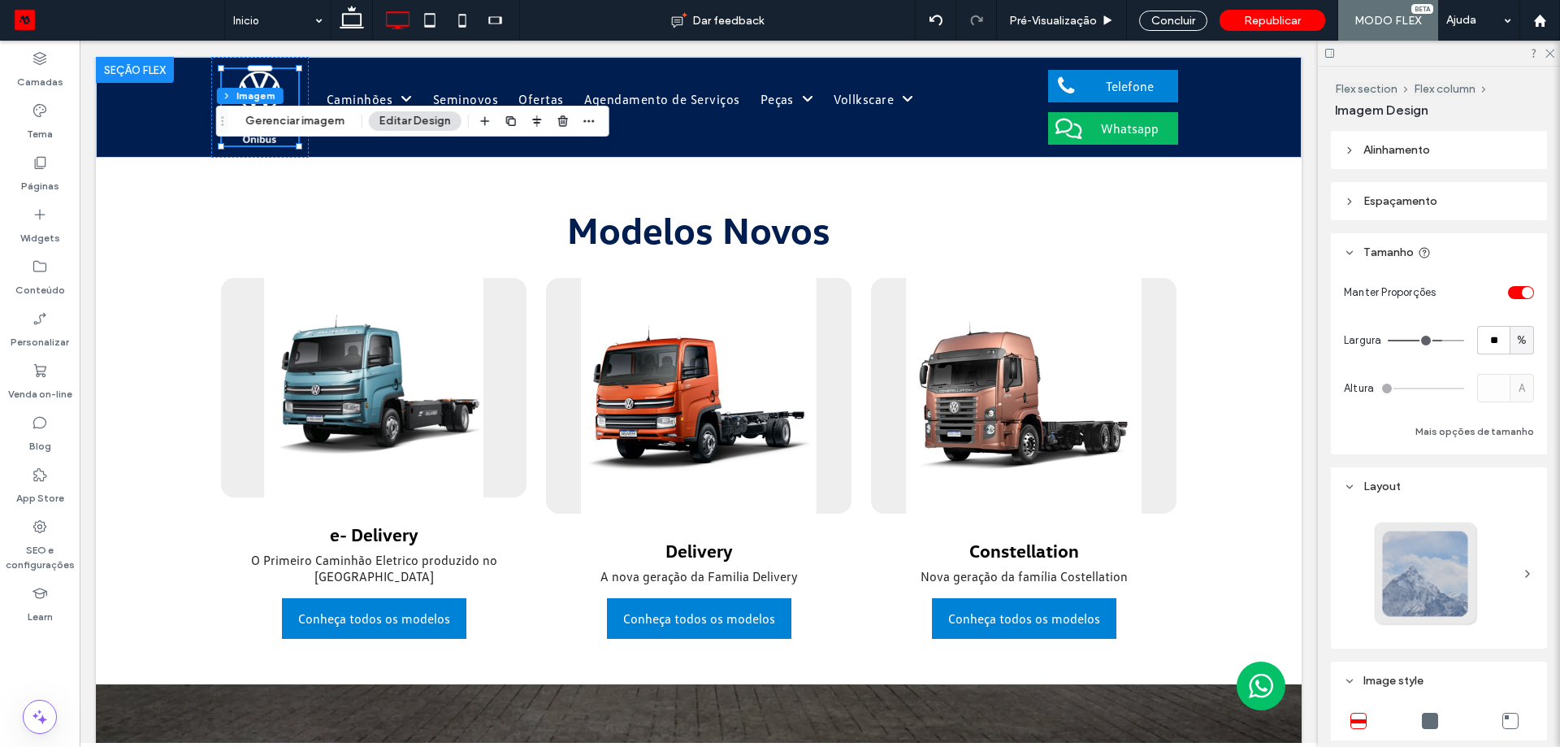
type input "**"
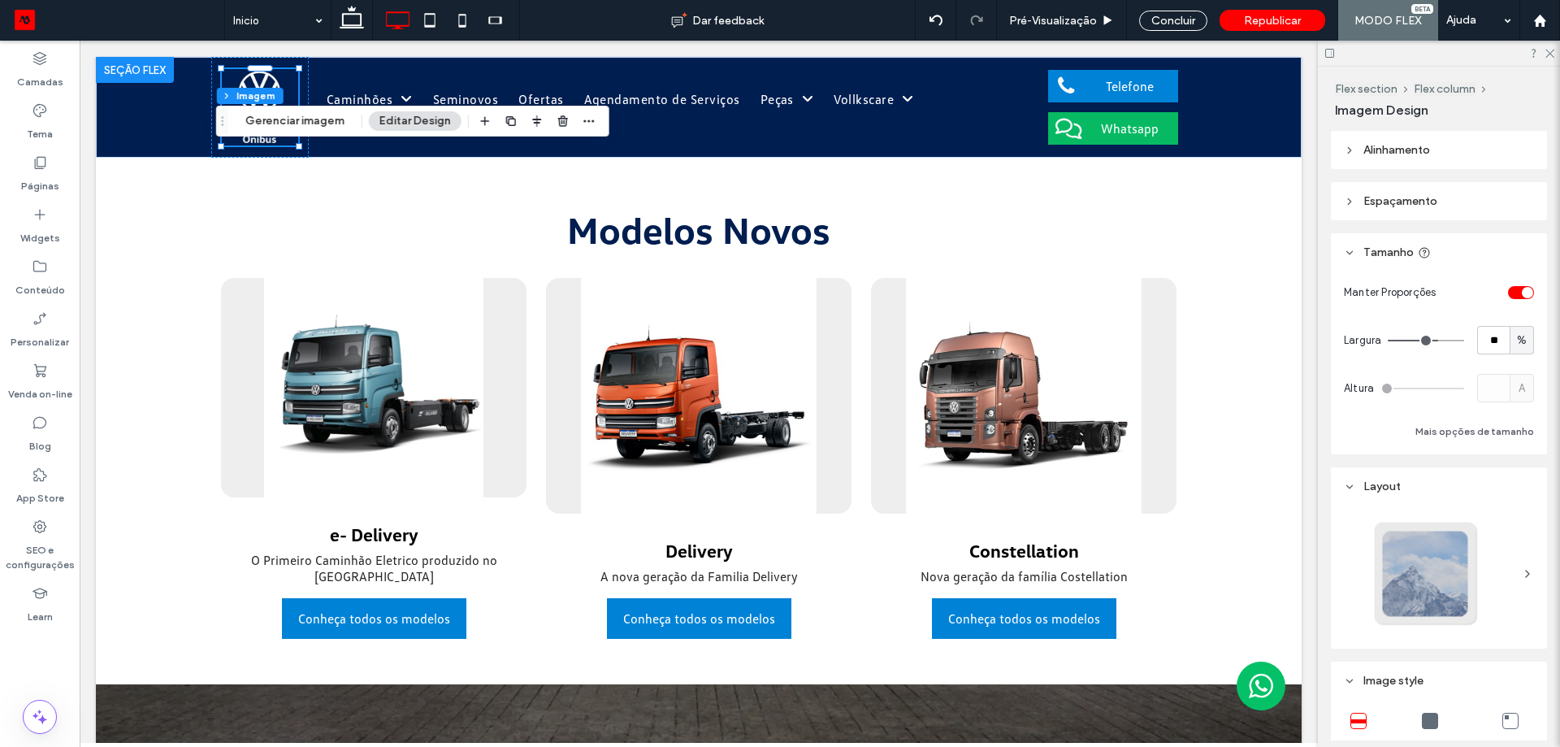
type input "**"
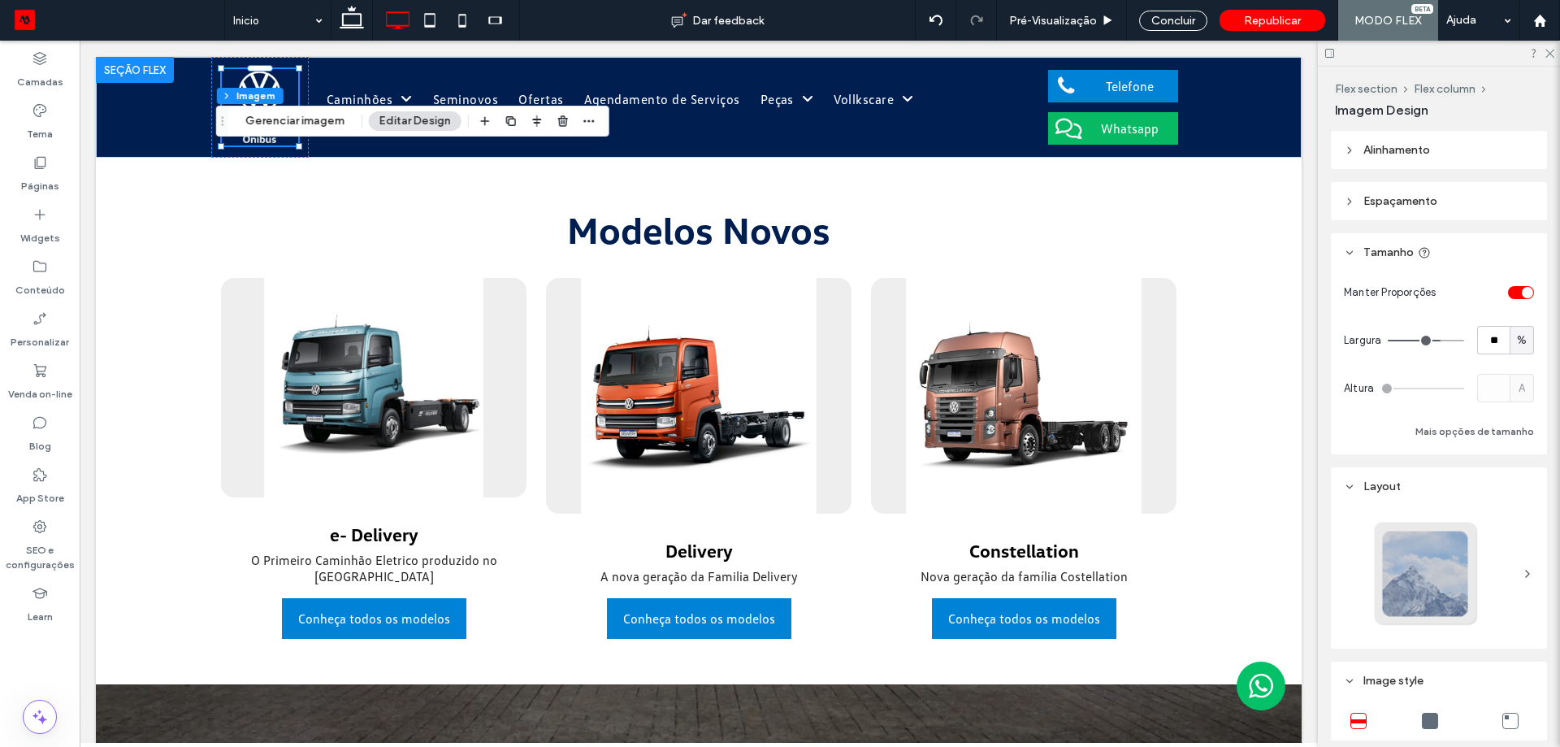
type input "**"
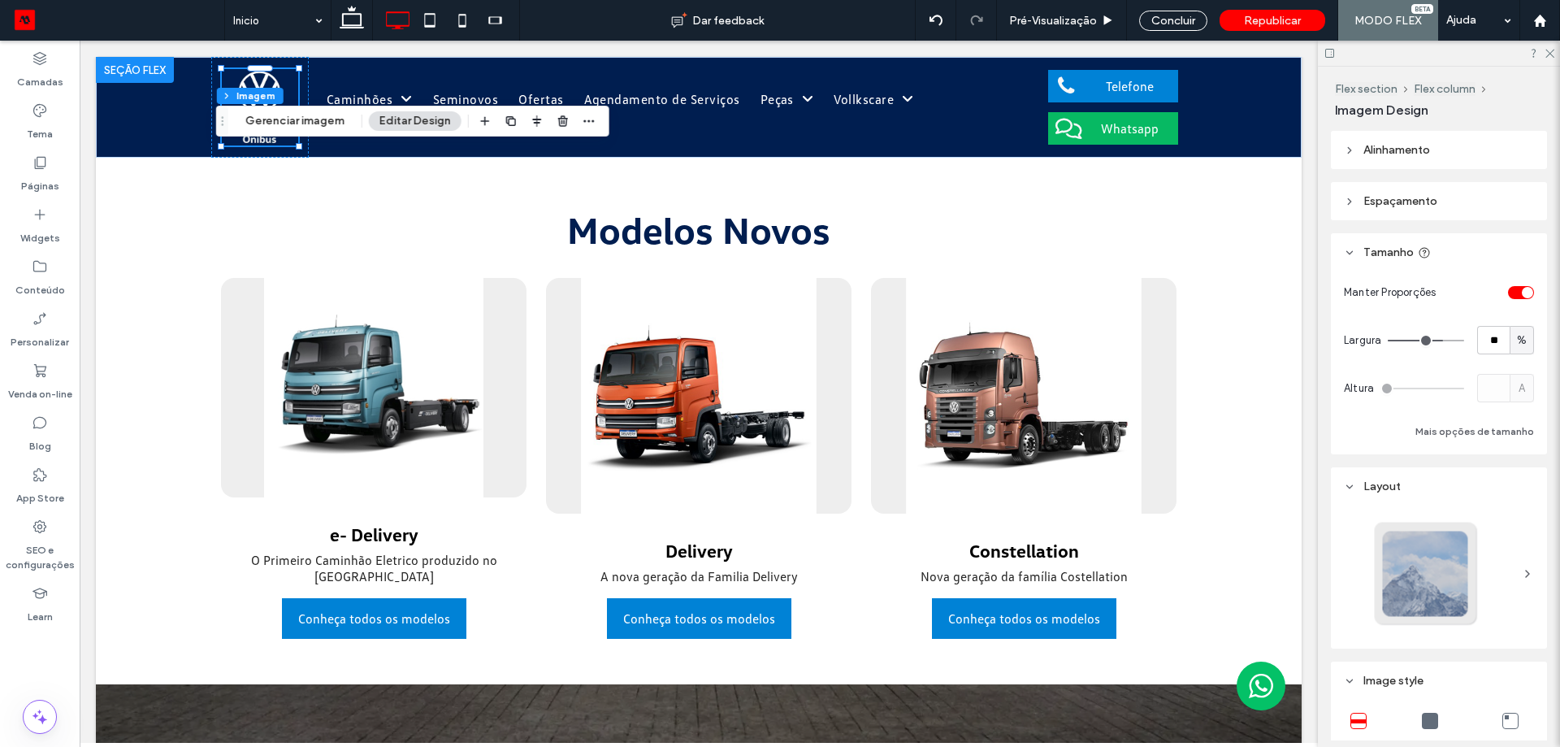
type input "**"
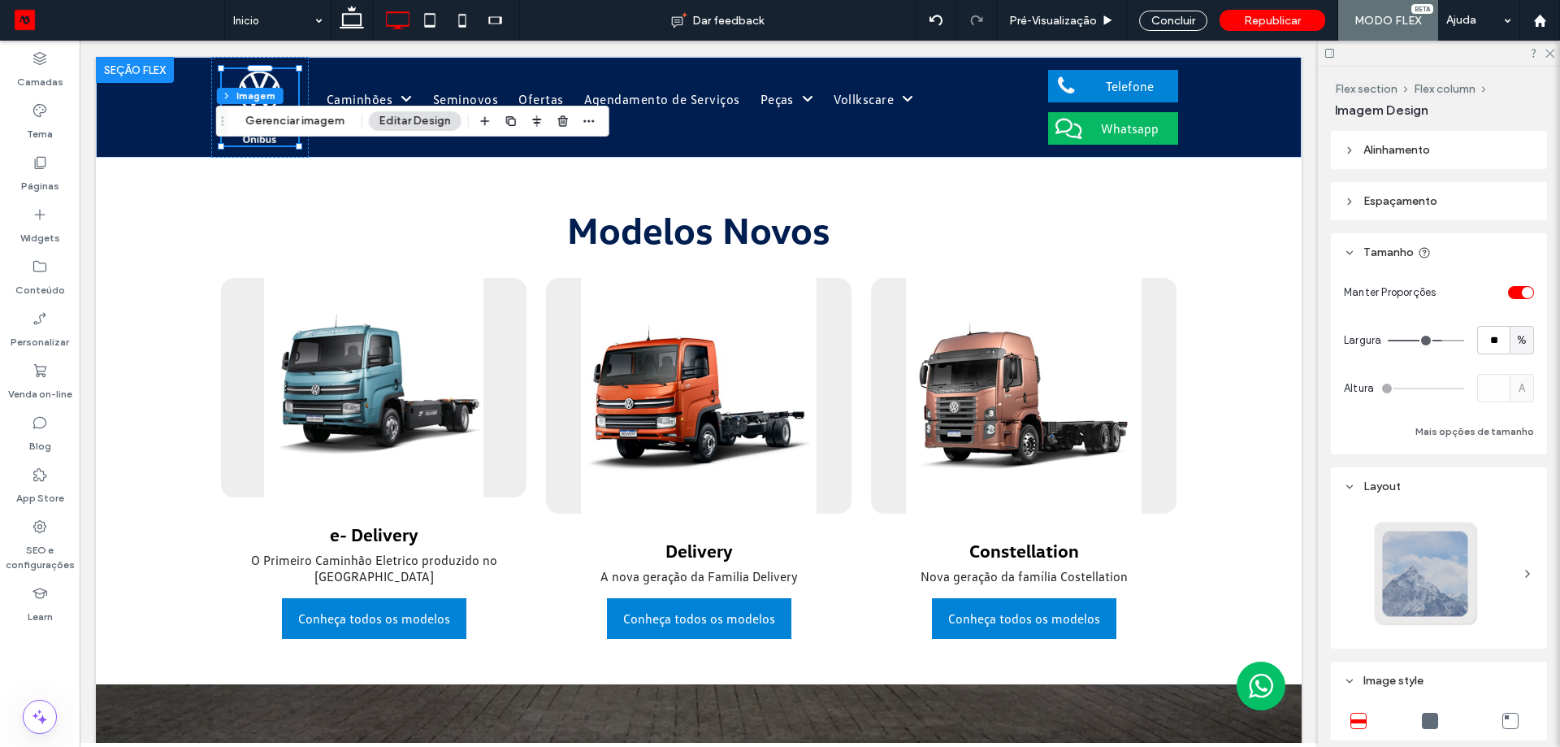
click at [1433, 340] on input "range" at bounding box center [1426, 341] width 76 height 2
click at [1517, 339] on span "%" at bounding box center [1522, 340] width 10 height 16
click at [1489, 337] on input "**" at bounding box center [1493, 340] width 33 height 28
type input "**"
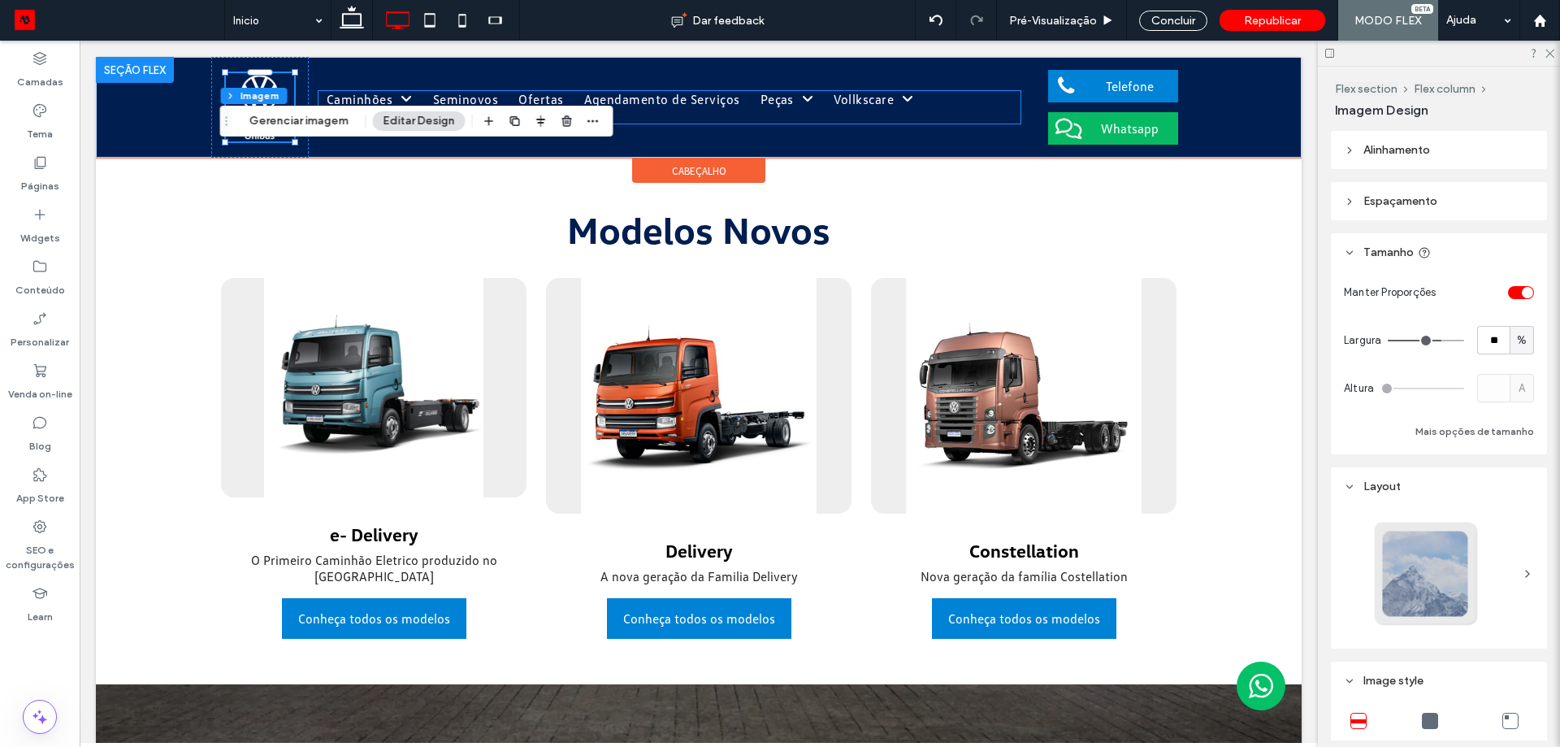
click at [996, 133] on div "Caminhões Novos Aluguel Seminovos Ofertas Agendamento de Serviços Peças Peças e…" at bounding box center [670, 107] width 702 height 101
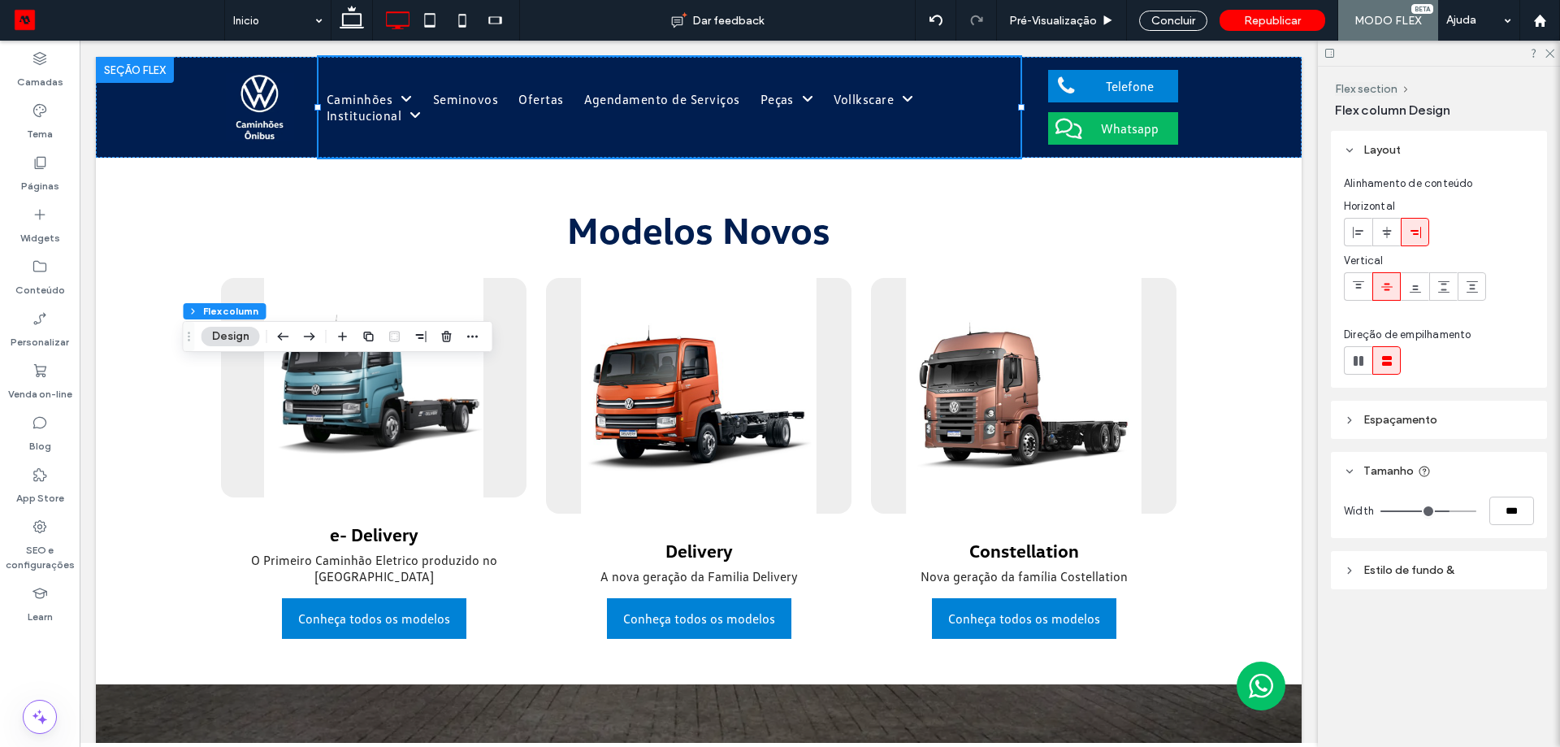
drag, startPoint x: 324, startPoint y: 117, endPoint x: 150, endPoint y: 341, distance: 284.3
click at [183, 342] on icon "Arrastar" at bounding box center [189, 336] width 13 height 11
type input "**"
type input "***"
type input "**"
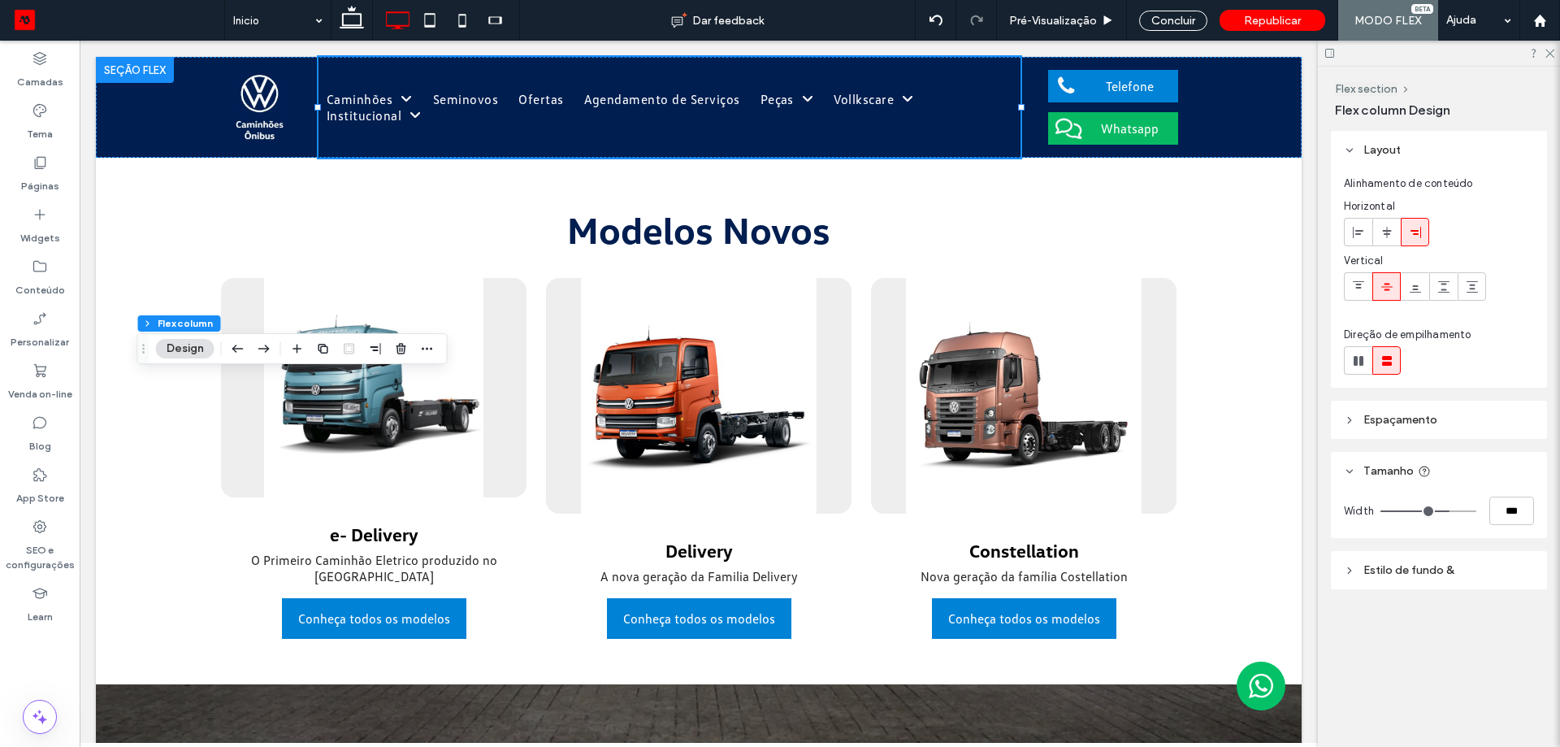
type input "***"
type input "**"
type input "***"
type input "**"
type input "***"
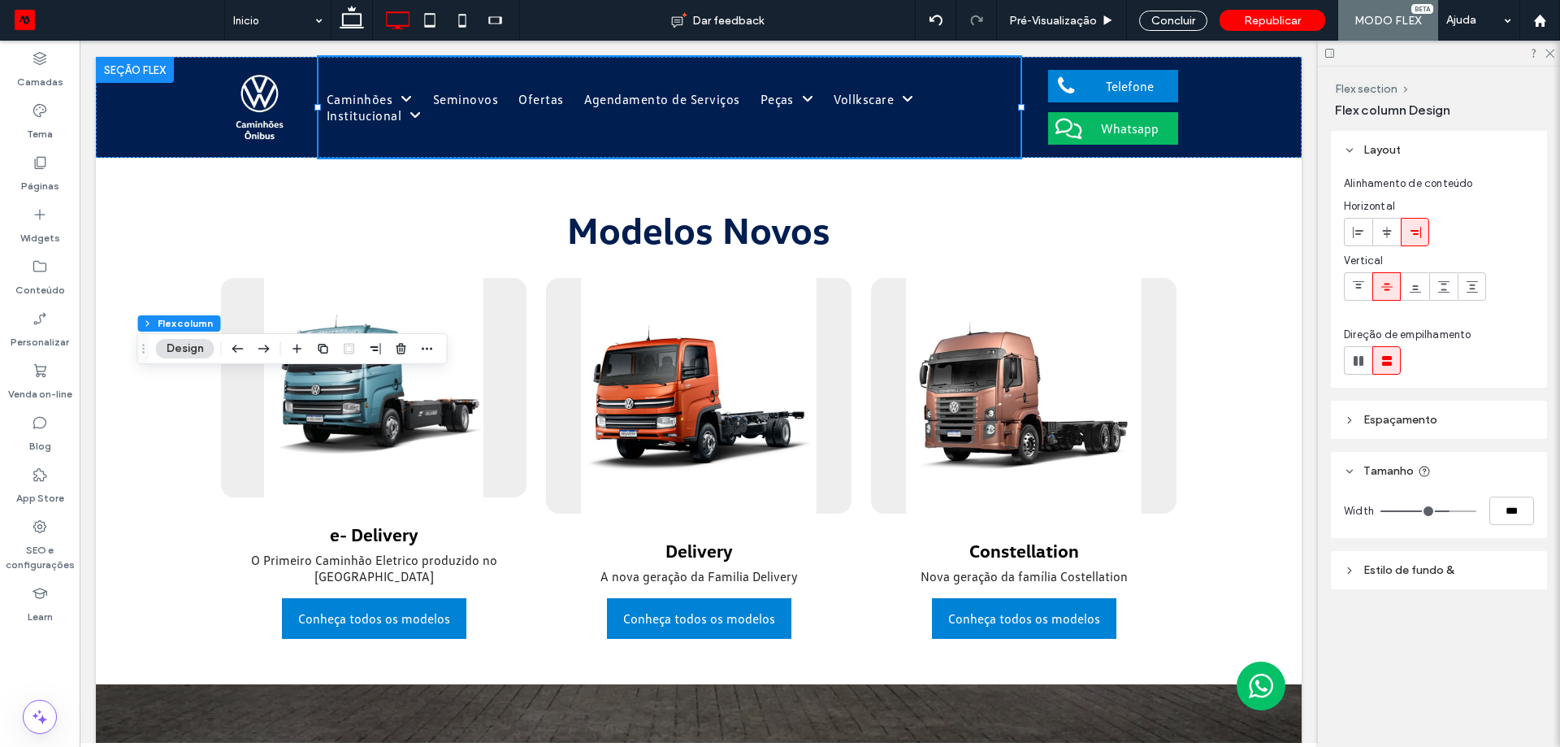
type input "**"
click at [1450, 510] on input "range" at bounding box center [1428, 511] width 96 height 2
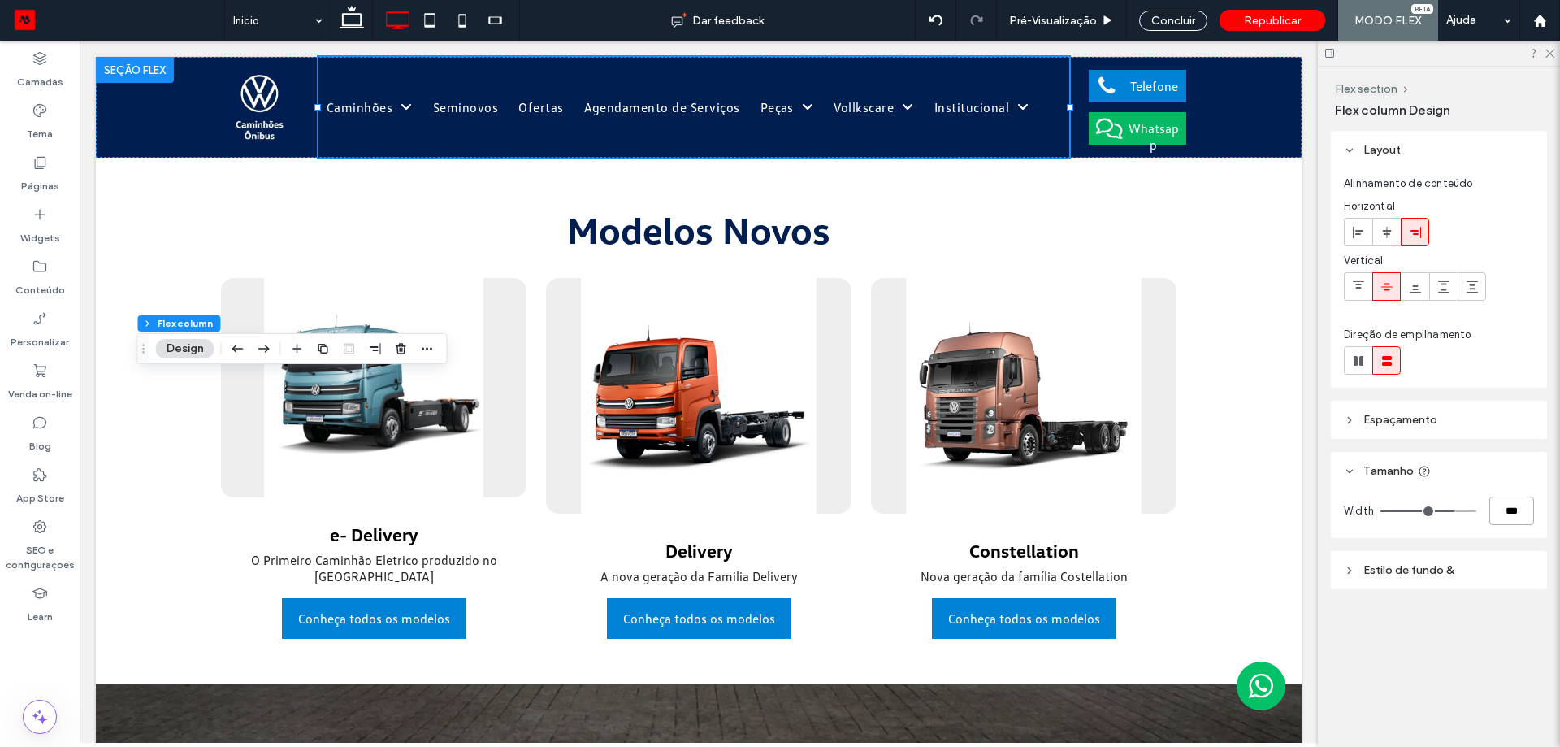
click at [1520, 507] on input "***" at bounding box center [1511, 510] width 45 height 28
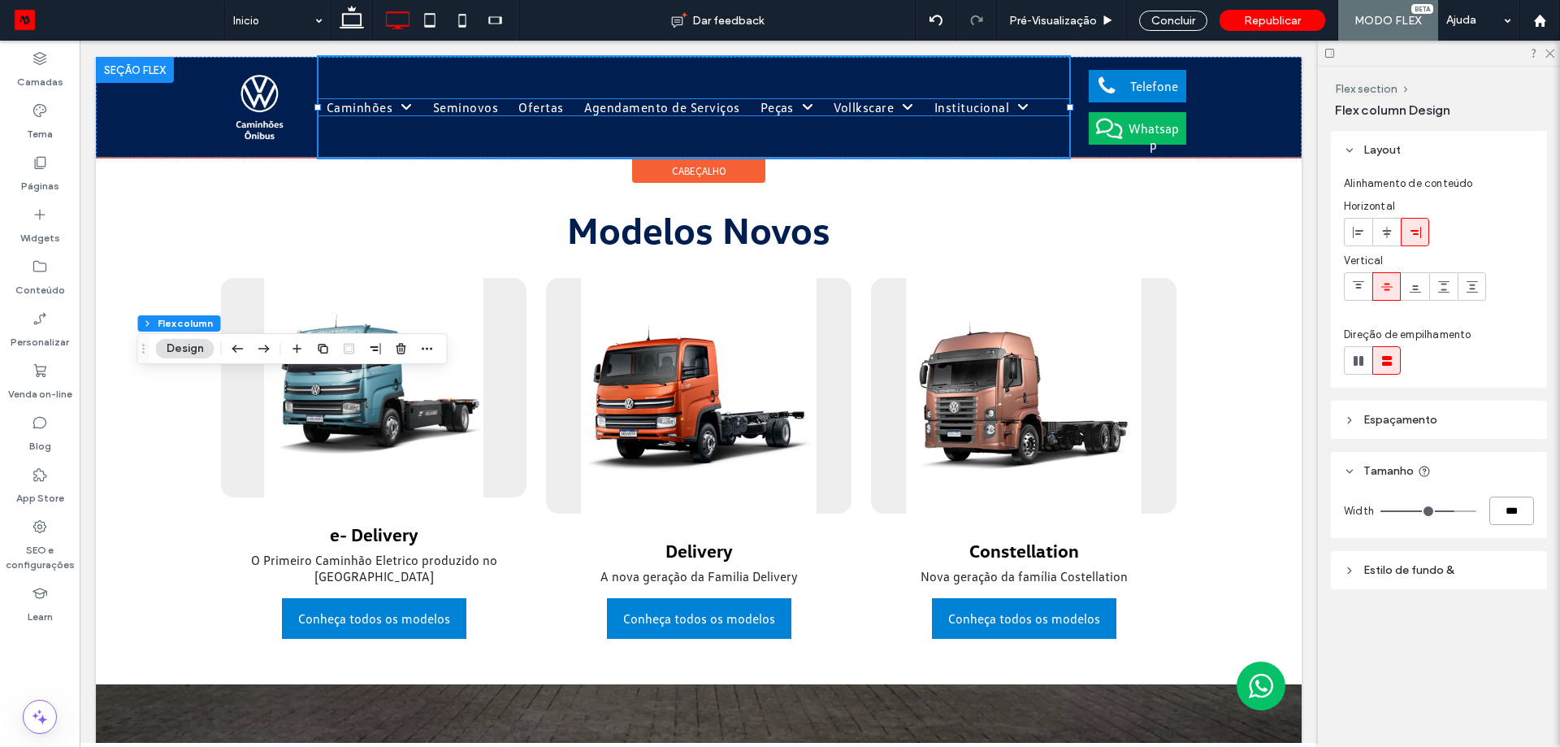
click at [1045, 106] on nav "Caminhões Novos Aluguel Seminovos Ofertas Agendamento de Serviços Peças Peças e…" at bounding box center [694, 107] width 751 height 16
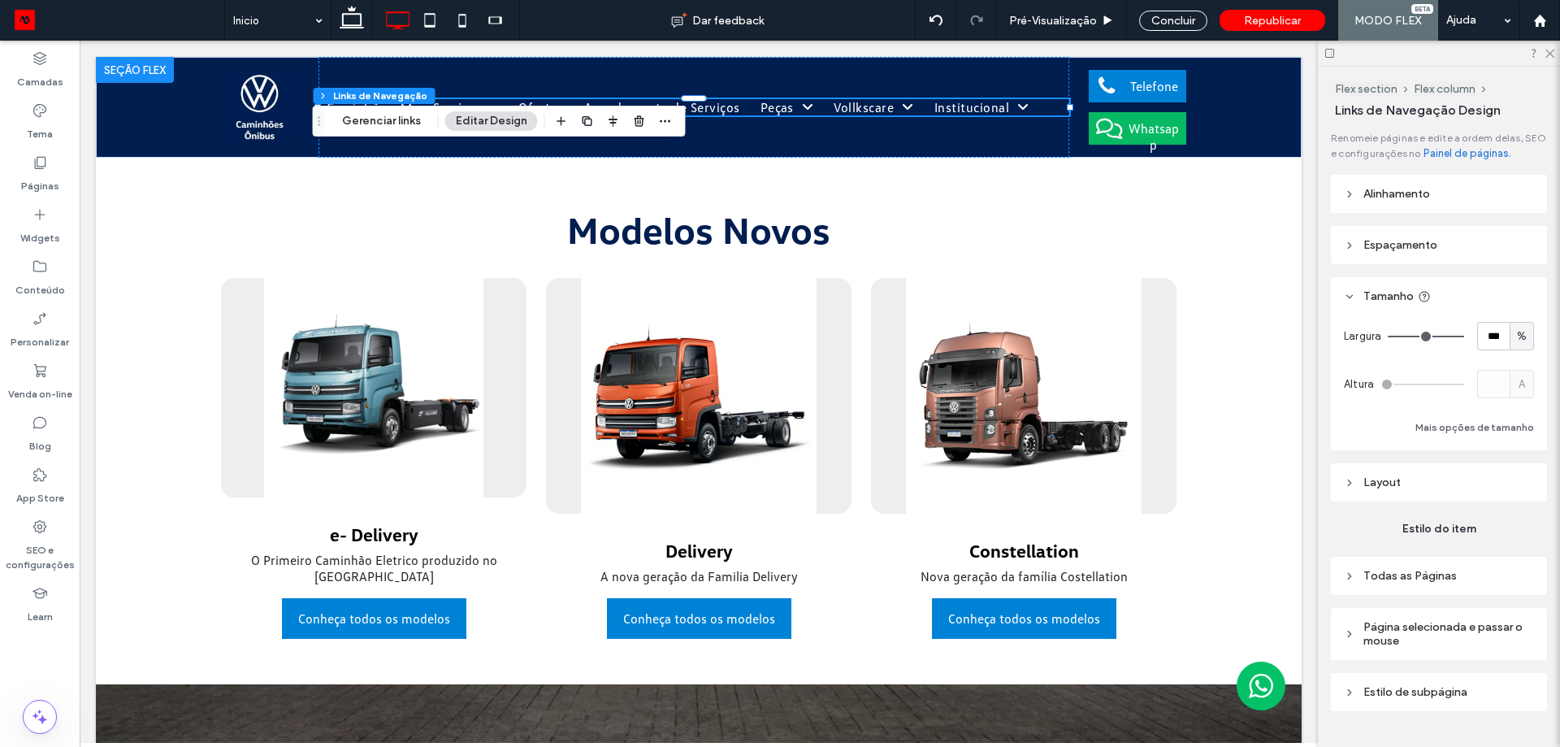
click at [1517, 338] on span "%" at bounding box center [1522, 336] width 10 height 16
click at [1513, 480] on span "A" at bounding box center [1513, 478] width 7 height 16
type input "*"
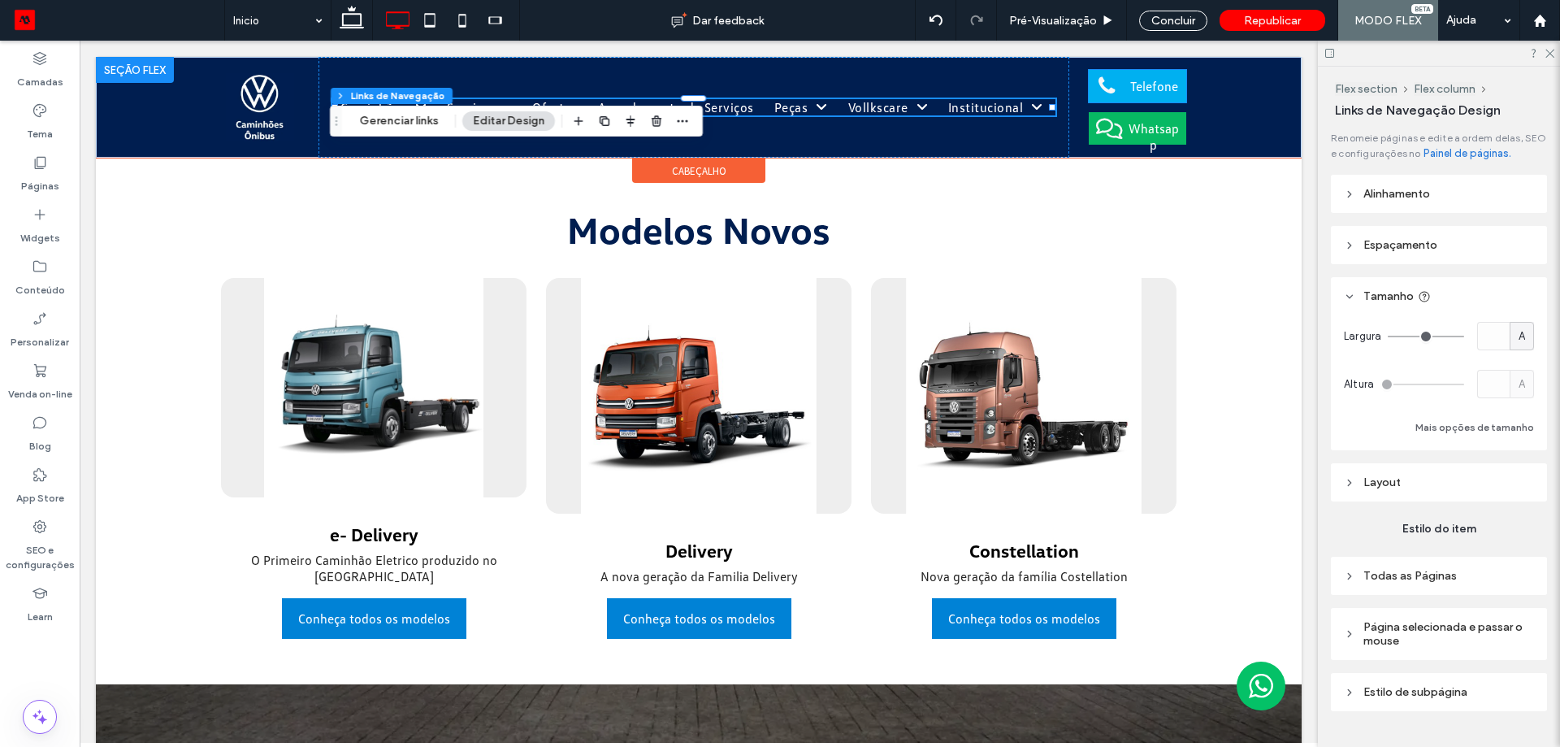
click at [1089, 71] on link "Telefone" at bounding box center [1138, 86] width 98 height 33
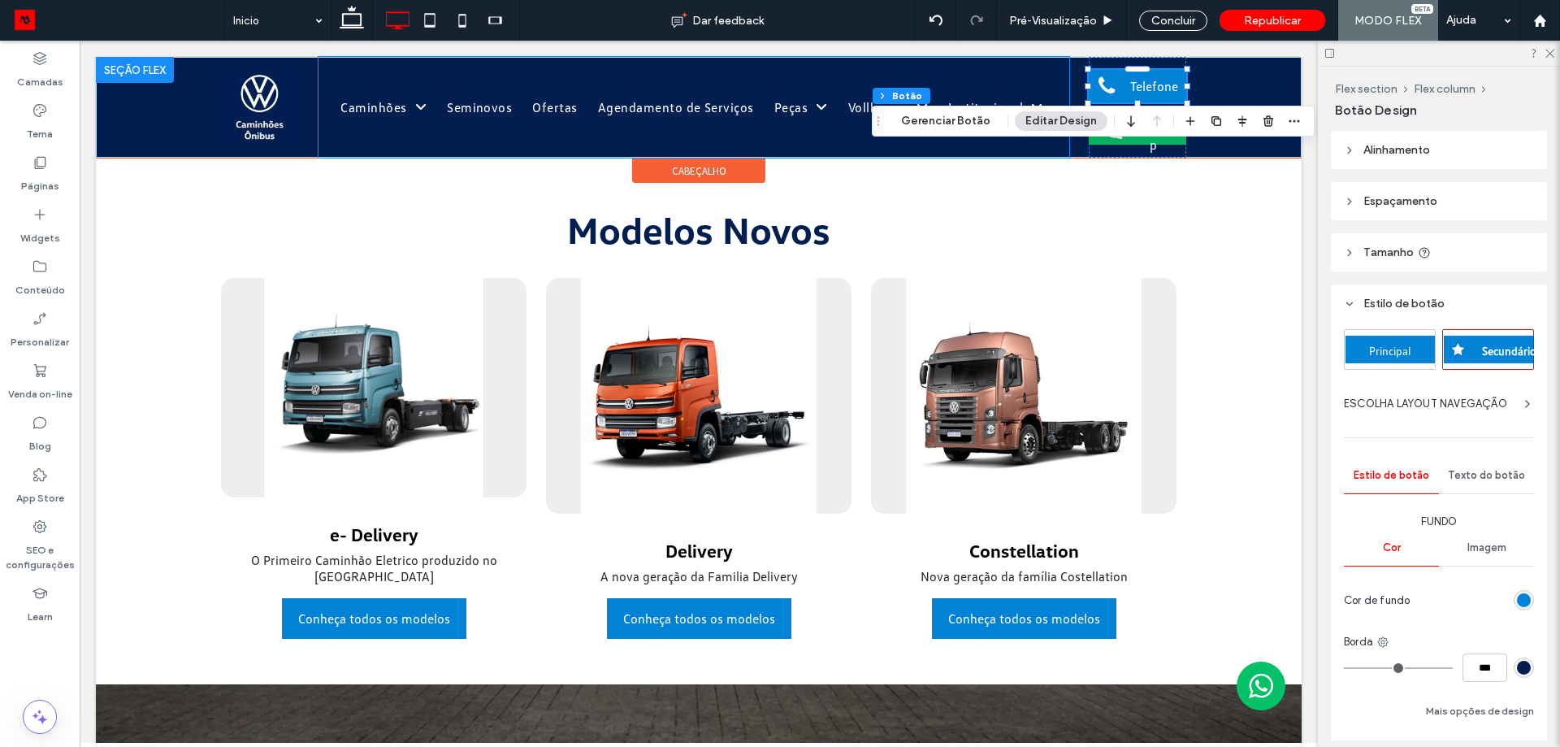
click at [1063, 72] on div "Caminhões Novos Aluguel Seminovos Ofertas Agendamento de Serviços Peças Peças e…" at bounding box center [694, 107] width 751 height 101
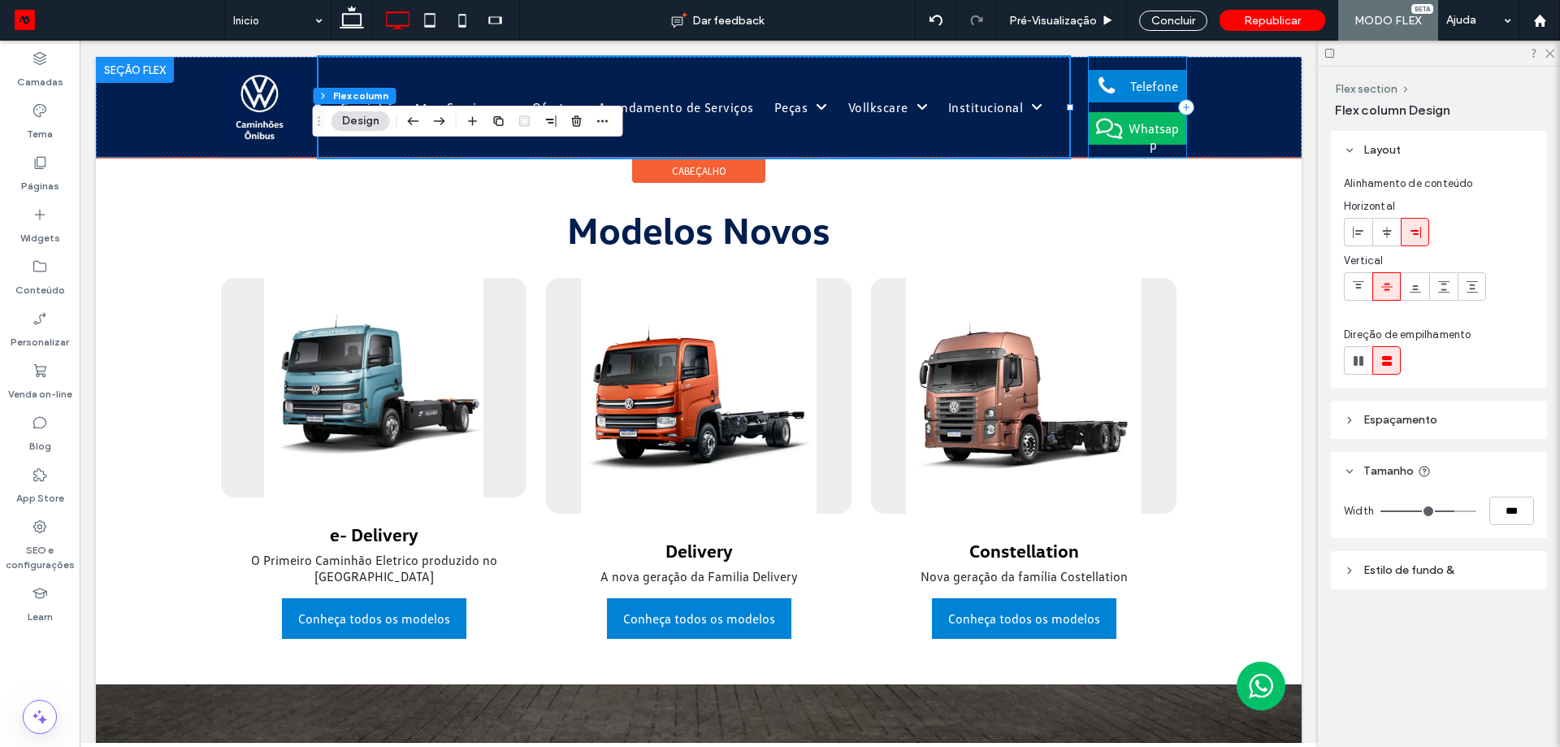
click at [1159, 58] on div "Telefone Whatsapp" at bounding box center [1138, 107] width 98 height 101
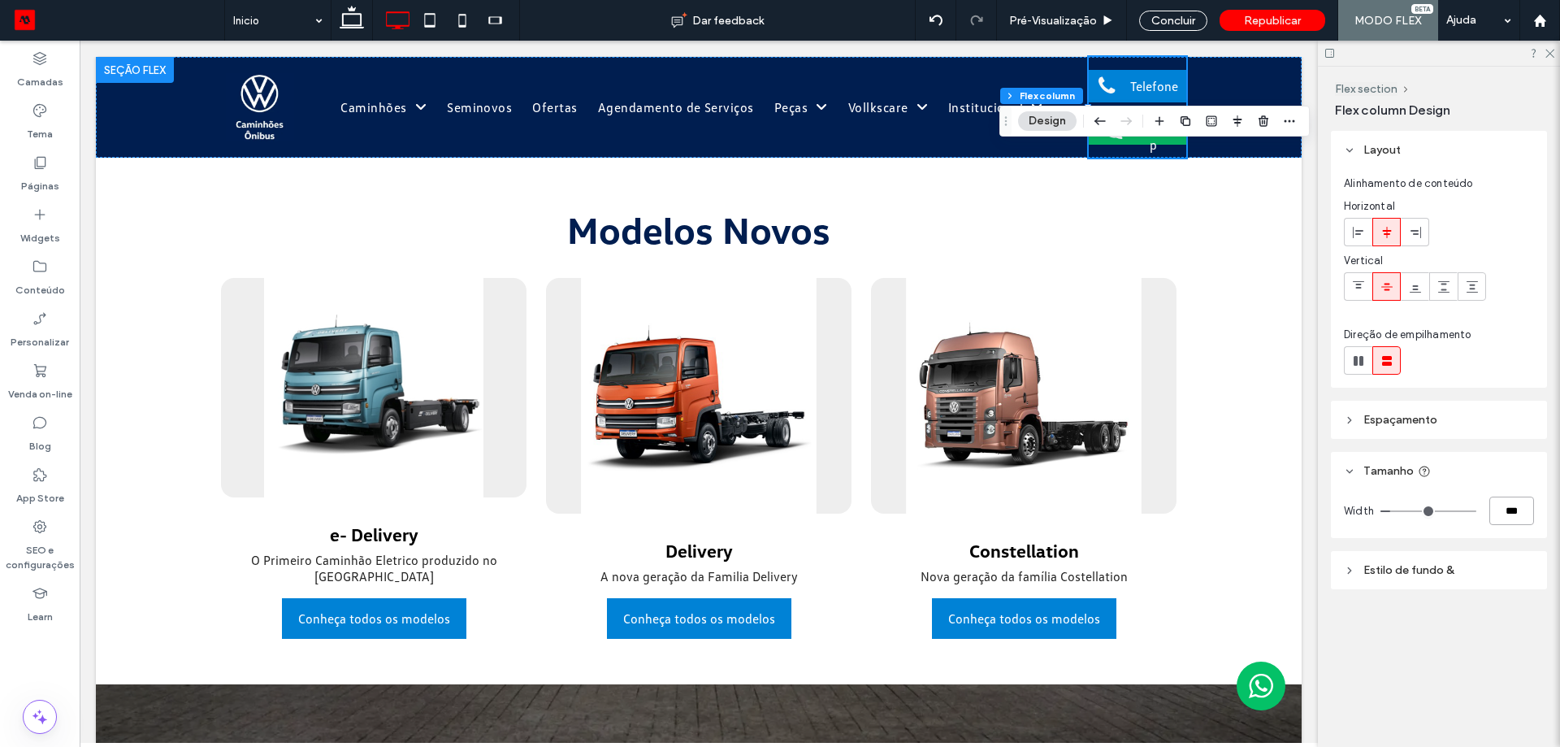
click at [1513, 520] on input "***" at bounding box center [1511, 510] width 45 height 28
type input "**"
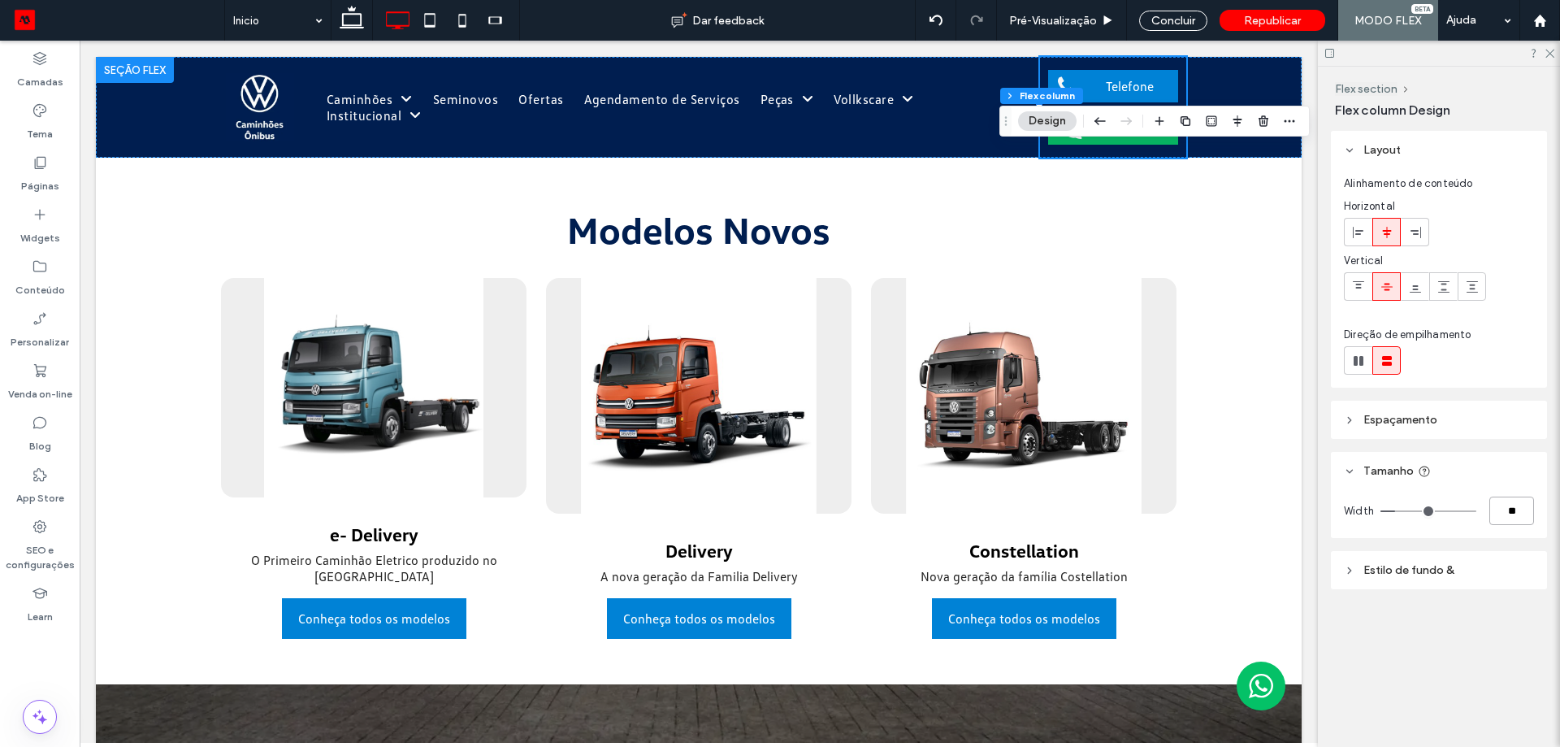
type input "**"
type input "***"
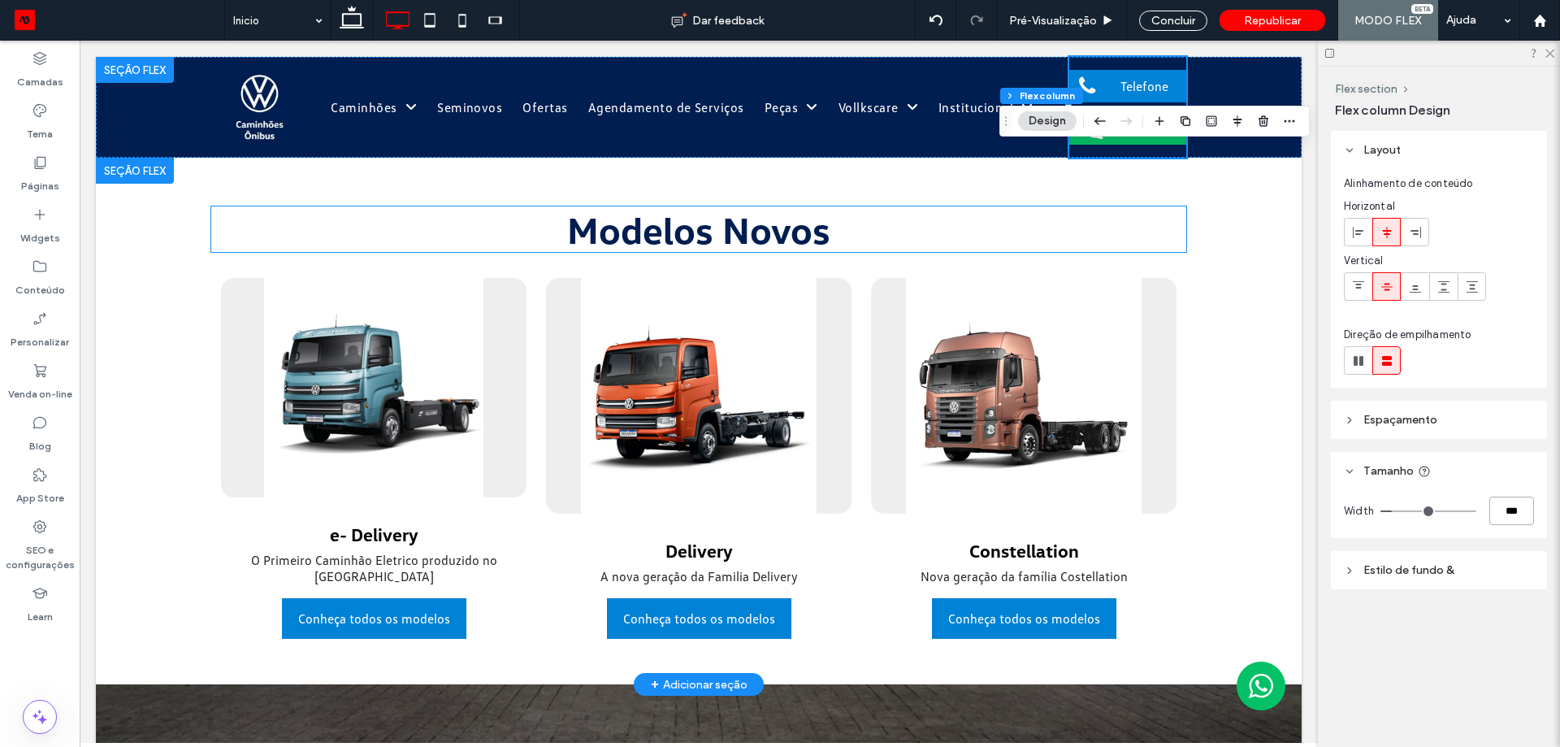
click at [926, 209] on h1 "Modelos Novos" at bounding box center [698, 229] width 975 height 46
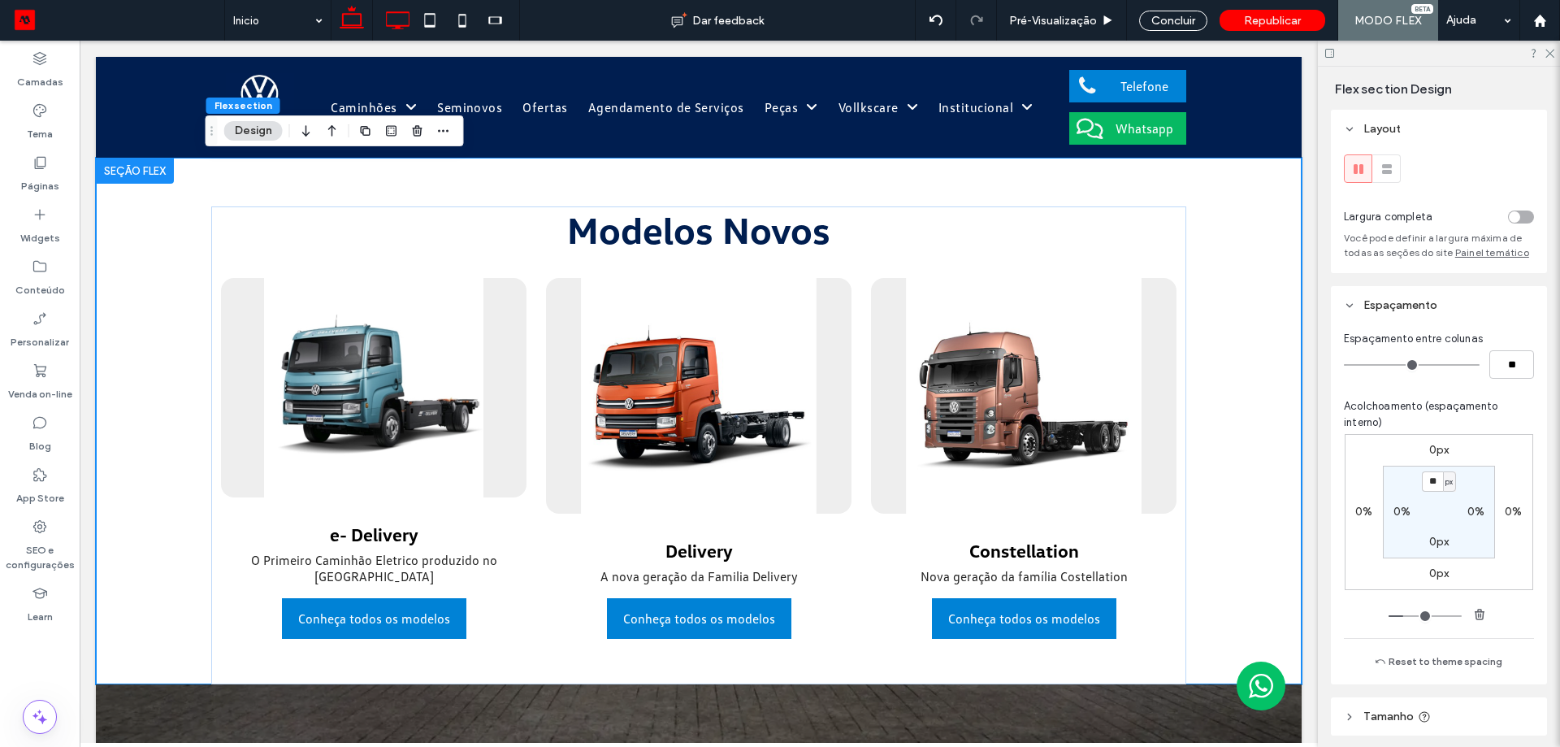
click at [345, 24] on icon at bounding box center [352, 20] width 33 height 33
type input "**"
type input "***"
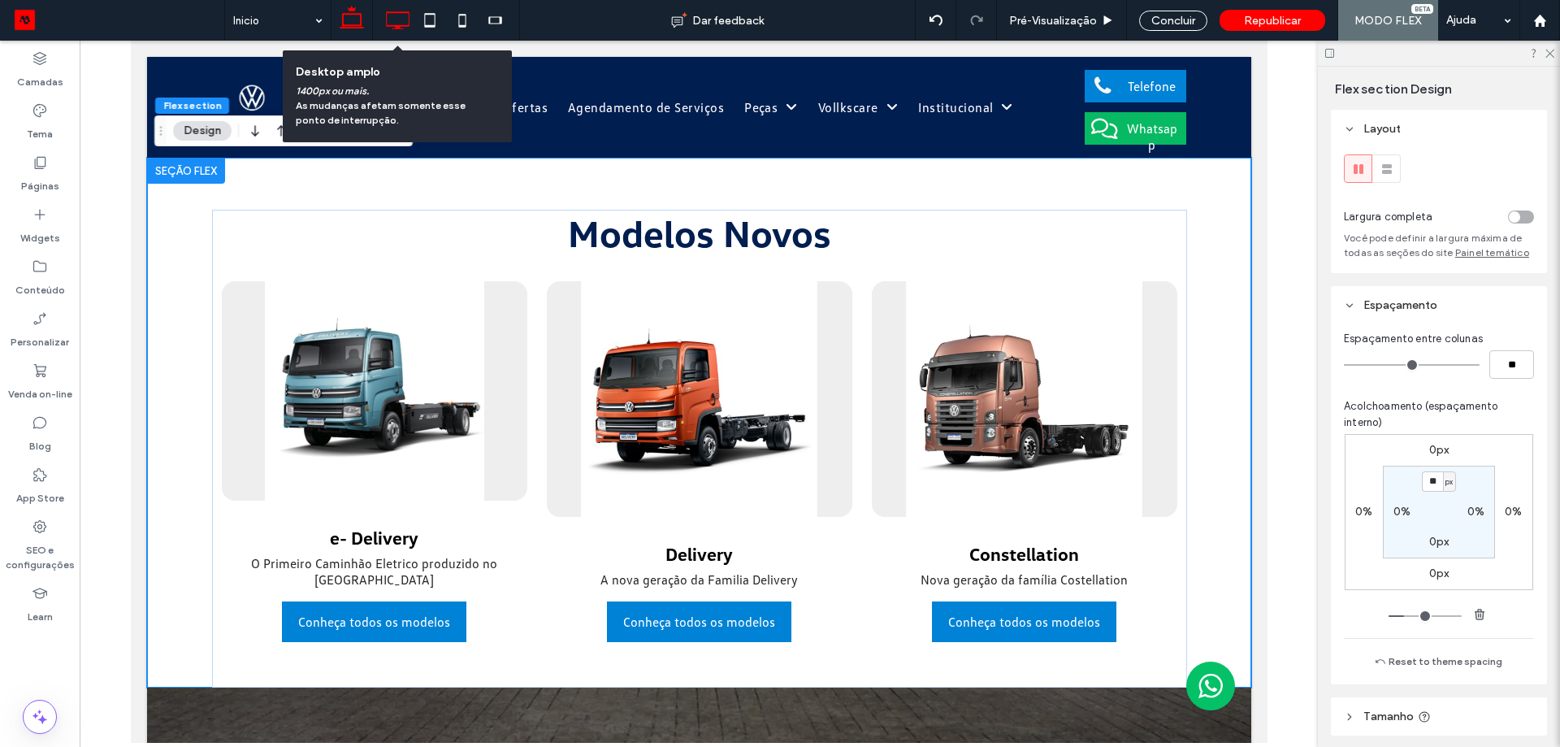
click at [396, 26] on use at bounding box center [399, 20] width 24 height 18
type input "**"
type input "***"
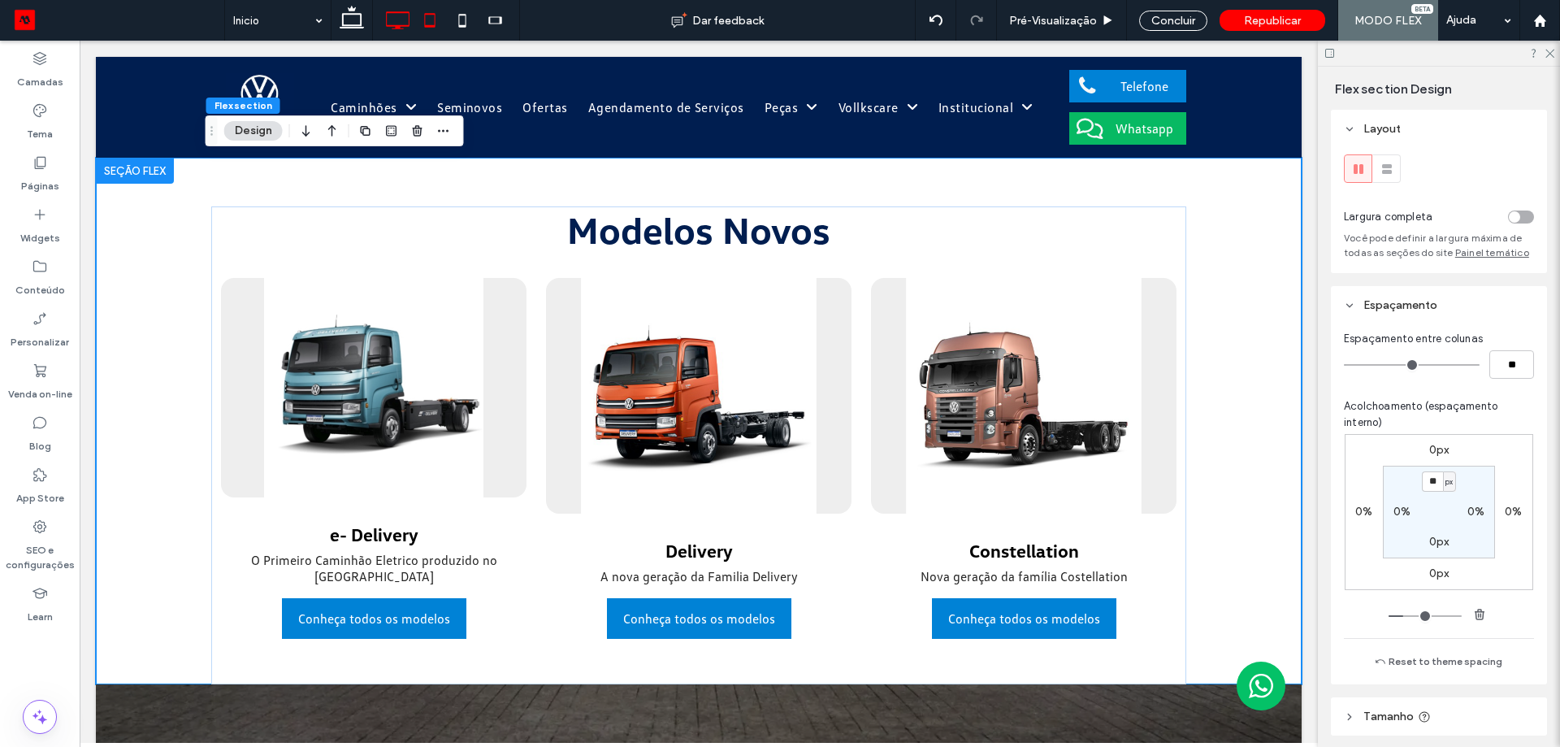
click at [425, 20] on use at bounding box center [430, 20] width 11 height 14
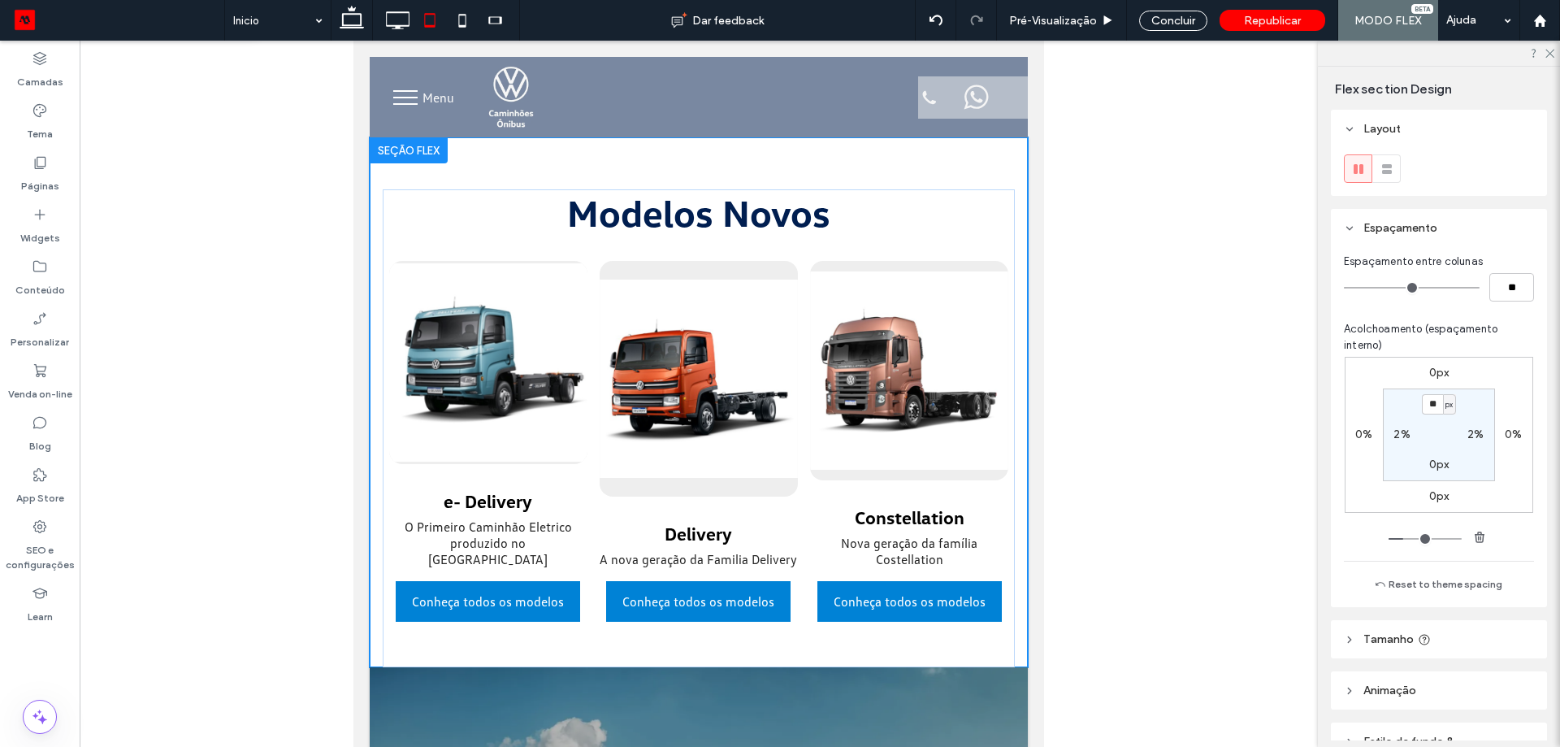
type input "**"
type input "***"
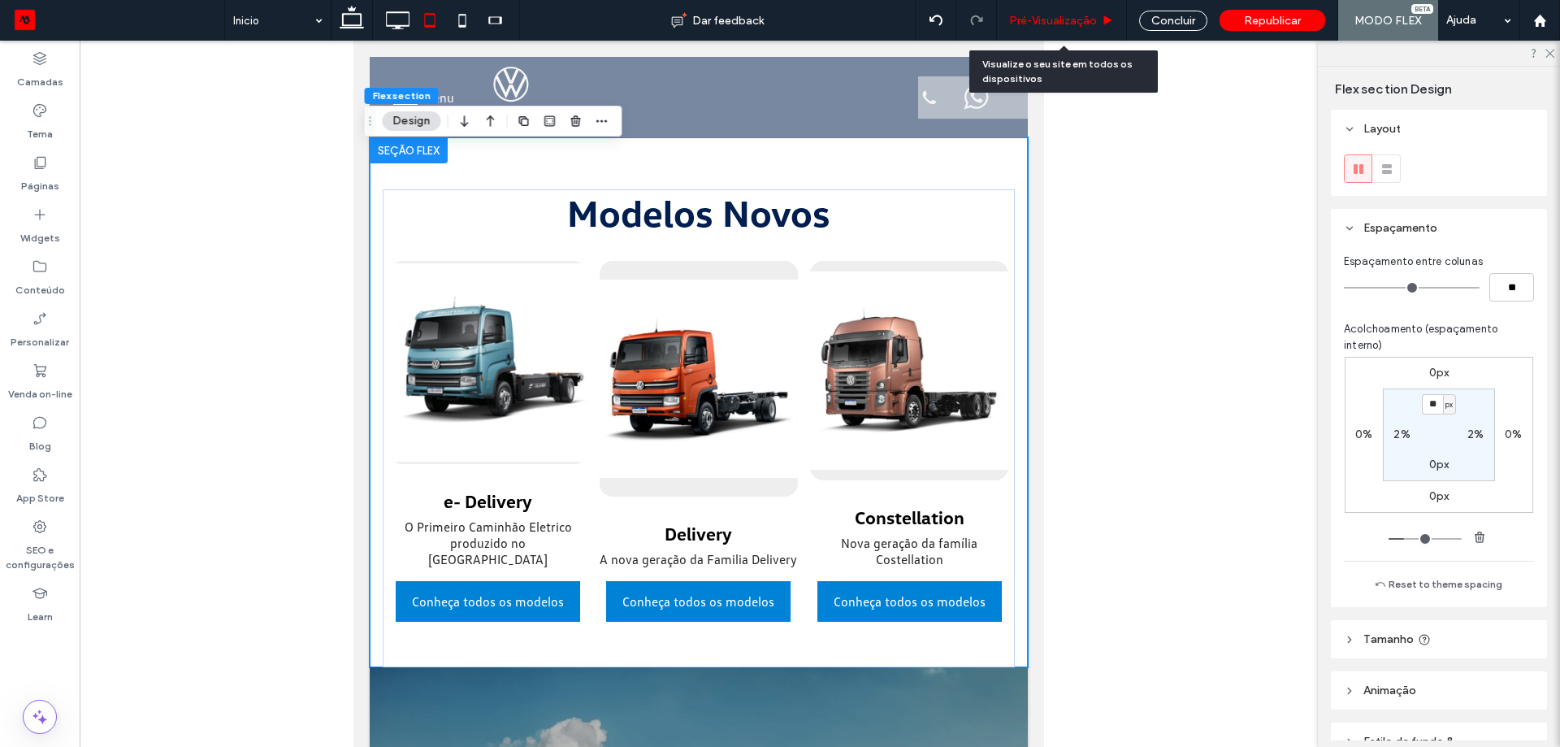
drag, startPoint x: 1049, startPoint y: 19, endPoint x: 596, endPoint y: 62, distance: 454.6
click at [1049, 19] on span "Pré-Visualizaçāo" at bounding box center [1053, 21] width 88 height 14
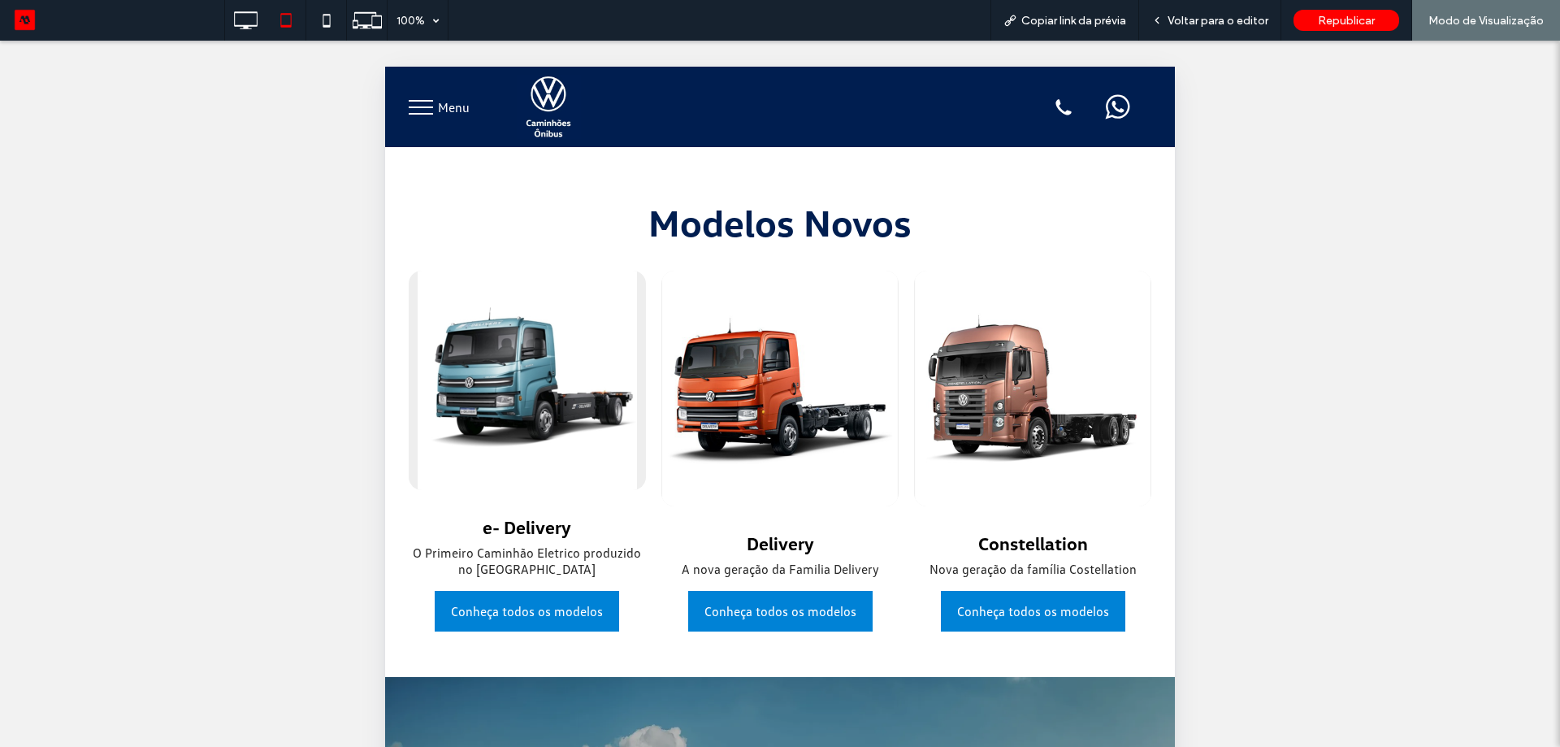
click at [457, 105] on span "Menu" at bounding box center [454, 107] width 32 height 16
click at [434, 110] on button "menu" at bounding box center [421, 107] width 42 height 42
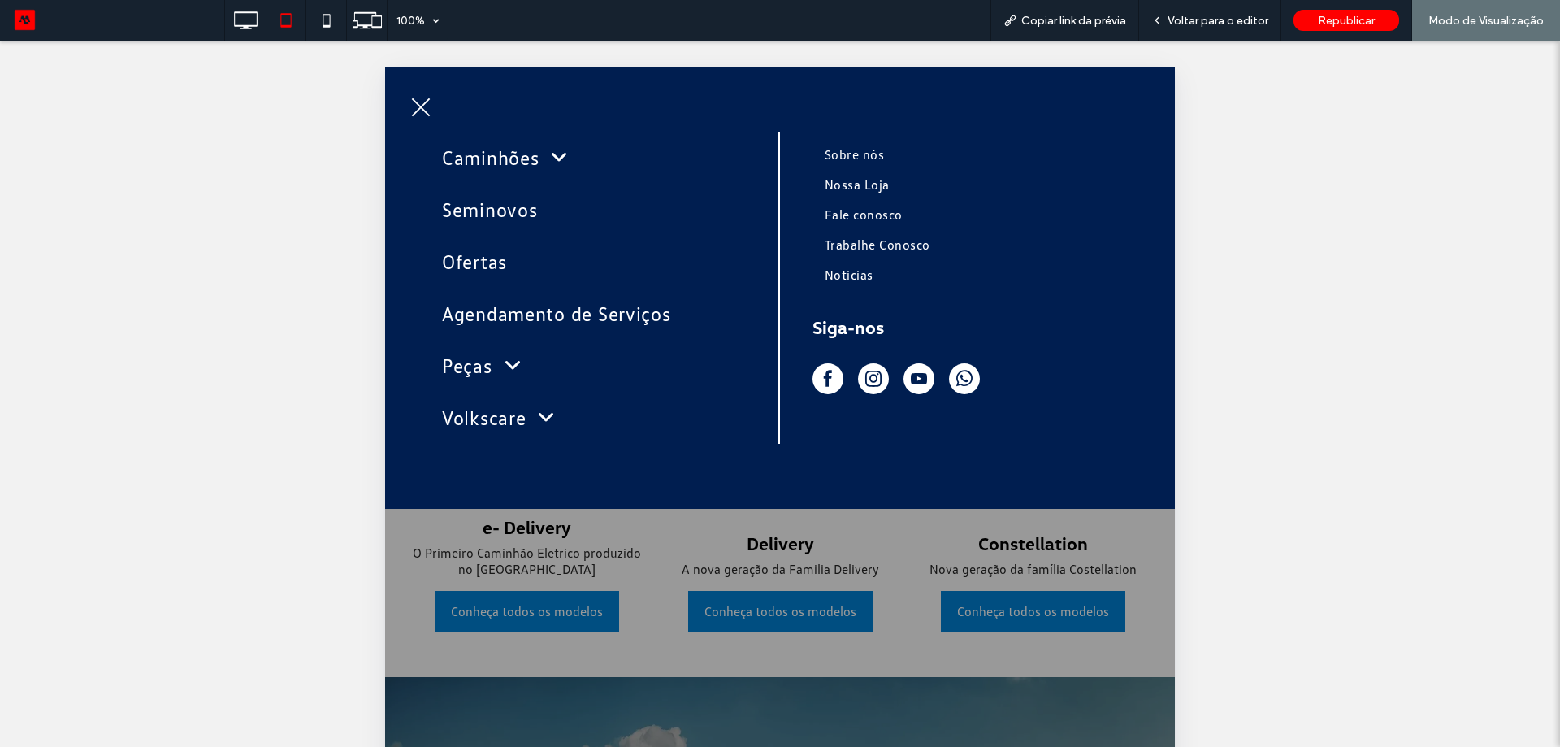
click at [418, 115] on button "menu" at bounding box center [421, 107] width 42 height 42
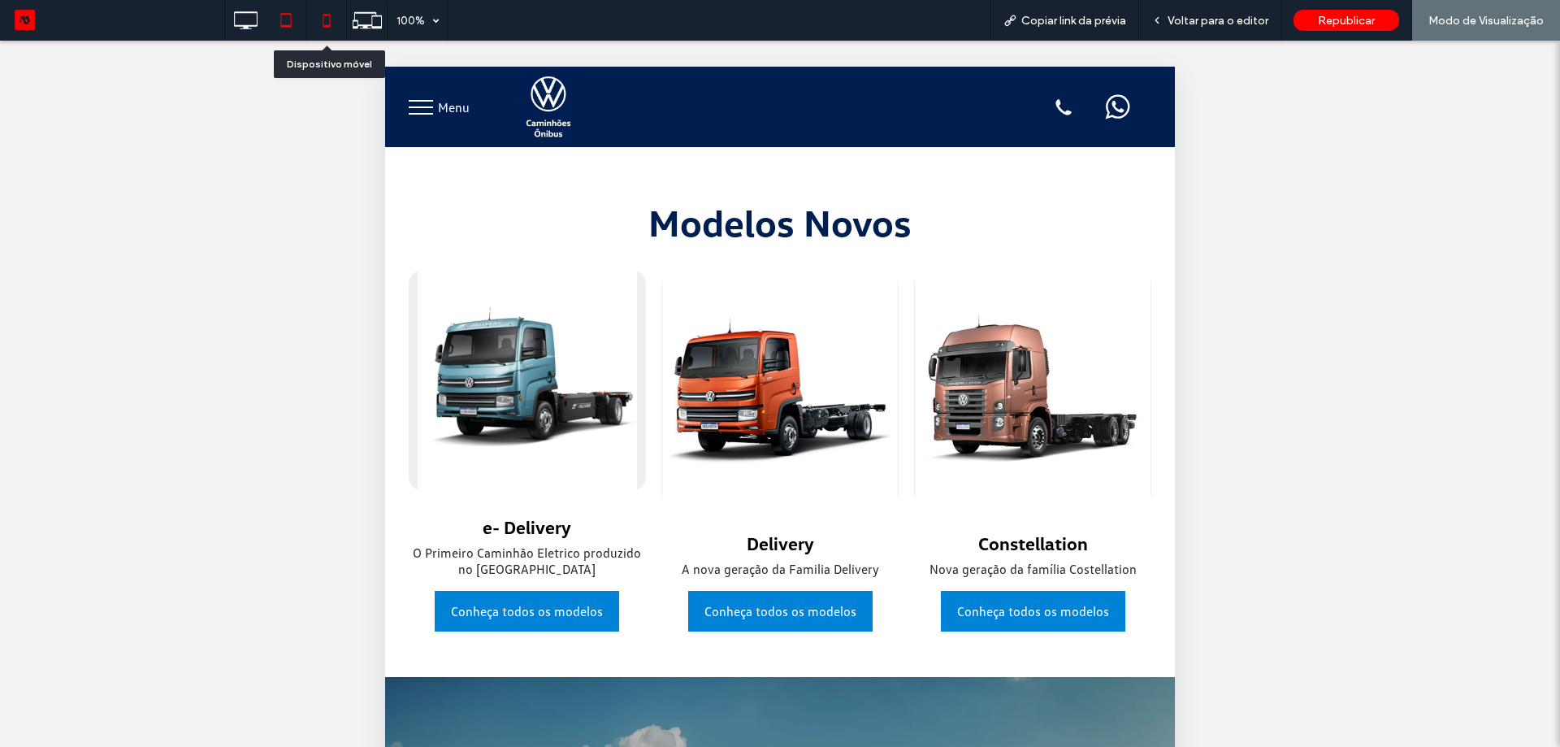
click at [319, 15] on icon at bounding box center [326, 20] width 33 height 33
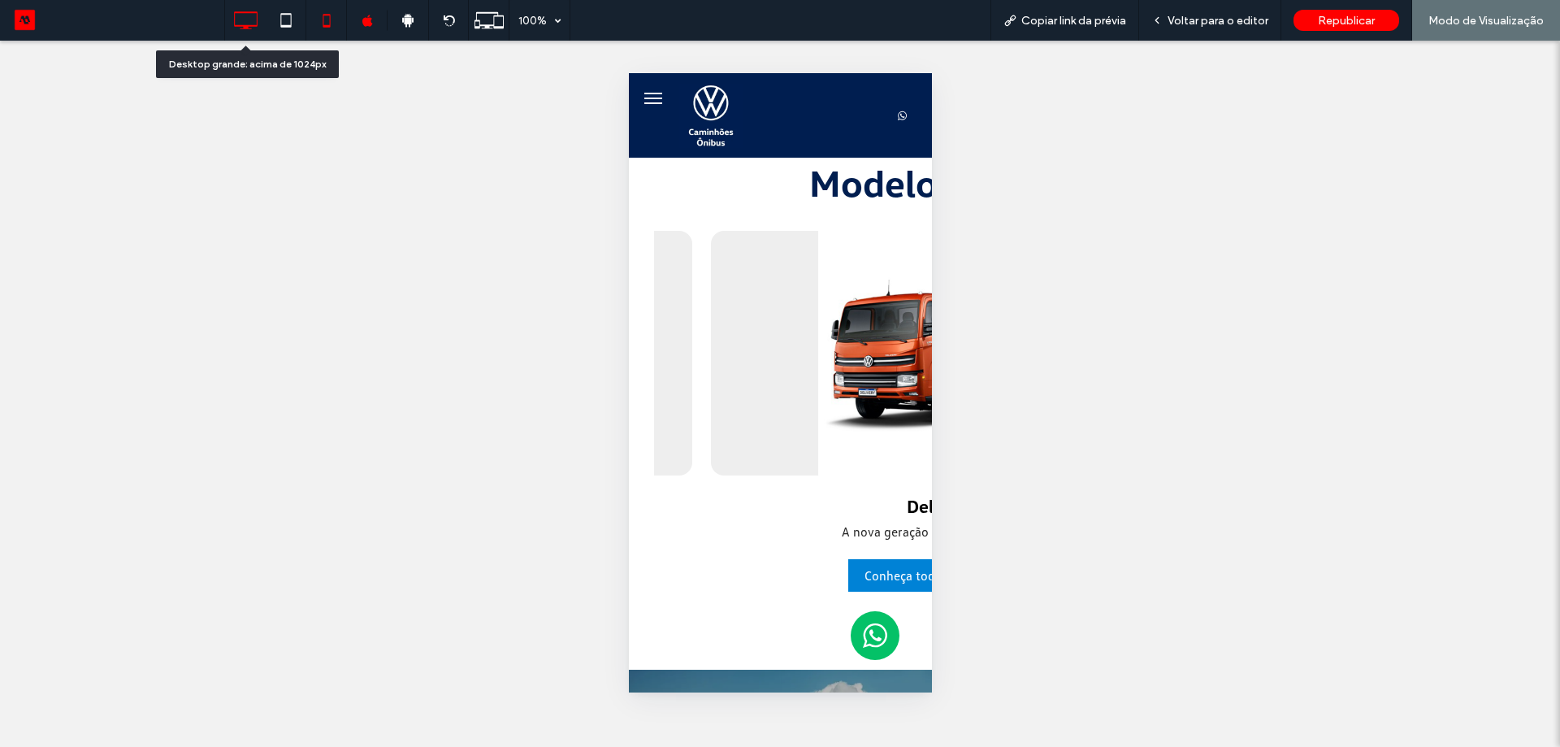
click at [251, 19] on icon at bounding box center [245, 20] width 33 height 33
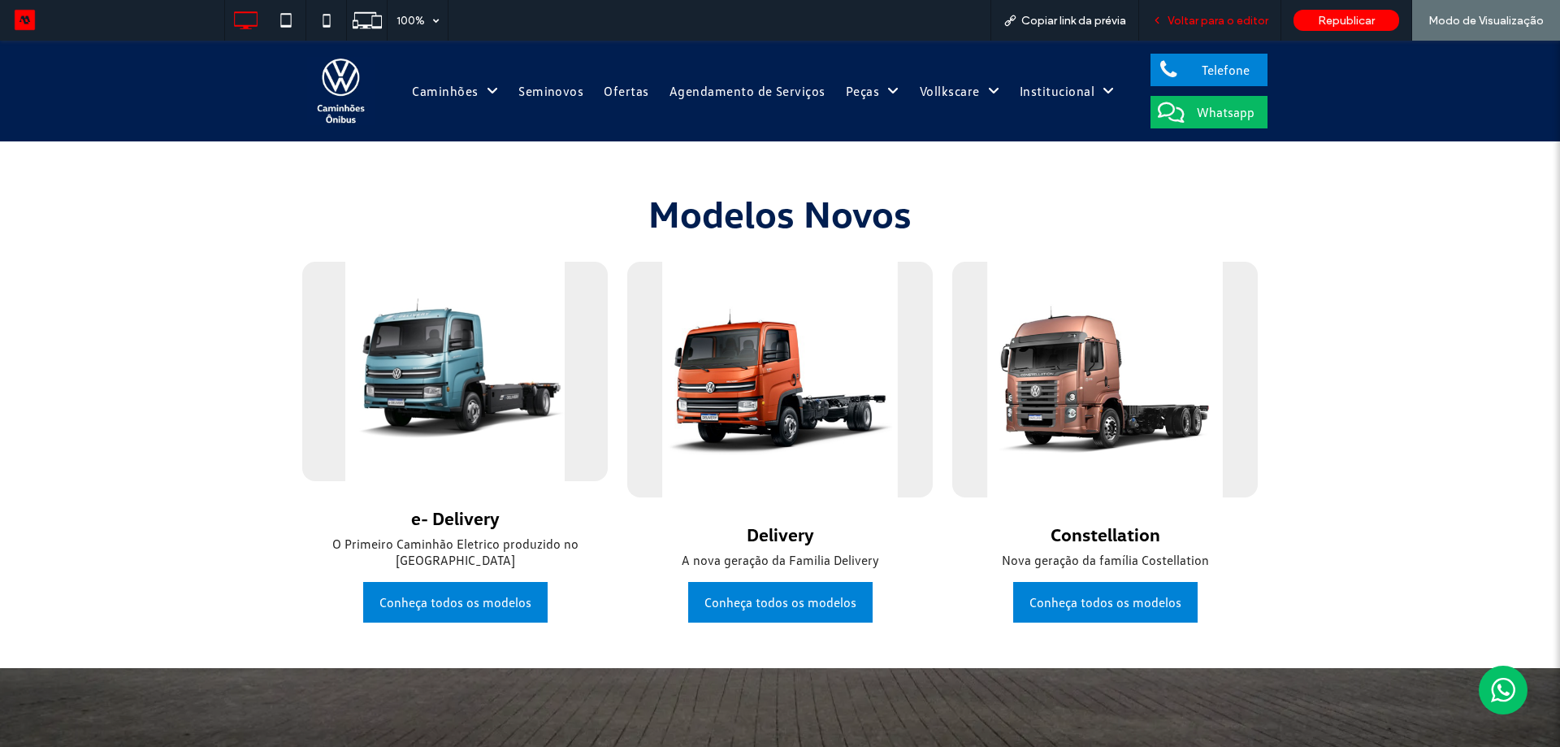
click at [1238, 25] on span "Voltar para o editor" at bounding box center [1218, 21] width 101 height 14
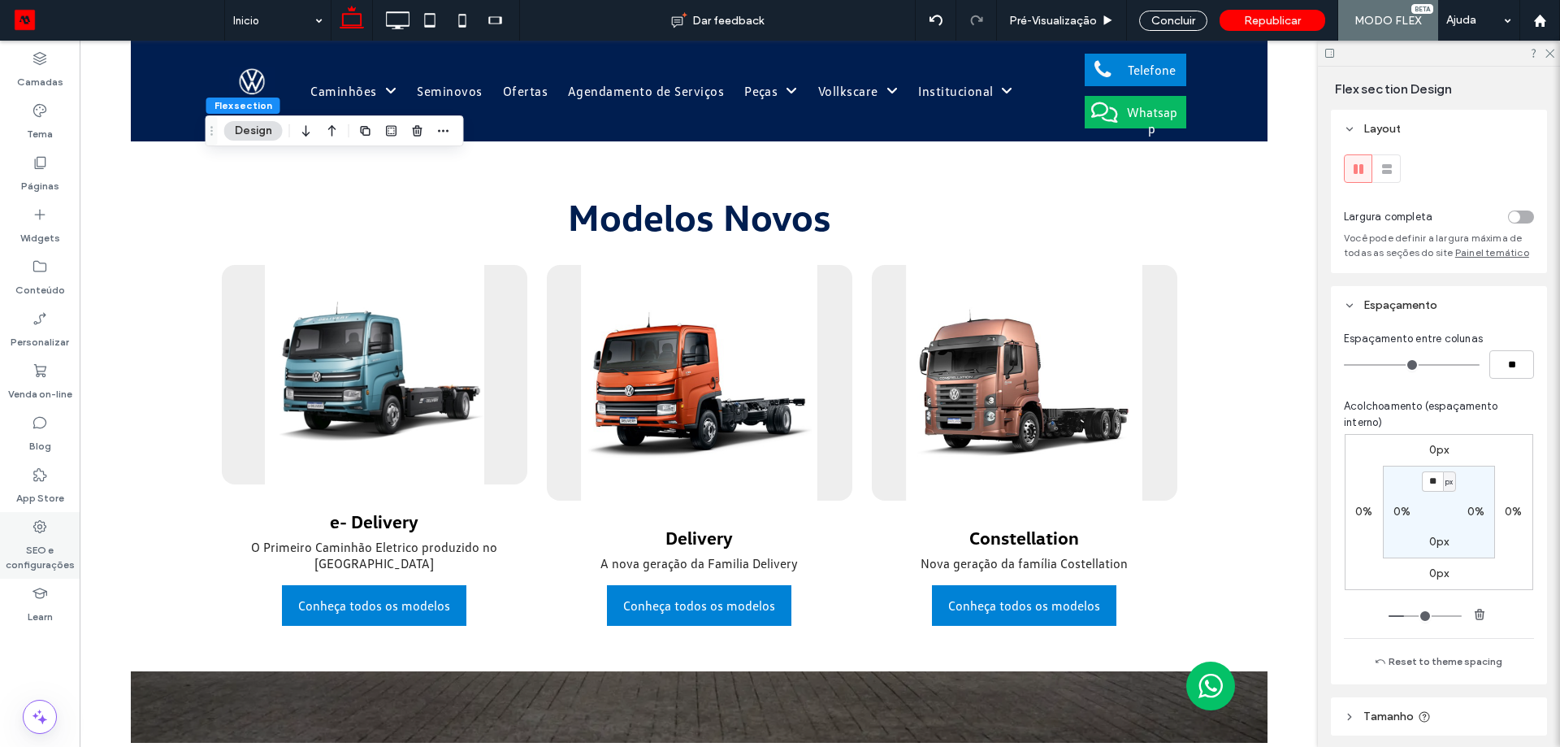
click at [37, 531] on icon at bounding box center [40, 526] width 16 height 16
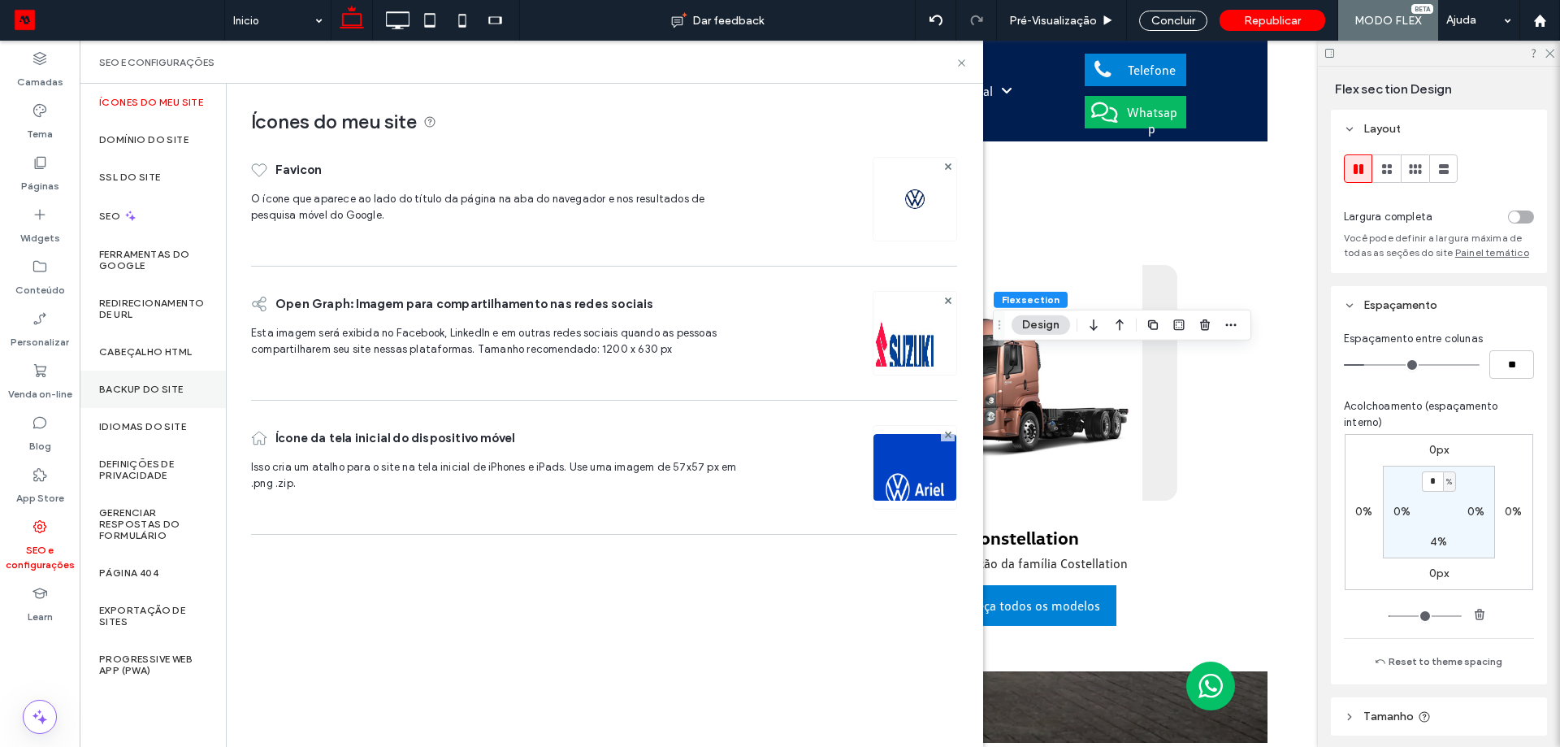
click at [160, 391] on label "Backup do Site" at bounding box center [141, 389] width 85 height 11
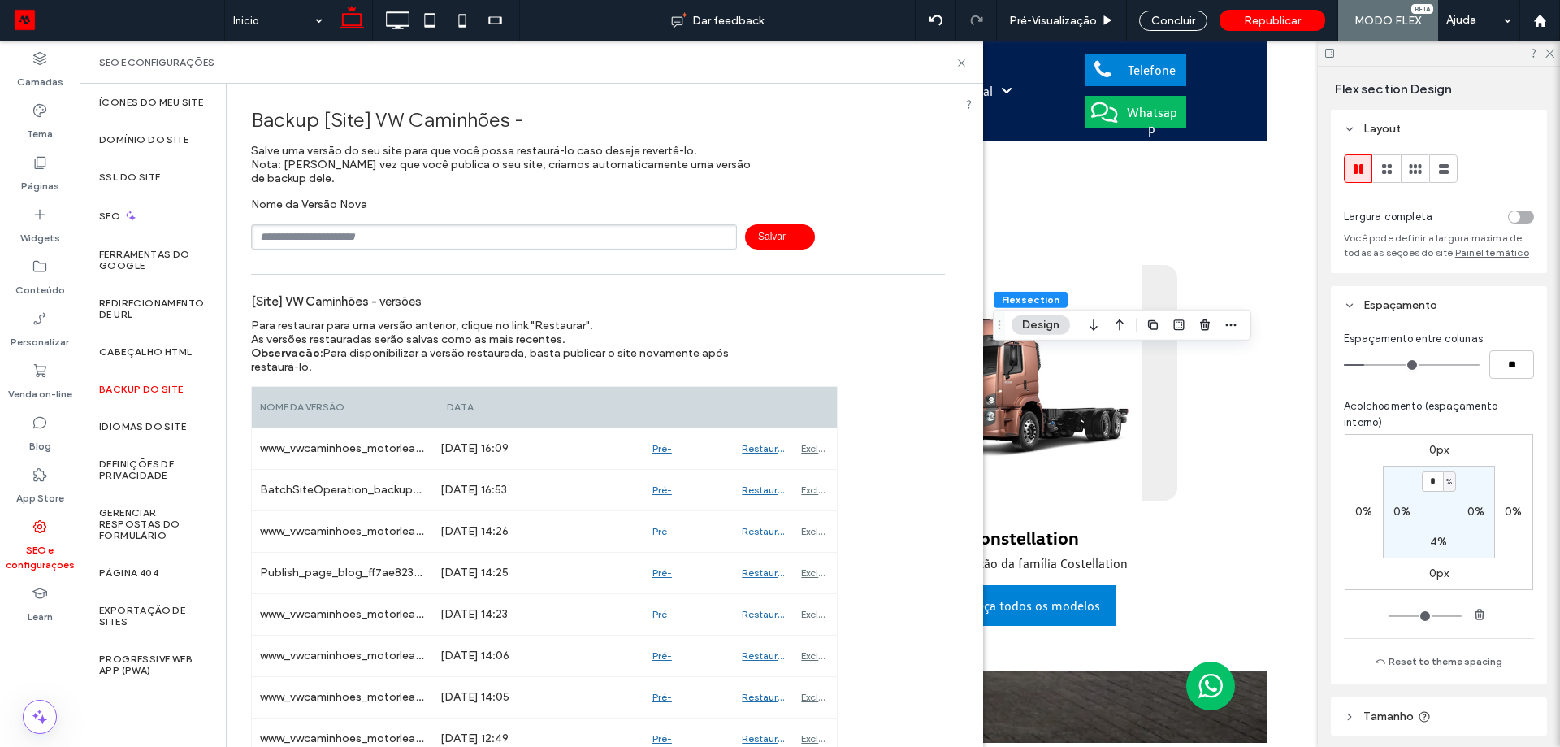
click at [336, 232] on input "text" at bounding box center [494, 236] width 486 height 25
type input "***"
click at [745, 232] on span "Salvar" at bounding box center [780, 236] width 70 height 25
click at [965, 60] on icon at bounding box center [962, 63] width 12 height 12
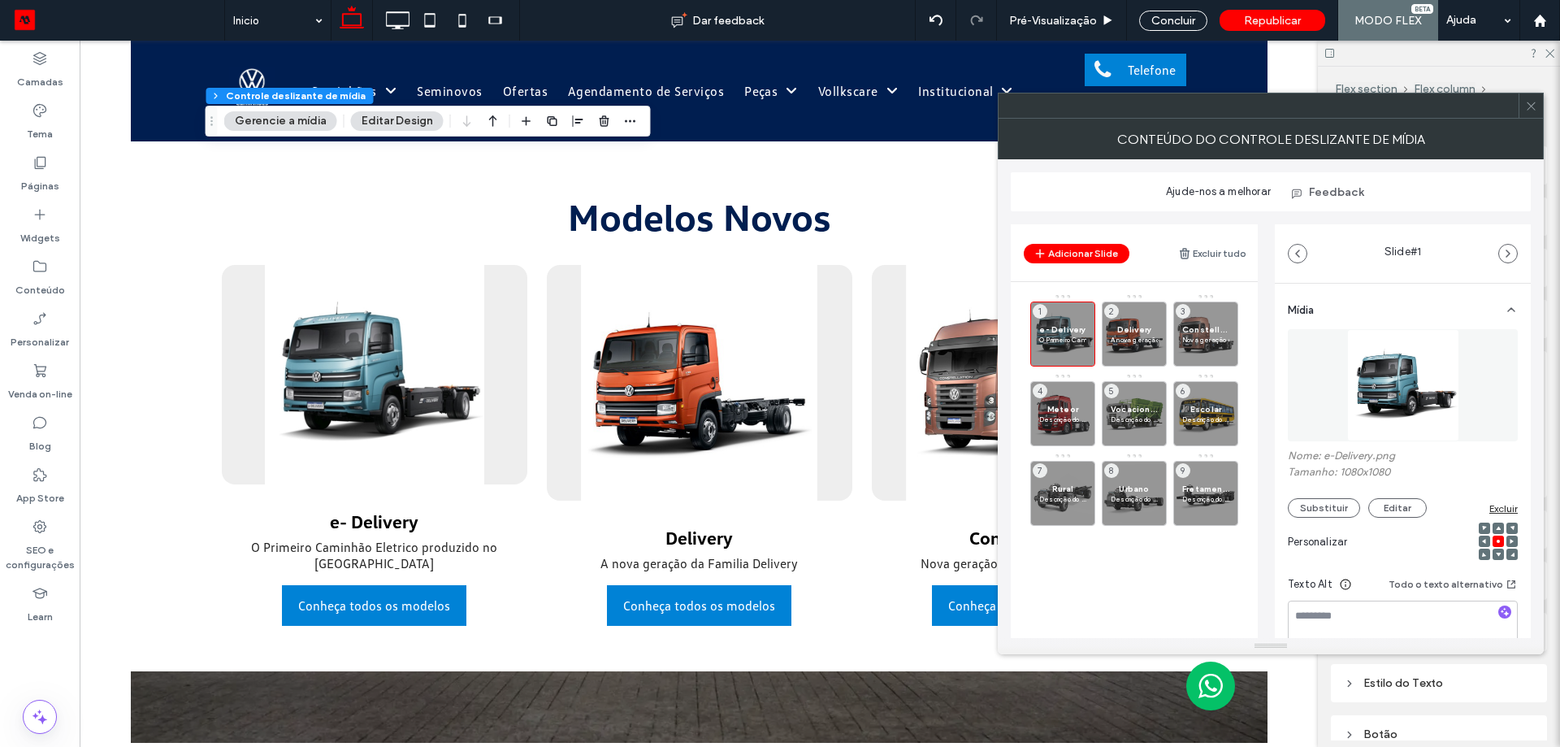
click at [1381, 374] on img at bounding box center [1403, 385] width 112 height 112
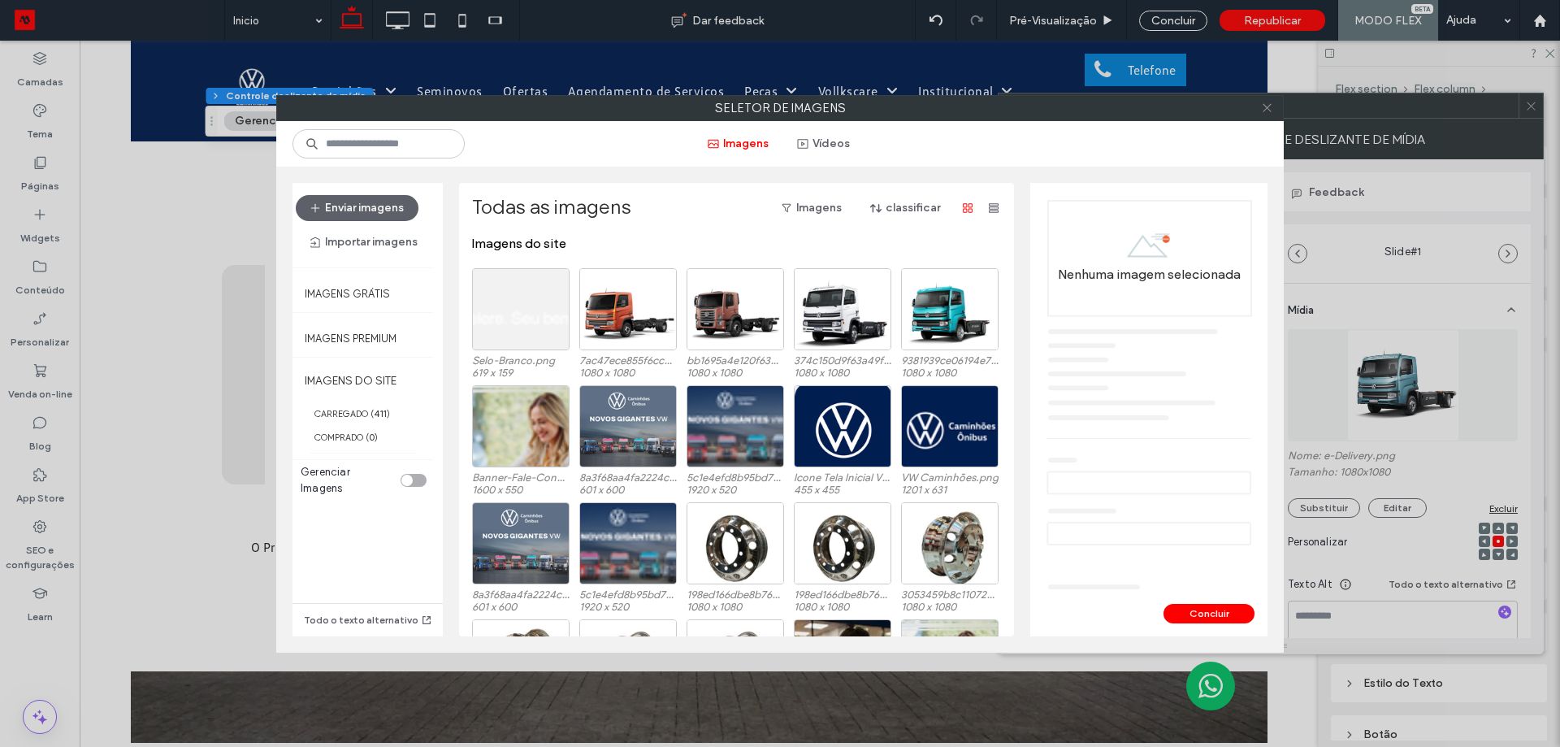
click at [1268, 103] on icon at bounding box center [1267, 108] width 12 height 12
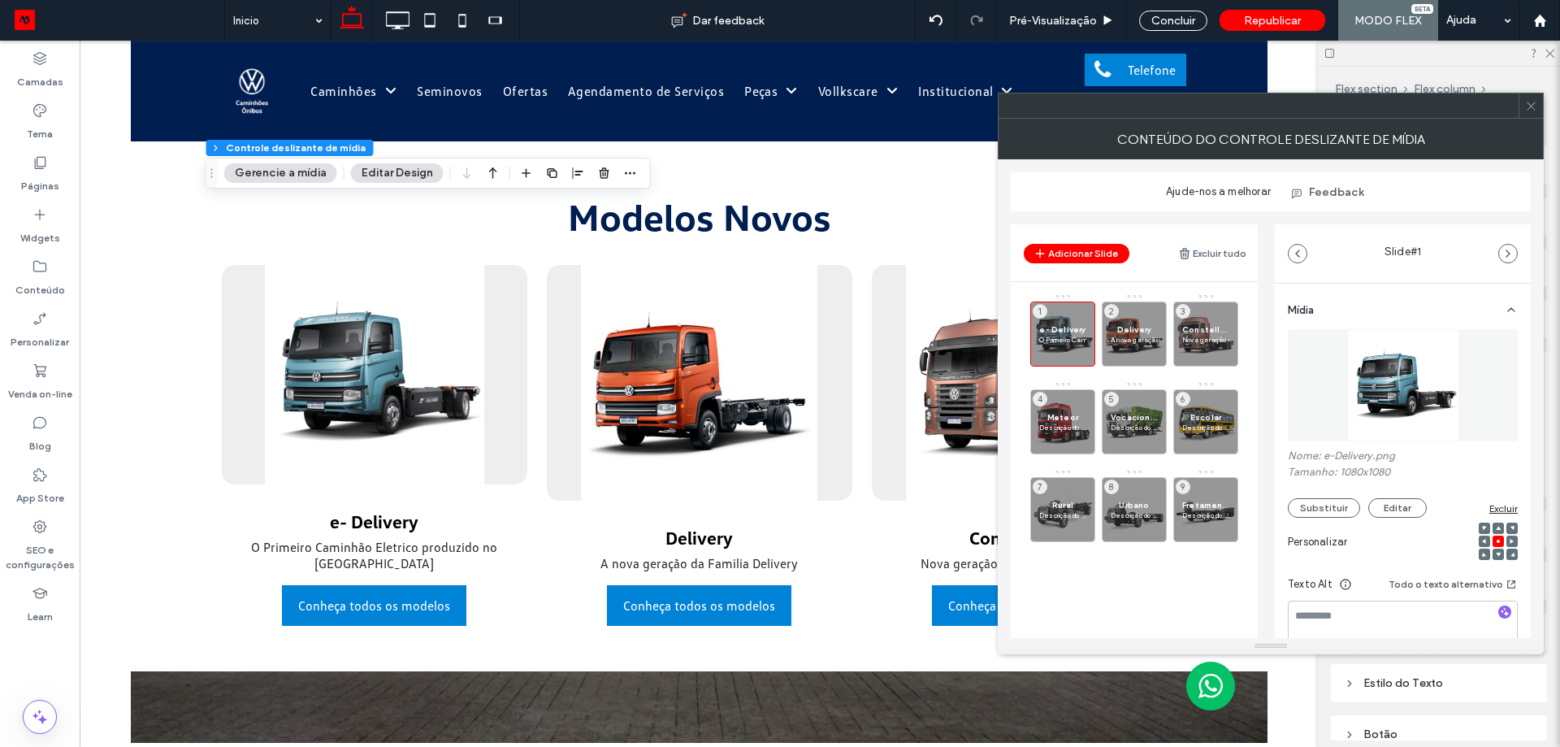
click at [28, 25] on span at bounding box center [118, 19] width 212 height 25
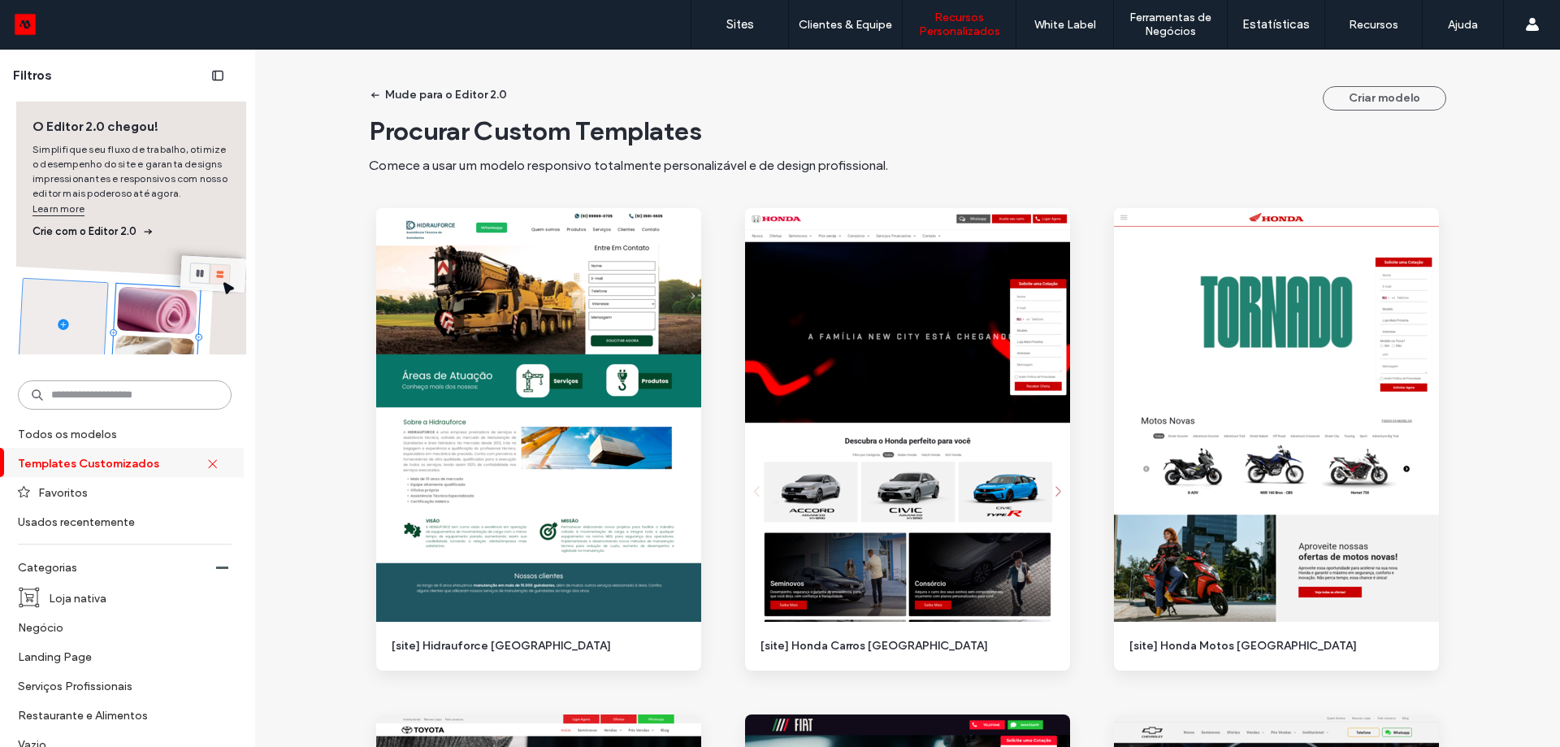
click at [145, 390] on input at bounding box center [125, 394] width 214 height 29
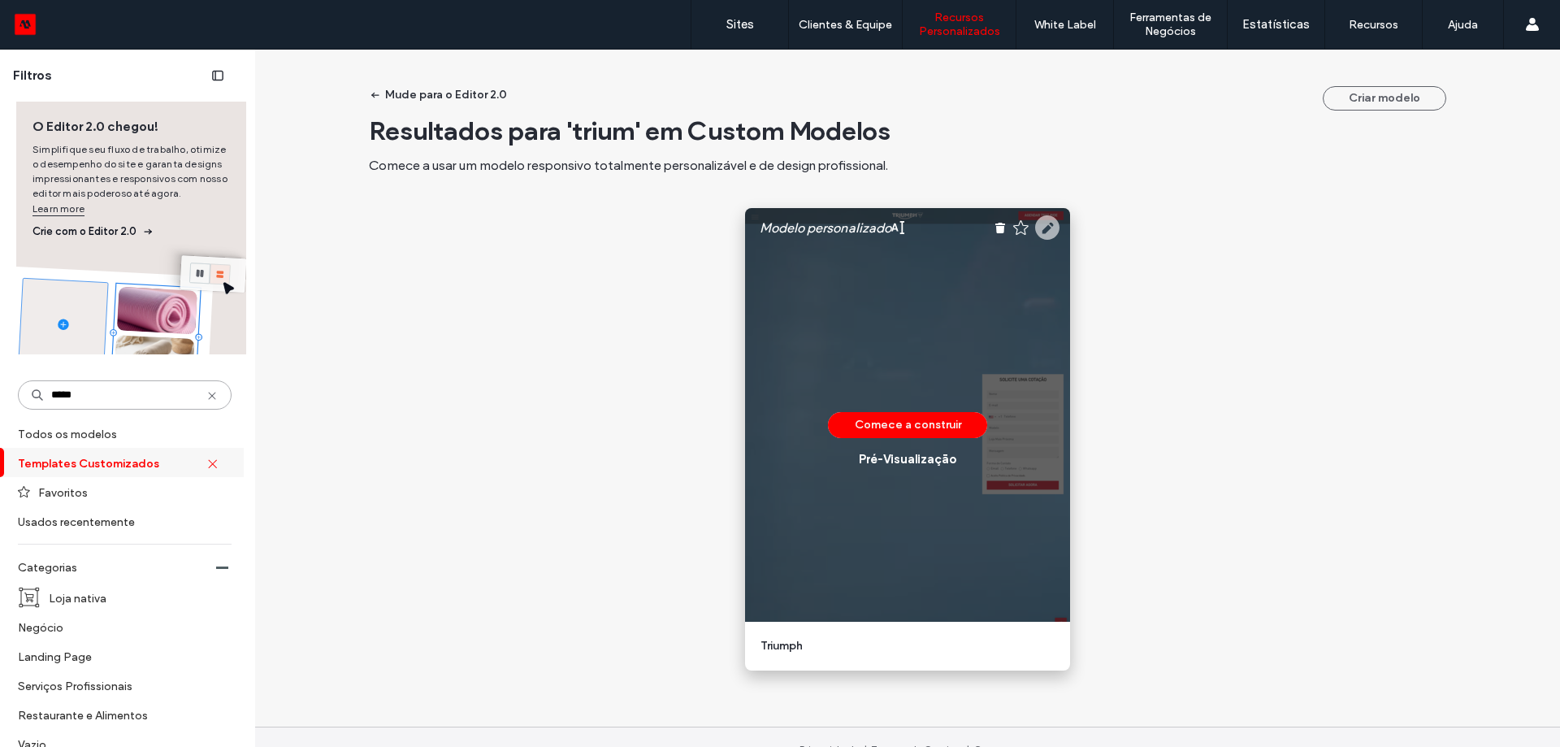
type input "*****"
click at [1045, 227] on use at bounding box center [1047, 227] width 24 height 24
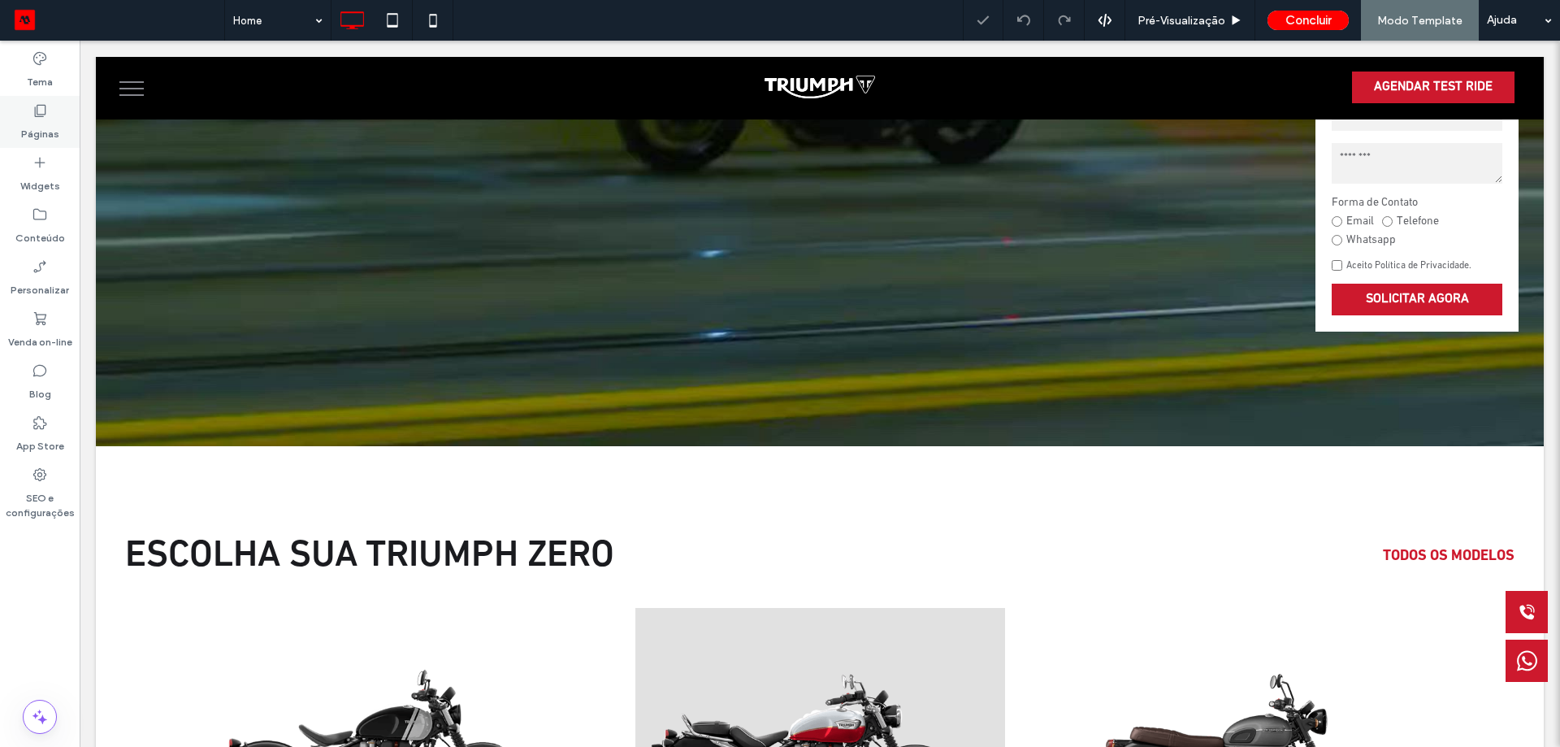
click at [62, 119] on div "Páginas" at bounding box center [40, 122] width 80 height 52
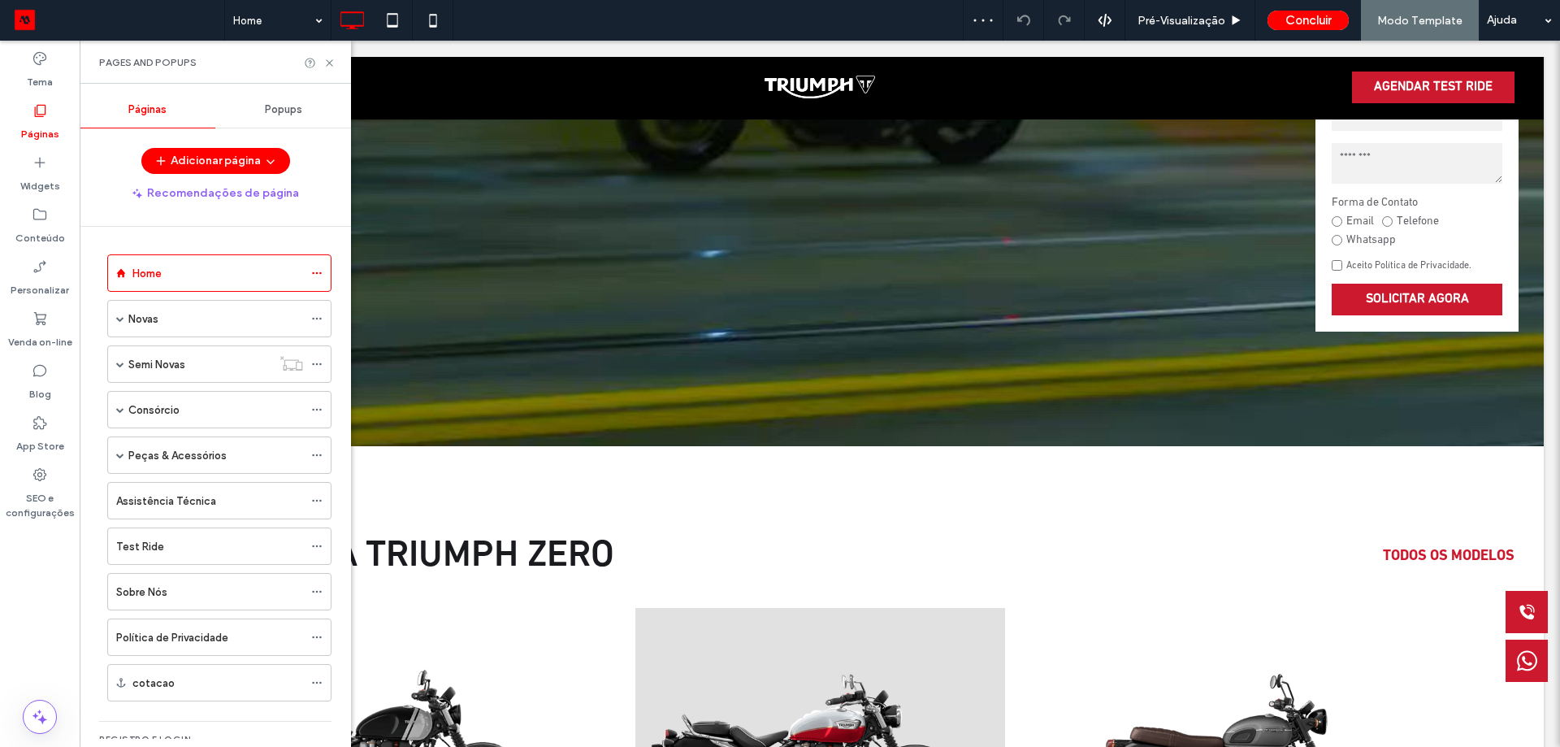
click at [56, 113] on div "Páginas" at bounding box center [40, 122] width 80 height 52
click at [330, 65] on icon at bounding box center [329, 63] width 12 height 12
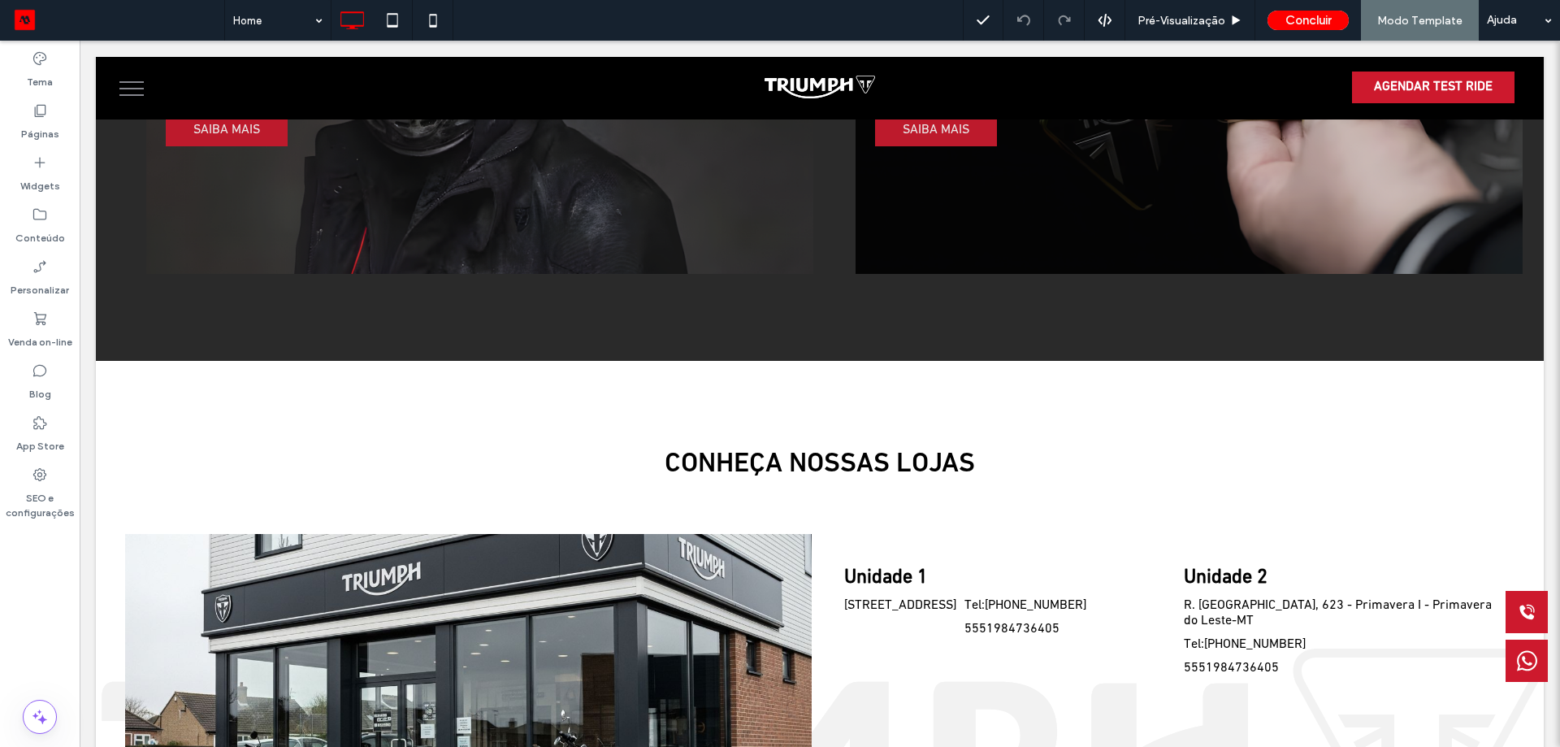
scroll to position [3250, 0]
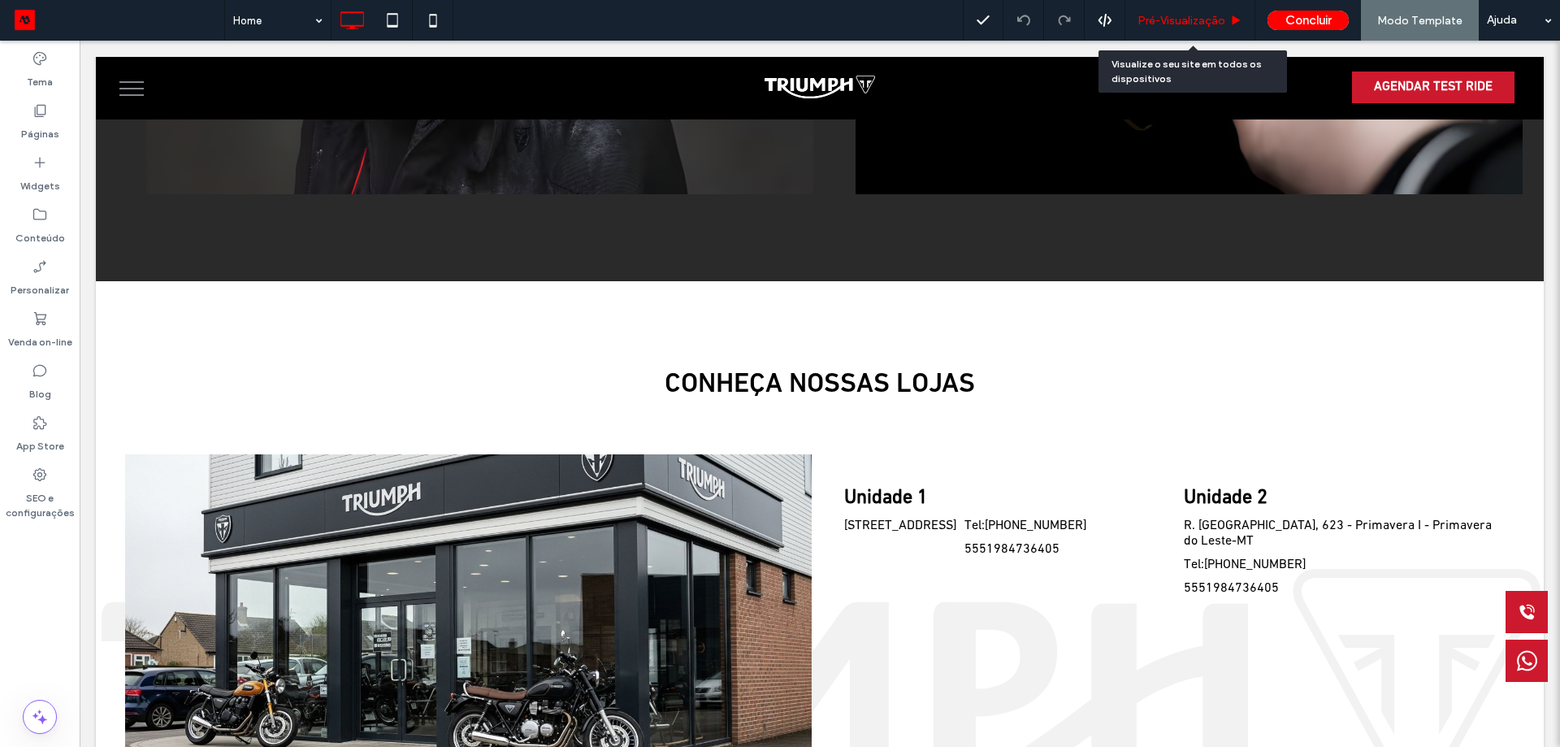
click at [1173, 20] on span "Pré-Visualizaçāo" at bounding box center [1182, 21] width 88 height 14
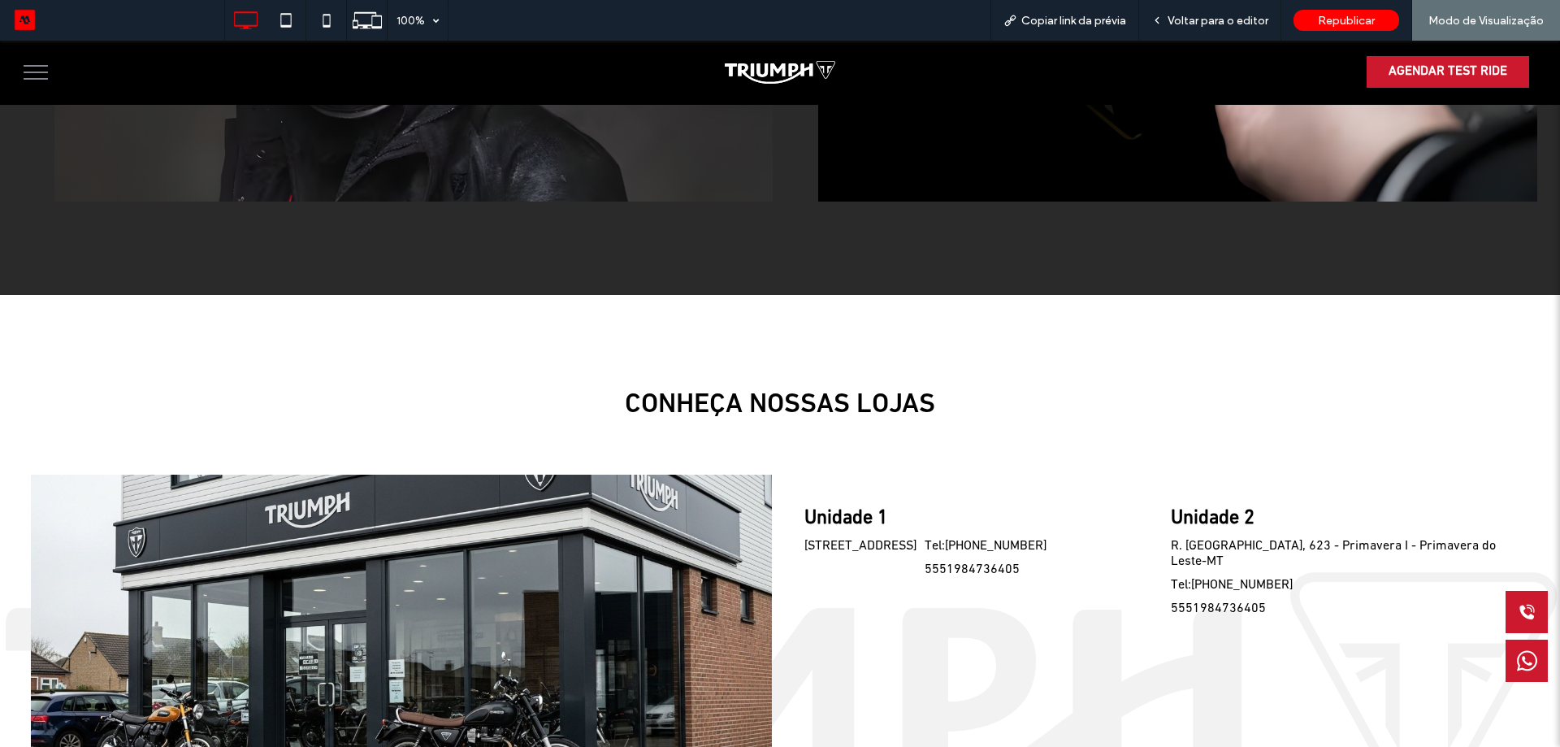
scroll to position [3365, 0]
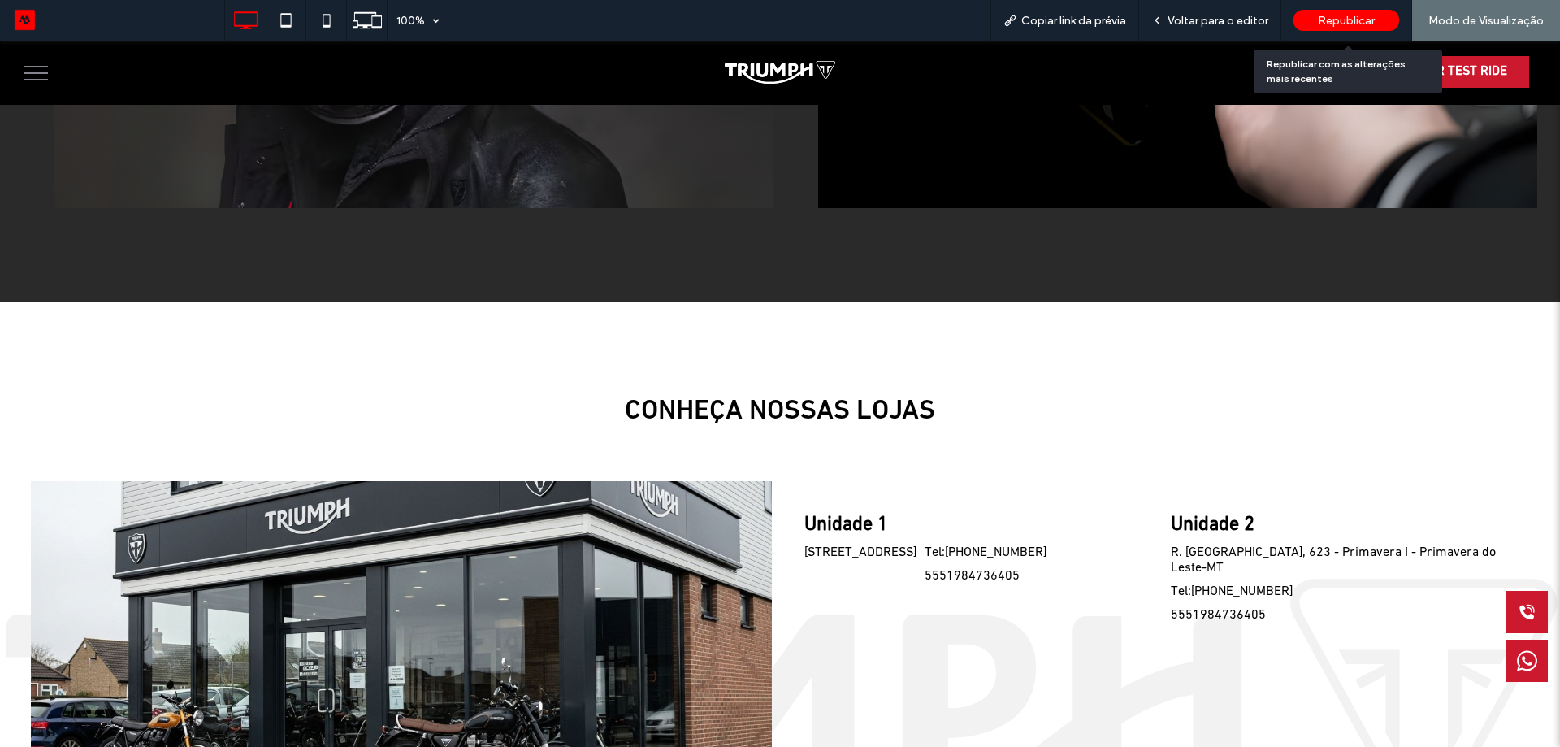
click at [1340, 17] on span "Republicar" at bounding box center [1346, 21] width 57 height 14
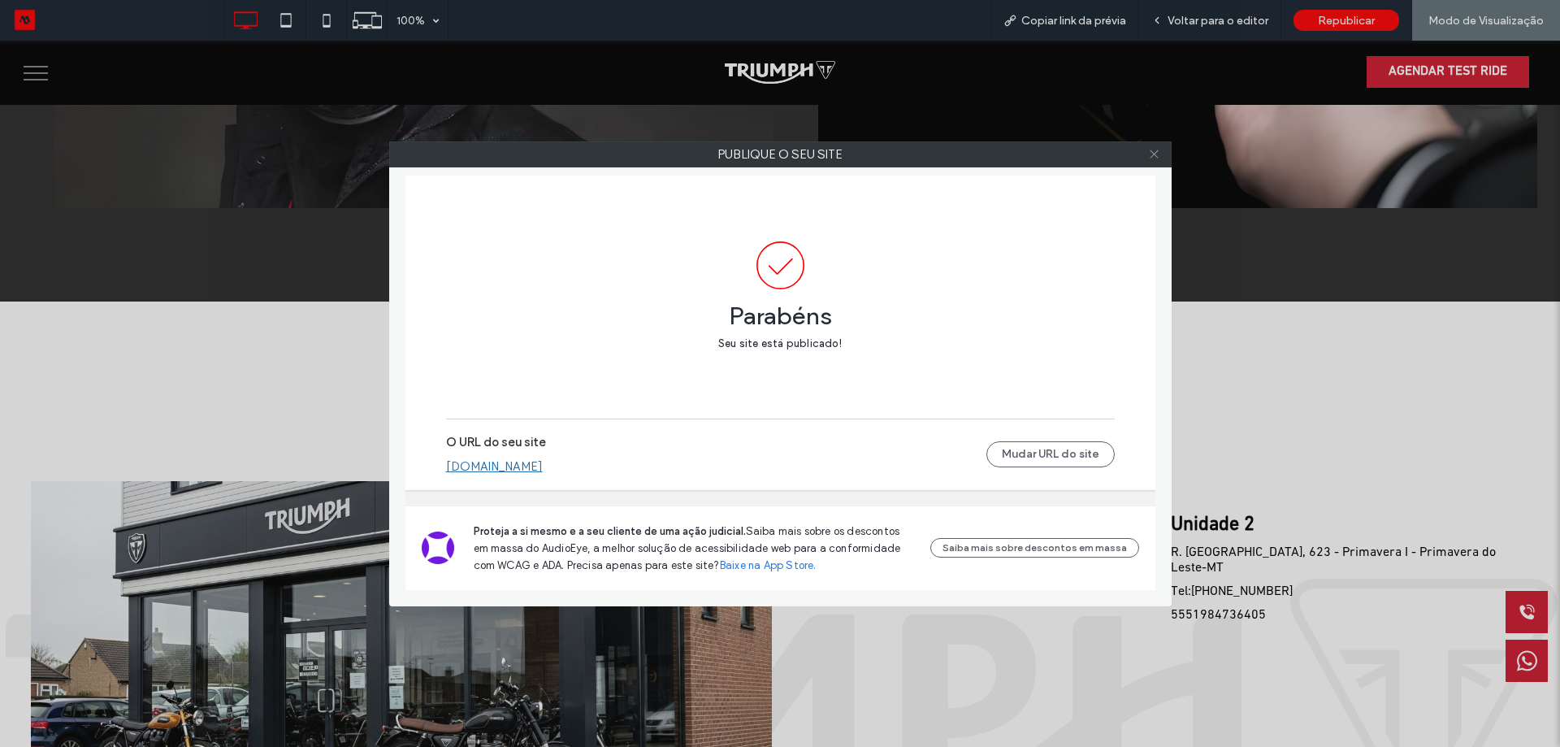
click at [1157, 158] on icon at bounding box center [1154, 154] width 12 height 12
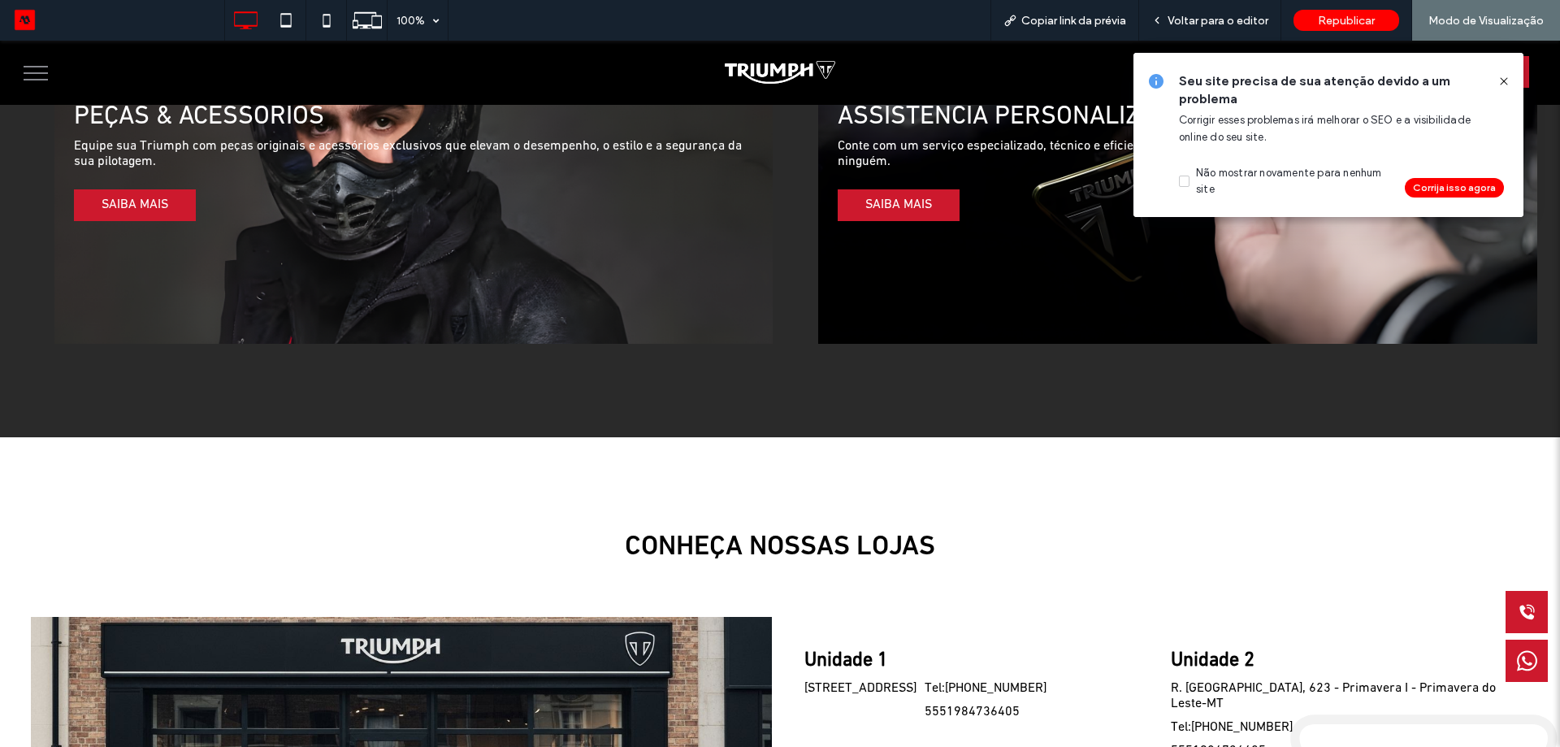
scroll to position [3040, 0]
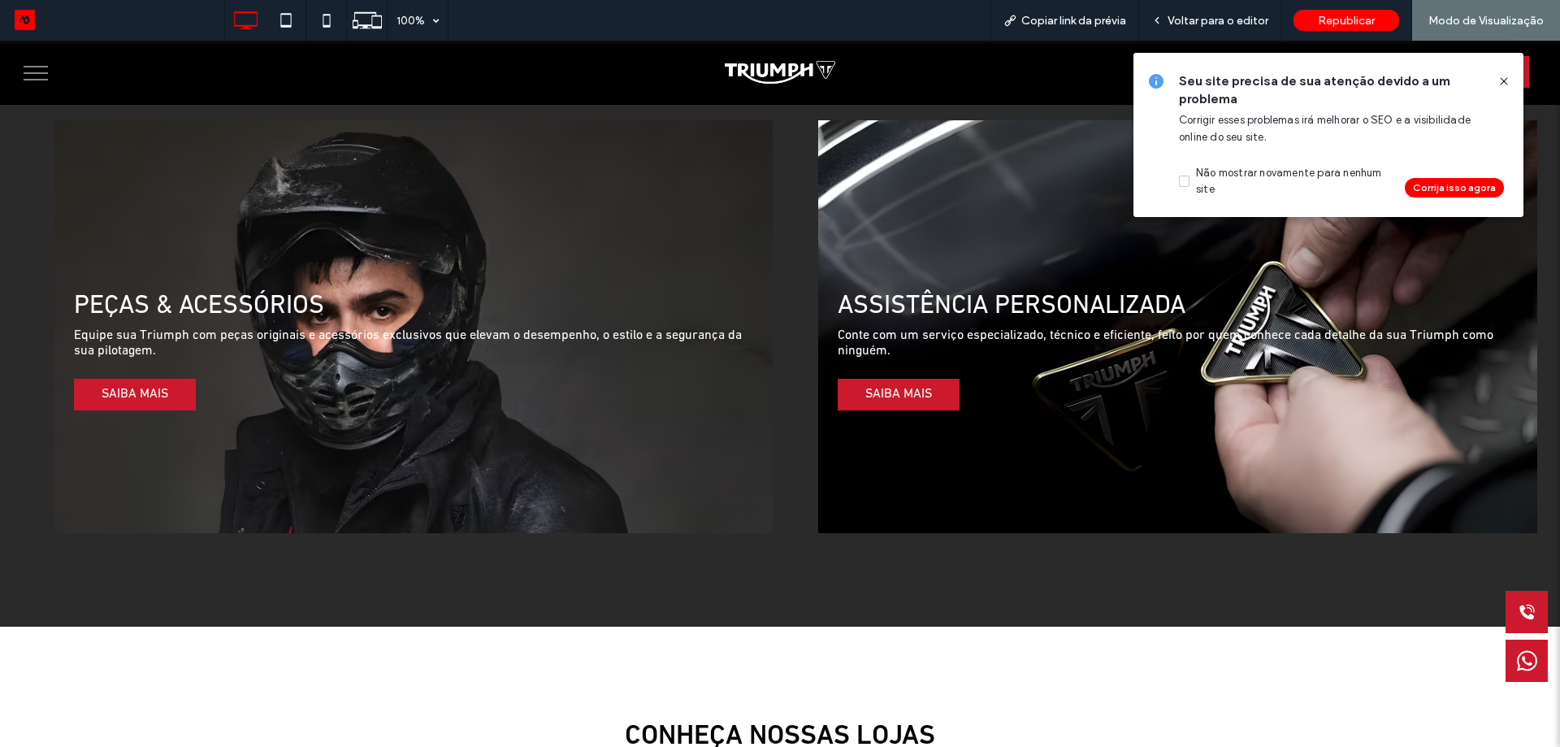
click at [1512, 79] on div "Seu site precisa de sua atenção devido a um problema Corrigir esses problemas i…" at bounding box center [1328, 135] width 390 height 164
click at [1505, 80] on icon at bounding box center [1503, 81] width 13 height 13
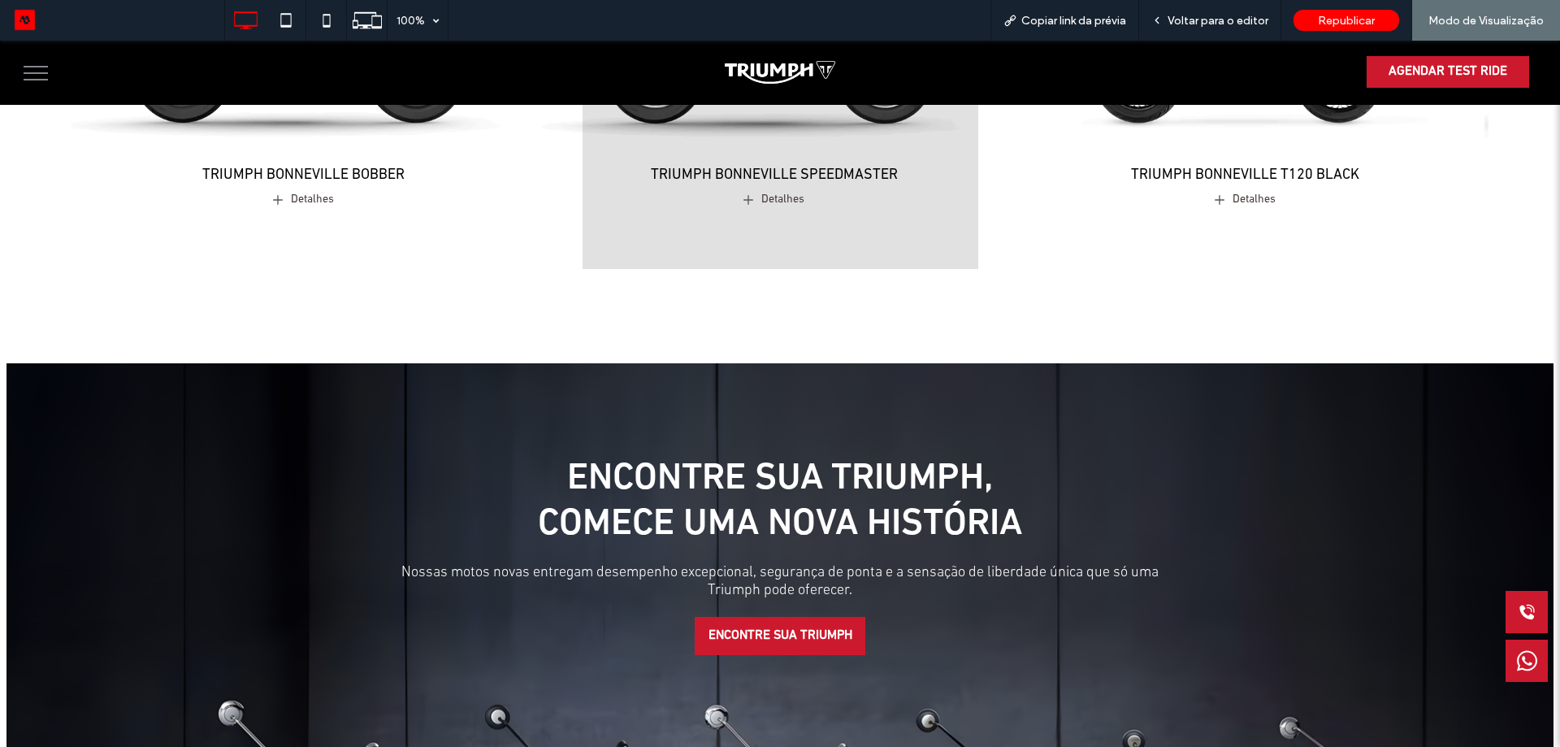
scroll to position [1496, 0]
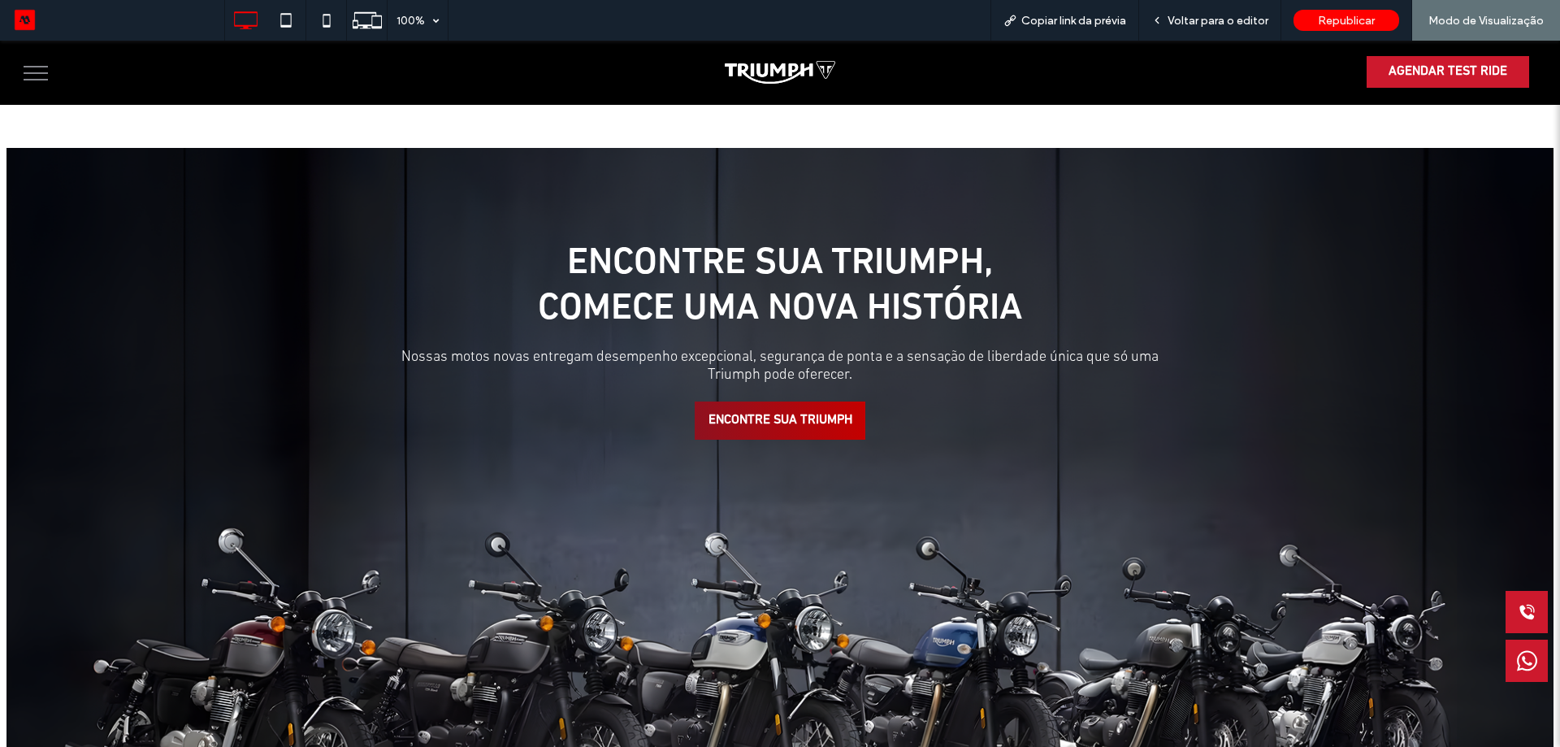
click at [805, 413] on span "ENCONTRE SUA TRIUMPH" at bounding box center [781, 420] width 144 height 15
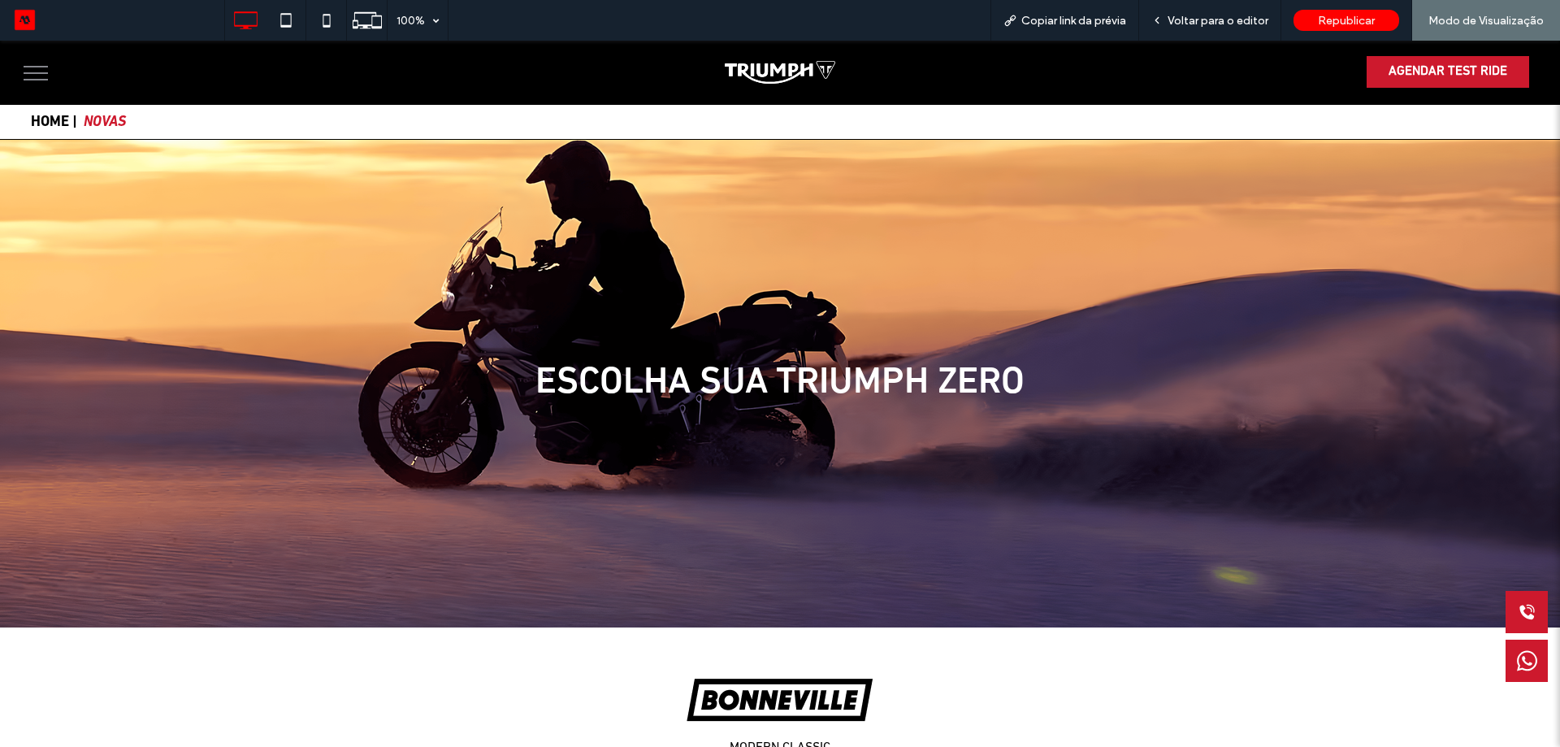
click at [46, 78] on button "menu" at bounding box center [36, 73] width 42 height 42
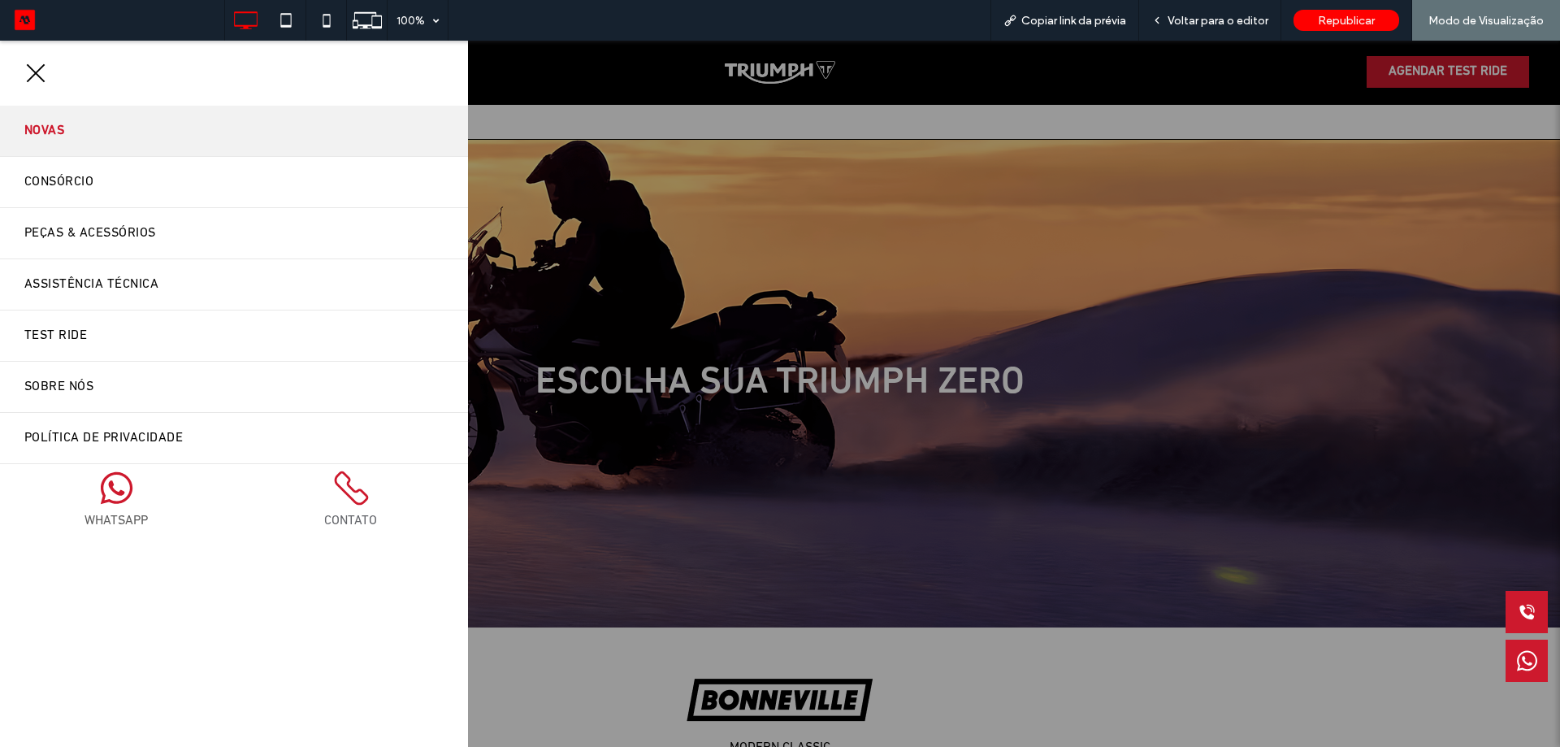
click at [46, 78] on button "menu" at bounding box center [36, 73] width 42 height 42
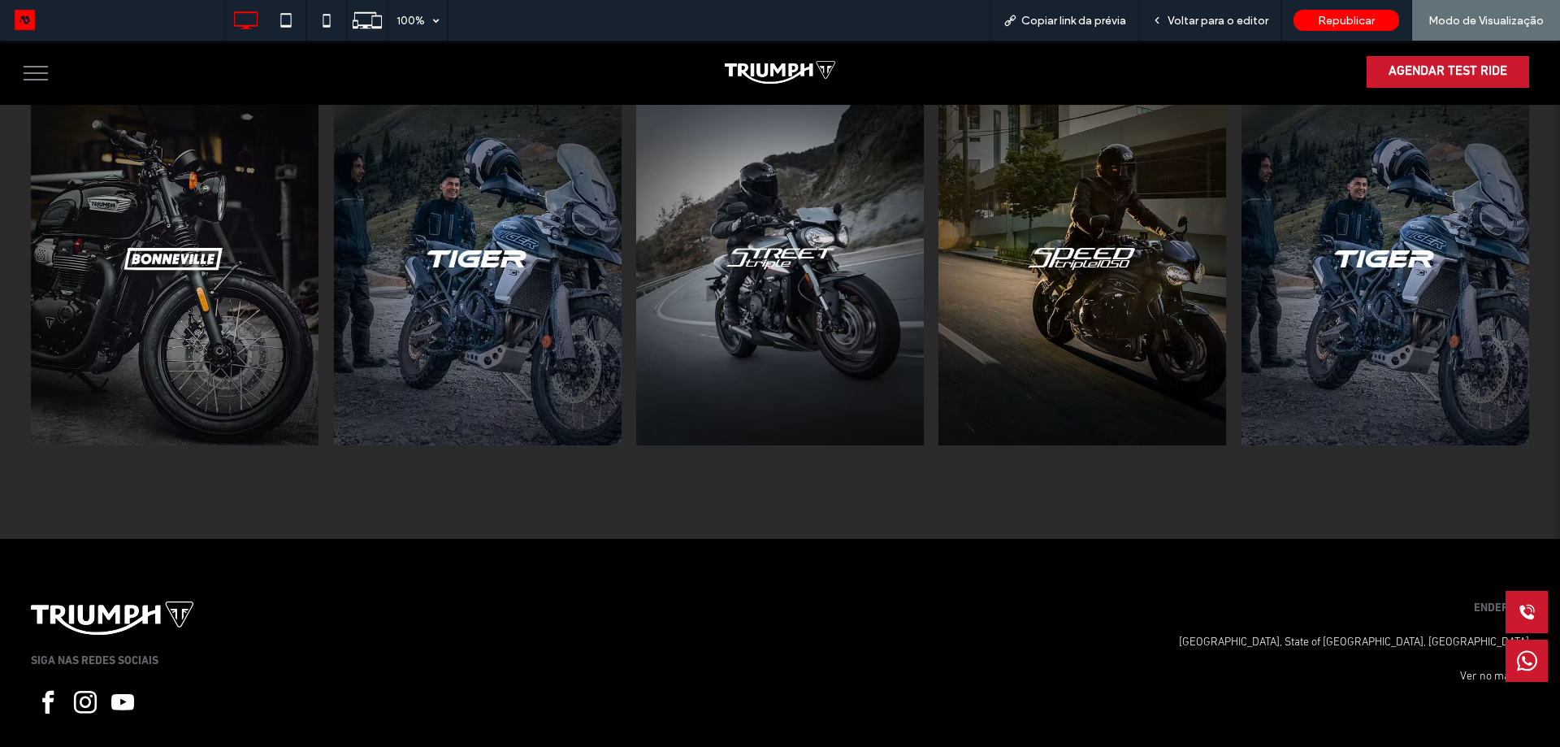
scroll to position [6514, 0]
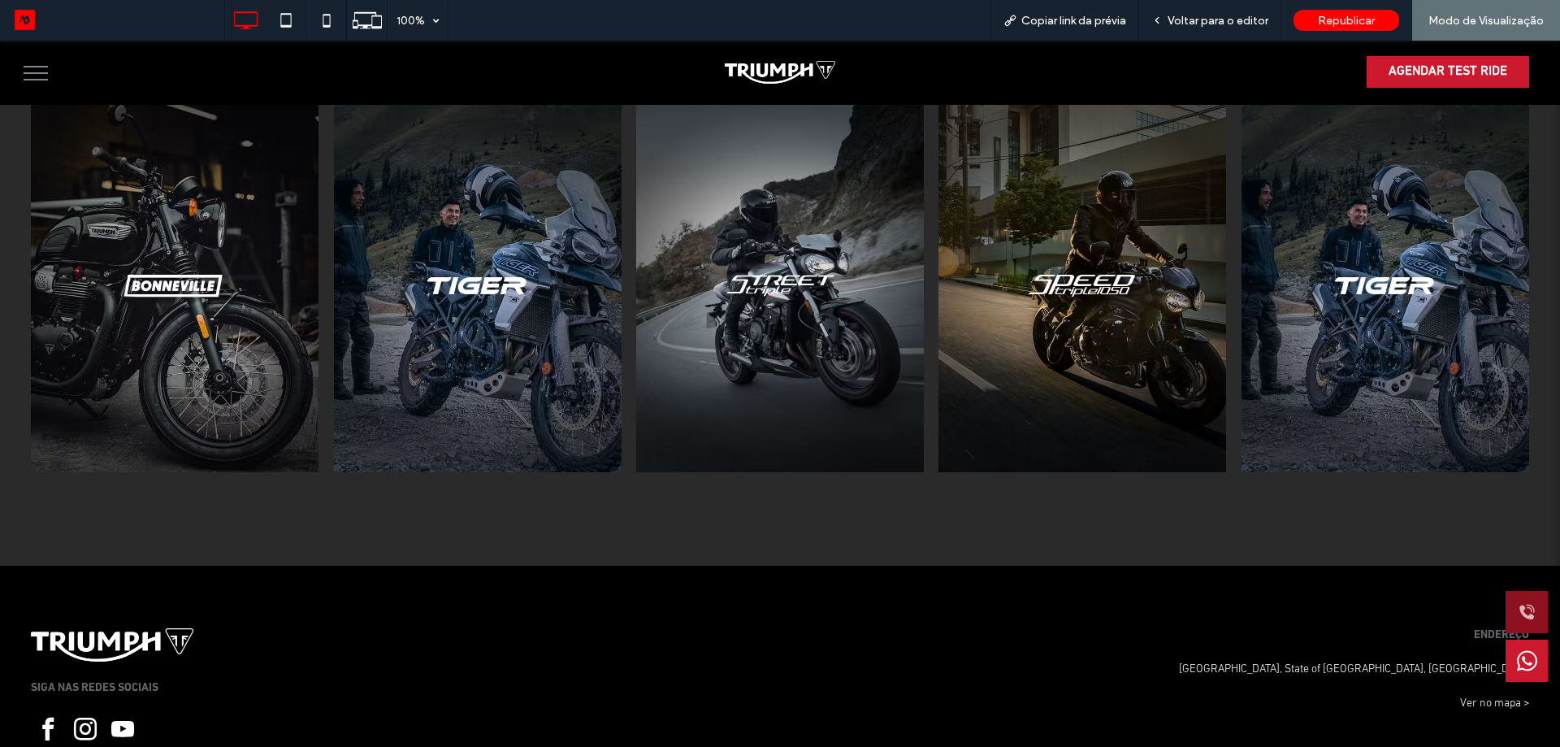
click at [1517, 619] on icon at bounding box center [1527, 612] width 20 height 41
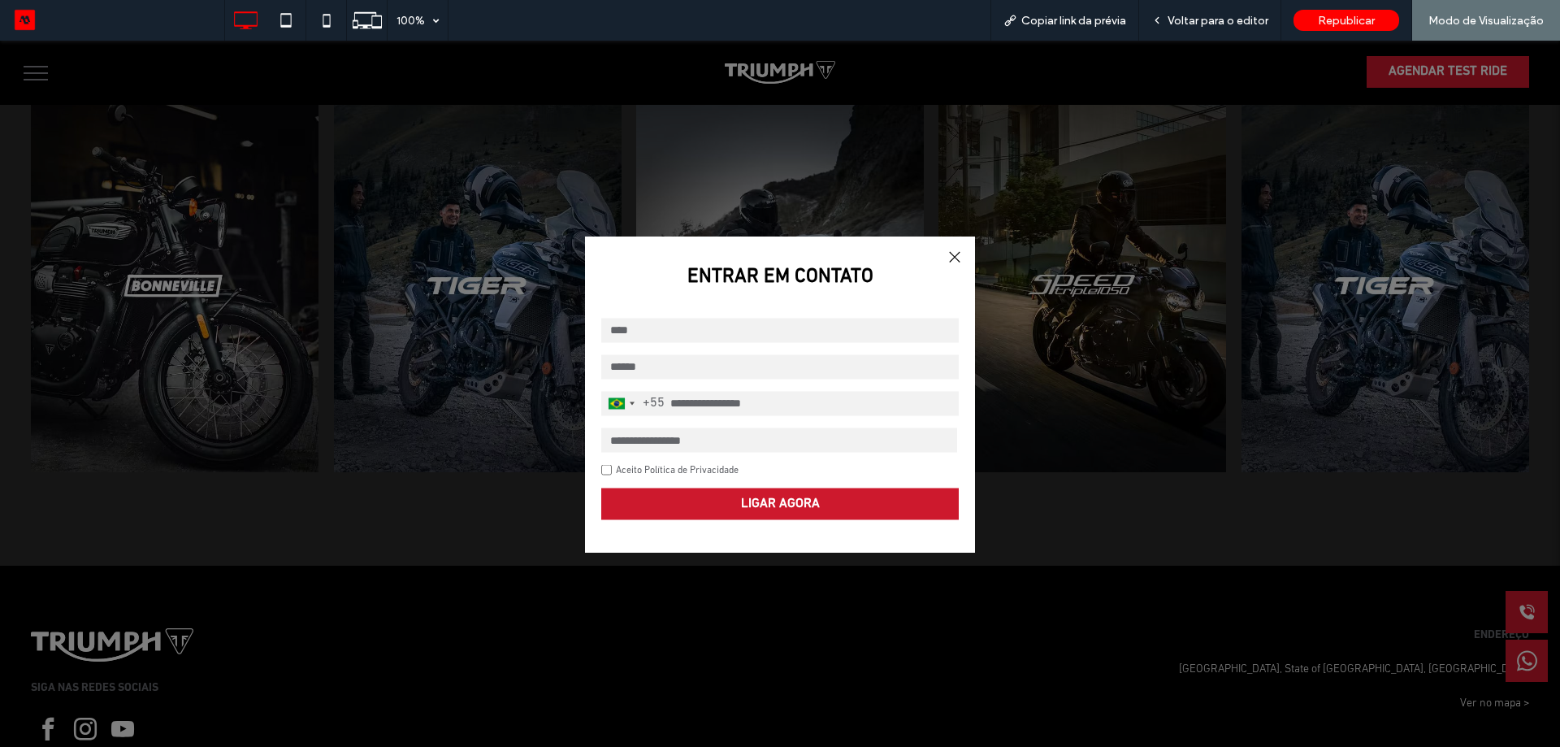
click at [949, 261] on div at bounding box center [954, 256] width 22 height 22
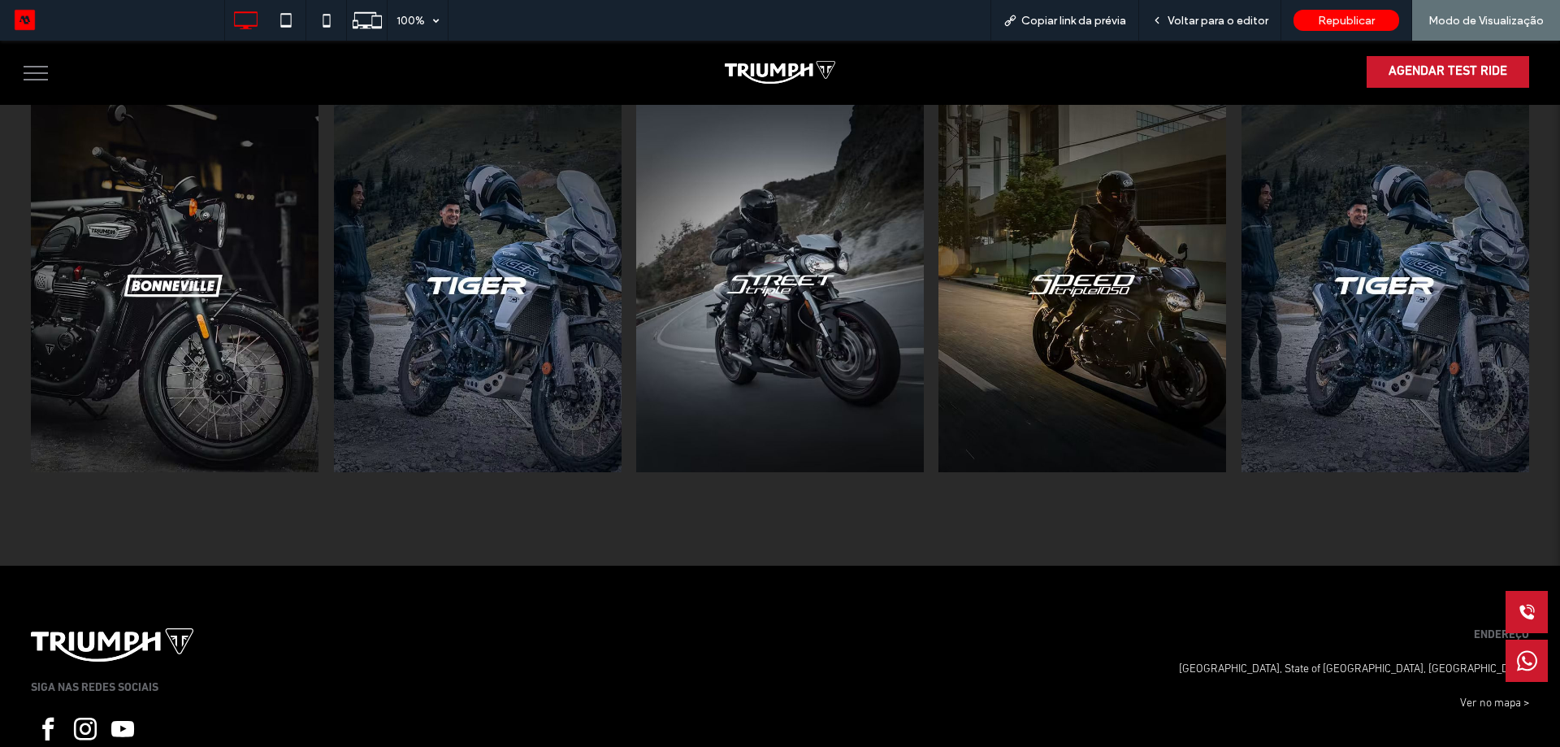
click at [1532, 635] on div "SIGA NAS REDES SOCIAIS ENDEREÇO São Paulo, State of São Paulo, Brazil São Paulo…" at bounding box center [780, 674] width 1560 height 216
click at [1523, 620] on icon at bounding box center [1527, 612] width 20 height 41
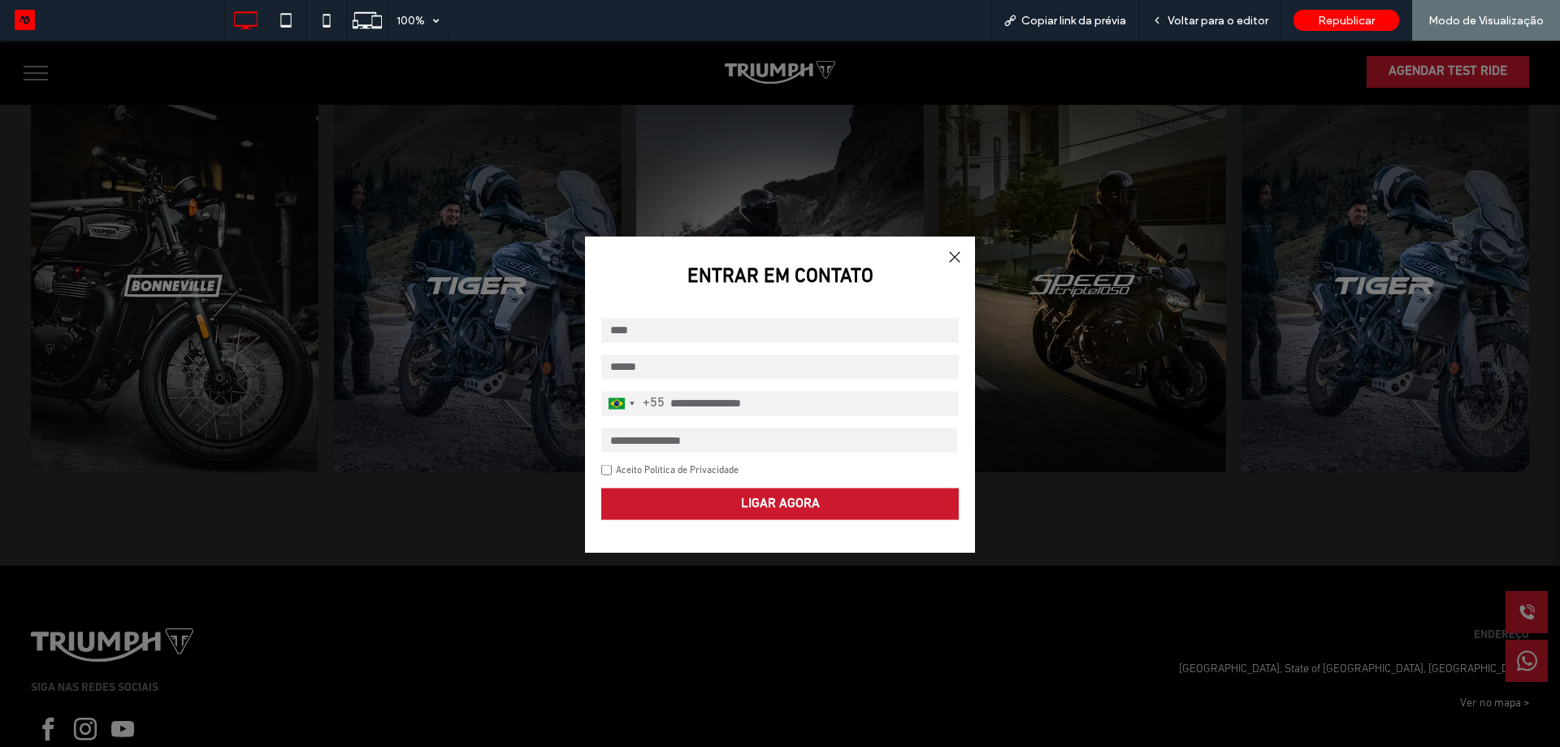
click at [773, 405] on input "tel" at bounding box center [780, 403] width 358 height 24
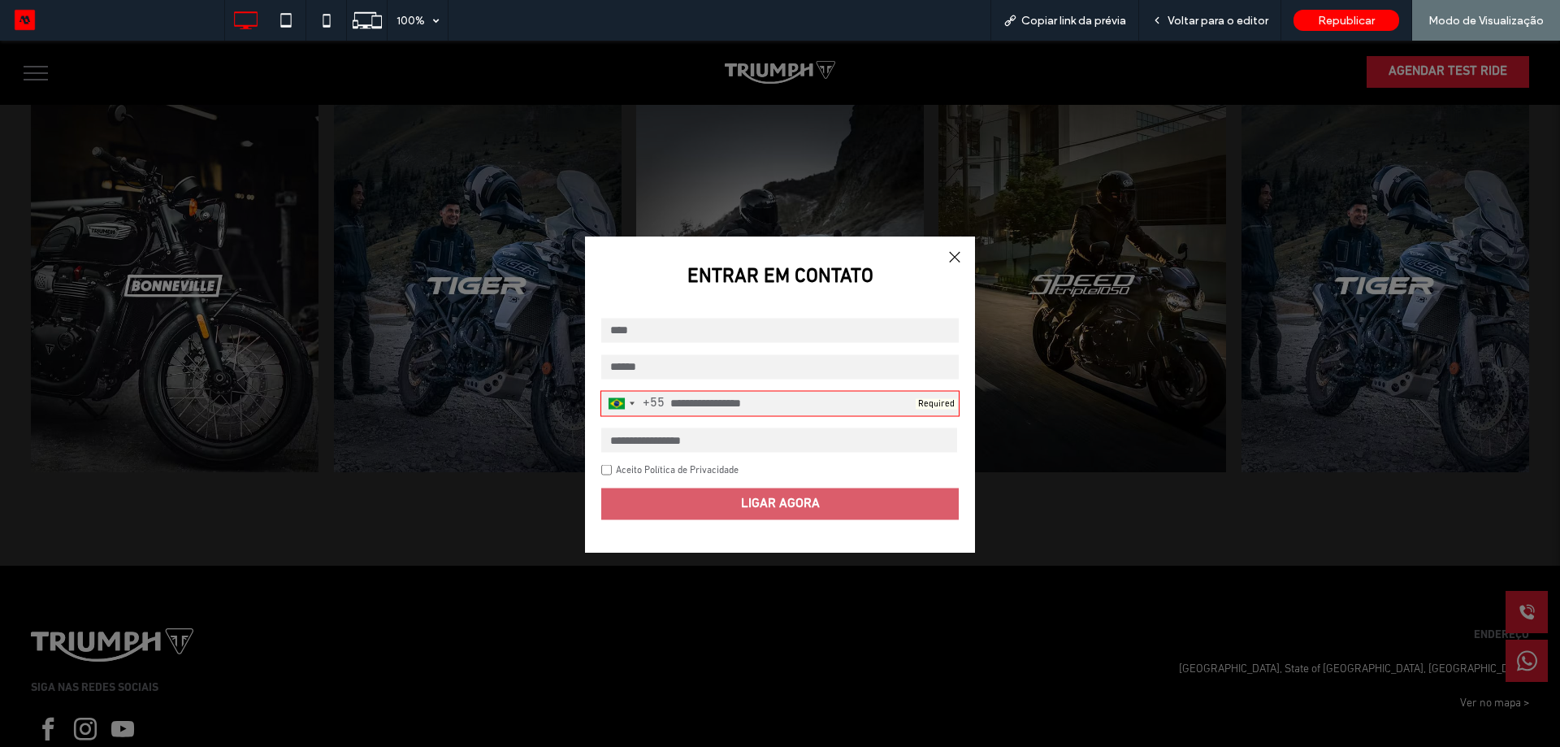
drag, startPoint x: 728, startPoint y: 437, endPoint x: 722, endPoint y: 444, distance: 8.6
click at [728, 437] on select "**********" at bounding box center [779, 439] width 356 height 24
drag, startPoint x: 817, startPoint y: 333, endPoint x: 830, endPoint y: 332, distance: 12.3
click at [817, 333] on input "text" at bounding box center [780, 330] width 358 height 24
click at [951, 247] on div at bounding box center [954, 256] width 22 height 22
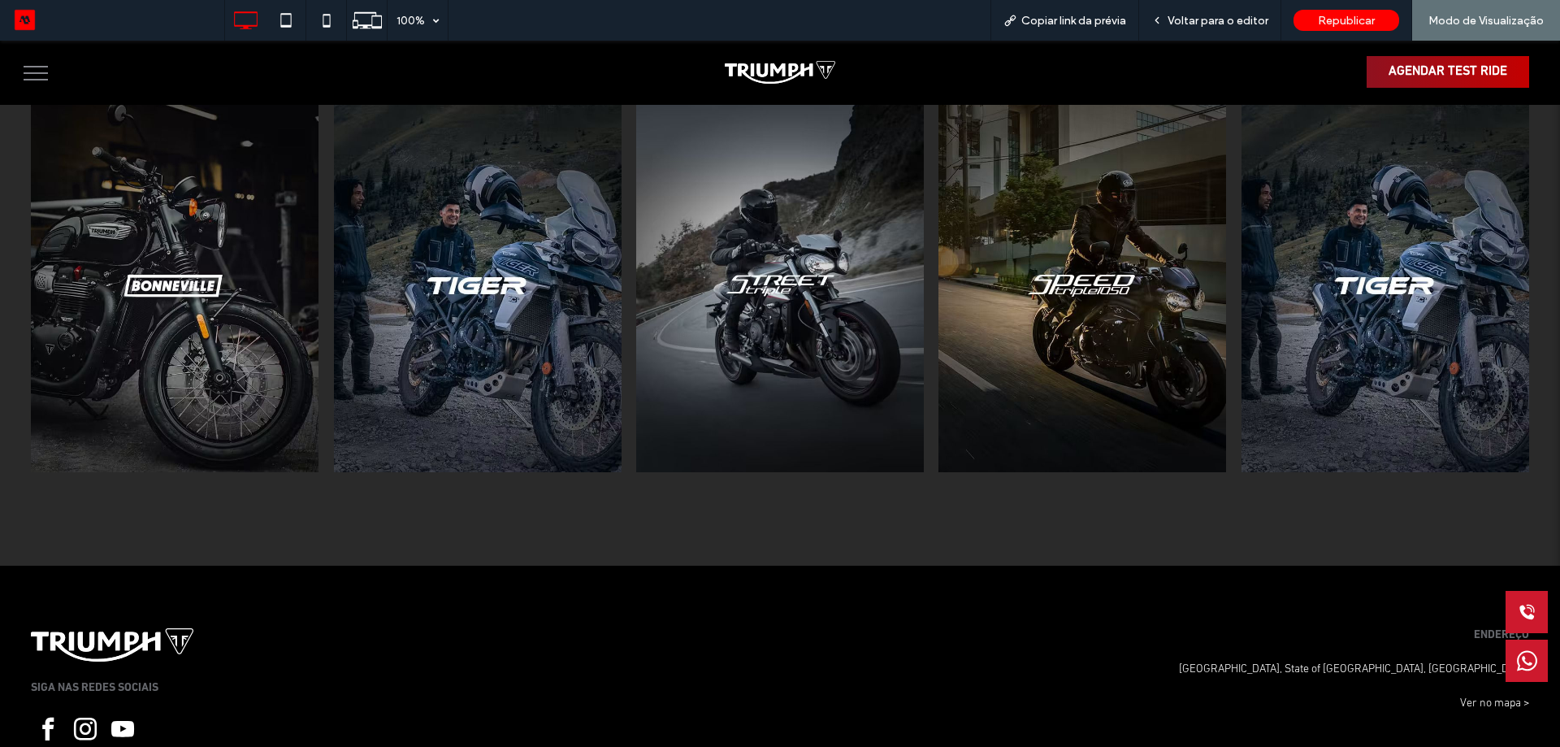
click at [1408, 76] on span "AGENDAR TEST RIDE" at bounding box center [1448, 71] width 119 height 15
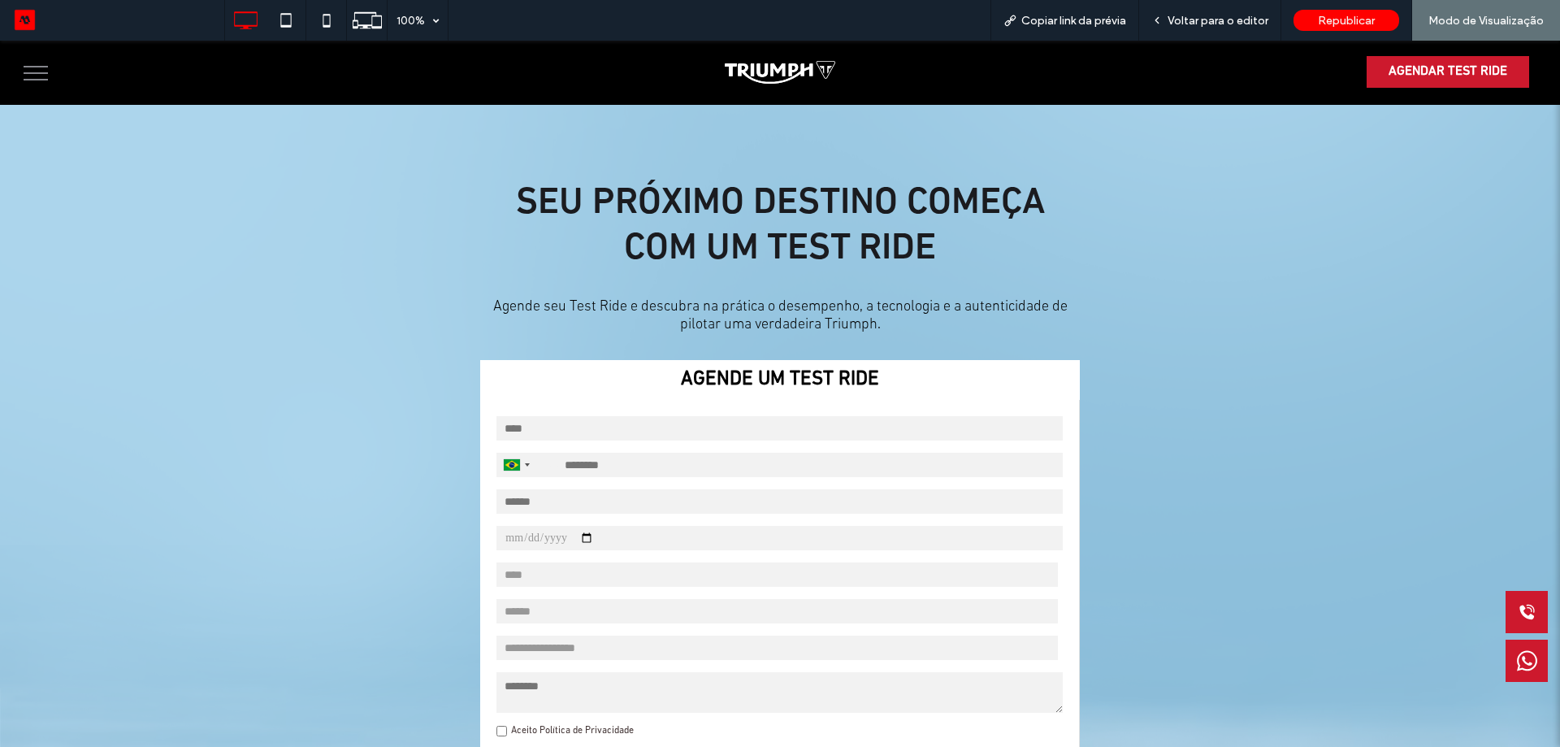
scroll to position [81, 0]
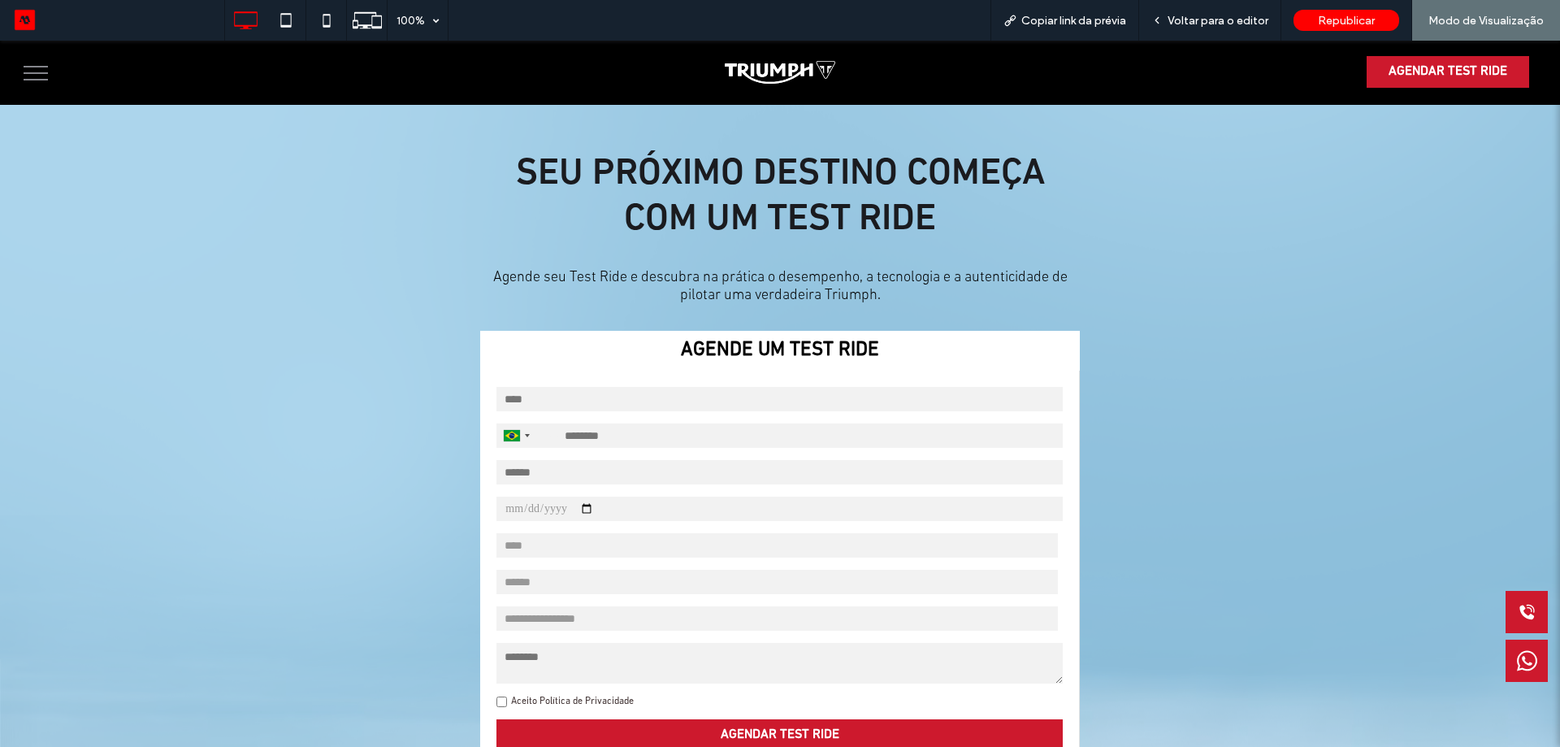
click at [551, 615] on select "**********" at bounding box center [776, 618] width 561 height 24
click at [563, 574] on select "**********" at bounding box center [776, 582] width 561 height 24
select select "**********"
click at [496, 570] on select "**********" at bounding box center [776, 582] width 561 height 24
click at [563, 535] on select "**** ** *** *** *** *** *** *** *** *** ***" at bounding box center [776, 545] width 561 height 24
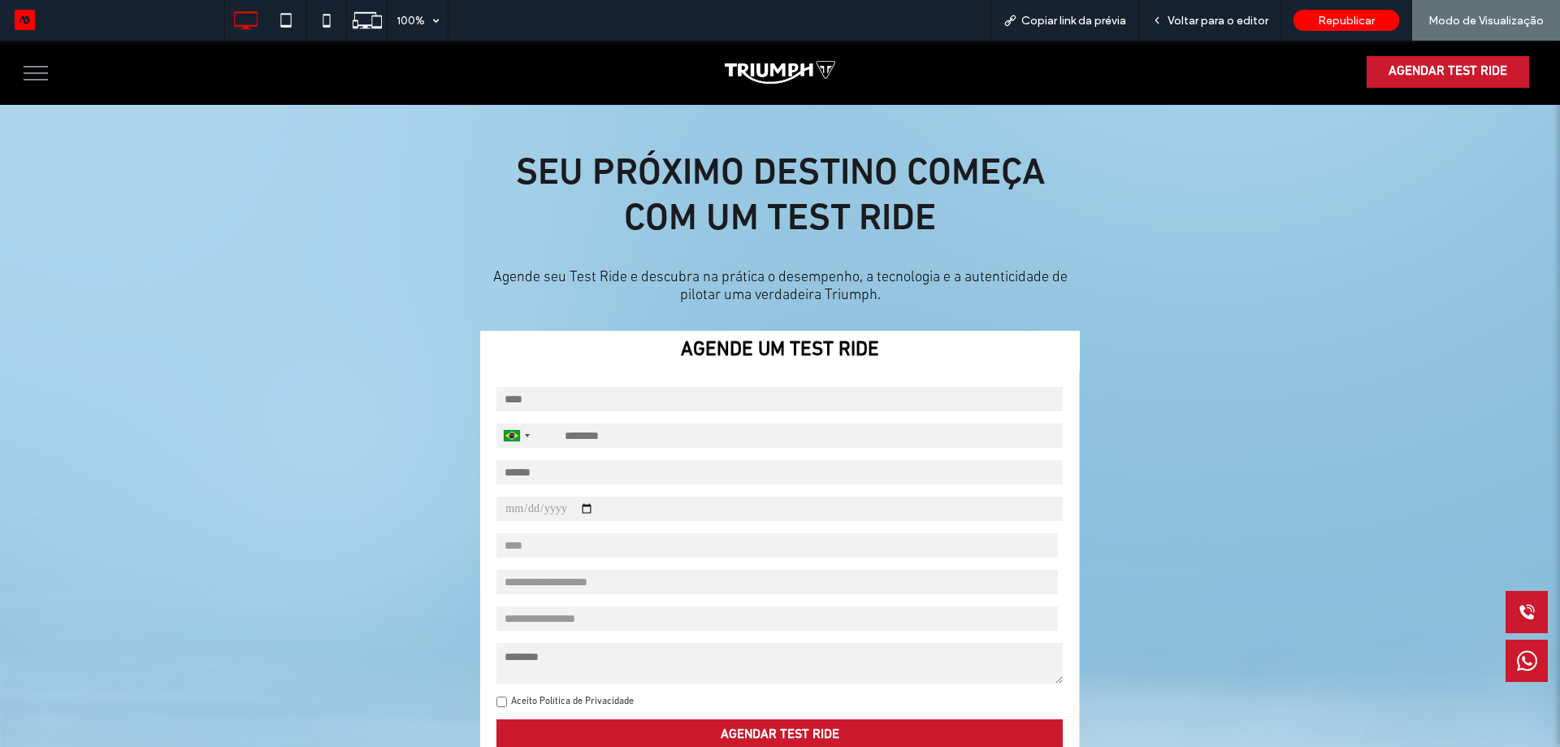
select select "***"
click at [496, 533] on select "**** ** *** *** *** *** *** *** *** *** ***" at bounding box center [776, 545] width 561 height 24
click at [605, 471] on input "email" at bounding box center [779, 472] width 566 height 24
type input "**********"
click at [556, 505] on input "date" at bounding box center [779, 508] width 566 height 24
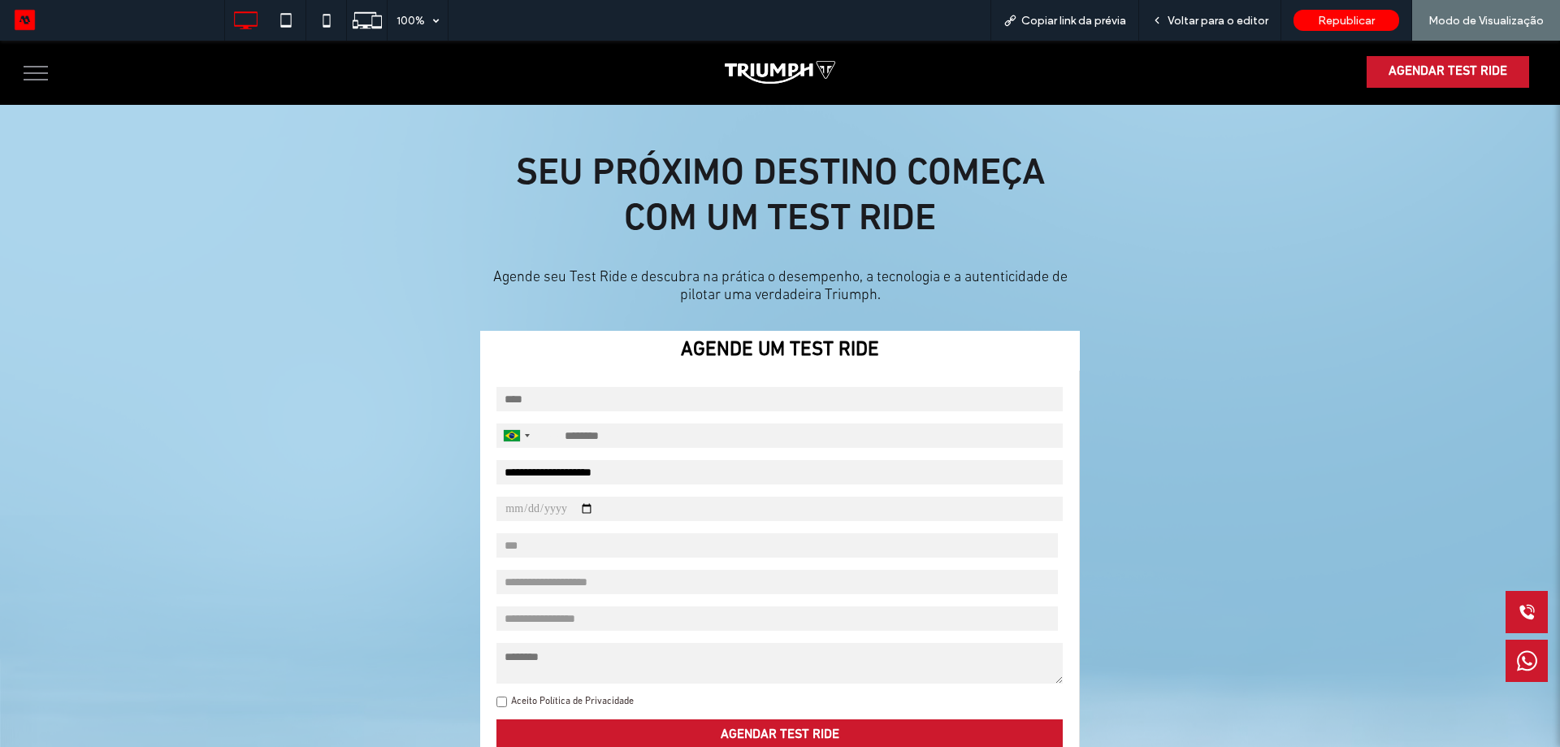
click at [599, 504] on input "date" at bounding box center [779, 508] width 566 height 24
click at [595, 504] on input "date" at bounding box center [779, 508] width 566 height 24
click at [622, 405] on input "text" at bounding box center [779, 399] width 566 height 24
click at [824, 434] on input "tel" at bounding box center [779, 435] width 566 height 24
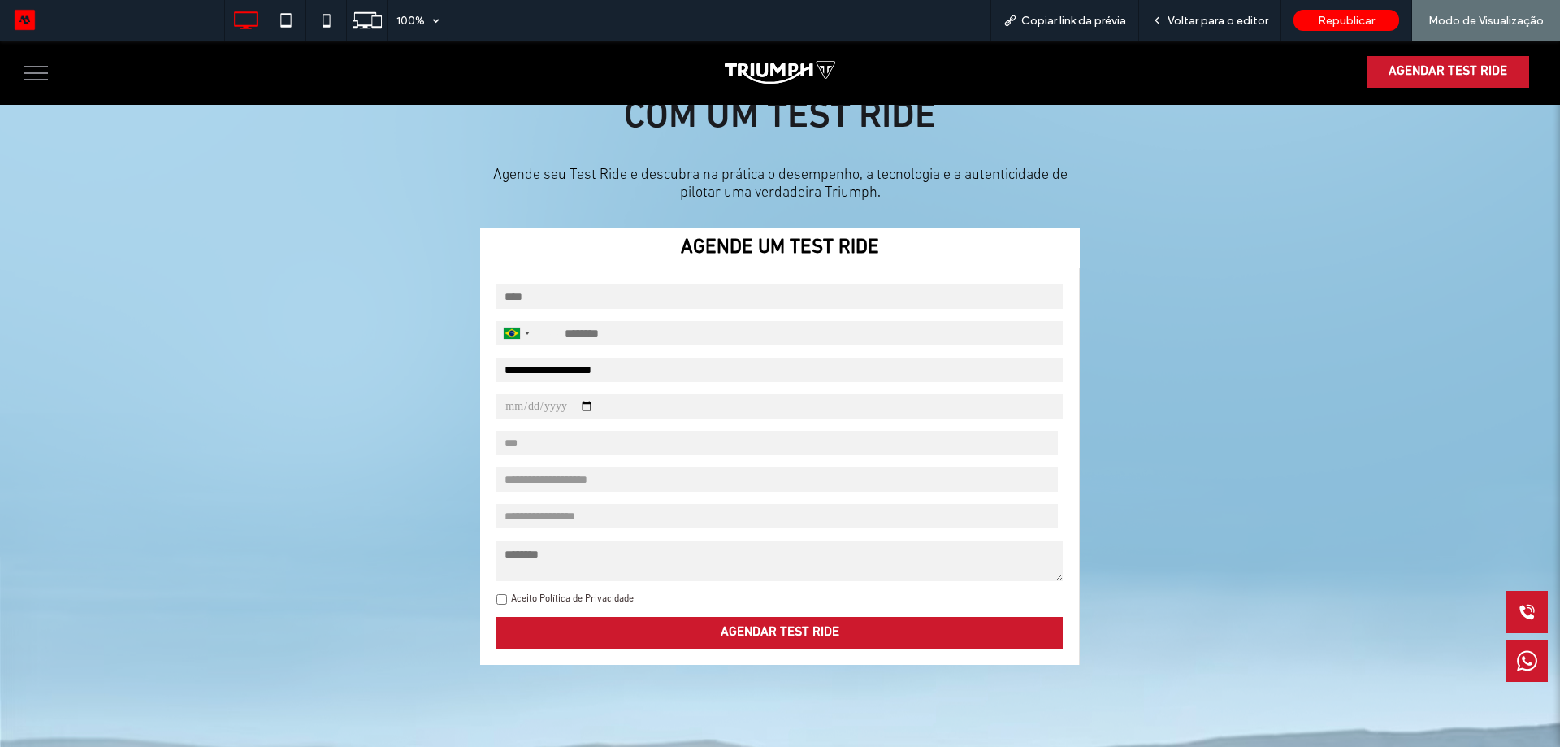
scroll to position [163, 0]
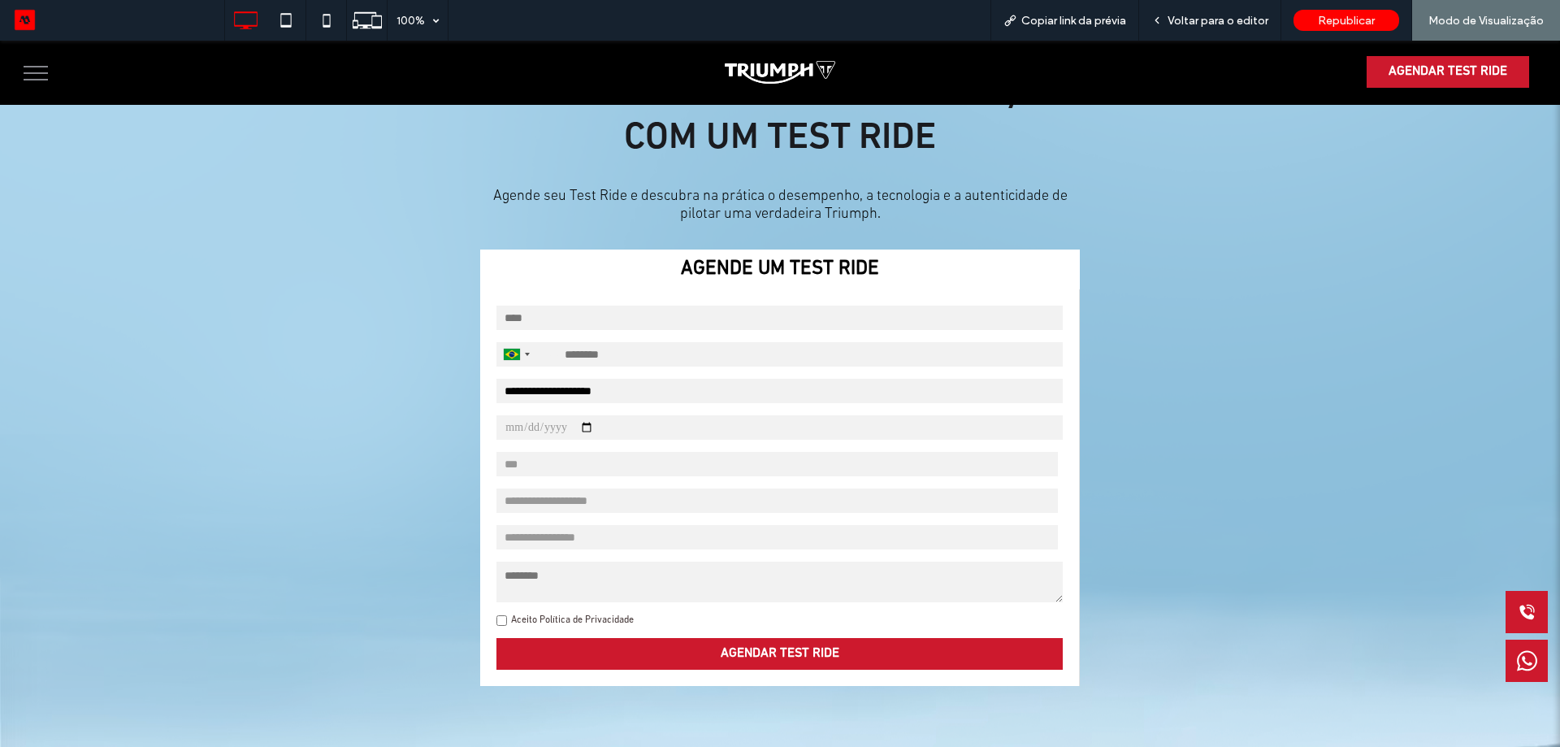
click at [608, 342] on input "tel" at bounding box center [779, 354] width 566 height 24
click at [608, 345] on input "tel" at bounding box center [779, 354] width 566 height 24
click at [735, 69] on img at bounding box center [780, 72] width 110 height 23
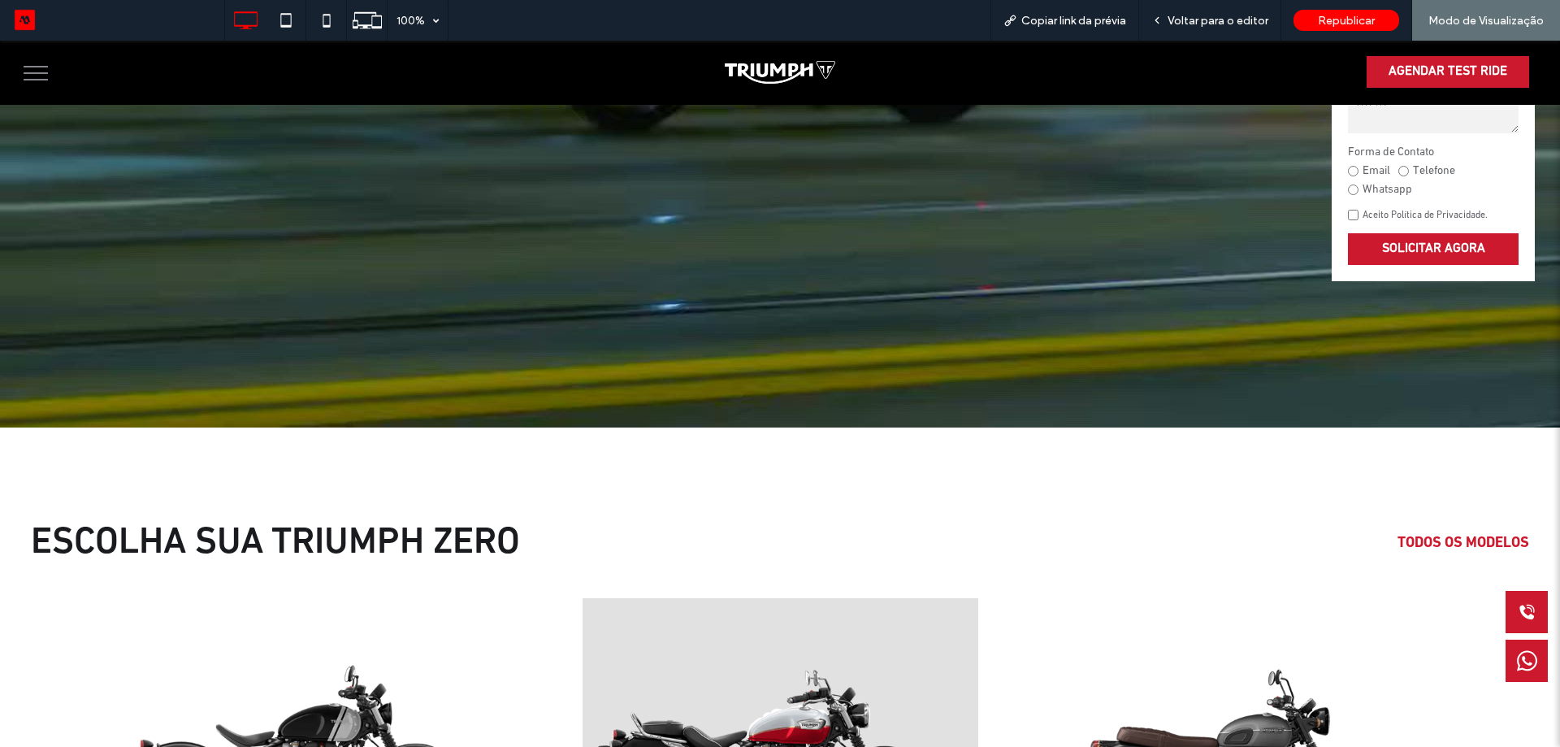
scroll to position [406, 0]
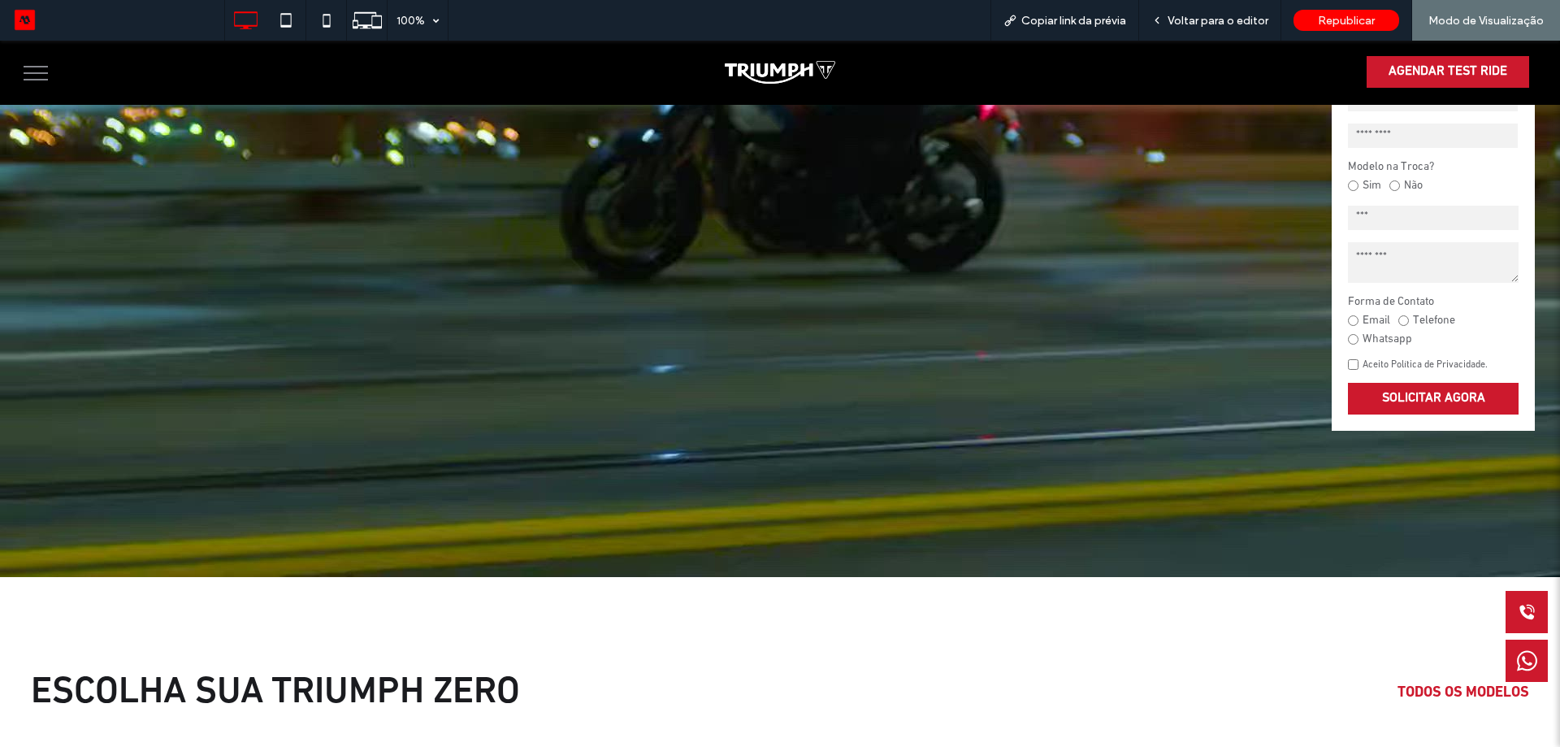
click at [1414, 306] on div "Forma de Contato Email Telefone Whatsapp" at bounding box center [1433, 321] width 171 height 52
click at [1407, 314] on label "Telefone" at bounding box center [1426, 321] width 57 height 15
click at [1376, 332] on label "Whatsapp" at bounding box center [1380, 339] width 64 height 15
click at [1373, 320] on label "Email" at bounding box center [1369, 321] width 42 height 15
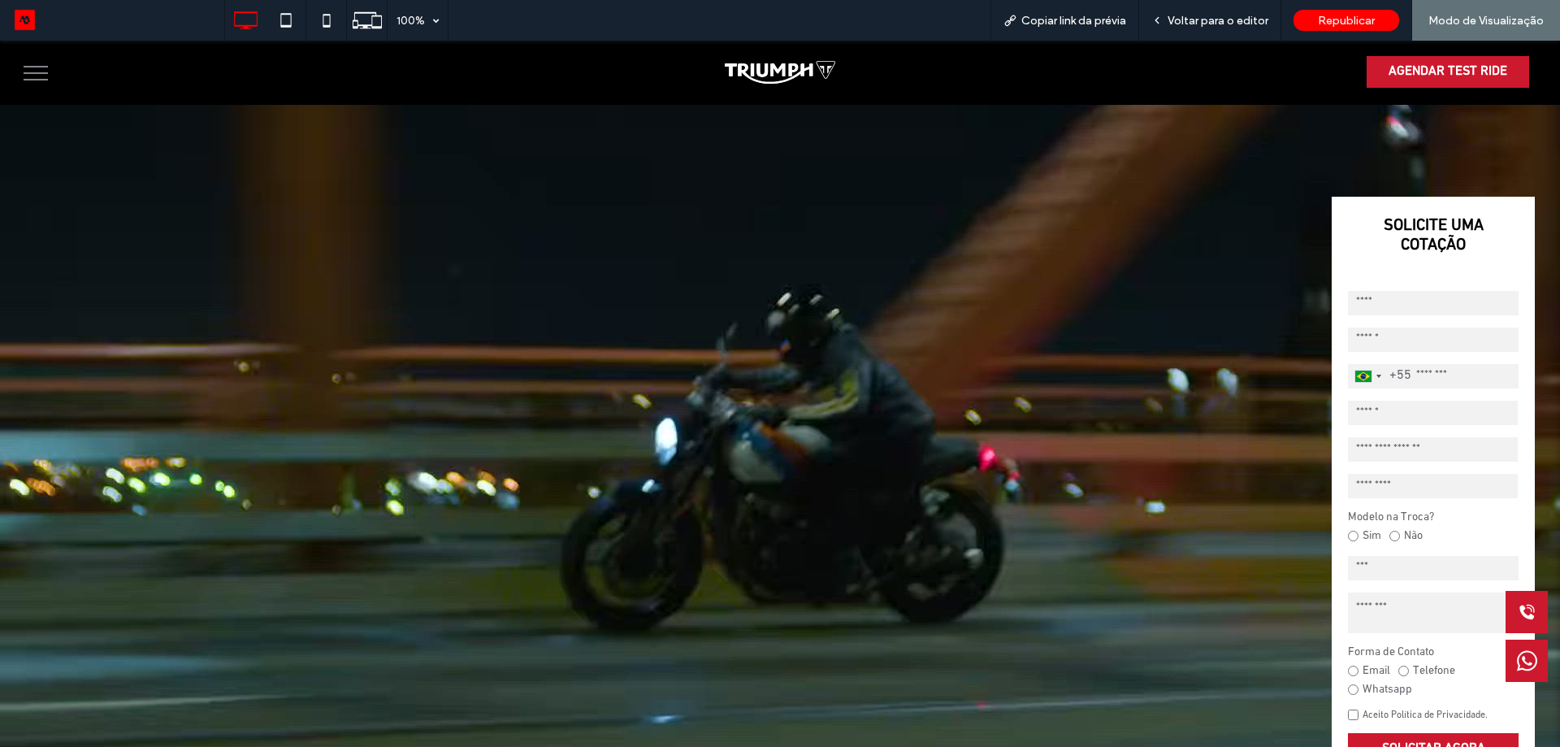
scroll to position [0, 0]
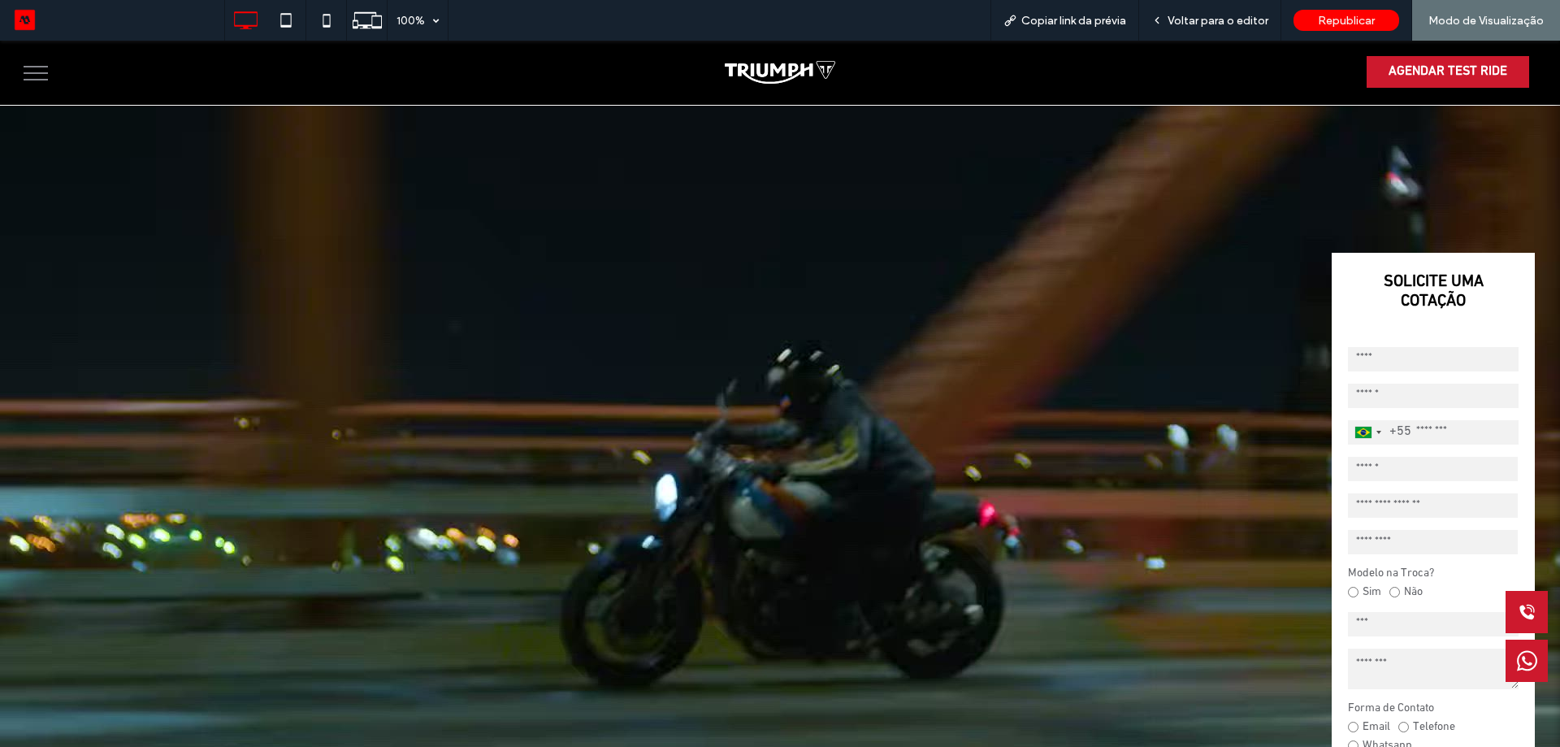
click at [387, 745] on video at bounding box center [780, 545] width 1560 height 878
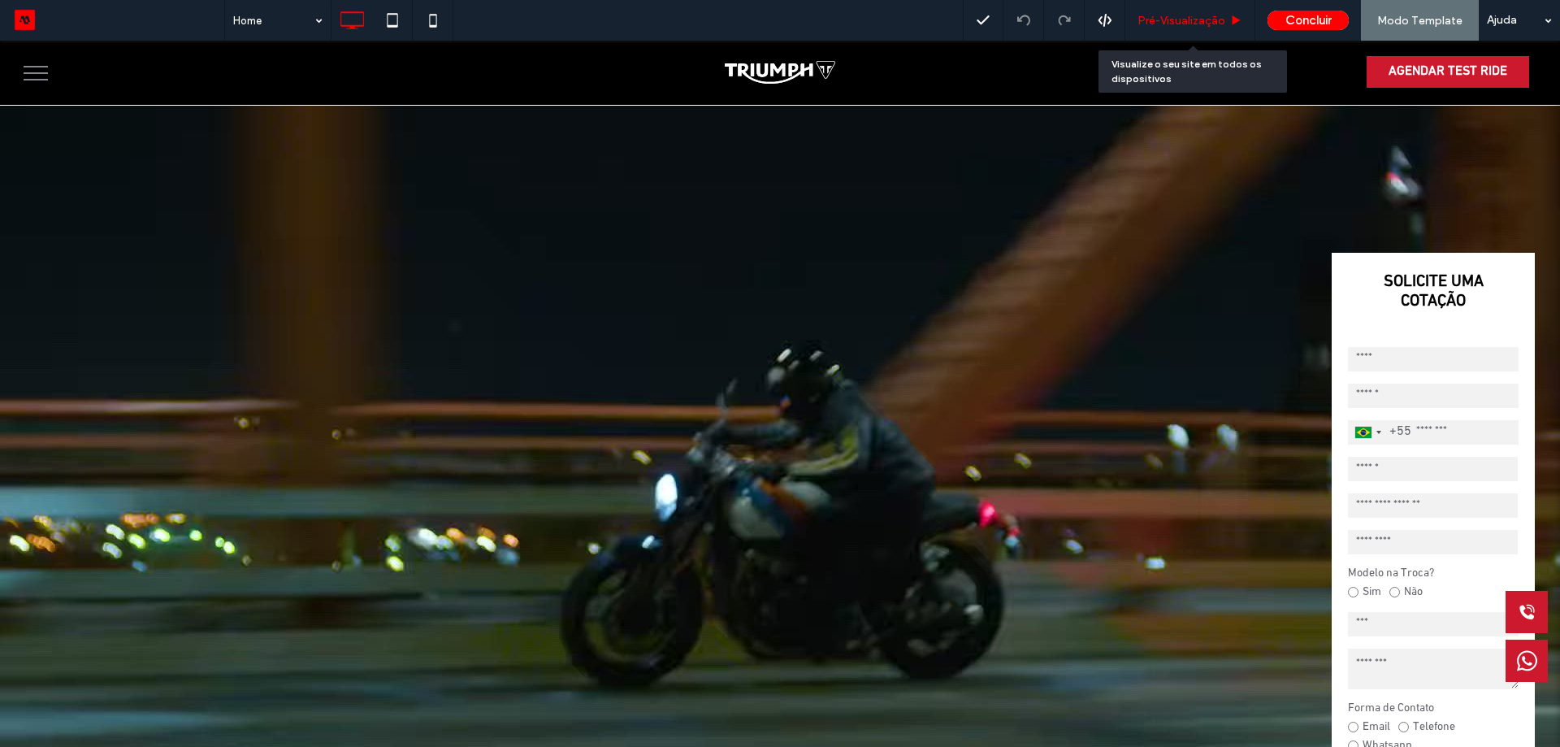
click at [1188, 17] on span "Pré-Visualizaçāo" at bounding box center [1182, 21] width 88 height 14
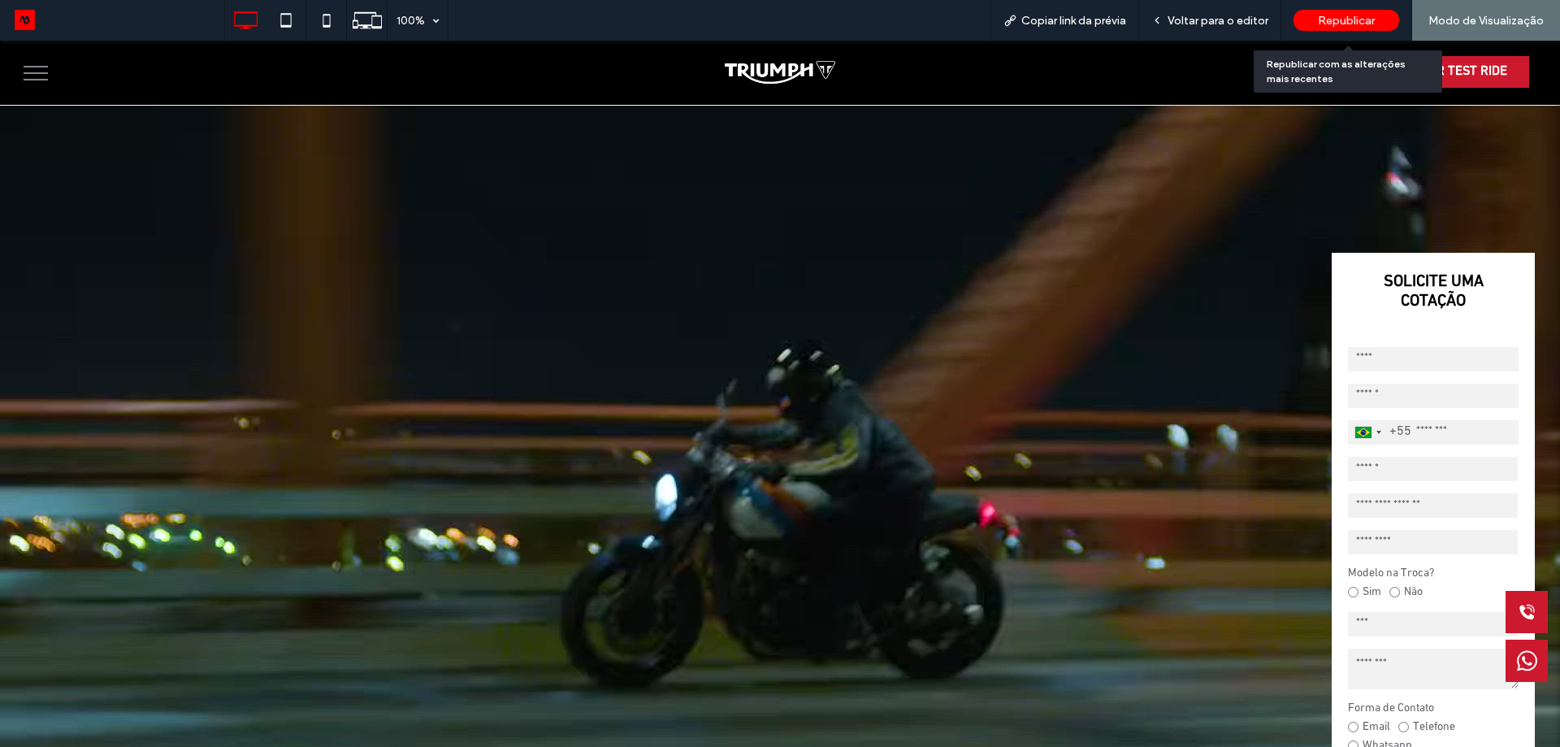
click at [1333, 17] on span "Republicar" at bounding box center [1346, 21] width 57 height 14
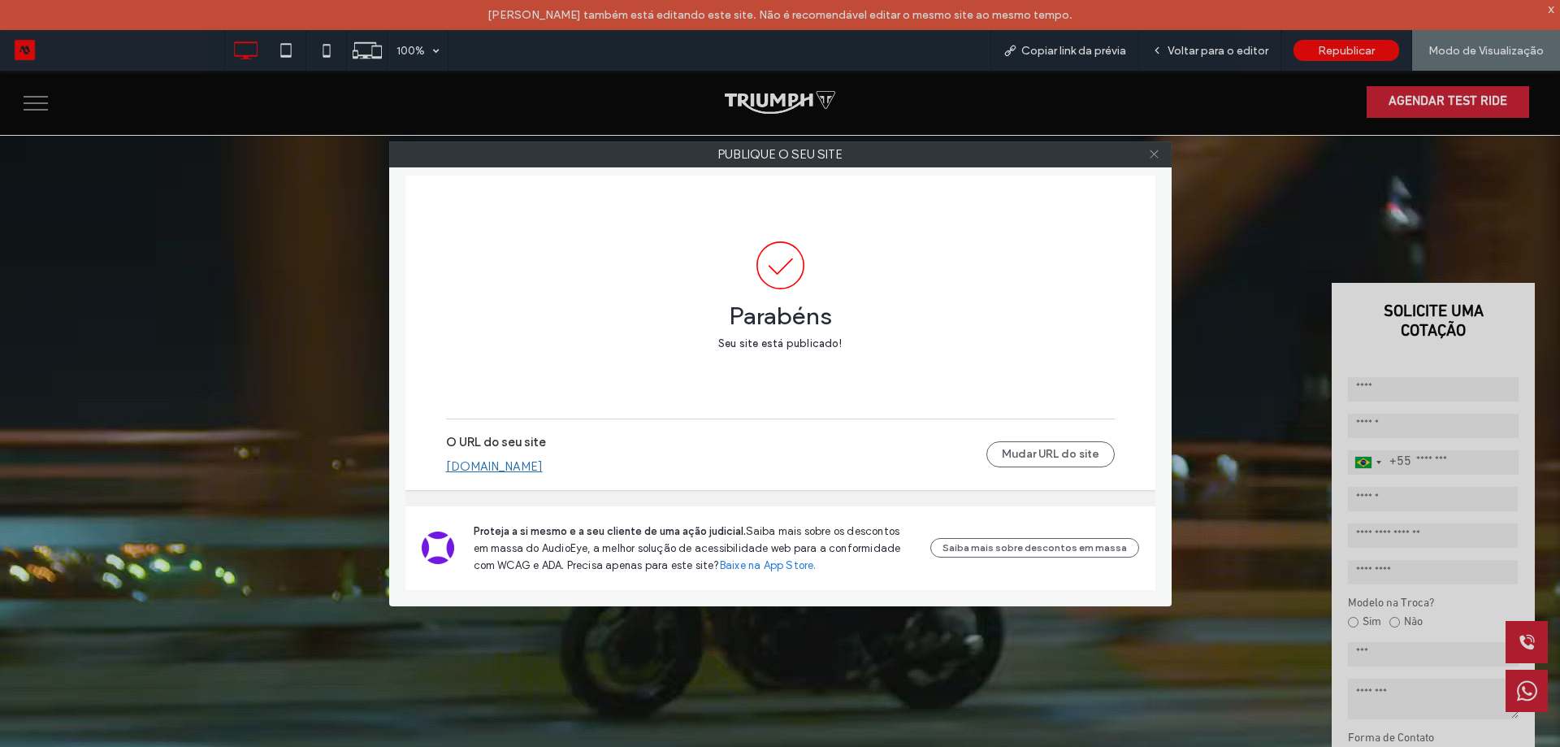
click at [1153, 157] on icon at bounding box center [1154, 154] width 12 height 12
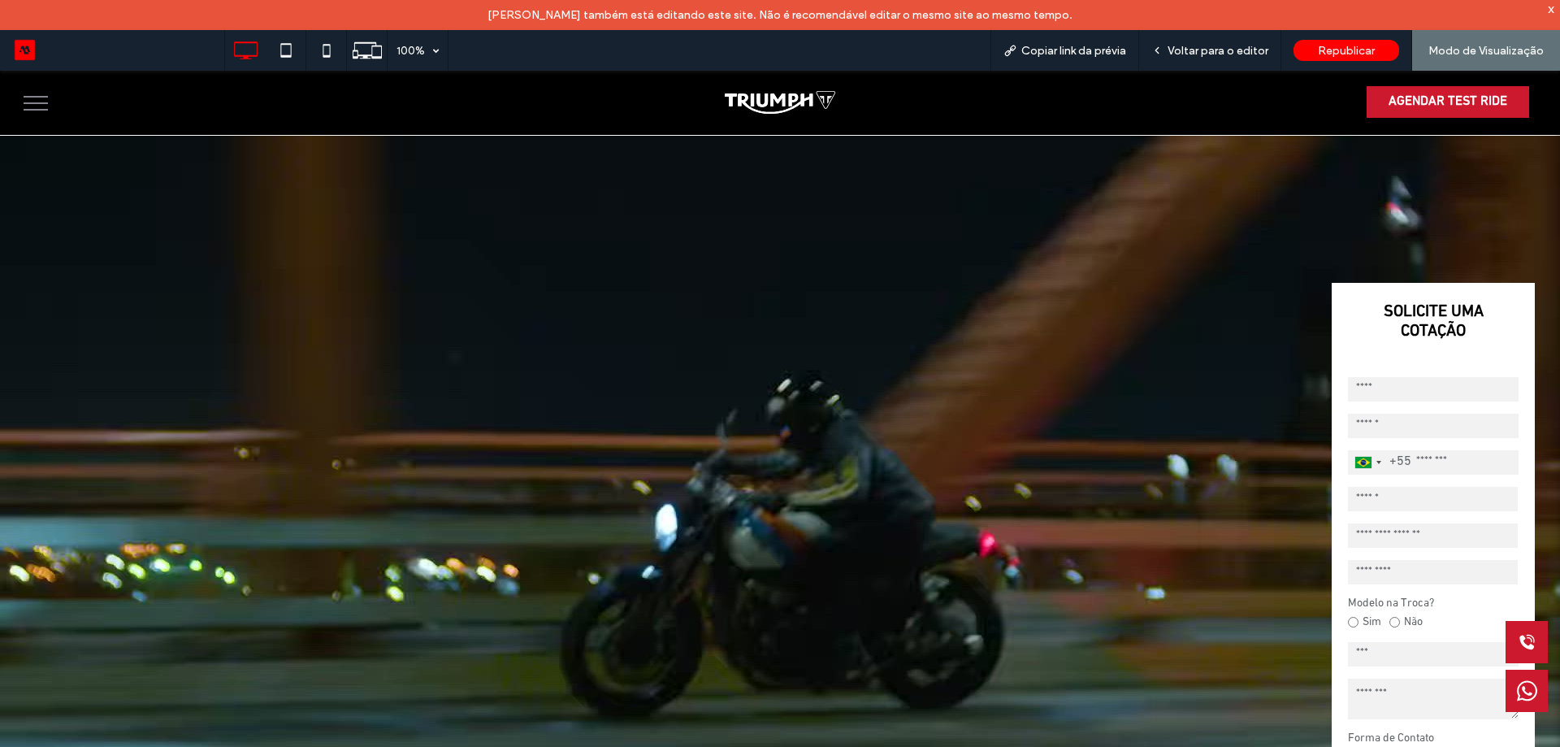
click at [20, 118] on button "menu" at bounding box center [36, 103] width 42 height 42
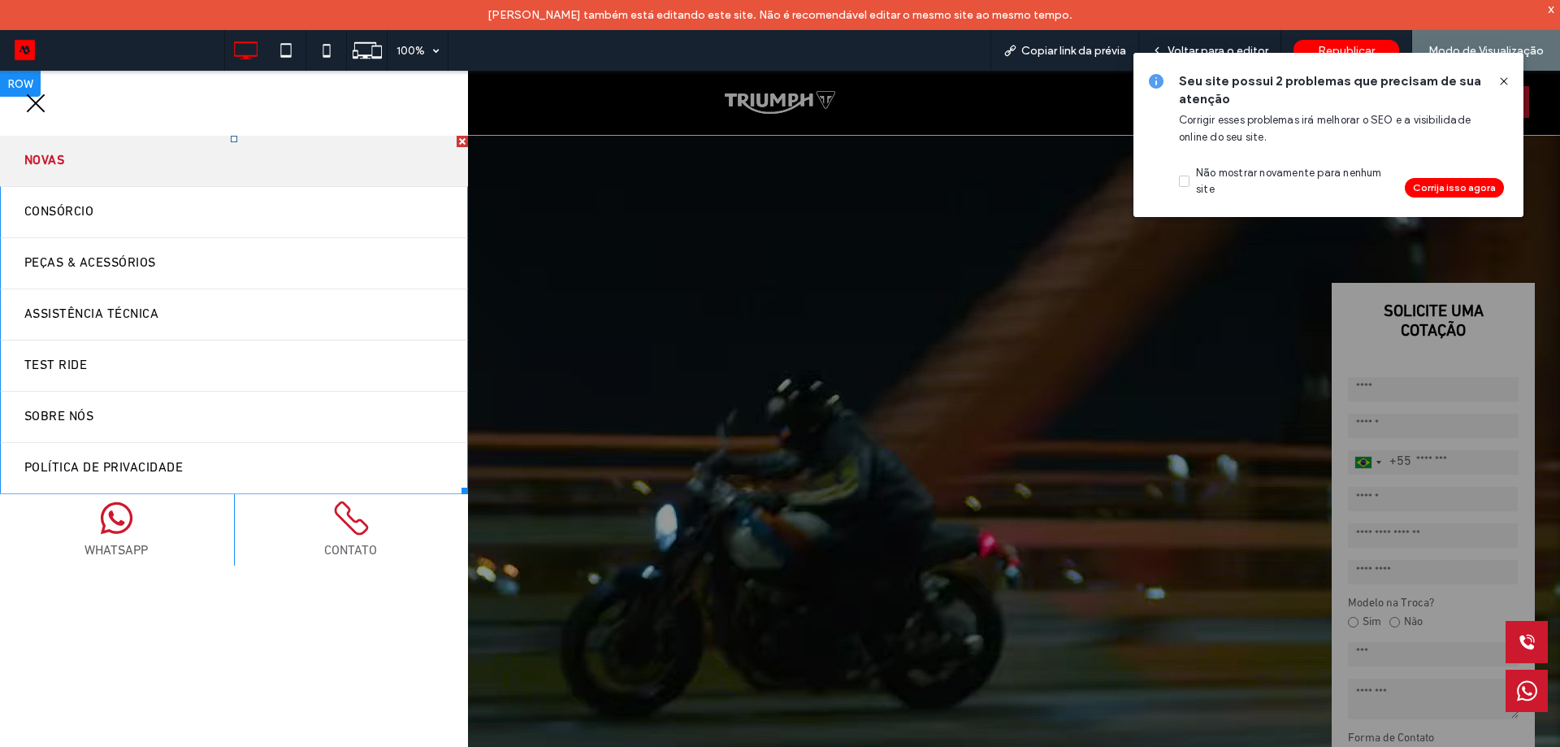
click at [99, 158] on link "Novas" at bounding box center [234, 161] width 468 height 50
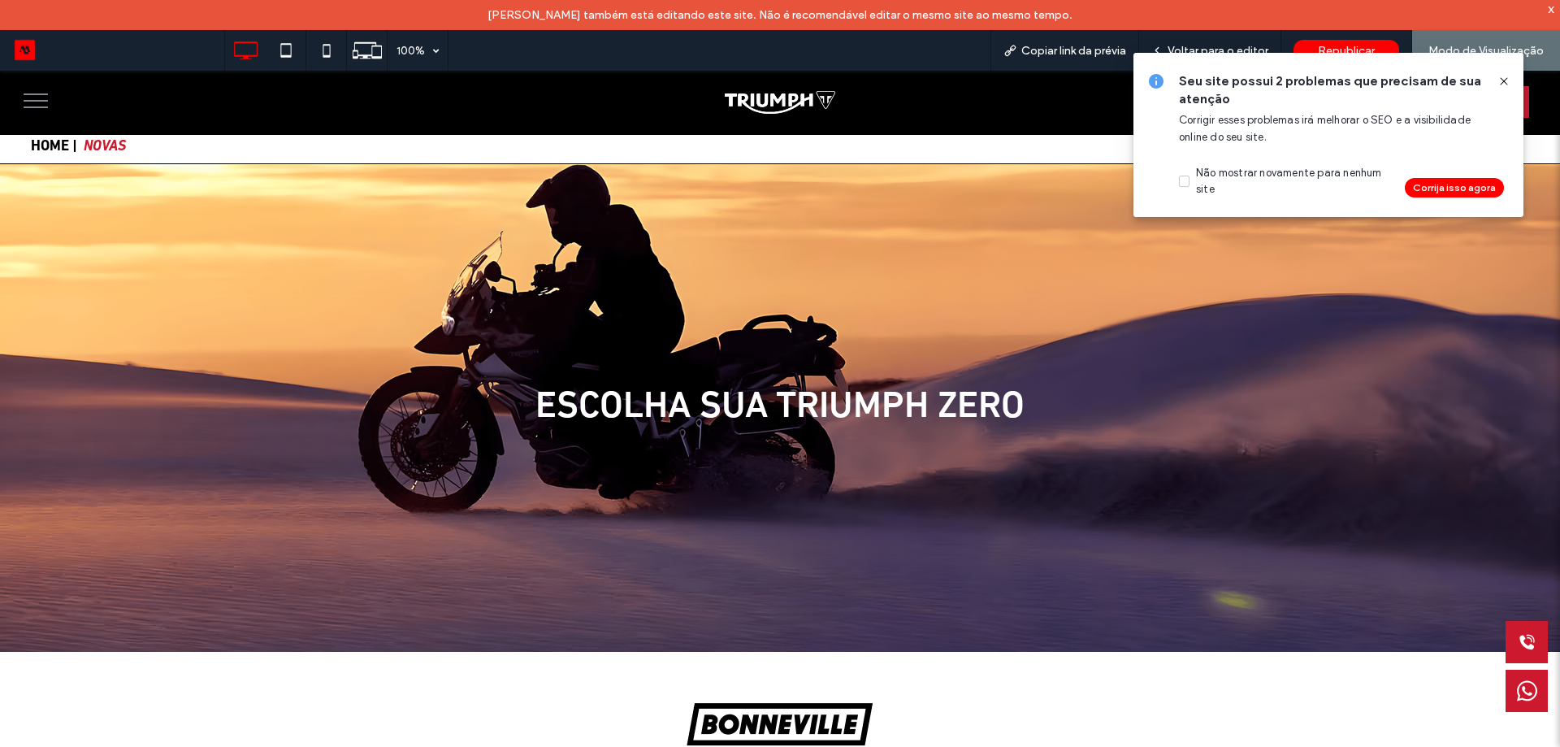
click at [1504, 71] on div "Seu site possui 2 problemas que precisam de sua atenção Corrigir esses problema…" at bounding box center [1328, 135] width 390 height 164
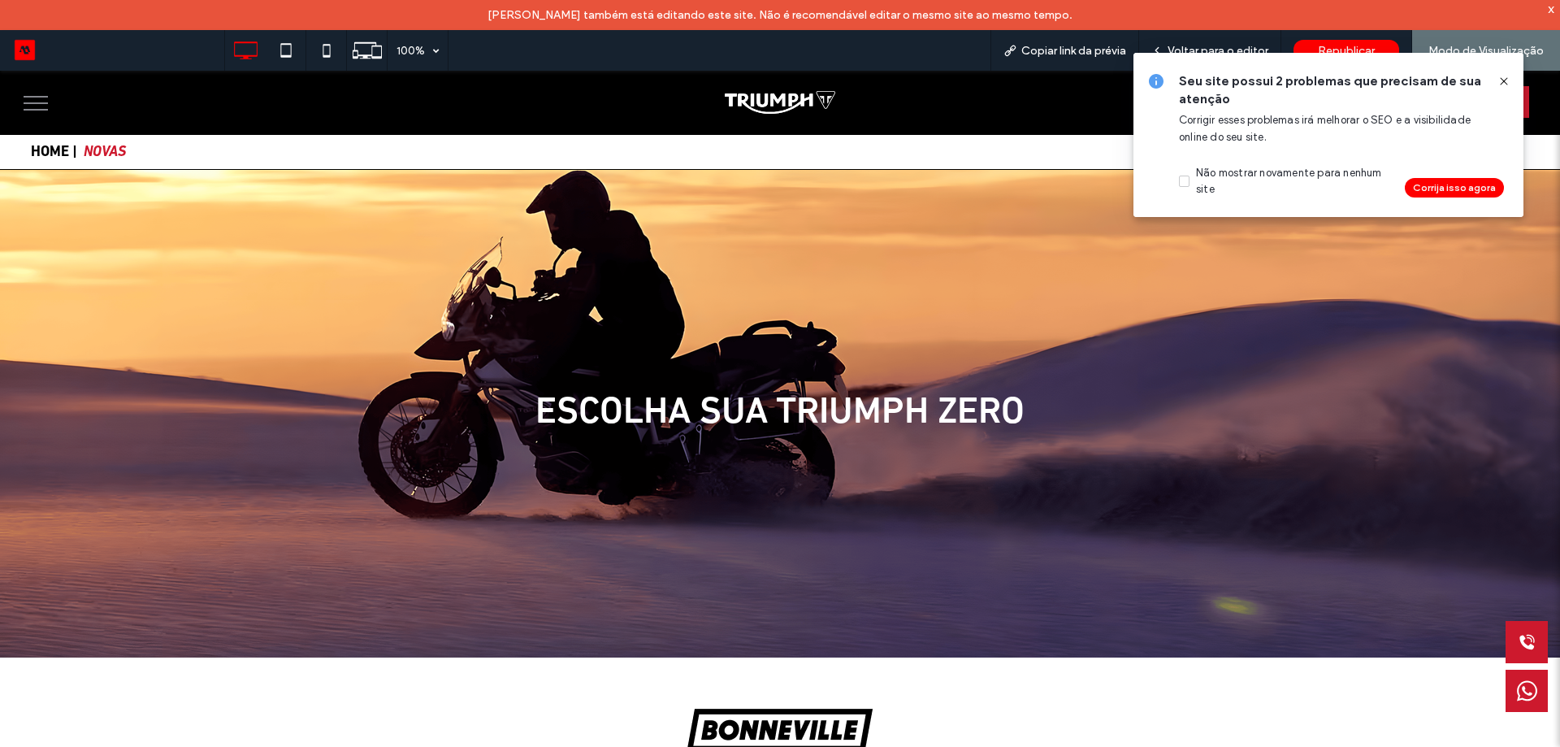
drag, startPoint x: 1498, startPoint y: 85, endPoint x: 1406, endPoint y: 63, distance: 95.4
click at [1498, 85] on icon at bounding box center [1503, 81] width 13 height 13
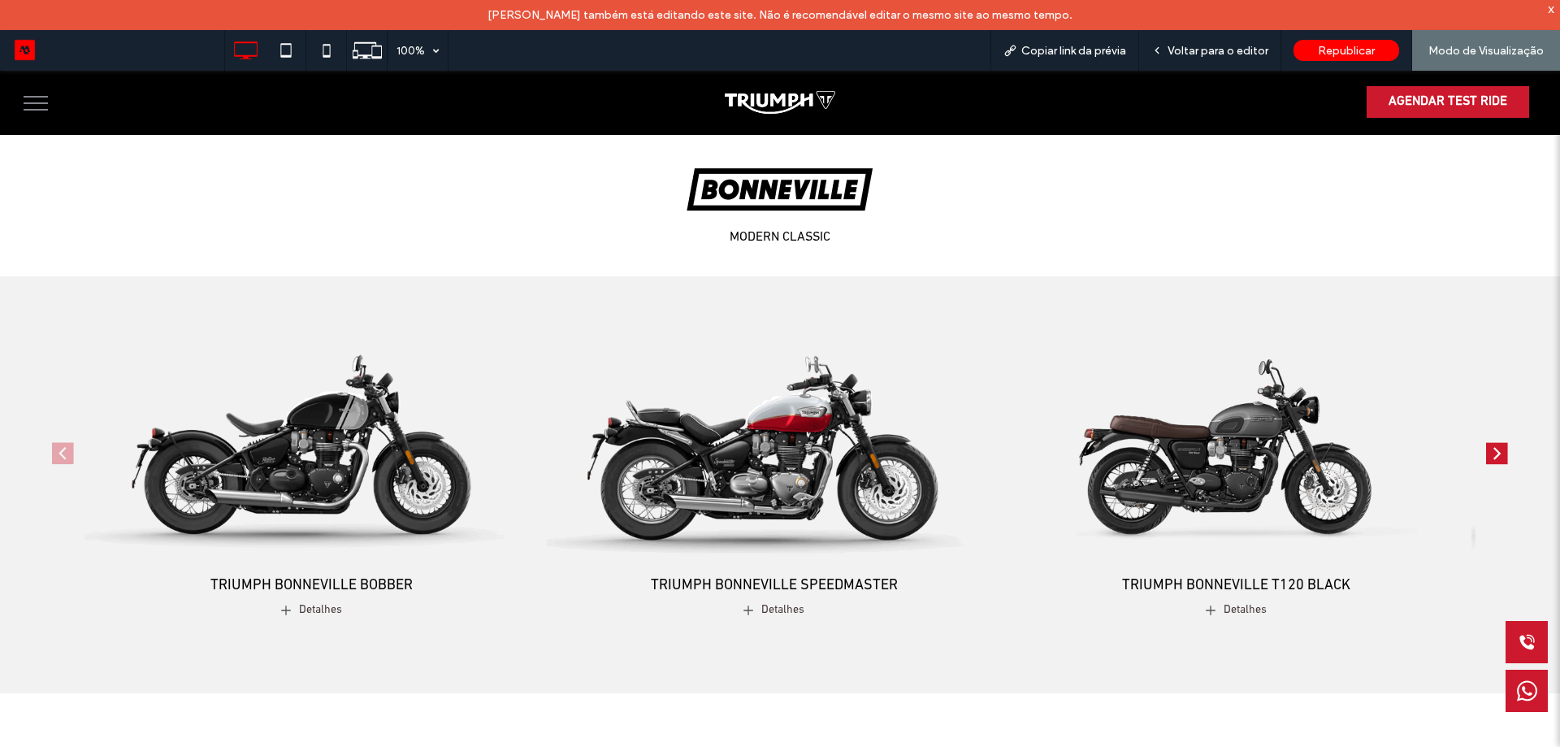
scroll to position [813, 0]
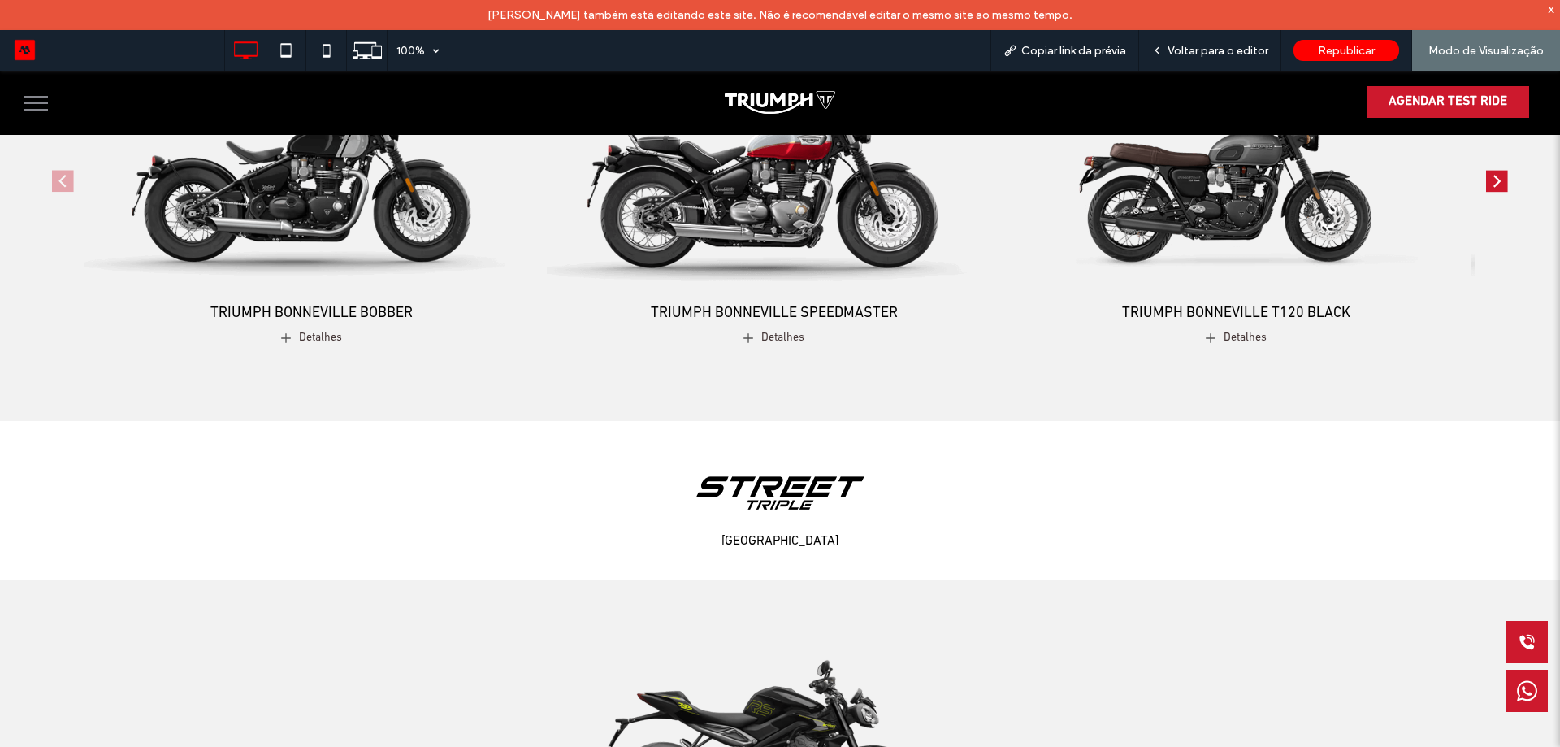
click at [797, 209] on img "2 / 4" at bounding box center [773, 159] width 477 height 298
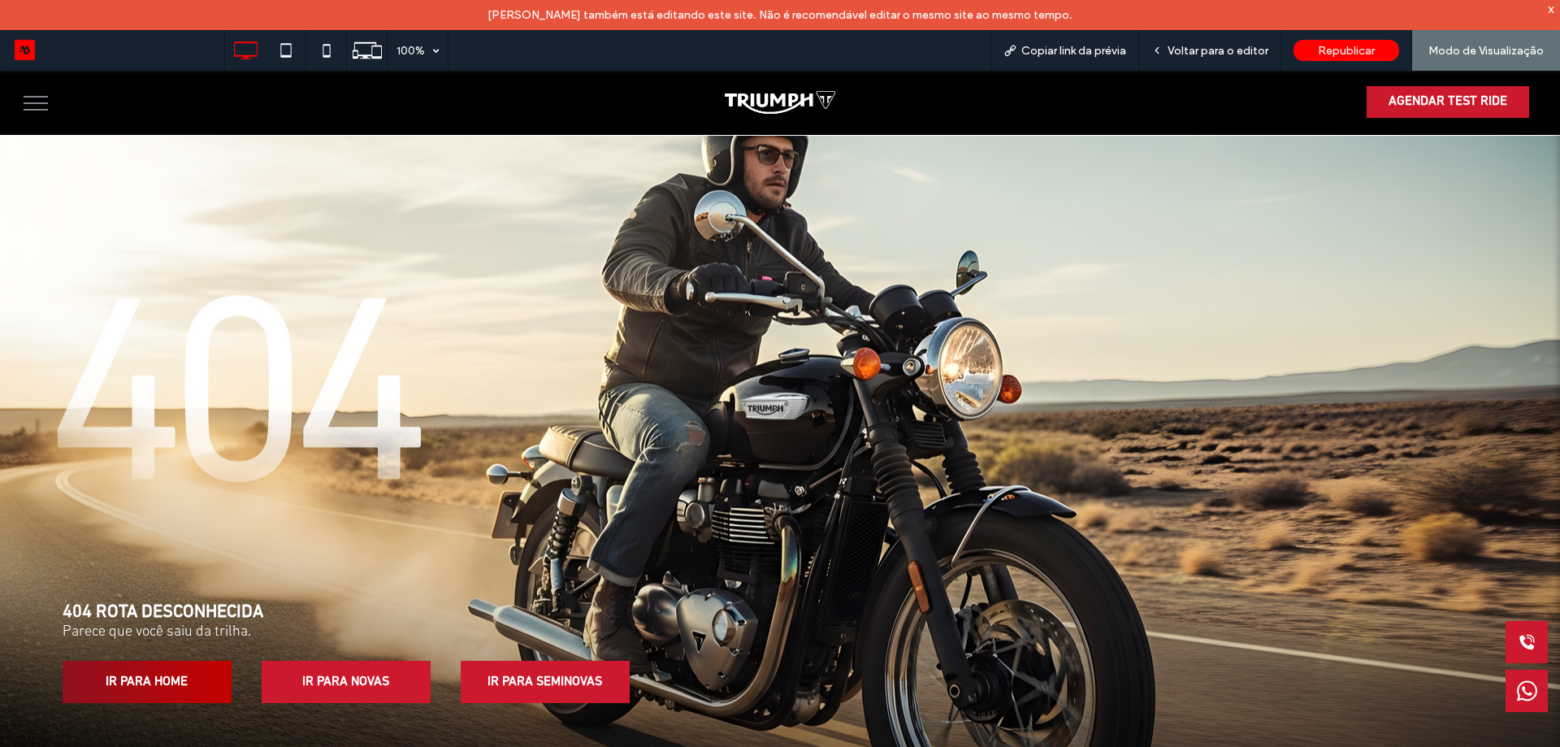
drag, startPoint x: 194, startPoint y: 687, endPoint x: 323, endPoint y: 751, distance: 143.9
click at [194, 687] on link "IR PARA HOME" at bounding box center [147, 682] width 169 height 42
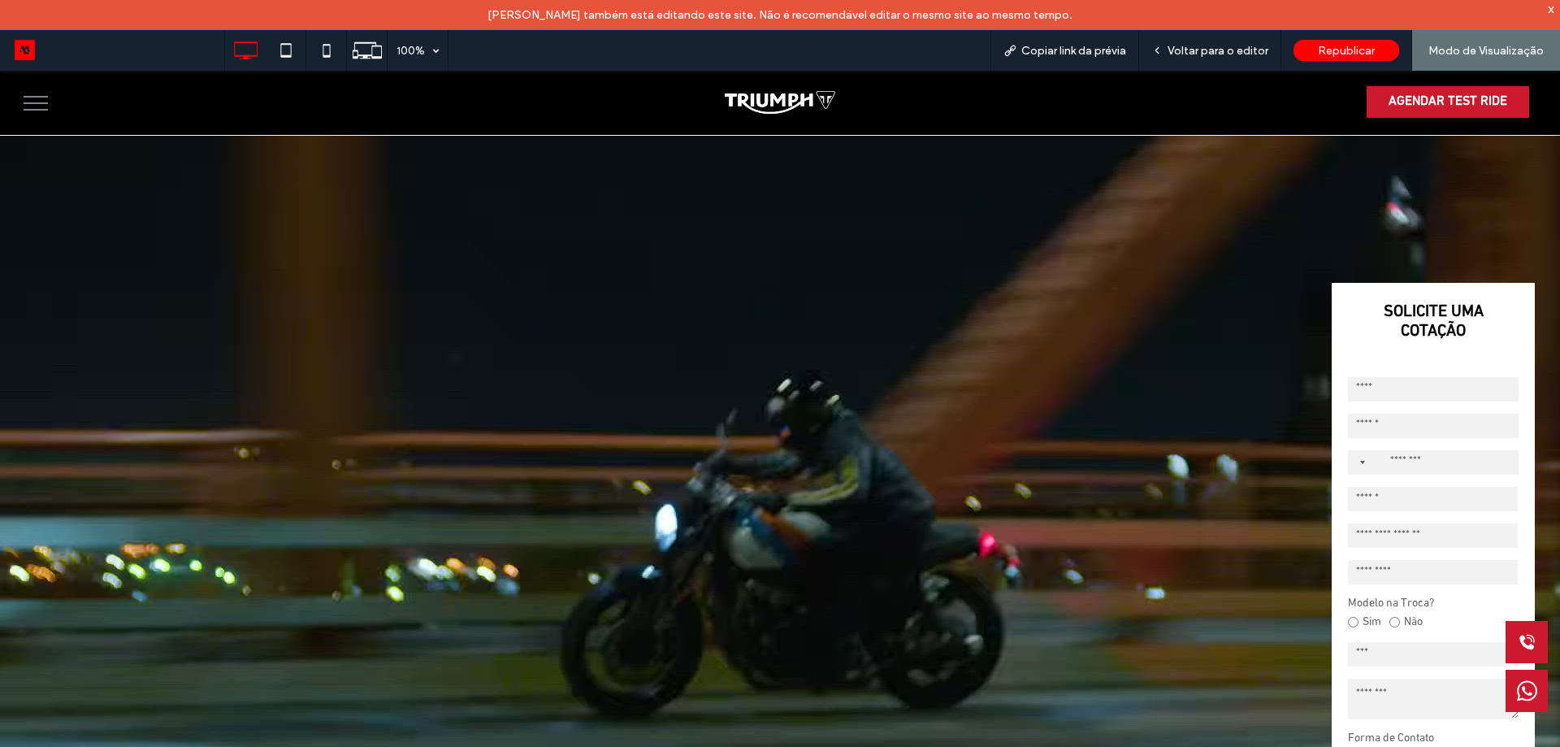
drag, startPoint x: 21, startPoint y: 90, endPoint x: 13, endPoint y: 100, distance: 12.7
click at [22, 90] on button "menu" at bounding box center [36, 103] width 42 height 42
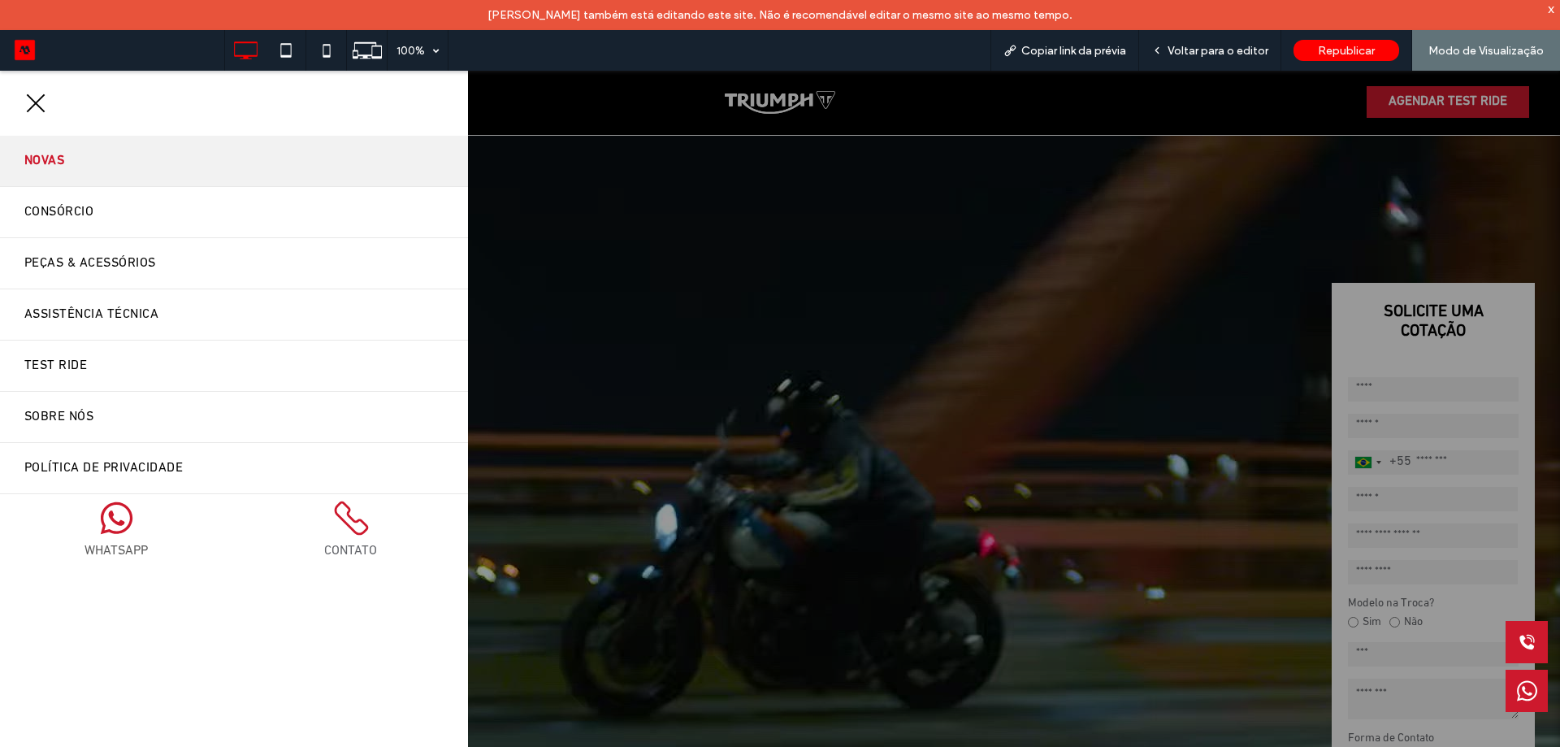
click at [223, 174] on link "Novas" at bounding box center [234, 161] width 468 height 50
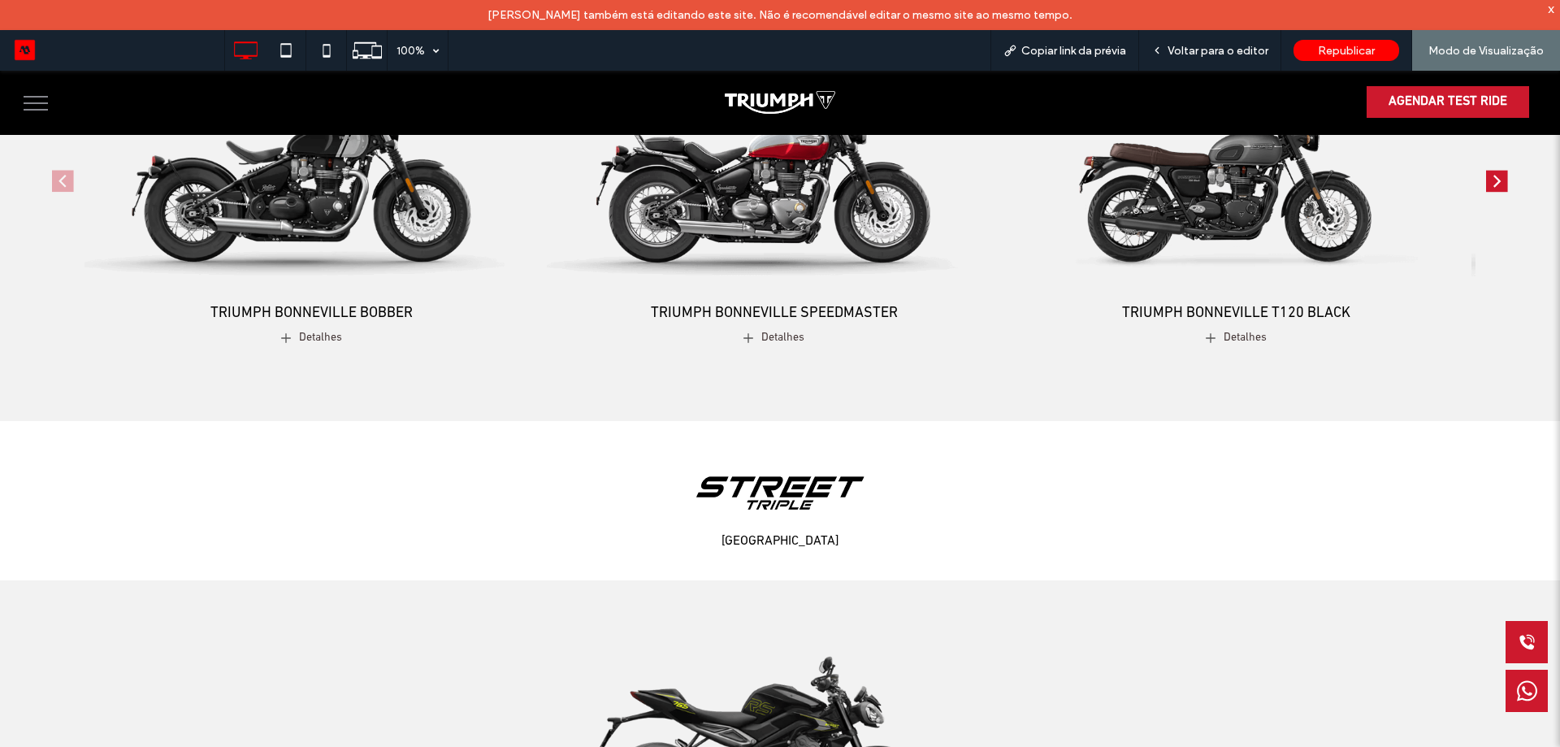
scroll to position [1219, 0]
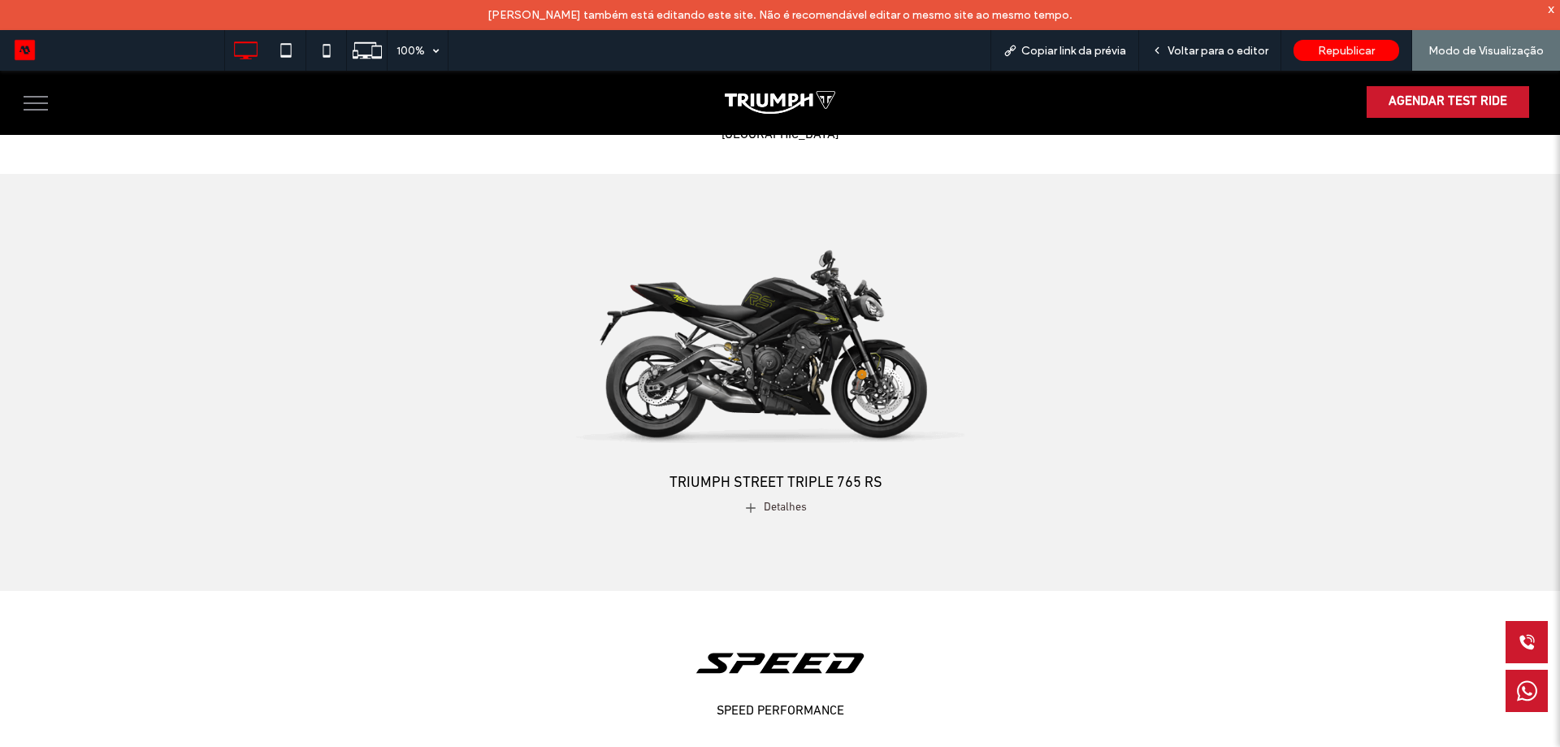
click at [751, 362] on img "1 / 1" at bounding box center [776, 329] width 477 height 298
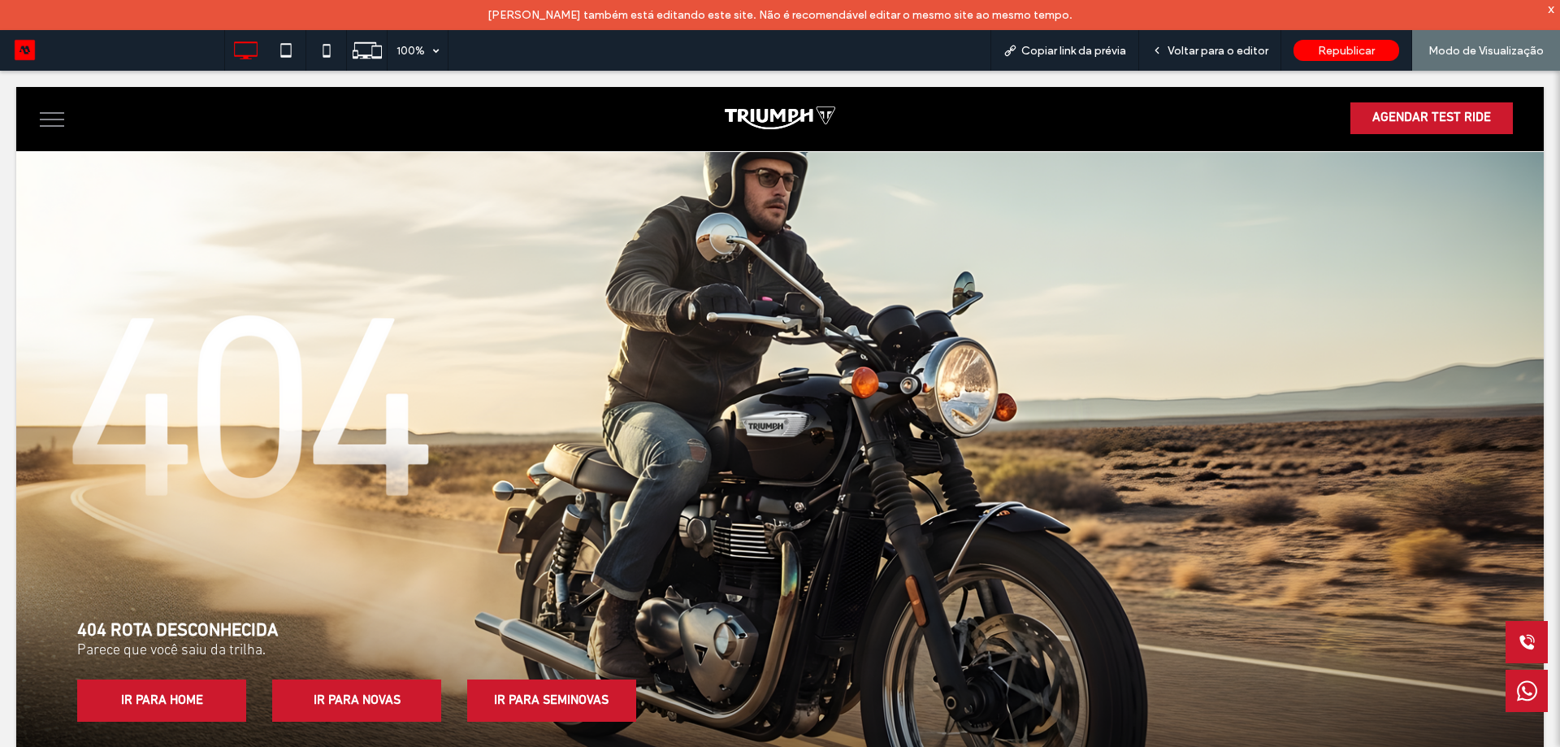
scroll to position [0, 0]
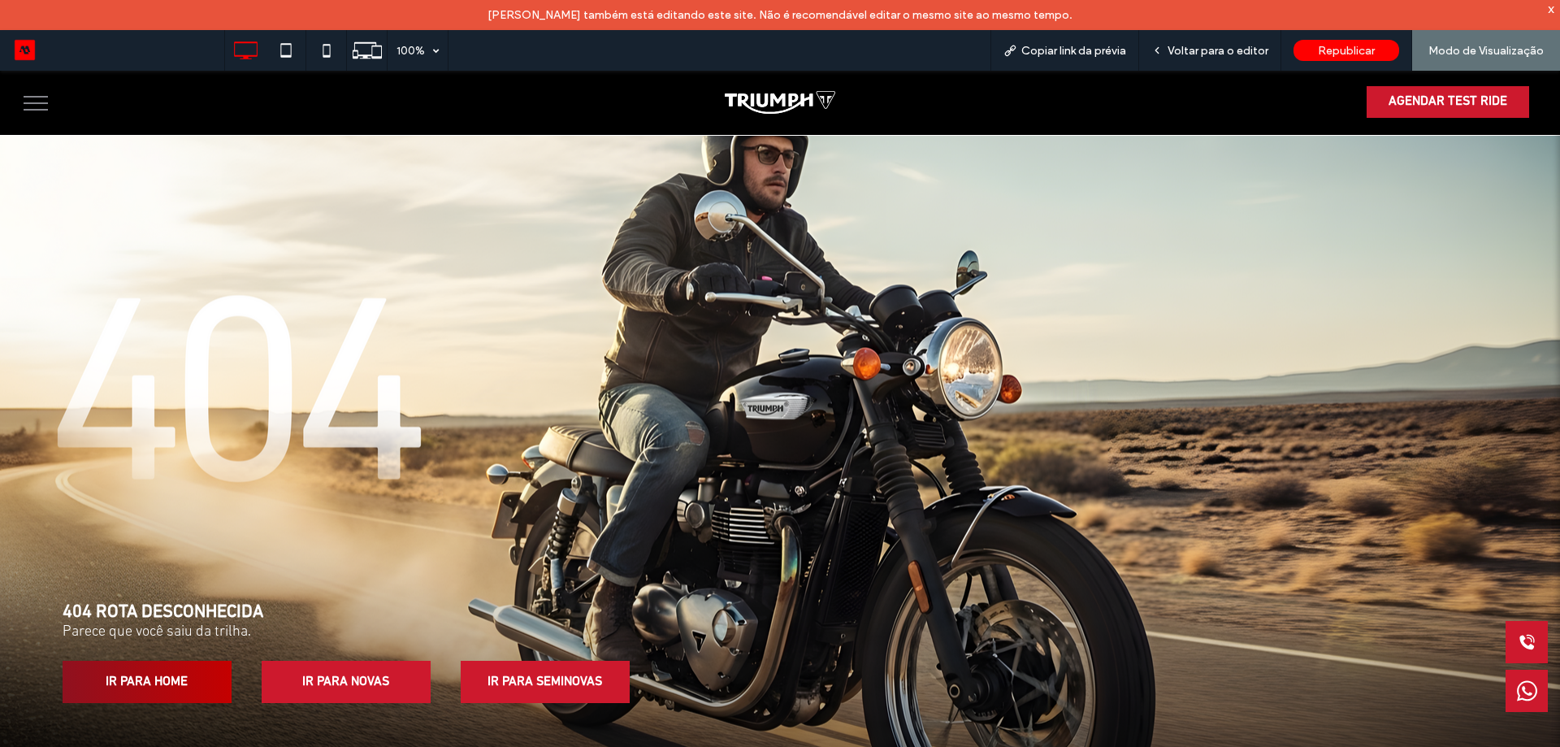
click at [181, 687] on span "IR PARA HOME" at bounding box center [146, 682] width 93 height 32
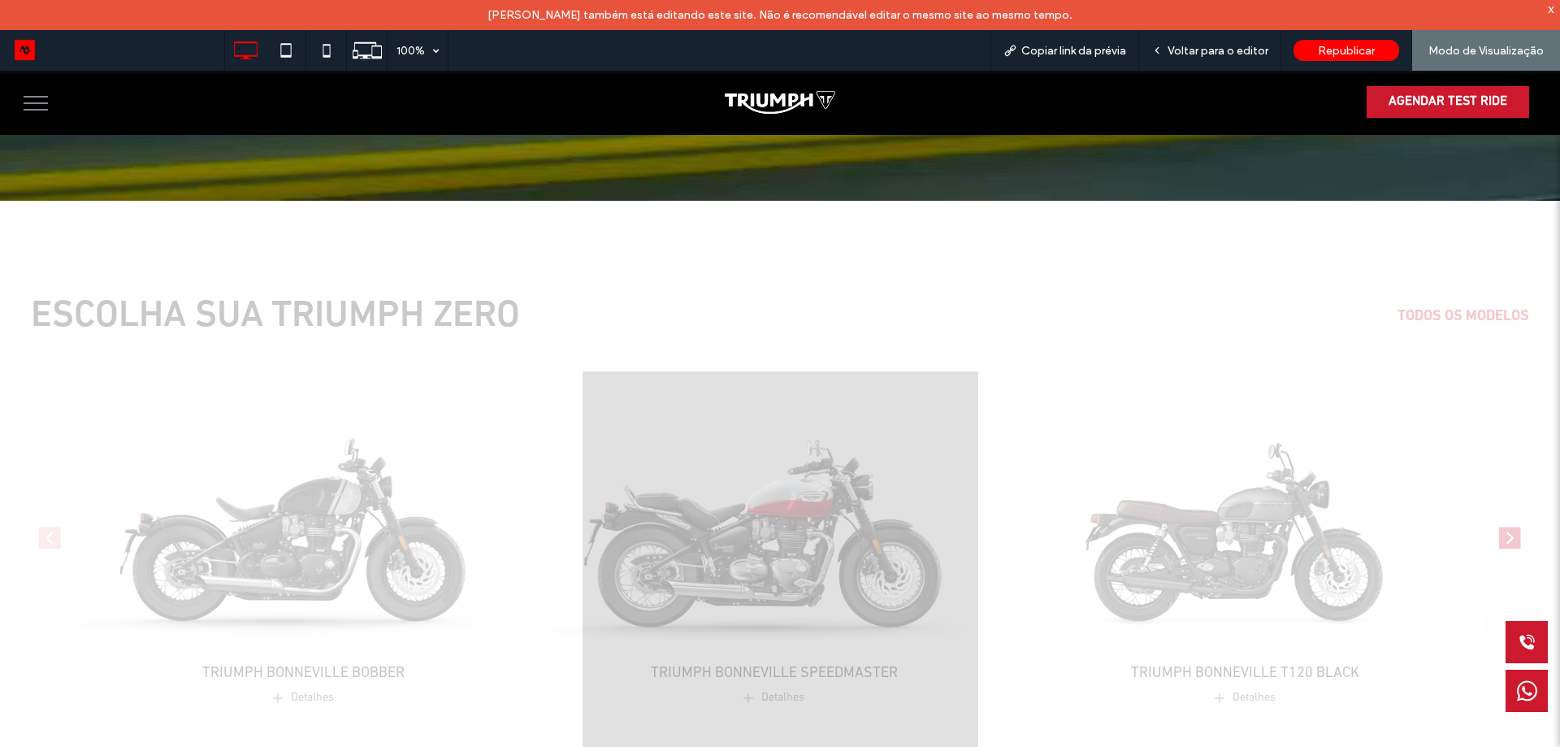
scroll to position [813, 0]
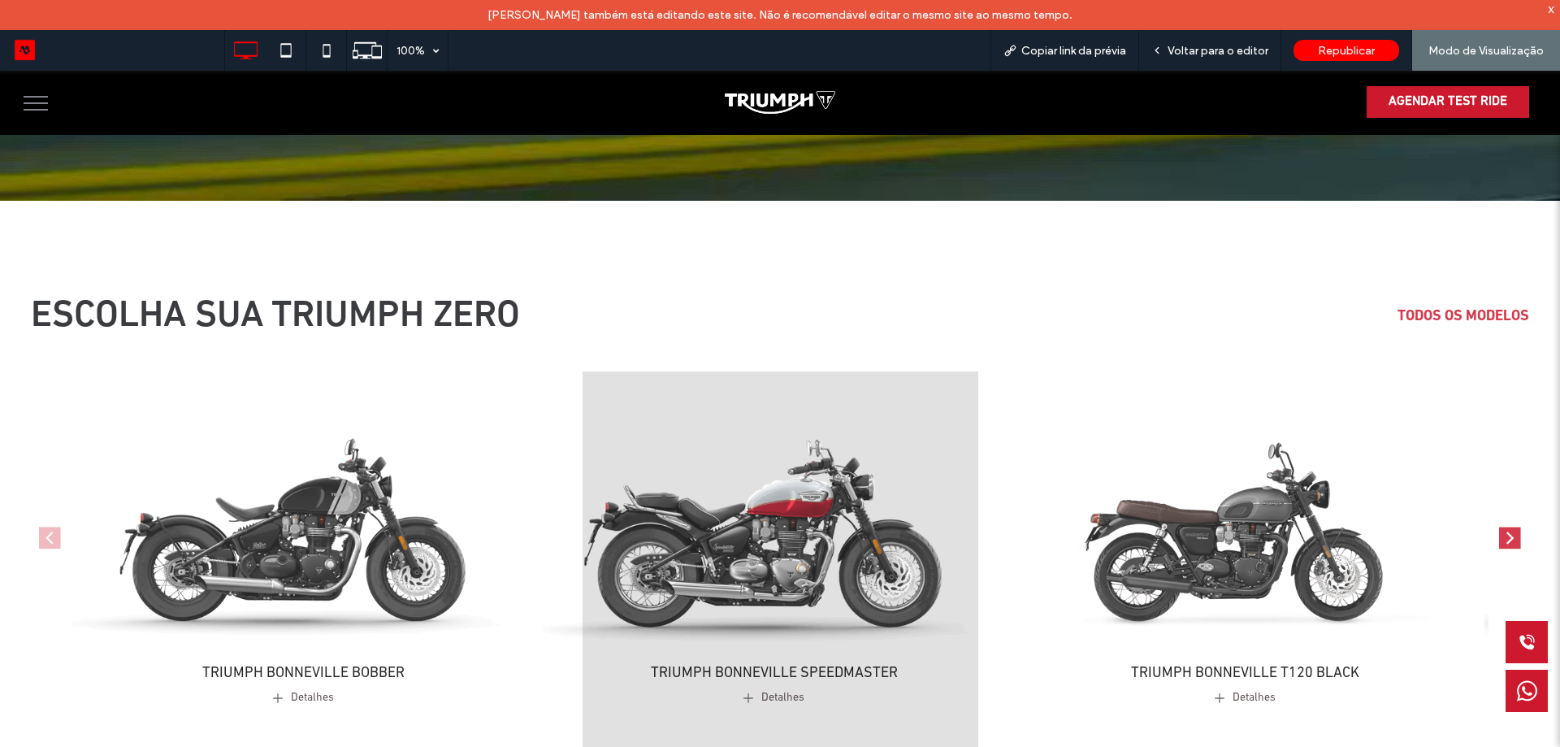
click at [769, 501] on img "2 / 4" at bounding box center [774, 516] width 486 height 304
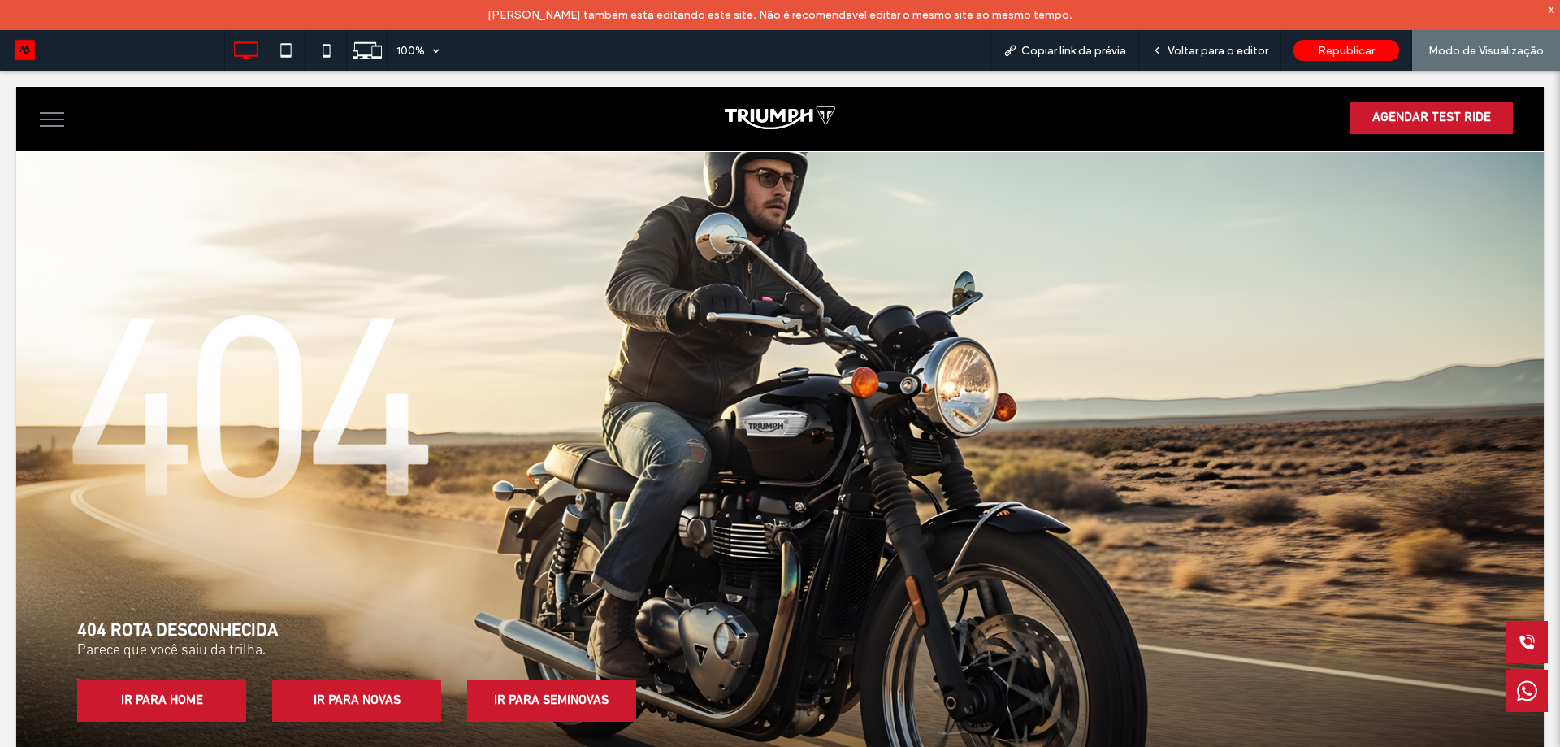
scroll to position [0, 0]
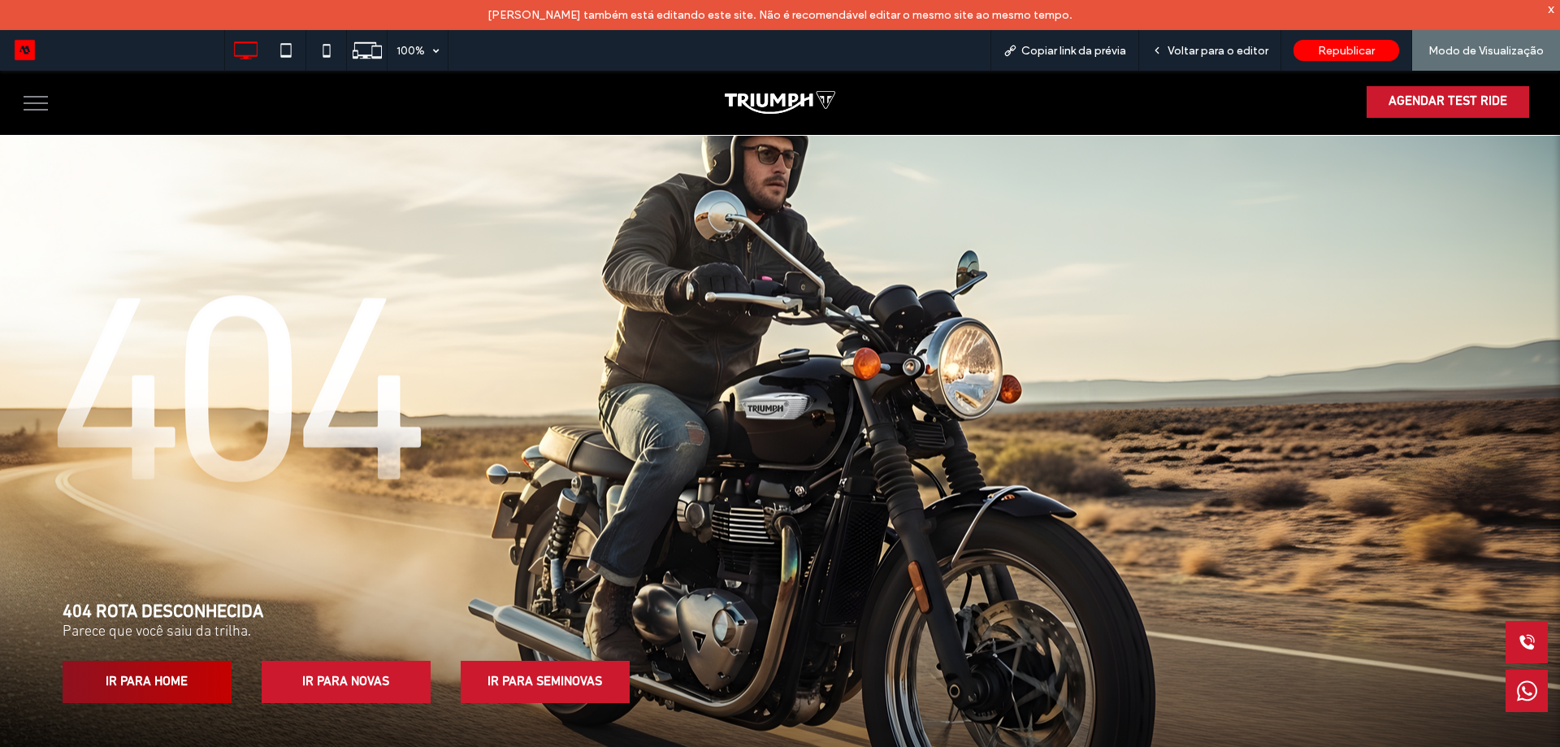
click at [151, 696] on span "IR PARA HOME" at bounding box center [146, 682] width 93 height 32
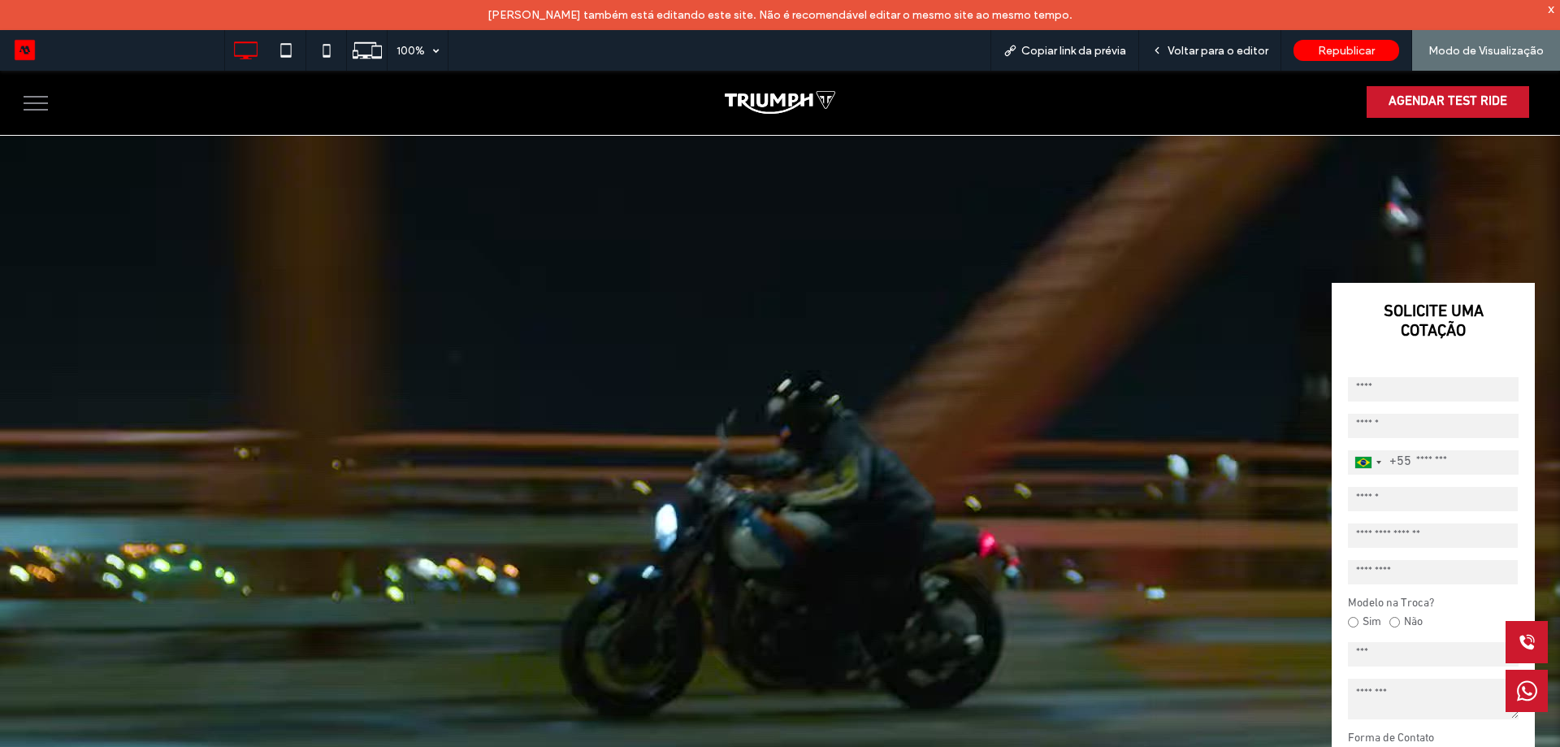
click at [33, 111] on span "menu" at bounding box center [36, 110] width 24 height 2
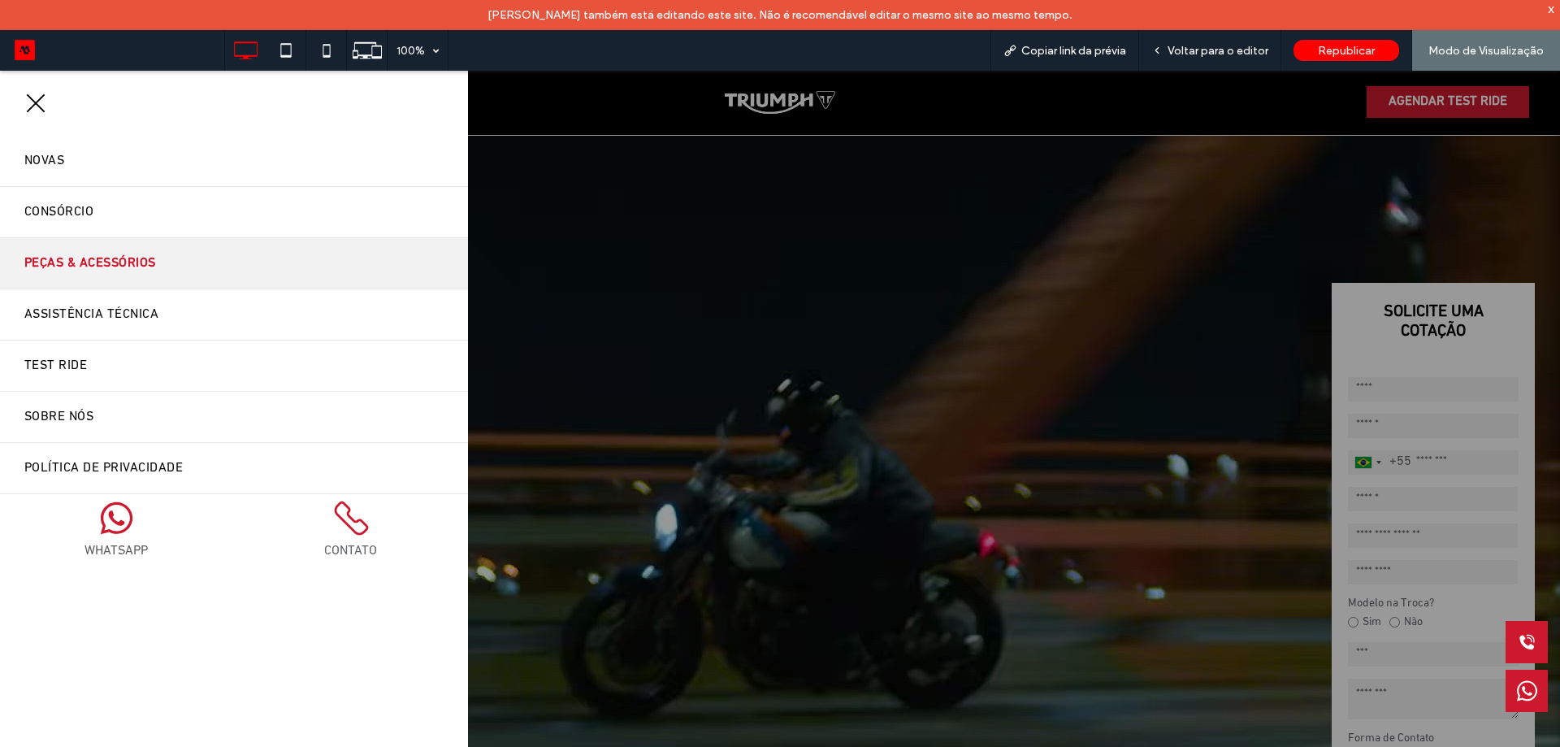
click at [113, 270] on span "Peças & Acessórios" at bounding box center [90, 263] width 132 height 26
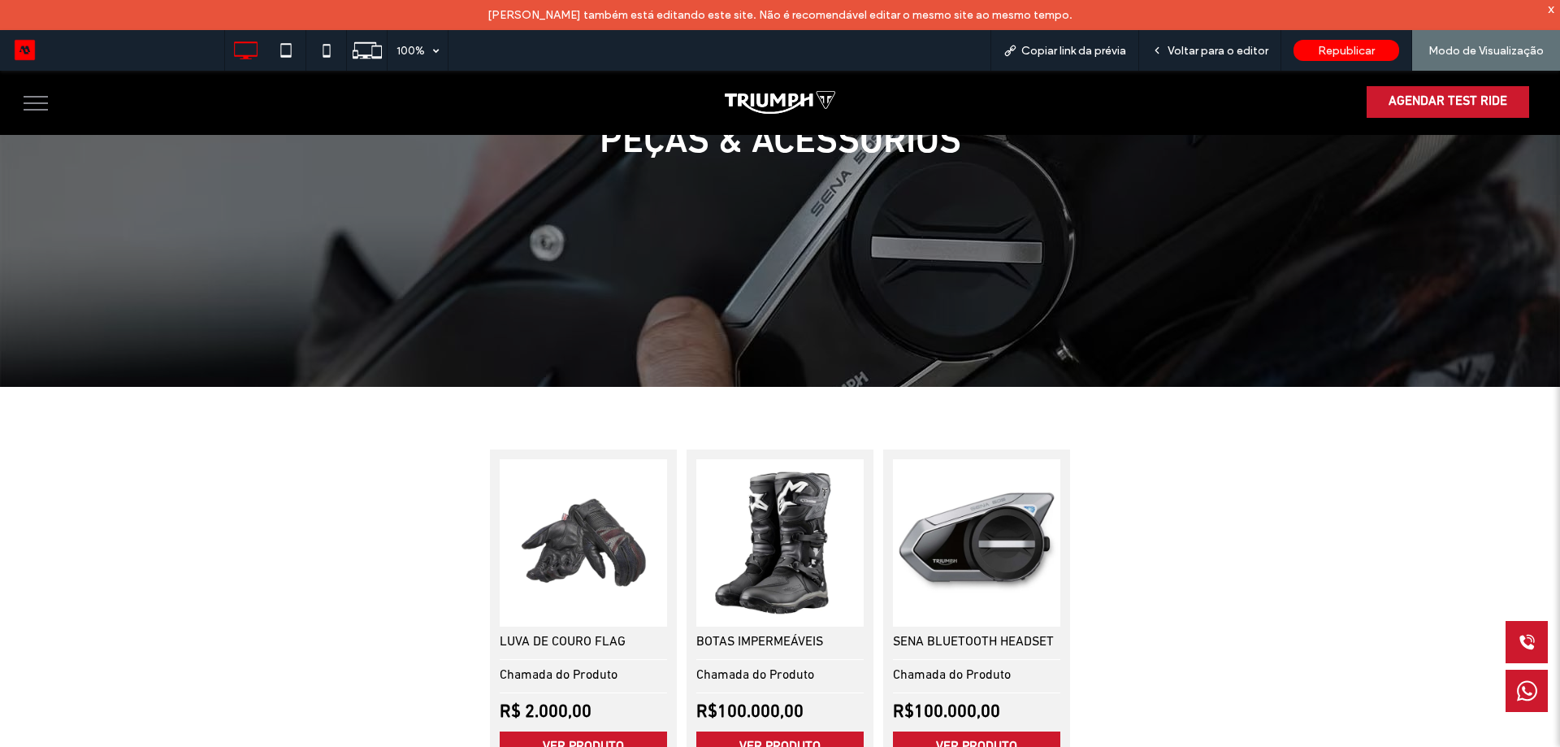
scroll to position [406, 0]
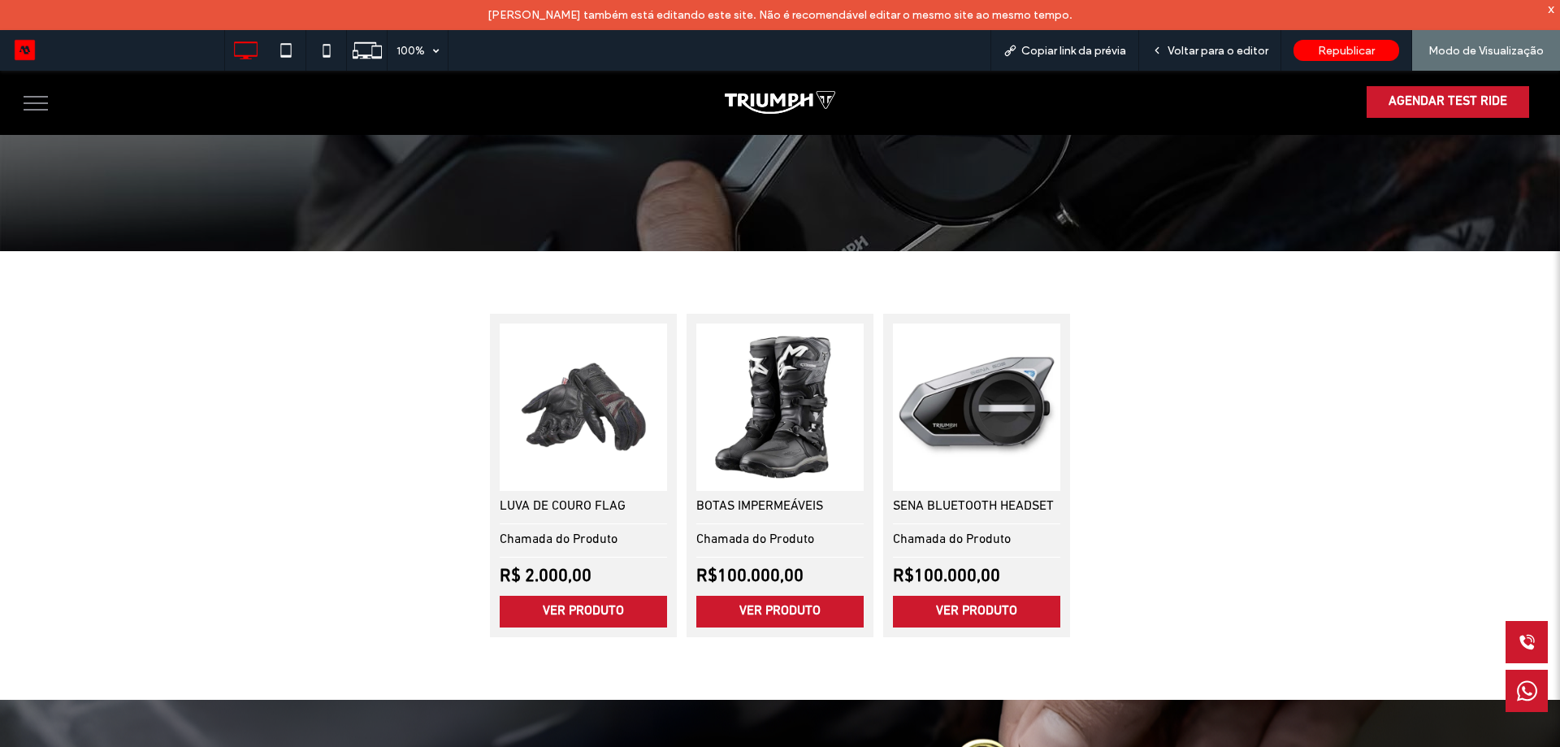
click at [411, 443] on div "LUVA DE COURO FLAG Chamada do Produto R$ 2.000,00 VER PRODUTO BOTAS IMPERMEÁVEI…" at bounding box center [780, 475] width 975 height 323
click at [558, 428] on img at bounding box center [584, 407] width 176 height 176
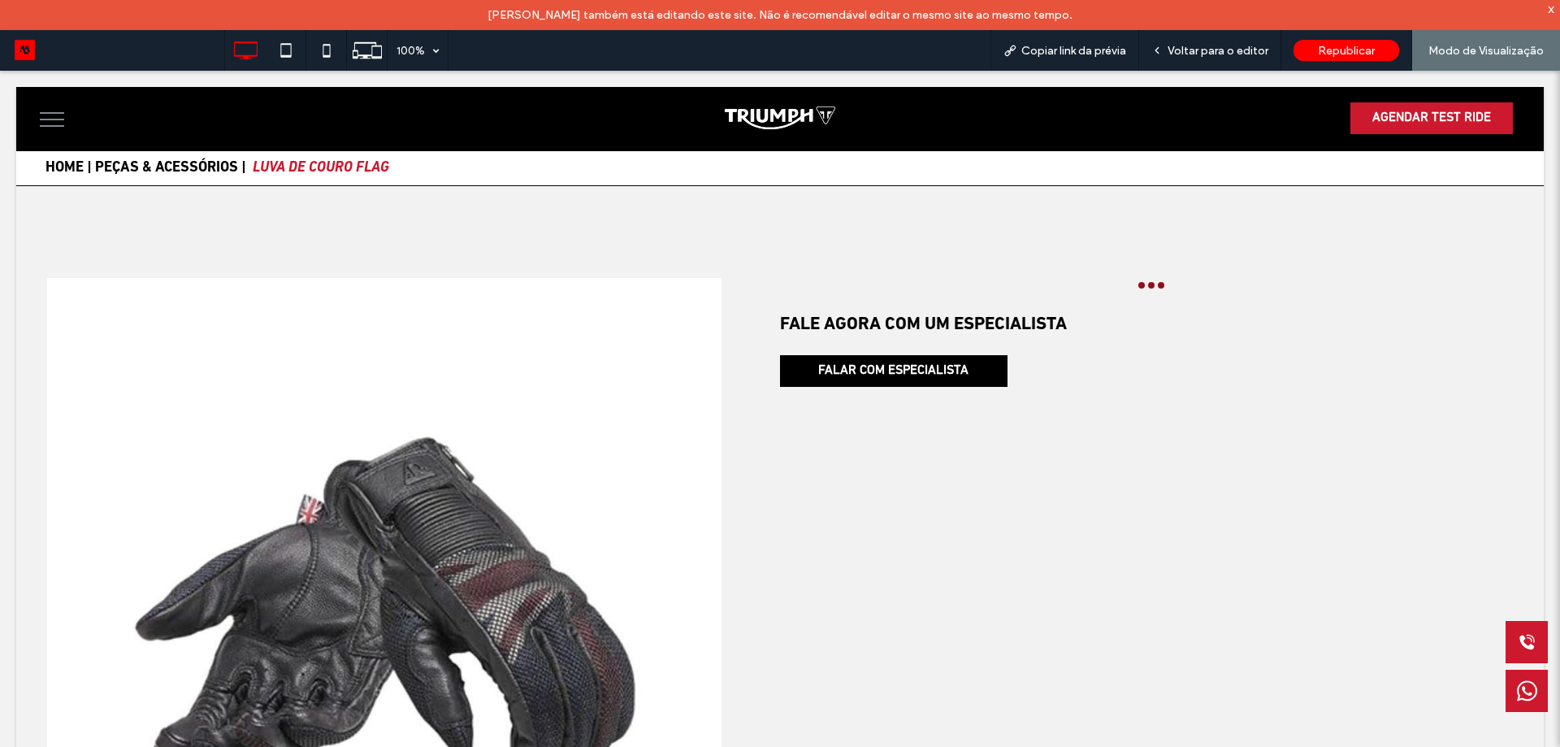
scroll to position [0, 0]
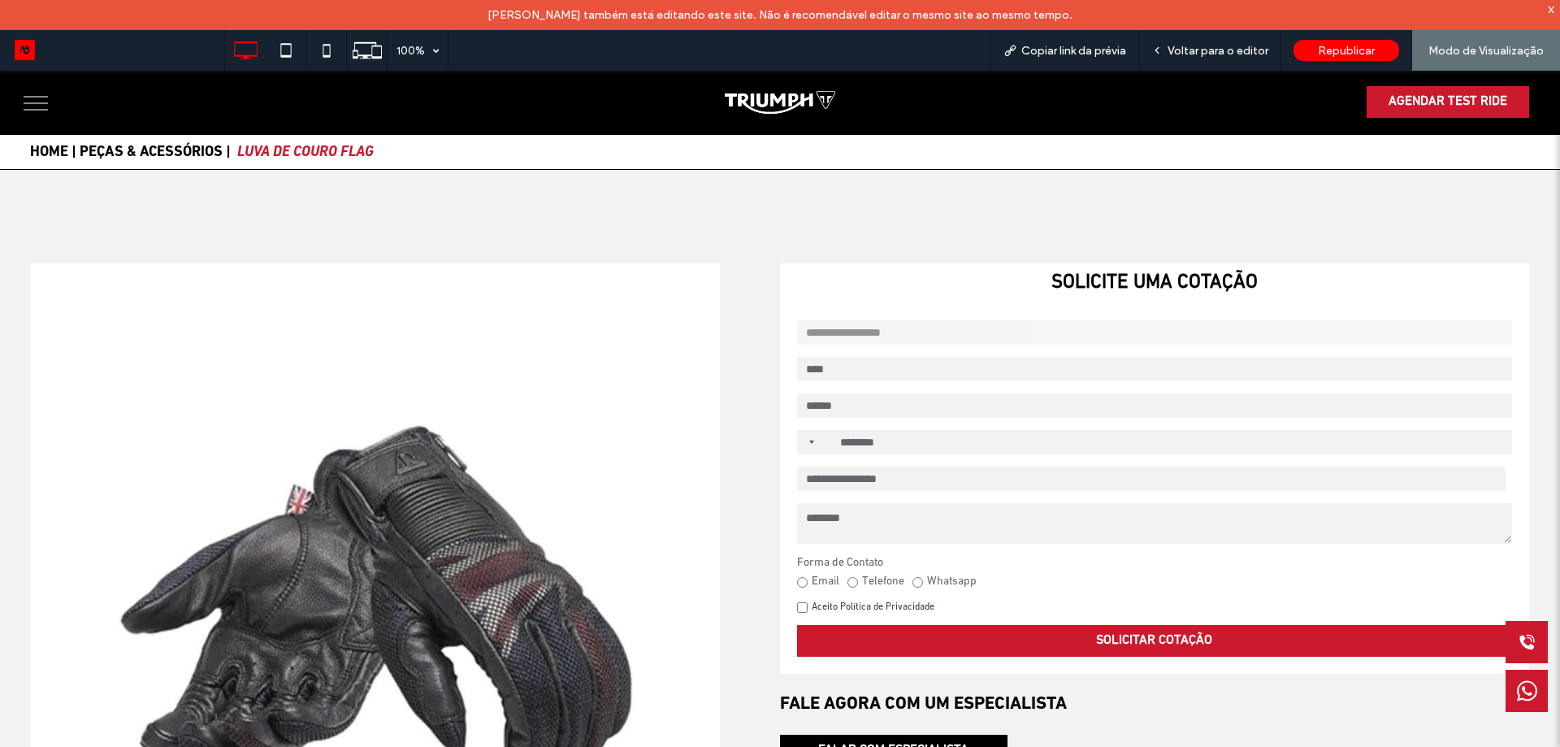
click at [30, 106] on button "menu" at bounding box center [36, 103] width 42 height 42
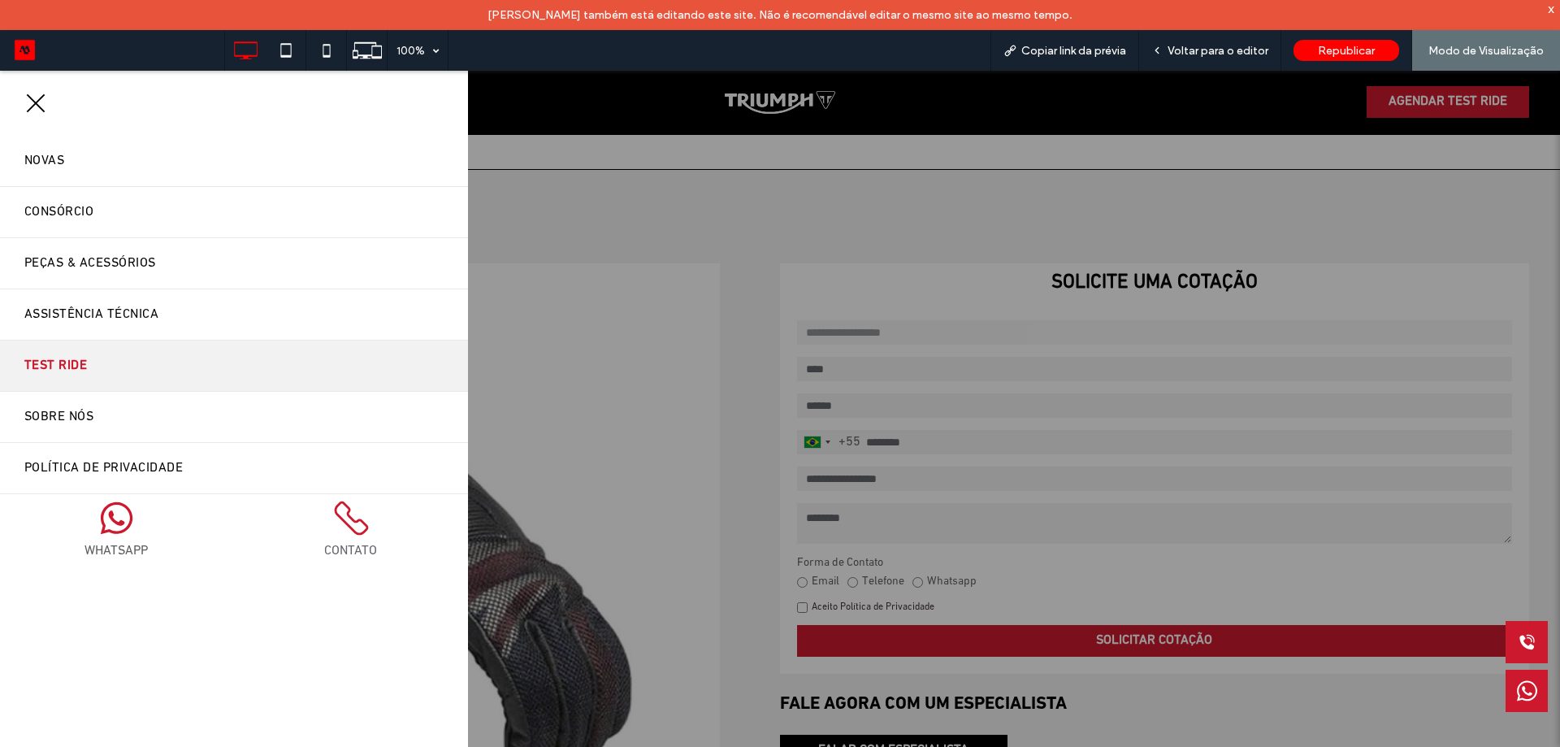
click at [95, 354] on link "Test Ride" at bounding box center [234, 365] width 468 height 50
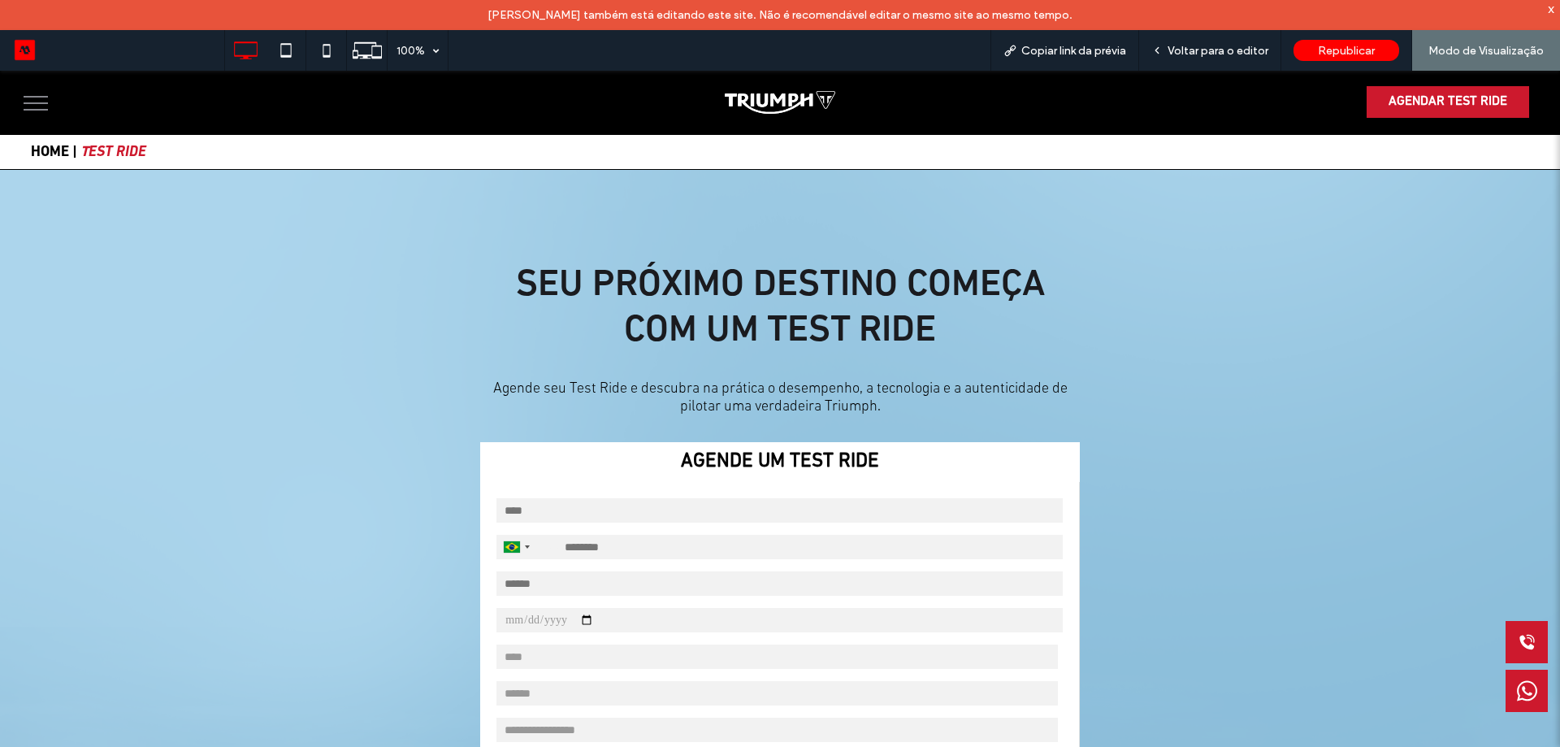
click at [46, 102] on span "menu" at bounding box center [36, 103] width 24 height 2
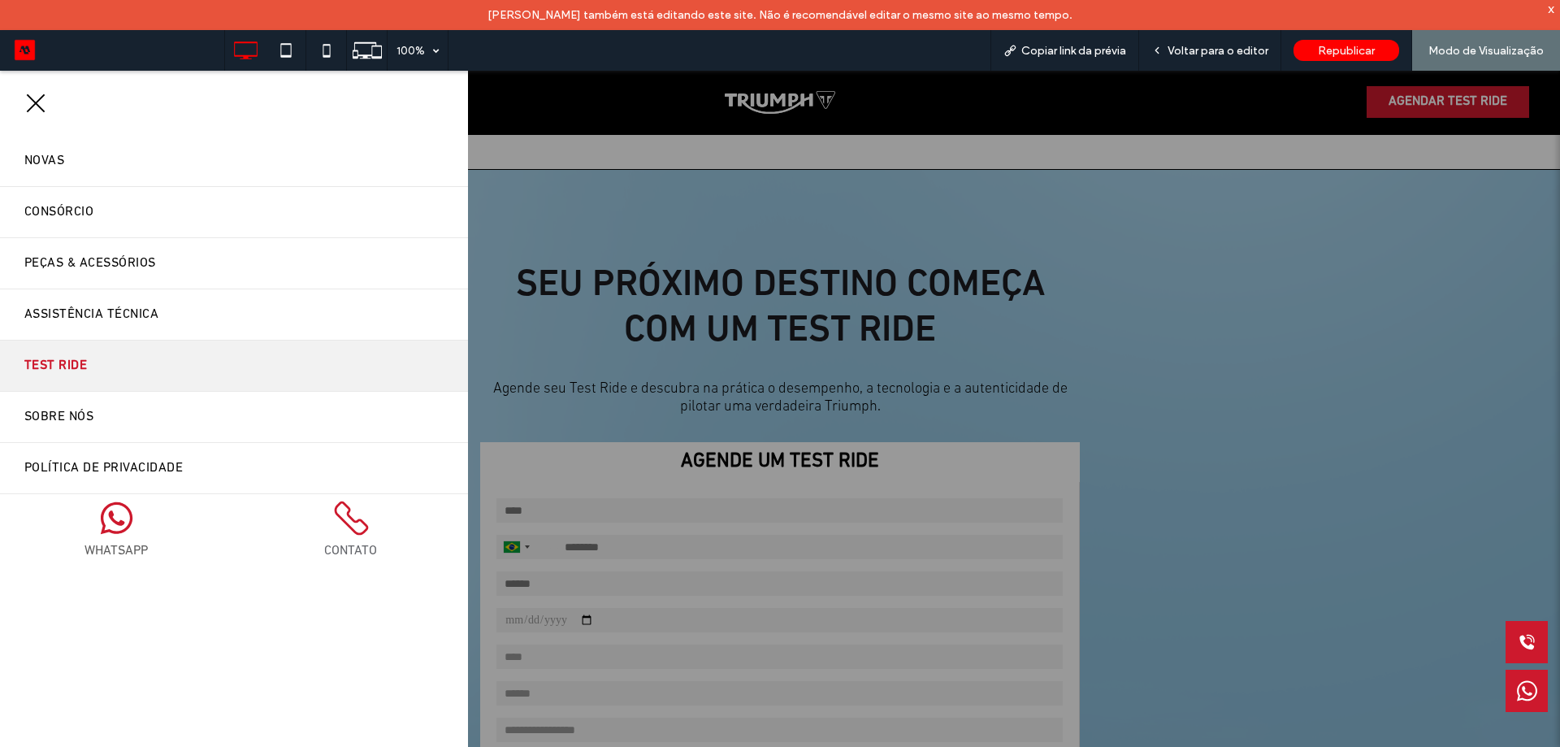
click at [765, 109] on div at bounding box center [780, 424] width 1560 height 706
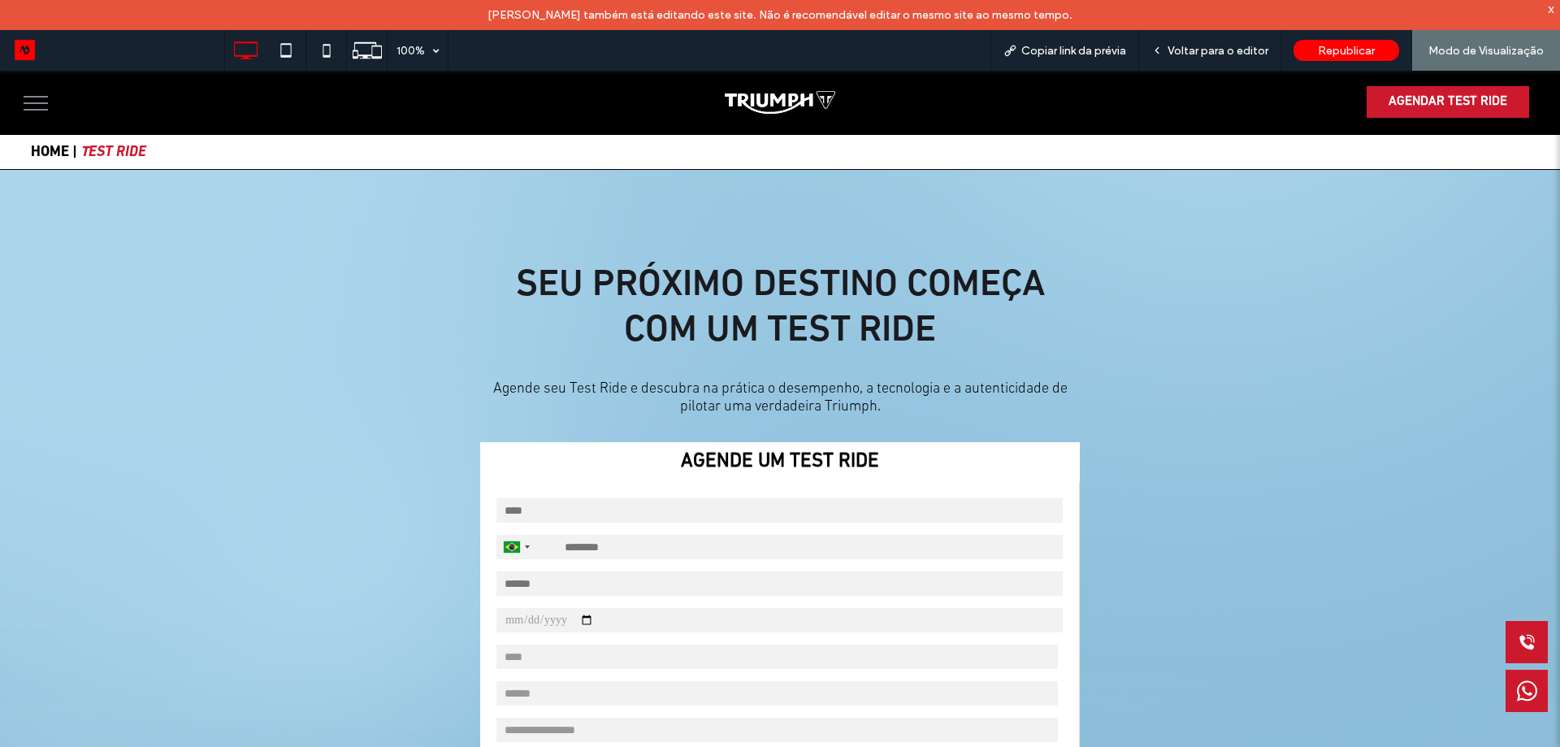
click at [767, 106] on img at bounding box center [780, 102] width 110 height 23
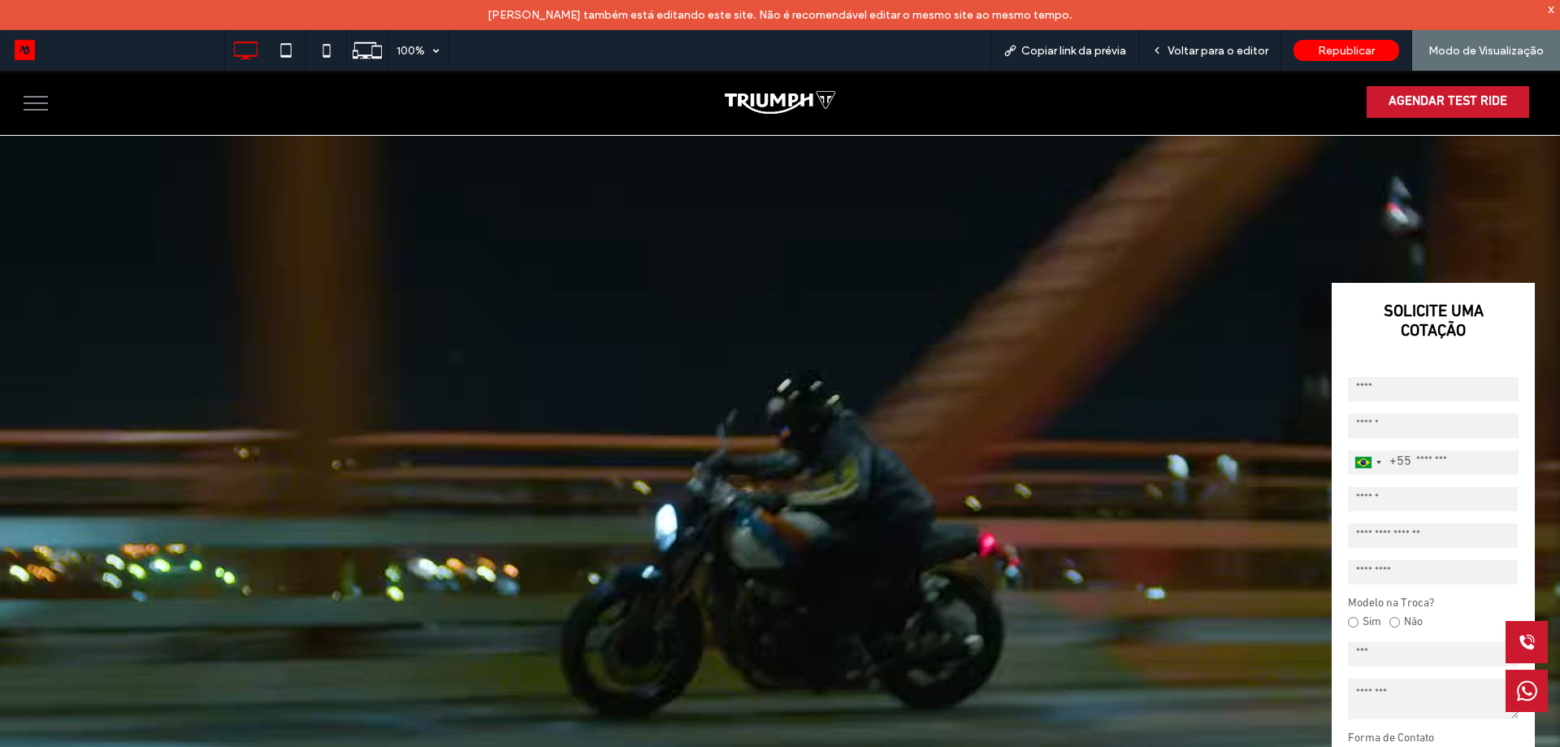
click at [17, 103] on button "menu" at bounding box center [36, 103] width 42 height 42
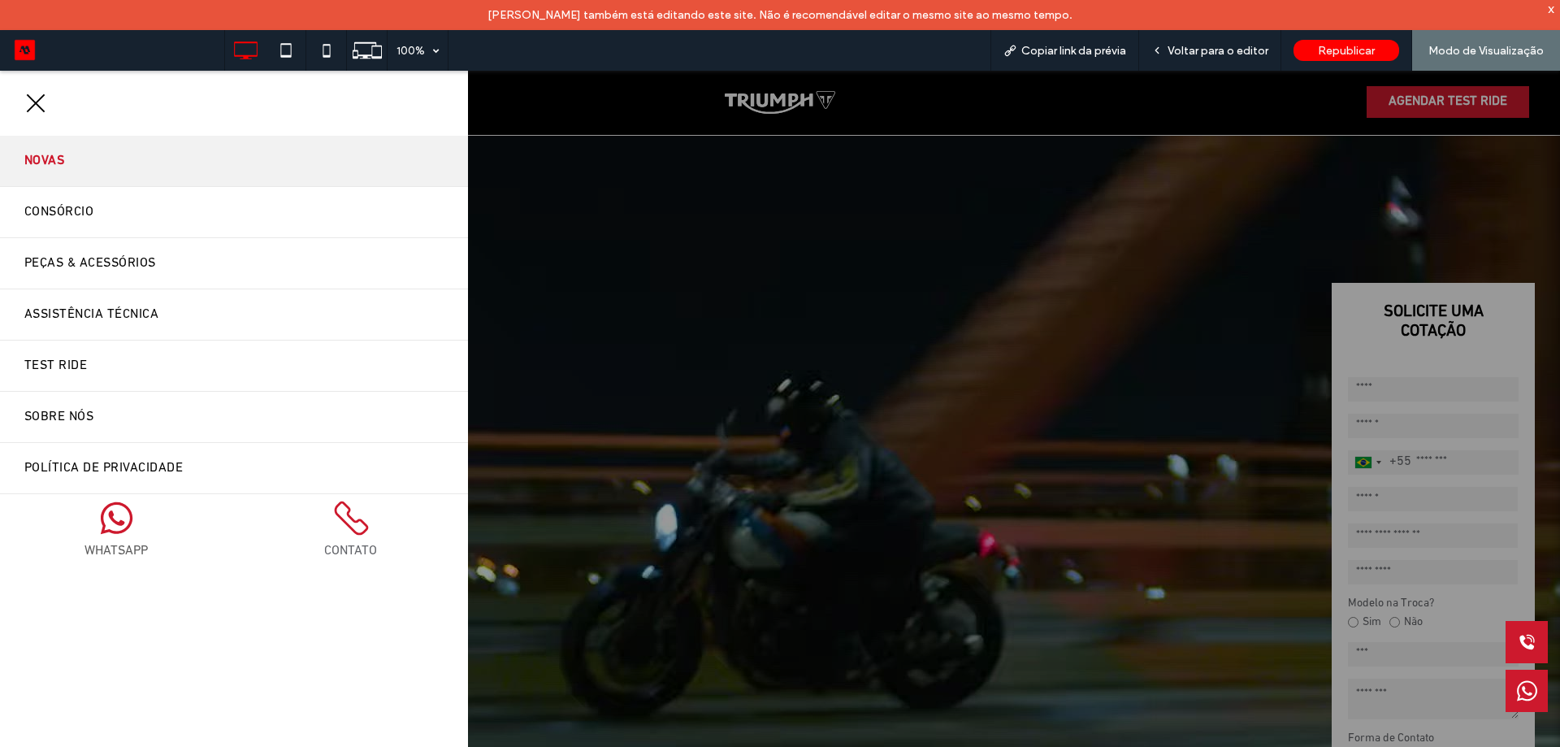
click at [94, 171] on link "Novas" at bounding box center [234, 161] width 468 height 50
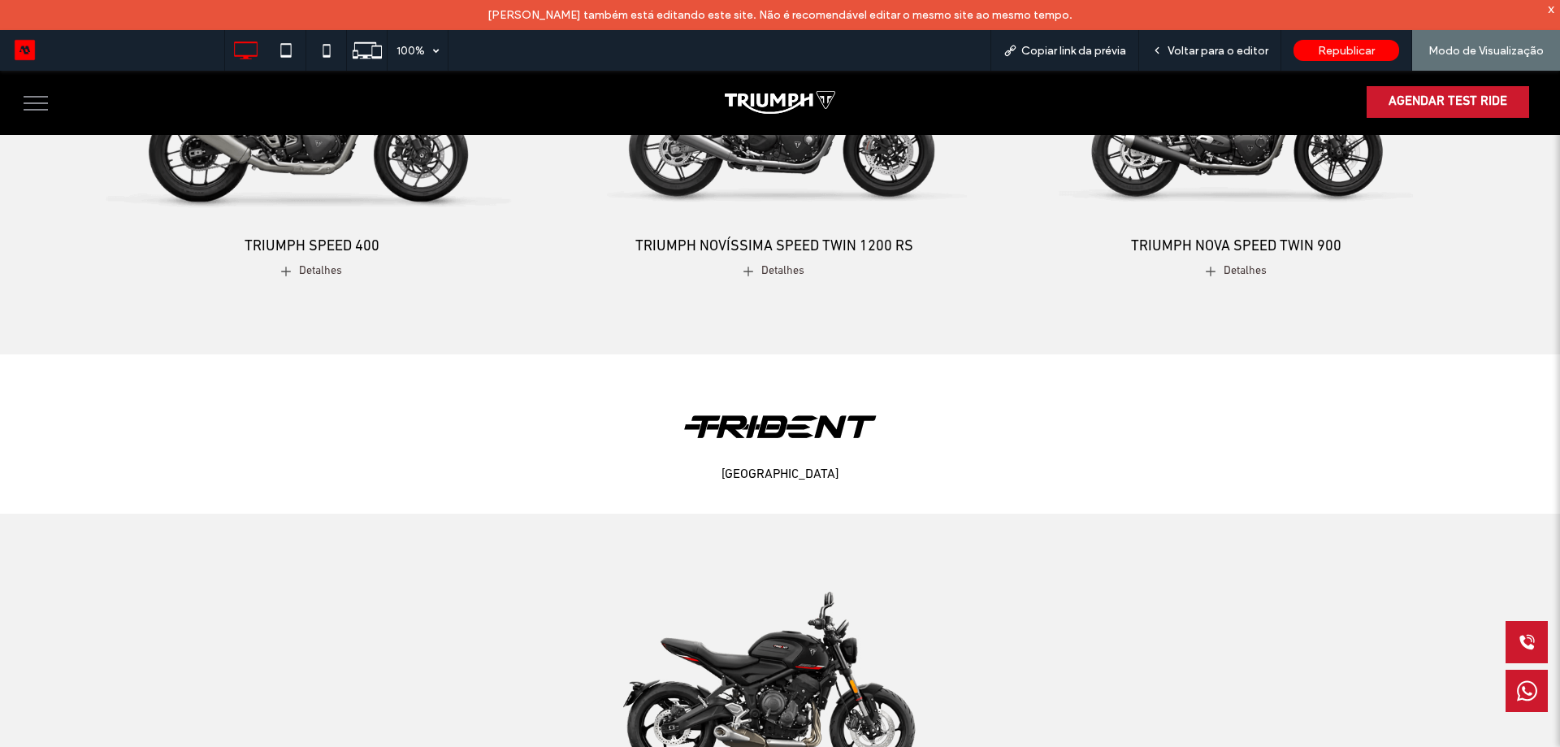
scroll to position [1950, 0]
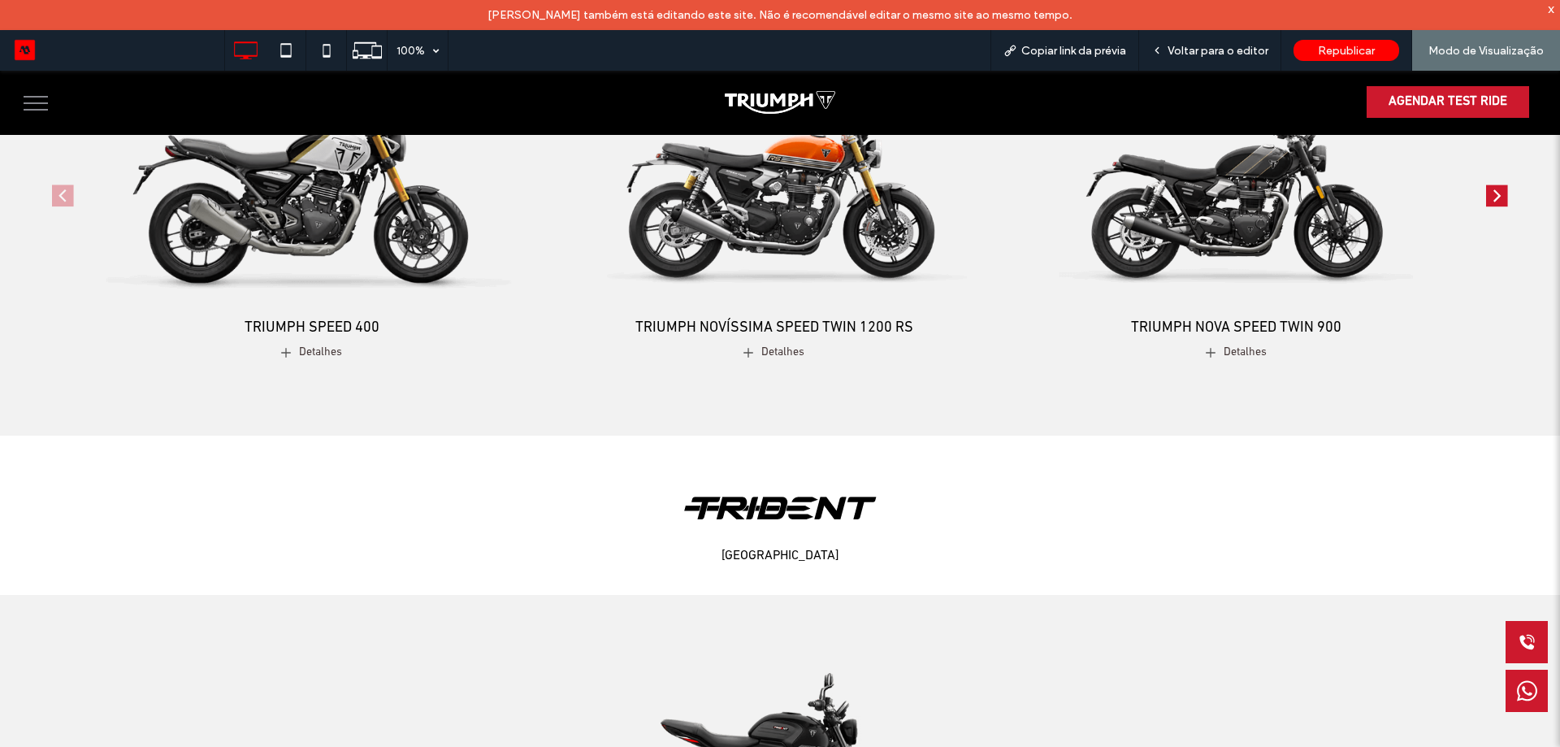
click at [390, 290] on img "1 / 4" at bounding box center [311, 173] width 477 height 298
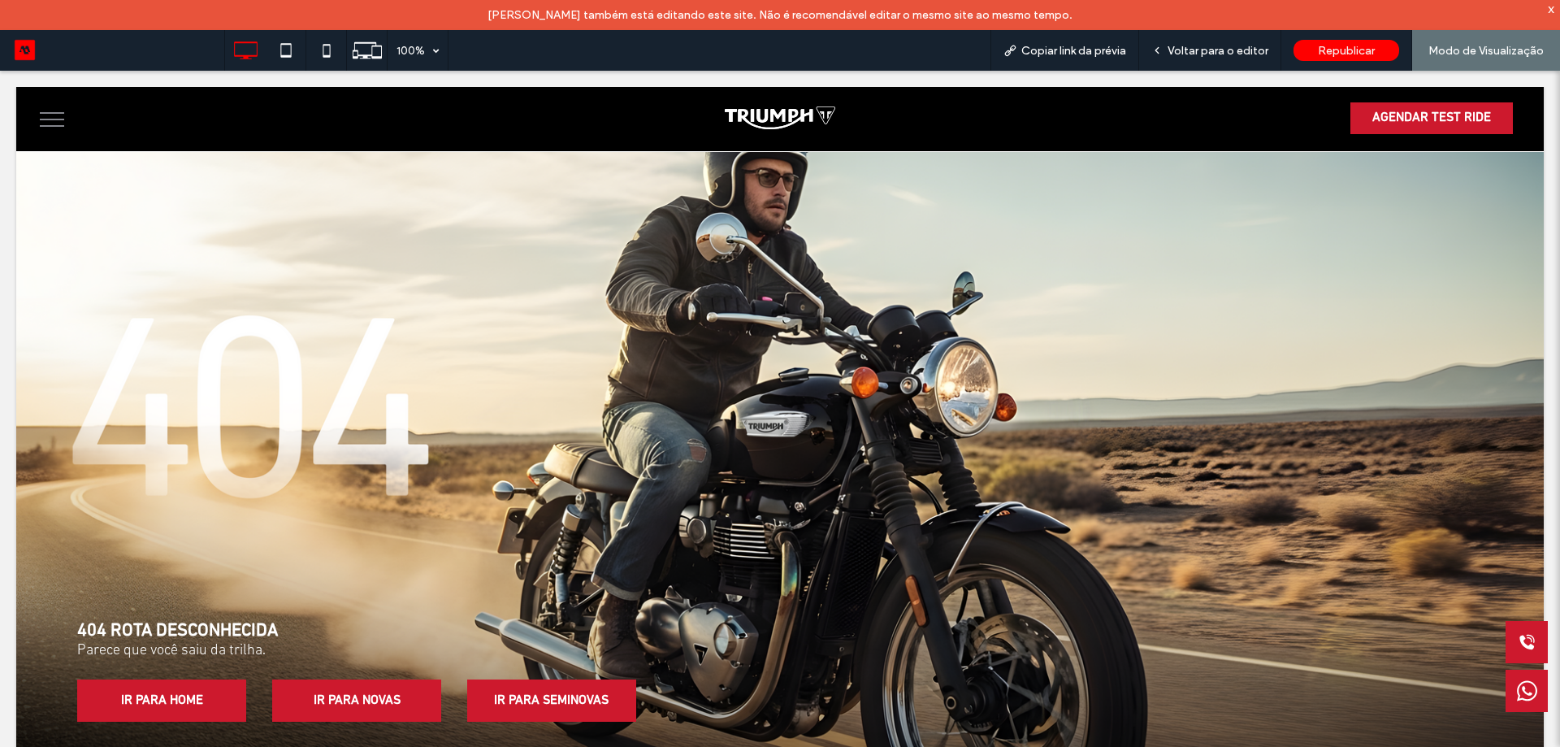
scroll to position [0, 0]
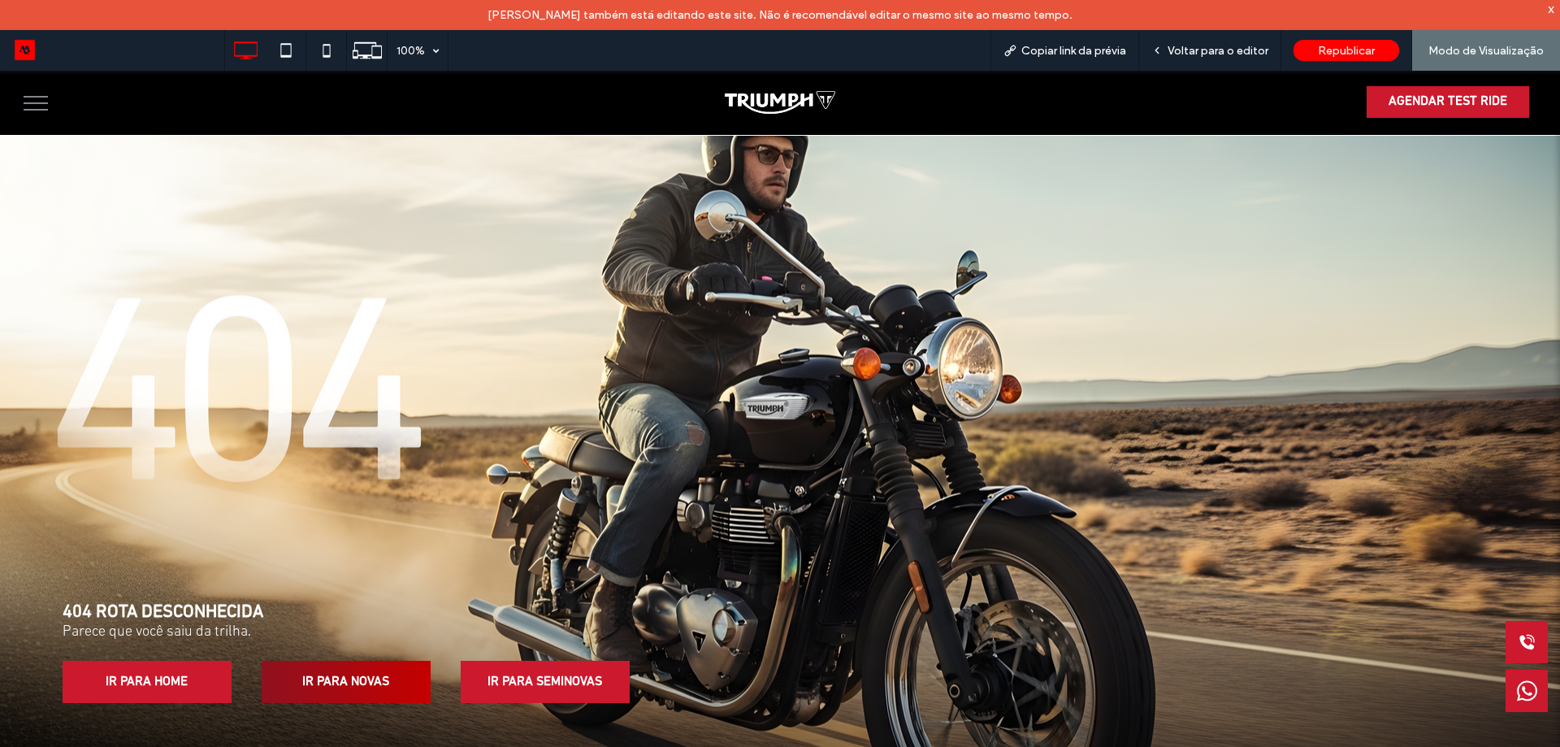
click at [378, 692] on span "IR PARA NOVAS" at bounding box center [346, 682] width 98 height 32
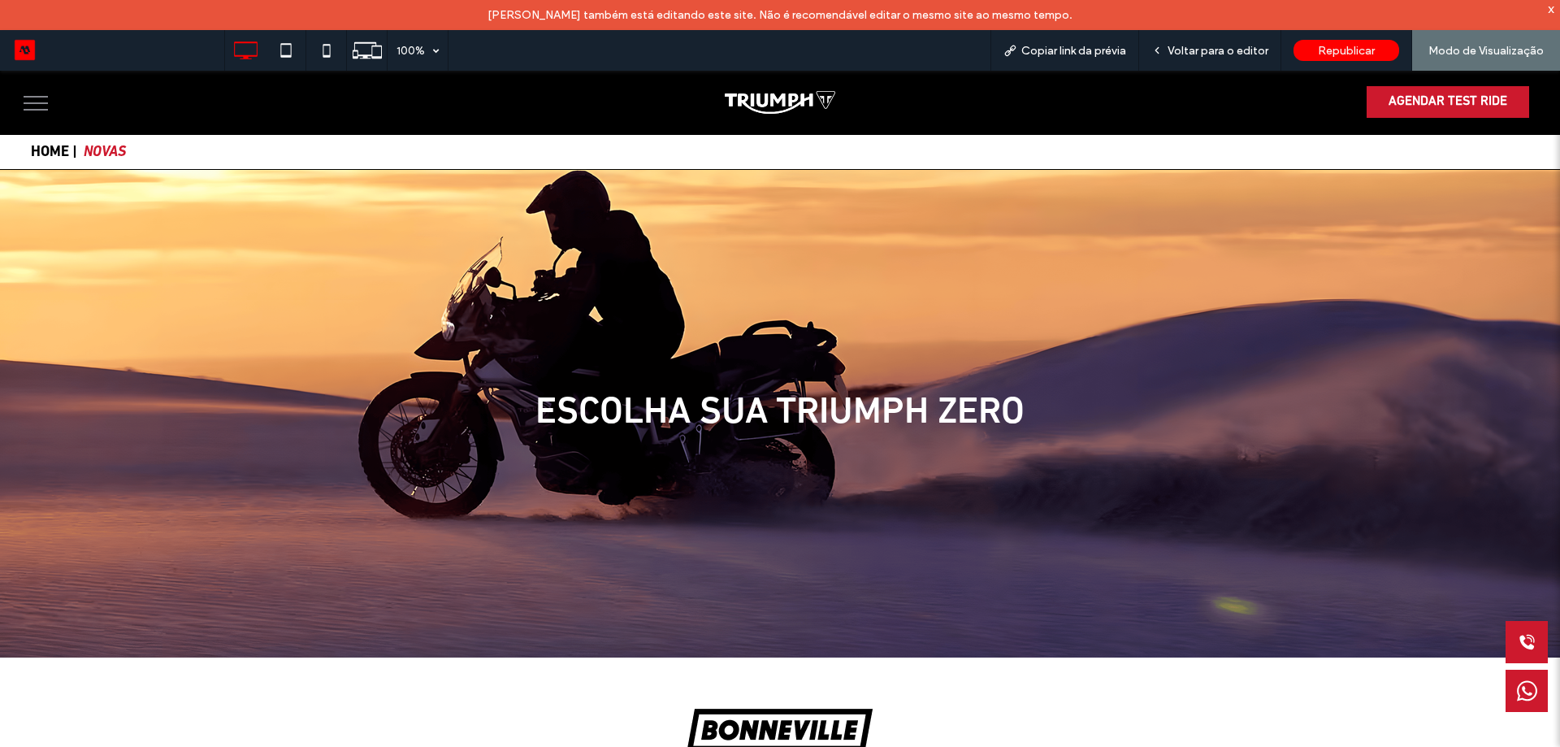
click at [28, 100] on button "menu" at bounding box center [36, 103] width 42 height 42
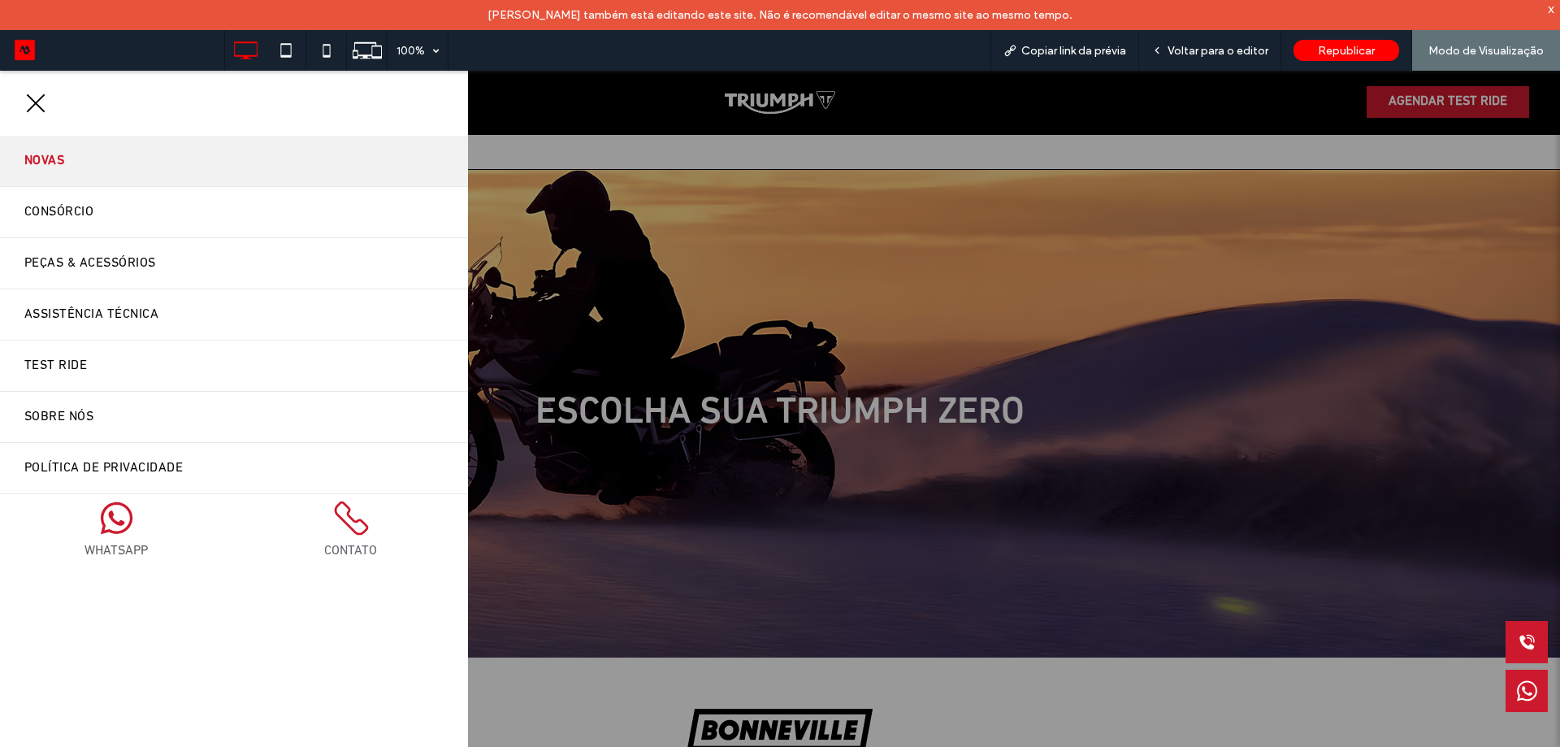
click at [10, 104] on div "Novas Consórcio Peças & Acessórios Assistência Técnica Test Ride Sobre Nós Polí…" at bounding box center [234, 319] width 468 height 496
click at [33, 103] on span "menu" at bounding box center [36, 103] width 19 height 19
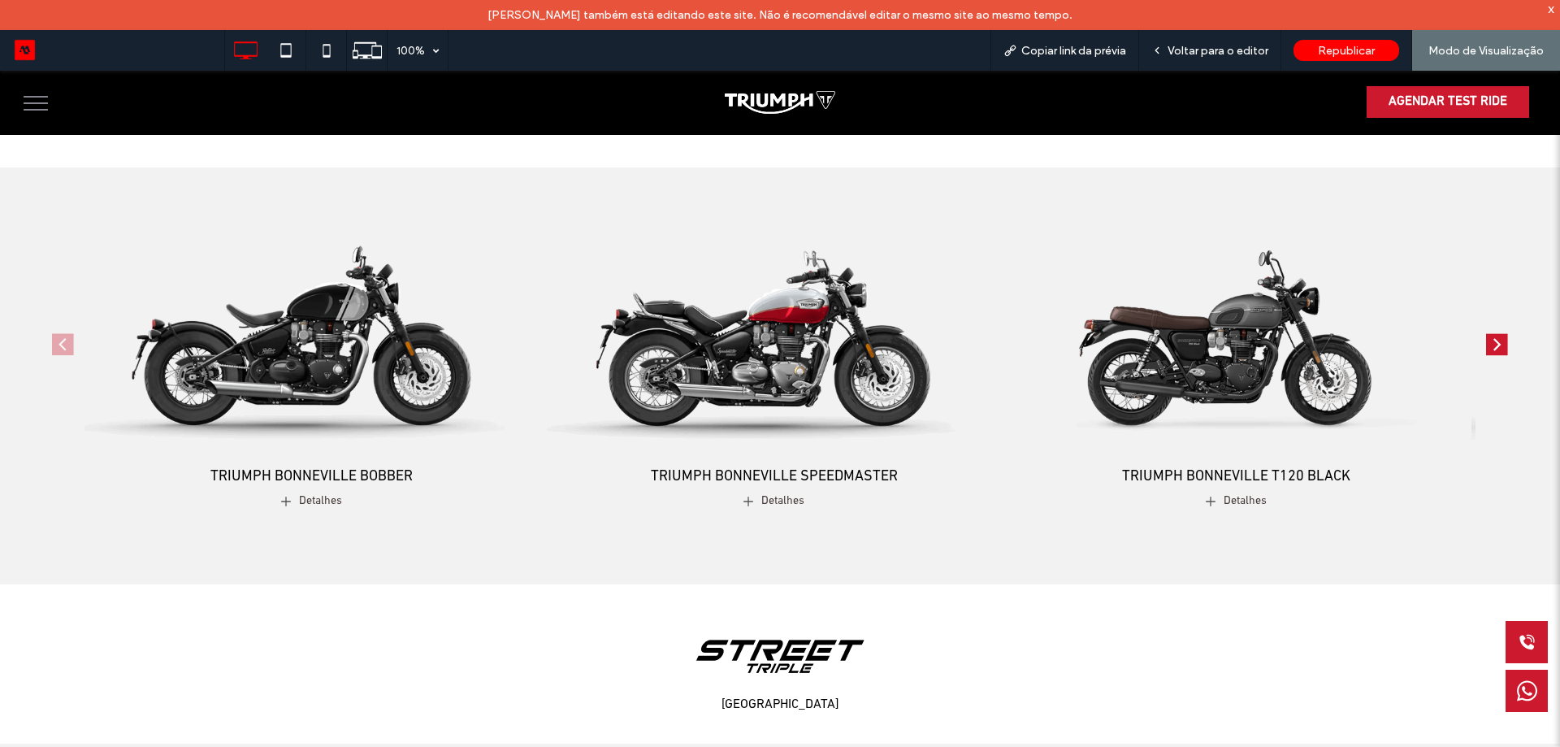
scroll to position [650, 0]
click at [1486, 338] on icon "Next slide" at bounding box center [1497, 344] width 22 height 36
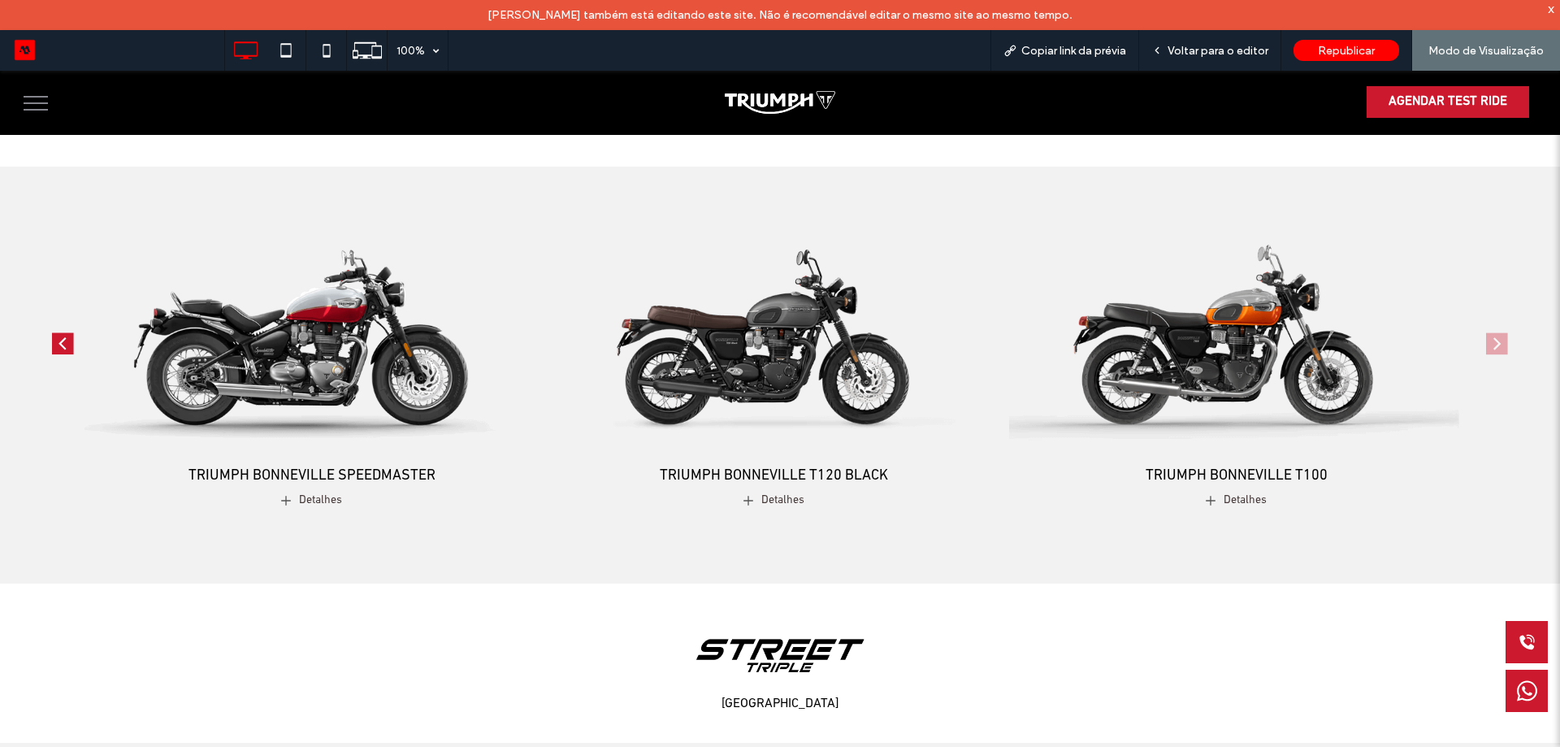
click at [59, 351] on rect "Previous slide" at bounding box center [63, 344] width 22 height 22
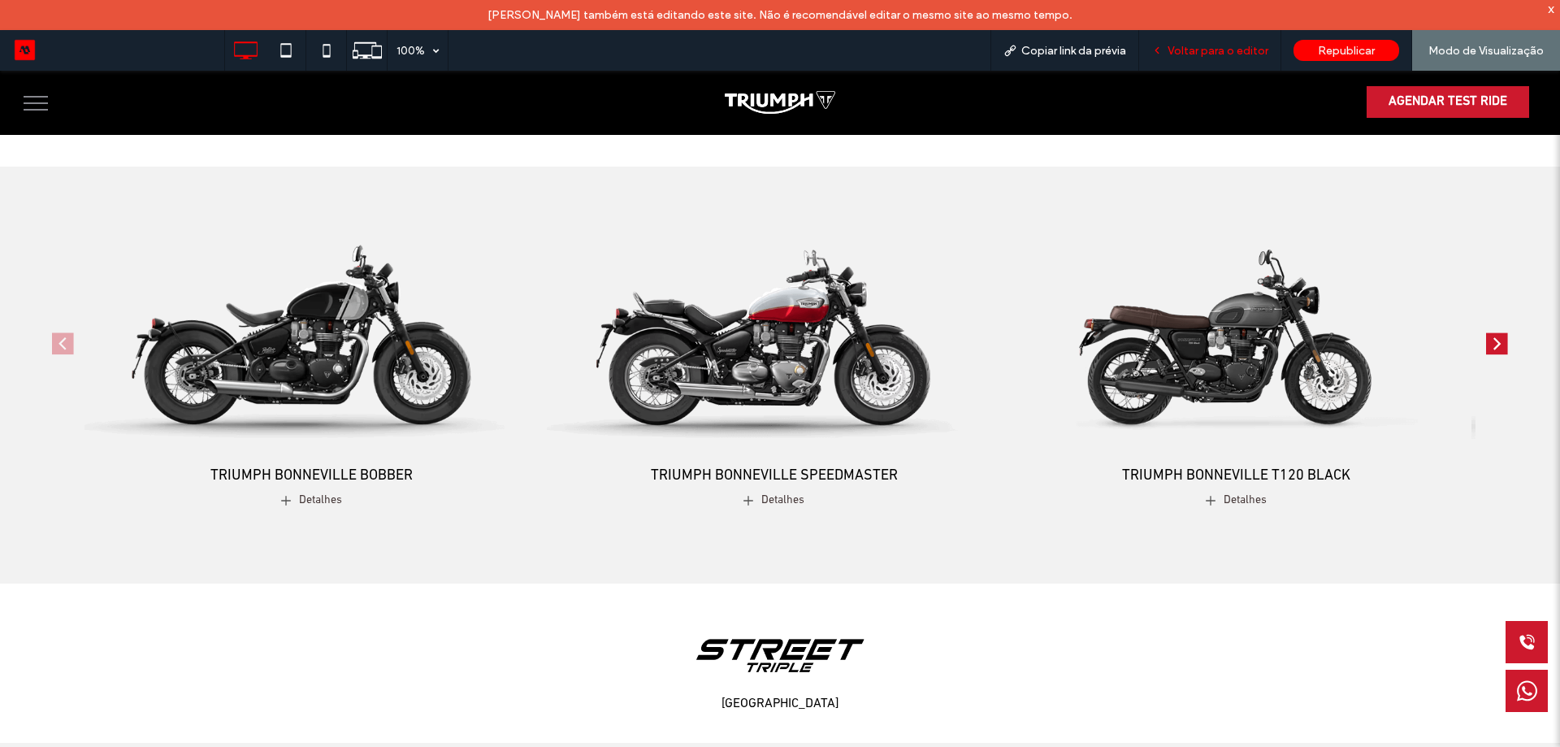
click at [1233, 54] on span "Voltar para o editor" at bounding box center [1218, 51] width 101 height 14
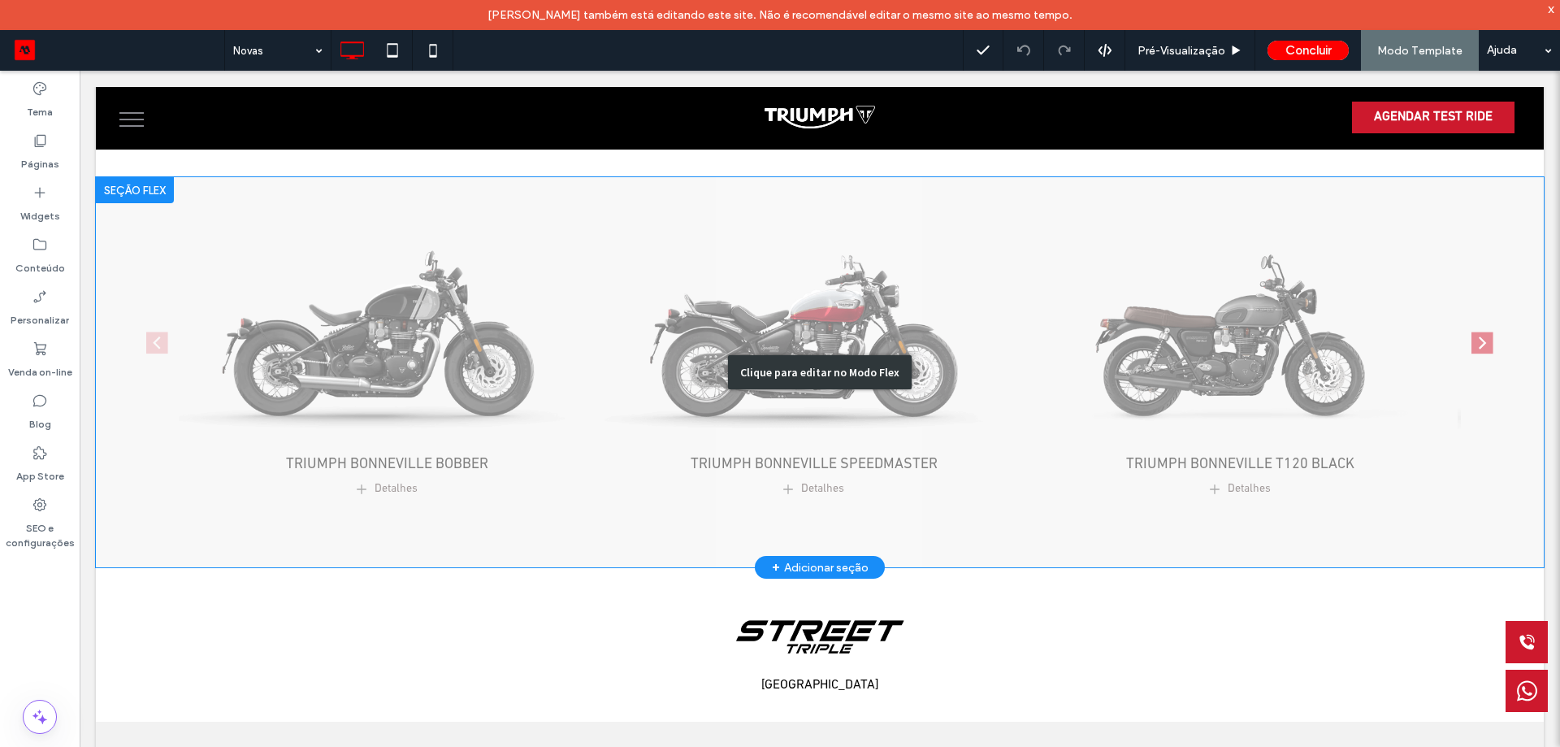
scroll to position [648, 0]
click at [794, 314] on div "Clique para editar no Modo Flex" at bounding box center [820, 372] width 1448 height 390
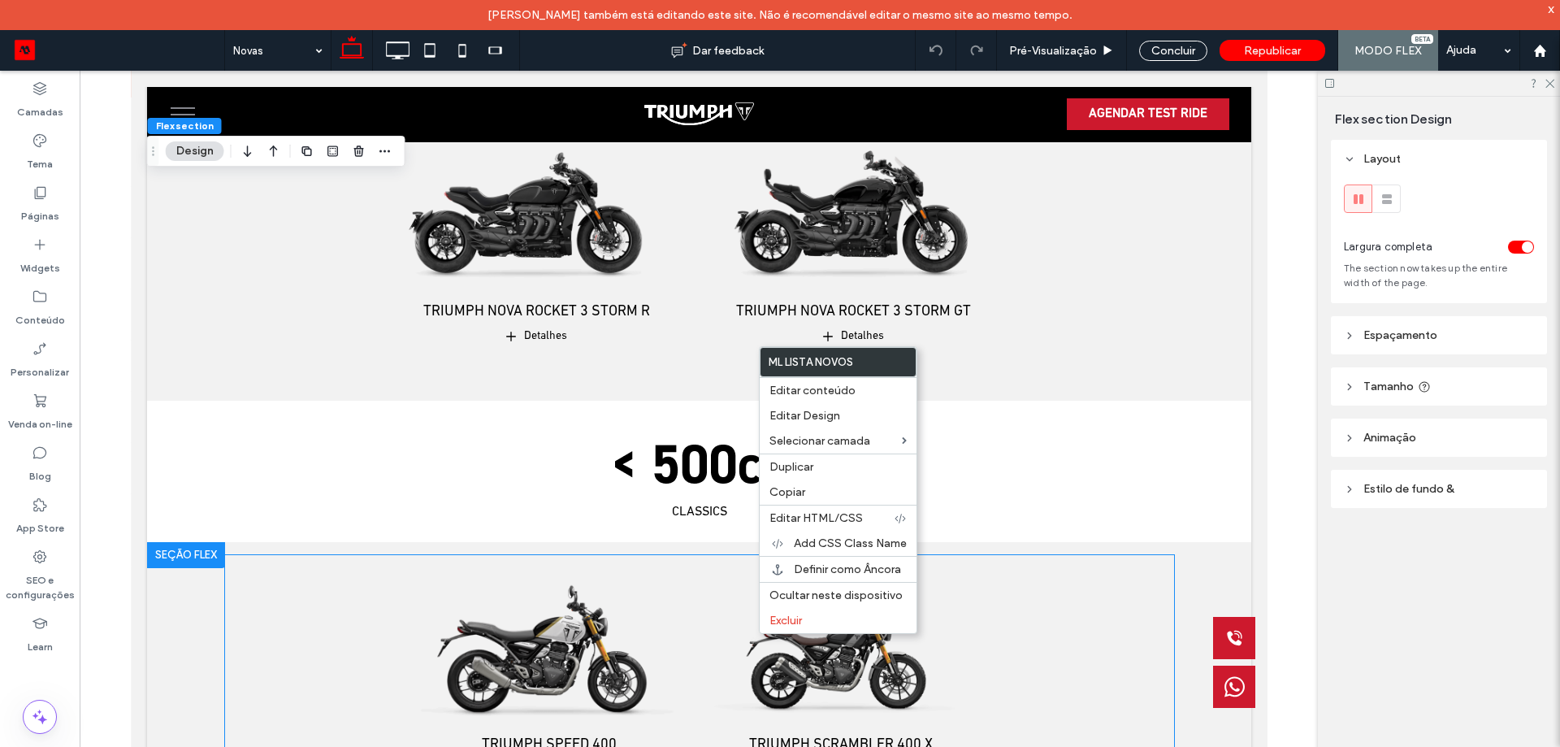
scroll to position [4562, 0]
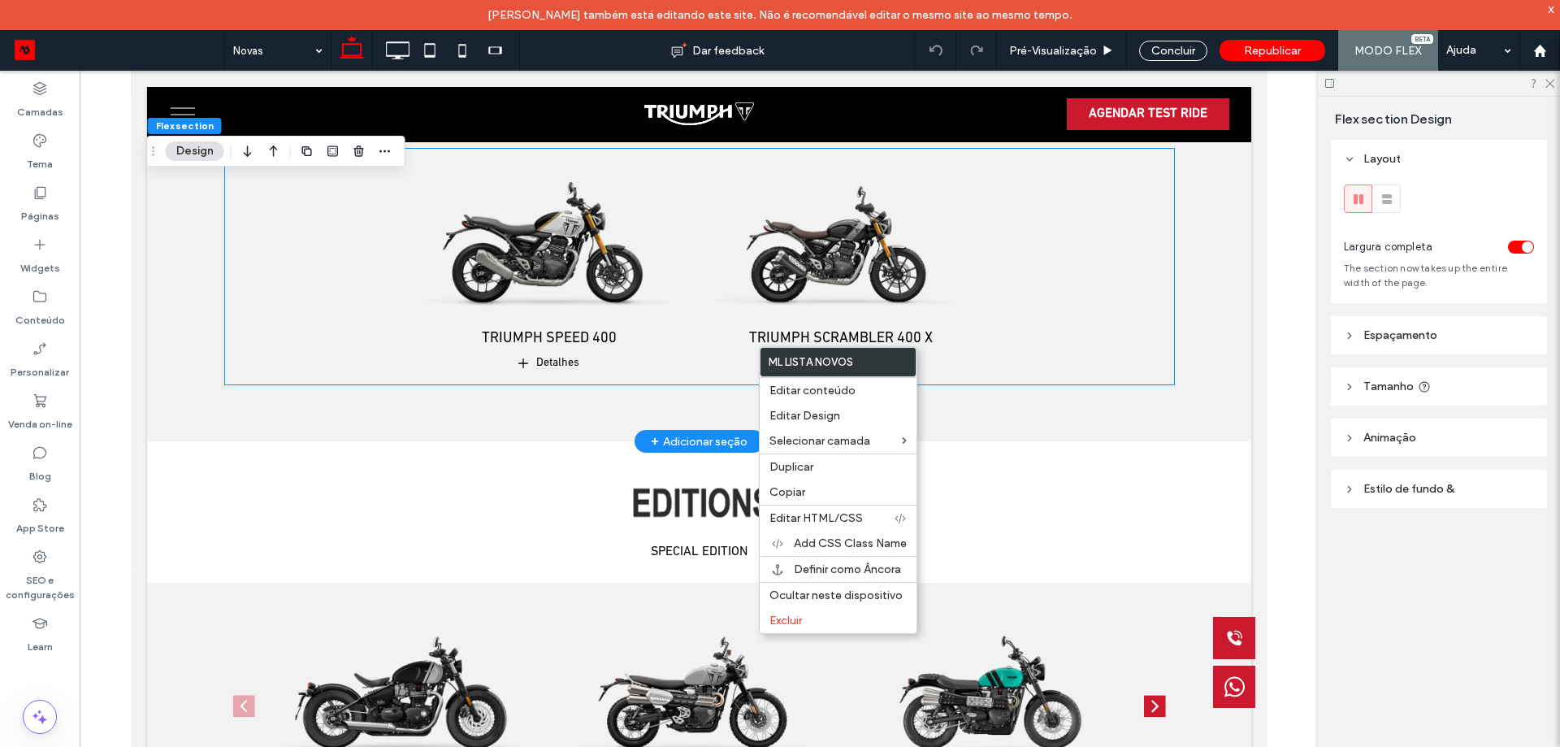
click at [691, 237] on div "Triumph SPEED 400 Detalhes Triumph SCRAMBLER 400 X Detalhes" at bounding box center [699, 260] width 868 height 222
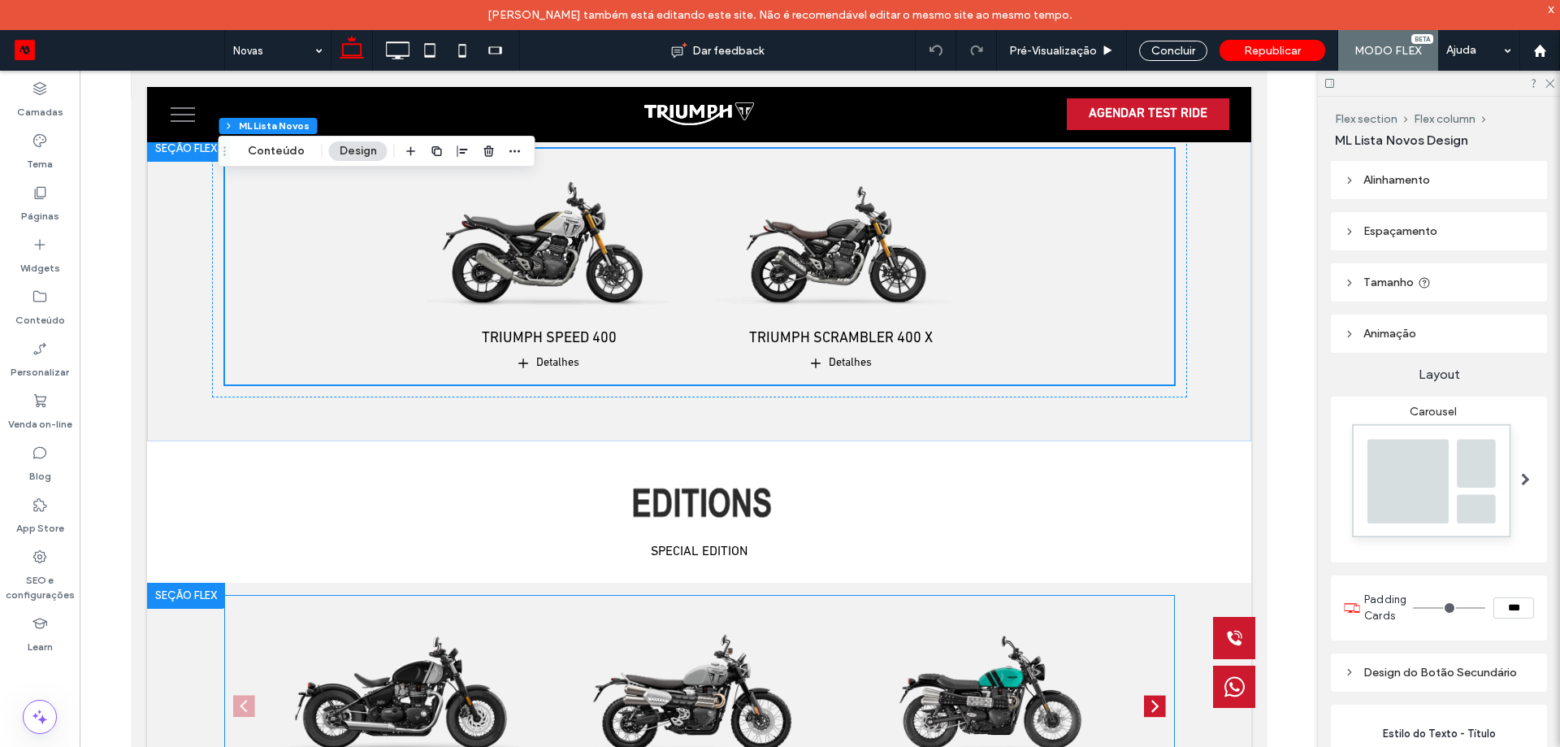
scroll to position [4969, 0]
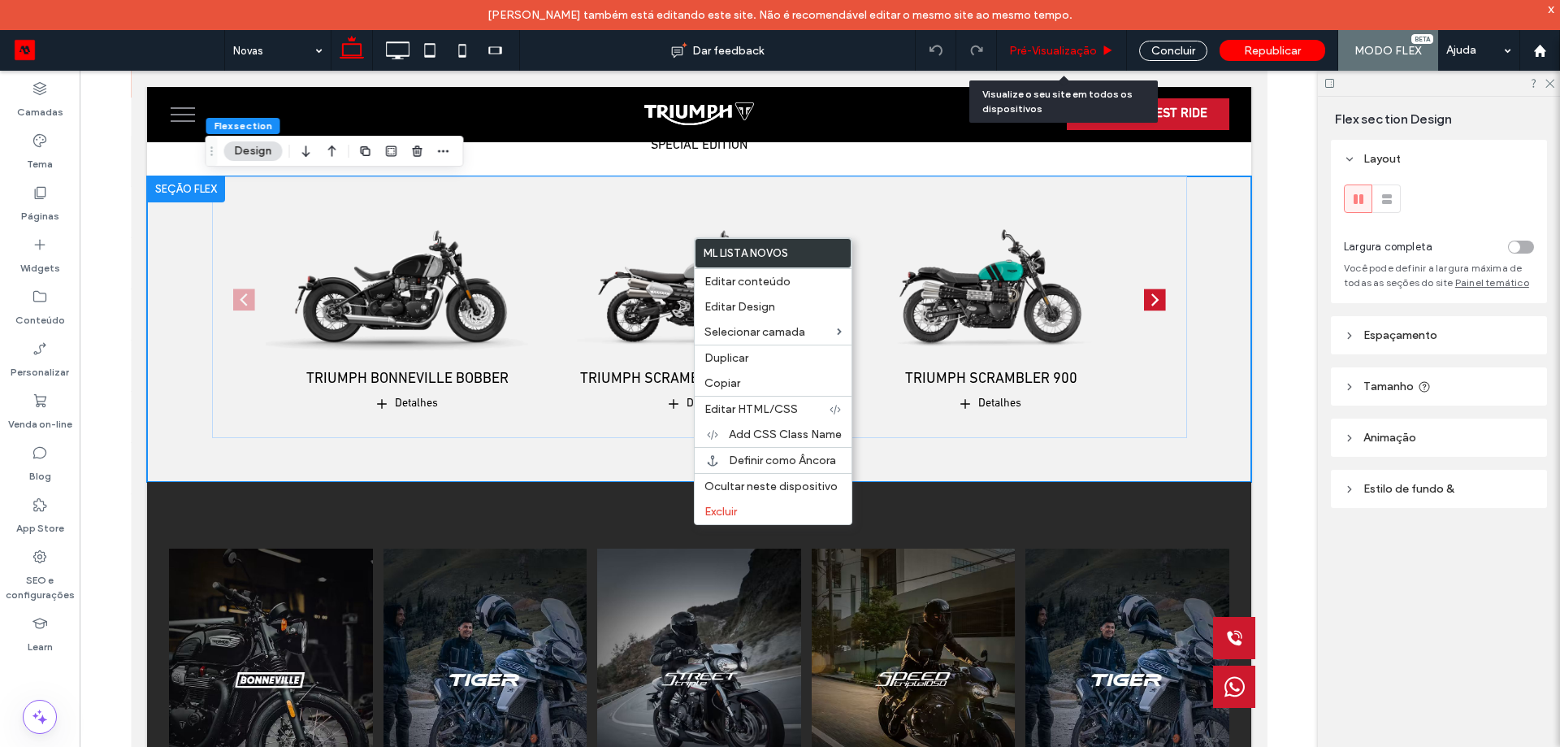
drag, startPoint x: 1082, startPoint y: 50, endPoint x: 1062, endPoint y: 353, distance: 303.8
click at [1082, 50] on span "Pré-Visualizaçāo" at bounding box center [1053, 51] width 88 height 14
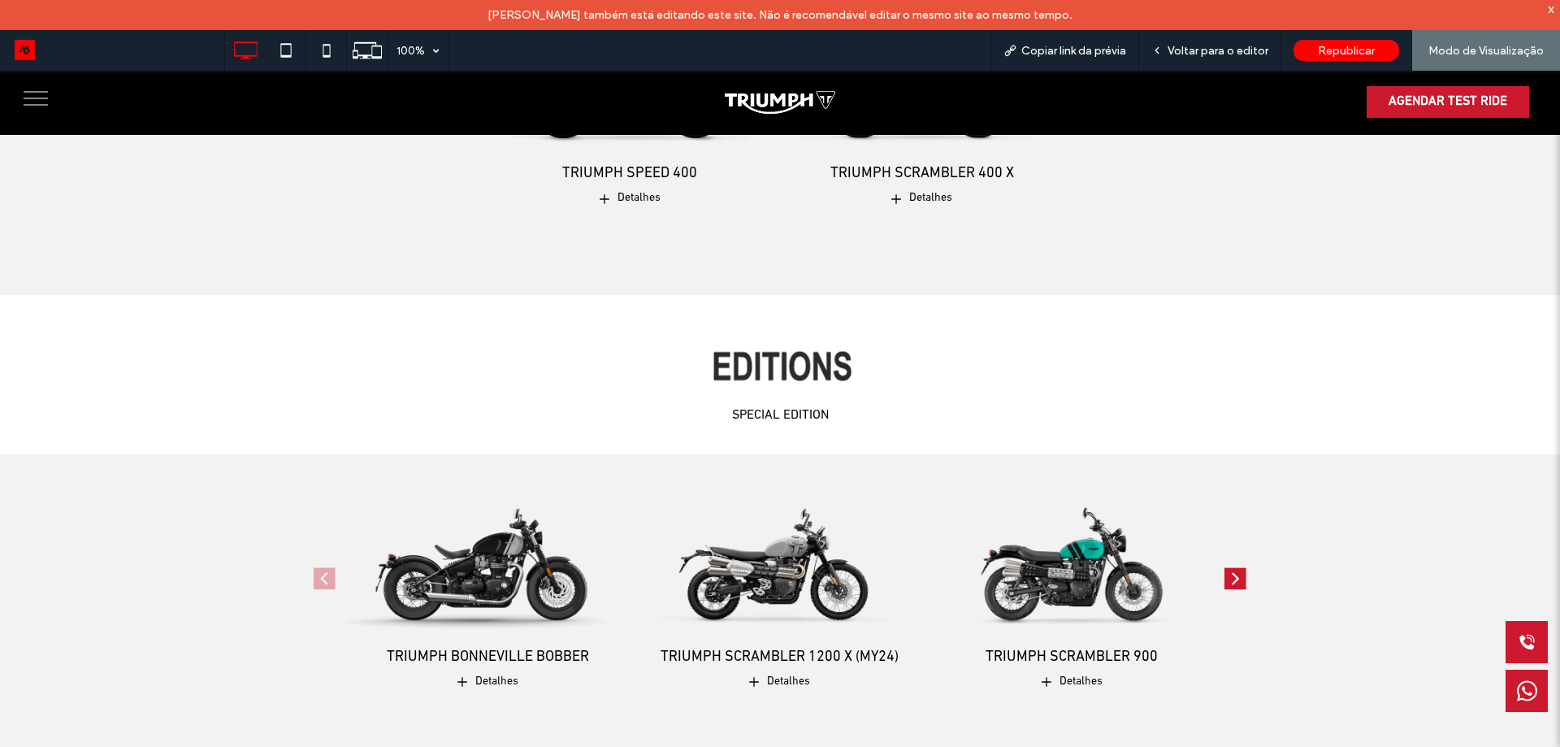
scroll to position [6038, 0]
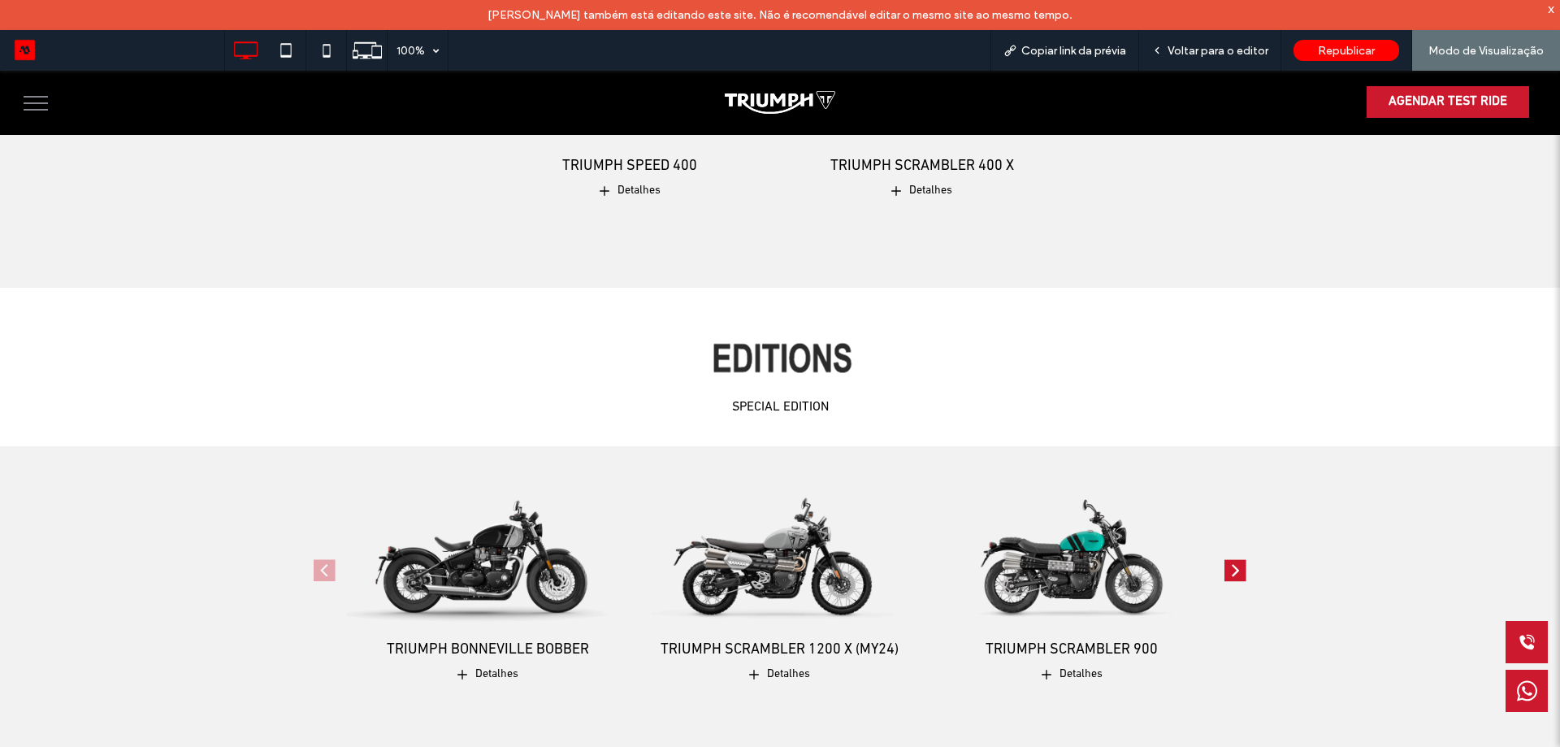
click at [828, 600] on img "2 / 4" at bounding box center [780, 548] width 298 height 186
click at [1235, 54] on span "Voltar para o editor" at bounding box center [1218, 51] width 101 height 14
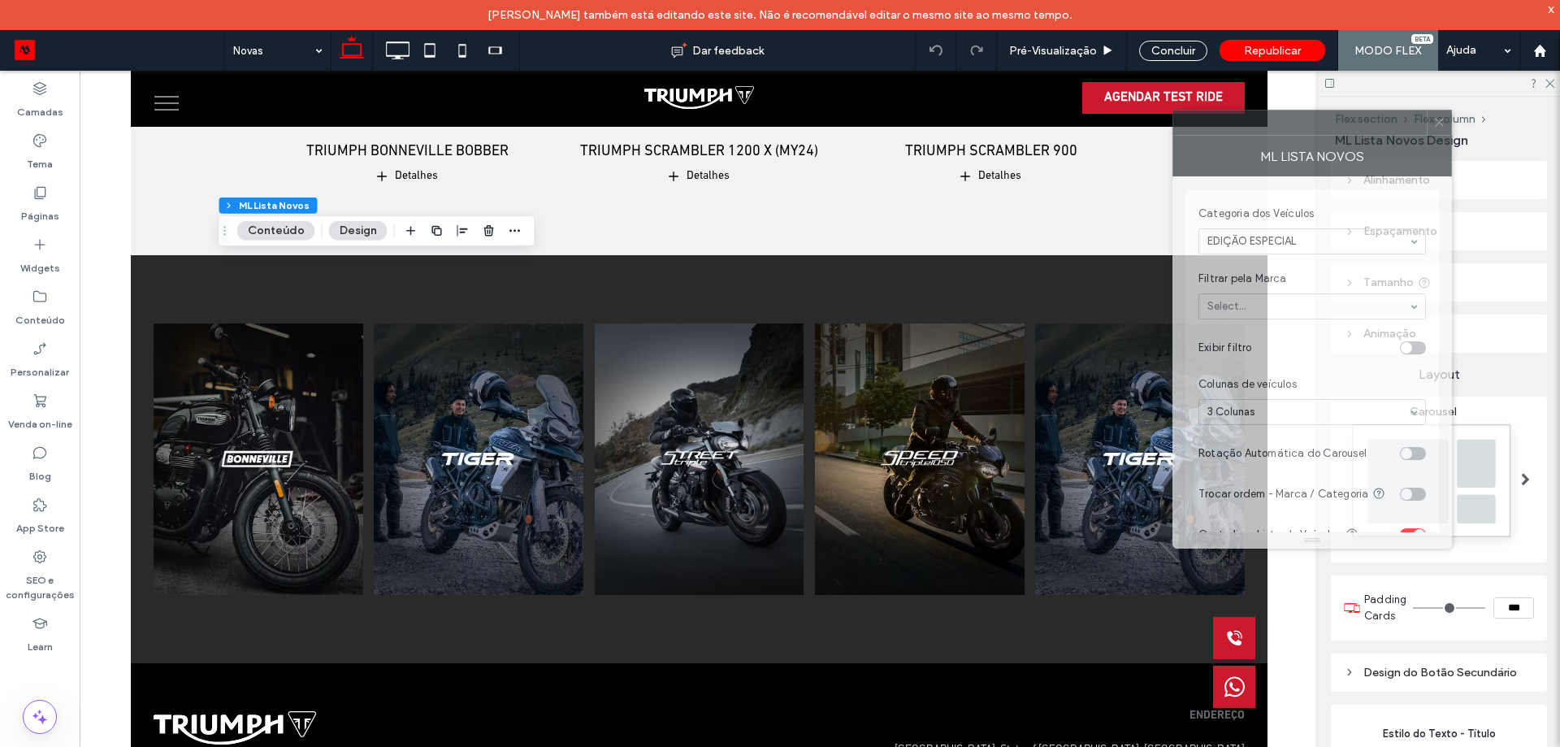
drag, startPoint x: 1370, startPoint y: 165, endPoint x: 1077, endPoint y: 20, distance: 327.4
click at [1173, 111] on div at bounding box center [1300, 123] width 254 height 24
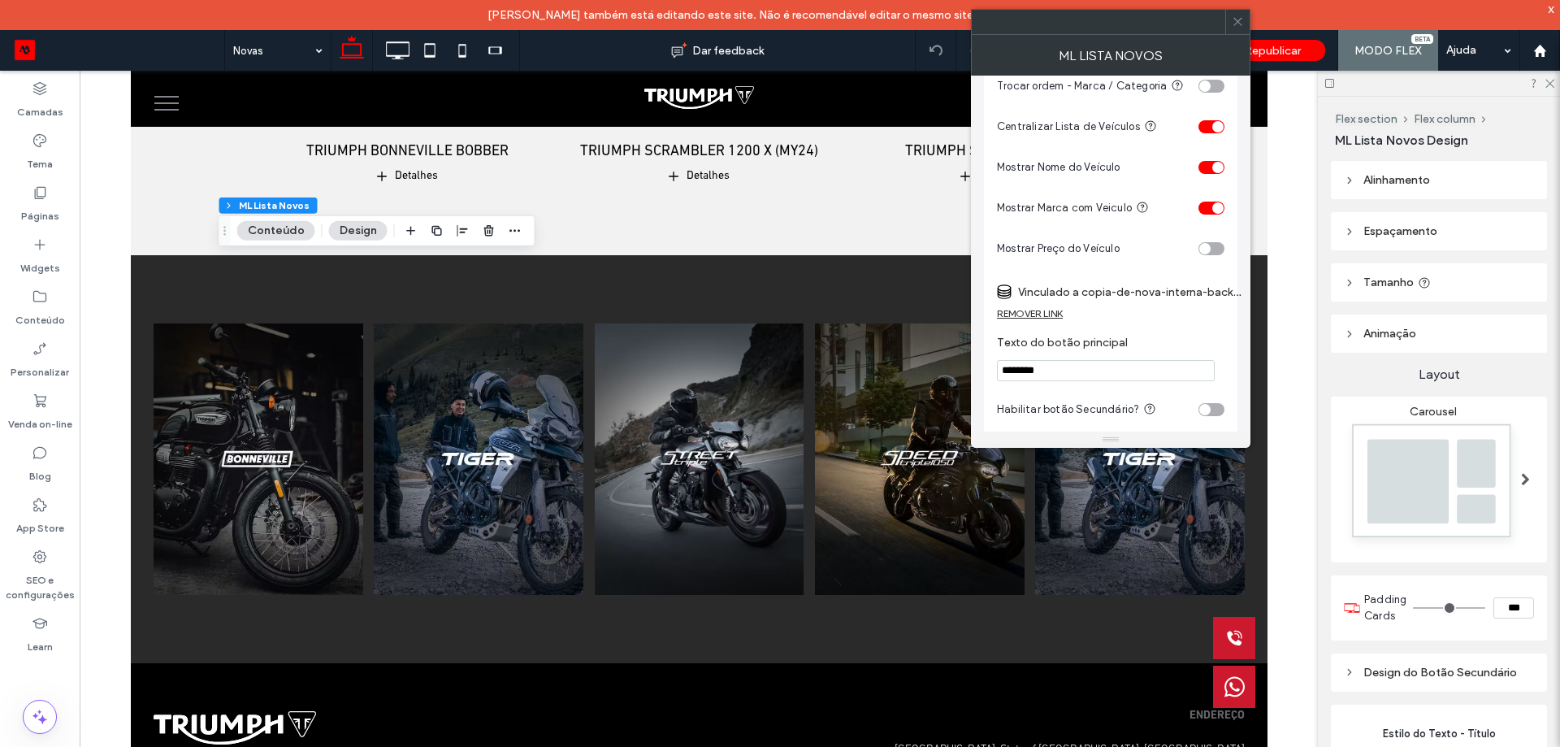
scroll to position [325, 0]
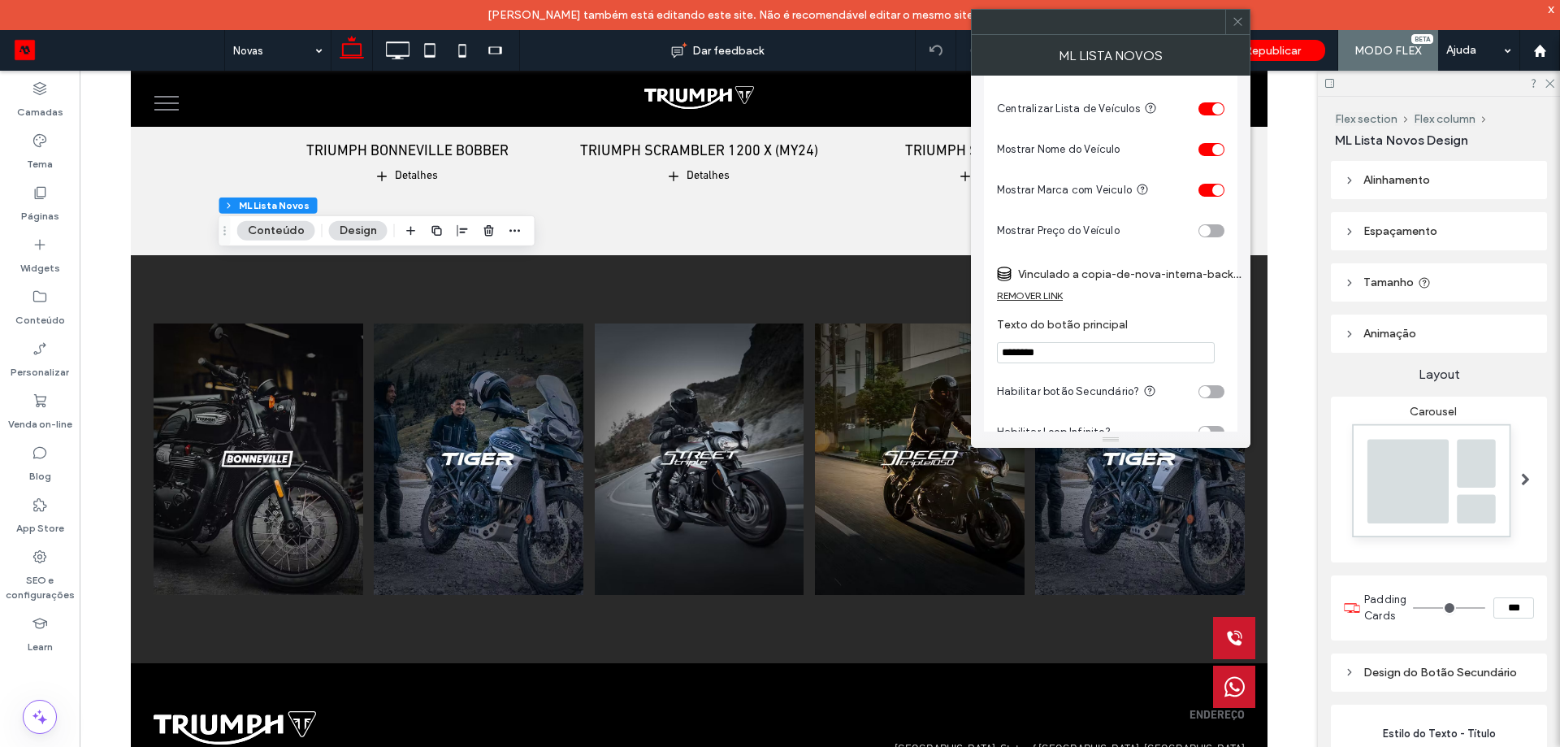
click at [1082, 284] on label "Vinculado a copia-de-nova-interna-backup2/comprar-triumph-bonneville-bobber (De…" at bounding box center [1132, 274] width 228 height 30
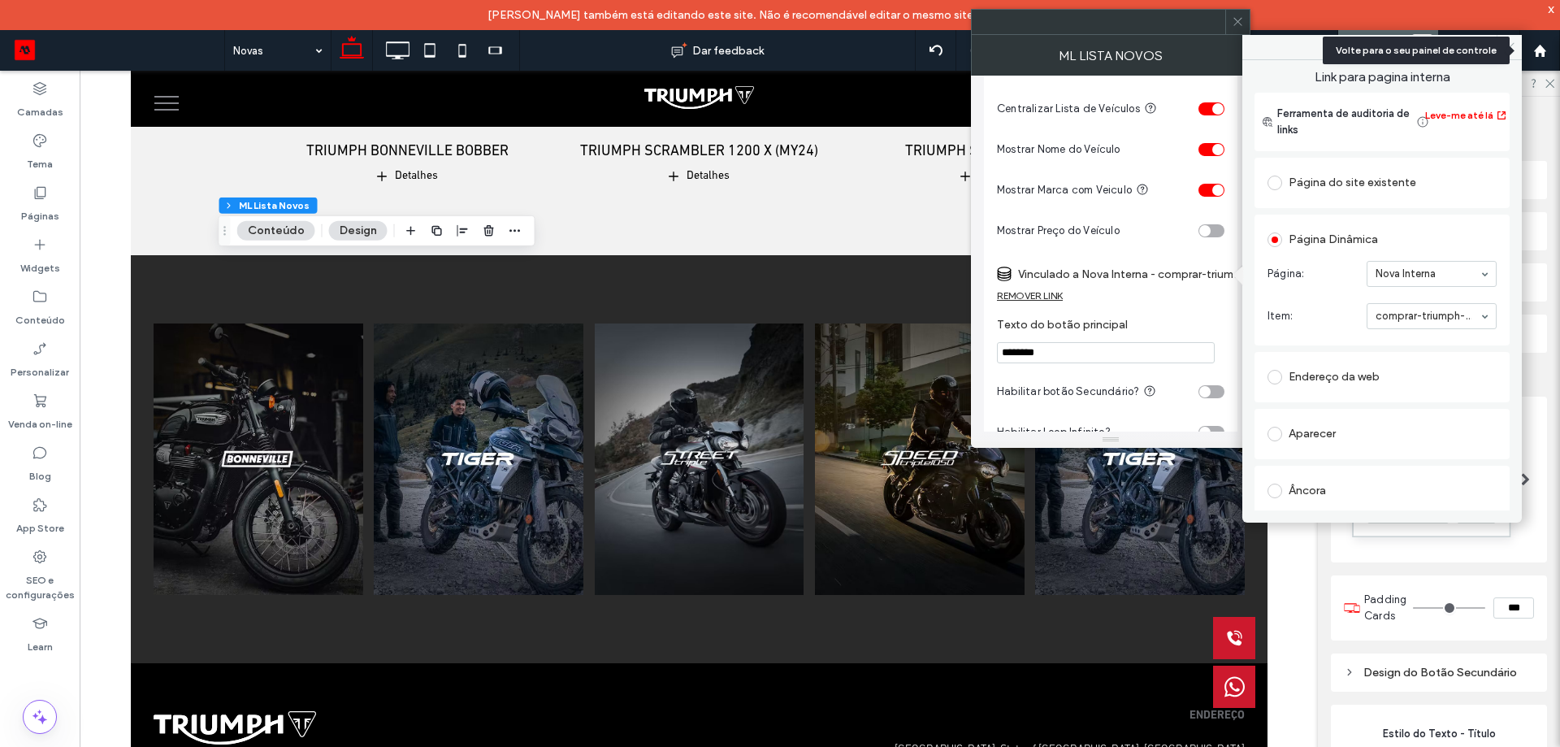
click at [1509, 52] on icon at bounding box center [1510, 47] width 12 height 12
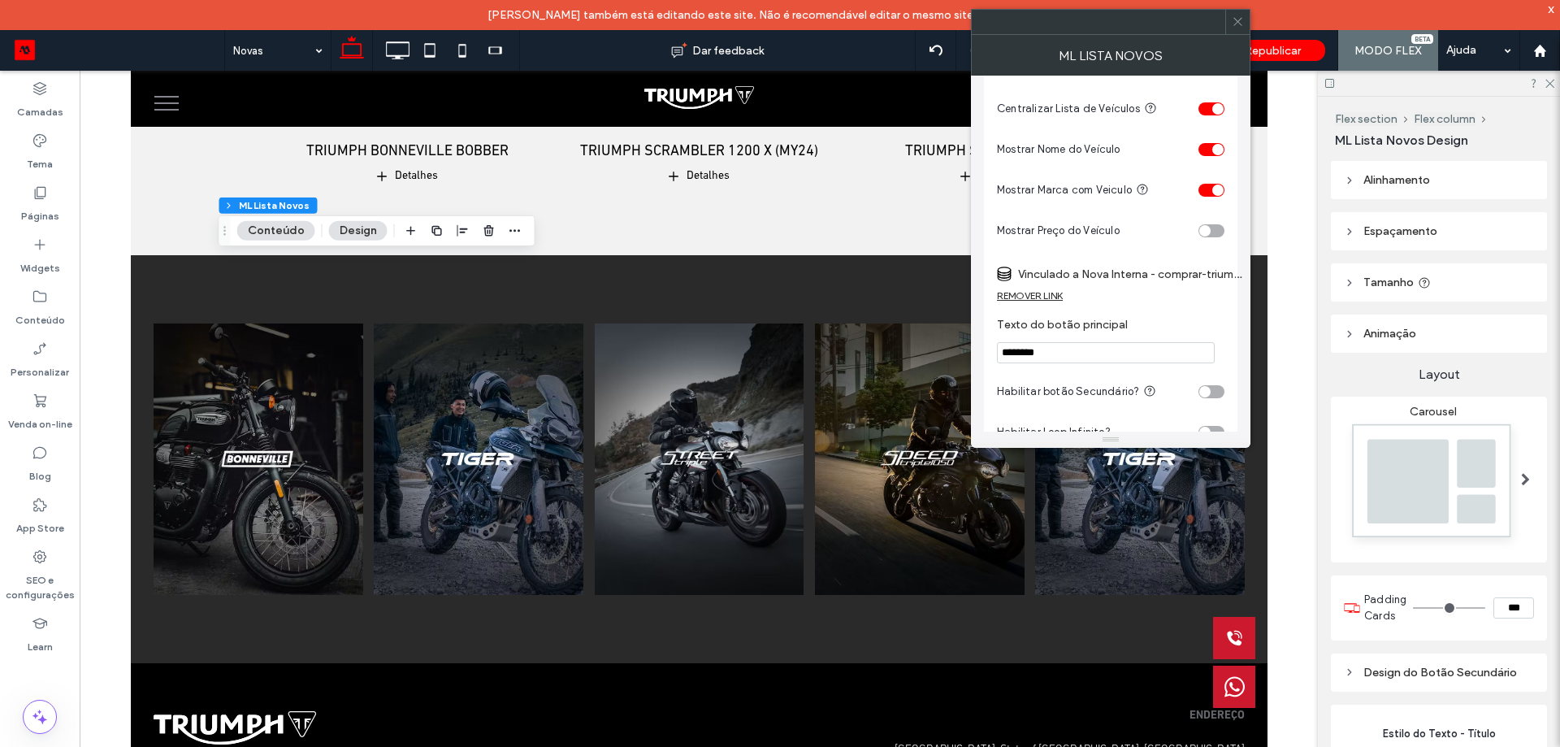
click at [1235, 19] on icon at bounding box center [1238, 21] width 12 height 12
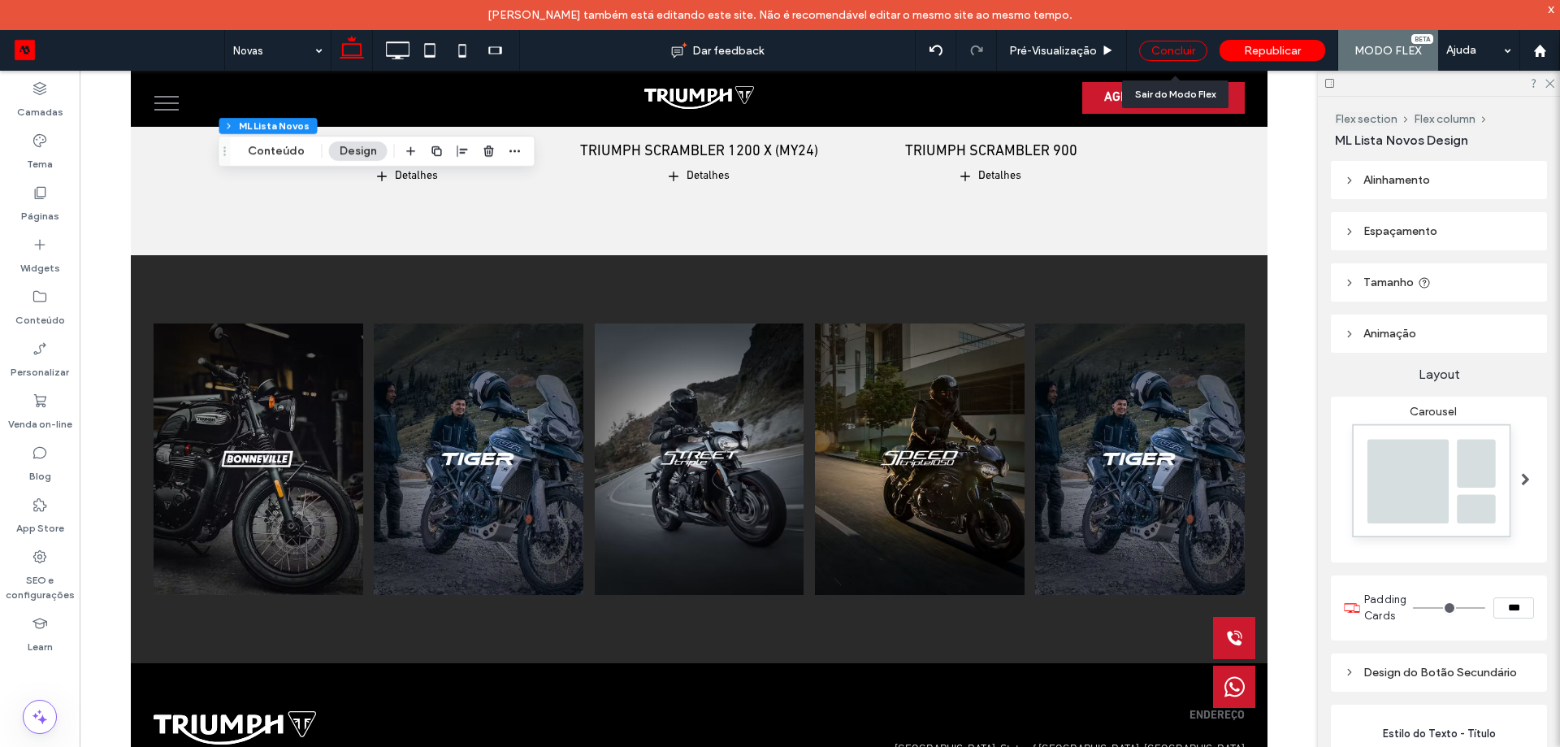
click at [1163, 47] on div "Concluir" at bounding box center [1173, 51] width 68 height 20
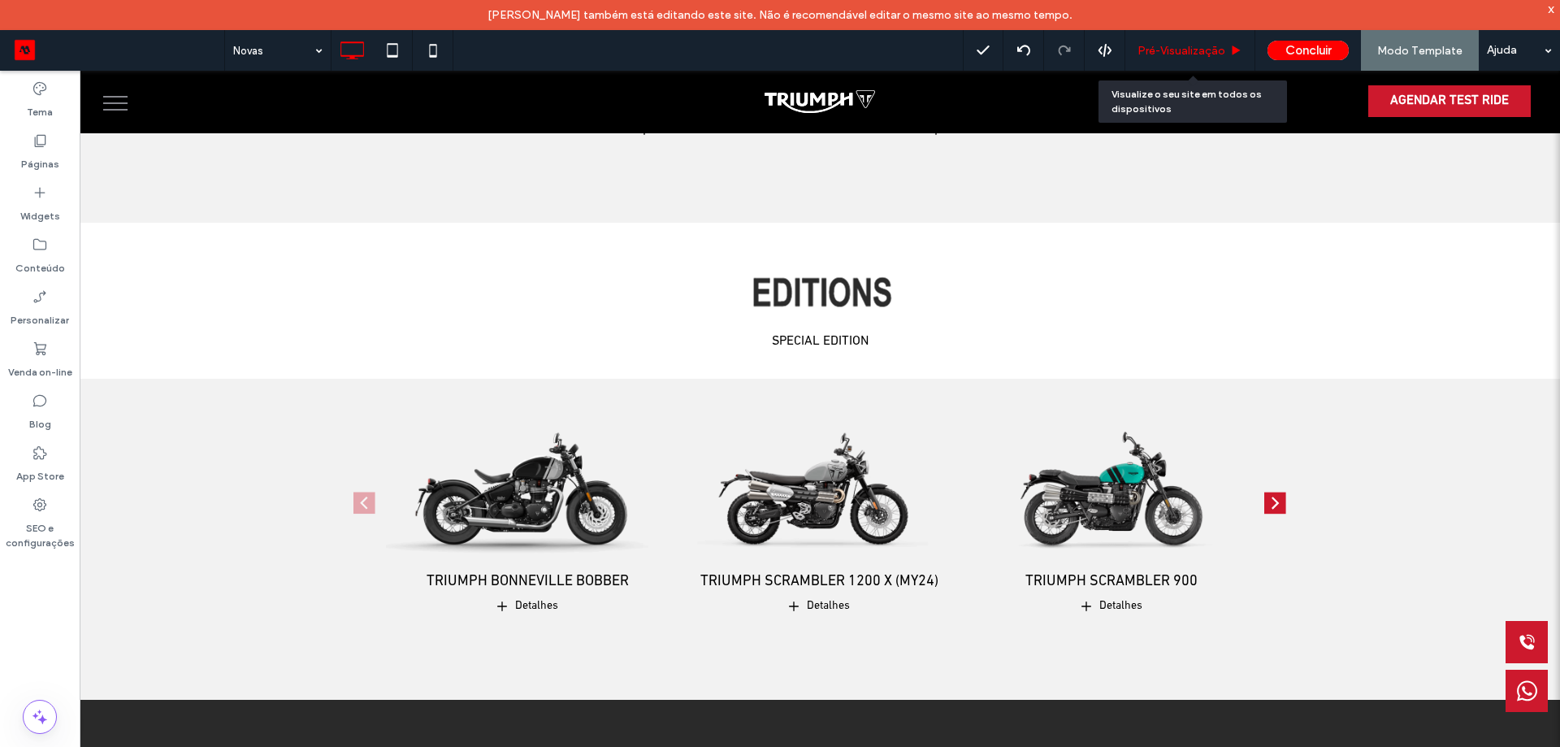
click at [1165, 48] on span "Pré-Visualizaçāo" at bounding box center [1182, 51] width 88 height 14
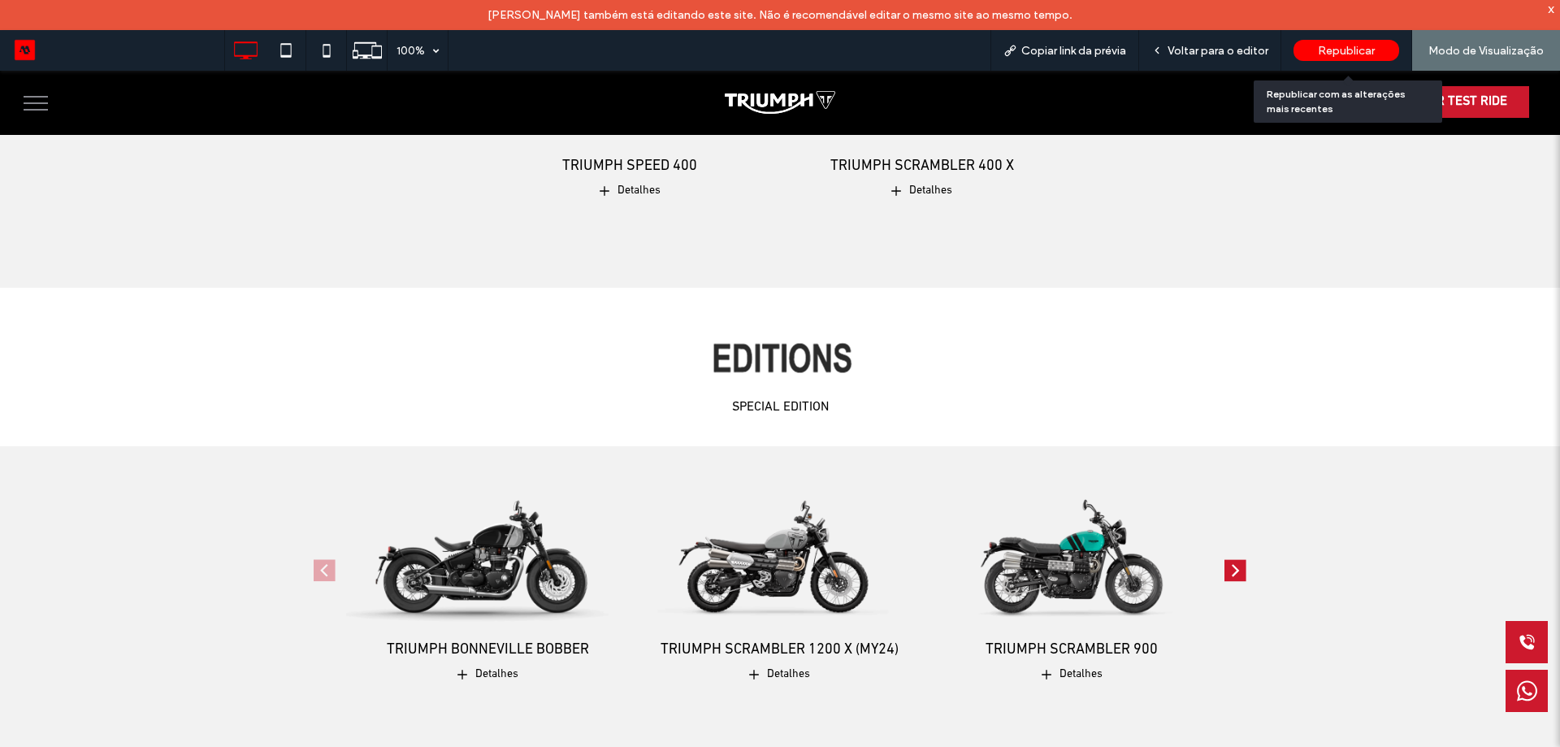
click at [1359, 49] on span "Republicar" at bounding box center [1346, 51] width 57 height 14
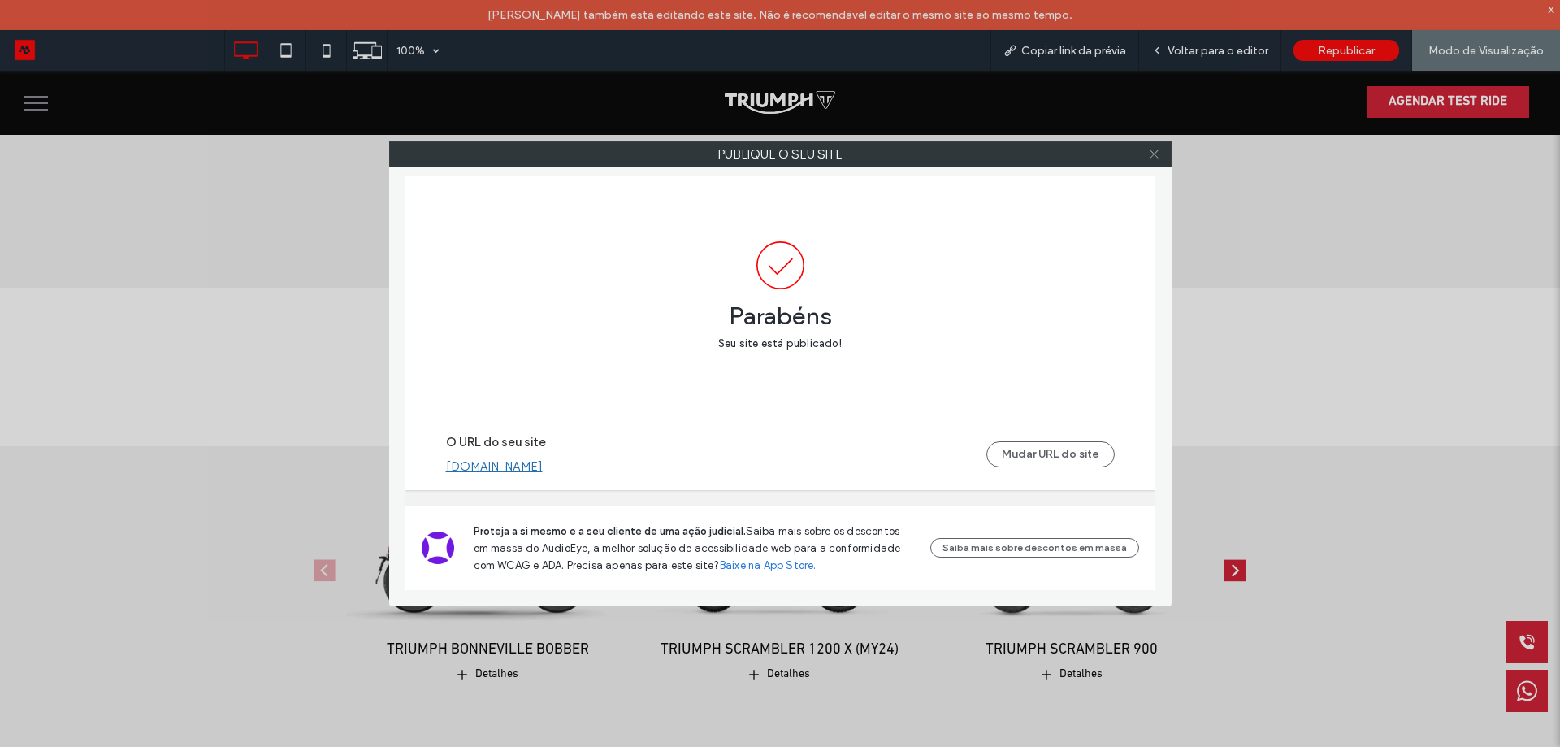
click at [1152, 154] on icon at bounding box center [1154, 154] width 12 height 12
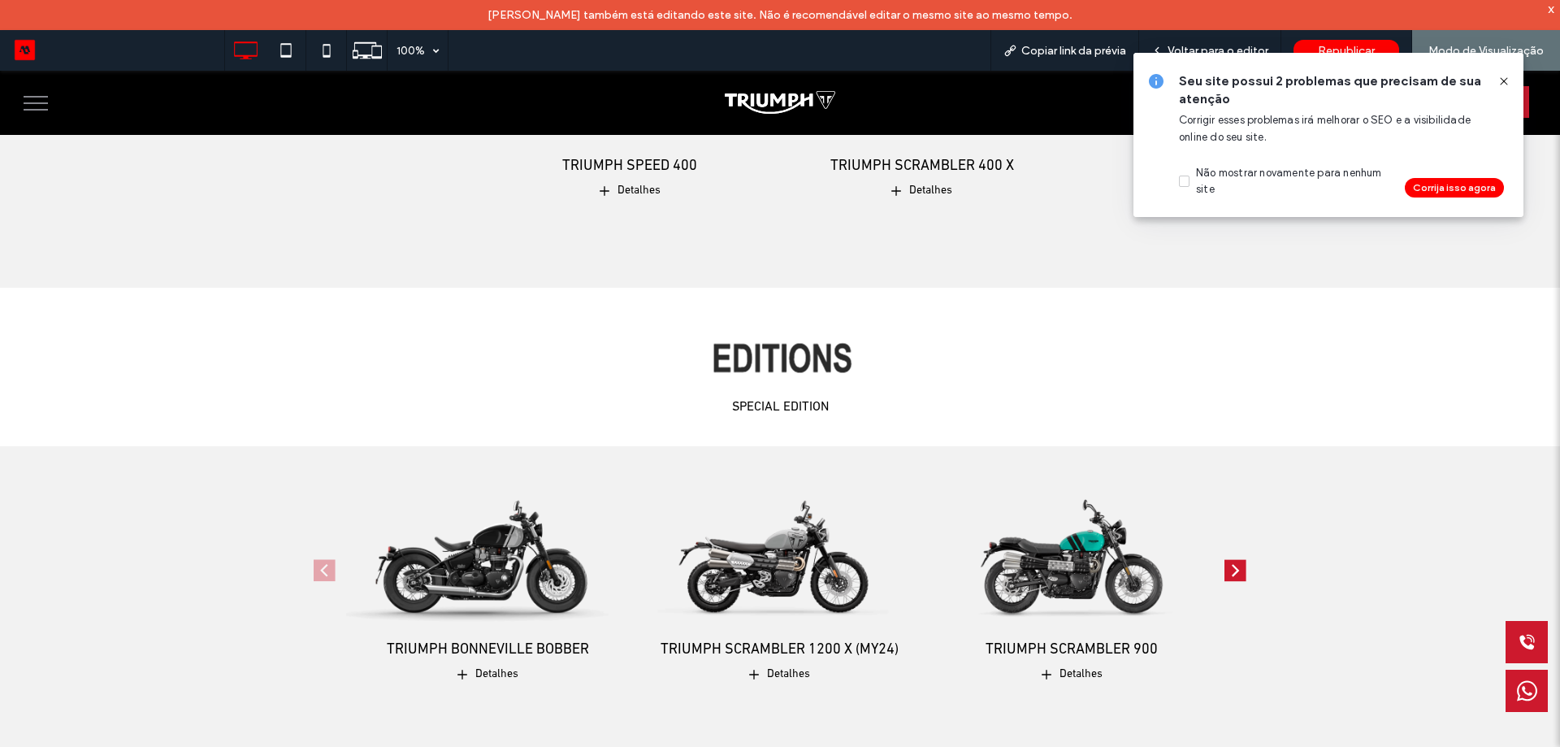
click at [1505, 83] on icon at bounding box center [1503, 81] width 13 height 13
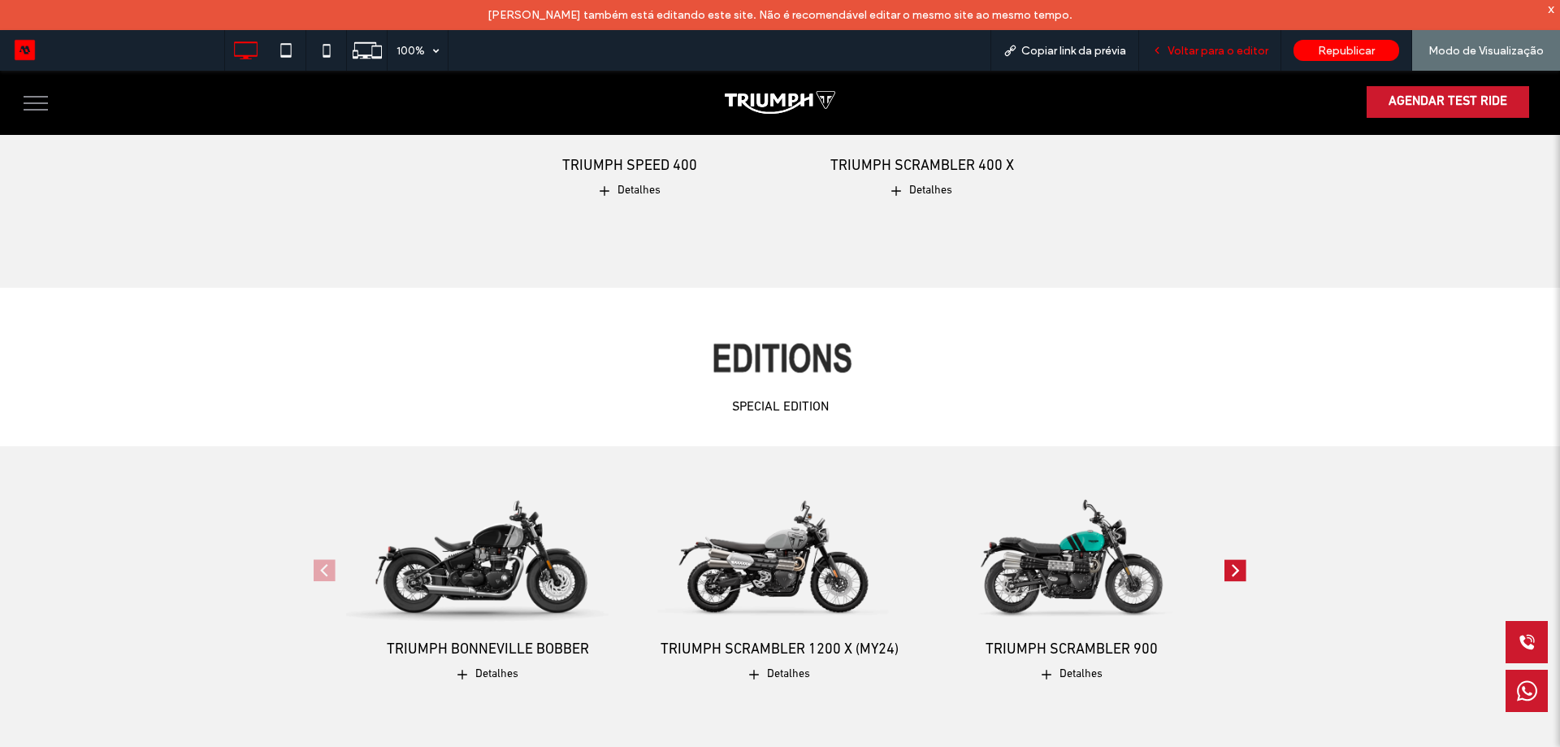
click at [1237, 50] on span "Voltar para o editor" at bounding box center [1218, 51] width 101 height 14
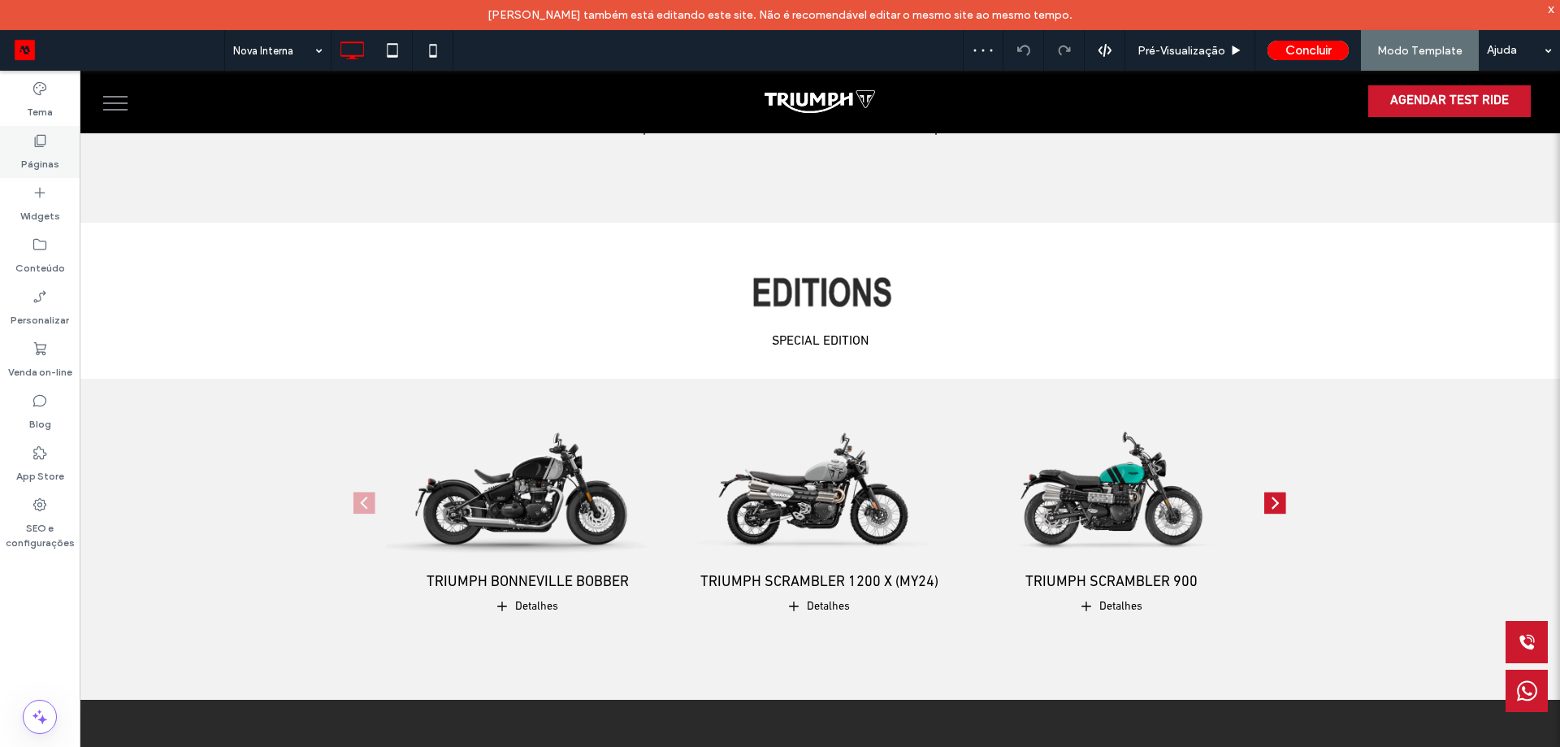
click at [41, 141] on icon at bounding box center [40, 140] width 16 height 16
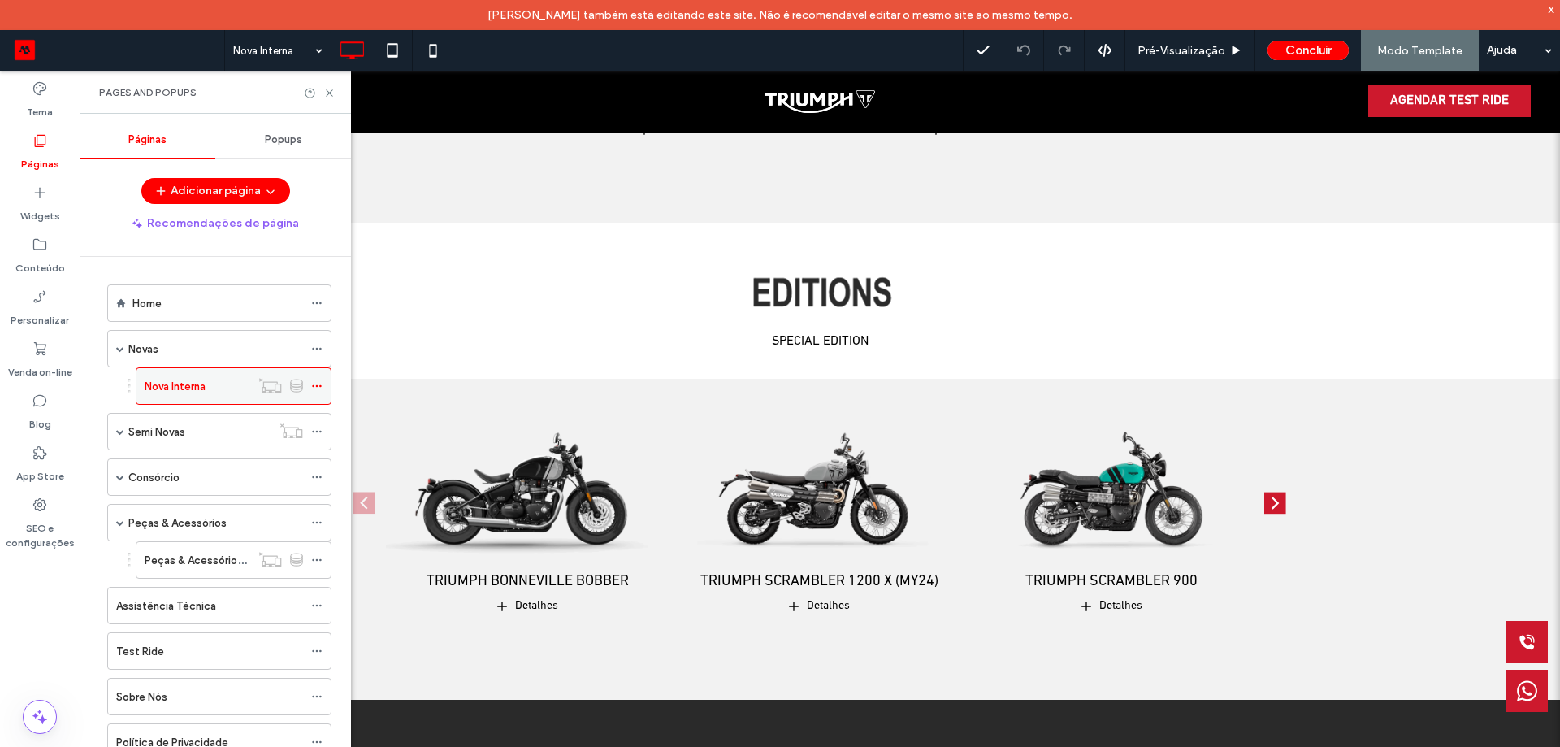
click at [215, 392] on div "Nova Interna" at bounding box center [198, 386] width 106 height 17
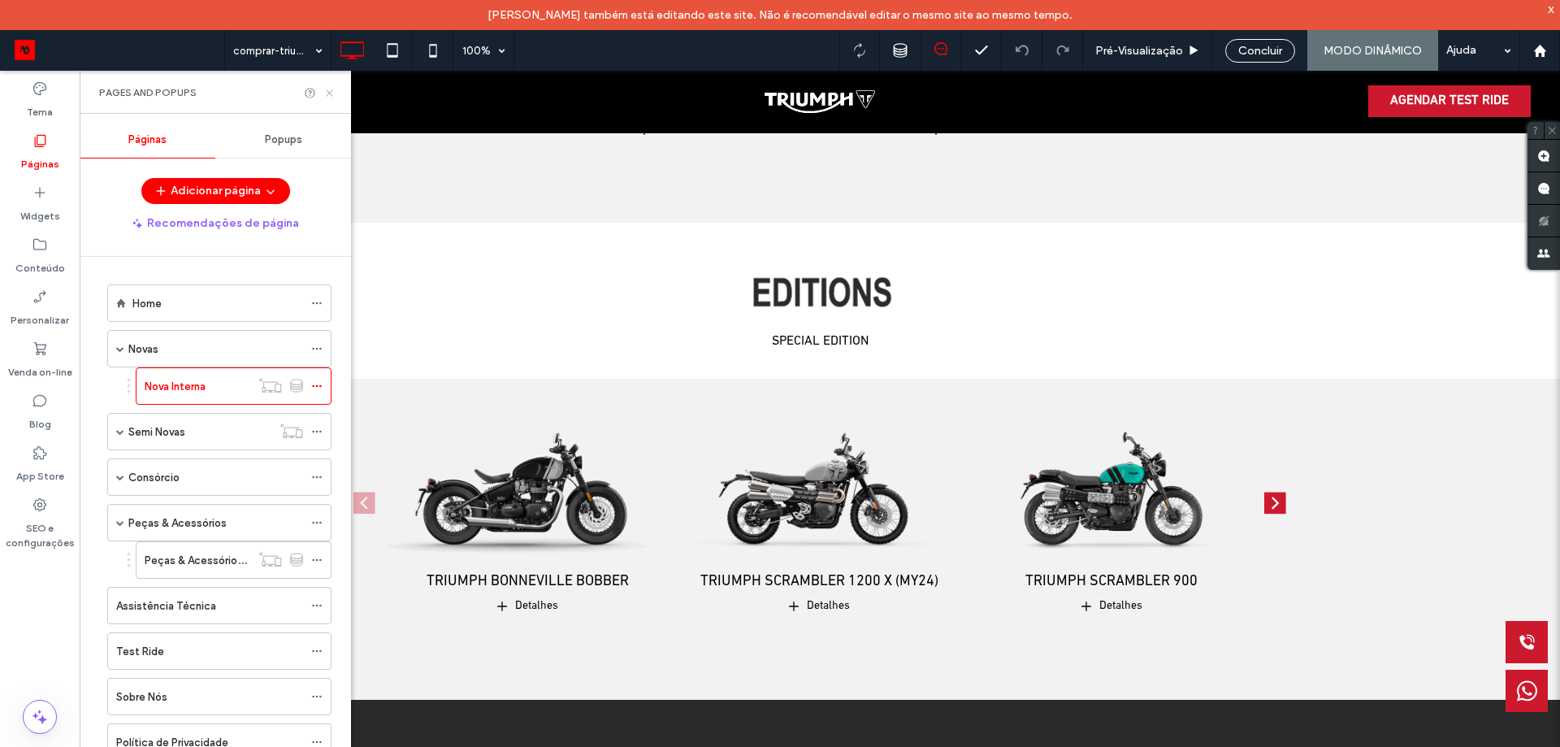
click at [332, 93] on icon at bounding box center [329, 93] width 12 height 12
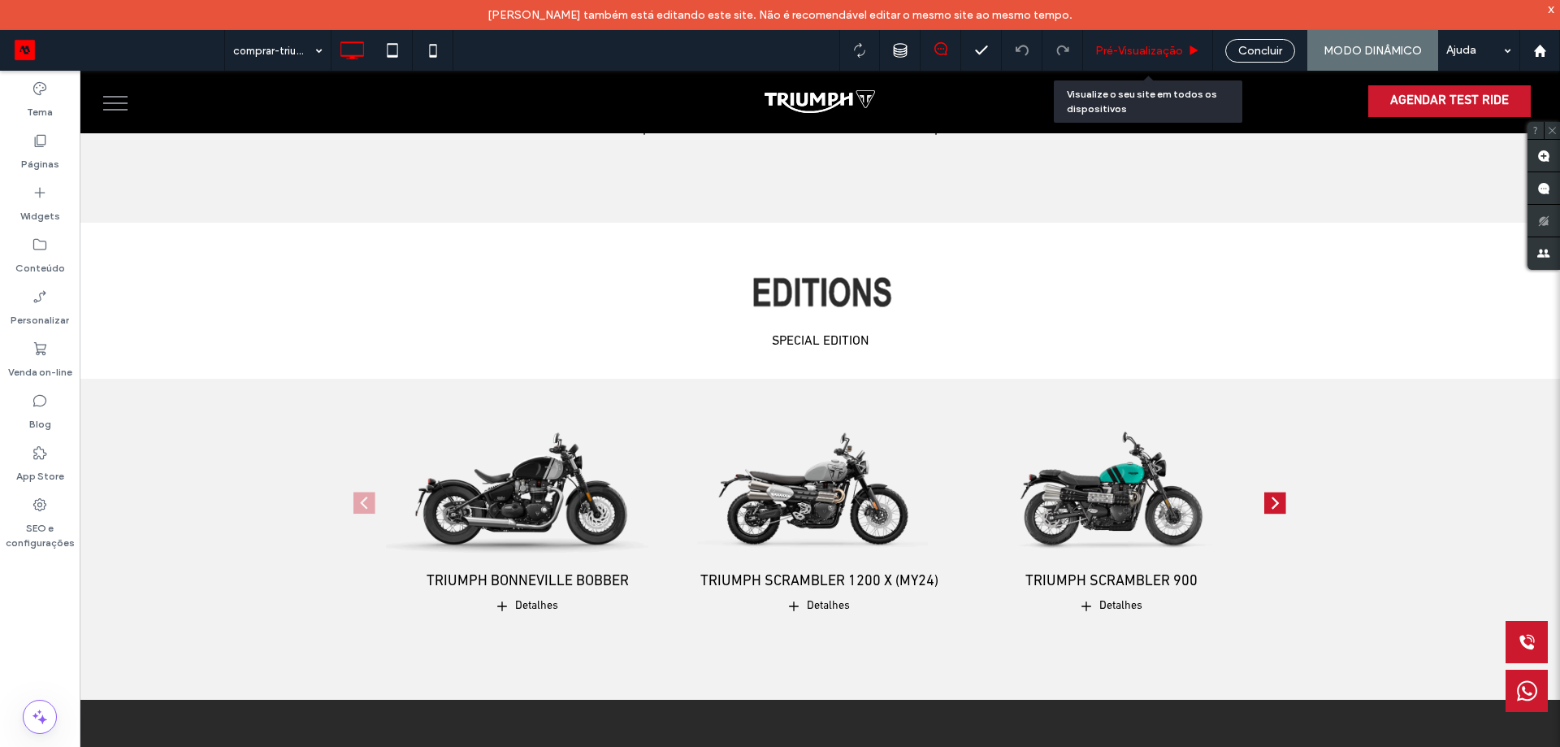
click at [1164, 53] on span "Pré-Visualizaçāo" at bounding box center [1139, 51] width 88 height 14
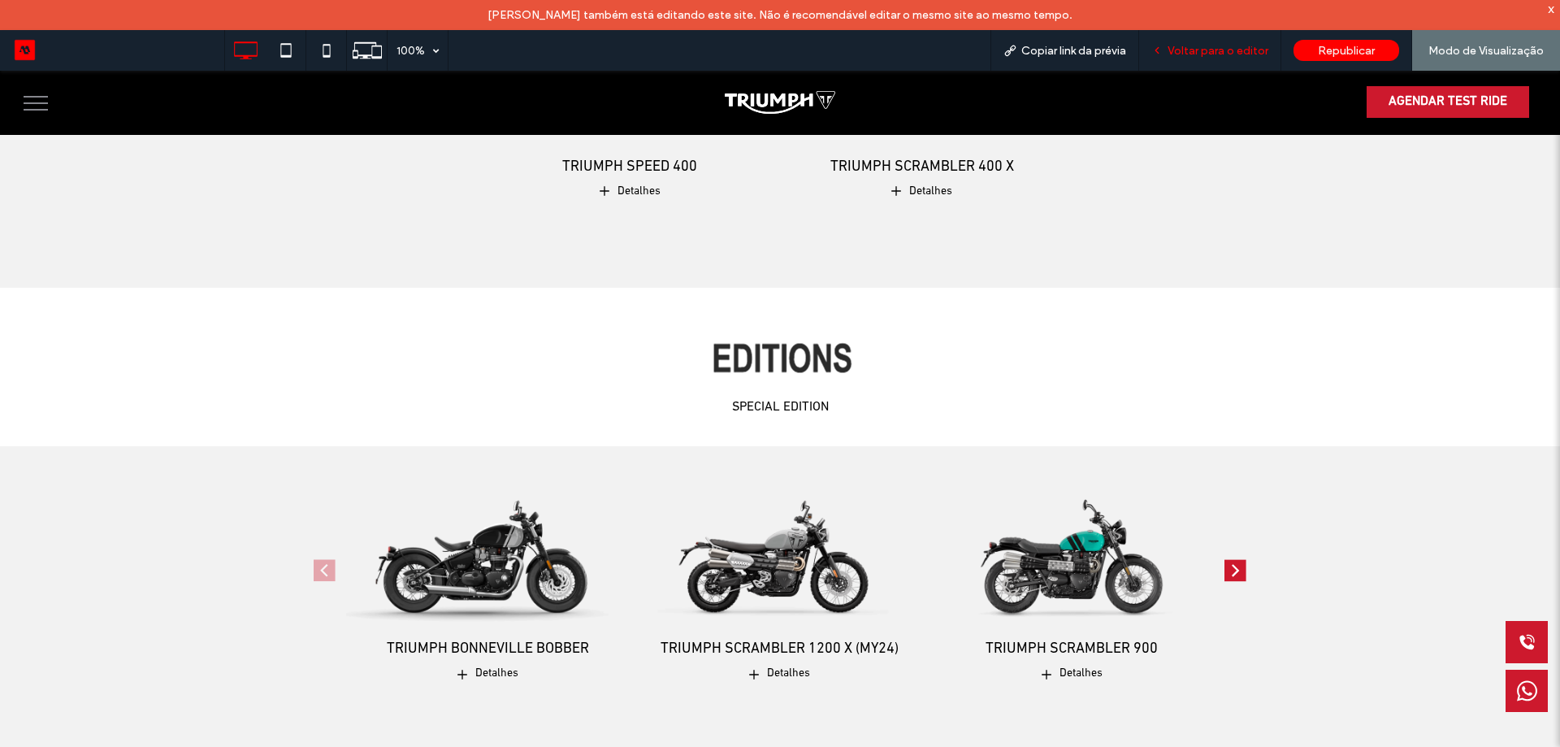
click at [1224, 38] on div "Voltar para o editor" at bounding box center [1210, 50] width 142 height 41
click at [1222, 50] on span "Voltar para o editor" at bounding box center [1218, 51] width 101 height 14
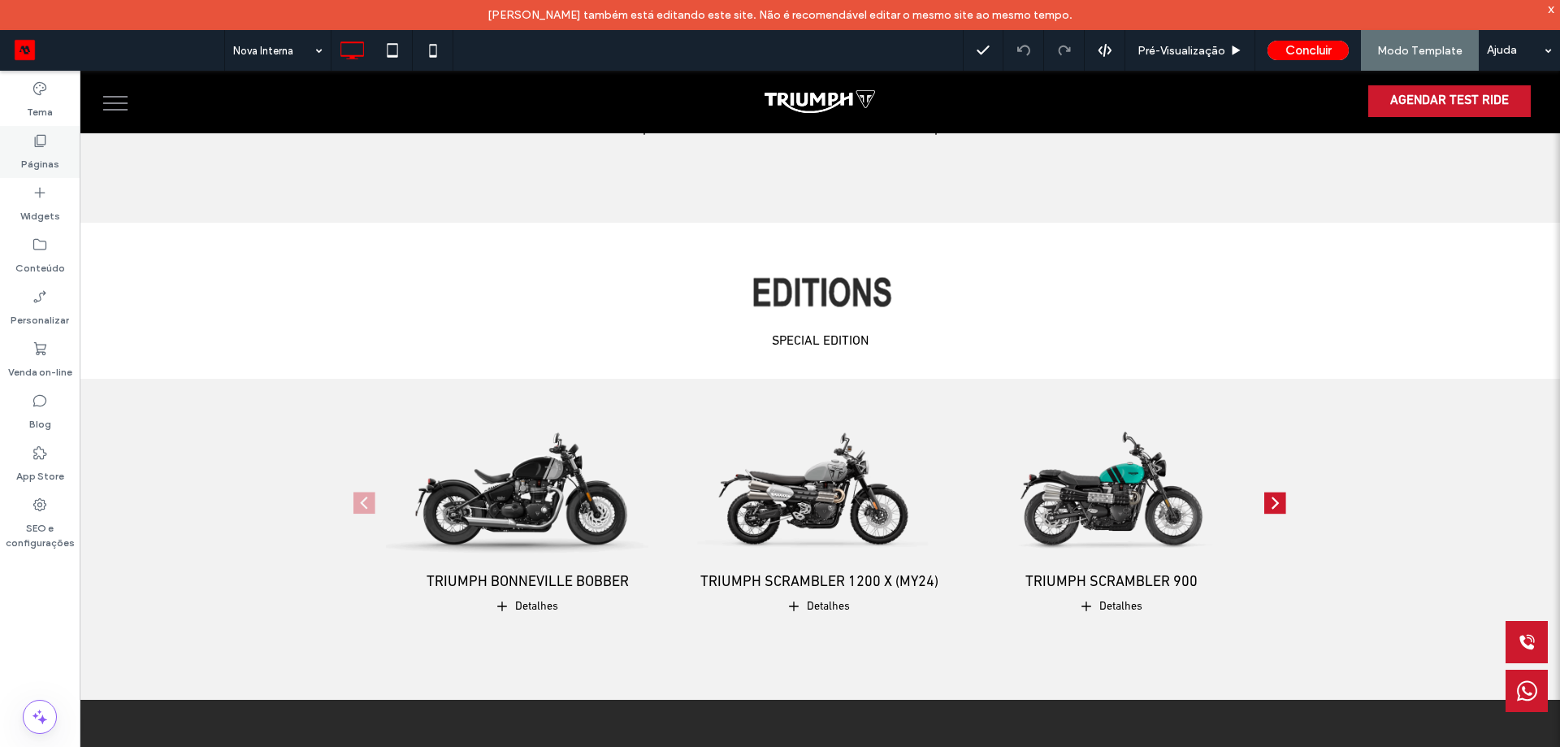
drag, startPoint x: 37, startPoint y: 137, endPoint x: 51, endPoint y: 156, distance: 24.4
click at [37, 136] on icon at bounding box center [40, 140] width 16 height 16
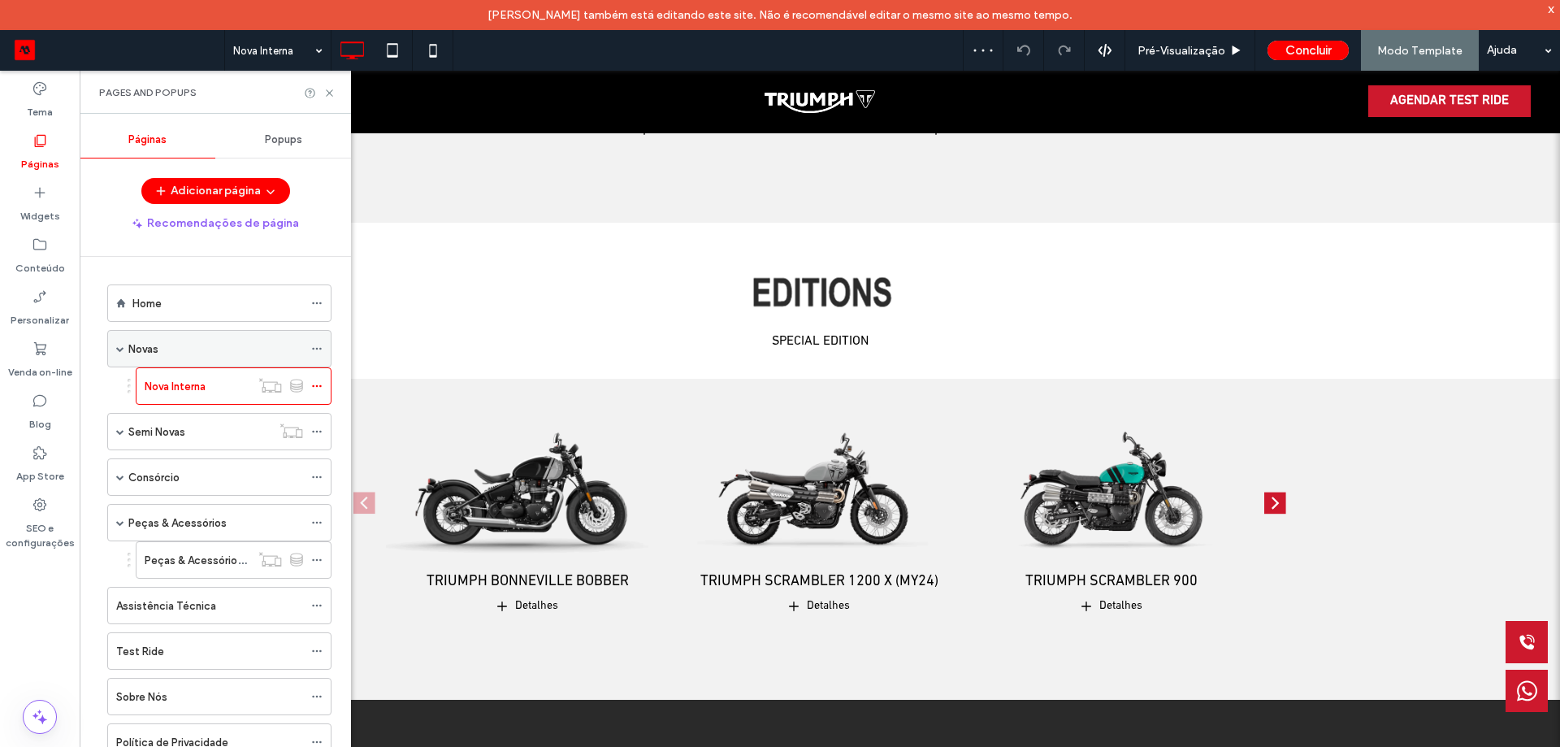
click at [194, 351] on div "Novas" at bounding box center [215, 348] width 175 height 17
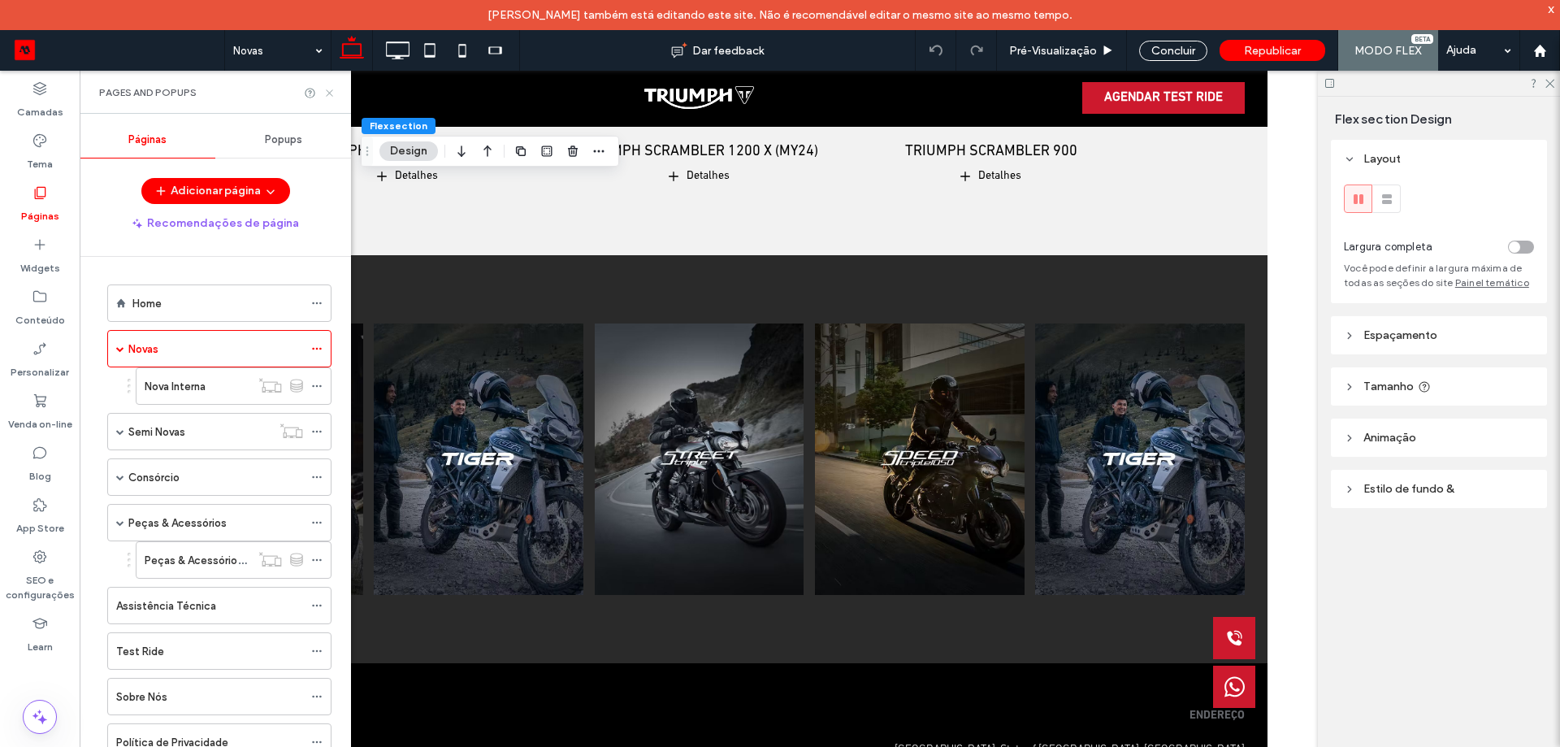
click at [332, 98] on icon at bounding box center [329, 93] width 12 height 12
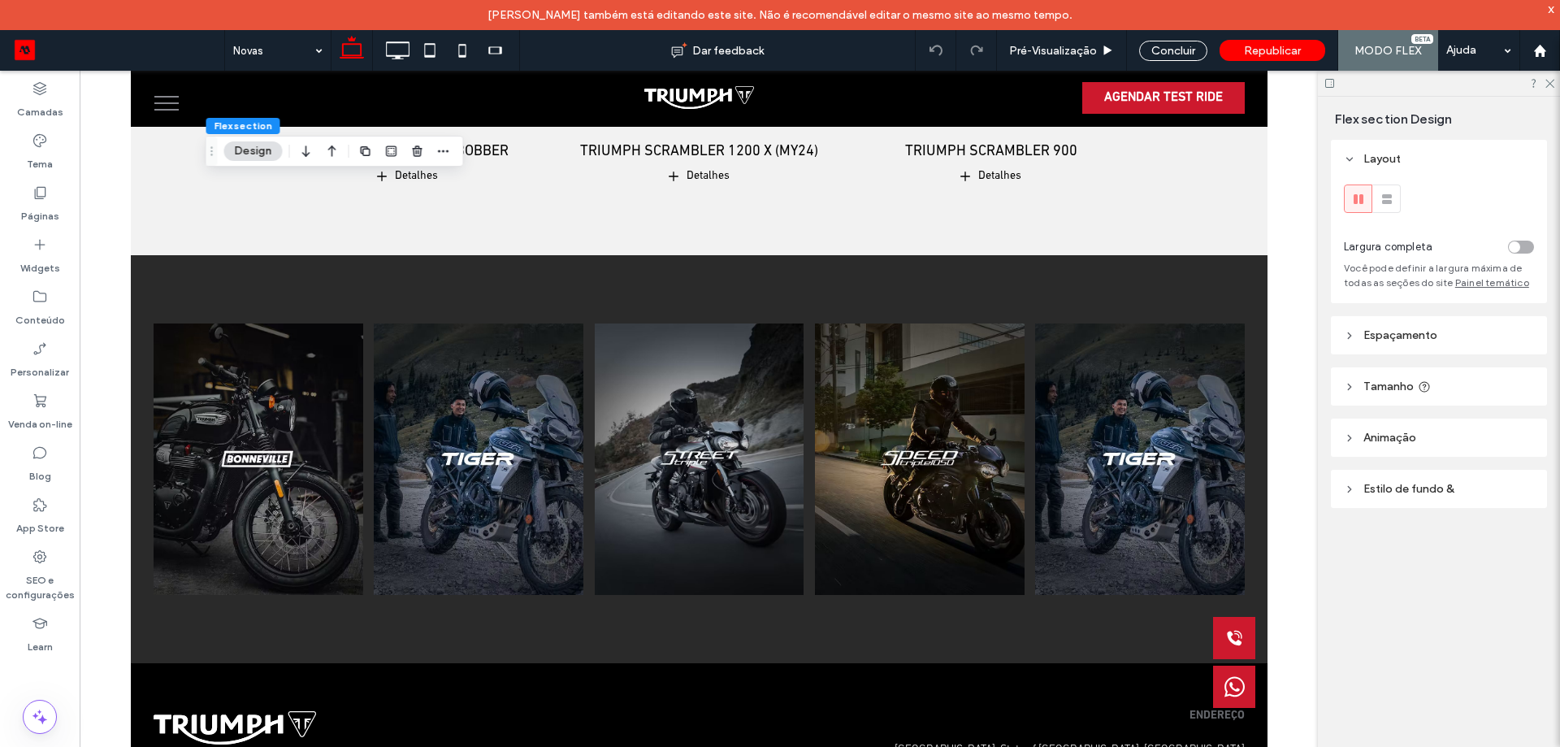
click at [1520, 246] on div "toggle" at bounding box center [1521, 247] width 26 height 13
click at [1419, 334] on span "Espaçamento" at bounding box center [1400, 335] width 74 height 14
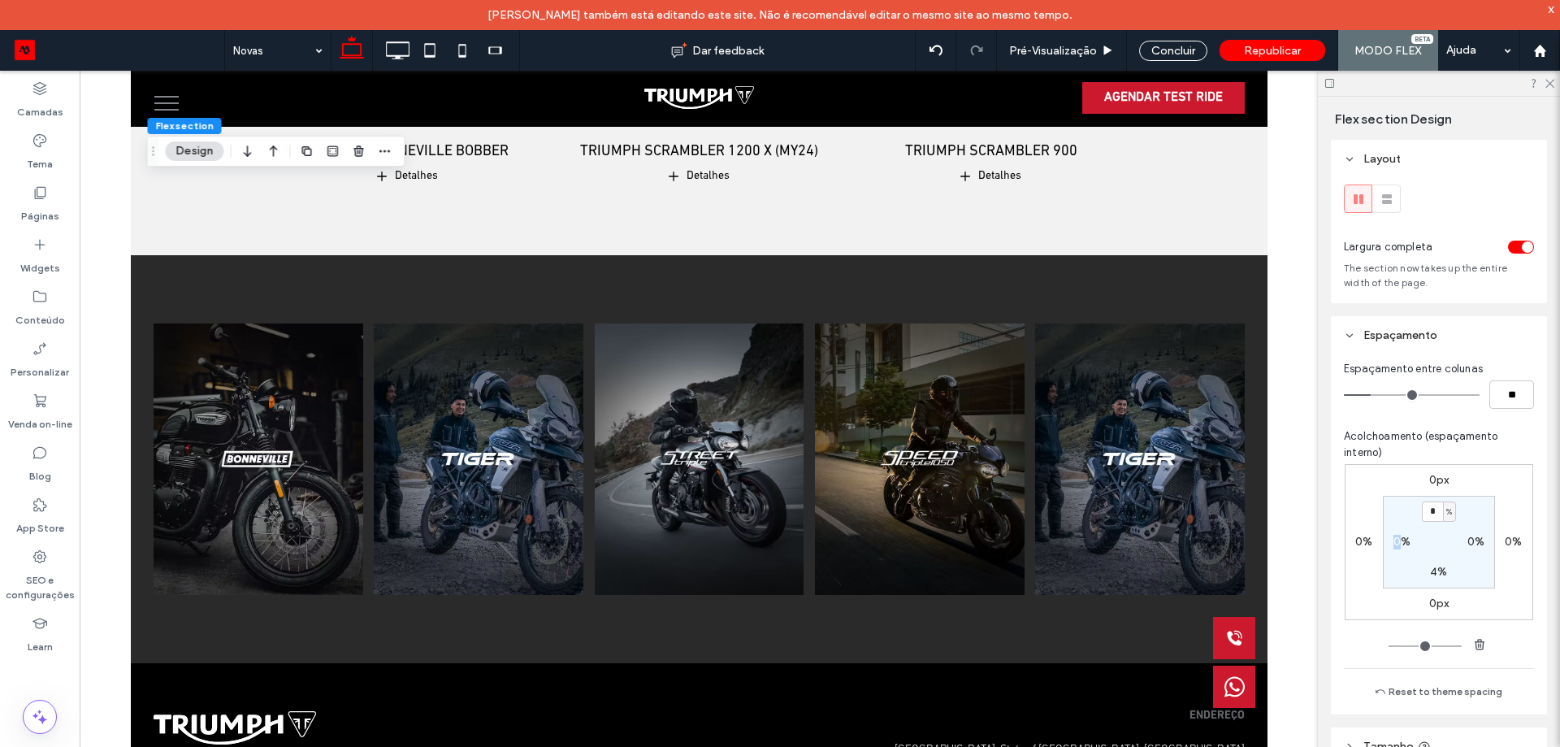
click at [1393, 543] on label "0%" at bounding box center [1401, 542] width 17 height 14
type input "*"
click at [1471, 538] on label "0%" at bounding box center [1475, 542] width 17 height 14
type input "*"
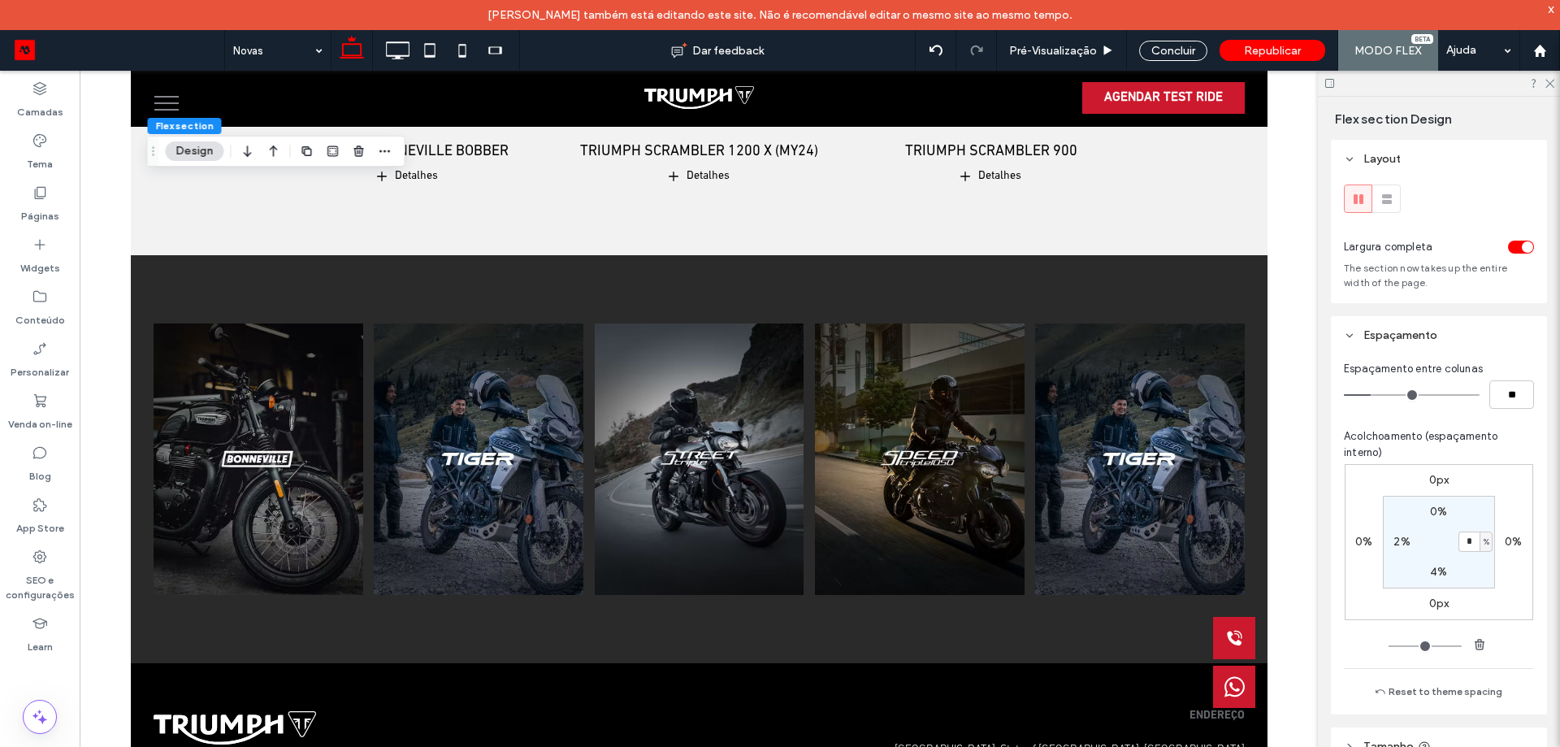
type input "*"
click at [1520, 245] on div "toggle" at bounding box center [1521, 247] width 26 height 13
click at [1396, 551] on section "* % 0% 4% 0%" at bounding box center [1439, 542] width 112 height 93
click at [1396, 542] on label "0%" at bounding box center [1401, 542] width 17 height 14
type input "*"
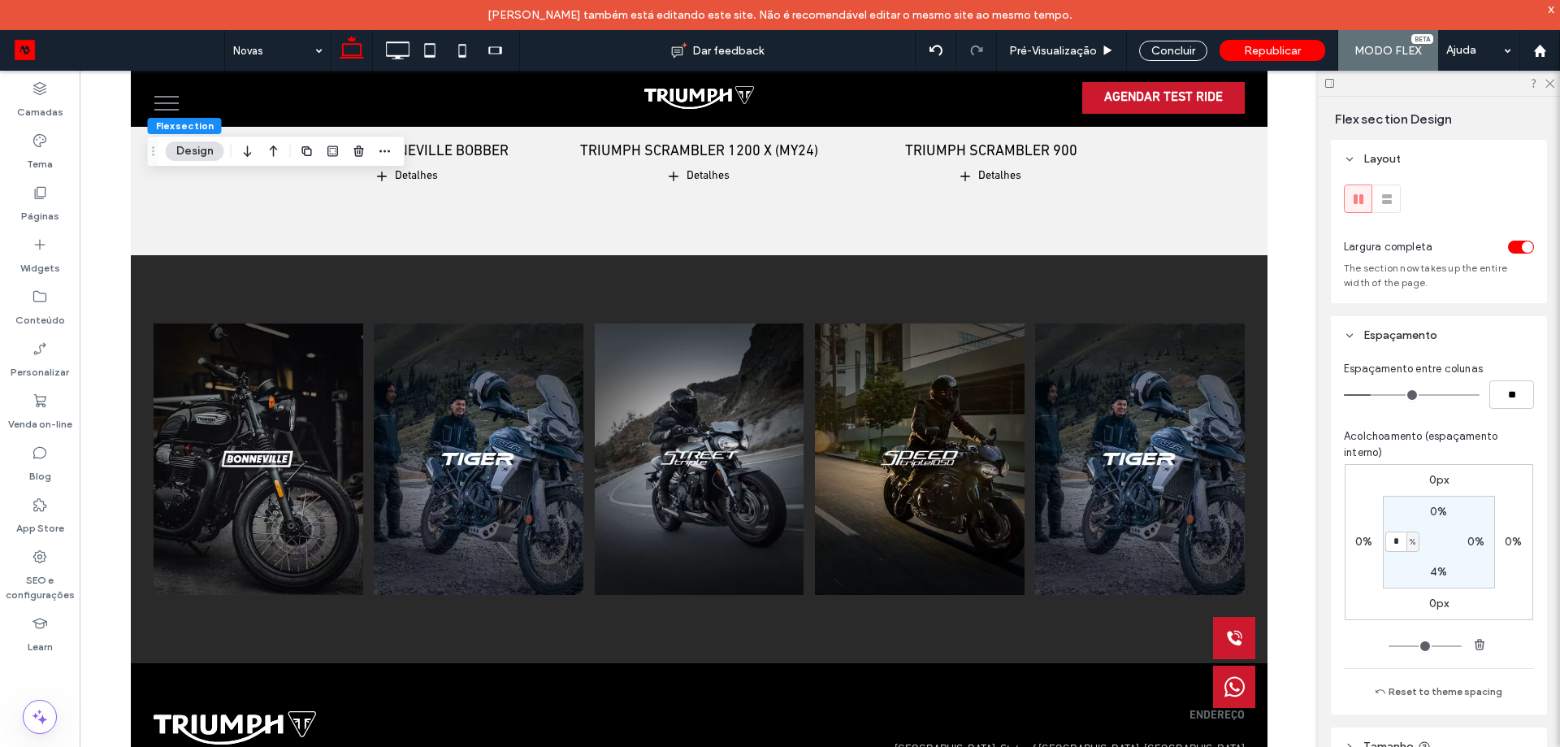
click at [1471, 540] on label "0%" at bounding box center [1475, 542] width 17 height 14
type input "*"
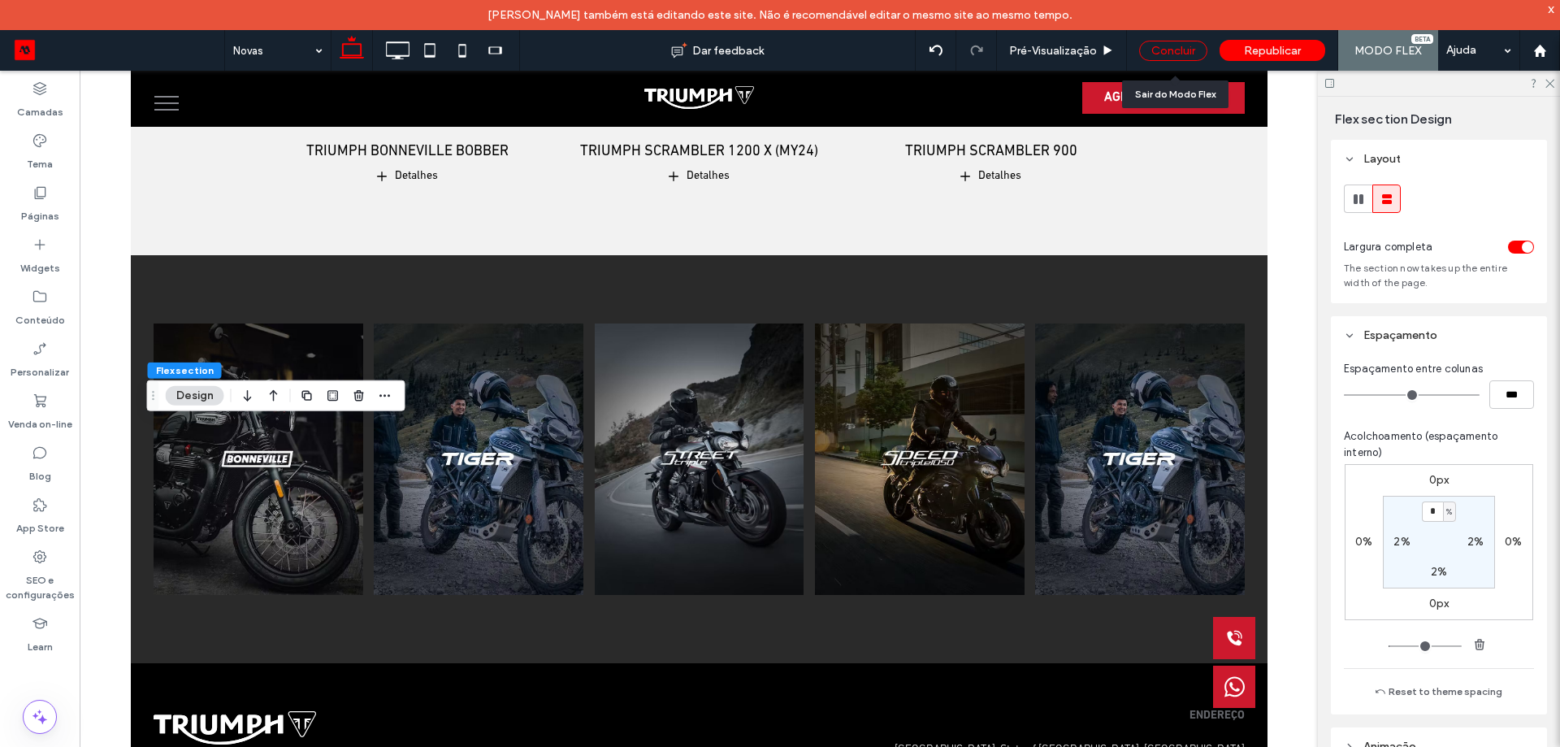
click at [1172, 52] on div "Concluir" at bounding box center [1173, 51] width 68 height 20
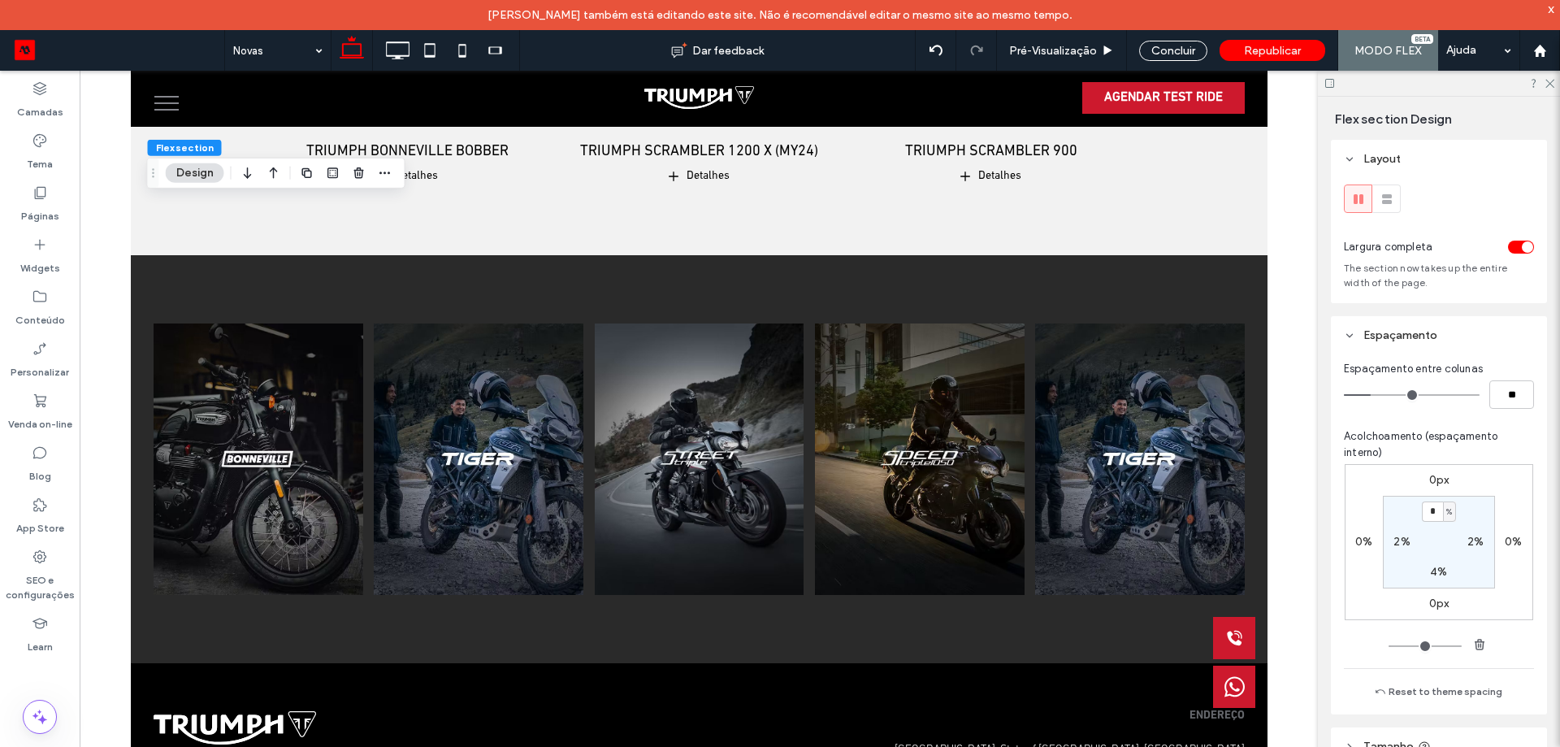
click at [1444, 576] on div "4%" at bounding box center [1438, 572] width 37 height 15
click at [1433, 574] on label "4%" at bounding box center [1438, 572] width 17 height 14
type input "*"
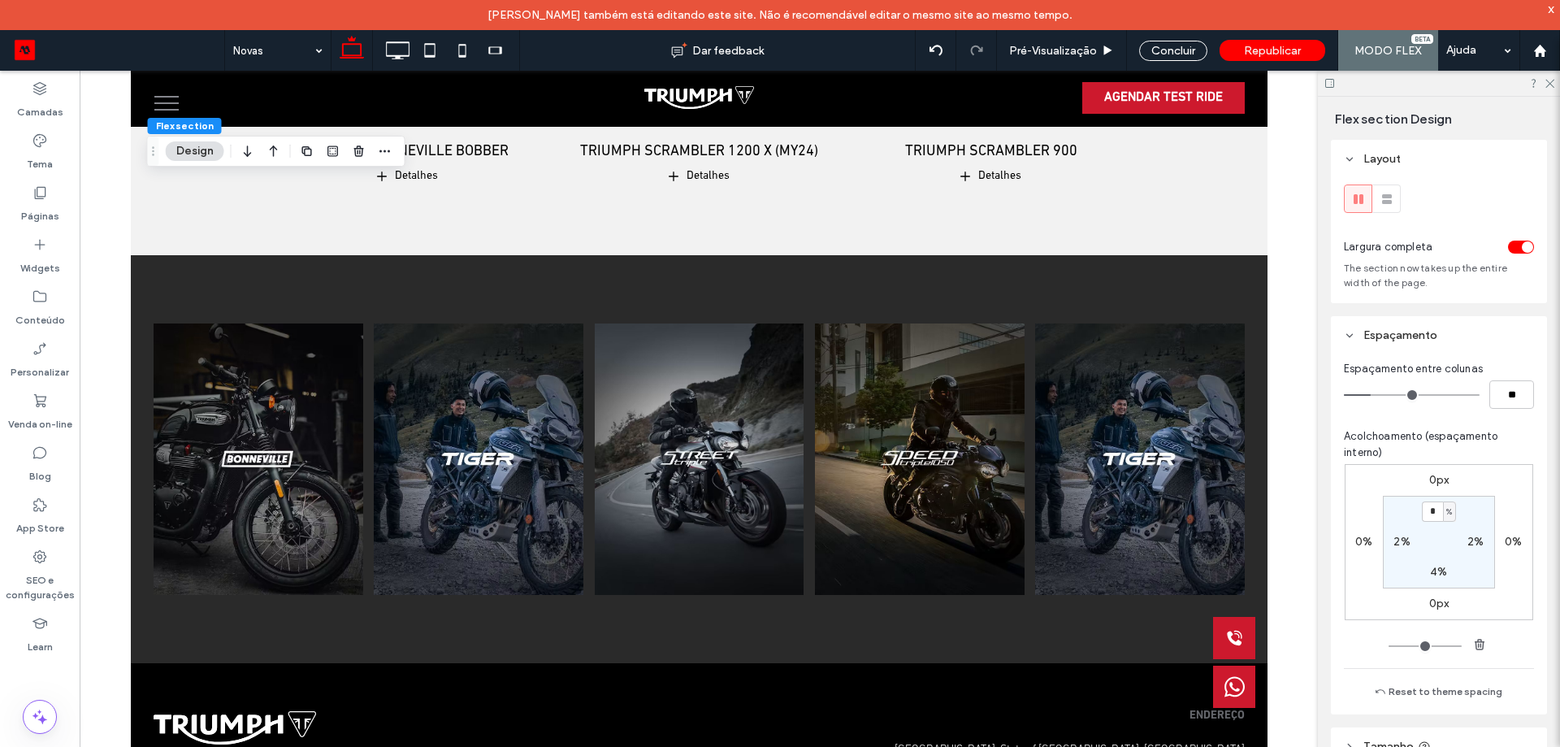
click at [1450, 580] on section "* % 2% 4% 2%" at bounding box center [1439, 542] width 112 height 93
click at [1425, 574] on div "4%" at bounding box center [1438, 572] width 37 height 15
click at [1433, 571] on label "4%" at bounding box center [1438, 572] width 17 height 14
type input "*"
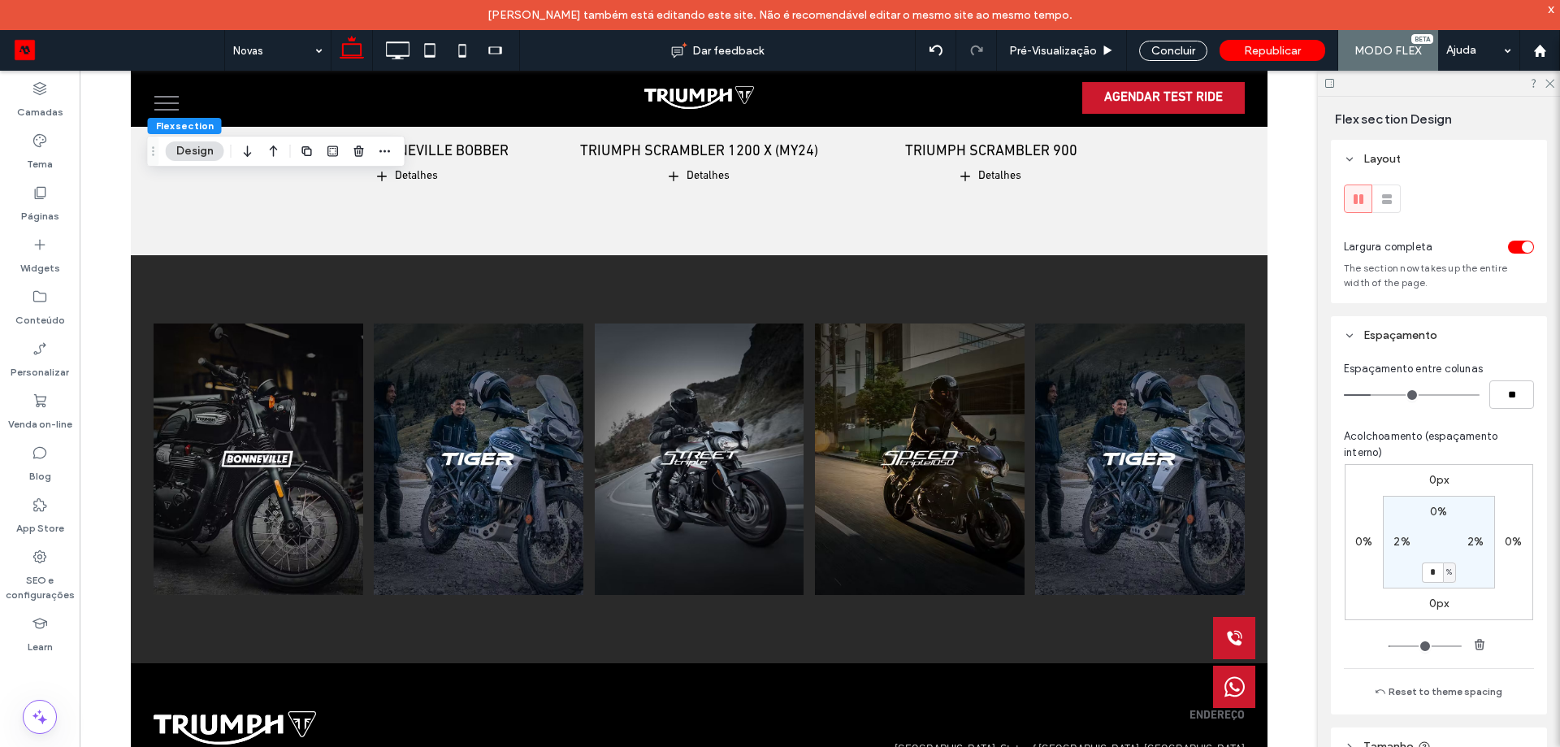
type input "*"
click at [404, 45] on icon at bounding box center [397, 50] width 33 height 33
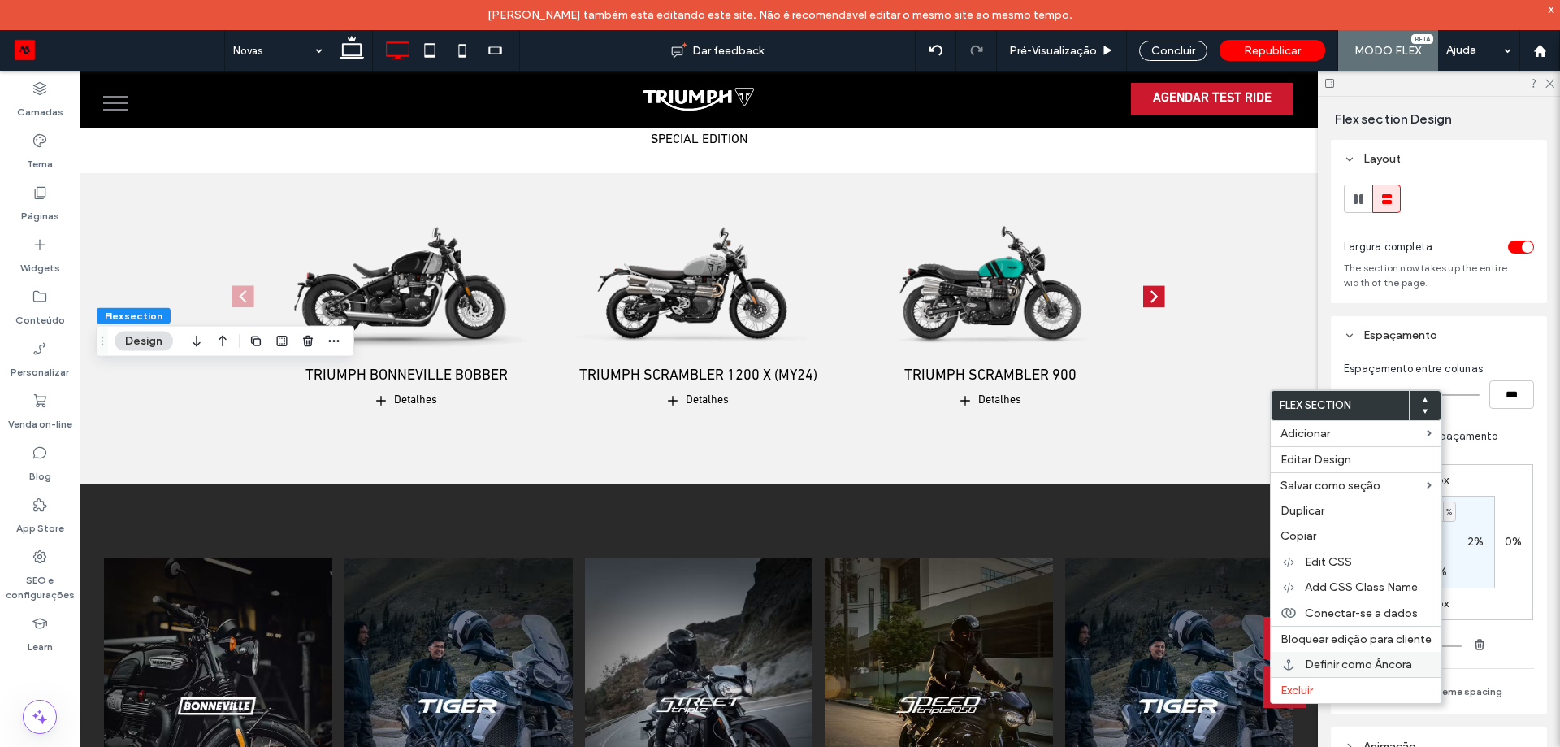
click at [1368, 659] on span "Definir como Âncora" at bounding box center [1358, 664] width 107 height 14
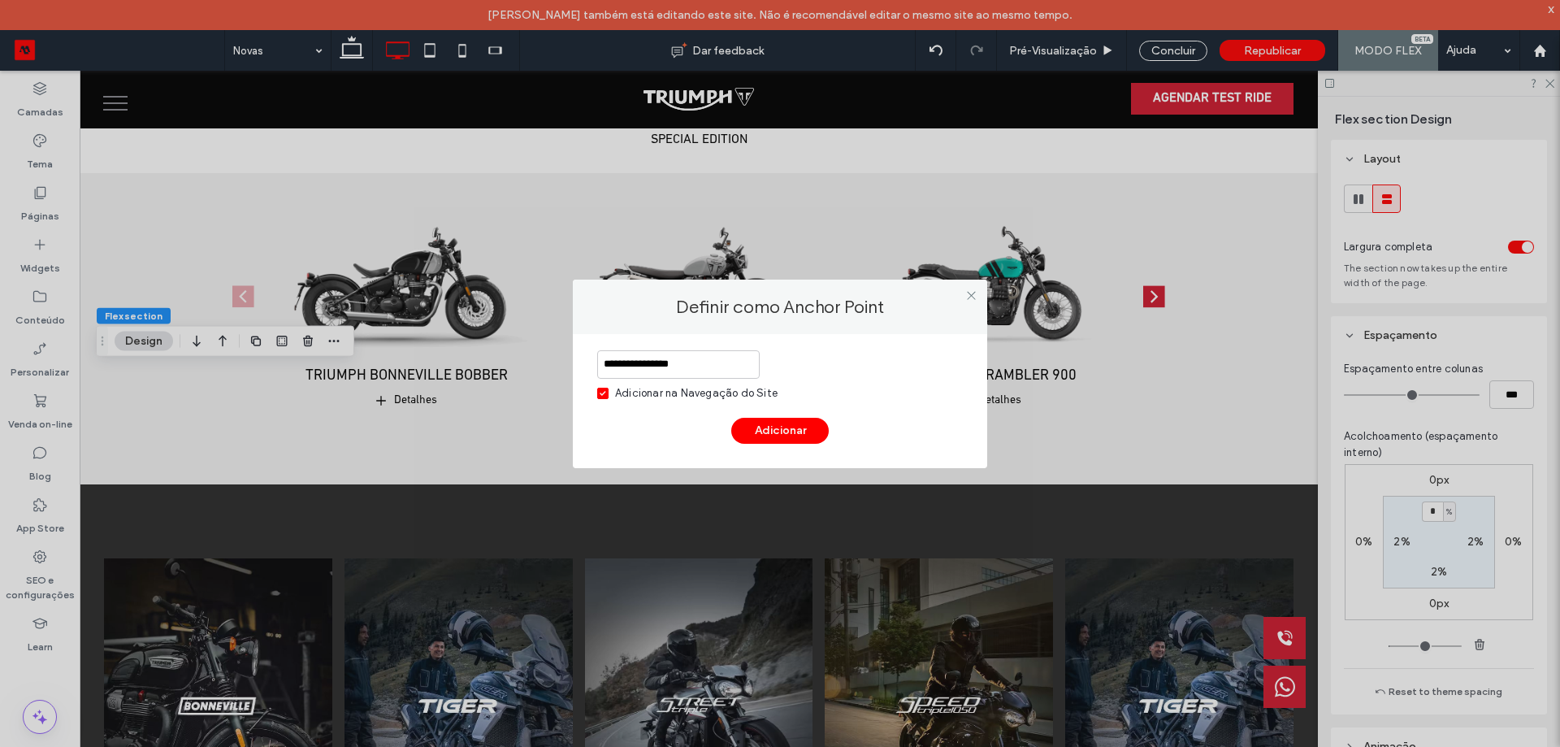
type input "**********"
click at [791, 444] on div "**********" at bounding box center [780, 401] width 414 height 134
click at [649, 396] on div "Adicionar na Navegação do Site" at bounding box center [696, 393] width 163 height 16
click at [779, 435] on button "Adicionar" at bounding box center [780, 431] width 98 height 26
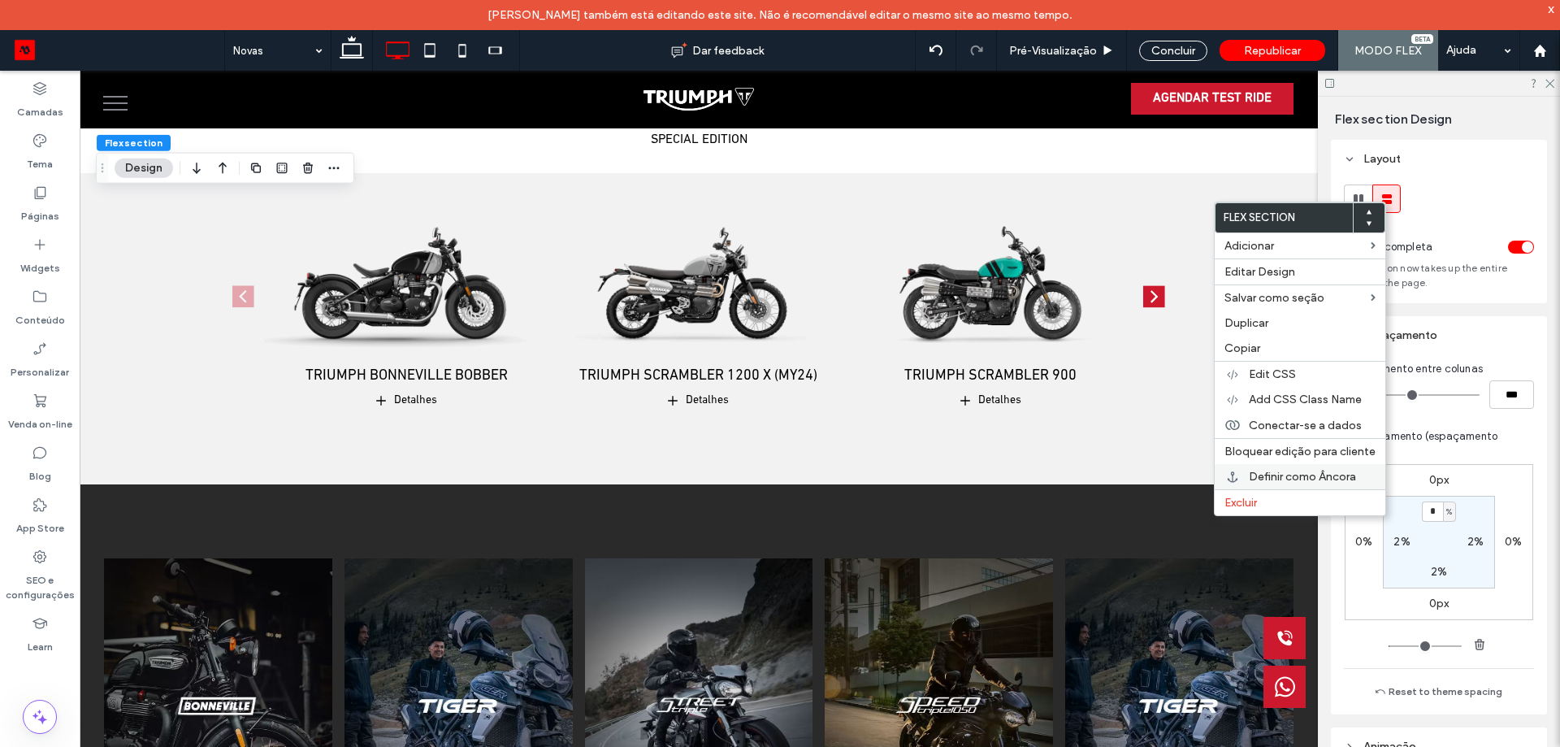
click at [1309, 480] on span "Definir como Âncora" at bounding box center [1302, 477] width 107 height 14
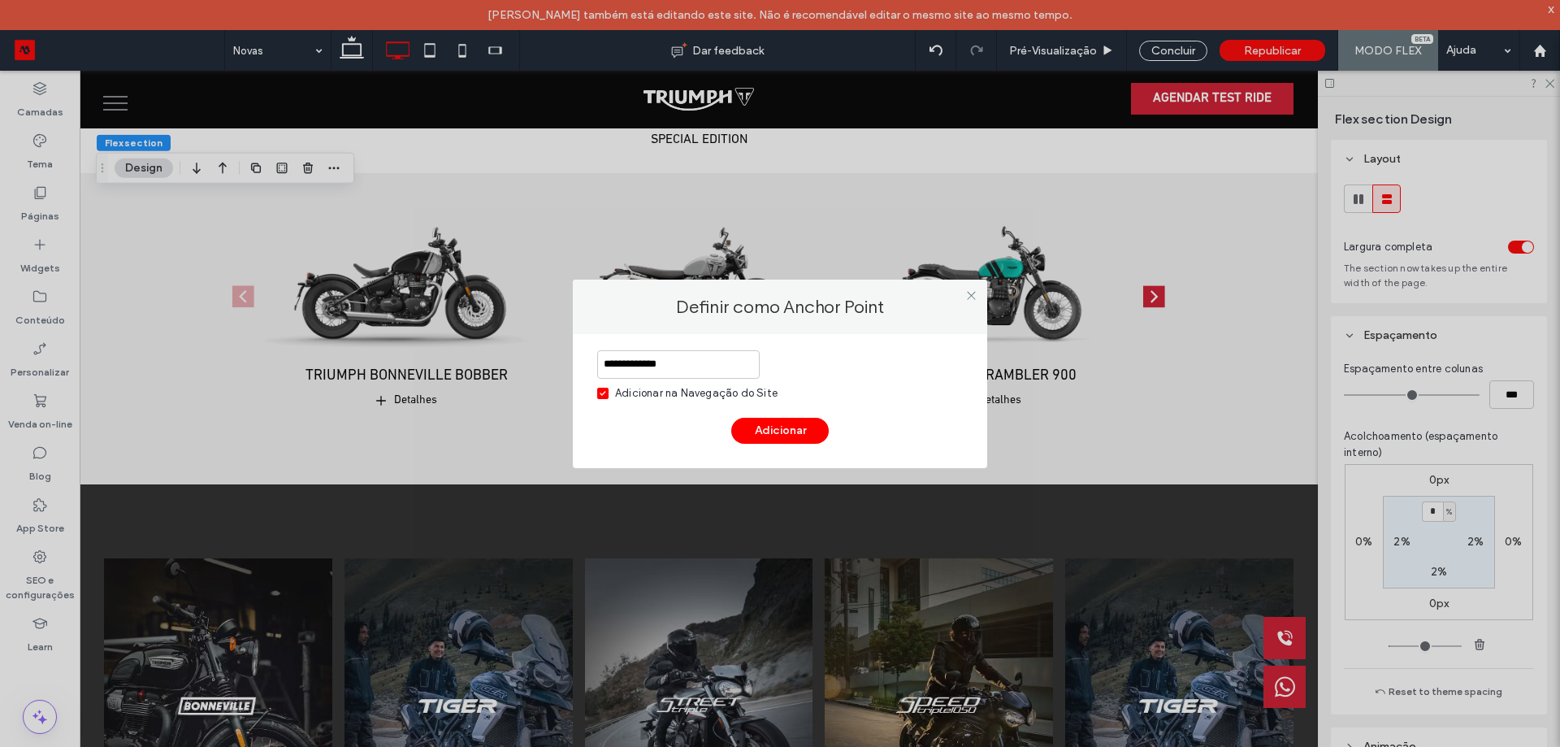
type input "**********"
click at [752, 396] on div "Adicionar na Navegação do Site" at bounding box center [696, 393] width 163 height 16
click at [794, 444] on div "**********" at bounding box center [780, 401] width 414 height 134
click at [792, 431] on button "Adicionar" at bounding box center [780, 431] width 98 height 26
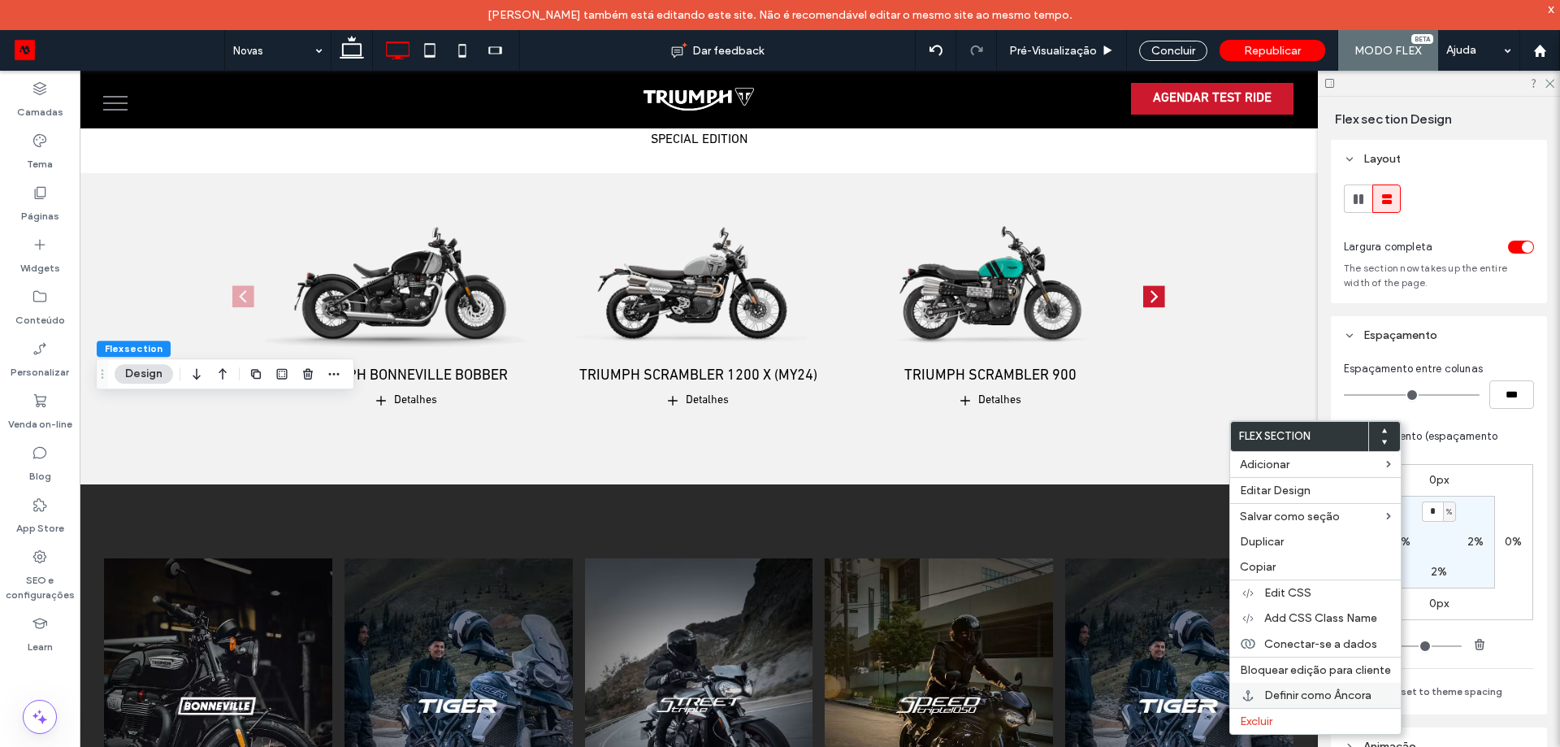
click at [1332, 696] on span "Definir como Âncora" at bounding box center [1317, 695] width 107 height 14
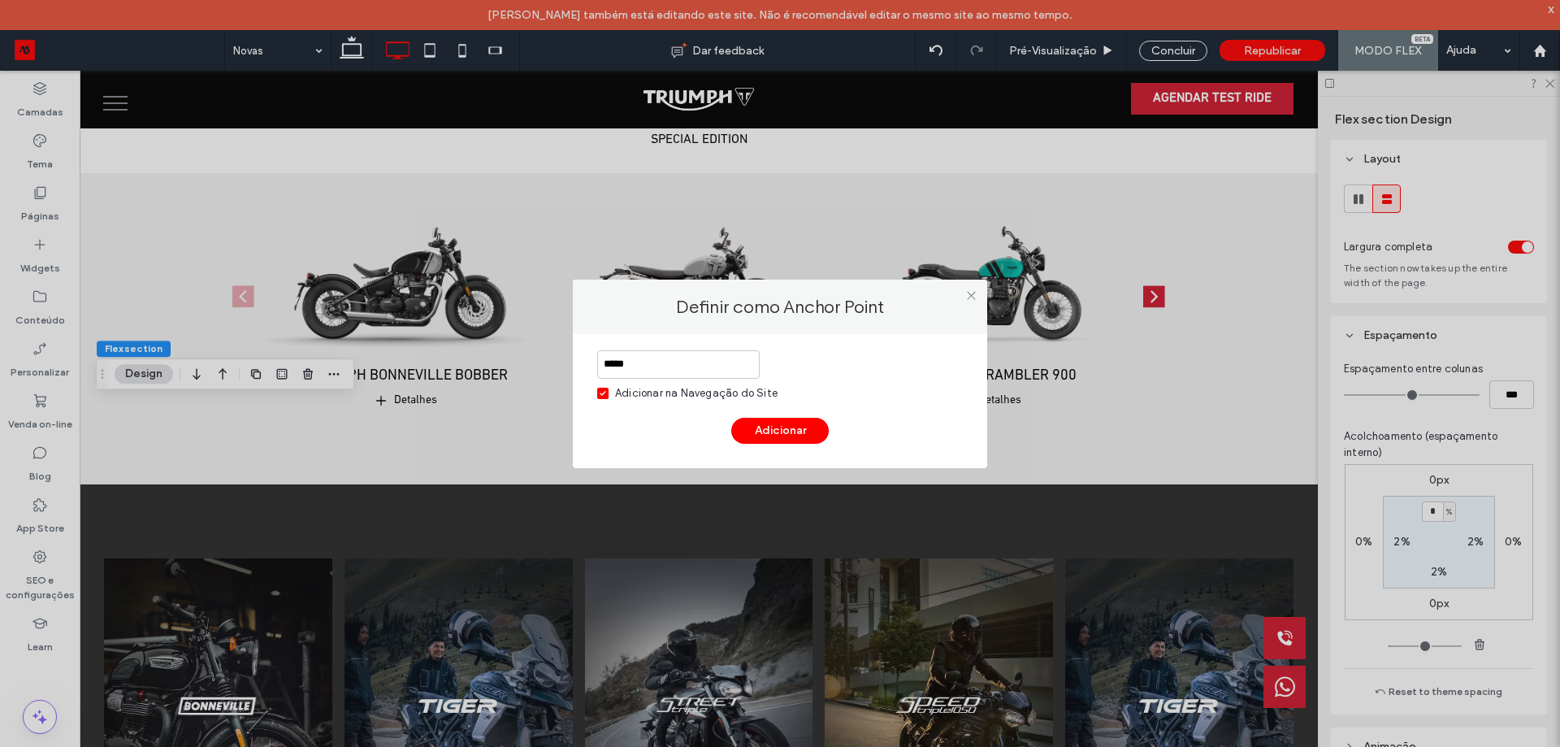
type input "*****"
click at [778, 393] on div "Adicionar na Navegação do Site" at bounding box center [780, 393] width 366 height 16
click at [724, 384] on div "***** Adicionar na Navegação do Site" at bounding box center [780, 375] width 366 height 51
click at [733, 394] on div "Adicionar na Navegação do Site" at bounding box center [696, 393] width 163 height 16
click at [803, 428] on button "Adicionar" at bounding box center [780, 431] width 98 height 26
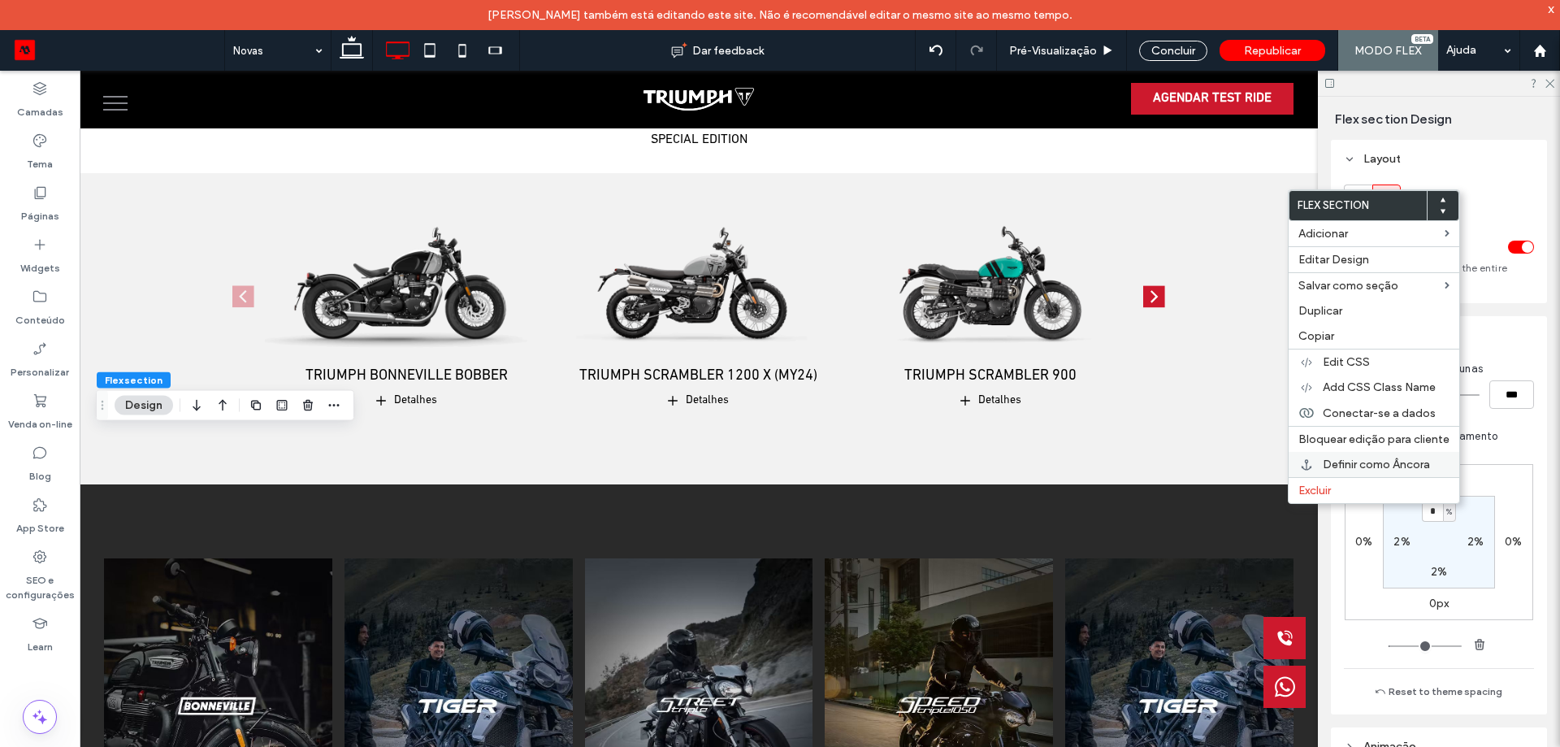
click at [1409, 466] on span "Definir como Âncora" at bounding box center [1376, 464] width 107 height 14
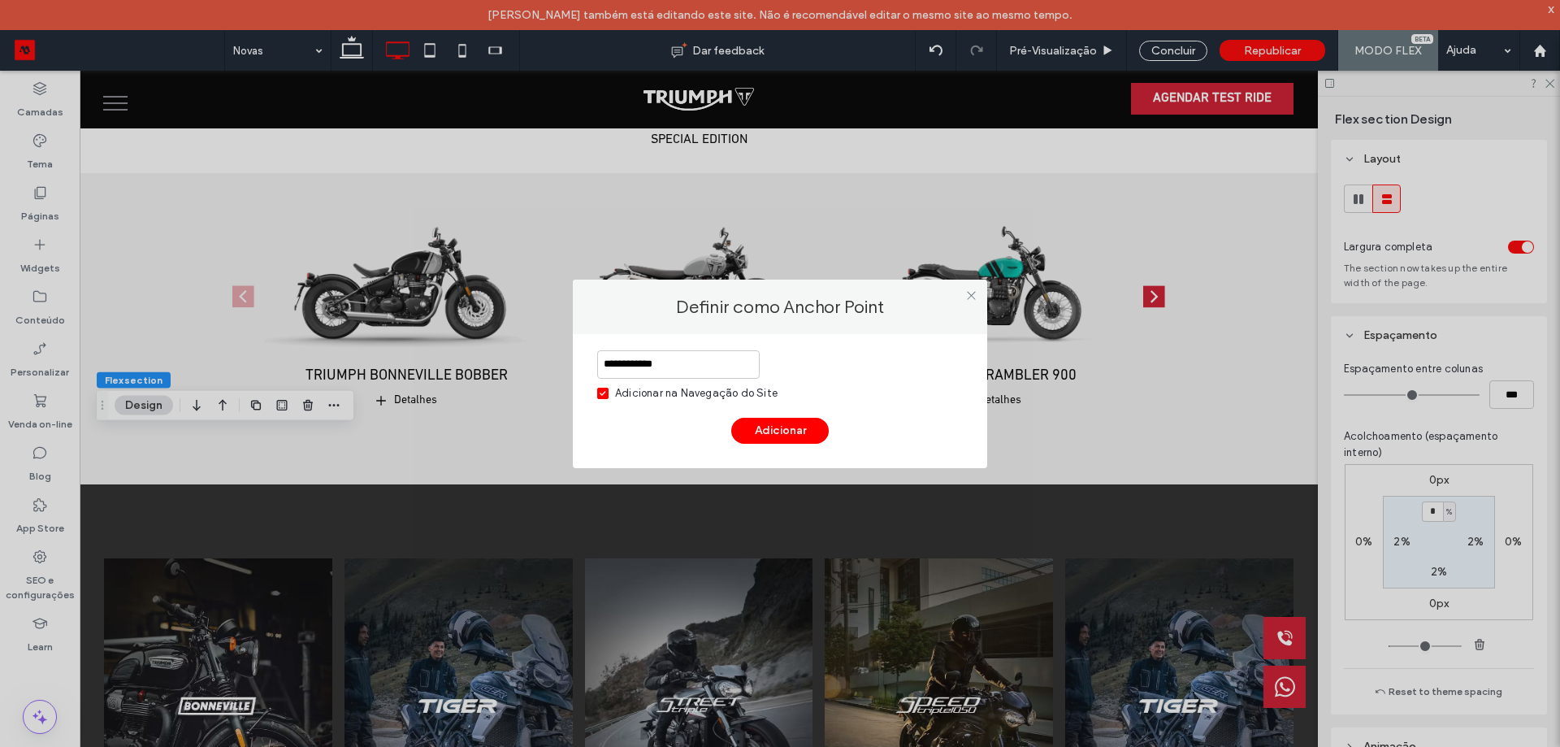
type input "**********"
click at [661, 389] on div "Adicionar na Navegação do Site" at bounding box center [696, 393] width 163 height 16
click at [795, 431] on button "Adicionar" at bounding box center [780, 431] width 98 height 26
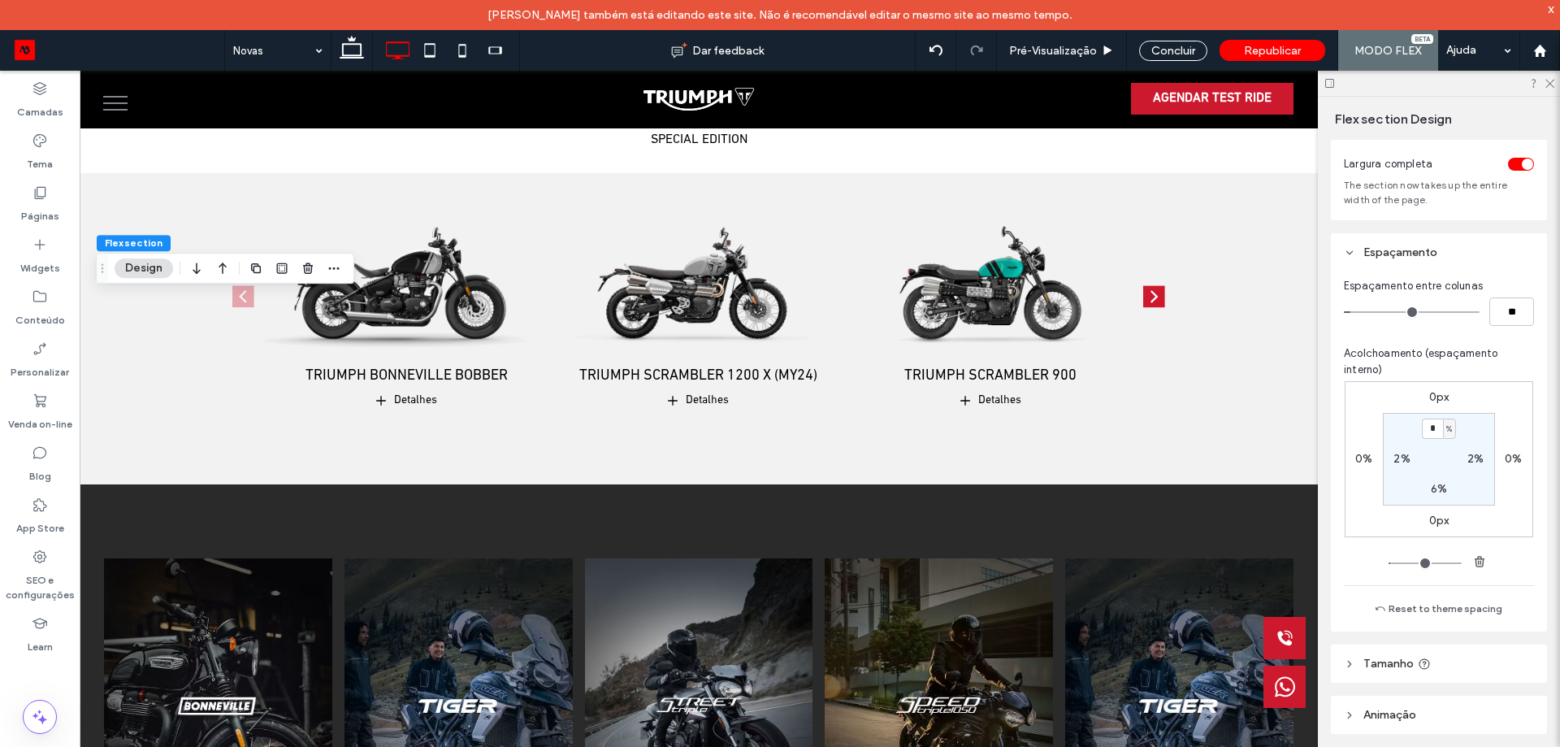
scroll to position [163, 0]
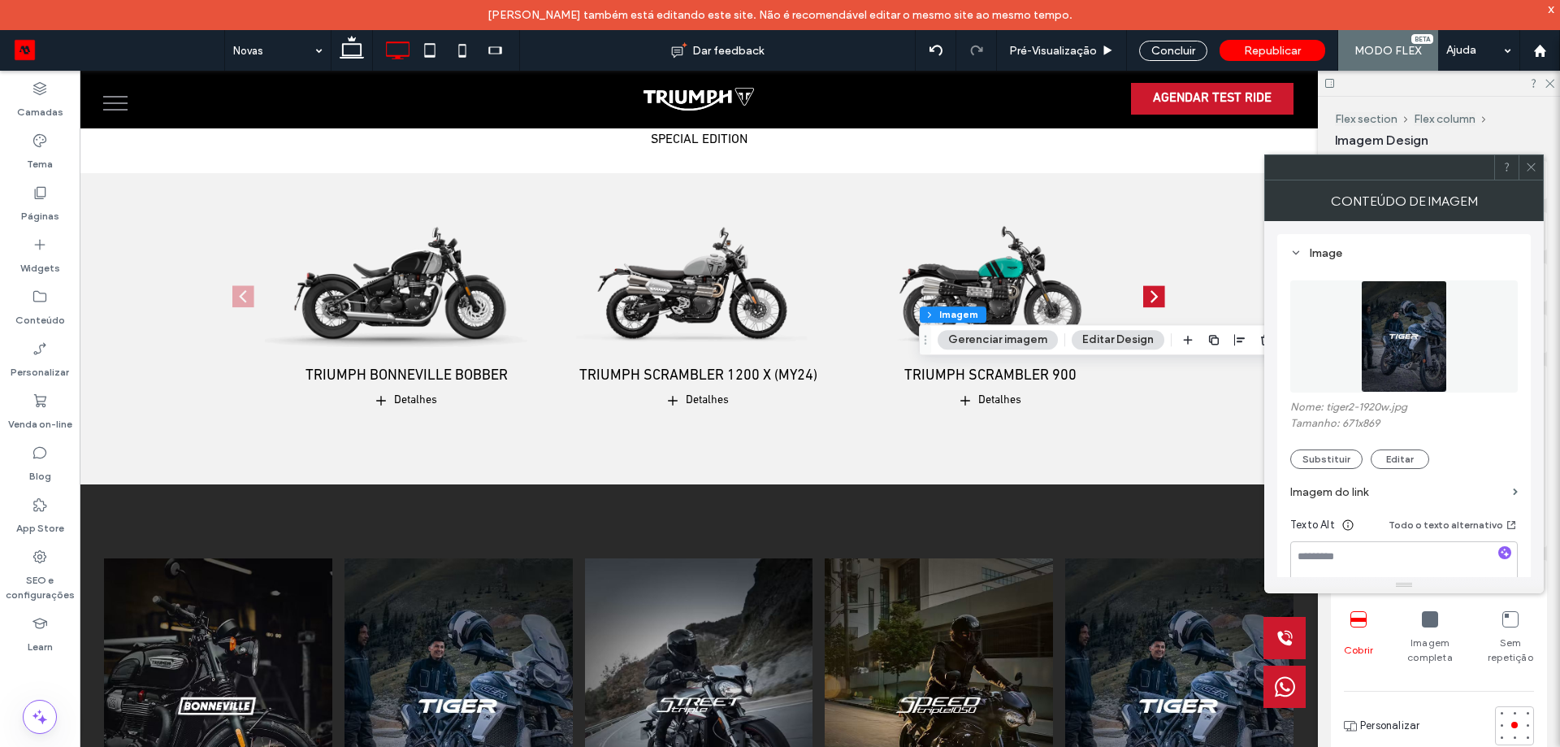
click at [1414, 343] on img at bounding box center [1404, 336] width 87 height 112
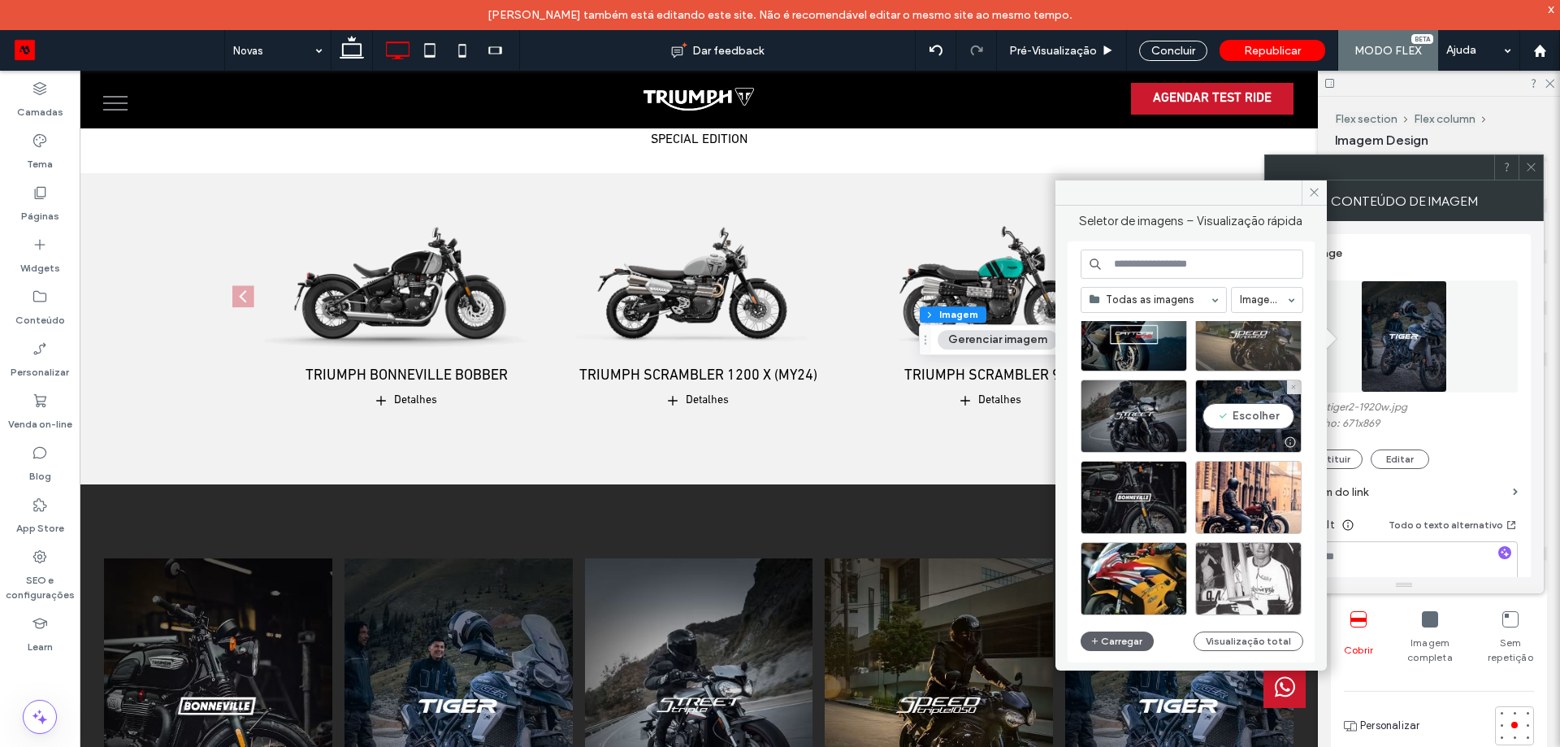
scroll to position [1835, 0]
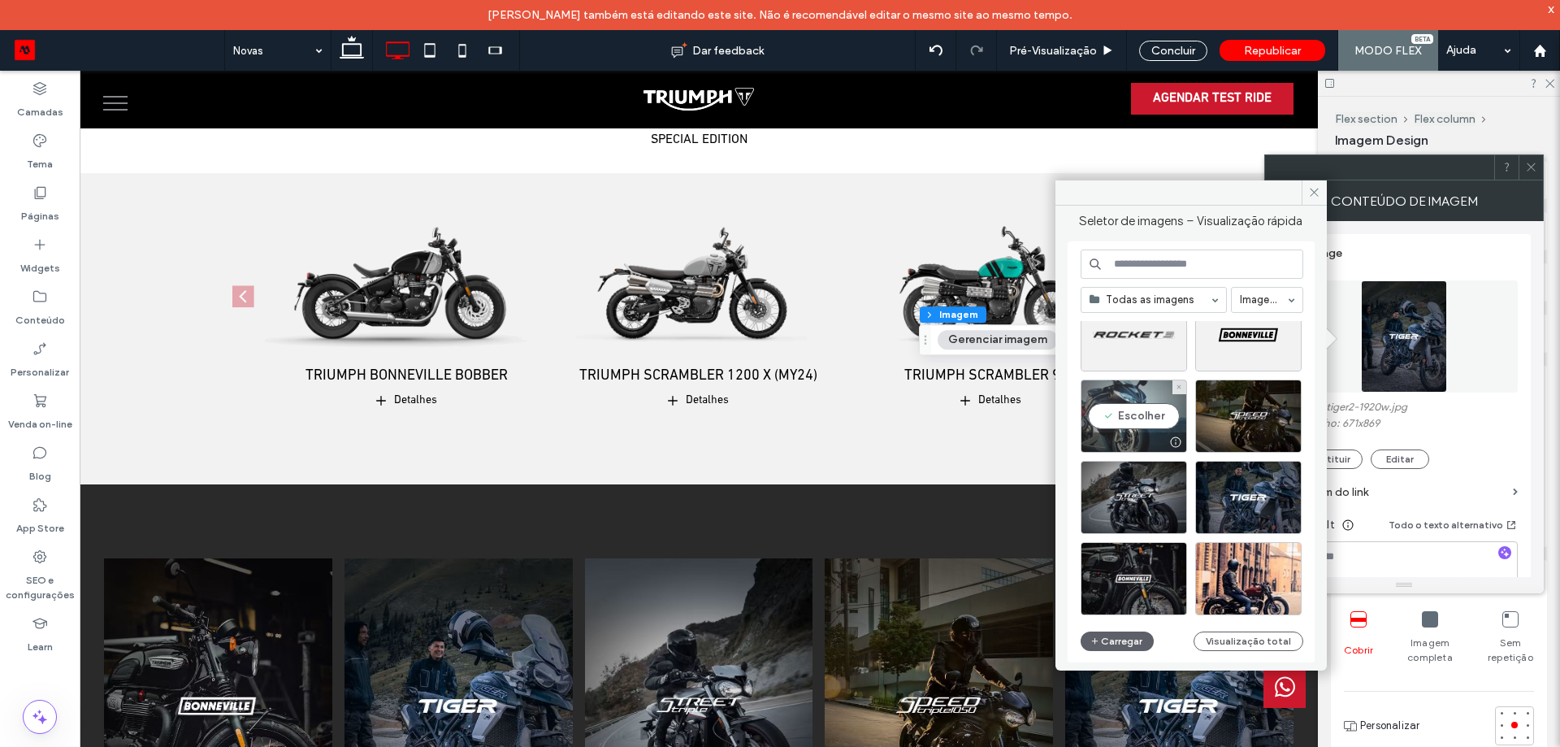
click at [1146, 421] on div "Escolher" at bounding box center [1134, 415] width 106 height 73
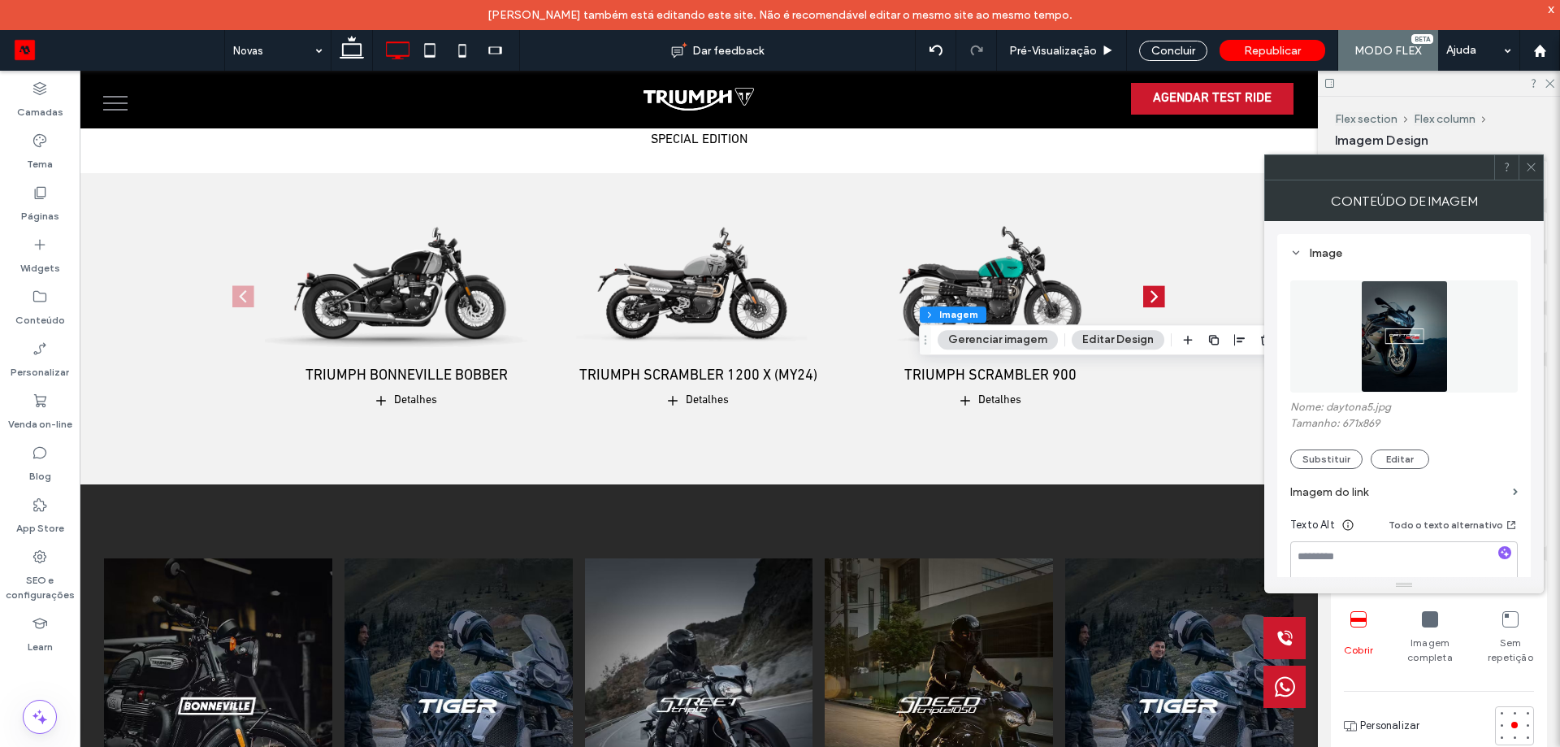
click at [1537, 168] on div at bounding box center [1531, 167] width 24 height 24
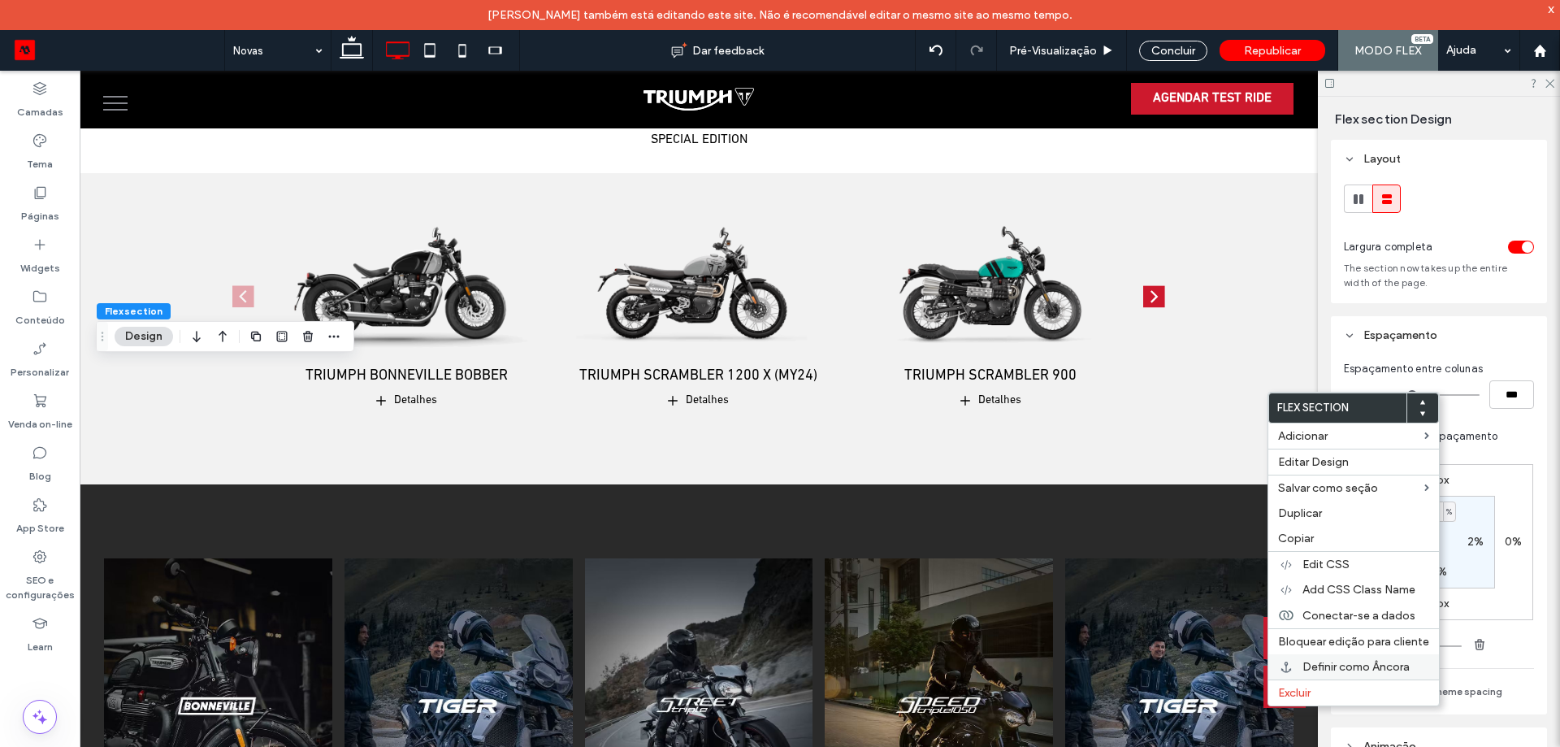
click at [1366, 664] on span "Definir como Âncora" at bounding box center [1355, 667] width 107 height 14
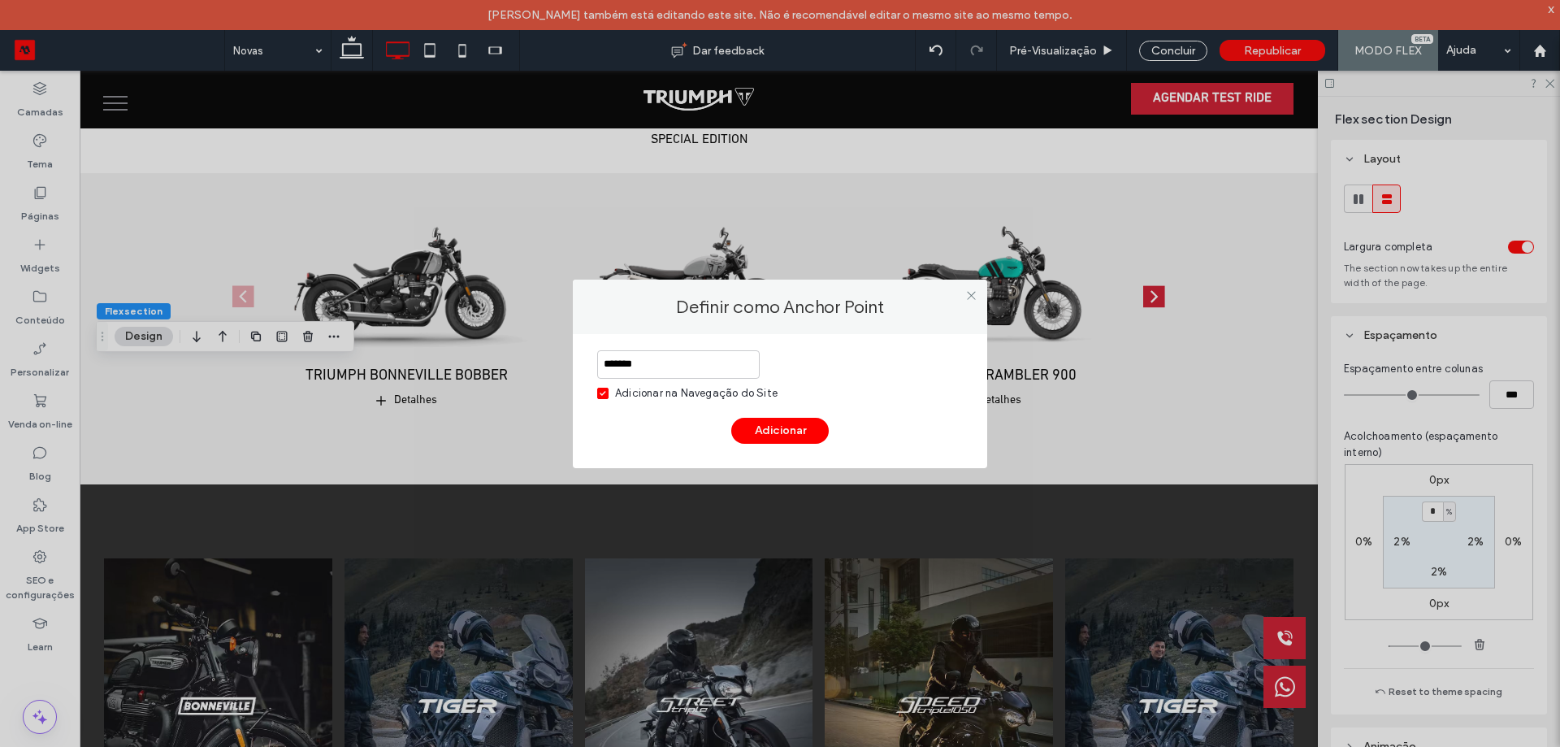
drag, startPoint x: 654, startPoint y: 389, endPoint x: 671, endPoint y: 382, distance: 18.6
click at [654, 388] on div "Adicionar na Navegação do Site" at bounding box center [696, 393] width 163 height 16
click at [687, 366] on input "*******" at bounding box center [678, 364] width 163 height 28
type input "**********"
click at [778, 438] on button "Adicionar" at bounding box center [780, 431] width 98 height 26
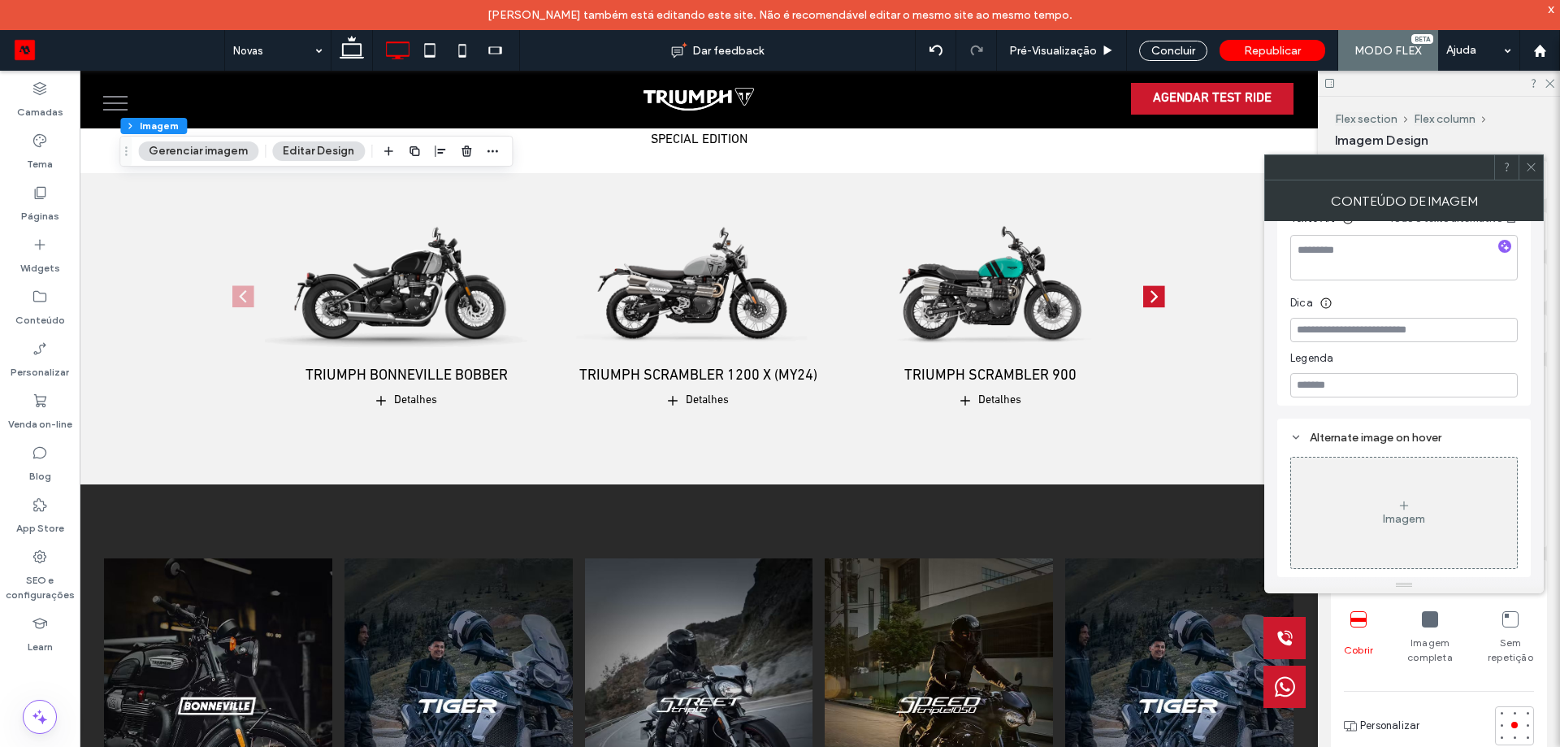
scroll to position [144, 0]
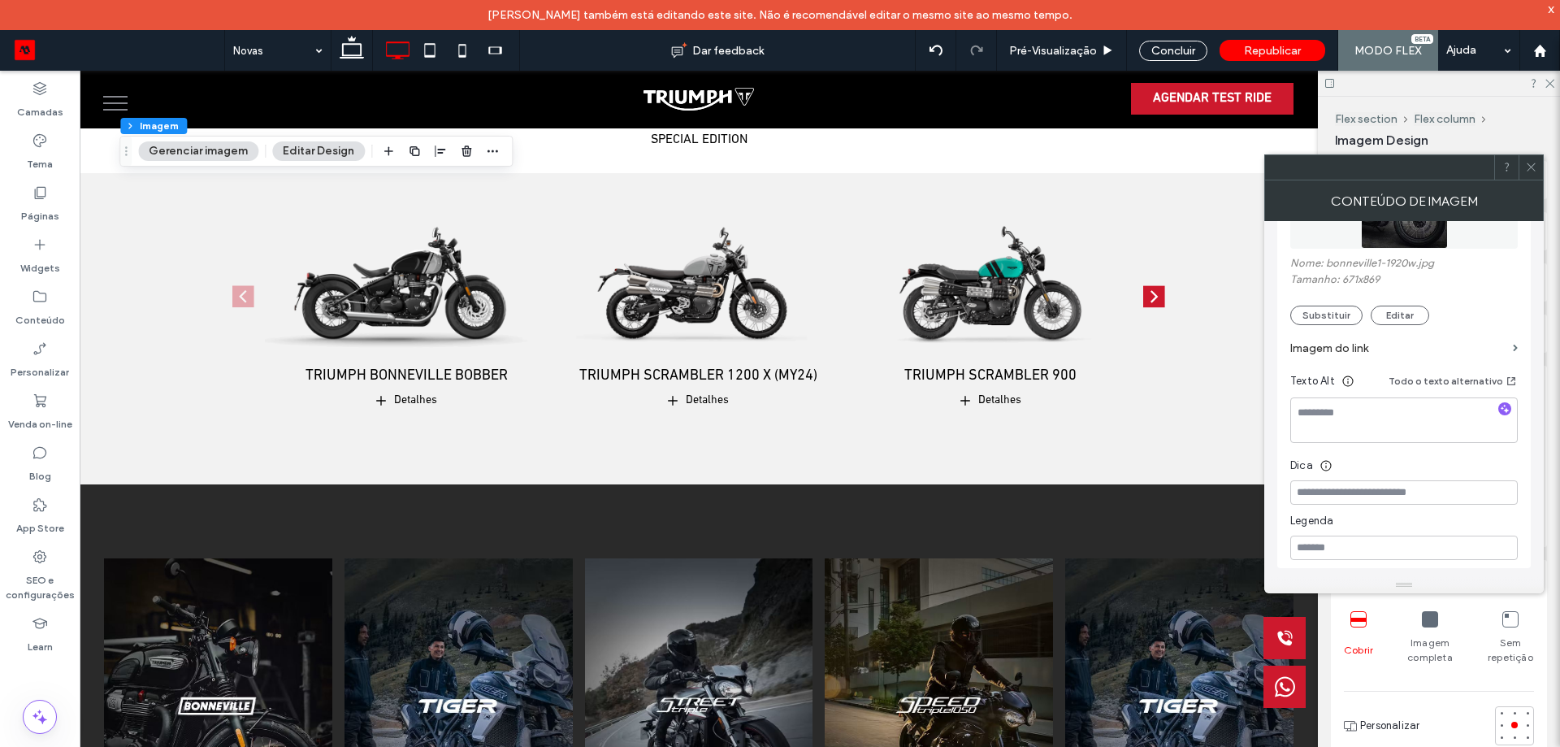
click at [1484, 349] on label "Imagem do link" at bounding box center [1398, 348] width 216 height 30
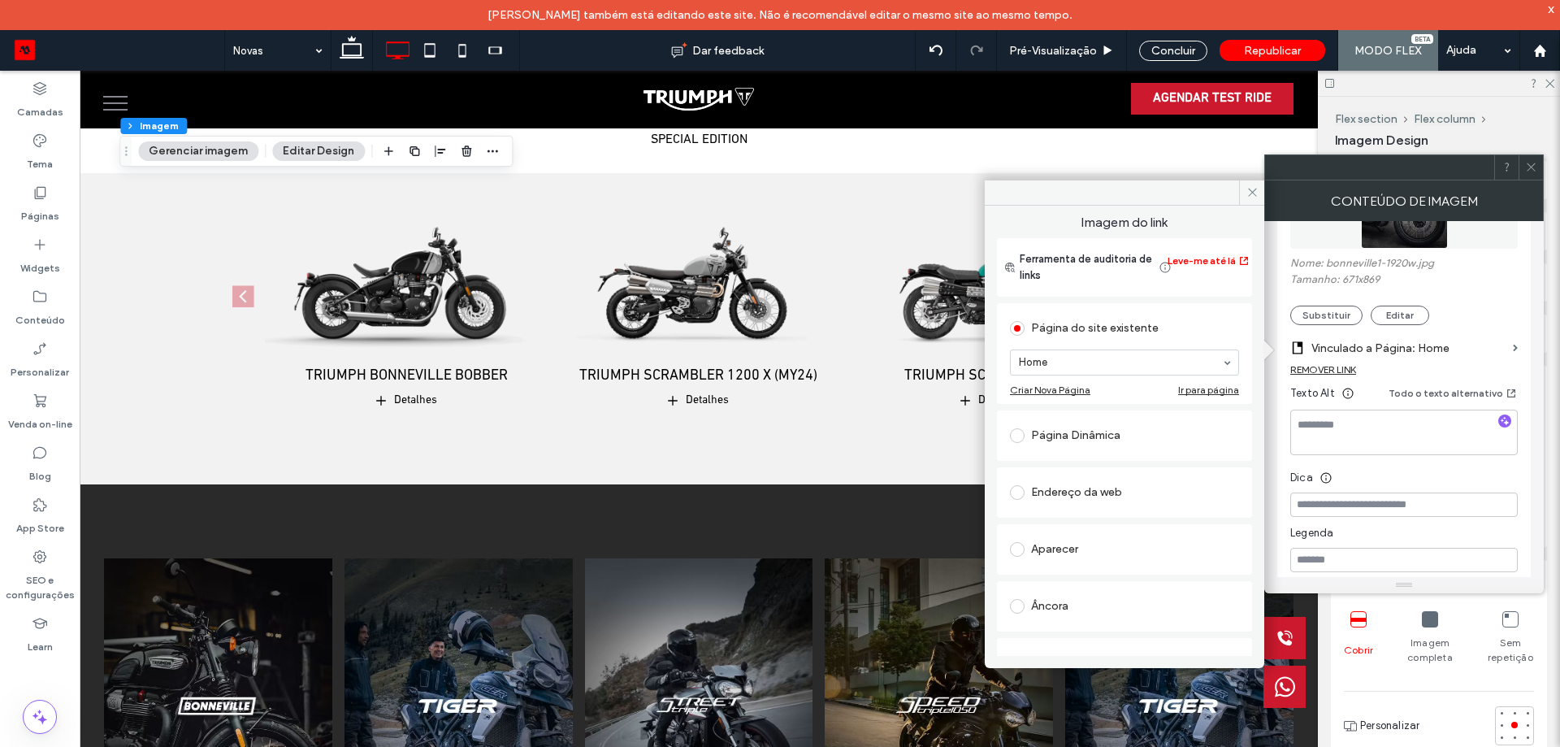
click at [1093, 597] on div "Âncora" at bounding box center [1124, 606] width 229 height 26
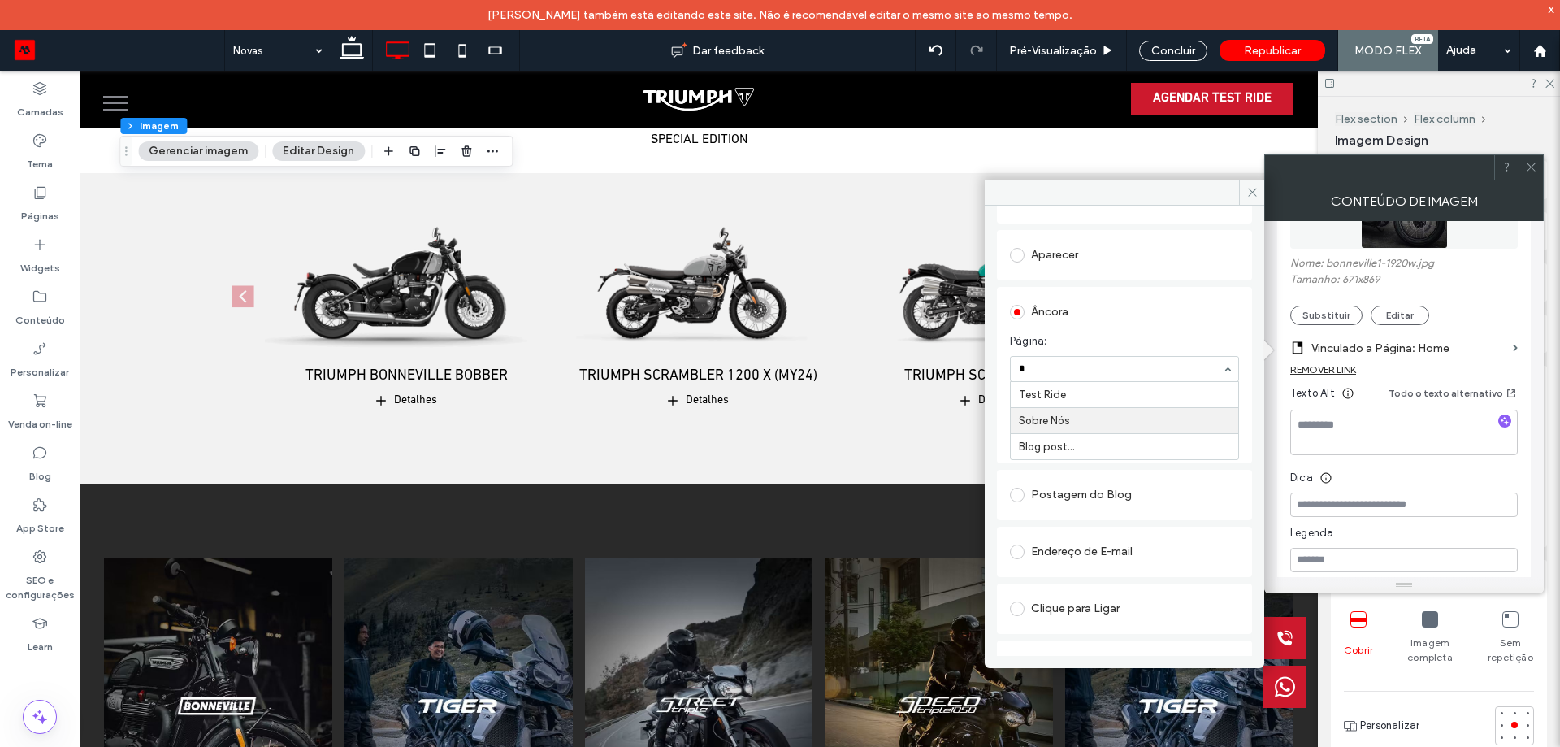
scroll to position [0, 0]
type input "***"
click at [1181, 334] on span "Página:" at bounding box center [1121, 341] width 223 height 16
type input "***"
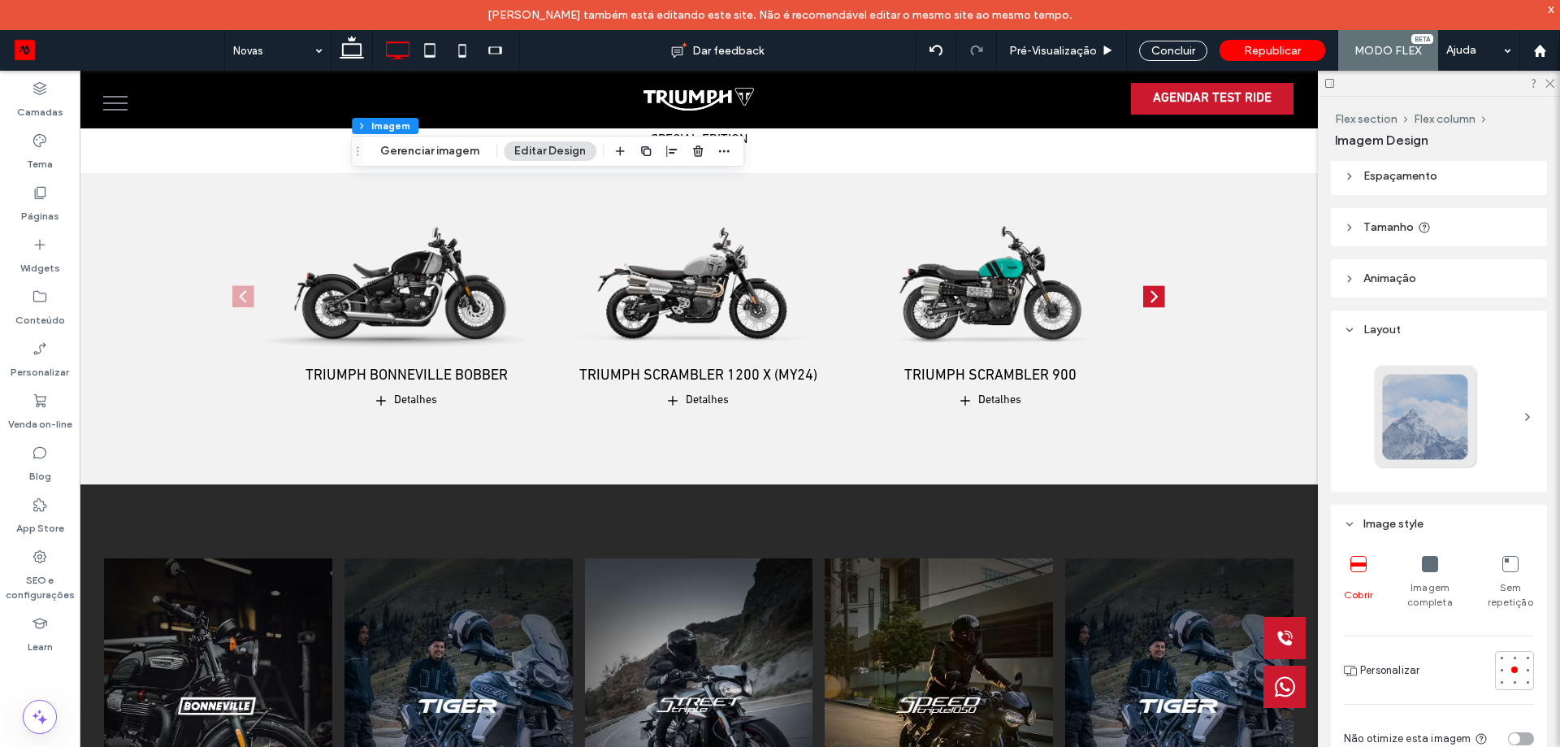
scroll to position [81, 0]
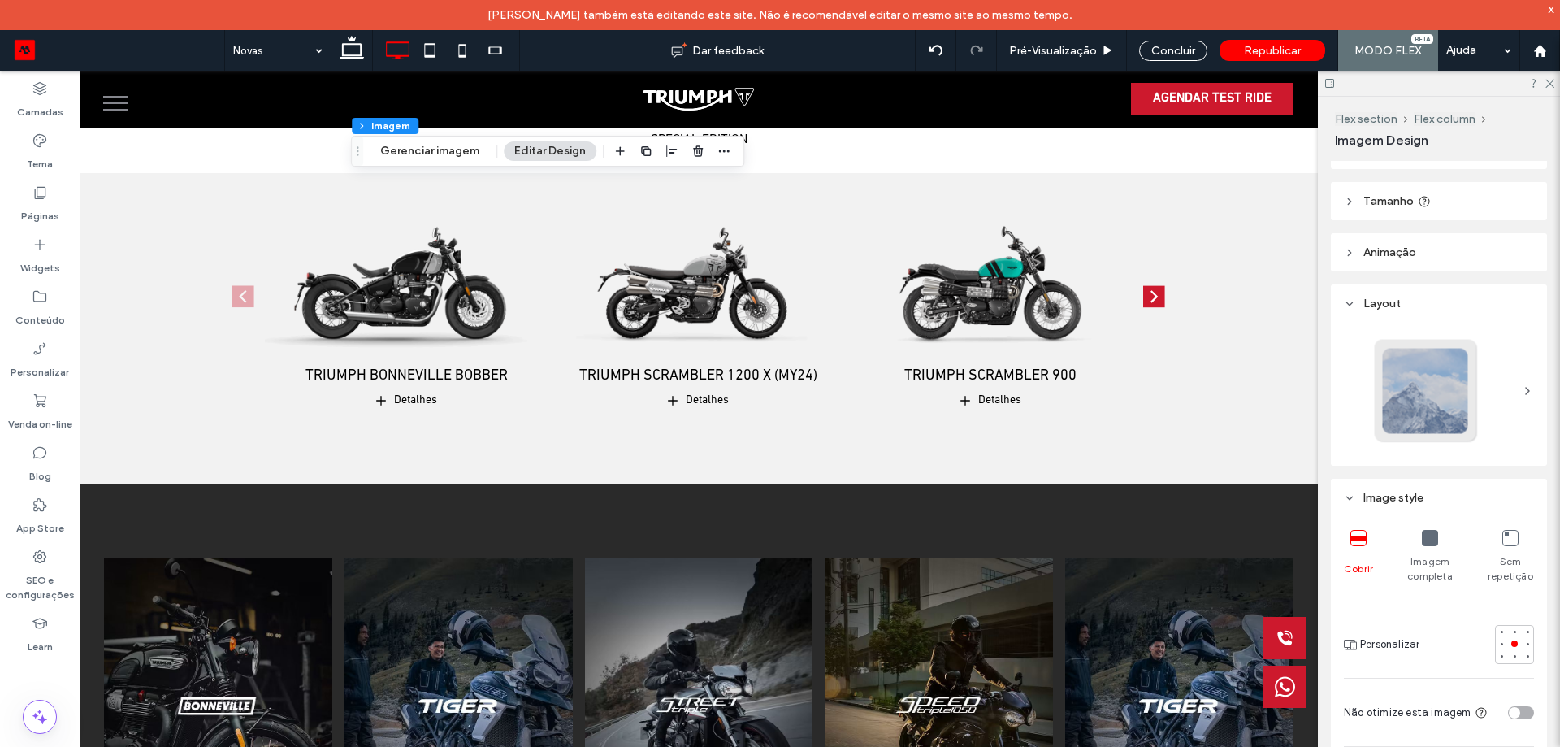
click at [1485, 401] on div at bounding box center [1439, 391] width 190 height 124
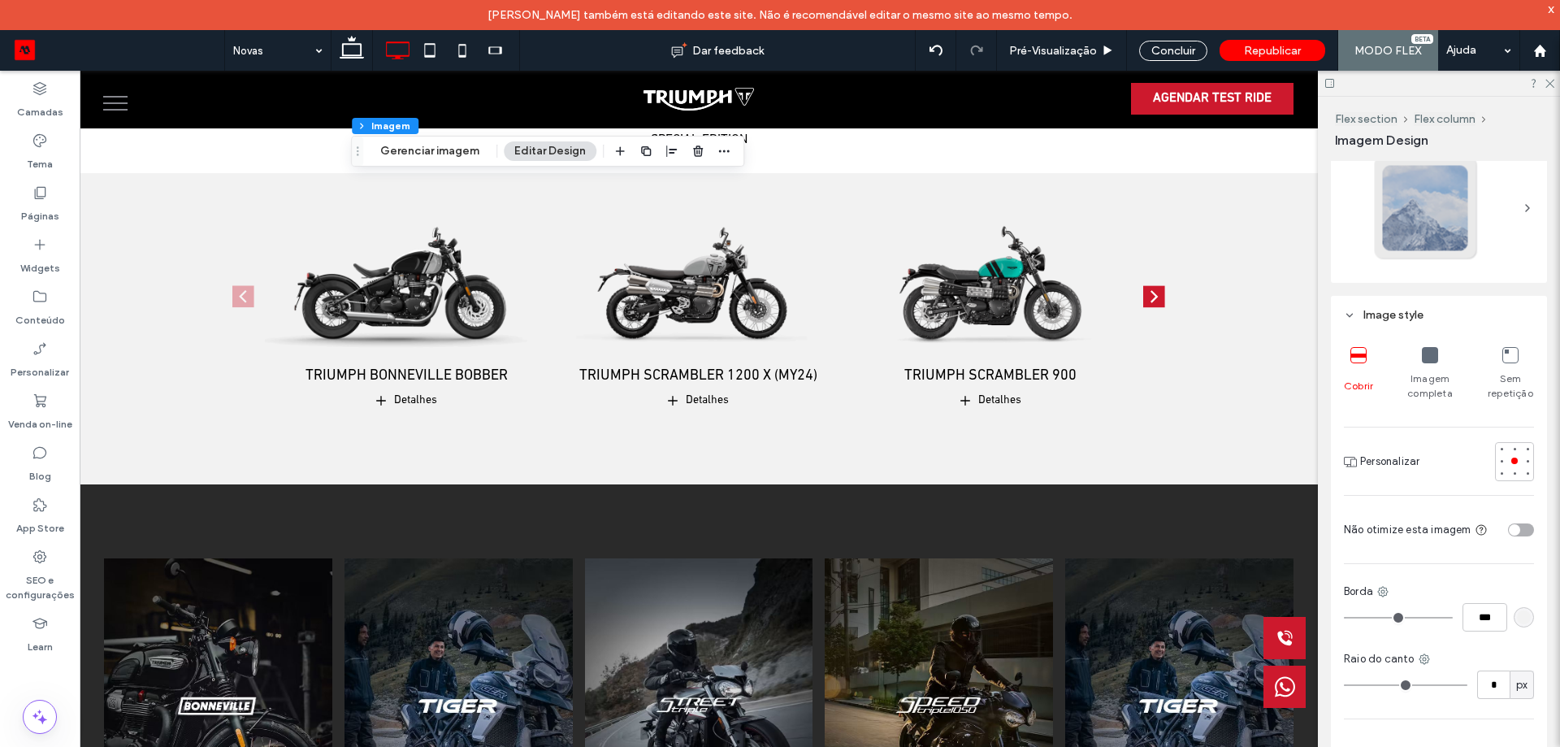
scroll to position [325, 0]
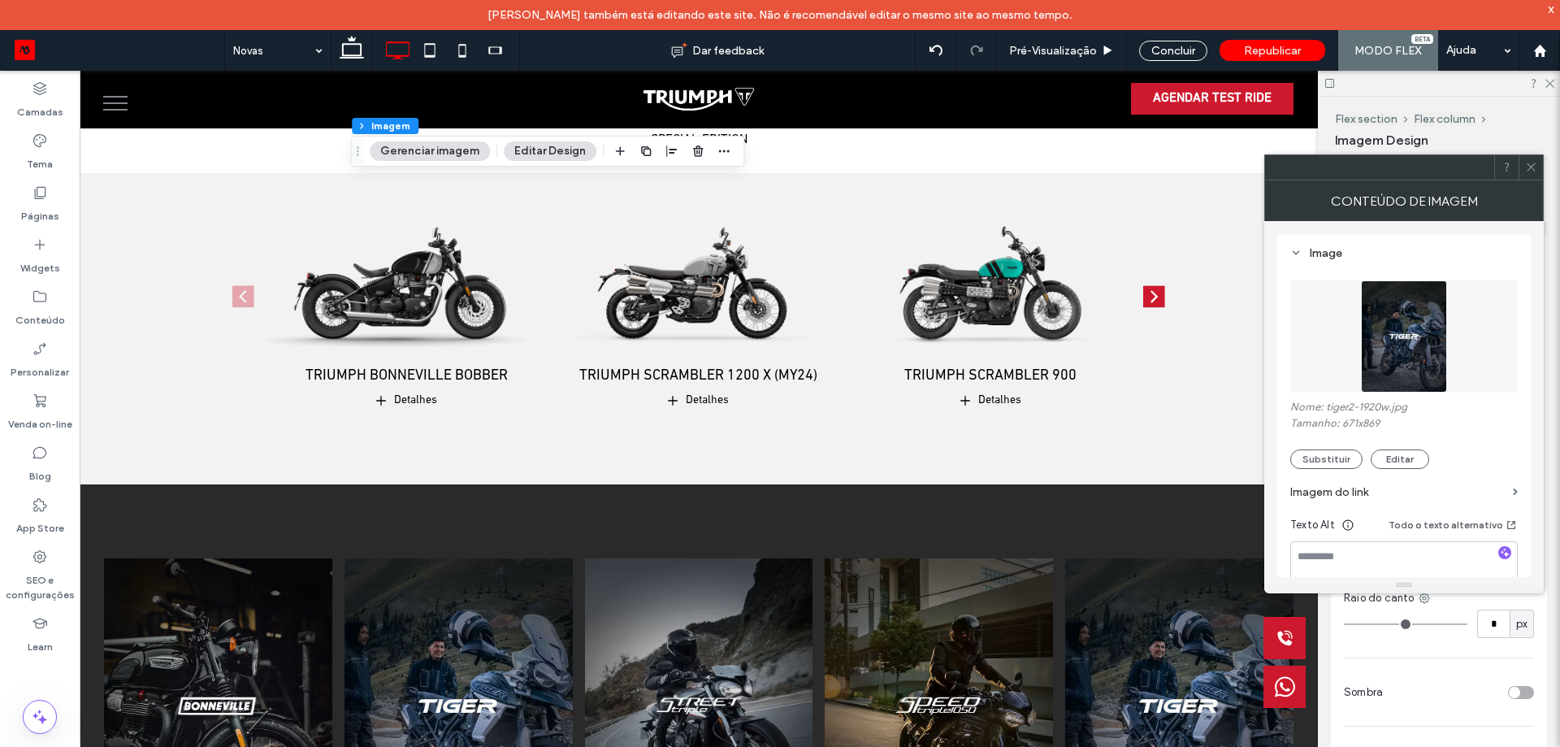
click at [1331, 489] on label "Imagem do link" at bounding box center [1398, 492] width 216 height 30
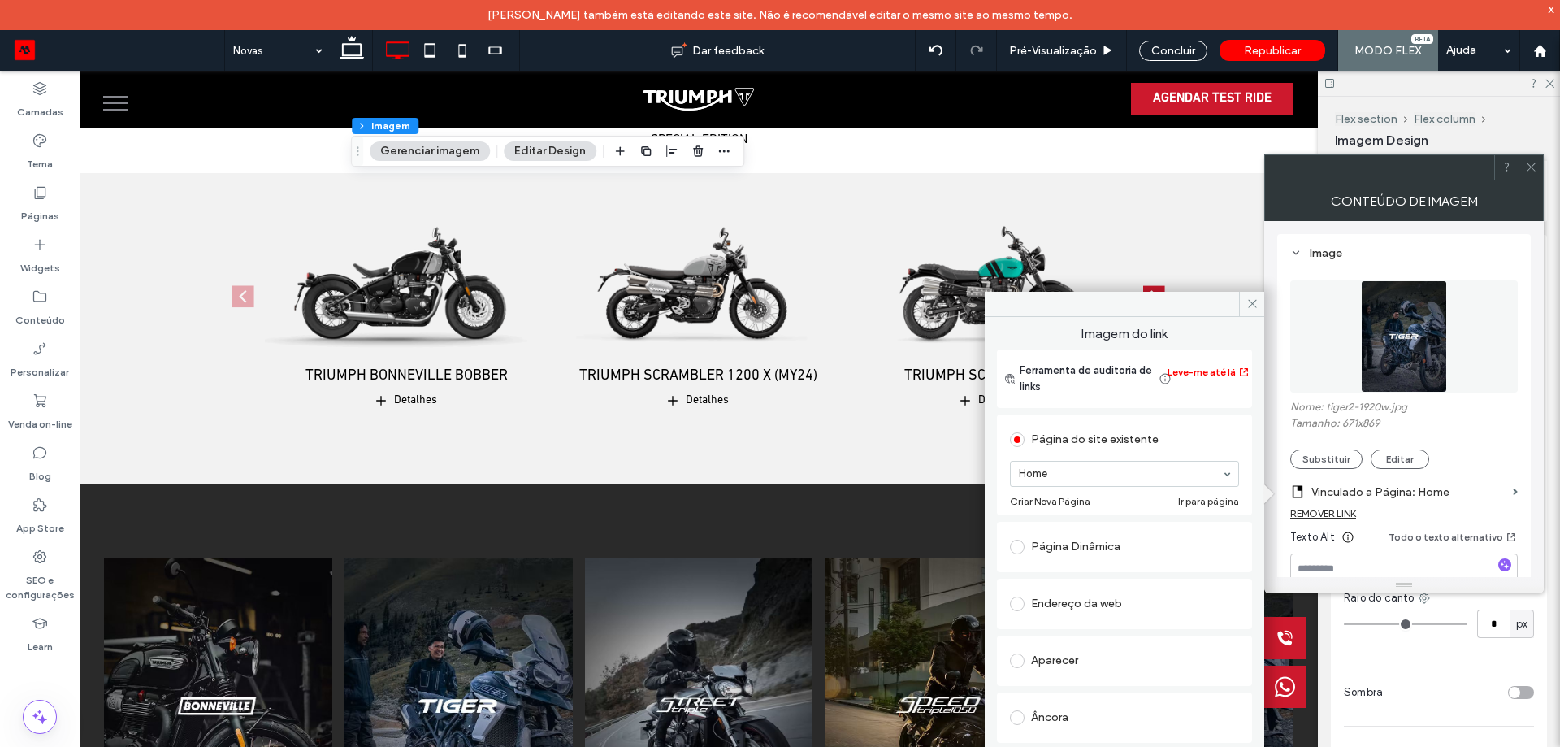
click at [1093, 672] on div "Aparecer" at bounding box center [1124, 661] width 229 height 26
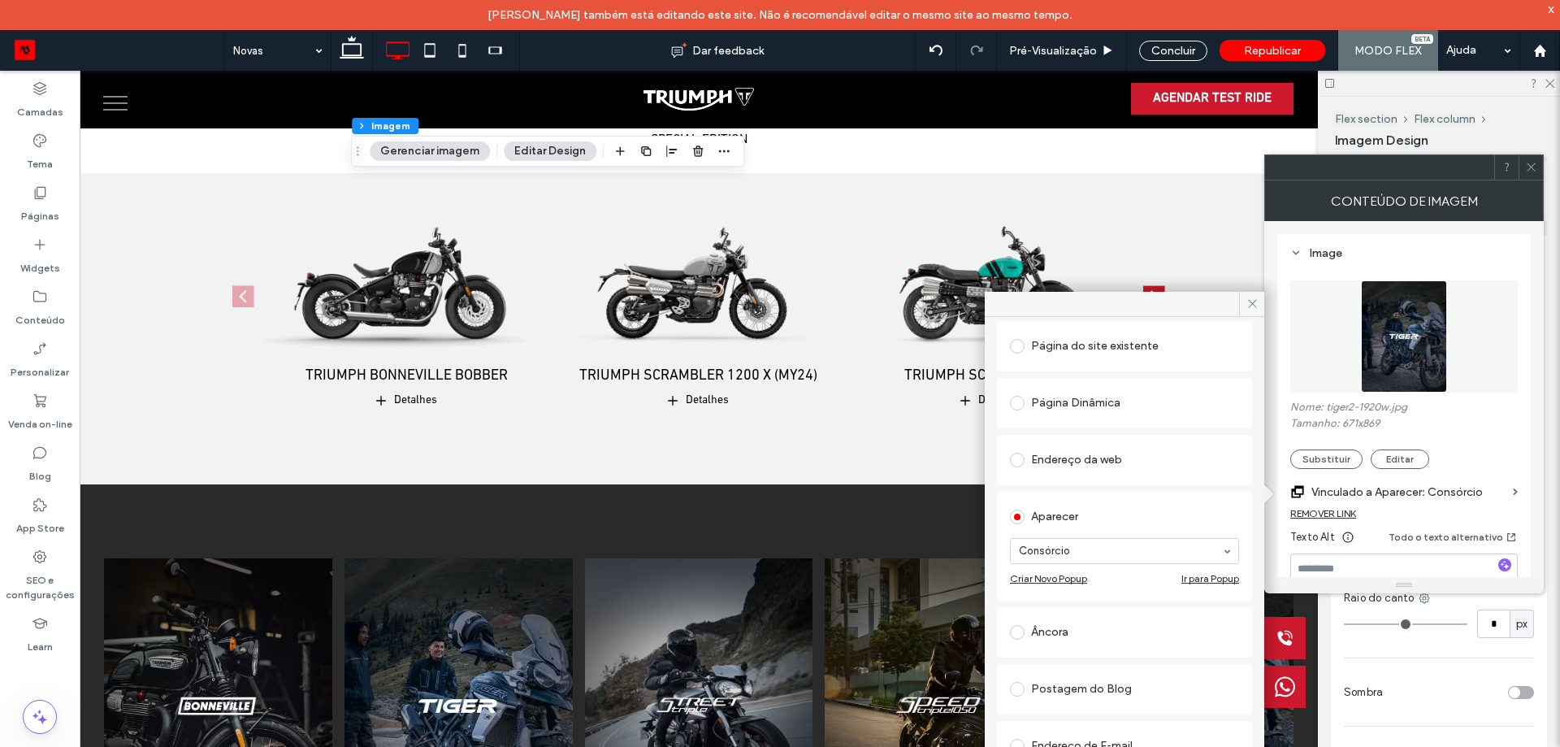
scroll to position [163, 0]
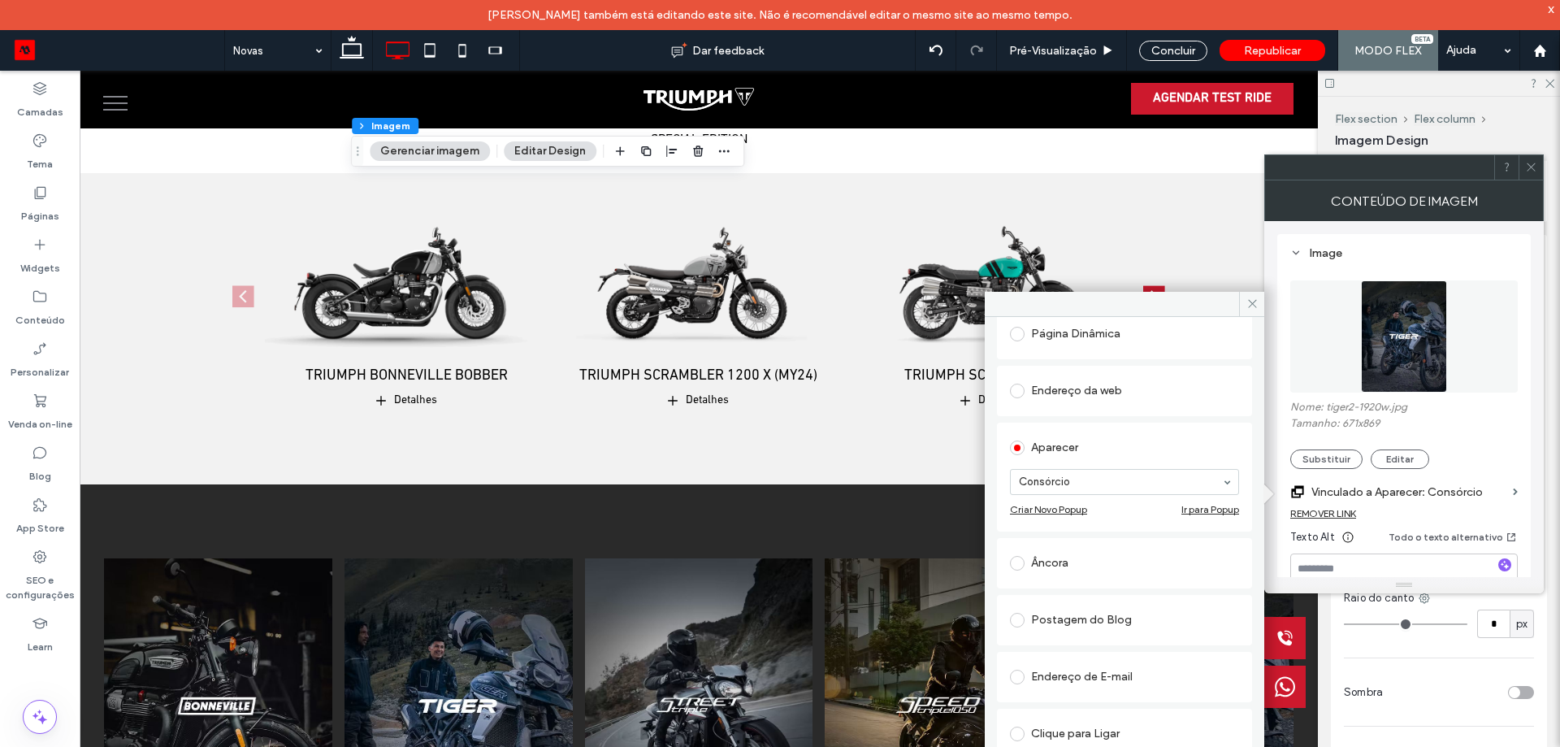
click at [1089, 565] on div "Âncora" at bounding box center [1124, 563] width 229 height 26
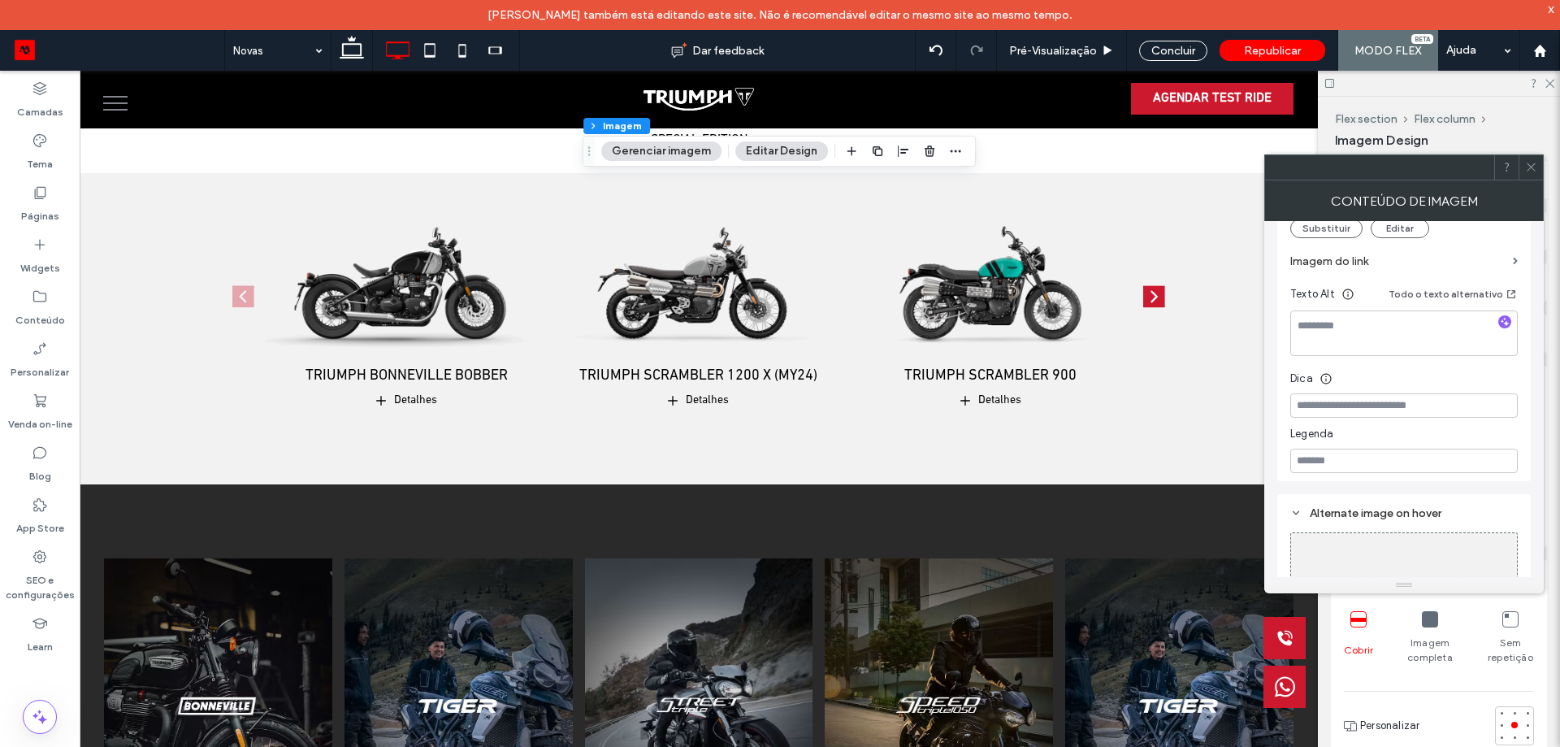
scroll to position [144, 0]
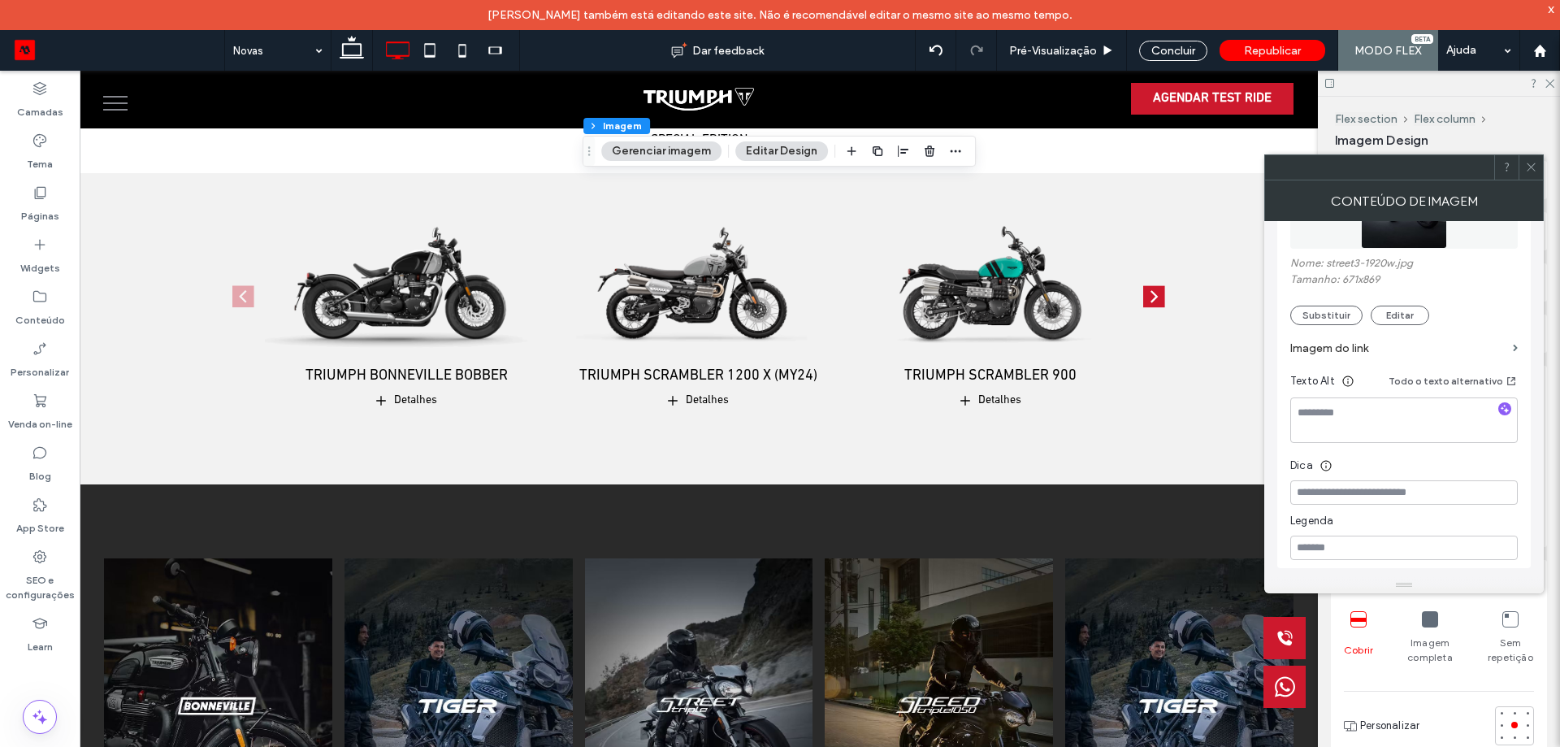
click at [1480, 348] on label "Imagem do link" at bounding box center [1398, 348] width 216 height 30
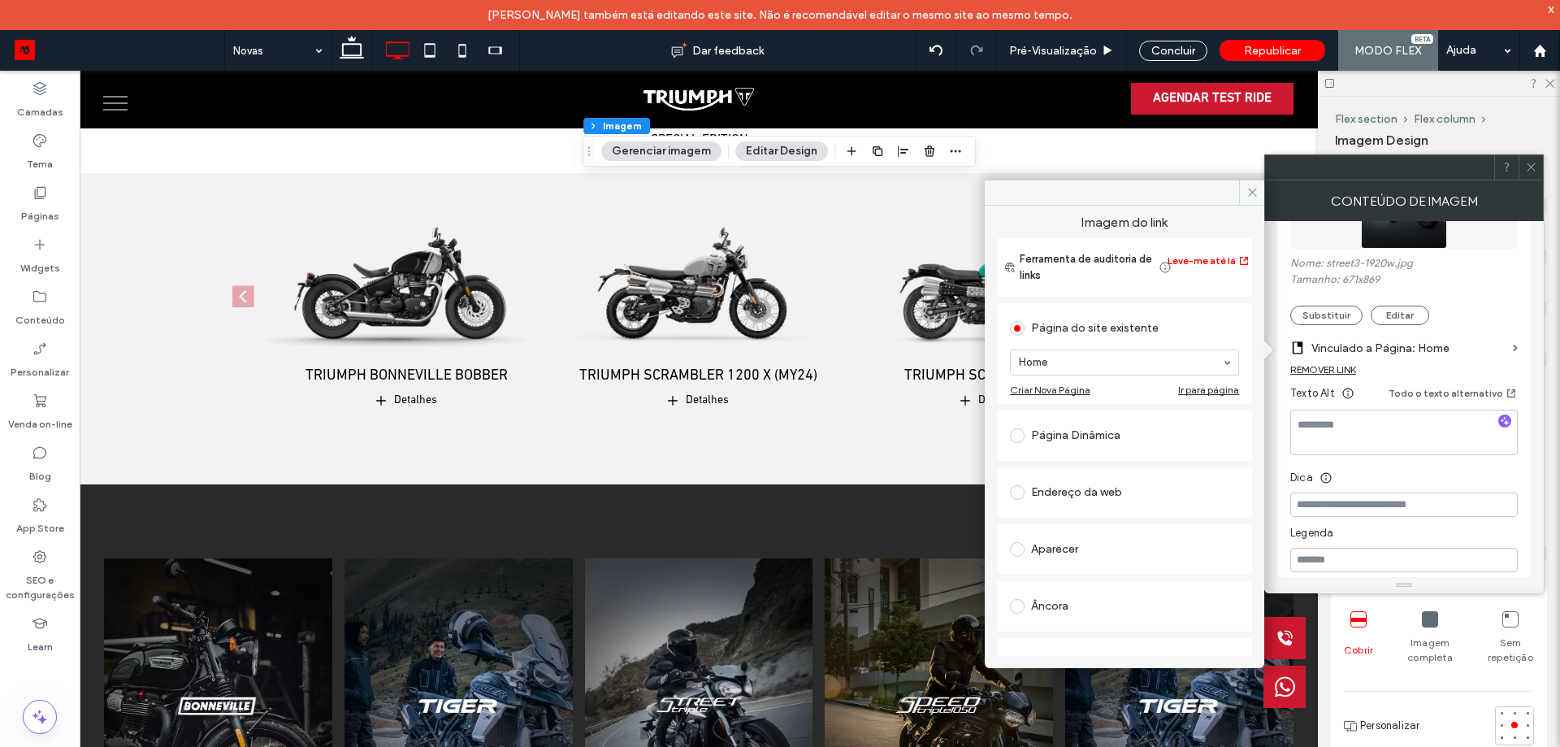
click at [1068, 606] on div "Âncora" at bounding box center [1124, 606] width 229 height 26
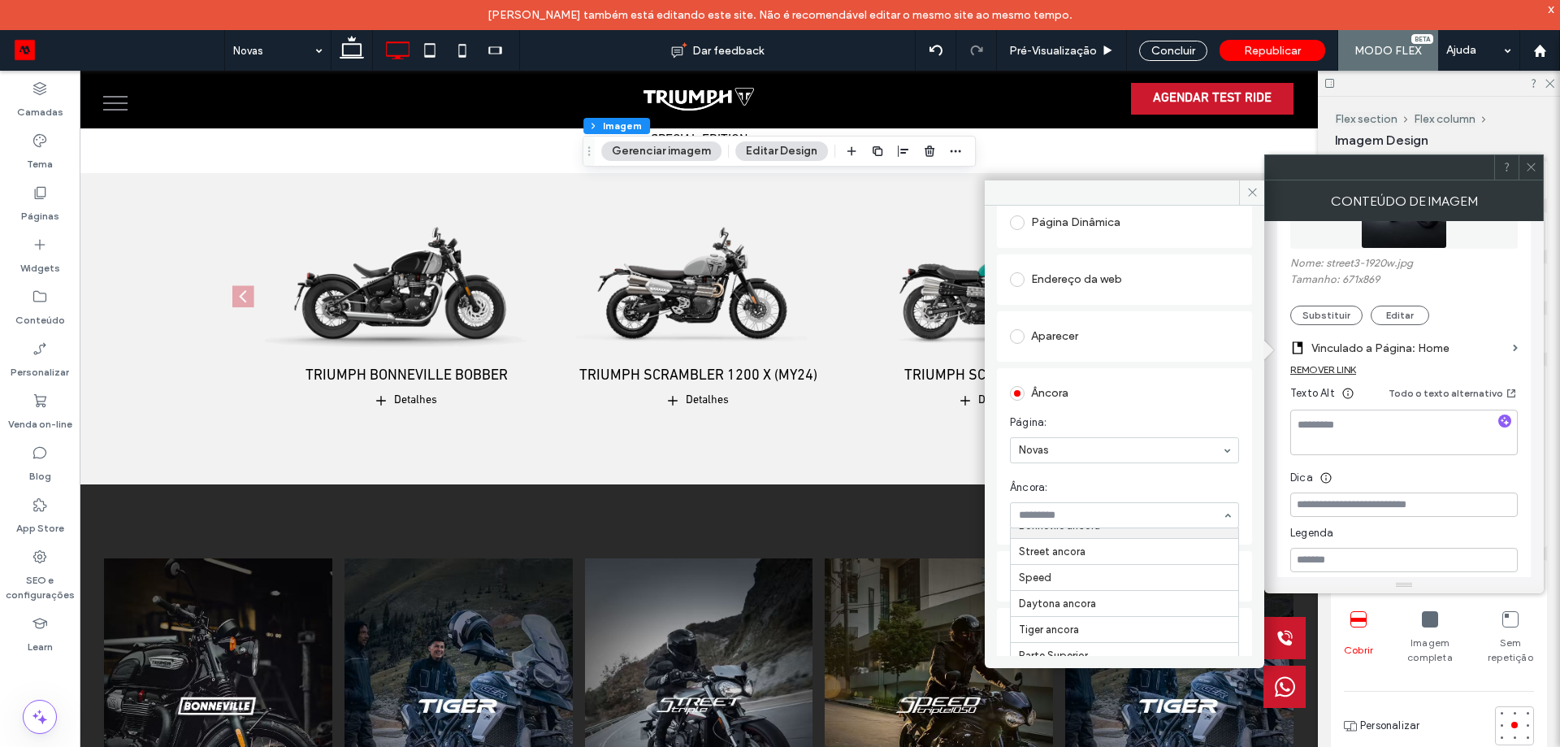
scroll to position [20, 0]
click at [1539, 166] on div at bounding box center [1531, 167] width 24 height 24
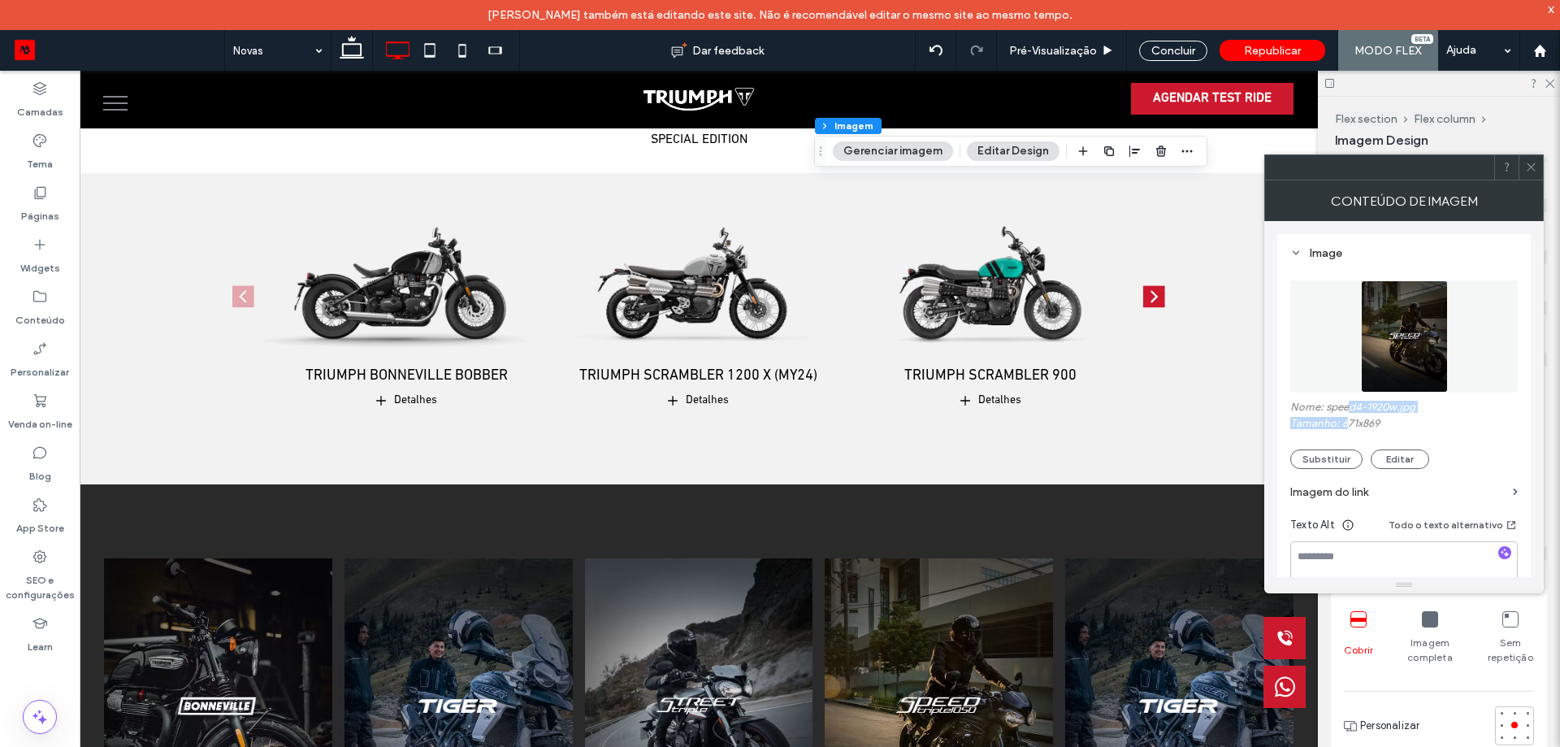
click at [1347, 415] on div "Nome: speed4-1920w.jpg Tamanho: 671x869 Substituir Editar" at bounding box center [1404, 435] width 228 height 68
click at [1389, 360] on img at bounding box center [1404, 336] width 87 height 112
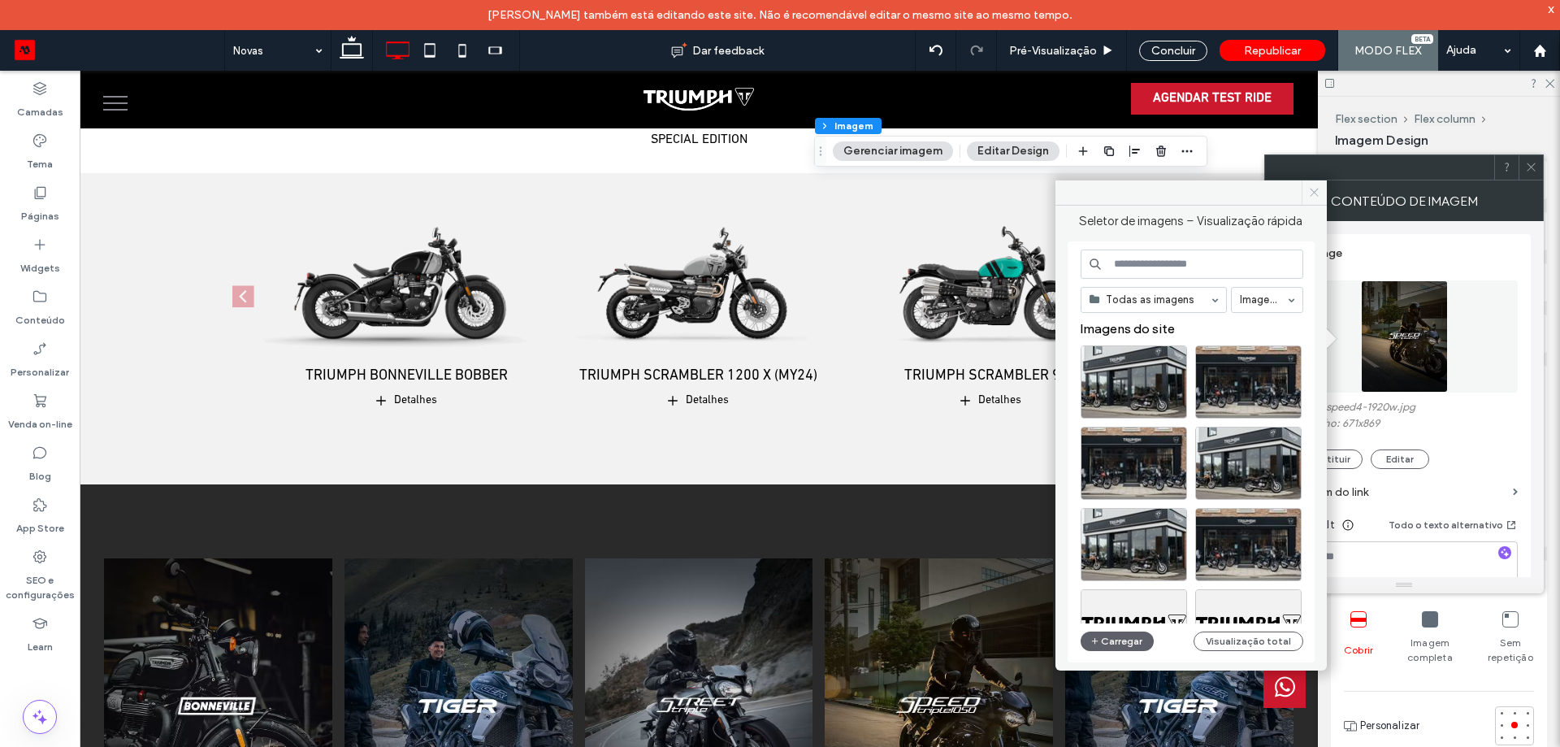
click at [1311, 181] on span at bounding box center [1314, 192] width 25 height 24
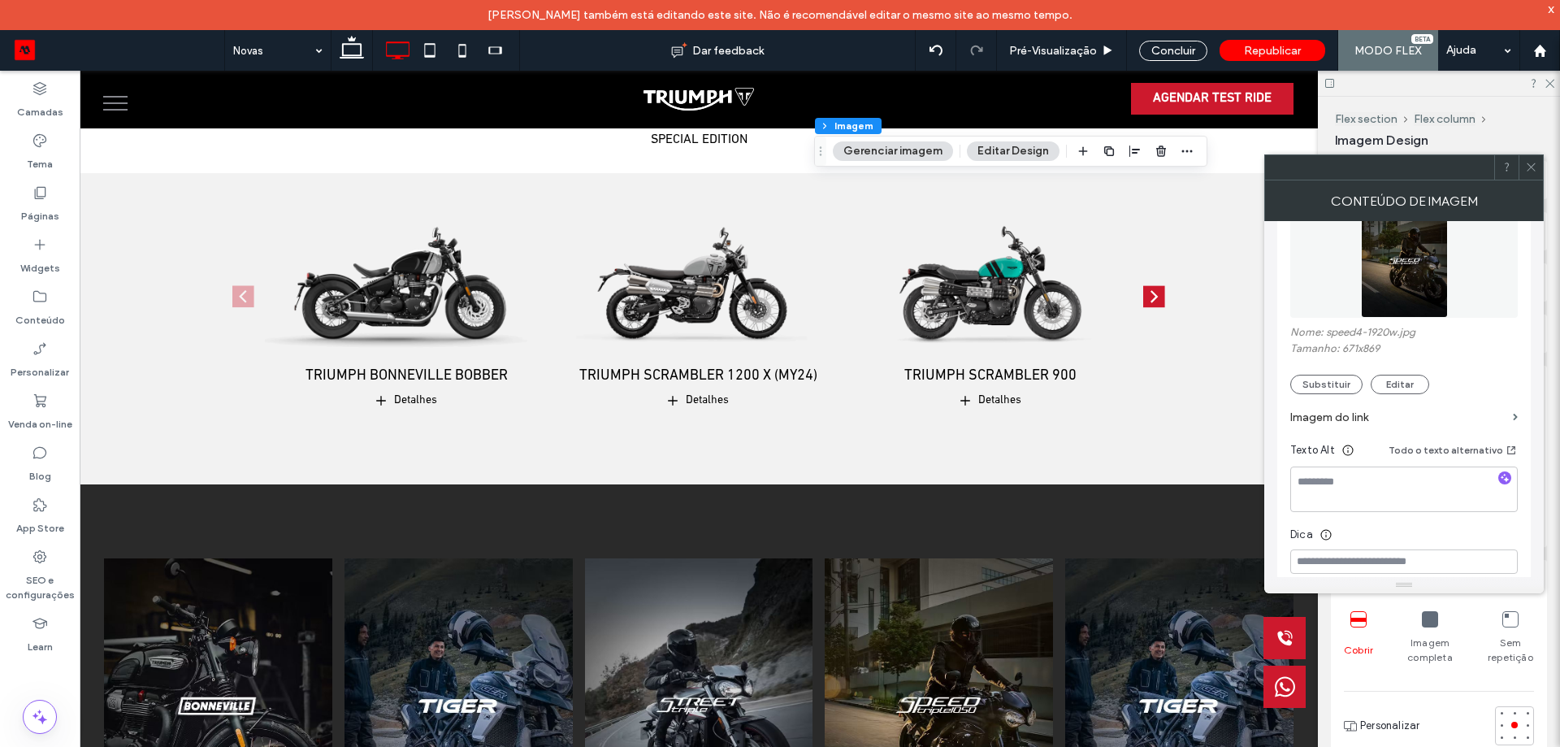
scroll to position [163, 0]
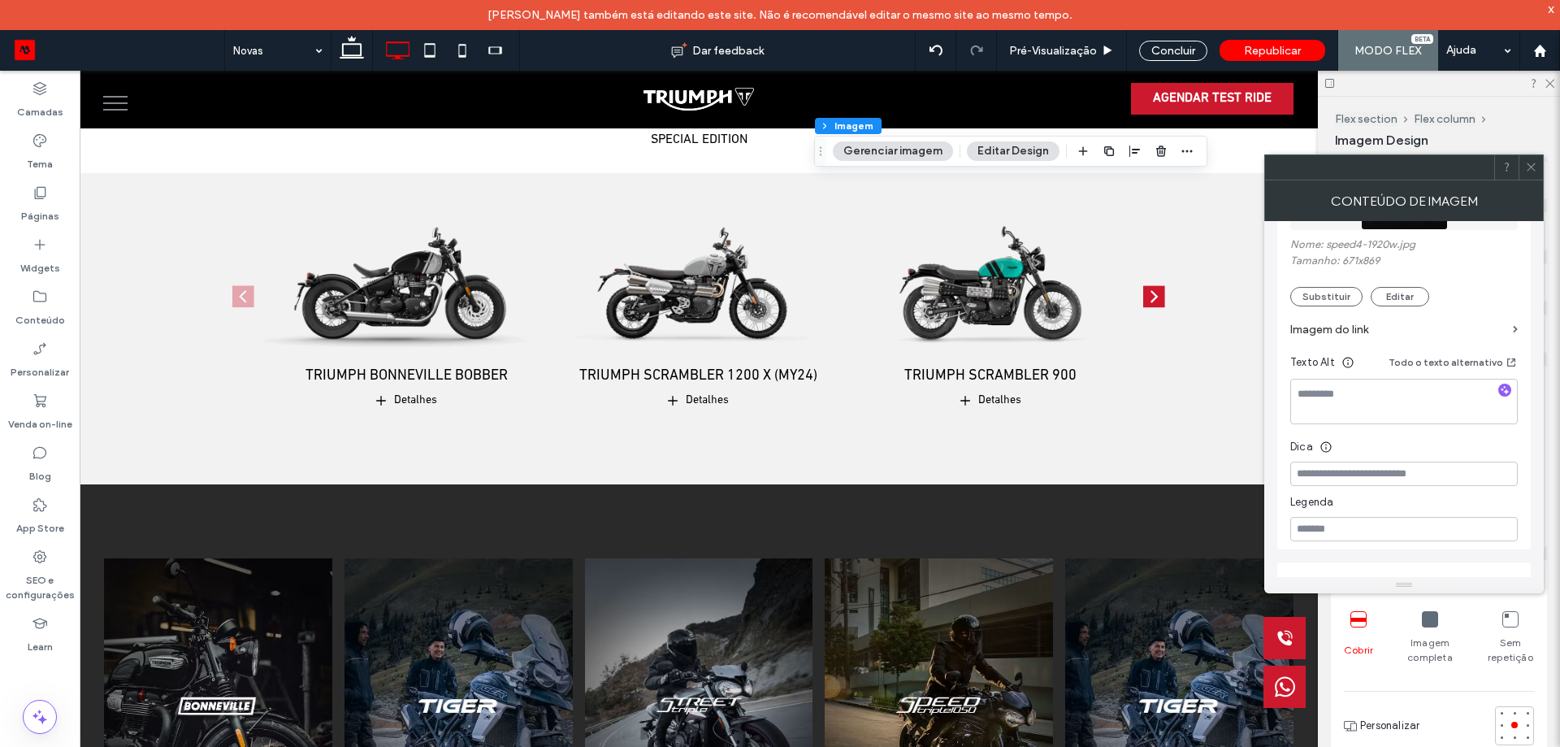
click at [1341, 327] on label "Imagem do link" at bounding box center [1398, 329] width 216 height 30
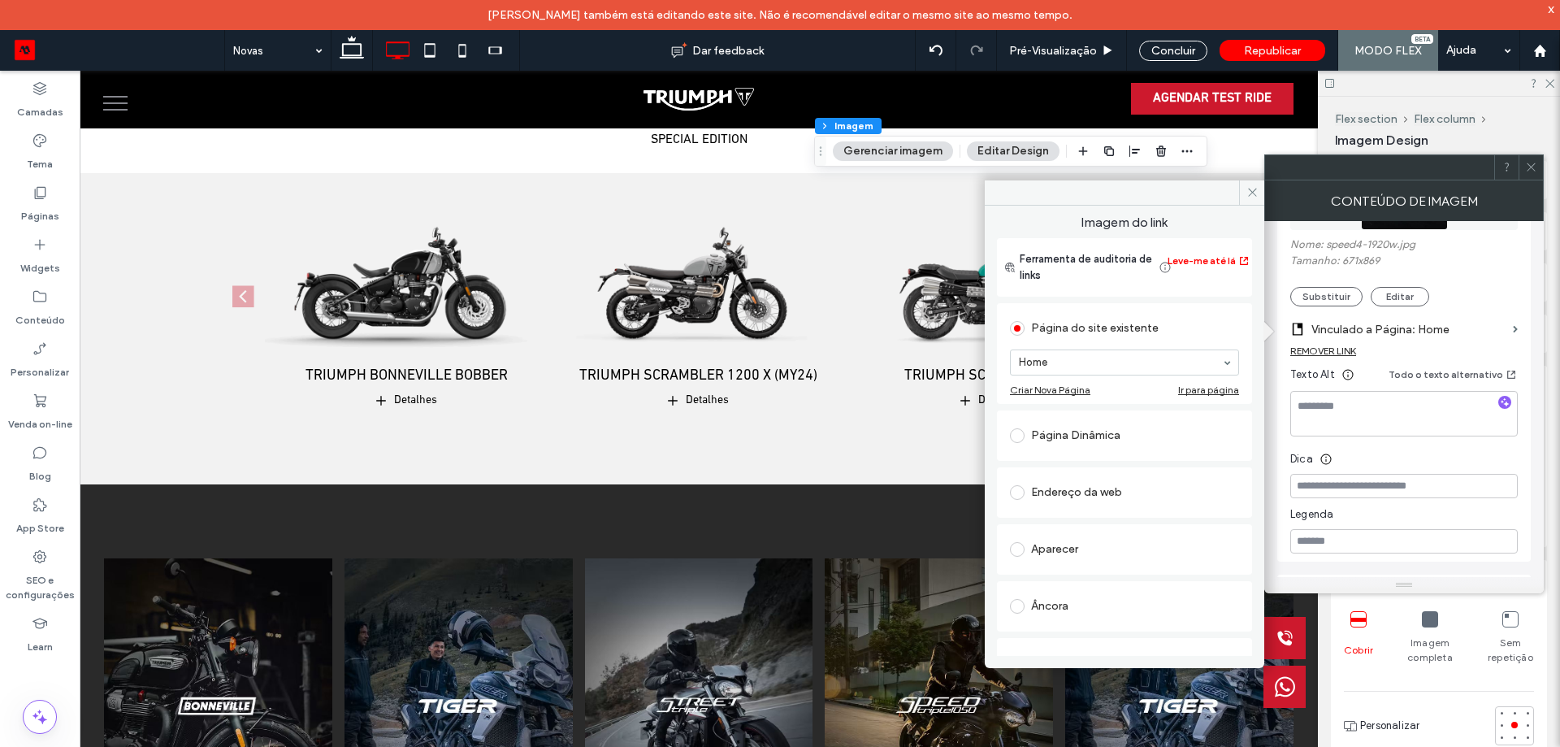
click at [1100, 553] on div "Aparecer" at bounding box center [1124, 549] width 229 height 26
click at [1068, 621] on div "Âncora" at bounding box center [1124, 614] width 229 height 26
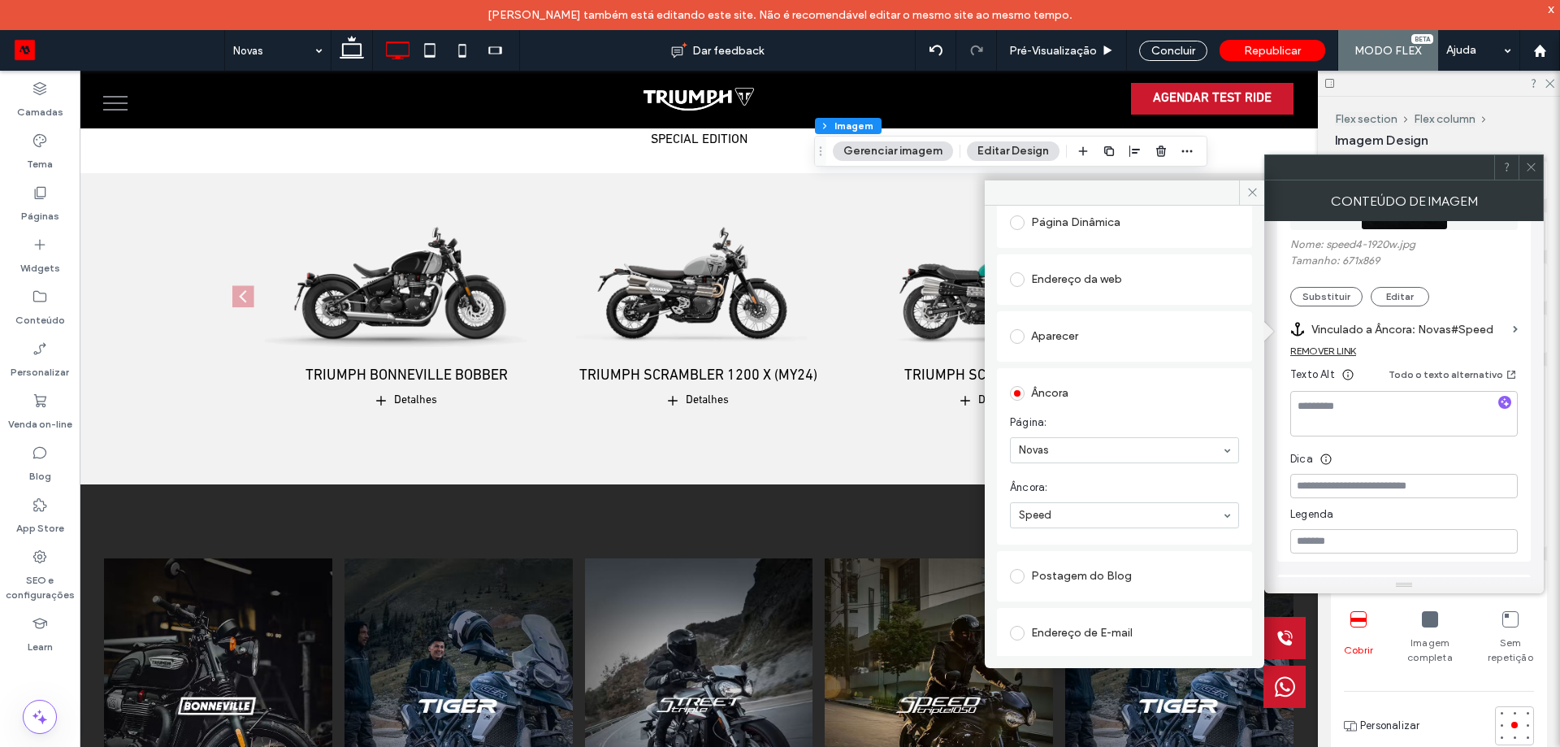
click at [1536, 161] on icon at bounding box center [1531, 167] width 12 height 12
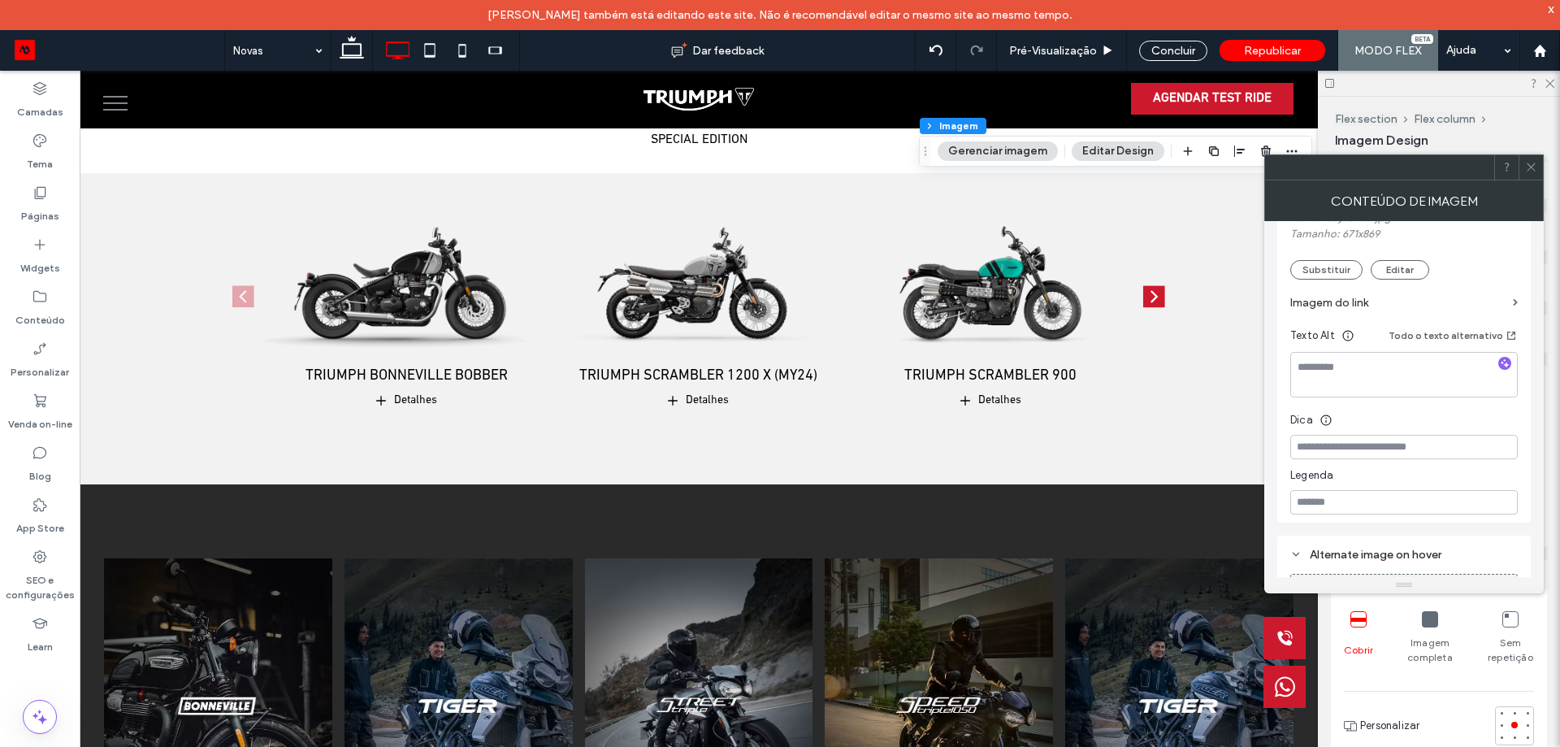
scroll to position [0, 0]
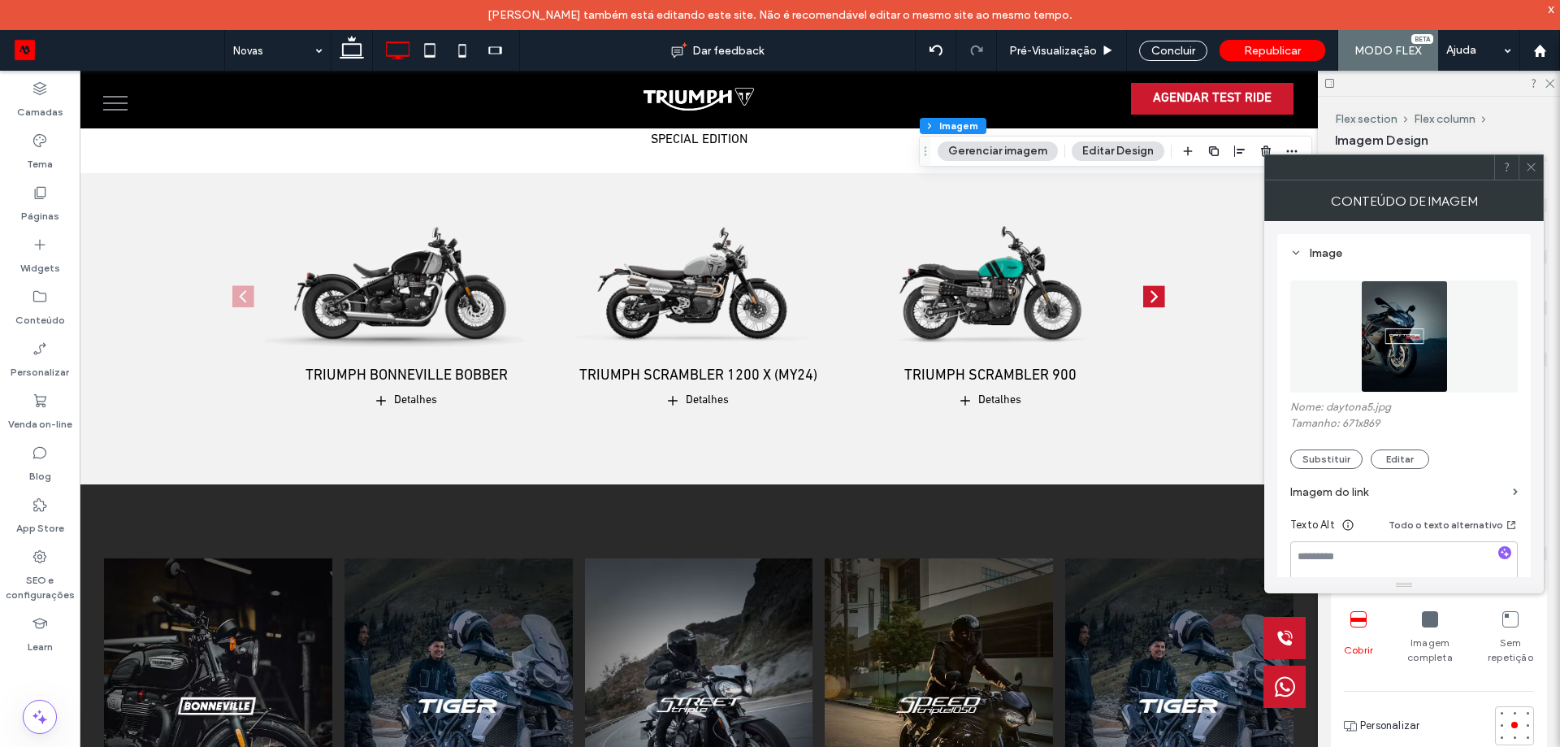
click at [1371, 494] on label "Imagem do link" at bounding box center [1398, 492] width 216 height 30
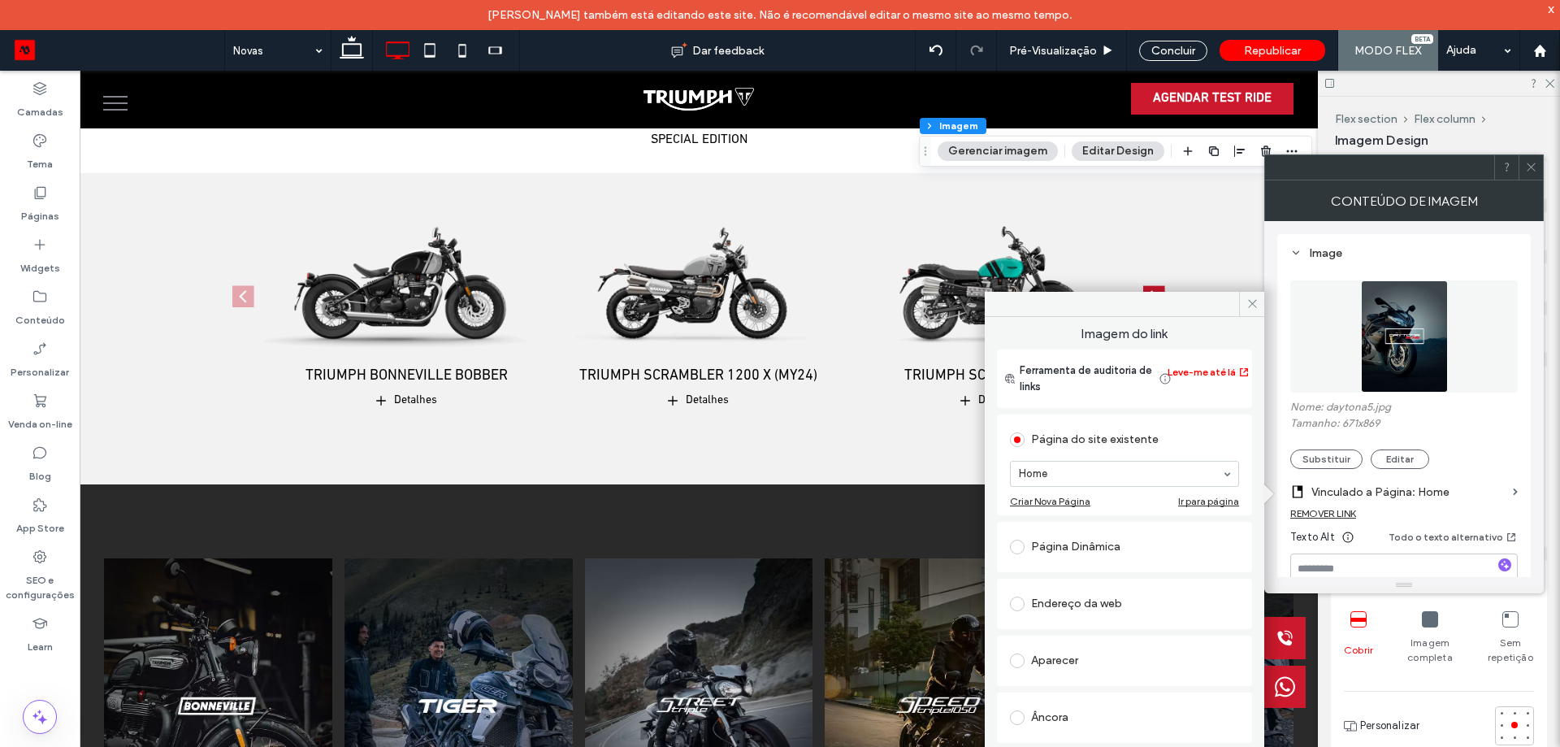
click at [1074, 651] on div "Aparecer" at bounding box center [1124, 661] width 229 height 26
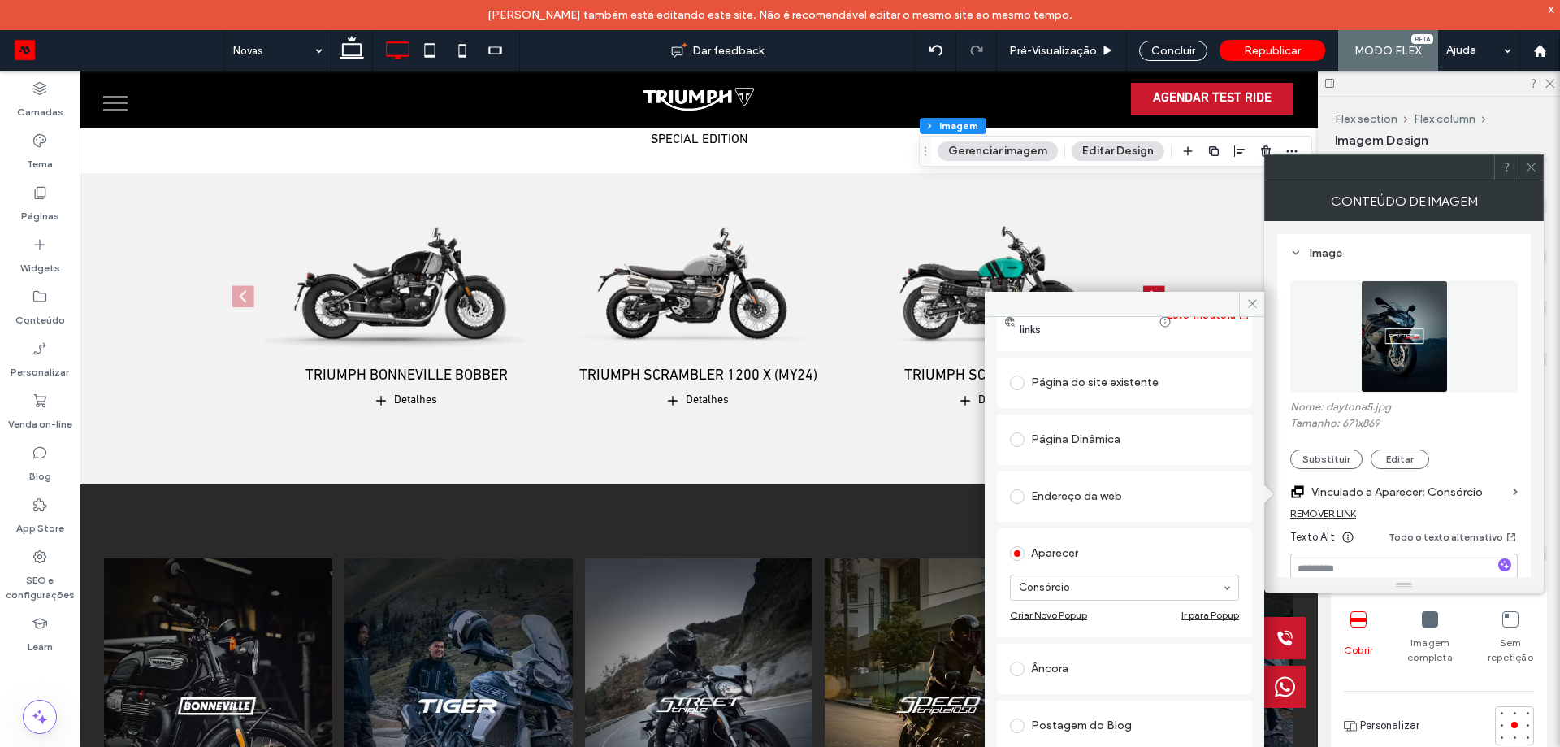
scroll to position [81, 0]
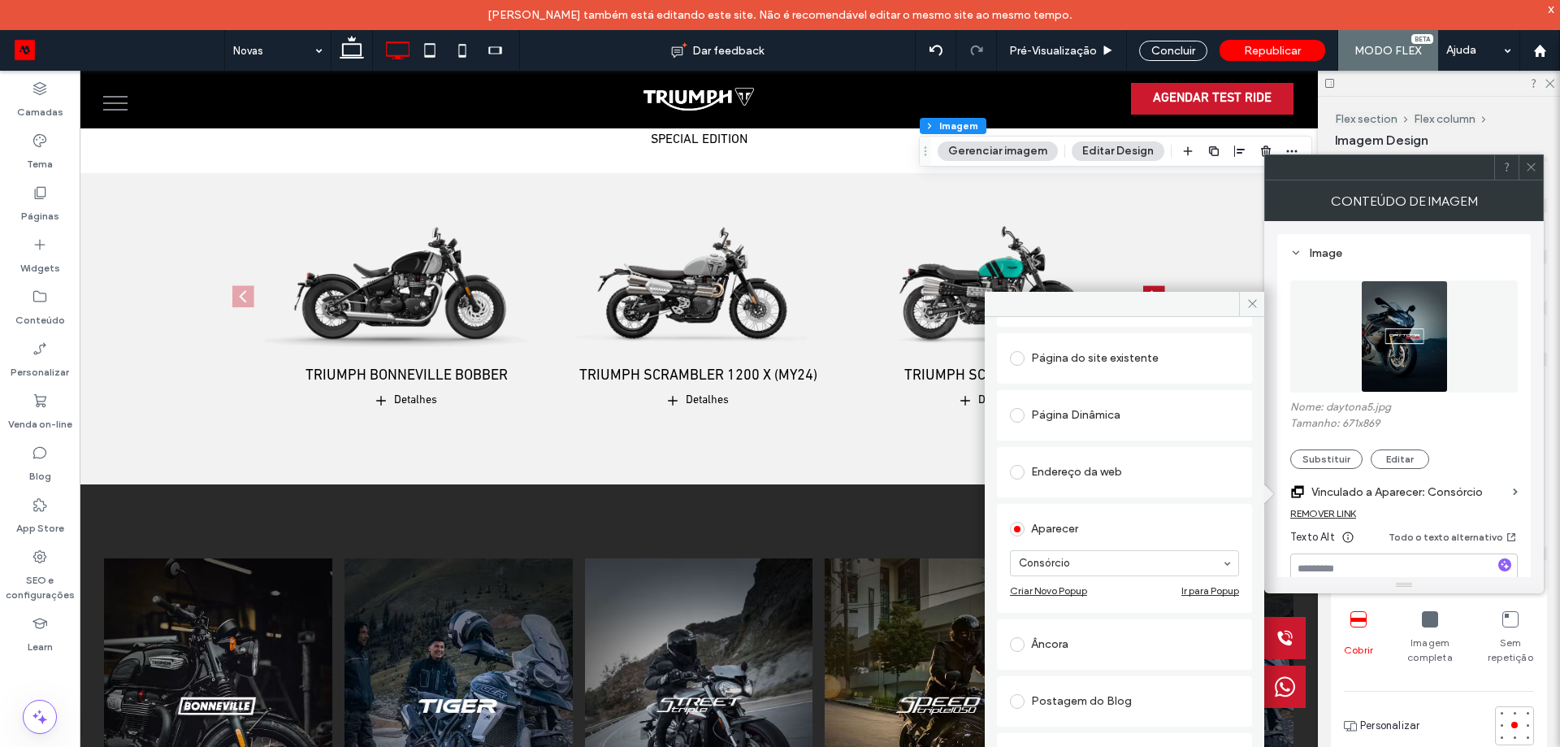
click at [1086, 638] on div "Âncora" at bounding box center [1124, 644] width 229 height 26
click at [1074, 692] on section "Âncora: Select..." at bounding box center [1124, 696] width 229 height 65
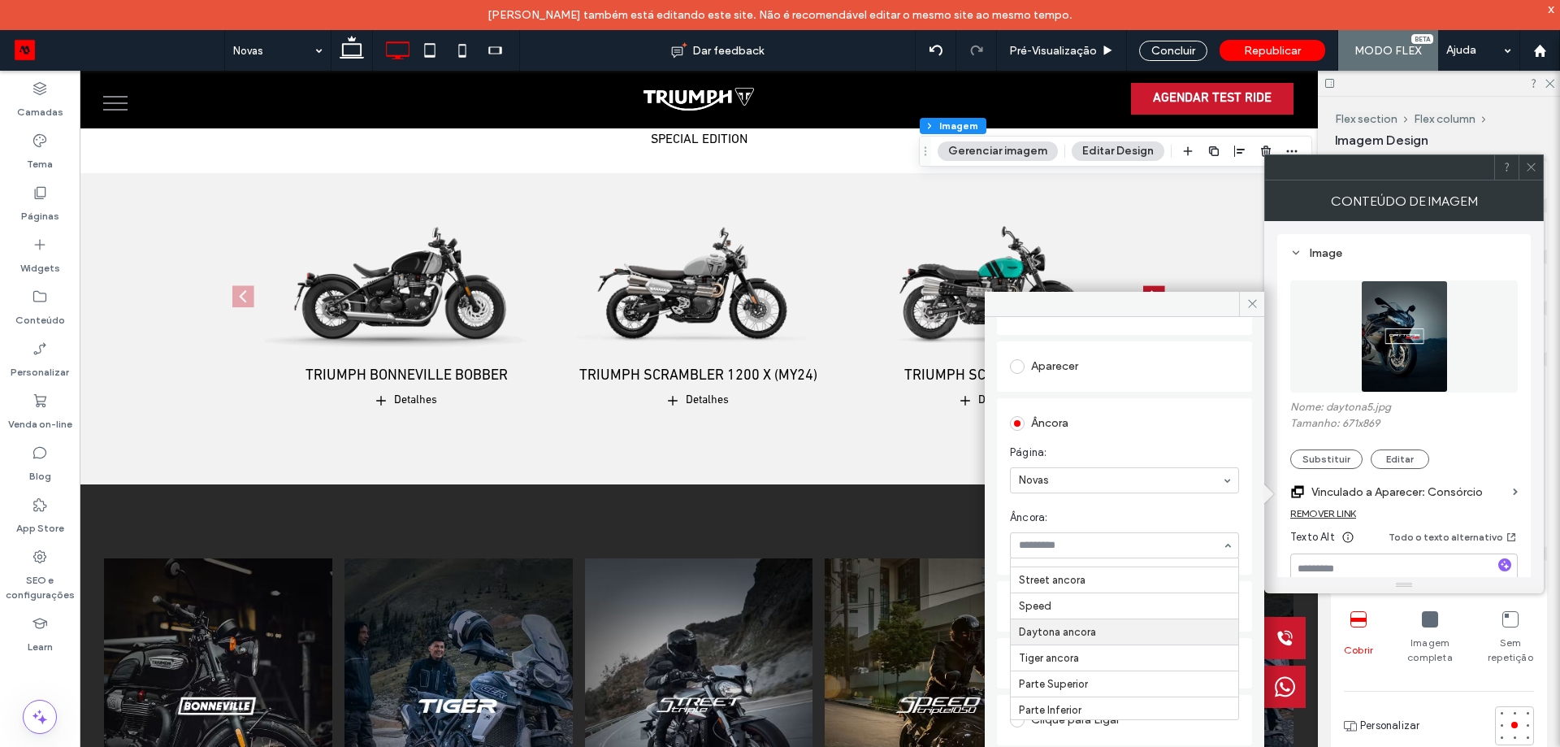
scroll to position [20, 0]
click at [1254, 301] on icon at bounding box center [1252, 303] width 12 height 12
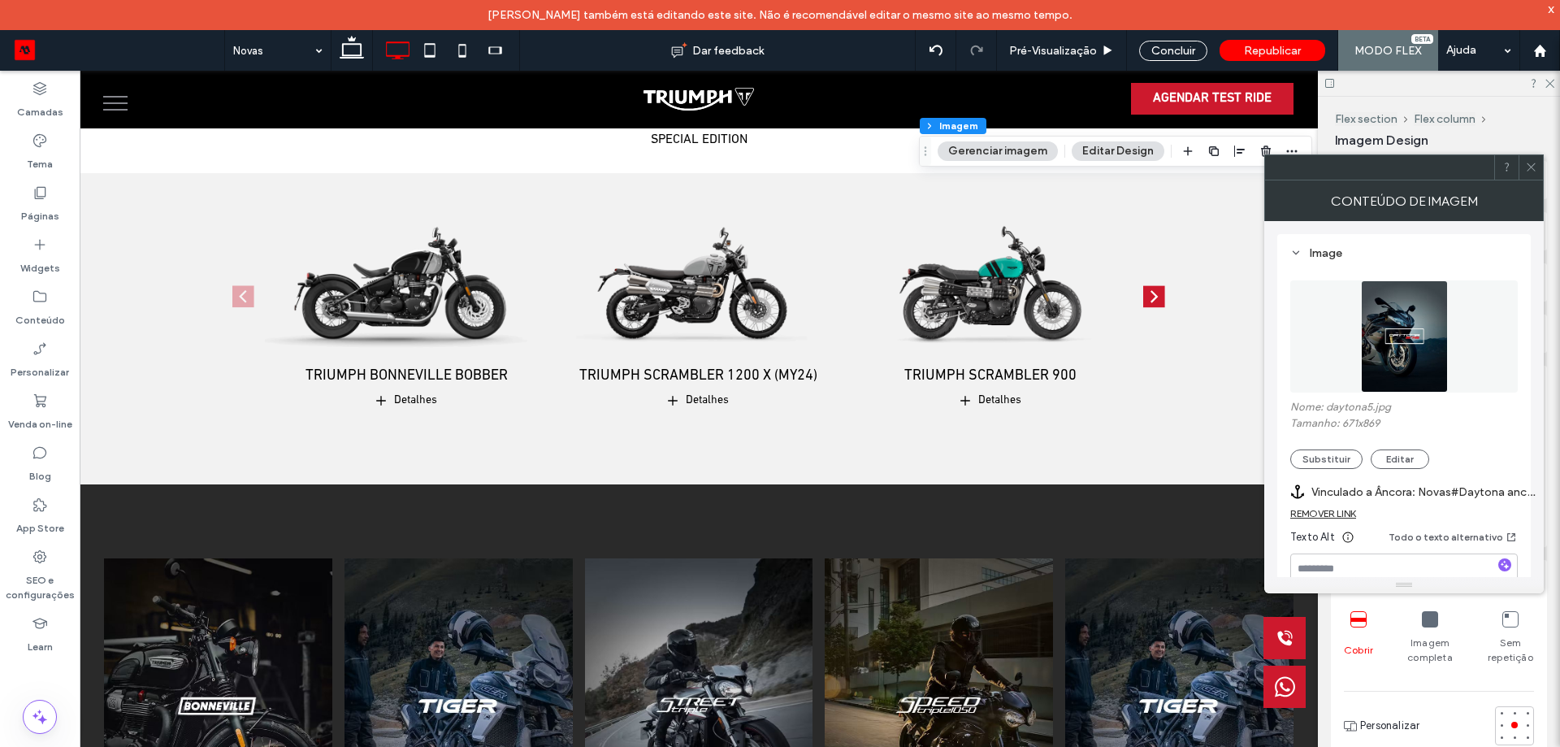
drag, startPoint x: 1532, startPoint y: 155, endPoint x: 1527, endPoint y: 164, distance: 10.6
click at [1538, 154] on div at bounding box center [1404, 167] width 280 height 26
click at [1532, 174] on span at bounding box center [1531, 167] width 12 height 24
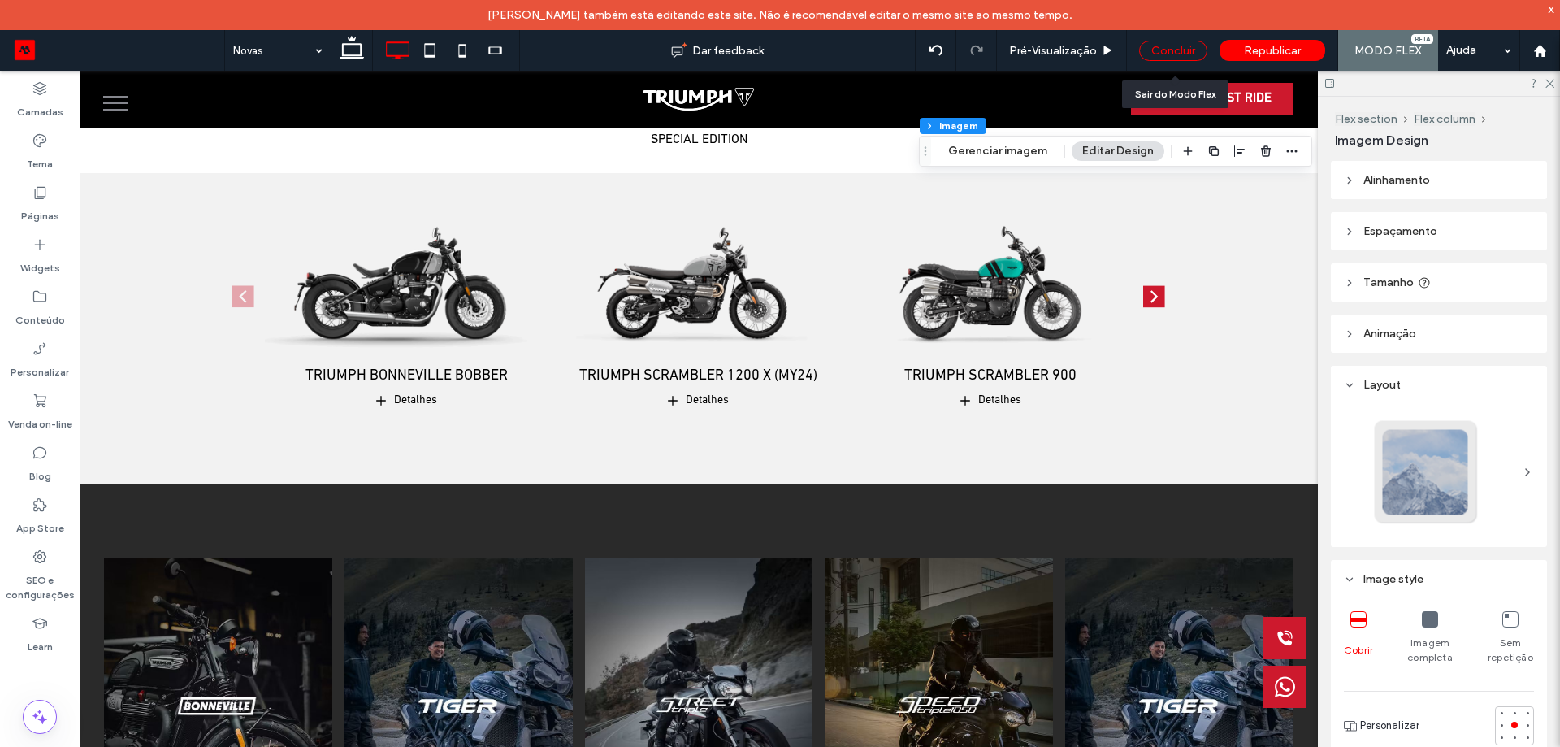
click at [1168, 45] on div "Concluir" at bounding box center [1173, 51] width 68 height 20
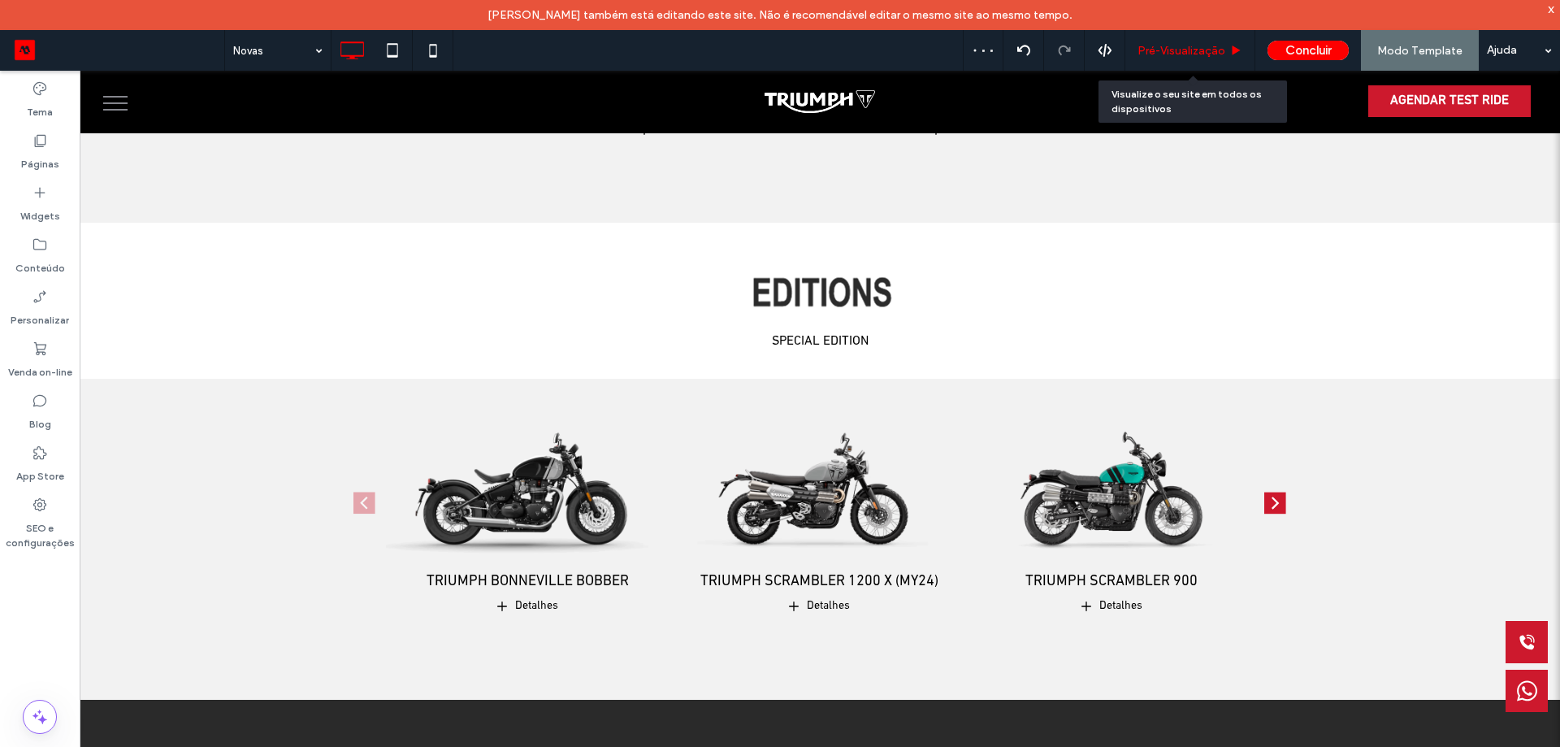
click at [1178, 47] on span "Pré-Visualizaçāo" at bounding box center [1182, 51] width 88 height 14
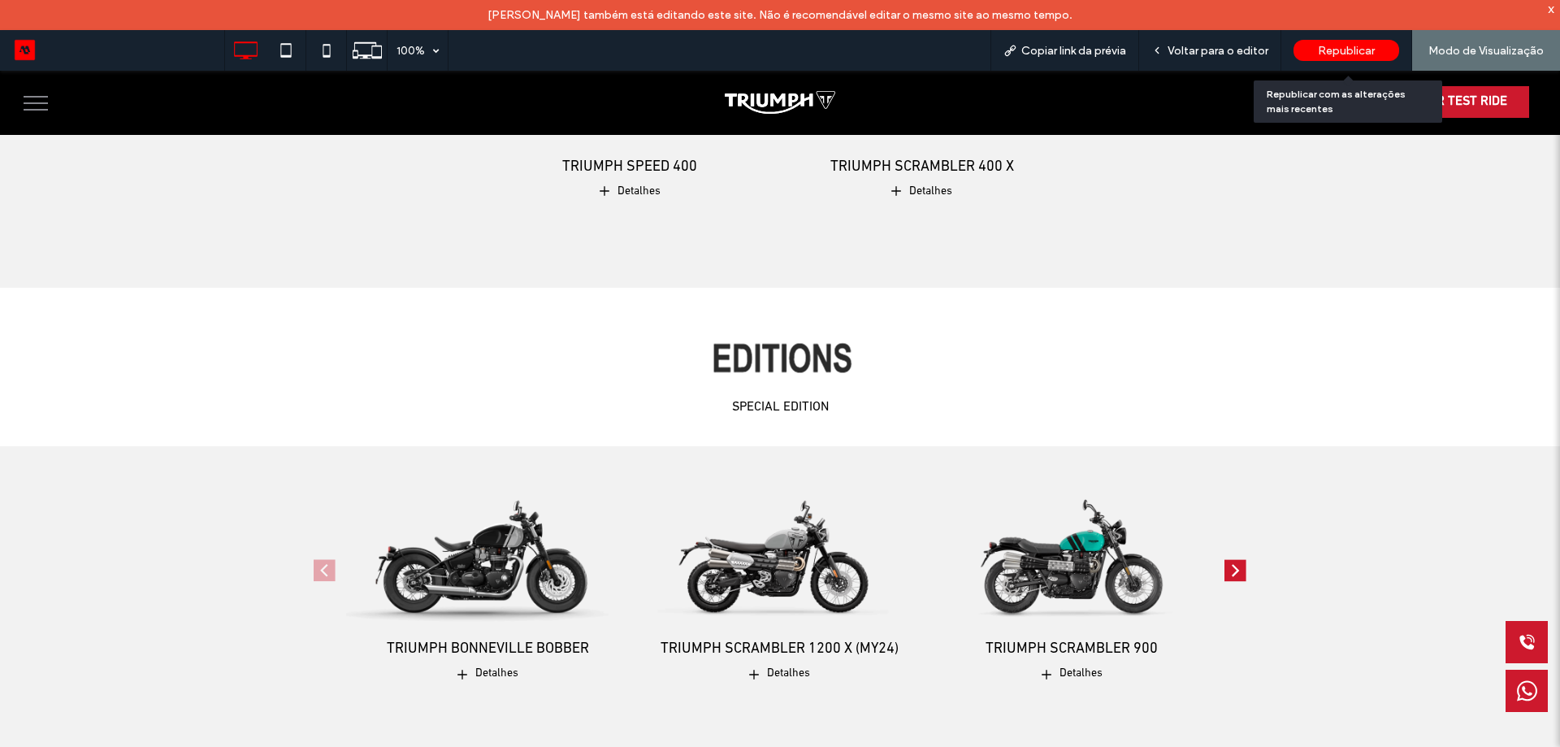
click at [1367, 48] on span "Republicar" at bounding box center [1346, 51] width 57 height 14
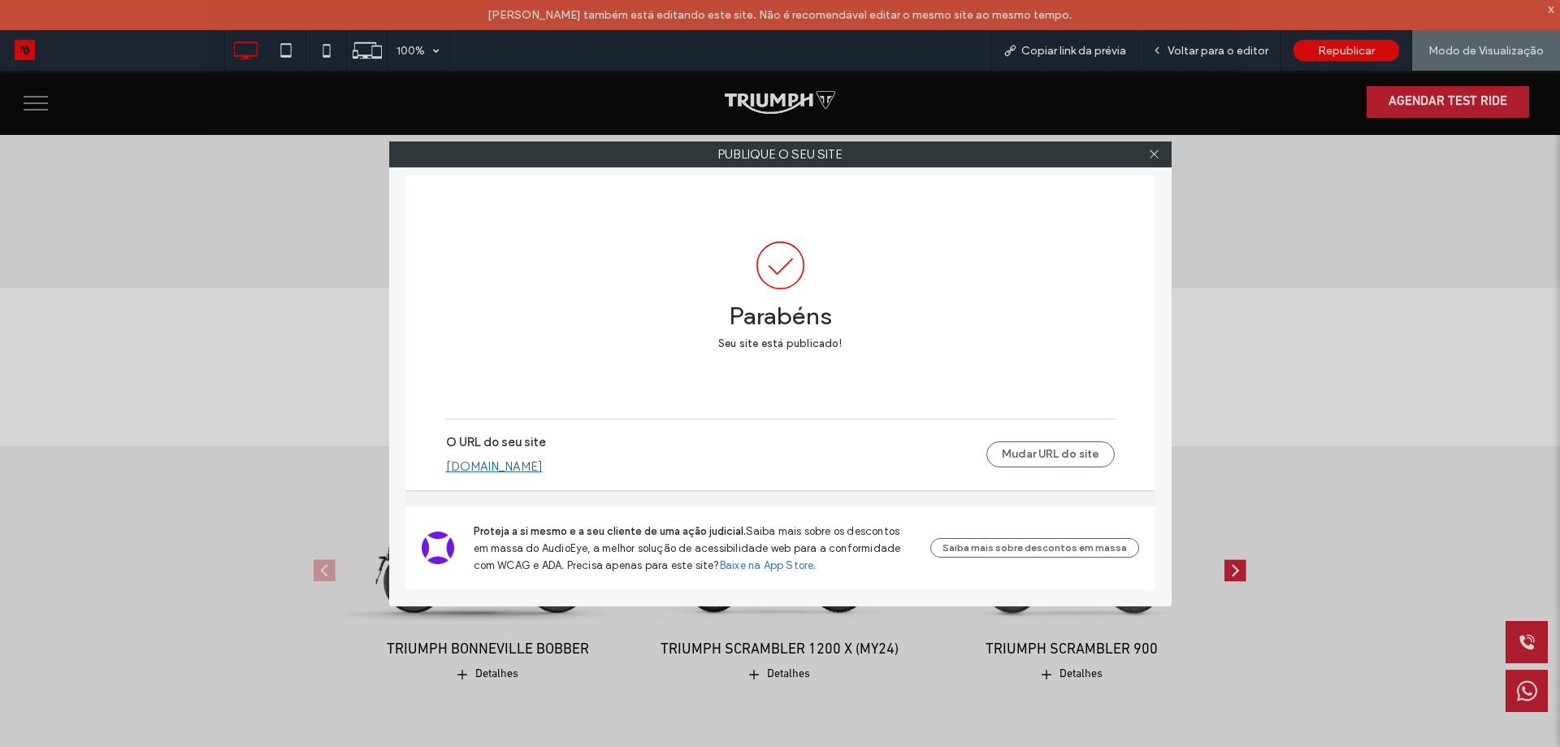
click at [491, 468] on link "[DOMAIN_NAME]" at bounding box center [494, 466] width 97 height 15
click at [220, 205] on div "Publique o seu site Parabéns Seu site está publicado! O URL do seu site triumph…" at bounding box center [780, 373] width 1560 height 747
click at [1161, 158] on div at bounding box center [1154, 154] width 24 height 24
click at [1153, 158] on icon at bounding box center [1154, 154] width 12 height 12
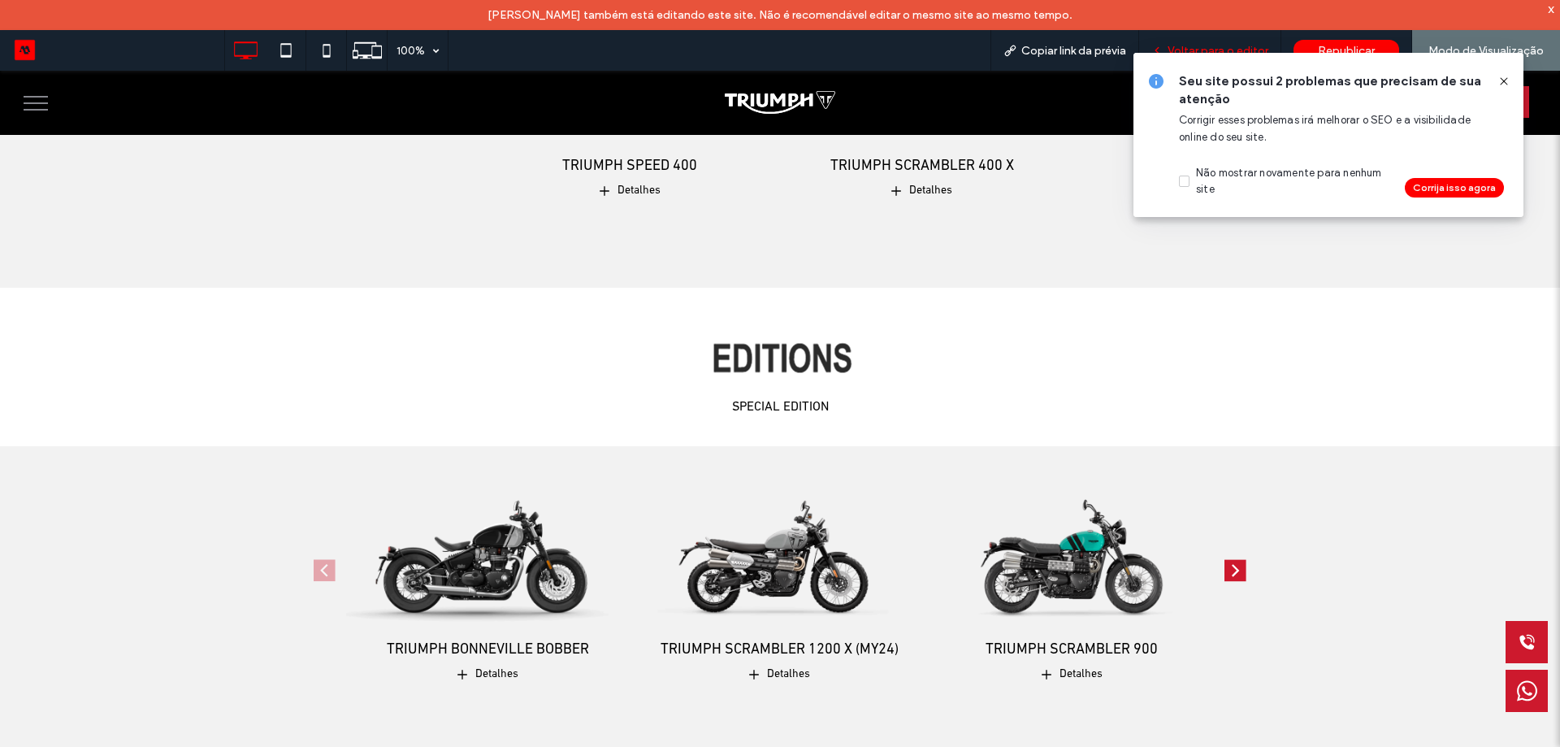
click at [1227, 46] on span "Voltar para o editor" at bounding box center [1218, 51] width 101 height 14
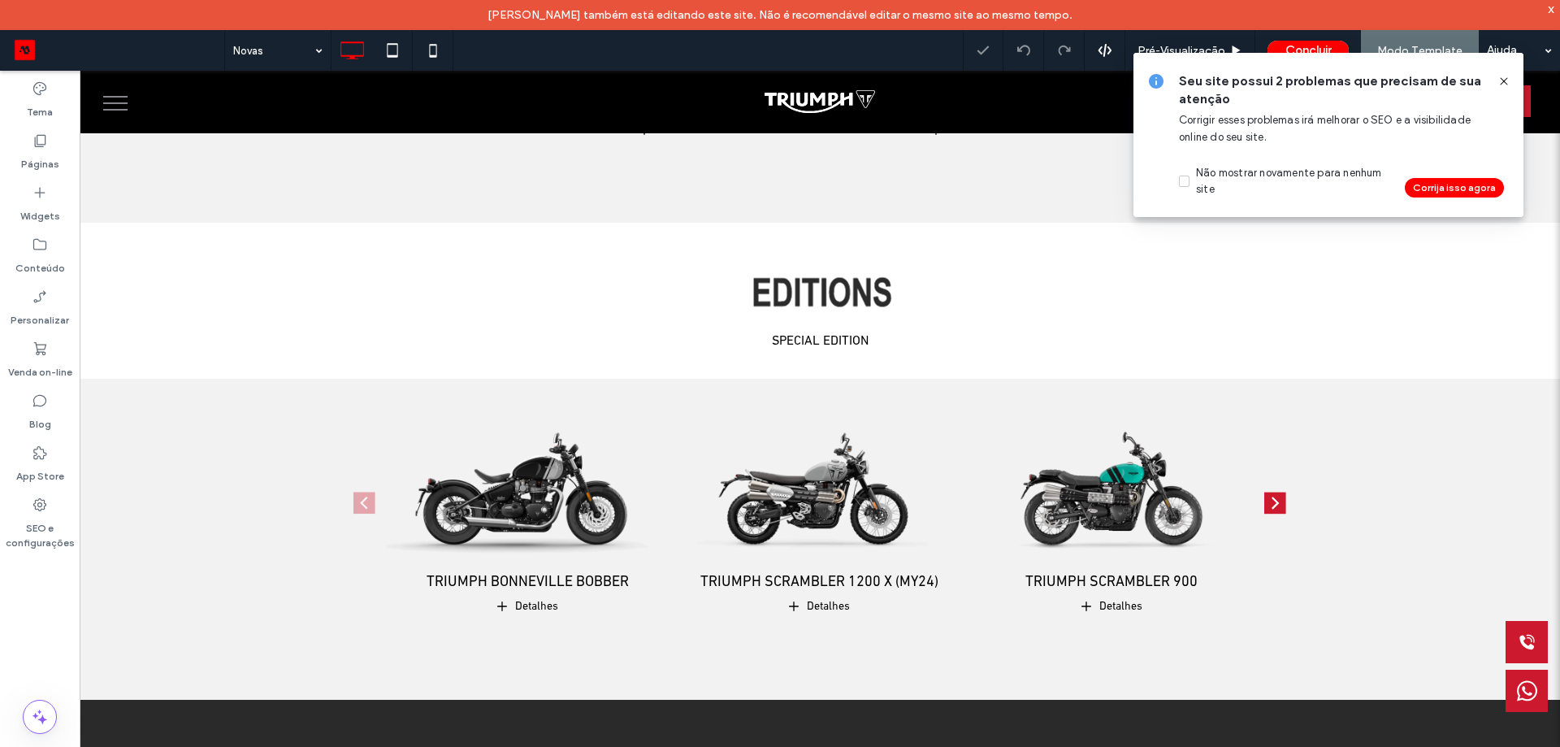
click at [1498, 85] on icon at bounding box center [1503, 81] width 13 height 13
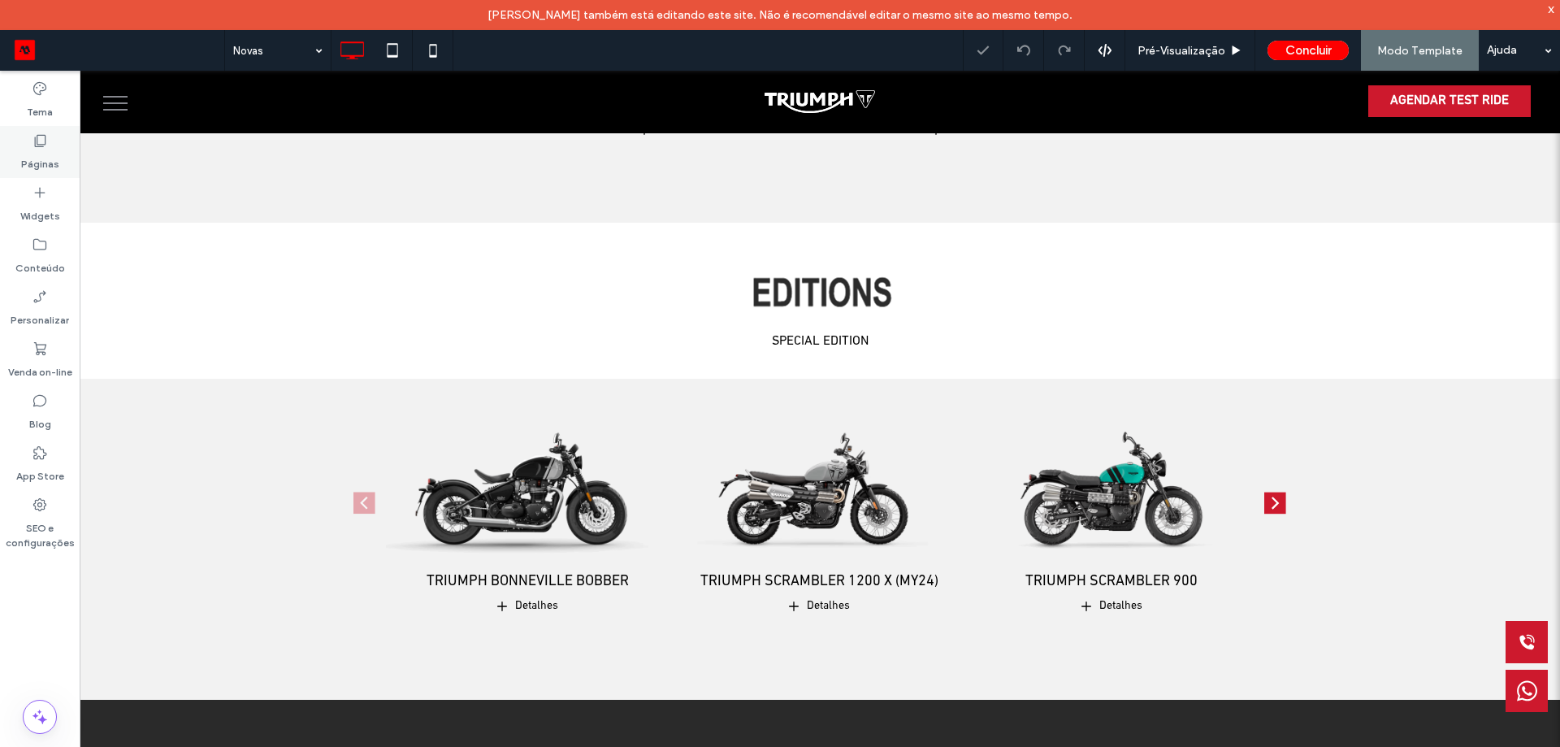
click at [27, 147] on div "Páginas" at bounding box center [40, 152] width 80 height 52
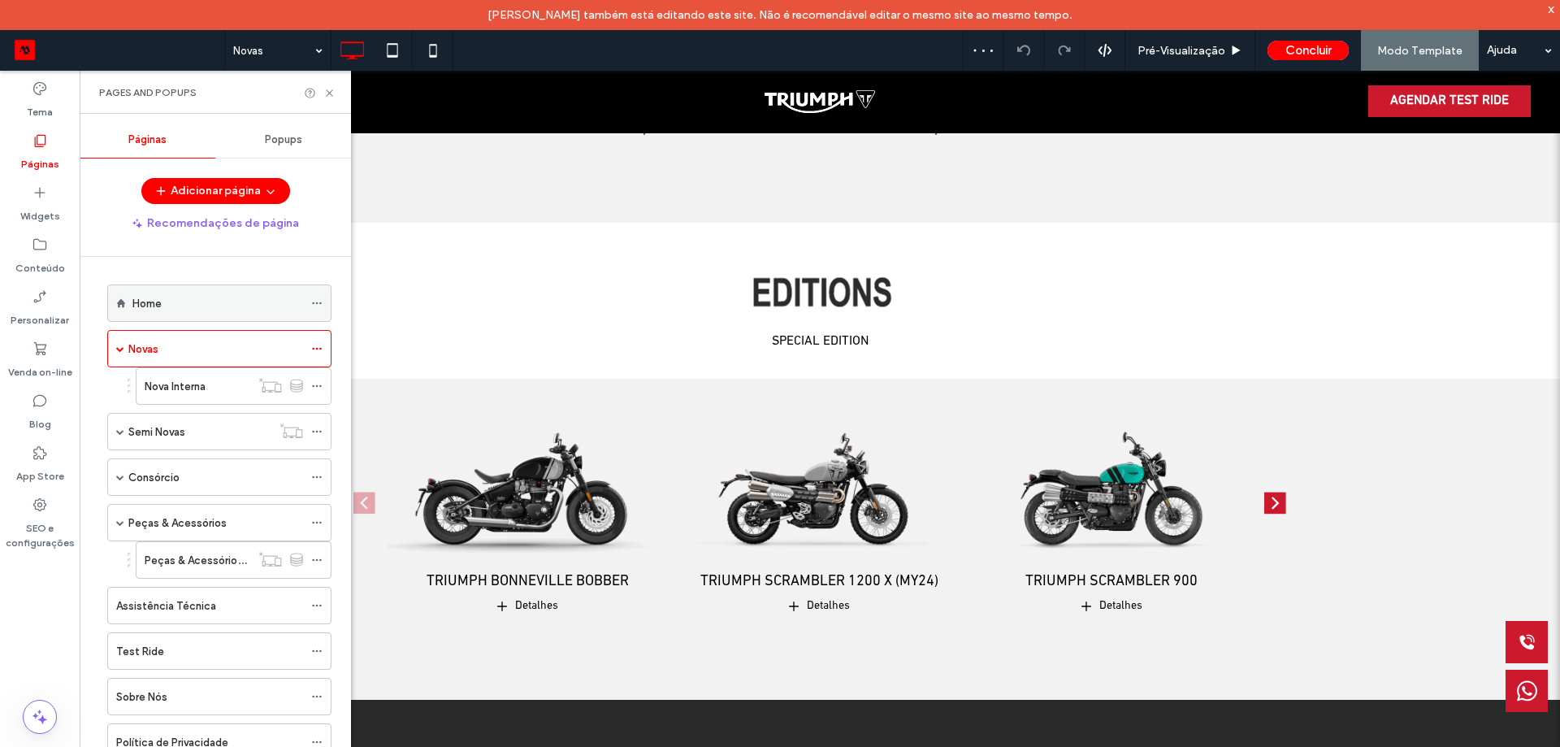
click at [188, 308] on div "Home" at bounding box center [217, 303] width 171 height 17
click at [331, 94] on div at bounding box center [780, 373] width 1560 height 747
click at [332, 96] on icon at bounding box center [329, 93] width 12 height 12
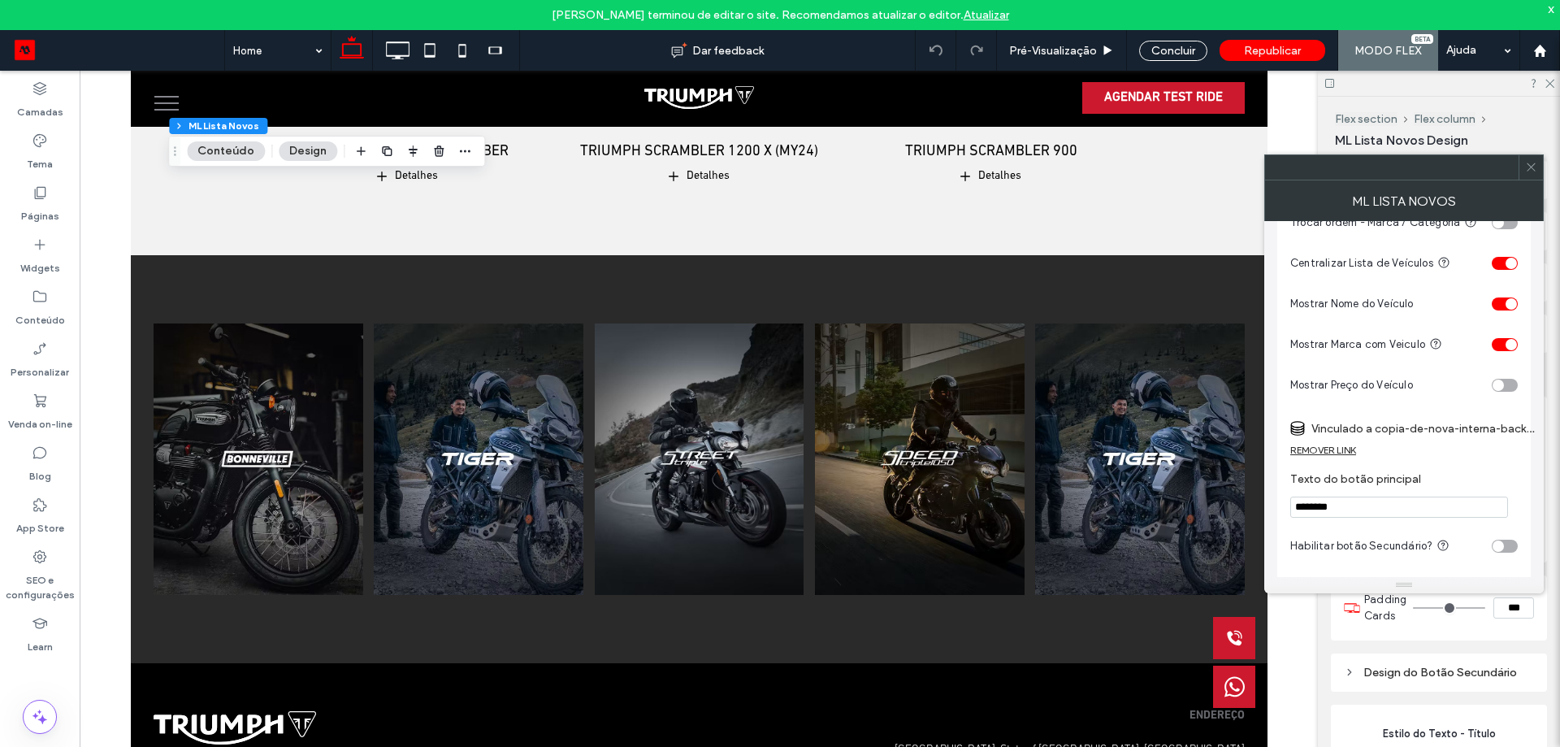
scroll to position [325, 0]
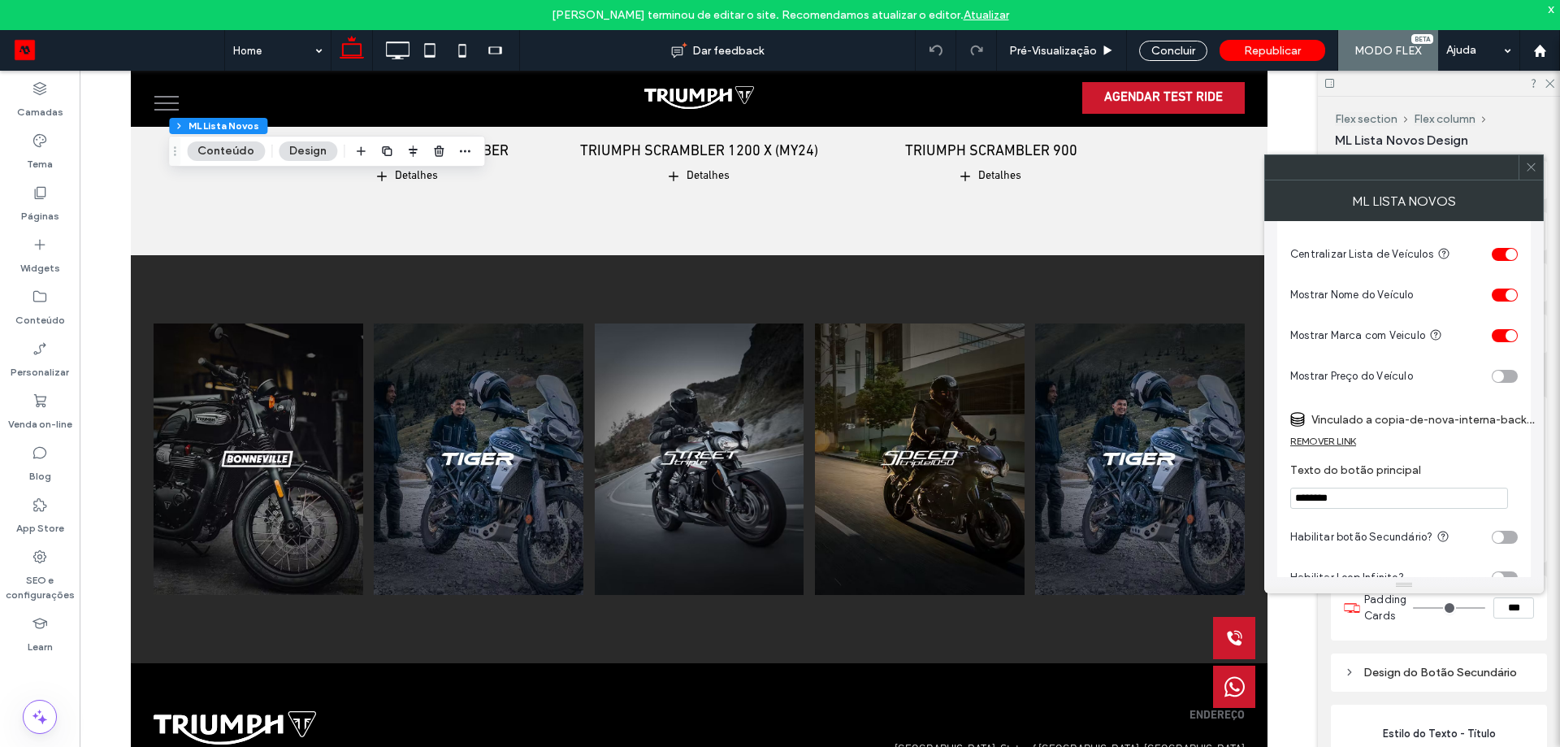
click at [1386, 431] on label "Vinculado a copia-de-nova-interna-backup2/comprar-triumph-bonneville-bobber (De…" at bounding box center [1425, 420] width 228 height 30
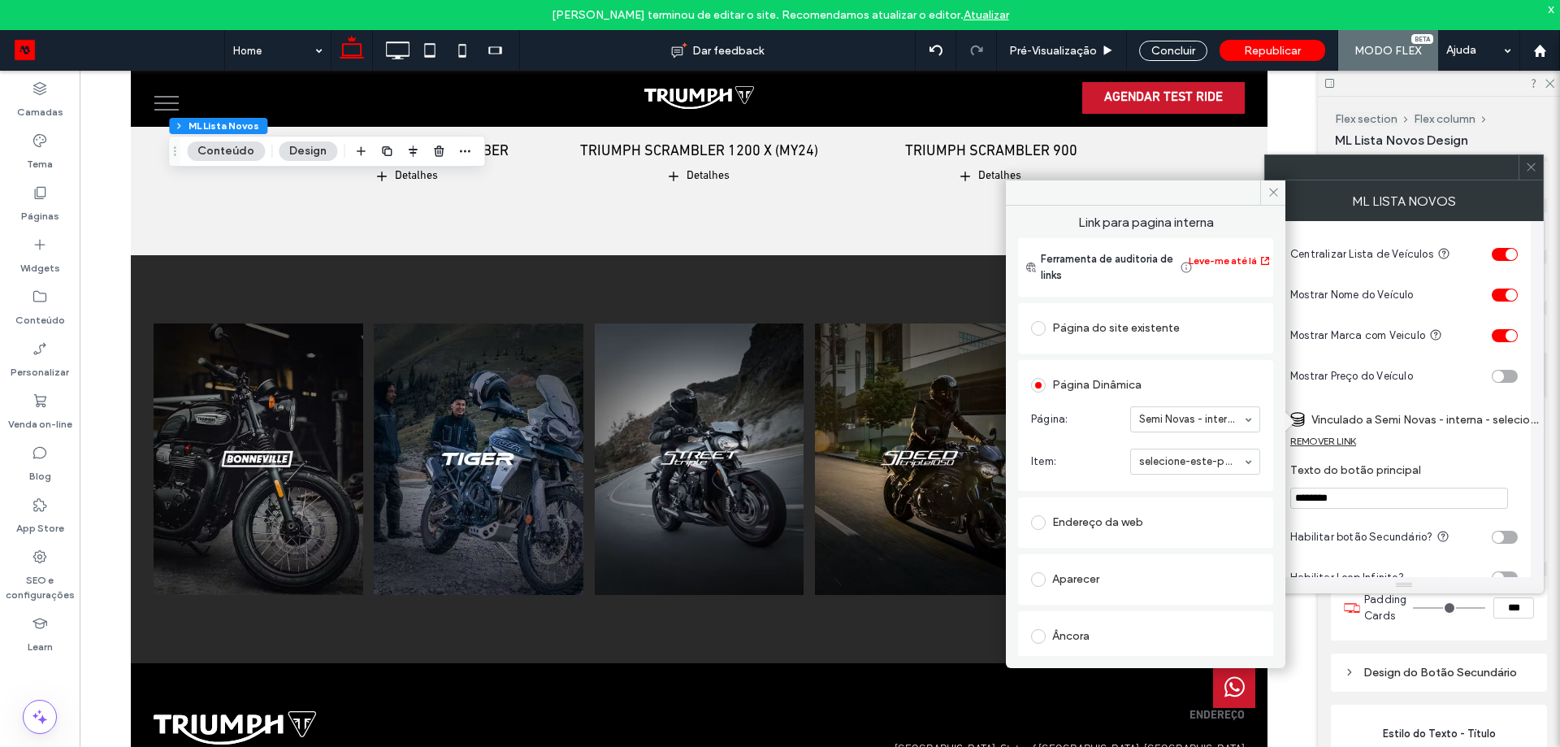
drag, startPoint x: 1276, startPoint y: 196, endPoint x: 1353, endPoint y: 185, distance: 77.1
click at [1277, 195] on icon at bounding box center [1274, 192] width 12 height 12
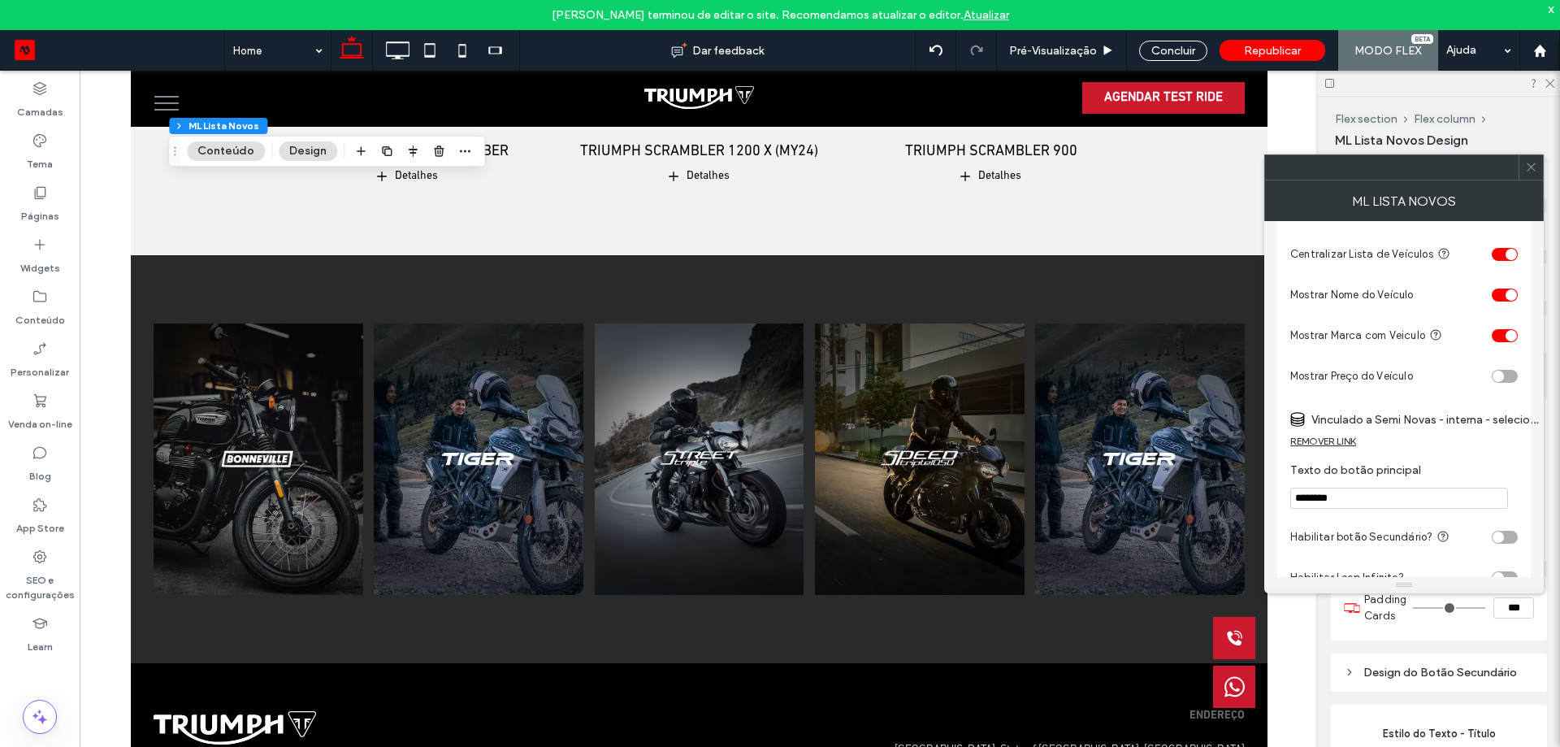
click at [1521, 170] on div at bounding box center [1531, 167] width 24 height 24
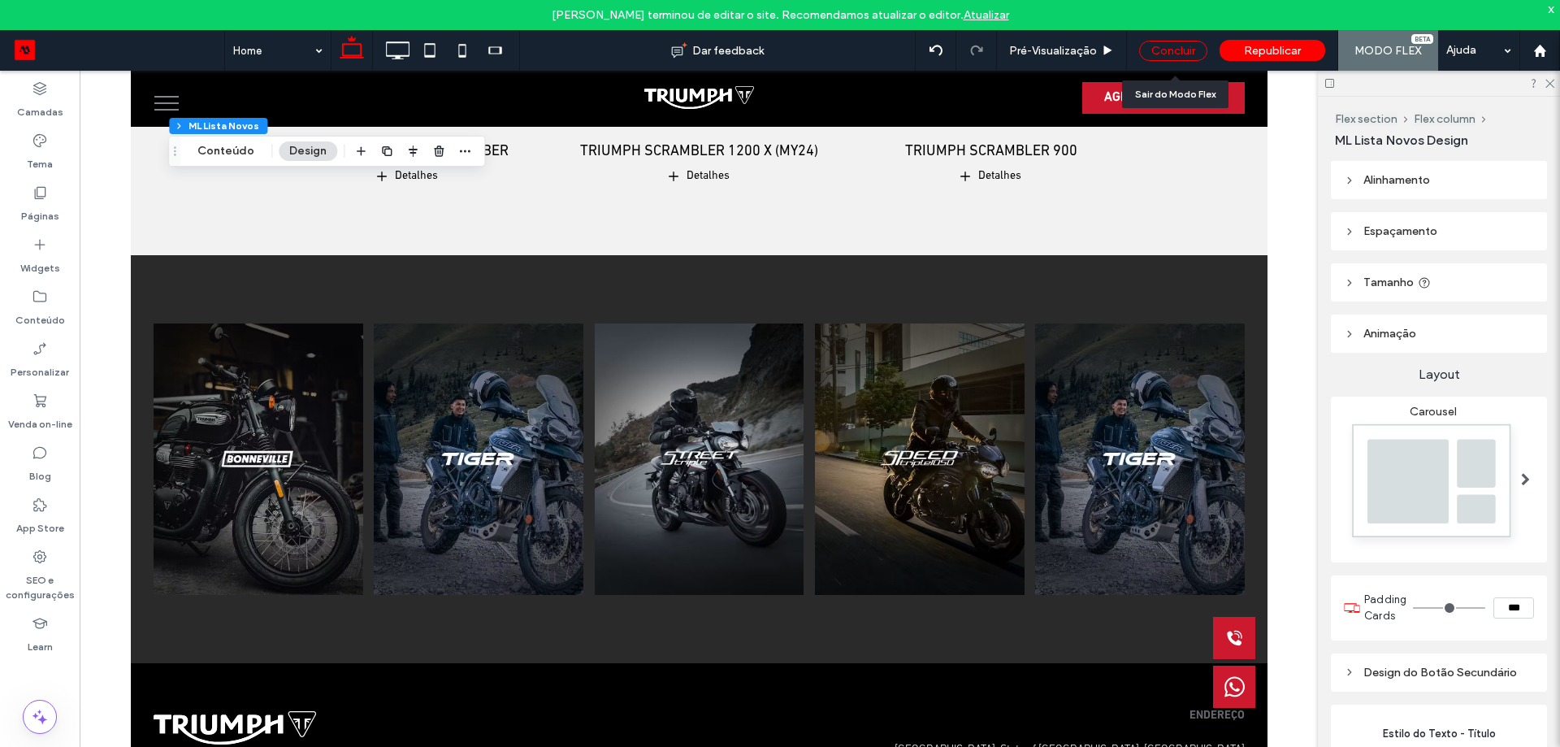
click at [1173, 51] on div "Concluir" at bounding box center [1173, 51] width 68 height 20
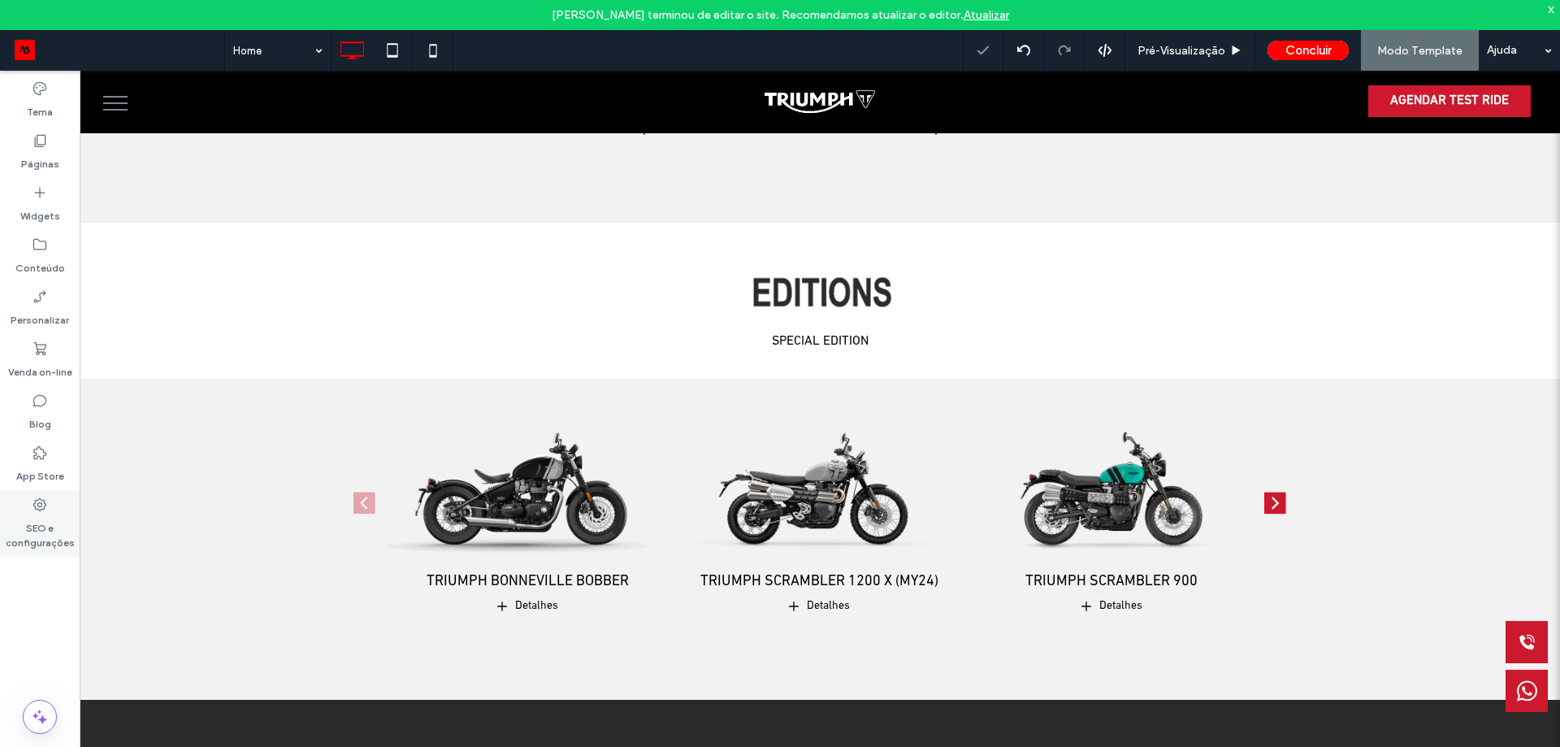
click at [34, 519] on label "SEO e configurações" at bounding box center [40, 531] width 80 height 37
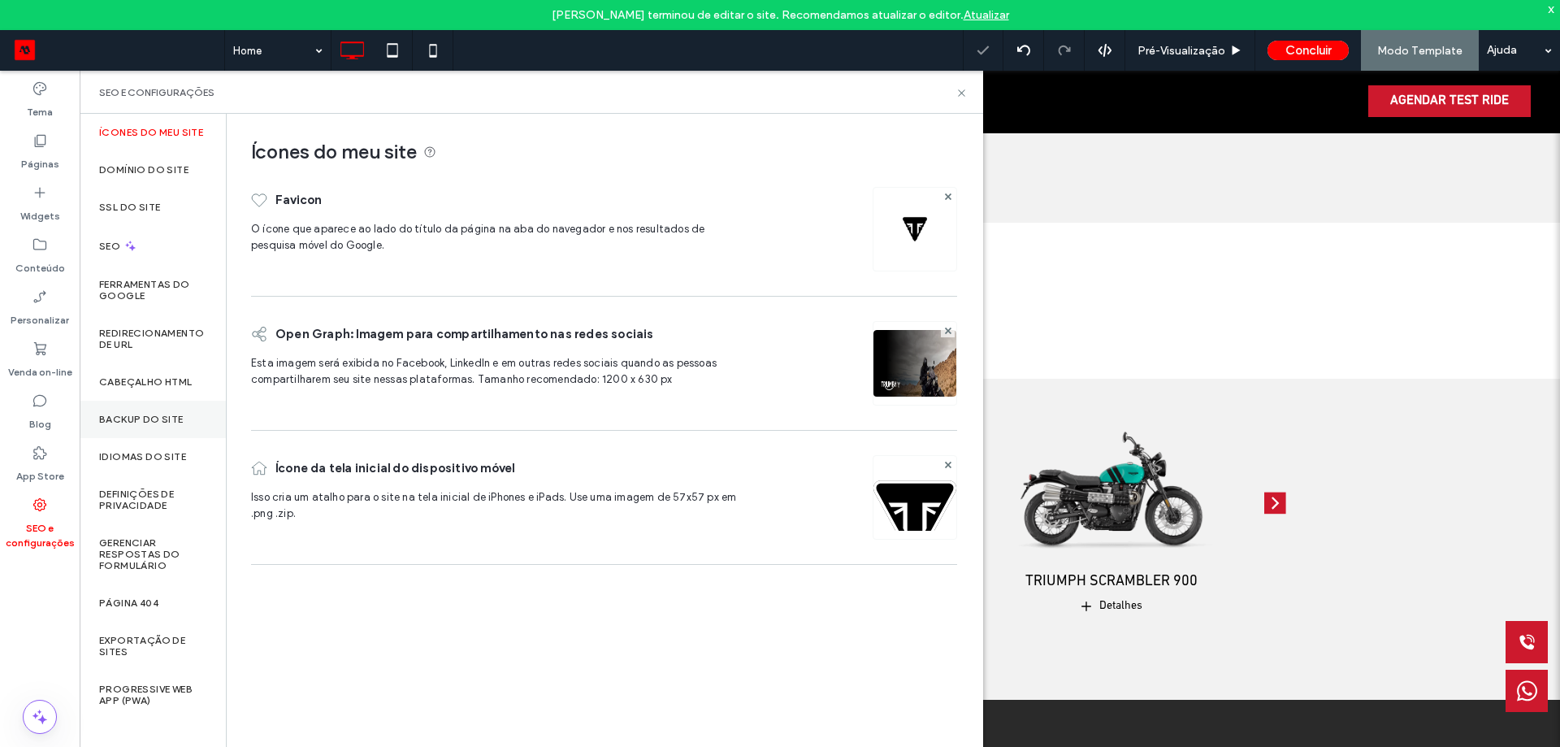
click at [166, 414] on label "Backup do Site" at bounding box center [141, 419] width 85 height 11
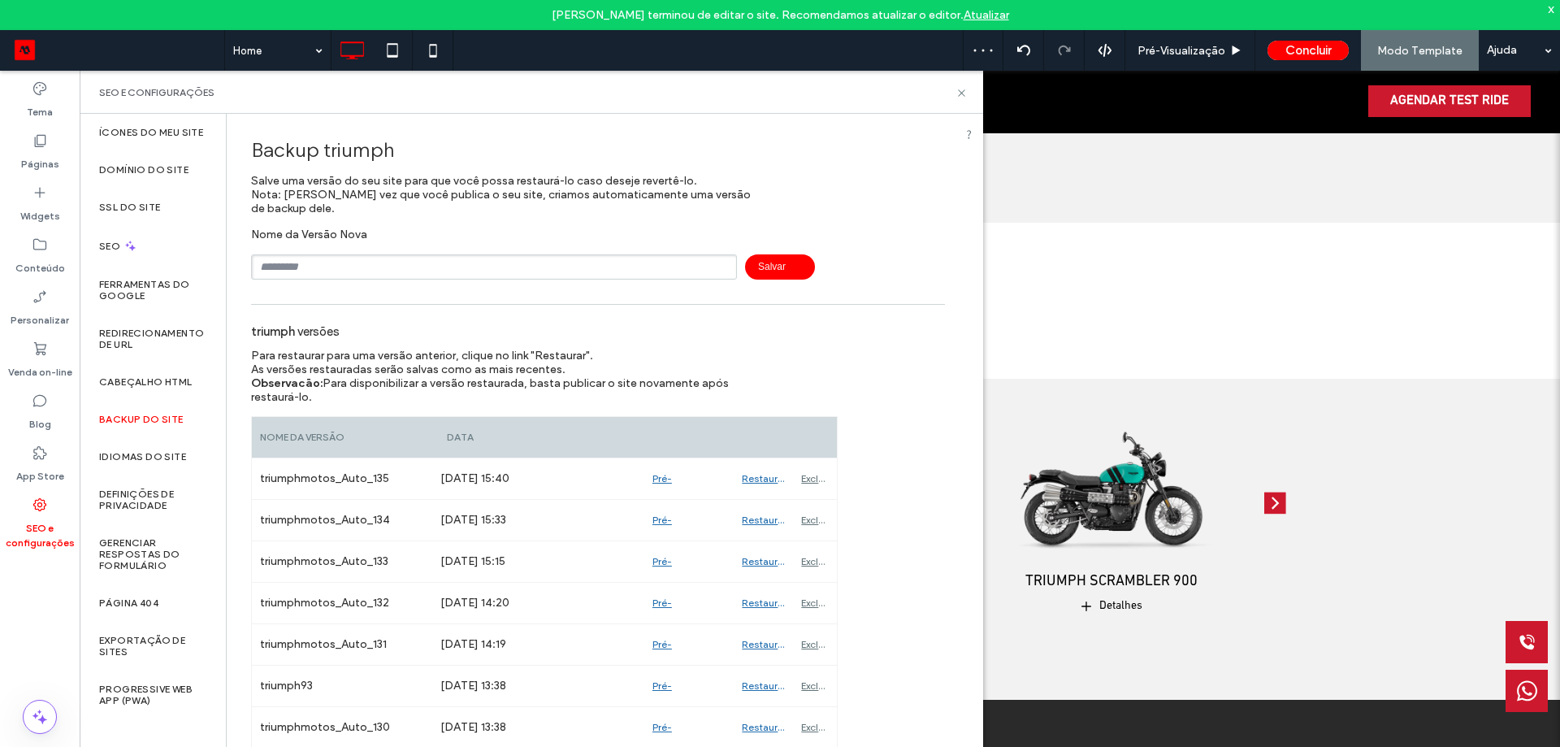
click at [319, 262] on input "text" at bounding box center [494, 266] width 486 height 25
type input "*********"
click at [805, 243] on div "Nome da Versāo Nova ********* Salvar" at bounding box center [598, 254] width 694 height 52
click at [761, 271] on span "Salvar" at bounding box center [780, 266] width 70 height 25
click at [957, 88] on icon at bounding box center [962, 93] width 12 height 12
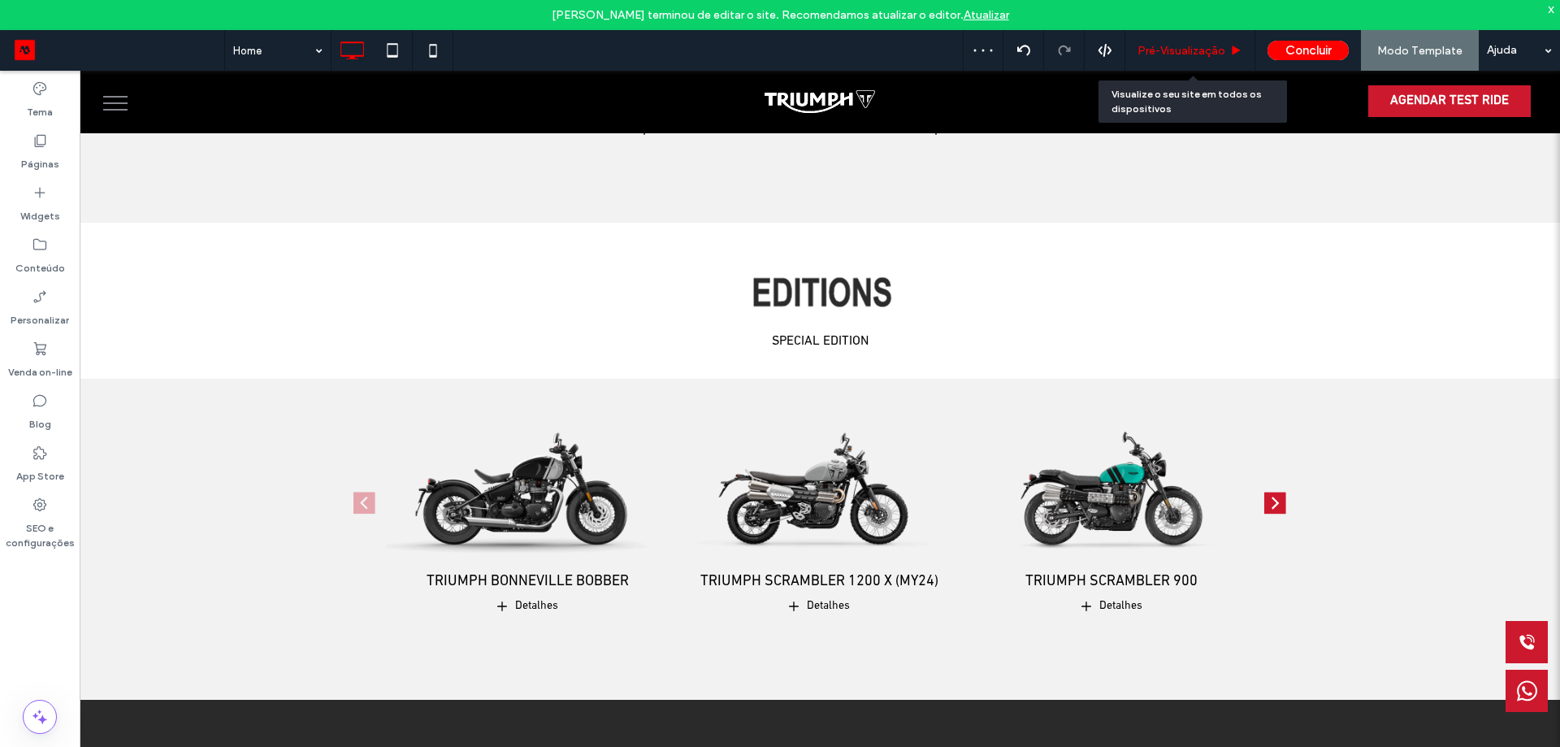
click at [1165, 38] on div "Pré-Visualizaçāo" at bounding box center [1190, 50] width 130 height 41
click at [1164, 48] on span "Pré-Visualizaçāo" at bounding box center [1182, 51] width 88 height 14
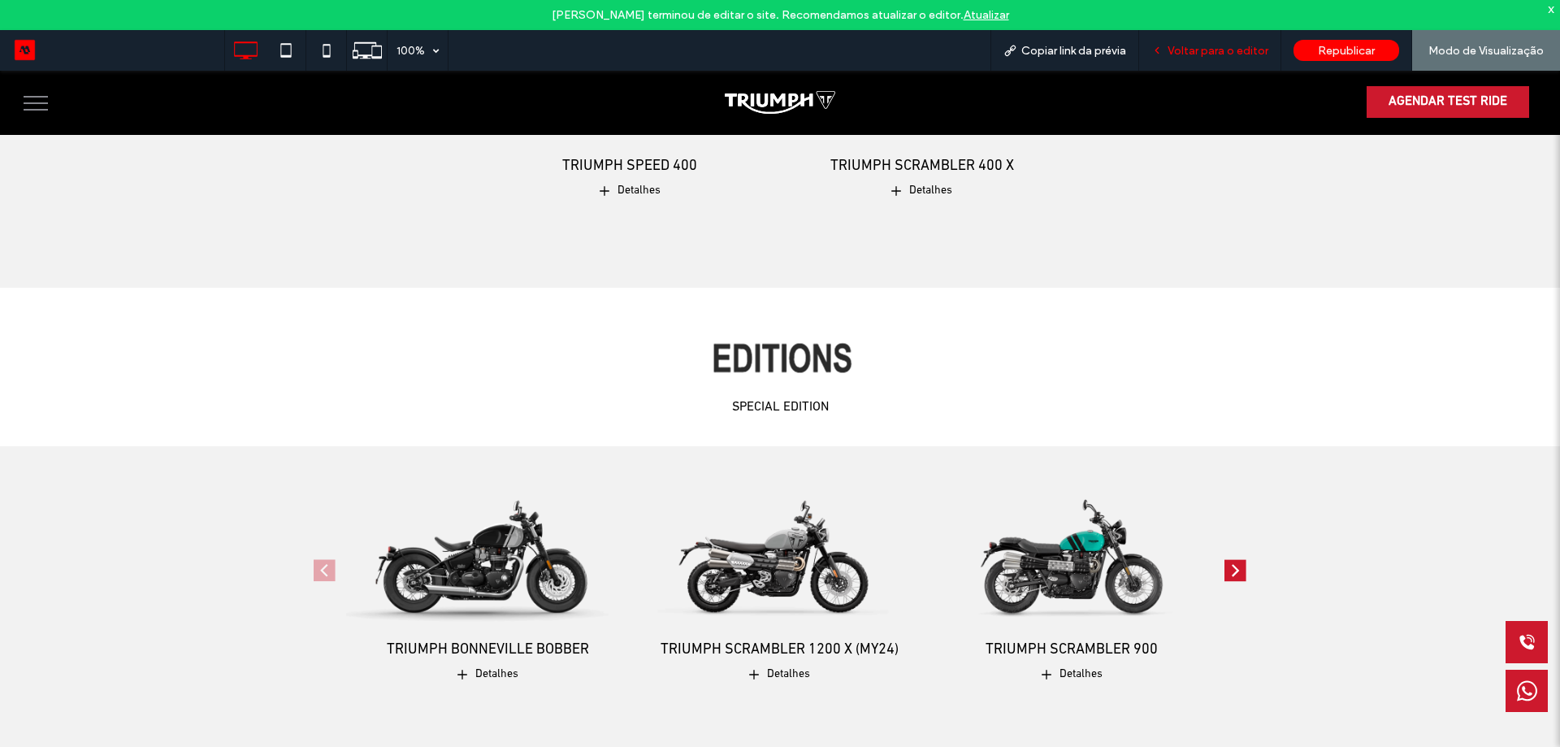
click at [1202, 47] on span "Voltar para o editor" at bounding box center [1218, 51] width 101 height 14
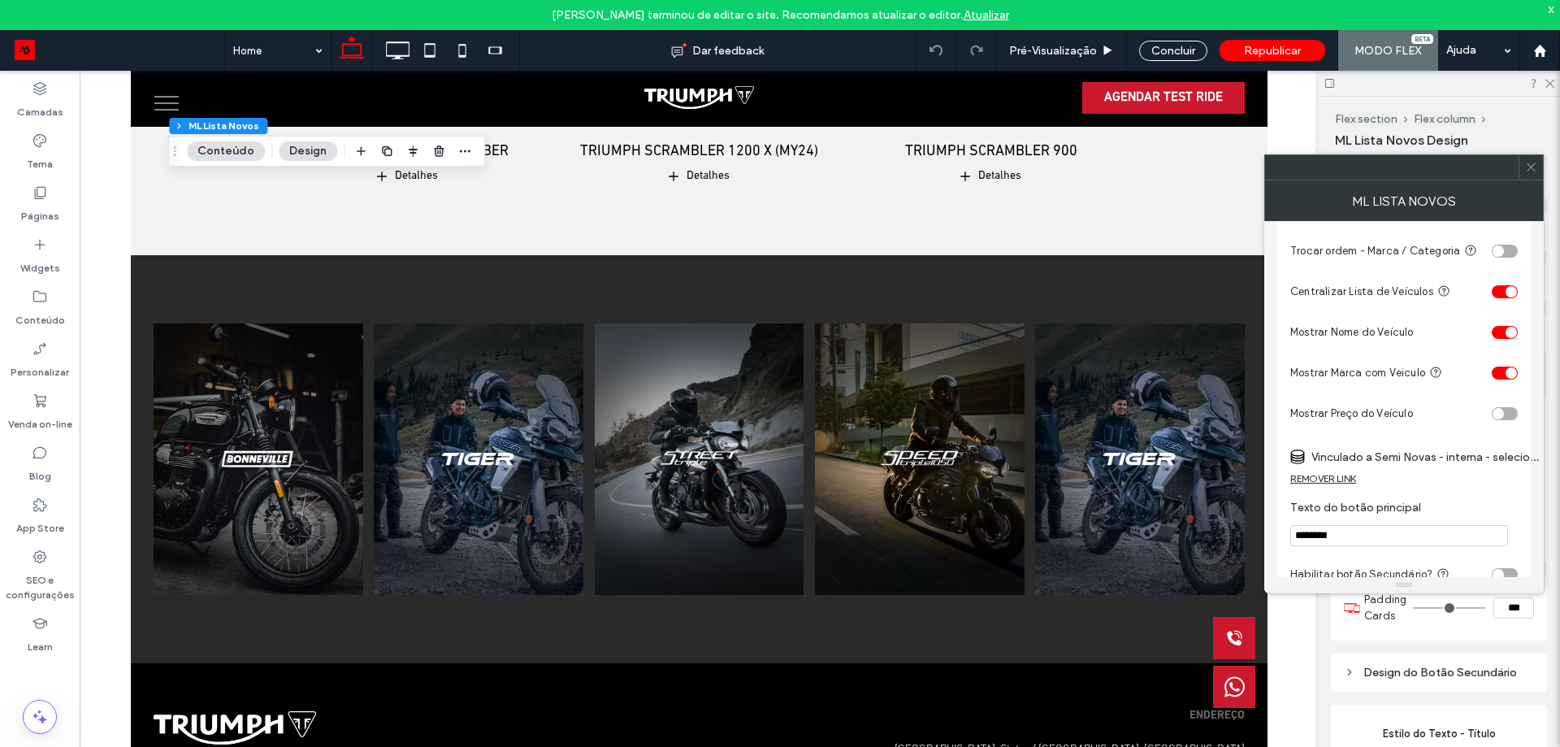
scroll to position [488, 0]
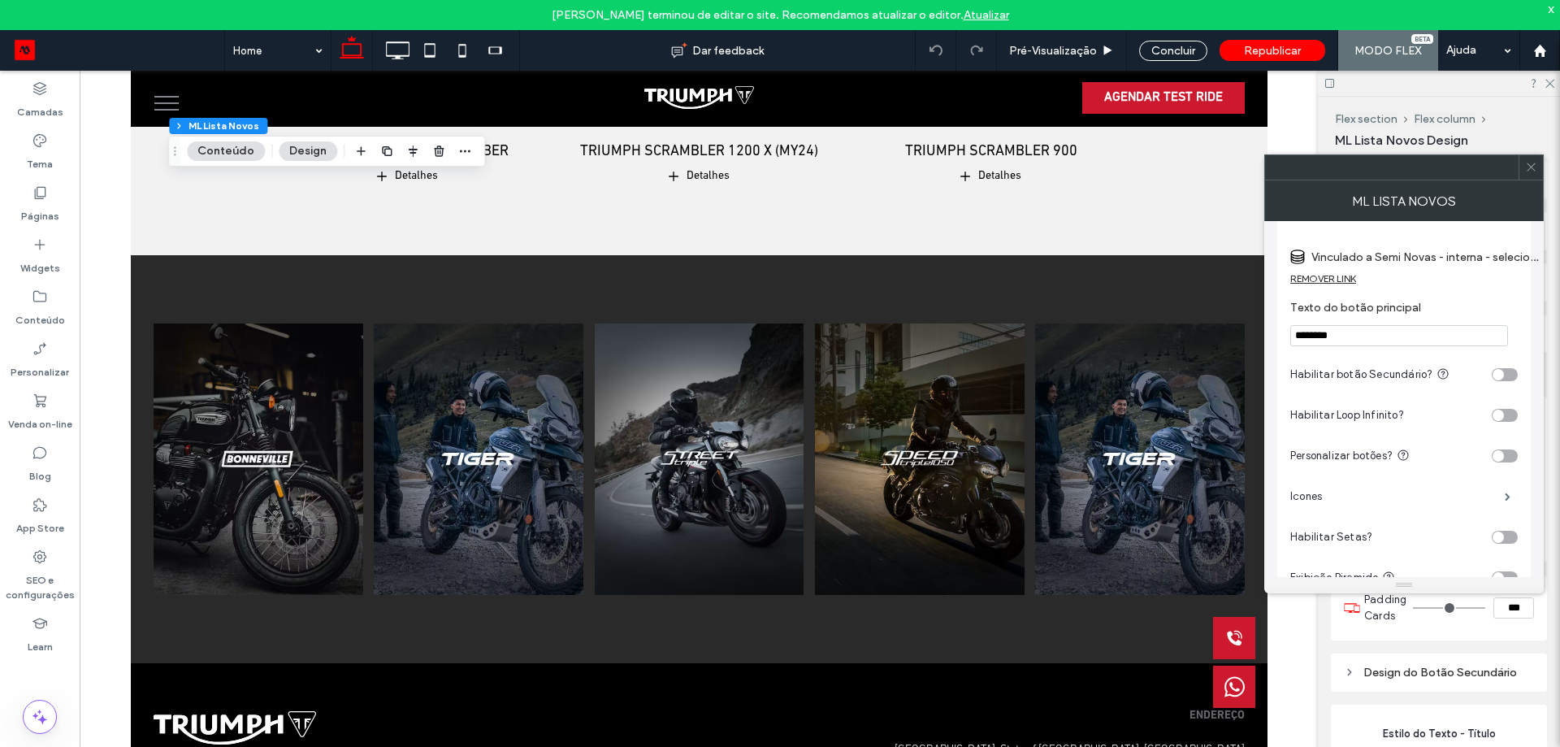
click at [1352, 275] on div "REMOVER LINK" at bounding box center [1323, 278] width 66 height 12
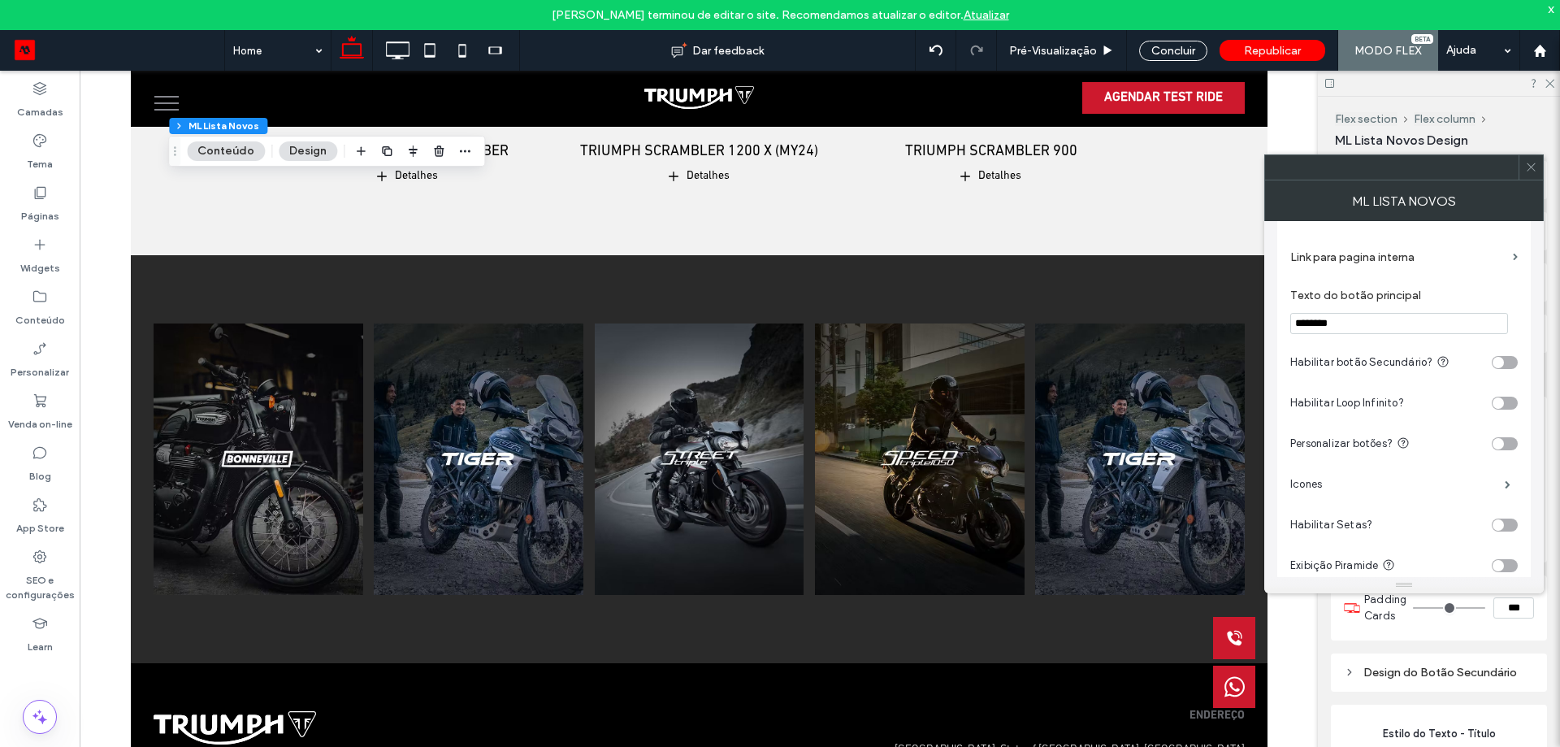
click at [1385, 262] on label "Link para pagina interna" at bounding box center [1398, 257] width 216 height 30
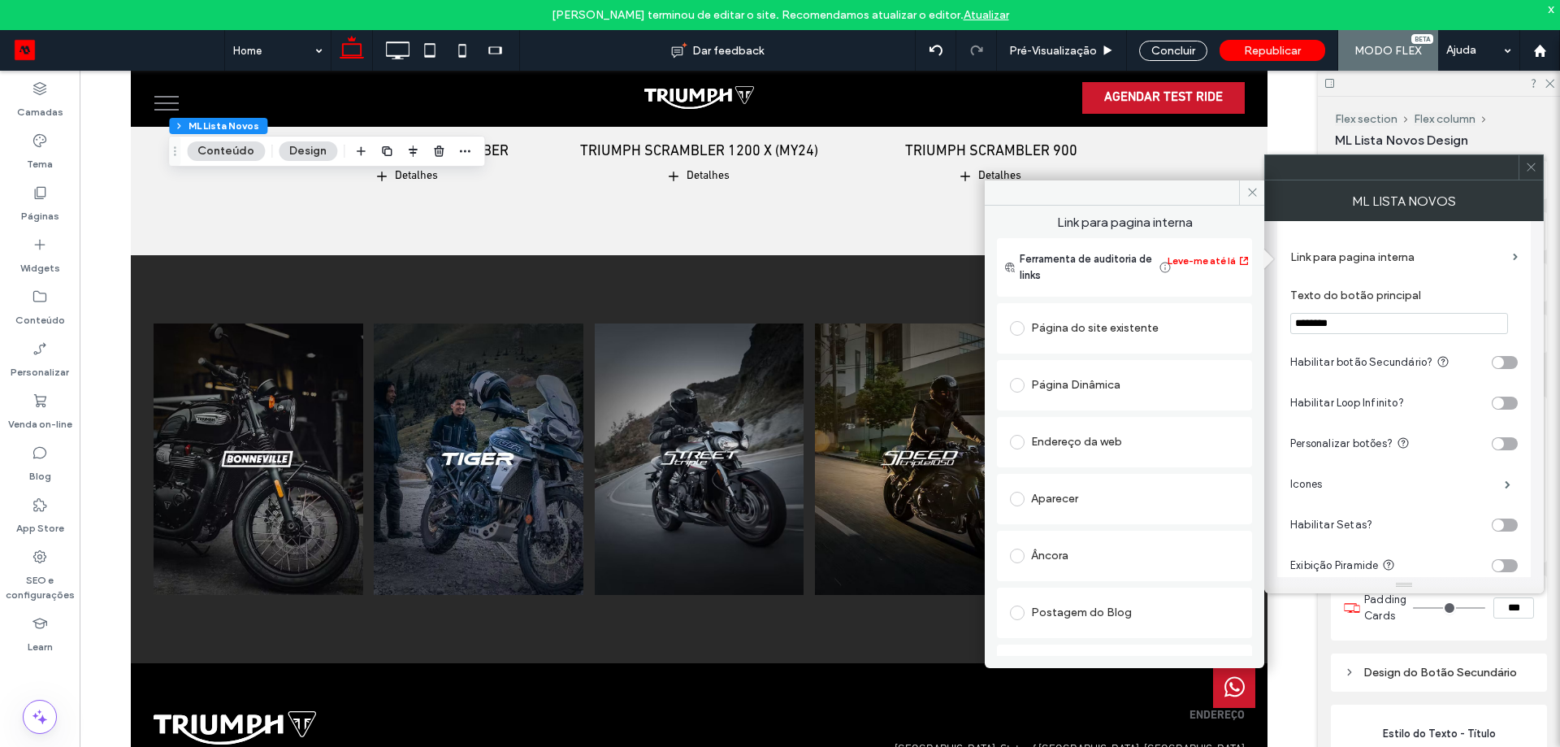
click at [1101, 375] on div "Página Dinâmica" at bounding box center [1124, 385] width 229 height 26
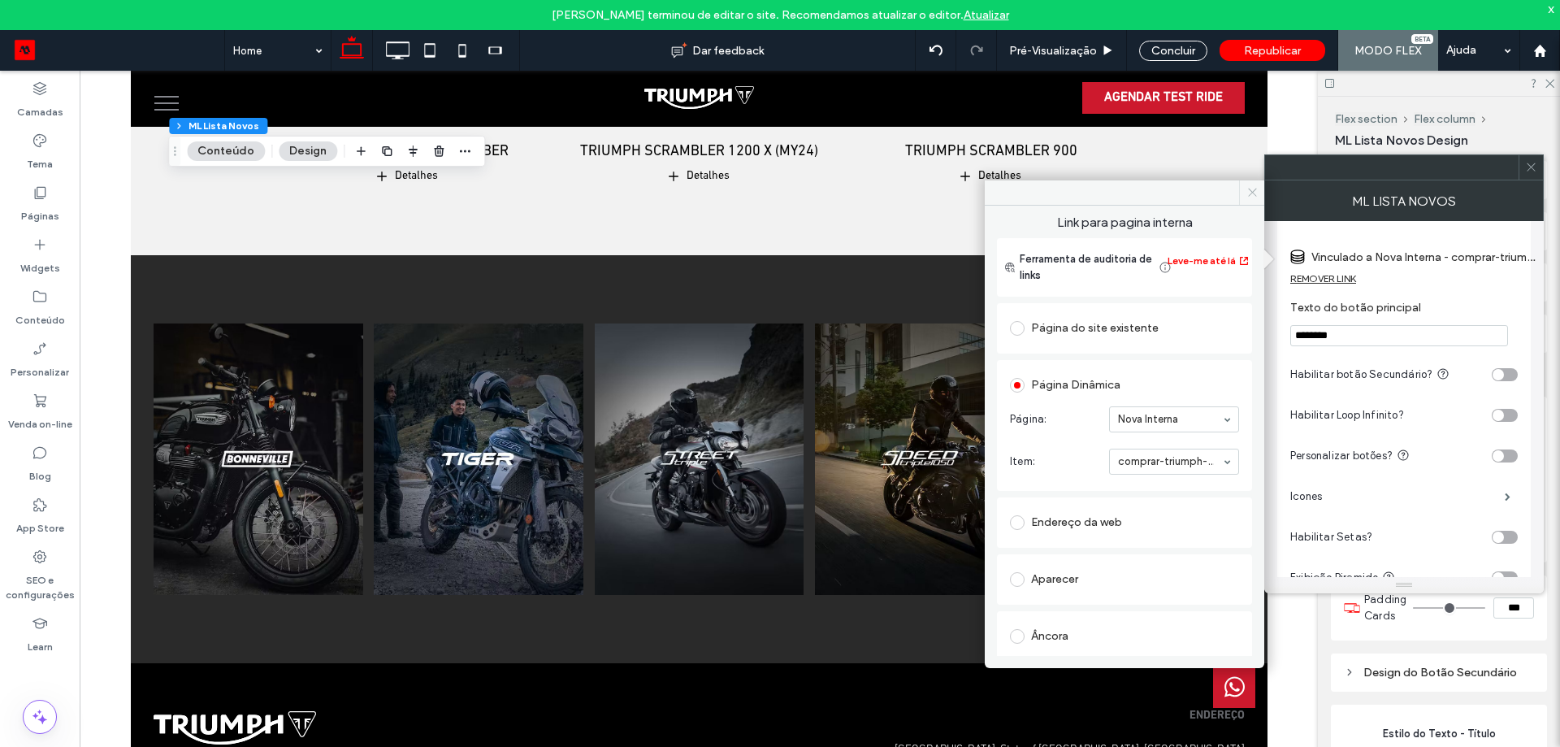
click at [1260, 193] on span at bounding box center [1251, 192] width 25 height 24
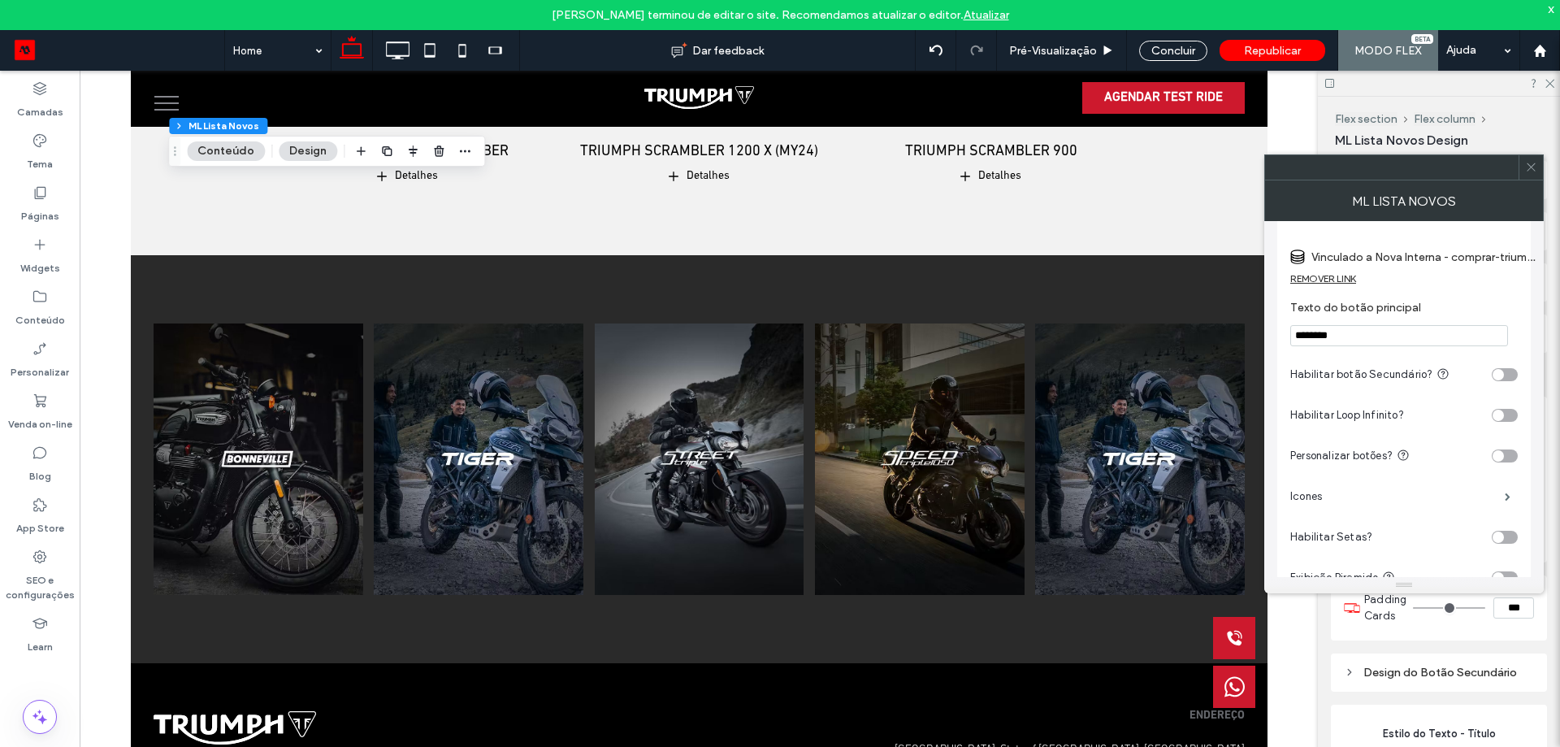
click at [1538, 164] on div at bounding box center [1531, 167] width 24 height 24
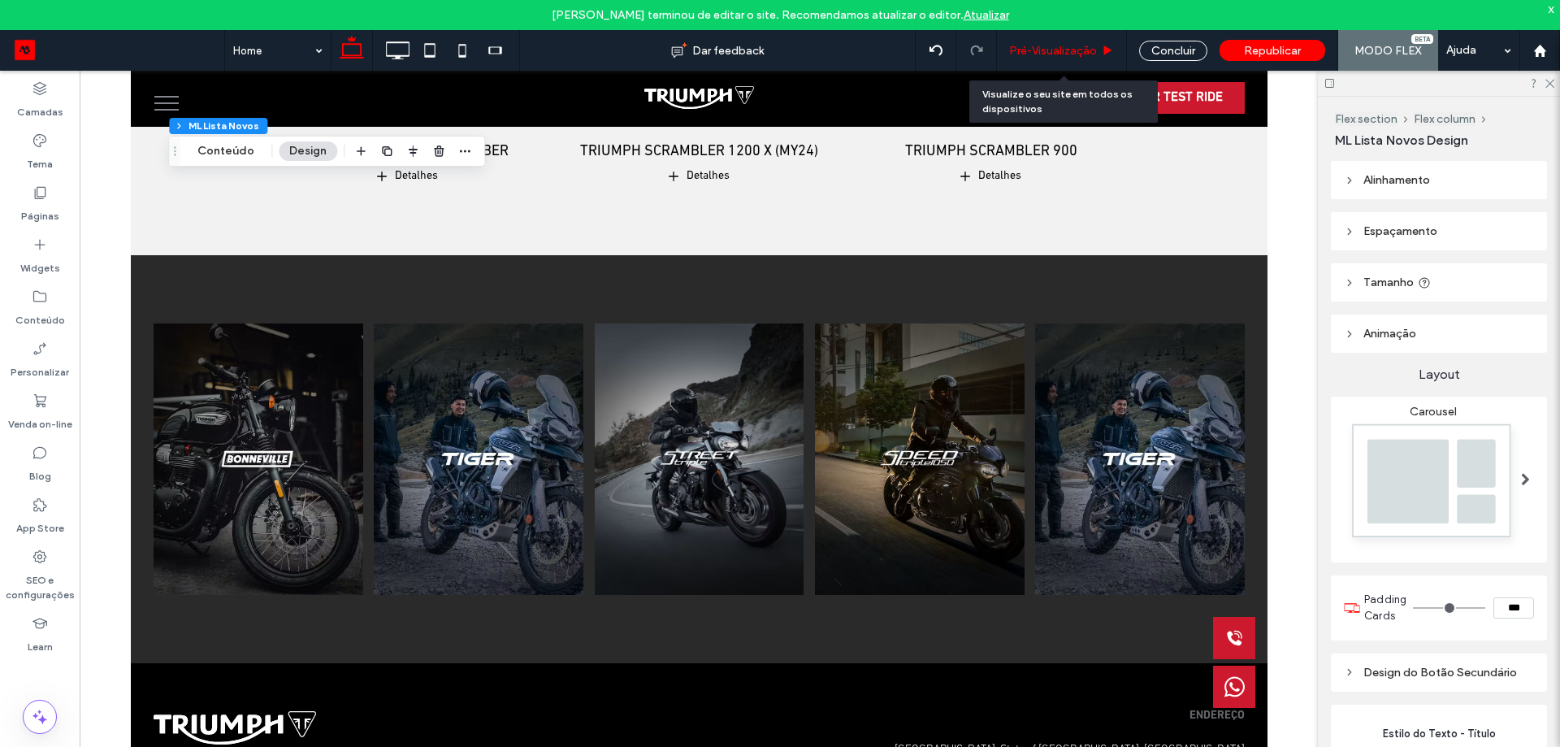
click at [1063, 44] on span "Pré-Visualizaçāo" at bounding box center [1053, 51] width 88 height 14
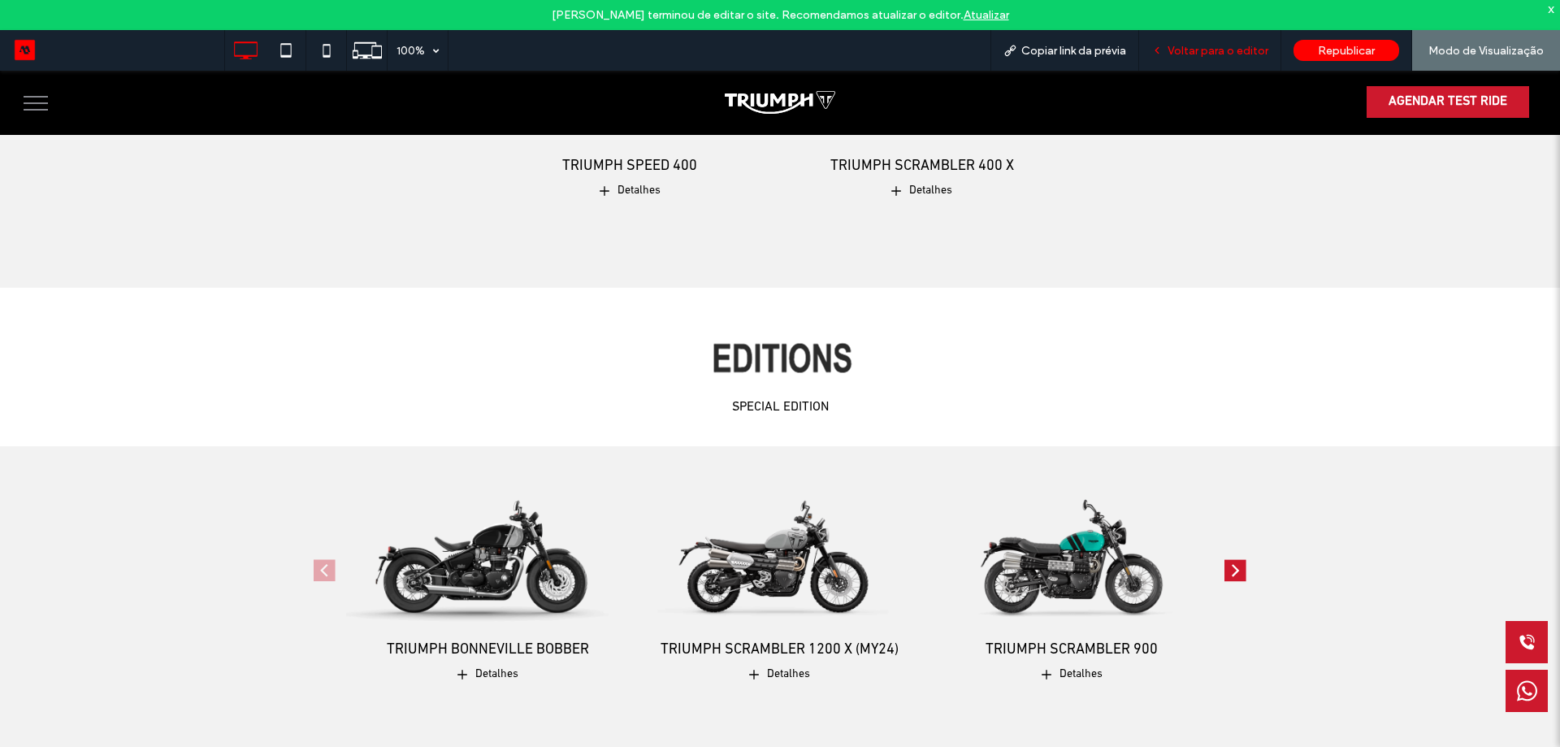
click at [1207, 48] on span "Voltar para o editor" at bounding box center [1218, 51] width 101 height 14
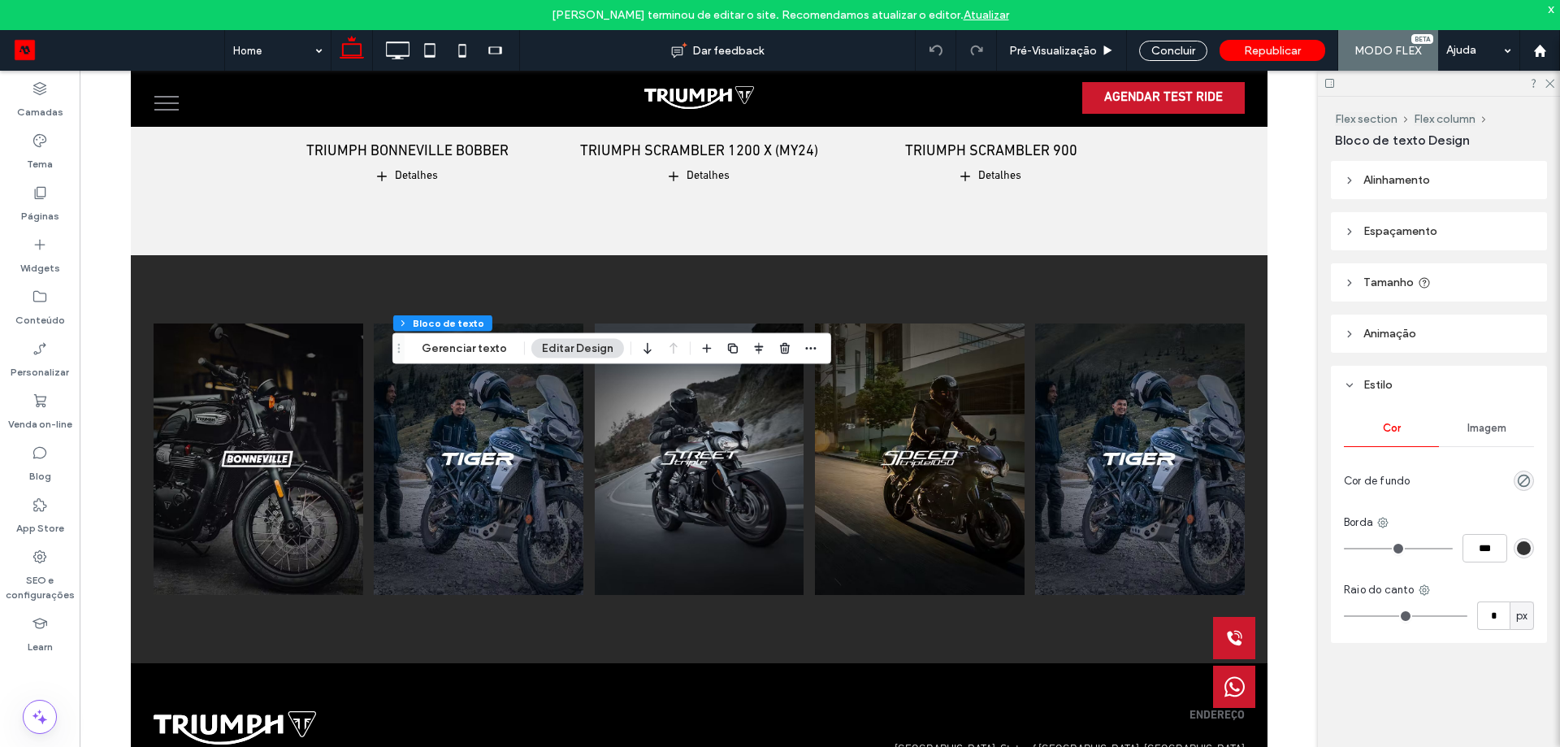
click at [1446, 284] on header "Tamanho" at bounding box center [1439, 282] width 216 height 38
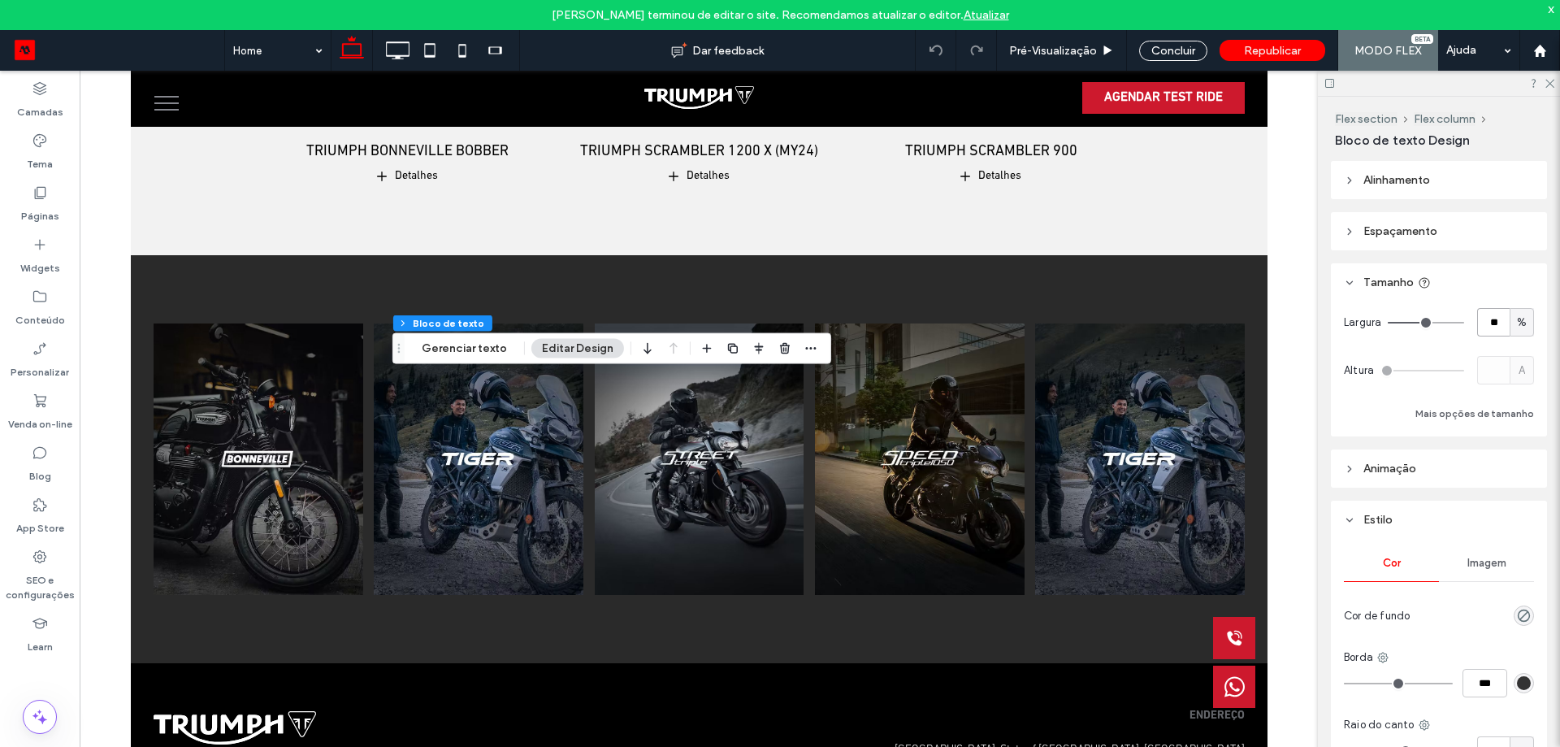
click at [1486, 324] on input "**" at bounding box center [1493, 322] width 33 height 28
type input "**"
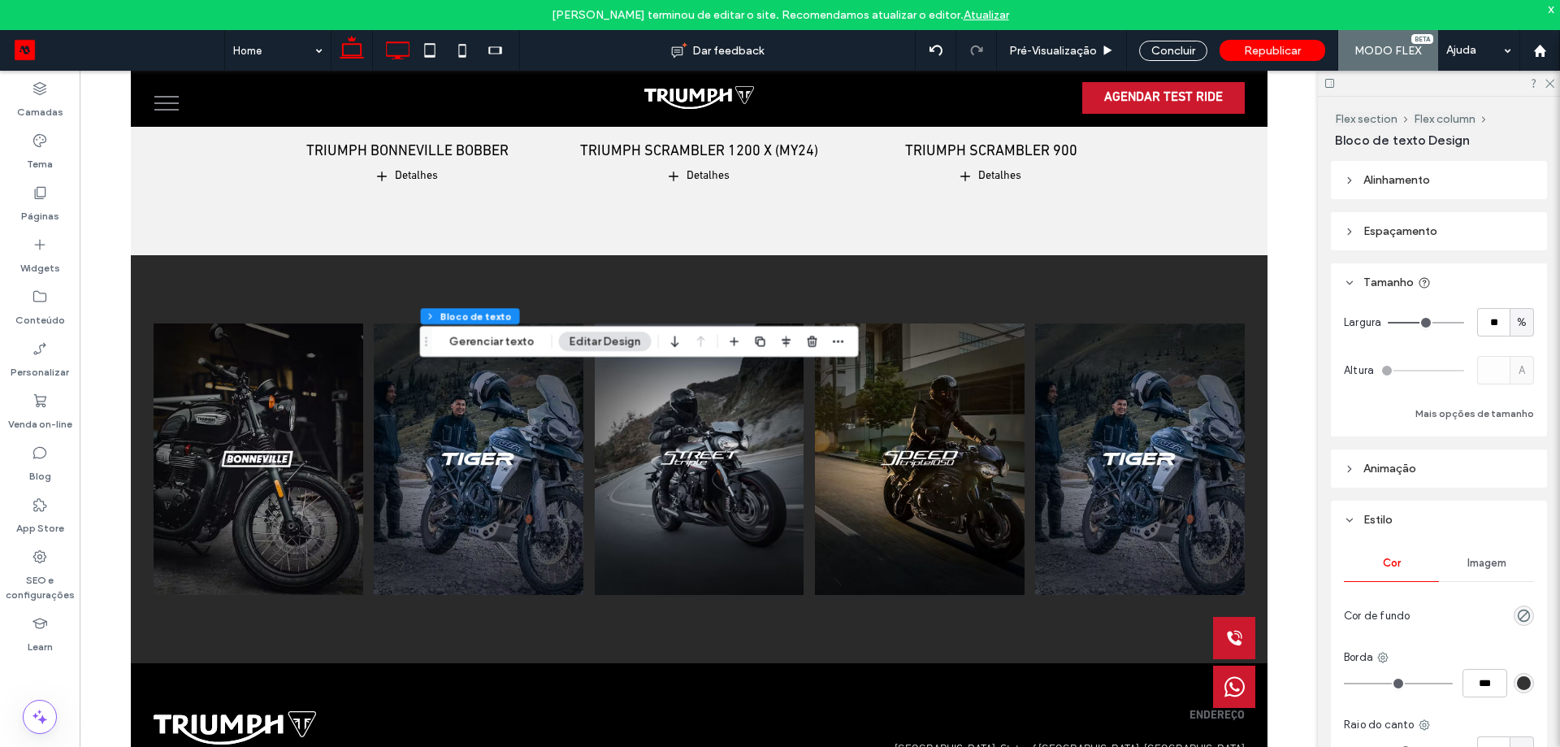
click at [401, 35] on icon at bounding box center [397, 50] width 33 height 33
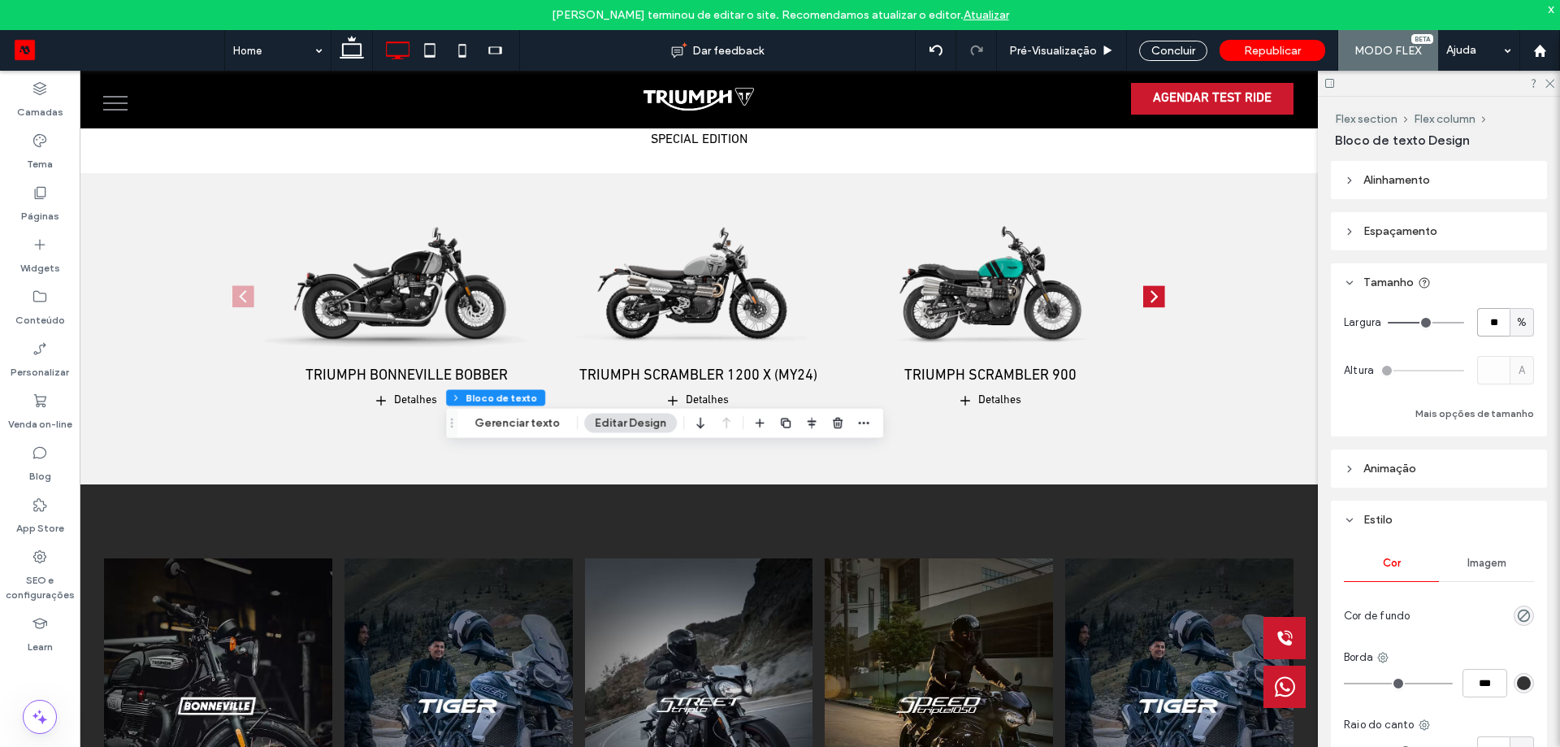
click at [1480, 325] on input "**" at bounding box center [1493, 322] width 33 height 28
type input "**"
click at [434, 46] on icon at bounding box center [430, 50] width 33 height 33
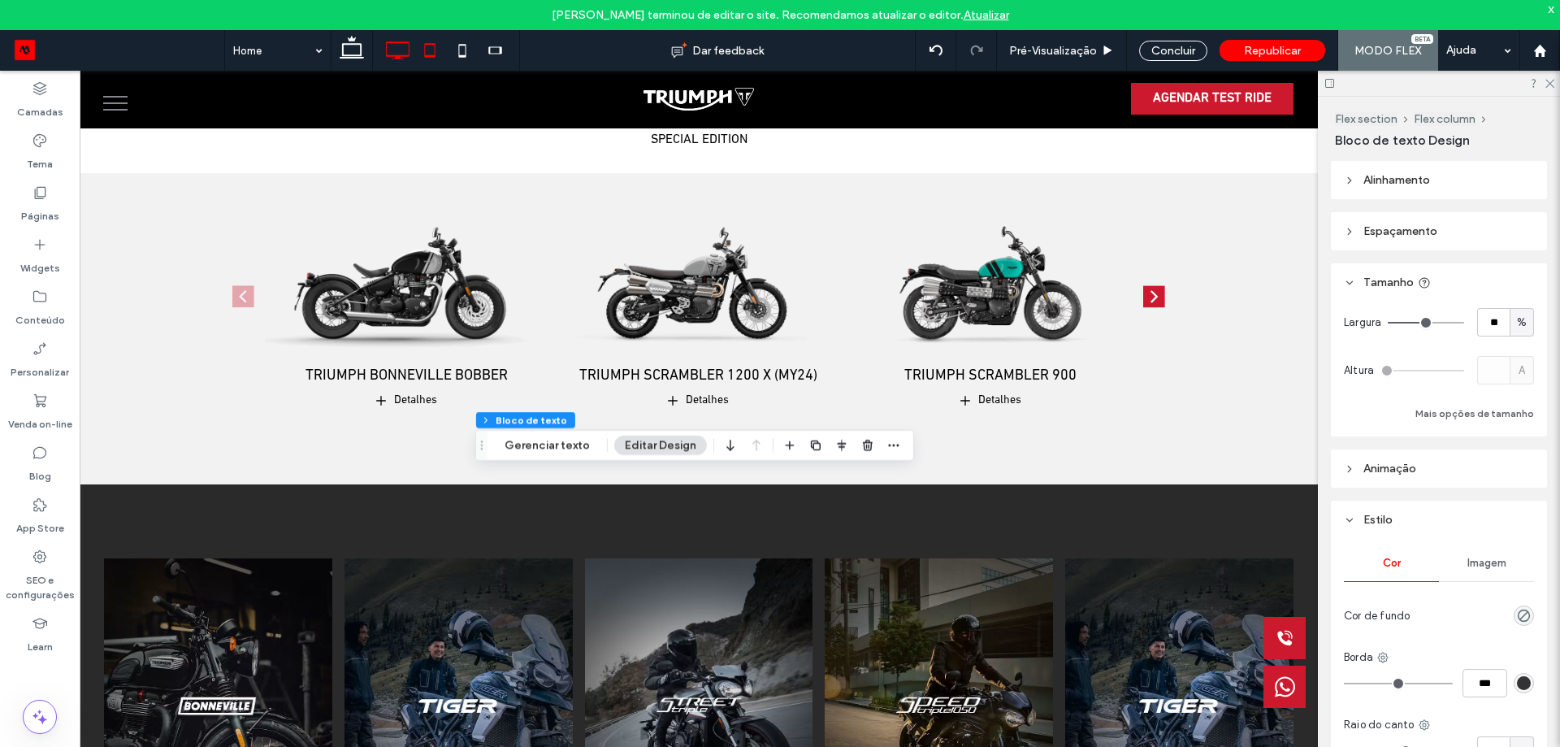
type input "**"
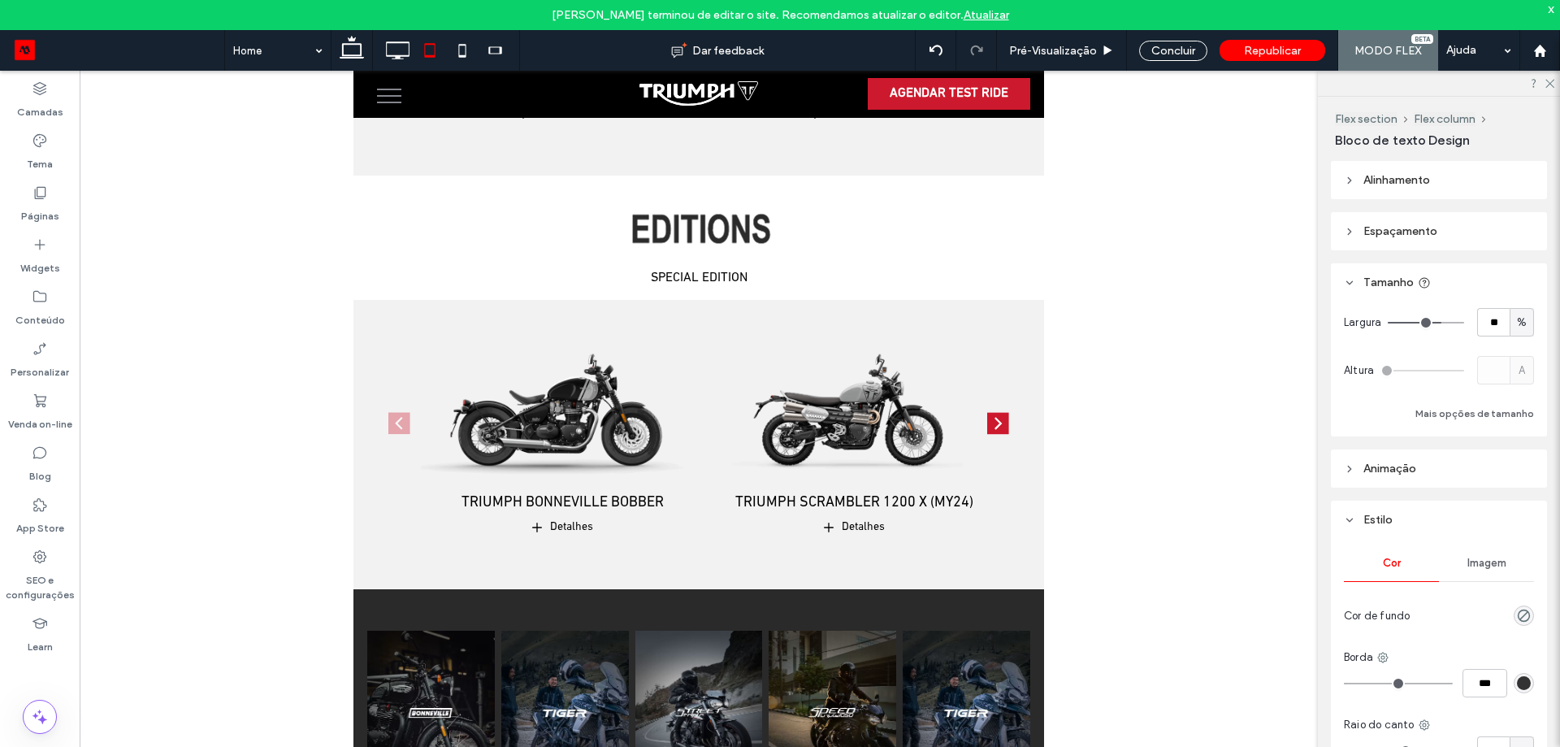
scroll to position [51, 0]
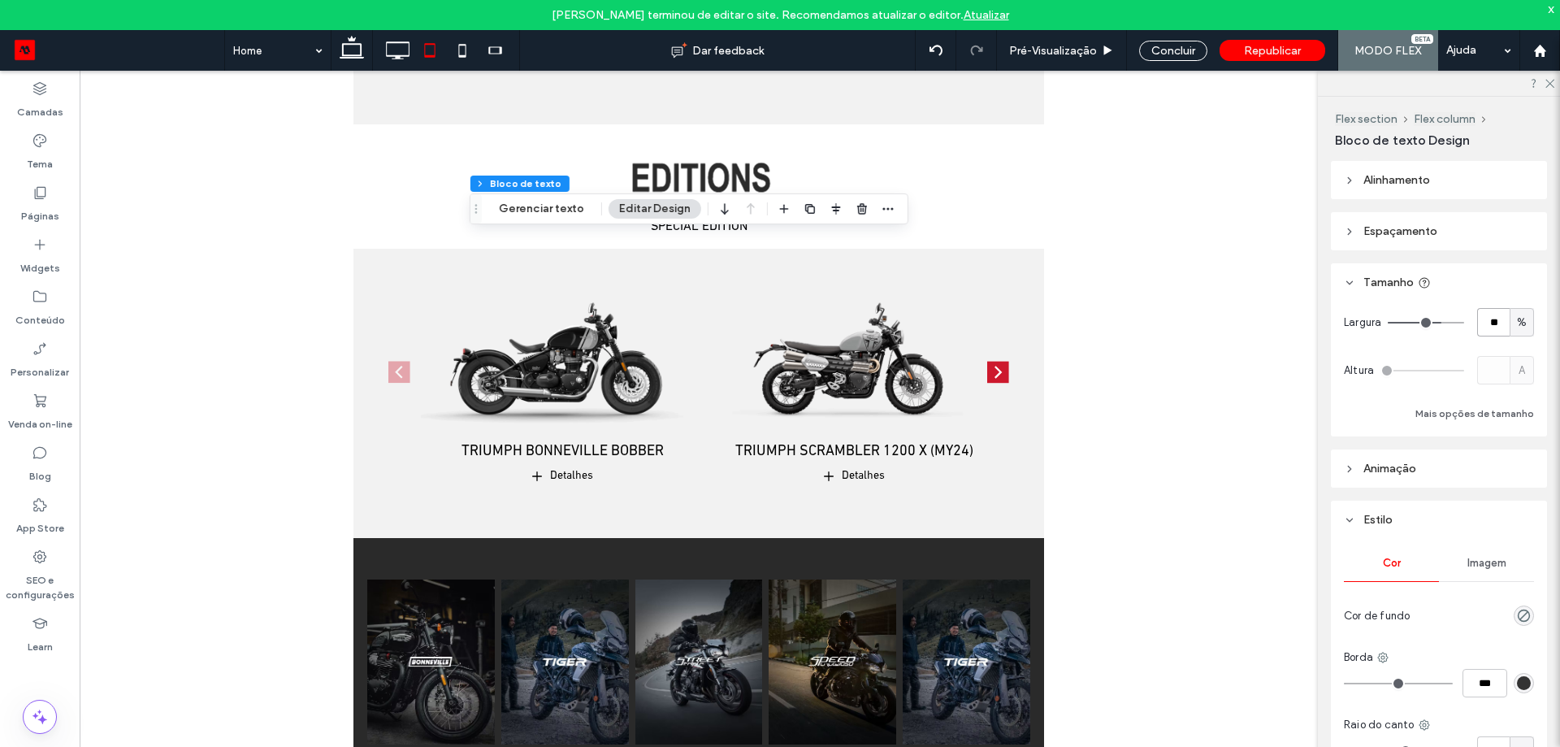
click at [1491, 327] on input "**" at bounding box center [1493, 322] width 33 height 28
type input "**"
click at [447, 44] on icon at bounding box center [462, 50] width 33 height 33
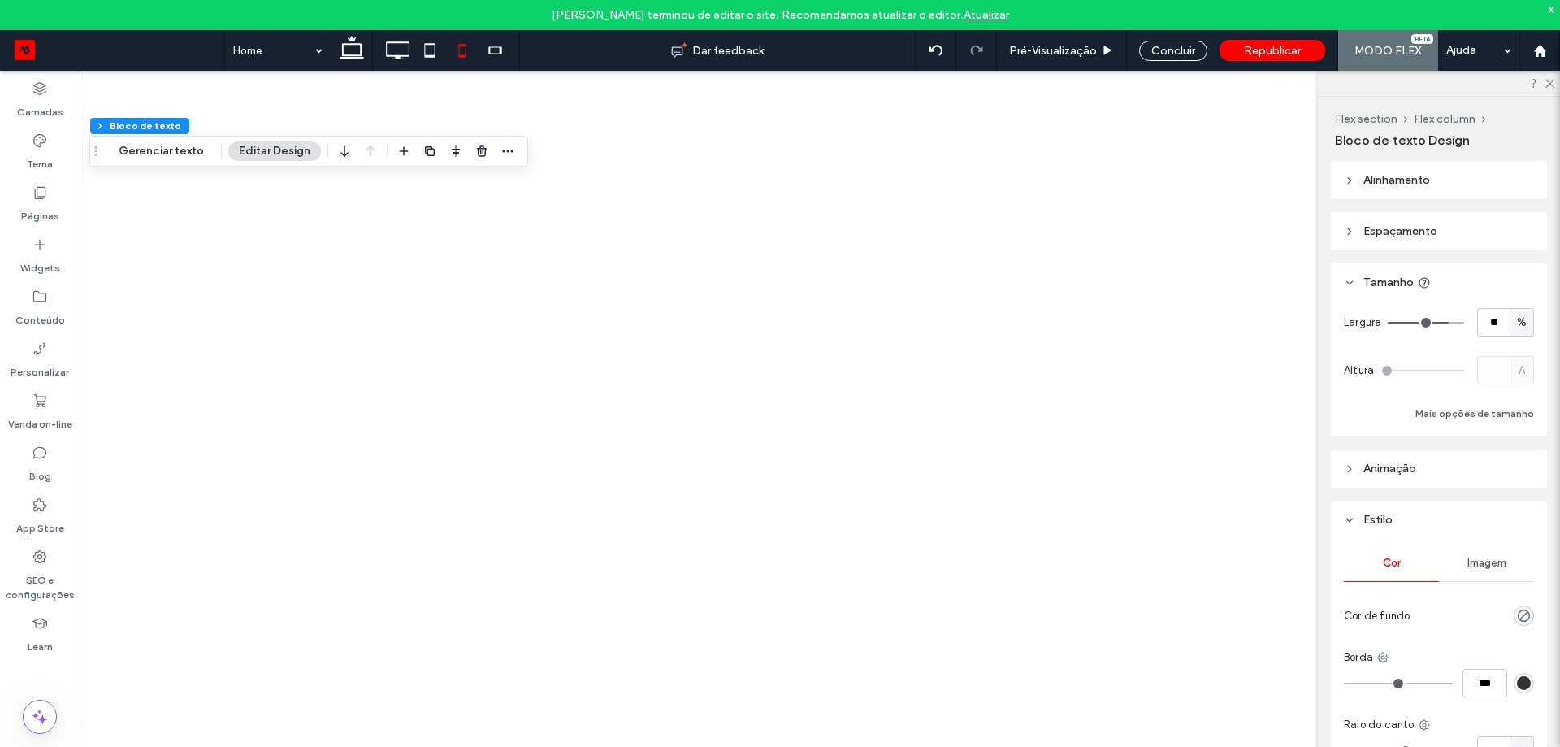
type input "**"
click at [457, 50] on div at bounding box center [780, 373] width 1560 height 747
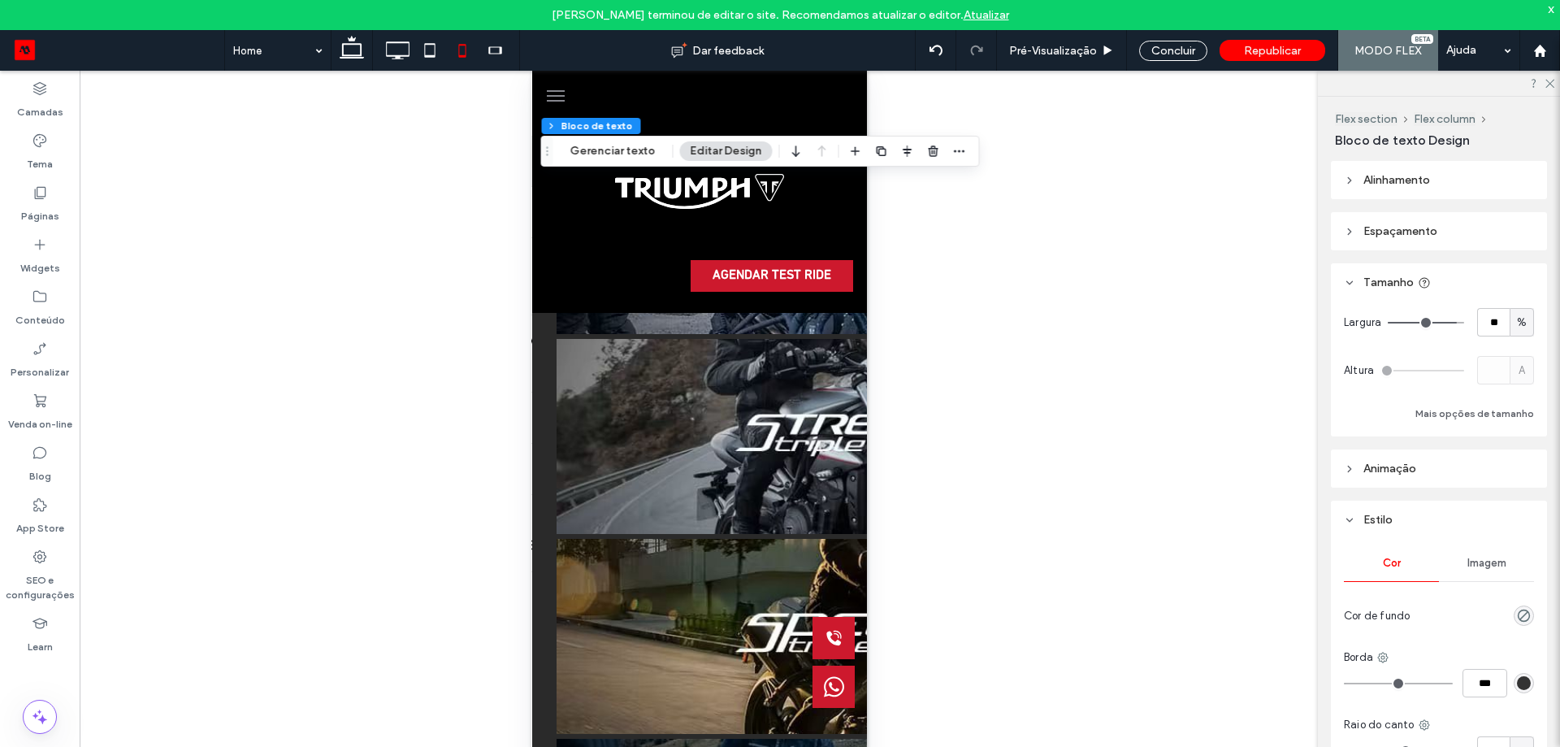
scroll to position [0, 0]
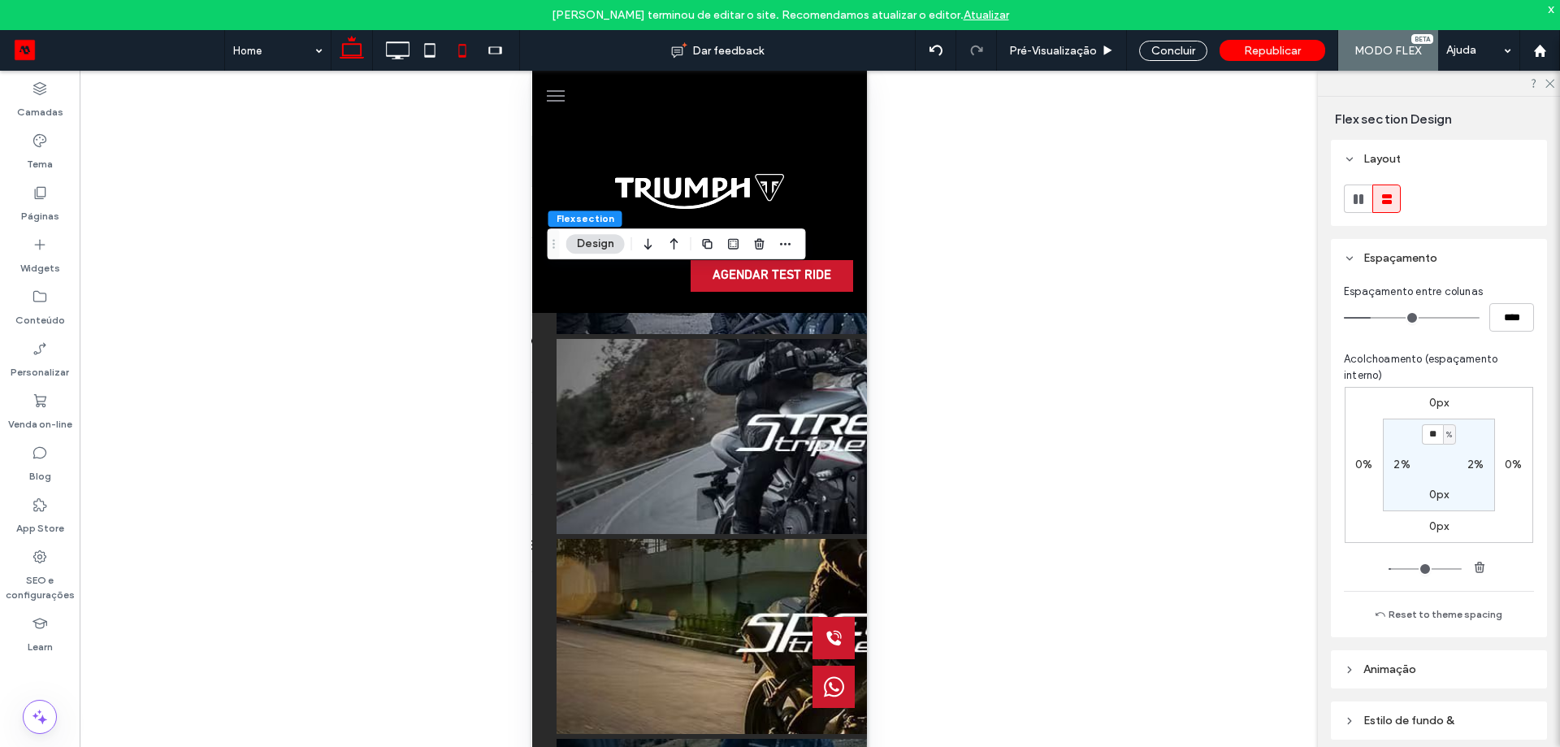
click at [349, 49] on icon at bounding box center [352, 50] width 33 height 33
type input "**"
type input "****"
type input "*"
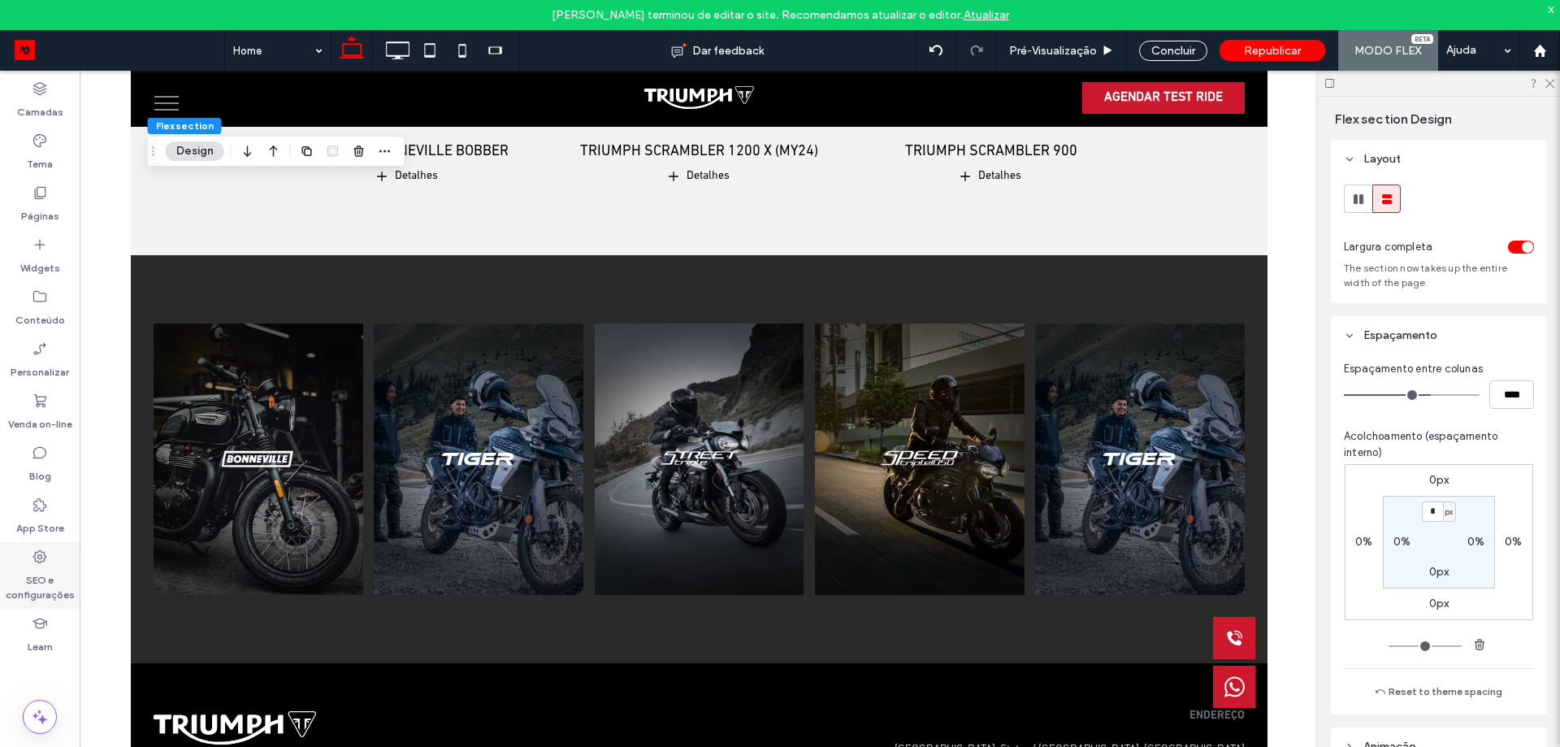
click at [50, 561] on div "SEO e configurações" at bounding box center [40, 575] width 80 height 67
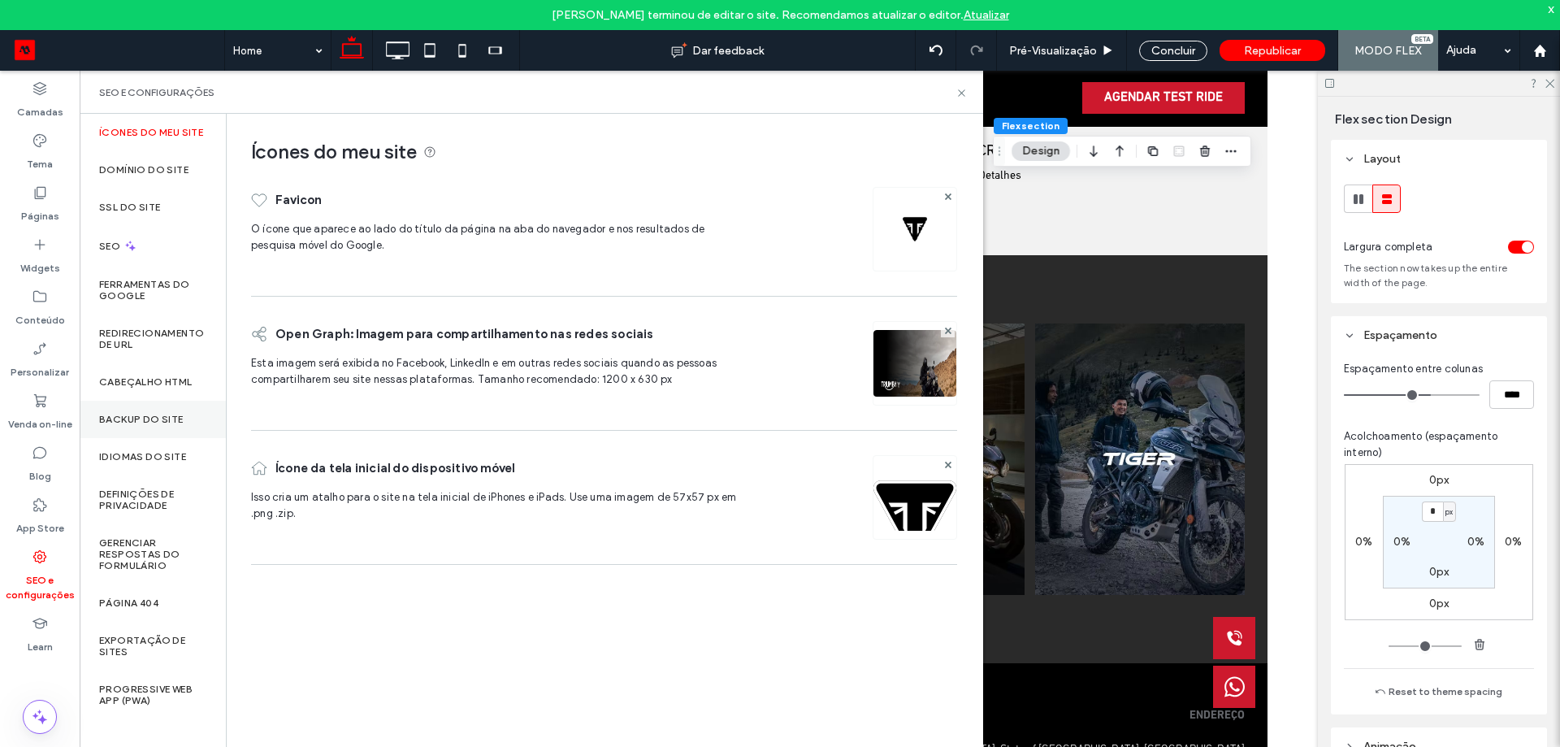
click at [171, 424] on div "Backup do Site" at bounding box center [153, 419] width 146 height 37
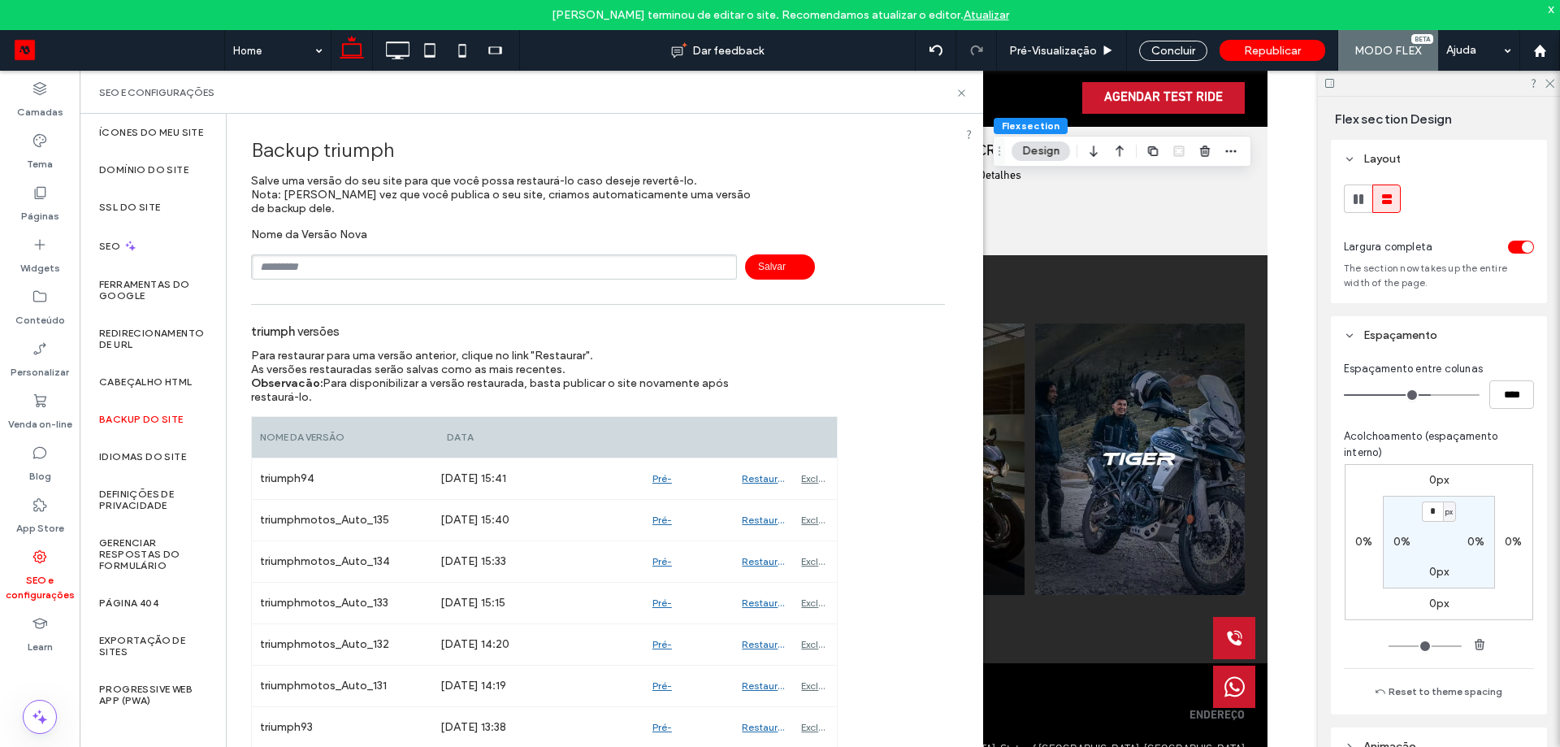
click at [346, 261] on input "text" at bounding box center [494, 266] width 486 height 25
type input "*********"
click at [790, 270] on span "Salvar" at bounding box center [780, 266] width 70 height 25
click at [1181, 52] on div "Concluir" at bounding box center [1173, 51] width 68 height 20
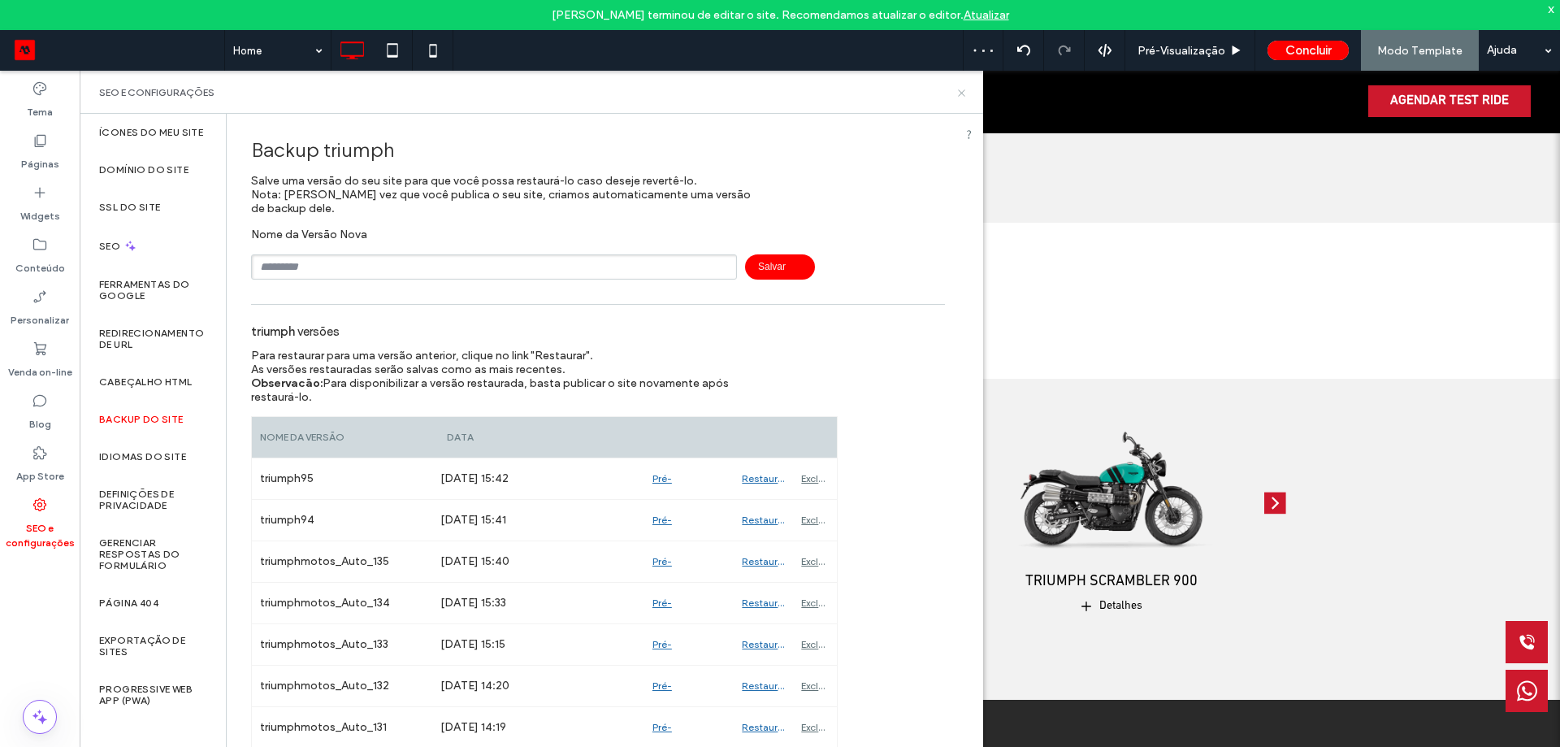
click at [959, 90] on use at bounding box center [961, 92] width 7 height 7
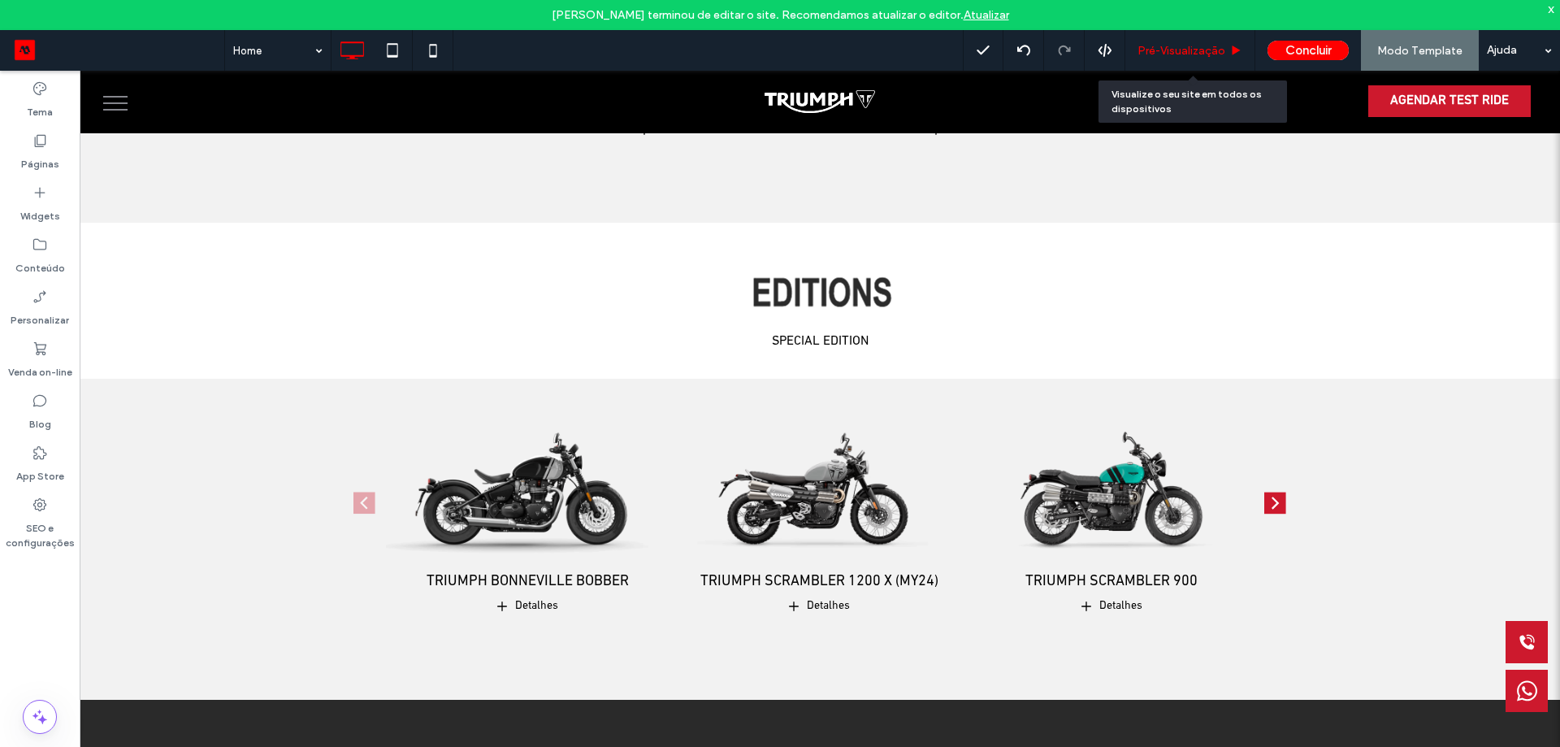
click at [1184, 41] on div "Pré-Visualizaçāo" at bounding box center [1190, 50] width 130 height 41
click at [1184, 45] on span "Pré-Visualizaçāo" at bounding box center [1182, 51] width 88 height 14
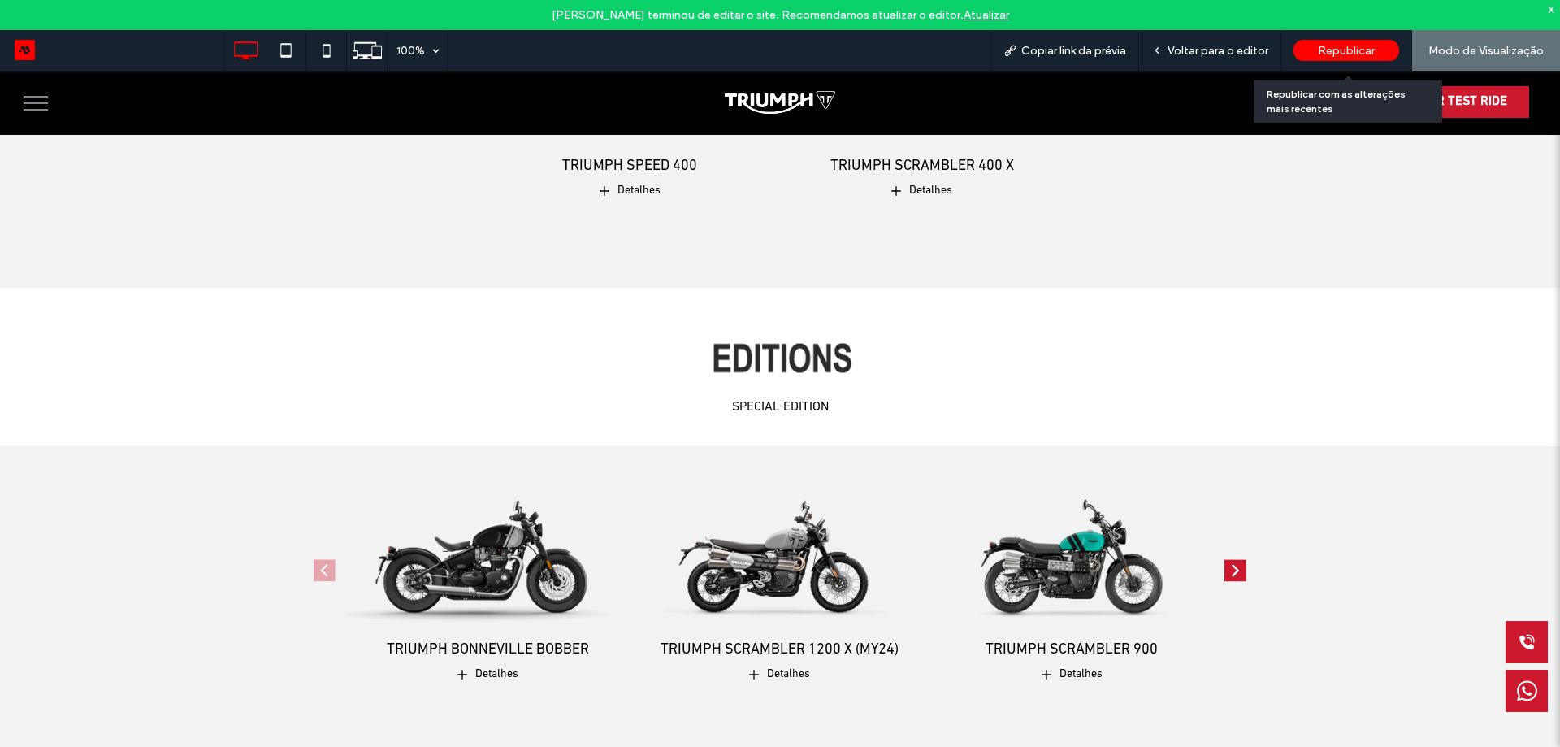
click at [1316, 50] on div "Republicar" at bounding box center [1347, 50] width 106 height 21
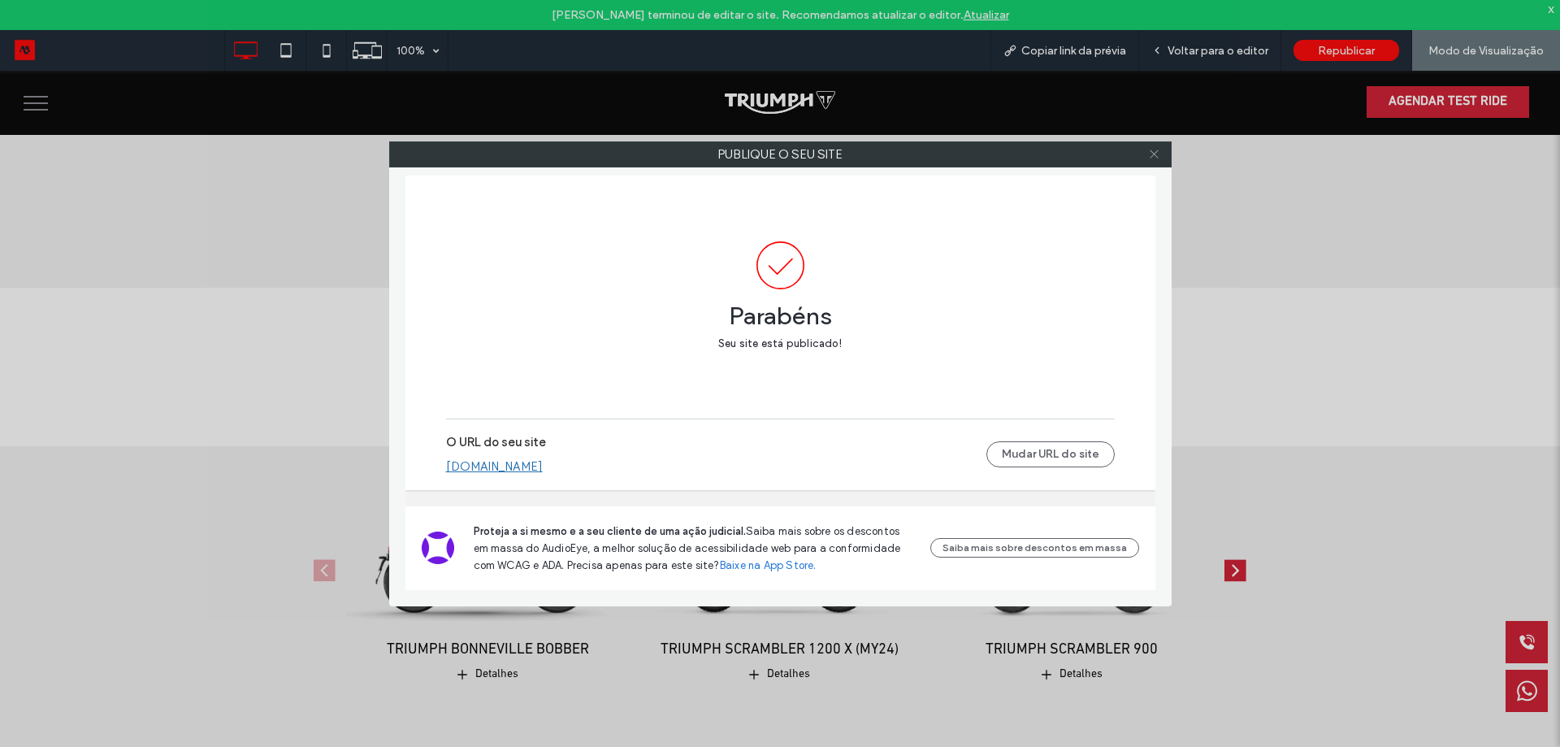
click at [1159, 149] on icon at bounding box center [1154, 154] width 12 height 12
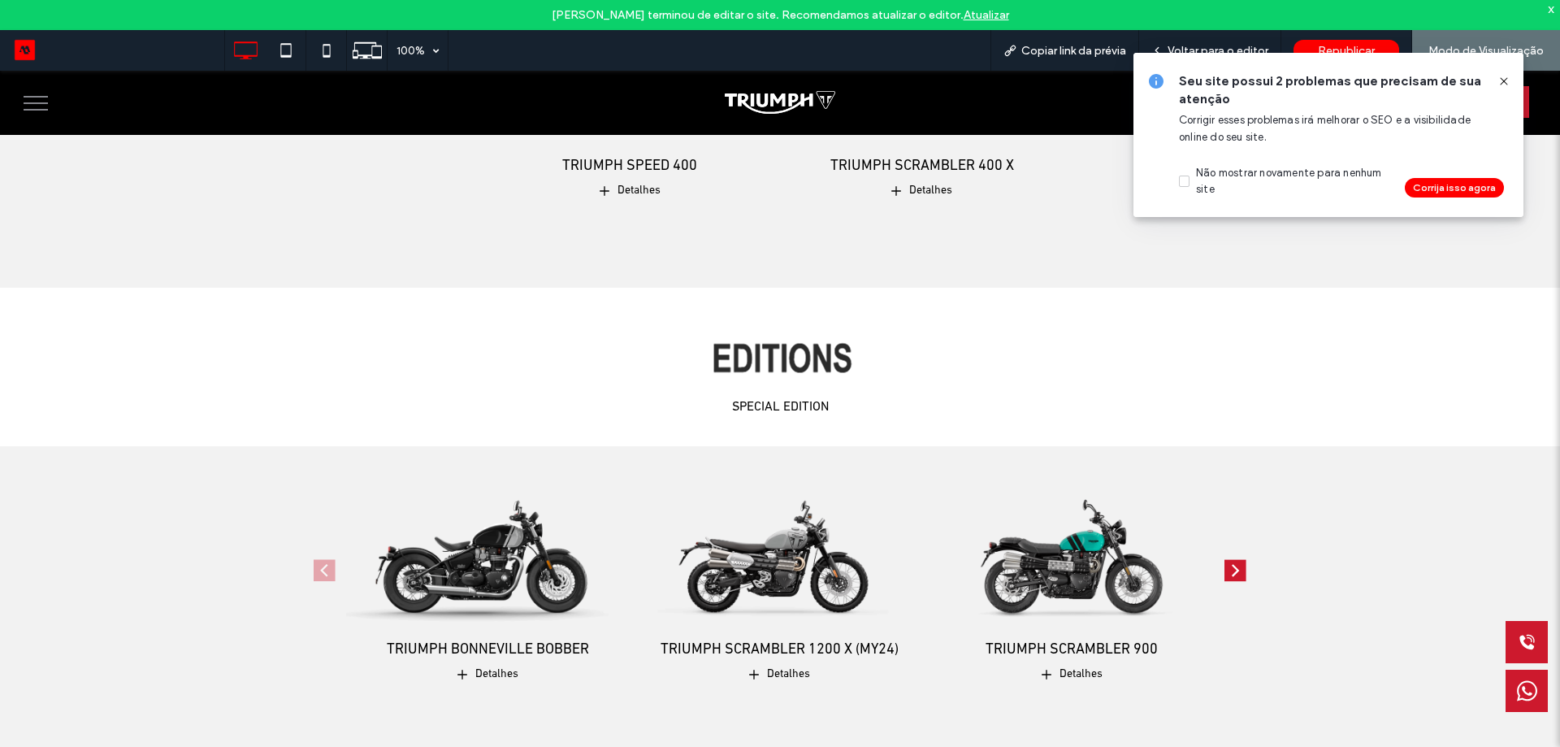
click at [1497, 86] on div at bounding box center [1497, 81] width 26 height 18
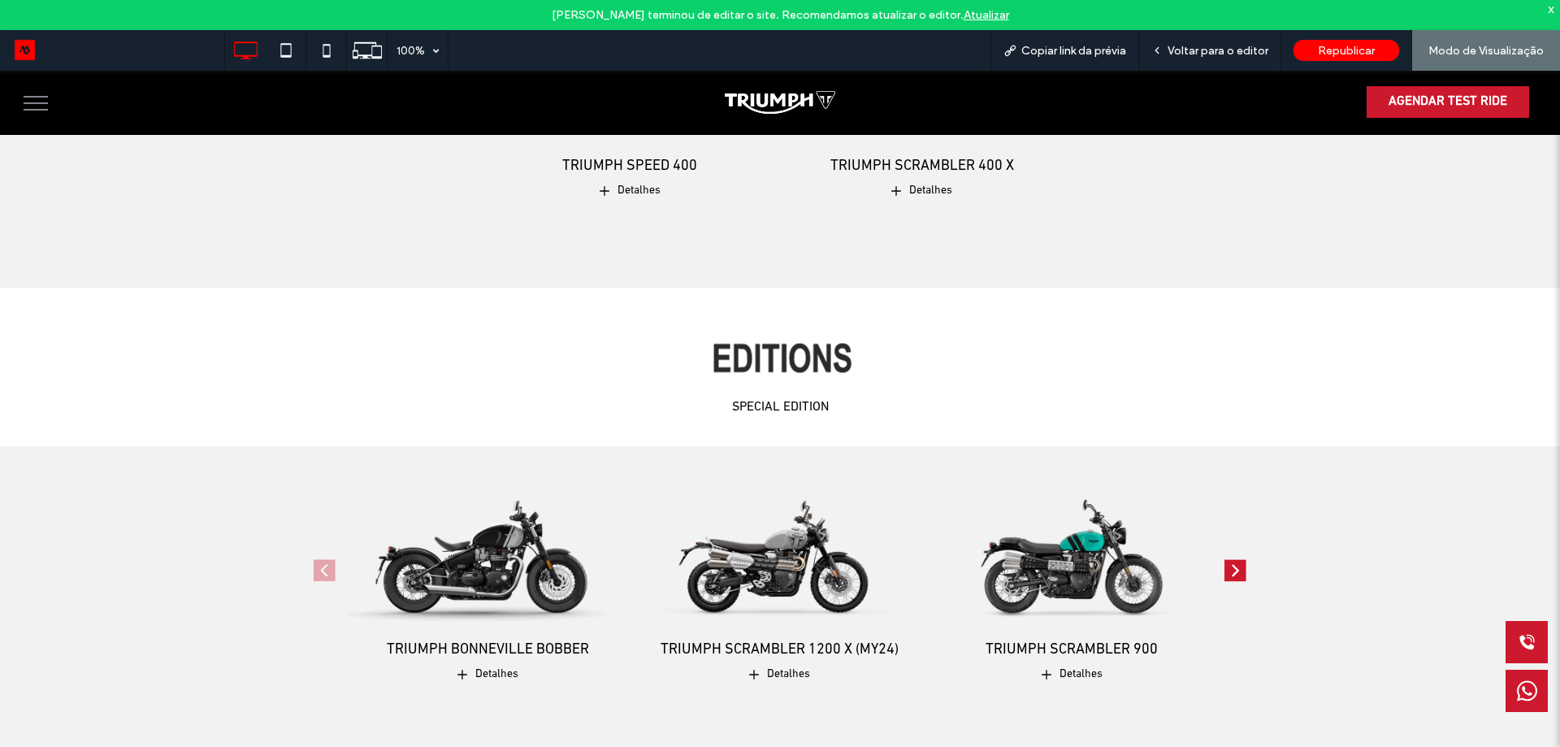
click at [1554, 8] on div "x" at bounding box center [1551, 9] width 7 height 14
click at [1216, 49] on span "Voltar para o editor" at bounding box center [1218, 51] width 101 height 14
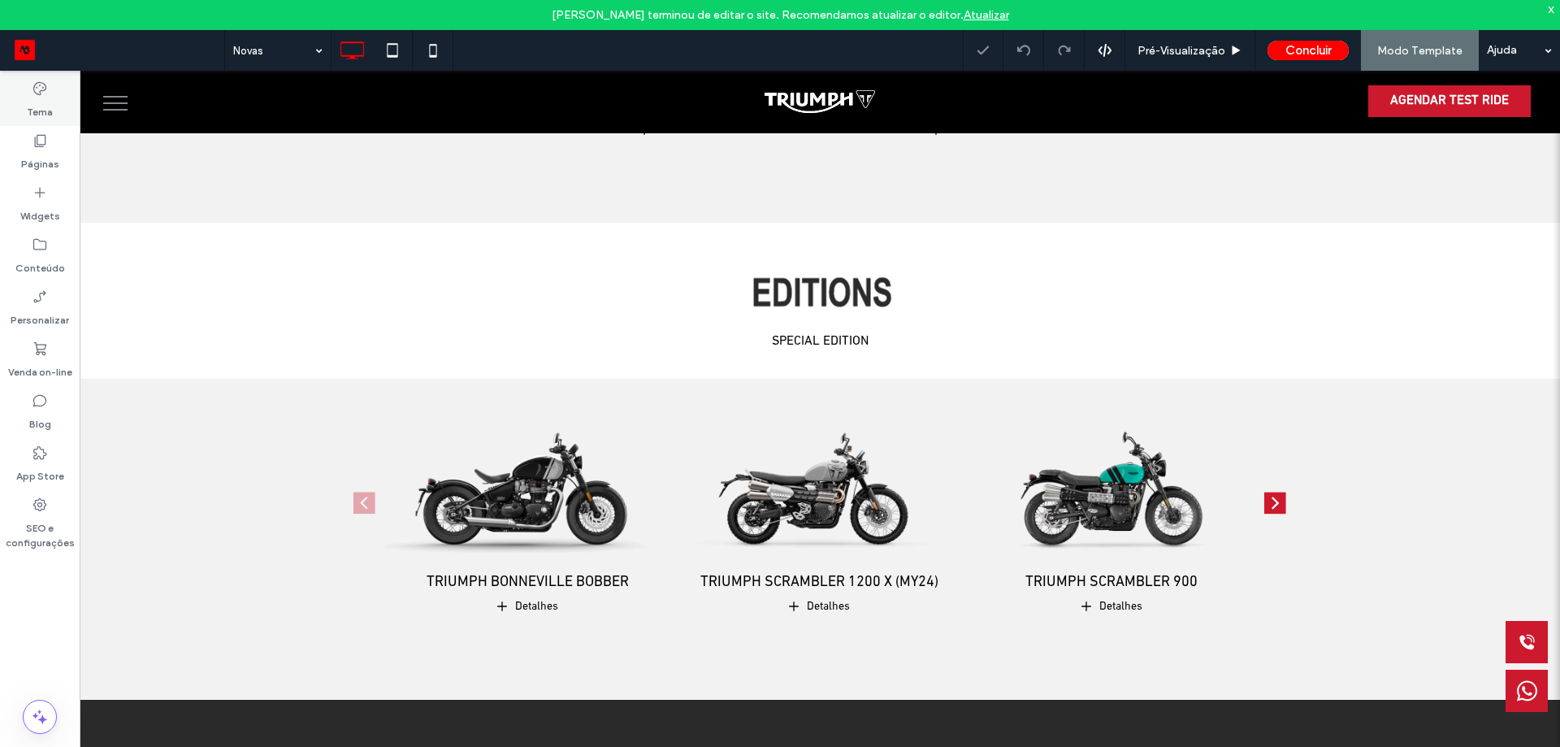
click at [39, 101] on label "Tema" at bounding box center [40, 108] width 26 height 23
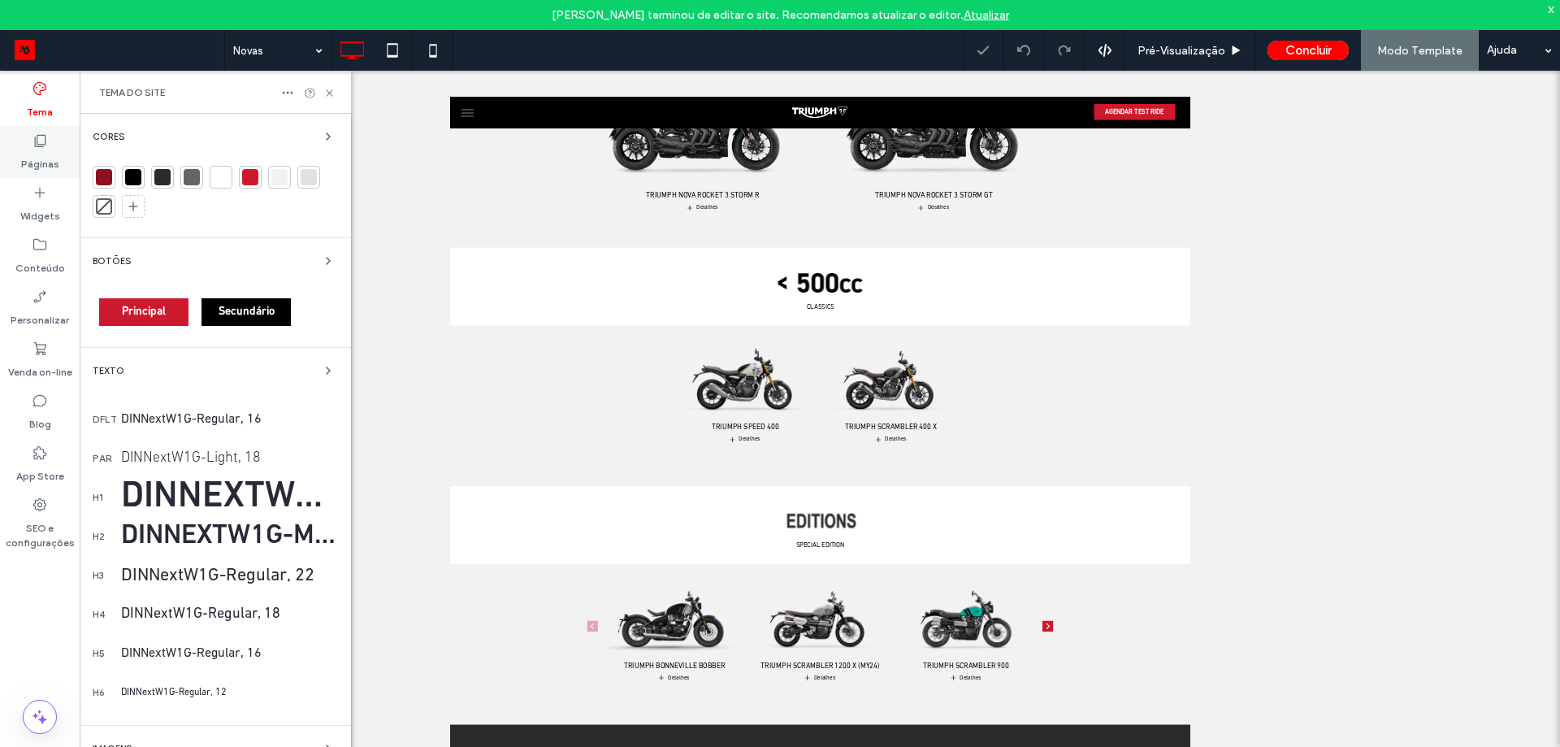
click at [37, 144] on icon at bounding box center [40, 140] width 16 height 16
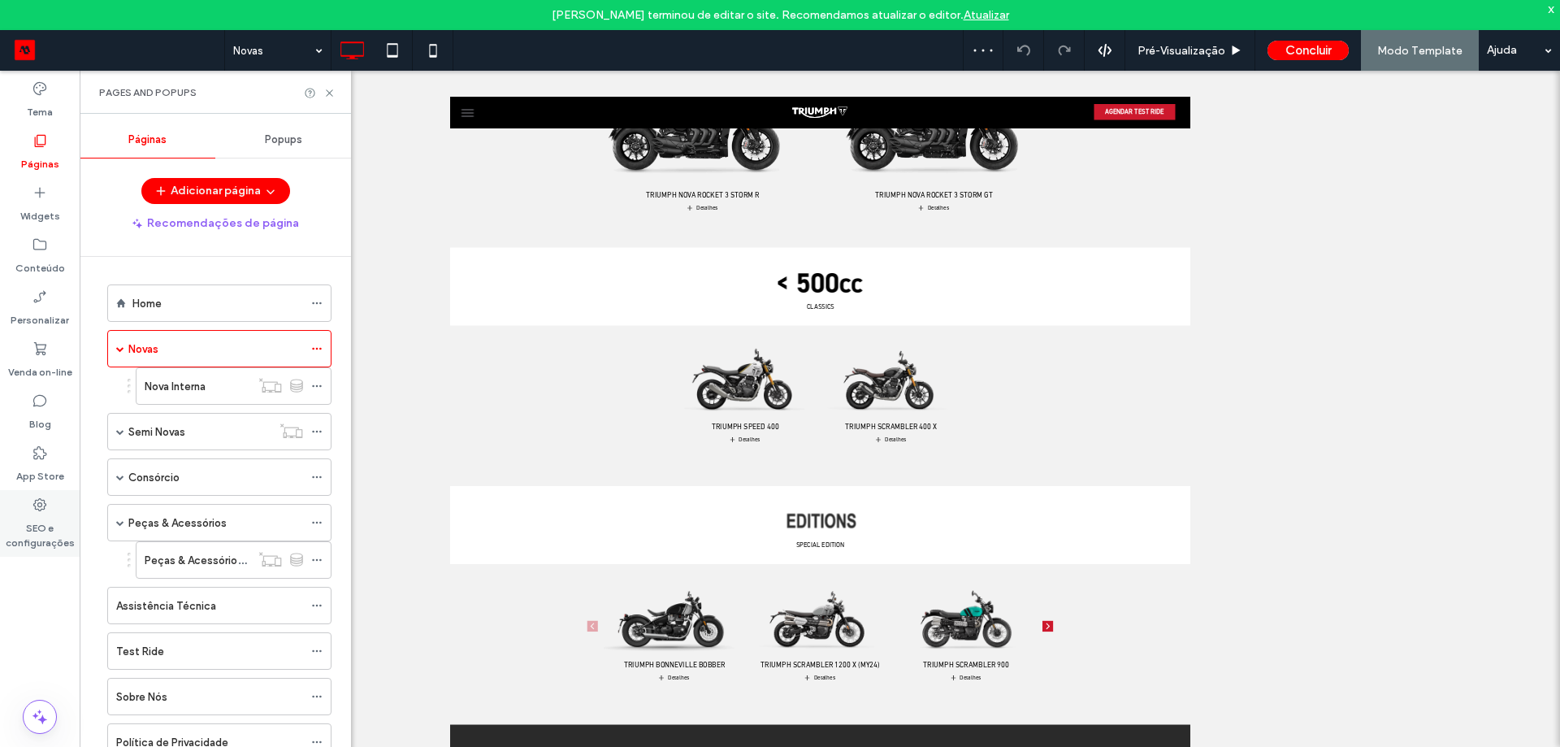
click at [36, 542] on label "SEO e configurações" at bounding box center [40, 531] width 80 height 37
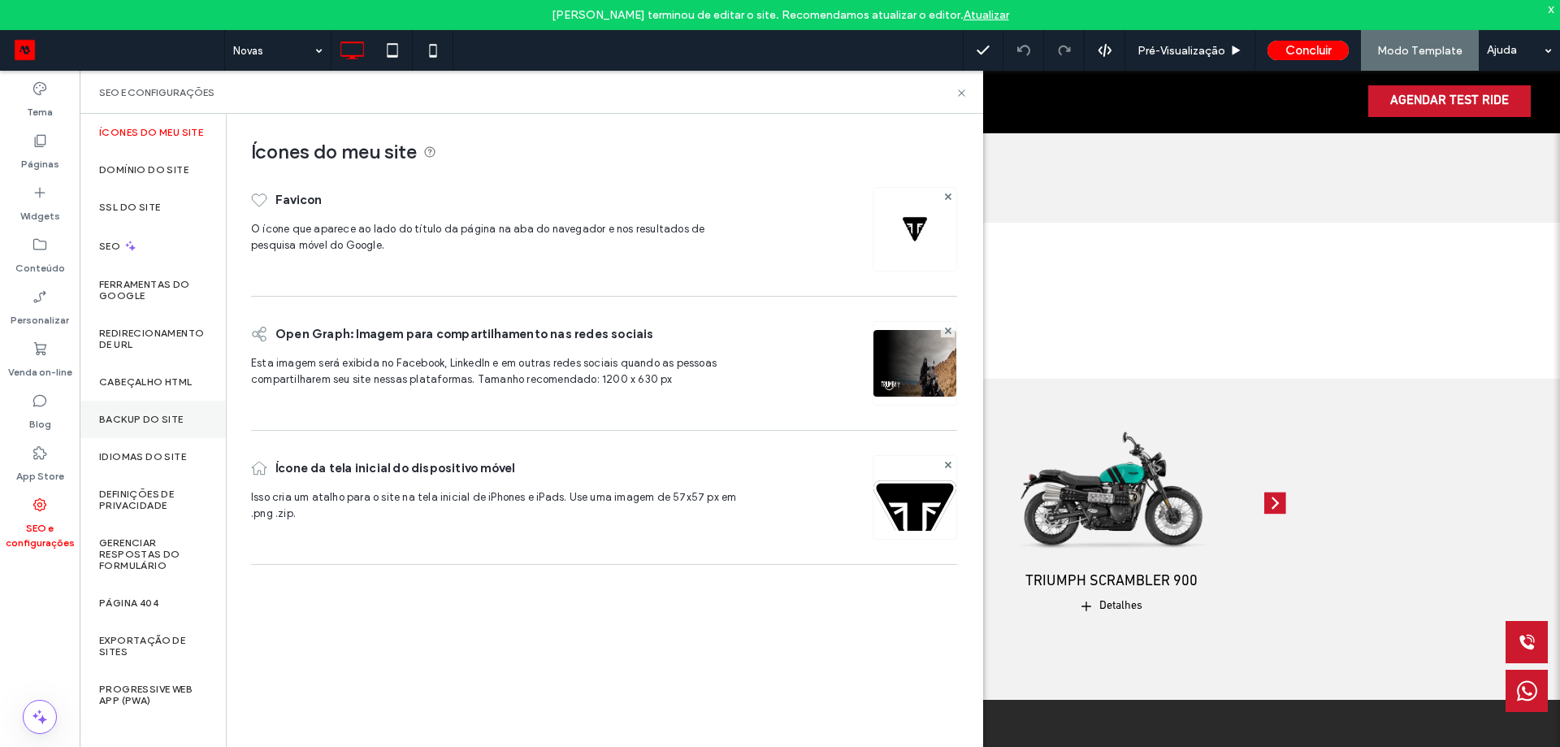
drag, startPoint x: 143, startPoint y: 413, endPoint x: 142, endPoint y: 423, distance: 10.6
click at [144, 414] on label "Backup do Site" at bounding box center [141, 419] width 85 height 11
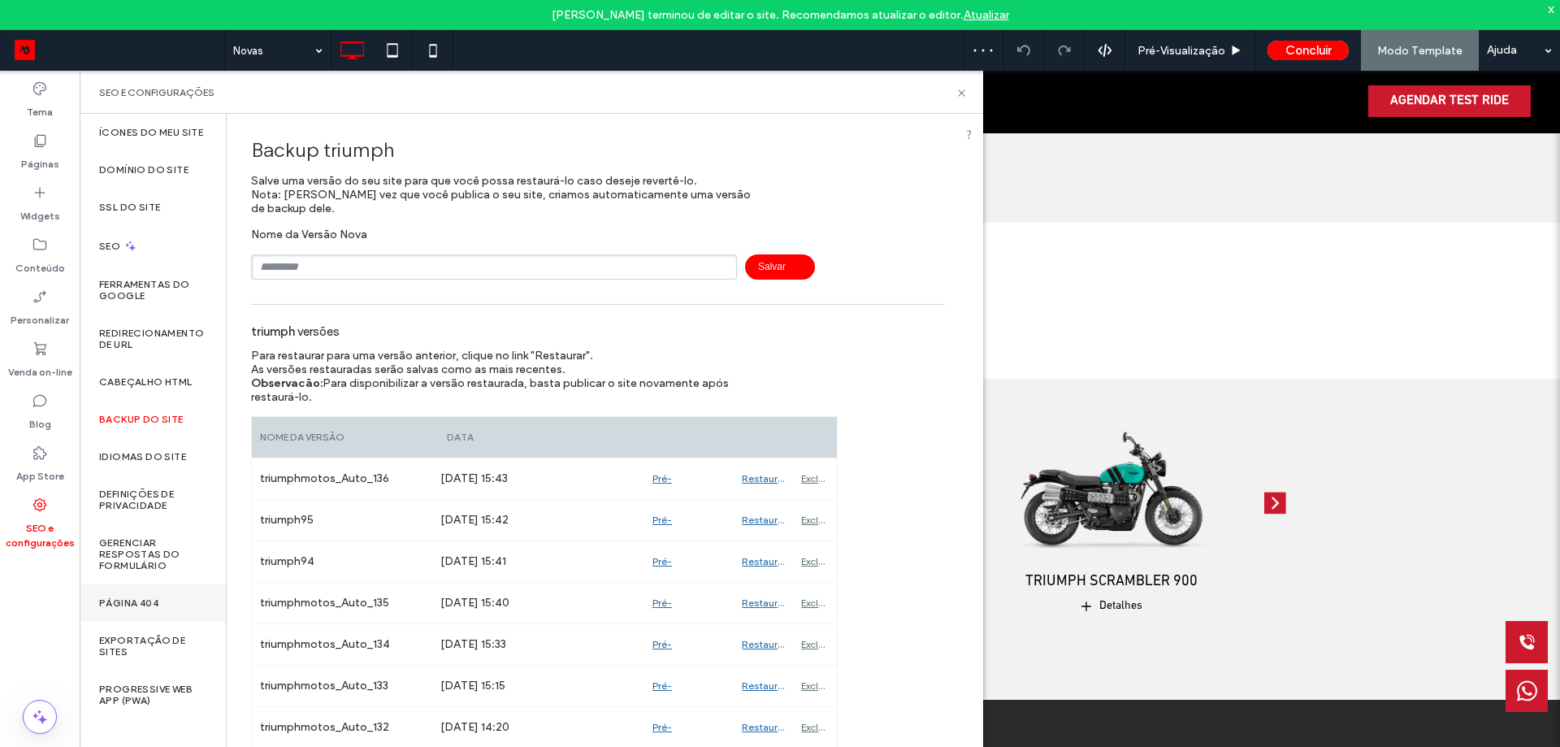
click at [132, 600] on label "Página 404" at bounding box center [128, 602] width 59 height 11
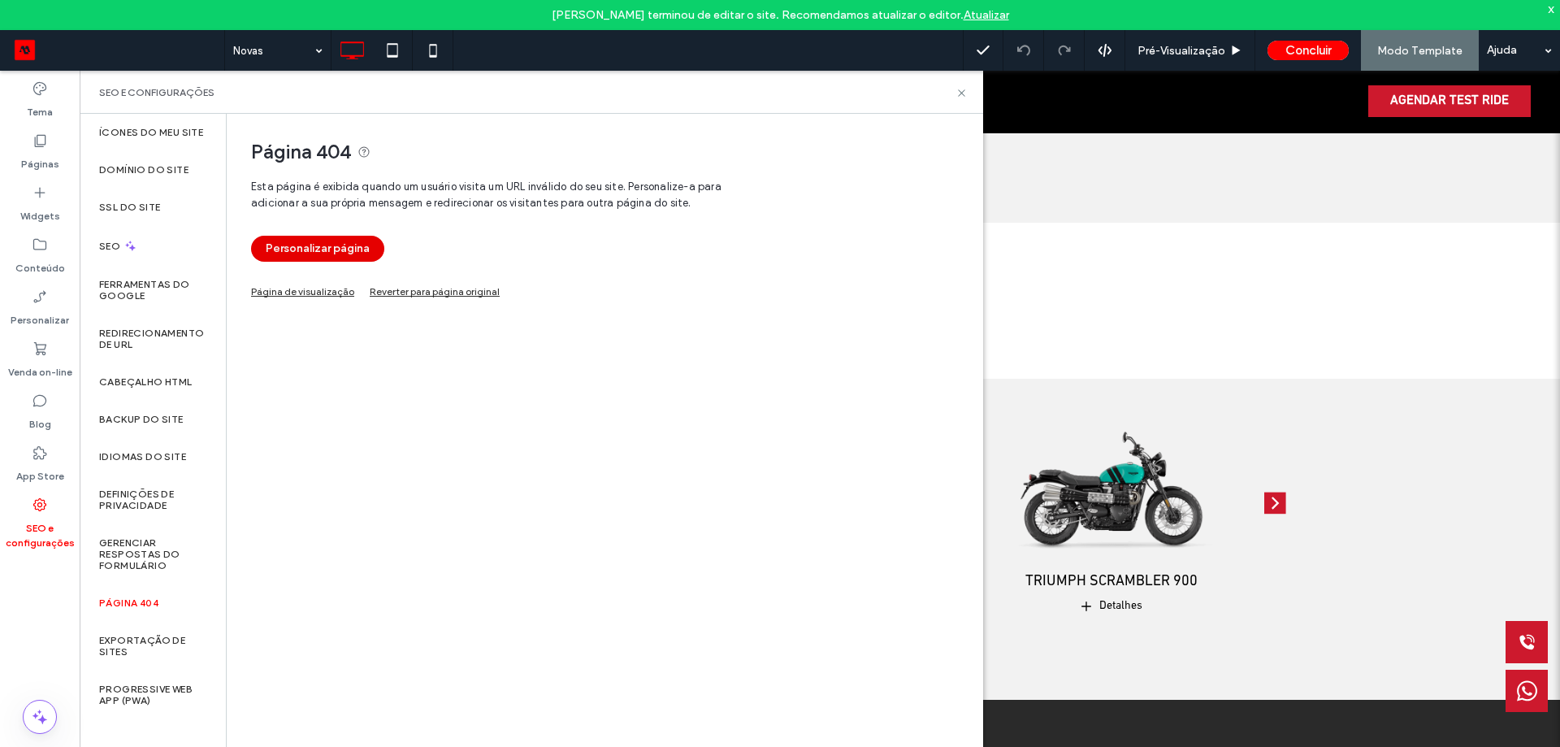
click at [329, 248] on button "Personalizar página" at bounding box center [317, 249] width 133 height 26
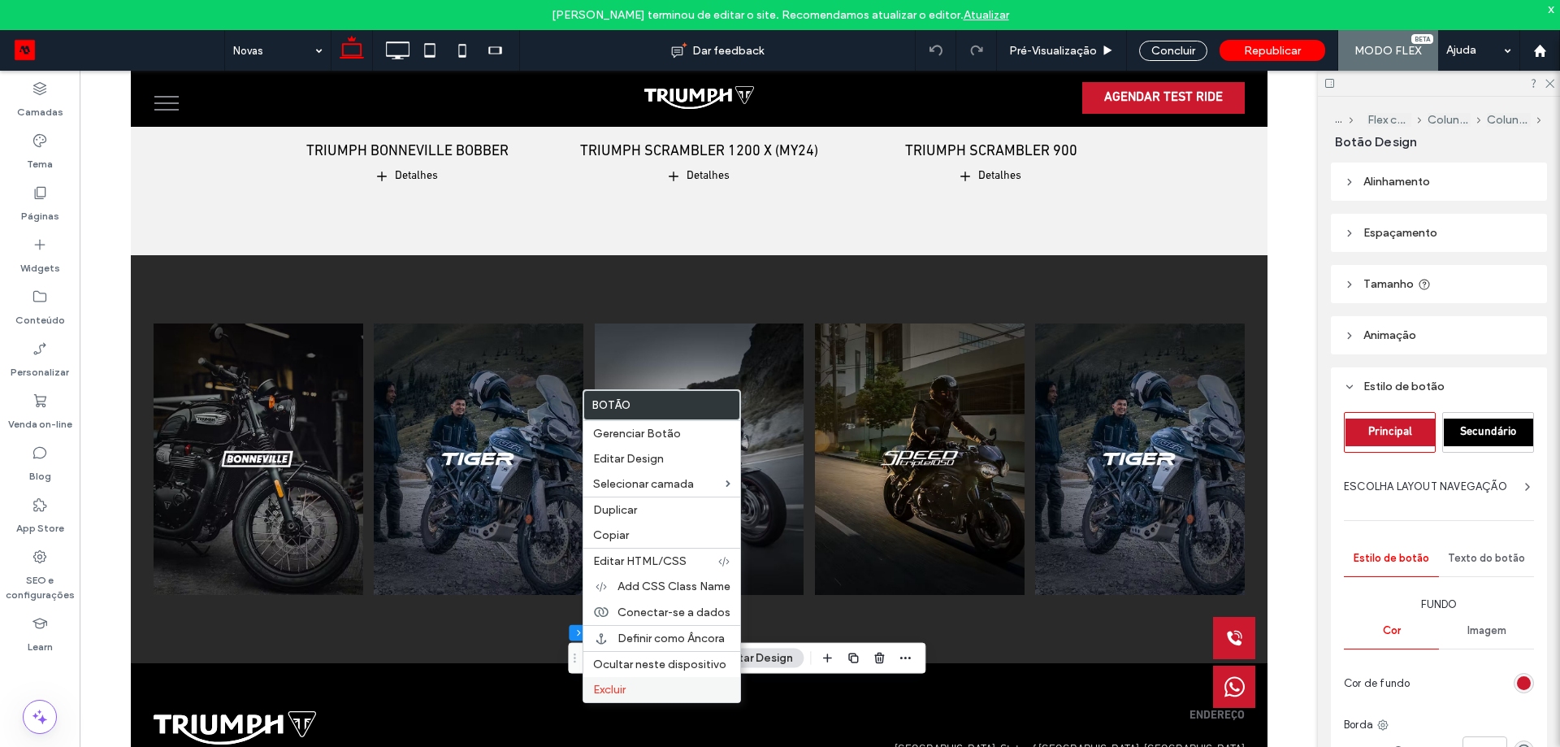
click at [636, 686] on label "Excluir" at bounding box center [661, 690] width 137 height 14
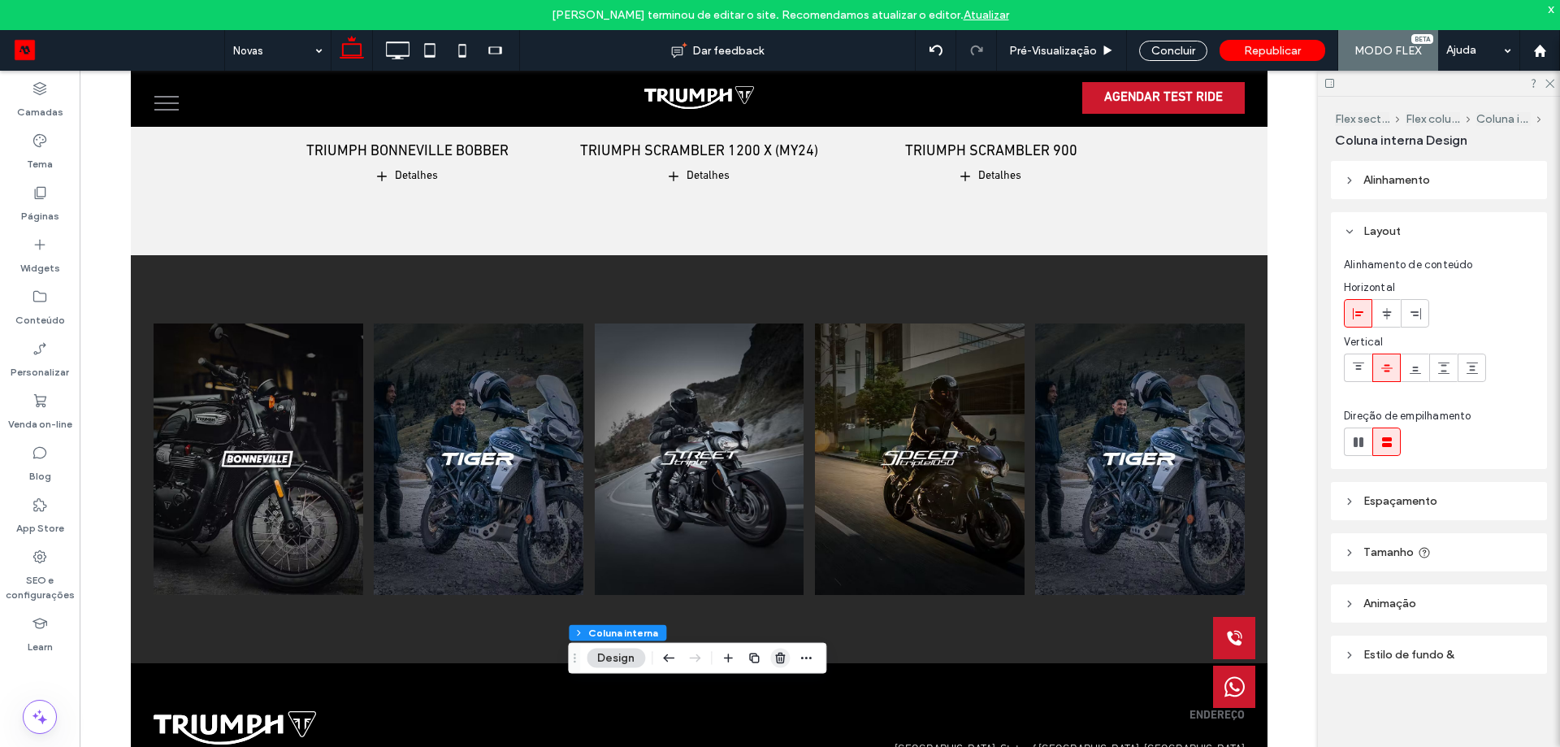
click at [782, 657] on icon "button" at bounding box center [780, 658] width 13 height 13
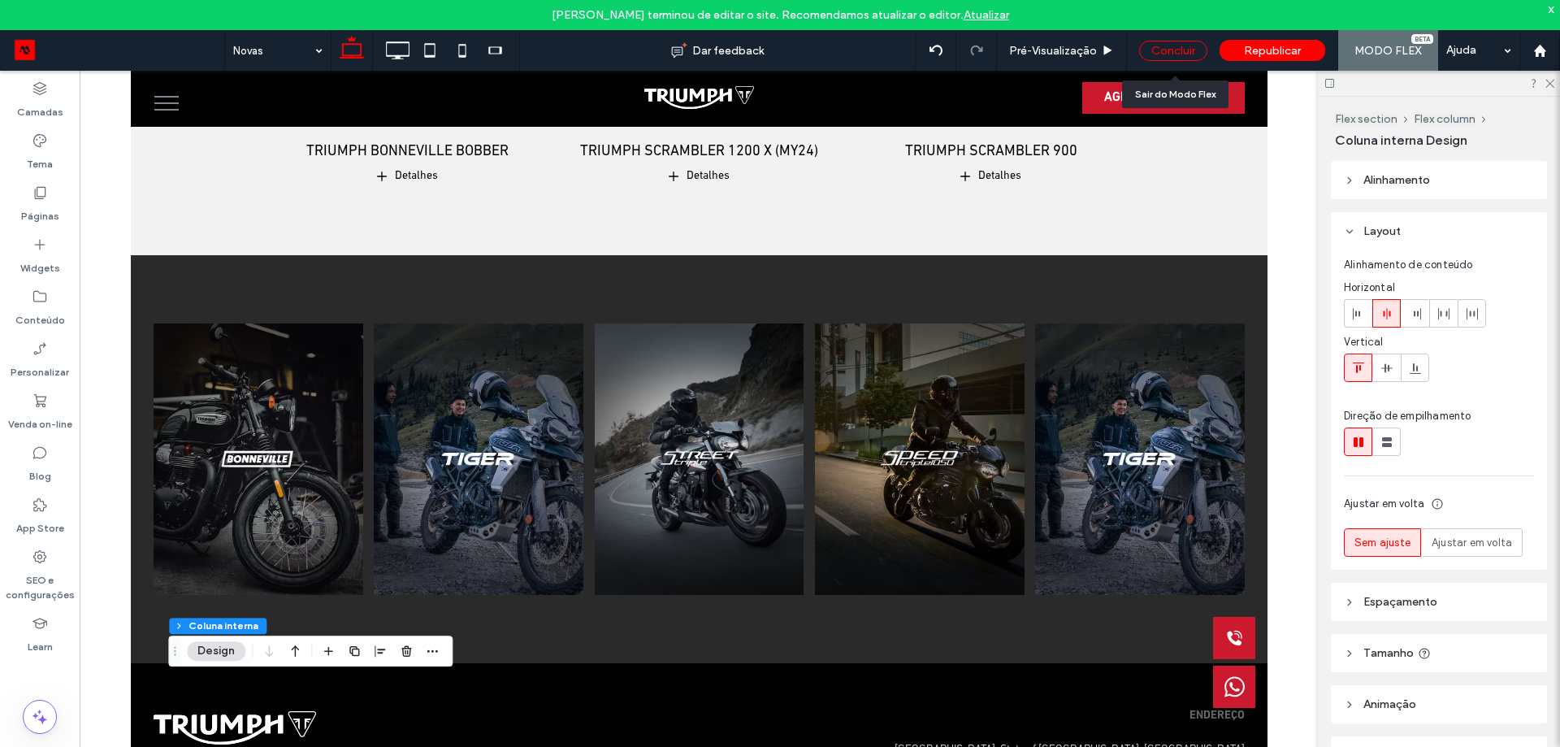
click at [1180, 54] on div "Concluir" at bounding box center [1173, 51] width 68 height 20
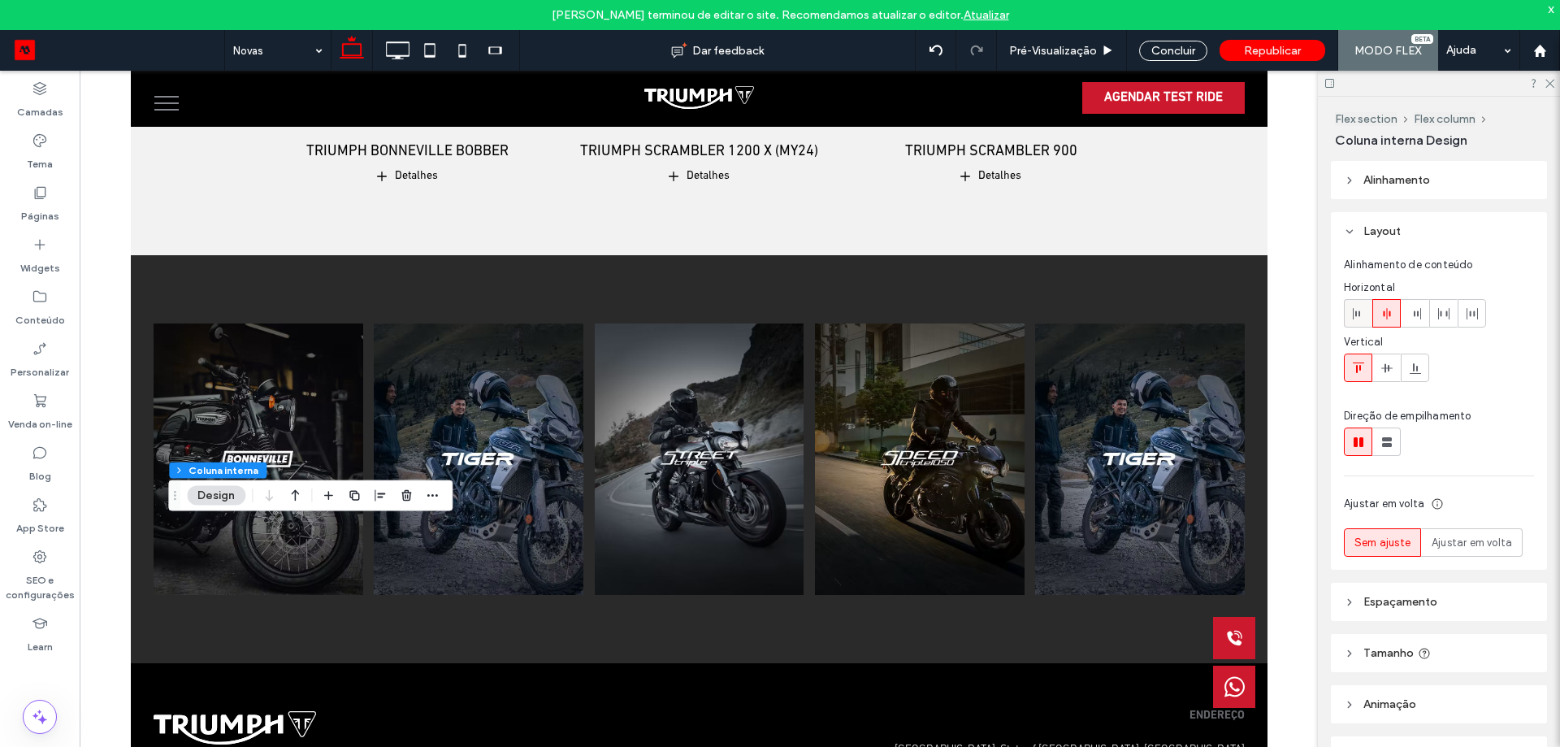
click at [1357, 311] on icon at bounding box center [1358, 313] width 13 height 13
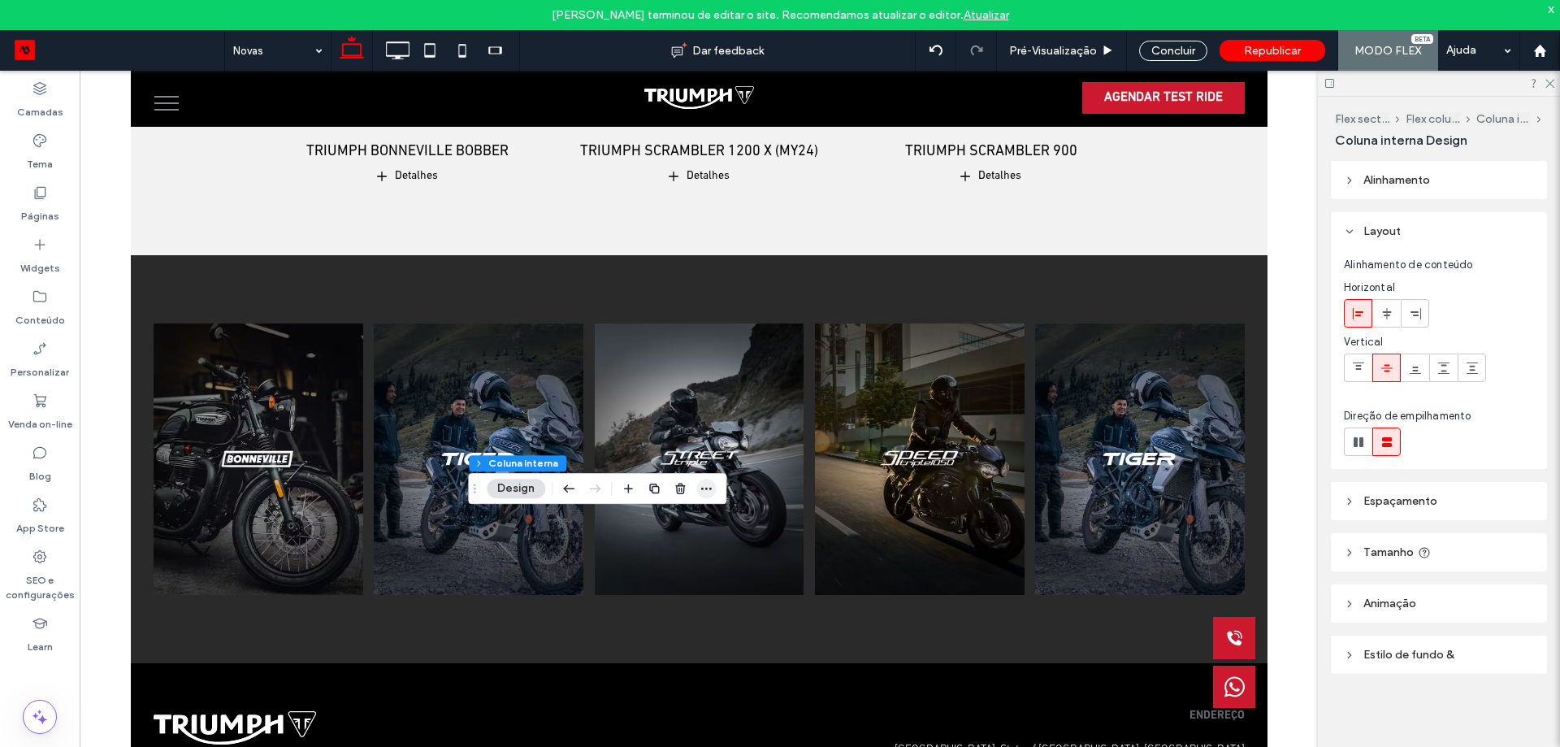
click at [705, 492] on icon "button" at bounding box center [706, 488] width 13 height 13
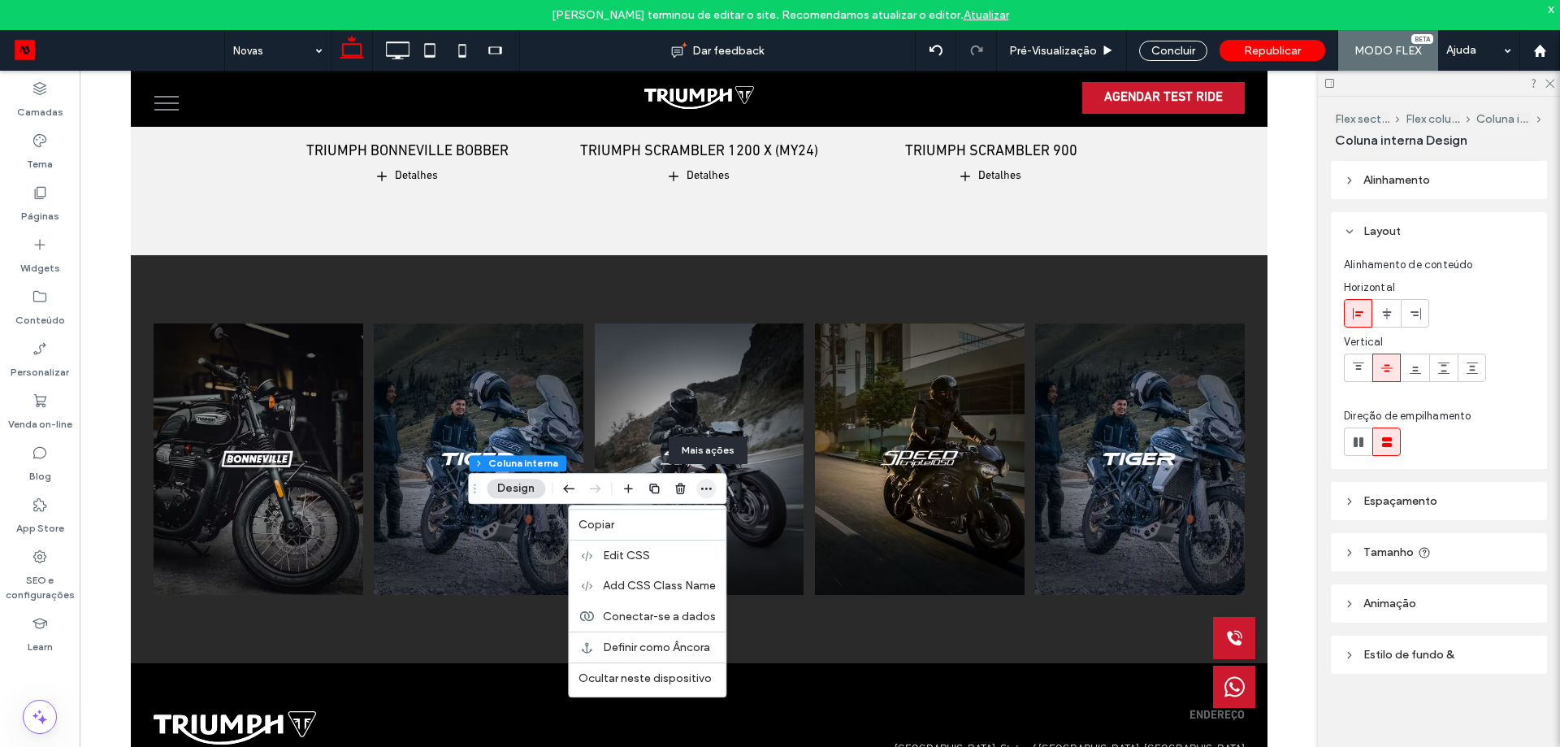
click at [705, 492] on icon "button" at bounding box center [706, 488] width 13 height 13
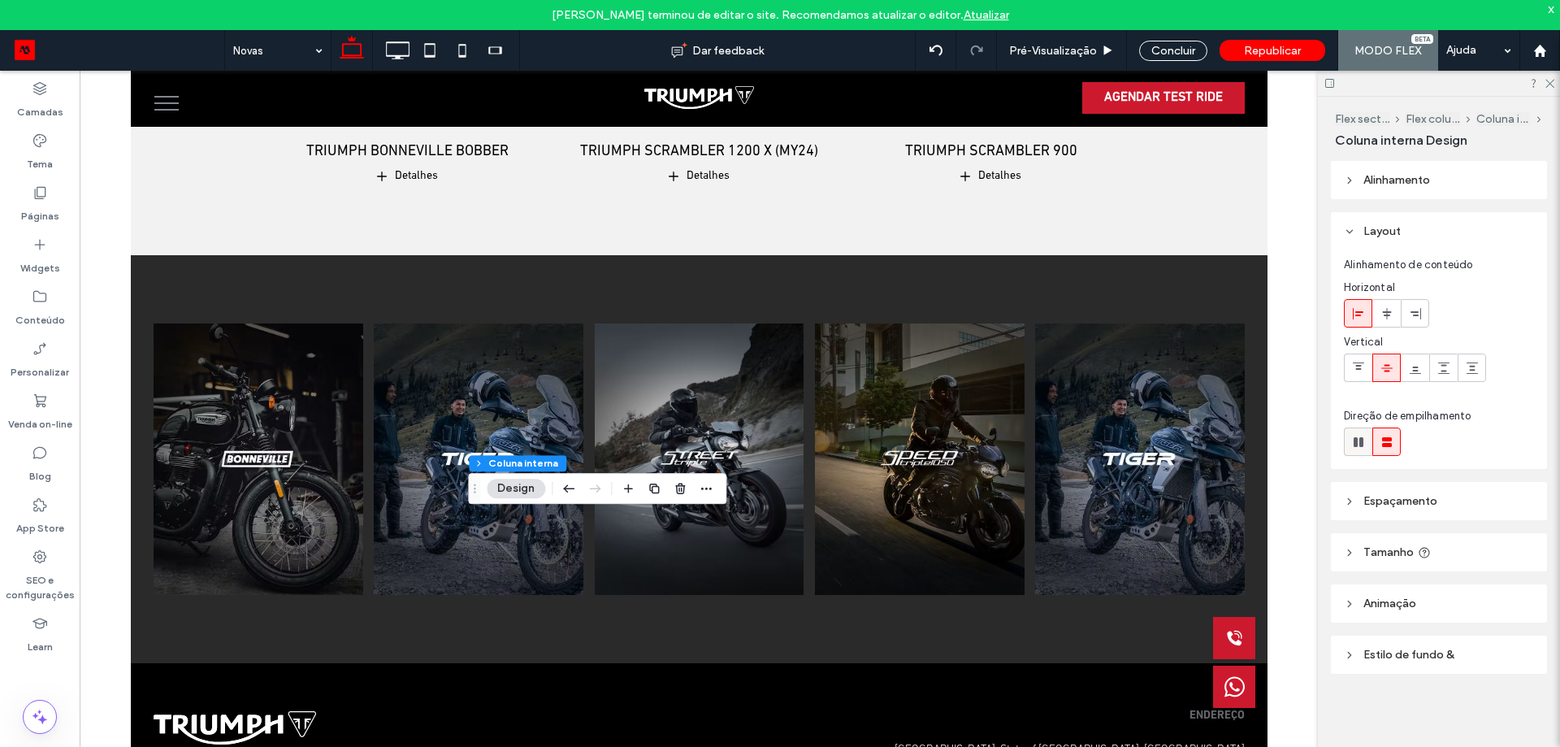
click at [1365, 438] on icon at bounding box center [1358, 442] width 16 height 16
type input "*"
type input "**"
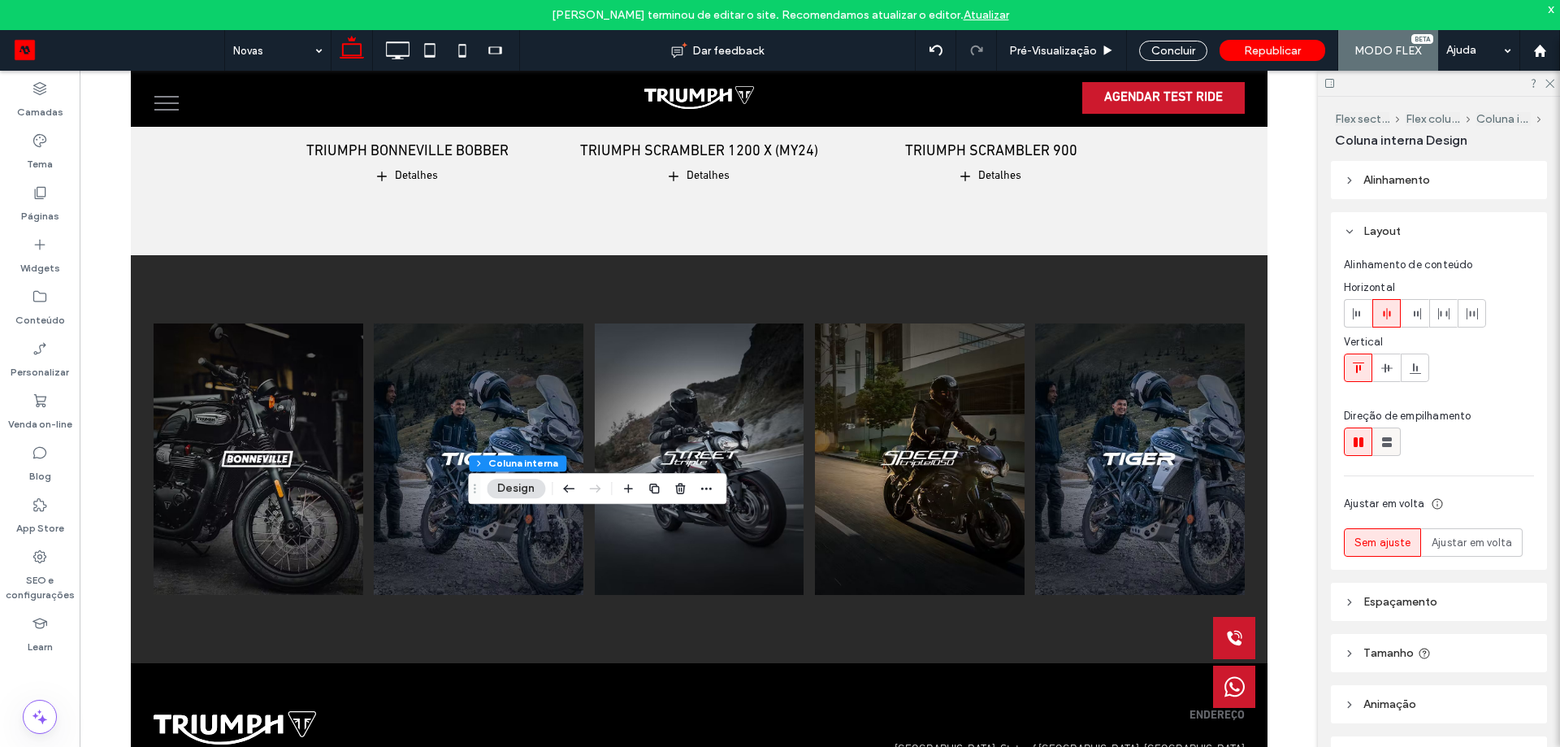
click at [1385, 438] on use at bounding box center [1387, 442] width 10 height 10
type input "**"
type input "****"
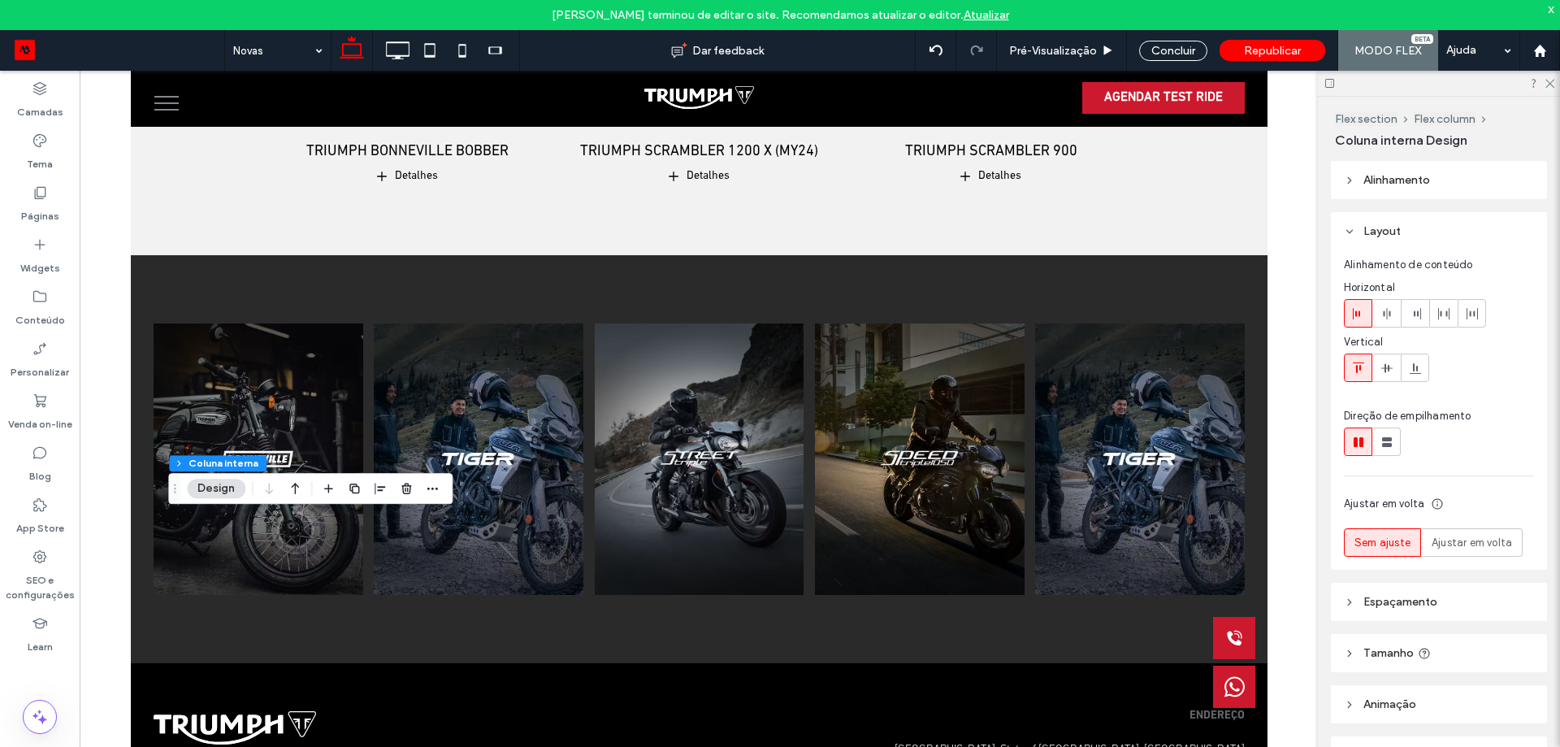
click at [1428, 607] on span "Espaçamento" at bounding box center [1400, 602] width 74 height 14
click at [1430, 193] on header "Alinhamento" at bounding box center [1439, 180] width 216 height 38
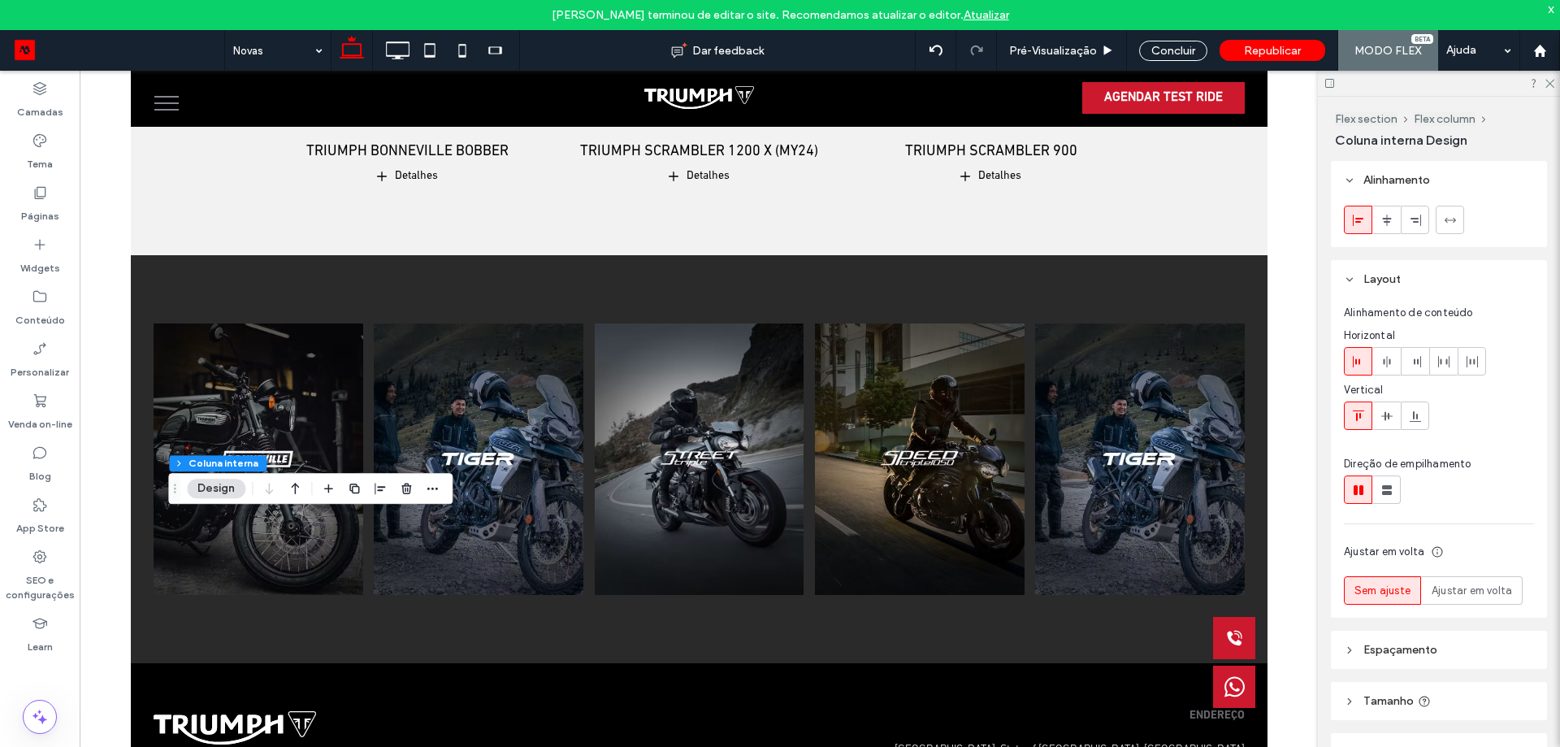
click at [1430, 194] on header "Alinhamento" at bounding box center [1439, 180] width 216 height 38
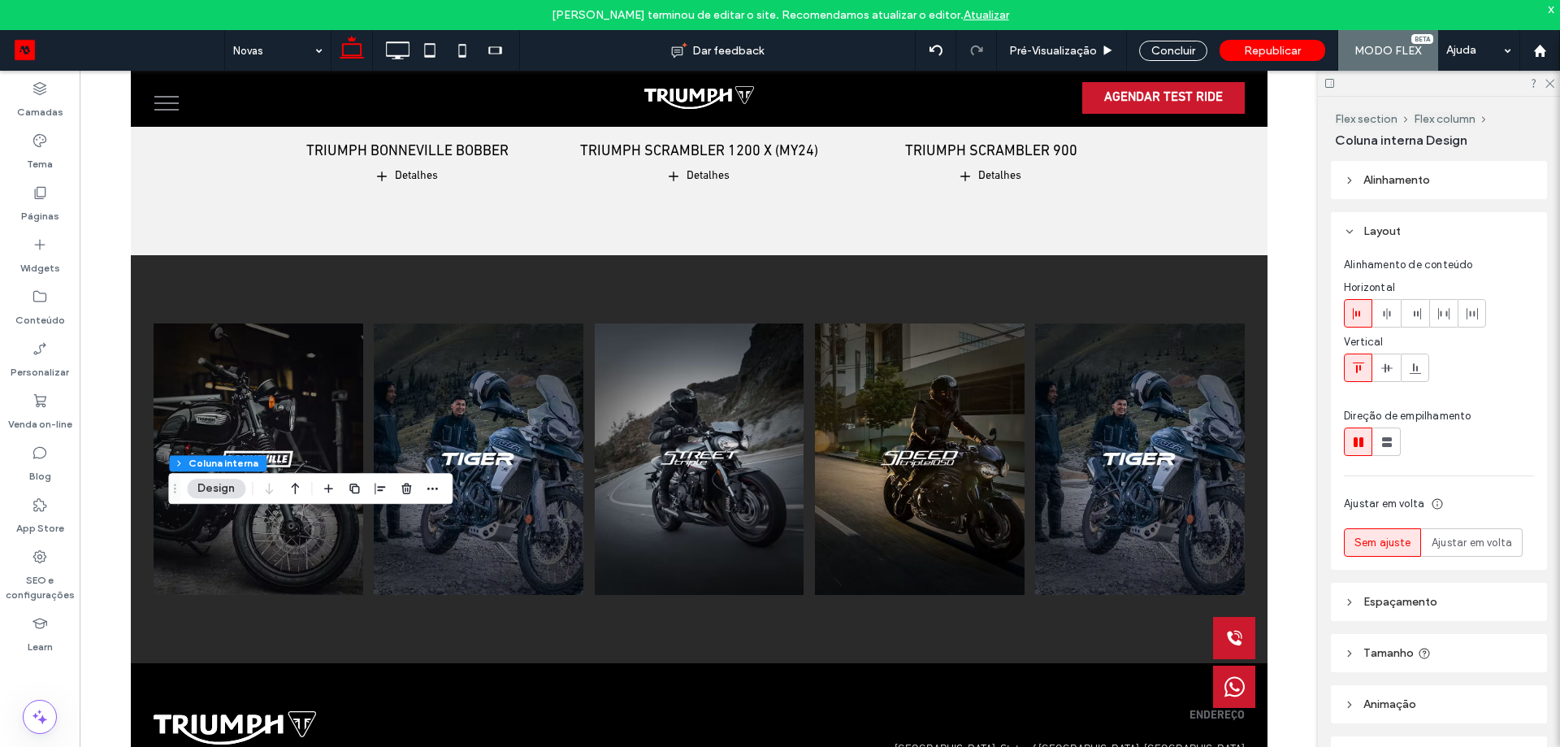
scroll to position [69, 0]
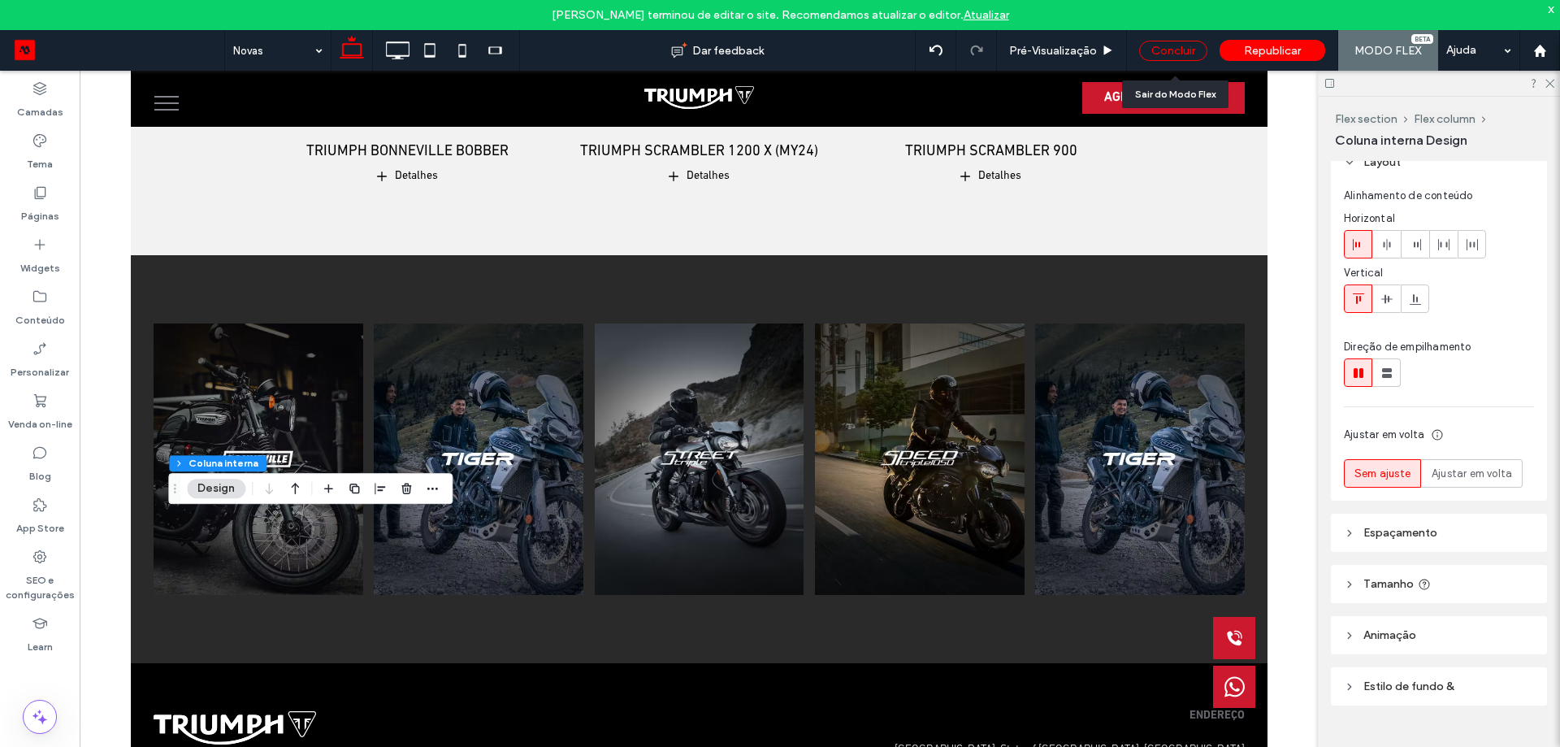
click at [1164, 52] on div "Concluir" at bounding box center [1173, 51] width 68 height 20
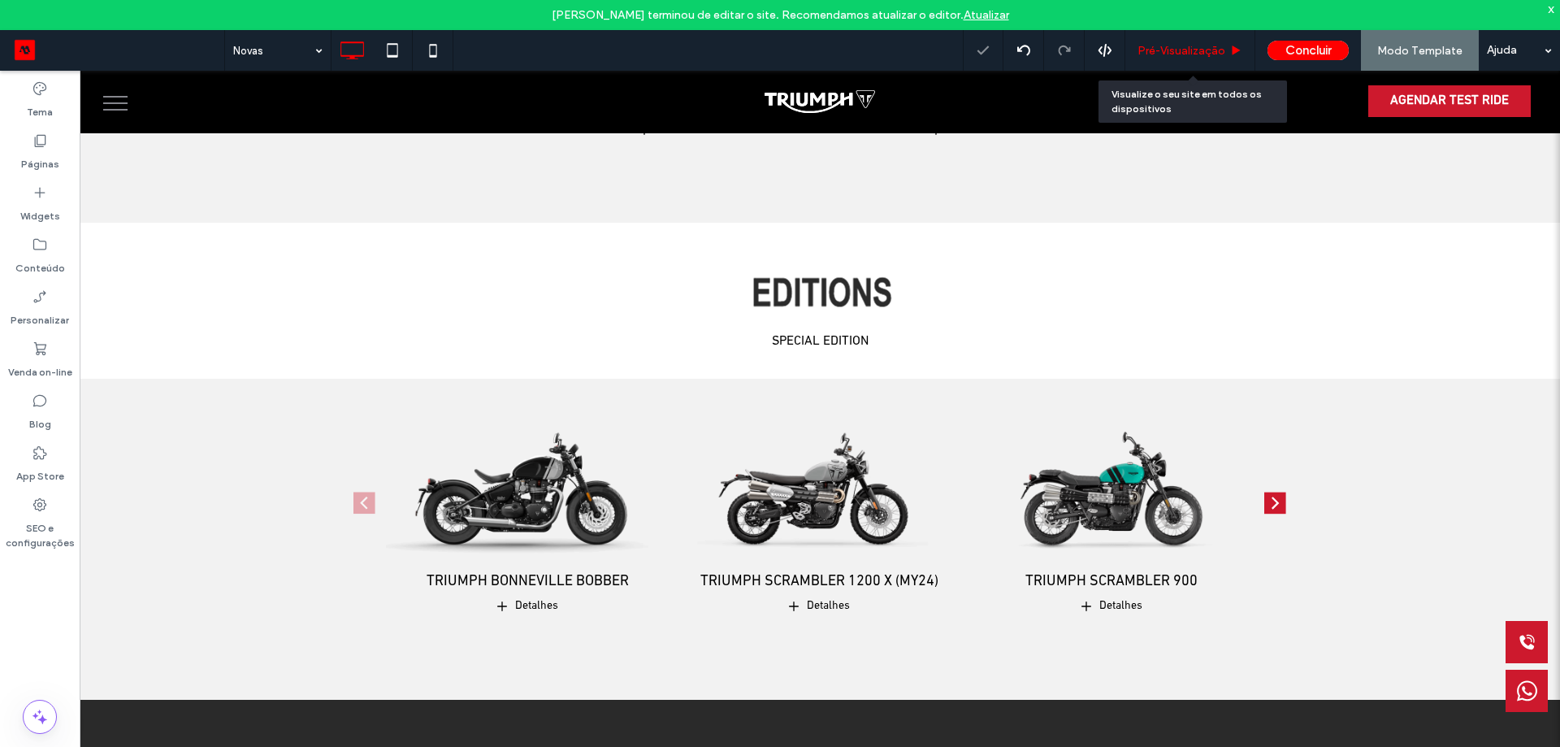
click at [1206, 52] on span "Pré-Visualizaçāo" at bounding box center [1182, 51] width 88 height 14
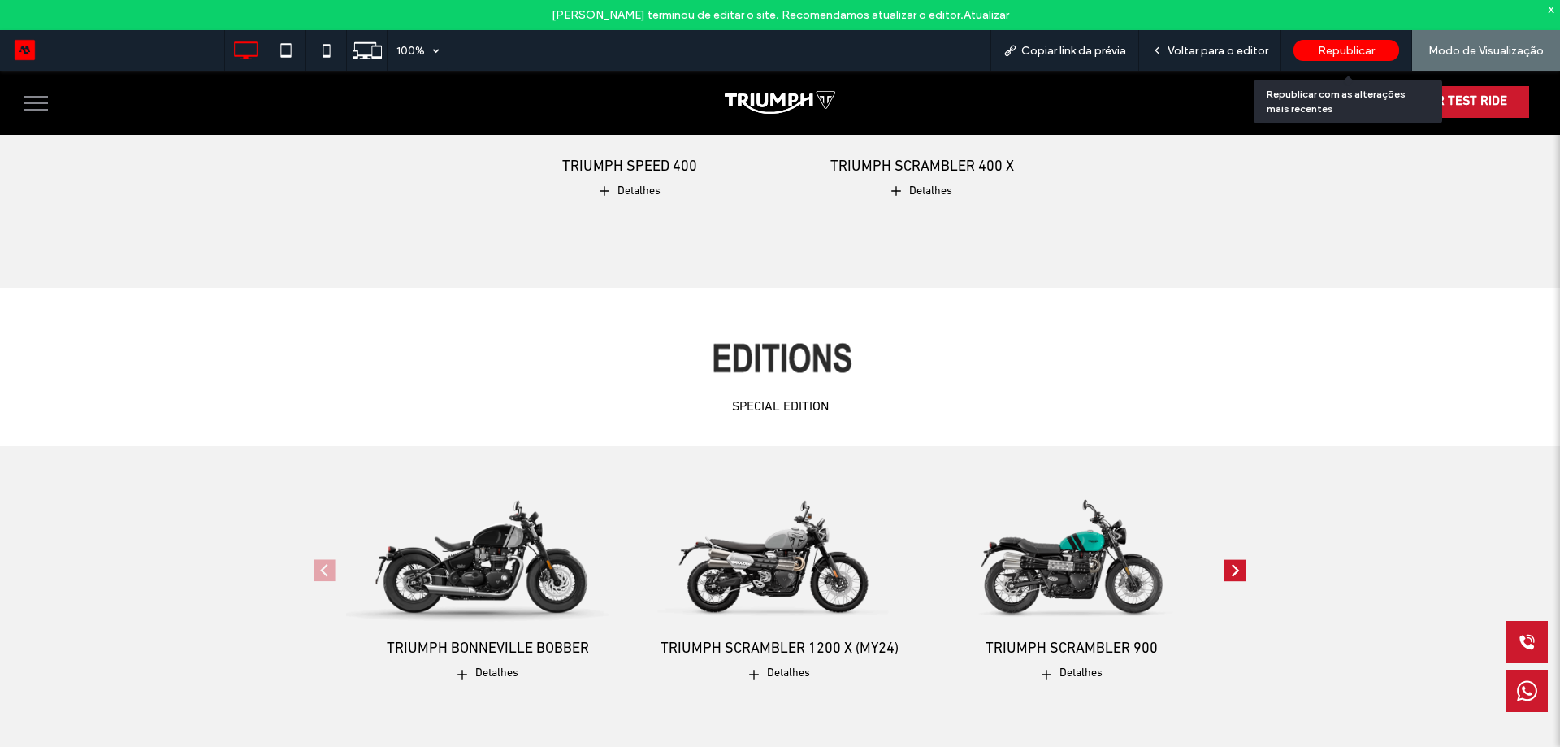
click at [1325, 49] on span "Republicar" at bounding box center [1346, 51] width 57 height 14
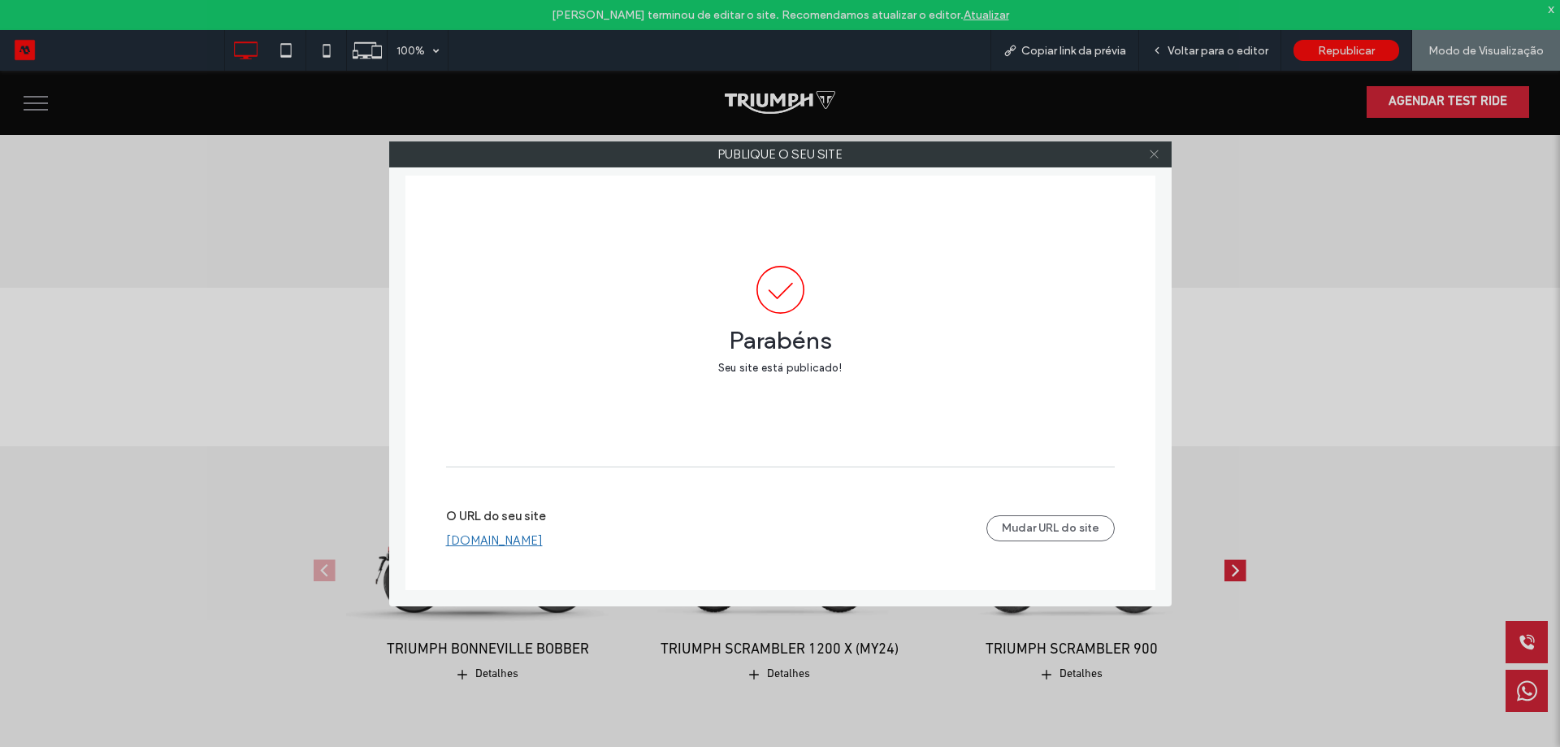
click at [1152, 150] on icon at bounding box center [1154, 154] width 12 height 12
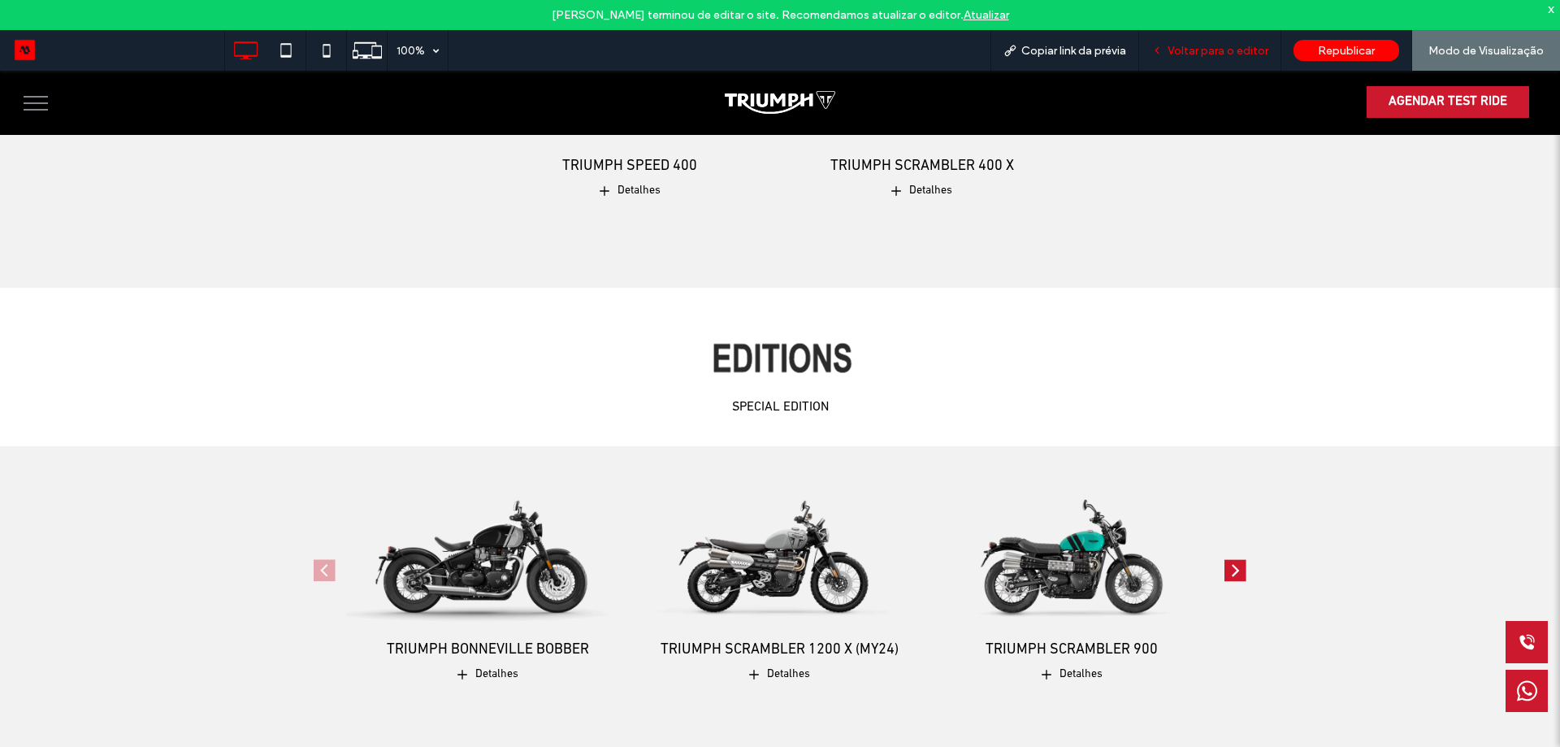
click at [1207, 49] on span "Voltar para o editor" at bounding box center [1218, 51] width 101 height 14
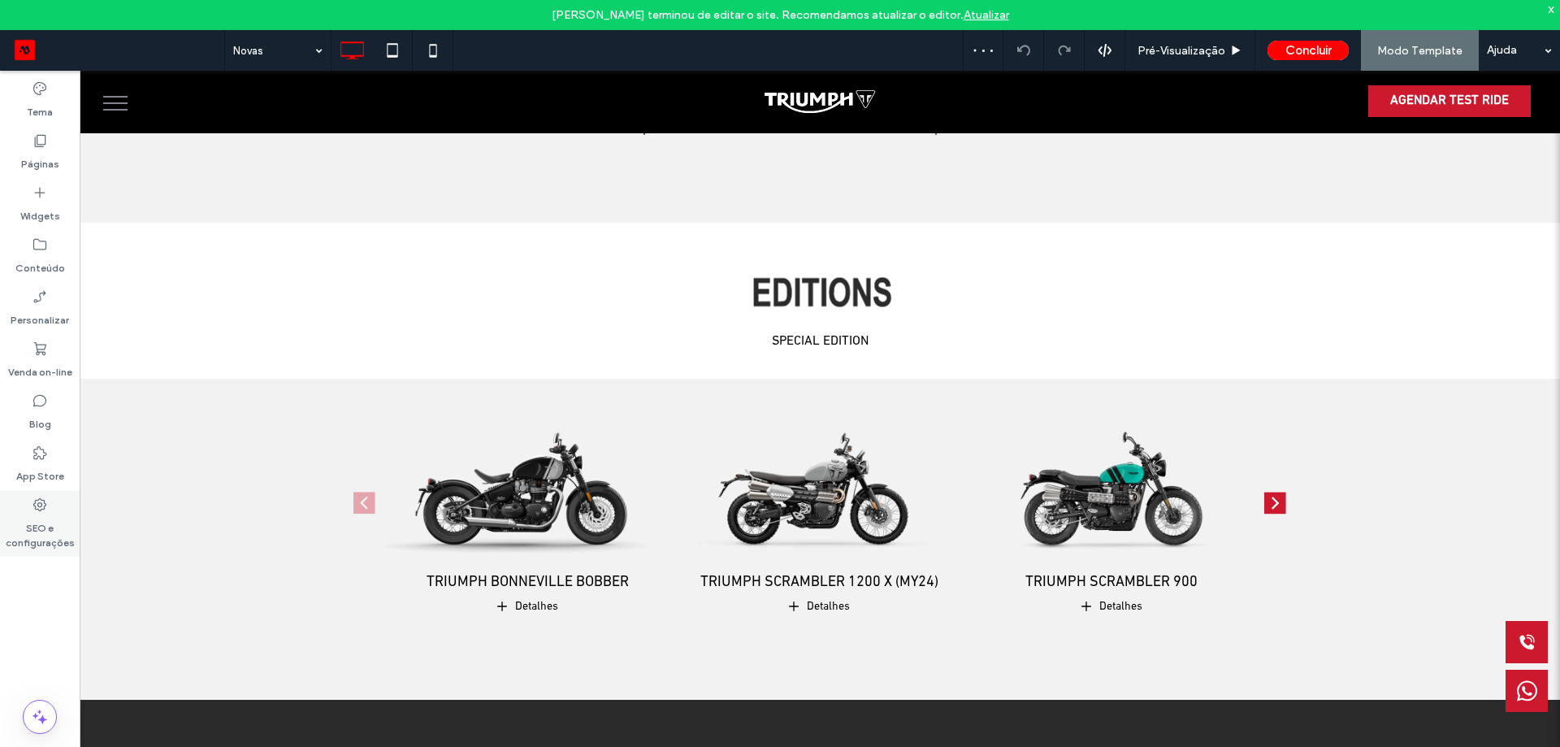
click at [33, 515] on label "SEO e configurações" at bounding box center [40, 531] width 80 height 37
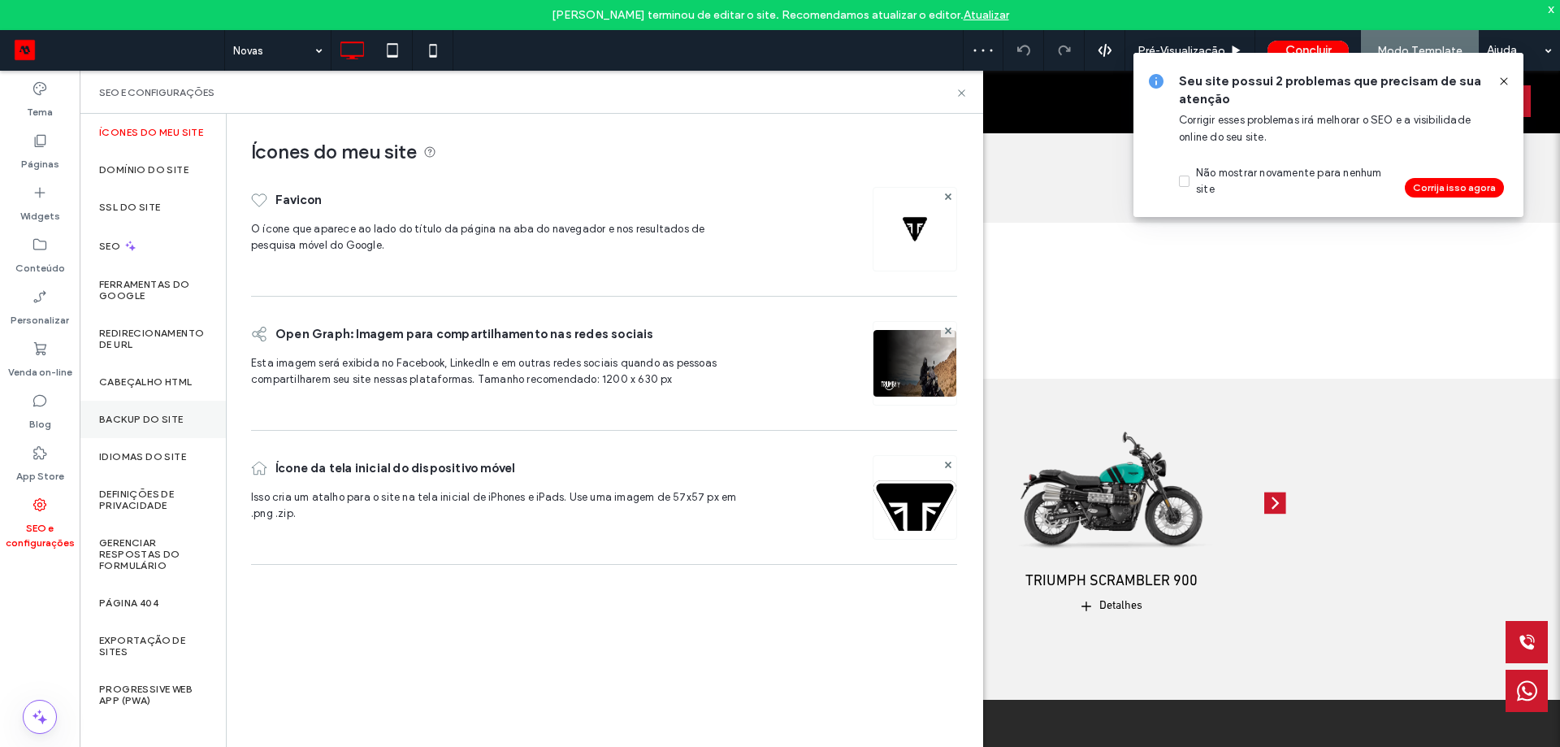
click at [141, 423] on label "Backup do Site" at bounding box center [141, 419] width 85 height 11
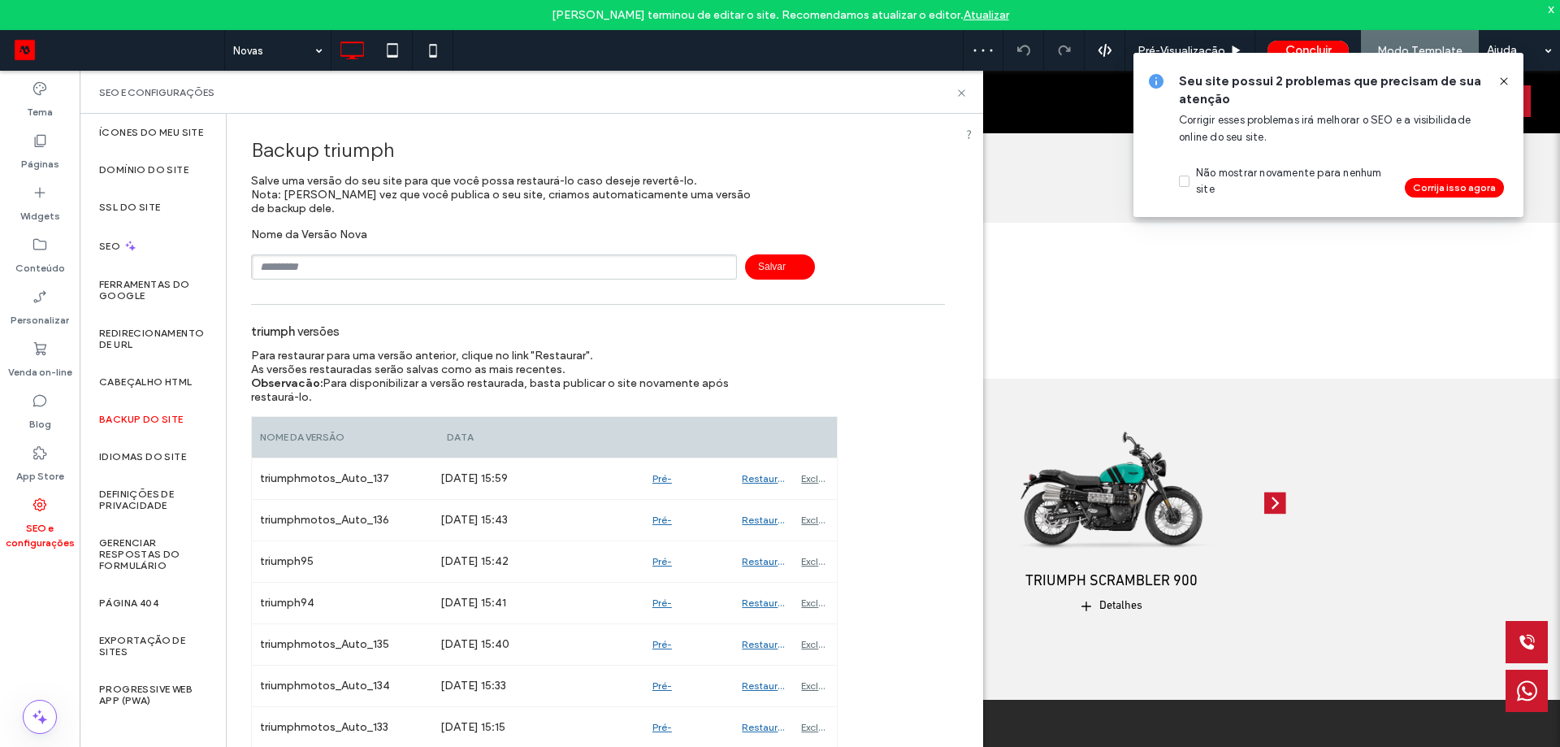
click at [325, 263] on input "text" at bounding box center [494, 266] width 486 height 25
type input "*********"
click at [788, 264] on span "Salvar" at bounding box center [780, 266] width 70 height 25
click at [1510, 79] on icon at bounding box center [1503, 81] width 13 height 13
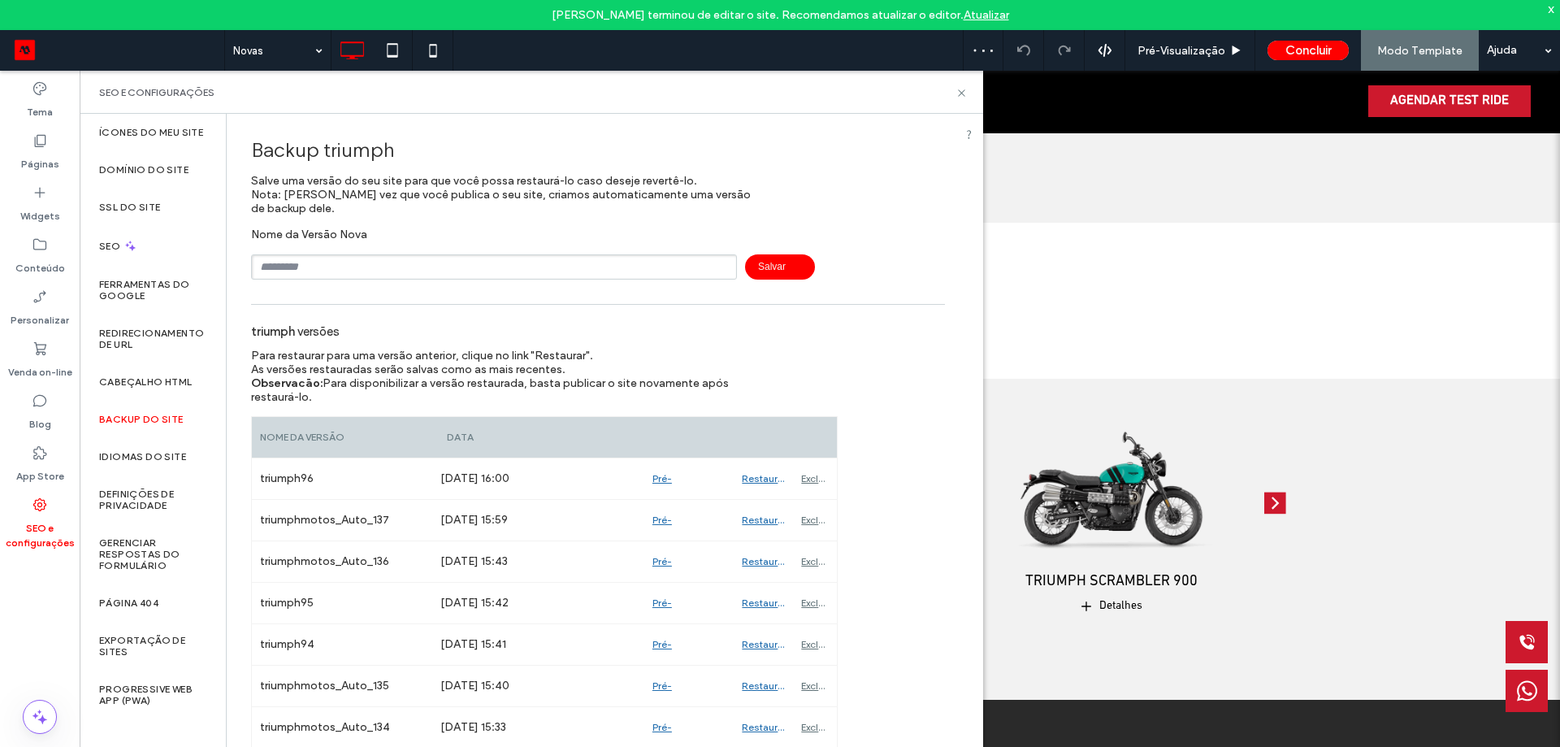
click at [953, 95] on div "SEO e configurações" at bounding box center [531, 92] width 865 height 13
click at [959, 93] on icon at bounding box center [962, 93] width 12 height 12
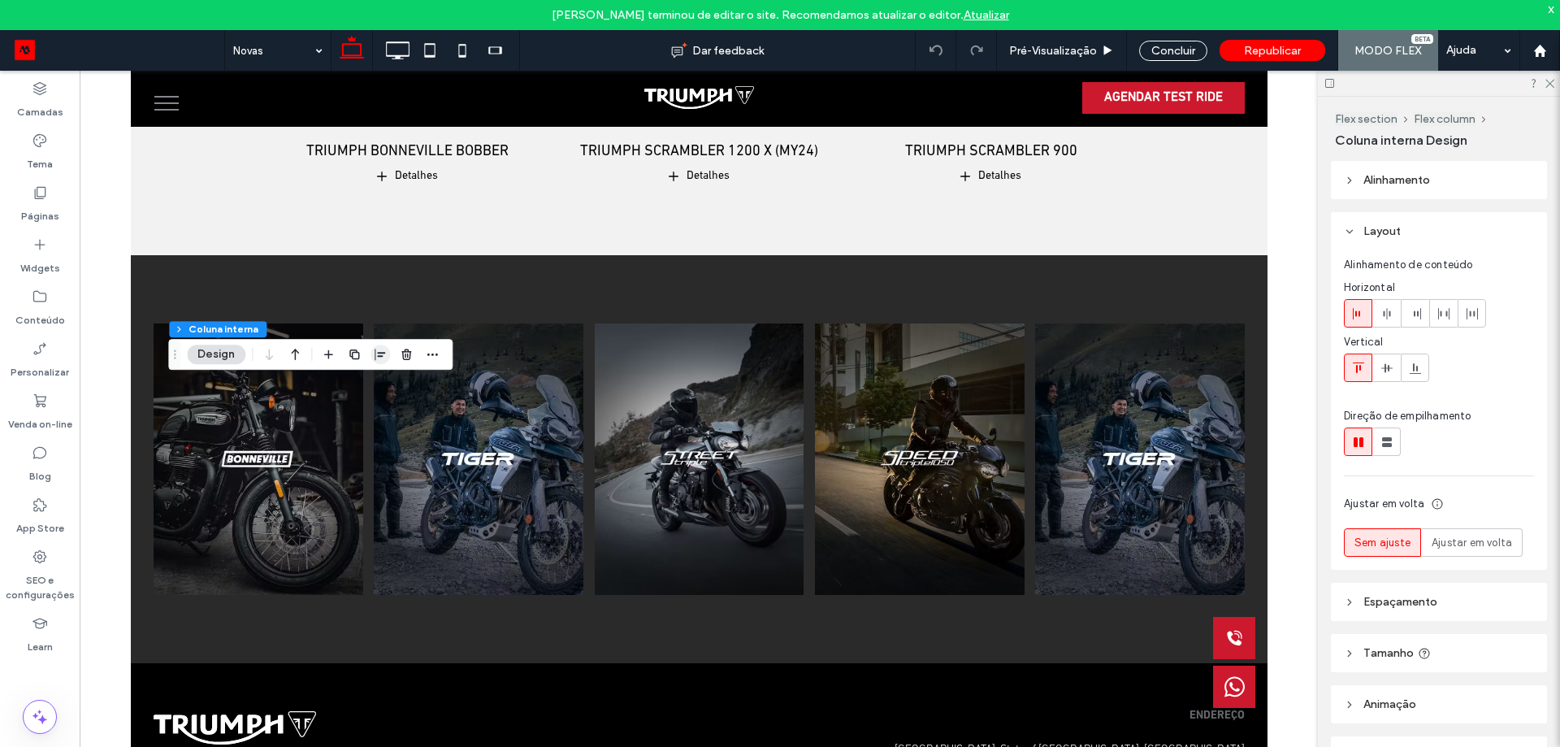
click at [374, 356] on icon "button" at bounding box center [380, 354] width 13 height 13
click at [340, 391] on icon "flex-start" at bounding box center [338, 385] width 13 height 13
click at [47, 150] on label "Tema" at bounding box center [40, 160] width 26 height 23
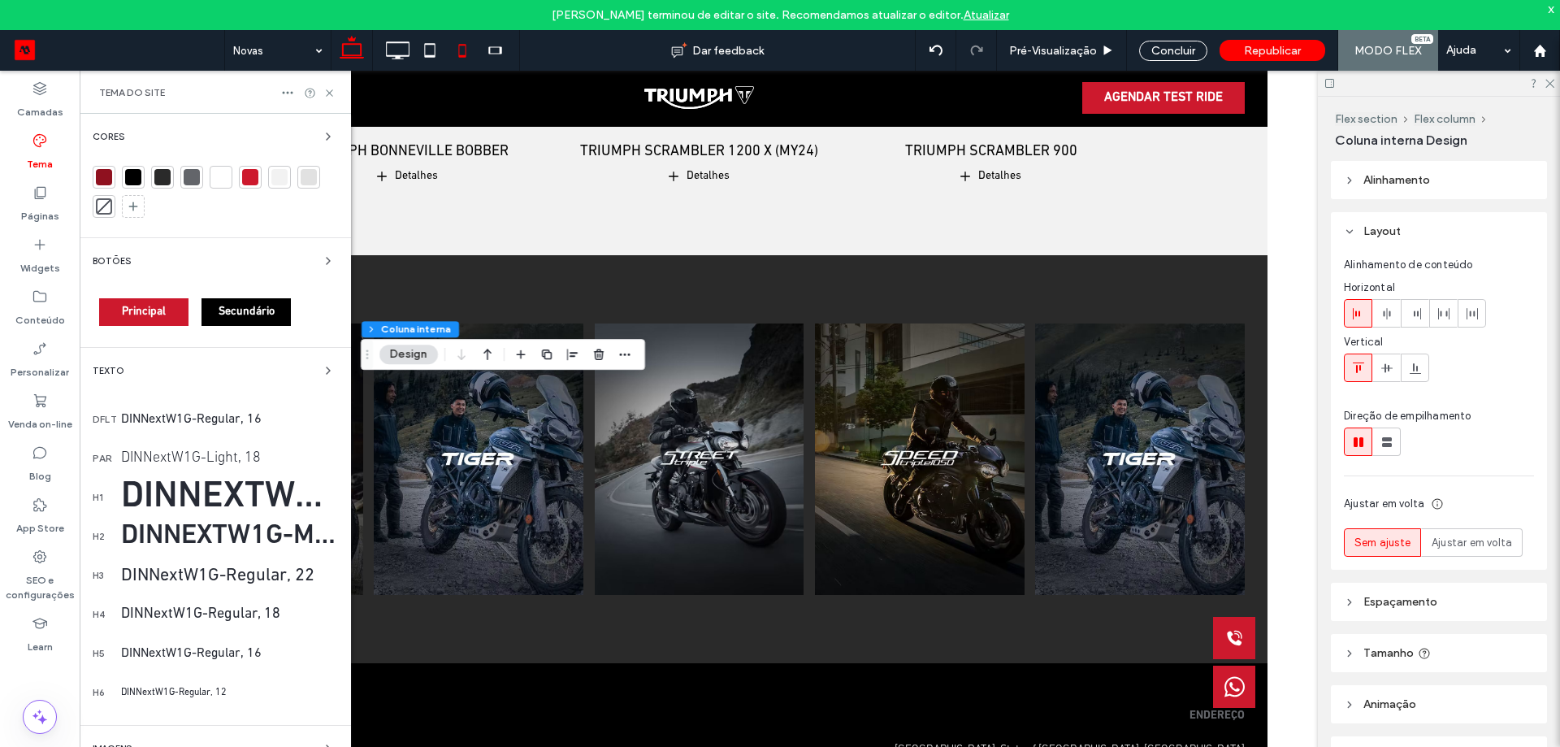
click at [457, 54] on icon at bounding box center [462, 50] width 33 height 33
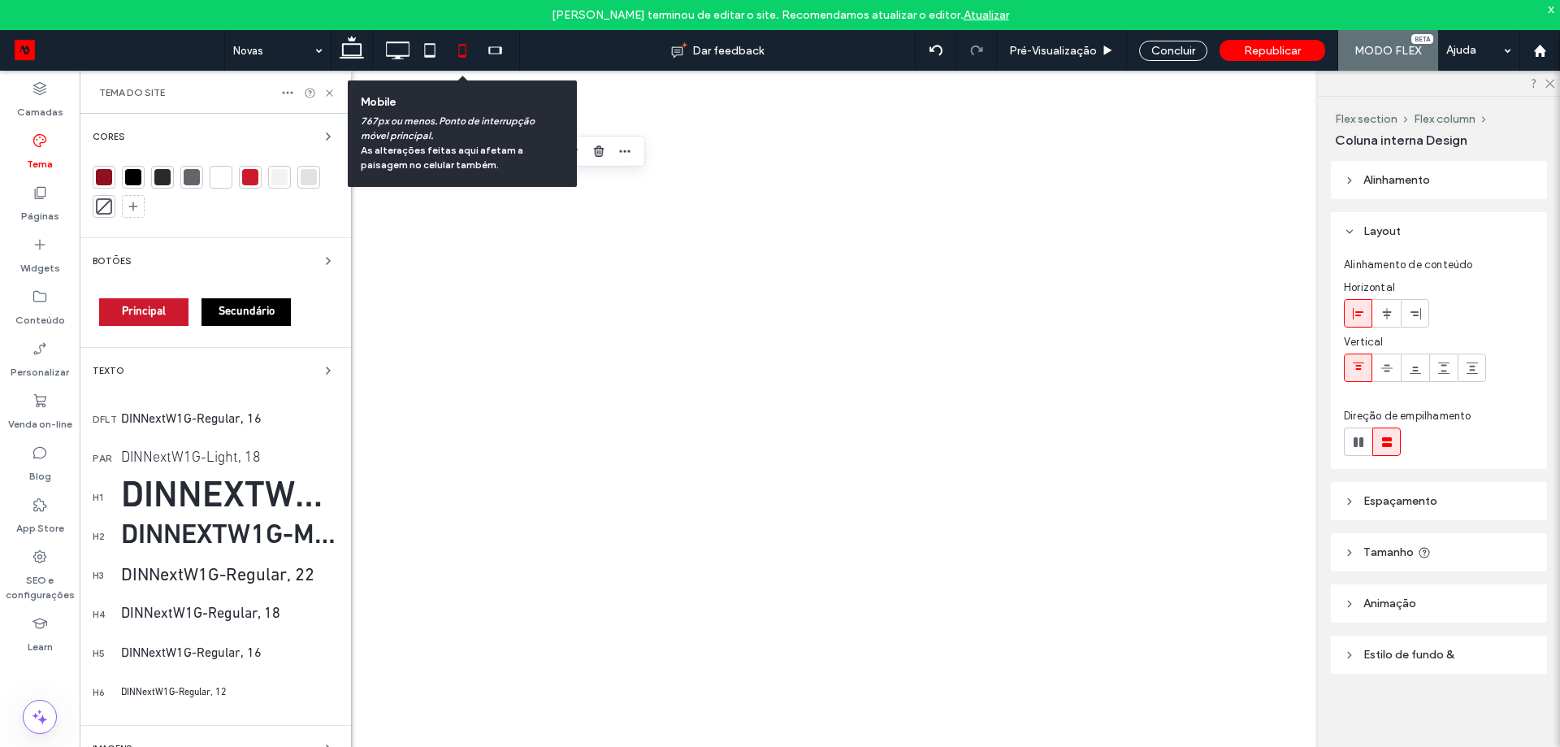
type input "**"
type input "****"
type input "***"
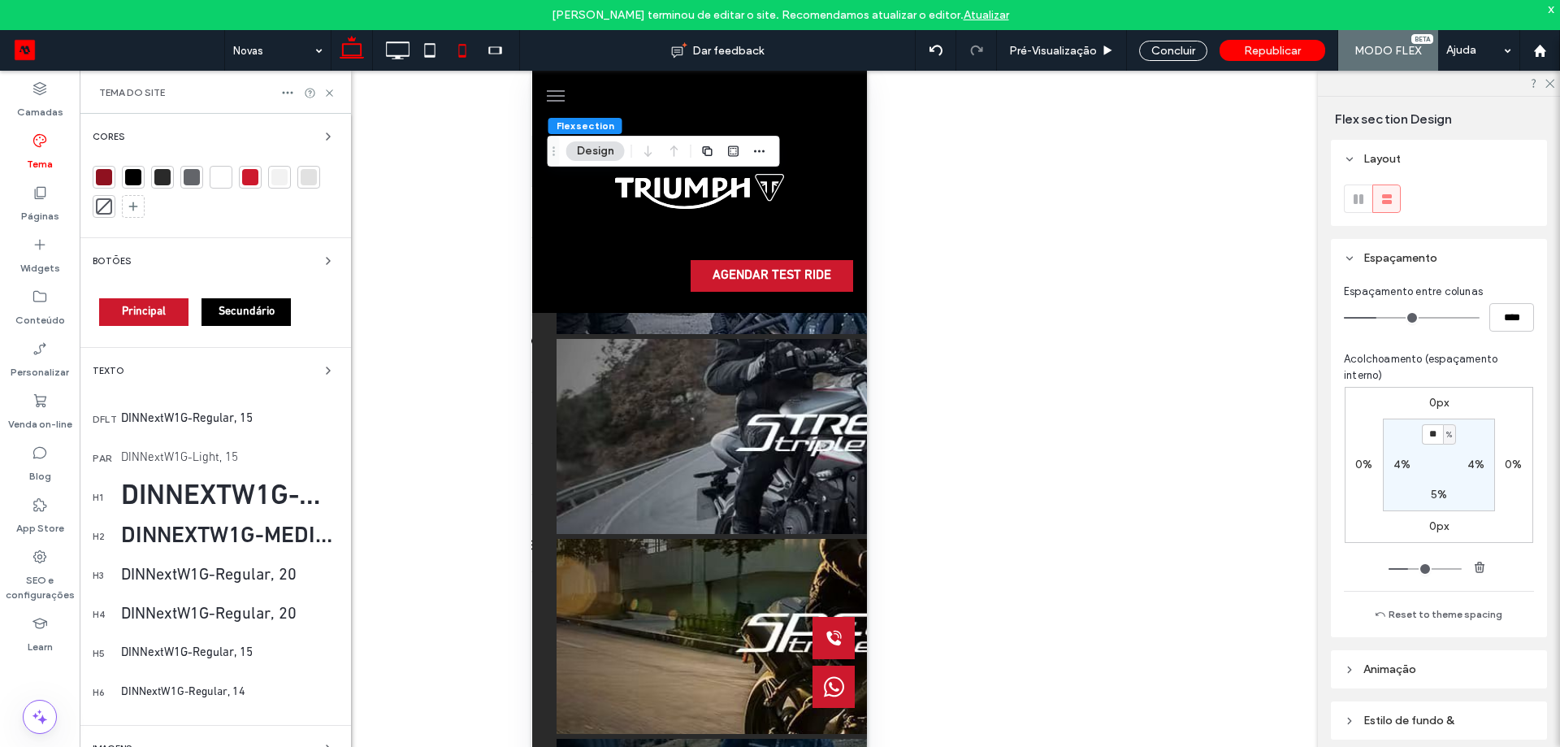
click at [362, 60] on icon at bounding box center [352, 50] width 33 height 33
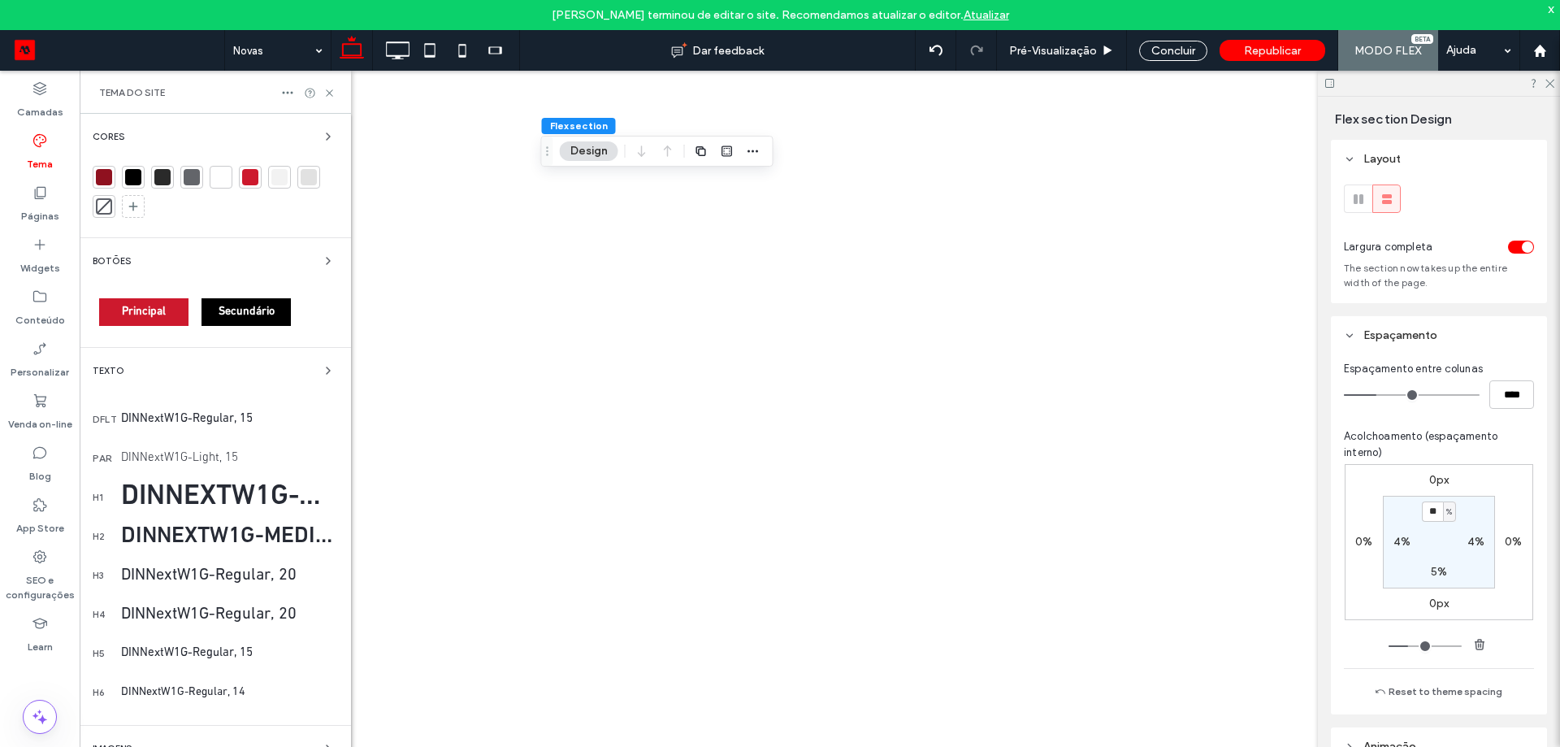
type input "*"
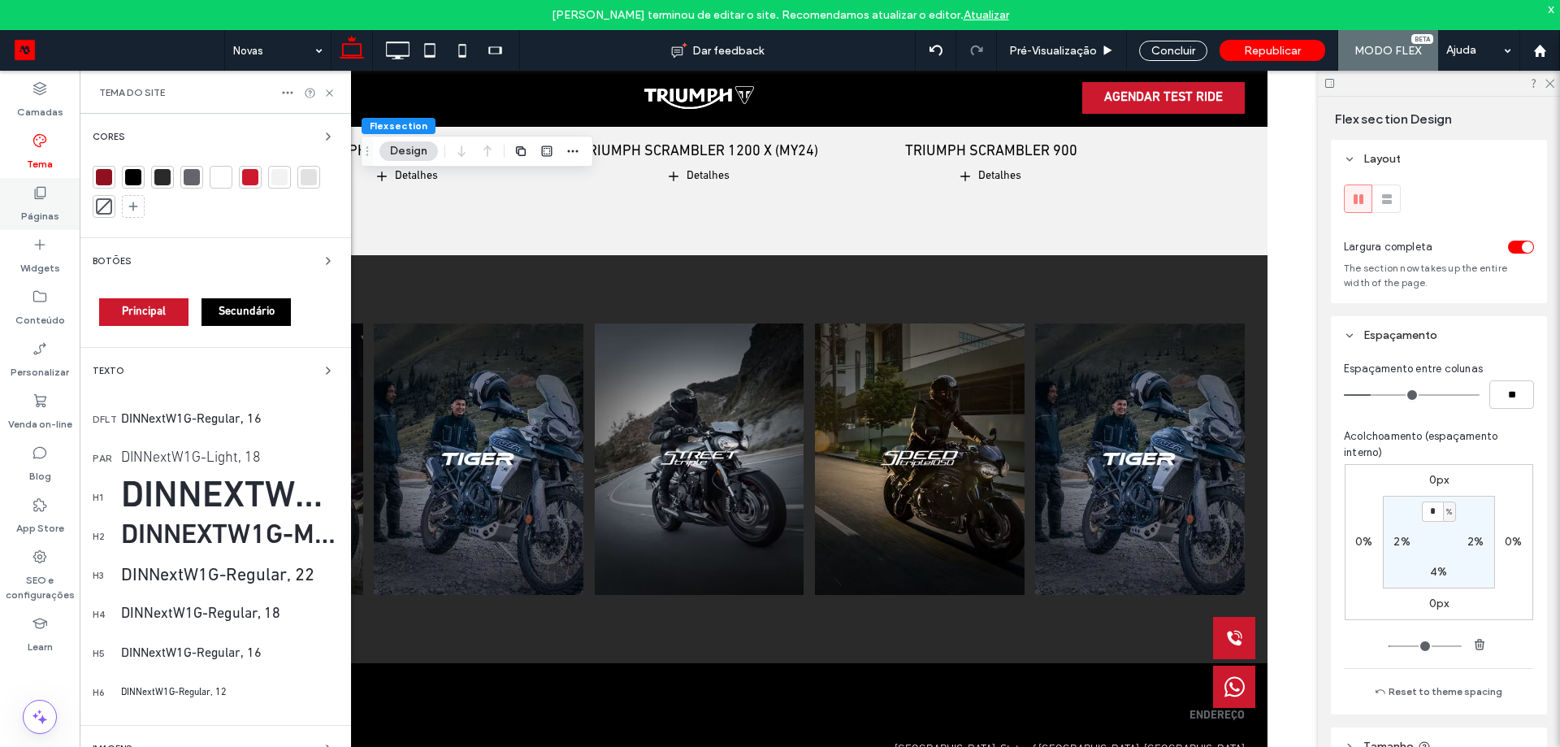
click at [46, 199] on icon at bounding box center [40, 192] width 16 height 16
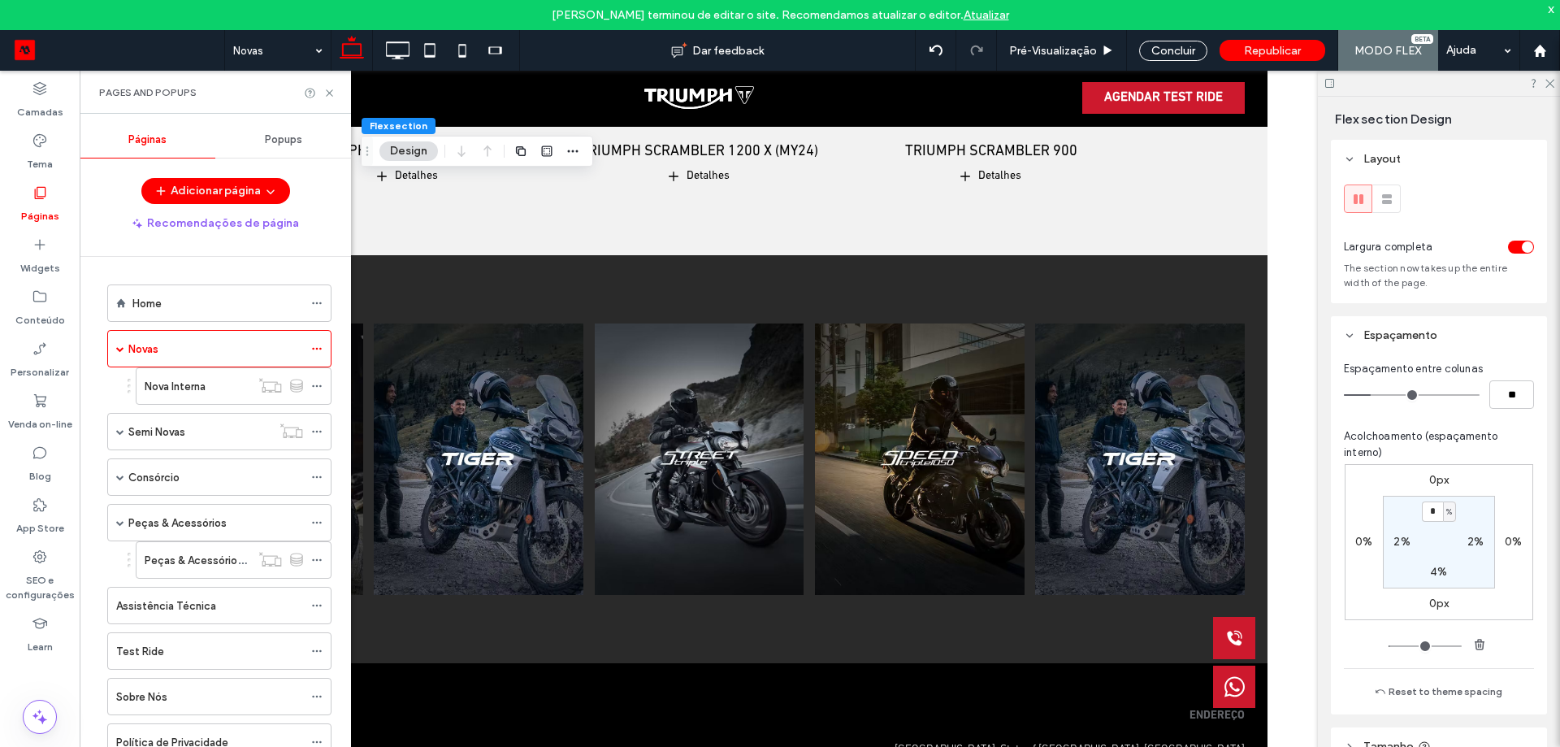
click at [176, 288] on div "Home" at bounding box center [217, 303] width 171 height 36
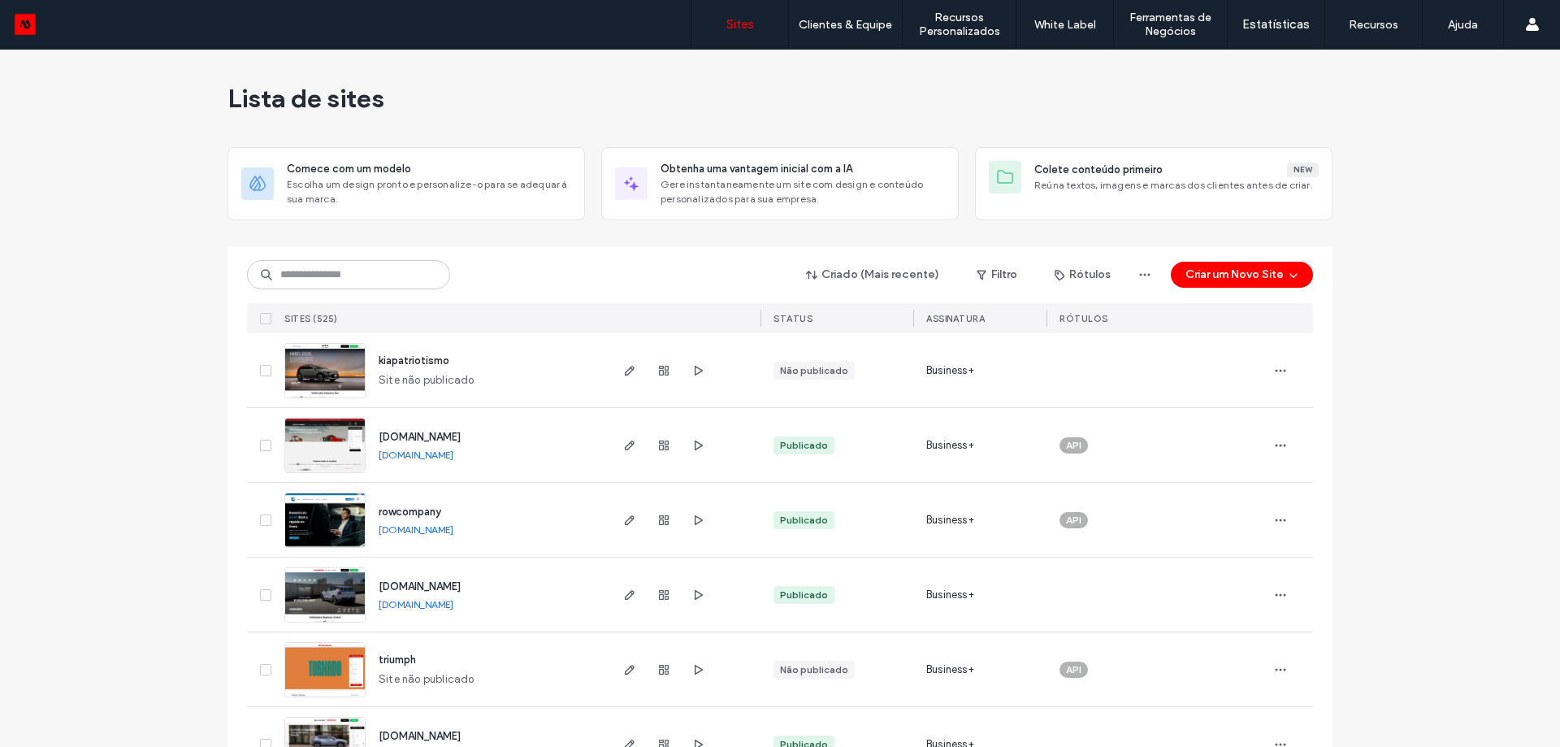
click at [977, 66] on label "Templates Customizados" at bounding box center [979, 66] width 128 height 12
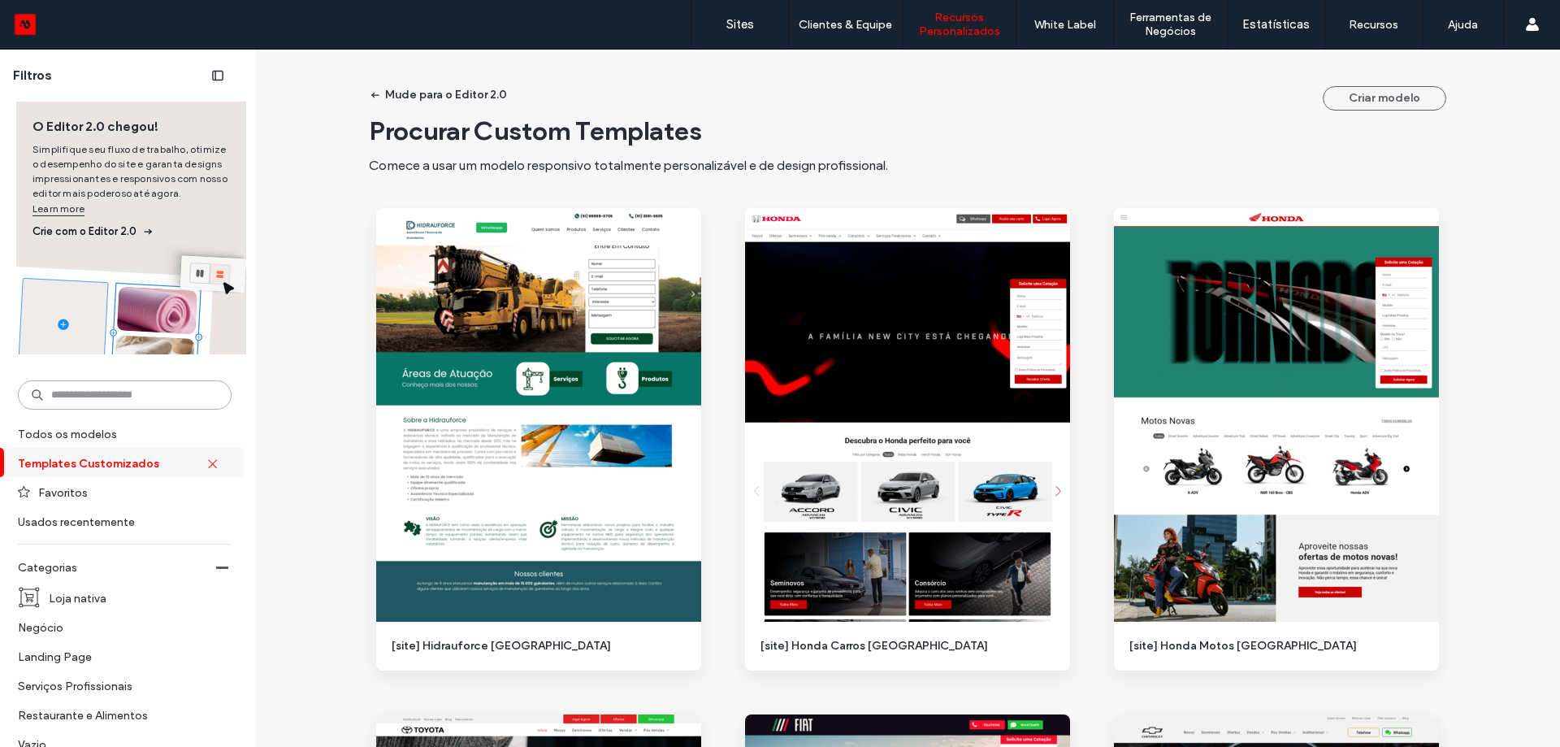
click at [194, 409] on input at bounding box center [125, 394] width 214 height 29
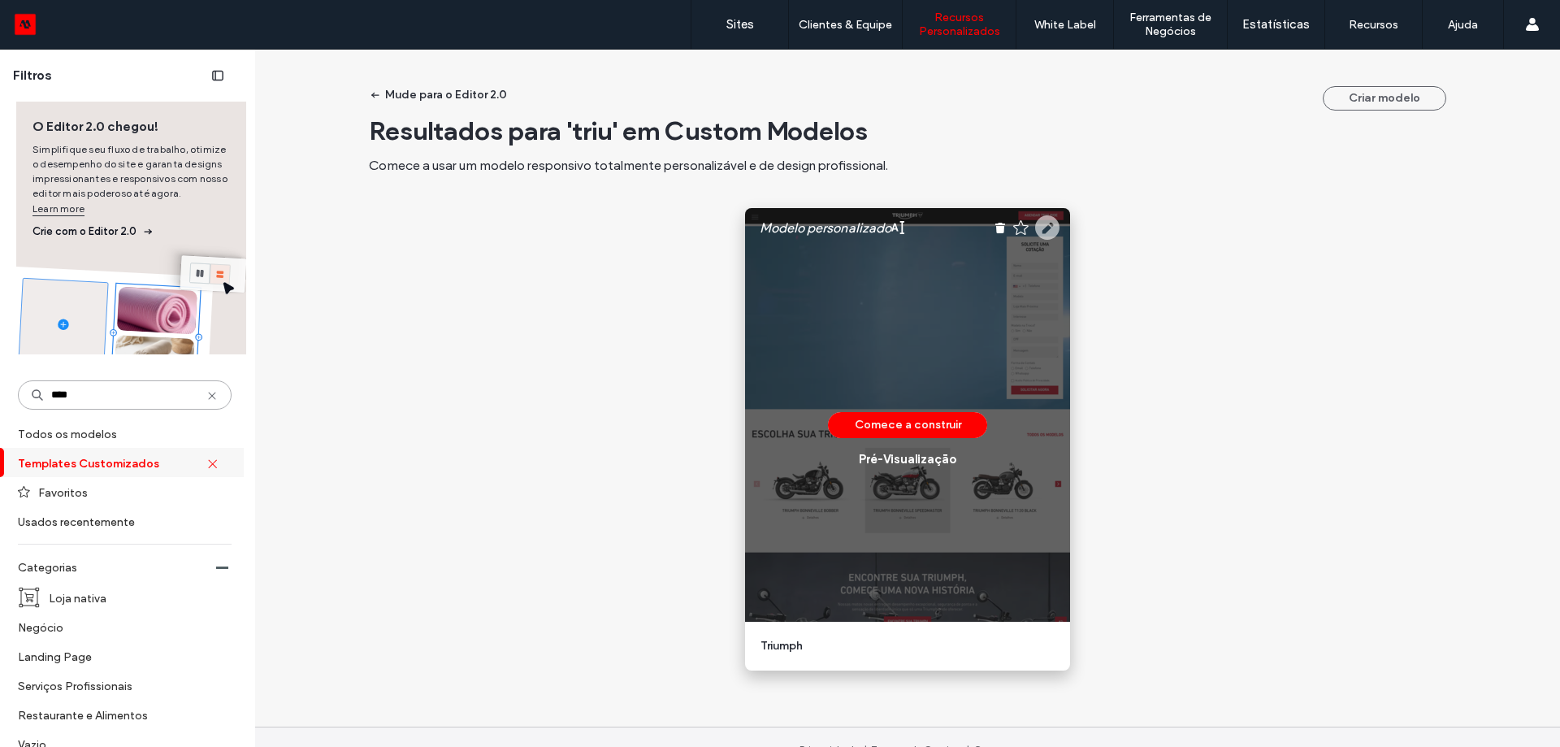
type input "****"
click at [1038, 227] on use at bounding box center [1047, 227] width 24 height 24
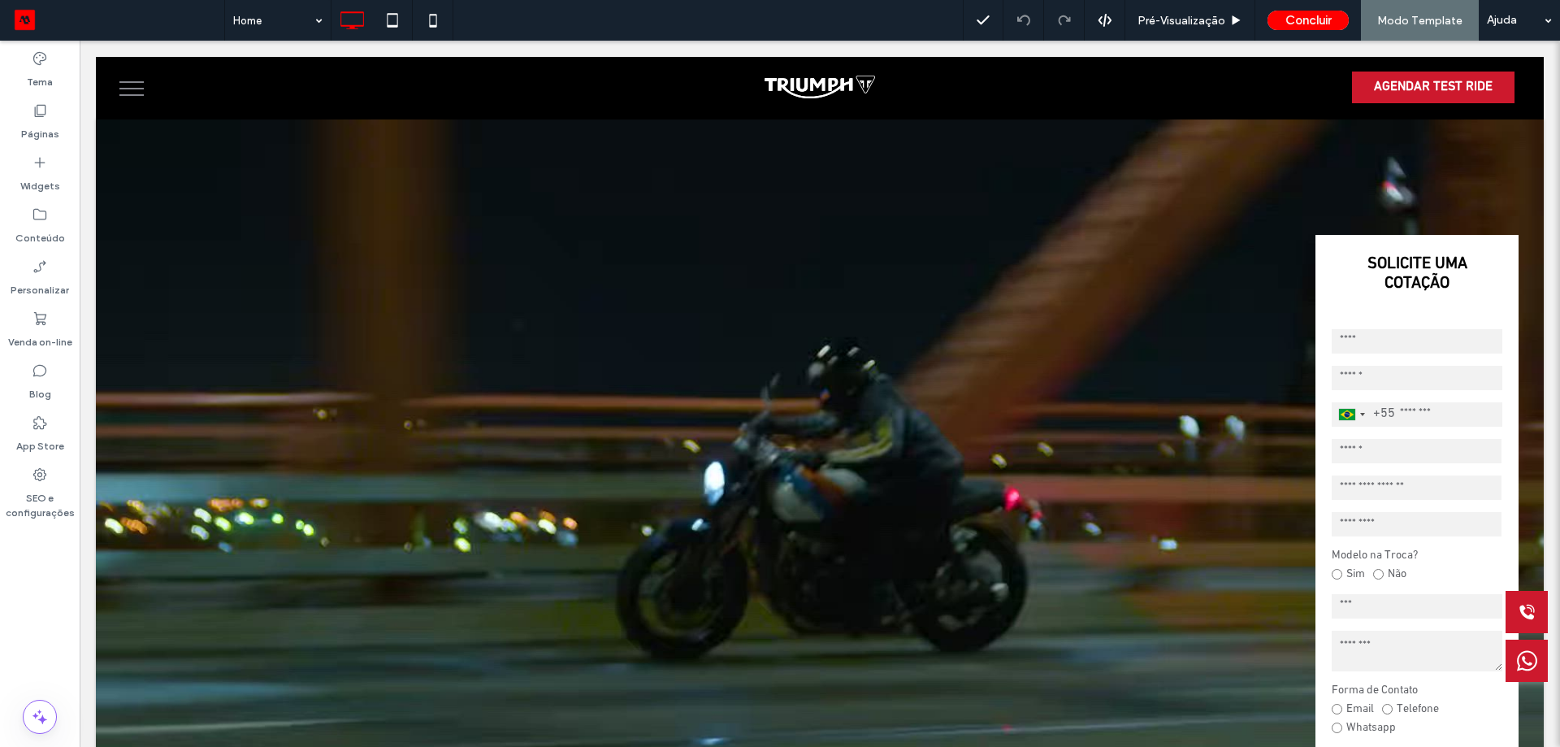
click at [135, 79] on button "menu" at bounding box center [132, 88] width 42 height 42
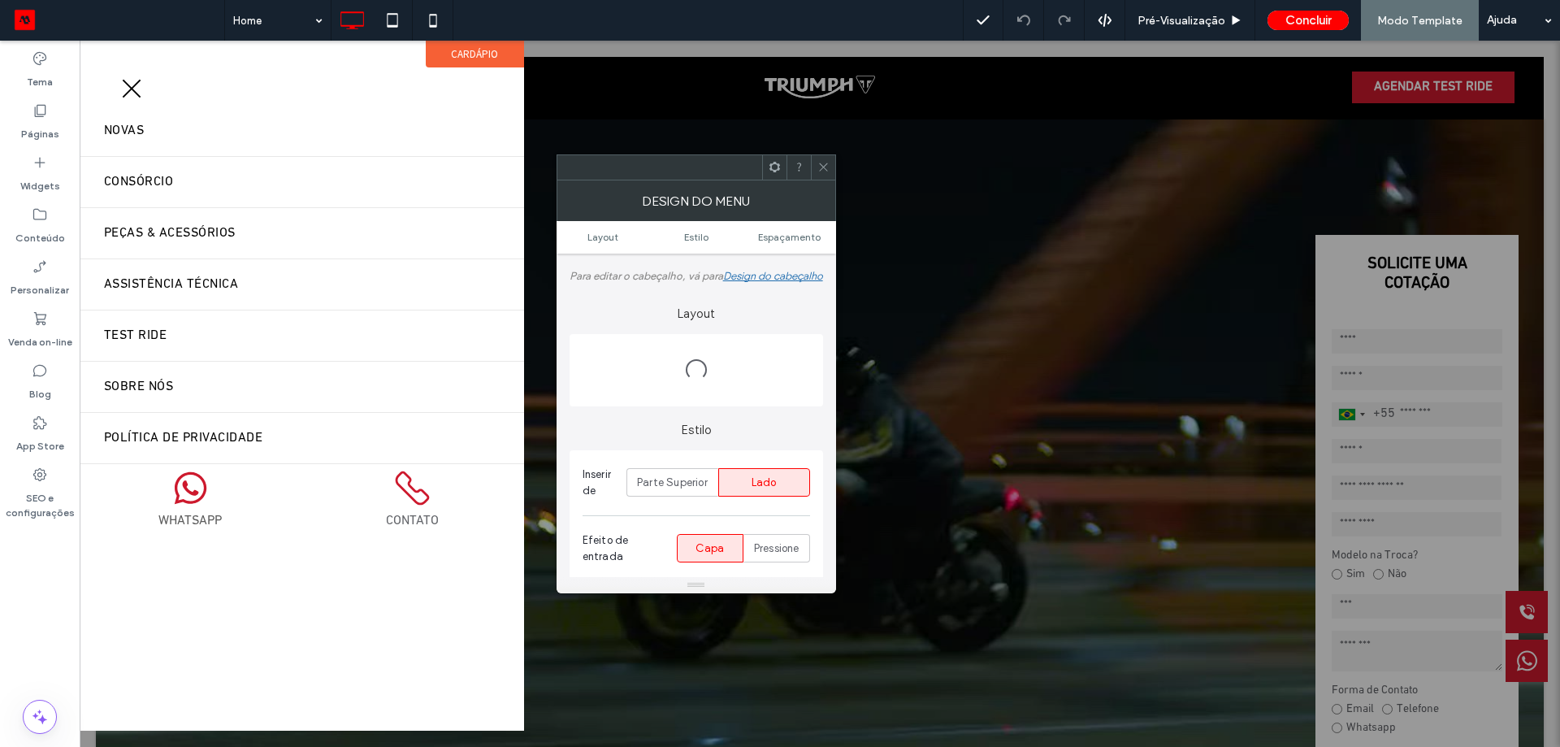
click at [135, 79] on button "menu" at bounding box center [132, 88] width 42 height 42
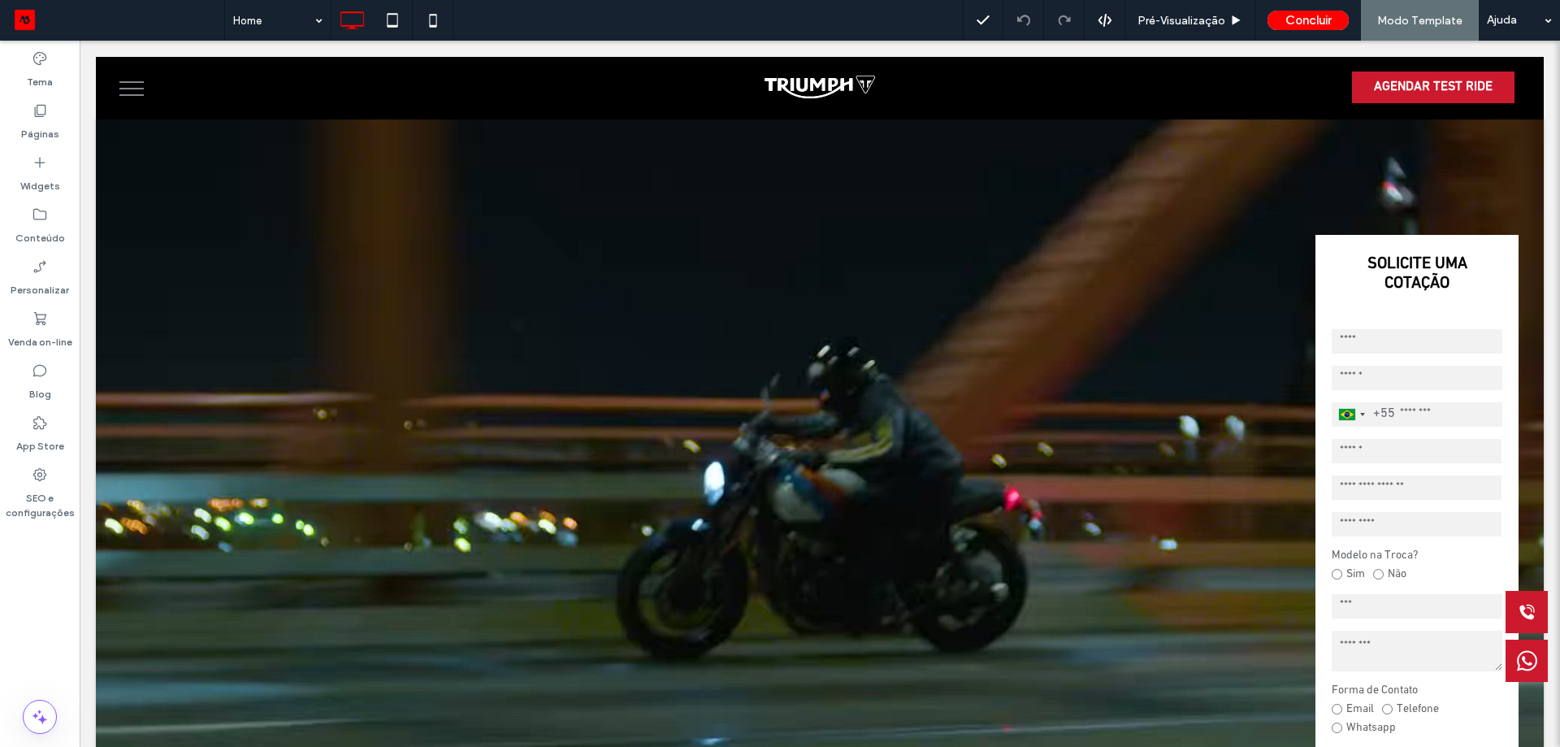
click at [135, 79] on button "menu" at bounding box center [132, 88] width 42 height 42
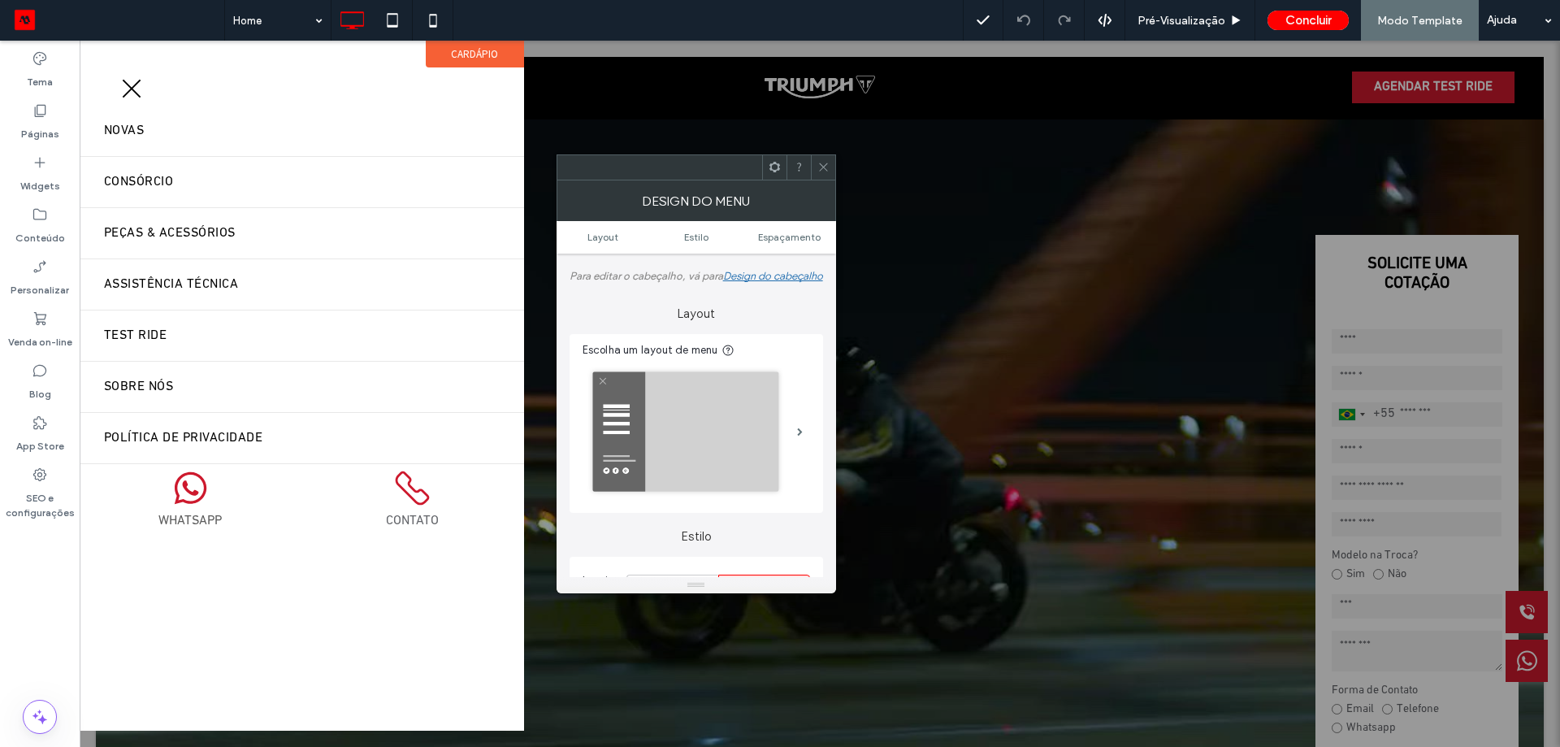
click at [128, 91] on span "menu" at bounding box center [132, 88] width 19 height 19
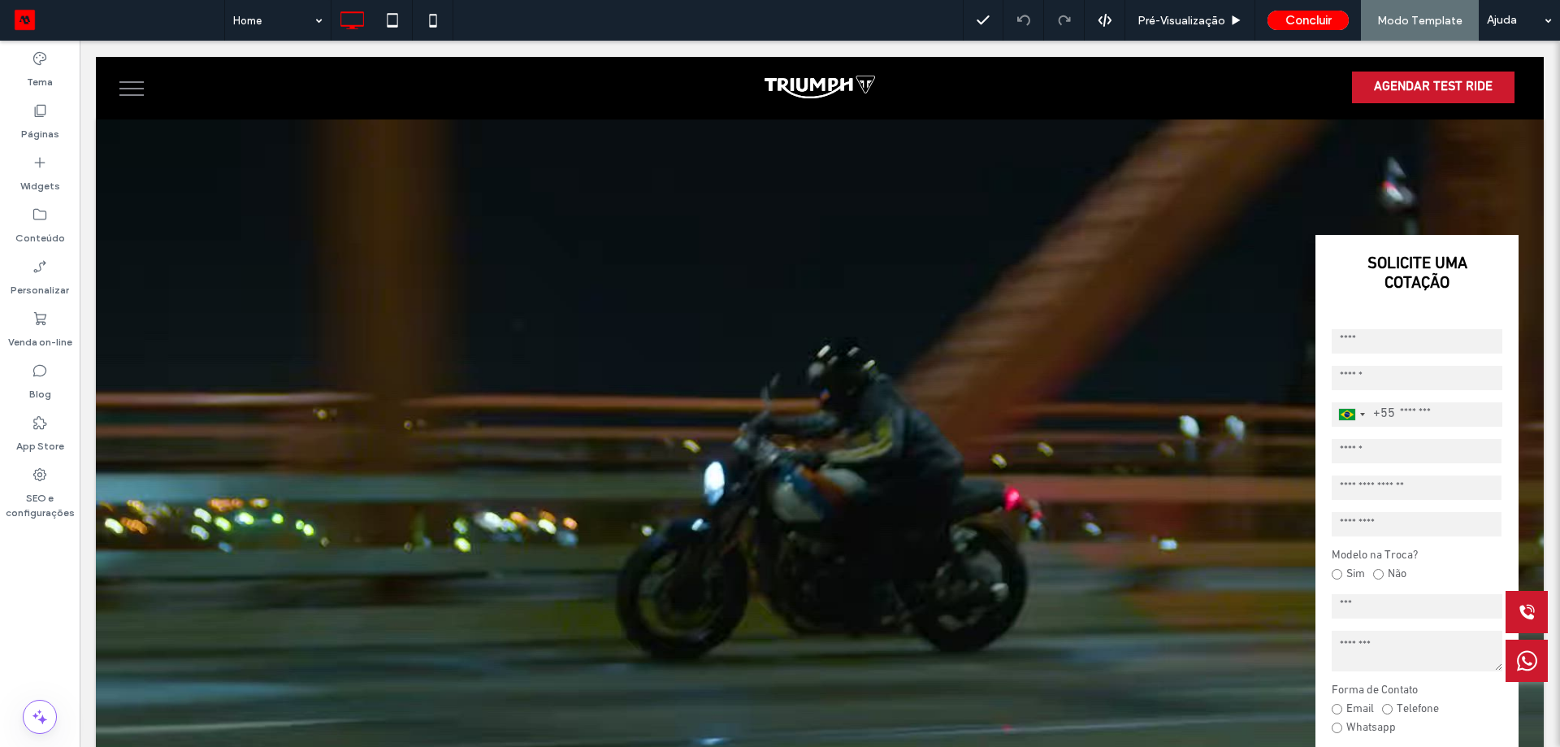
click at [118, 99] on button "menu" at bounding box center [132, 88] width 42 height 42
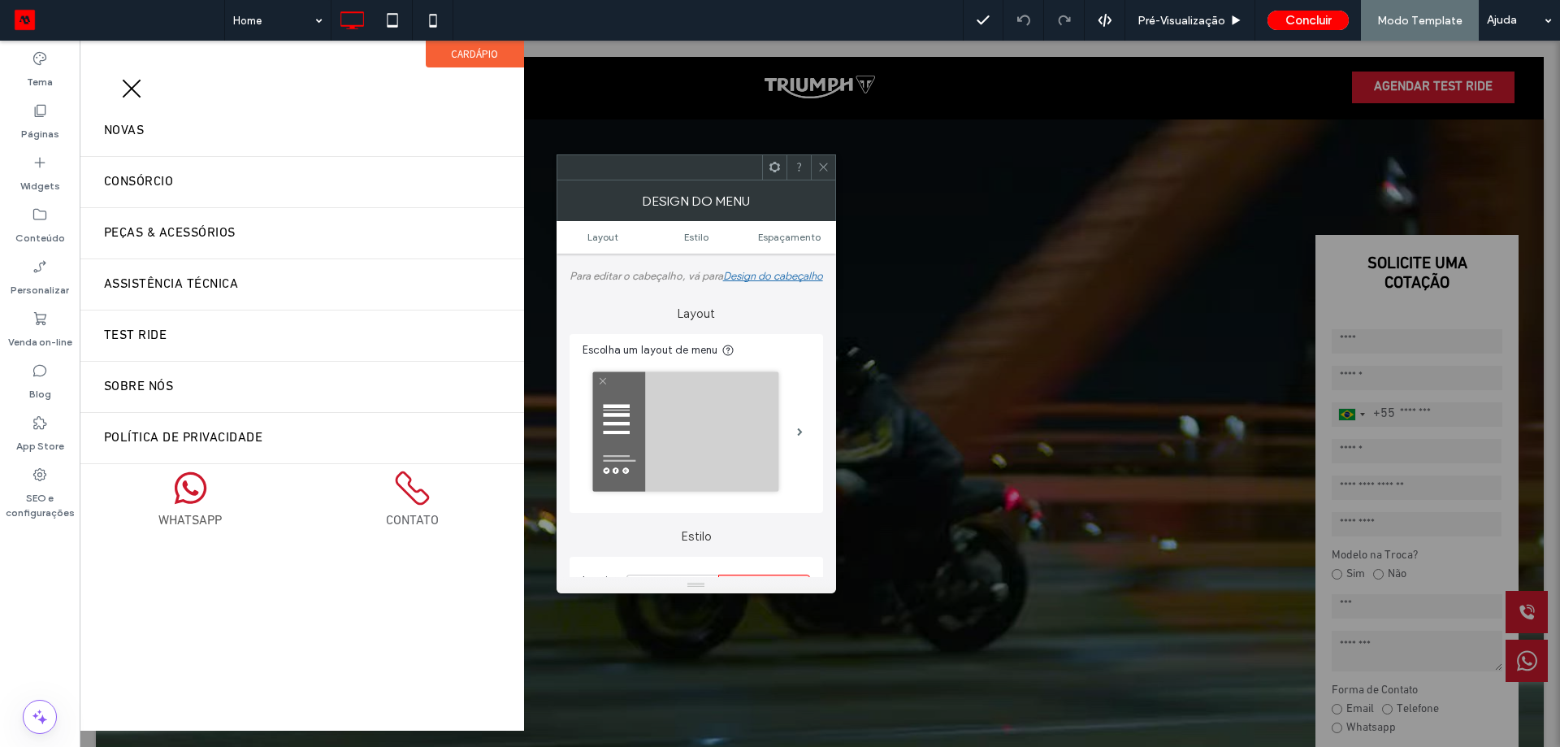
click at [136, 95] on button "menu" at bounding box center [132, 88] width 42 height 42
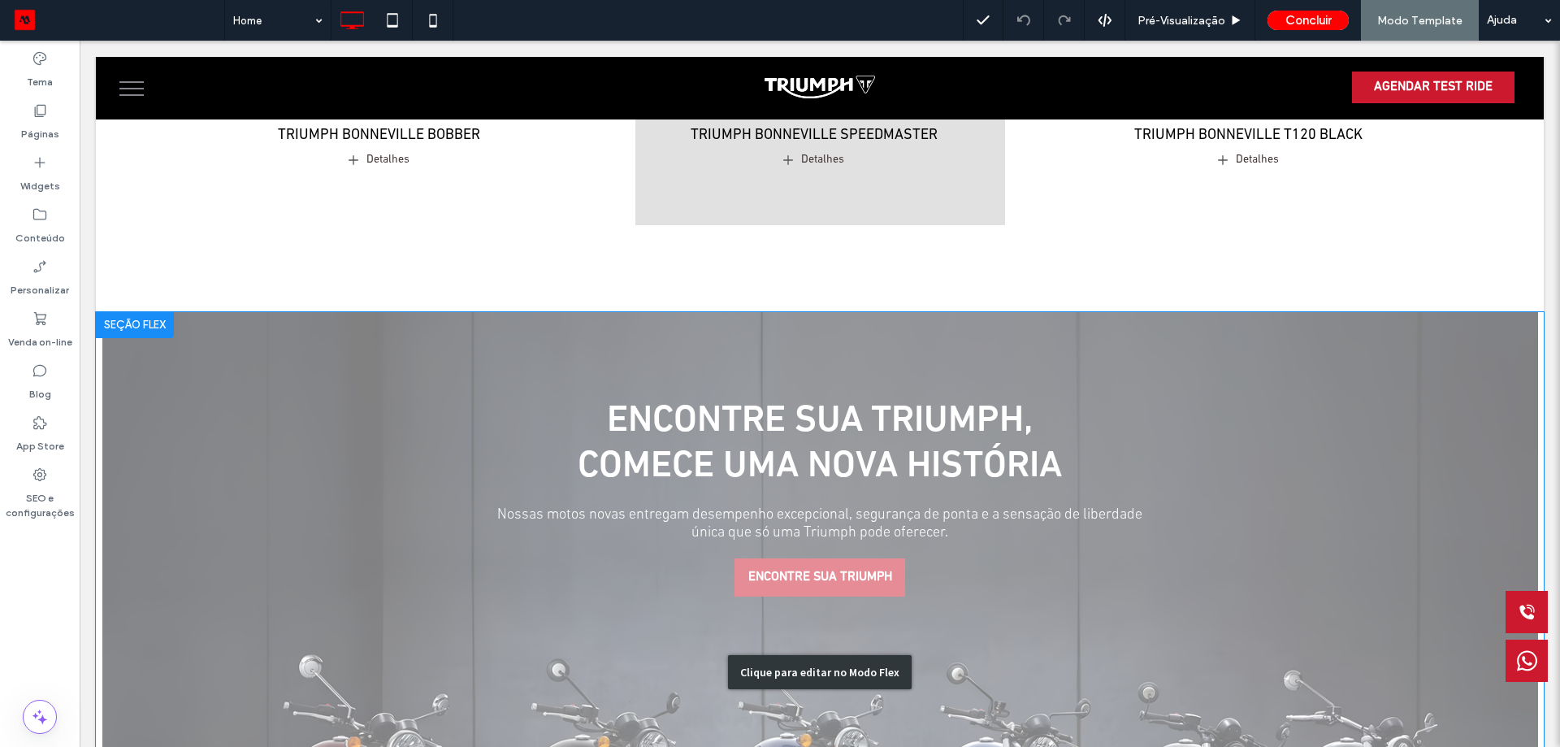
scroll to position [1300, 0]
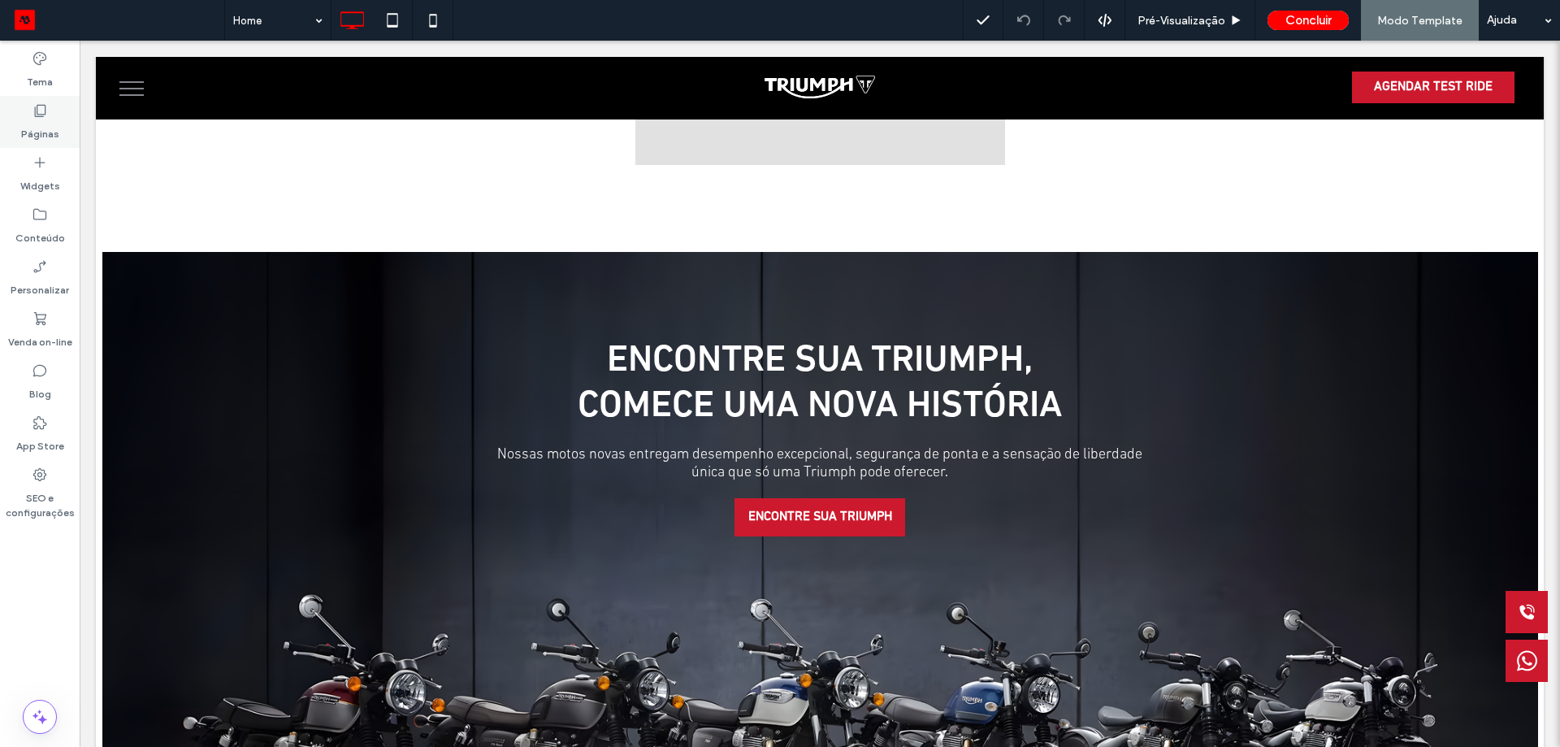
click at [37, 67] on label "Tema" at bounding box center [40, 78] width 26 height 23
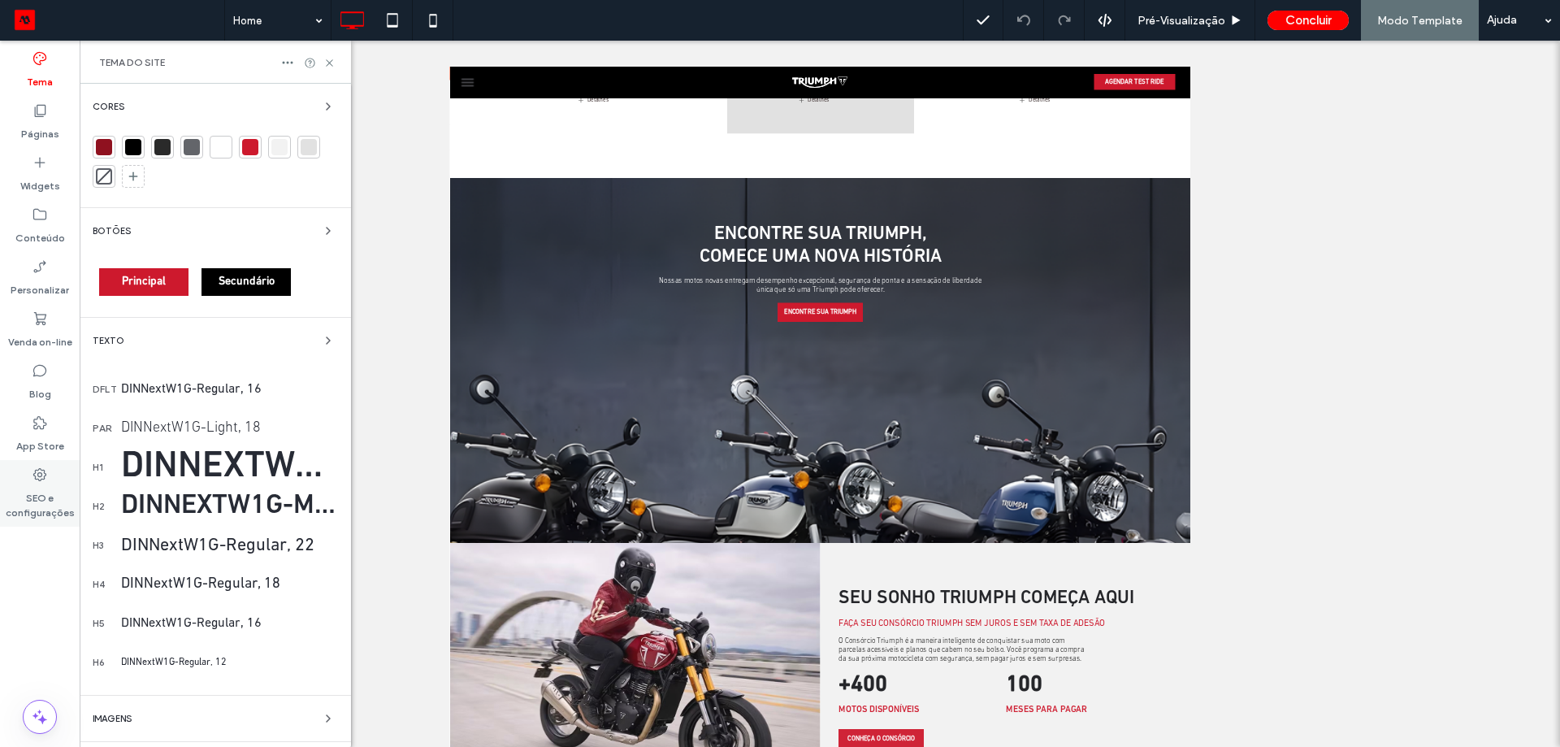
click at [25, 496] on label "SEO e configurações" at bounding box center [40, 501] width 80 height 37
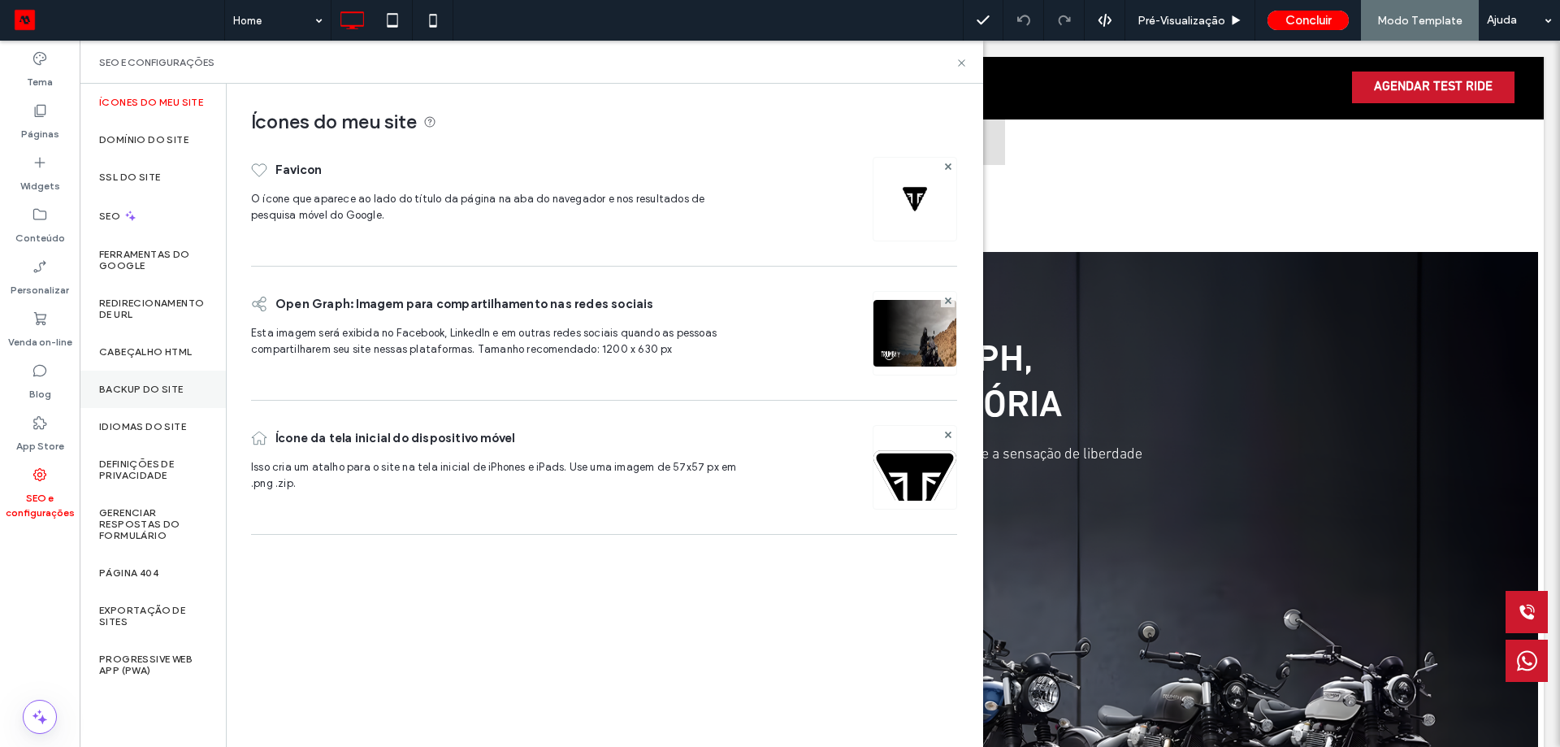
click at [145, 379] on div "Backup do Site" at bounding box center [153, 389] width 146 height 37
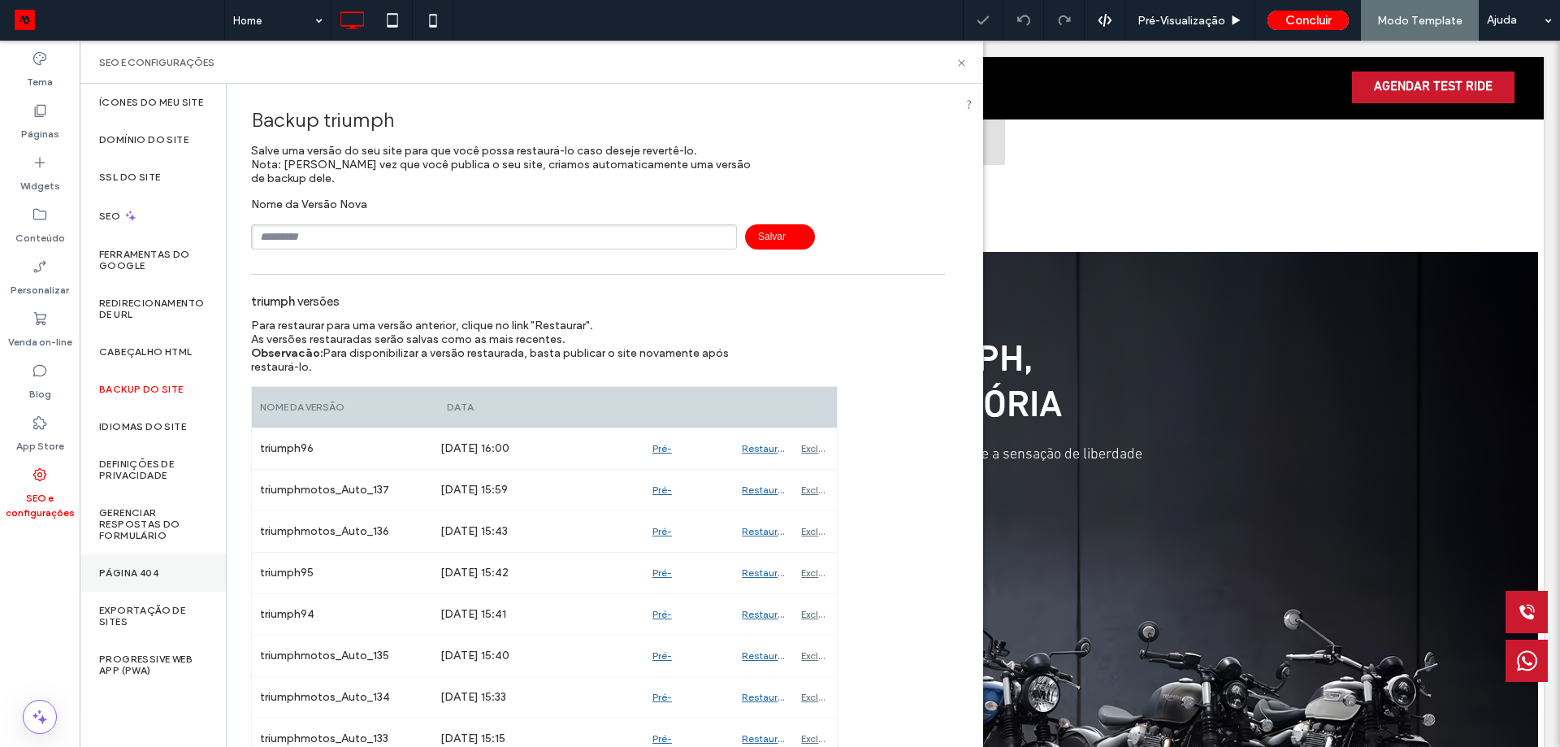
click at [124, 565] on div "Página 404" at bounding box center [153, 572] width 146 height 37
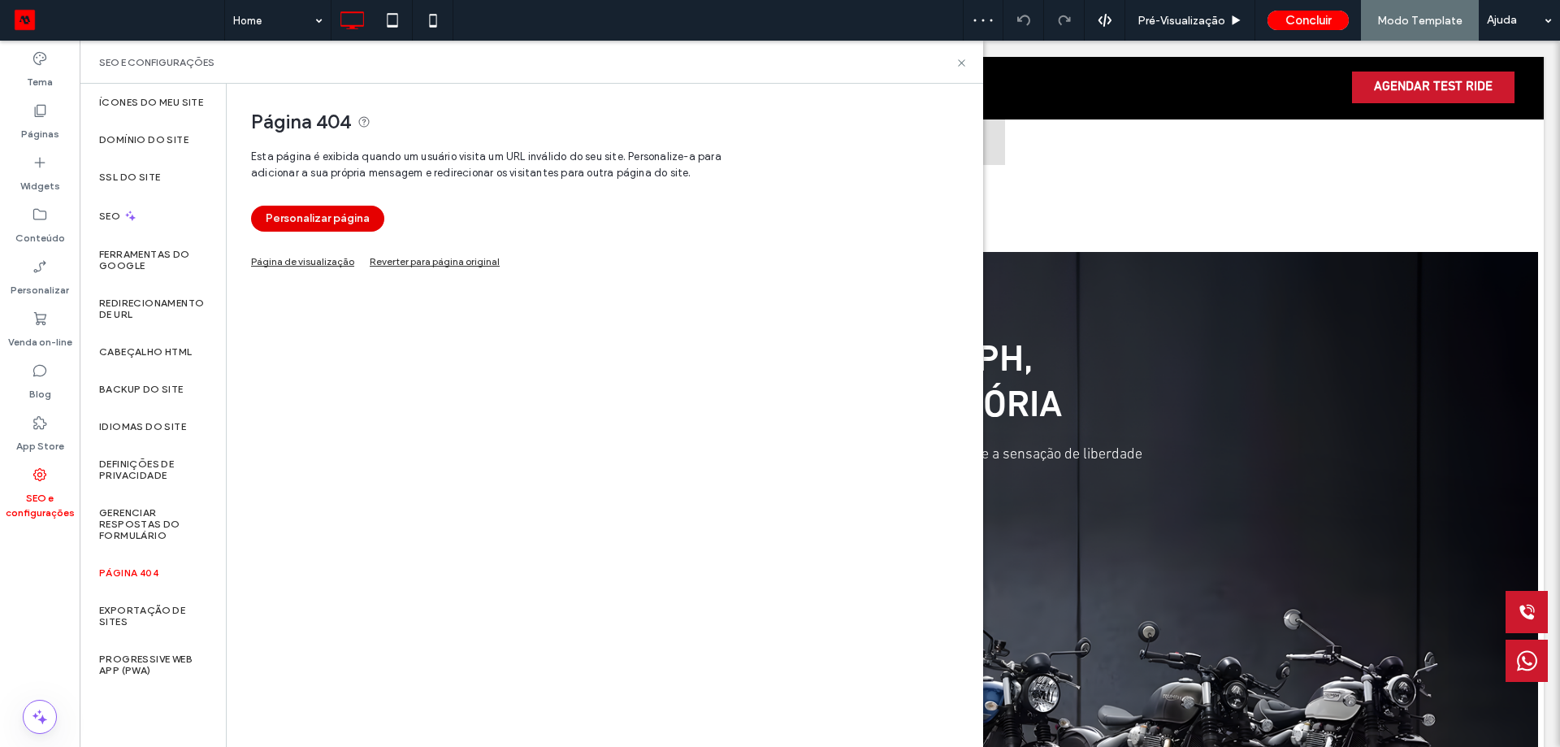
click at [345, 231] on button "Personalizar página" at bounding box center [317, 219] width 133 height 26
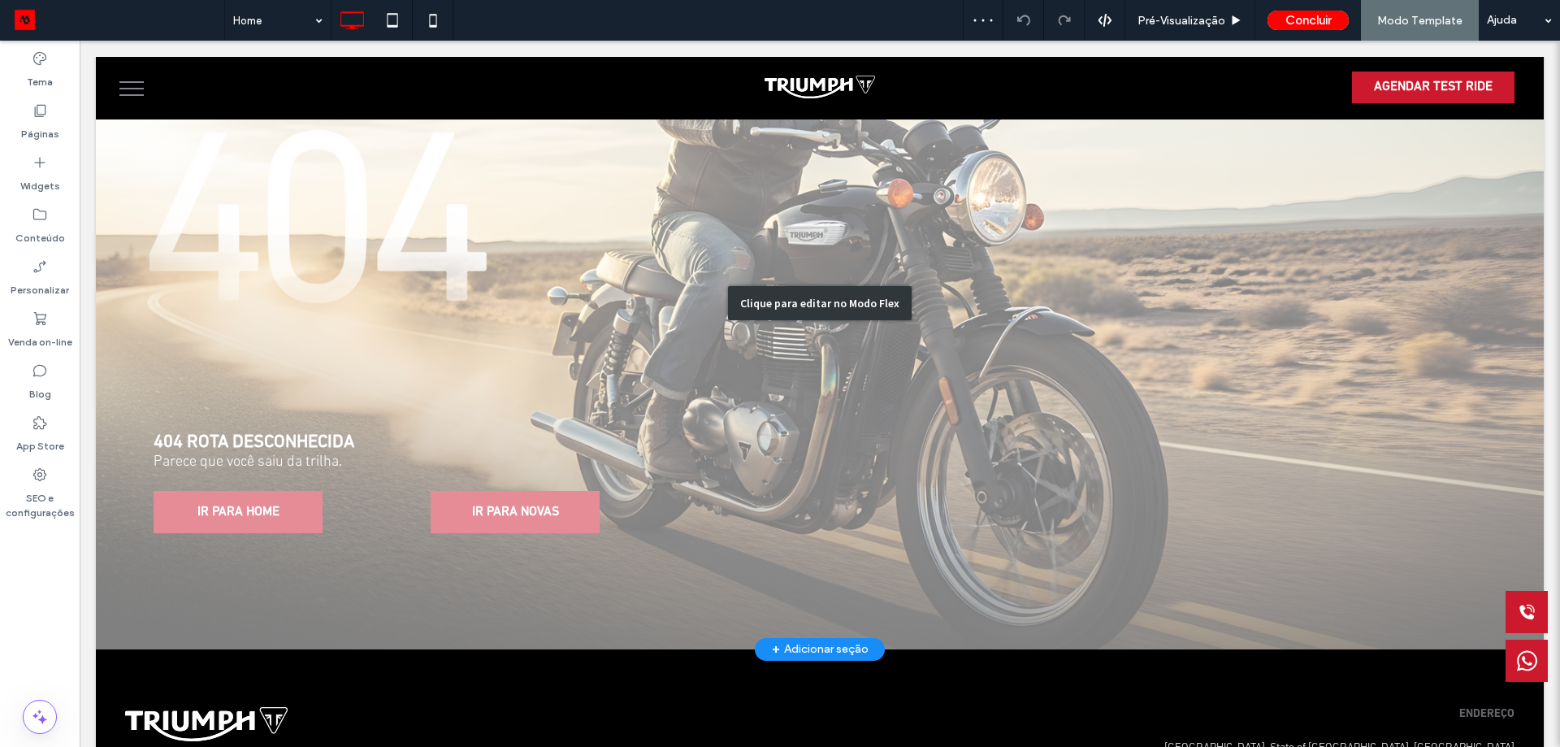
click at [452, 479] on div "Clique para editar no Modo Flex" at bounding box center [820, 303] width 1448 height 692
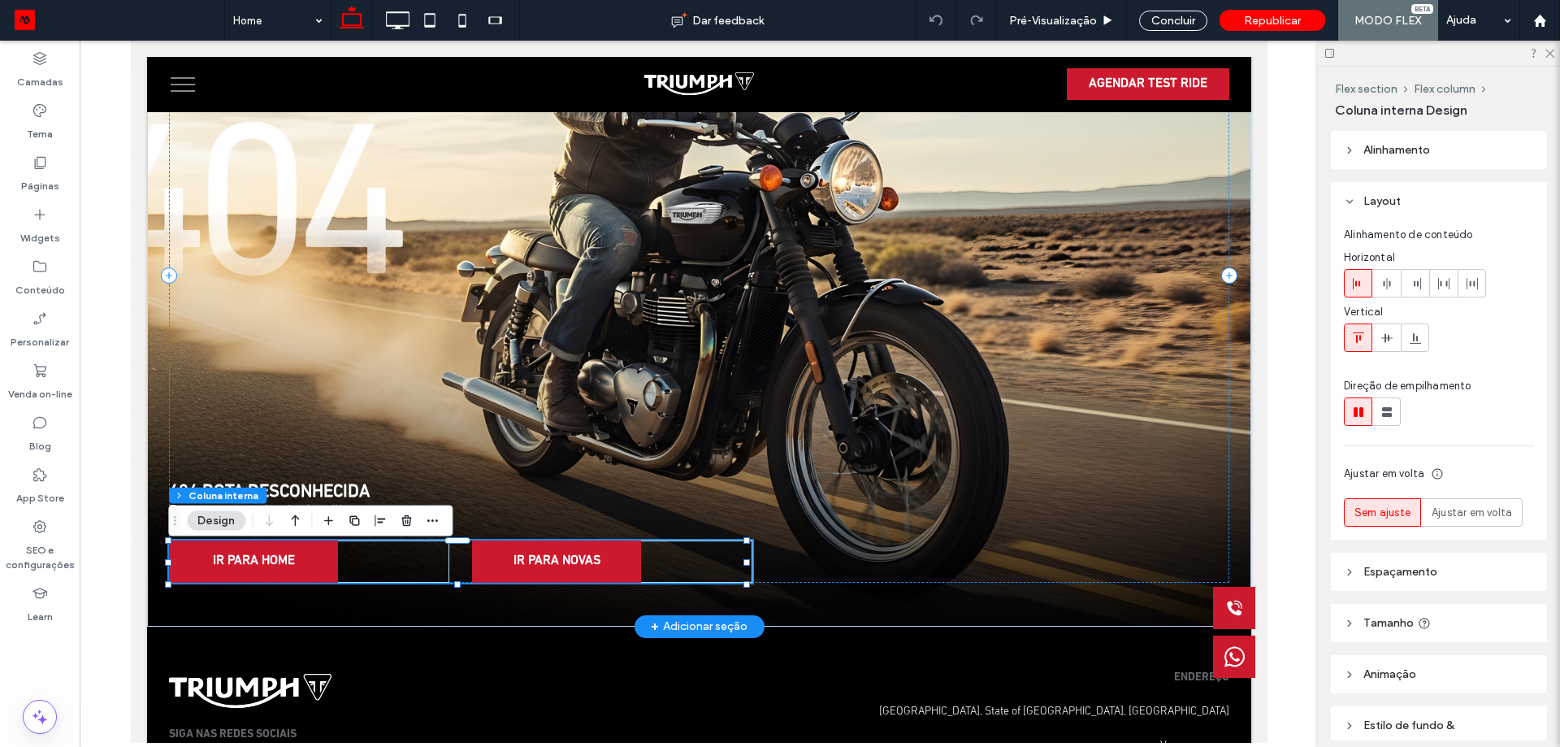
scroll to position [69, 0]
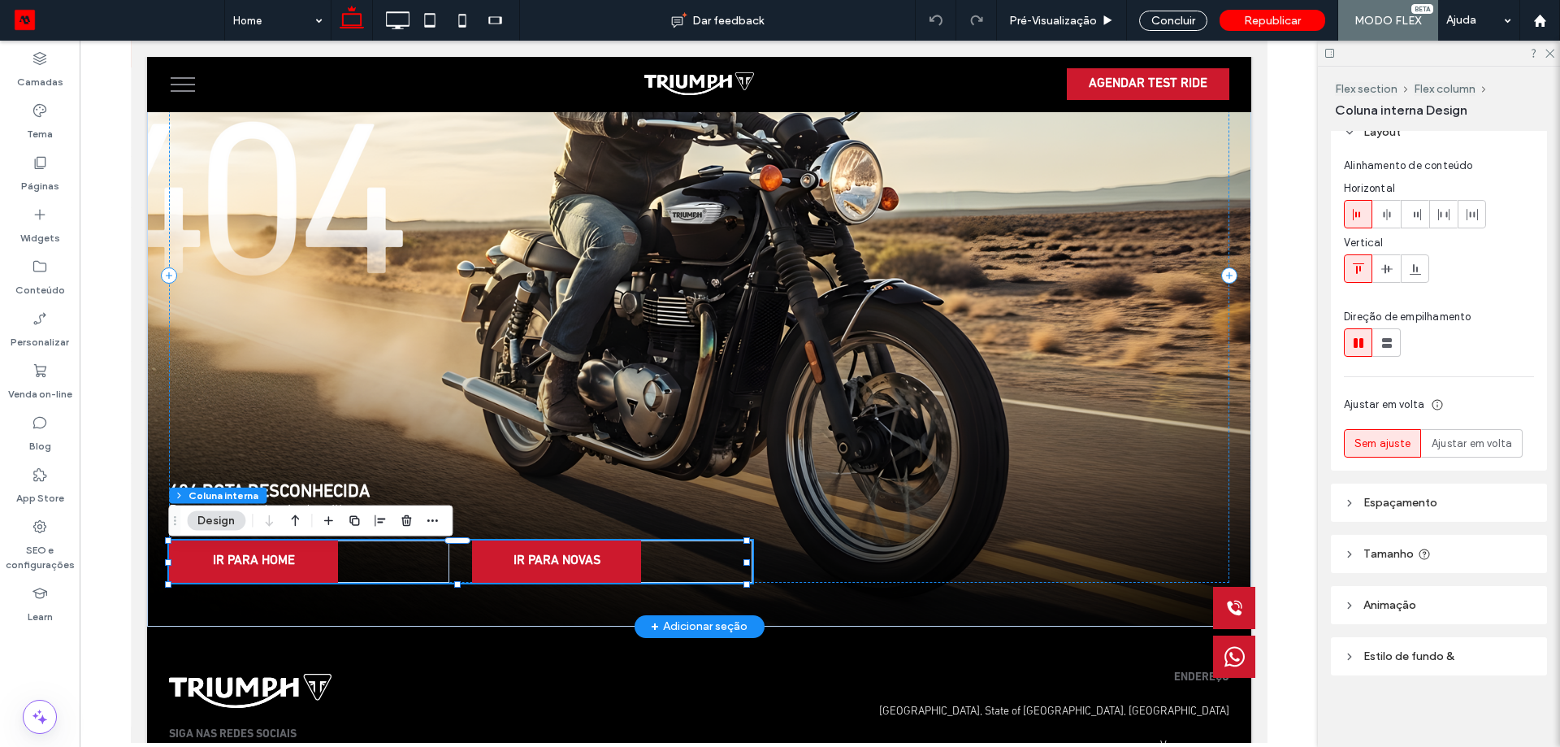
click at [1427, 486] on header "Espaçamento" at bounding box center [1439, 502] width 216 height 38
type input "*"
type input "**"
click at [1370, 563] on input "range" at bounding box center [1412, 562] width 136 height 2
type input "*"
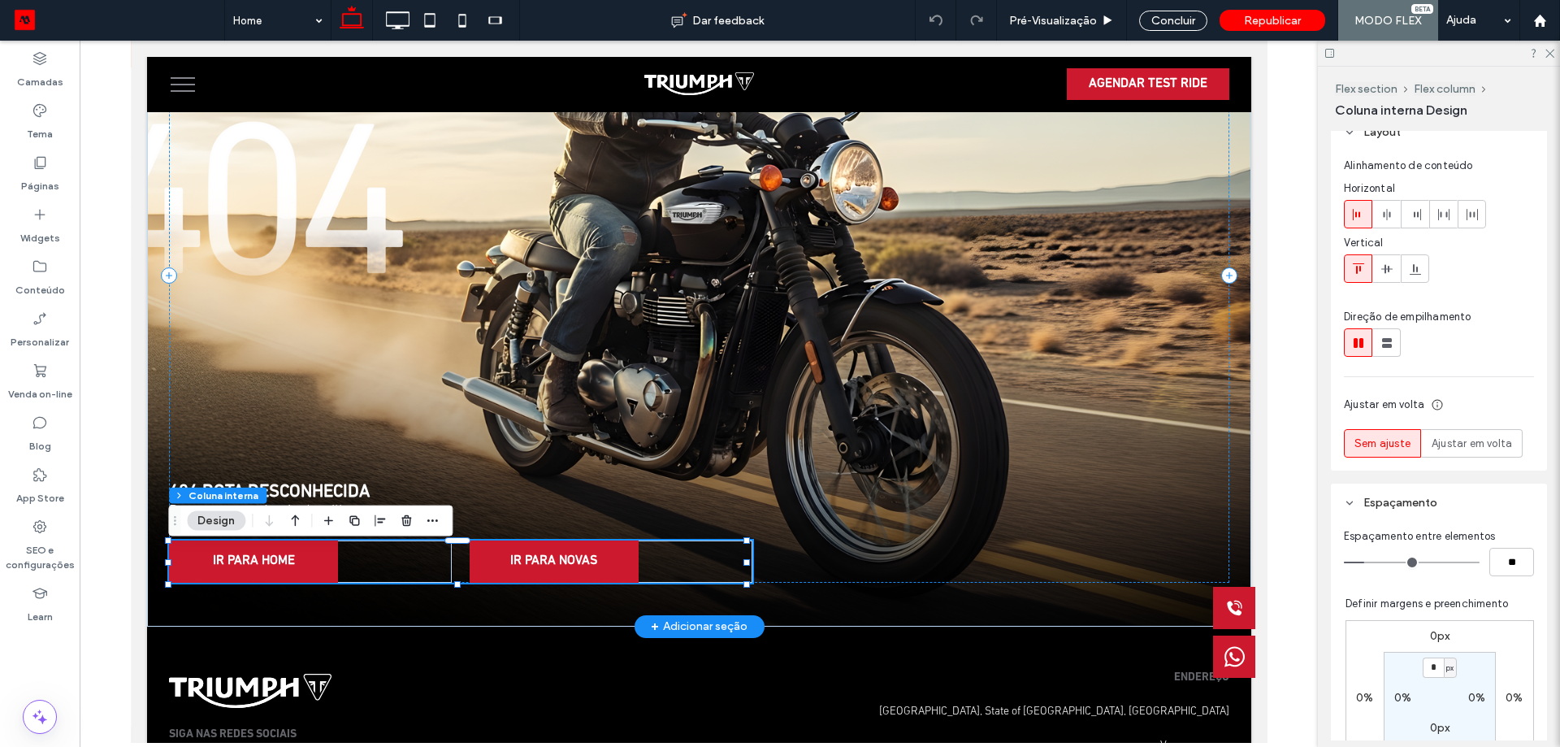
type input "**"
type input "*"
type input "**"
drag, startPoint x: 1369, startPoint y: 567, endPoint x: 1302, endPoint y: 561, distance: 67.7
type input "*"
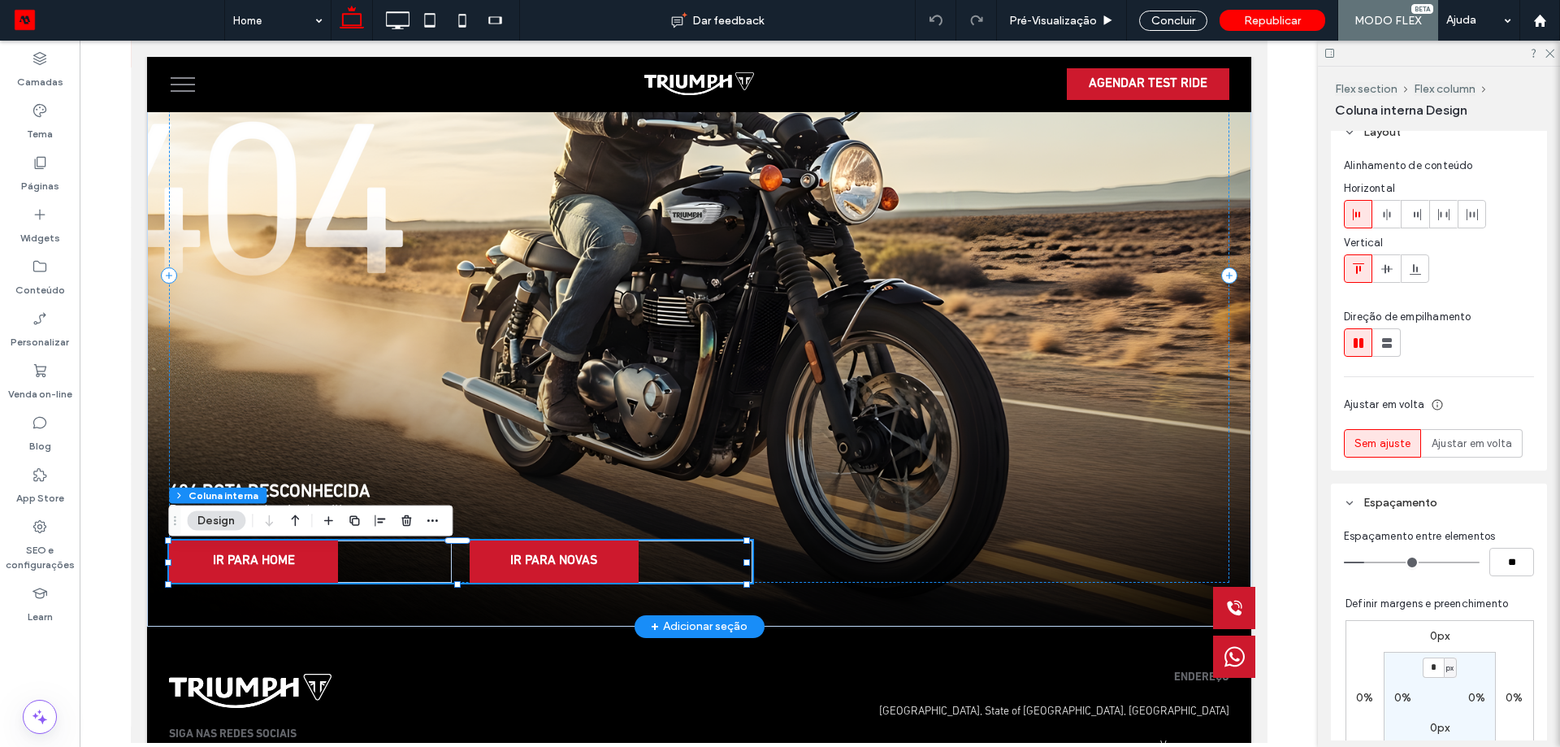
click at [1344, 563] on input "range" at bounding box center [1412, 562] width 136 height 2
click at [414, 553] on div "IR PARA HOME" at bounding box center [314, 561] width 292 height 42
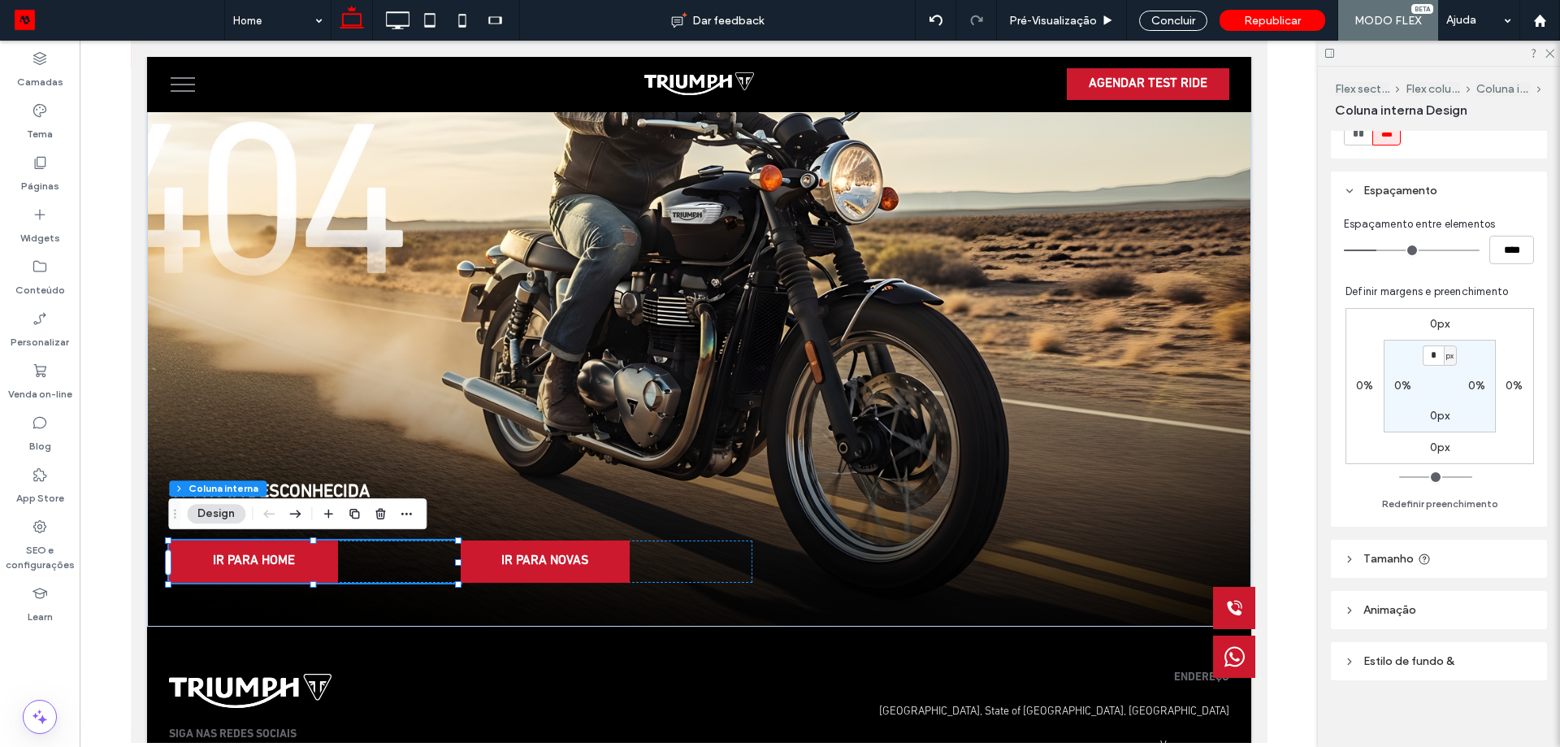
scroll to position [285, 0]
click at [1418, 551] on icon at bounding box center [1424, 554] width 13 height 13
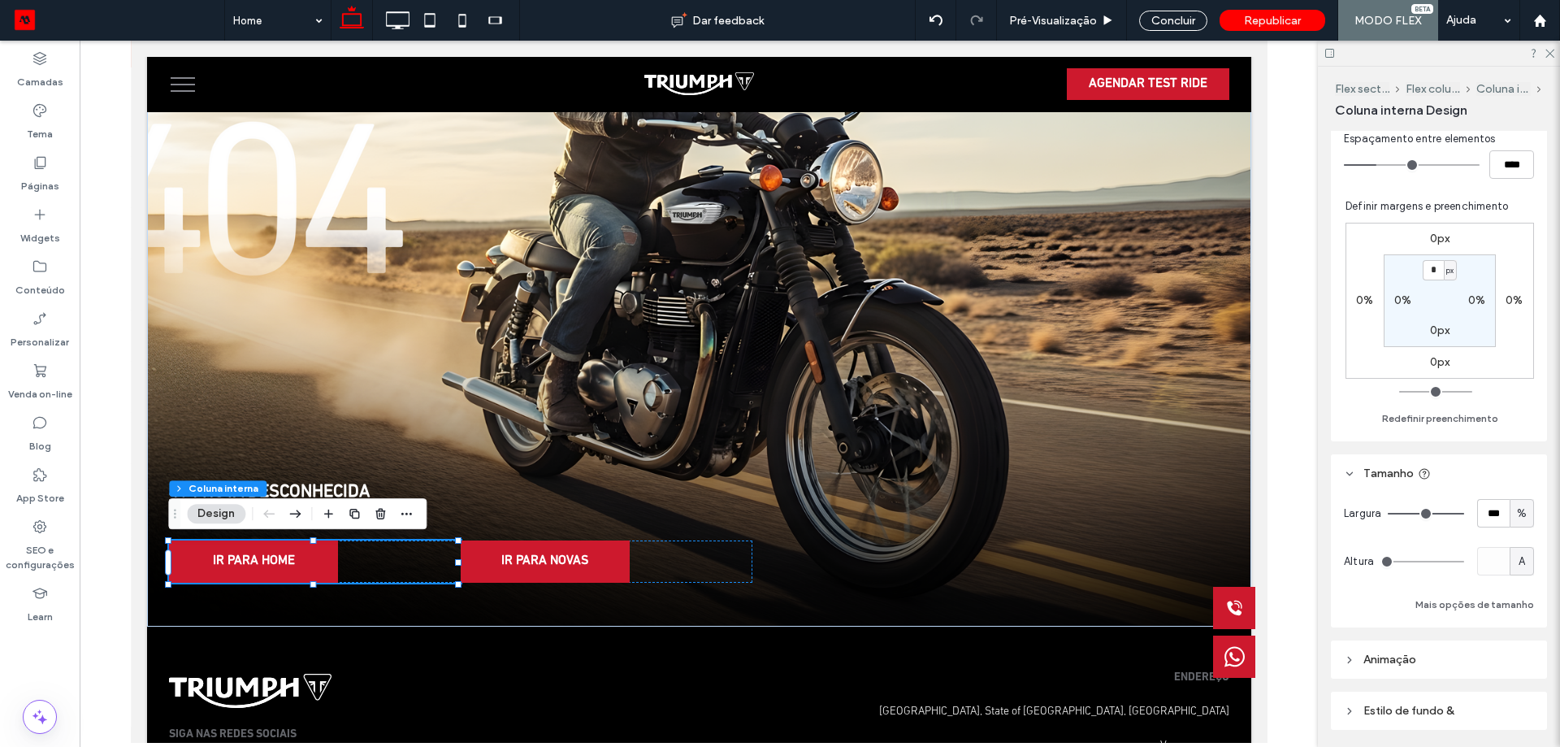
scroll to position [366, 0]
click at [1517, 517] on span "%" at bounding box center [1522, 513] width 10 height 16
click at [1506, 661] on div "A" at bounding box center [1513, 654] width 23 height 28
type input "*"
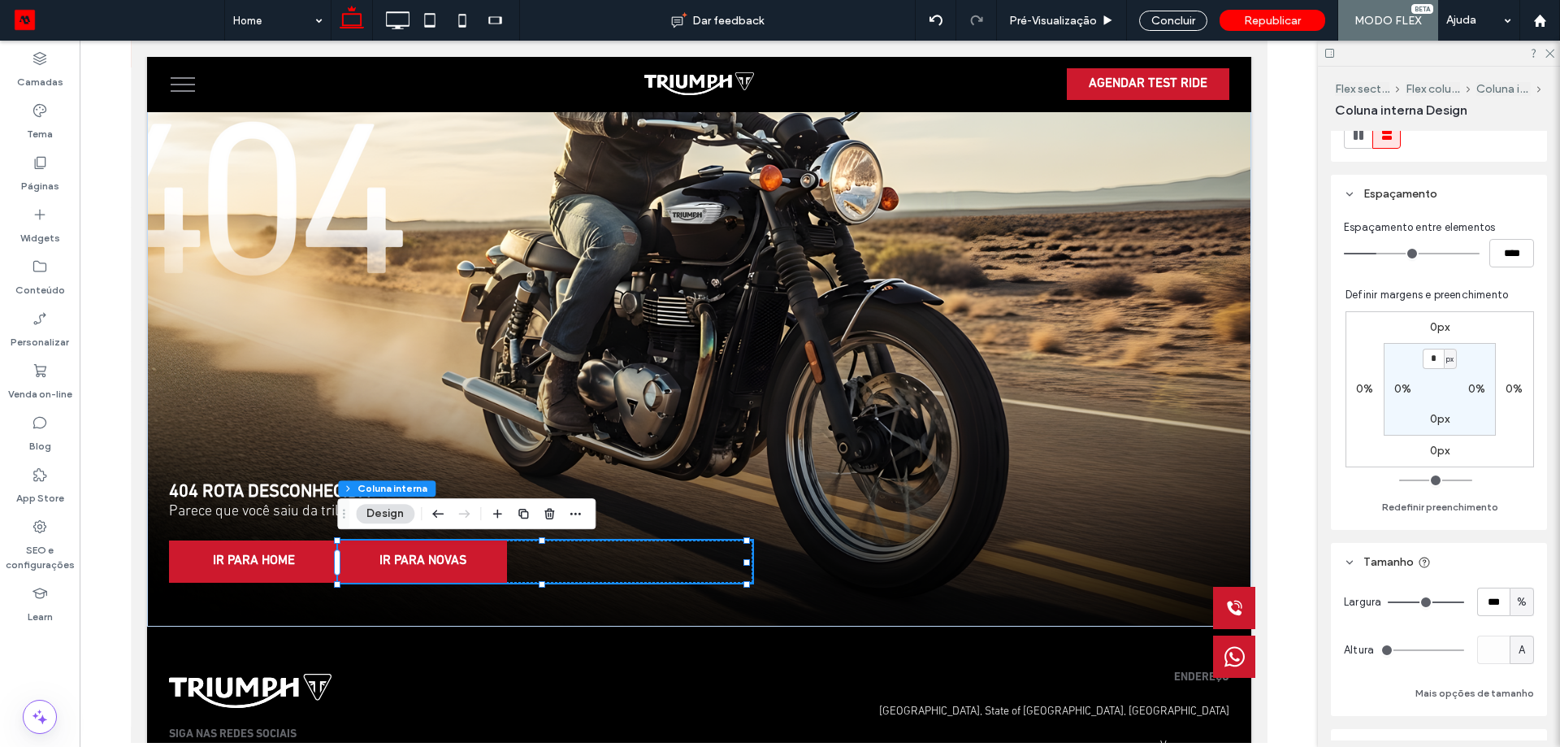
scroll to position [325, 0]
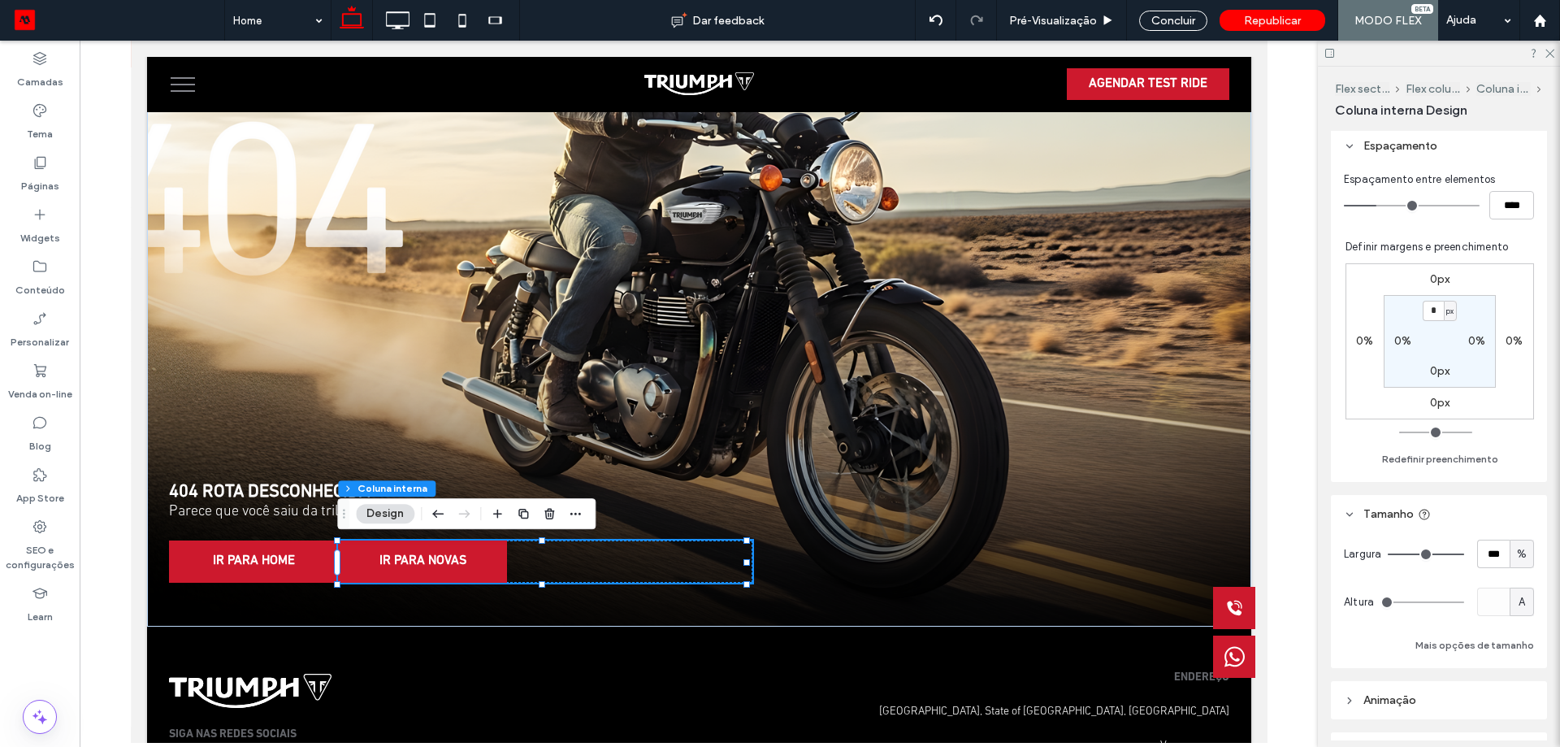
click at [1518, 569] on div "Largura *** % Altura A Mais opções de tamanho" at bounding box center [1439, 597] width 190 height 115
click at [1517, 560] on span "%" at bounding box center [1522, 554] width 10 height 16
drag, startPoint x: 1515, startPoint y: 698, endPoint x: 1506, endPoint y: 689, distance: 12.6
click at [1515, 698] on span "A" at bounding box center [1513, 696] width 7 height 16
type input "*"
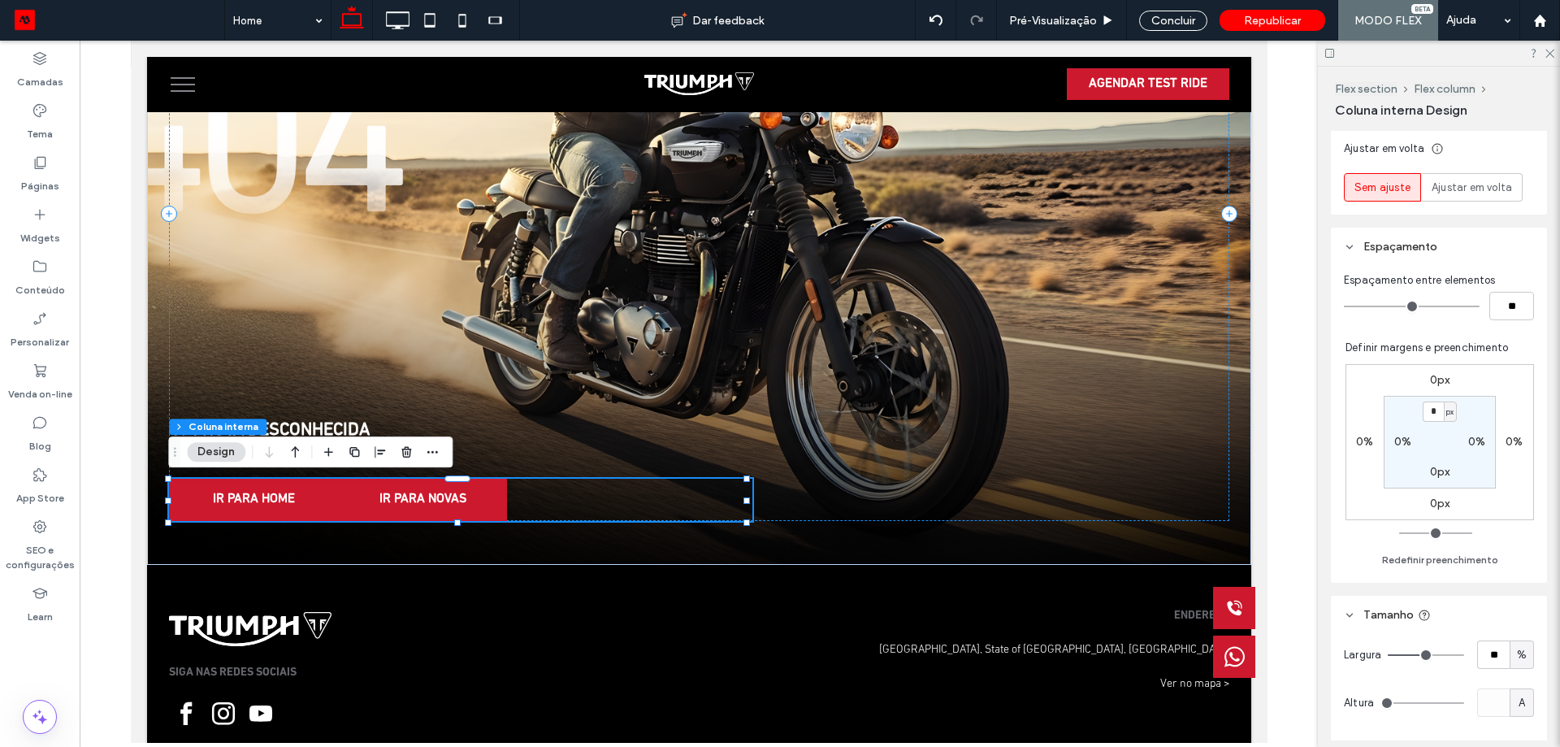
click at [1520, 651] on div "%" at bounding box center [1522, 655] width 16 height 16
click at [1512, 631] on span "A" at bounding box center [1513, 626] width 7 height 16
type input "*"
click at [1510, 309] on input "**" at bounding box center [1511, 306] width 45 height 28
type input "*"
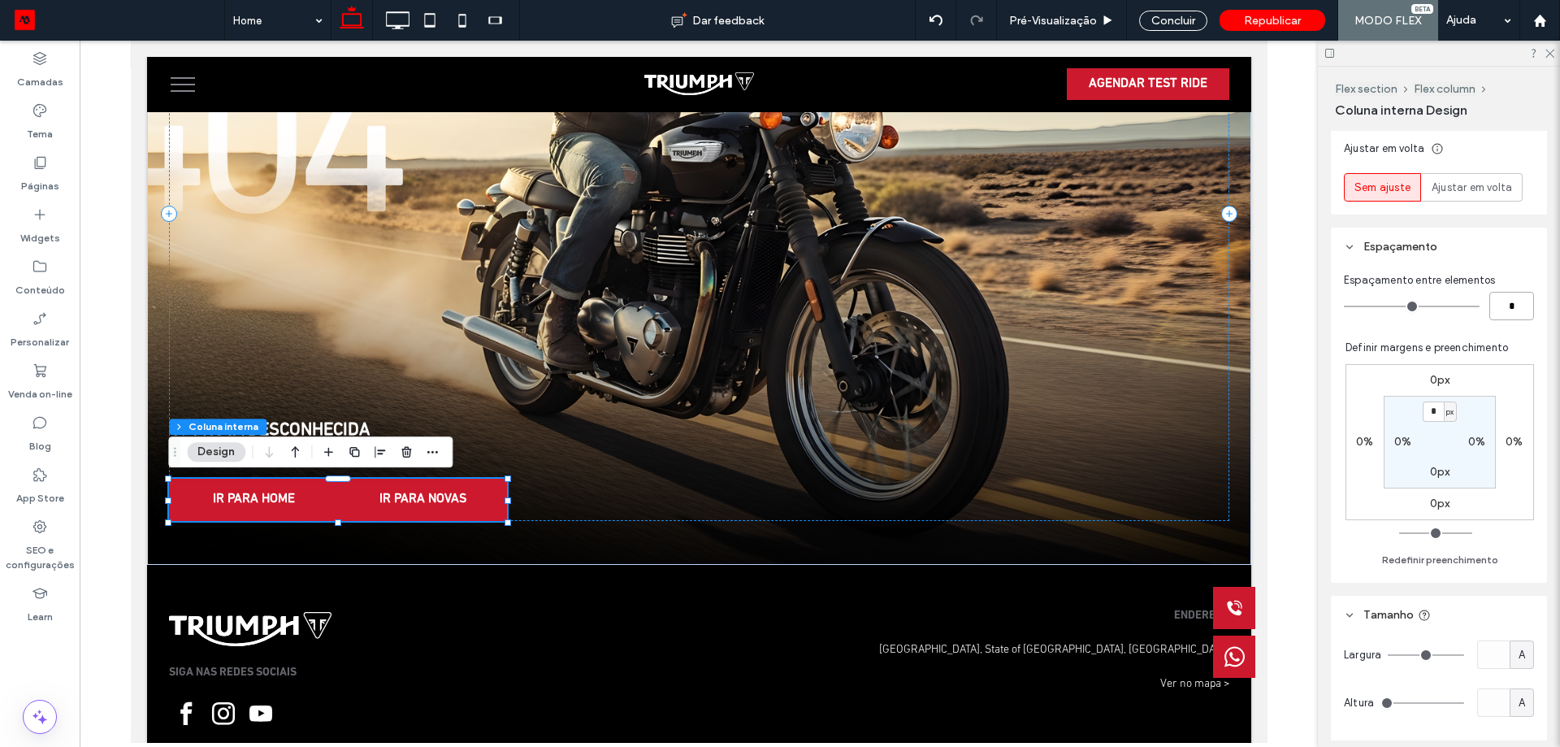
type input "*"
drag, startPoint x: 1509, startPoint y: 318, endPoint x: 1440, endPoint y: 314, distance: 69.1
click at [1443, 317] on div "**" at bounding box center [1439, 306] width 190 height 28
type input "*"
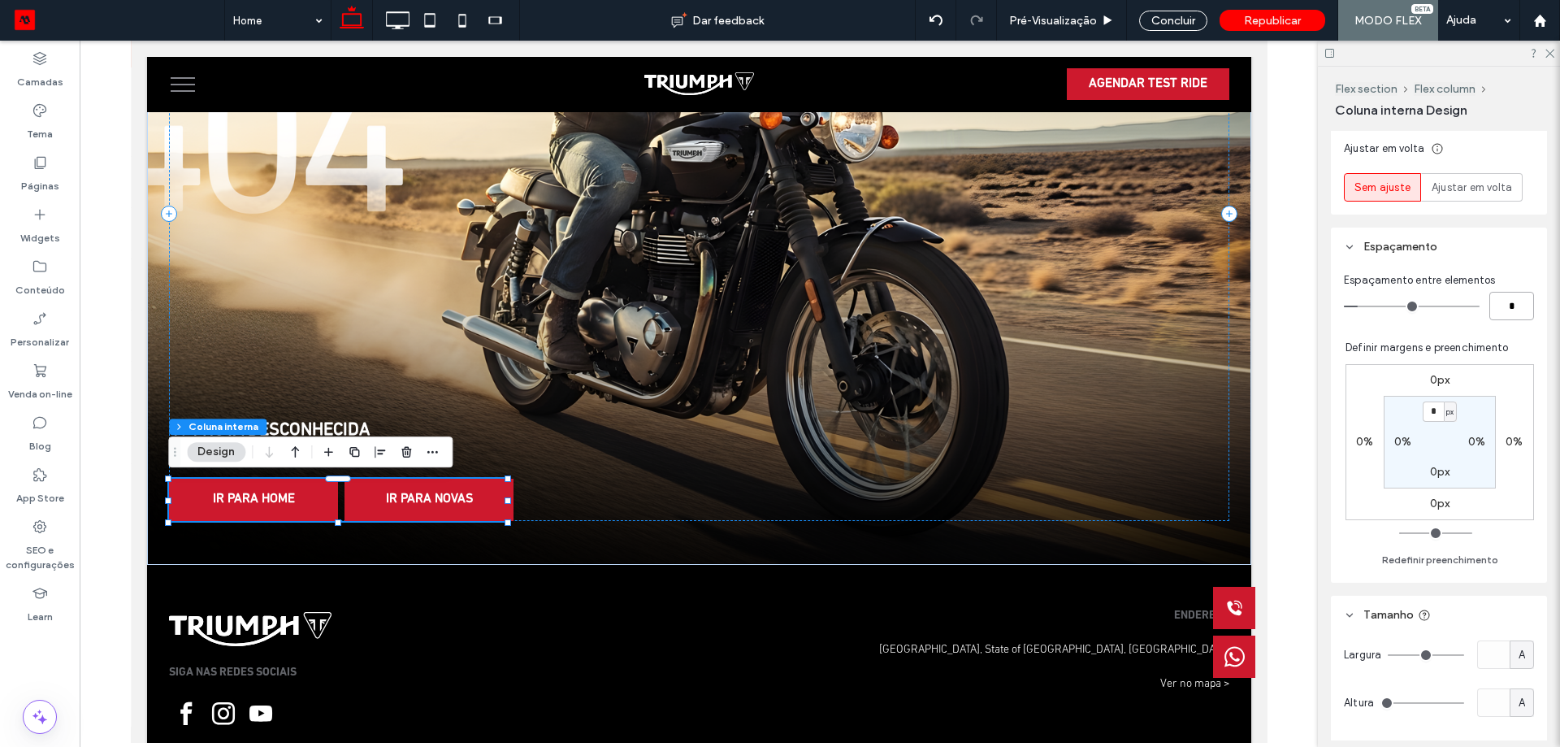
type input "**"
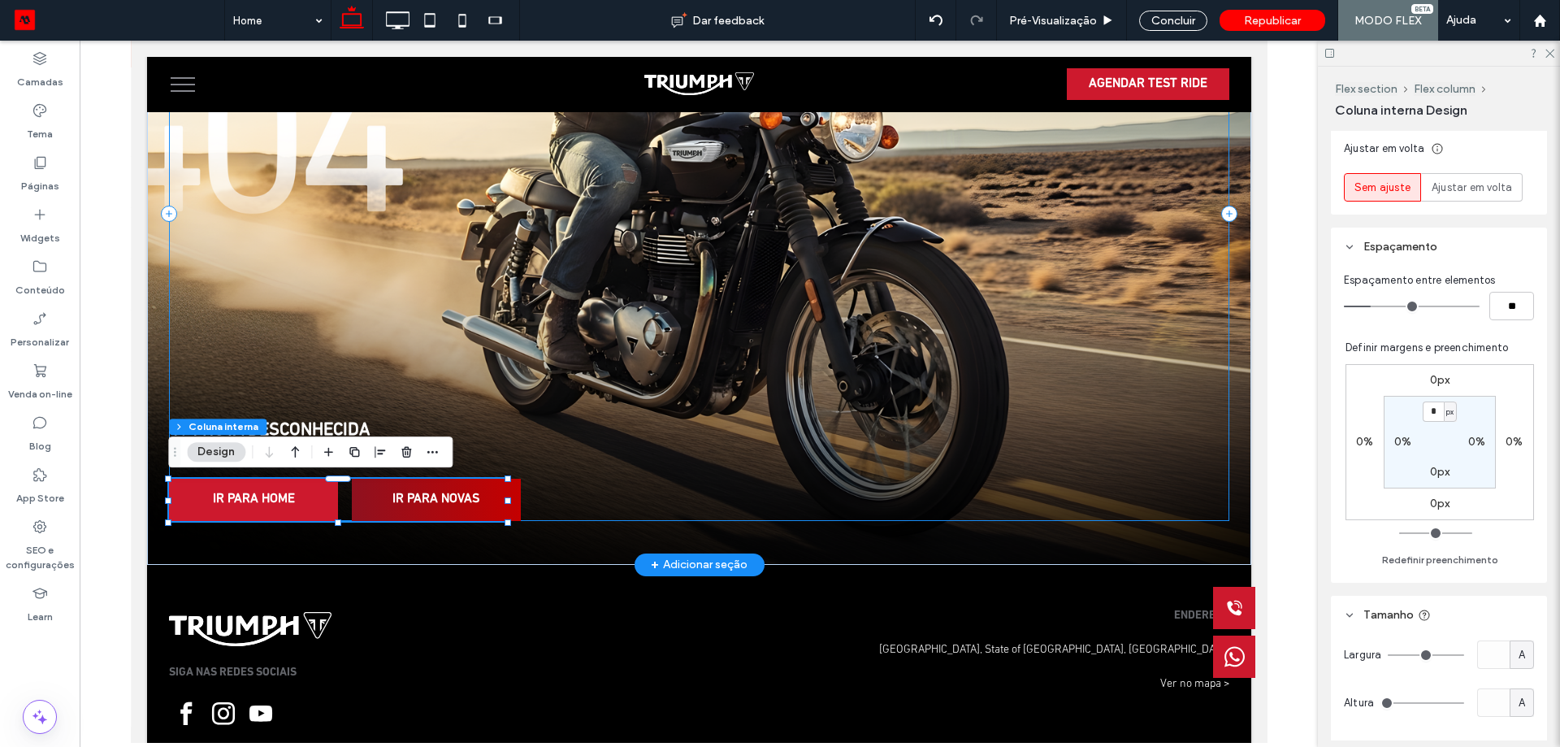
drag, startPoint x: 535, startPoint y: 485, endPoint x: 517, endPoint y: 491, distance: 18.8
click at [535, 484] on div "404 ROTA DESCONHECIDA Parece que você saiu da trilha. IR PARA HOME IR PARA NOVAS" at bounding box center [698, 213] width 1060 height 613
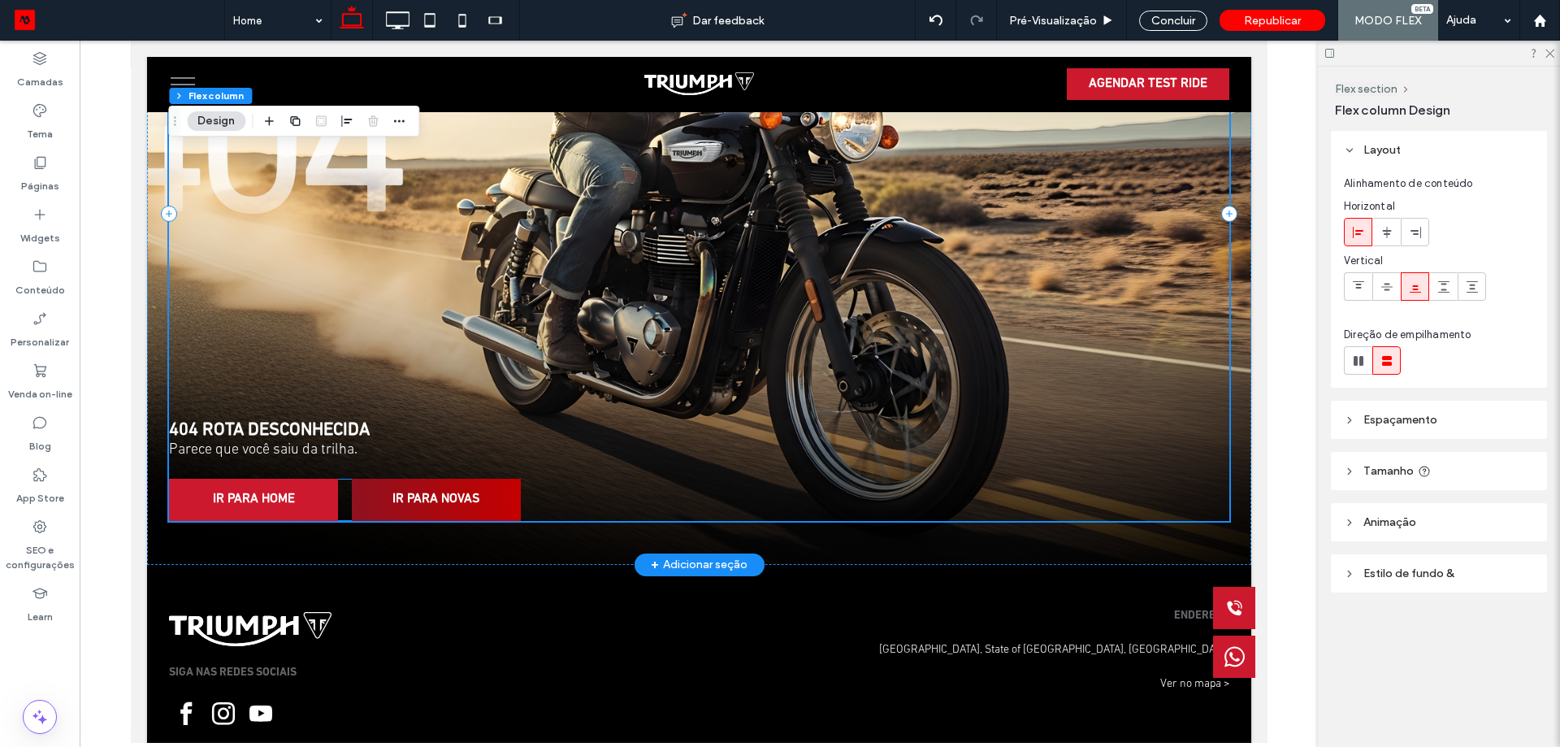
click at [466, 501] on span "IR PARA NOVAS" at bounding box center [435, 499] width 98 height 32
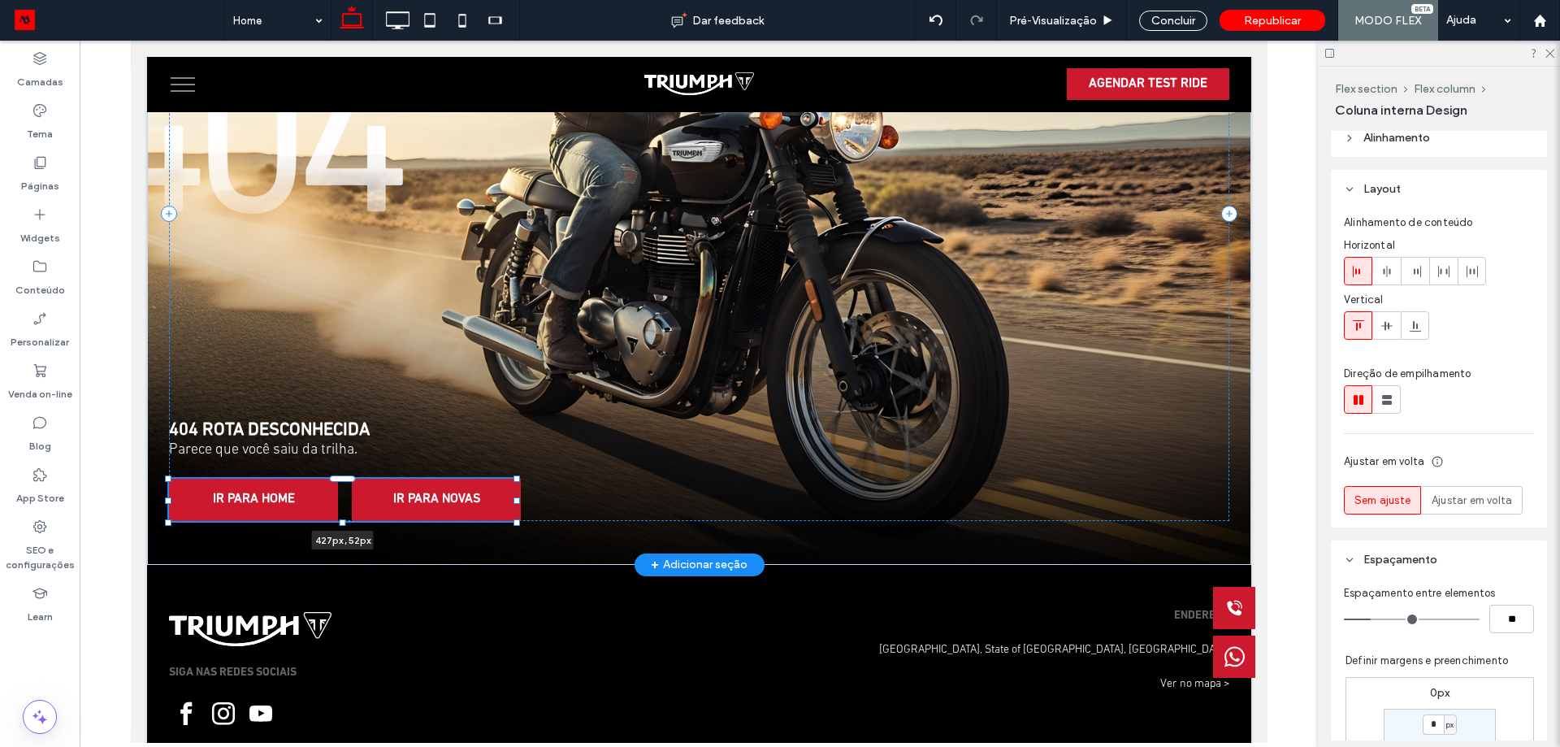
scroll to position [0, 0]
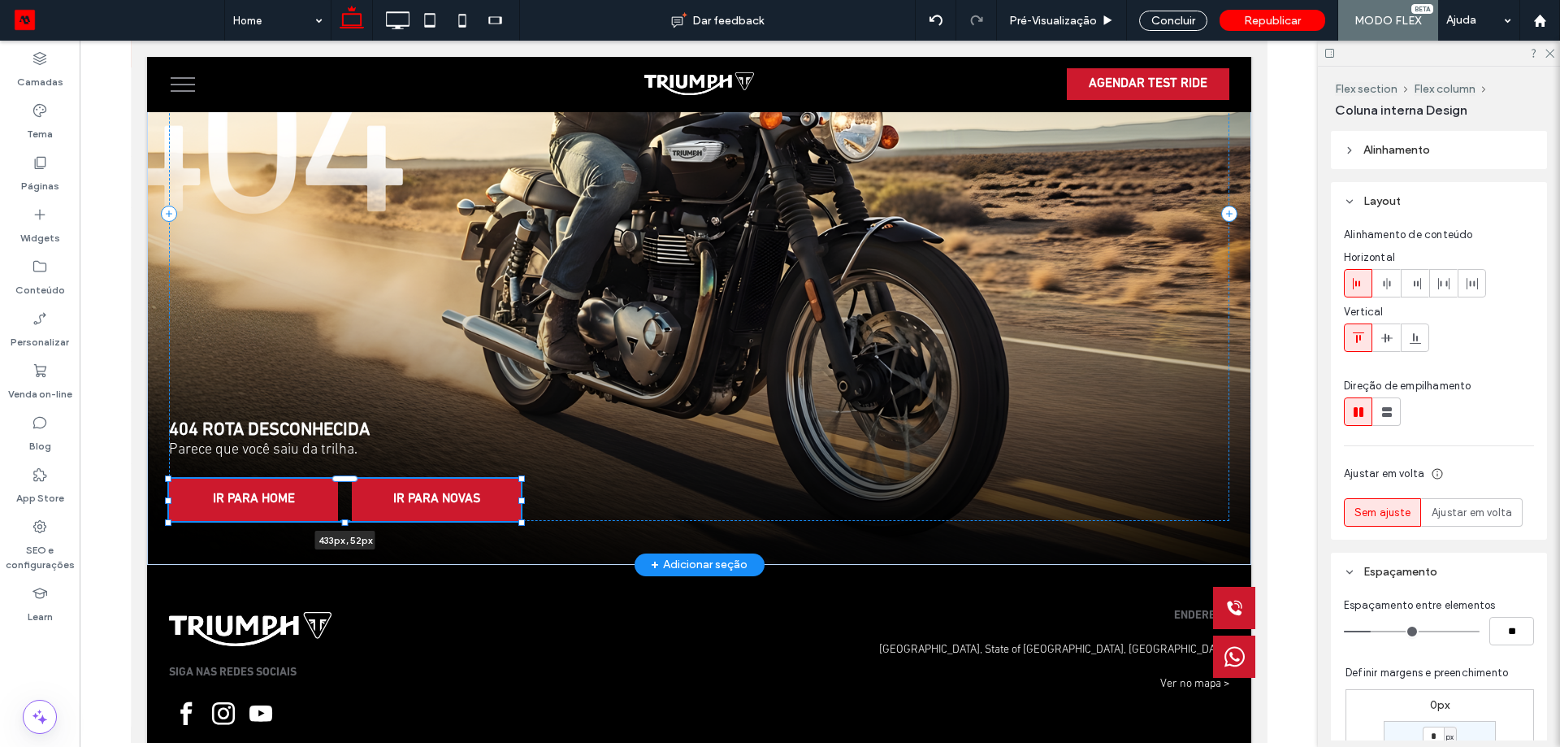
drag, startPoint x: 507, startPoint y: 499, endPoint x: 521, endPoint y: 501, distance: 13.9
click at [521, 501] on div at bounding box center [521, 500] width 7 height 7
type input "***"
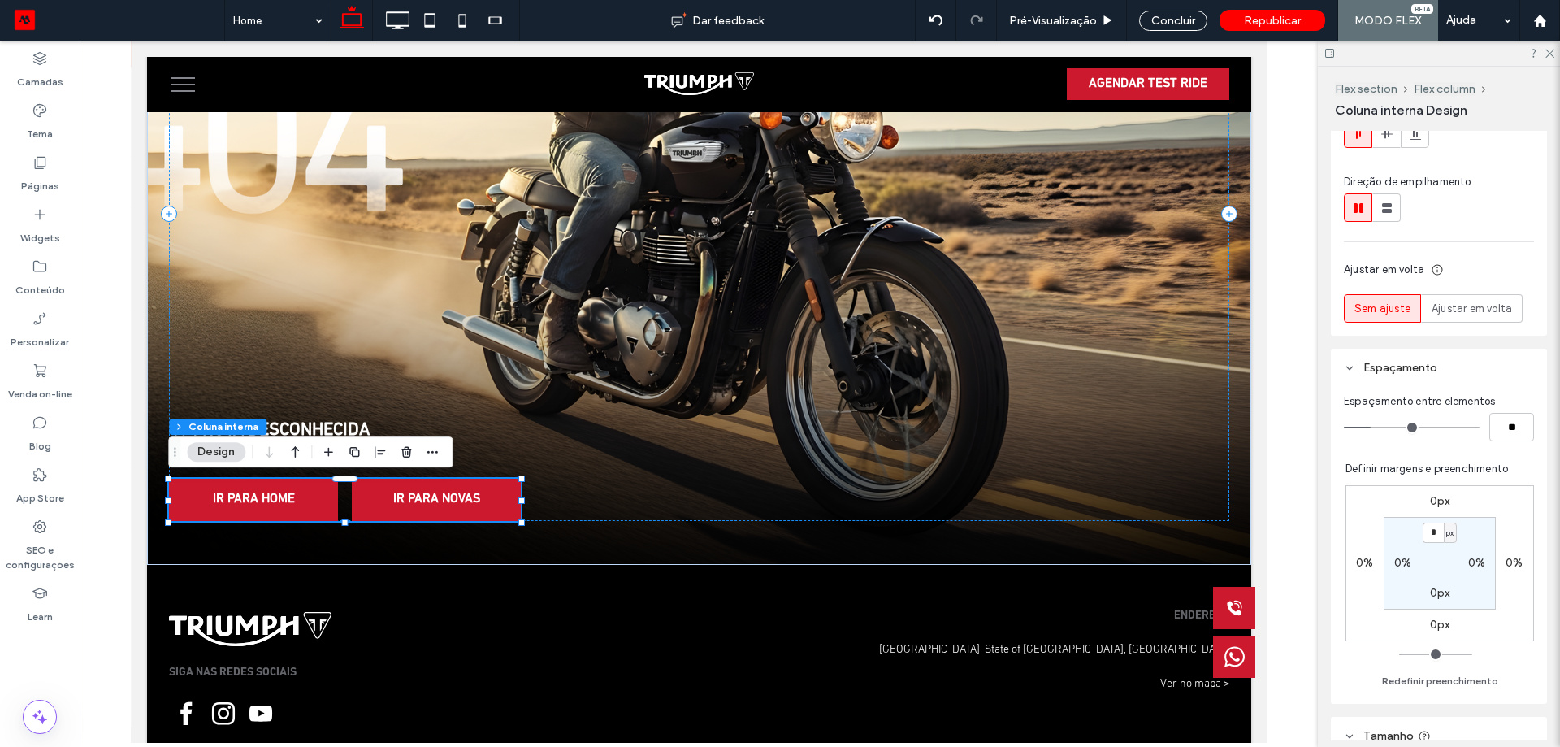
scroll to position [325, 0]
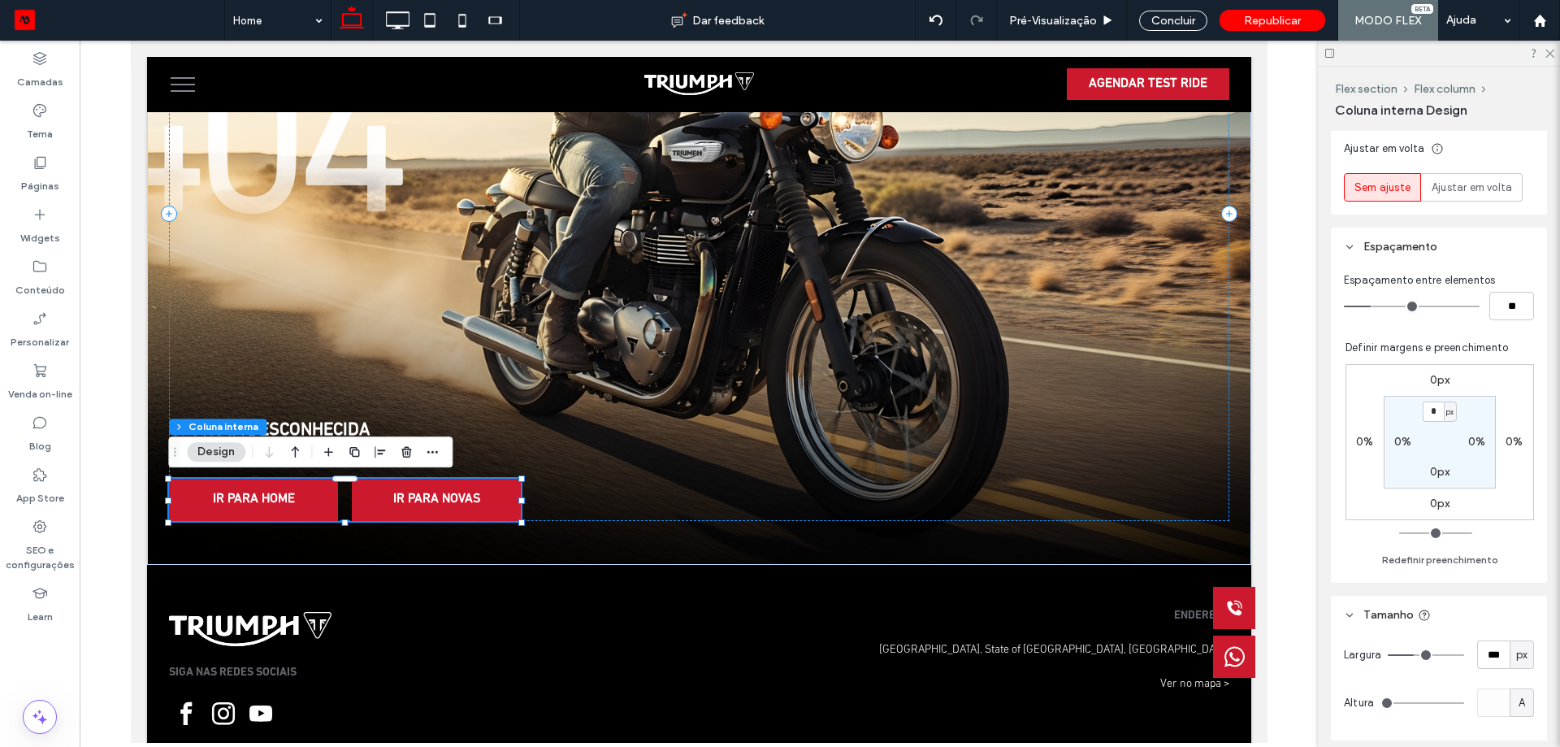
click at [1522, 658] on div "px" at bounding box center [1522, 654] width 24 height 28
click at [1512, 625] on span "A" at bounding box center [1513, 626] width 7 height 16
type input "*"
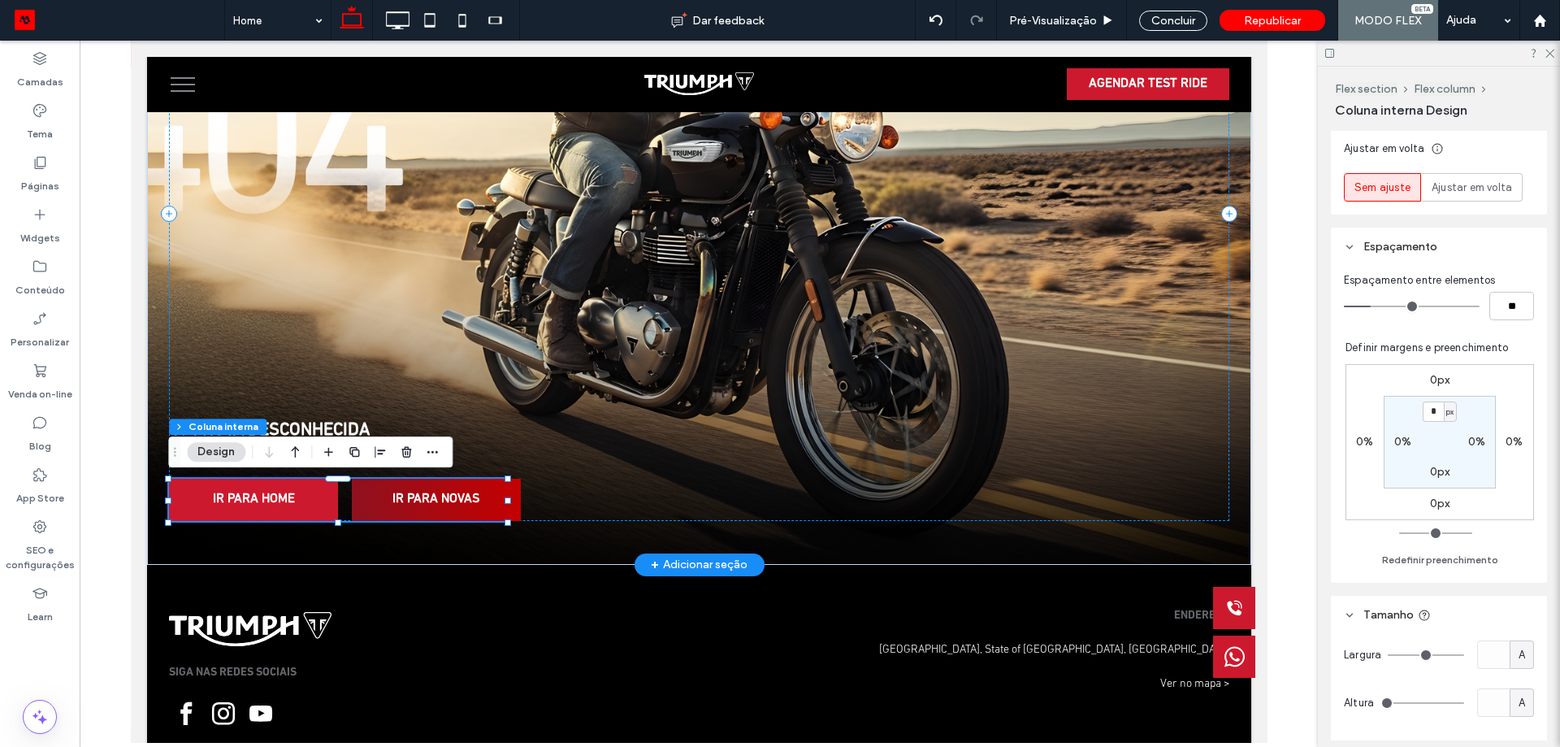
click at [471, 501] on span "IR PARA NOVAS" at bounding box center [435, 499] width 98 height 32
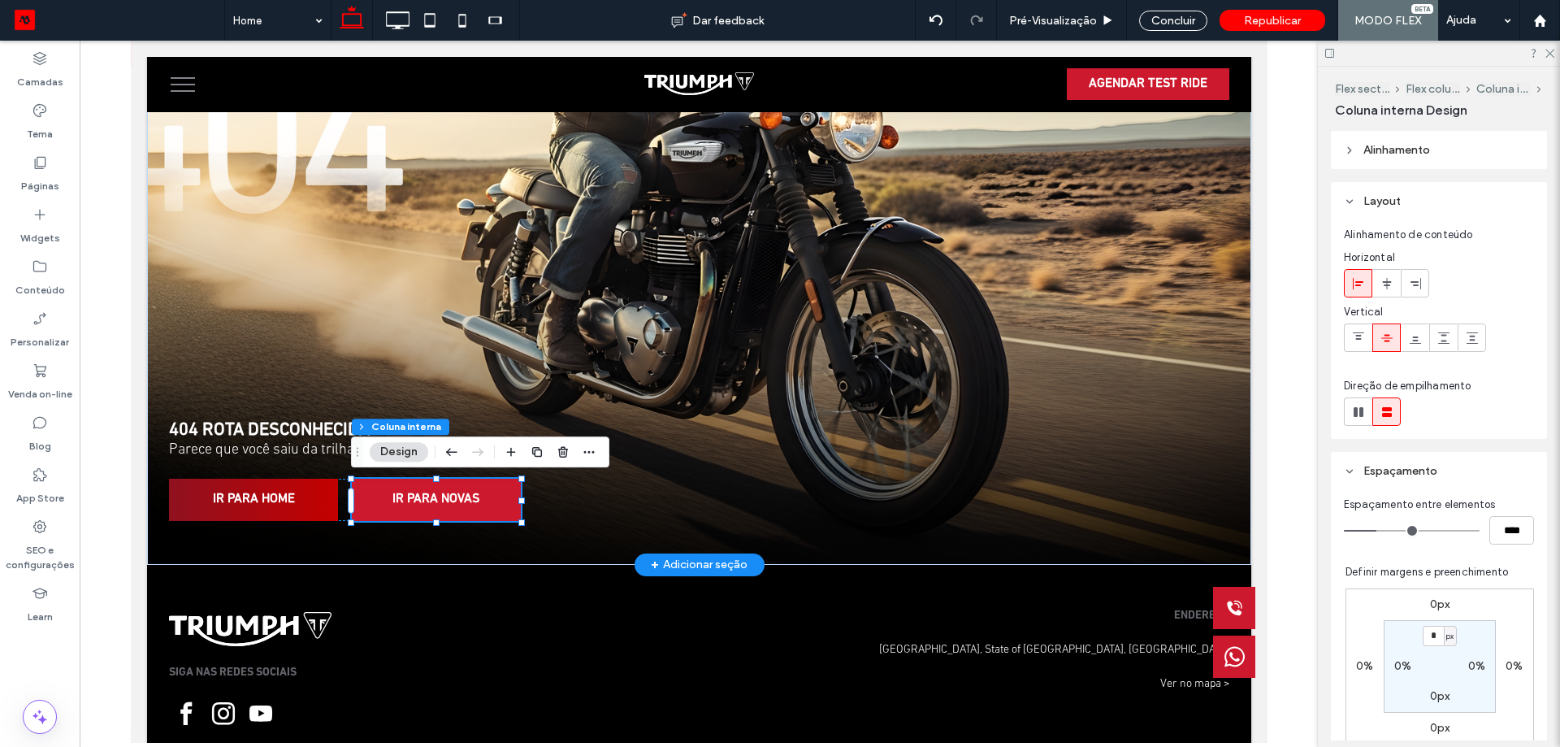
click at [253, 498] on span "IR PARA HOME" at bounding box center [252, 499] width 93 height 32
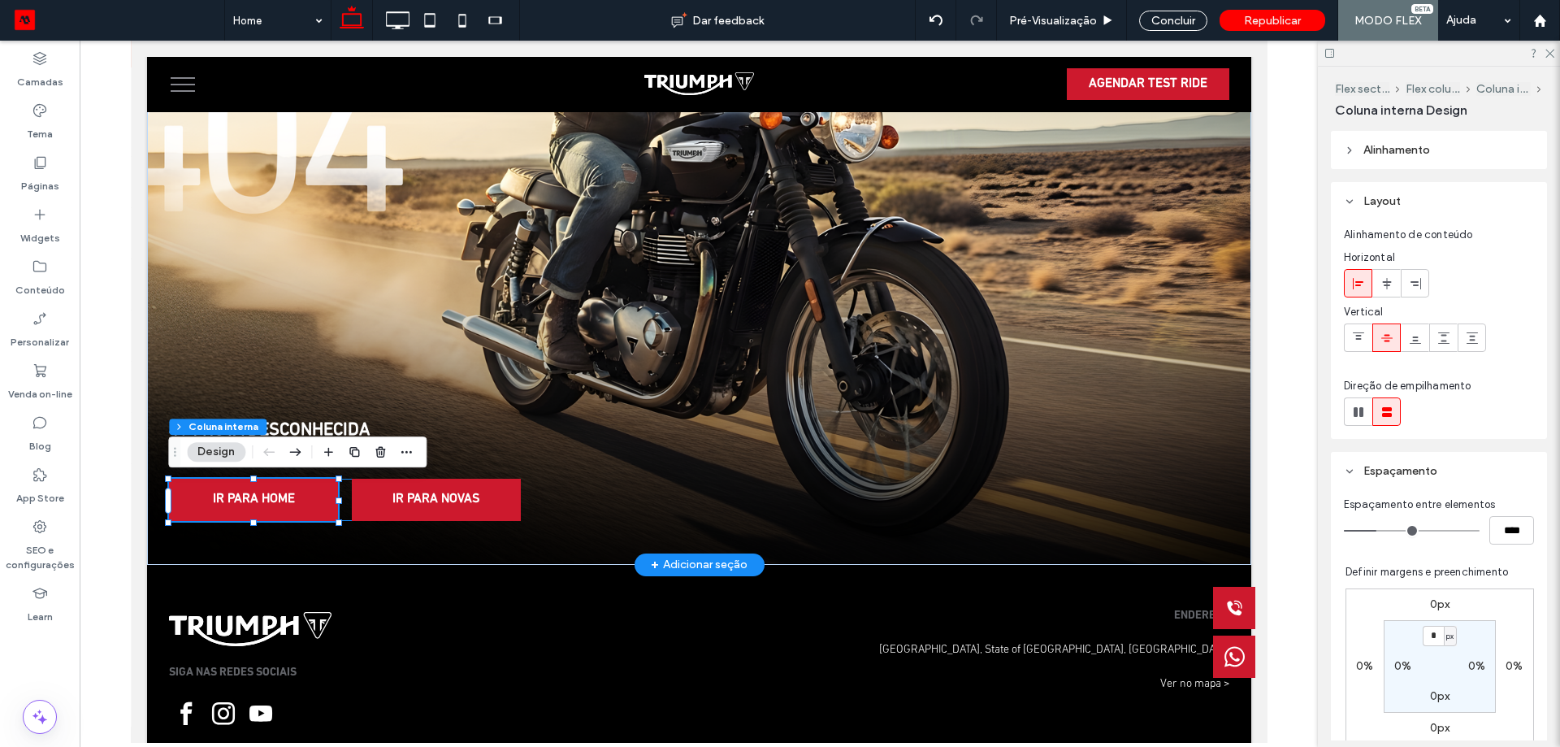
click at [349, 501] on div "IR PARA HOME IR PARA NOVAS" at bounding box center [337, 500] width 338 height 42
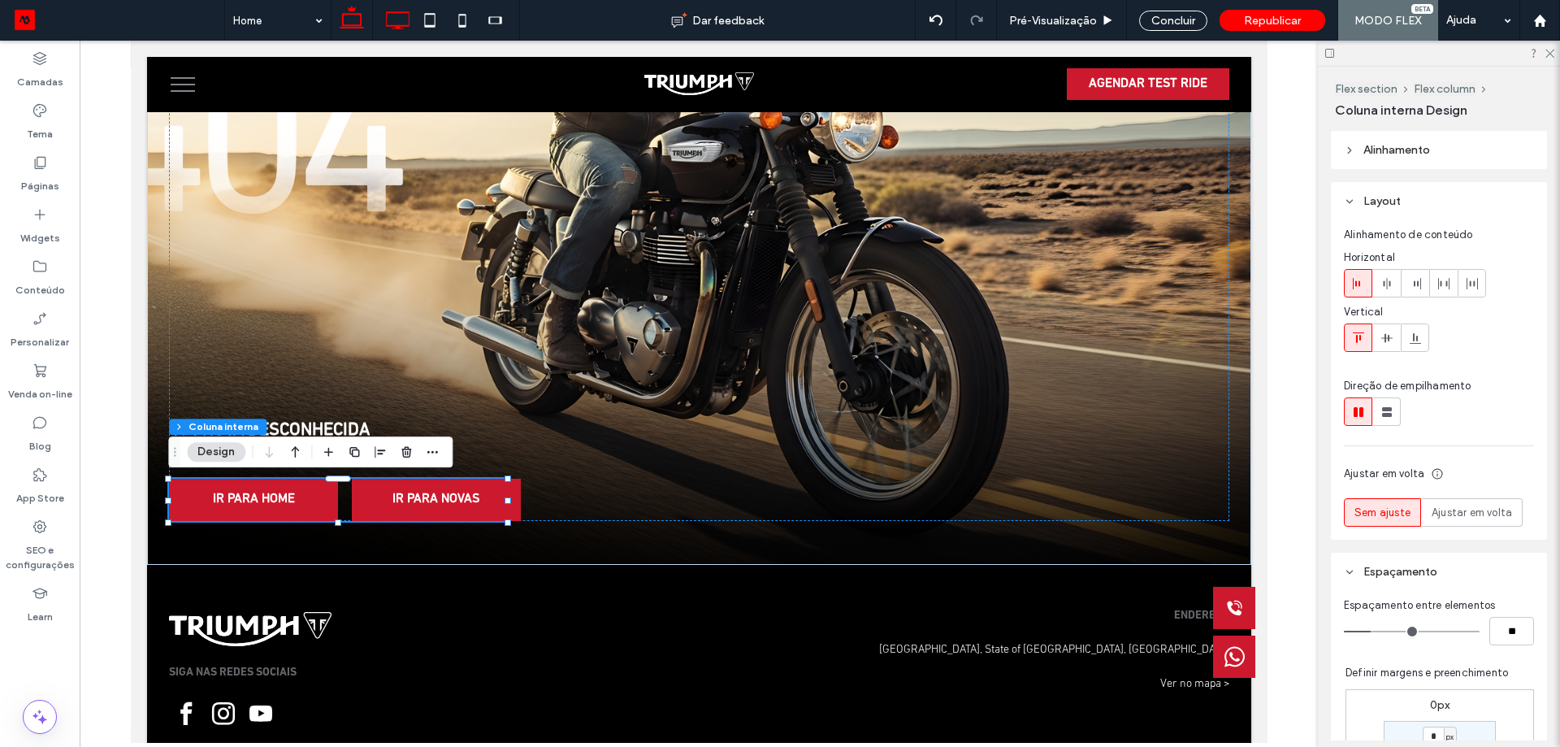
click at [403, 24] on icon at bounding box center [397, 20] width 33 height 33
type input "**"
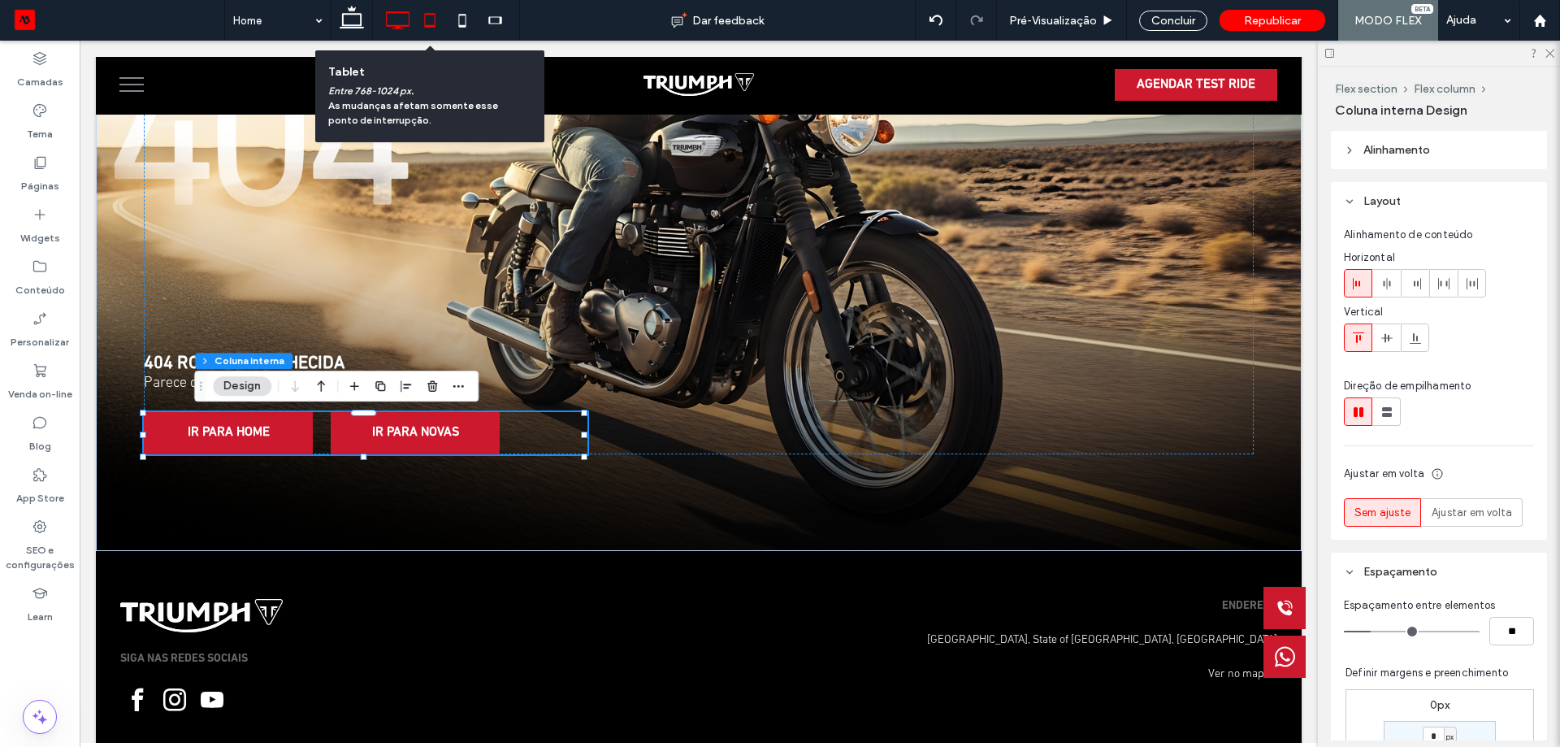
click at [443, 31] on icon at bounding box center [430, 20] width 33 height 33
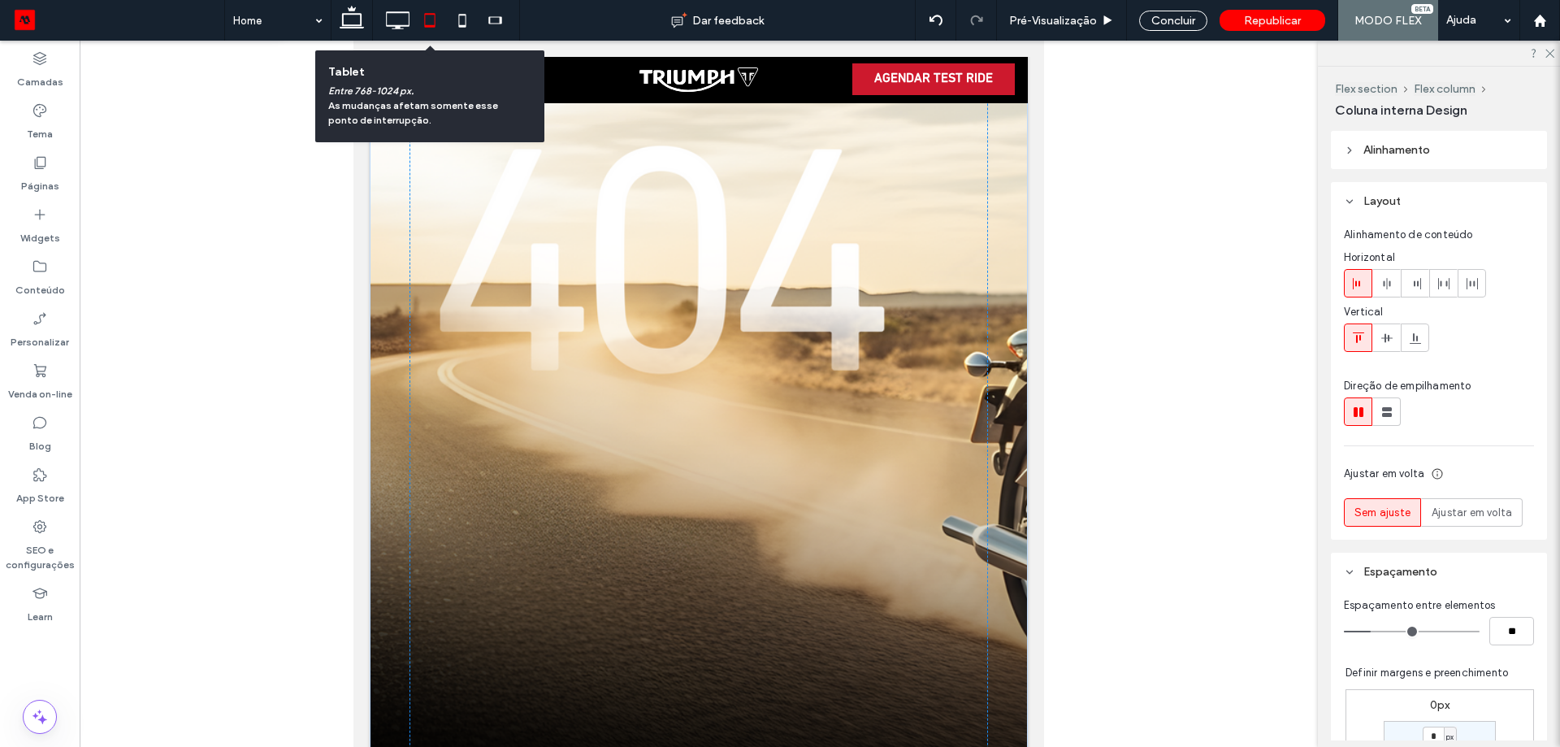
type input "*"
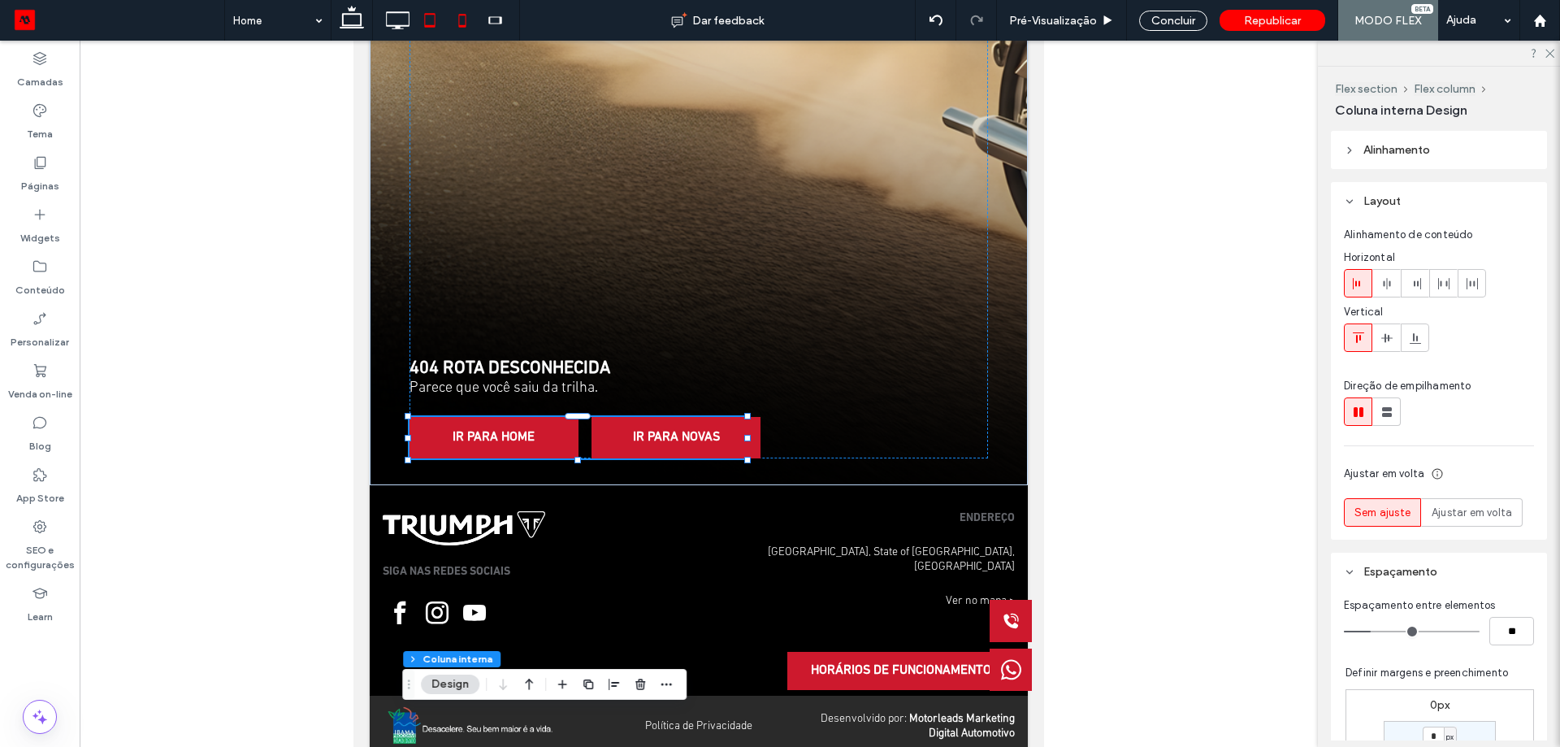
click at [470, 27] on icon at bounding box center [462, 20] width 33 height 33
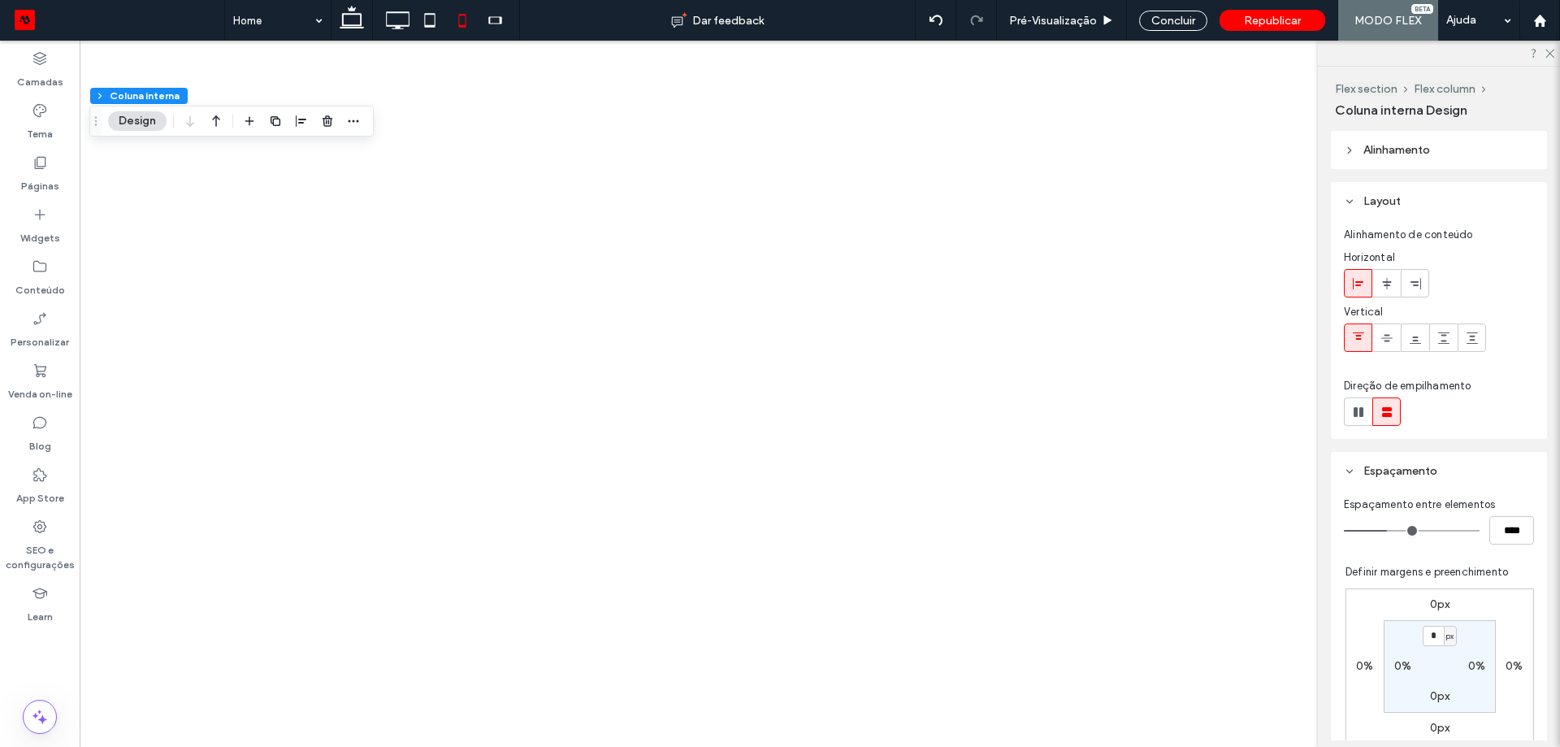
type input "**"
type input "****"
type input "***"
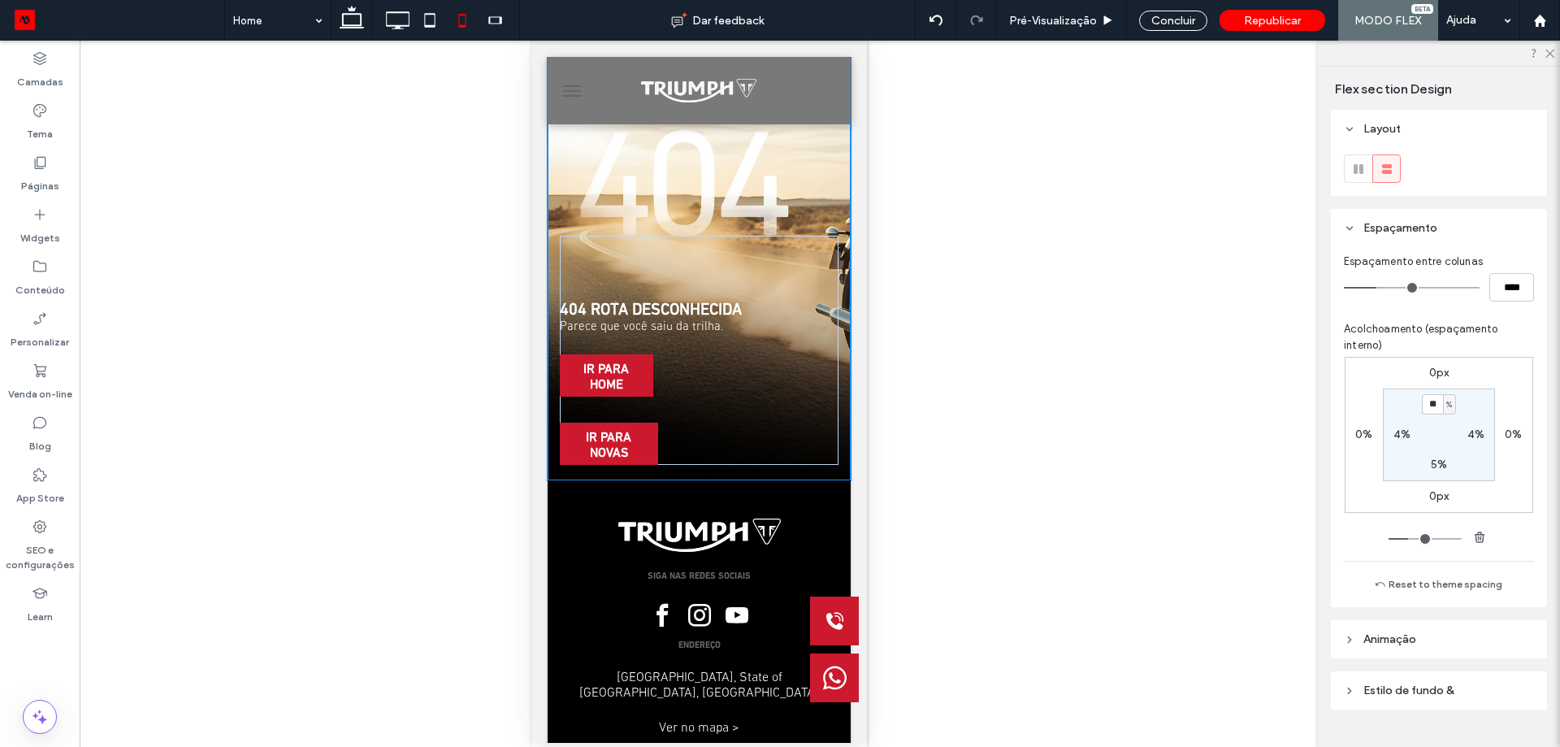
scroll to position [84, 0]
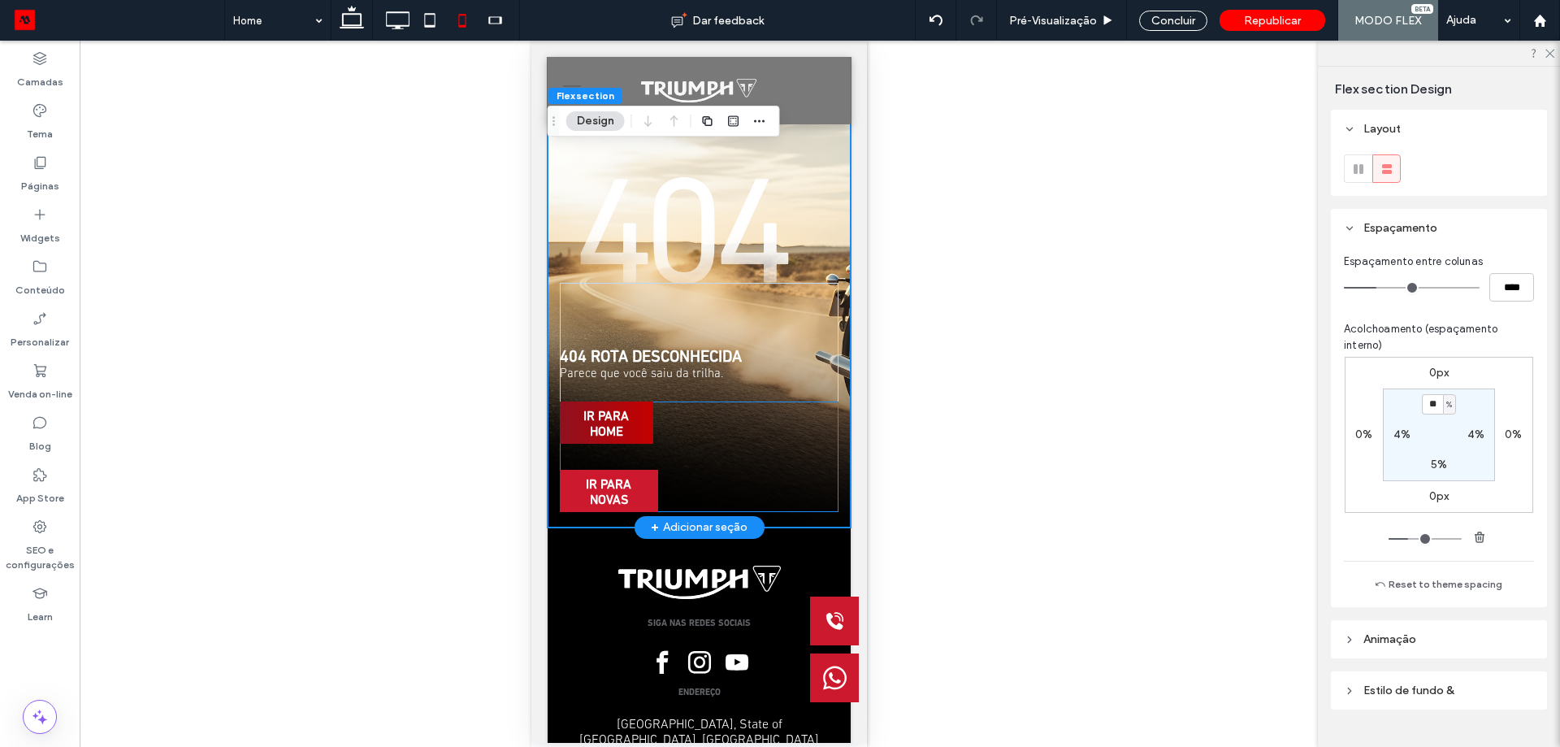
click at [648, 438] on span "IR PARA HOME" at bounding box center [606, 424] width 92 height 47
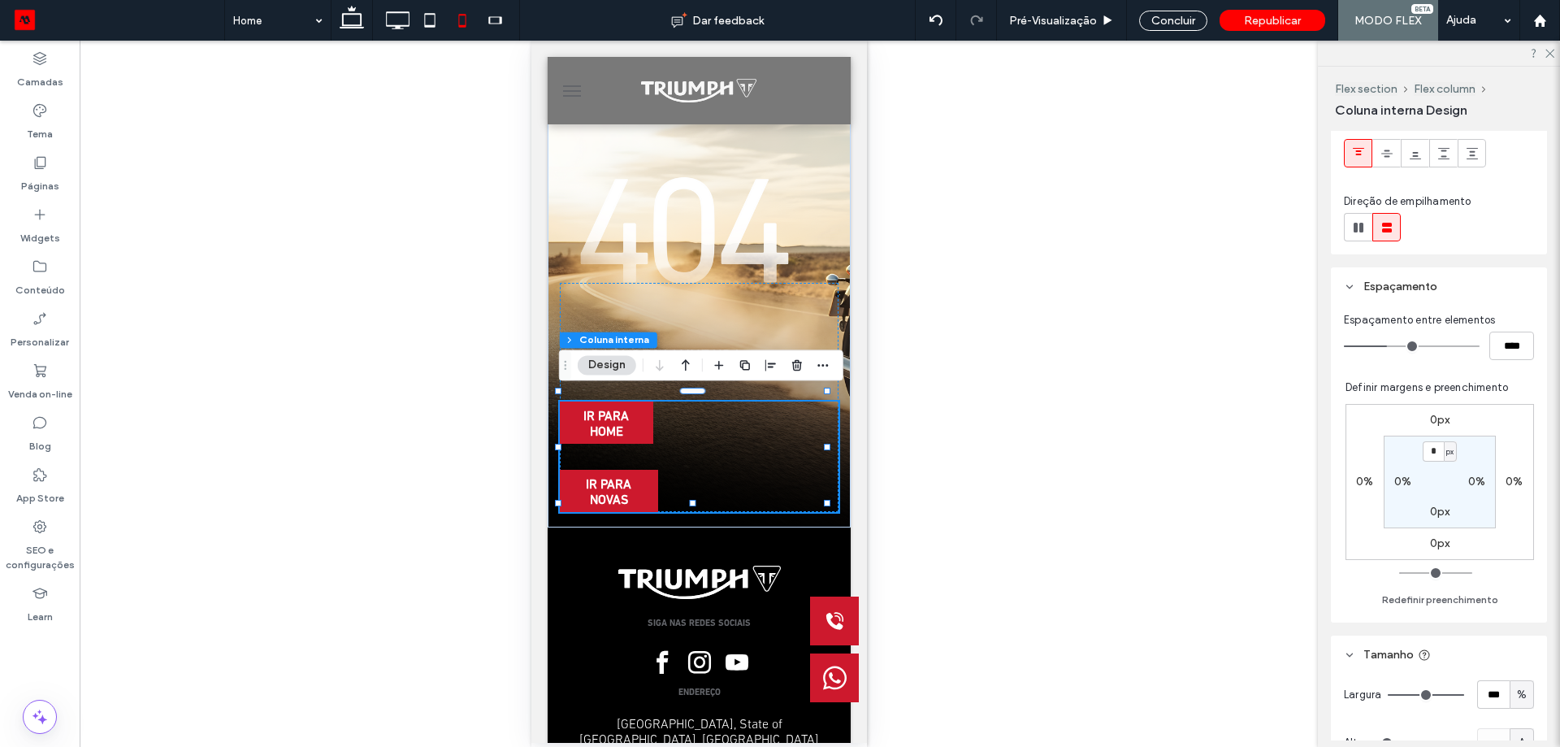
scroll to position [325, 0]
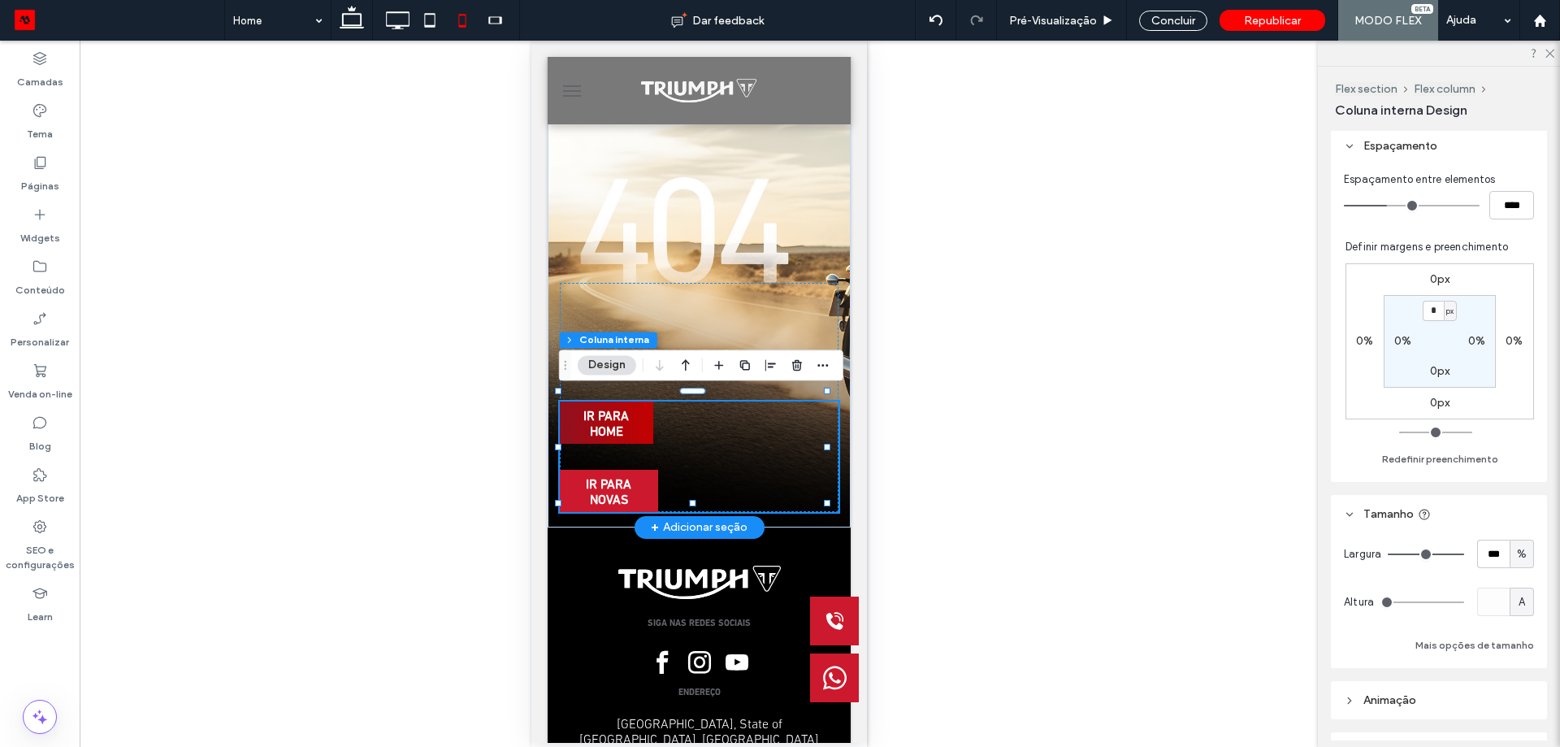
click at [648, 433] on span "IR PARA HOME" at bounding box center [606, 424] width 92 height 47
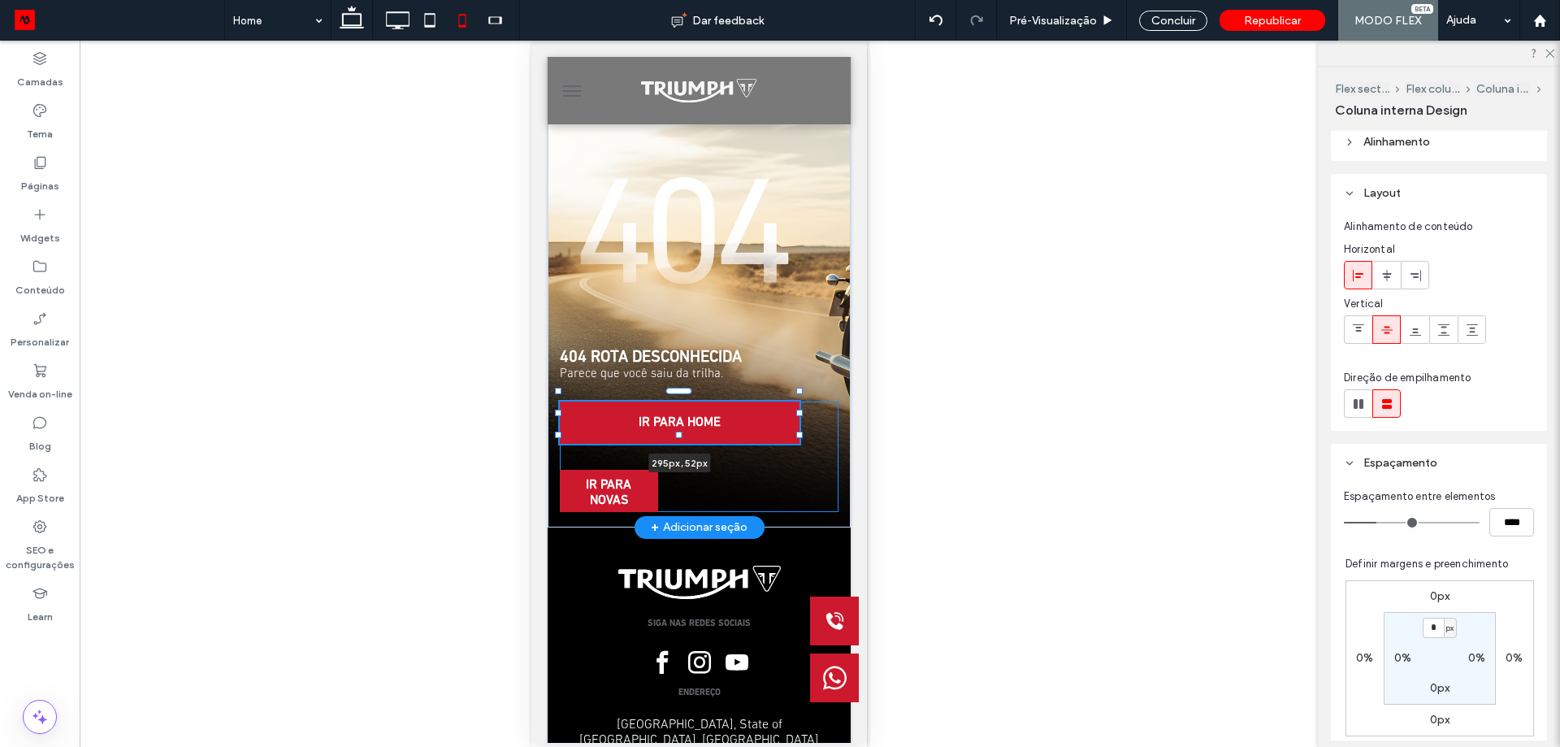
scroll to position [0, 0]
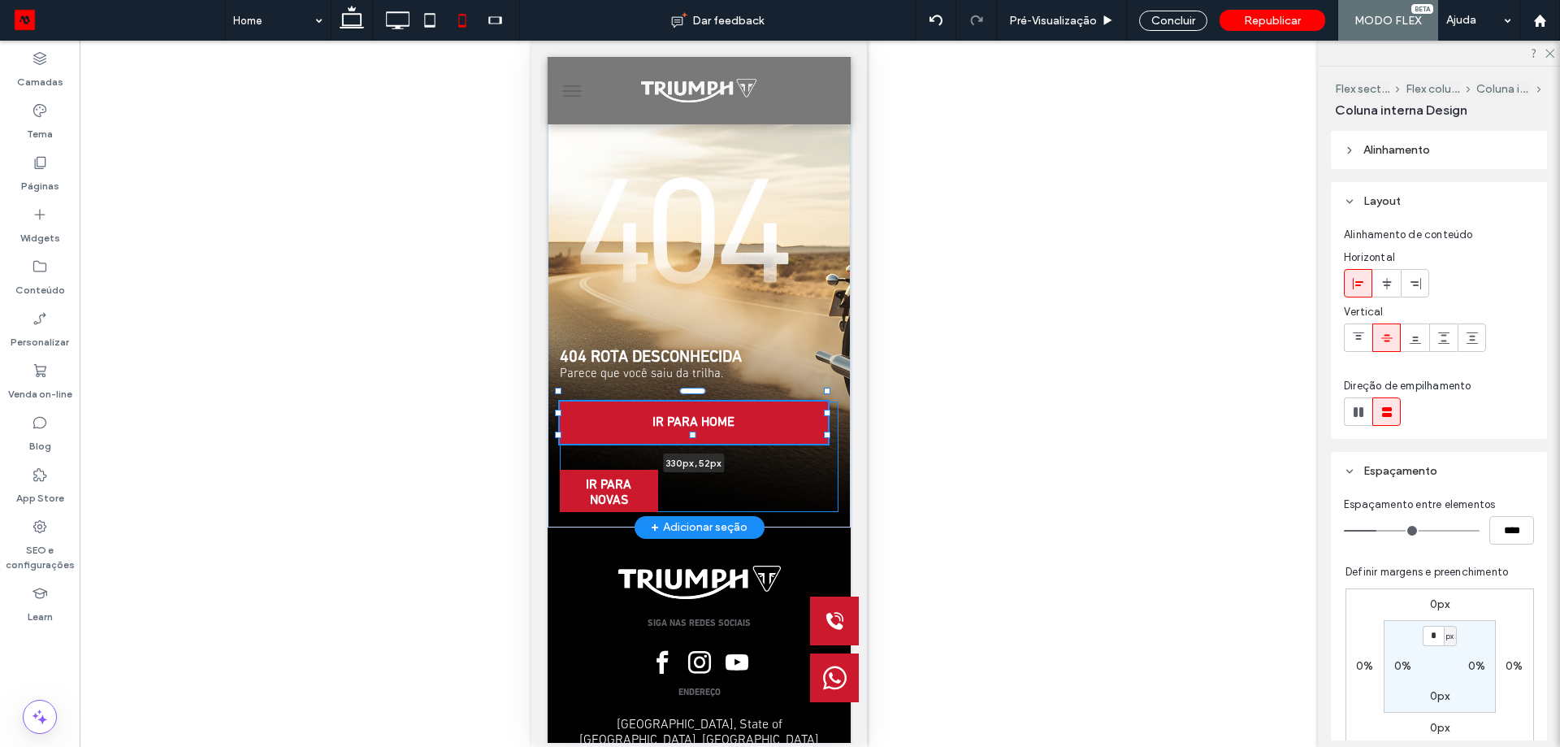
drag, startPoint x: 655, startPoint y: 413, endPoint x: 830, endPoint y: 418, distance: 174.8
click at [830, 418] on div "404 ROTA DESCONHECIDA Parece que você saiu da trilha. IR PARA HOME 330px , 52px…" at bounding box center [698, 284] width 303 height 487
type input "***"
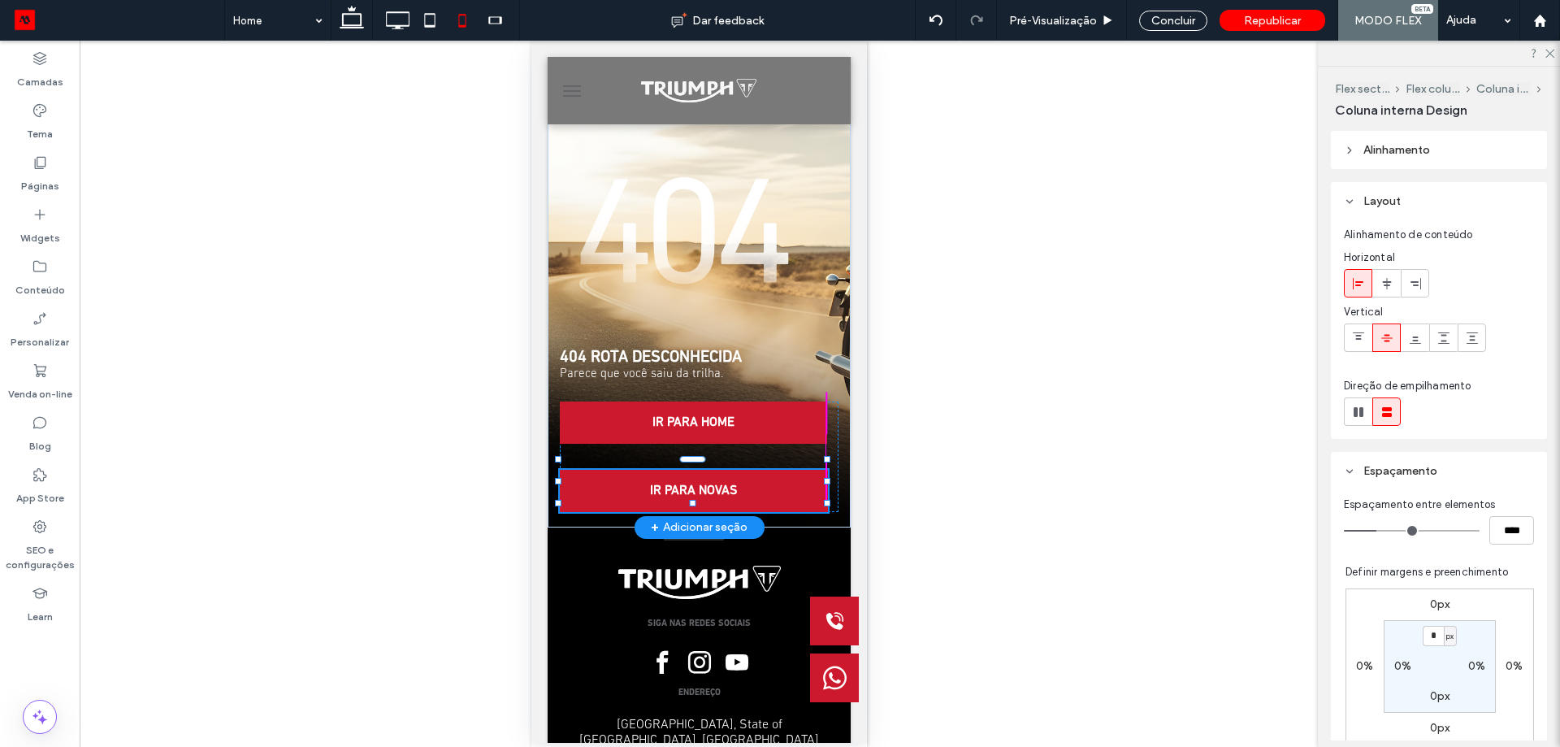
drag, startPoint x: 657, startPoint y: 482, endPoint x: 828, endPoint y: 491, distance: 171.7
click at [828, 491] on div "404 ROTA DESCONHECIDA Parece que você saiu da trilha. IR PARA HOME IR PARA NOVA…" at bounding box center [698, 284] width 303 height 487
type input "***"
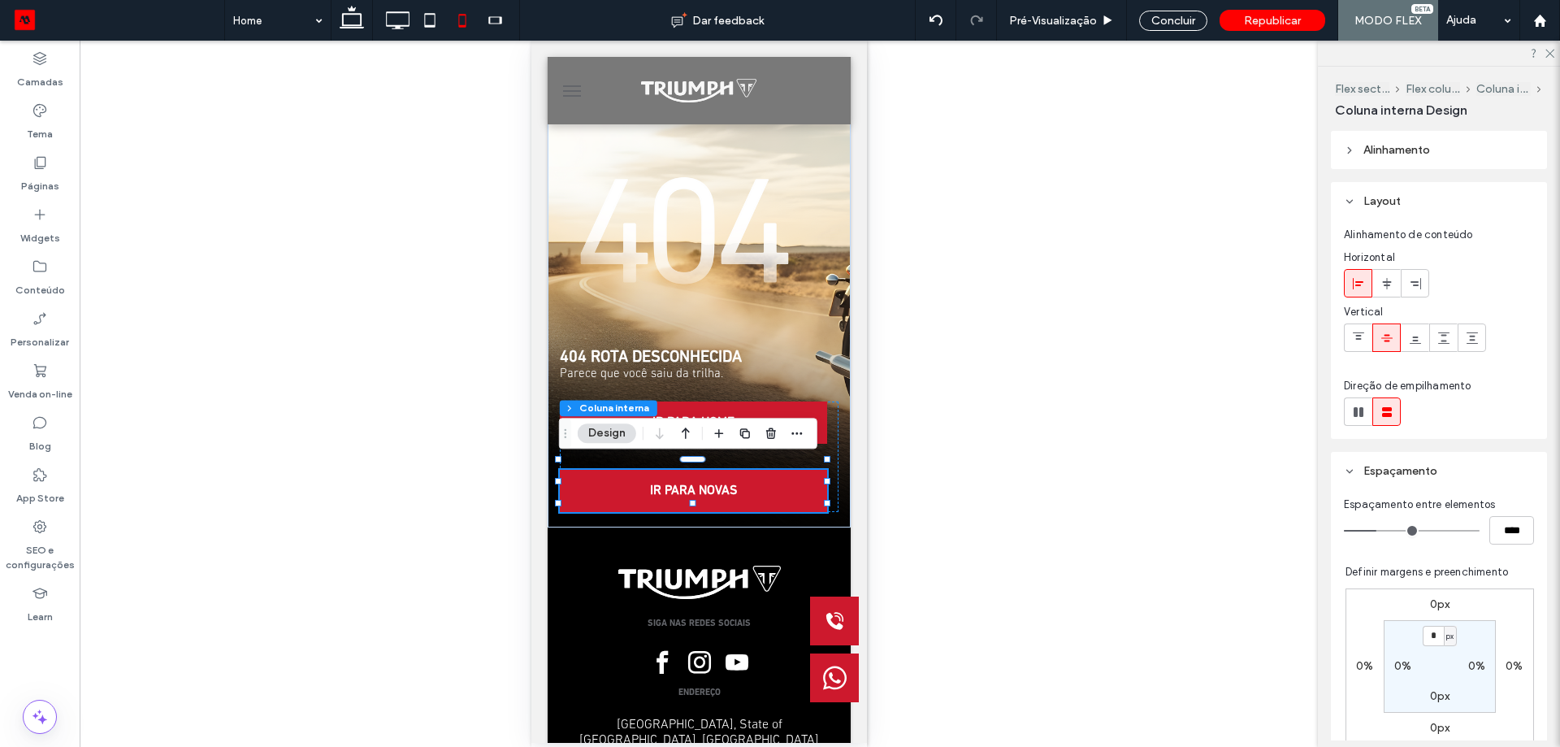
click at [1024, 415] on div at bounding box center [699, 394] width 1238 height 706
click at [1191, 24] on div "Concluir" at bounding box center [1173, 21] width 68 height 20
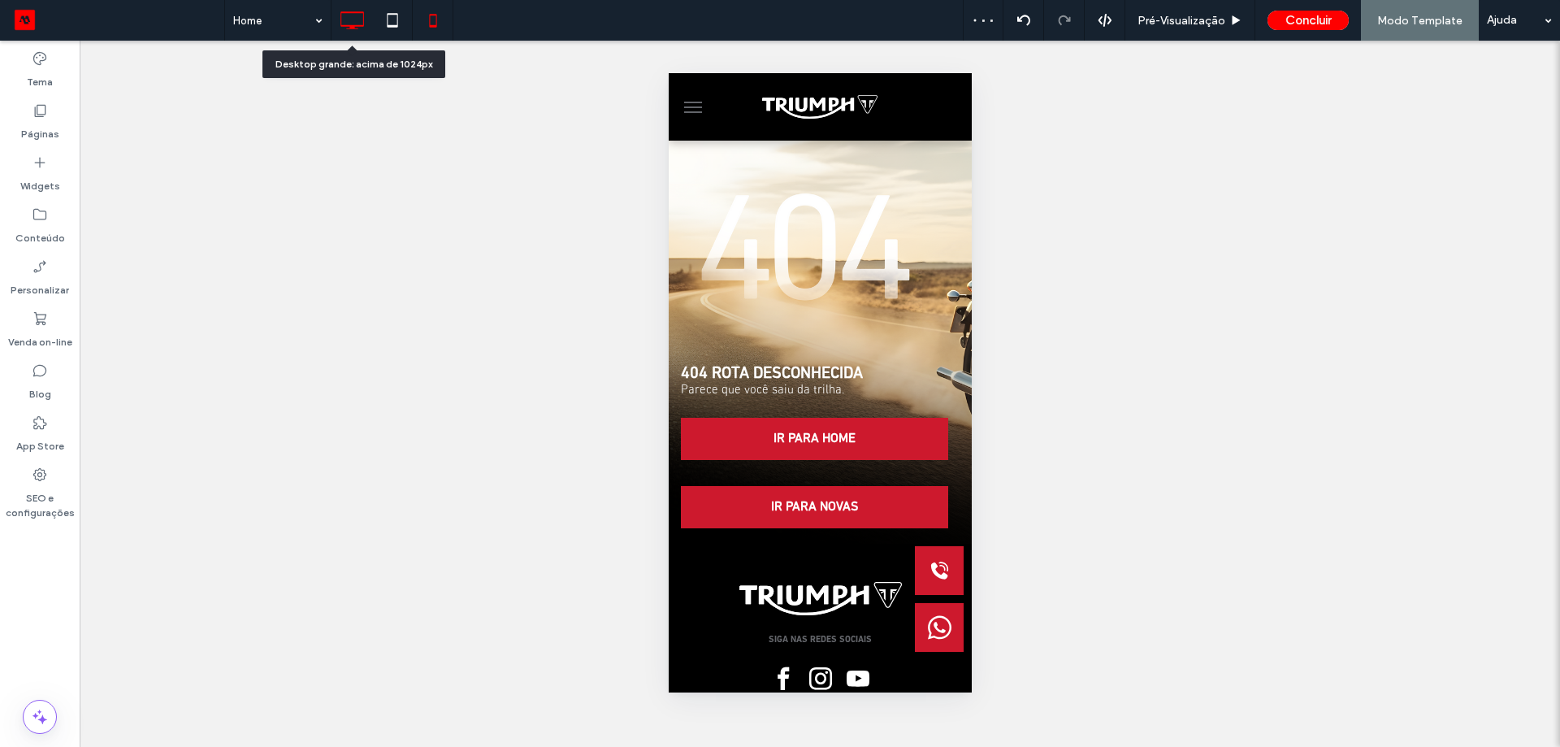
click at [340, 15] on icon at bounding box center [352, 20] width 33 height 33
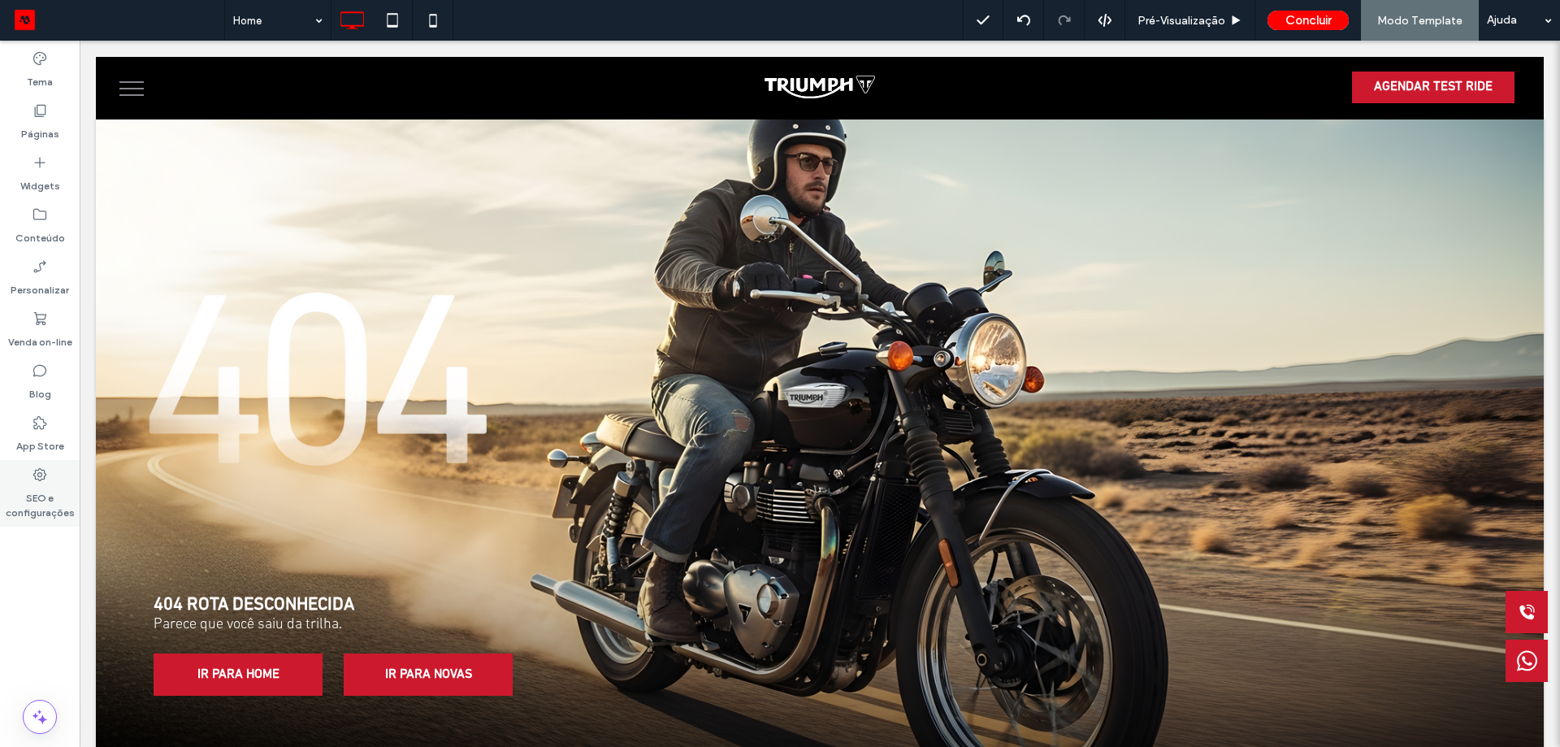
click at [50, 508] on label "SEO e configurações" at bounding box center [40, 501] width 80 height 37
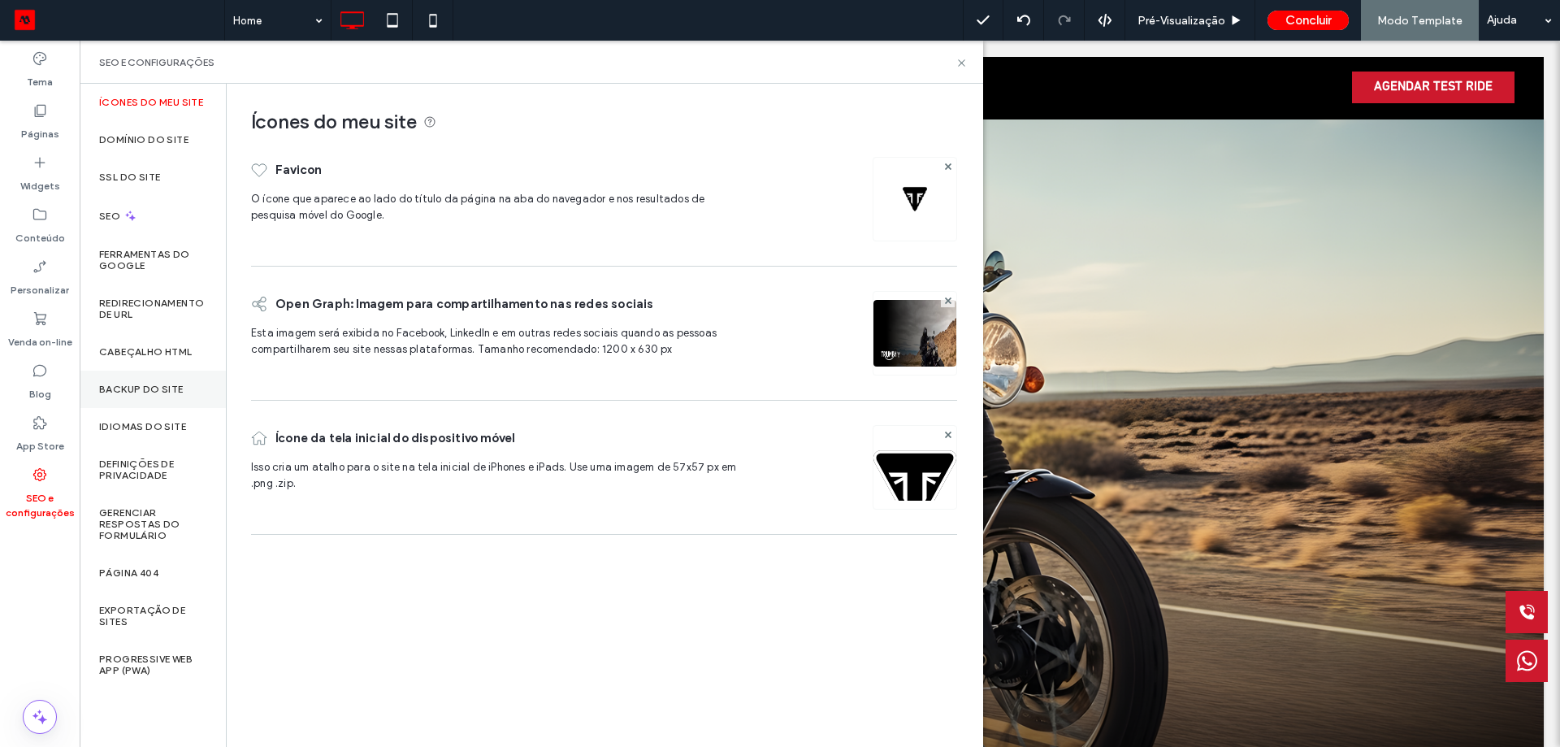
click at [166, 391] on label "Backup do Site" at bounding box center [141, 389] width 85 height 11
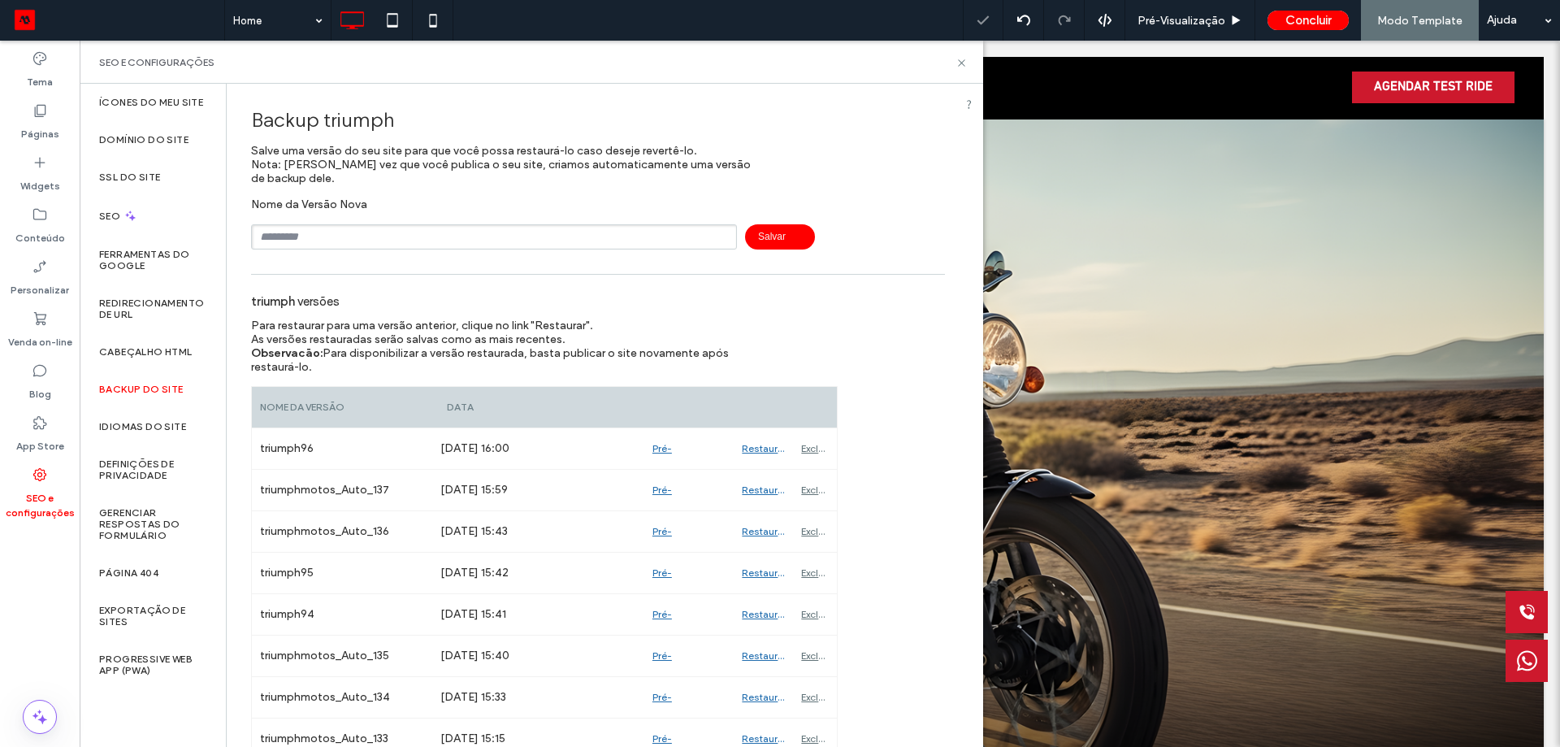
click at [347, 235] on input "text" at bounding box center [494, 236] width 486 height 25
click at [786, 237] on span "Salvar" at bounding box center [780, 236] width 70 height 25
type input "*********"
click at [798, 241] on span "Salvar" at bounding box center [780, 236] width 70 height 25
click at [965, 59] on icon at bounding box center [962, 63] width 12 height 12
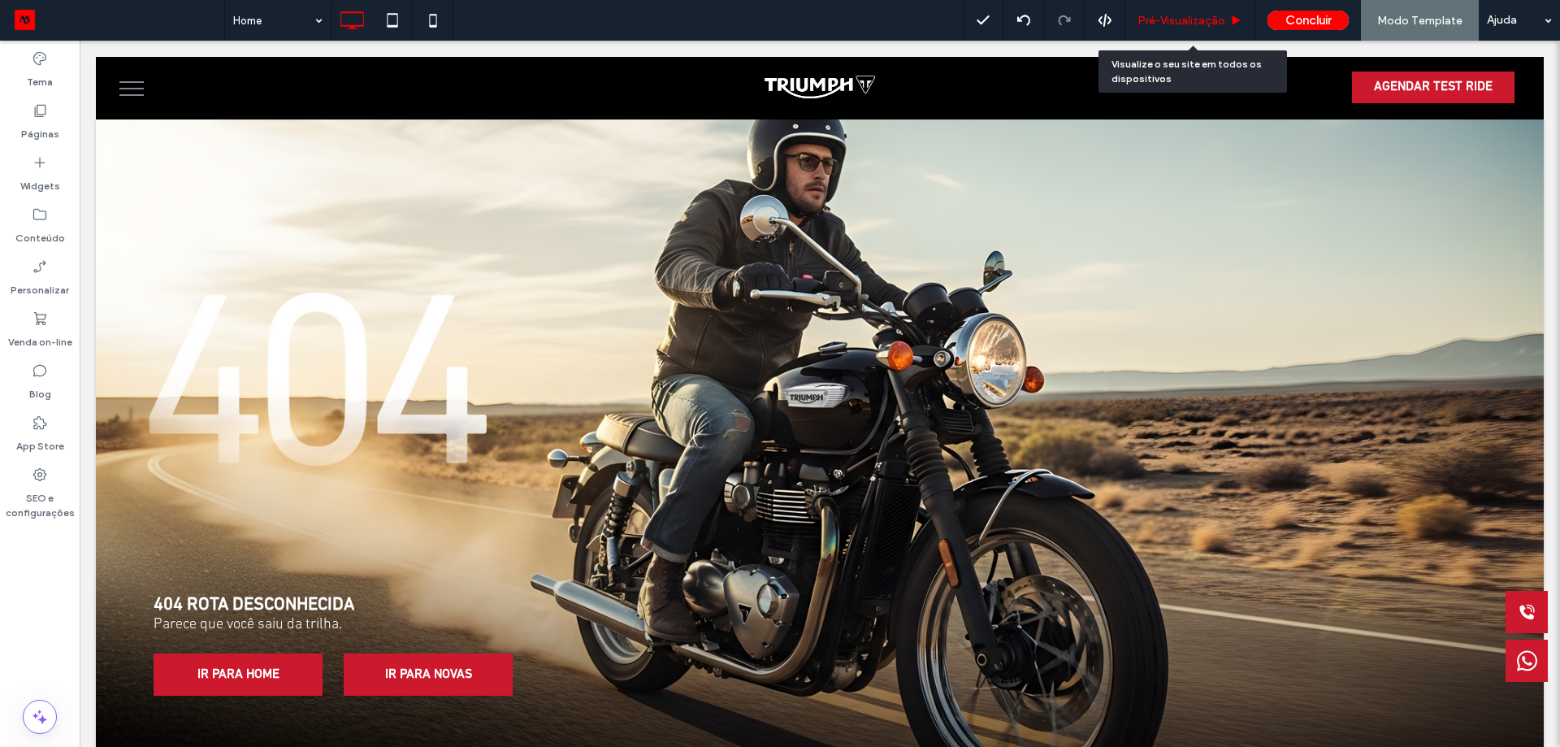
click at [1187, 19] on span "Pré-Visualizaçāo" at bounding box center [1182, 21] width 88 height 14
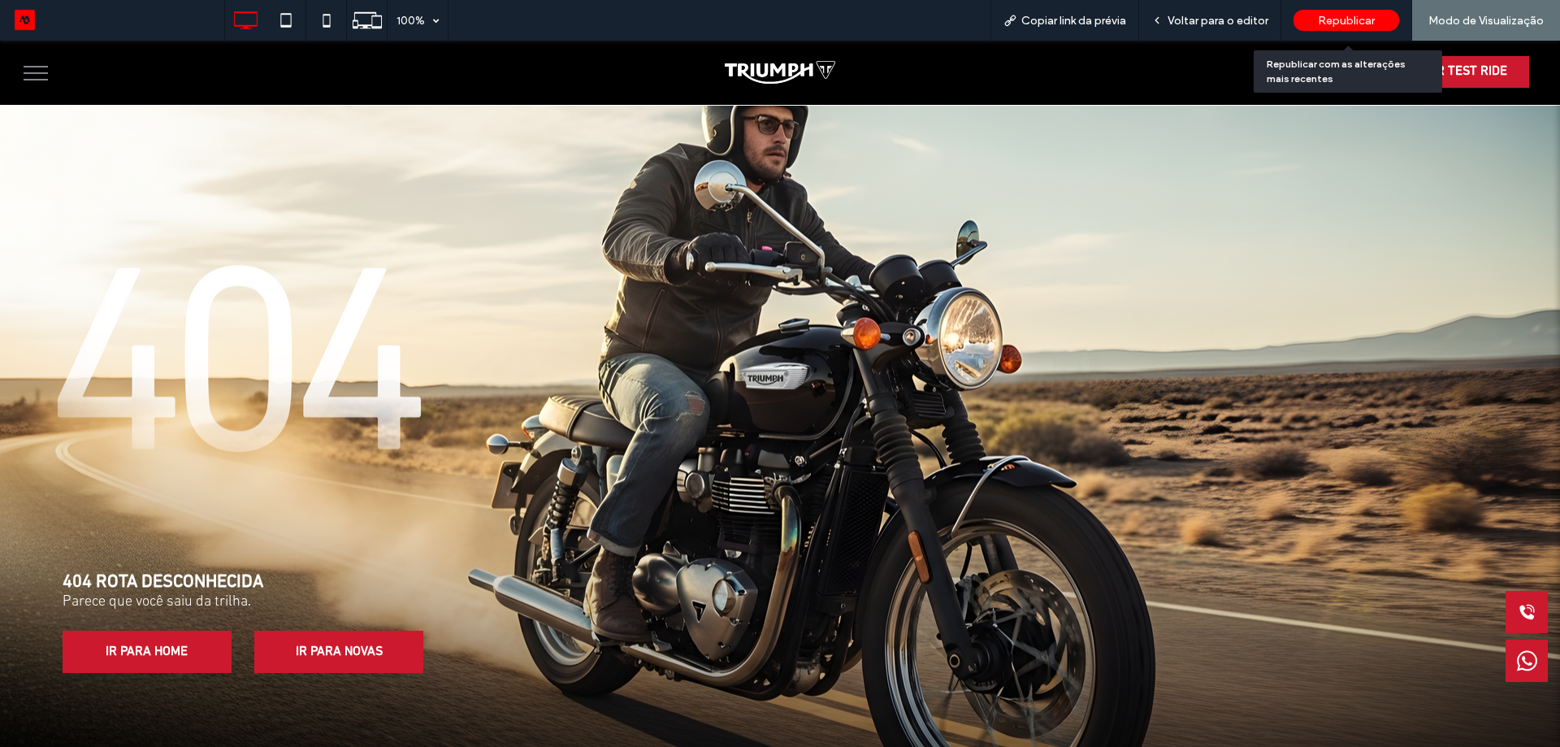
click at [1344, 9] on div "Republicar" at bounding box center [1347, 20] width 106 height 41
click at [1336, 17] on span "Republicar" at bounding box center [1346, 21] width 57 height 14
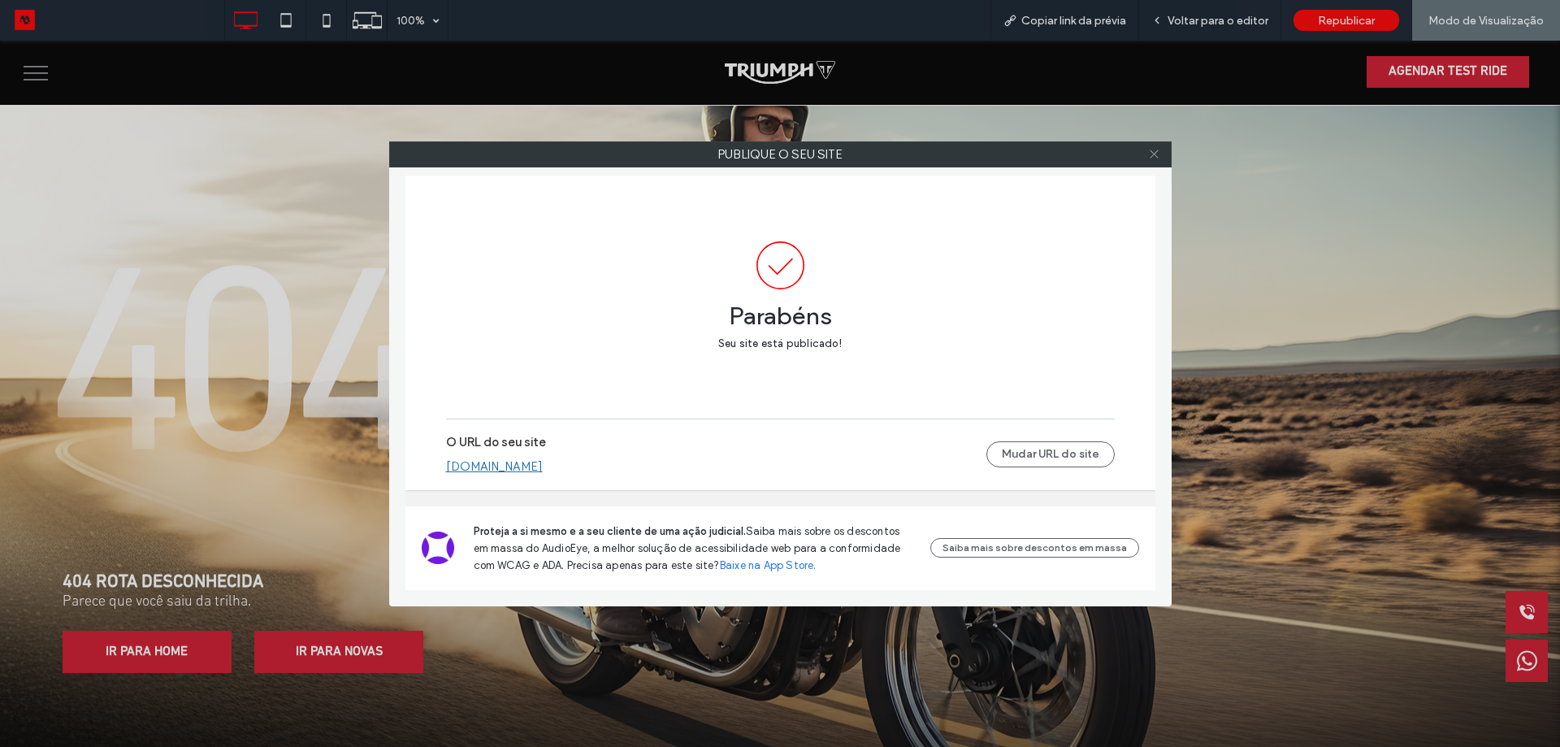
click at [1155, 159] on icon at bounding box center [1154, 154] width 12 height 12
